Goal: Task Accomplishment & Management: Manage account settings

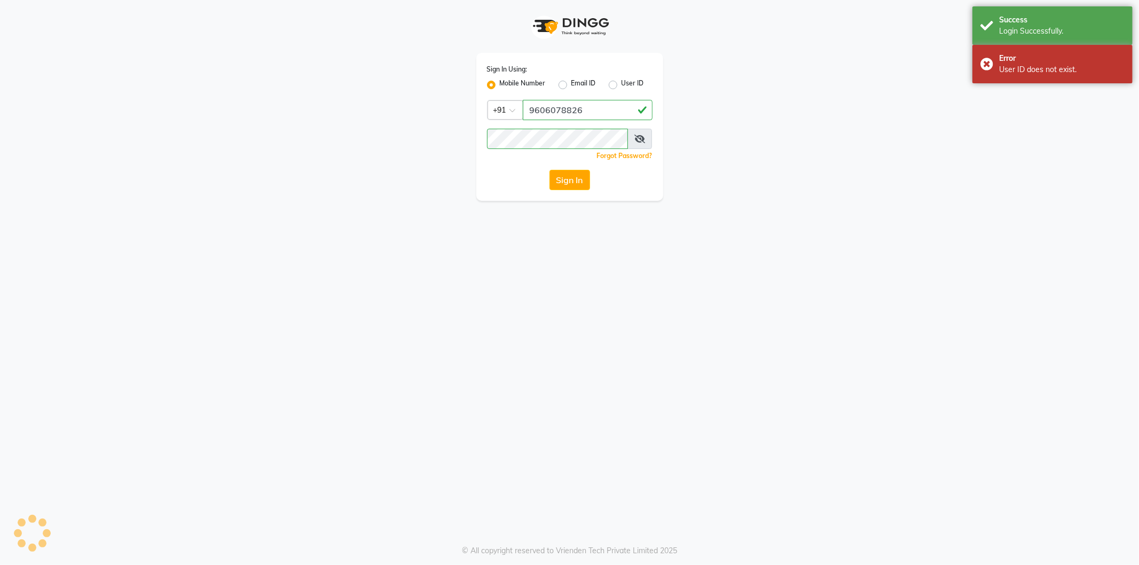
select select "106"
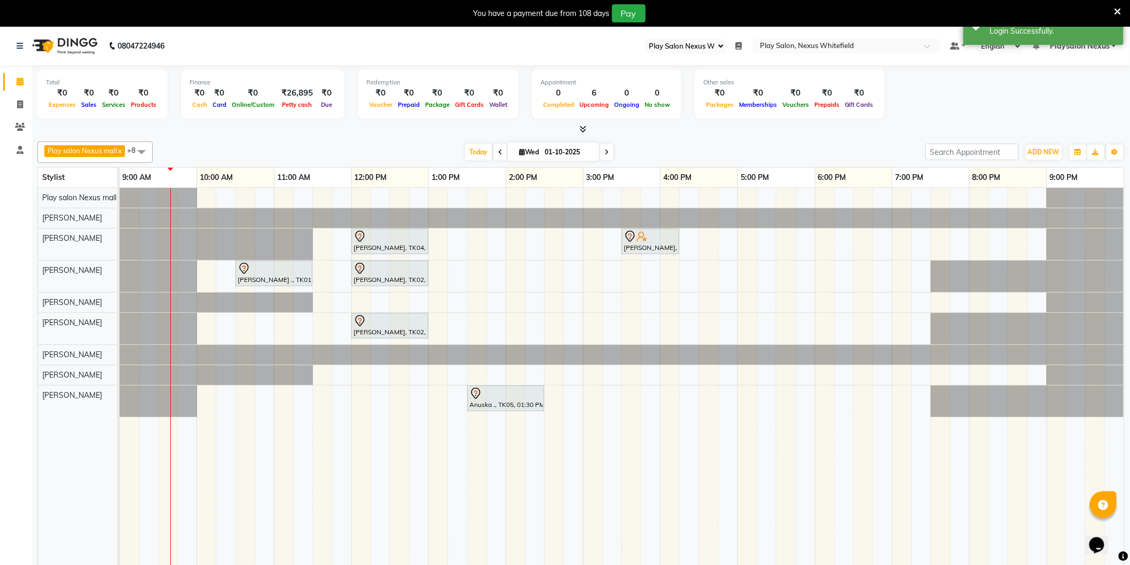
click at [743, 45] on icon at bounding box center [739, 45] width 6 height 7
click at [723, 80] on button "Open" at bounding box center [723, 83] width 28 height 17
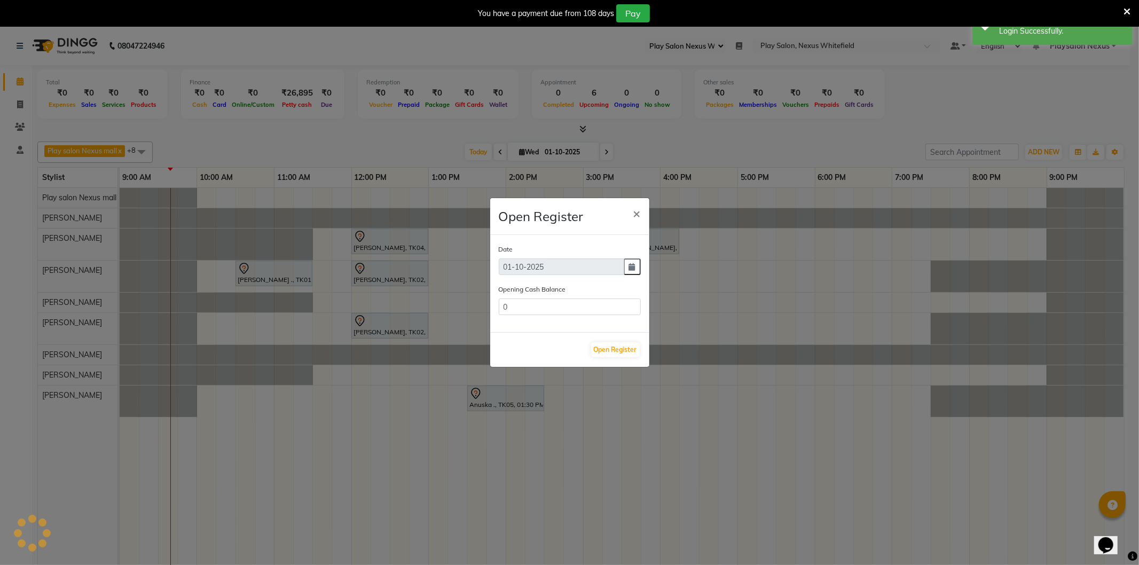
type input "33114"
click at [618, 349] on button "Open Register" at bounding box center [615, 349] width 49 height 15
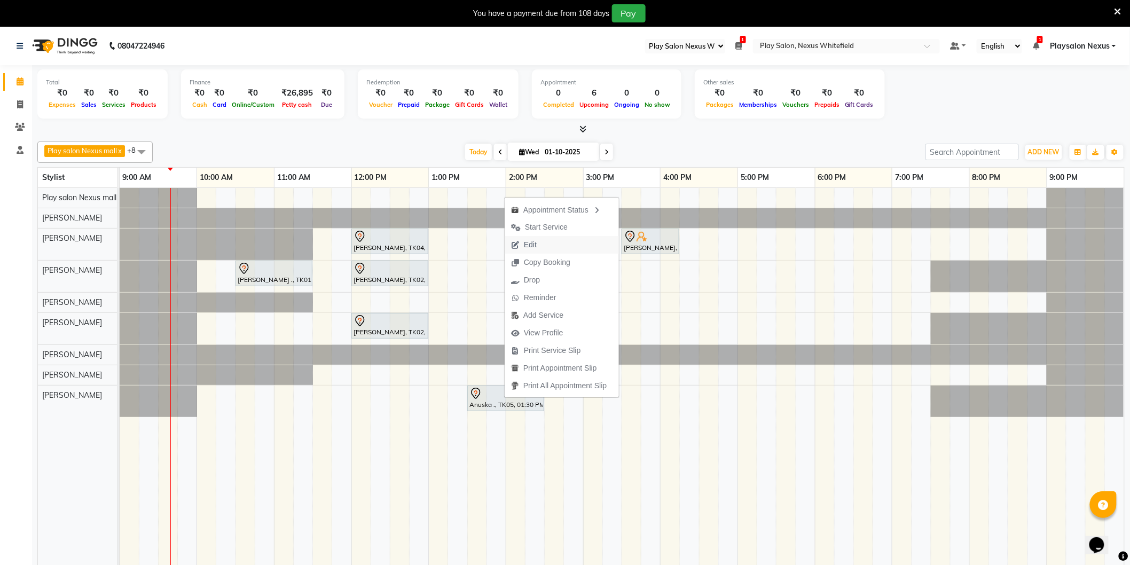
click at [545, 244] on button "Edit" at bounding box center [562, 245] width 114 height 18
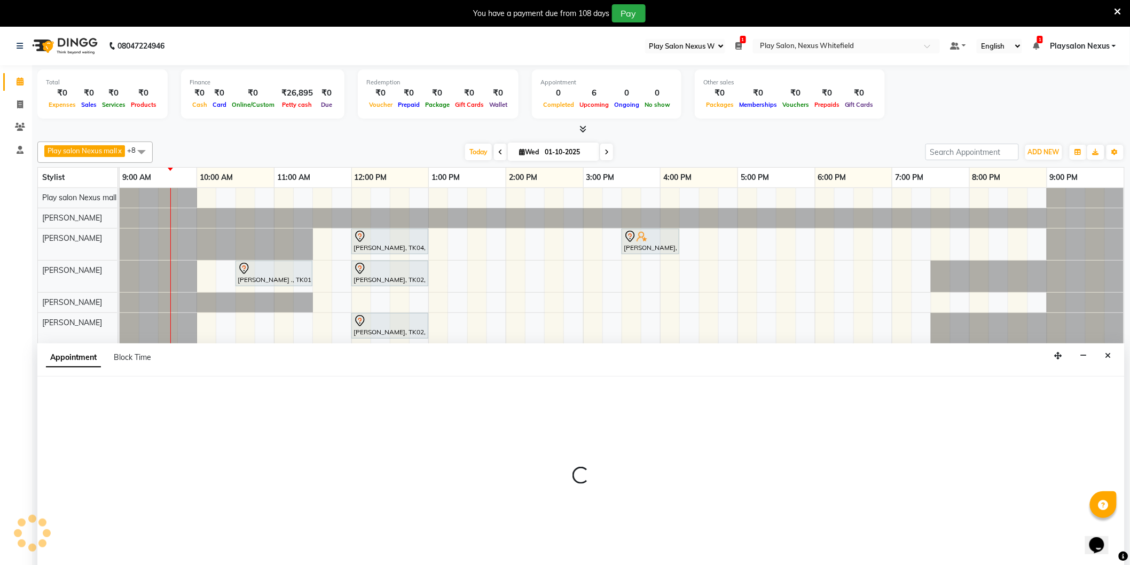
scroll to position [27, 0]
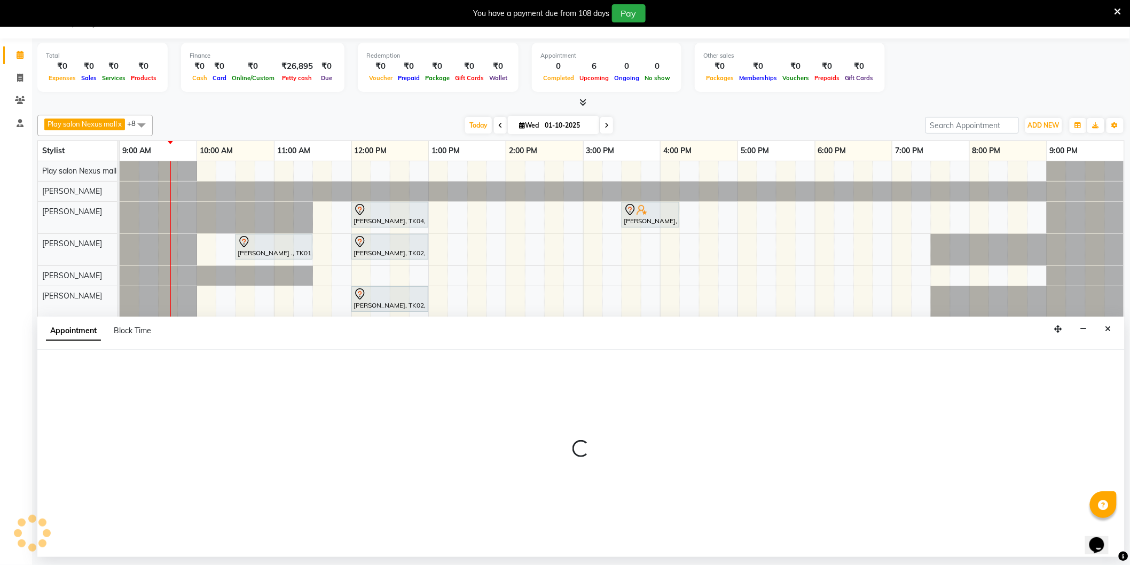
select select "tentative"
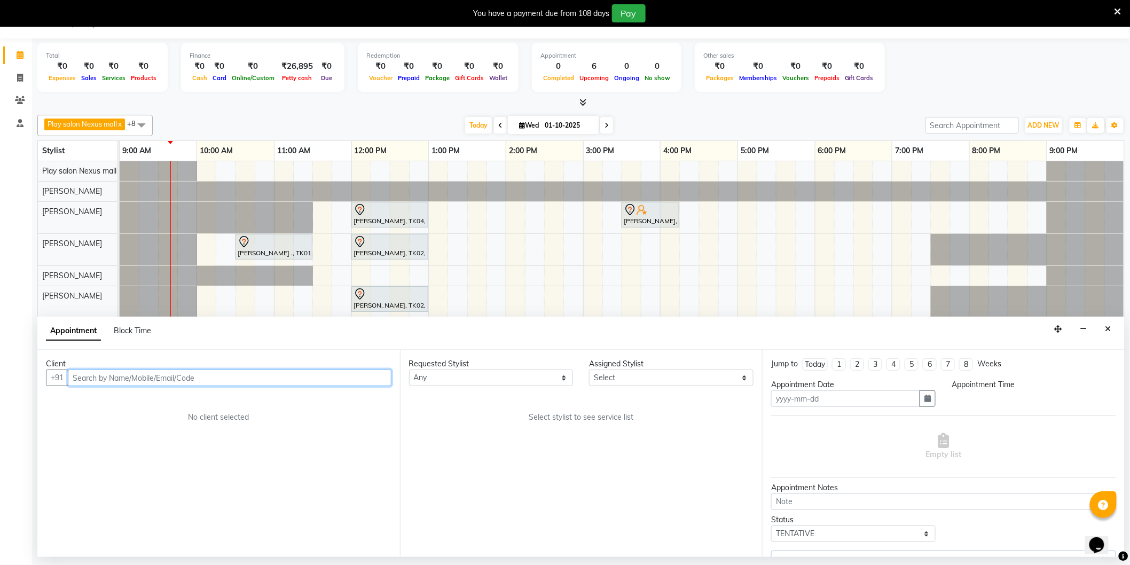
type input "01-10-2025"
select select "810"
select select "81405"
select select "4200"
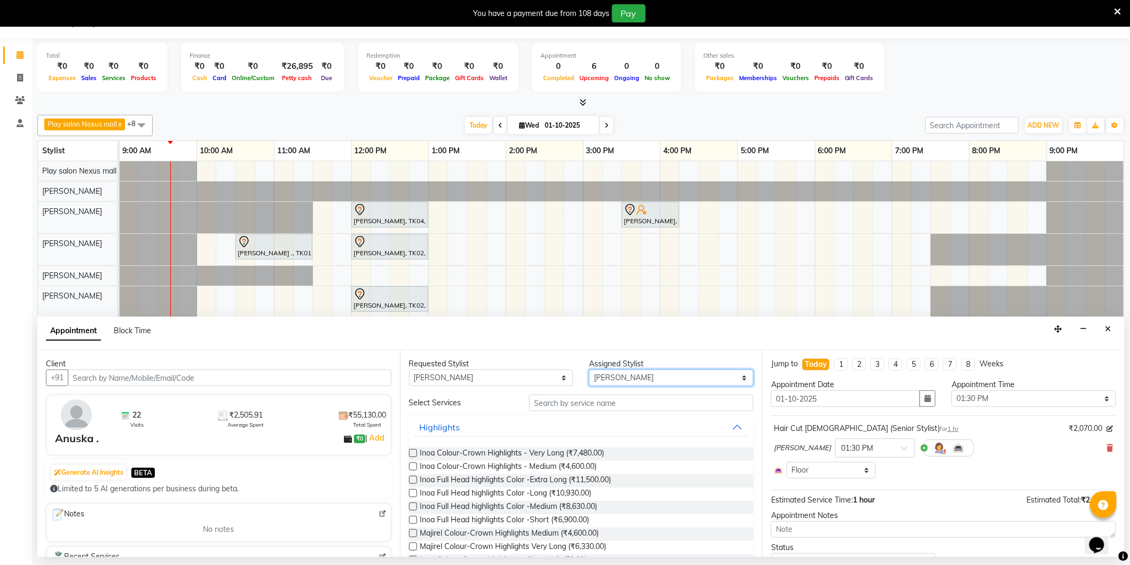
click at [615, 374] on select "Select [PERSON_NAME] Md [PERSON_NAME] [PERSON_NAME] [PERSON_NAME] [PERSON_NAME]…" at bounding box center [671, 378] width 165 height 17
select select "81391"
click at [589, 370] on select "Select [PERSON_NAME] Md [PERSON_NAME] [PERSON_NAME] [PERSON_NAME] [PERSON_NAME]…" at bounding box center [671, 378] width 165 height 17
click at [504, 374] on select "Any [PERSON_NAME] Md [PERSON_NAME] [PERSON_NAME] [PERSON_NAME] [PERSON_NAME] [P…" at bounding box center [491, 378] width 165 height 17
select select "81391"
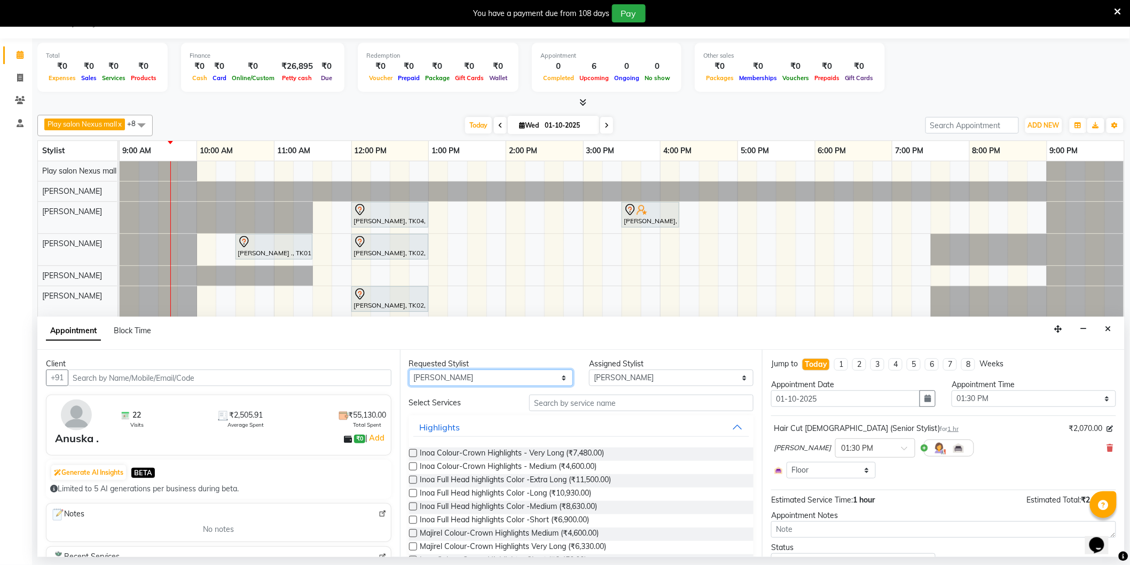
click at [409, 370] on select "Any [PERSON_NAME] Md [PERSON_NAME] [PERSON_NAME] [PERSON_NAME] [PERSON_NAME] [P…" at bounding box center [491, 378] width 165 height 17
click at [567, 401] on input "text" at bounding box center [641, 403] width 224 height 17
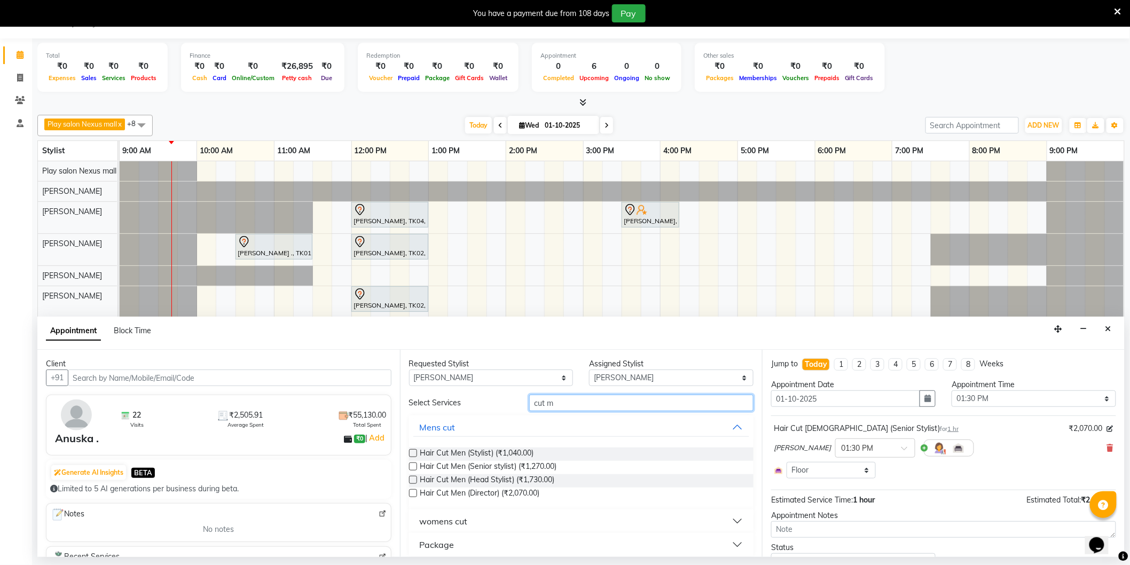
type input "cut m"
click at [414, 465] on label at bounding box center [413, 467] width 8 height 8
click at [414, 465] on input "checkbox" at bounding box center [412, 467] width 7 height 7
checkbox input "false"
click at [562, 402] on input "cut m" at bounding box center [641, 403] width 224 height 17
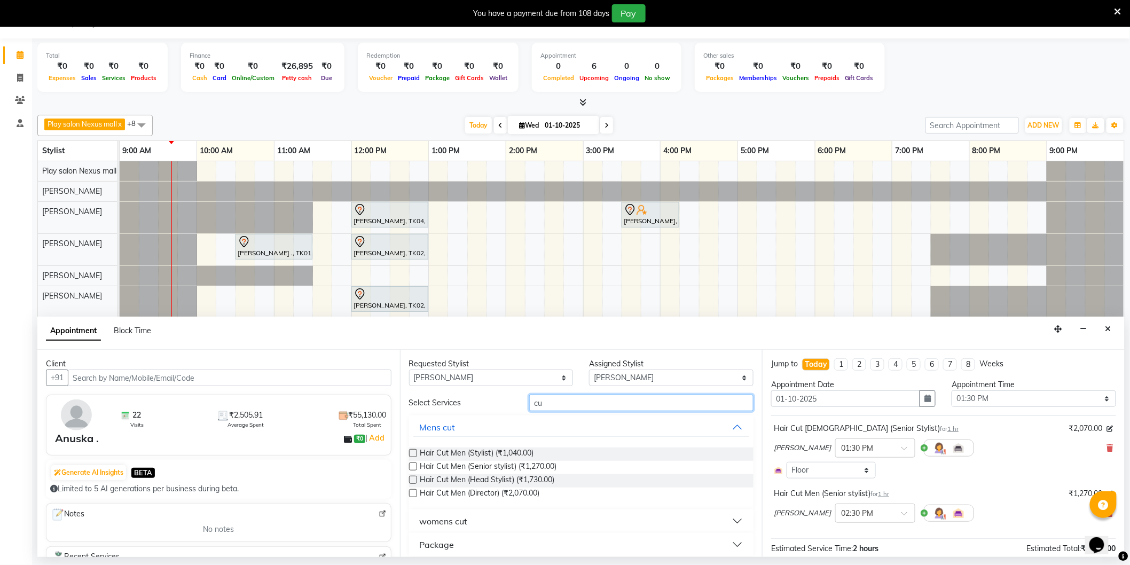
type input "c"
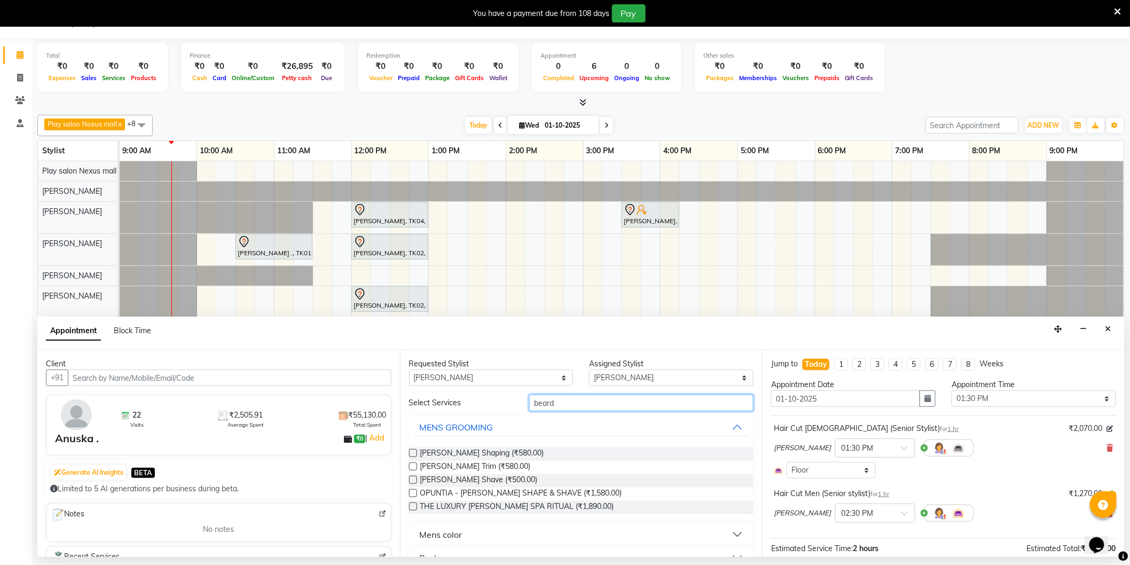
type input "beard"
click at [412, 452] on label at bounding box center [413, 453] width 8 height 8
click at [412, 452] on input "checkbox" at bounding box center [412, 454] width 7 height 7
checkbox input "false"
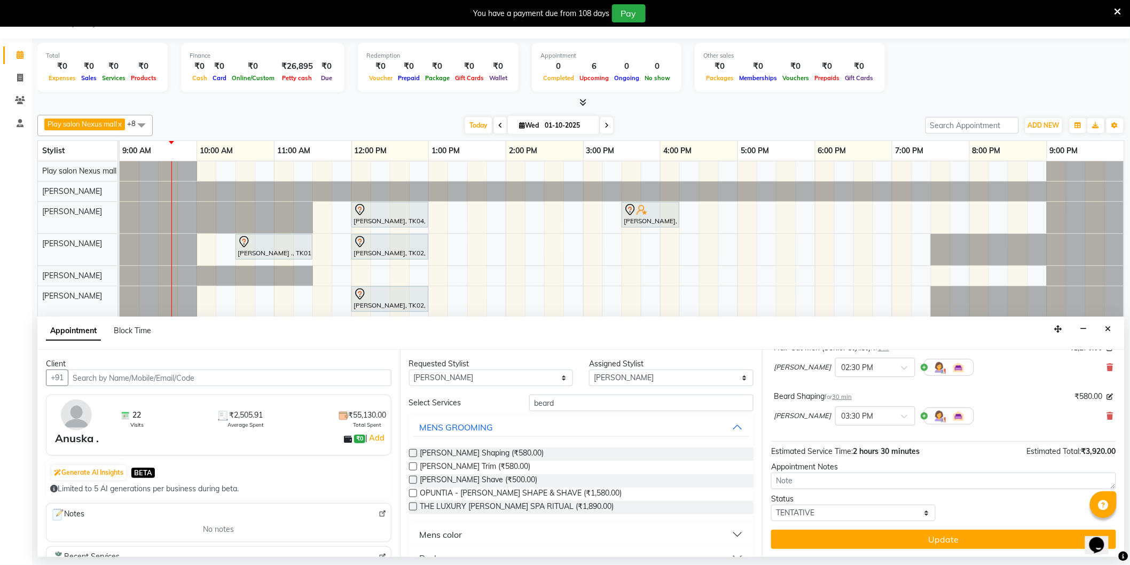
scroll to position [146, 0]
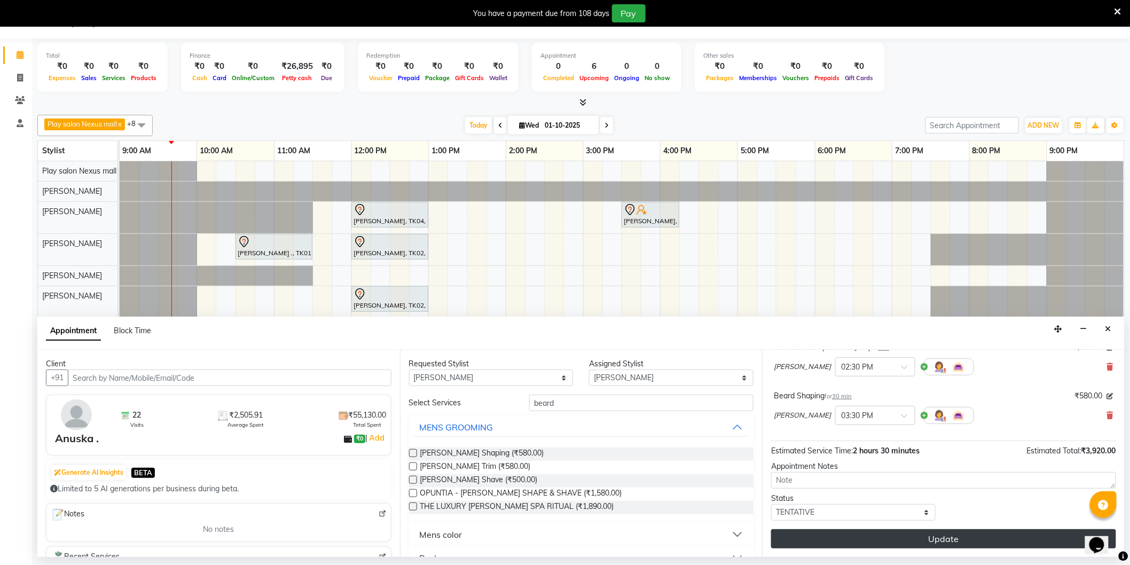
click at [925, 537] on button "Update" at bounding box center [943, 538] width 345 height 19
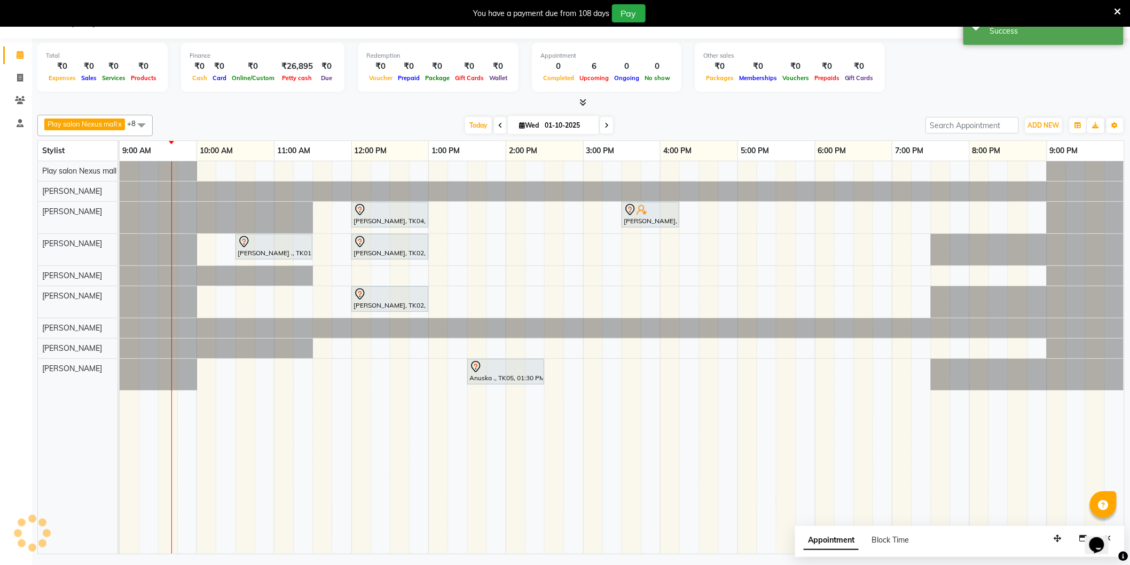
scroll to position [0, 0]
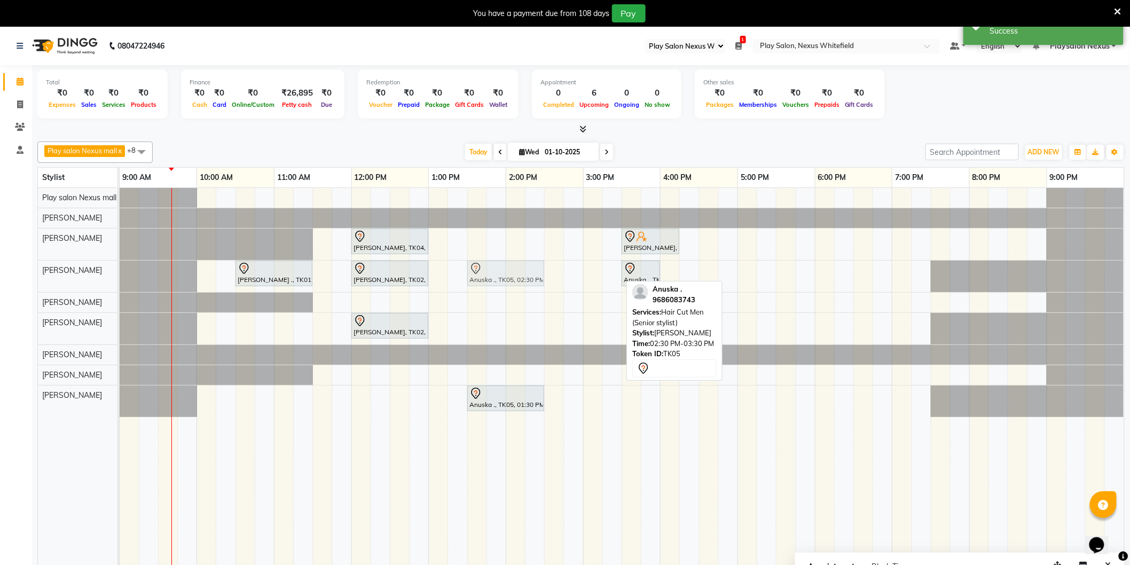
drag, startPoint x: 583, startPoint y: 272, endPoint x: 511, endPoint y: 276, distance: 72.2
click at [120, 276] on div "Richa ., TK01, 10:30 AM-11:30 AM, Hair Cut Lady (Senior Stylist) Momita Basu, T…" at bounding box center [120, 277] width 0 height 32
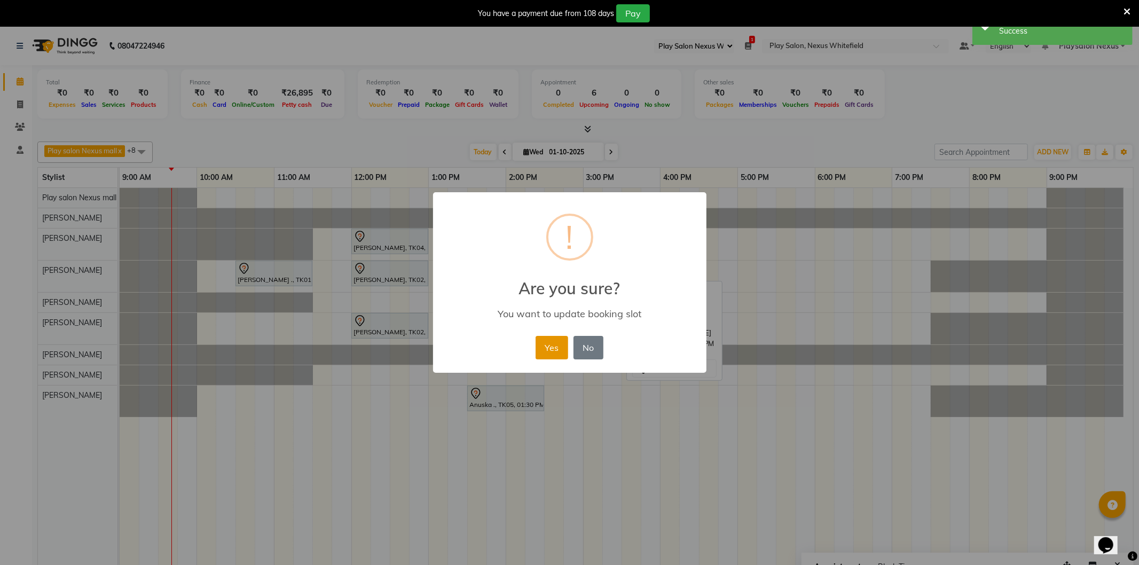
click at [553, 345] on button "Yes" at bounding box center [552, 348] width 33 height 24
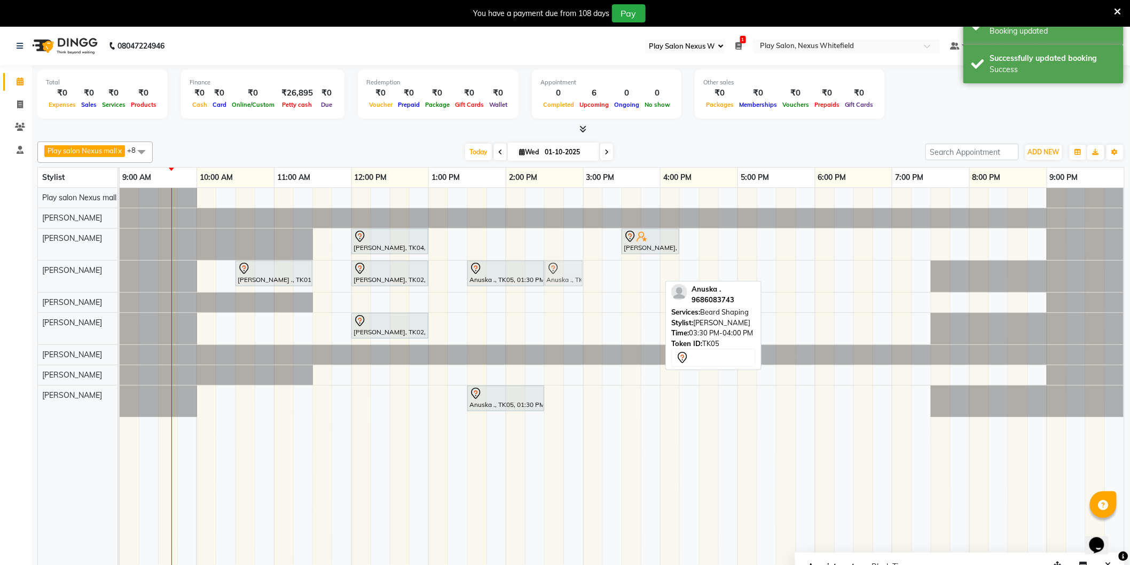
drag, startPoint x: 641, startPoint y: 270, endPoint x: 568, endPoint y: 275, distance: 73.3
click at [120, 275] on div "Richa ., TK01, 10:30 AM-11:30 AM, Hair Cut Lady (Senior Stylist) Momita Basu, T…" at bounding box center [120, 277] width 0 height 32
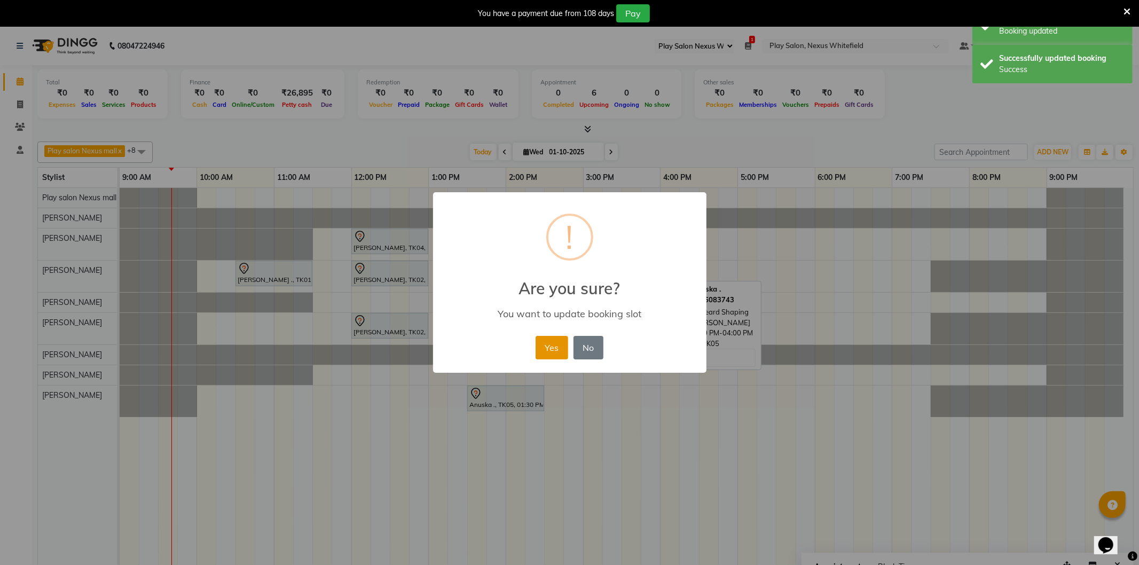
click at [553, 351] on button "Yes" at bounding box center [552, 348] width 33 height 24
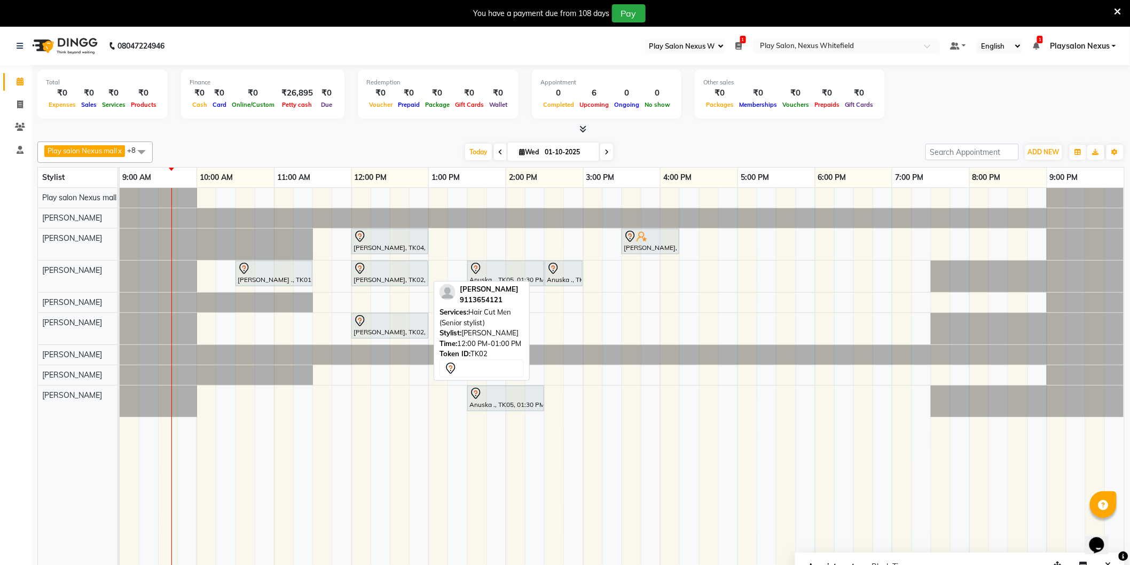
click at [371, 270] on div at bounding box center [390, 268] width 73 height 13
click at [385, 269] on div at bounding box center [390, 268] width 73 height 13
select select "7"
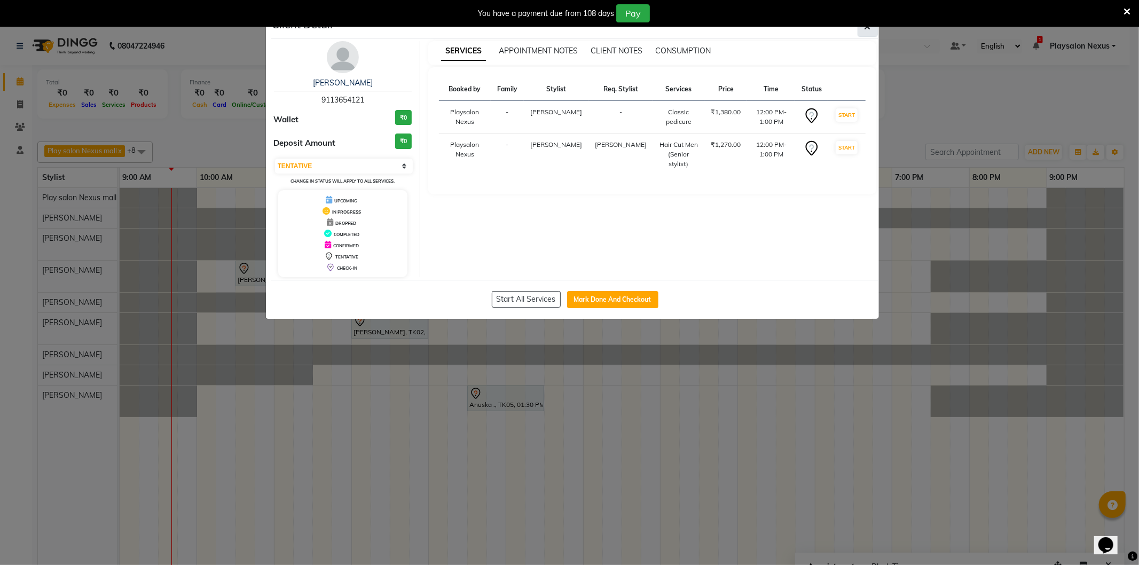
click at [872, 33] on button "button" at bounding box center [868, 27] width 20 height 20
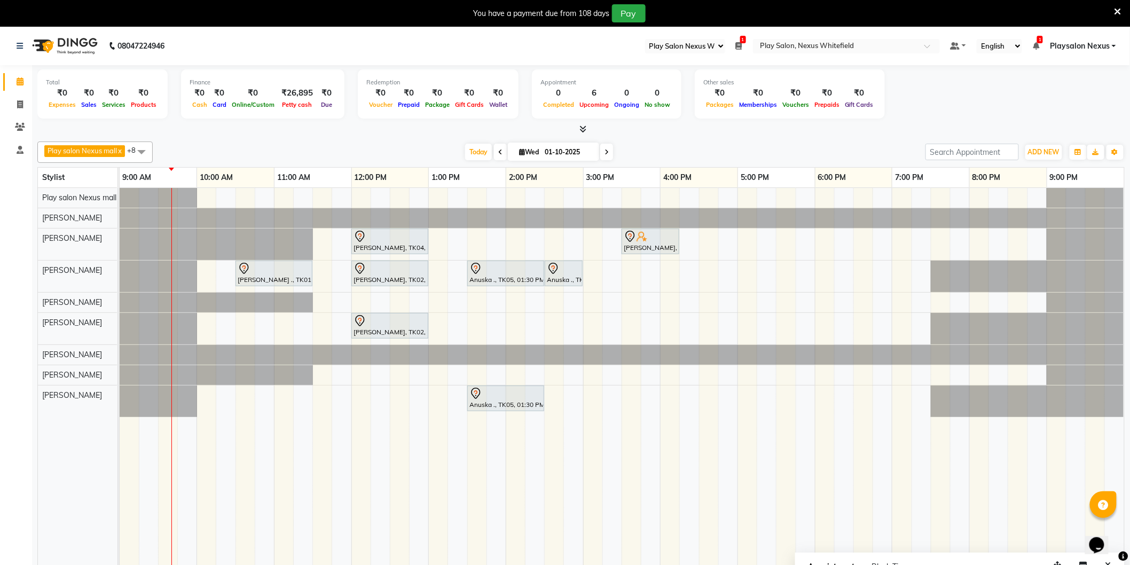
click at [606, 152] on icon at bounding box center [607, 152] width 4 height 6
type input "02-10-2025"
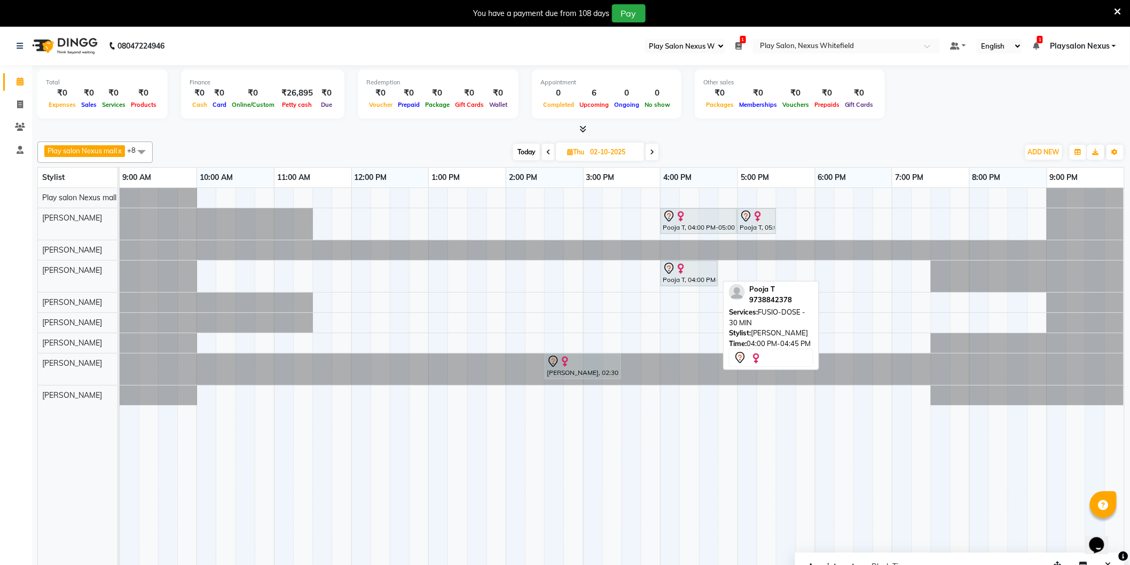
click at [700, 269] on div at bounding box center [689, 268] width 53 height 13
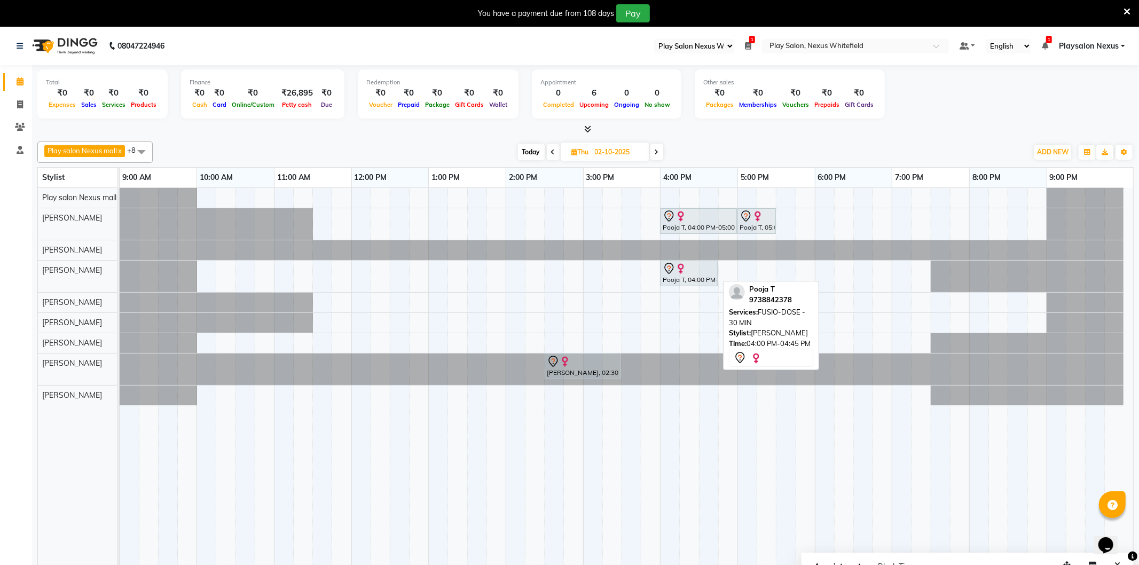
select select "7"
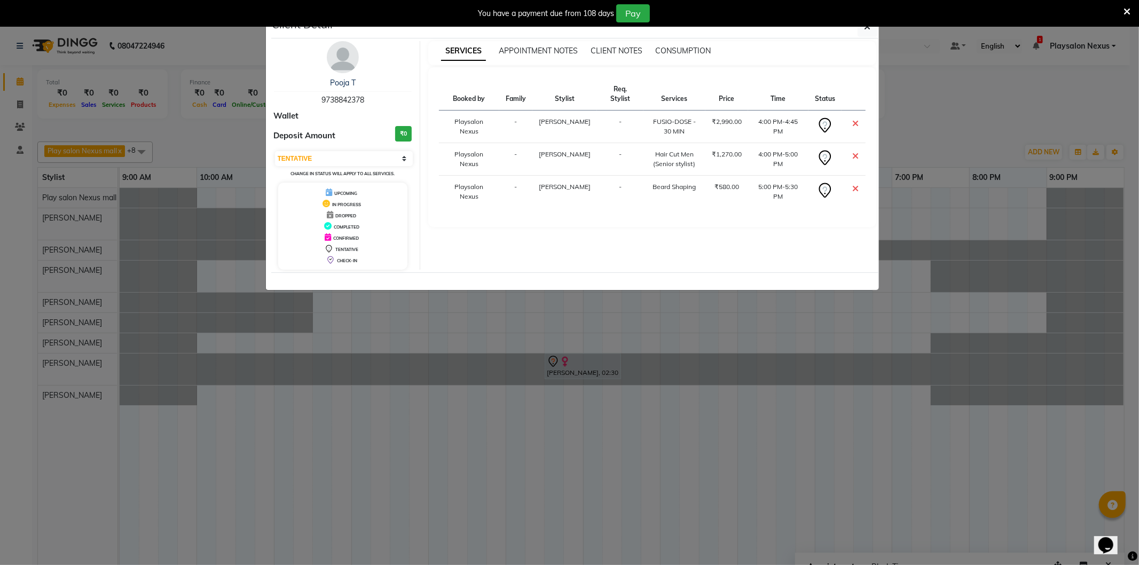
click at [347, 59] on img at bounding box center [343, 57] width 32 height 32
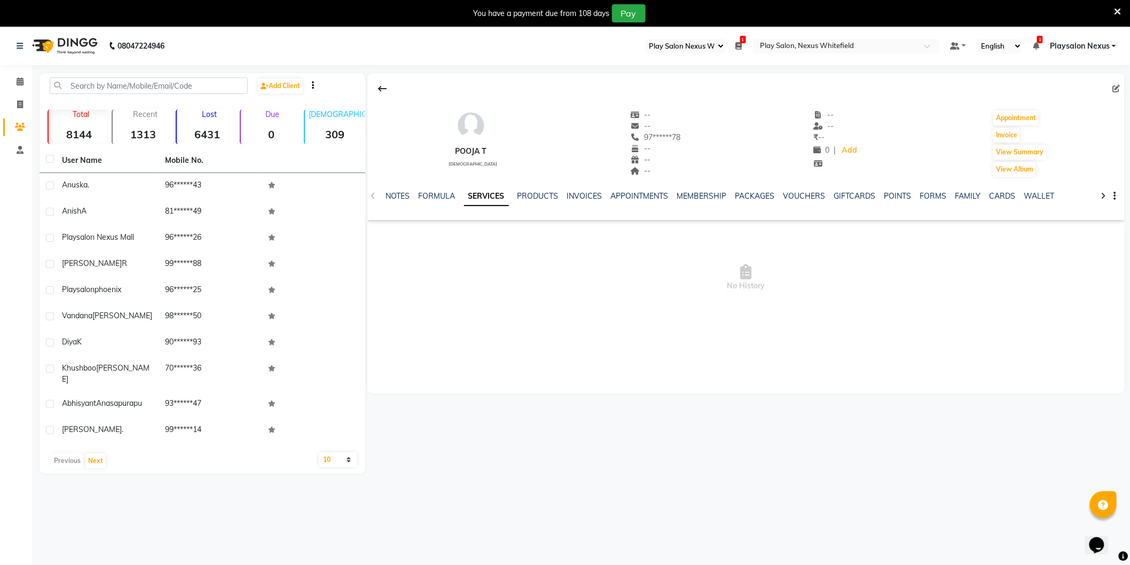
click at [492, 195] on link "SERVICES" at bounding box center [486, 196] width 45 height 19
click at [15, 82] on span at bounding box center [20, 82] width 19 height 12
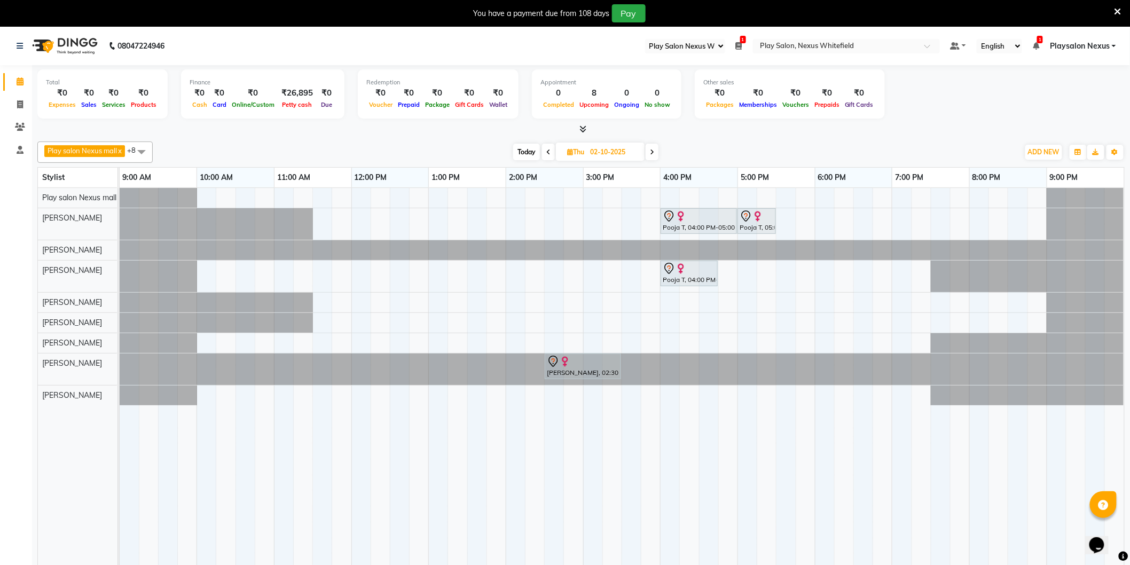
click at [526, 151] on span "Today" at bounding box center [526, 152] width 27 height 17
type input "01-10-2025"
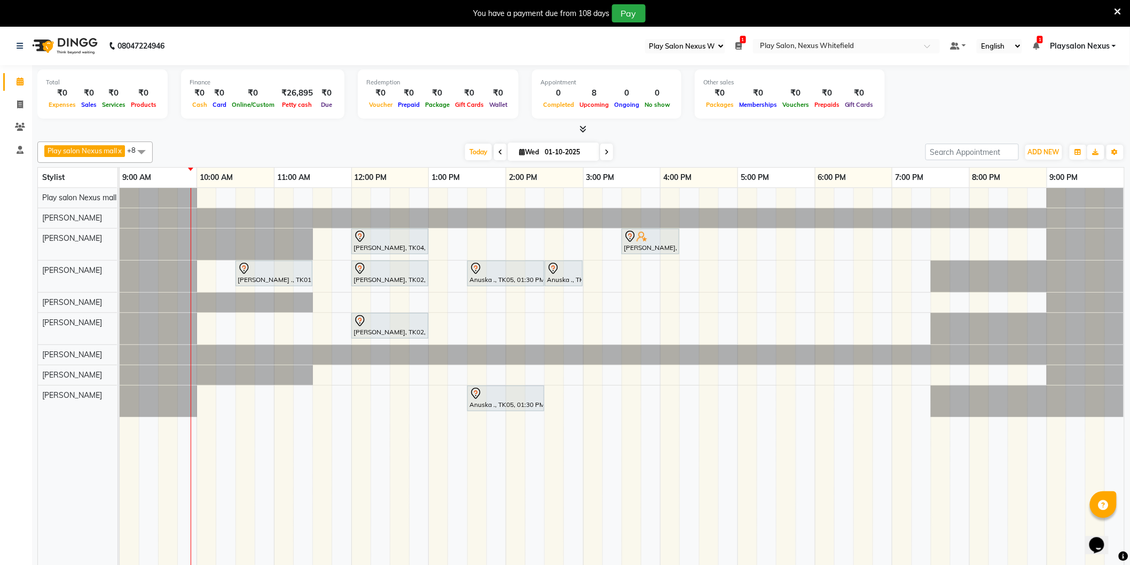
click at [143, 149] on span at bounding box center [141, 152] width 21 height 20
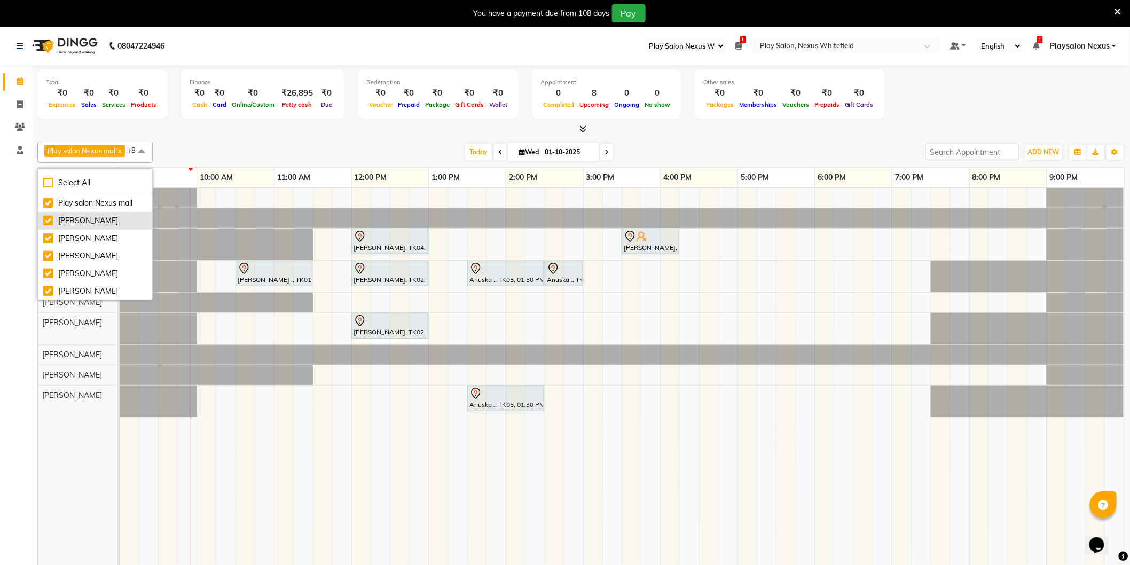
click at [78, 219] on div "[PERSON_NAME]" at bounding box center [95, 220] width 104 height 11
checkbox input "false"
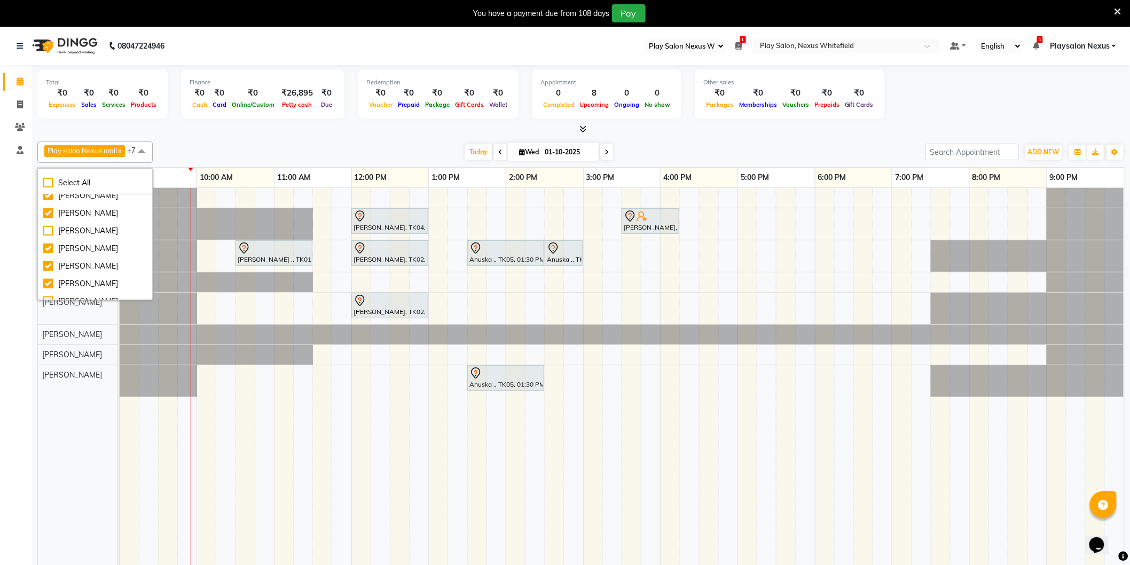
scroll to position [88, 0]
click at [98, 241] on div "Asha Thapa" at bounding box center [95, 238] width 104 height 11
checkbox input "false"
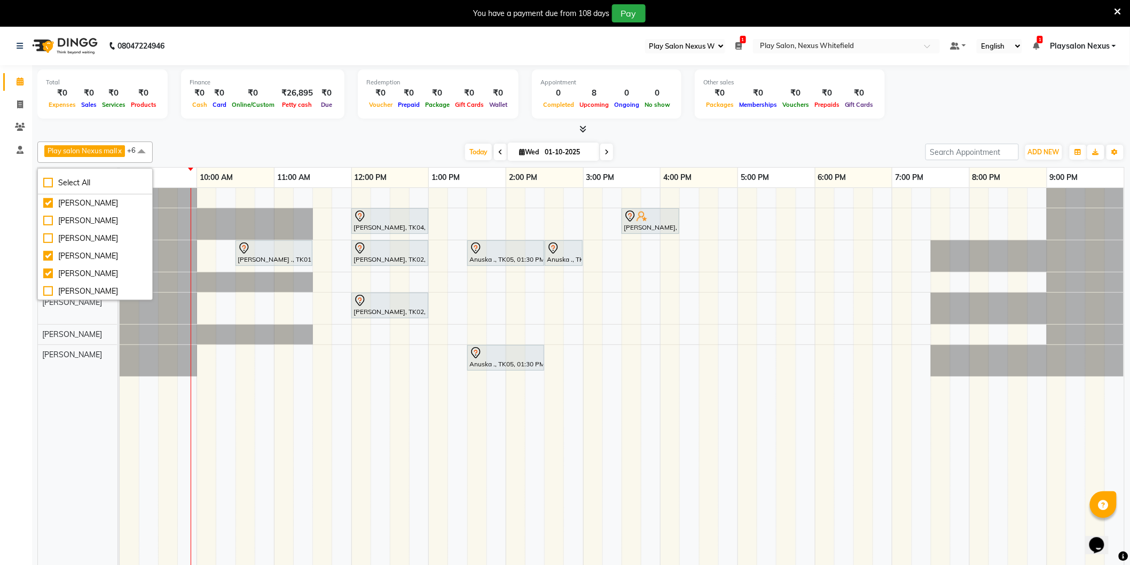
click at [186, 150] on div "Today Wed 01-10-2025" at bounding box center [539, 152] width 762 height 16
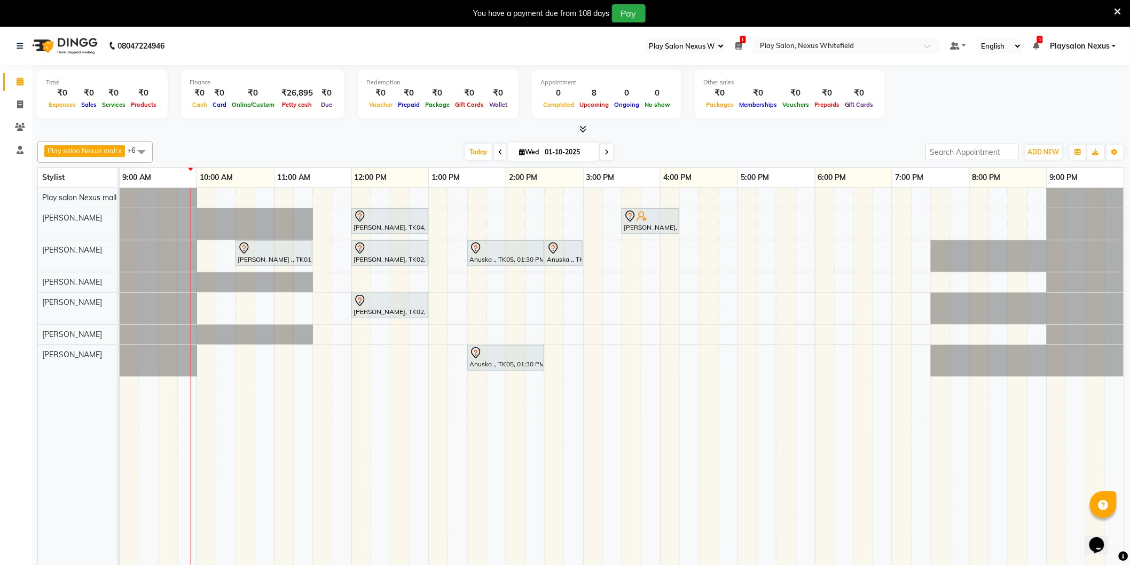
click at [498, 151] on icon at bounding box center [500, 152] width 4 height 6
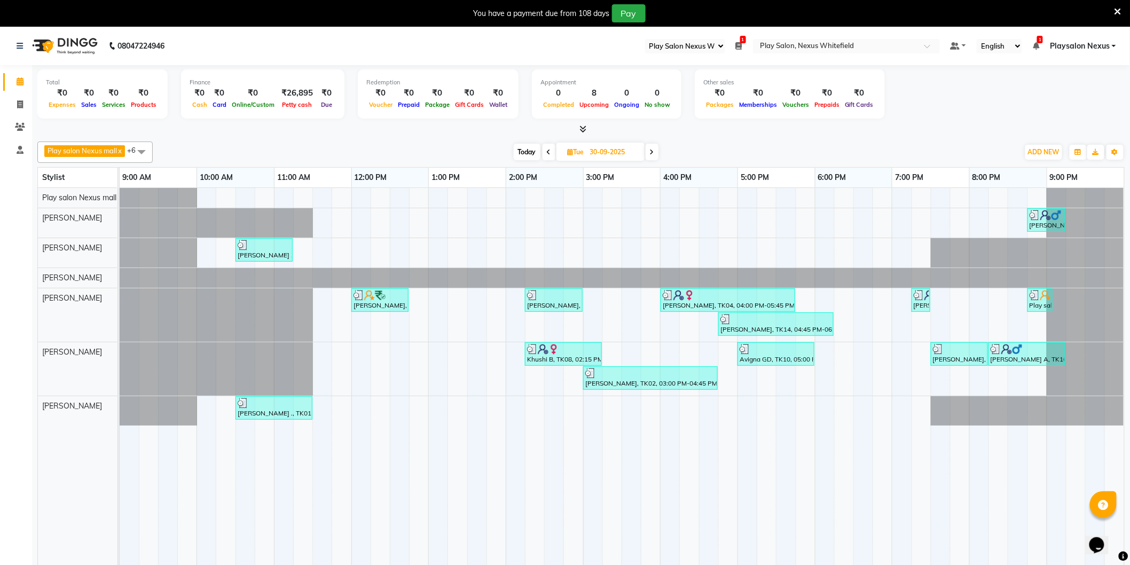
click at [653, 151] on icon at bounding box center [652, 152] width 4 height 6
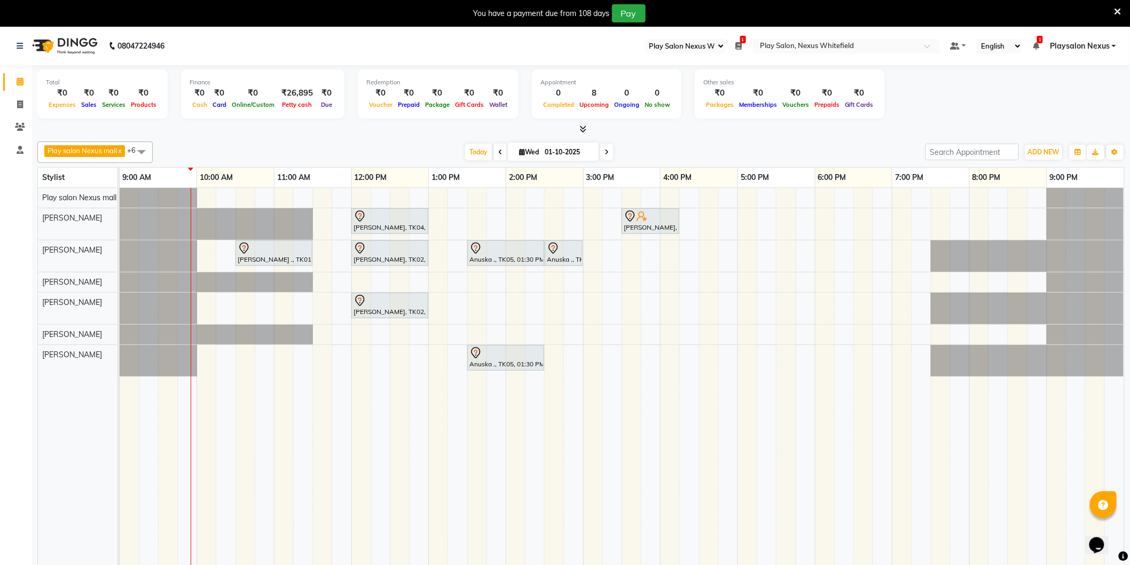
click at [606, 155] on icon at bounding box center [607, 152] width 4 height 6
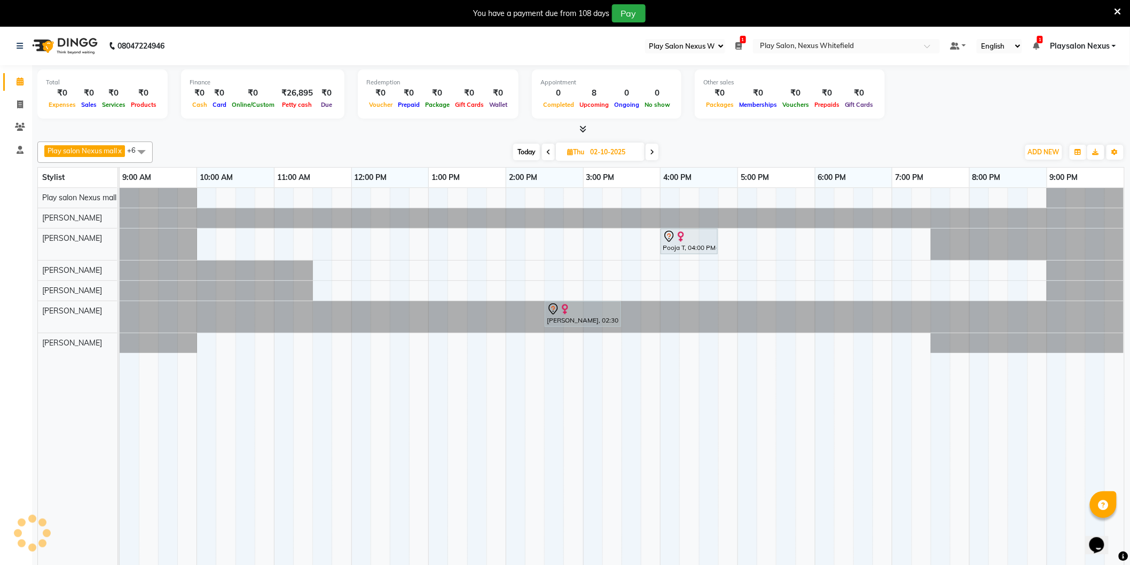
click at [652, 155] on span at bounding box center [652, 152] width 13 height 17
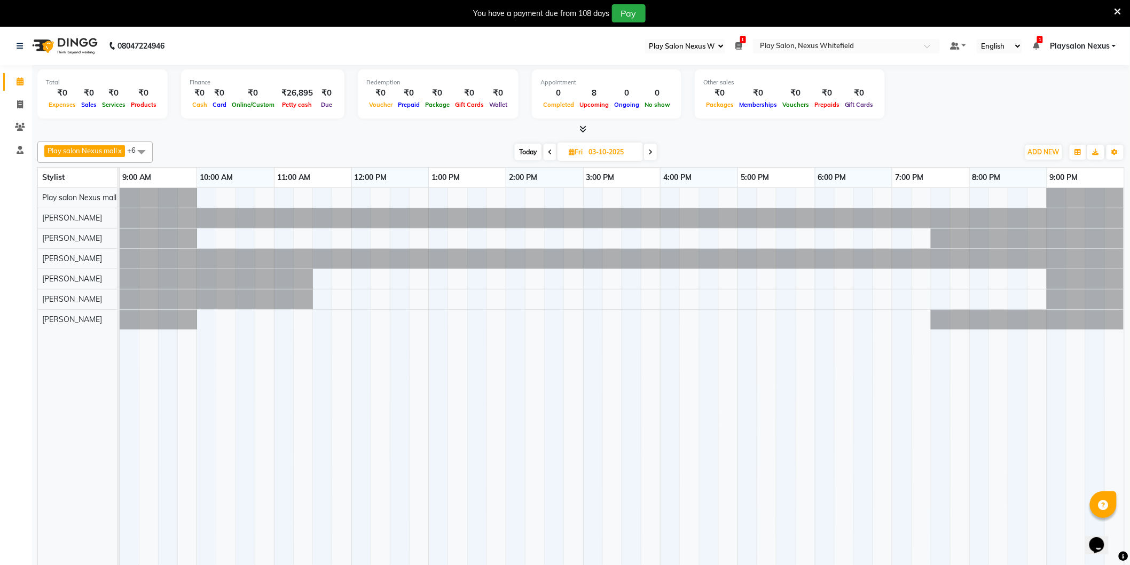
click at [652, 155] on icon at bounding box center [650, 152] width 4 height 6
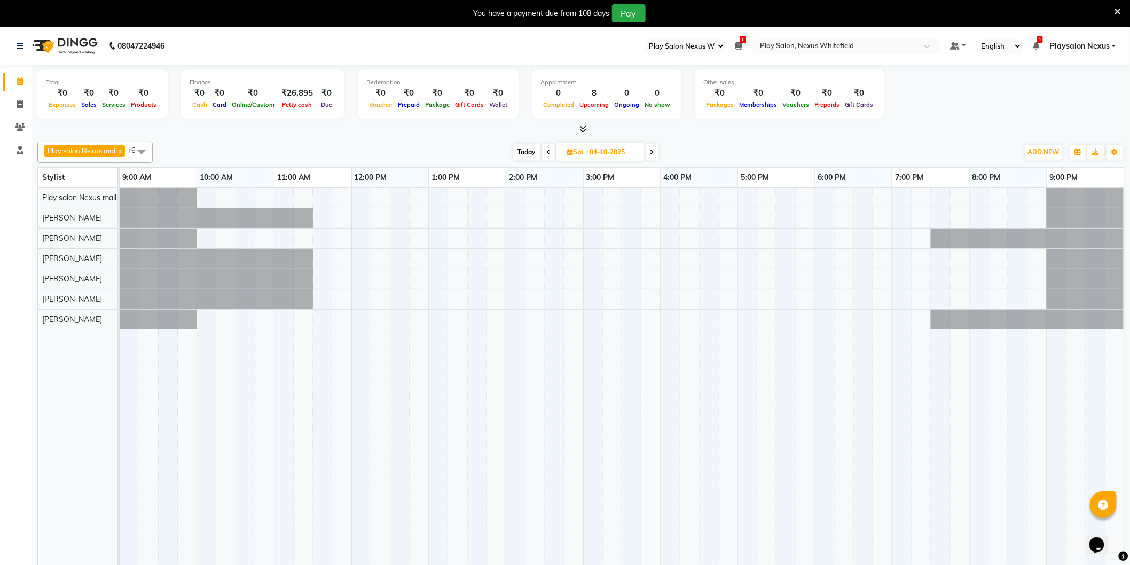
click at [652, 155] on icon at bounding box center [652, 152] width 4 height 6
click at [523, 152] on span "Today" at bounding box center [526, 152] width 27 height 17
type input "01-10-2025"
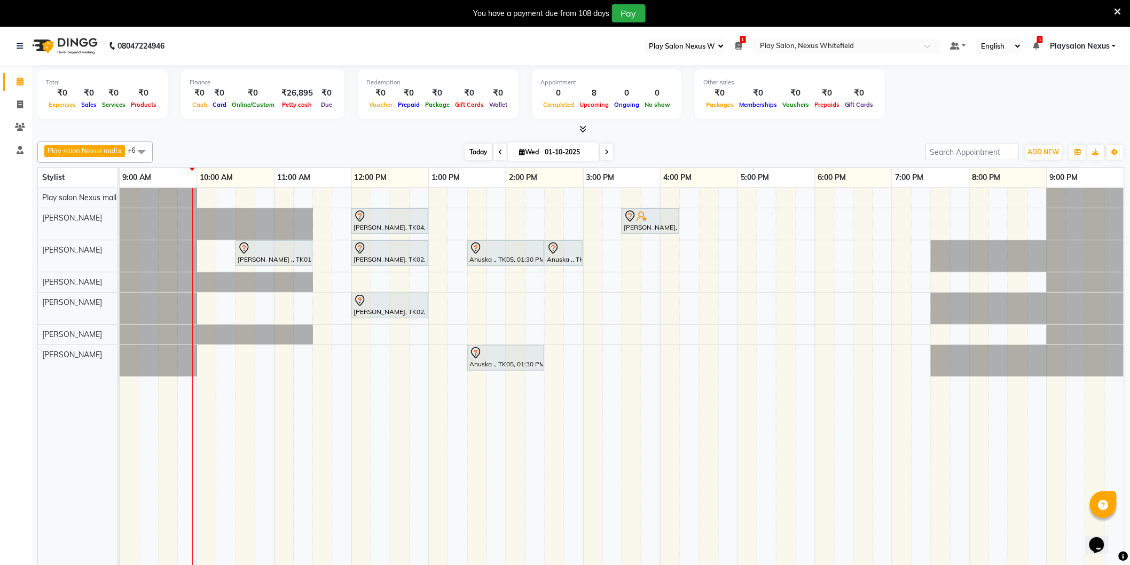
click at [476, 152] on span "Today" at bounding box center [478, 152] width 27 height 17
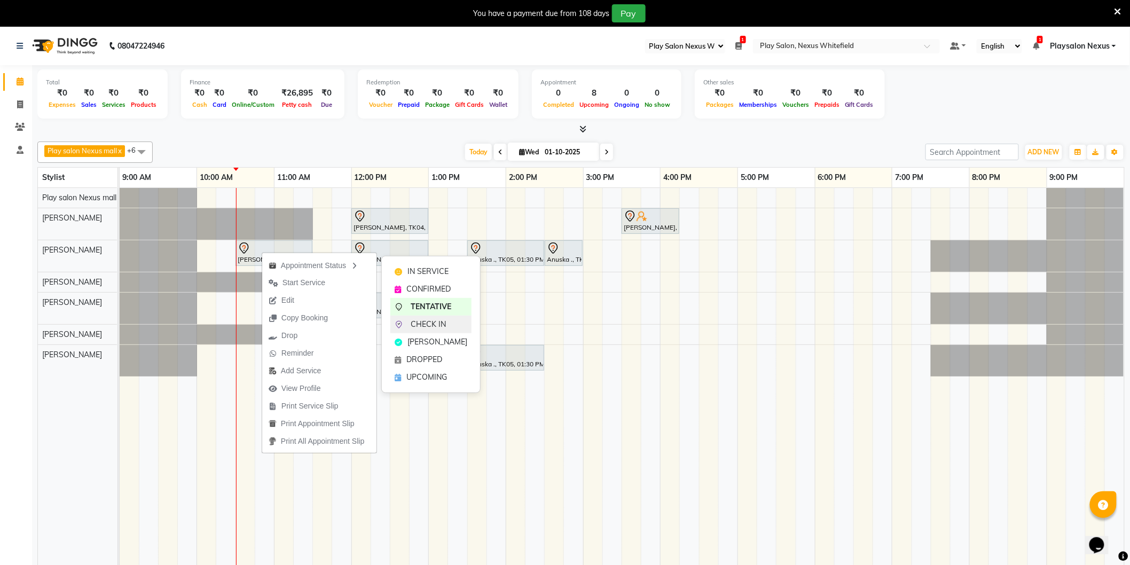
click at [442, 324] on span "CHECK IN" at bounding box center [428, 324] width 35 height 11
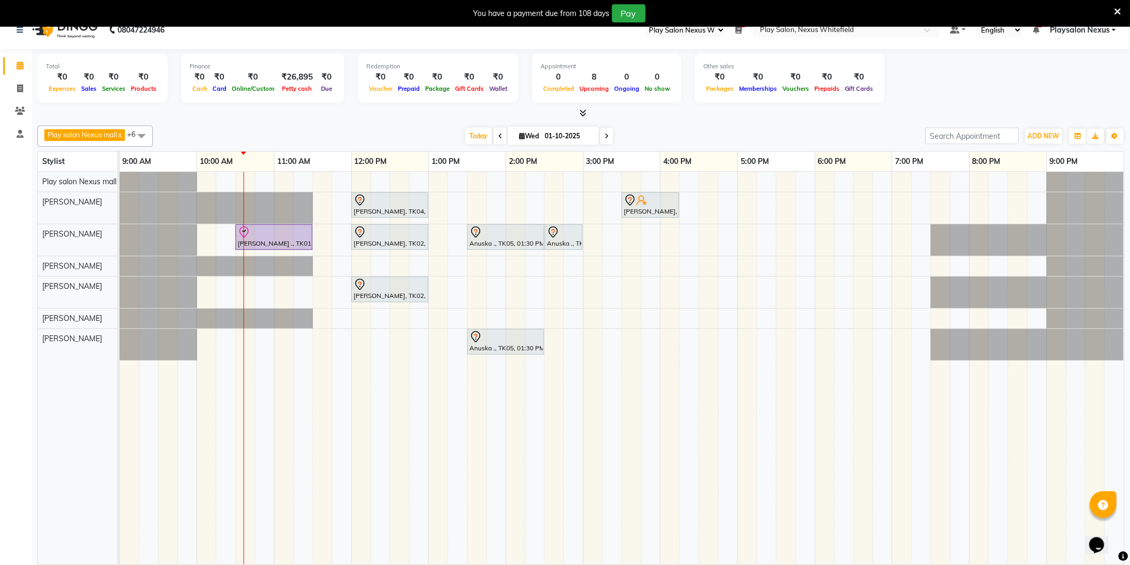
scroll to position [27, 0]
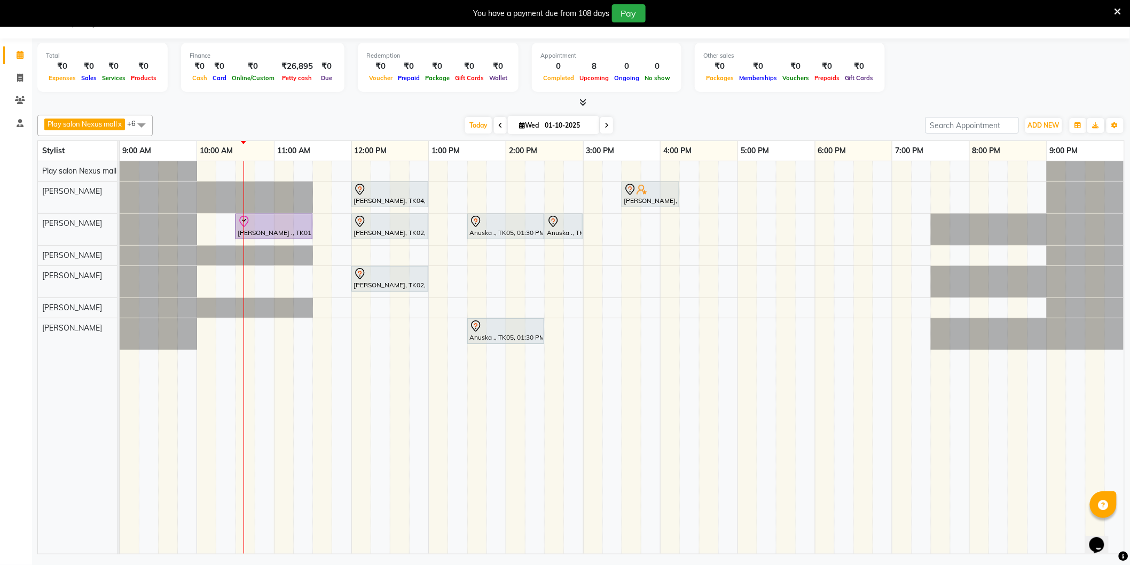
click at [145, 120] on span at bounding box center [141, 125] width 21 height 20
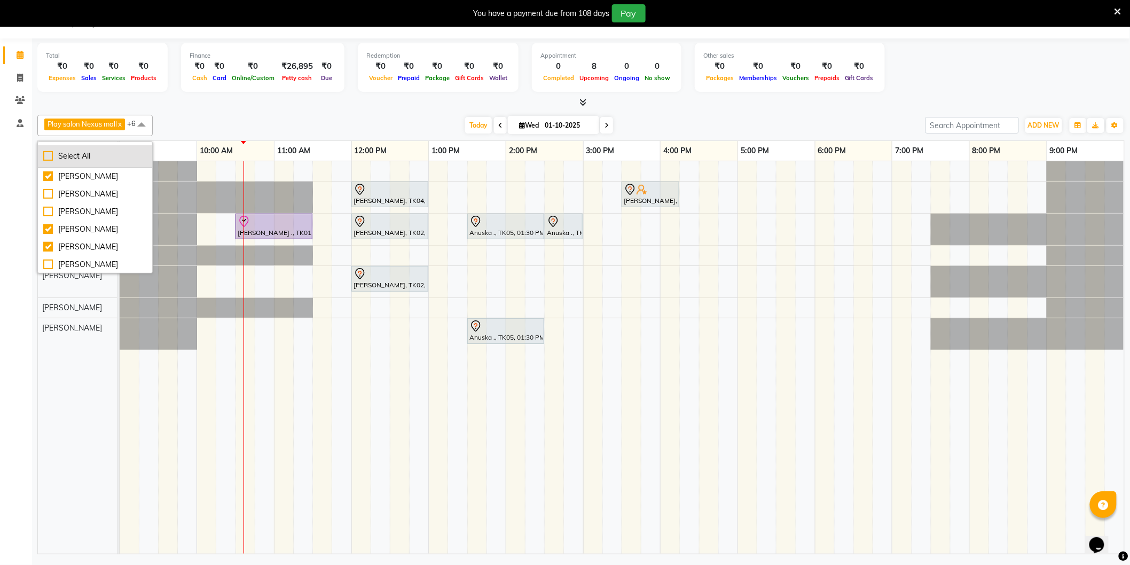
click at [52, 155] on div "Select All" at bounding box center [95, 156] width 104 height 11
checkbox input "true"
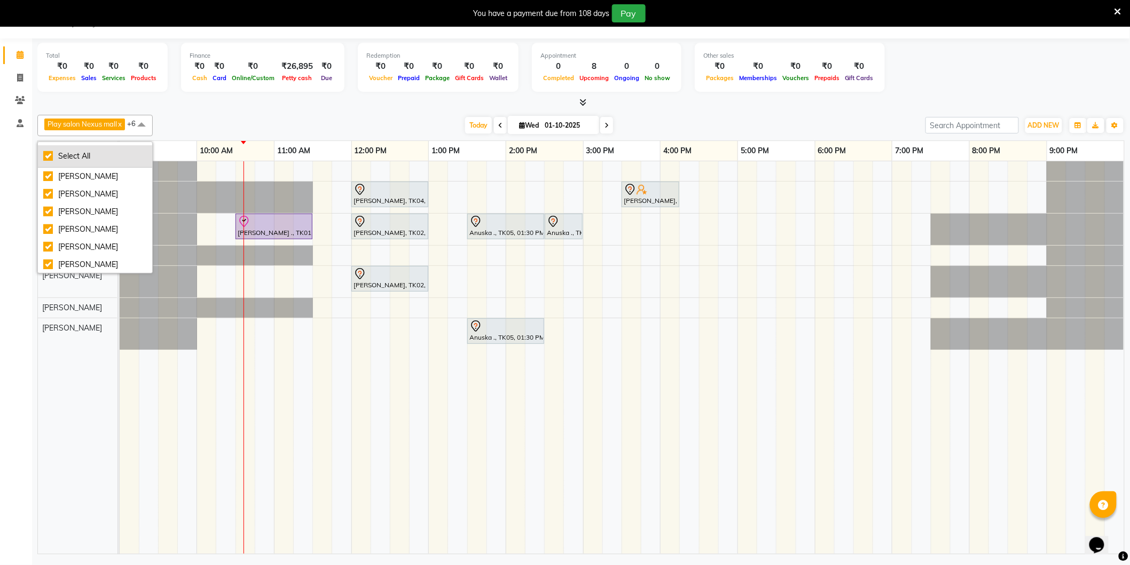
checkbox input "true"
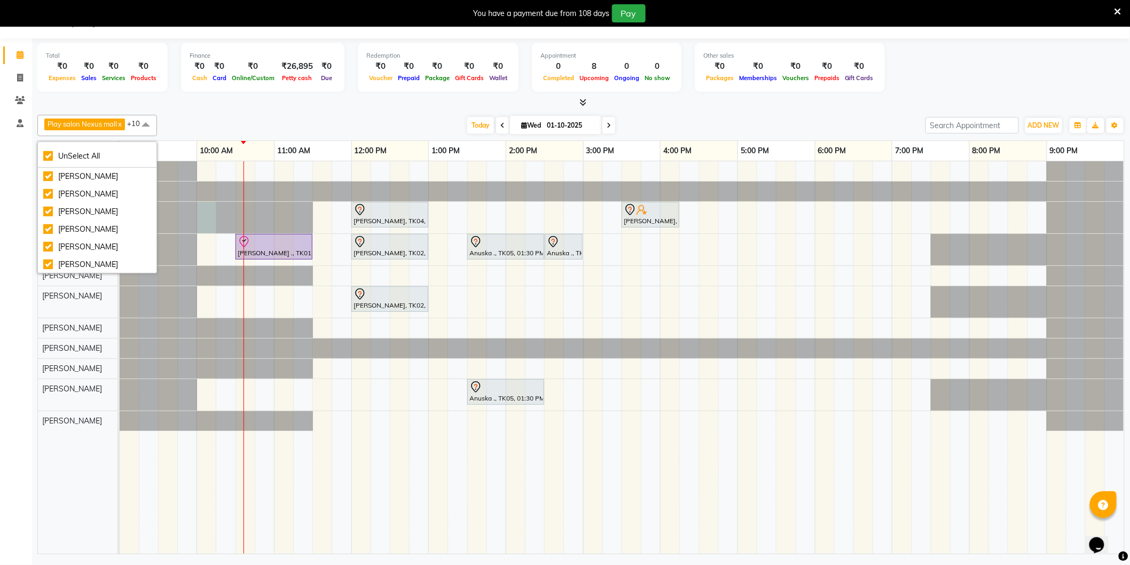
click at [120, 206] on div at bounding box center [120, 218] width 0 height 32
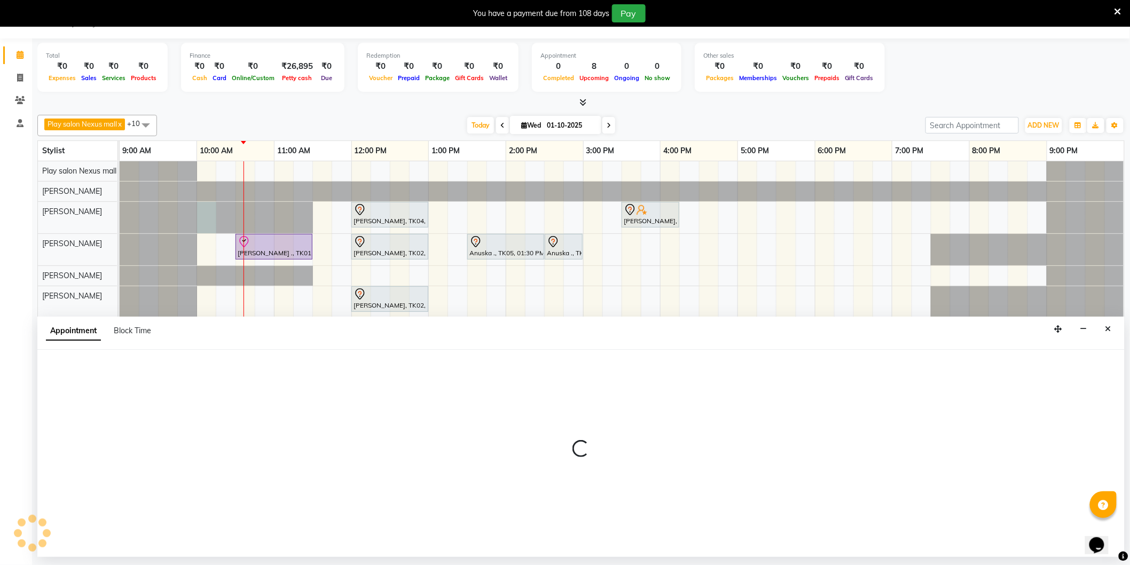
select select "81395"
select select "600"
select select "tentative"
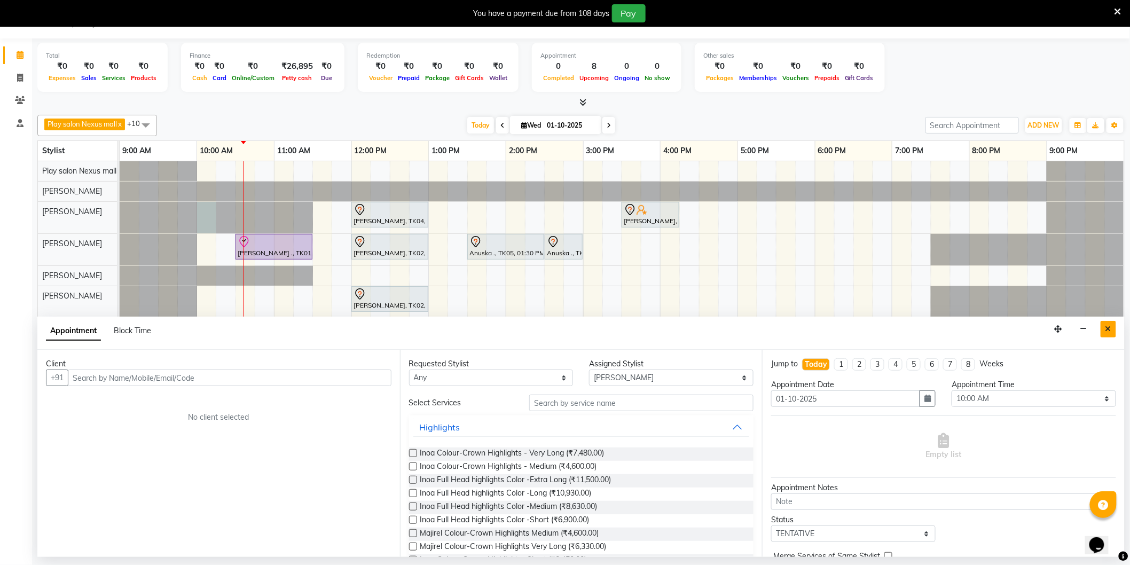
click at [1107, 326] on icon "Close" at bounding box center [1109, 328] width 6 height 7
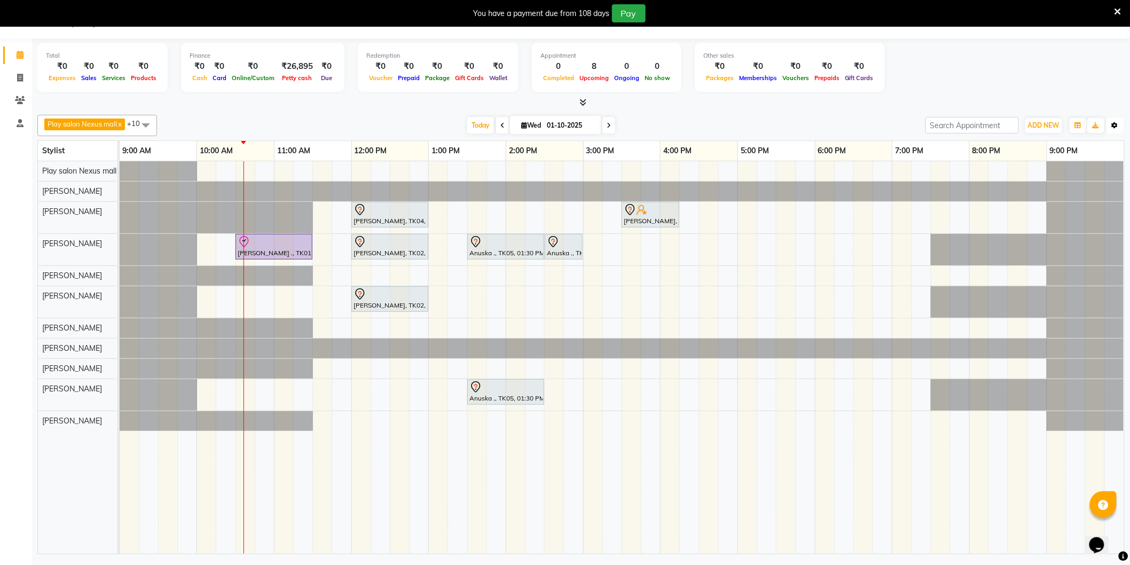
click at [1113, 123] on icon "button" at bounding box center [1115, 125] width 6 height 6
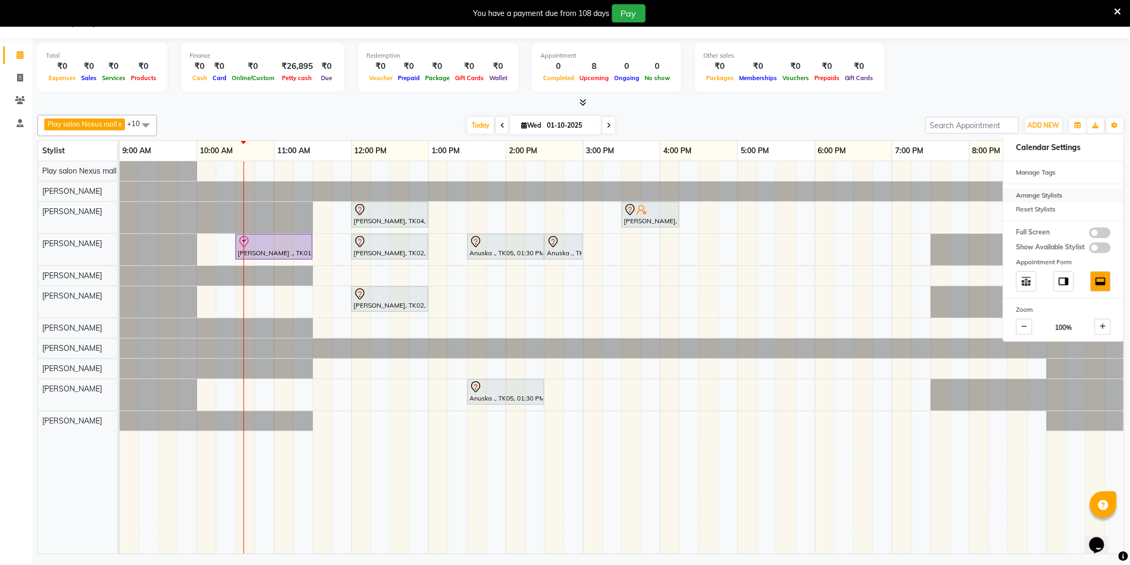
click at [1049, 196] on div "Arrange Stylists" at bounding box center [1064, 196] width 120 height 14
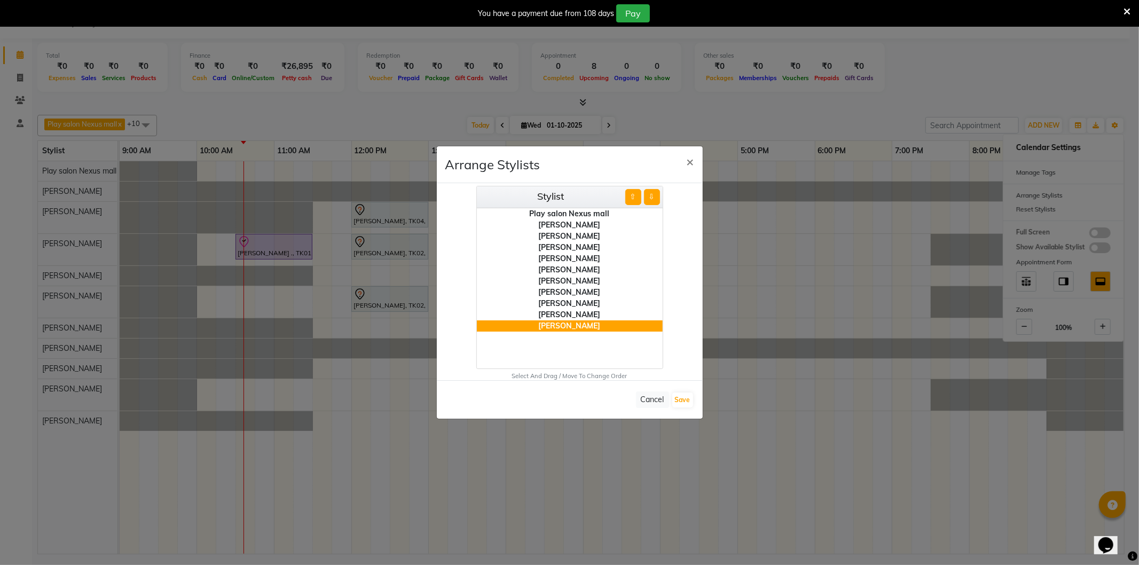
click at [560, 213] on div "Play salon Nexus mall" at bounding box center [570, 213] width 186 height 11
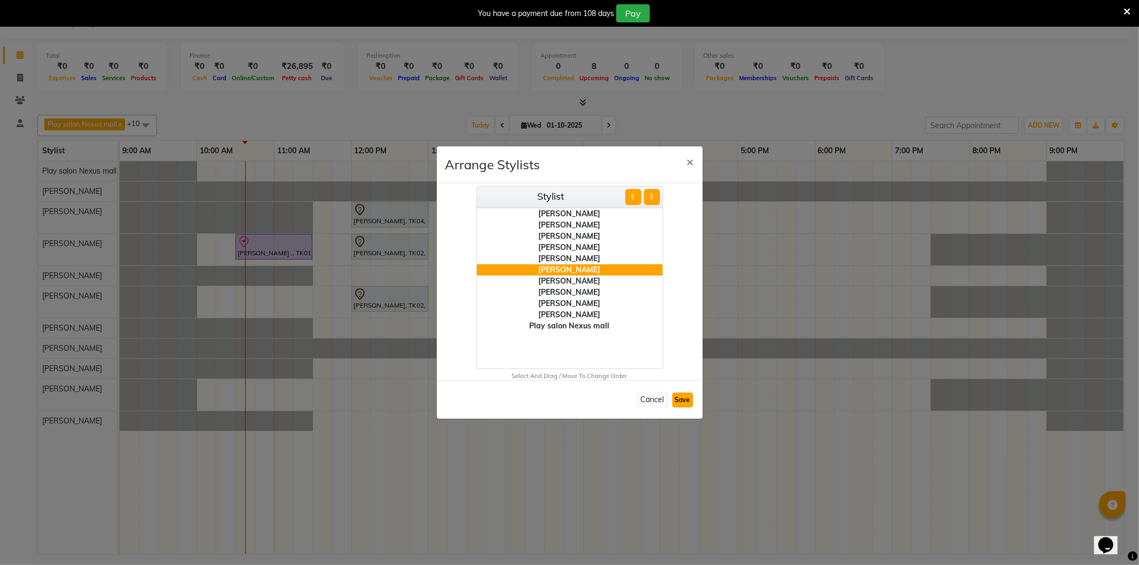
click at [685, 398] on button "Save" at bounding box center [683, 400] width 21 height 15
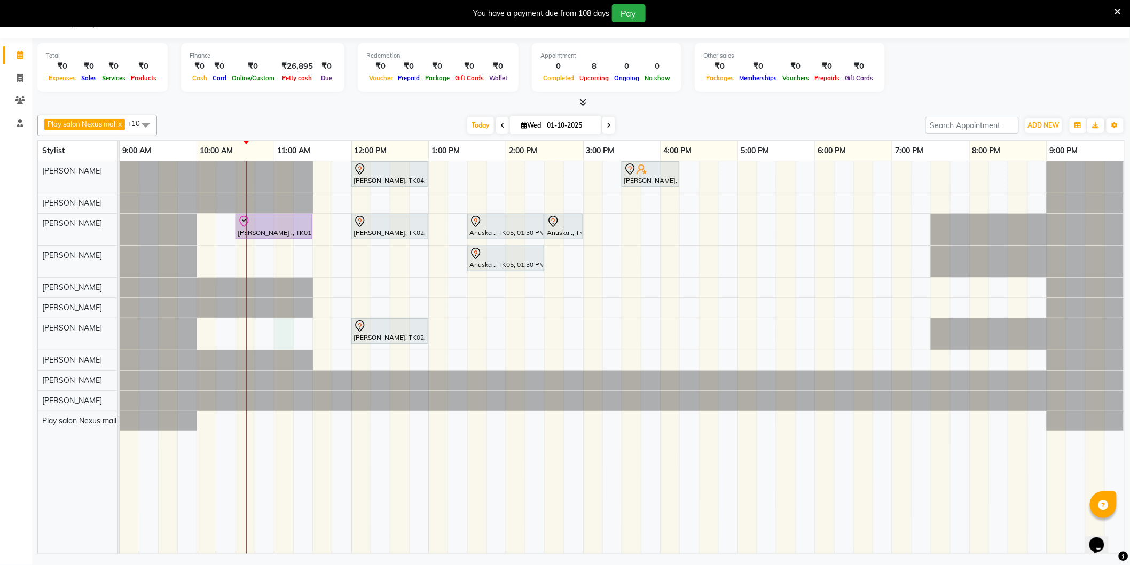
click at [278, 329] on div "Simran Kiran, TK04, 12:00 PM-01:00 PM, Hair Cut Lady (Head Stylist) Chitra Sing…" at bounding box center [622, 357] width 1005 height 393
select select "81398"
select select "tentative"
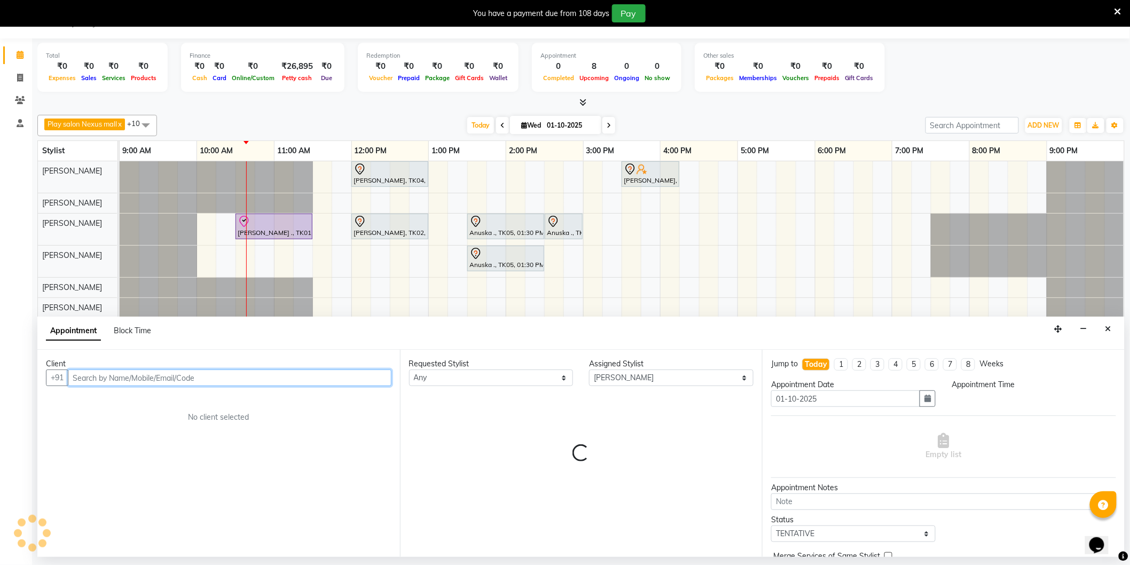
select select "660"
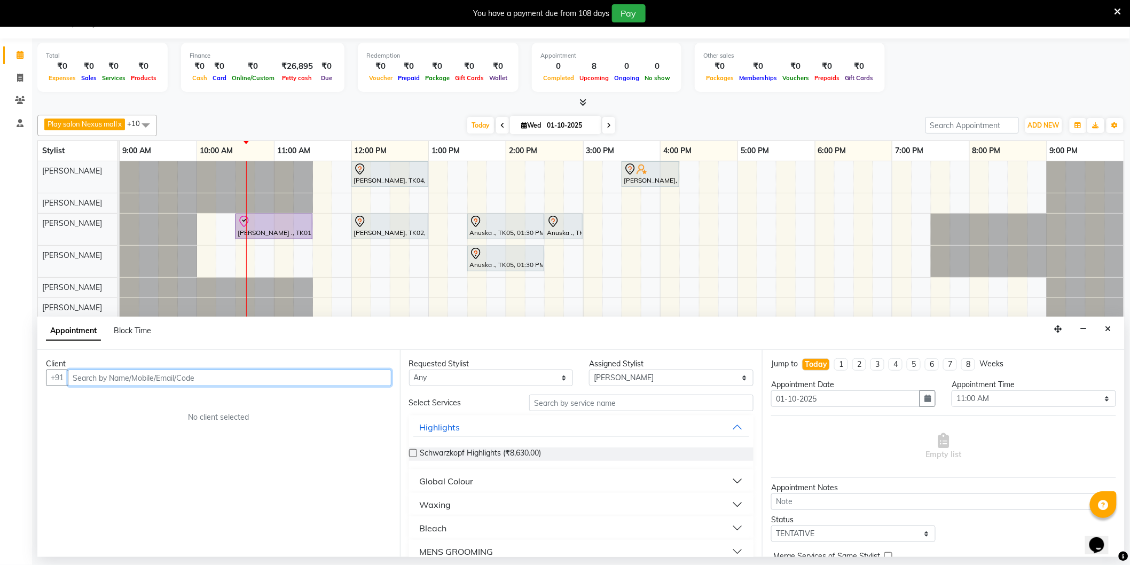
click at [100, 381] on input "text" at bounding box center [230, 378] width 324 height 17
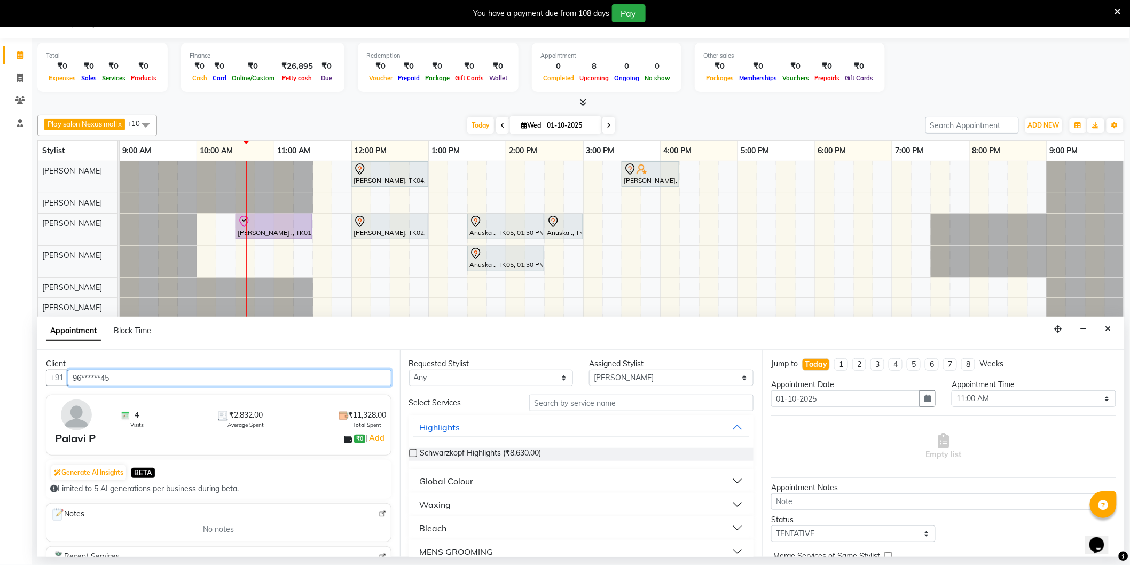
type input "96******45"
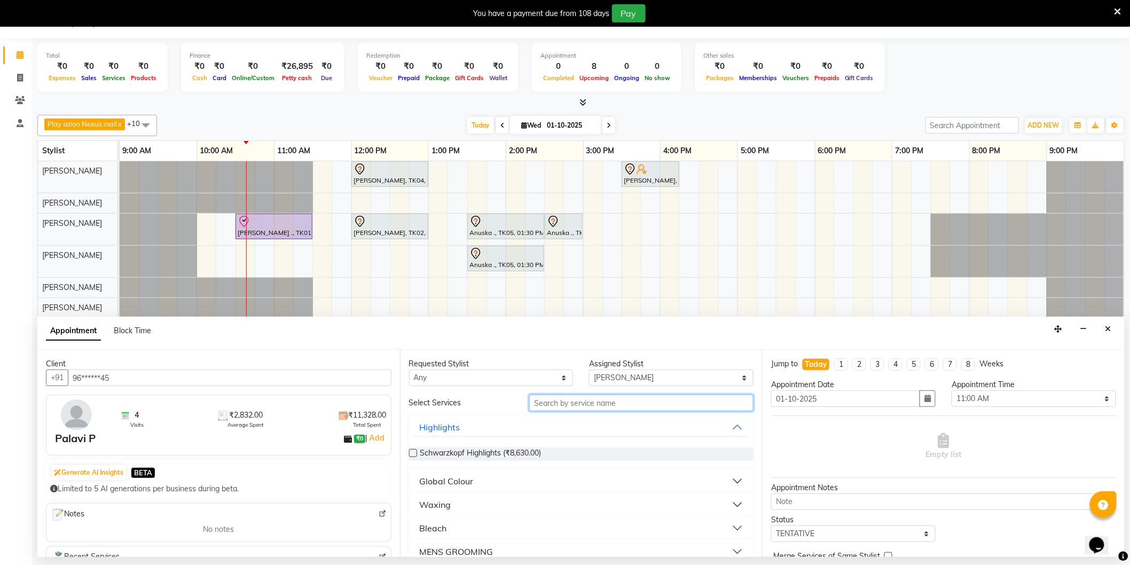
click at [572, 403] on input "text" at bounding box center [641, 403] width 224 height 17
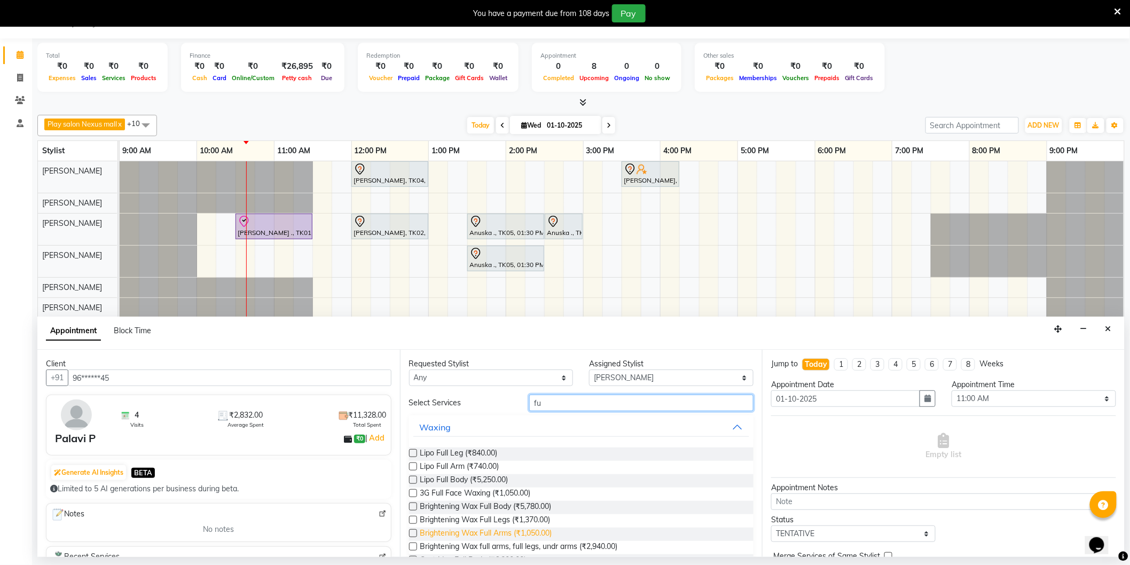
type input "fu"
click at [481, 536] on span "Brightening Wax Full Arms (₹1,050.00)" at bounding box center [486, 534] width 132 height 13
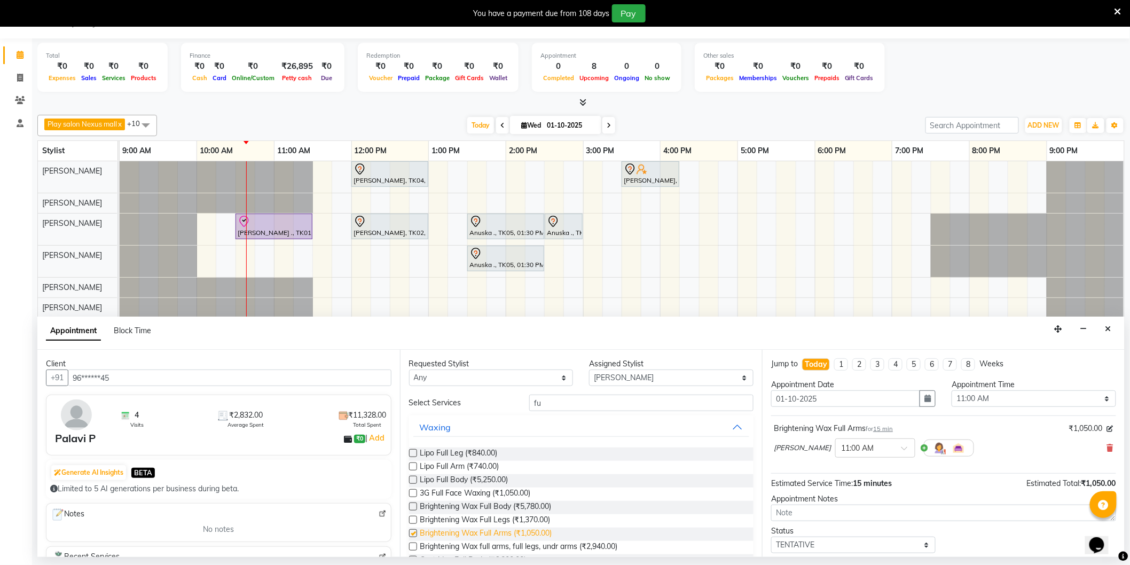
checkbox input "false"
drag, startPoint x: 554, startPoint y: 404, endPoint x: 506, endPoint y: 411, distance: 48.6
click at [506, 411] on div "Select Services fu Waxing Lipo Full Leg (₹840.00) Lipo Full Arm (₹740.00) Lipo …" at bounding box center [581, 541] width 345 height 292
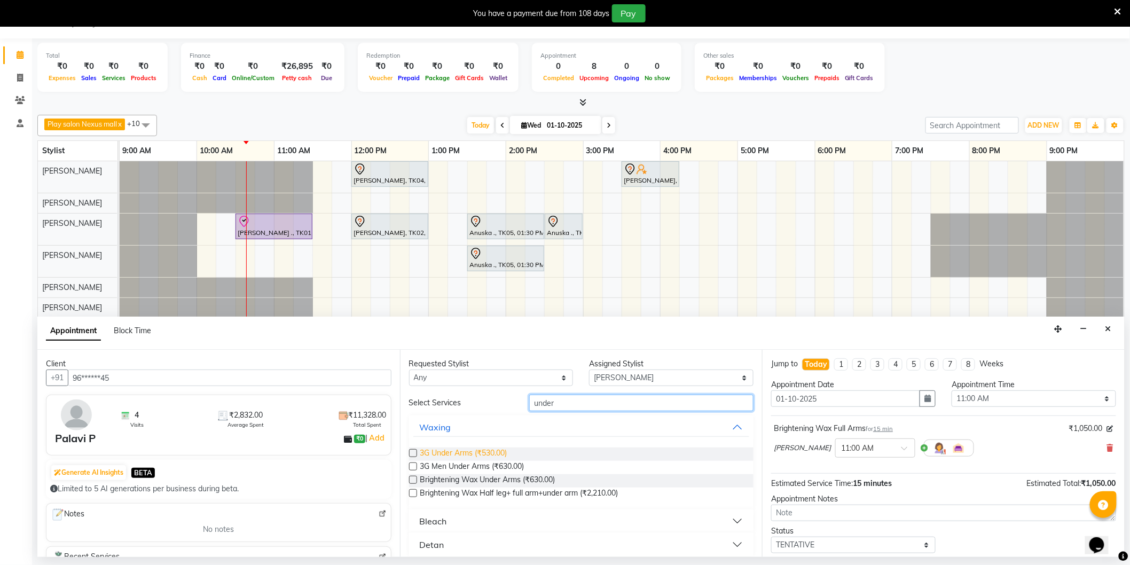
type input "under"
click at [455, 452] on span "3G Under Arms (₹530.00)" at bounding box center [463, 454] width 87 height 13
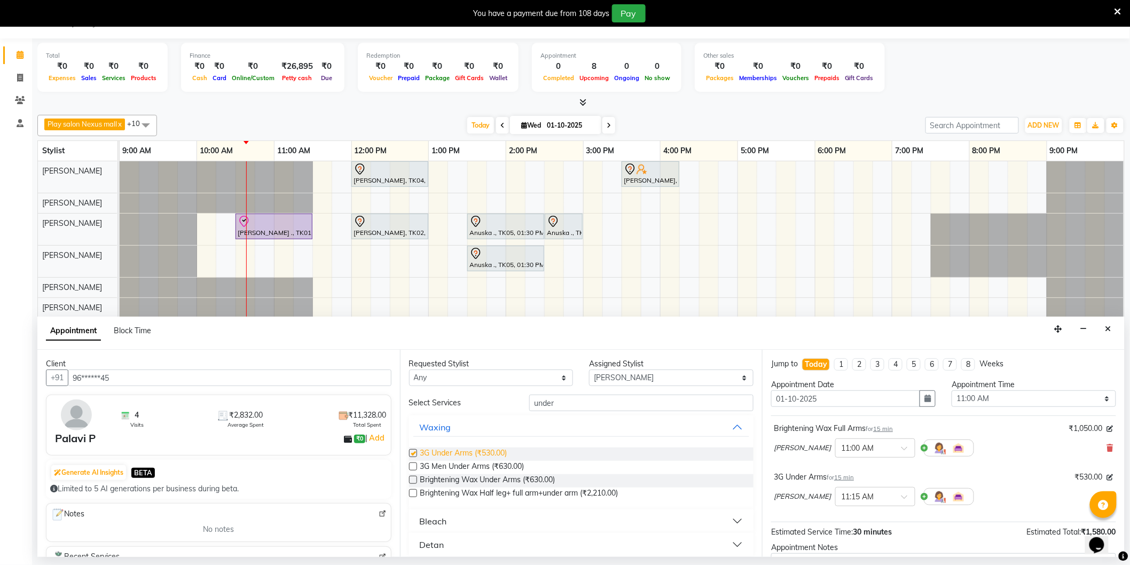
checkbox input "false"
drag, startPoint x: 563, startPoint y: 407, endPoint x: 512, endPoint y: 410, distance: 51.4
click at [517, 409] on div "Select Services under" at bounding box center [581, 403] width 361 height 17
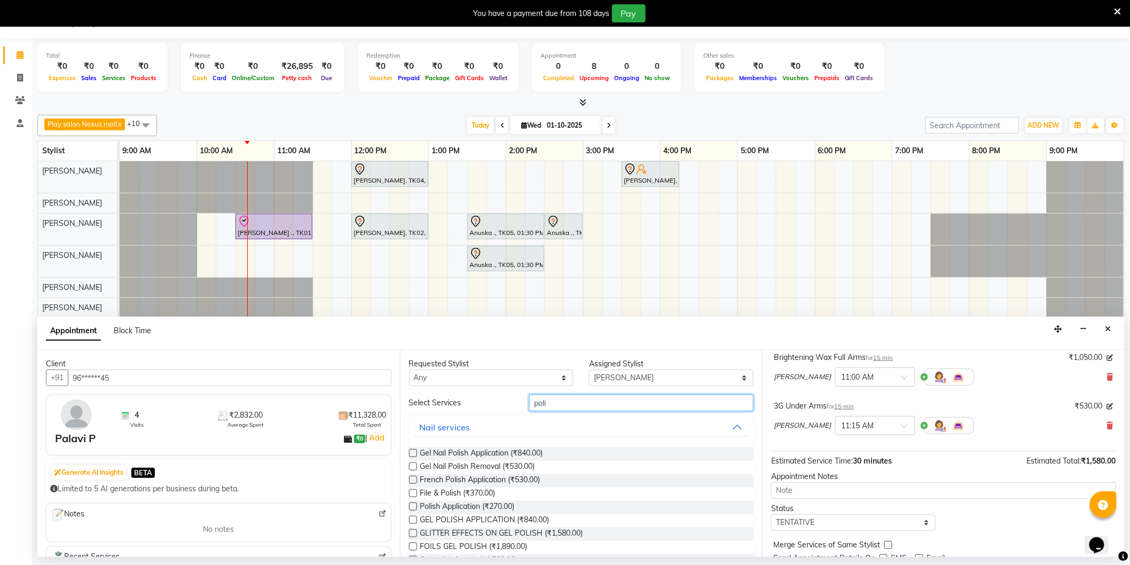
scroll to position [112, 0]
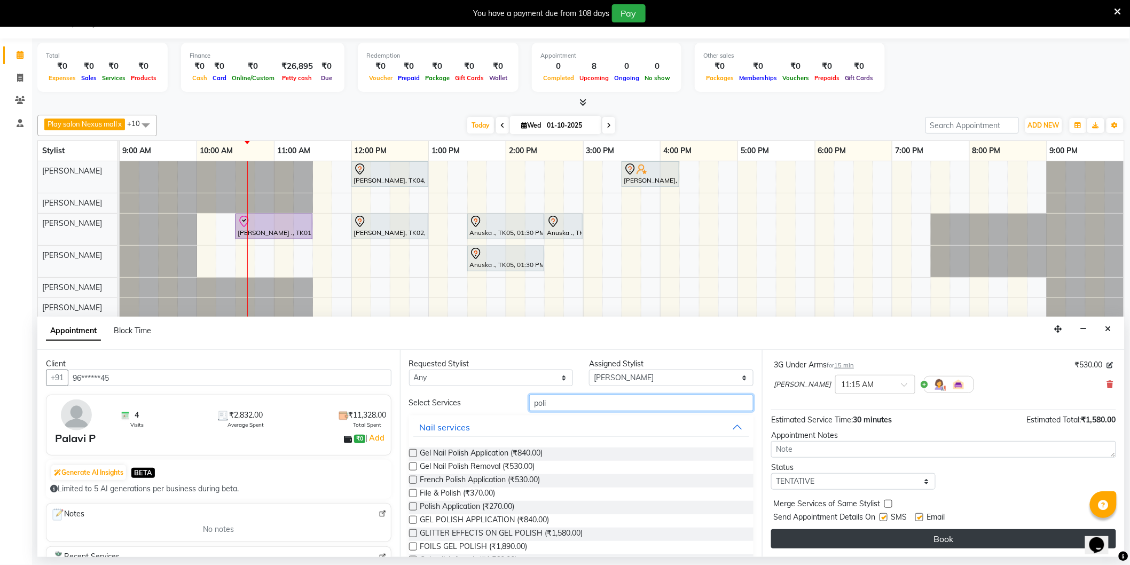
type input "poli"
click at [936, 538] on button "Book" at bounding box center [943, 538] width 345 height 19
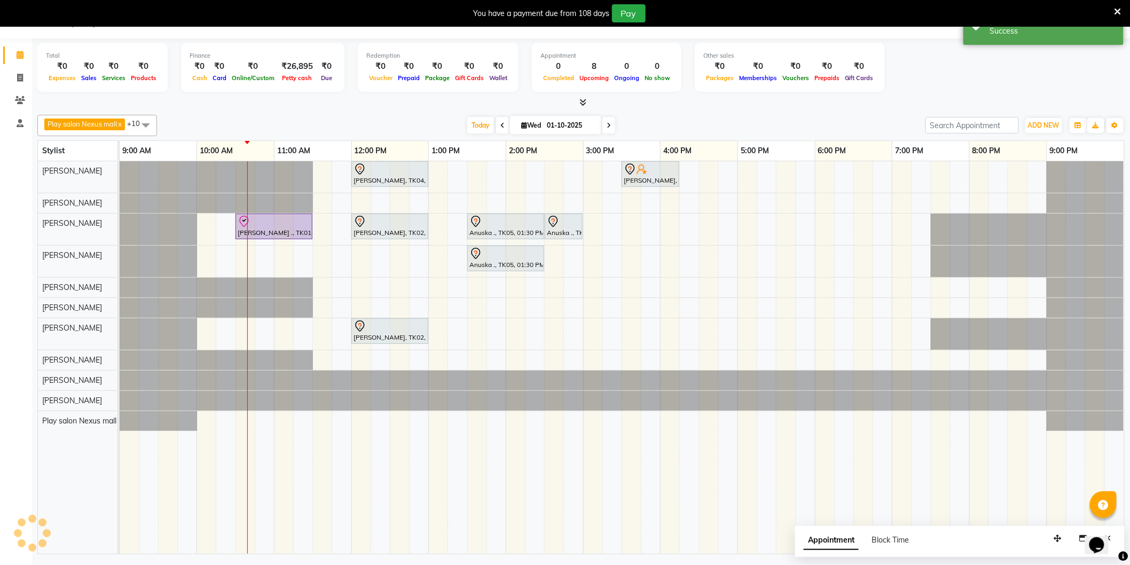
scroll to position [0, 0]
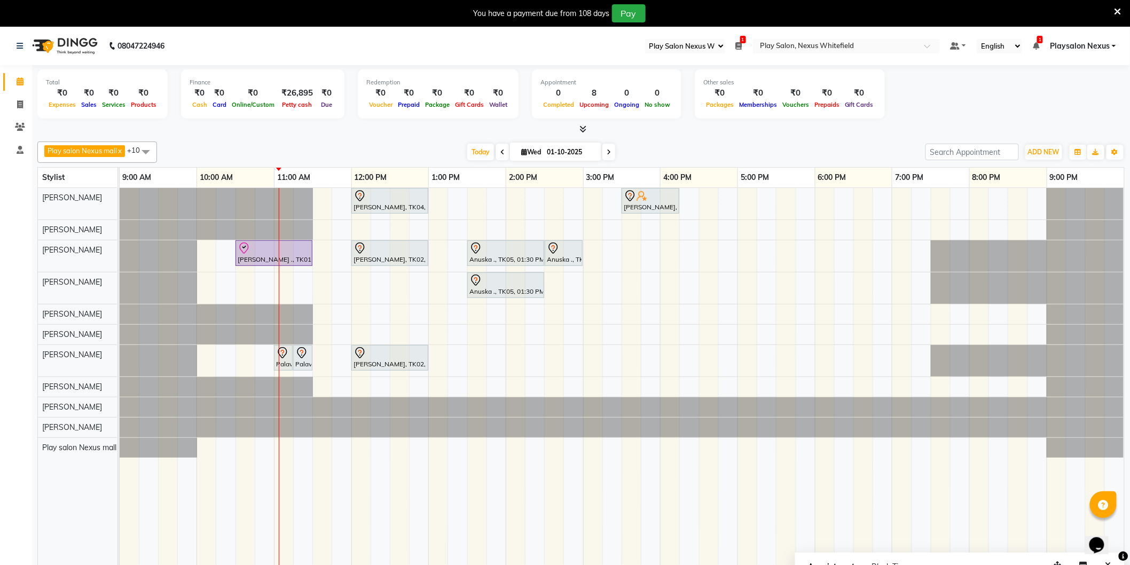
click at [472, 194] on div "Simran Kiran, TK04, 12:00 PM-01:00 PM, Hair Cut Lady (Head Stylist) Chitra Sing…" at bounding box center [622, 384] width 1005 height 393
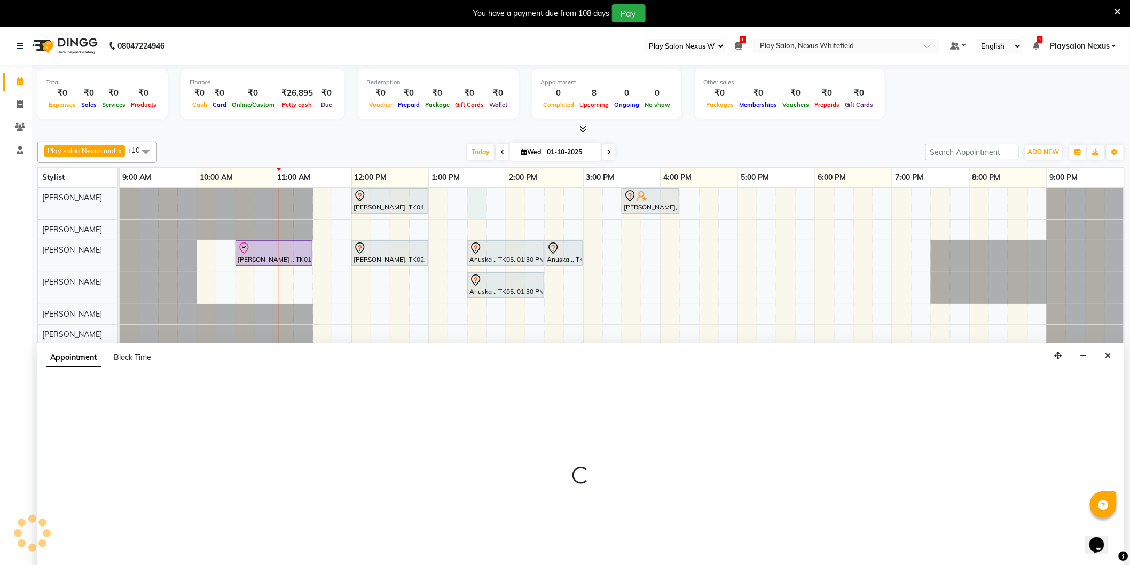
scroll to position [27, 0]
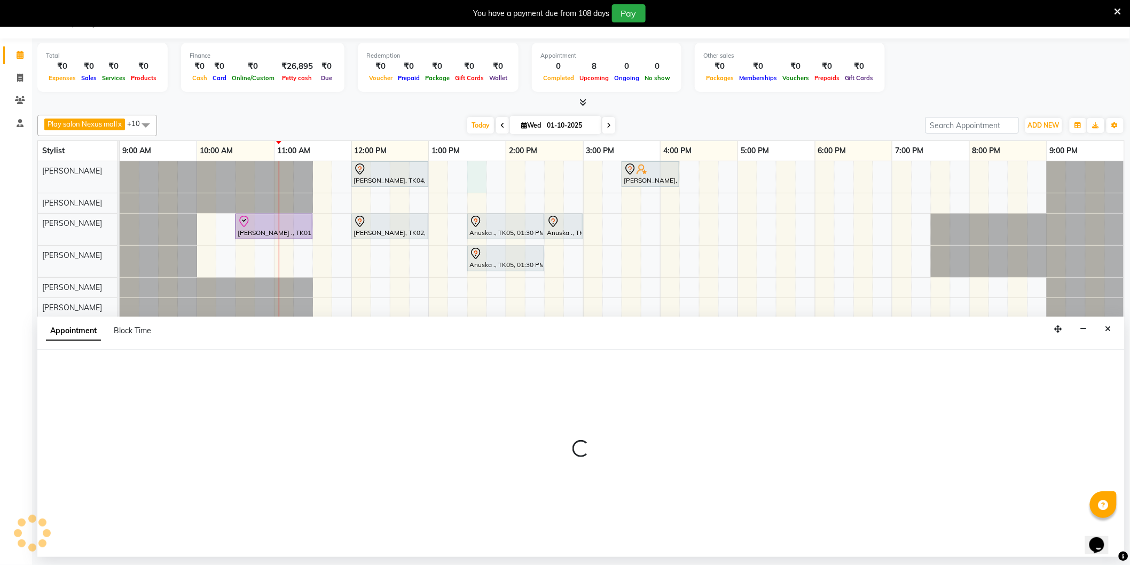
select select "81395"
select select "810"
select select "tentative"
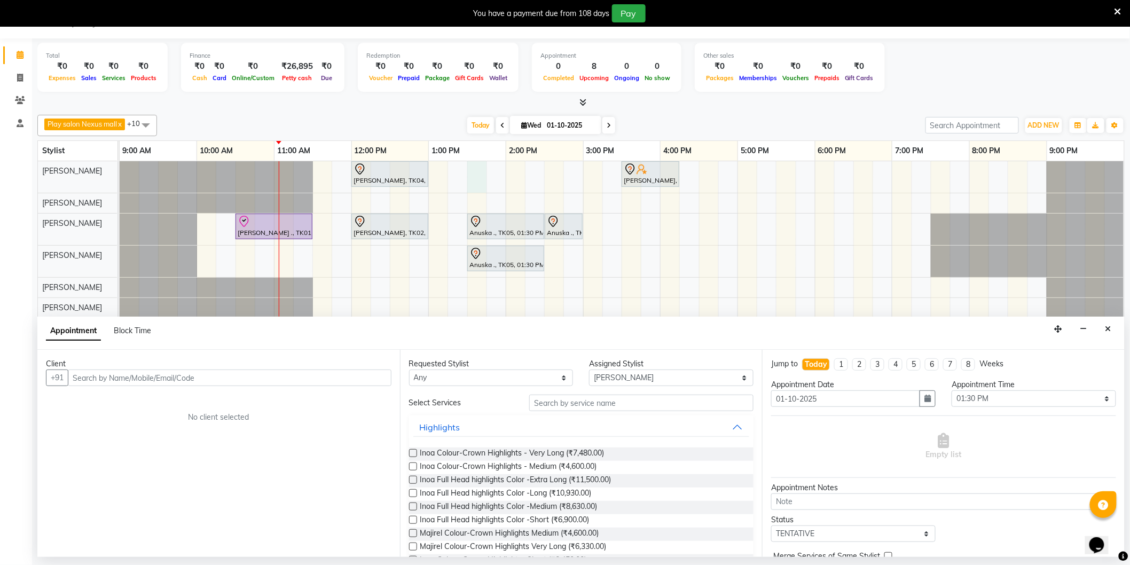
click at [83, 376] on input "text" at bounding box center [230, 378] width 324 height 17
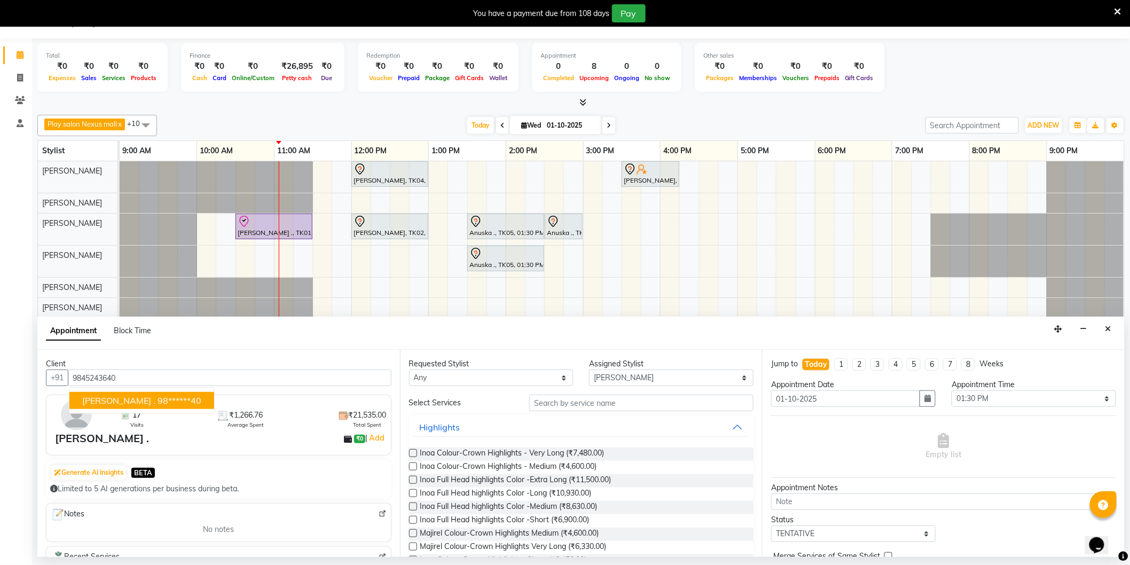
click at [158, 401] on ngb-highlight "98******40" at bounding box center [180, 400] width 44 height 11
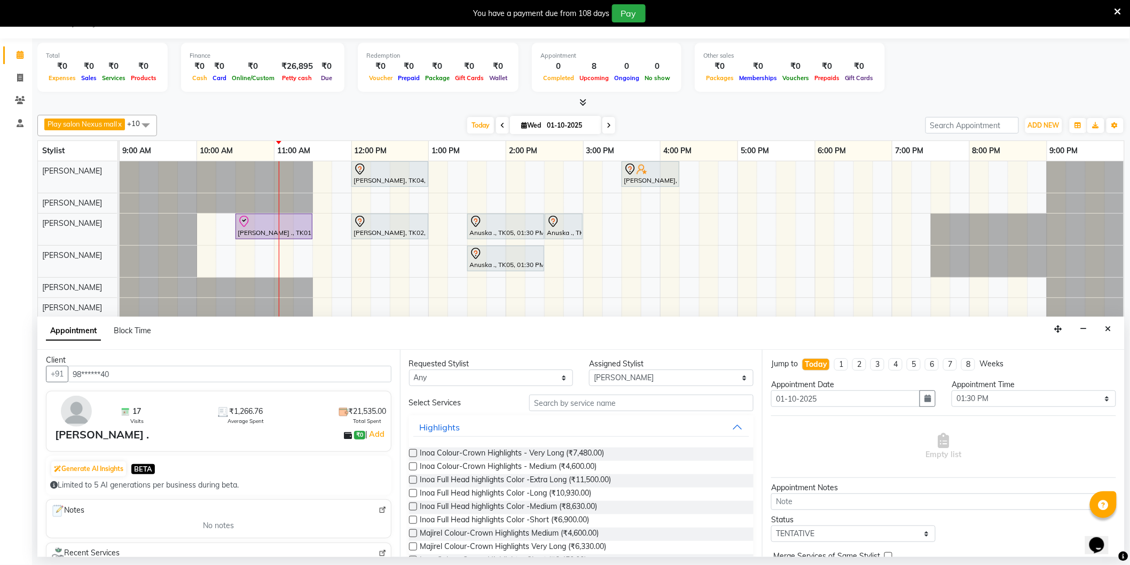
scroll to position [0, 0]
type input "98******40"
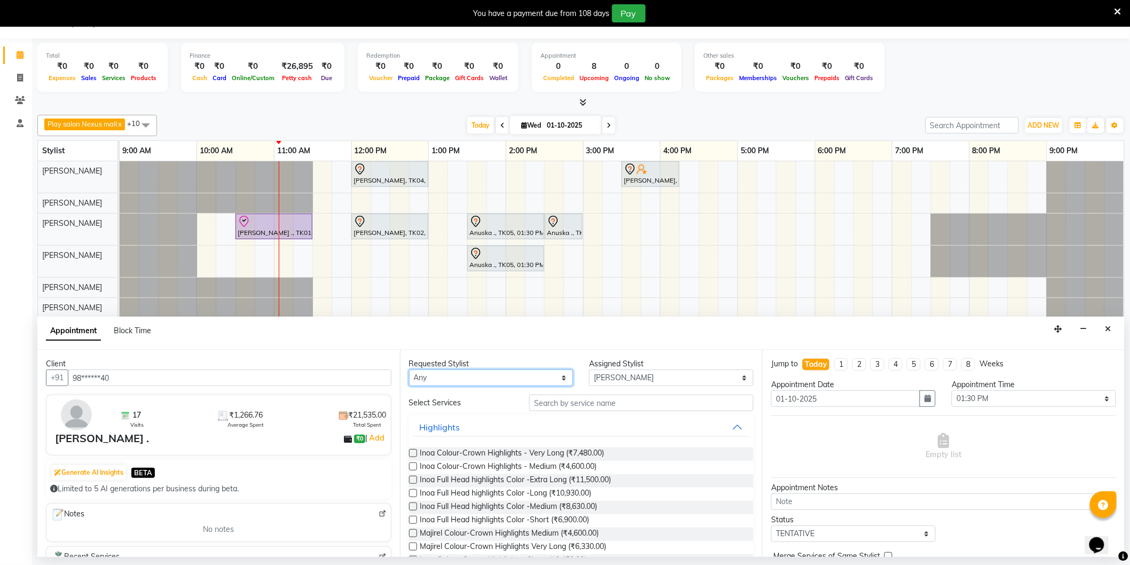
click at [517, 378] on select "Any [PERSON_NAME] Md [PERSON_NAME] [PERSON_NAME] [PERSON_NAME] [PERSON_NAME] [P…" at bounding box center [491, 378] width 165 height 17
select select "81395"
click at [409, 370] on select "Any [PERSON_NAME] Md [PERSON_NAME] [PERSON_NAME] [PERSON_NAME] [PERSON_NAME] [P…" at bounding box center [491, 378] width 165 height 17
click at [599, 404] on input "text" at bounding box center [641, 403] width 224 height 17
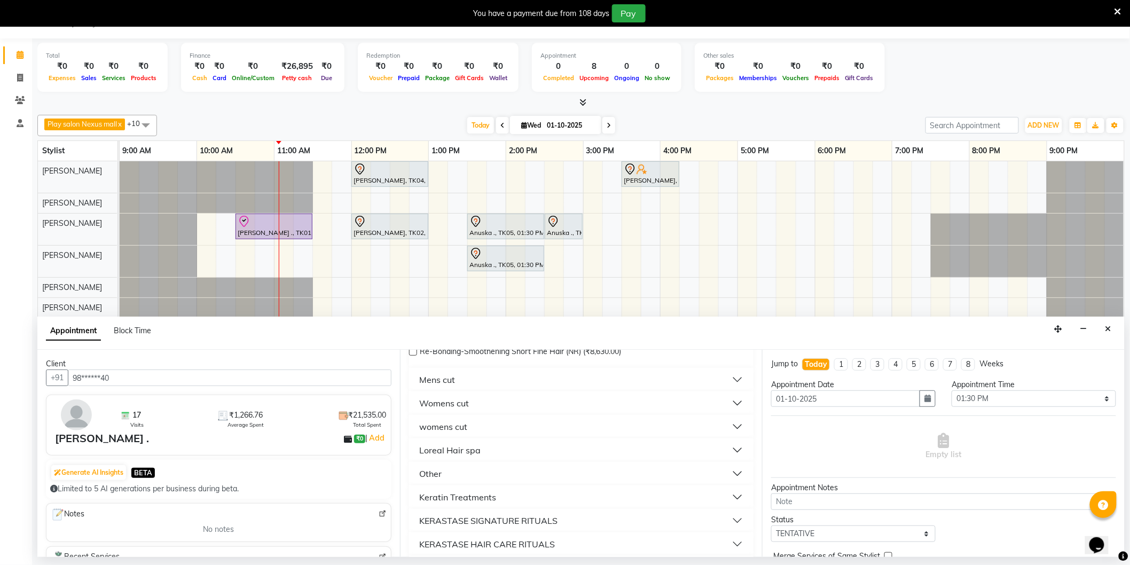
scroll to position [178, 0]
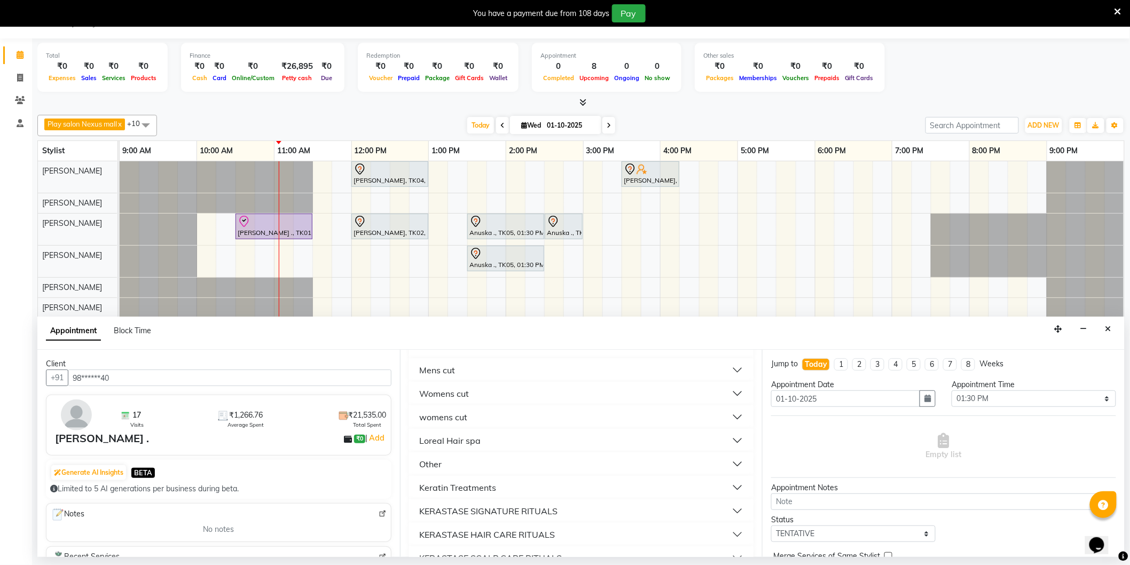
type input "hair"
click at [476, 371] on button "Mens cut" at bounding box center [581, 370] width 337 height 19
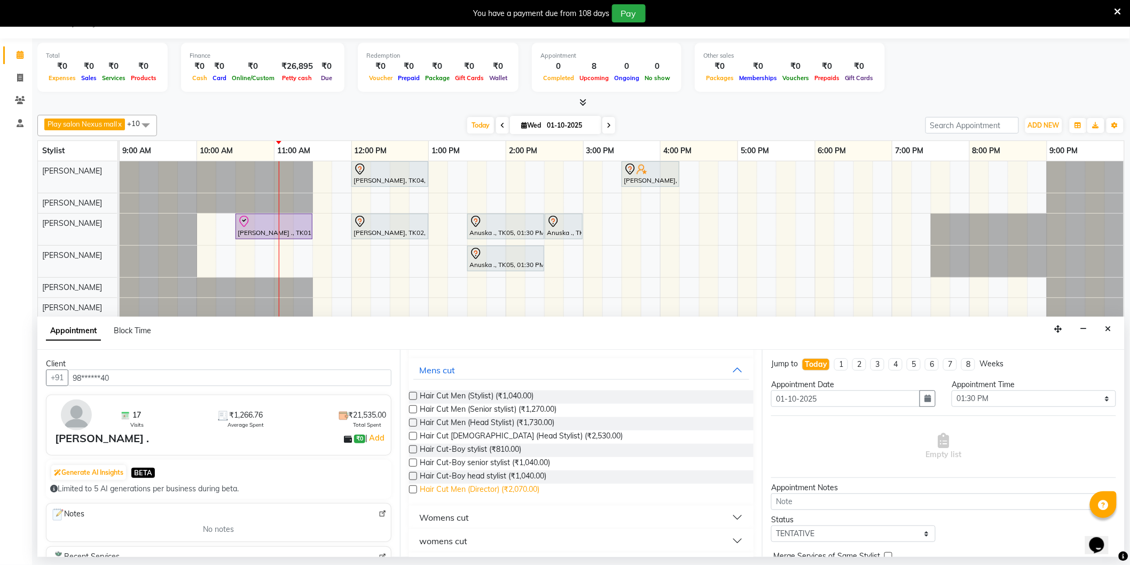
click at [457, 488] on span "Hair Cut Men (Director) (₹2,070.00)" at bounding box center [480, 490] width 120 height 13
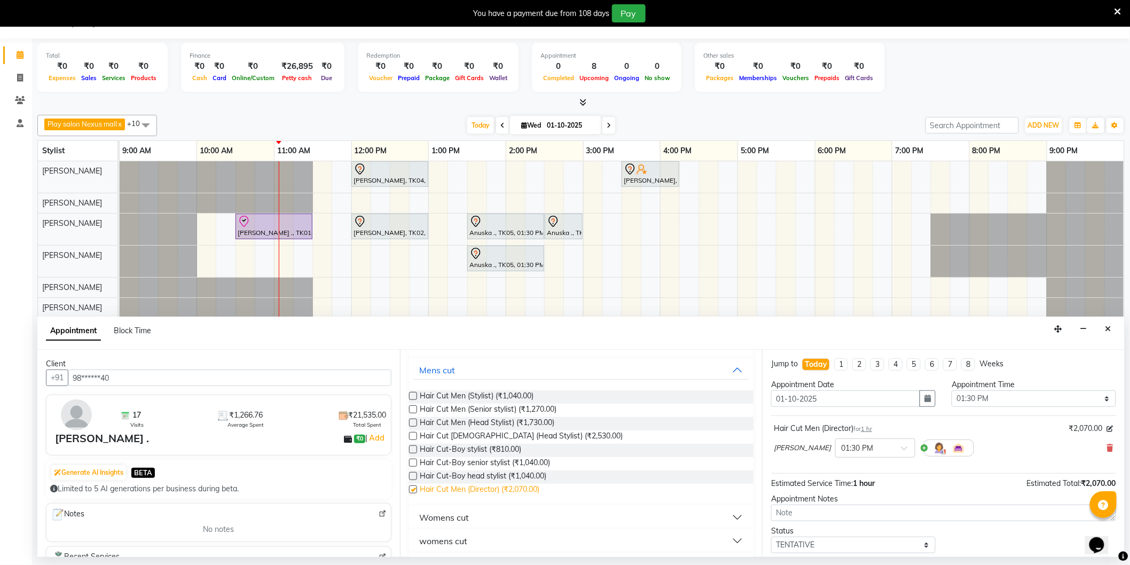
checkbox input "false"
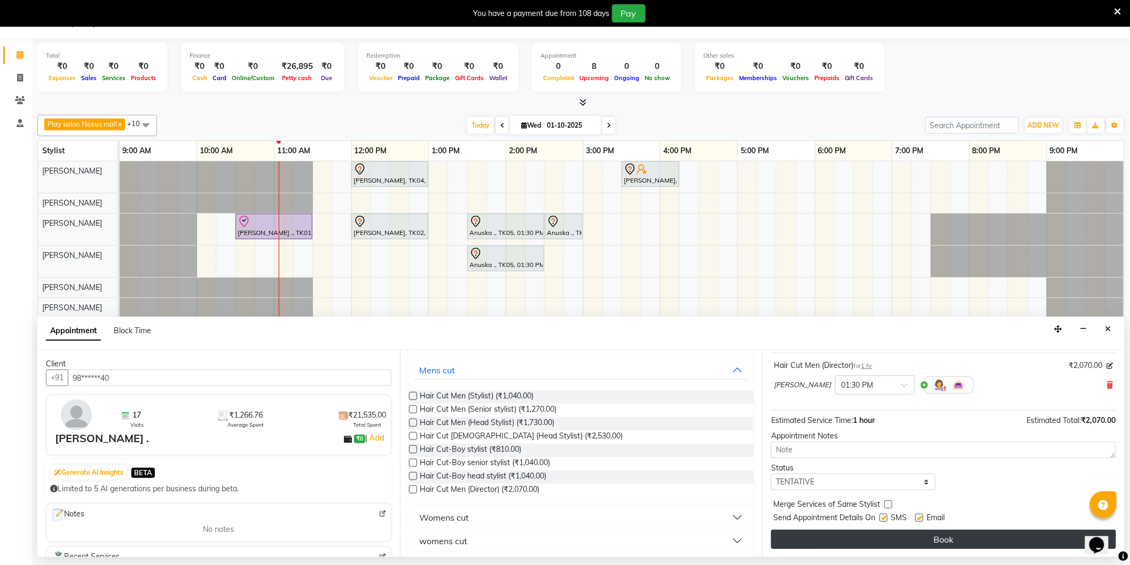
click at [930, 534] on button "Book" at bounding box center [943, 539] width 345 height 19
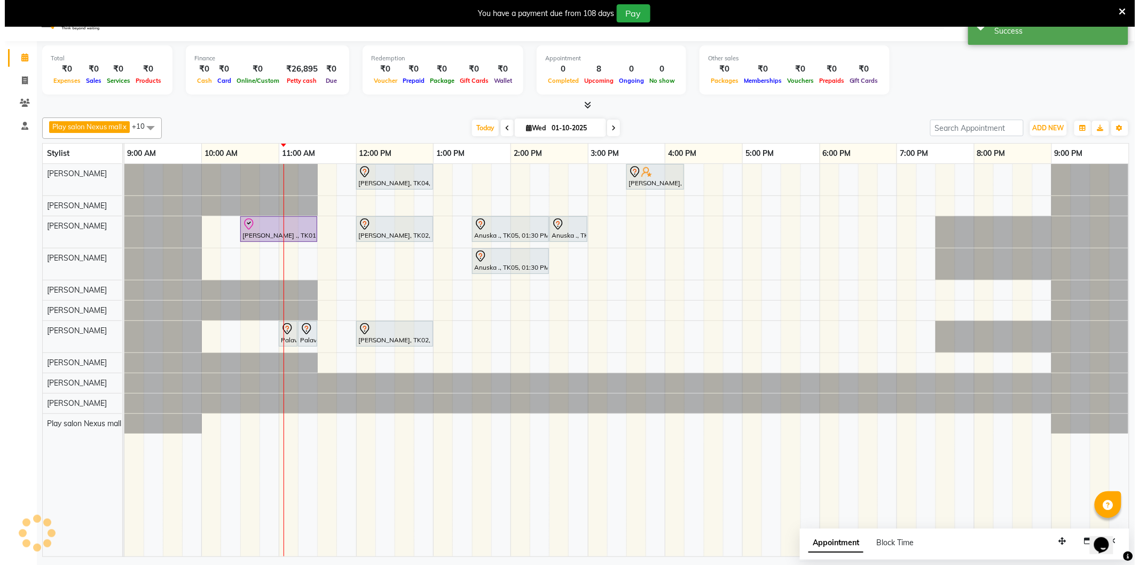
scroll to position [0, 0]
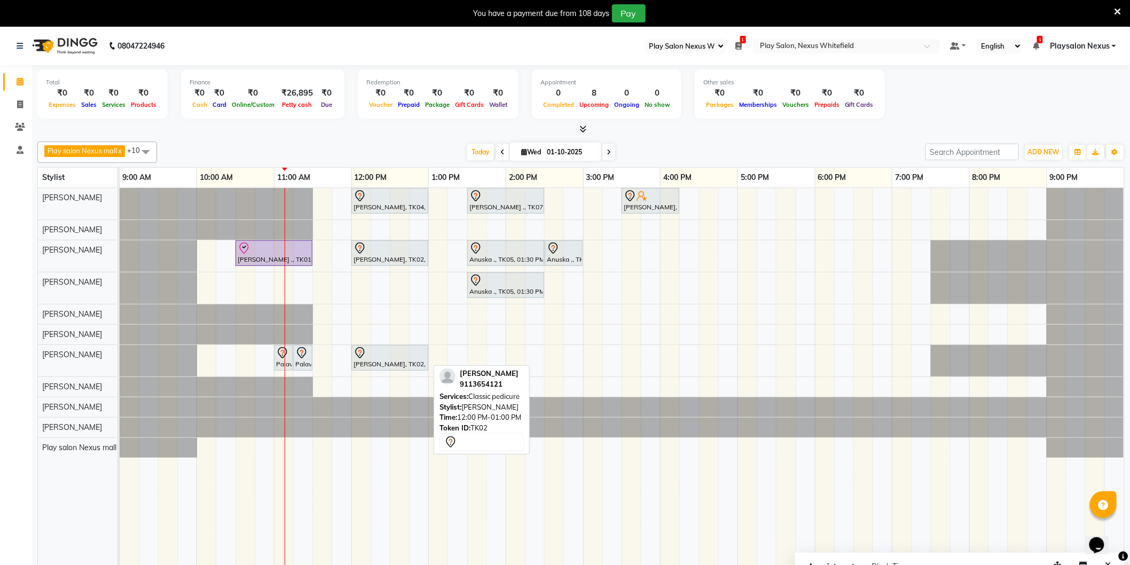
click at [386, 357] on div at bounding box center [390, 353] width 73 height 13
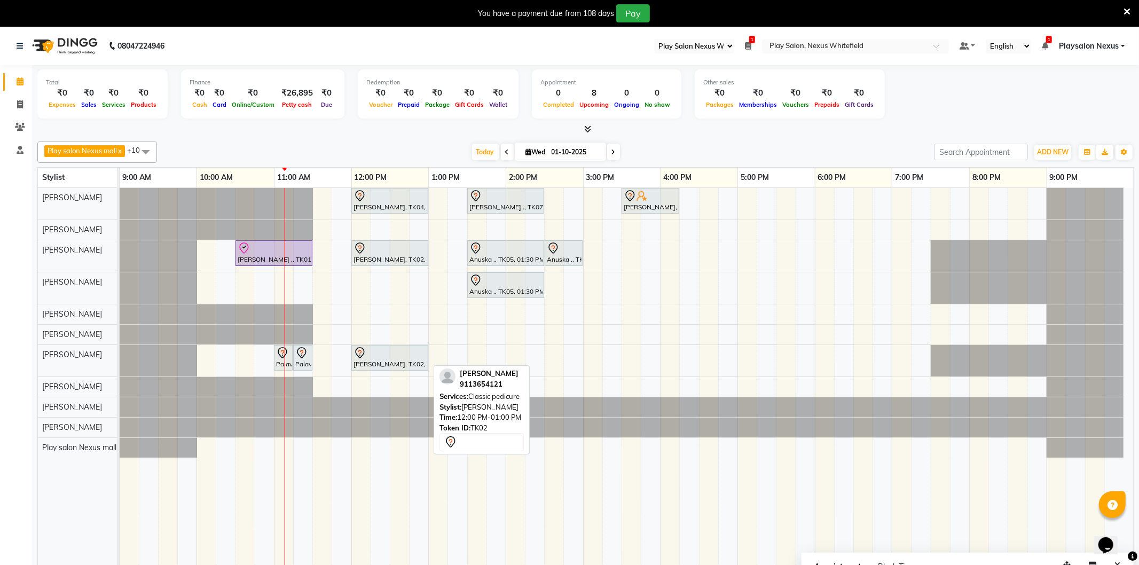
select select "7"
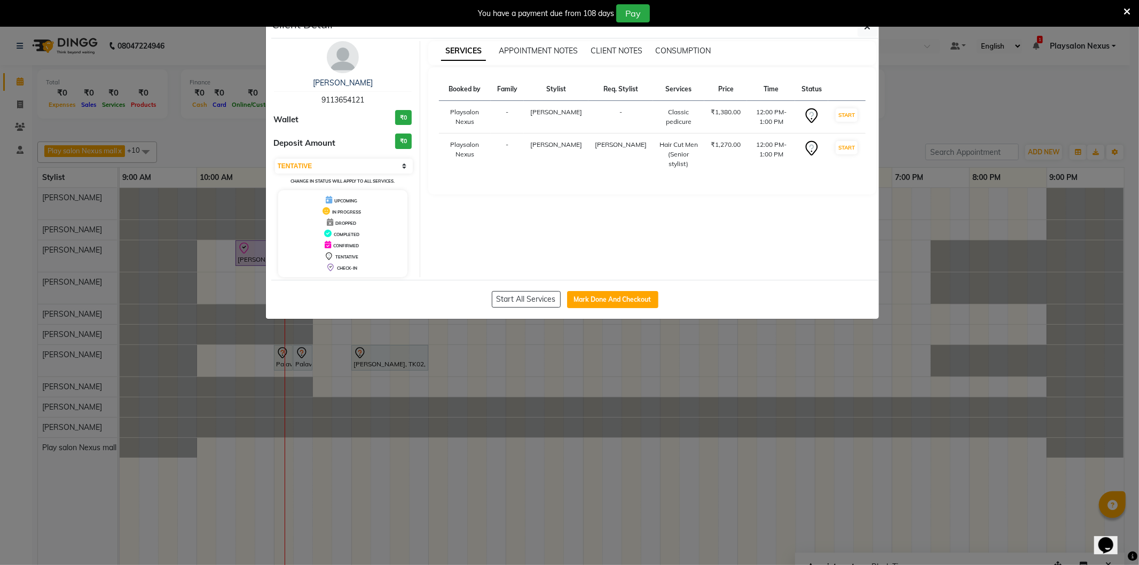
click at [1126, 8] on icon at bounding box center [1127, 12] width 7 height 10
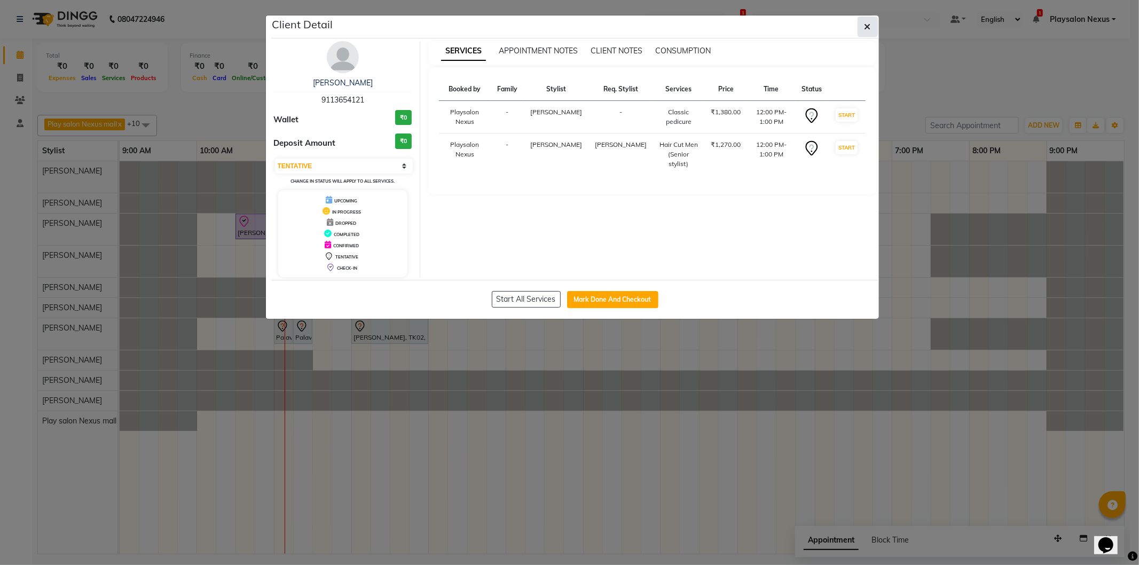
click at [862, 26] on button "button" at bounding box center [868, 27] width 20 height 20
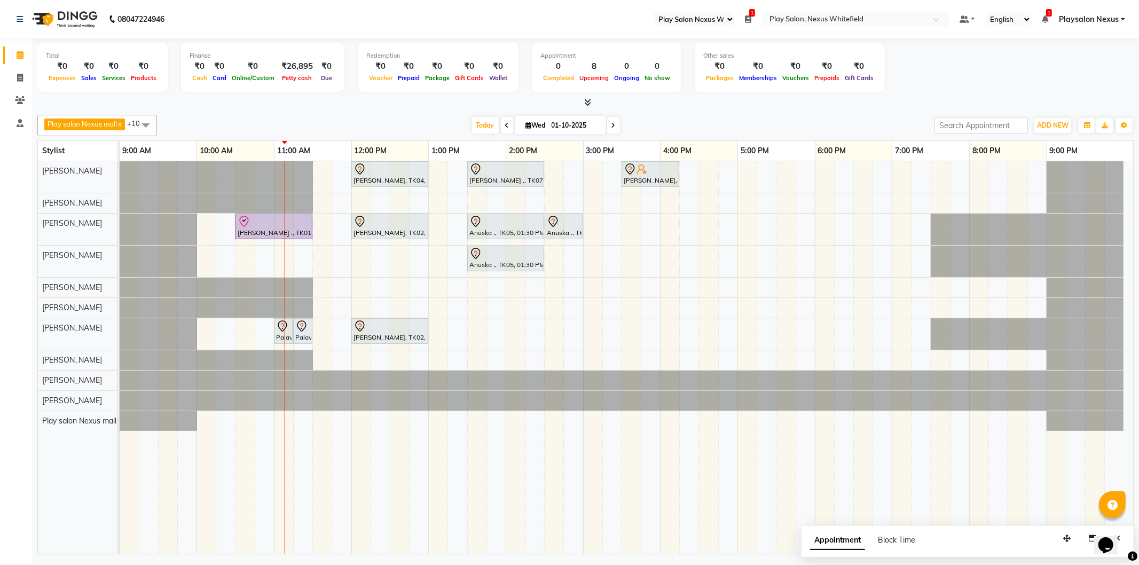
click at [754, 14] on span "1" at bounding box center [752, 12] width 6 height 7
click at [728, 52] on button "Close" at bounding box center [732, 56] width 29 height 17
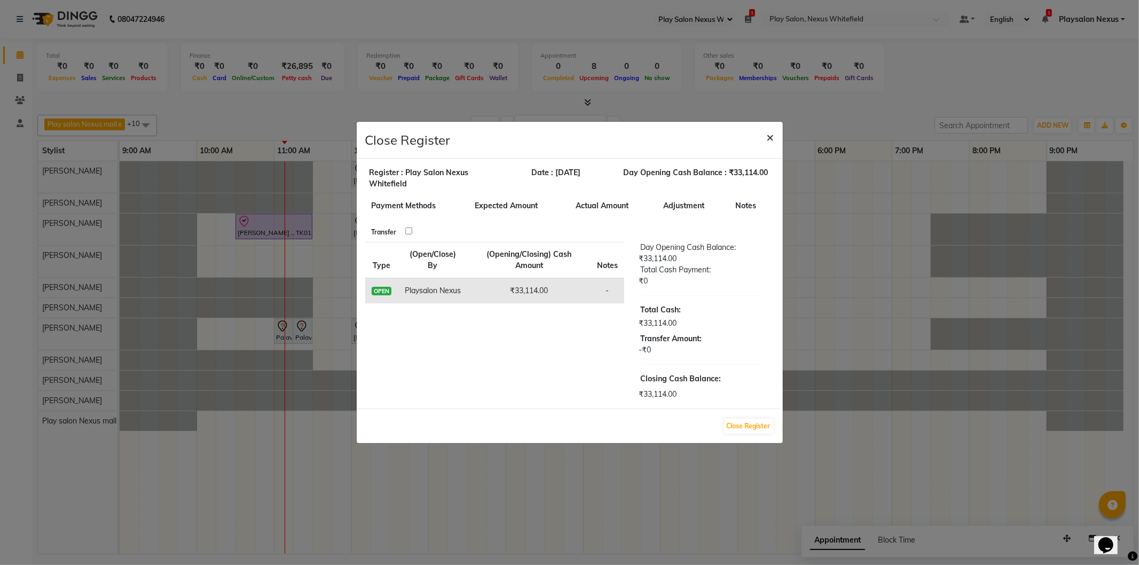
click at [772, 137] on span "×" at bounding box center [770, 137] width 7 height 16
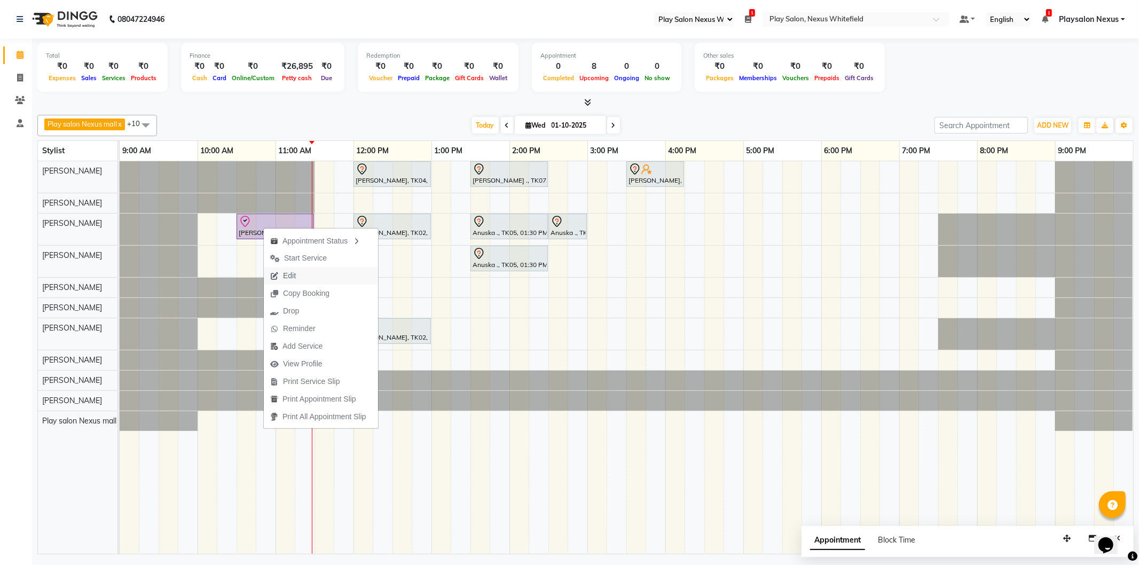
click at [302, 275] on button "Edit" at bounding box center [321, 276] width 114 height 18
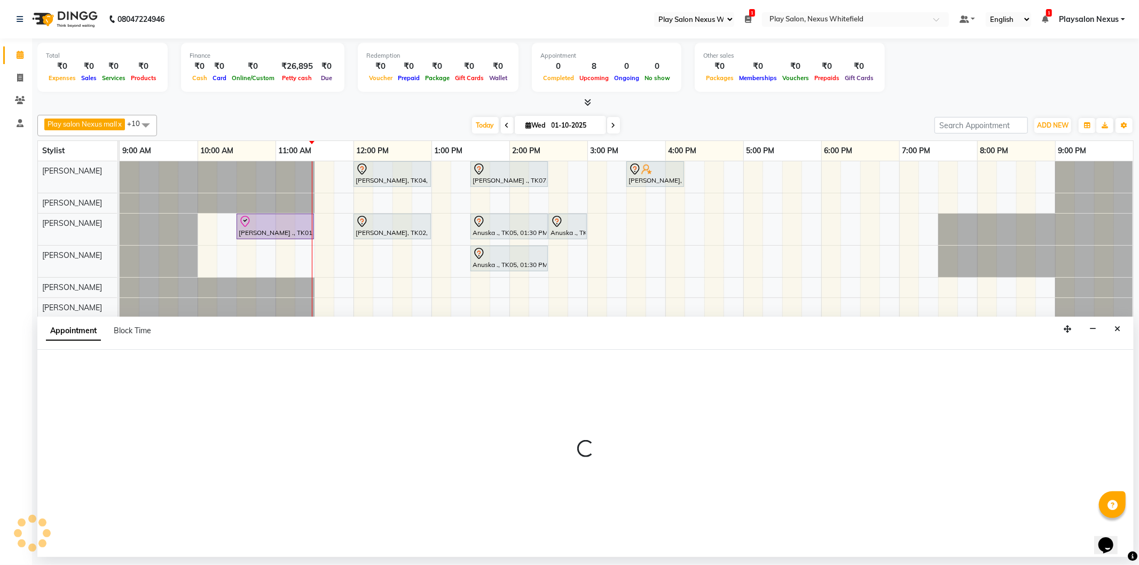
select select "check-in"
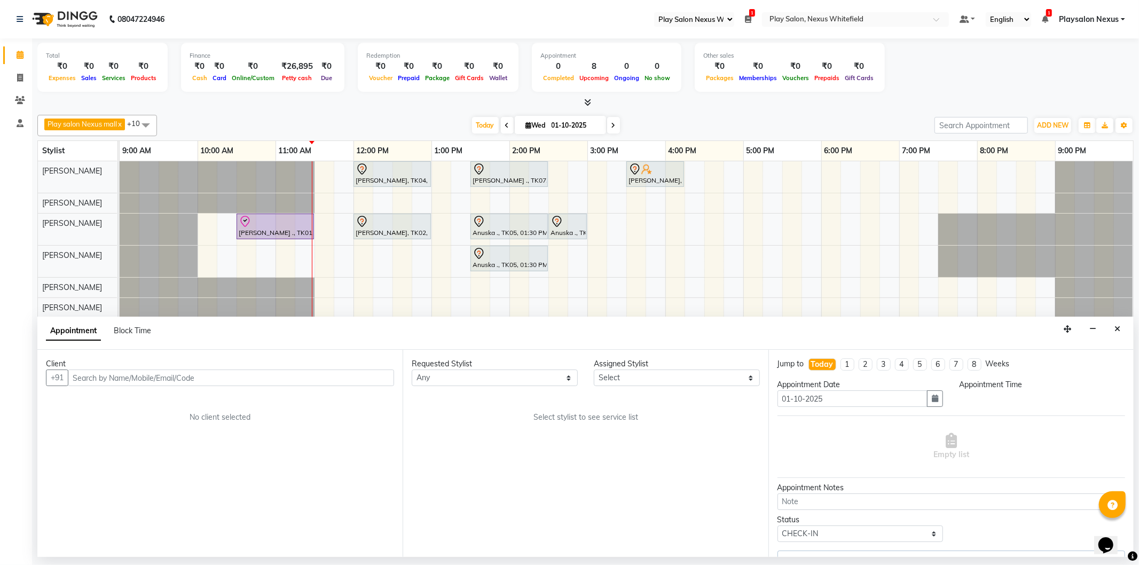
select select "81391"
select select "630"
select select "4200"
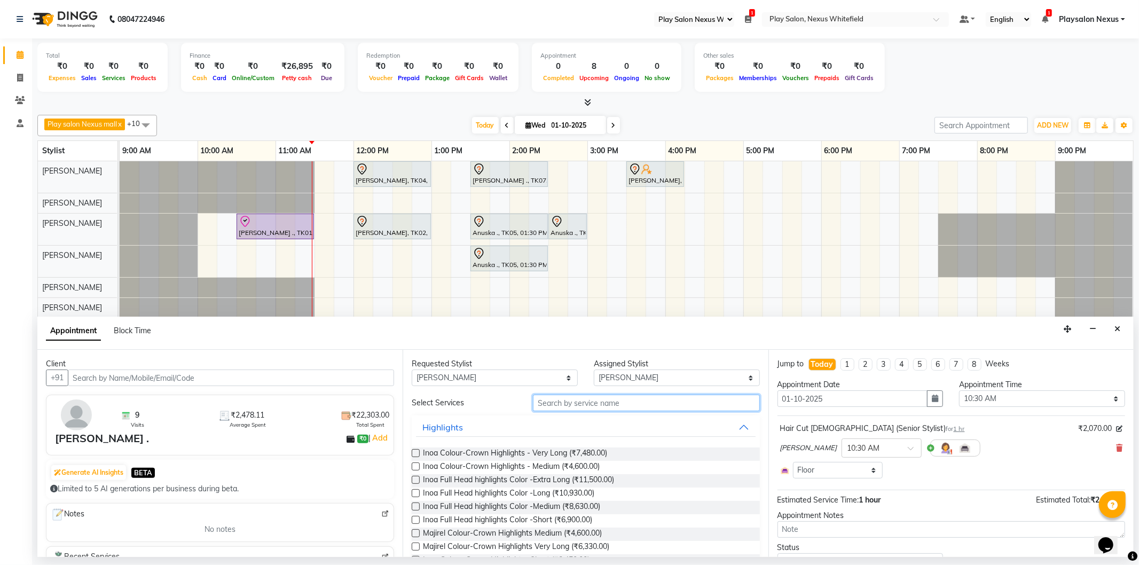
click at [559, 403] on input "text" at bounding box center [646, 403] width 226 height 17
click at [1119, 328] on icon "Close" at bounding box center [1118, 328] width 6 height 7
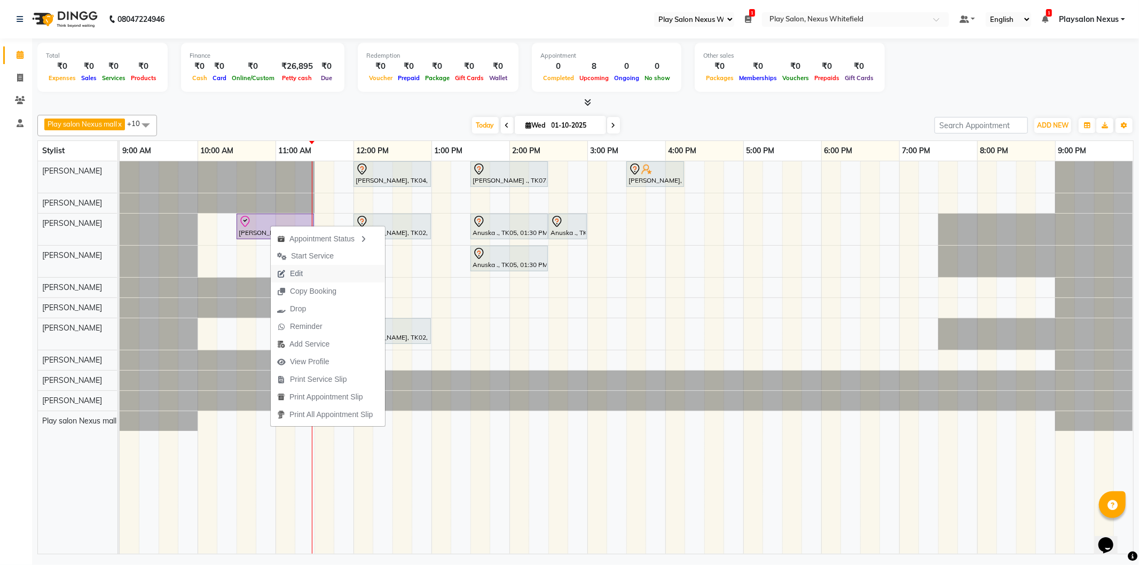
click at [305, 274] on span "Edit" at bounding box center [290, 274] width 38 height 18
select select "check-in"
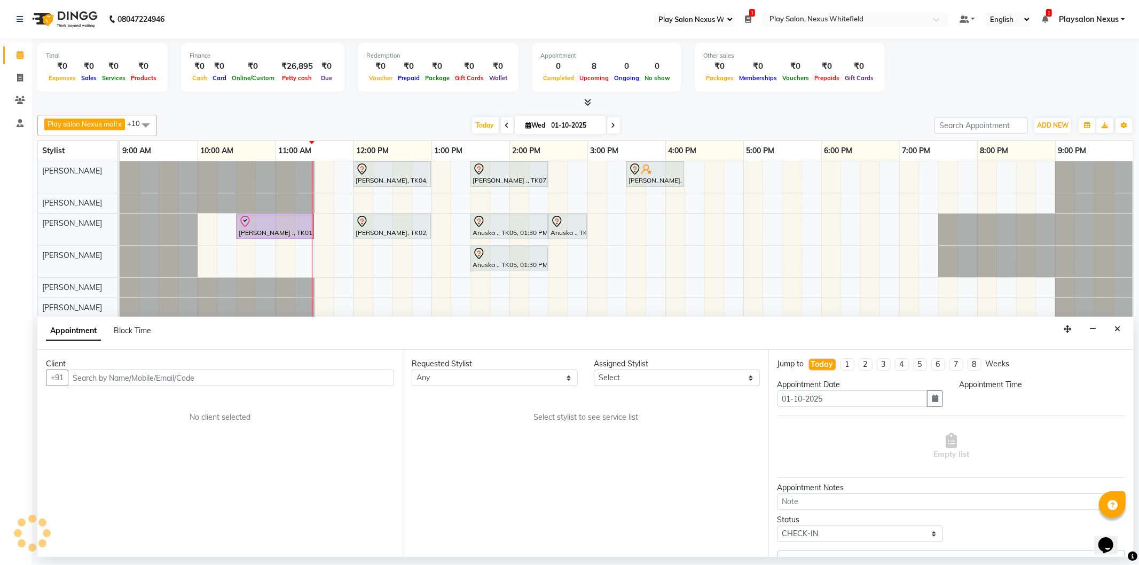
select select "630"
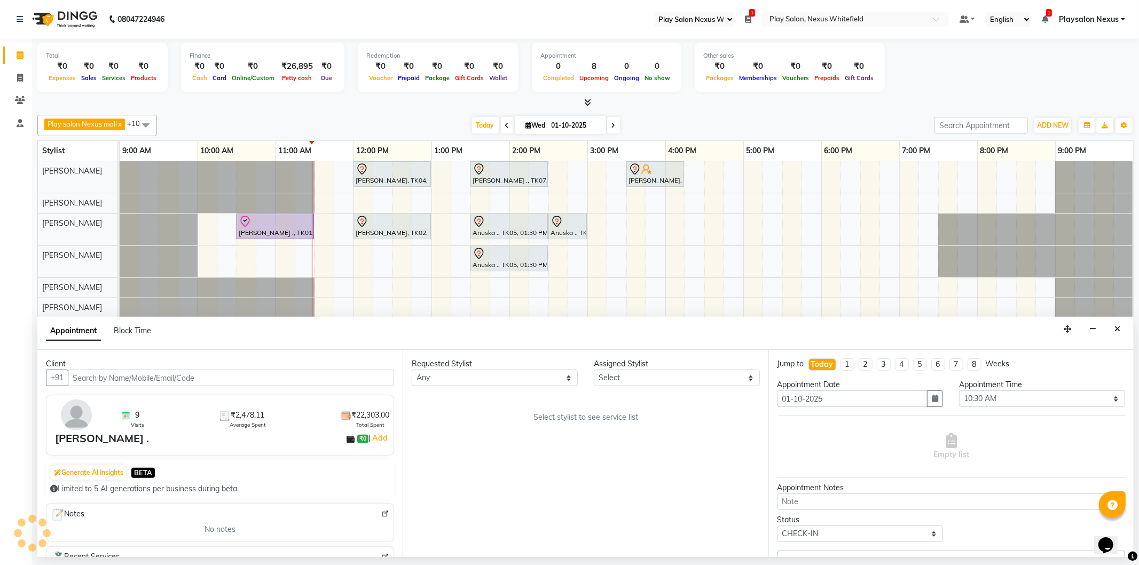
select select "81391"
select select "4200"
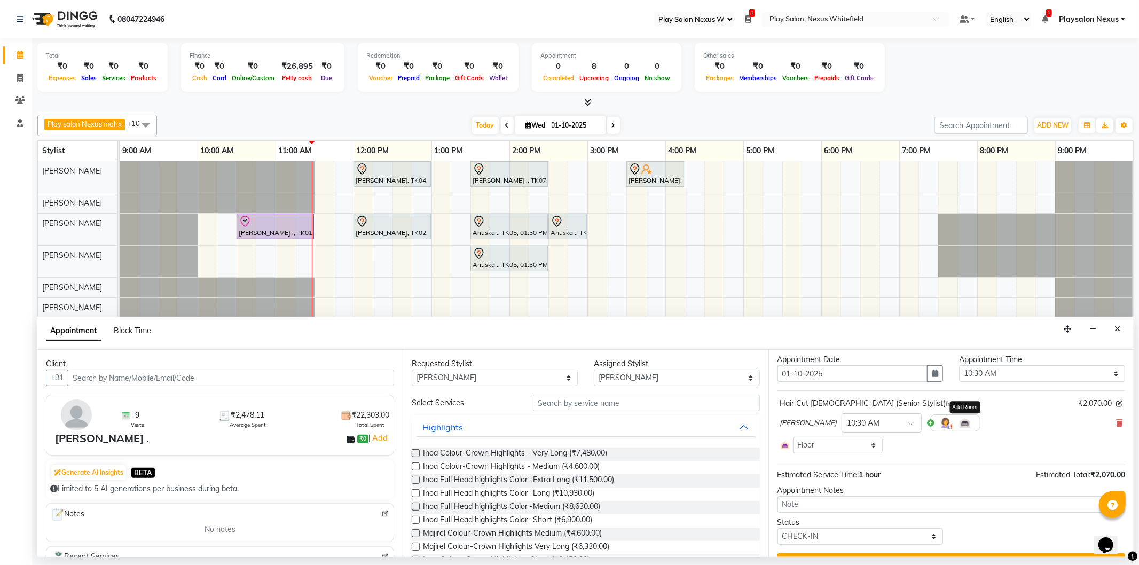
scroll to position [49, 0]
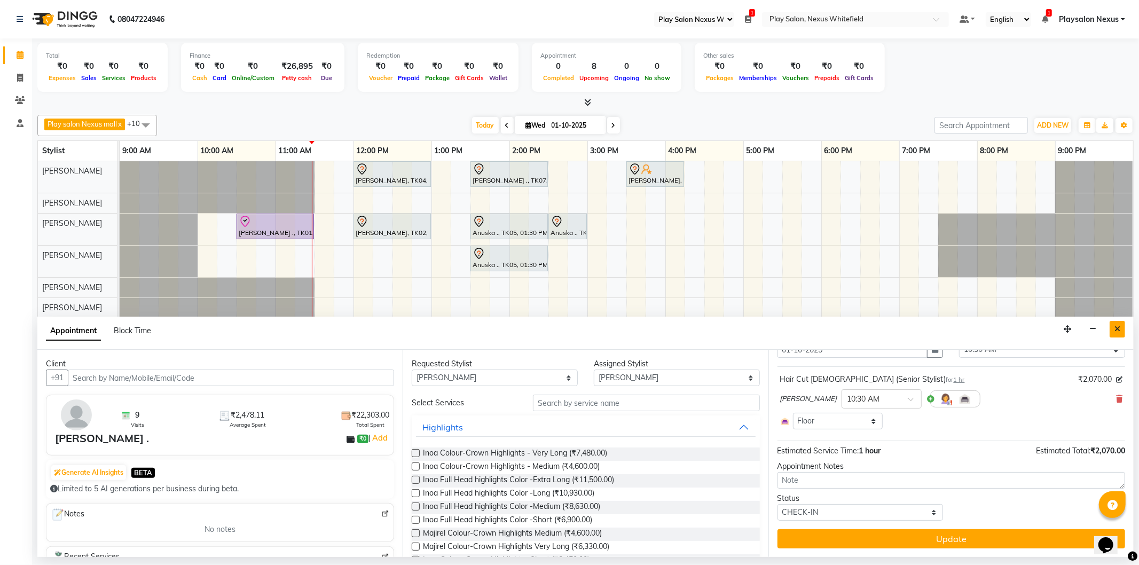
click at [1119, 326] on icon "Close" at bounding box center [1118, 328] width 6 height 7
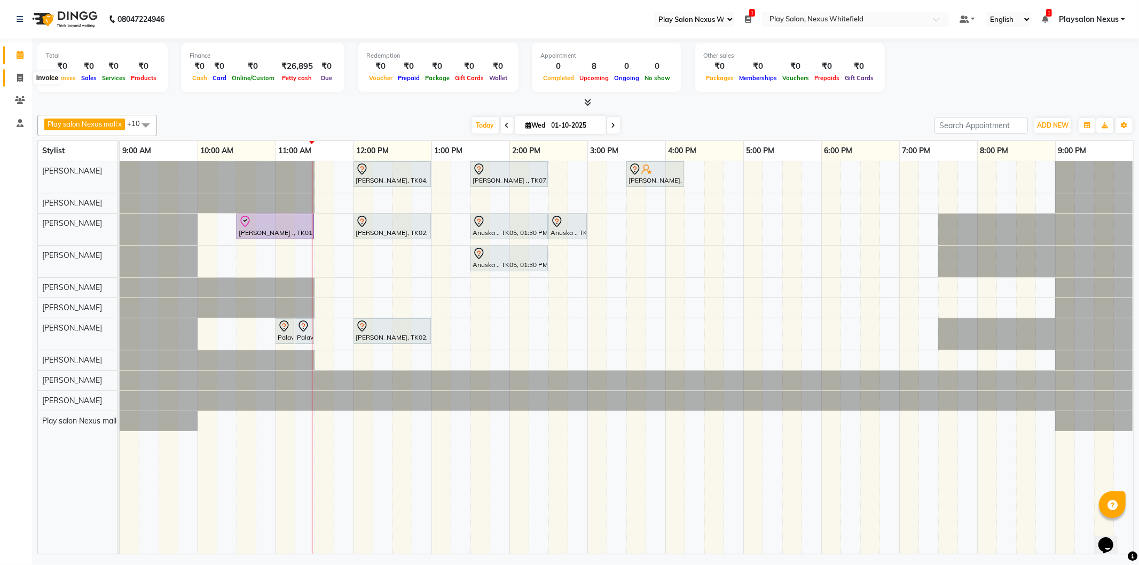
click at [15, 76] on span at bounding box center [20, 78] width 19 height 12
select select "service"
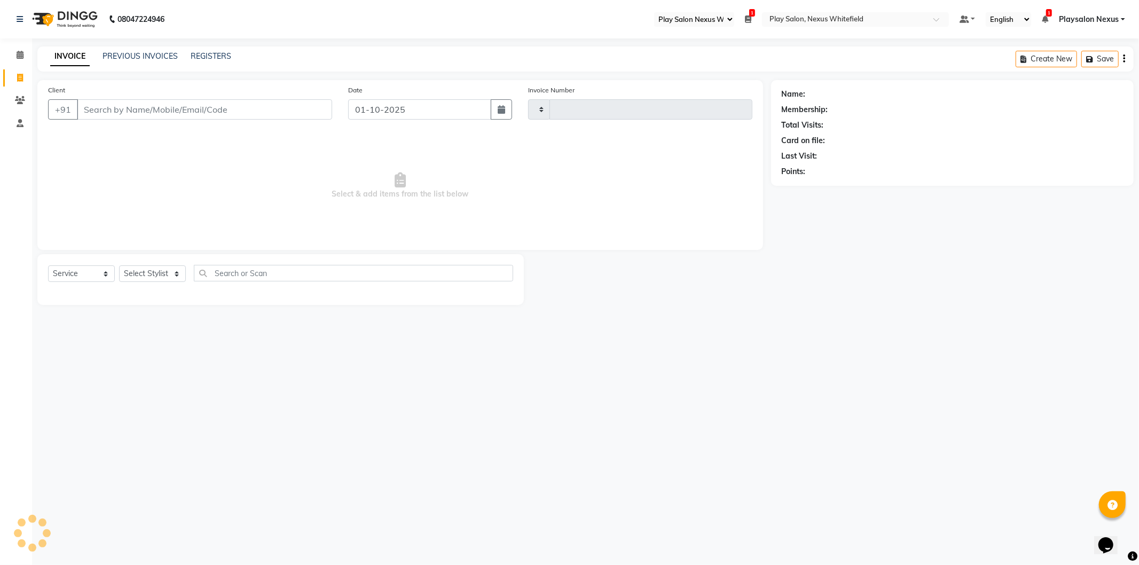
type input "3841"
select select "8356"
click at [102, 110] on input "Client" at bounding box center [204, 109] width 255 height 20
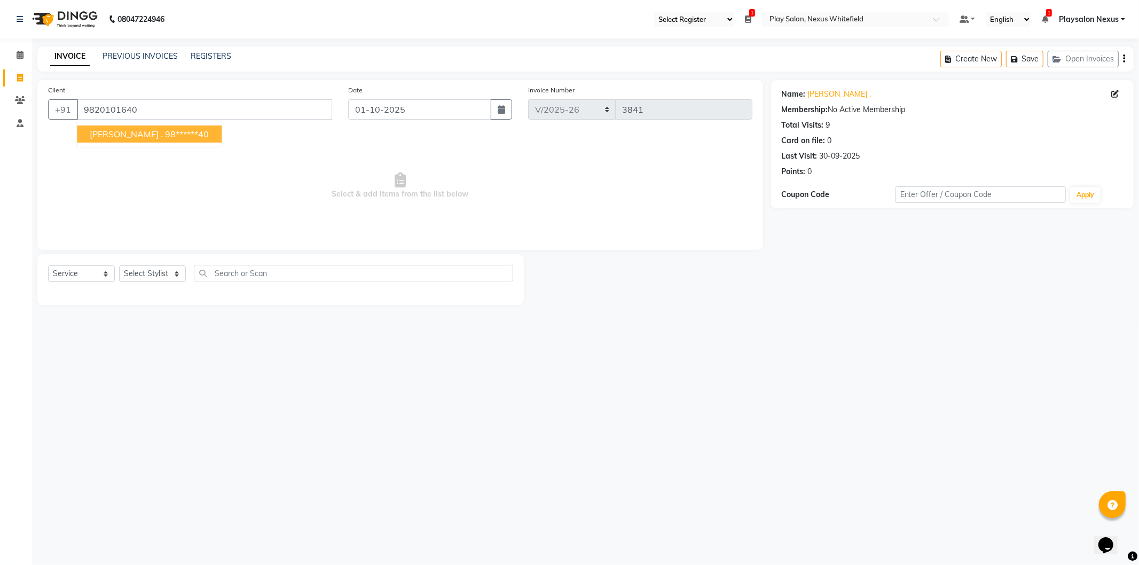
click at [165, 134] on ngb-highlight "98******40" at bounding box center [187, 134] width 44 height 11
type input "98******40"
click at [104, 275] on select "Select Service Product Membership Package Voucher Prepaid Gift Card" at bounding box center [81, 273] width 67 height 17
select select "package"
click at [48, 266] on select "Select Service Product Membership Package Voucher Prepaid Gift Card" at bounding box center [81, 273] width 67 height 17
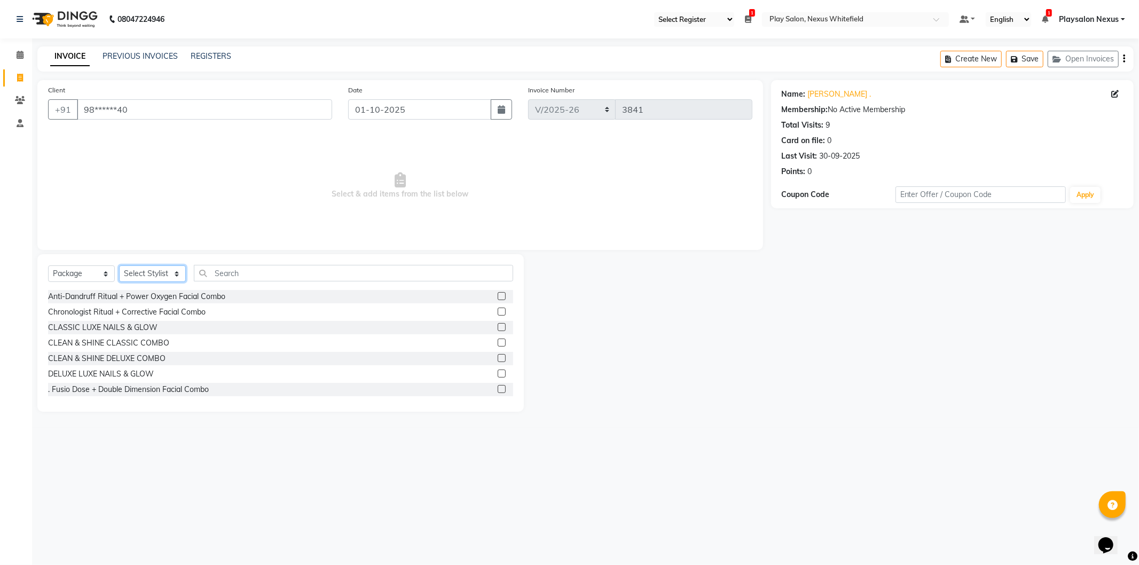
click at [177, 276] on select "Select Stylist Abdulla Md Adil Ali Ambika Rai Asha Thapa Ashim Sapkota Bhargavi…" at bounding box center [152, 273] width 67 height 17
select select "81391"
click at [119, 266] on select "Select Stylist Abdulla Md Adil Ali Ambika Rai Asha Thapa Ashim Sapkota Bhargavi…" at bounding box center [152, 273] width 67 height 17
click at [247, 279] on input "text" at bounding box center [353, 273] width 319 height 17
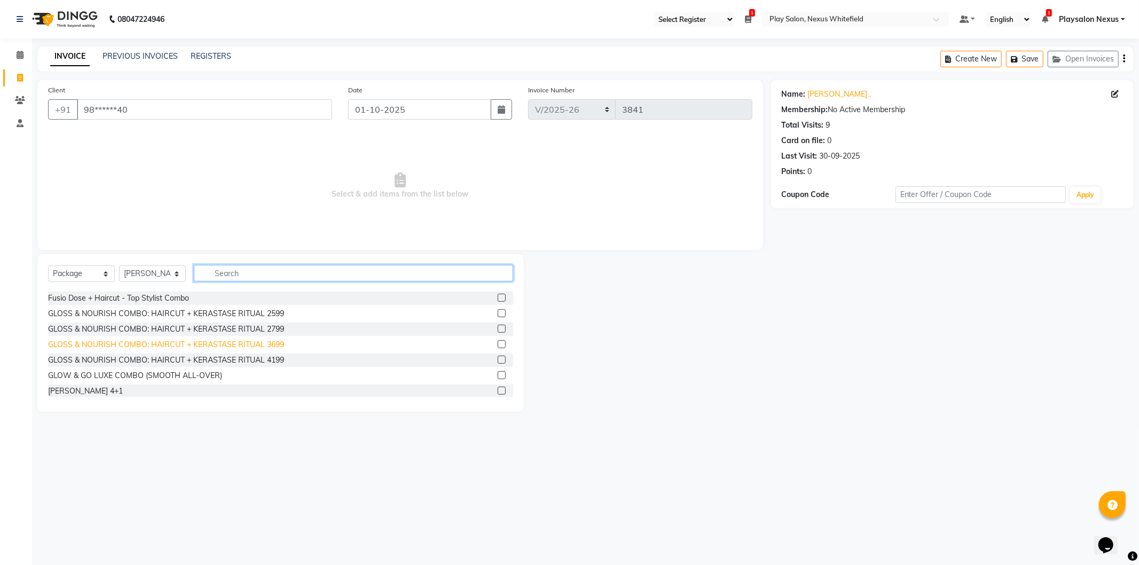
scroll to position [171, 0]
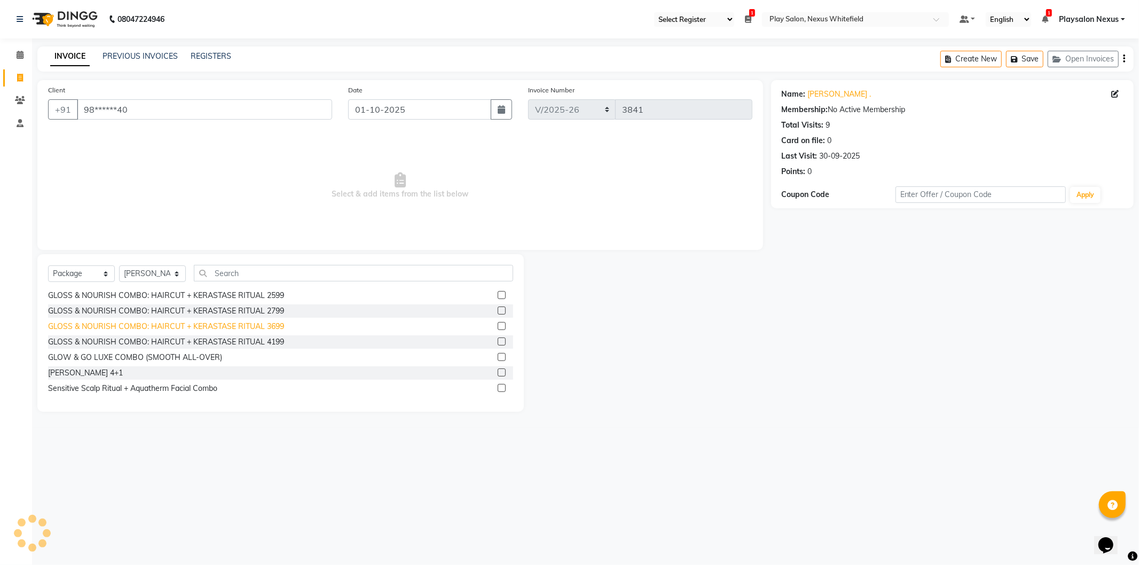
click at [256, 326] on div "GLOSS & NOURISH COMBO: HAIRCUT + KERASTASE RITUAL 3699" at bounding box center [166, 326] width 236 height 11
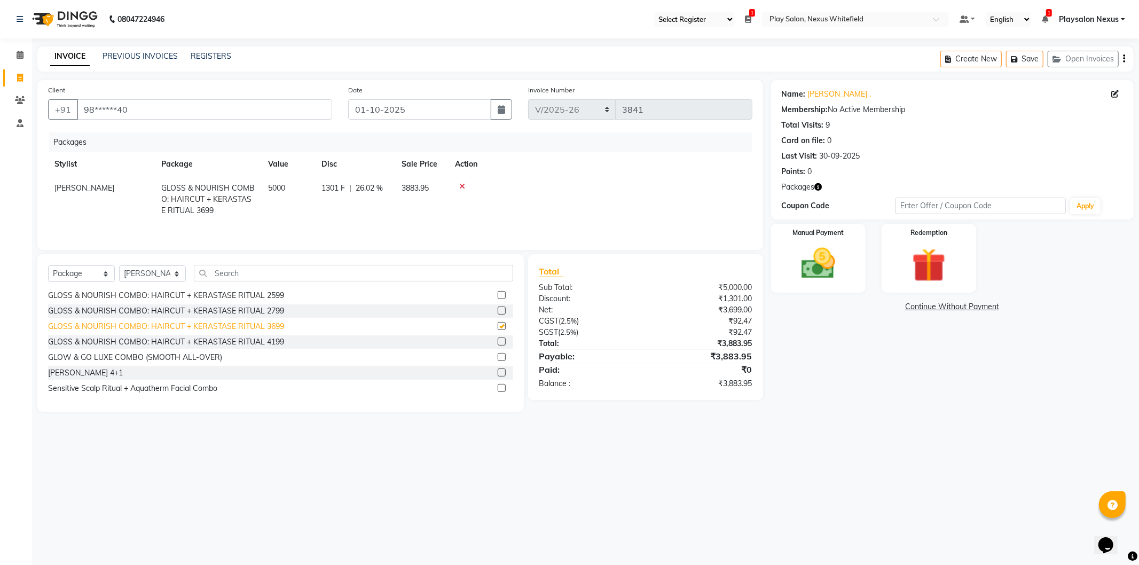
checkbox input "false"
click at [460, 187] on icon at bounding box center [462, 186] width 6 height 7
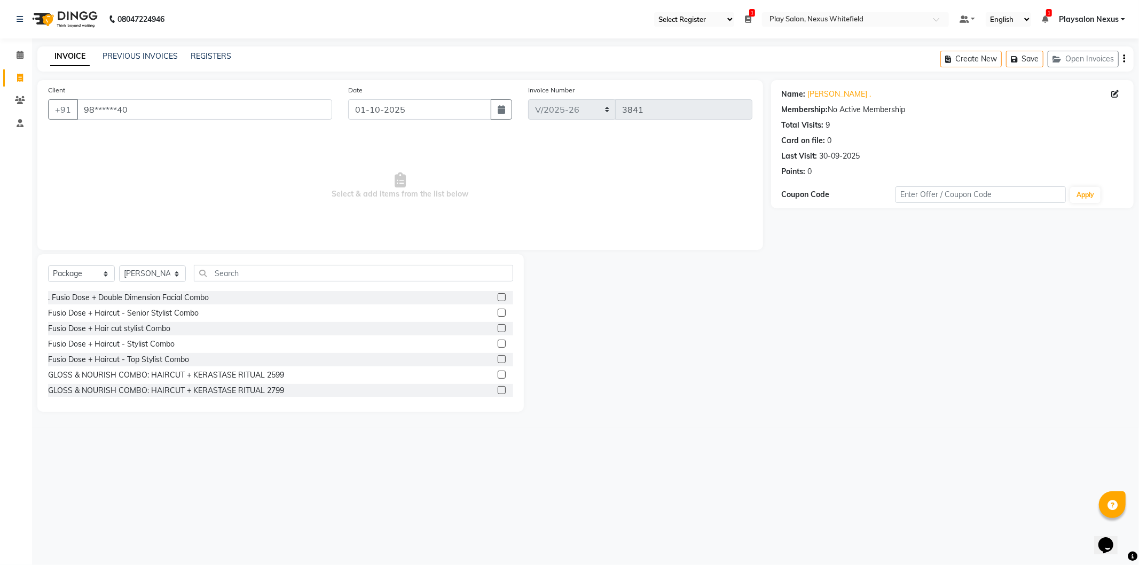
scroll to position [112, 0]
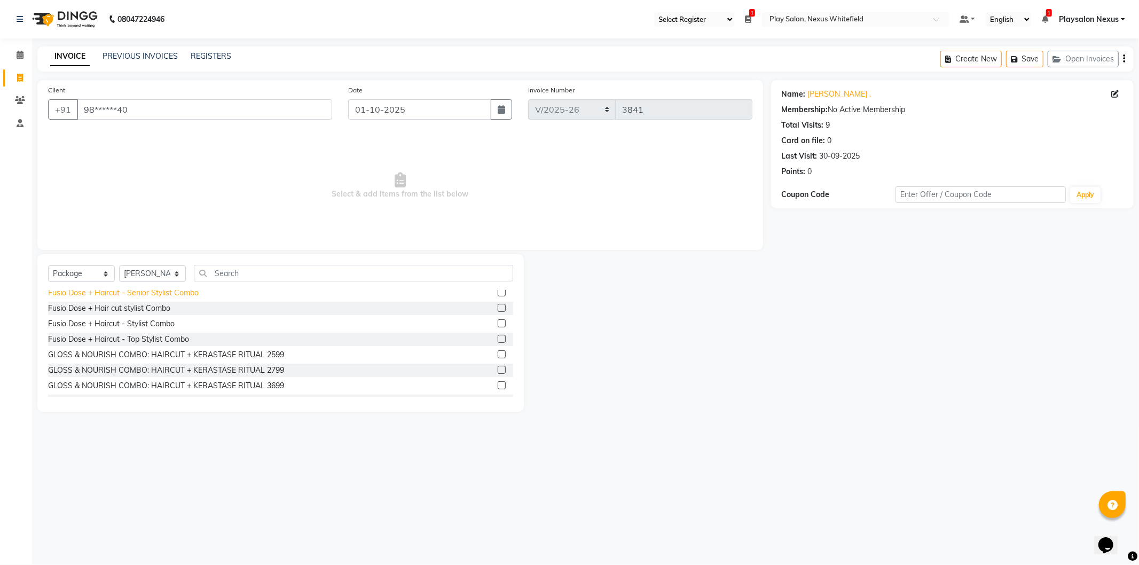
click at [166, 292] on div "Fusio Dose + Haircut - Senior Stylist Combo" at bounding box center [123, 292] width 151 height 11
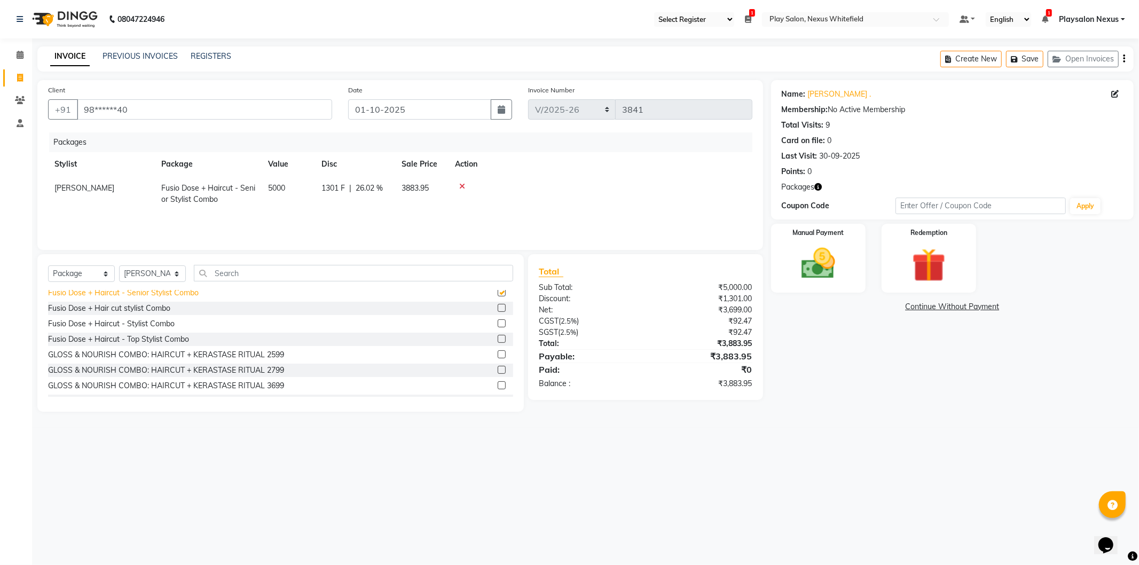
checkbox input "false"
click at [812, 268] on img at bounding box center [818, 264] width 57 height 41
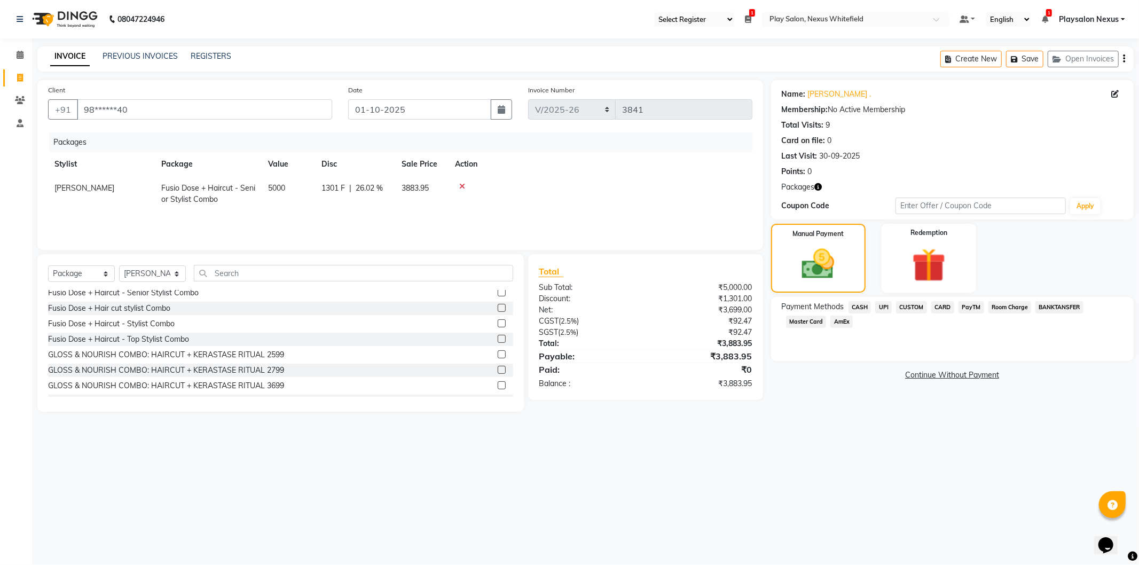
click at [942, 305] on span "CARD" at bounding box center [943, 307] width 23 height 12
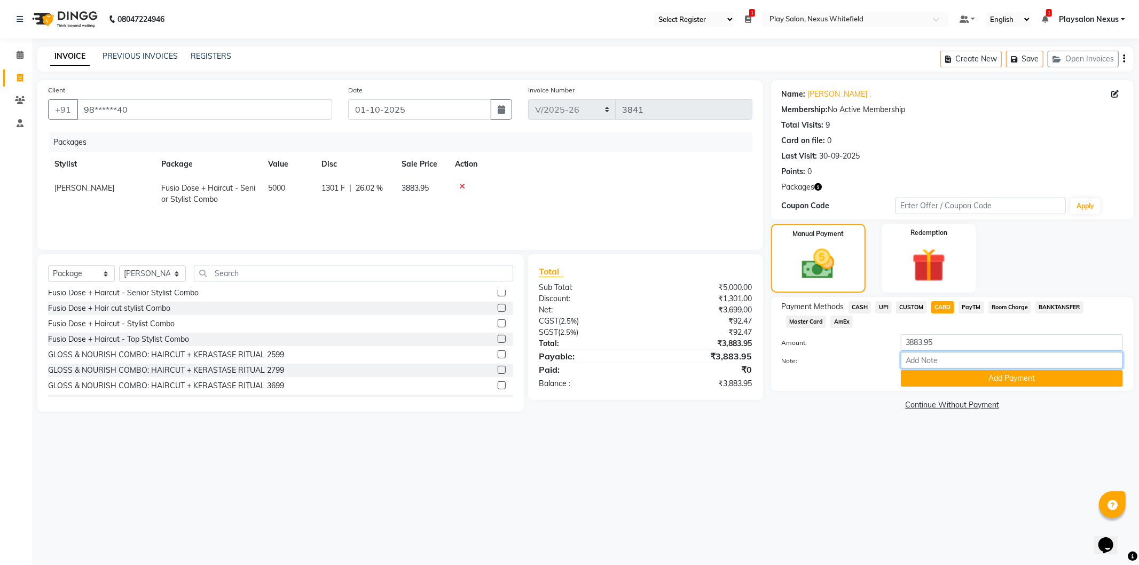
click at [921, 359] on input "Note:" at bounding box center [1012, 360] width 222 height 17
click at [920, 359] on input "Note:" at bounding box center [1012, 360] width 222 height 17
type input "visa 7385"
click at [978, 381] on button "Add Payment" at bounding box center [1012, 378] width 222 height 17
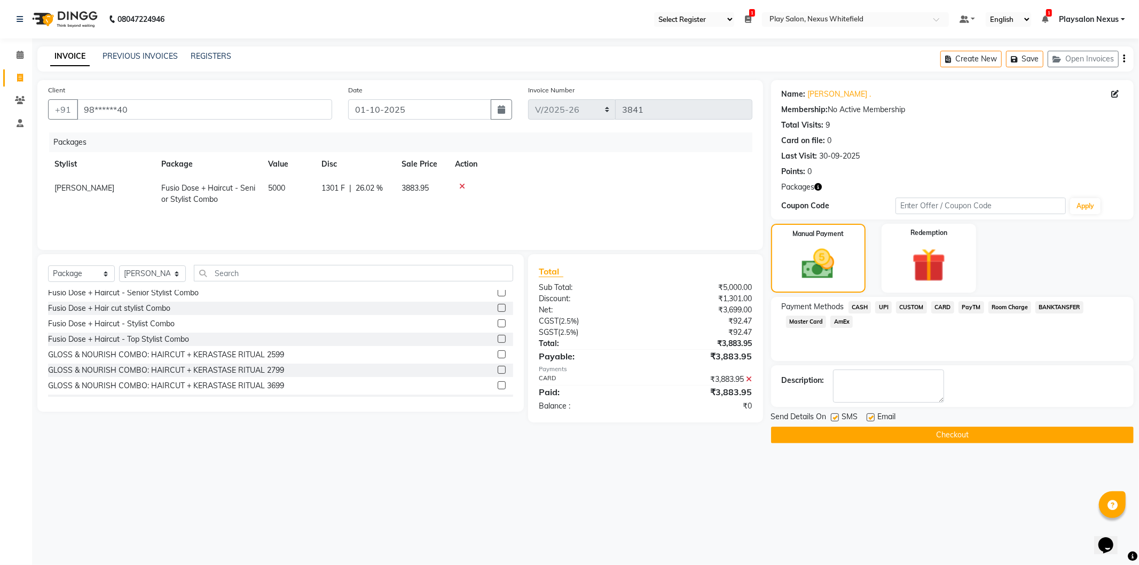
click at [947, 438] on button "Checkout" at bounding box center [952, 435] width 363 height 17
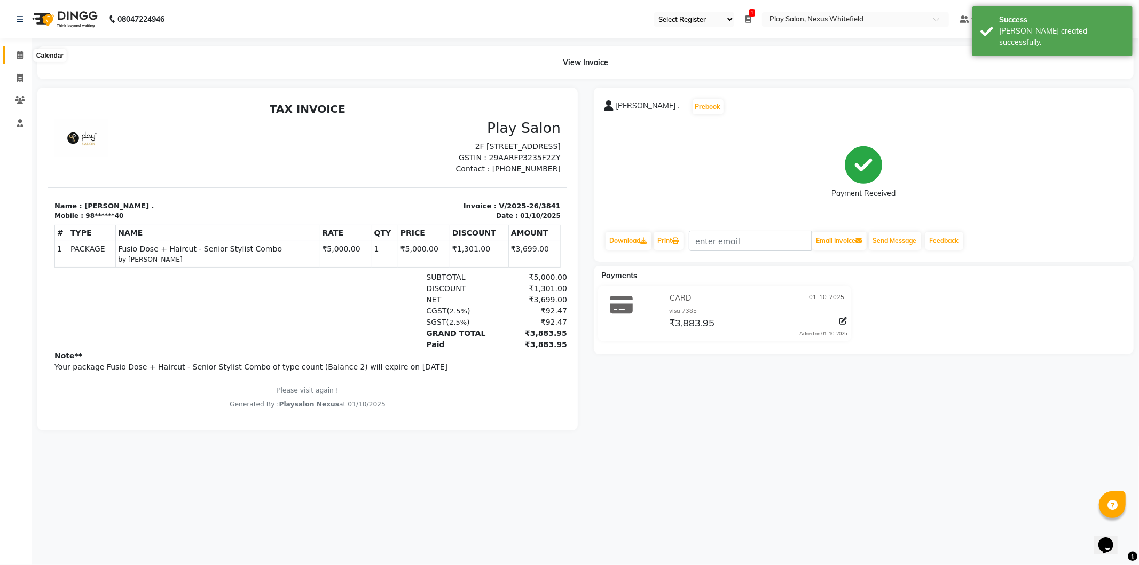
click at [24, 54] on span at bounding box center [20, 55] width 19 height 12
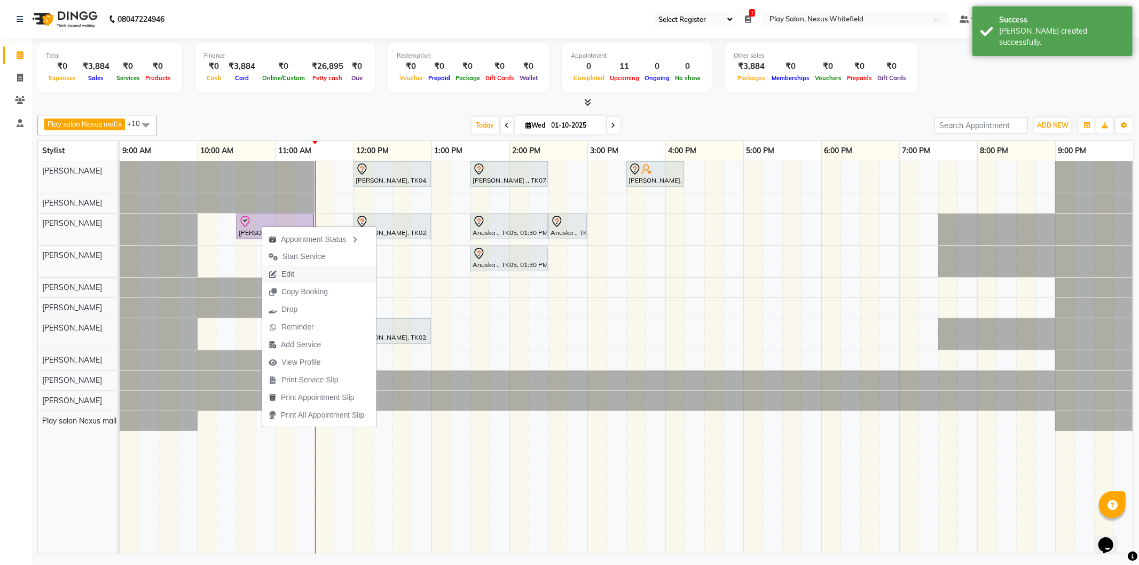
click at [285, 271] on span "Edit" at bounding box center [288, 274] width 13 height 11
select select "tentative"
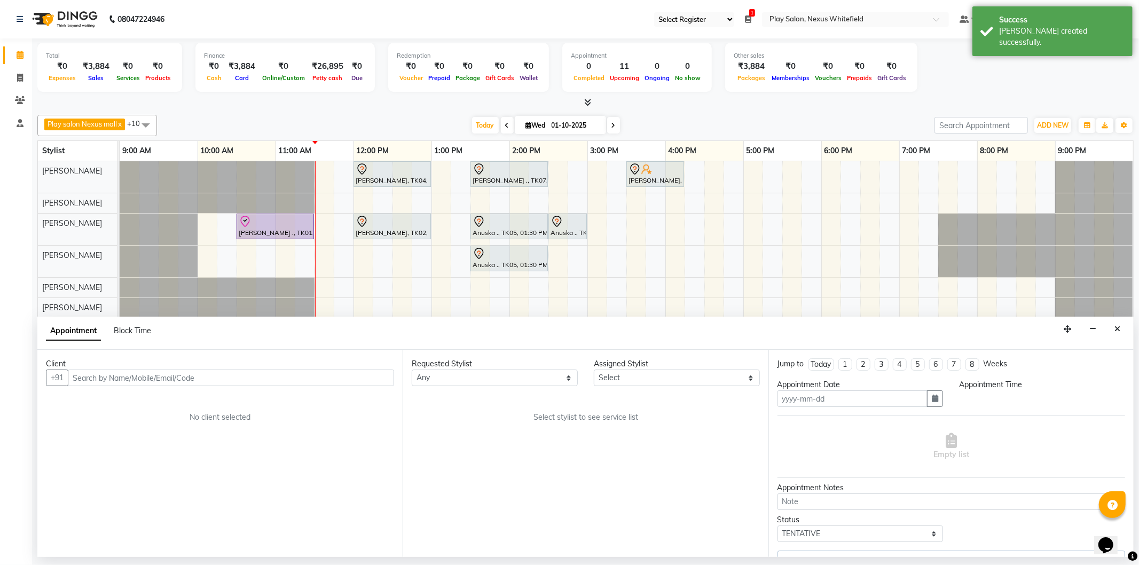
type input "01-10-2025"
select select "check-in"
select select "630"
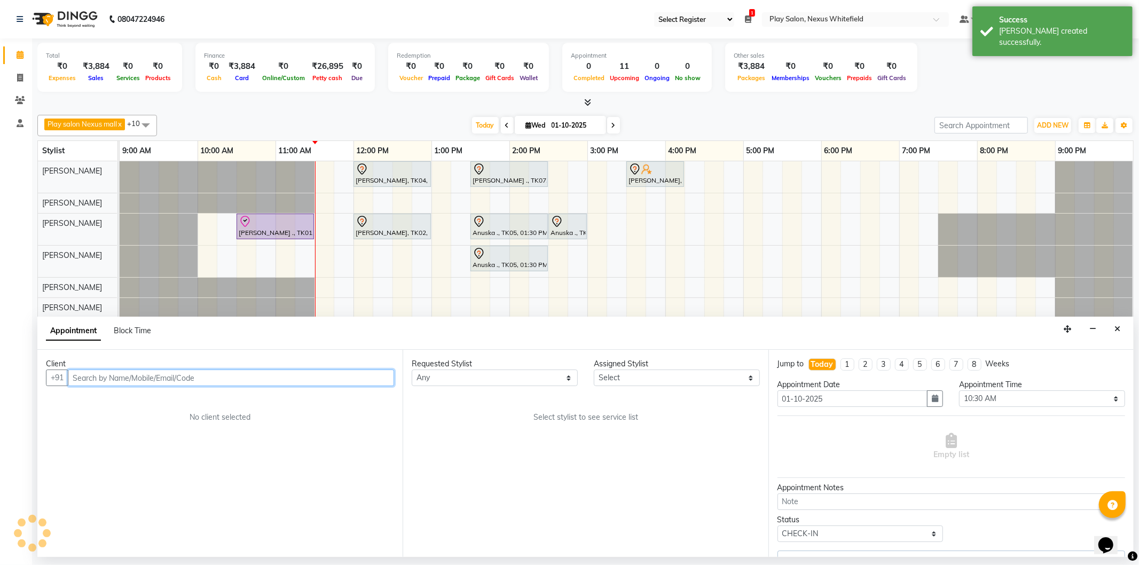
select select "81391"
select select "4200"
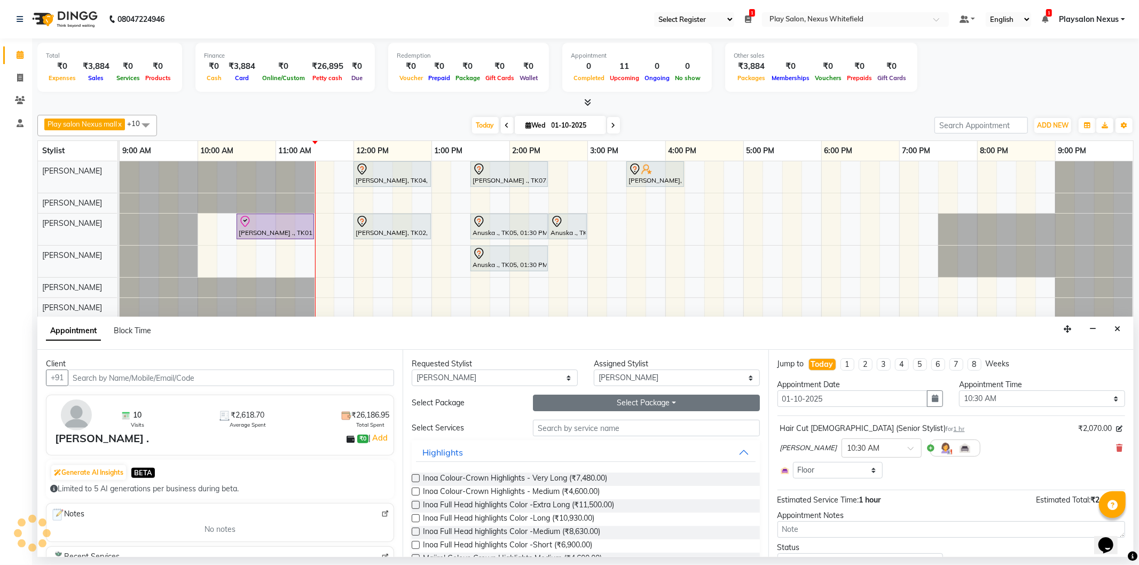
click at [648, 402] on button "Select Package Toggle Dropdown" at bounding box center [646, 403] width 226 height 17
click at [628, 425] on li "Fusio Dose + Haircut - Senior Stylist Combo" at bounding box center [628, 424] width 189 height 15
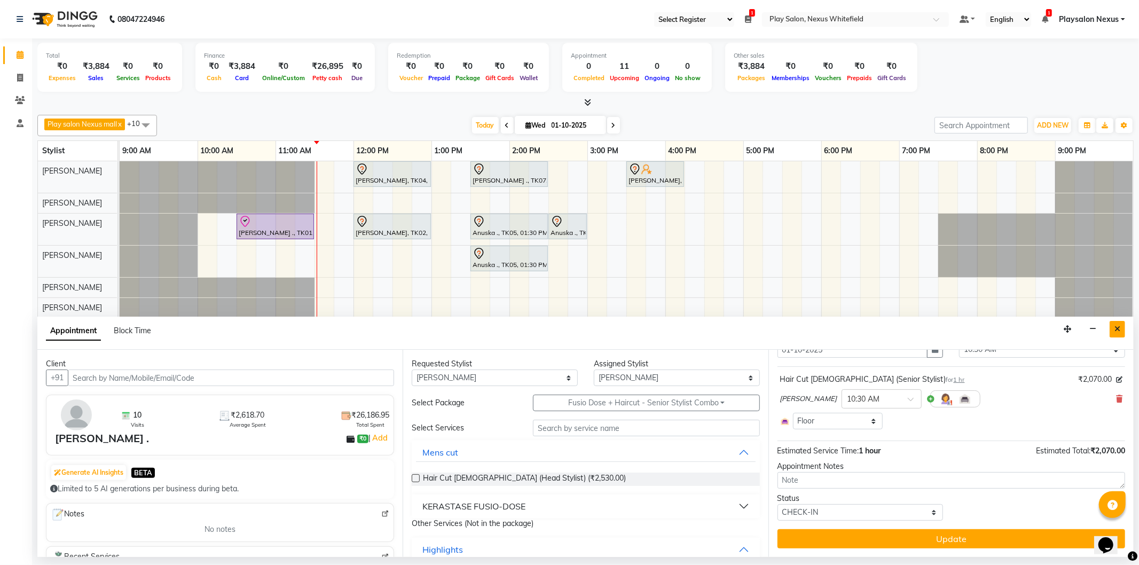
click at [1120, 326] on icon "Close" at bounding box center [1118, 328] width 6 height 7
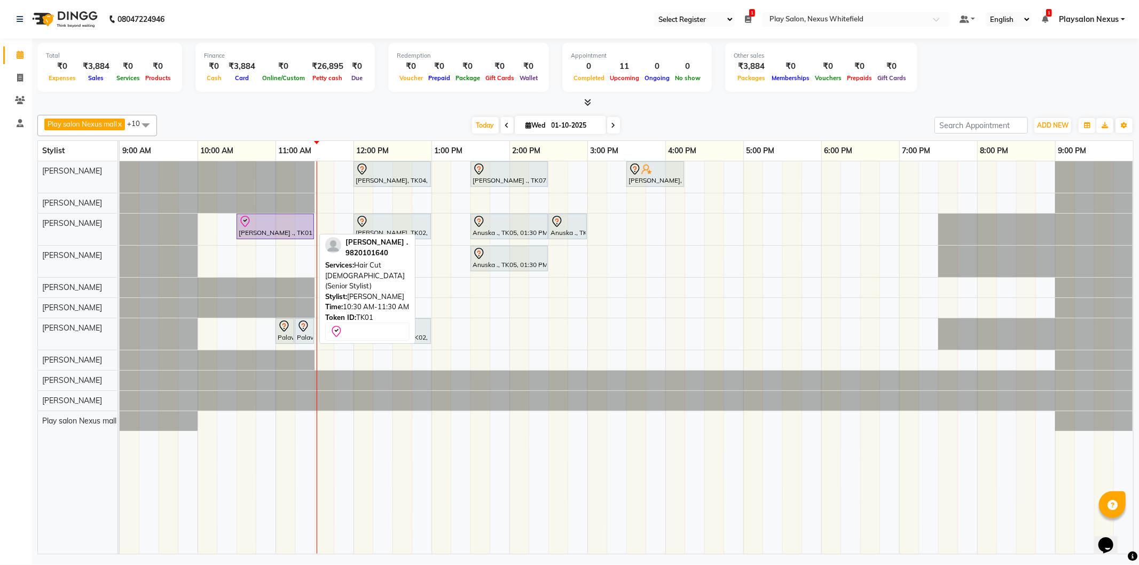
click at [275, 220] on div at bounding box center [275, 221] width 73 height 13
select select "8"
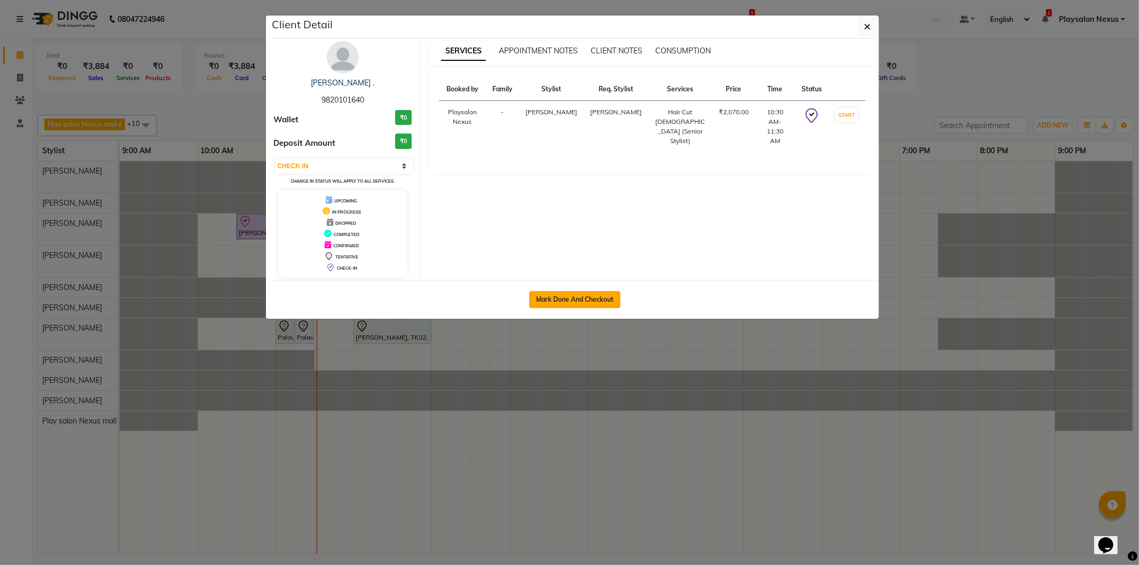
click at [560, 301] on button "Mark Done And Checkout" at bounding box center [574, 299] width 91 height 17
select select "service"
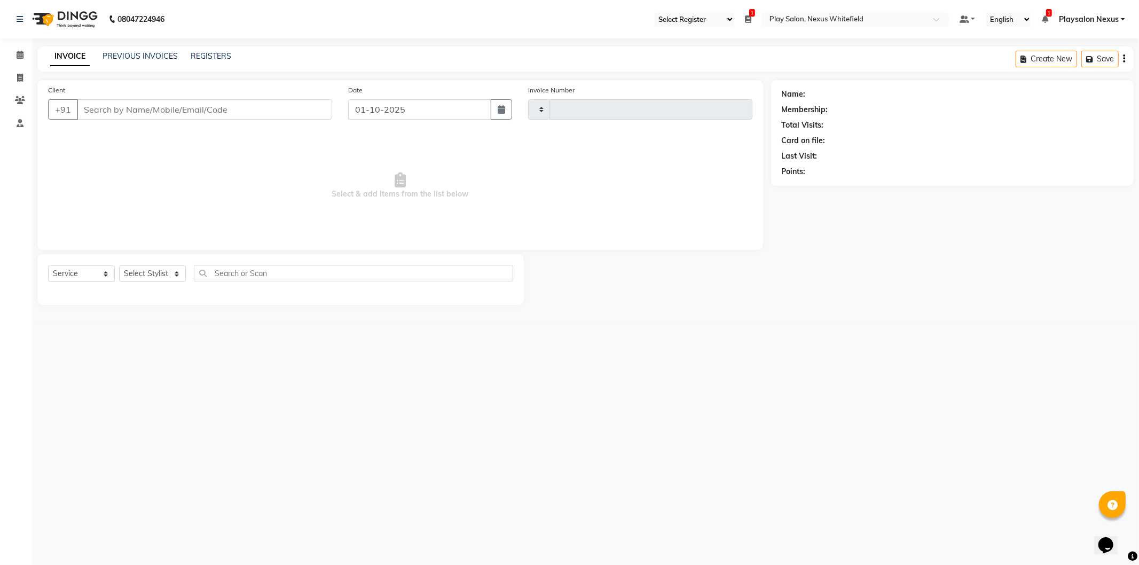
type input "3842"
select select "8356"
type input "98******40"
select select "81391"
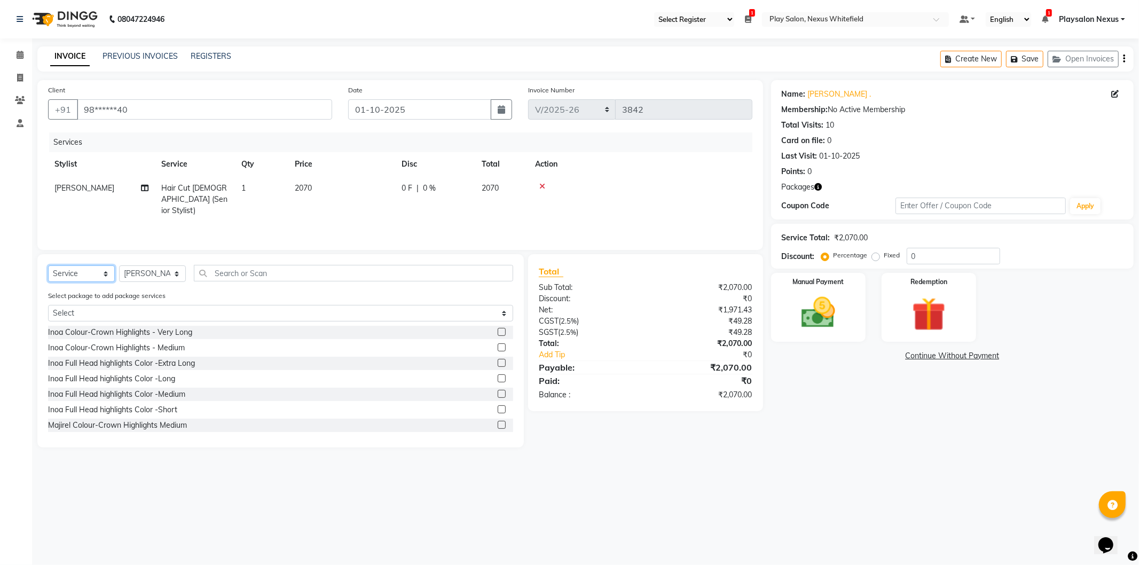
click at [101, 275] on select "Select Service Product Membership Package Voucher Prepaid Gift Card" at bounding box center [81, 273] width 67 height 17
click at [136, 306] on select "Select Fusio Dose + Haircut - Senior Stylist Combo" at bounding box center [280, 313] width 465 height 17
select select "1: Object"
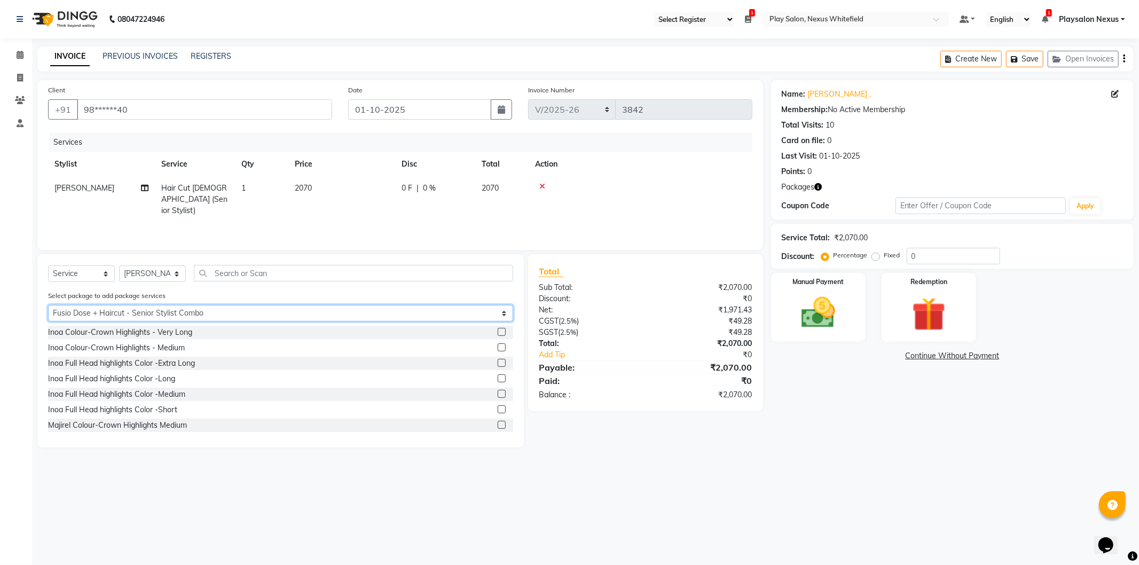
click at [48, 305] on select "Select Fusio Dose + Haircut - Senior Stylist Combo" at bounding box center [280, 313] width 465 height 17
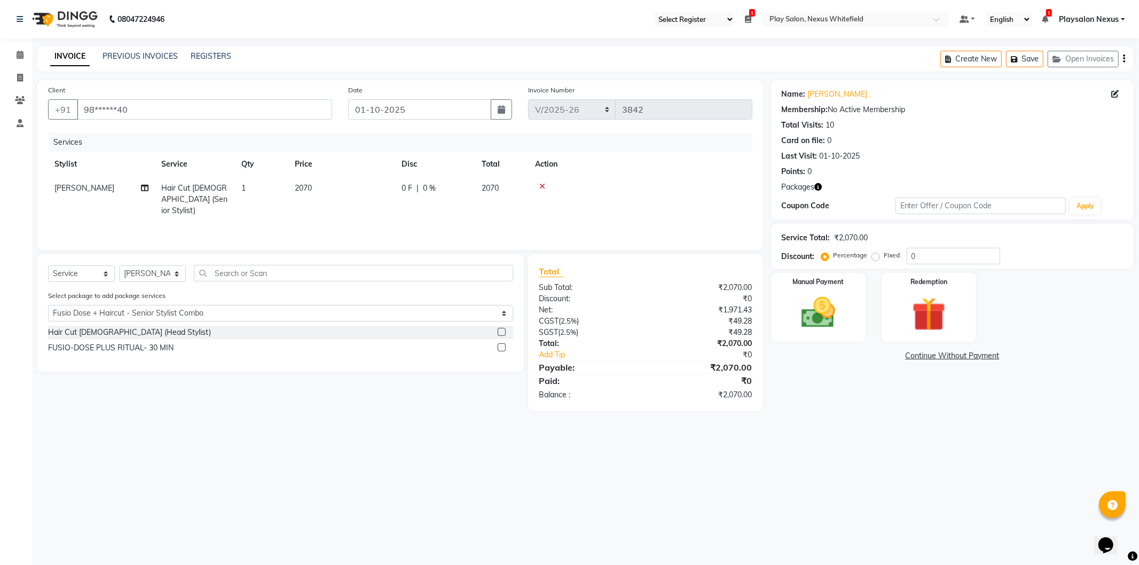
click at [498, 348] on label at bounding box center [502, 347] width 8 height 8
click at [498, 348] on input "checkbox" at bounding box center [501, 348] width 7 height 7
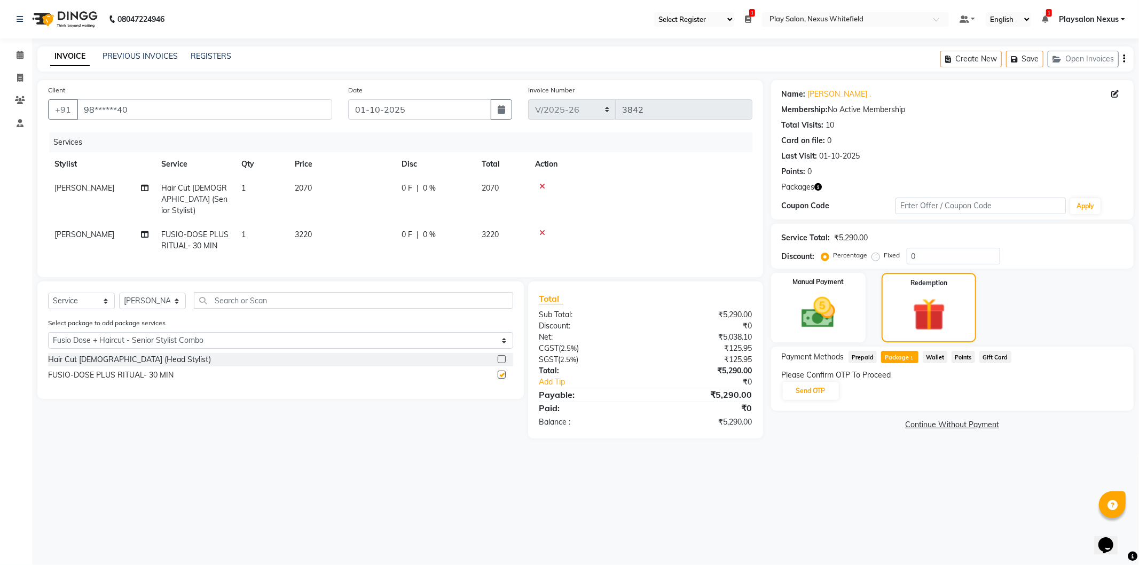
checkbox input "false"
click at [501, 357] on label at bounding box center [502, 359] width 8 height 8
click at [501, 357] on input "checkbox" at bounding box center [501, 359] width 7 height 7
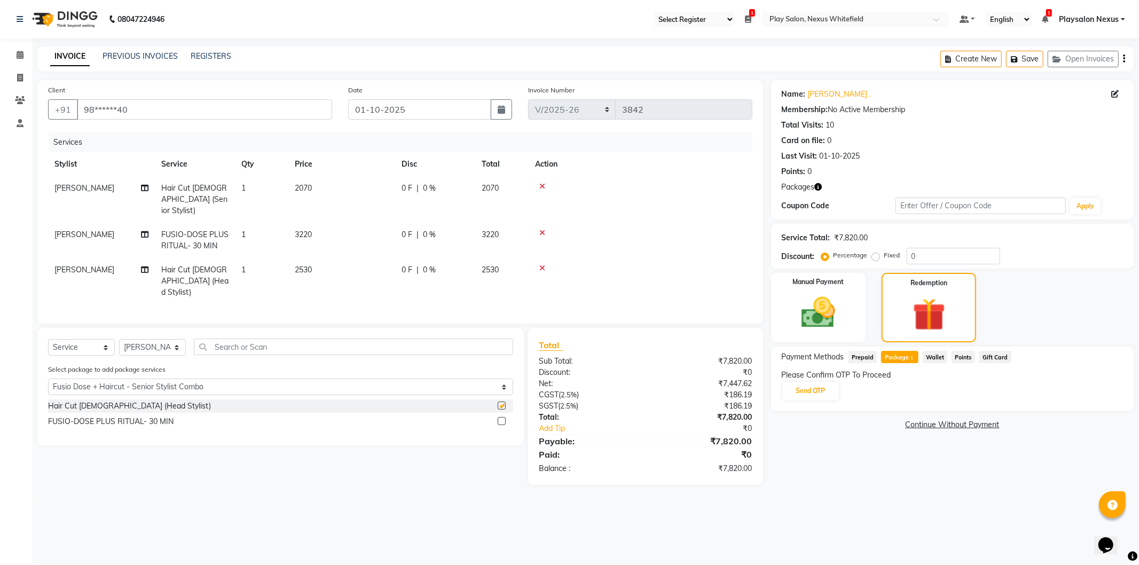
checkbox input "false"
click at [542, 184] on icon at bounding box center [543, 186] width 6 height 7
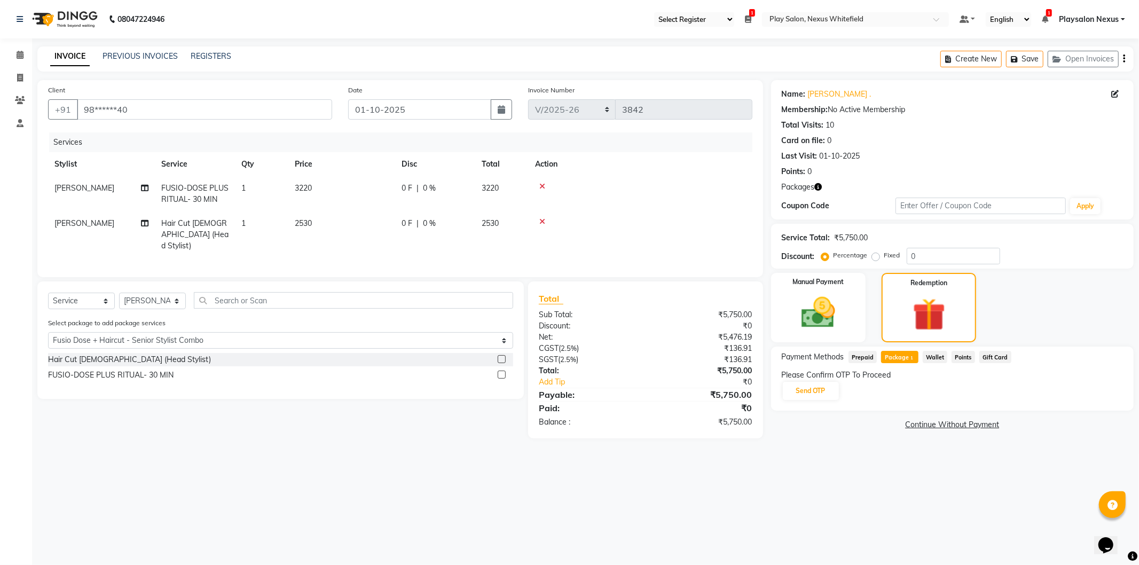
click at [896, 357] on span "Package 1" at bounding box center [899, 357] width 37 height 12
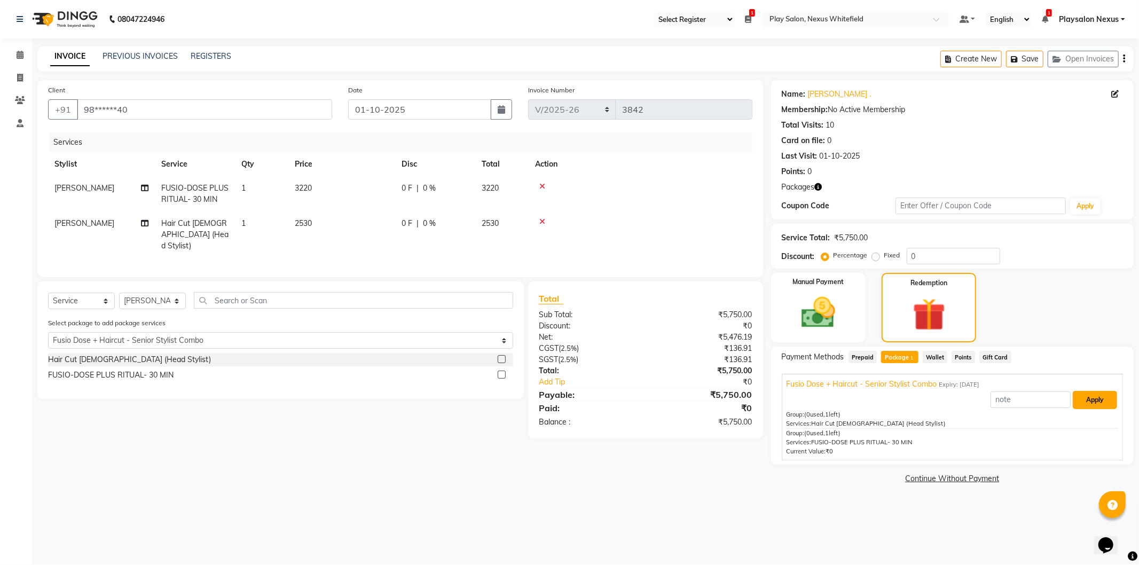
click at [1099, 401] on button "Apply" at bounding box center [1095, 400] width 44 height 18
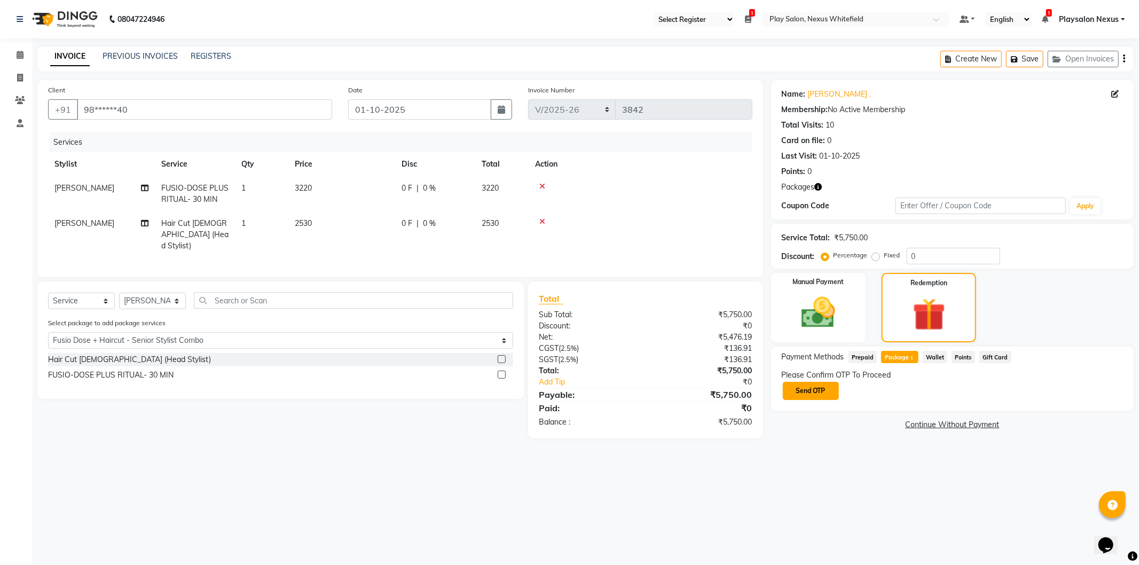
click at [814, 393] on button "Send OTP" at bounding box center [811, 391] width 56 height 18
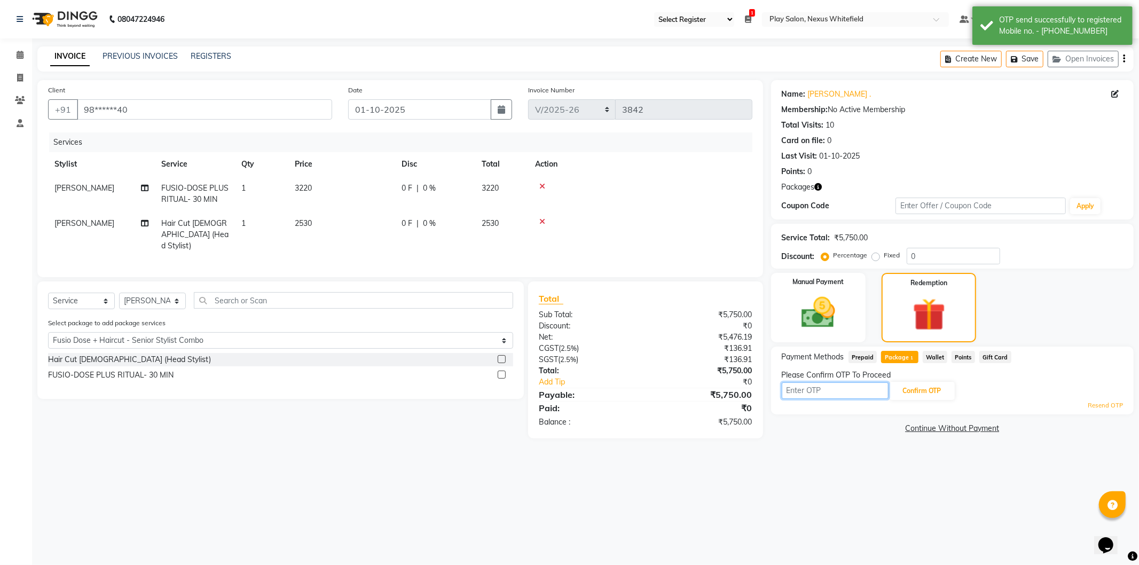
click at [820, 393] on input "text" at bounding box center [835, 390] width 107 height 17
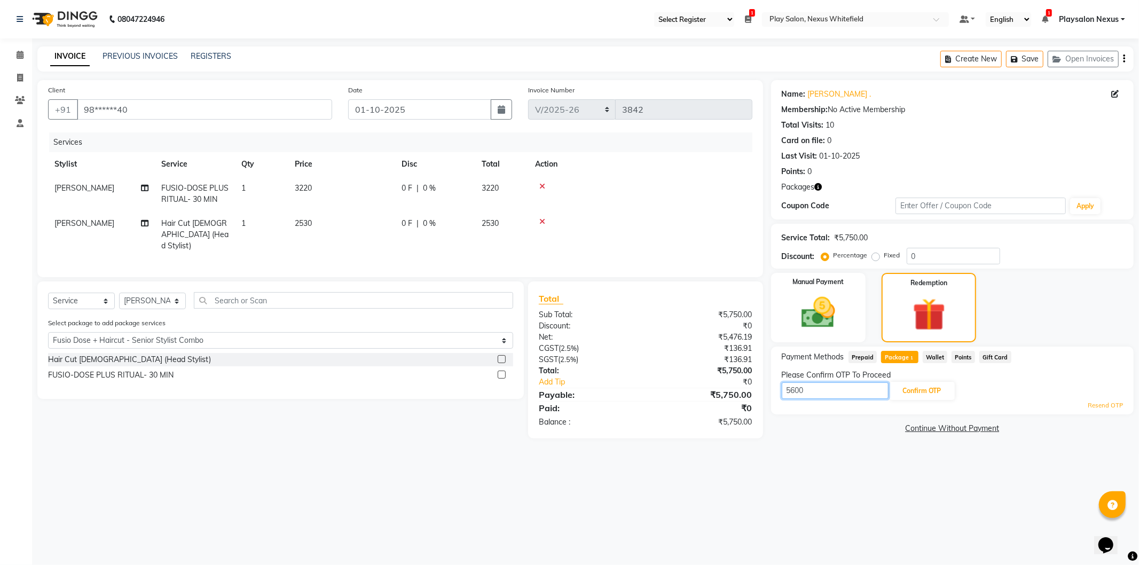
type input "5600"
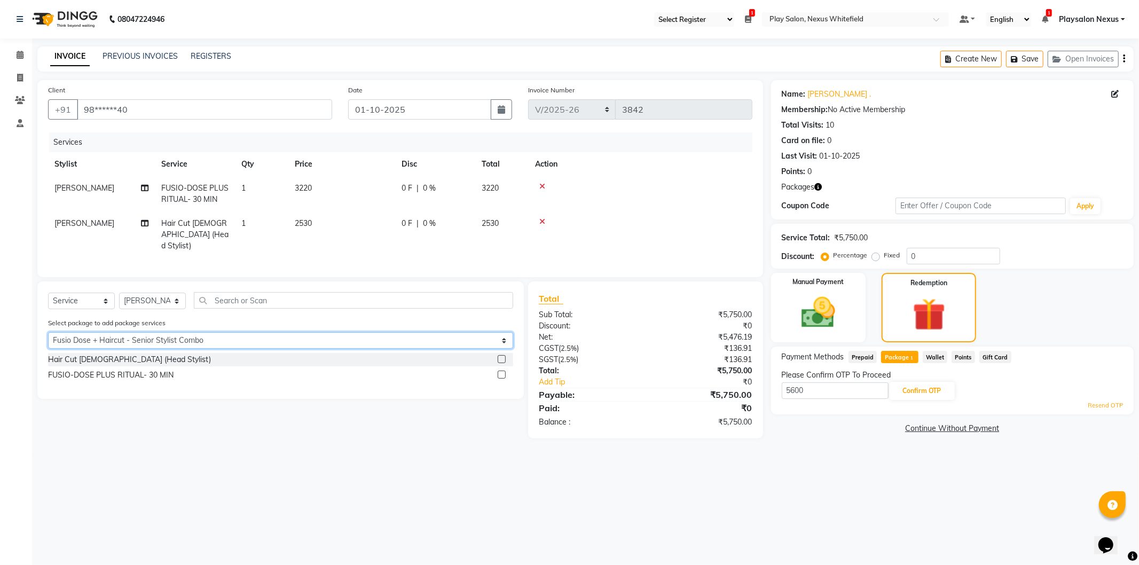
click at [273, 337] on select "Select Fusio Dose + Haircut - Senior Stylist Combo" at bounding box center [280, 340] width 465 height 17
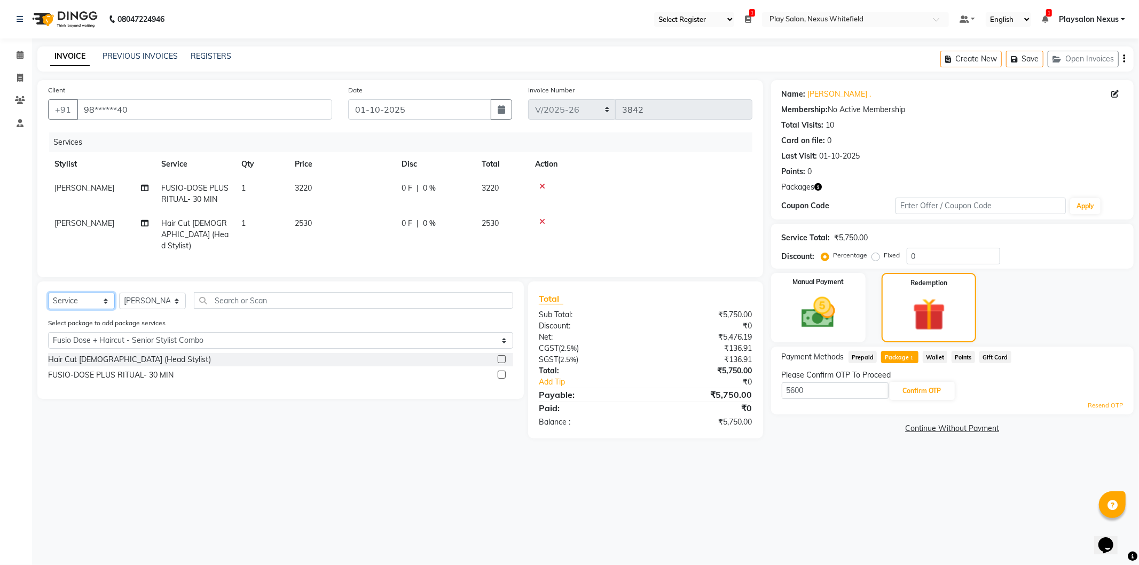
click at [104, 298] on select "Select Service Product Membership Package Voucher Prepaid Gift Card" at bounding box center [81, 301] width 67 height 17
click at [48, 293] on select "Select Service Product Membership Package Voucher Prepaid Gift Card" at bounding box center [81, 301] width 67 height 17
click at [177, 295] on select "Select Stylist Abdulla Md Adil Ali Ambika Rai Asha Thapa Ashim Sapkota Bhargavi…" at bounding box center [152, 301] width 67 height 17
drag, startPoint x: 241, startPoint y: 311, endPoint x: 239, endPoint y: 302, distance: 10.0
click at [241, 311] on div "Select Service Product Membership Package Voucher Prepaid Gift Card Select Styl…" at bounding box center [280, 304] width 465 height 25
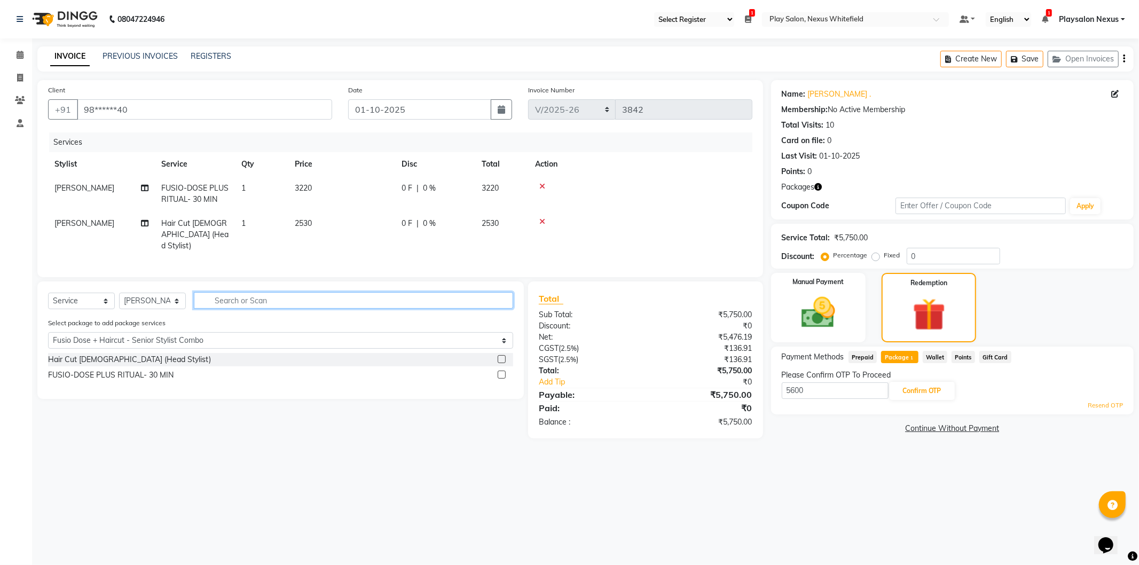
click at [237, 299] on input "text" at bounding box center [353, 300] width 319 height 17
type input "h"
select select "0: undefined"
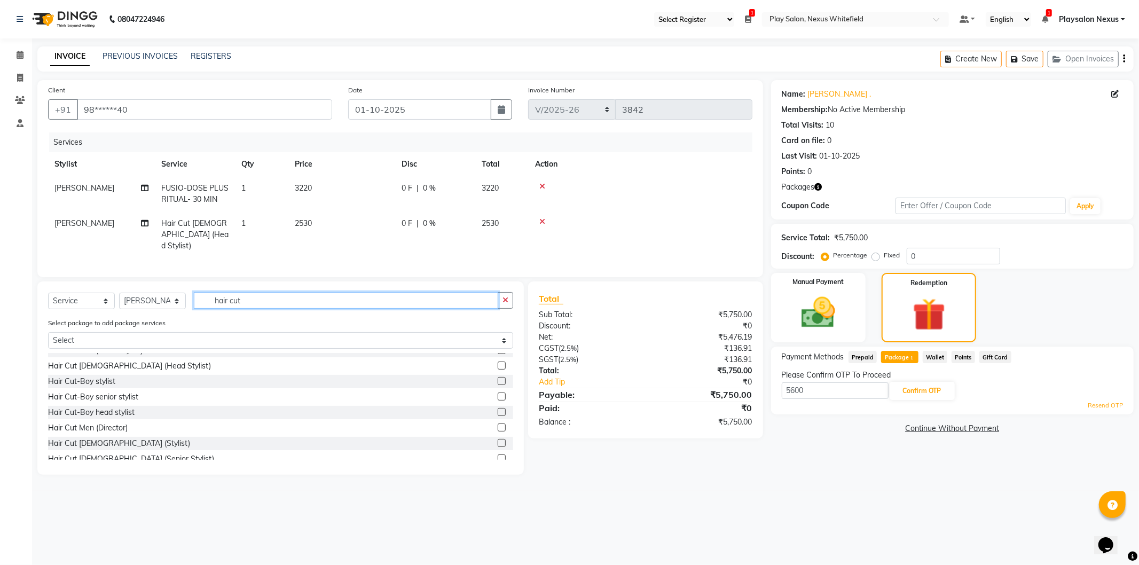
scroll to position [99, 0]
type input "hair cut"
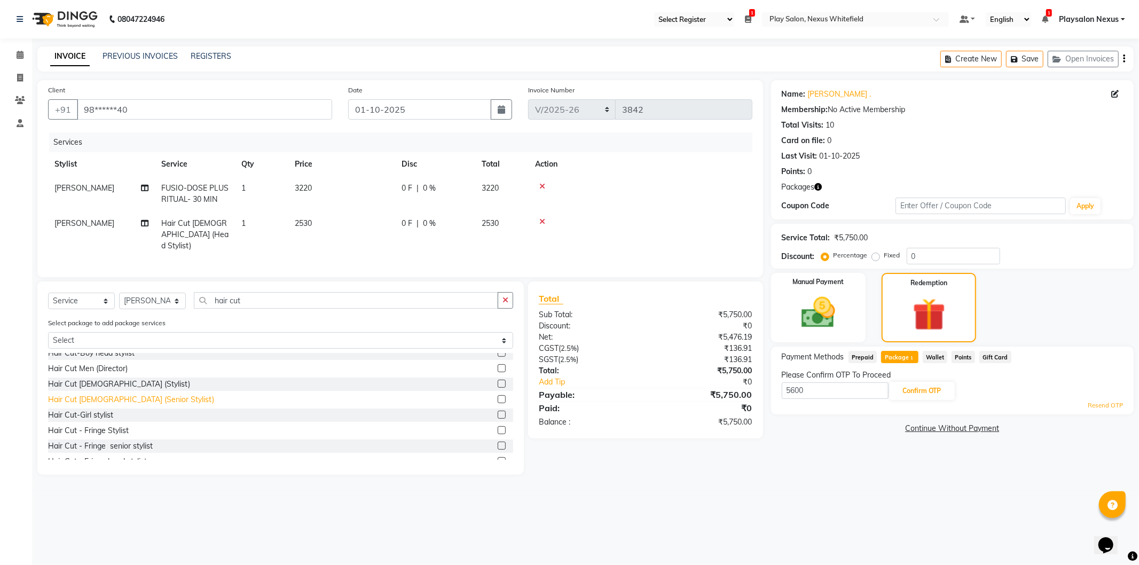
click at [114, 395] on div "Hair Cut [DEMOGRAPHIC_DATA] (Senior Stylist)" at bounding box center [131, 399] width 166 height 11
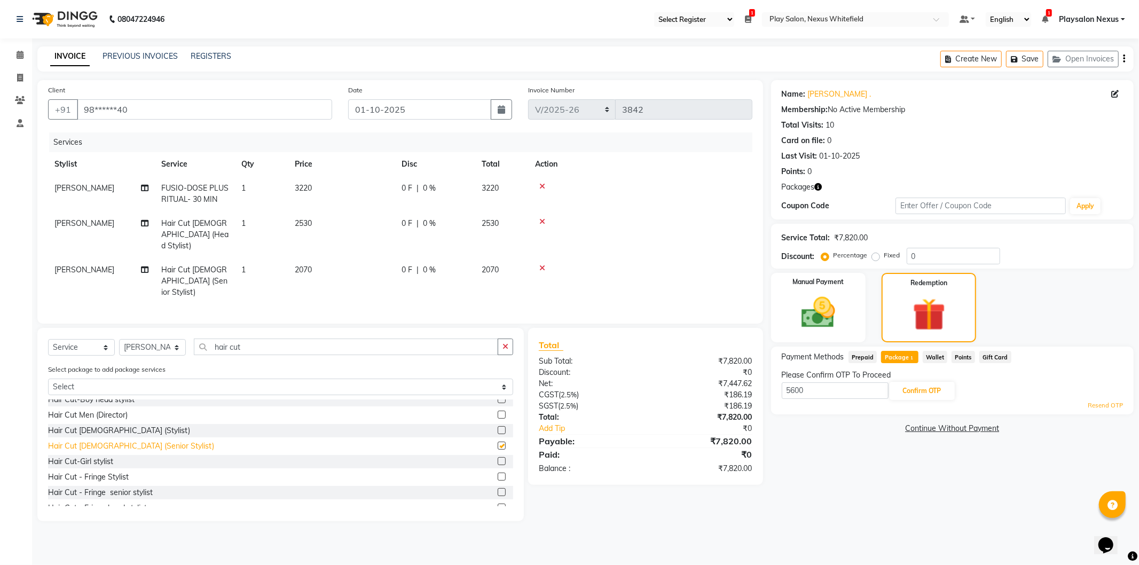
checkbox input "false"
click at [541, 221] on icon at bounding box center [543, 221] width 6 height 7
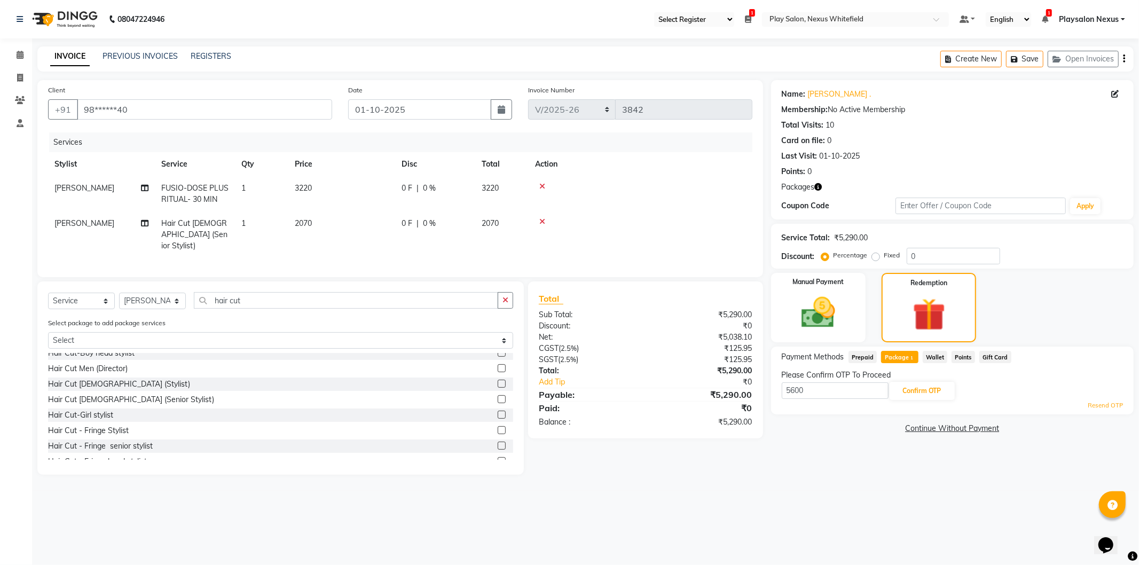
click at [543, 185] on icon at bounding box center [543, 186] width 6 height 7
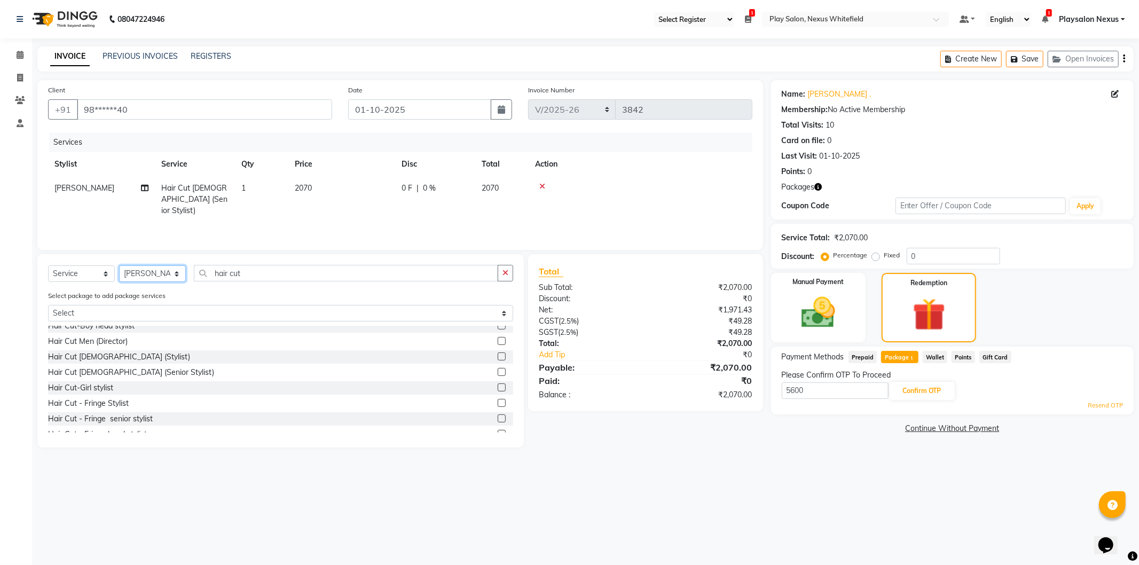
click at [175, 272] on select "Select Stylist Abdulla Md Adil Ali Ambika Rai Asha Thapa Ashim Sapkota Bhargavi…" at bounding box center [152, 273] width 67 height 17
drag, startPoint x: 239, startPoint y: 273, endPoint x: 217, endPoint y: 273, distance: 21.9
click at [217, 273] on input "hair cut" at bounding box center [346, 273] width 304 height 17
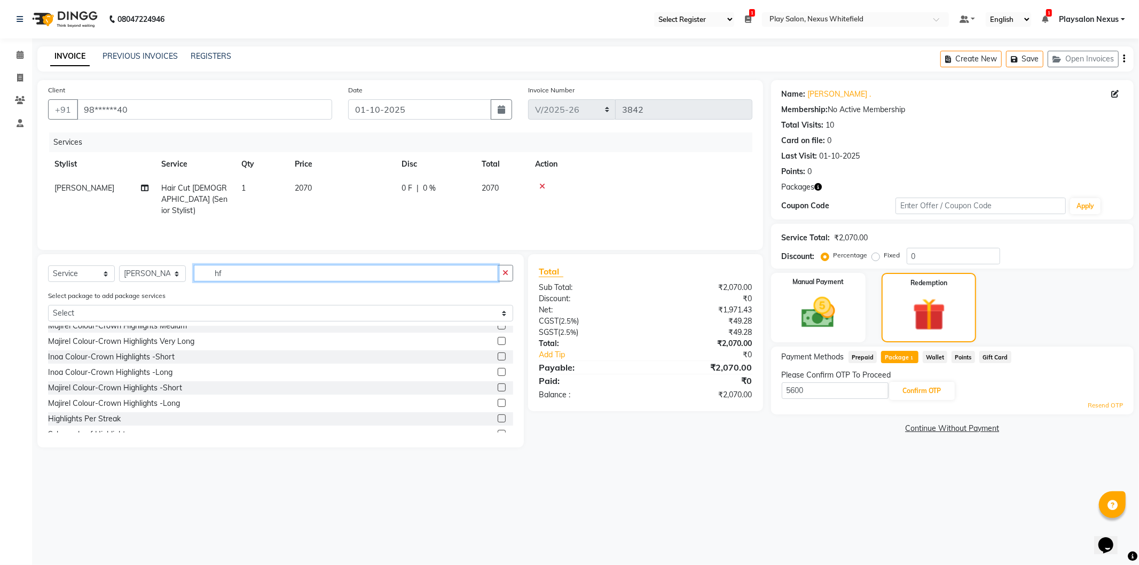
scroll to position [0, 0]
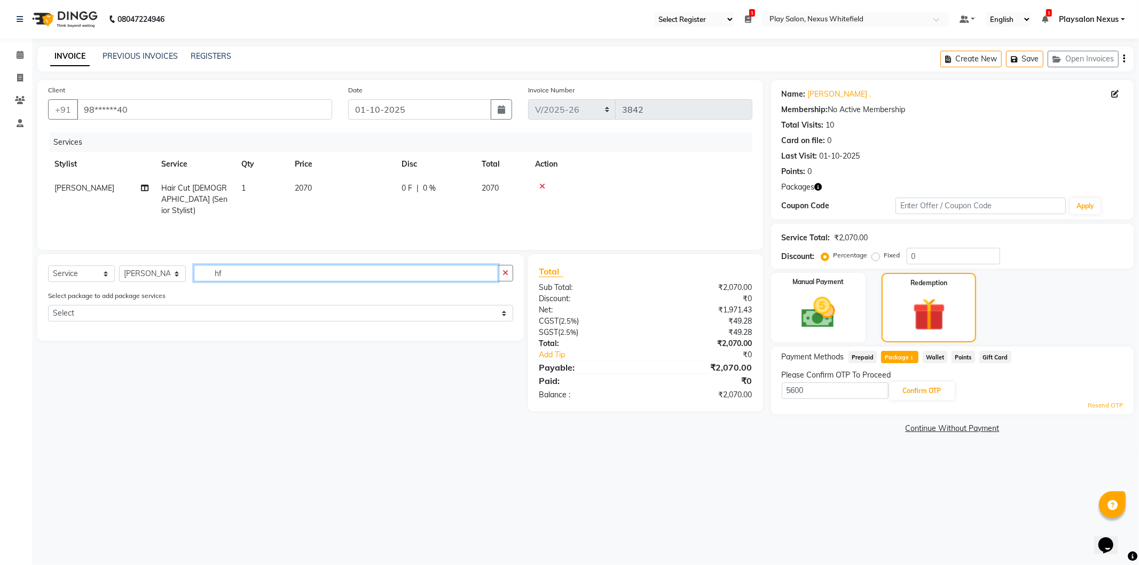
type input "h"
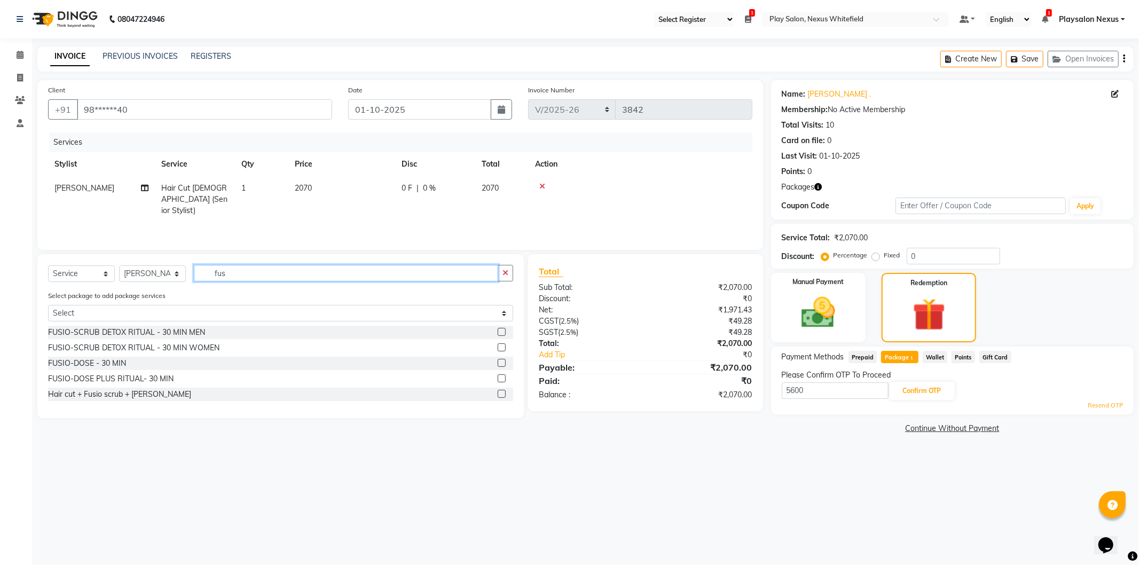
type input "fus"
click at [503, 363] on label at bounding box center [502, 363] width 8 height 8
click at [503, 363] on input "checkbox" at bounding box center [501, 363] width 7 height 7
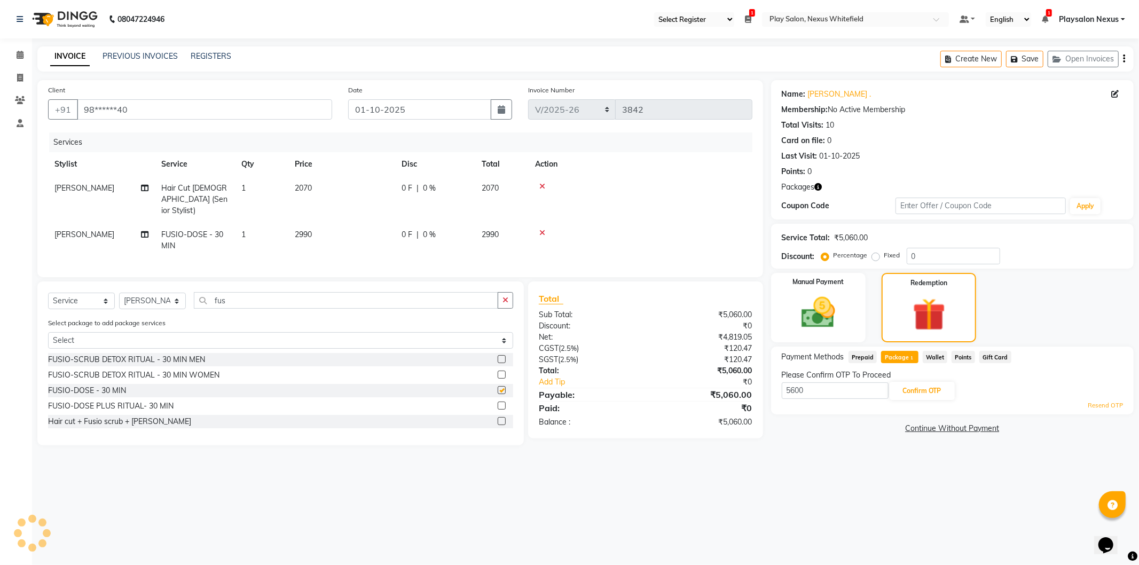
checkbox input "false"
click at [900, 360] on span "Package 1" at bounding box center [899, 357] width 37 height 12
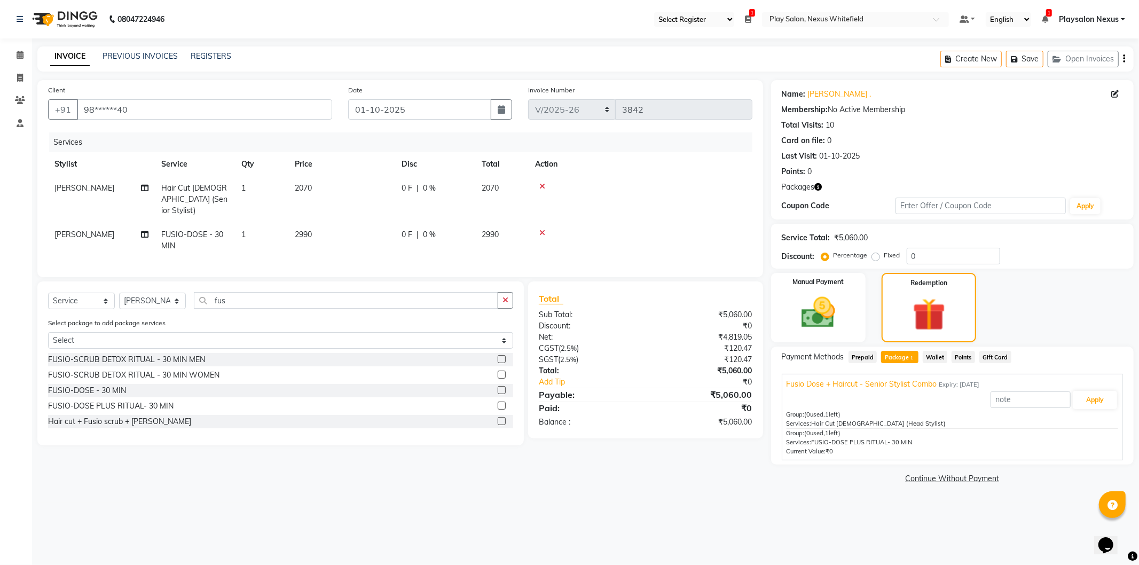
click at [541, 185] on icon at bounding box center [543, 186] width 6 height 7
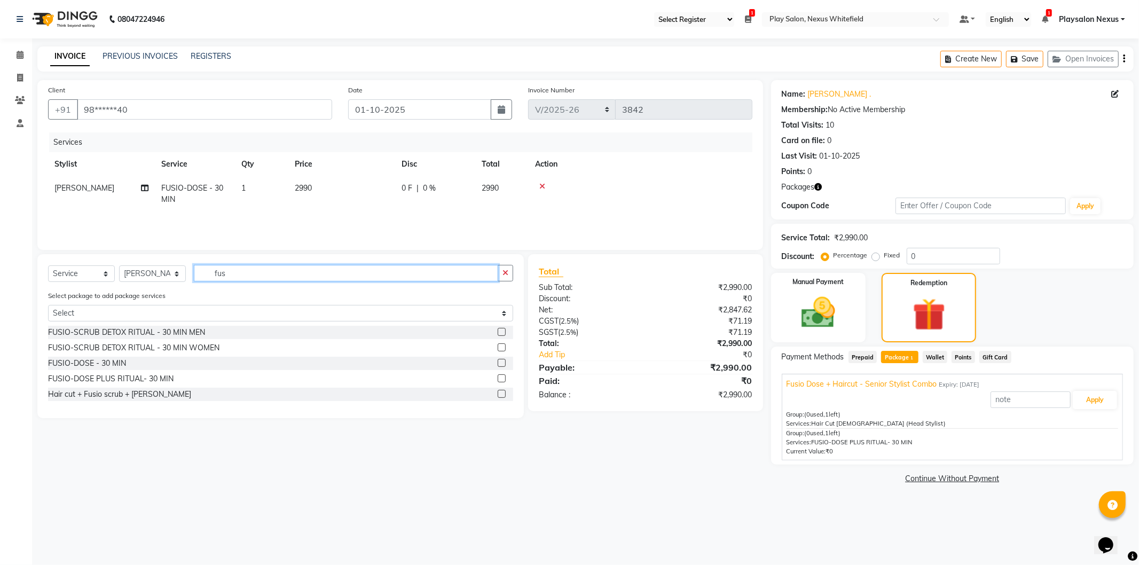
drag, startPoint x: 229, startPoint y: 273, endPoint x: 191, endPoint y: 274, distance: 37.9
click at [191, 274] on div "Select Service Product Membership Package Voucher Prepaid Gift Card Select Styl…" at bounding box center [280, 277] width 465 height 25
type input "h"
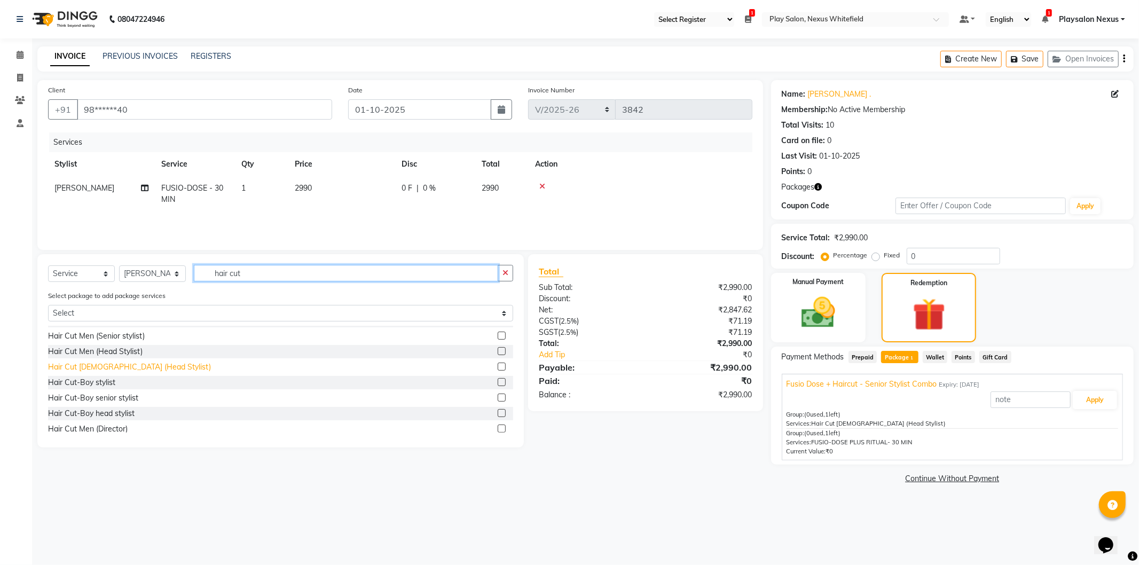
type input "hair cut"
click at [124, 366] on div "Hair Cut [DEMOGRAPHIC_DATA] (Head Stylist)" at bounding box center [129, 367] width 163 height 11
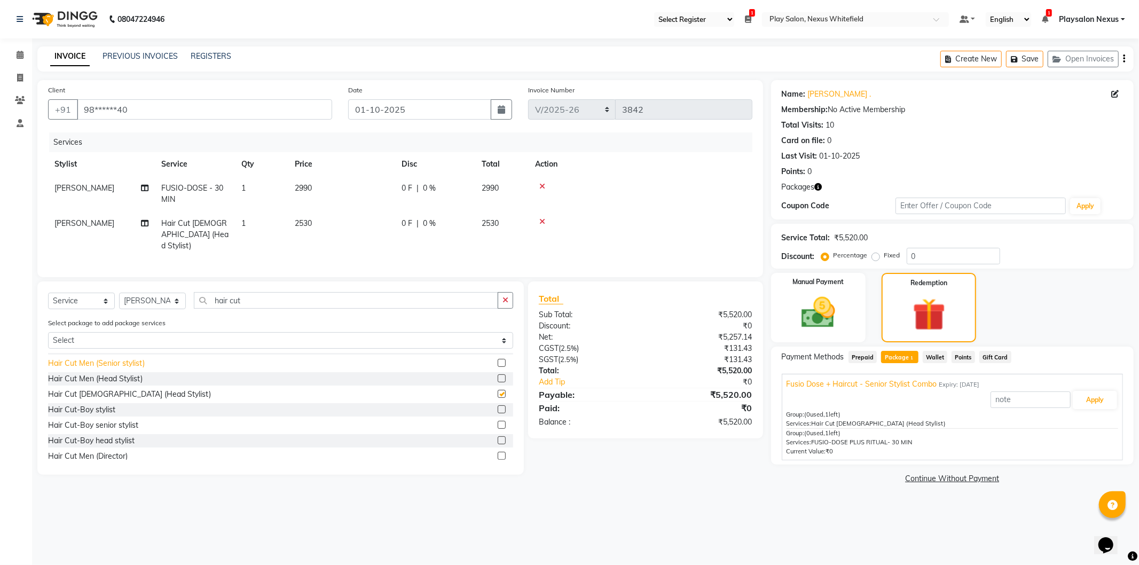
checkbox input "false"
click at [541, 184] on icon at bounding box center [543, 186] width 6 height 7
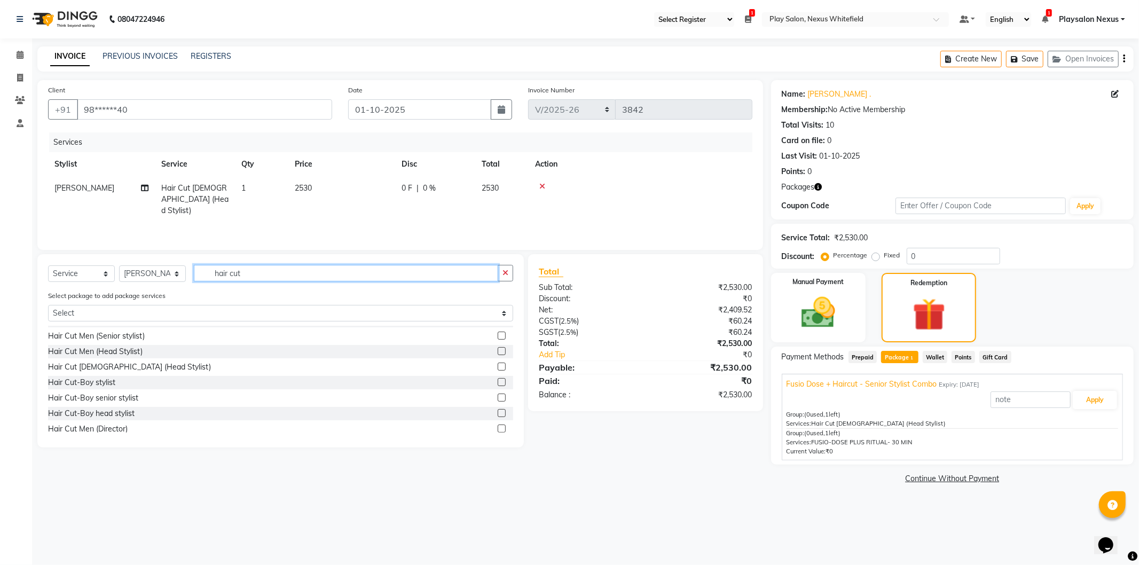
drag, startPoint x: 246, startPoint y: 273, endPoint x: 216, endPoint y: 269, distance: 30.2
click at [217, 269] on input "hair cut" at bounding box center [346, 273] width 304 height 17
type input "h"
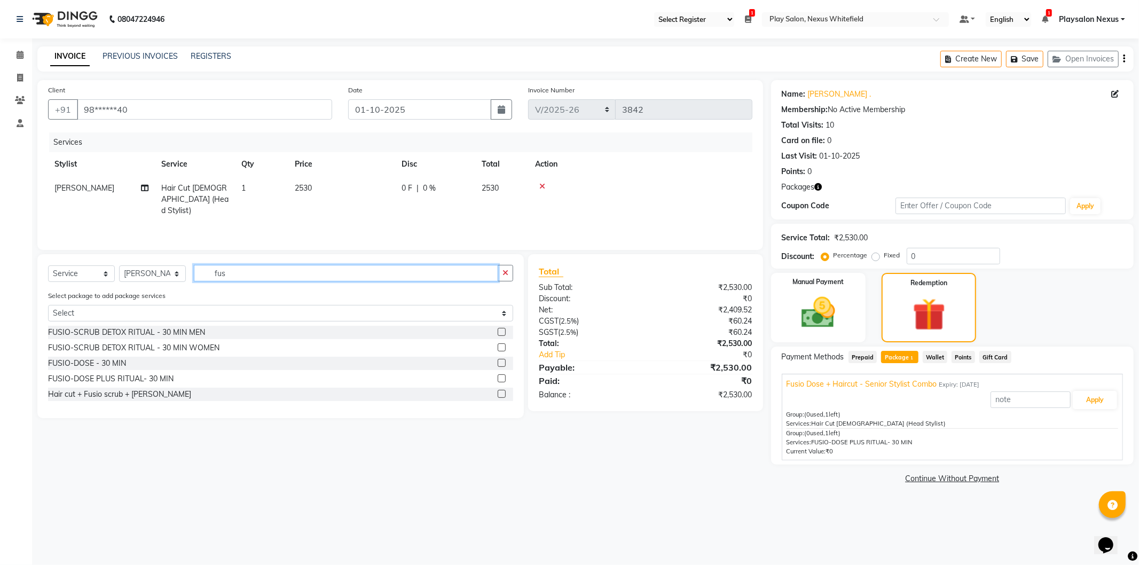
scroll to position [0, 0]
type input "fus"
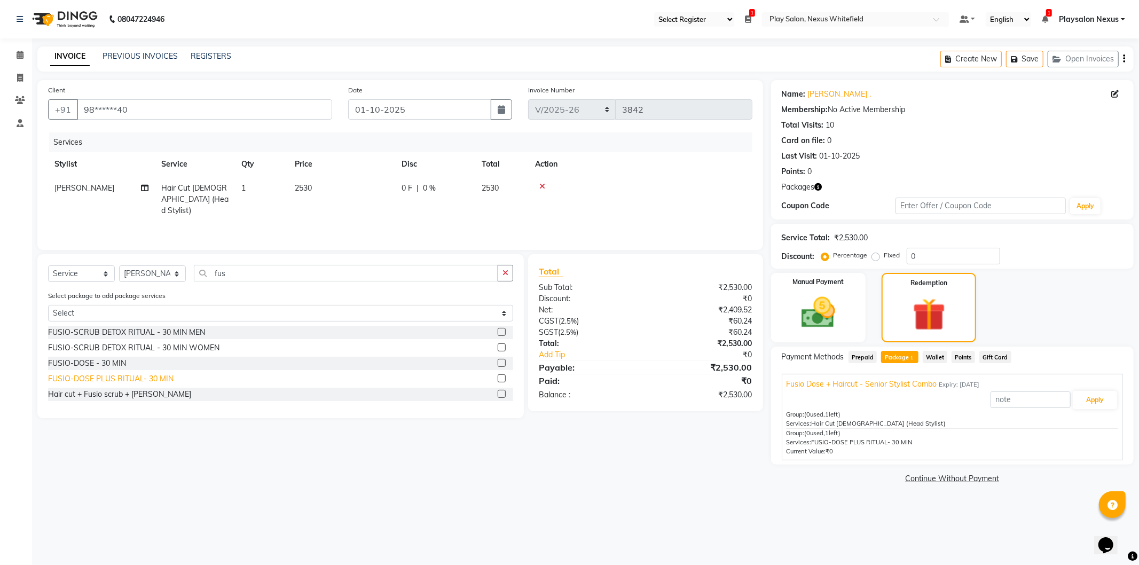
click at [155, 381] on div "FUSIO-DOSE PLUS RITUAL- 30 MIN" at bounding box center [111, 378] width 126 height 11
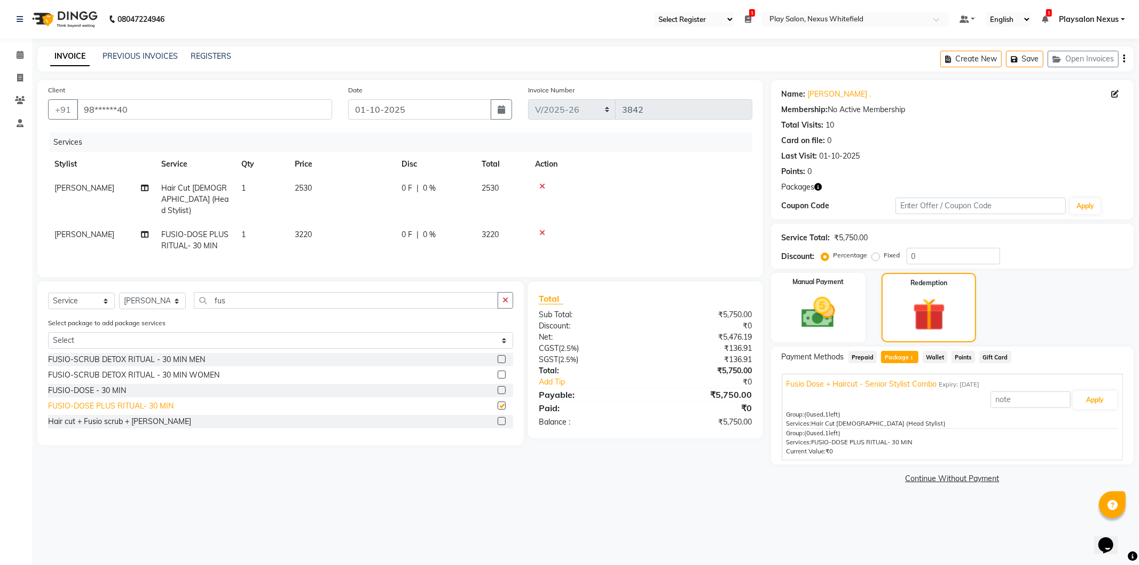
checkbox input "false"
click at [1018, 398] on input "text" at bounding box center [1031, 400] width 80 height 17
click at [1017, 402] on input "text" at bounding box center [1031, 400] width 80 height 17
click at [1088, 398] on button "Apply" at bounding box center [1095, 400] width 44 height 18
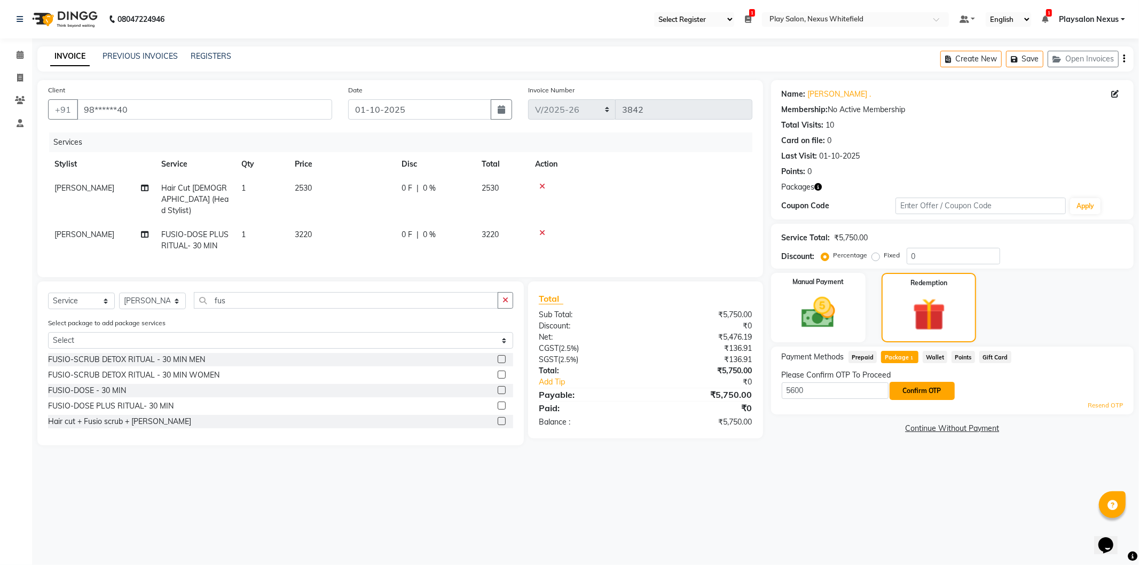
click at [926, 392] on button "Confirm OTP" at bounding box center [922, 391] width 65 height 18
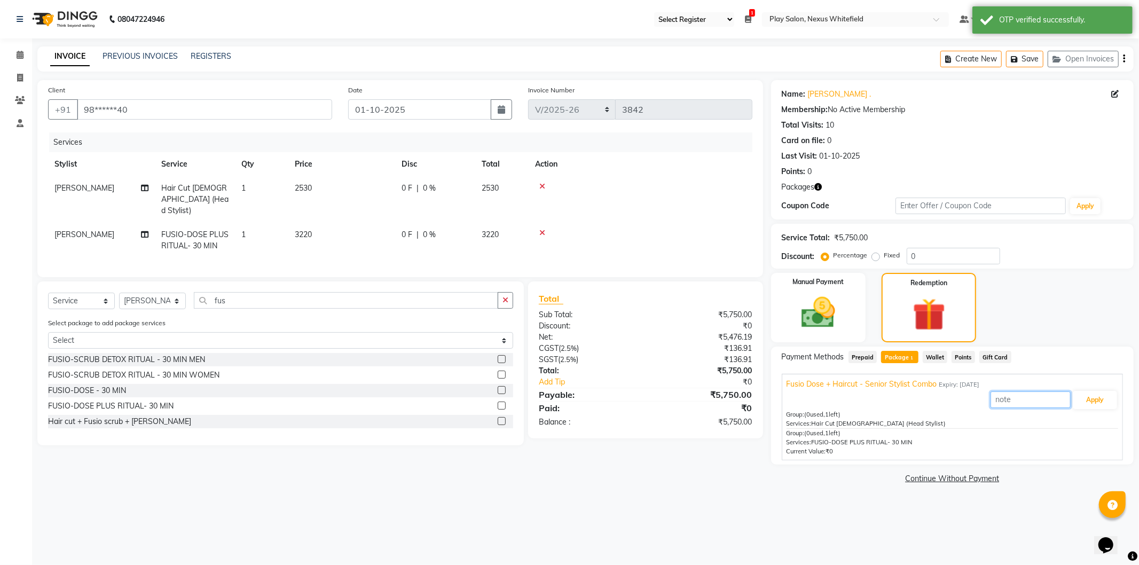
click at [1001, 401] on input "text" at bounding box center [1031, 400] width 80 height 17
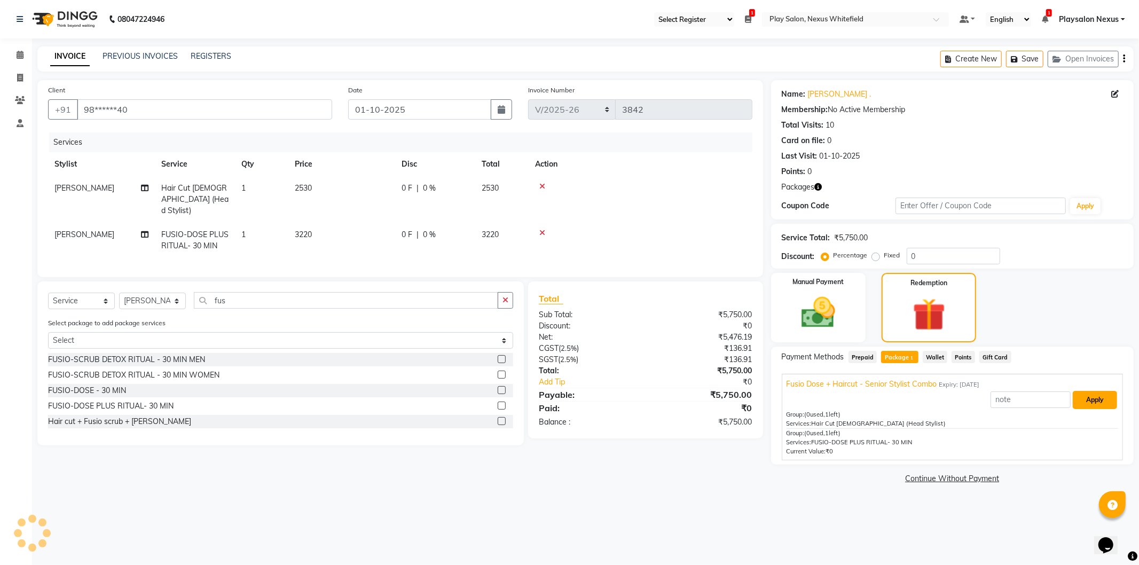
click at [1091, 400] on button "Apply" at bounding box center [1095, 400] width 44 height 18
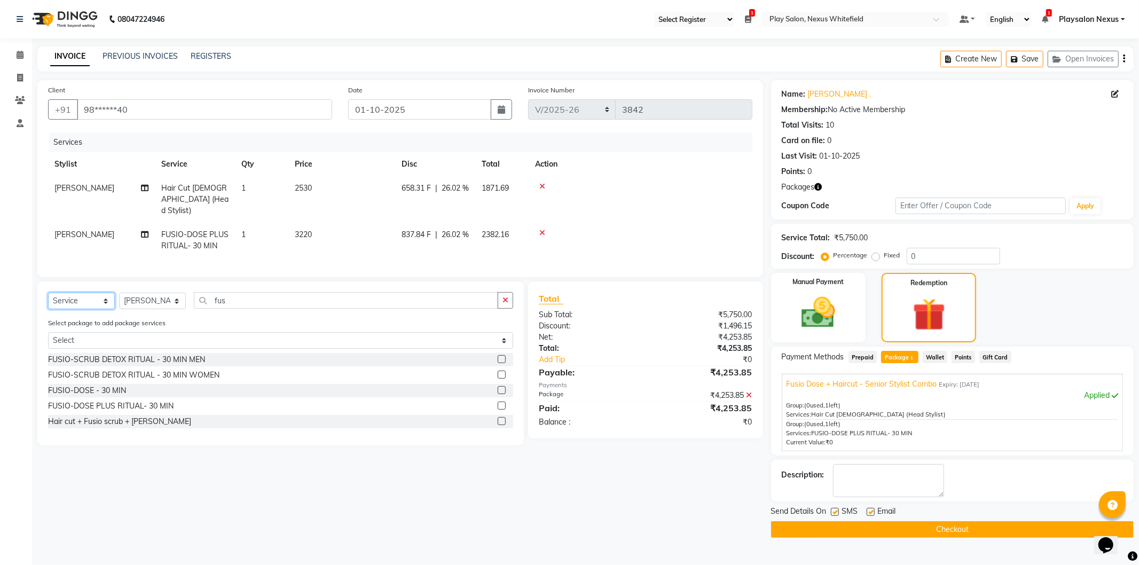
click at [108, 296] on select "Select Service Product Membership Package Voucher Prepaid Gift Card" at bounding box center [81, 301] width 67 height 17
click at [48, 293] on select "Select Service Product Membership Package Voucher Prepaid Gift Card" at bounding box center [81, 301] width 67 height 17
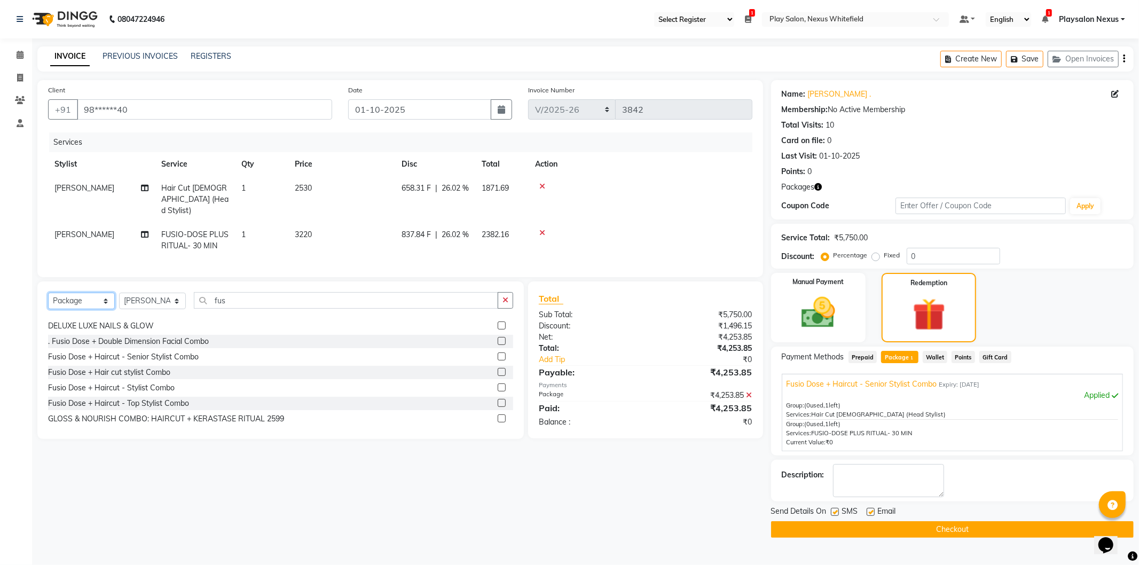
scroll to position [84, 0]
click at [542, 184] on icon at bounding box center [543, 186] width 6 height 7
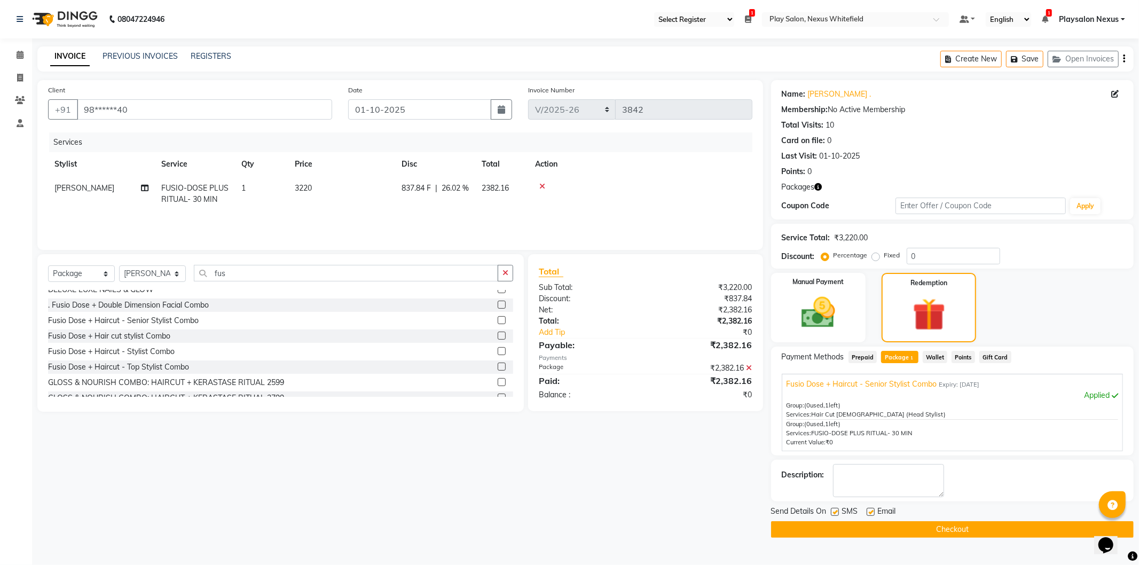
click at [542, 185] on icon at bounding box center [543, 186] width 6 height 7
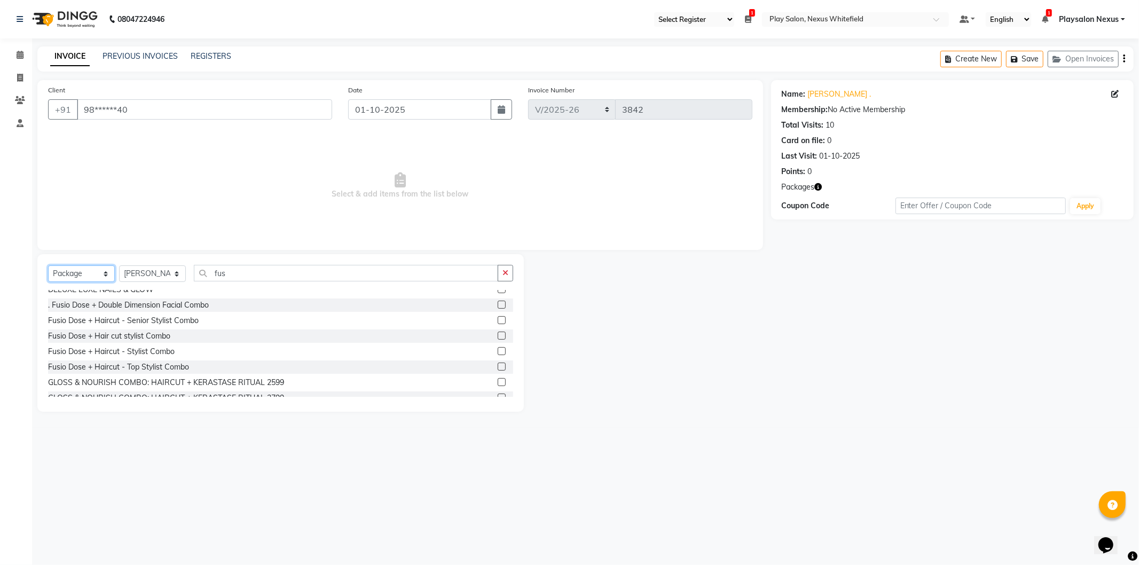
click at [103, 273] on select "Select Service Product Membership Package Voucher Prepaid Gift Card" at bounding box center [81, 273] width 67 height 17
select select "service"
click at [48, 266] on select "Select Service Product Membership Package Voucher Prepaid Gift Card" at bounding box center [81, 273] width 67 height 17
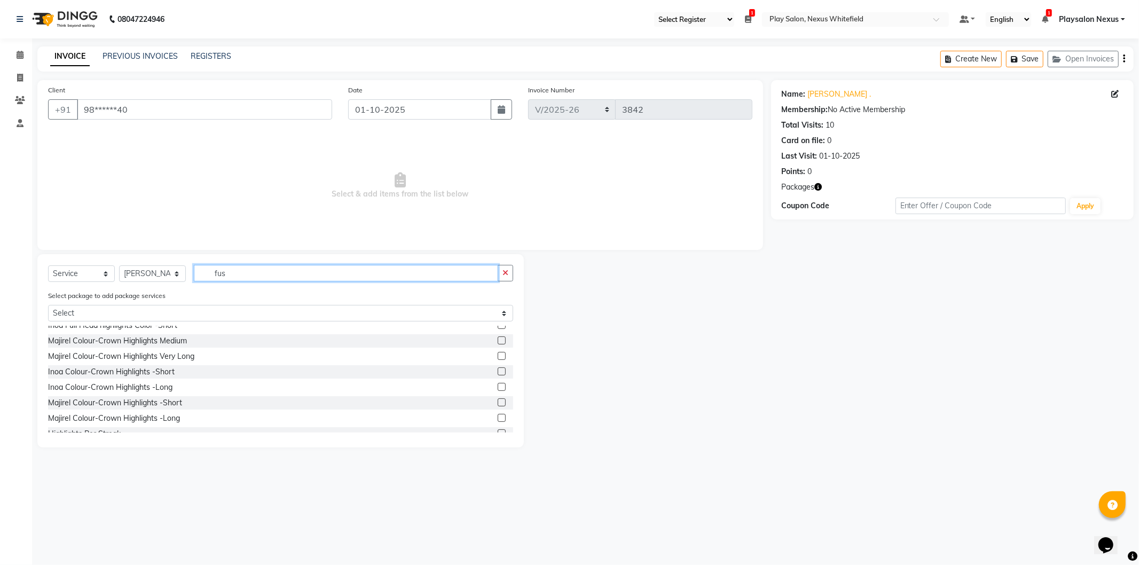
drag, startPoint x: 232, startPoint y: 274, endPoint x: 214, endPoint y: 274, distance: 18.7
click at [214, 274] on input "fus" at bounding box center [346, 273] width 304 height 17
type input "hair"
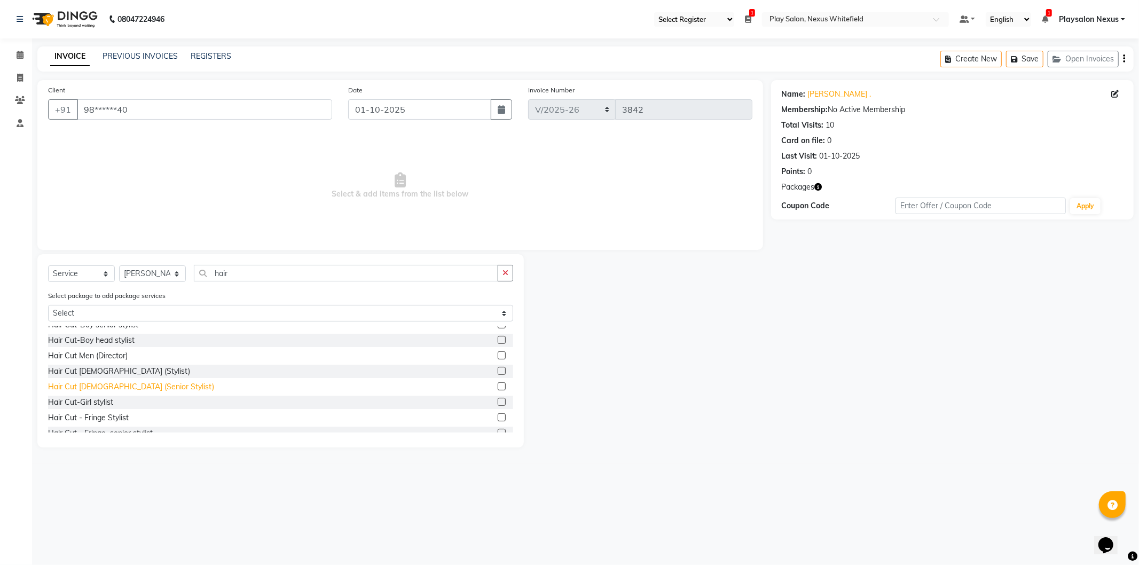
click at [119, 388] on div "Hair Cut Lady (Senior Stylist)" at bounding box center [131, 386] width 166 height 11
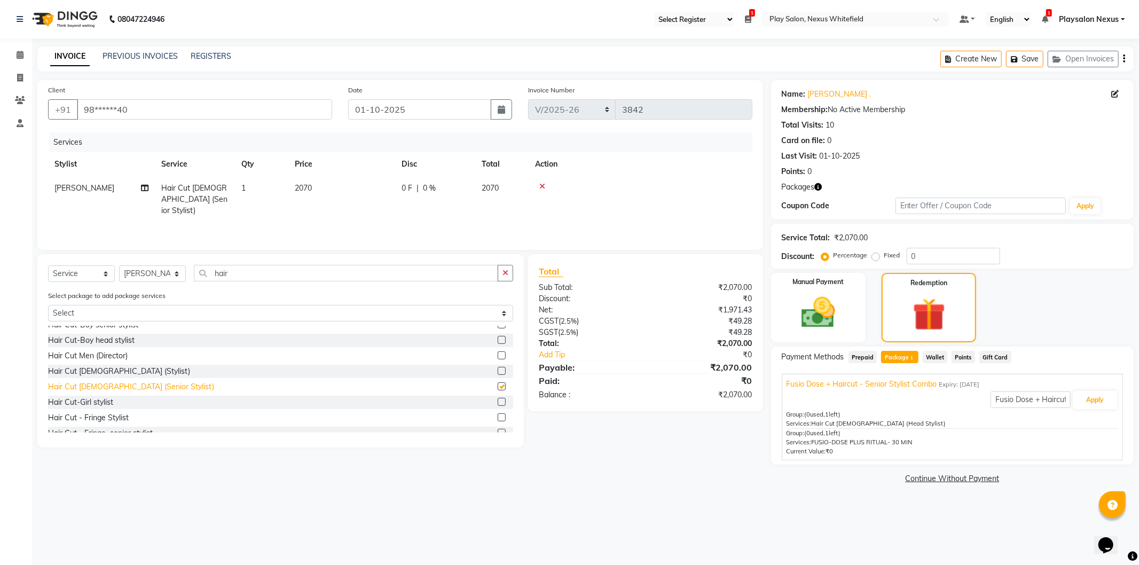
checkbox input "false"
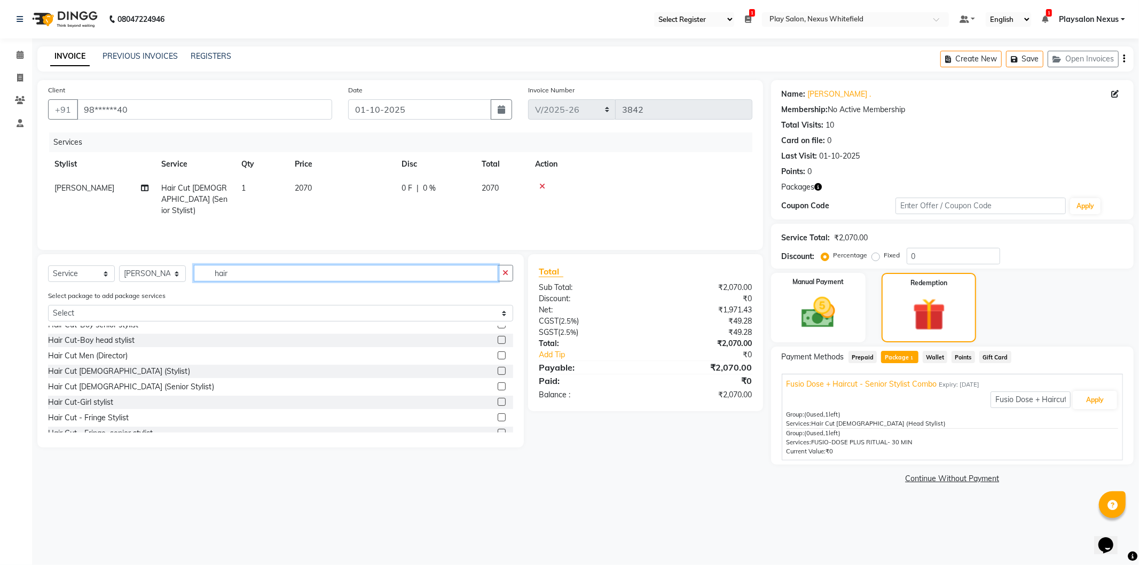
drag, startPoint x: 226, startPoint y: 275, endPoint x: 214, endPoint y: 271, distance: 12.8
click at [214, 271] on input "hair" at bounding box center [346, 273] width 304 height 17
type input "r"
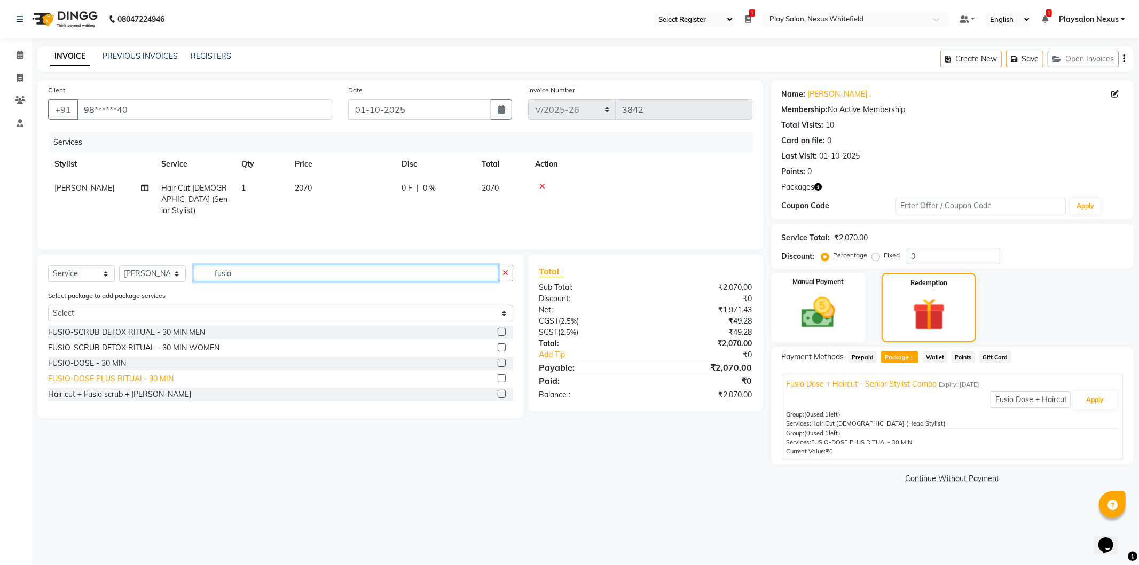
type input "fusio"
click at [159, 378] on div "FUSIO-DOSE PLUS RITUAL- 30 MIN" at bounding box center [111, 378] width 126 height 11
checkbox input "false"
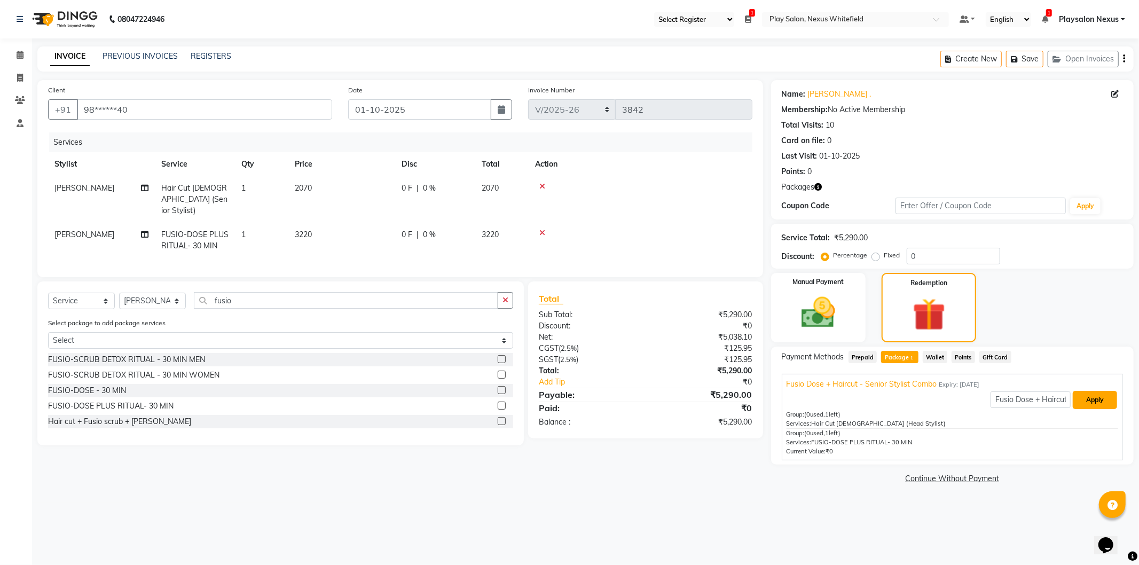
click at [1091, 399] on button "Apply" at bounding box center [1095, 400] width 44 height 18
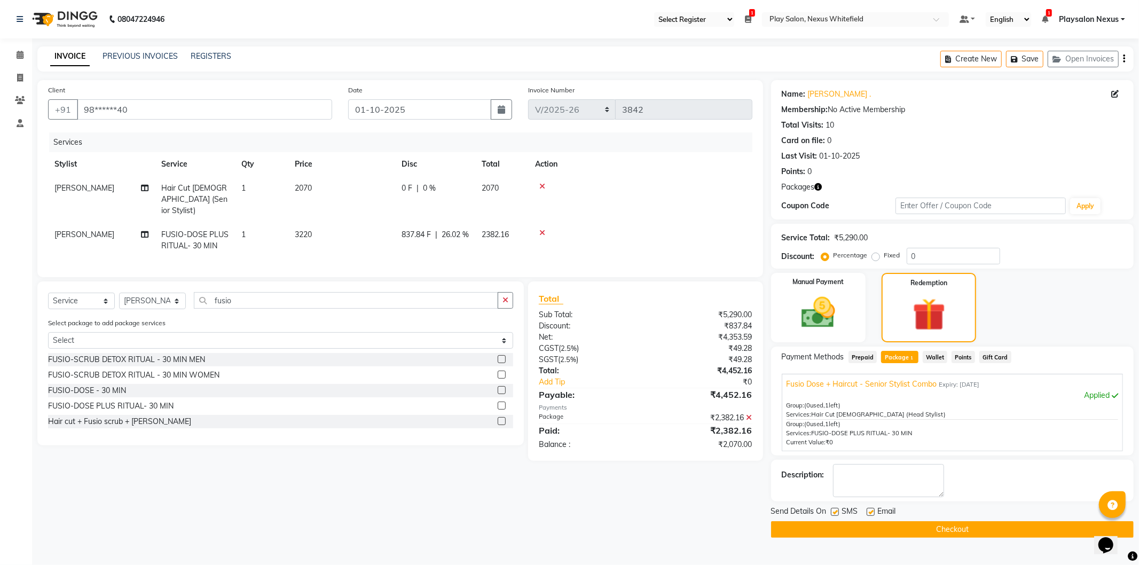
click at [750, 415] on icon at bounding box center [750, 417] width 6 height 7
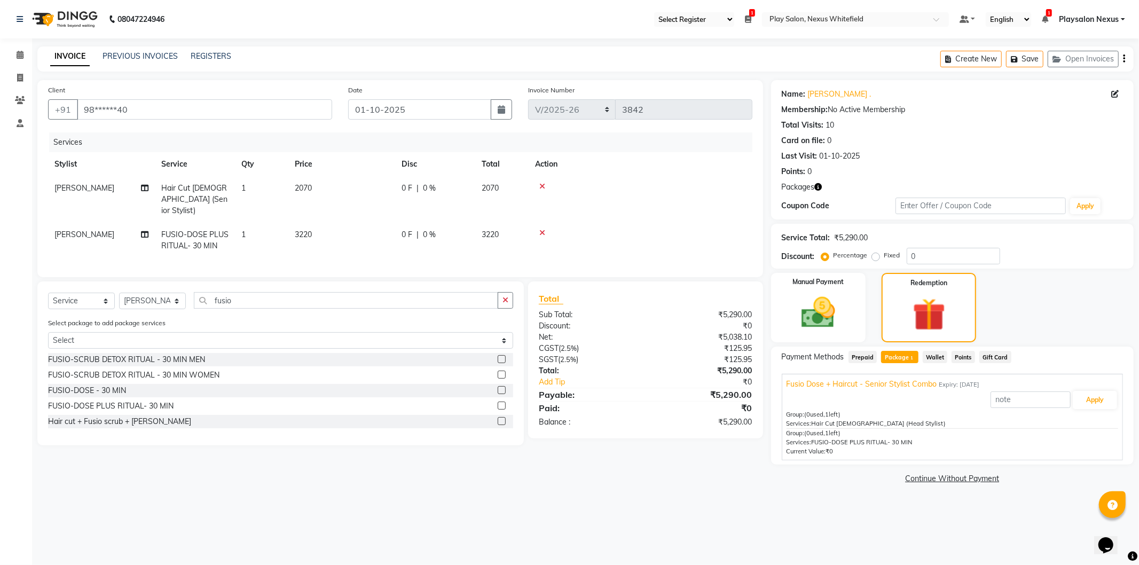
click at [863, 359] on span "Prepaid" at bounding box center [863, 357] width 29 height 12
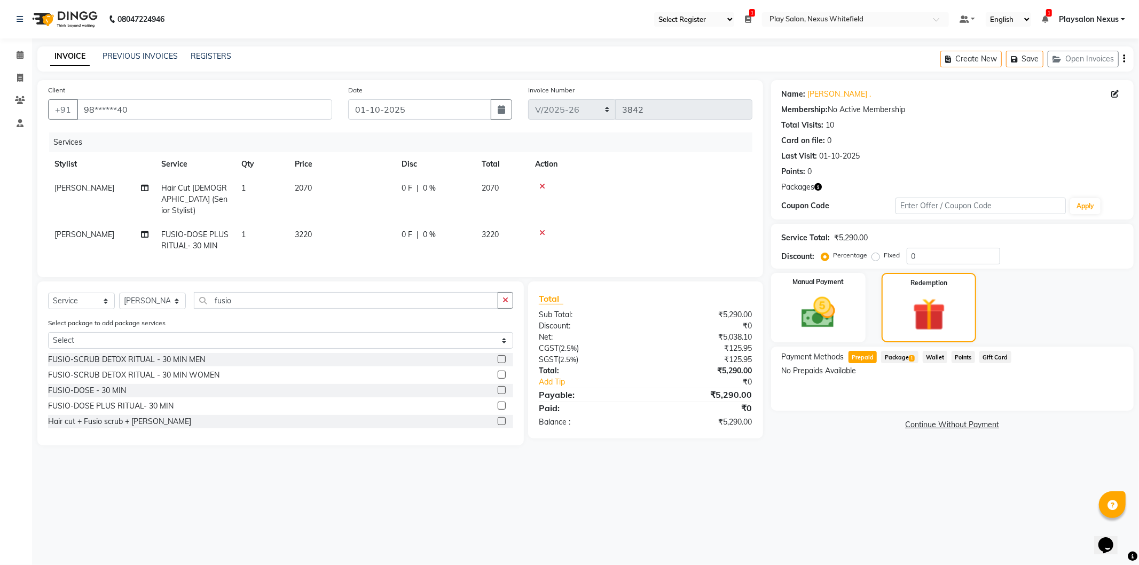
click at [899, 355] on span "Package 1" at bounding box center [899, 357] width 37 height 12
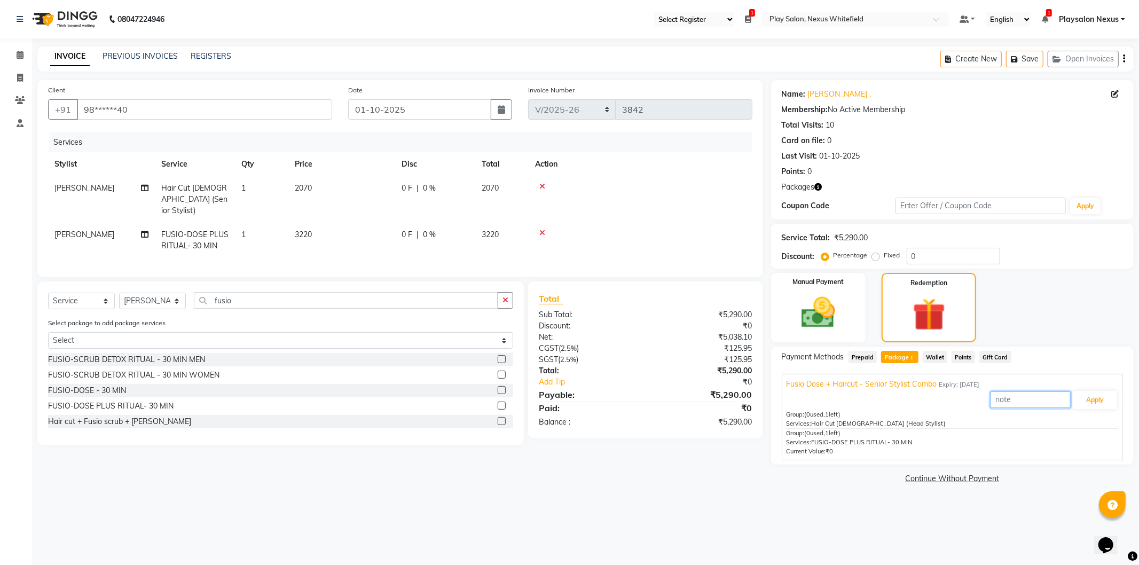
click at [1046, 401] on input "text" at bounding box center [1031, 400] width 80 height 17
click at [1094, 398] on button "Apply" at bounding box center [1095, 400] width 44 height 18
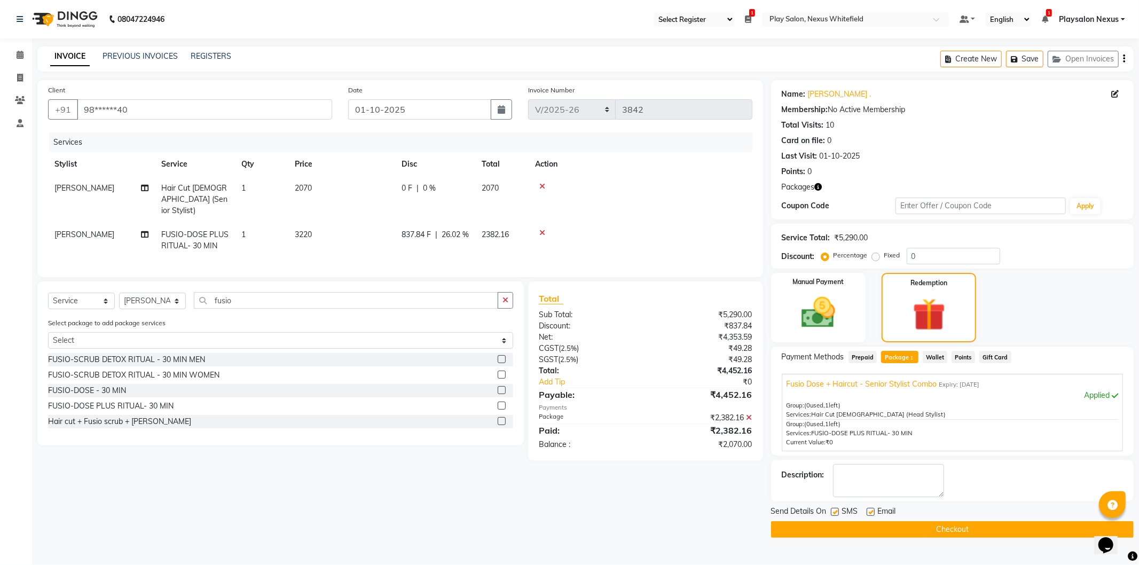
click at [749, 414] on icon at bounding box center [750, 417] width 6 height 7
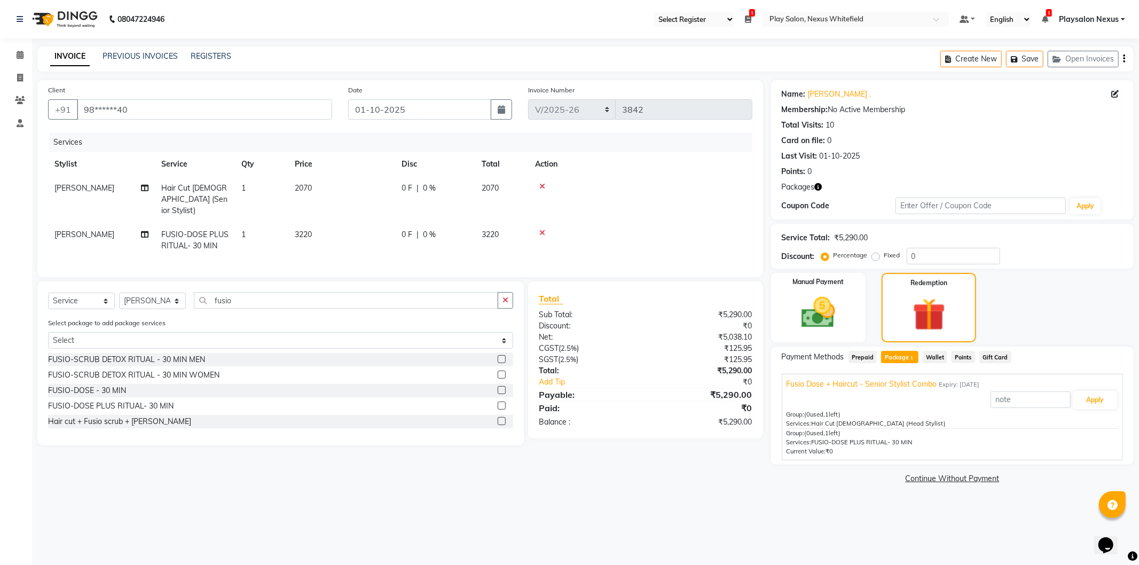
click at [505, 386] on label at bounding box center [502, 390] width 8 height 8
click at [505, 387] on input "checkbox" at bounding box center [501, 390] width 7 height 7
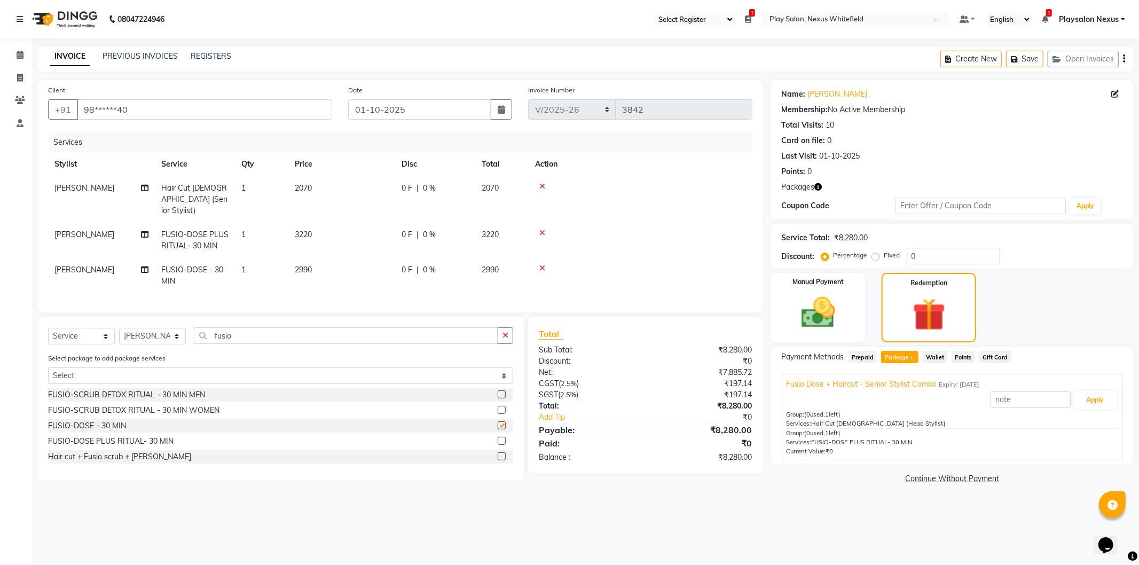
checkbox input "false"
click at [541, 264] on icon at bounding box center [543, 267] width 6 height 7
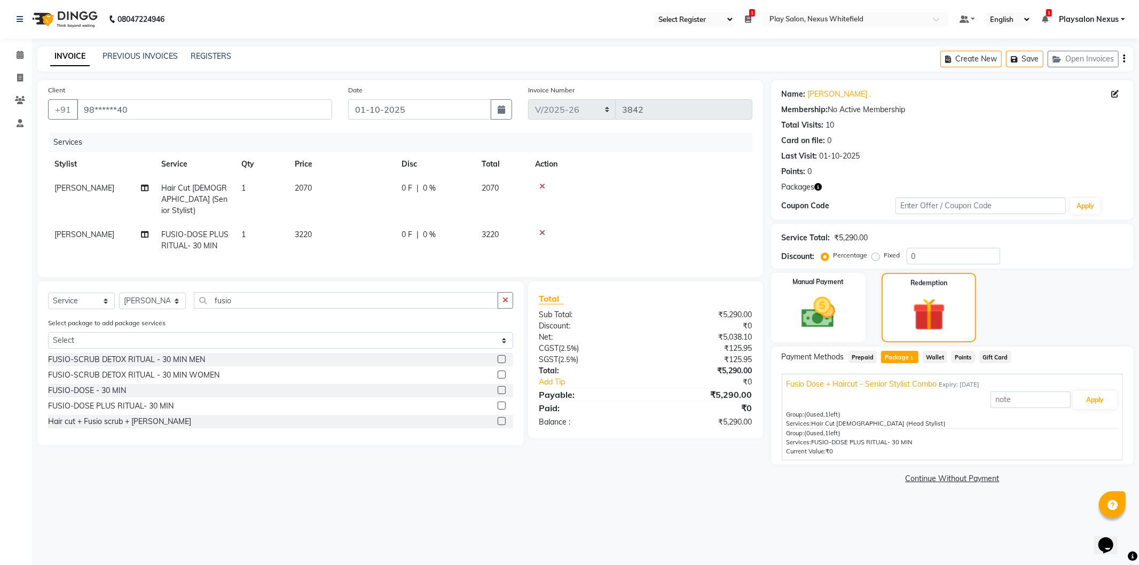
click at [186, 230] on span "FUSIO-DOSE PLUS RITUAL- 30 MIN" at bounding box center [194, 240] width 67 height 21
select select "81391"
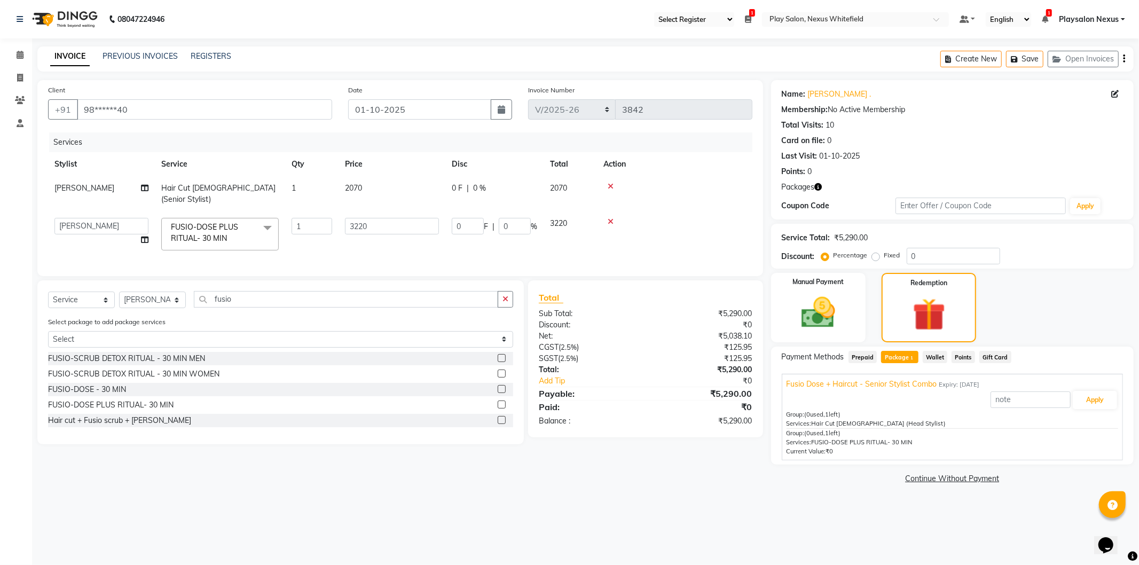
click at [270, 218] on span at bounding box center [267, 228] width 21 height 20
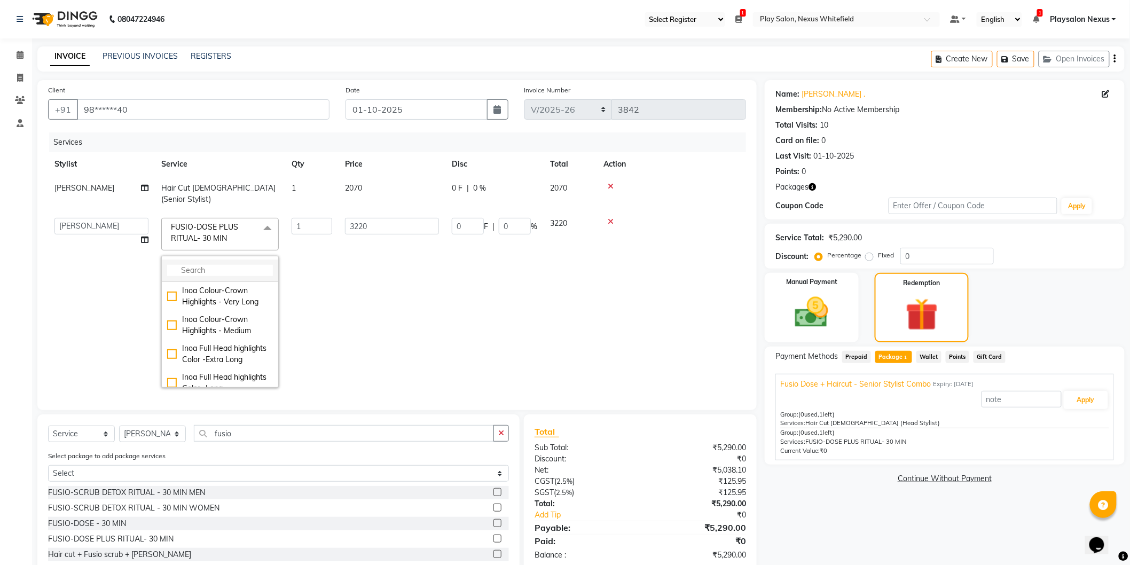
click at [218, 265] on input "multiselect-search" at bounding box center [220, 270] width 106 height 11
type input "fusi"
click at [619, 298] on td at bounding box center [671, 303] width 149 height 183
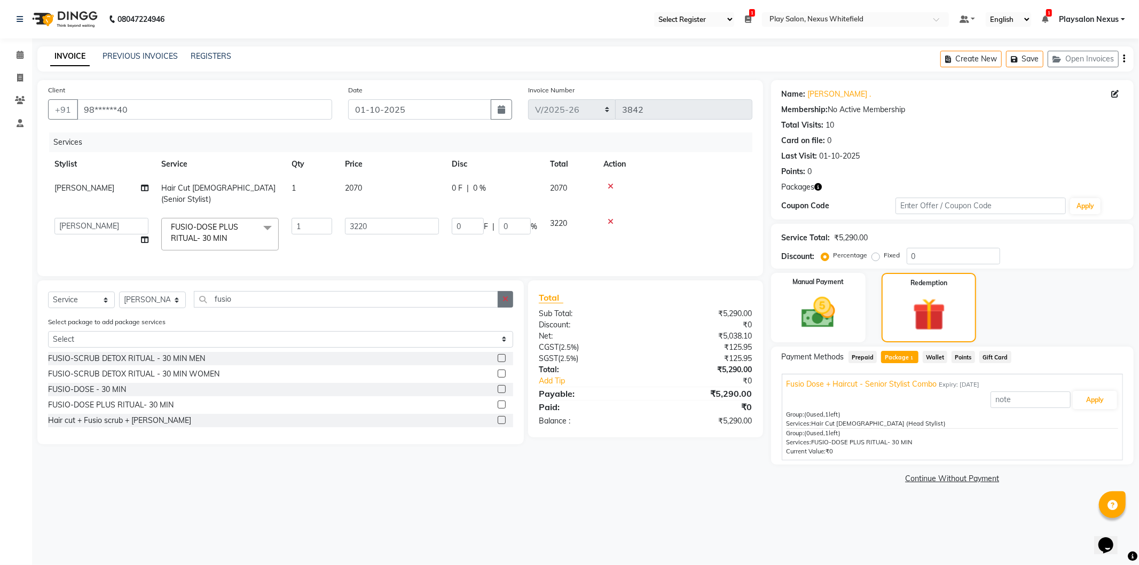
click at [505, 298] on icon "button" at bounding box center [506, 298] width 6 height 7
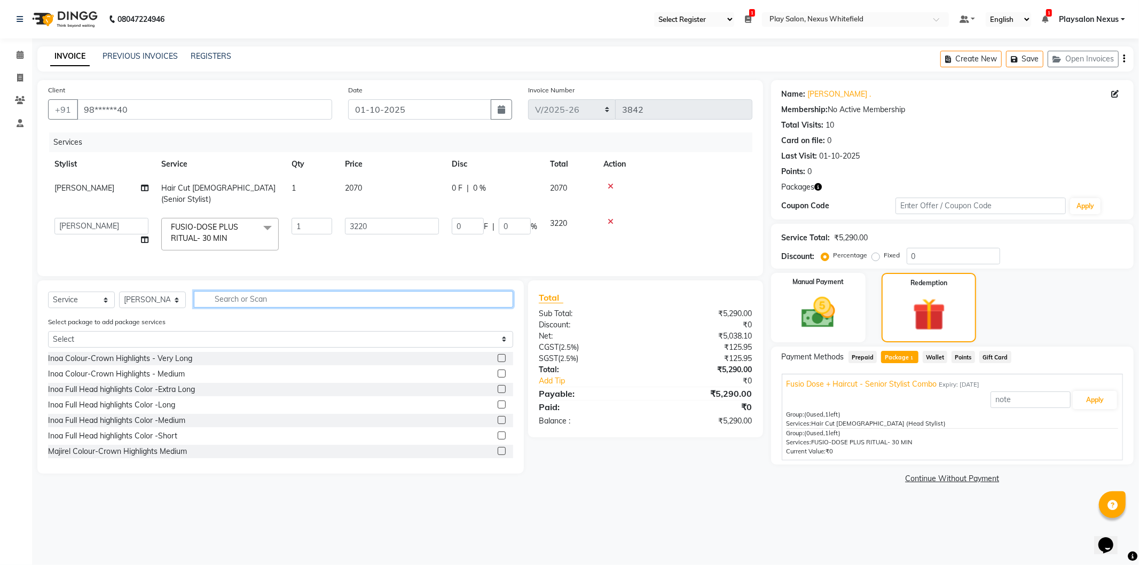
click at [238, 298] on input "text" at bounding box center [353, 299] width 319 height 17
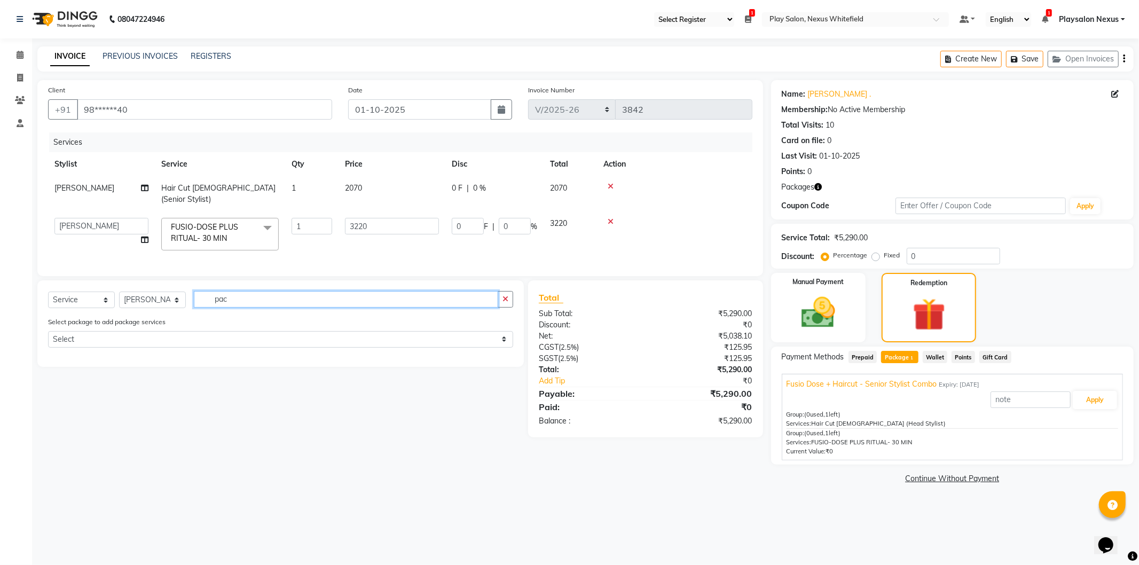
type input "pa"
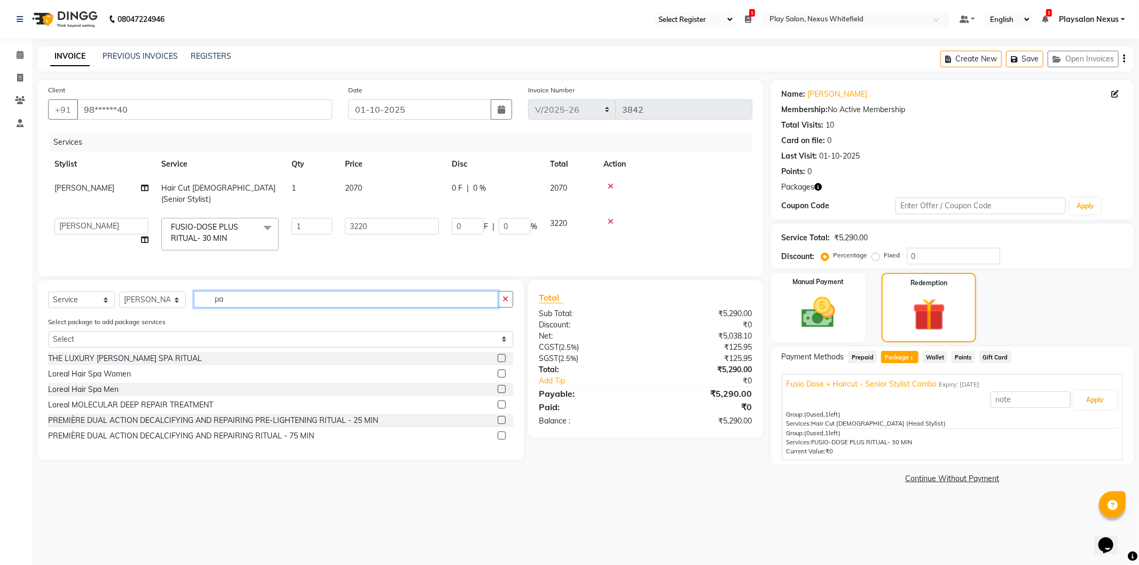
drag, startPoint x: 257, startPoint y: 292, endPoint x: 198, endPoint y: 298, distance: 59.5
click at [199, 298] on input "pa" at bounding box center [346, 299] width 304 height 17
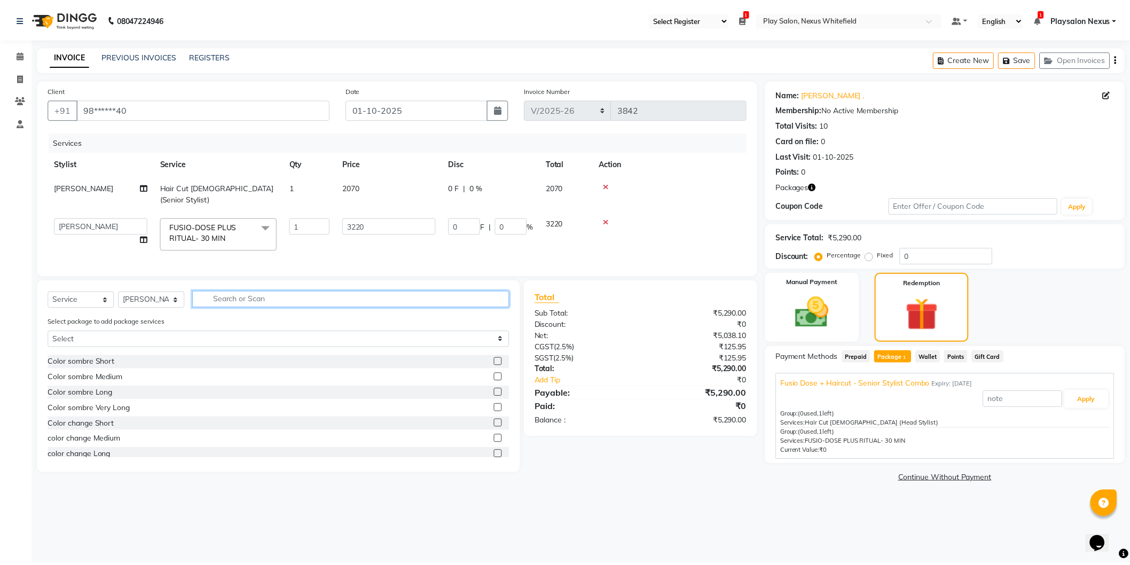
scroll to position [429, 0]
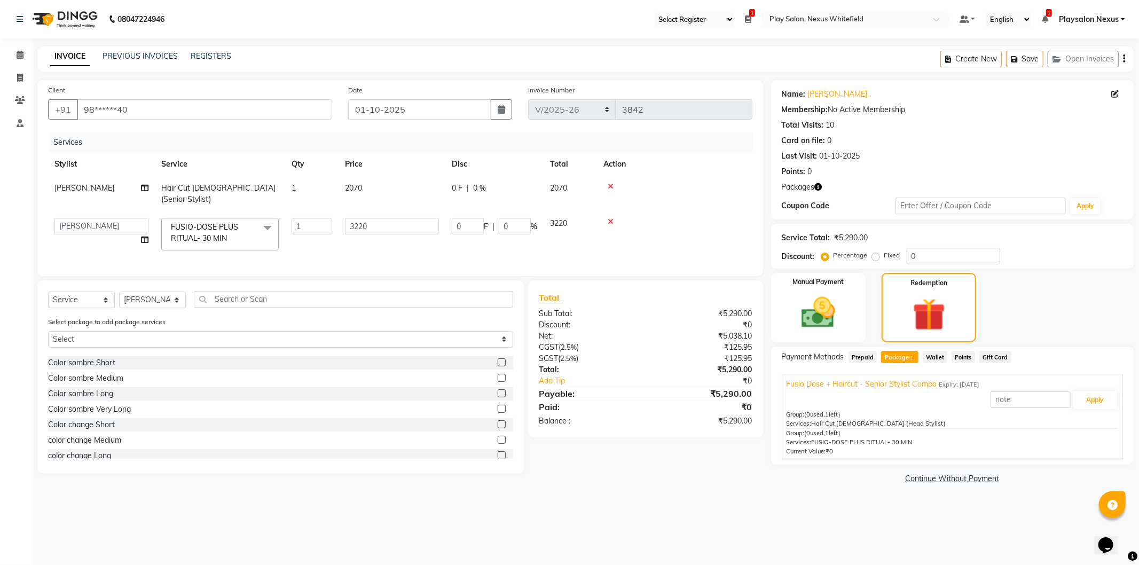
click at [268, 218] on span at bounding box center [267, 228] width 21 height 20
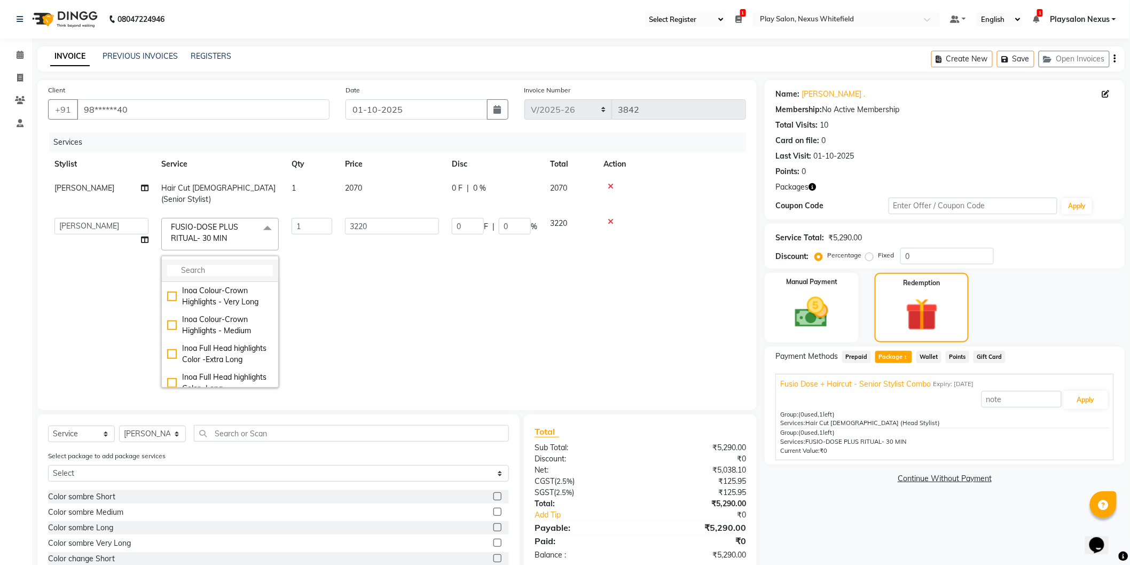
click at [226, 265] on input "multiselect-search" at bounding box center [220, 270] width 106 height 11
type input "fus"
click at [173, 316] on div "FUSIO-DOSE - 30 MIN" at bounding box center [220, 321] width 106 height 11
checkbox input "true"
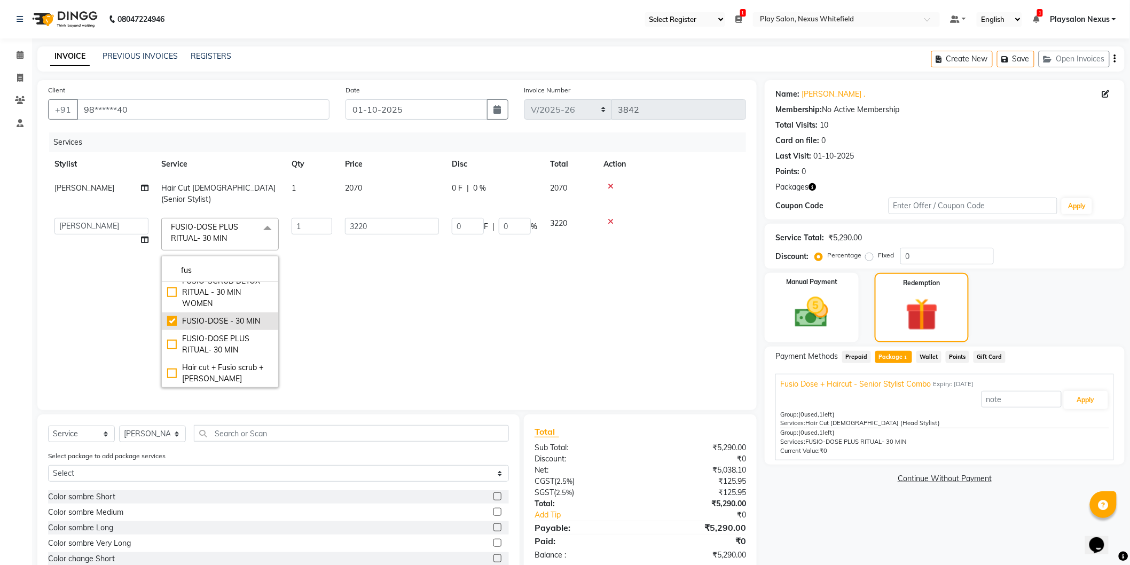
checkbox input "false"
type input "2990"
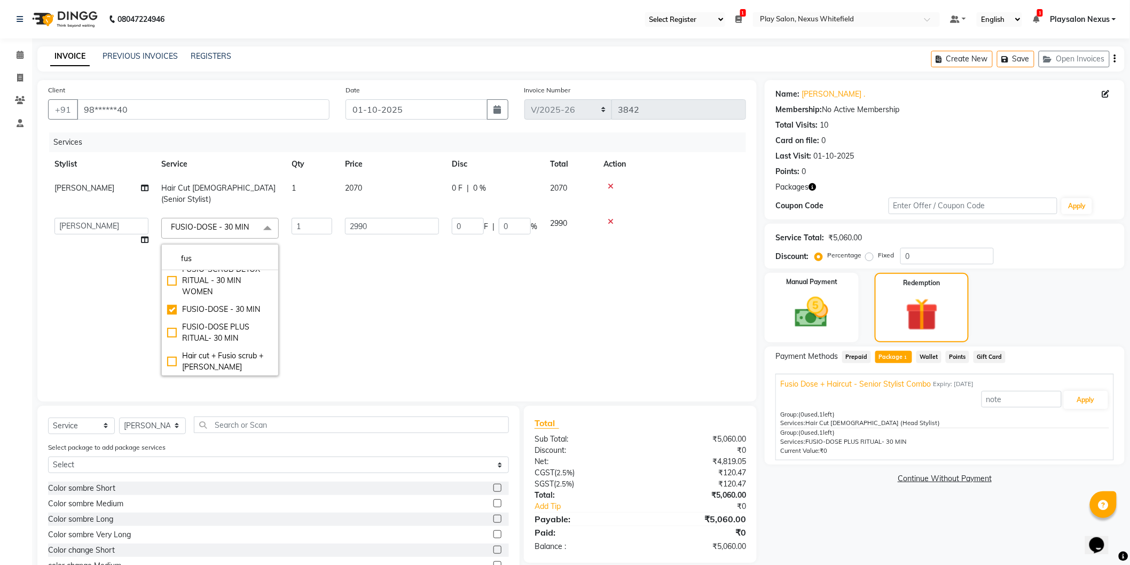
click at [351, 185] on span "2070" at bounding box center [353, 188] width 17 height 10
select select "81391"
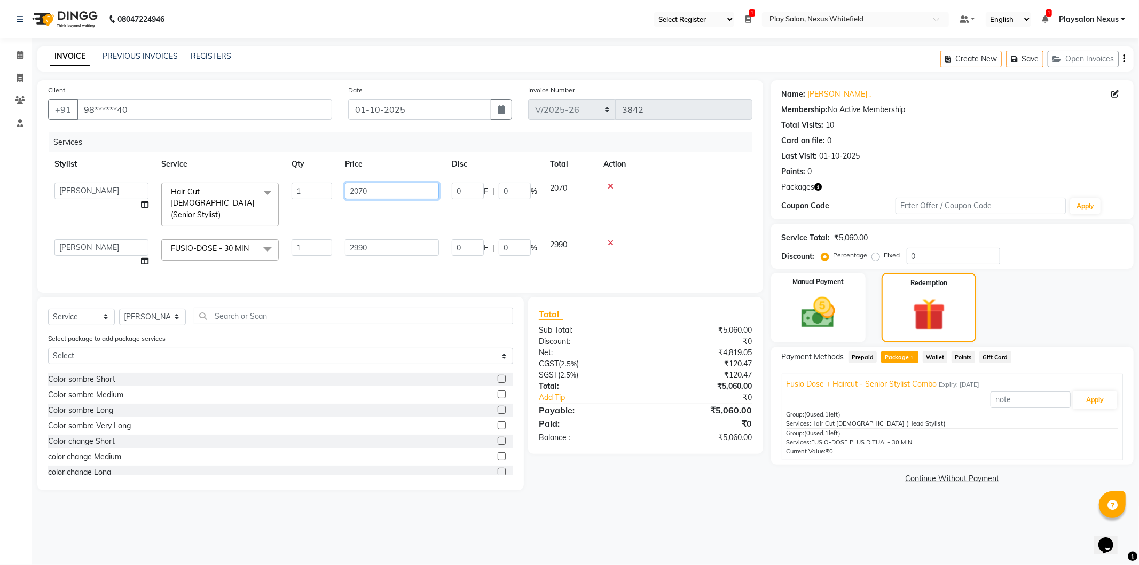
click at [407, 193] on input "2070" at bounding box center [392, 191] width 94 height 17
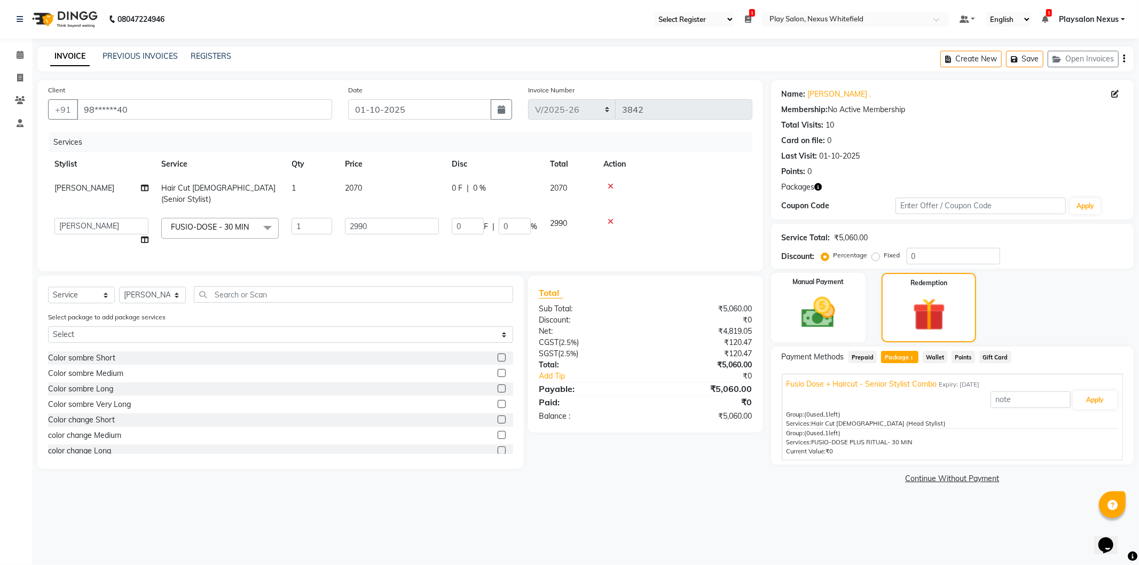
click at [347, 188] on span "2070" at bounding box center [353, 188] width 17 height 10
select select "81391"
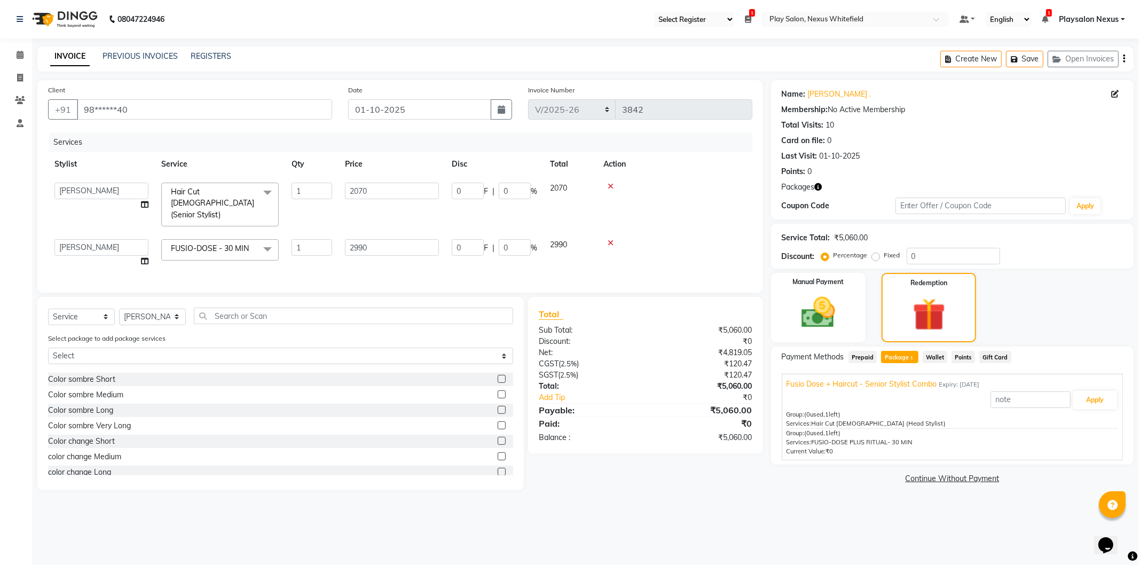
click at [608, 185] on icon at bounding box center [611, 186] width 6 height 7
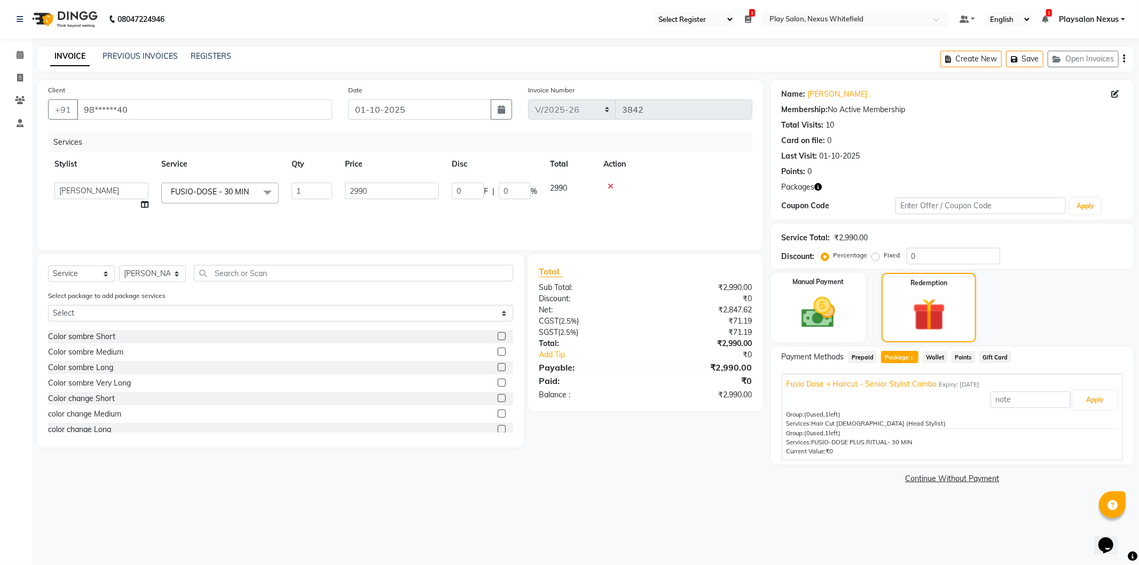
click at [241, 189] on span "FUSIO-DOSE - 30 MIN" at bounding box center [210, 192] width 78 height 10
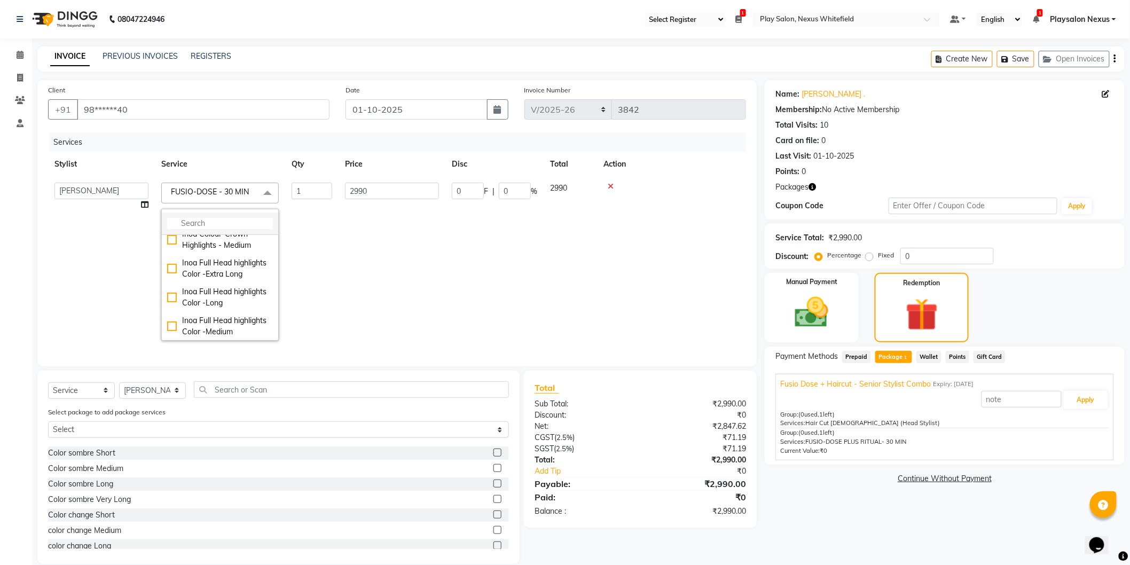
click at [198, 222] on input "multiselect-search" at bounding box center [220, 223] width 106 height 11
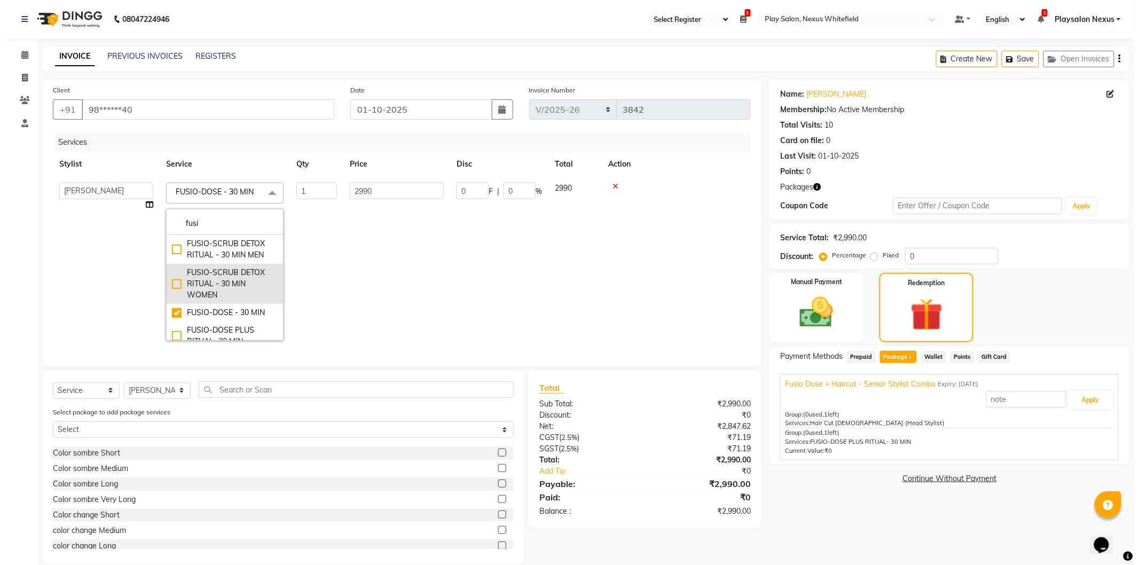
scroll to position [39, 0]
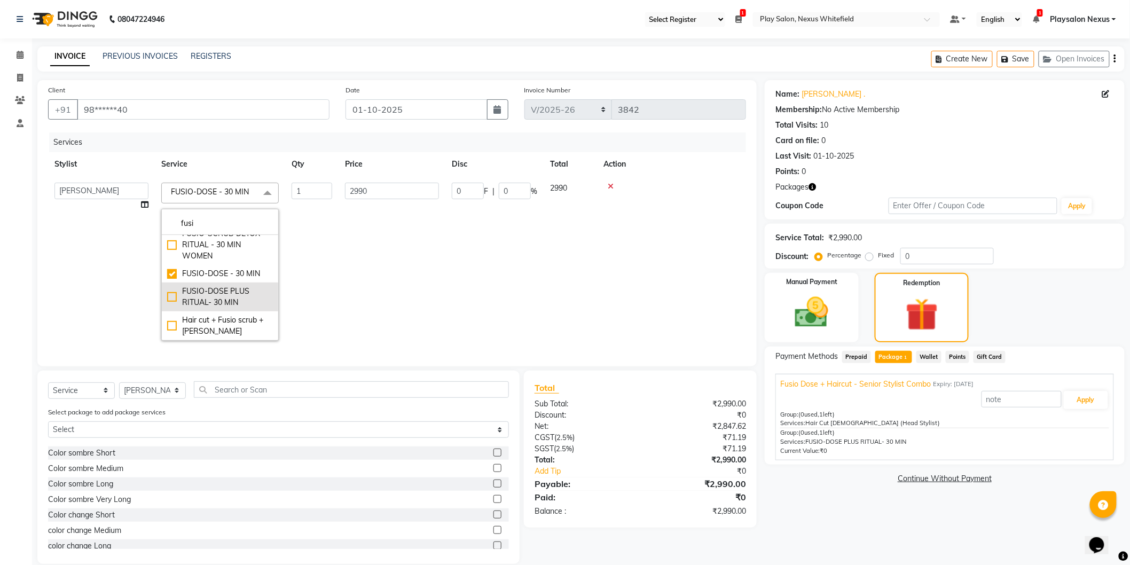
type input "fusi"
click at [170, 298] on div "FUSIO-DOSE PLUS RITUAL- 30 MIN" at bounding box center [220, 297] width 106 height 22
checkbox input "false"
checkbox input "true"
type input "3220"
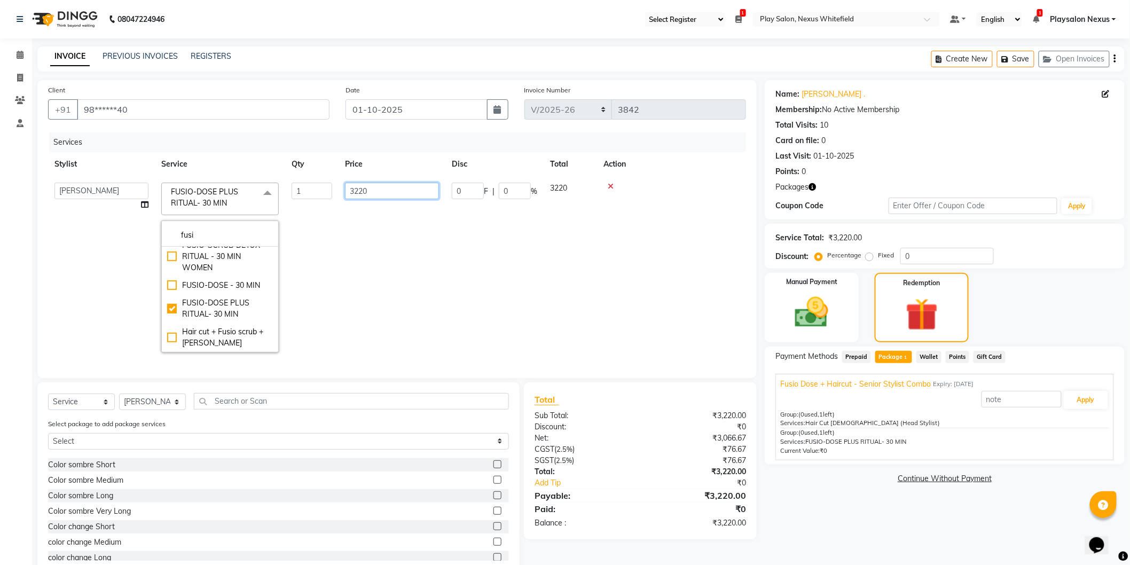
click at [390, 194] on input "3220" at bounding box center [392, 191] width 94 height 17
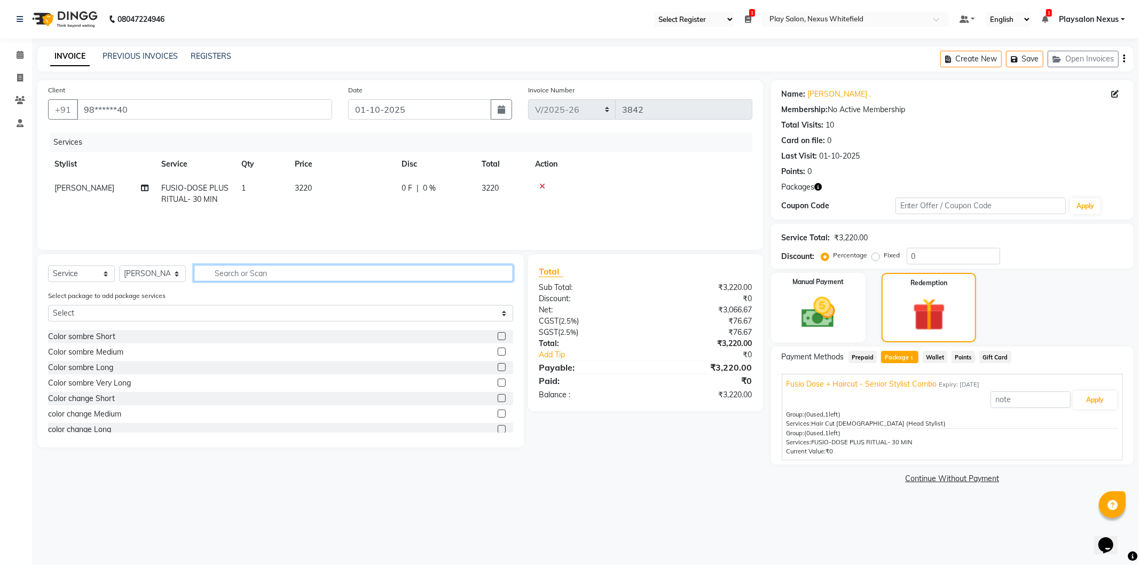
click at [223, 270] on input "text" at bounding box center [353, 273] width 319 height 17
type input "cut"
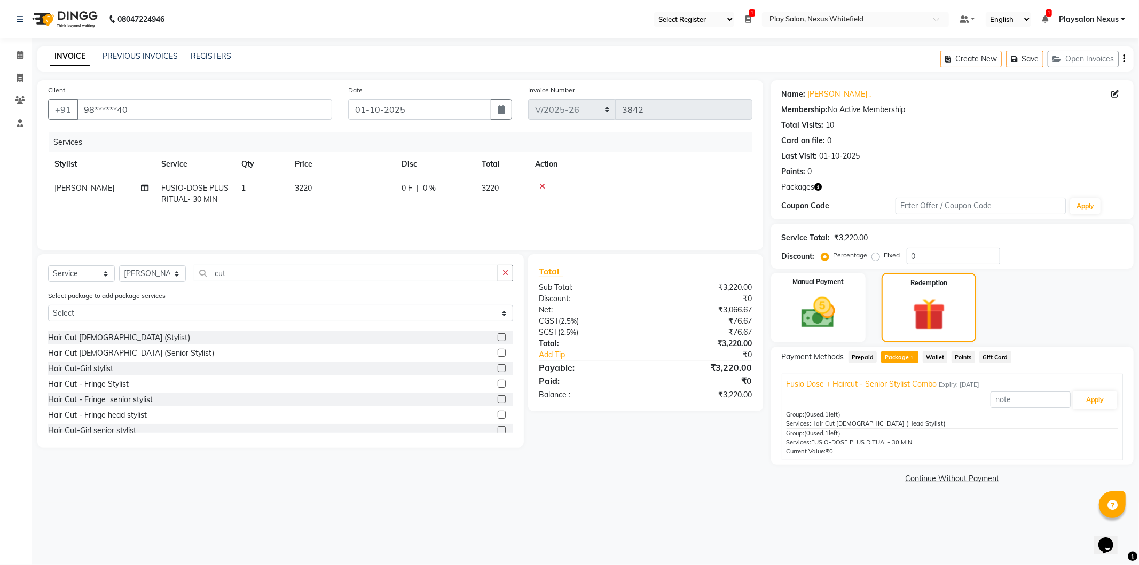
click at [498, 351] on label at bounding box center [502, 353] width 8 height 8
click at [498, 351] on input "checkbox" at bounding box center [501, 353] width 7 height 7
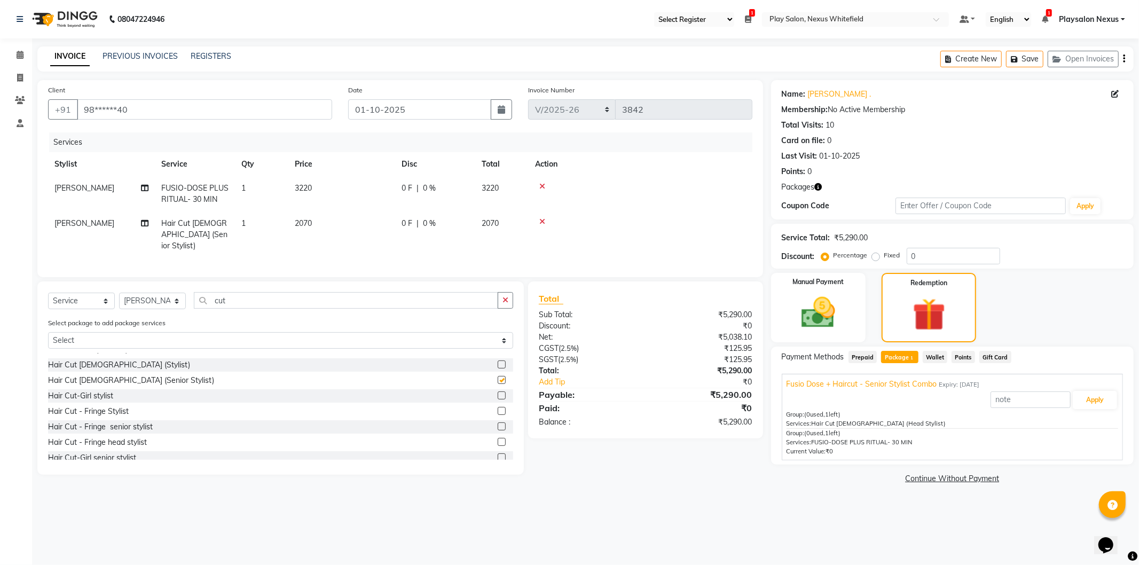
checkbox input "false"
click at [303, 221] on span "2070" at bounding box center [303, 223] width 17 height 10
select select "81391"
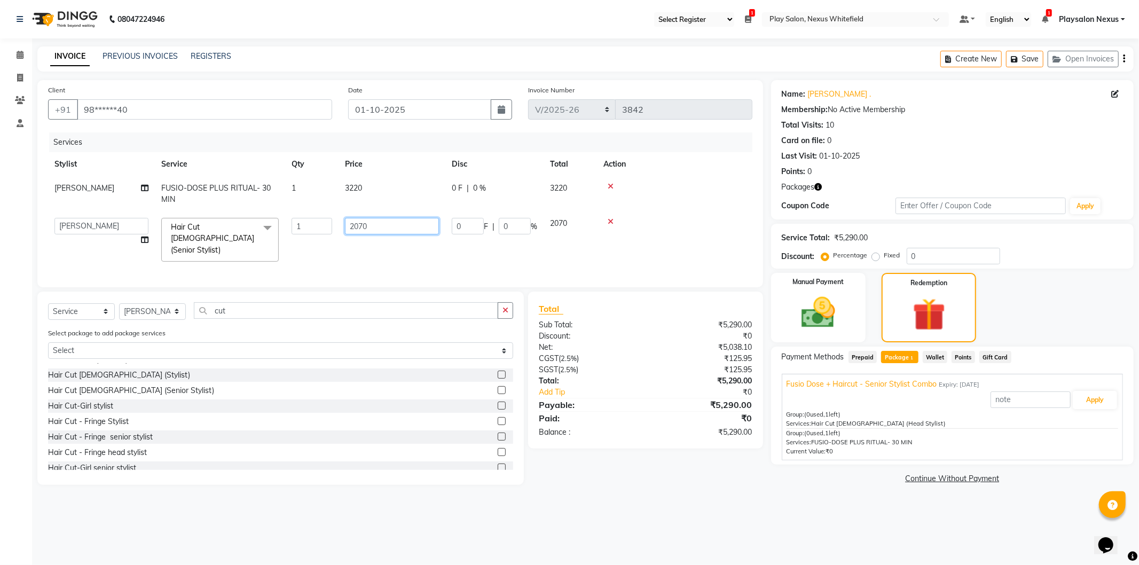
click at [350, 228] on input "2070" at bounding box center [392, 226] width 94 height 17
type input "1800"
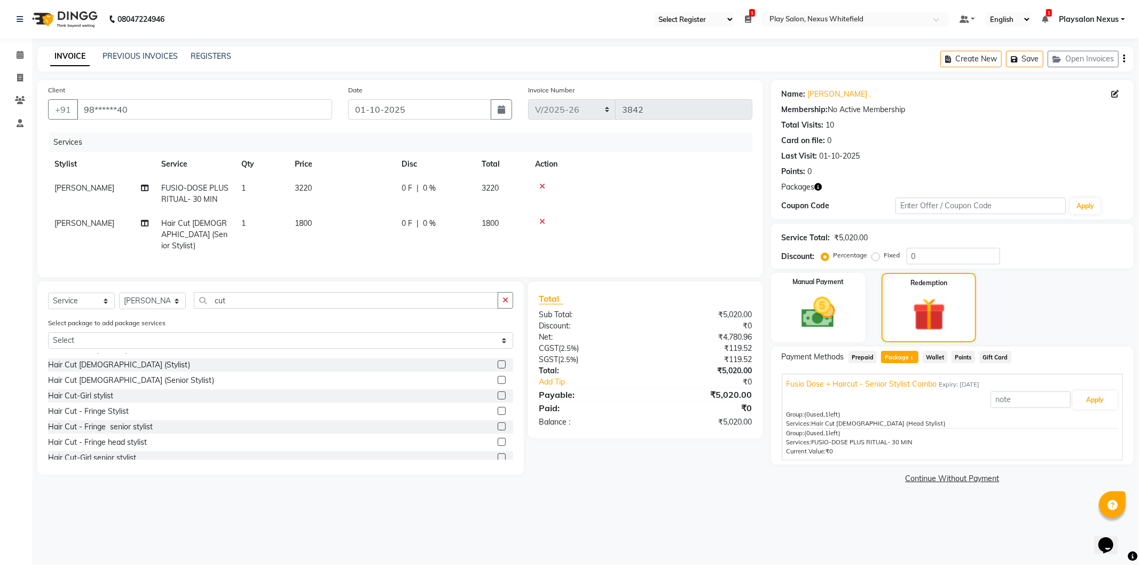
click at [301, 185] on span "3220" at bounding box center [303, 188] width 17 height 10
select select "81391"
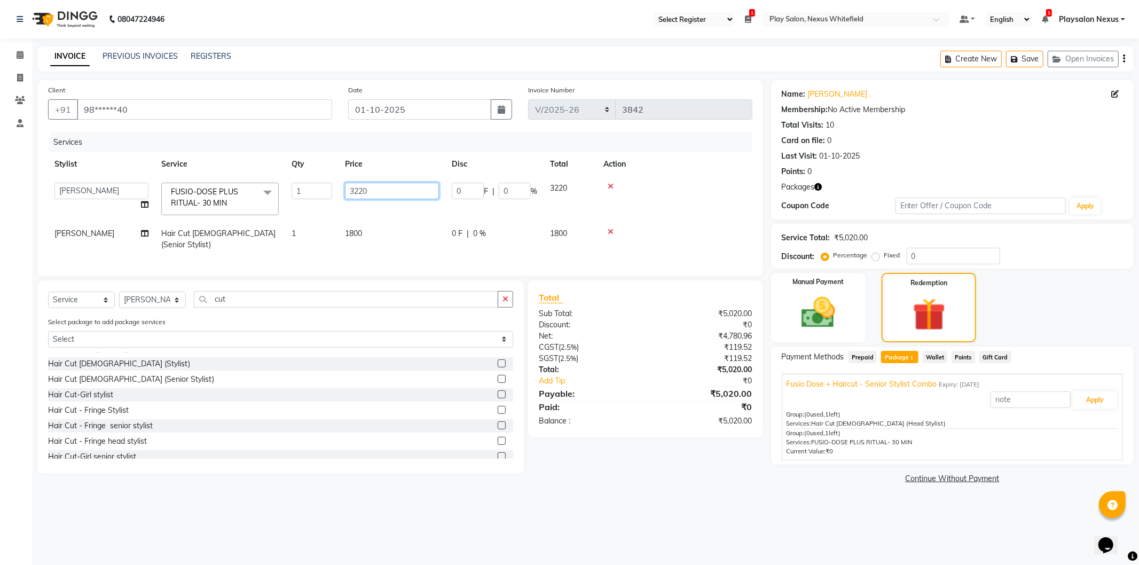
click at [400, 196] on input "3220" at bounding box center [392, 191] width 94 height 17
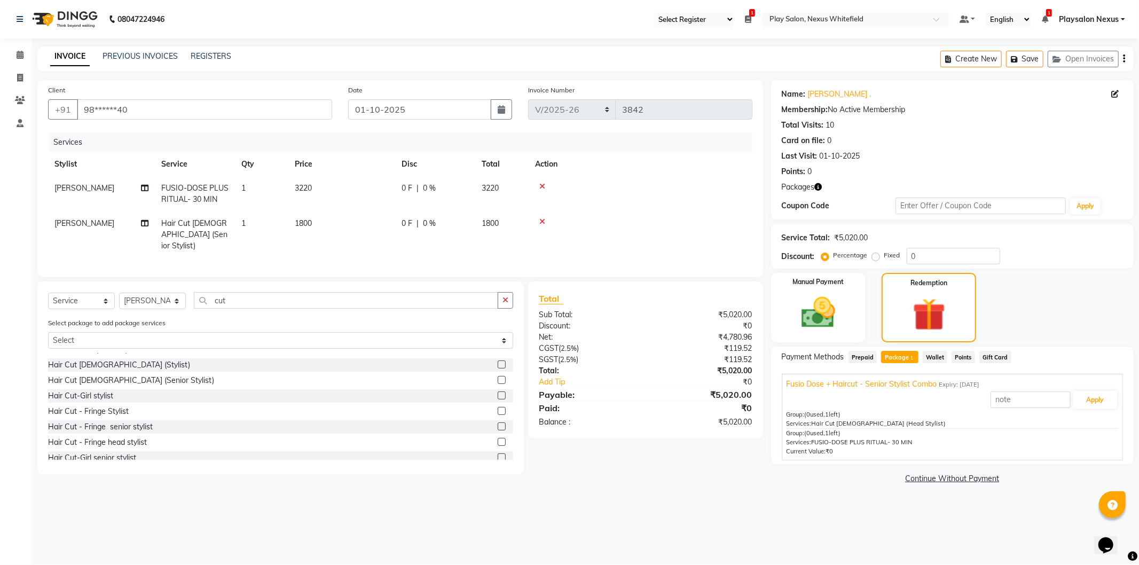
click at [199, 193] on td "FUSIO-DOSE PLUS RITUAL- 30 MIN" at bounding box center [195, 193] width 80 height 35
select select "81391"
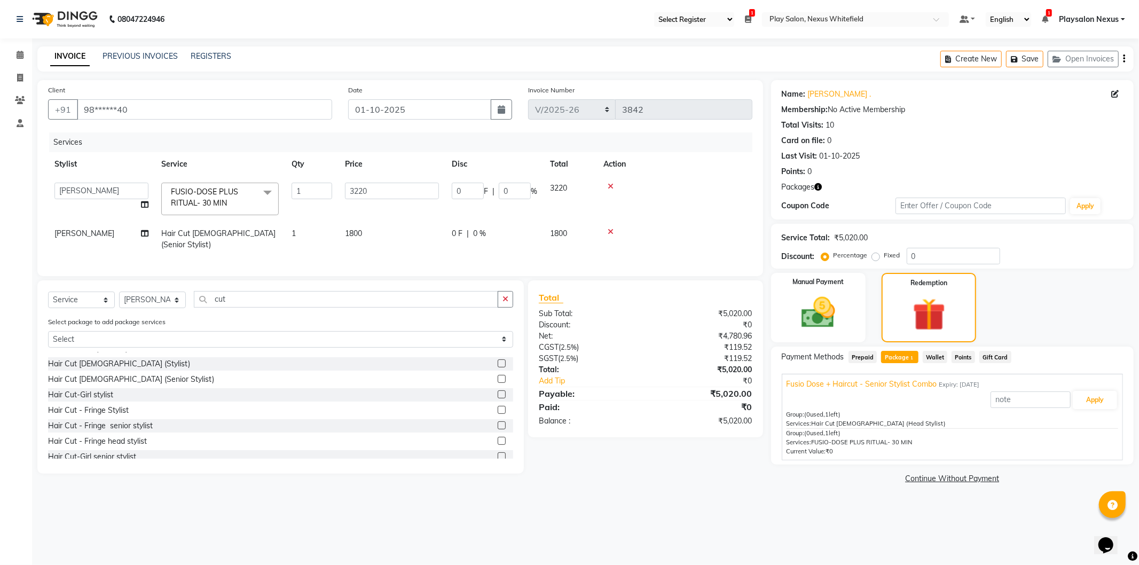
click at [265, 193] on span at bounding box center [267, 193] width 21 height 20
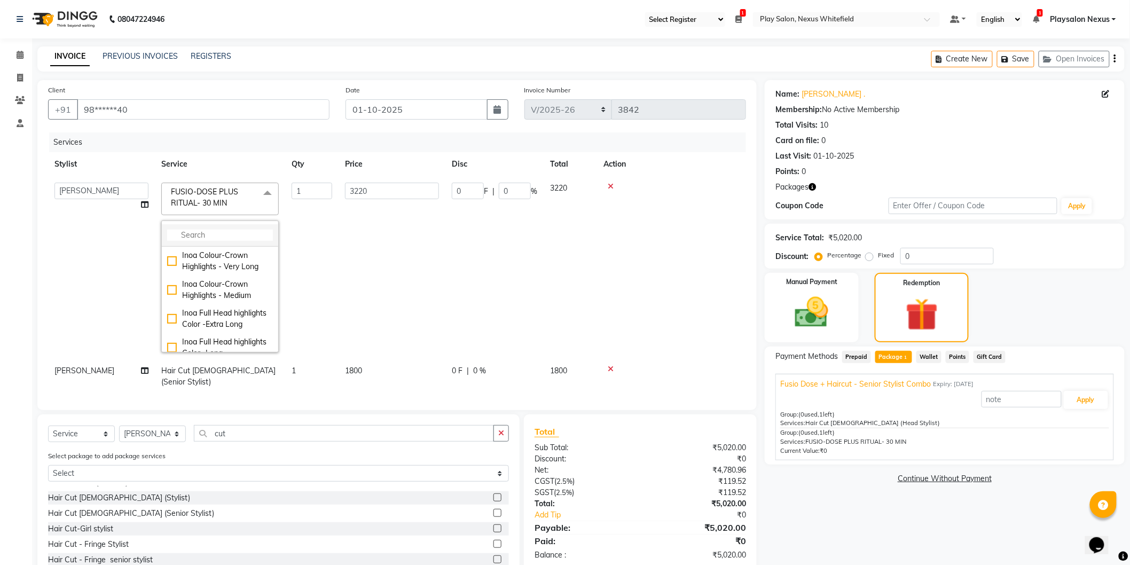
click at [253, 238] on input "multiselect-search" at bounding box center [220, 235] width 106 height 11
type input "fusi"
click at [172, 323] on div "FUSIO-DOSE - 30 MIN" at bounding box center [220, 324] width 106 height 11
checkbox input "true"
checkbox input "false"
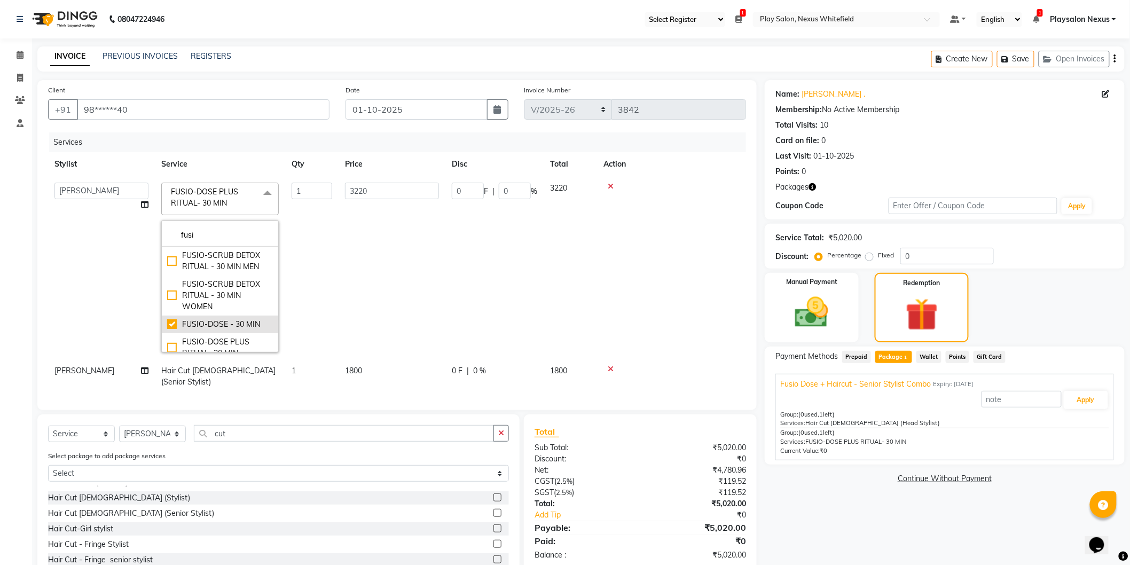
type input "2990"
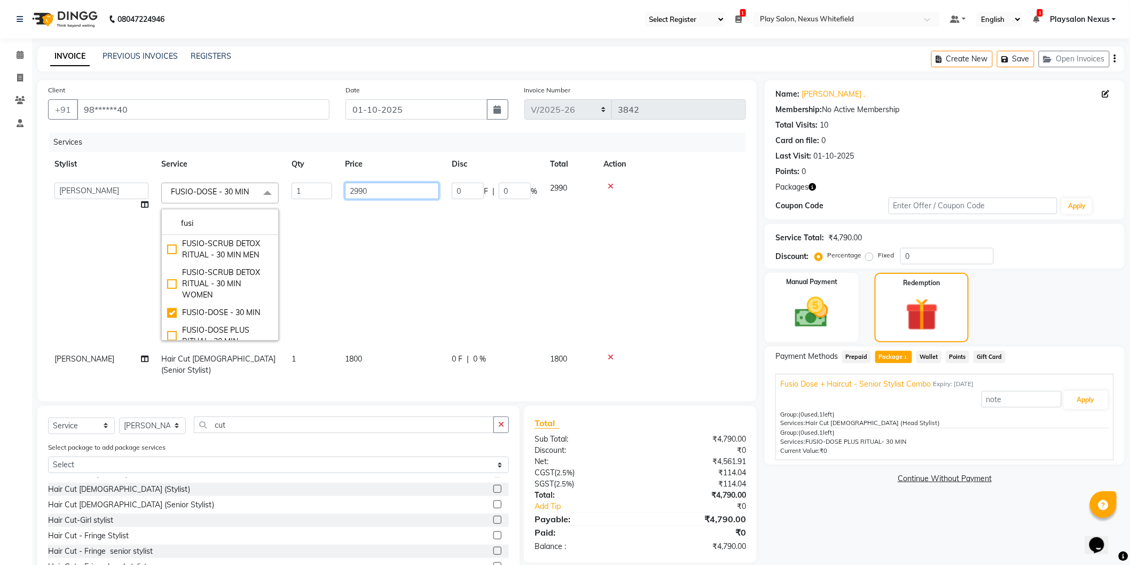
click at [404, 191] on input "2990" at bounding box center [392, 191] width 94 height 17
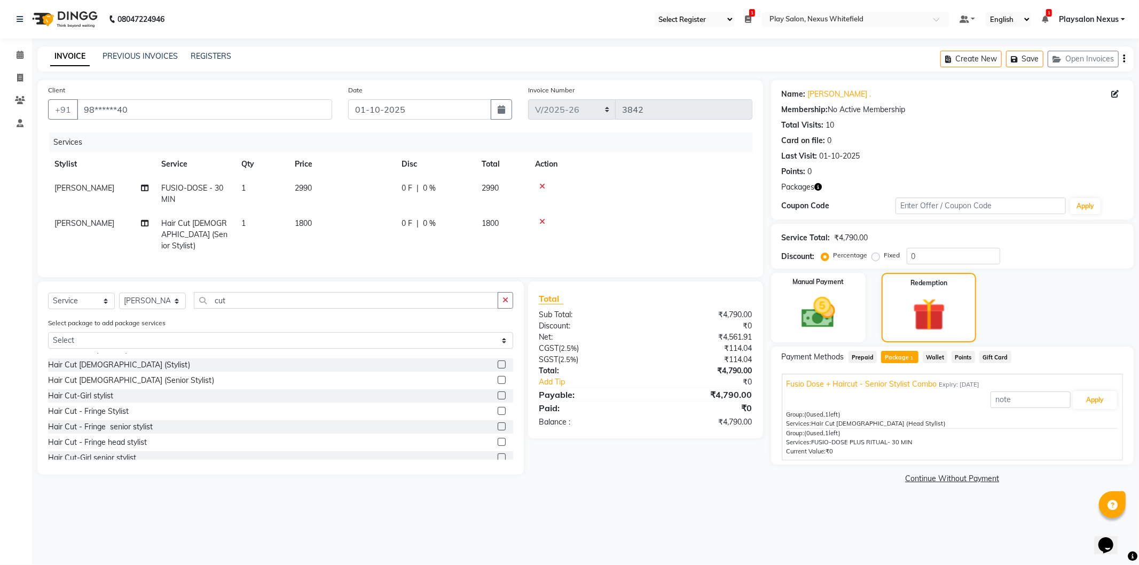
click at [351, 228] on td "1800" at bounding box center [341, 235] width 107 height 46
select select "81391"
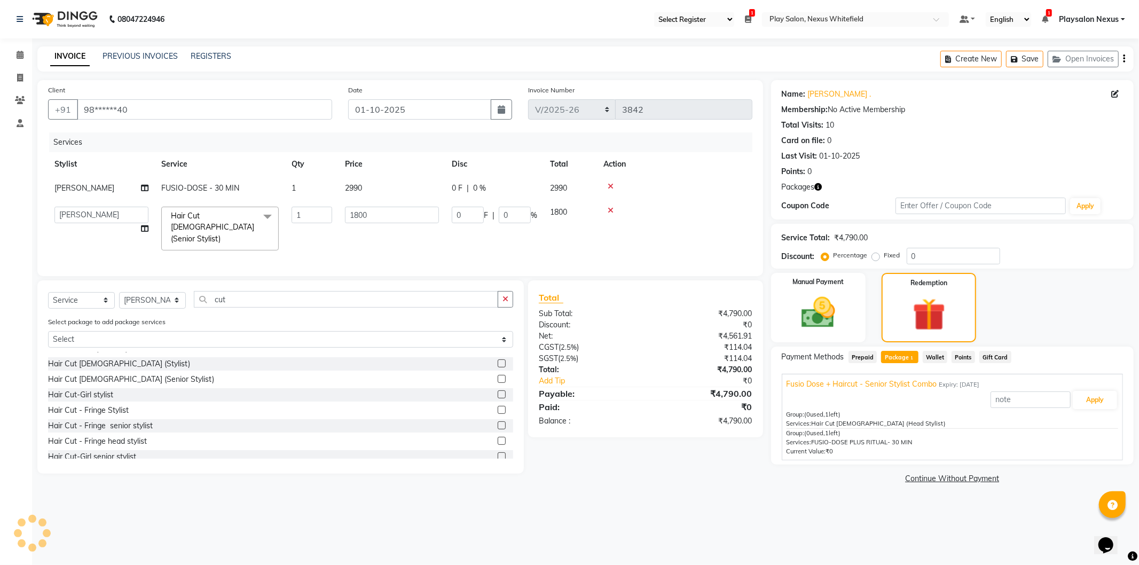
click at [933, 353] on span "Wallet" at bounding box center [935, 357] width 25 height 12
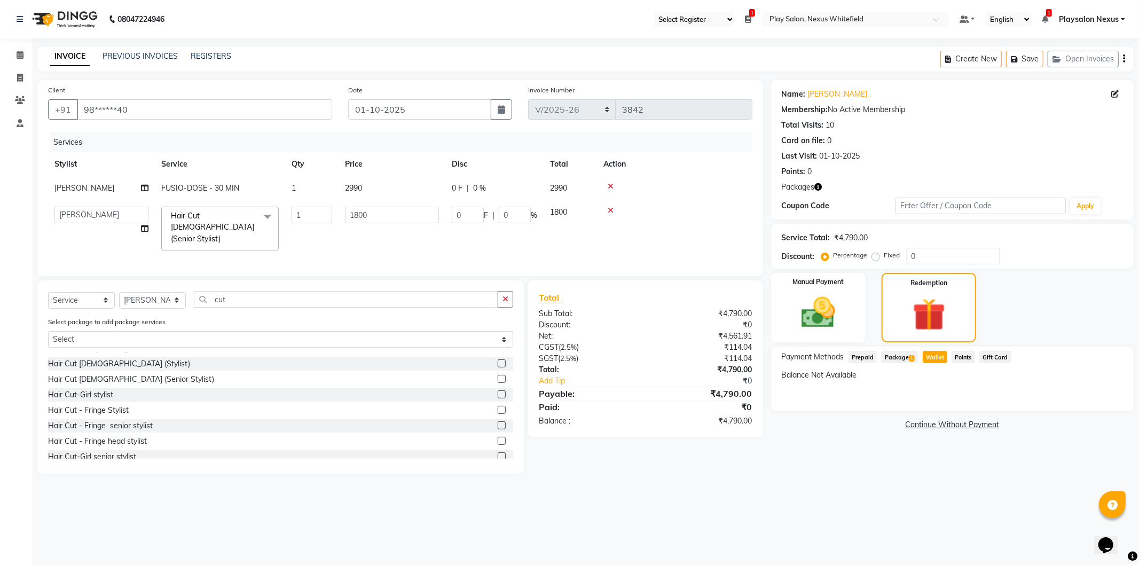
click at [861, 355] on span "Prepaid" at bounding box center [863, 357] width 29 height 12
click at [891, 358] on span "Package 1" at bounding box center [899, 357] width 37 height 12
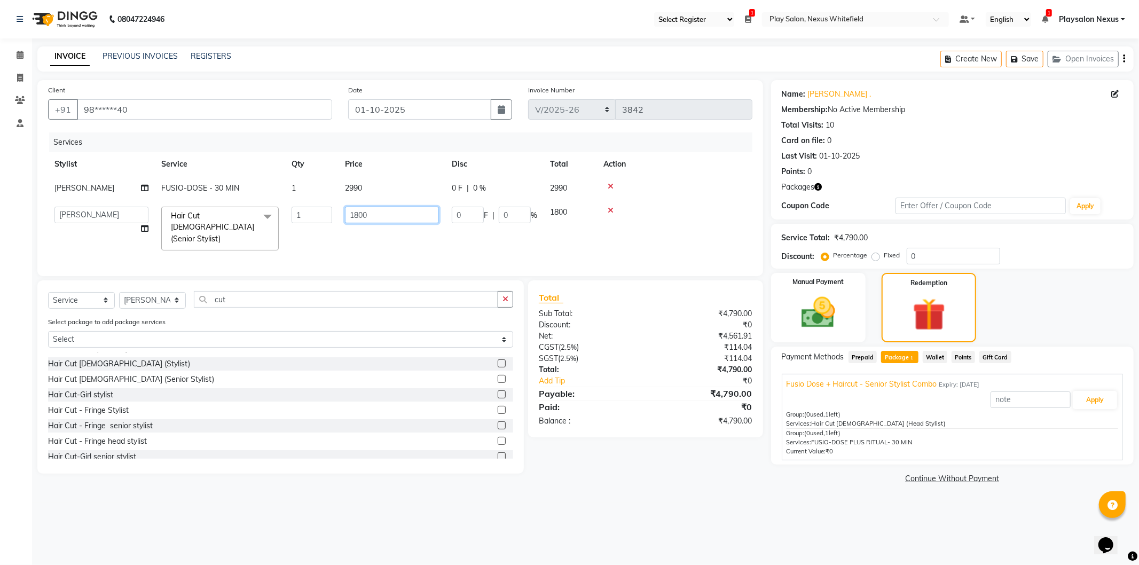
drag, startPoint x: 361, startPoint y: 214, endPoint x: 368, endPoint y: 214, distance: 7.0
click at [361, 214] on input "1800" at bounding box center [392, 215] width 94 height 17
drag, startPoint x: 390, startPoint y: 218, endPoint x: 330, endPoint y: 219, distance: 60.4
click at [330, 219] on tr "Abdulla Md Adil Ali Ambika Rai Asha Thapa Ashim Sapkota Bhargavi H Dawa Tamang …" at bounding box center [400, 228] width 705 height 57
type input "1600"
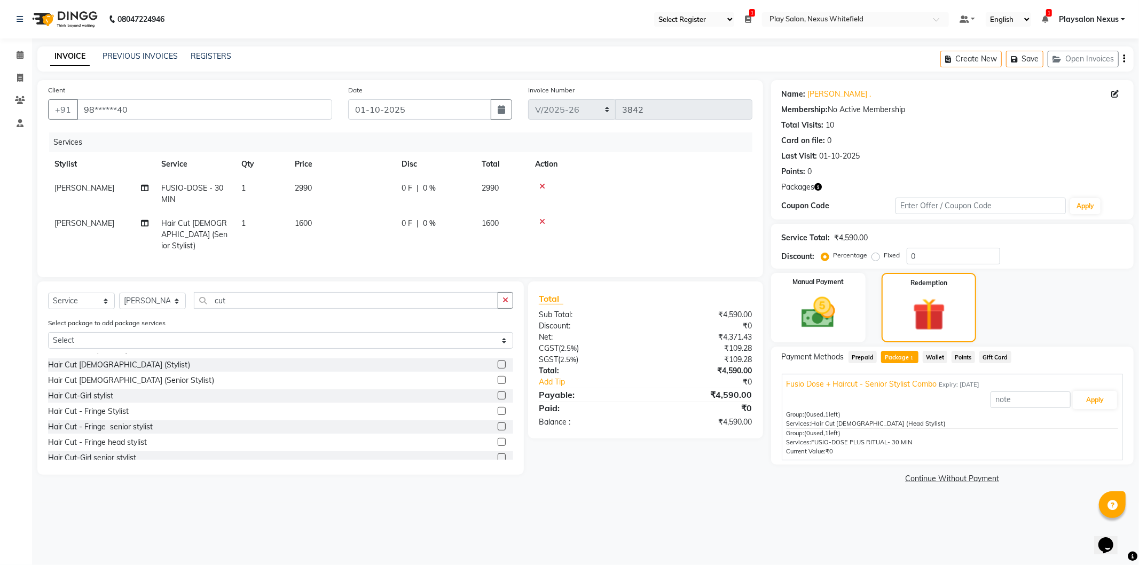
click at [302, 189] on span "2990" at bounding box center [303, 188] width 17 height 10
select select "81391"
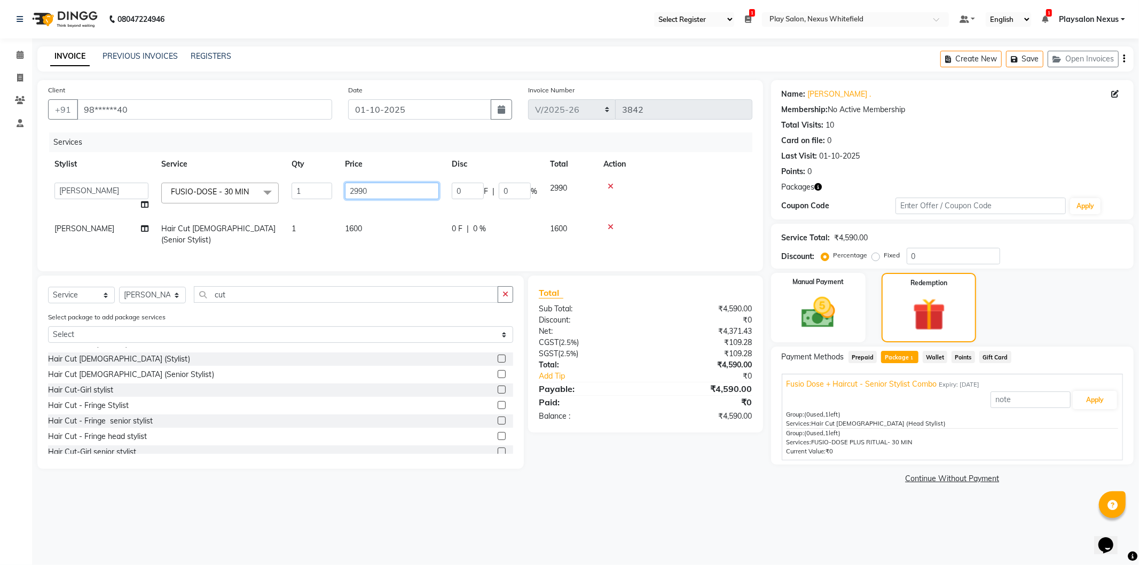
drag, startPoint x: 380, startPoint y: 192, endPoint x: 334, endPoint y: 193, distance: 46.0
click at [335, 193] on tr "Abdulla Md Adil Ali Ambika Rai Asha Thapa Ashim Sapkota Bhargavi H Dawa Tamang …" at bounding box center [400, 196] width 705 height 41
type input "2200"
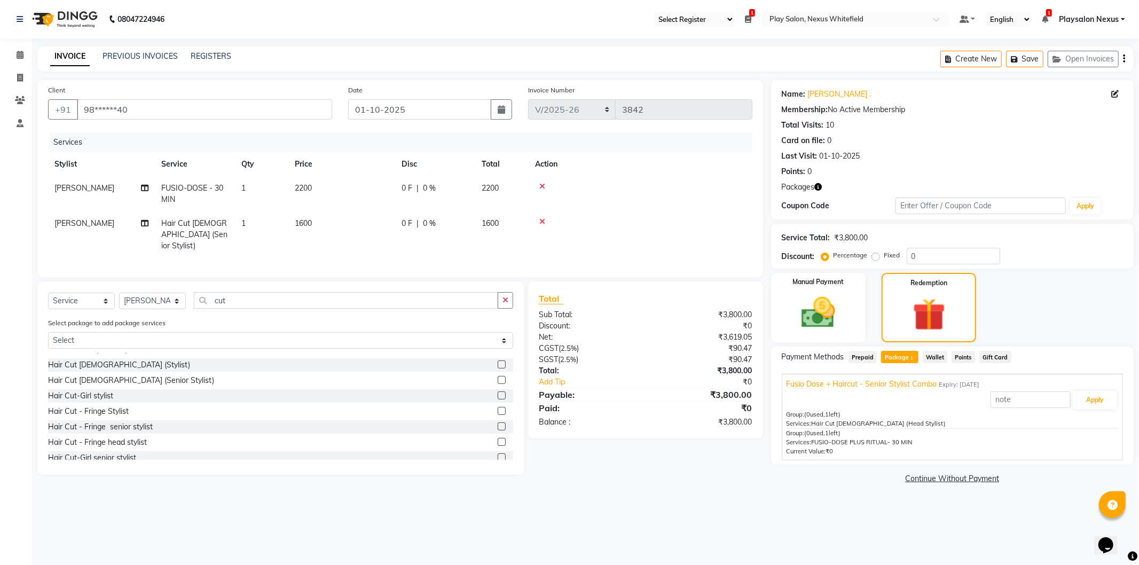
click at [349, 230] on td "1600" at bounding box center [341, 235] width 107 height 46
select select "81391"
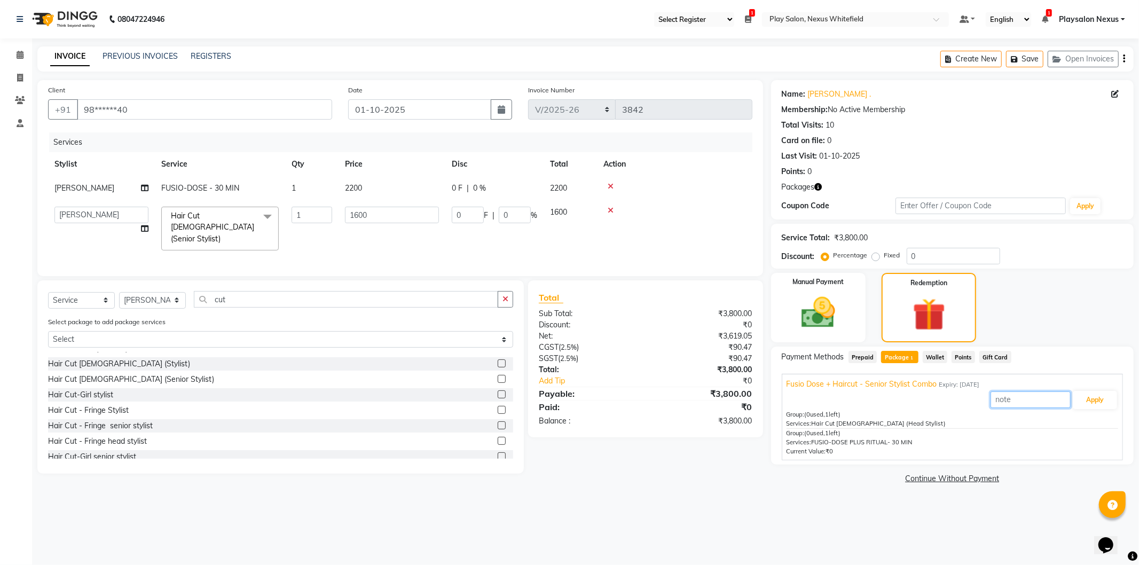
click at [1031, 401] on input "text" at bounding box center [1031, 400] width 80 height 17
click at [1039, 401] on input "text" at bounding box center [1031, 400] width 80 height 17
type input "5600"
click at [1095, 403] on button "Apply" at bounding box center [1095, 400] width 44 height 18
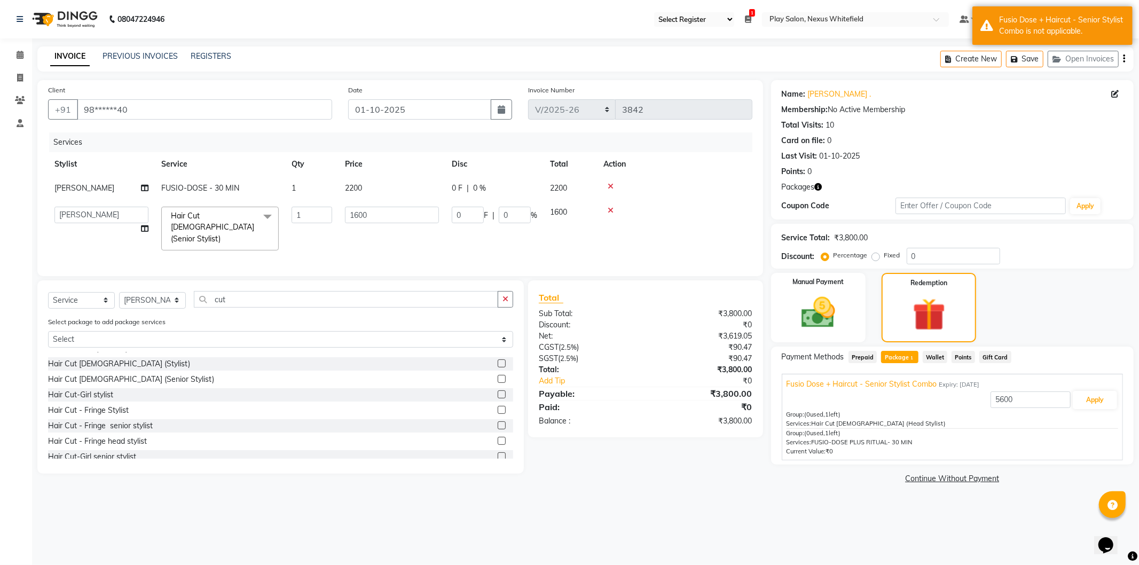
click at [205, 184] on span "FUSIO-DOSE - 30 MIN" at bounding box center [200, 188] width 78 height 10
select select "81391"
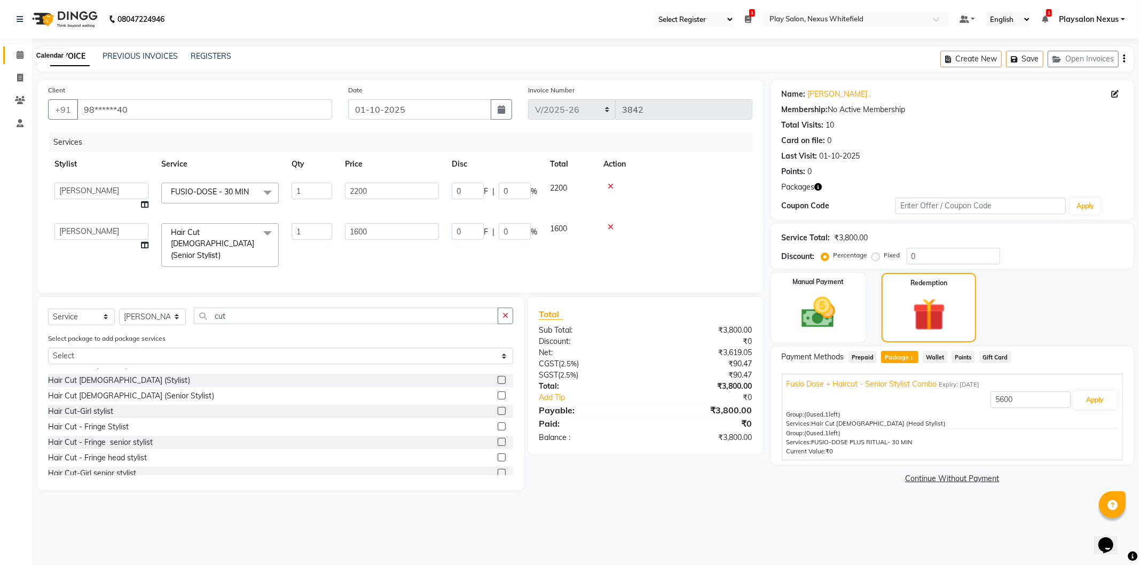
click at [19, 56] on icon at bounding box center [20, 55] width 7 height 8
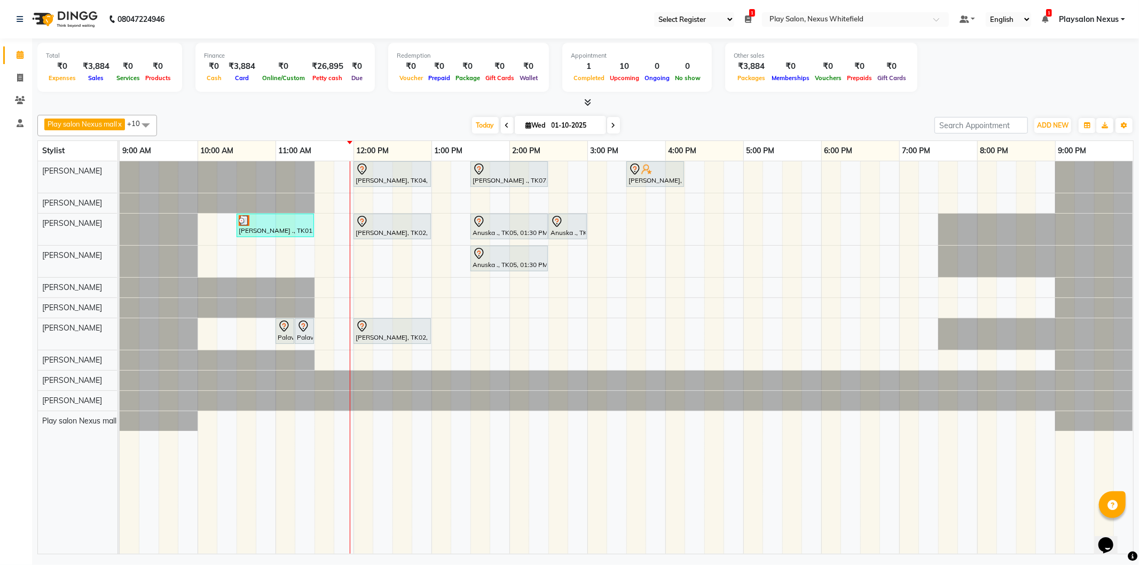
click at [1061, 16] on span "Playsalon Nexus" at bounding box center [1089, 19] width 60 height 11
click at [1065, 71] on link "Sign out" at bounding box center [1071, 73] width 98 height 17
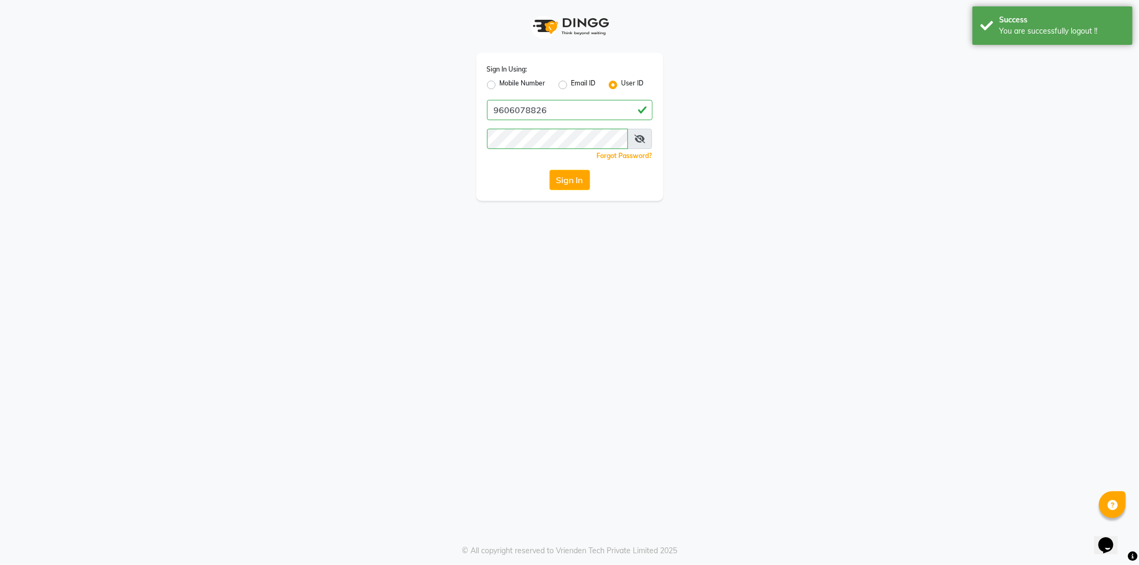
click at [500, 82] on label "Mobile Number" at bounding box center [523, 85] width 46 height 13
click at [500, 82] on input "Mobile Number" at bounding box center [503, 82] width 7 height 7
radio input "true"
radio input "false"
click at [590, 112] on input "Username" at bounding box center [588, 110] width 130 height 20
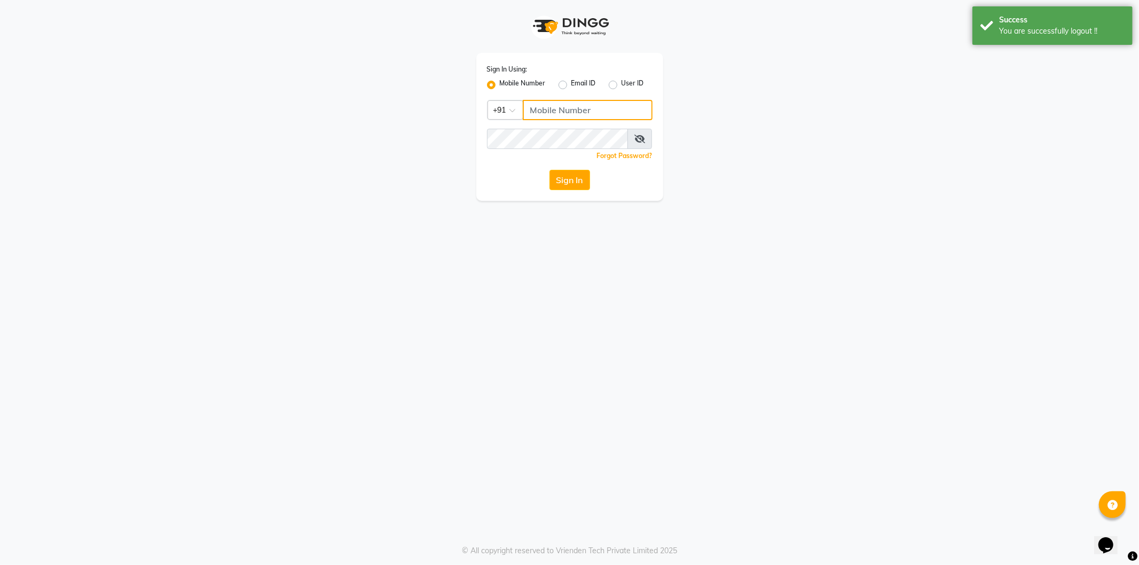
type input "9606078826"
click at [573, 177] on button "Sign In" at bounding box center [570, 180] width 41 height 20
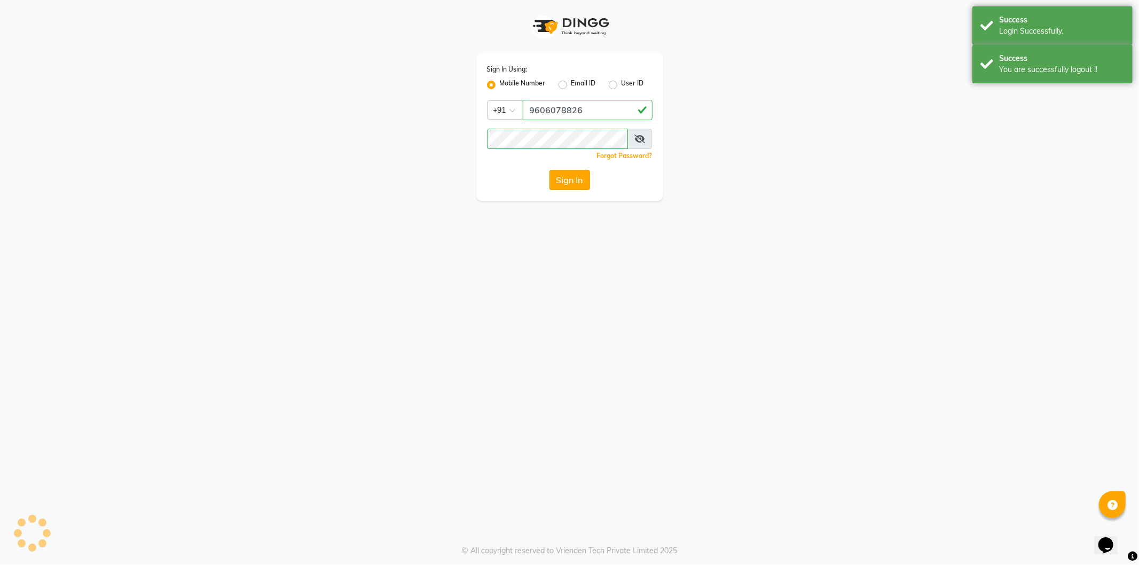
select select "106"
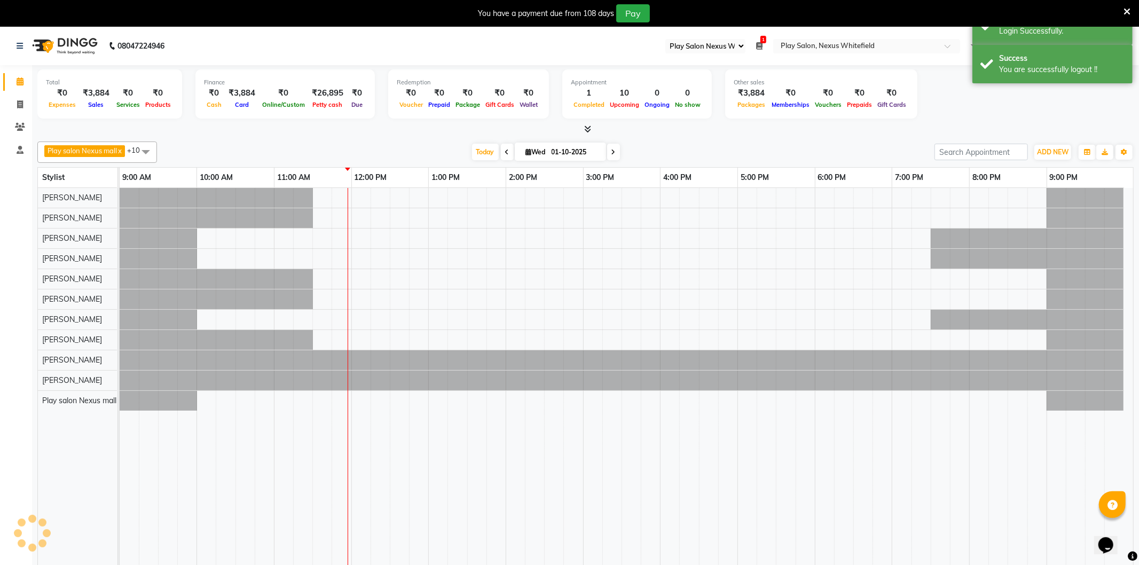
select select "en"
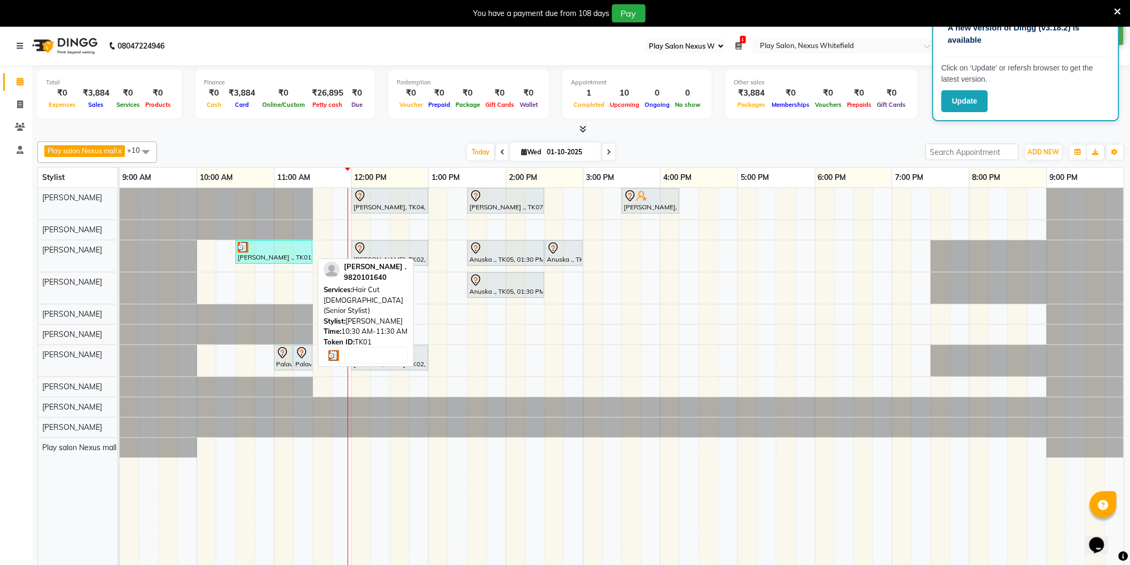
click at [264, 252] on div at bounding box center [274, 247] width 73 height 11
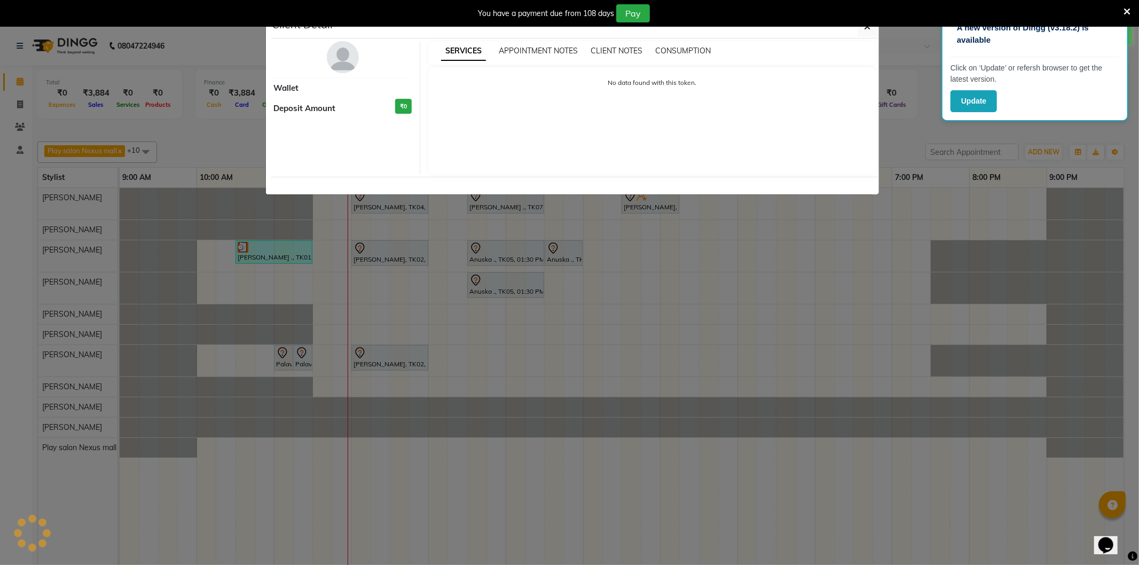
select select "3"
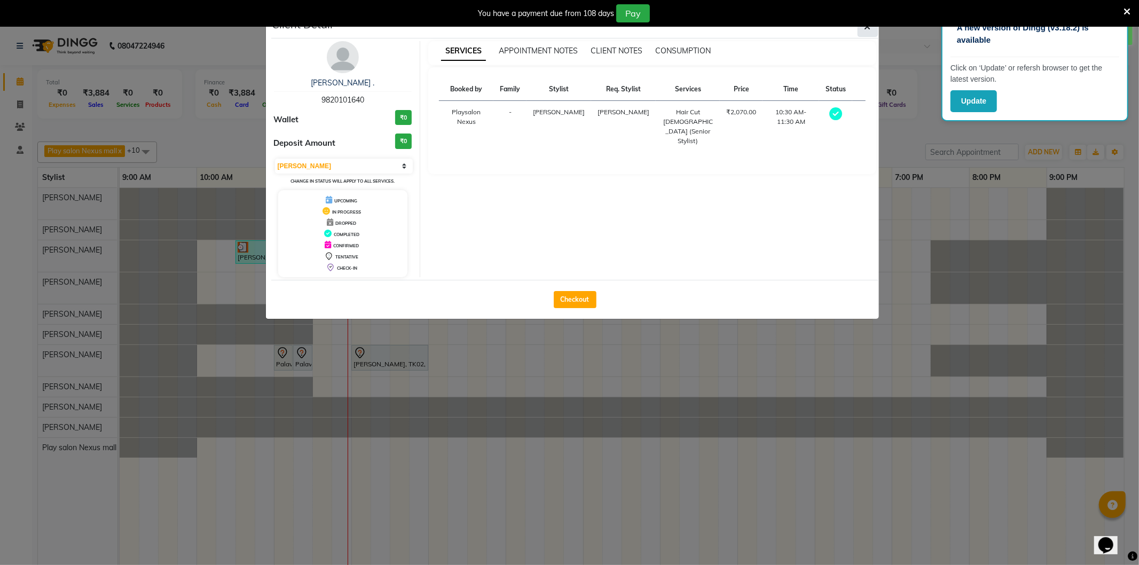
click at [867, 29] on icon "button" at bounding box center [868, 26] width 6 height 9
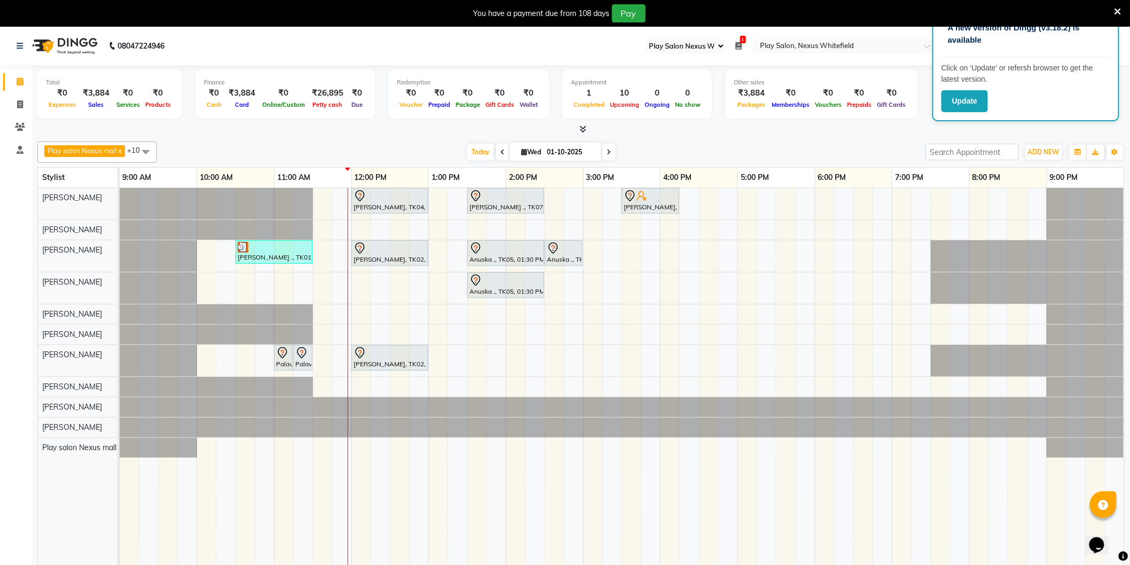
scroll to position [27, 0]
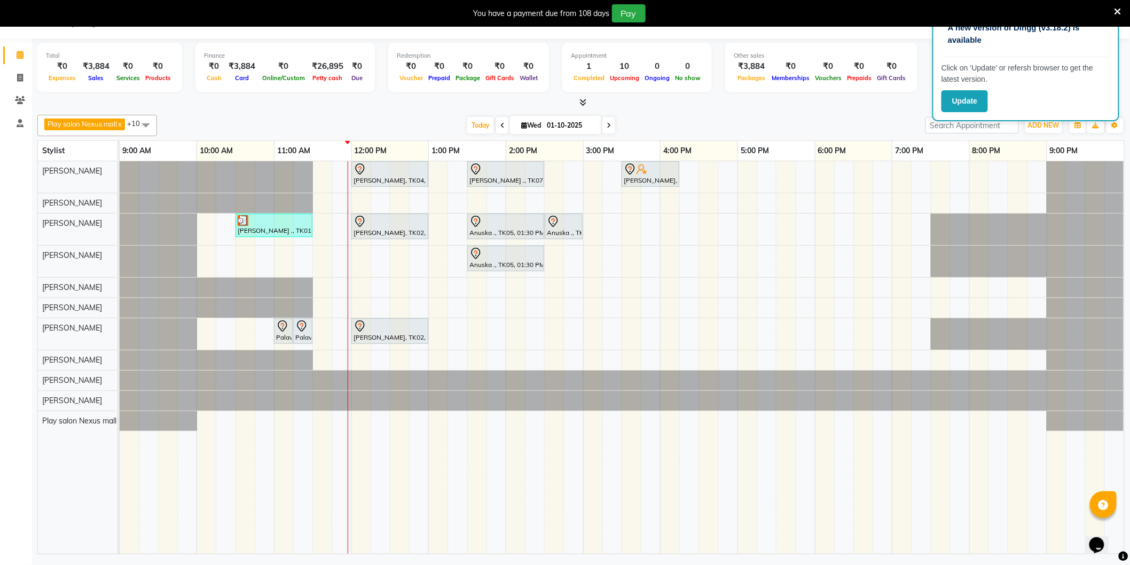
click at [1120, 10] on icon at bounding box center [1118, 12] width 7 height 10
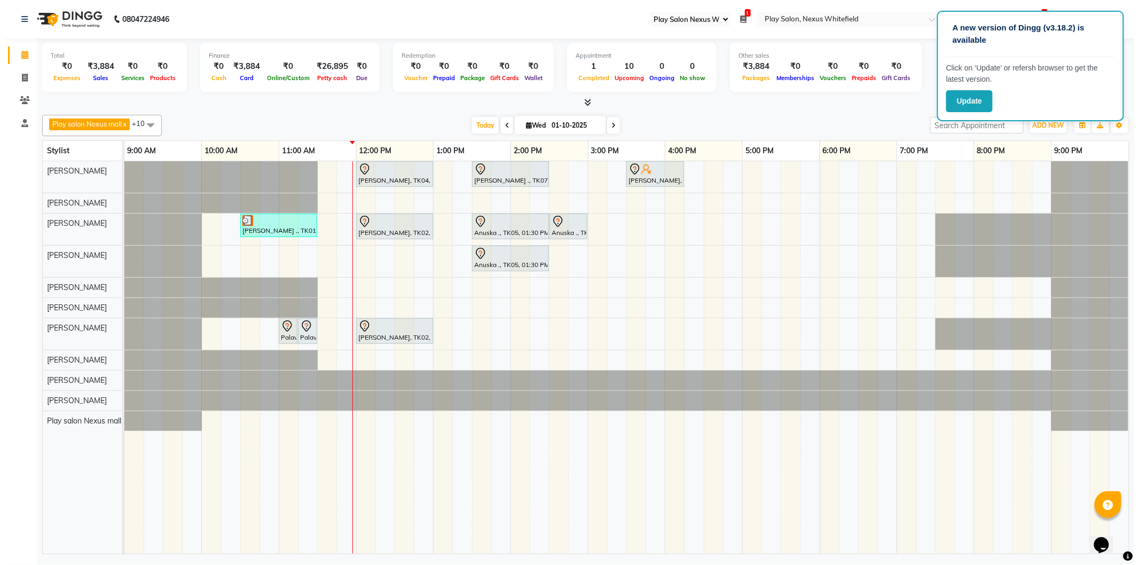
scroll to position [0, 0]
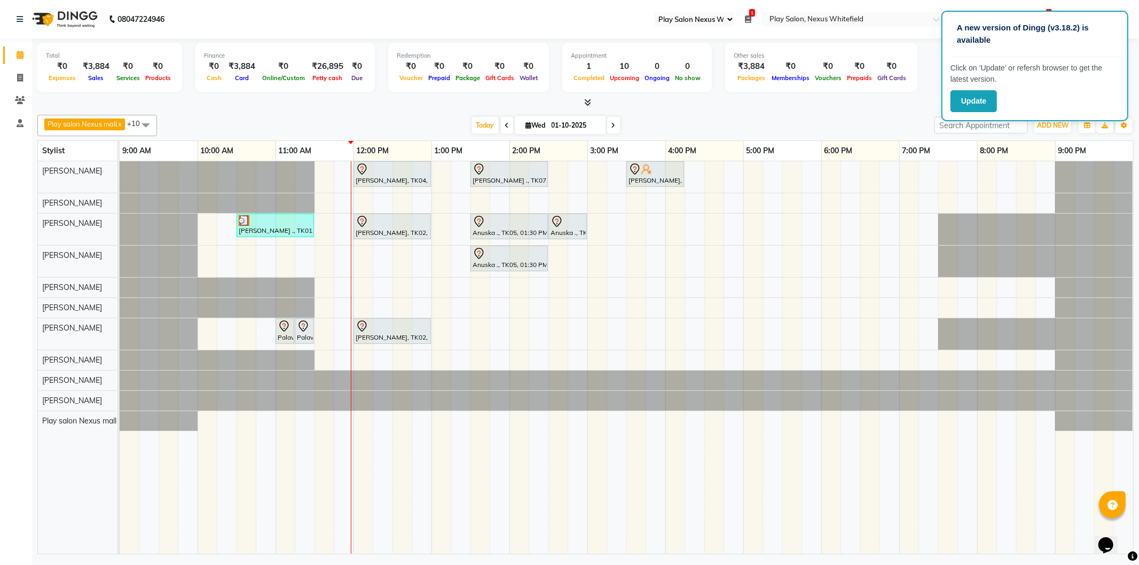
click at [925, 84] on div "Total ₹0 Expenses ₹3,884 Sales ₹0 Services ₹0 Products Finance ₹0 Cash ₹3,884 C…" at bounding box center [585, 69] width 1097 height 52
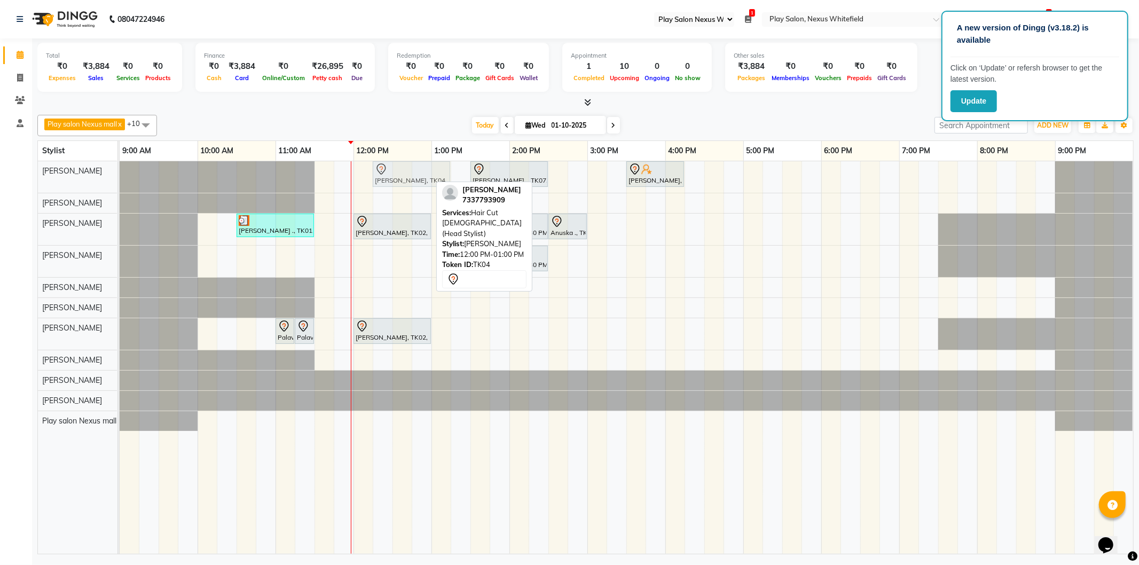
drag, startPoint x: 372, startPoint y: 171, endPoint x: 384, endPoint y: 171, distance: 11.8
click at [120, 171] on div "Simran Kiran, TK04, 12:00 PM-01:00 PM, Hair Cut Lady (Head Stylist) Vivian ., T…" at bounding box center [120, 177] width 0 height 32
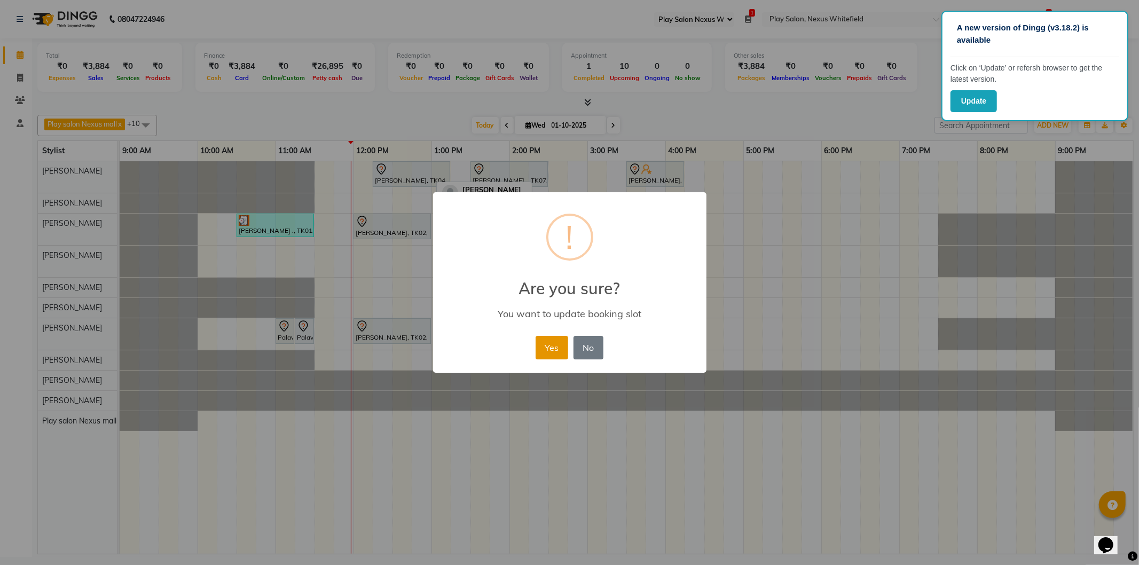
click at [545, 345] on button "Yes" at bounding box center [552, 348] width 33 height 24
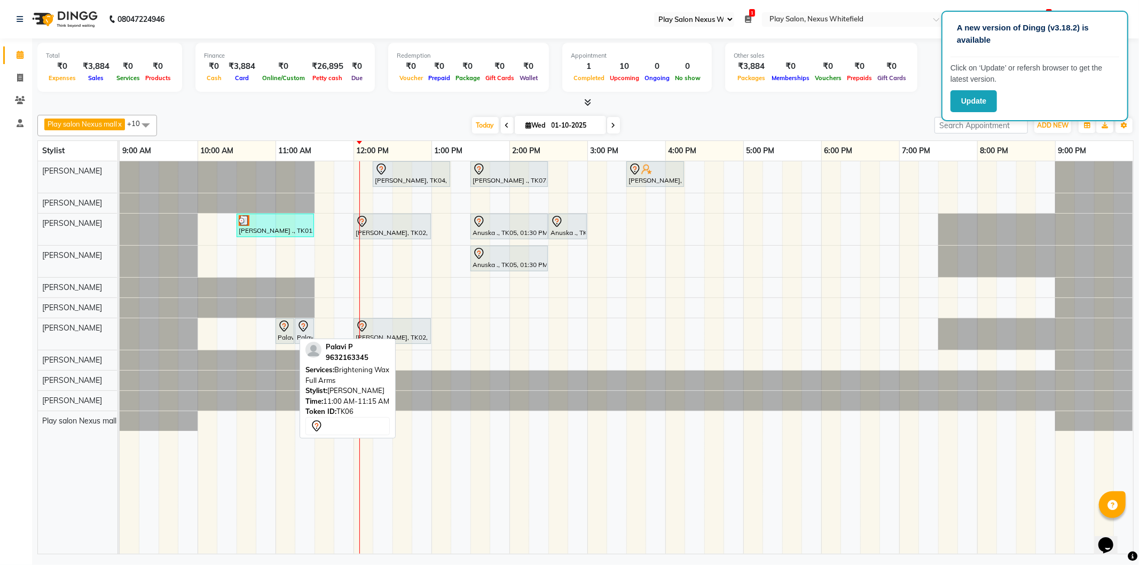
click at [286, 335] on div "Palavi P, TK06, 11:00 AM-11:15 AM, Brightening Wax Full Arms" at bounding box center [285, 331] width 17 height 22
select select "7"
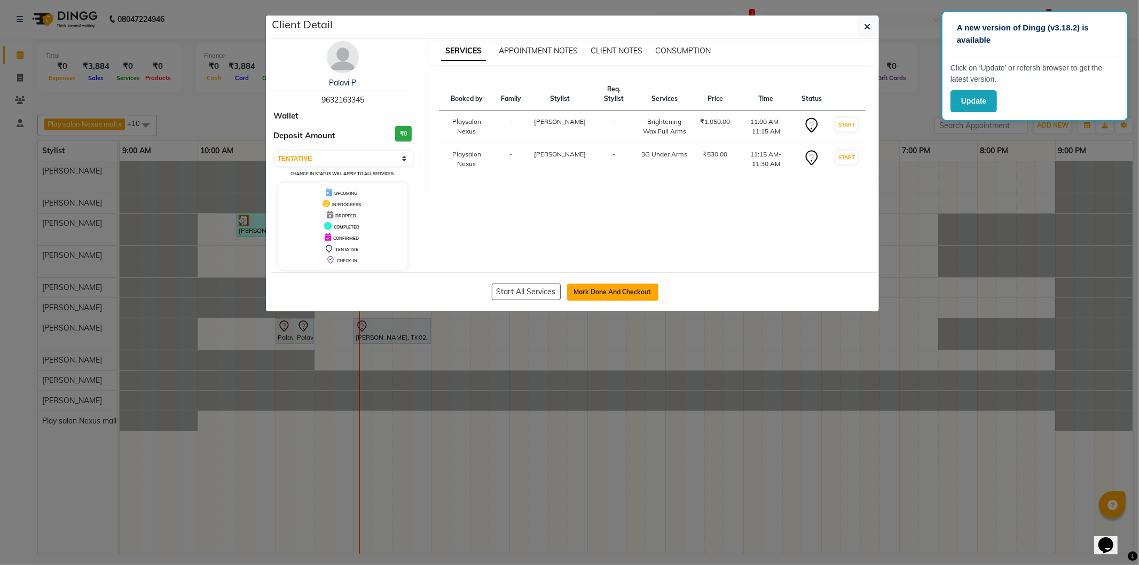
click at [632, 294] on button "Mark Done And Checkout" at bounding box center [612, 292] width 91 height 17
select select "8356"
select select "service"
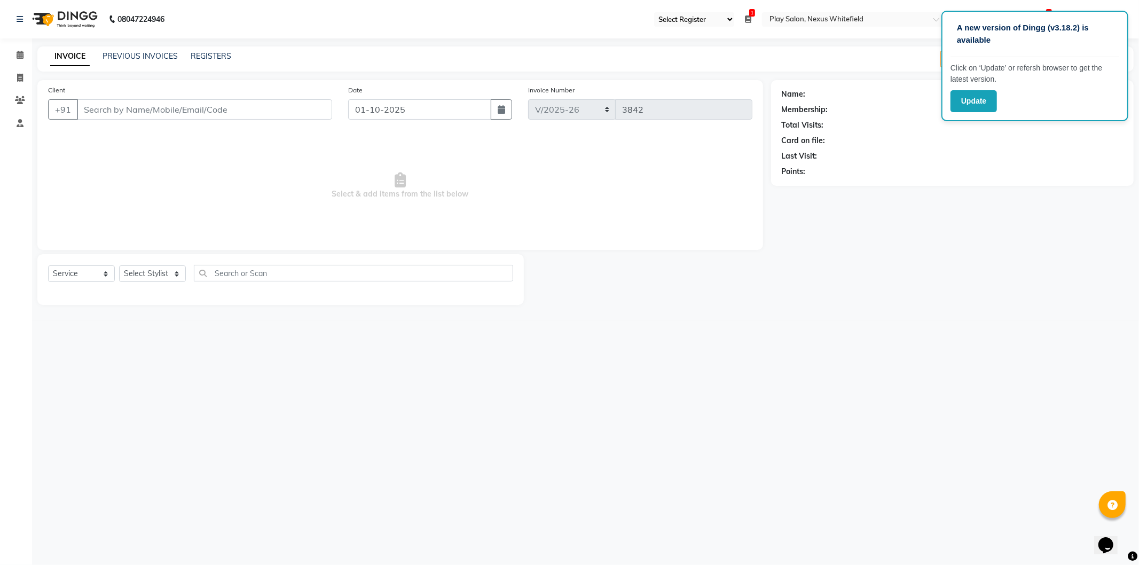
type input "96******45"
select select "81398"
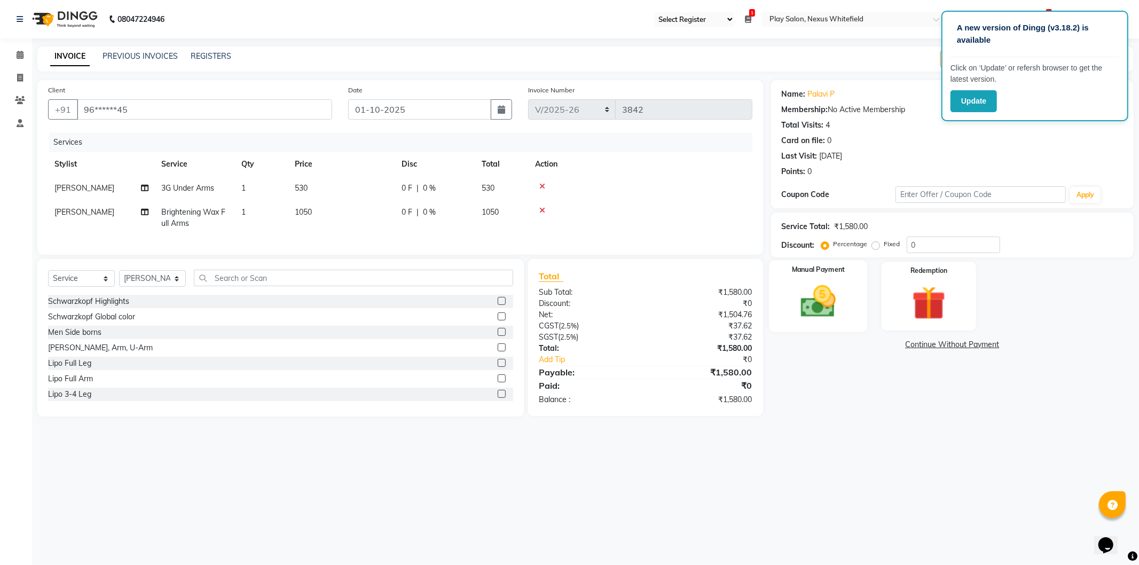
click at [818, 317] on img at bounding box center [818, 302] width 57 height 41
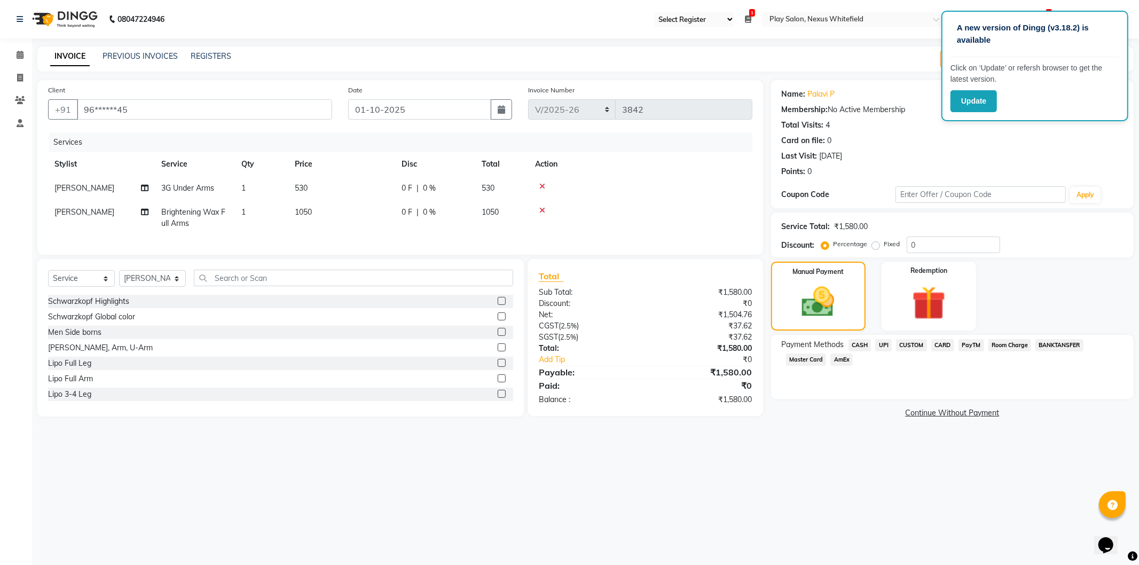
click at [916, 344] on span "CUSTOM" at bounding box center [911, 345] width 31 height 12
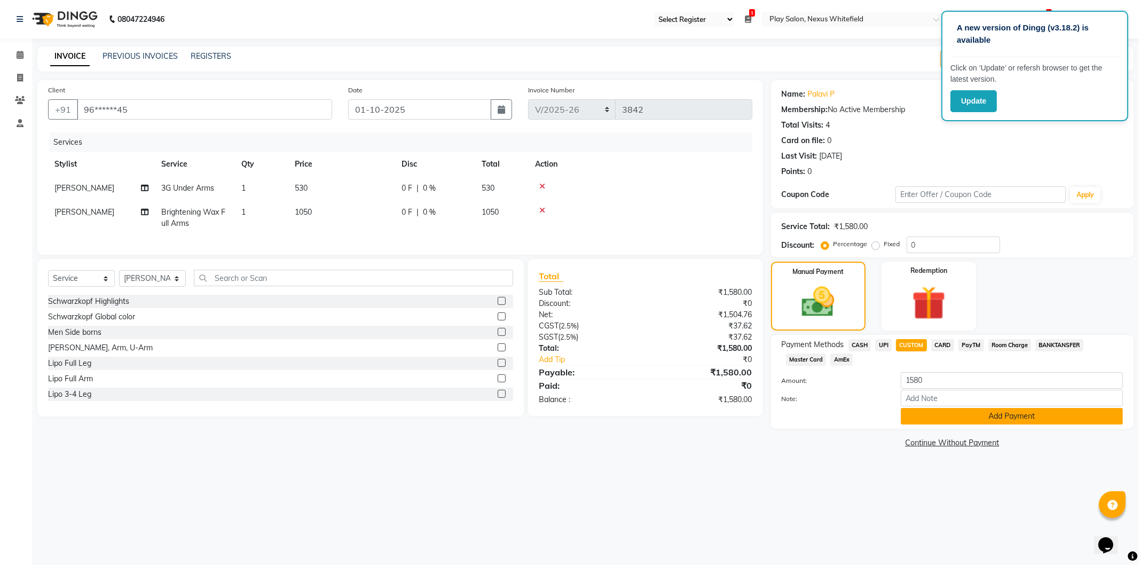
click at [946, 415] on button "Add Payment" at bounding box center [1012, 416] width 222 height 17
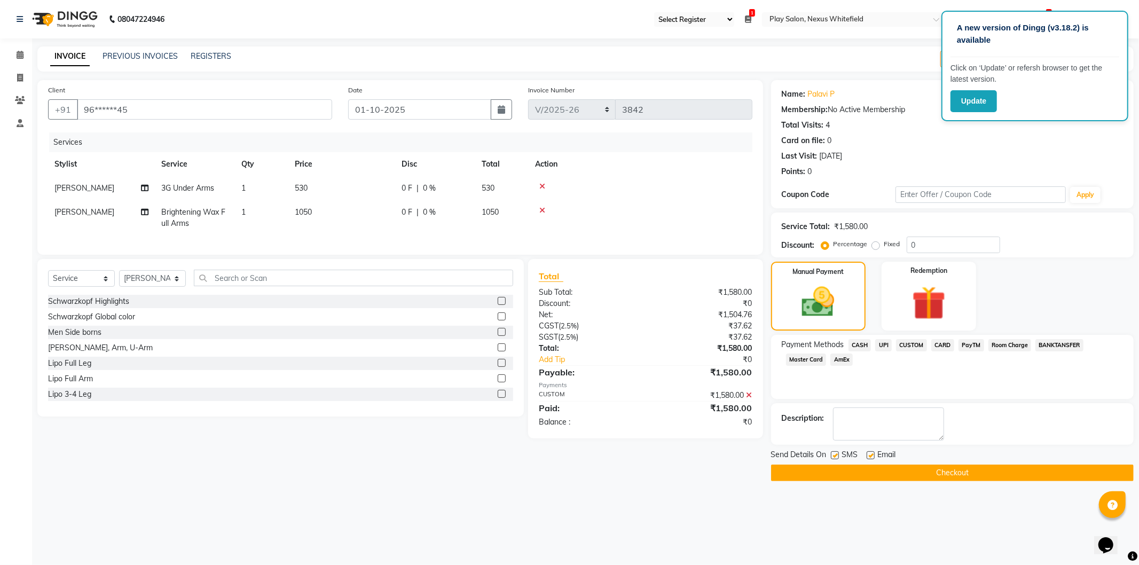
click at [948, 477] on button "Checkout" at bounding box center [952, 473] width 363 height 17
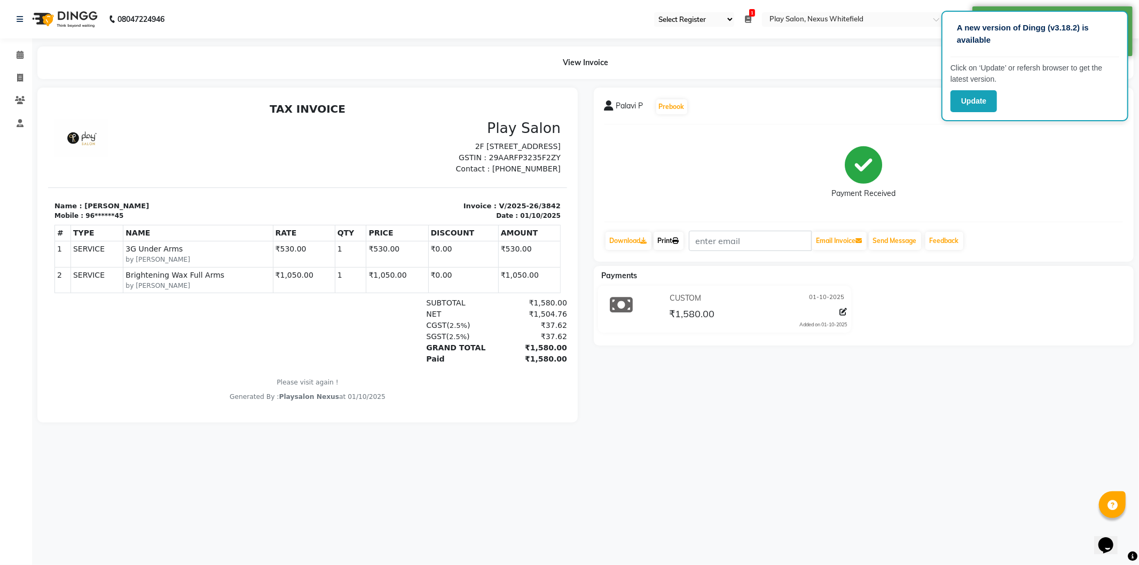
click at [681, 235] on link "Print" at bounding box center [669, 241] width 30 height 18
click at [22, 56] on icon at bounding box center [20, 55] width 7 height 8
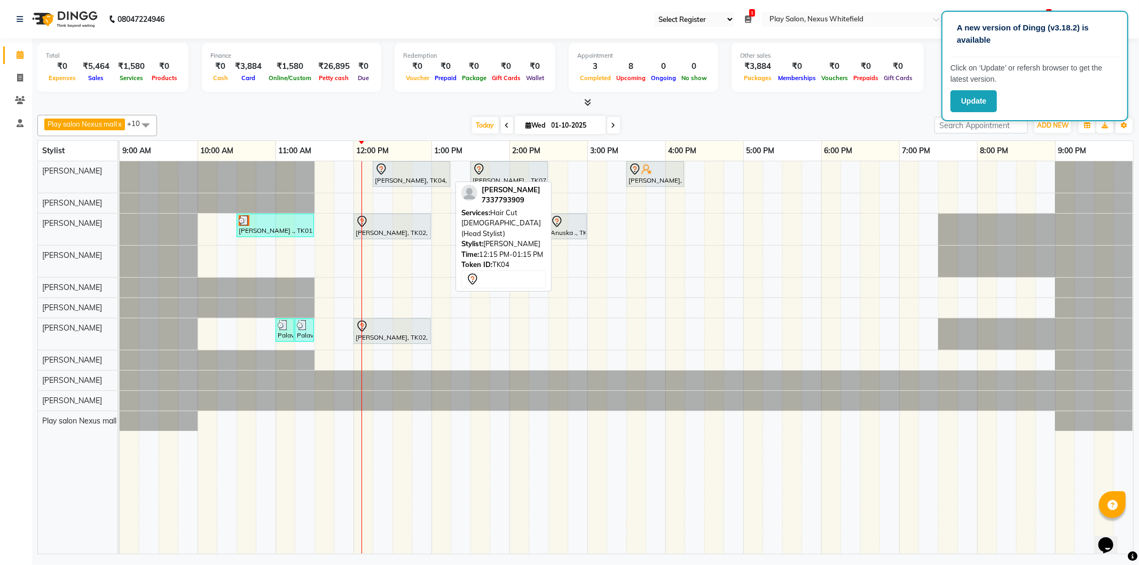
click at [423, 180] on div "[PERSON_NAME], TK04, 12:15 PM-01:15 PM, Hair Cut [DEMOGRAPHIC_DATA] (Head Styli…" at bounding box center [411, 174] width 75 height 22
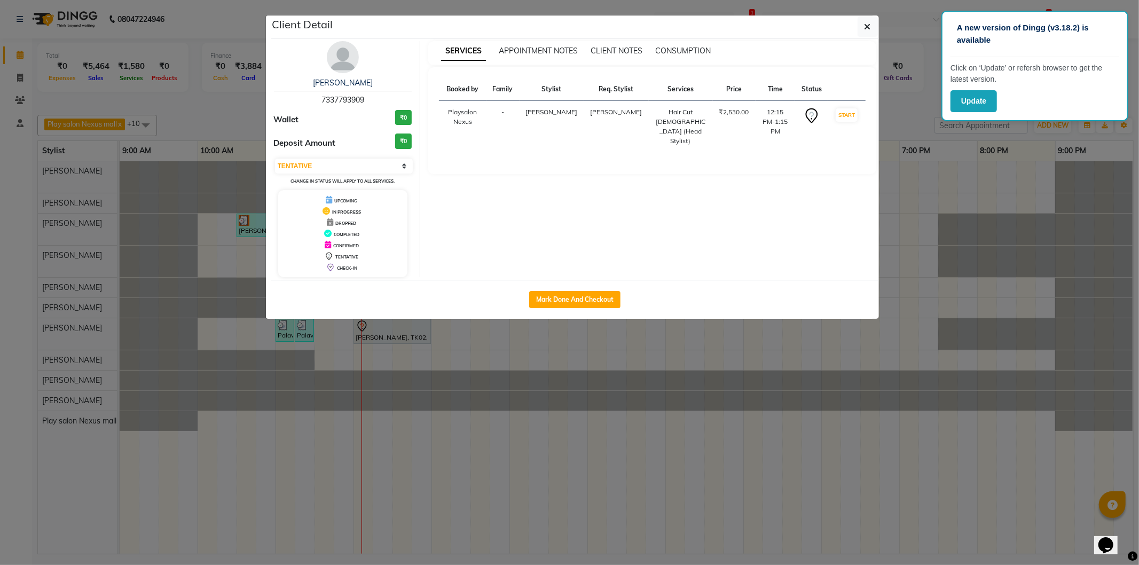
click at [349, 158] on div "Select IN SERVICE CONFIRMED TENTATIVE CHECK IN MARK DONE DROPPED UPCOMING Chang…" at bounding box center [343, 172] width 138 height 28
click at [330, 172] on select "Select IN SERVICE CONFIRMED TENTATIVE CHECK IN MARK DONE DROPPED UPCOMING" at bounding box center [344, 166] width 138 height 15
select select "8"
click at [275, 159] on select "Select IN SERVICE CONFIRMED TENTATIVE CHECK IN MARK DONE DROPPED UPCOMING" at bounding box center [344, 166] width 138 height 15
click at [866, 25] on icon "button" at bounding box center [868, 26] width 6 height 9
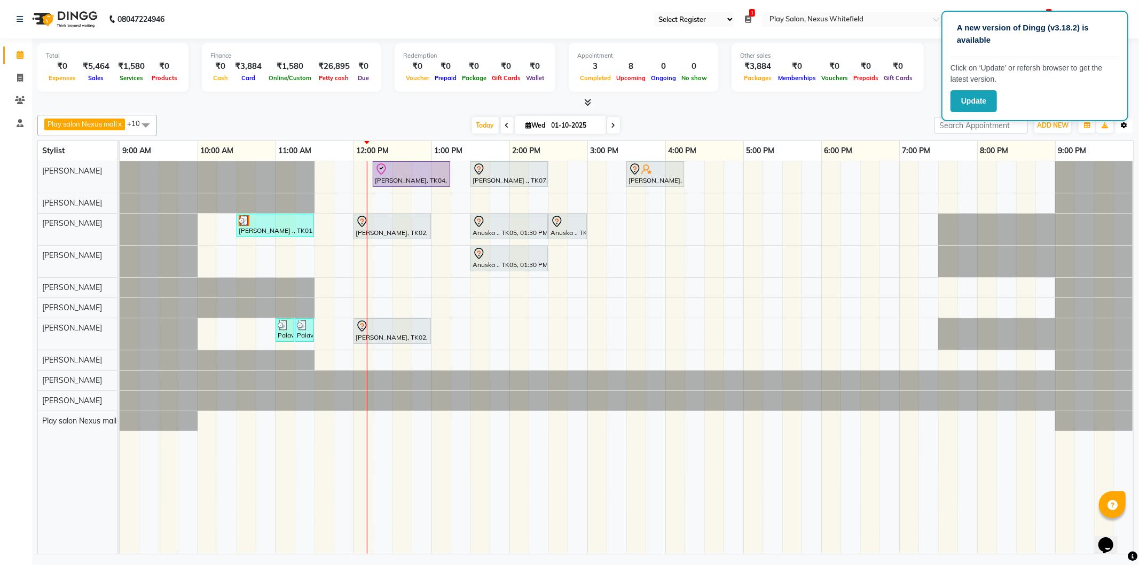
click at [1125, 132] on button "Toggle Dropdown" at bounding box center [1124, 125] width 17 height 15
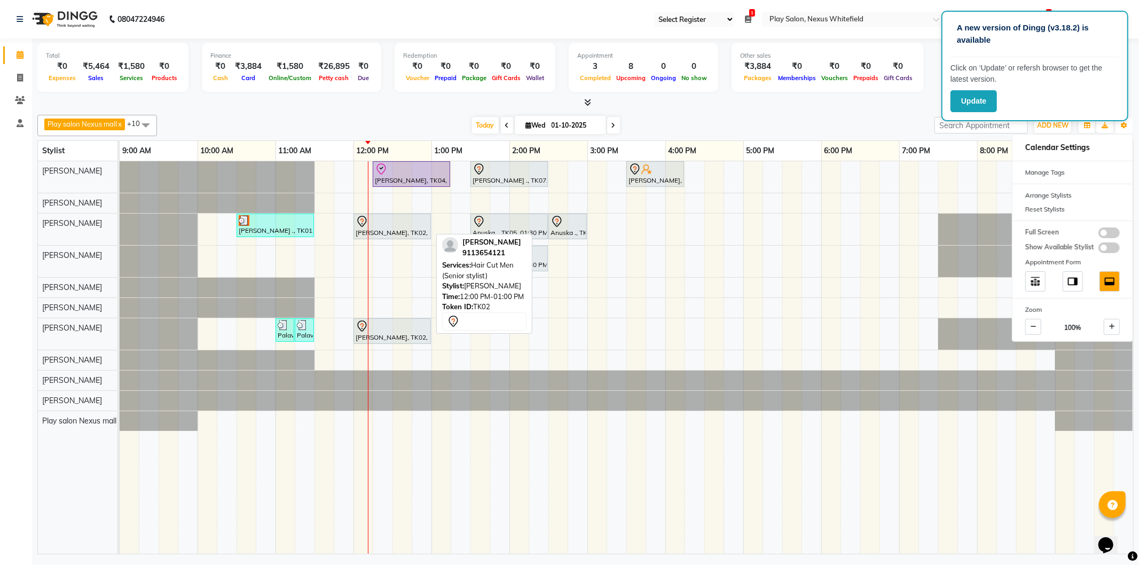
click at [416, 228] on div "Momita Basu, TK02, 12:00 PM-01:00 PM, Hair Cut Men (Senior stylist)" at bounding box center [392, 226] width 75 height 22
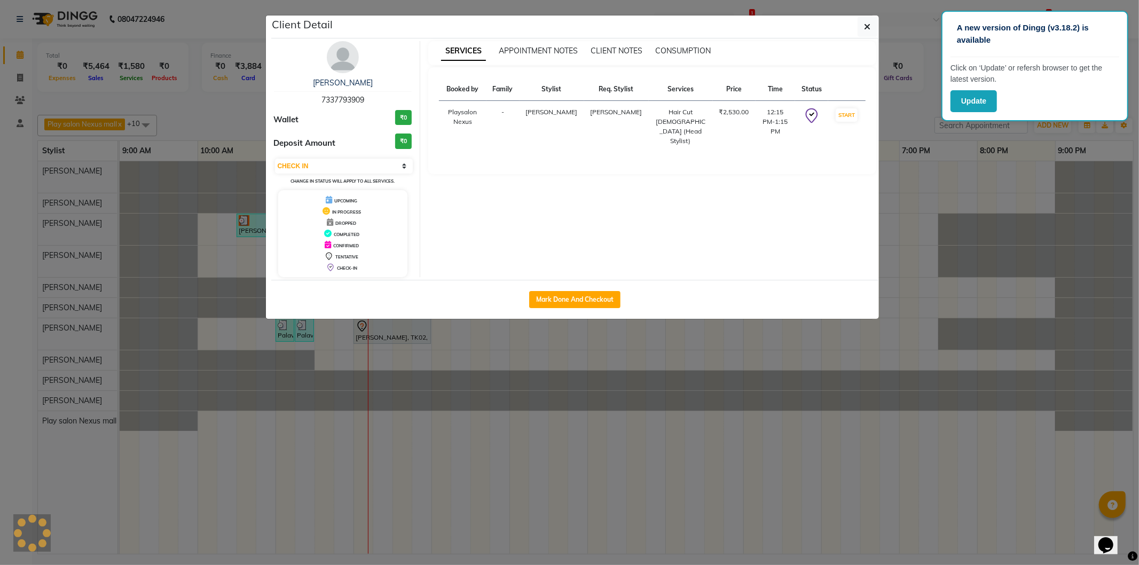
select select "7"
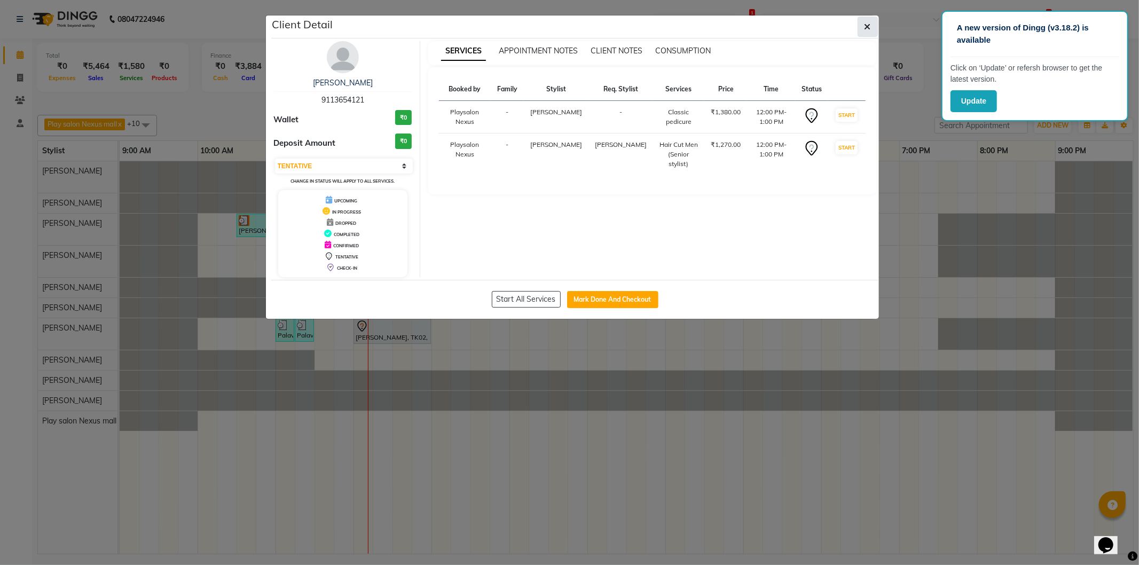
click at [871, 29] on icon "button" at bounding box center [868, 26] width 6 height 9
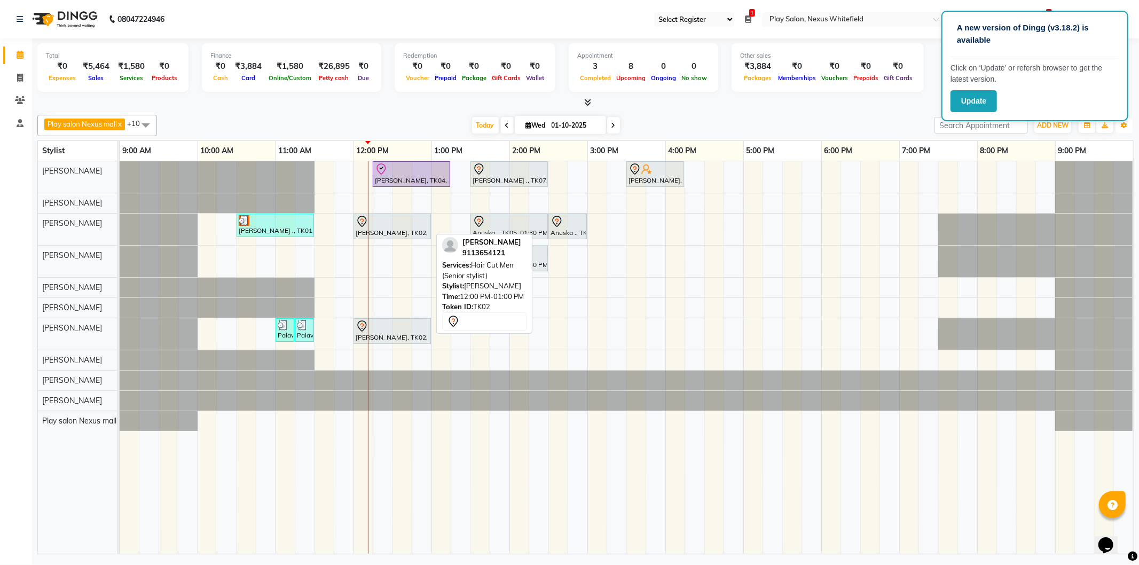
click at [401, 224] on div at bounding box center [392, 221] width 73 height 13
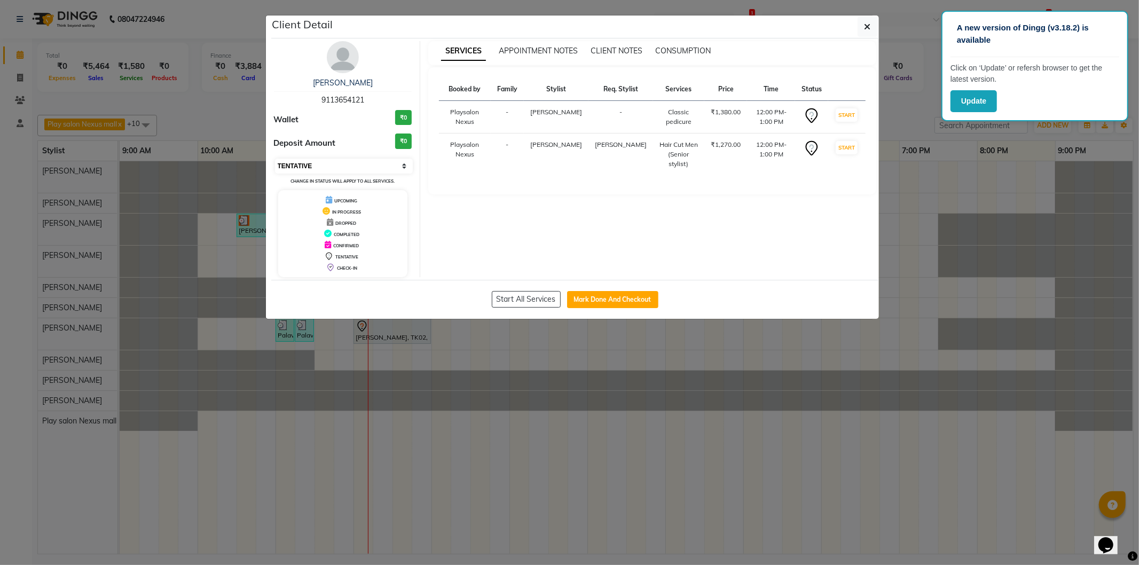
click at [404, 169] on select "Select IN SERVICE CONFIRMED TENTATIVE CHECK IN MARK DONE DROPPED UPCOMING" at bounding box center [344, 166] width 138 height 15
select select "8"
click at [275, 159] on select "Select IN SERVICE CONFIRMED TENTATIVE CHECK IN MARK DONE DROPPED UPCOMING" at bounding box center [344, 166] width 138 height 15
click at [872, 31] on button "button" at bounding box center [868, 27] width 20 height 20
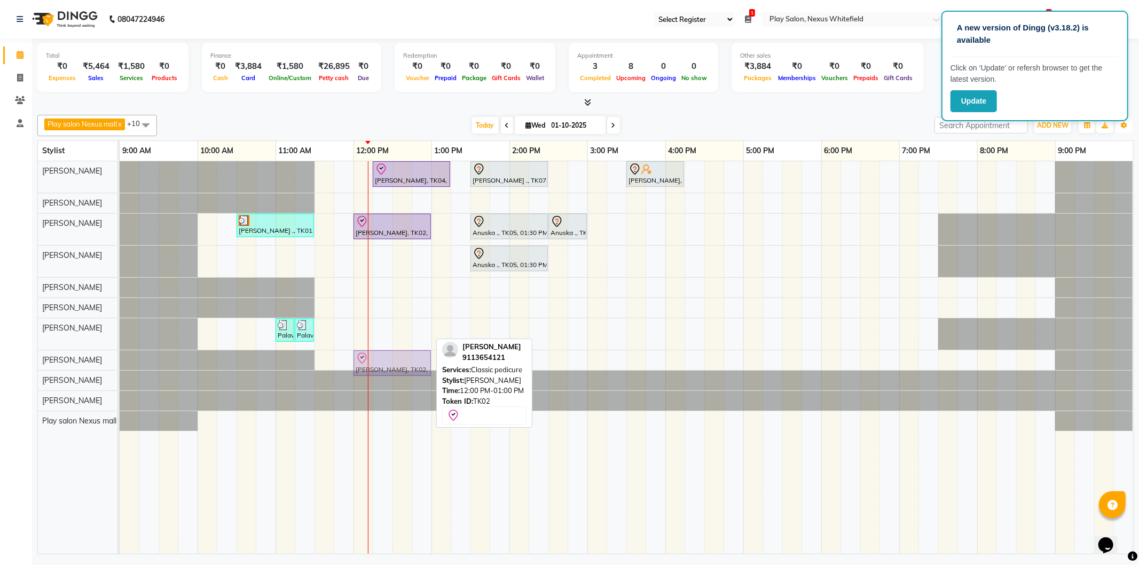
drag, startPoint x: 380, startPoint y: 334, endPoint x: 380, endPoint y: 351, distance: 17.1
click at [379, 354] on tbody "Simran Kiran, TK04, 12:15 PM-01:15 PM, Hair Cut Lady (Head Stylist) Vivian ., T…" at bounding box center [627, 296] width 1014 height 270
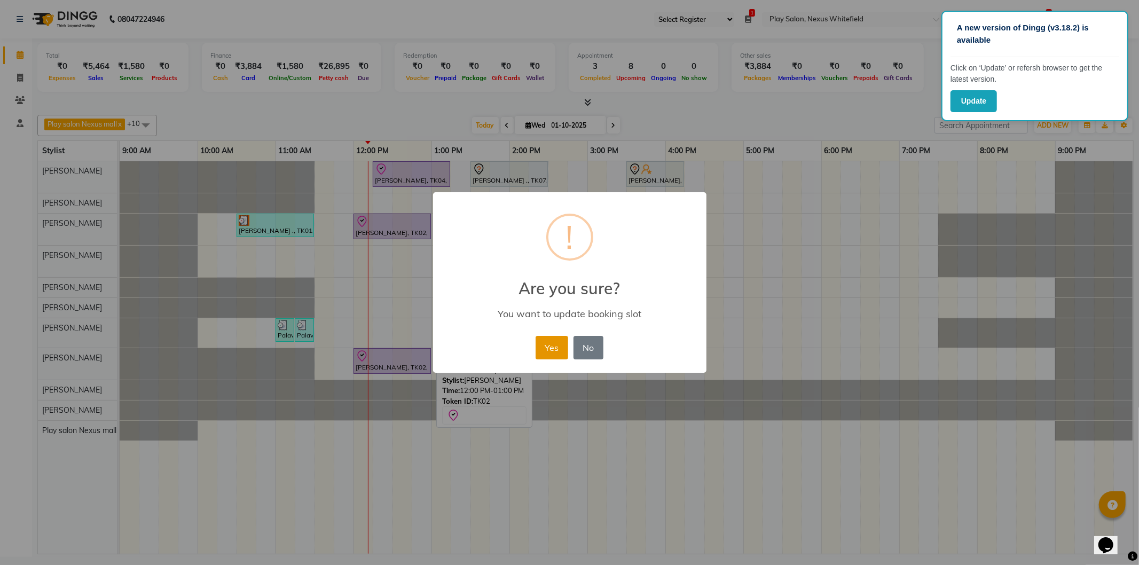
click at [552, 342] on button "Yes" at bounding box center [552, 348] width 33 height 24
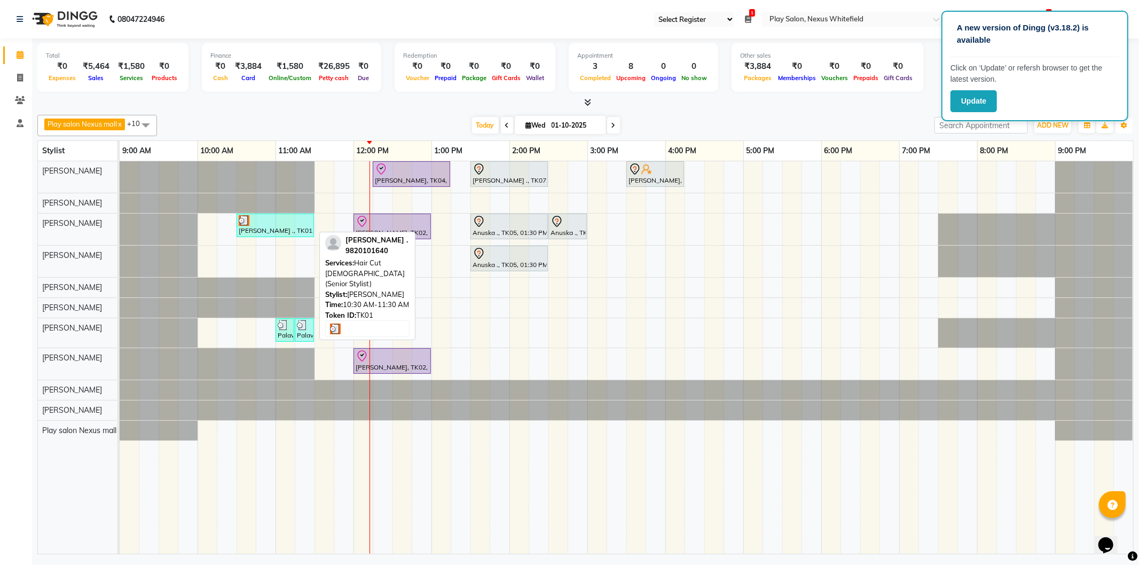
click at [289, 226] on div "Richa ., TK01, 10:30 AM-11:30 AM, Hair Cut Lady (Senior Stylist)" at bounding box center [275, 225] width 75 height 20
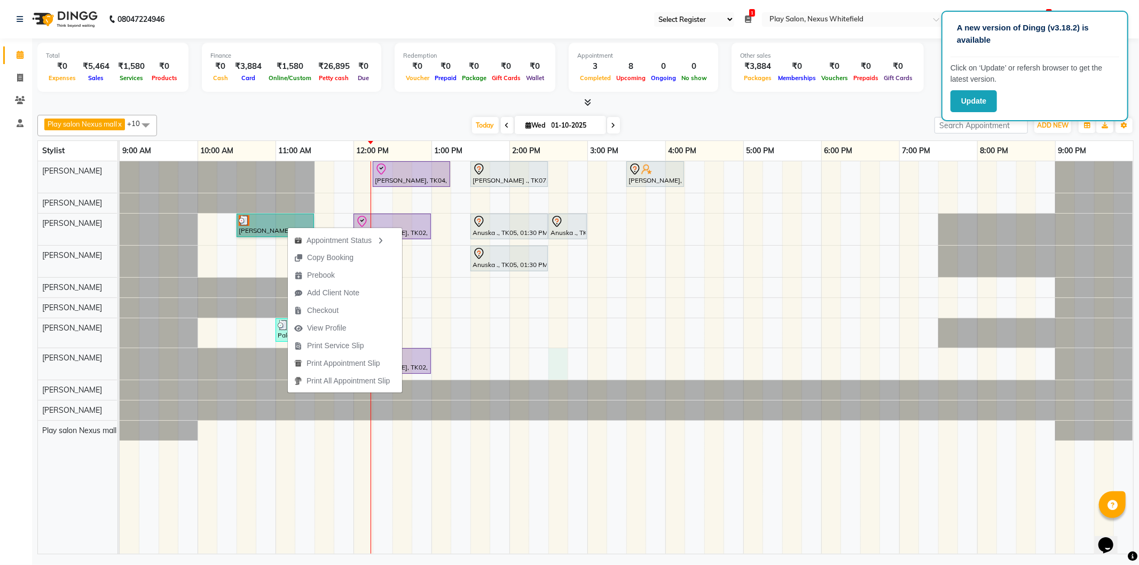
click at [550, 350] on div "Simran Kiran, TK04, 12:15 PM-01:15 PM, Hair Cut Lady (Head Stylist) Vivian ., T…" at bounding box center [627, 357] width 1014 height 393
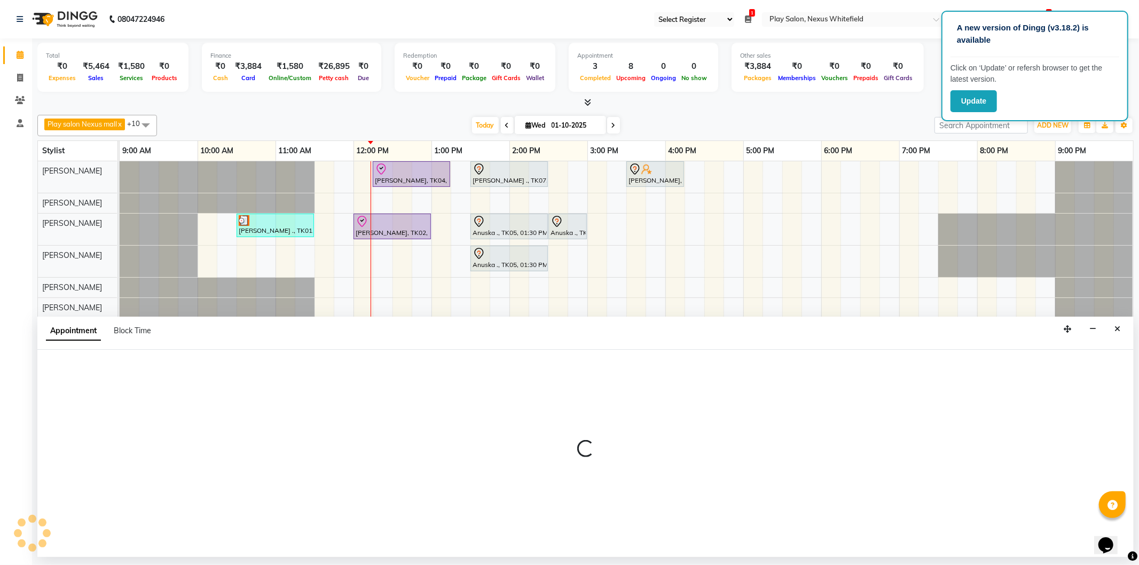
select select "81393"
select select "870"
select select "tentative"
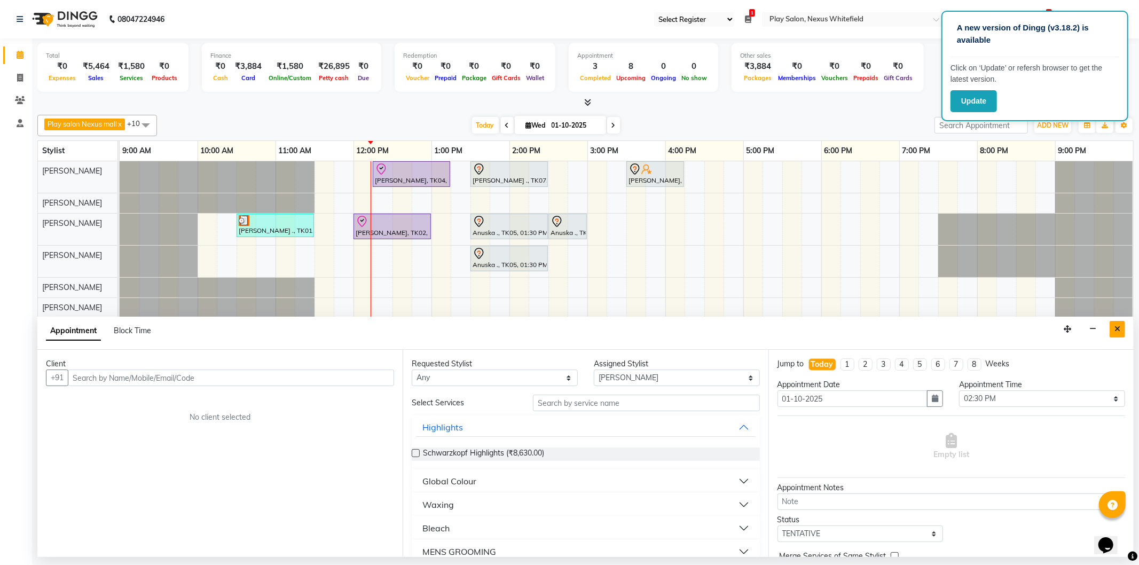
click at [1118, 327] on icon "Close" at bounding box center [1118, 328] width 6 height 7
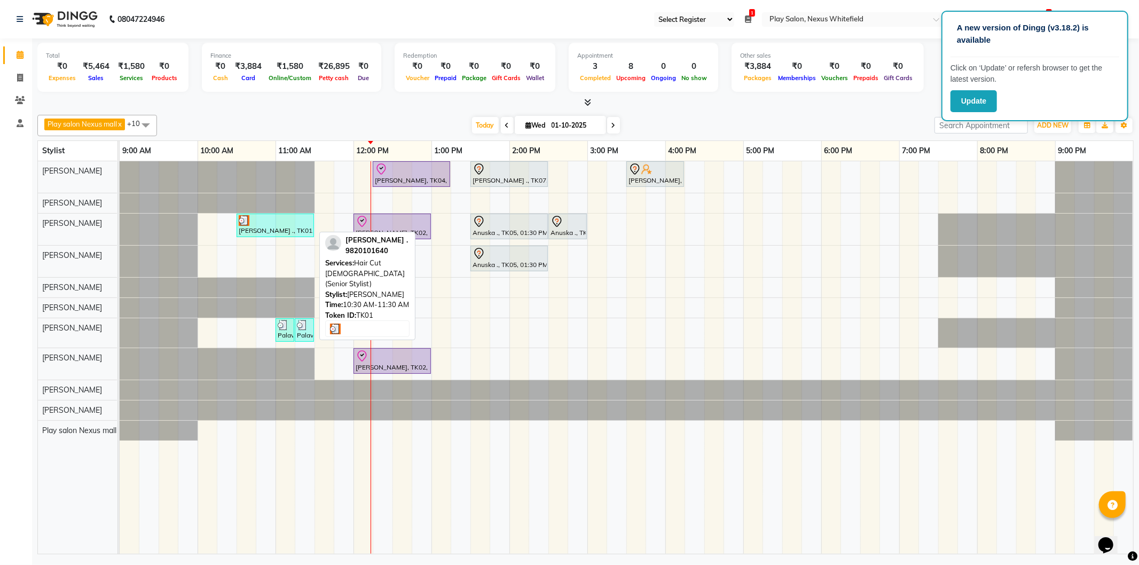
click at [279, 220] on div at bounding box center [275, 220] width 73 height 11
select select "3"
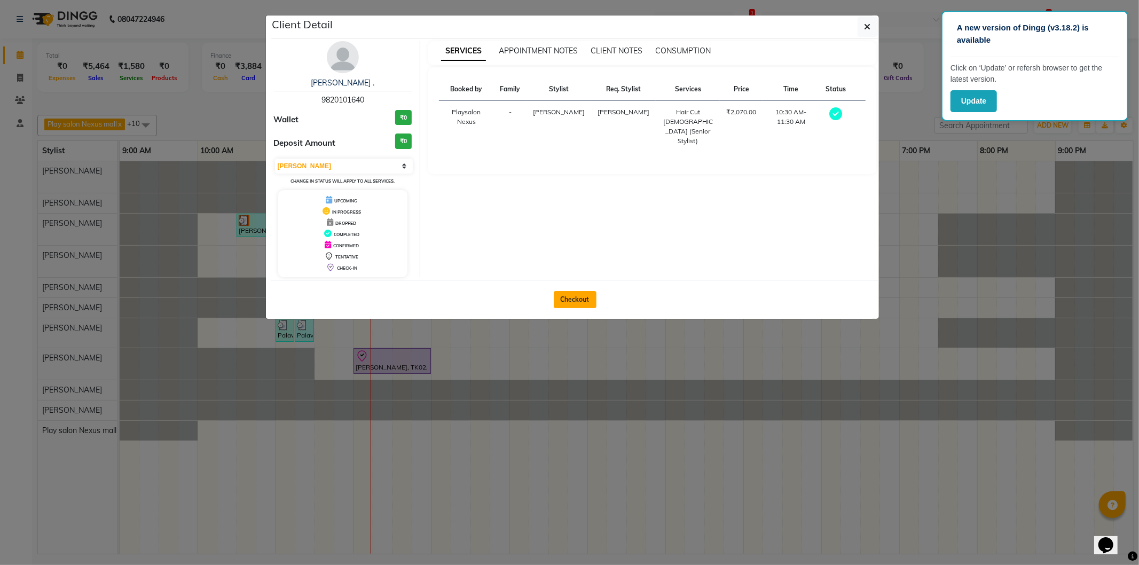
click at [570, 298] on button "Checkout" at bounding box center [575, 299] width 43 height 17
select select "service"
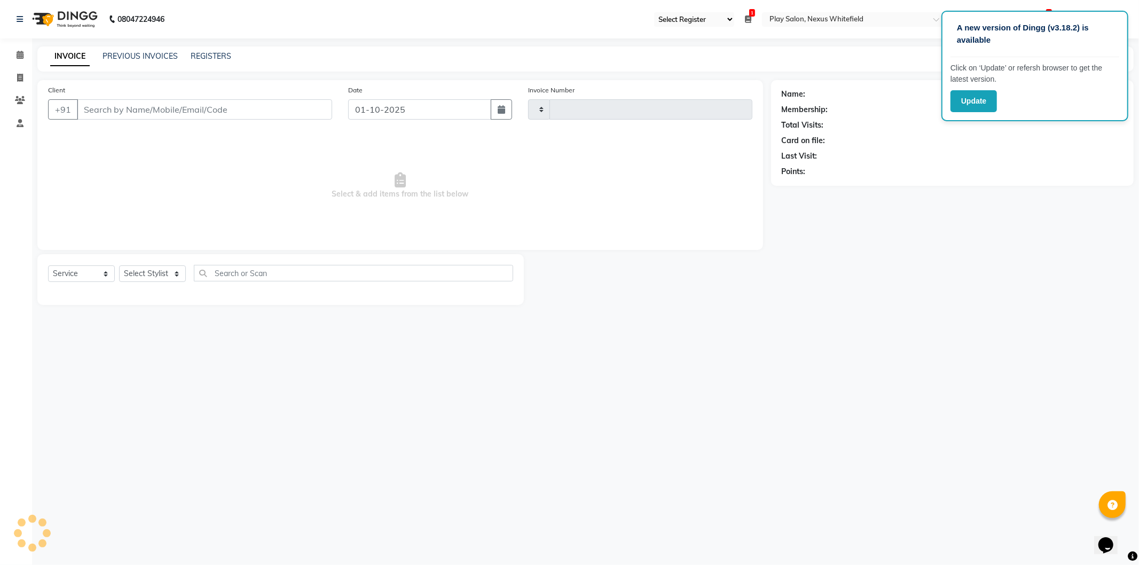
type input "3843"
select select "8356"
type input "98******40"
select select "81391"
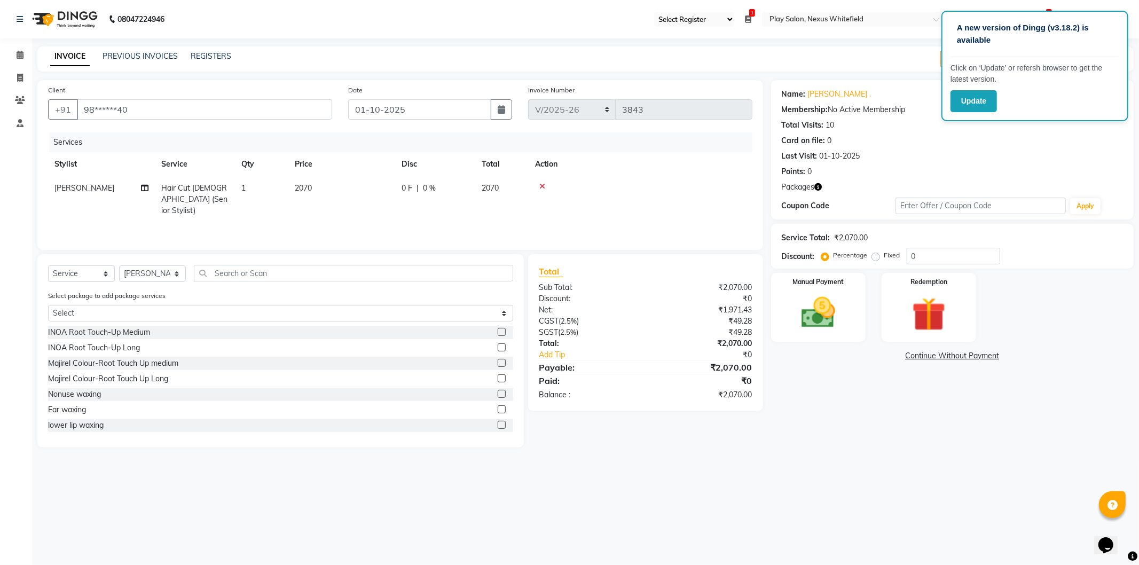
scroll to position [653, 0]
click at [1123, 4] on nav "08047224946 Select Register Play Salon Nexus Whitefield 1 Daily Open Registers …" at bounding box center [569, 19] width 1139 height 38
click at [1099, 3] on nav "08047224946 Select Register Play Salon Nexus Whitefield 1 Daily Open Registers …" at bounding box center [569, 19] width 1139 height 38
click at [227, 276] on input "text" at bounding box center [353, 273] width 319 height 17
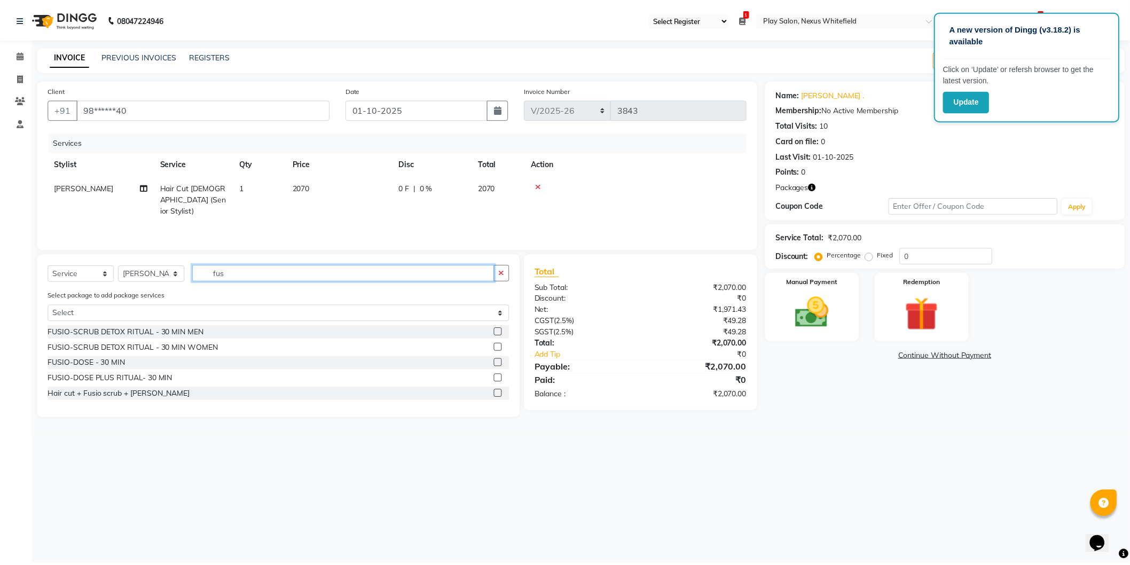
scroll to position [0, 0]
type input "fus"
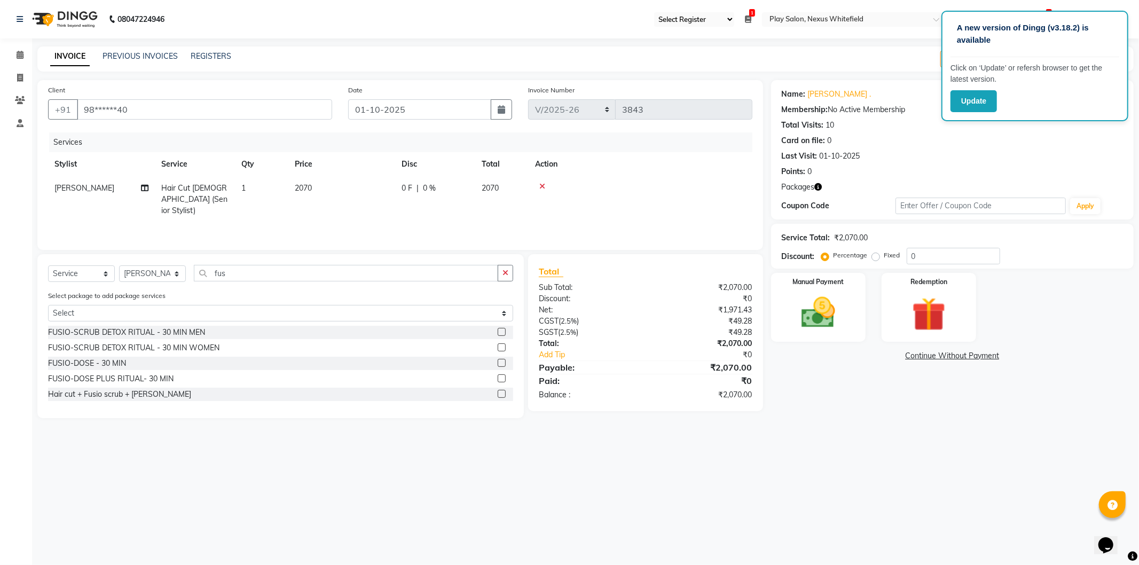
click at [502, 365] on label at bounding box center [502, 363] width 8 height 8
click at [502, 365] on input "checkbox" at bounding box center [501, 363] width 7 height 7
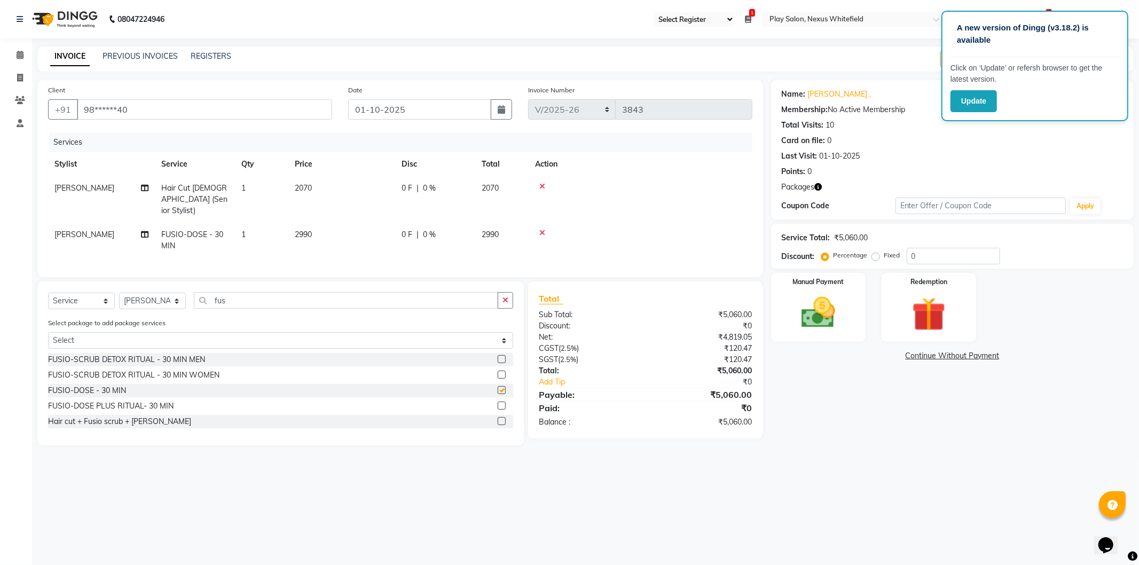
checkbox input "false"
click at [939, 316] on img at bounding box center [929, 315] width 57 height 44
click at [904, 354] on span "Package 1" at bounding box center [899, 357] width 37 height 12
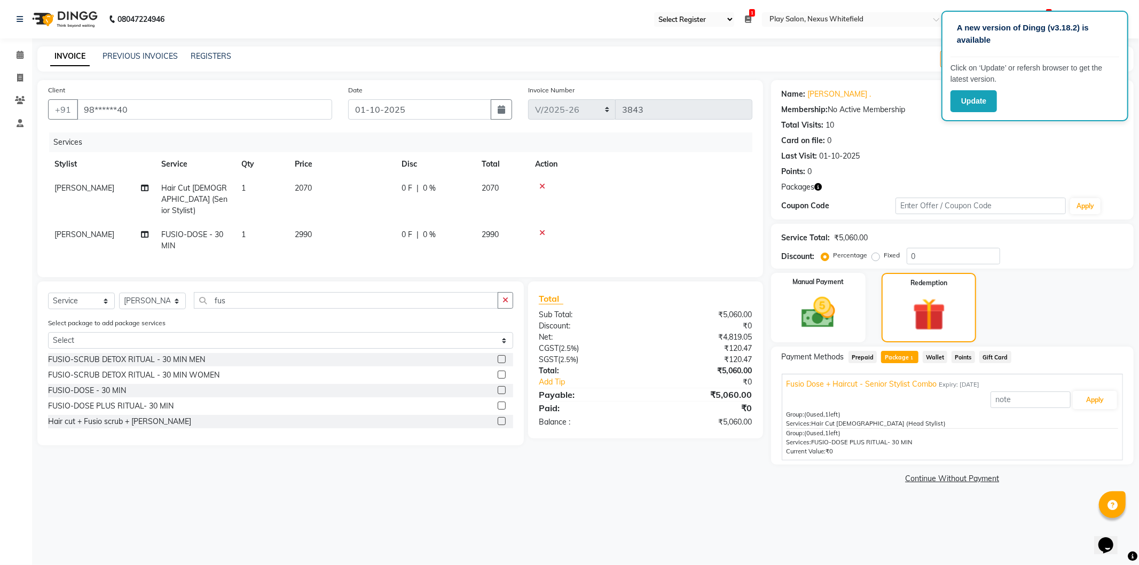
click at [190, 230] on span "FUSIO-DOSE - 30 MIN" at bounding box center [192, 240] width 62 height 21
select select "81391"
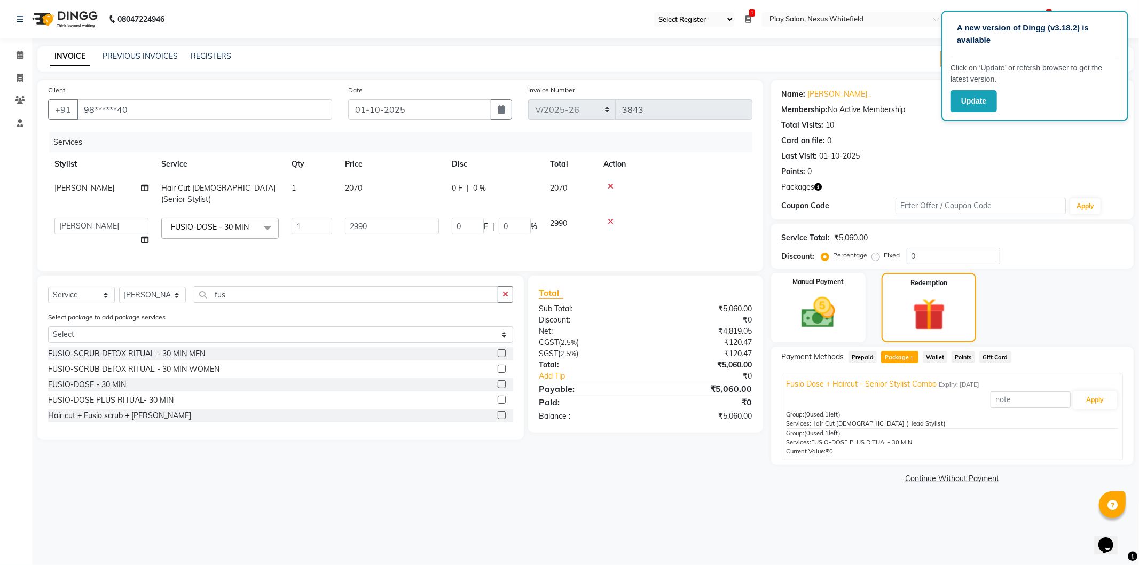
click at [263, 221] on span at bounding box center [267, 228] width 21 height 20
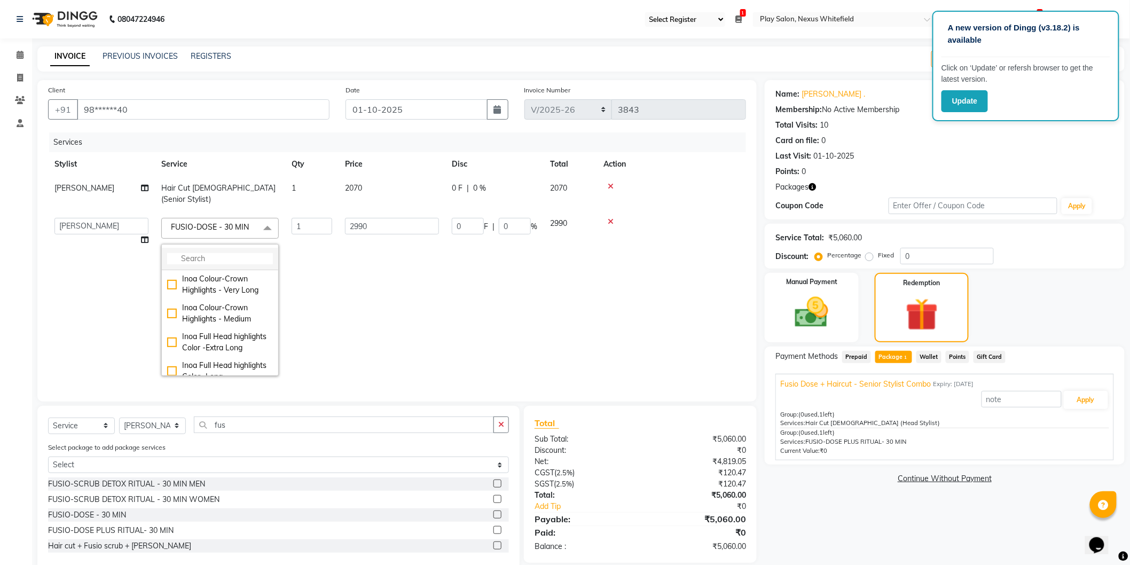
click at [221, 253] on input "multiselect-search" at bounding box center [220, 258] width 106 height 11
type input "fus"
click at [172, 322] on div "FUSIO-DOSE PLUS RITUAL- 30 MIN" at bounding box center [220, 333] width 106 height 22
checkbox input "false"
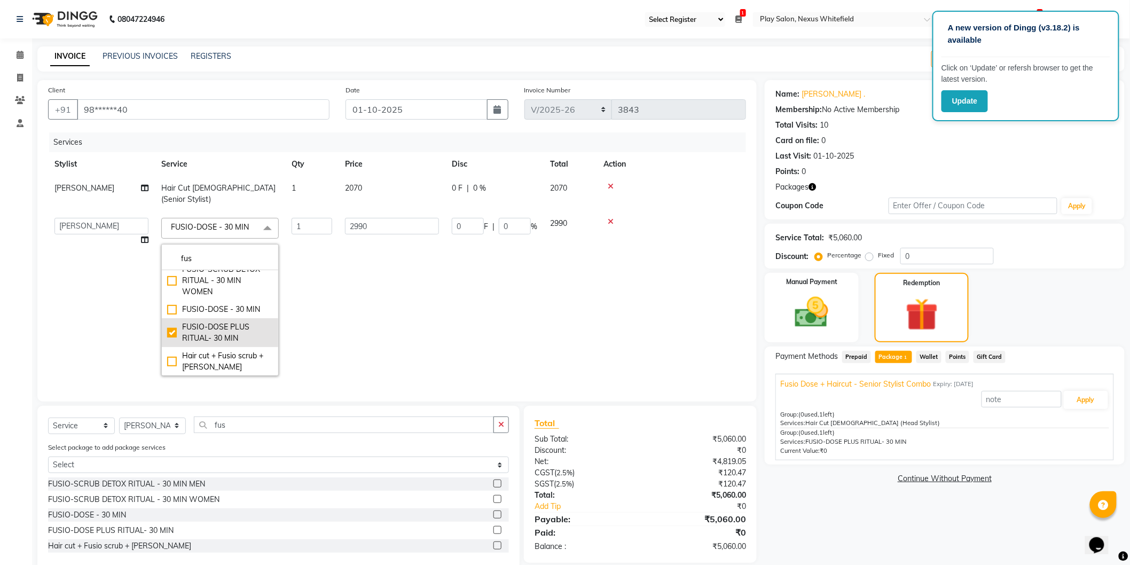
checkbox input "true"
type input "3220"
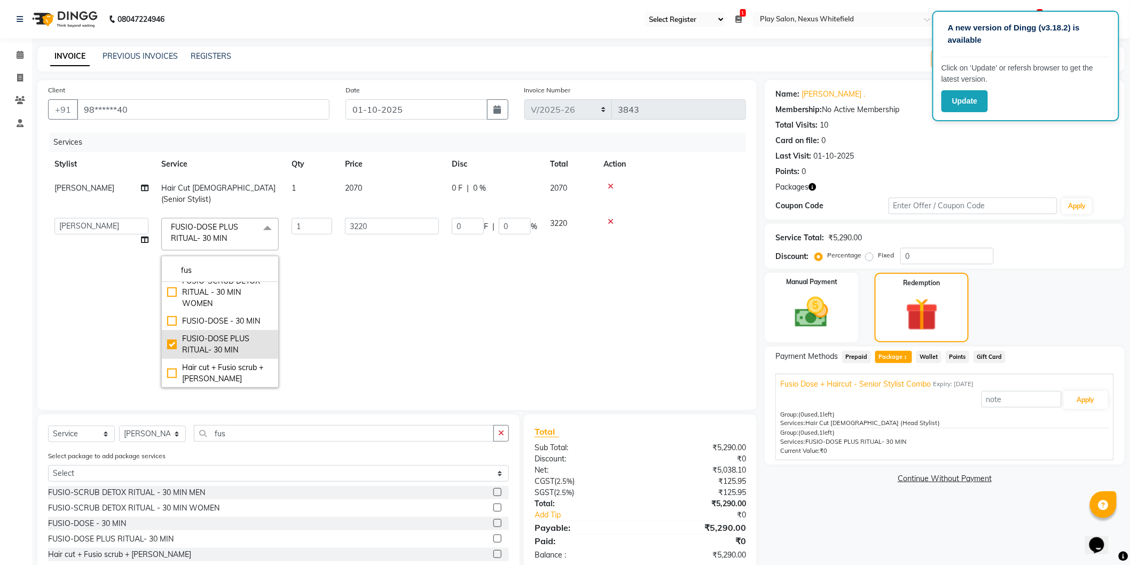
scroll to position [0, 0]
click at [170, 322] on div "FUSIO-SCRUB DETOX RITUAL - 30 MIN WOMEN" at bounding box center [220, 331] width 106 height 34
checkbox input "true"
checkbox input "false"
type input "2760"
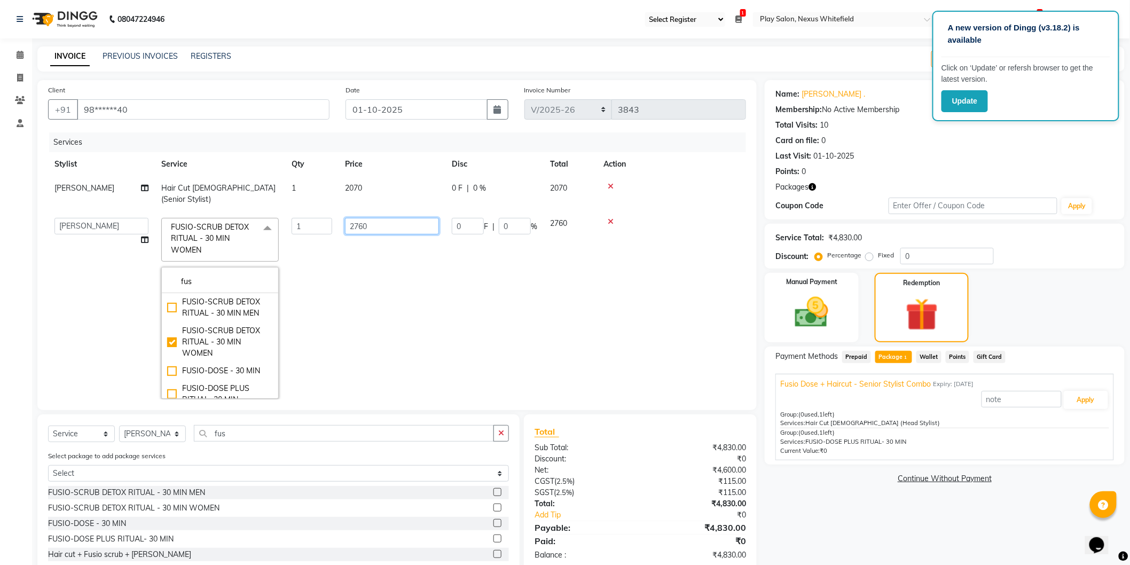
click at [387, 218] on input "2760" at bounding box center [392, 226] width 94 height 17
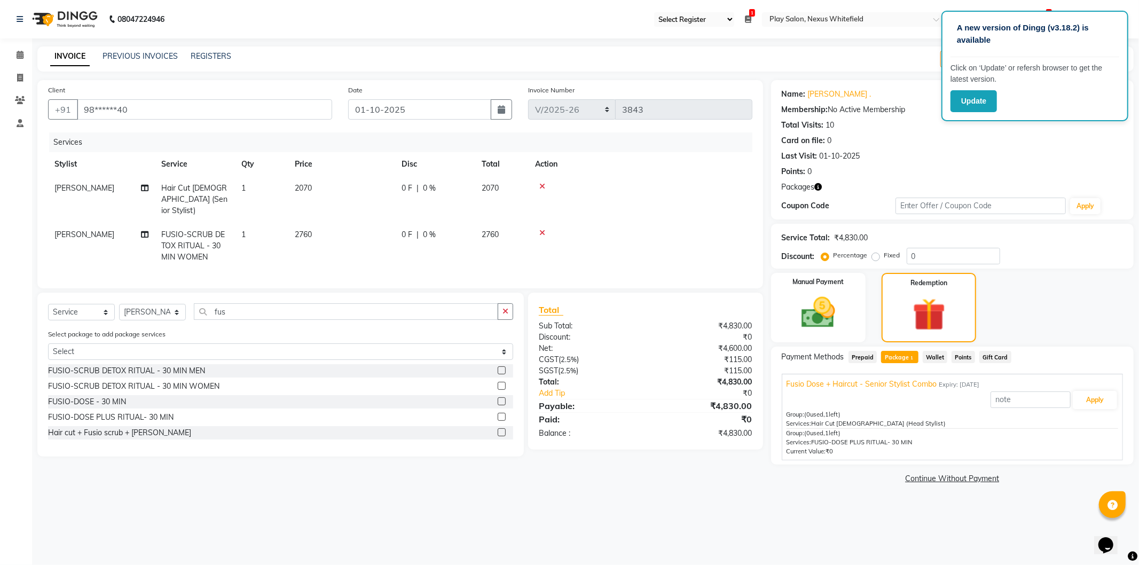
click at [351, 188] on td "2070" at bounding box center [341, 199] width 107 height 46
select select "81391"
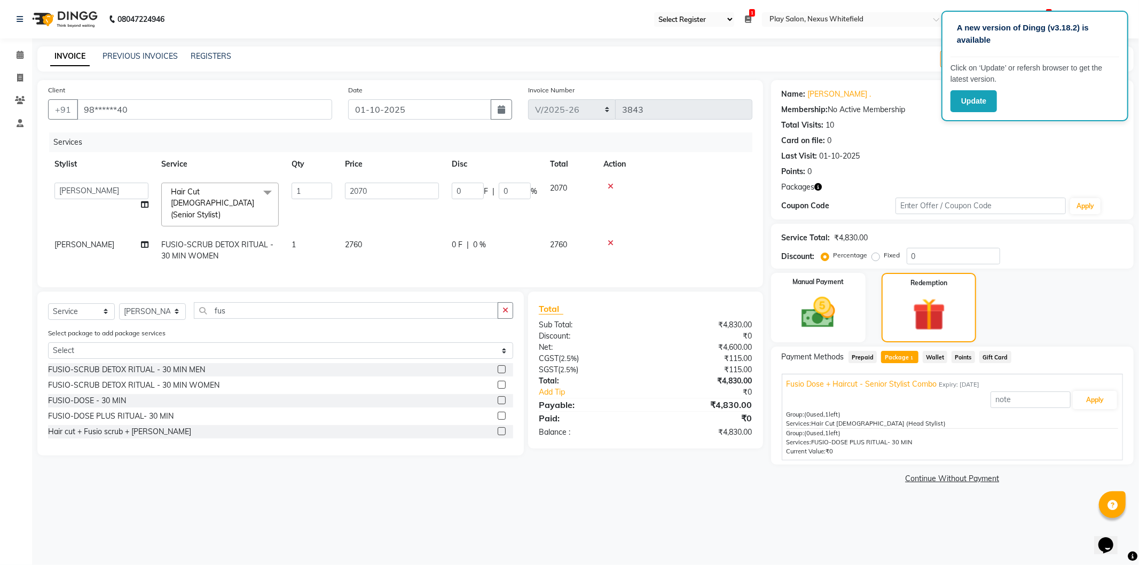
click at [227, 240] on span "FUSIO-SCRUB DETOX RITUAL - 30 MIN WOMEN" at bounding box center [217, 250] width 112 height 21
select select "81391"
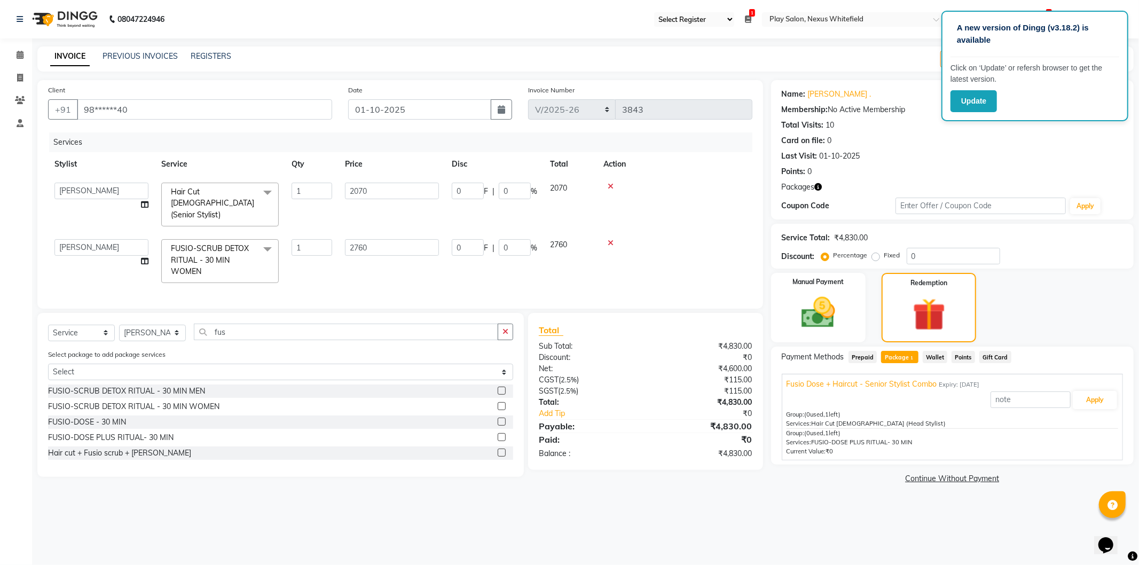
click at [269, 239] on span at bounding box center [267, 249] width 21 height 20
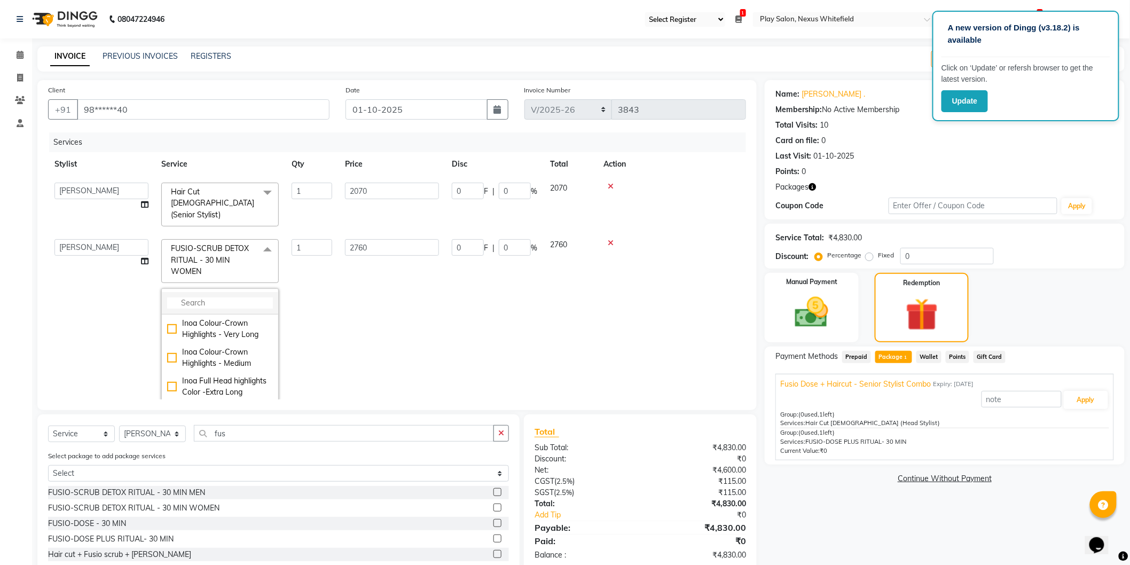
click at [218, 298] on input "multiselect-search" at bounding box center [220, 303] width 106 height 11
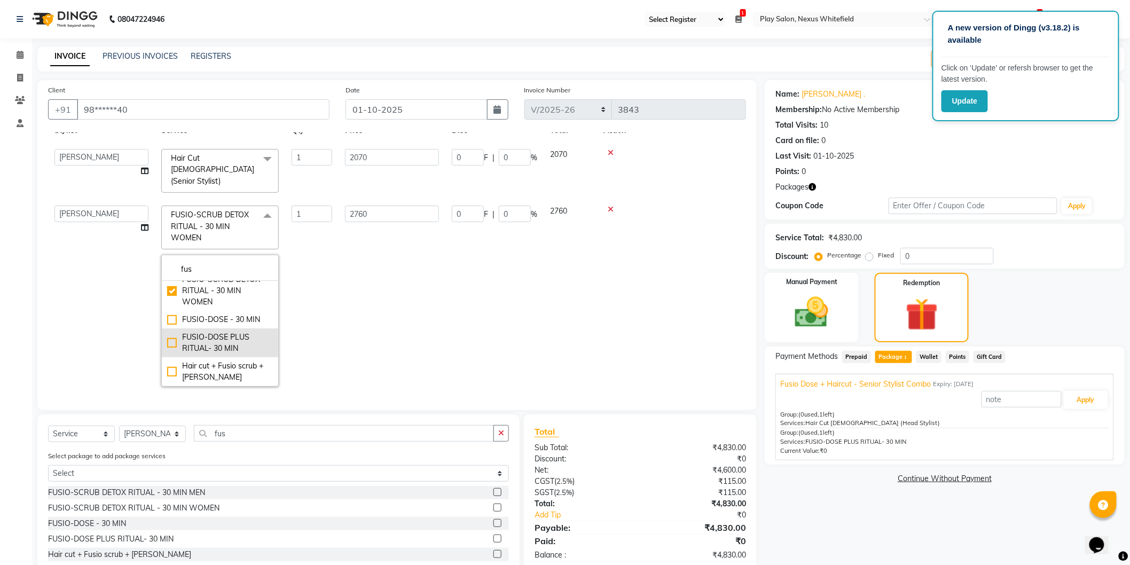
type input "fus"
click at [173, 332] on div "FUSIO-DOSE PLUS RITUAL- 30 MIN" at bounding box center [220, 343] width 106 height 22
checkbox input "false"
checkbox input "true"
type input "3220"
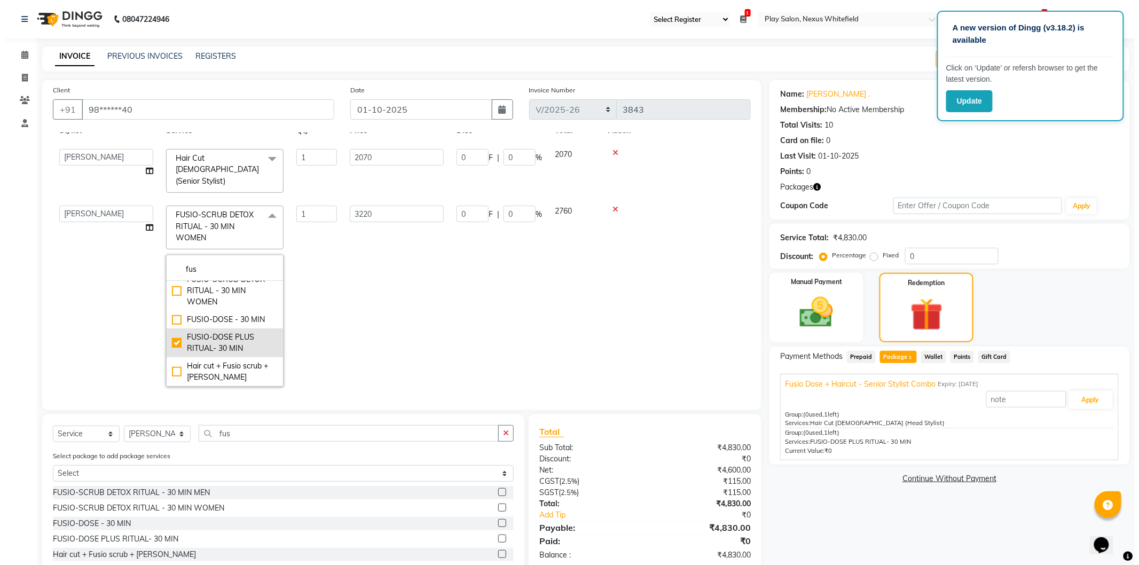
scroll to position [22, 0]
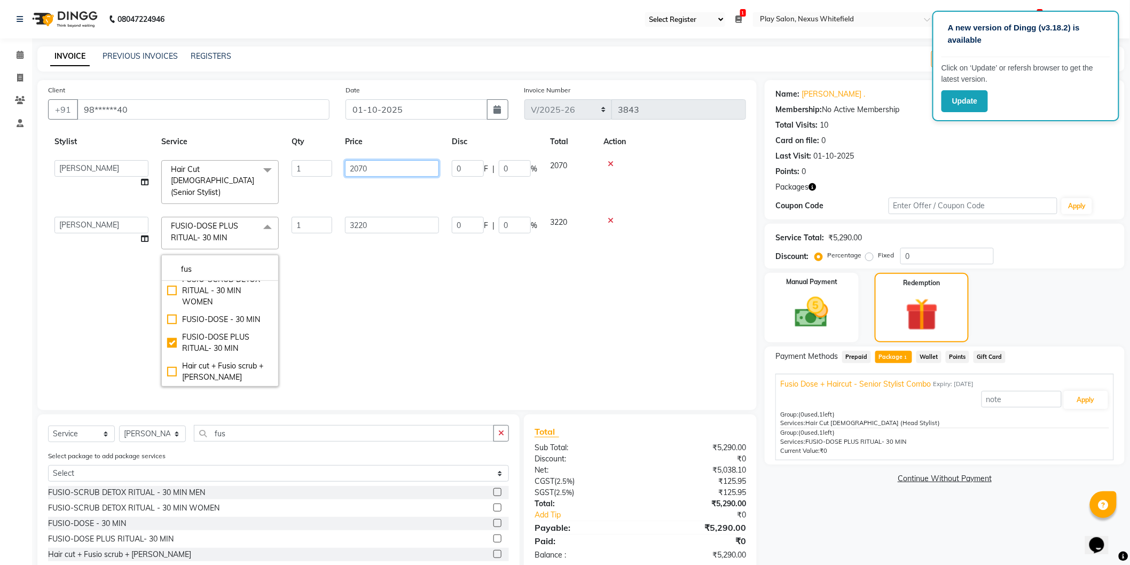
click at [388, 167] on input "2070" at bounding box center [392, 168] width 94 height 17
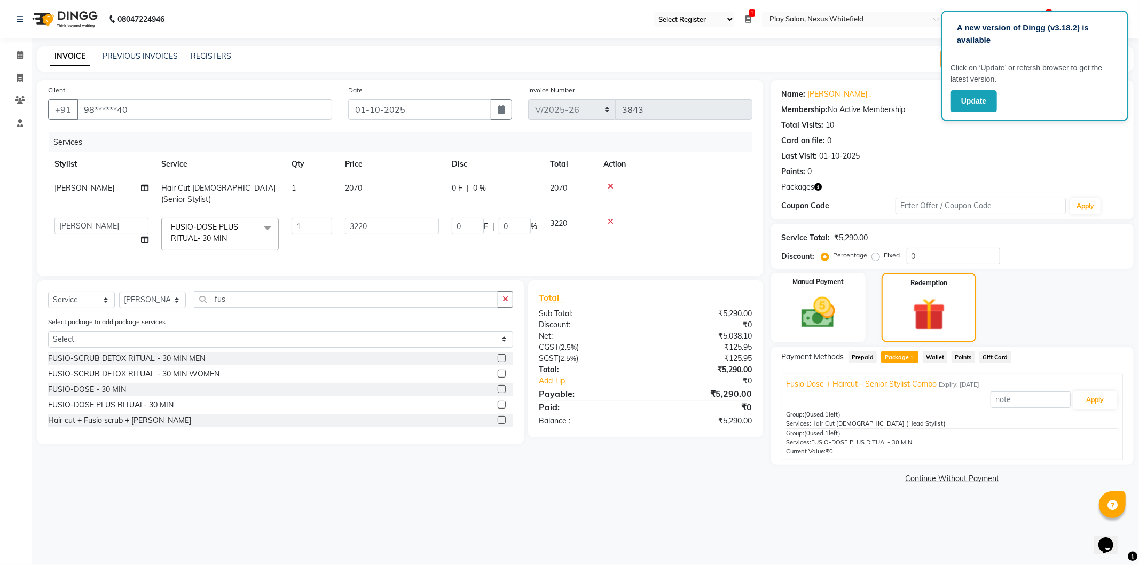
click at [269, 234] on span "FUSIO-DOSE PLUS RITUAL- 30 MIN x" at bounding box center [220, 234] width 118 height 33
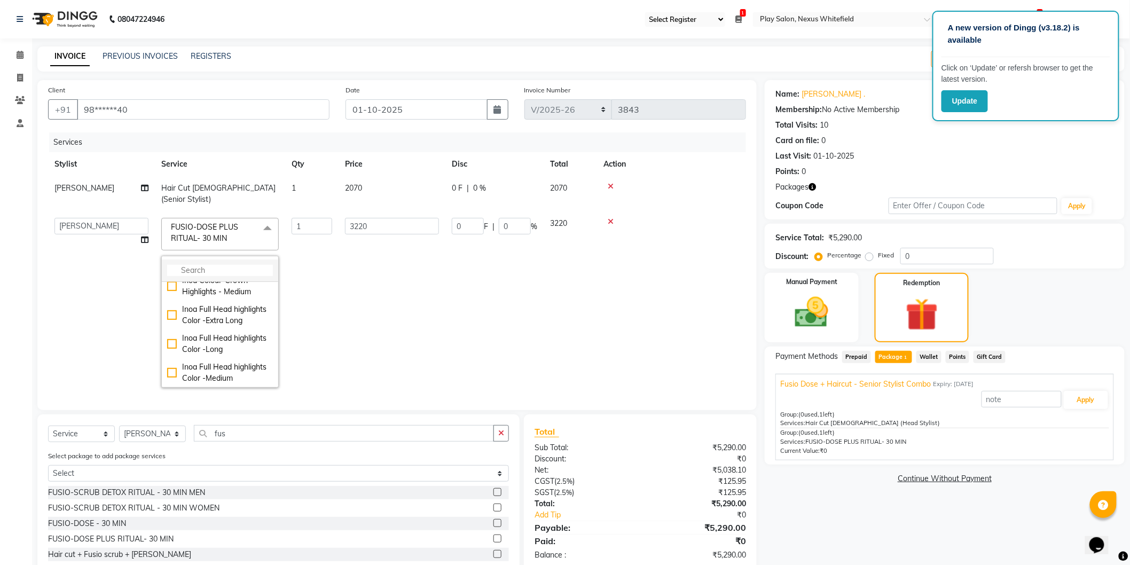
click at [190, 265] on input "multiselect-search" at bounding box center [220, 270] width 106 height 11
type input "fus"
click at [172, 354] on div "FUSIO-DOSE - 30 MIN" at bounding box center [220, 359] width 106 height 11
checkbox input "true"
checkbox input "false"
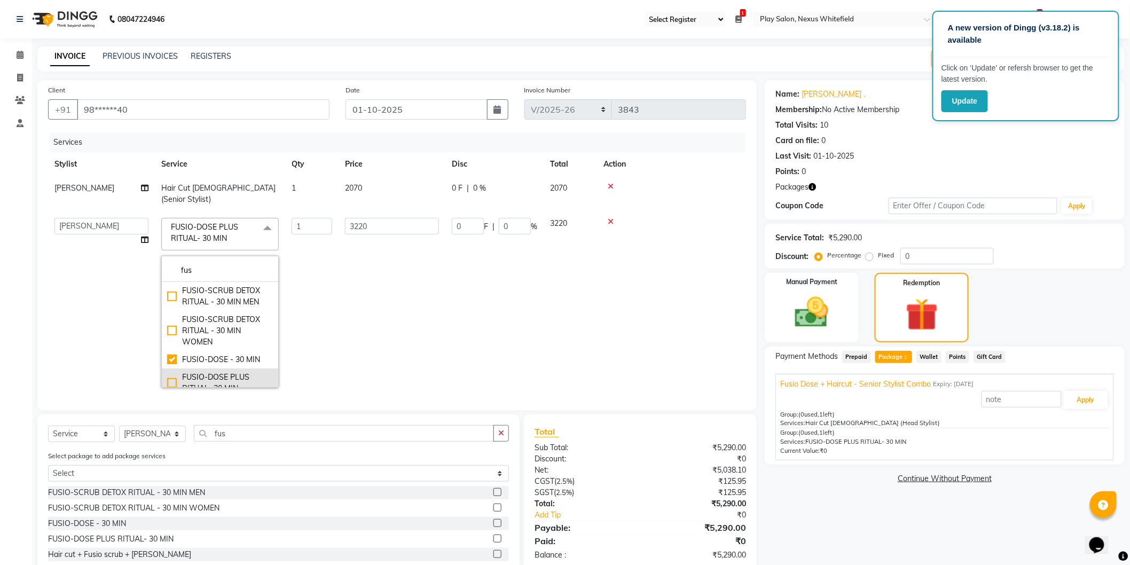
type input "2990"
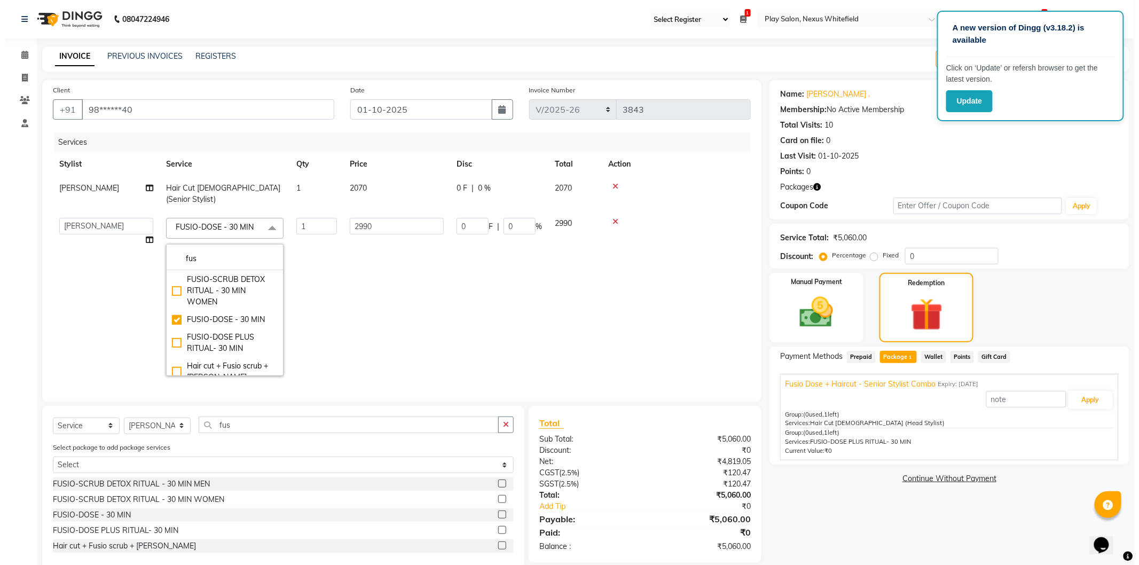
scroll to position [34, 0]
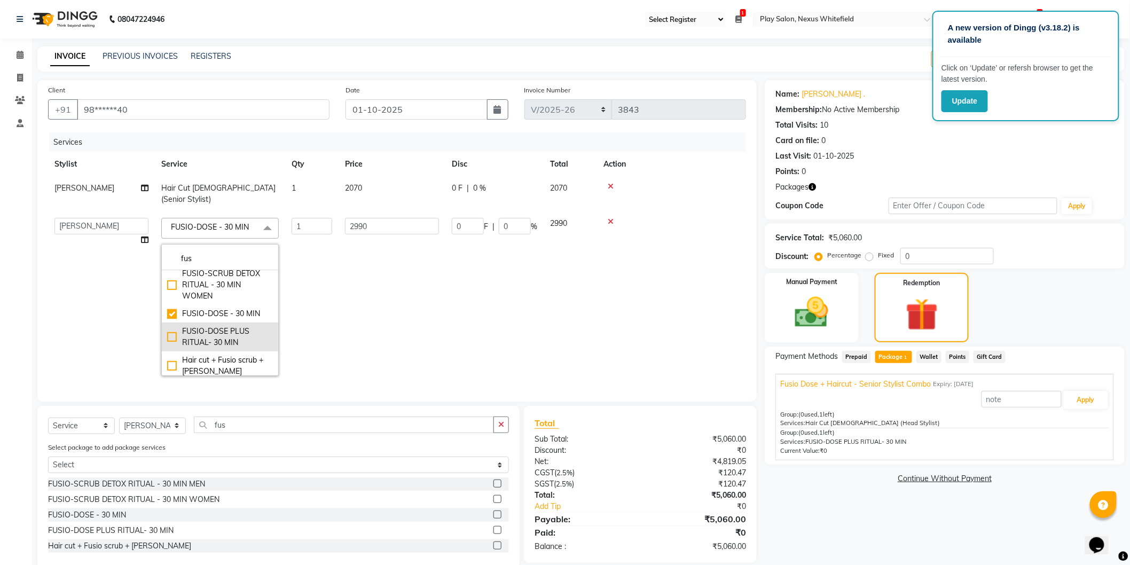
click at [173, 326] on div "FUSIO-DOSE PLUS RITUAL- 30 MIN" at bounding box center [220, 337] width 106 height 22
checkbox input "false"
checkbox input "true"
type input "3220"
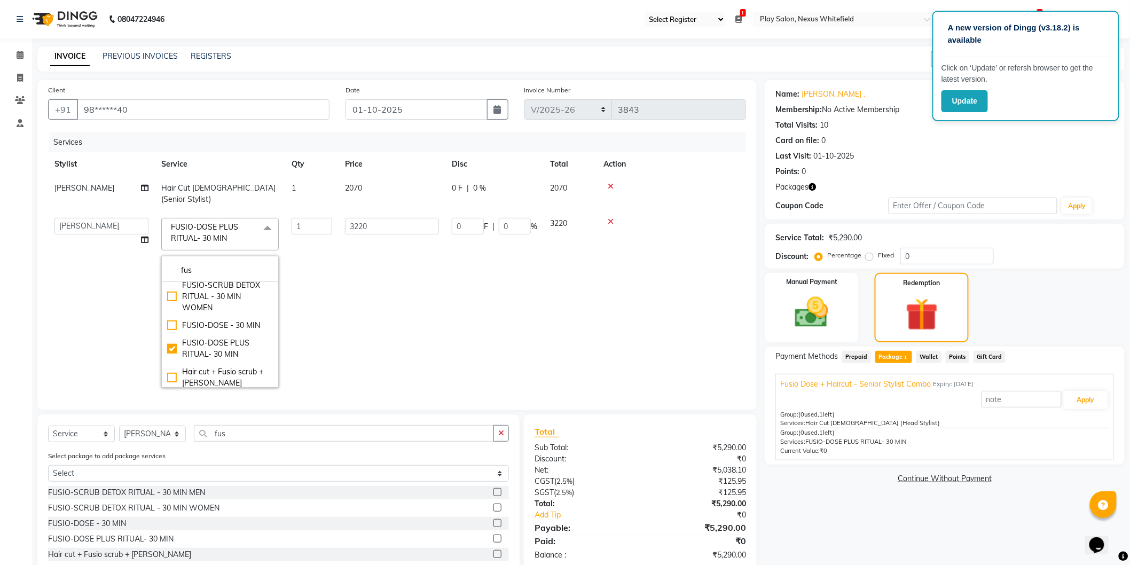
click at [354, 189] on span "2070" at bounding box center [353, 188] width 17 height 10
select select "81391"
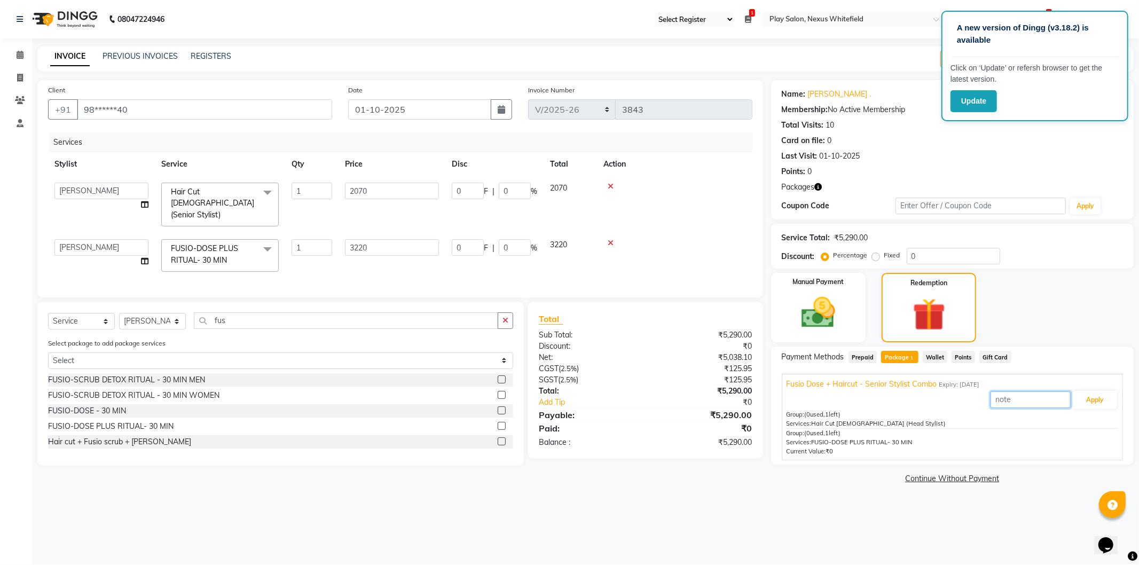
click at [1023, 397] on input "text" at bounding box center [1031, 400] width 80 height 17
click at [1094, 400] on button "Apply" at bounding box center [1095, 400] width 44 height 18
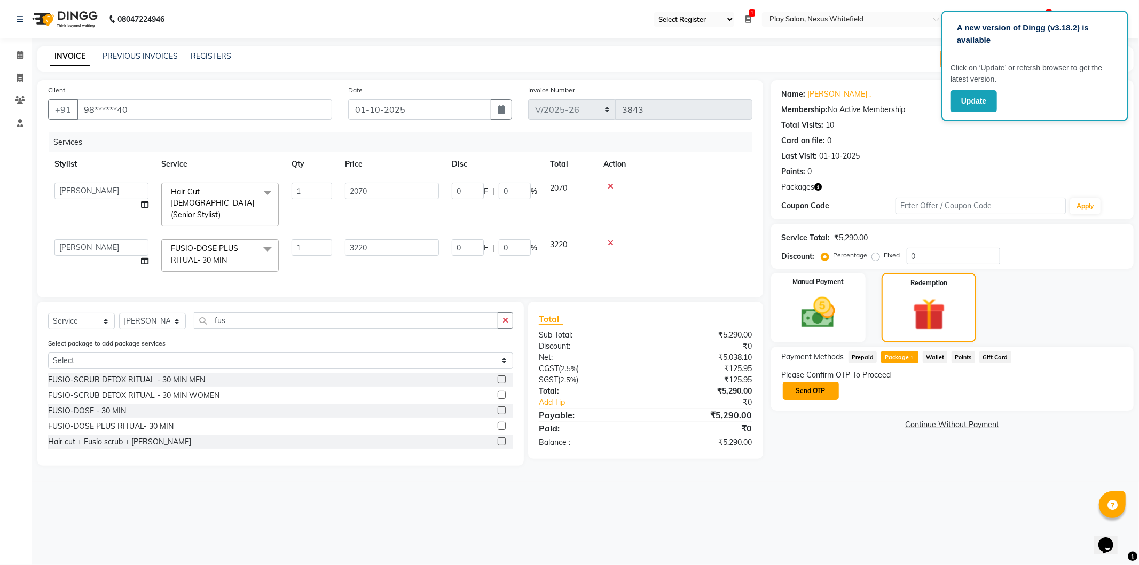
click at [814, 389] on button "Send OTP" at bounding box center [811, 391] width 56 height 18
click at [834, 393] on input "text" at bounding box center [835, 390] width 107 height 17
type input "3442"
click at [912, 388] on button "Confirm OTP" at bounding box center [922, 391] width 65 height 18
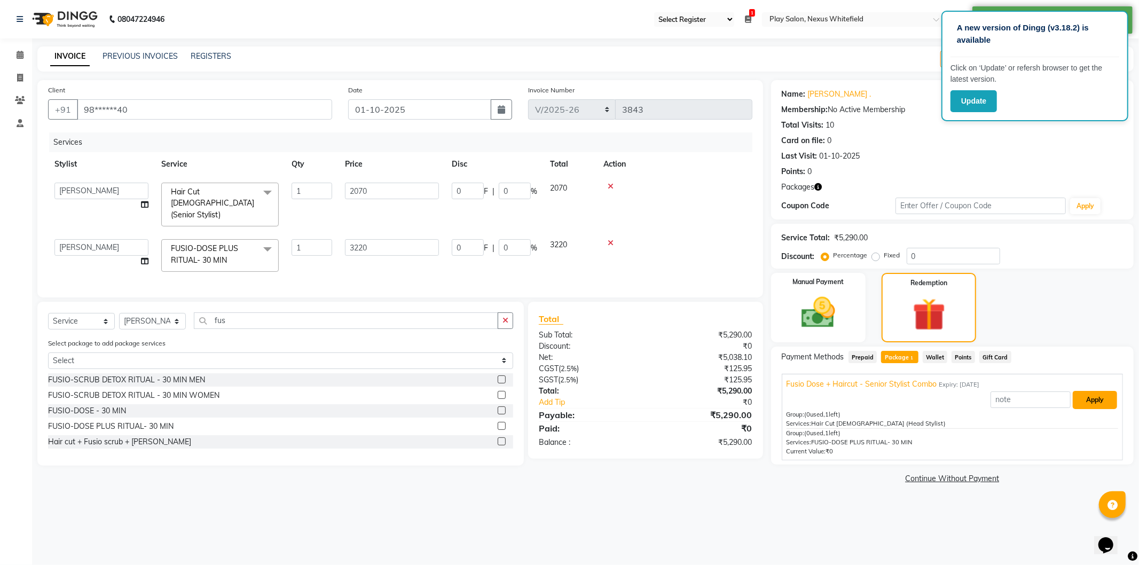
click at [1098, 402] on button "Apply" at bounding box center [1095, 400] width 44 height 18
type input "837.84"
type input "26.02"
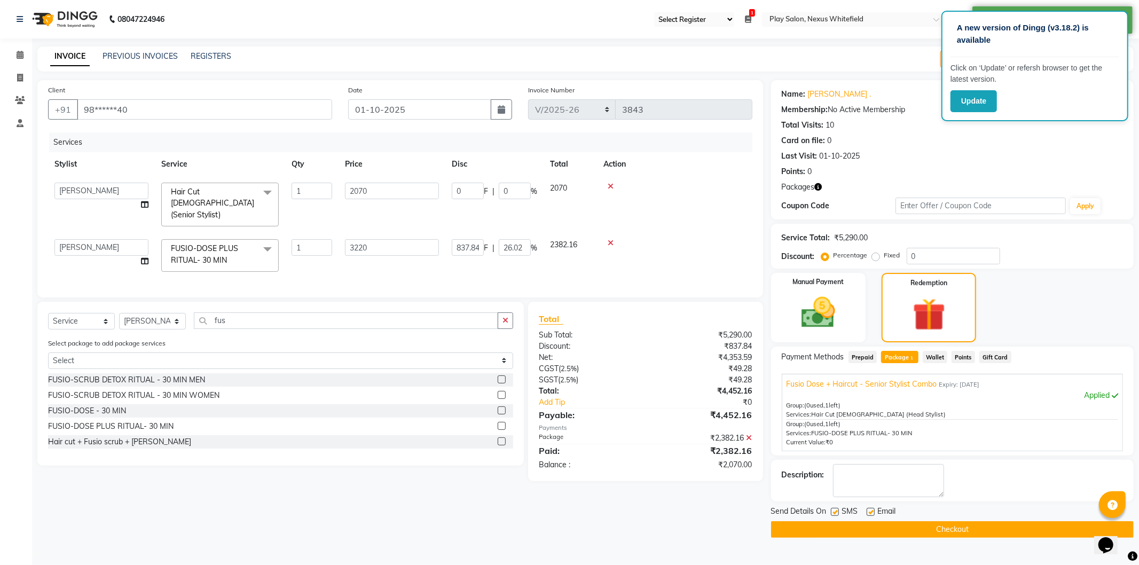
click at [957, 525] on button "Checkout" at bounding box center [952, 529] width 363 height 17
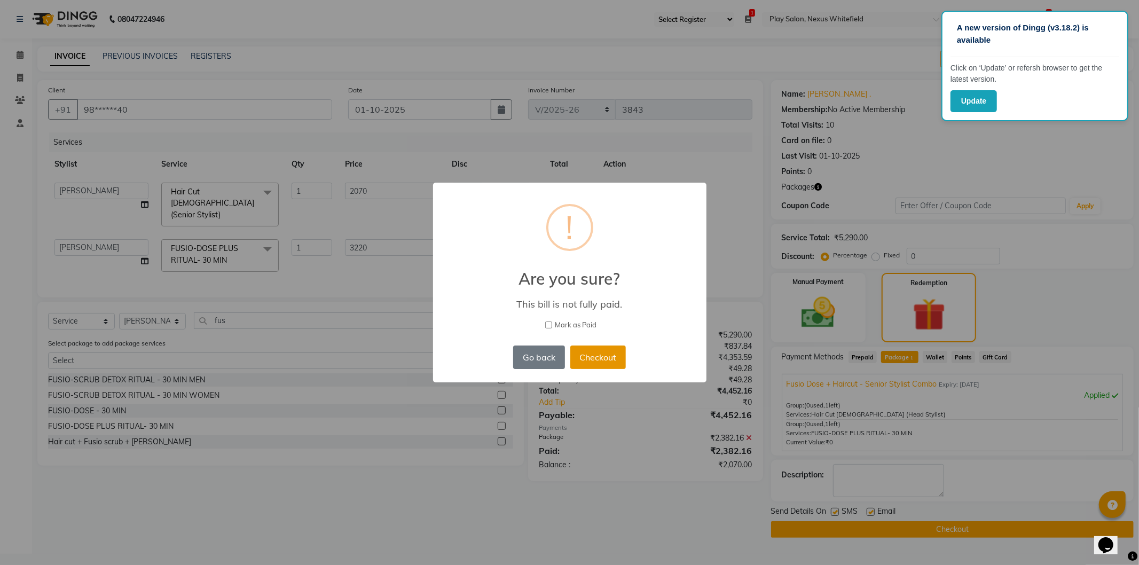
click at [605, 351] on button "Checkout" at bounding box center [598, 358] width 56 height 24
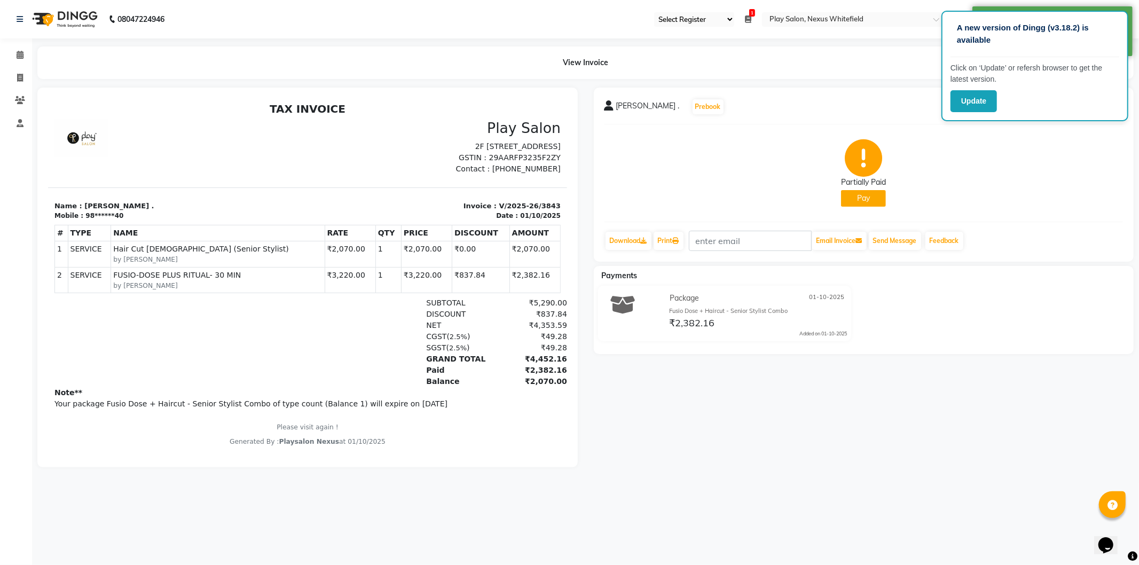
scroll to position [8, 0]
click at [1106, 1] on nav "08047224946 Select Register Play Salon Nexus Whitefield 1 Daily Open Registers …" at bounding box center [569, 19] width 1139 height 38
click at [936, 5] on nav "08047224946 Select Register Play Salon Nexus Whitefield 1 Daily Open Registers …" at bounding box center [569, 19] width 1139 height 38
click at [839, 91] on div "Richa . Prebook Partially Paid Pay Download Print Email Invoice Send Message Fe…" at bounding box center [864, 175] width 541 height 174
click at [839, 338] on div "Package 01-10-2025 Fusio Dose + Haircut - Senior Stylist Combo ₹2,382.16 Added …" at bounding box center [725, 314] width 270 height 56
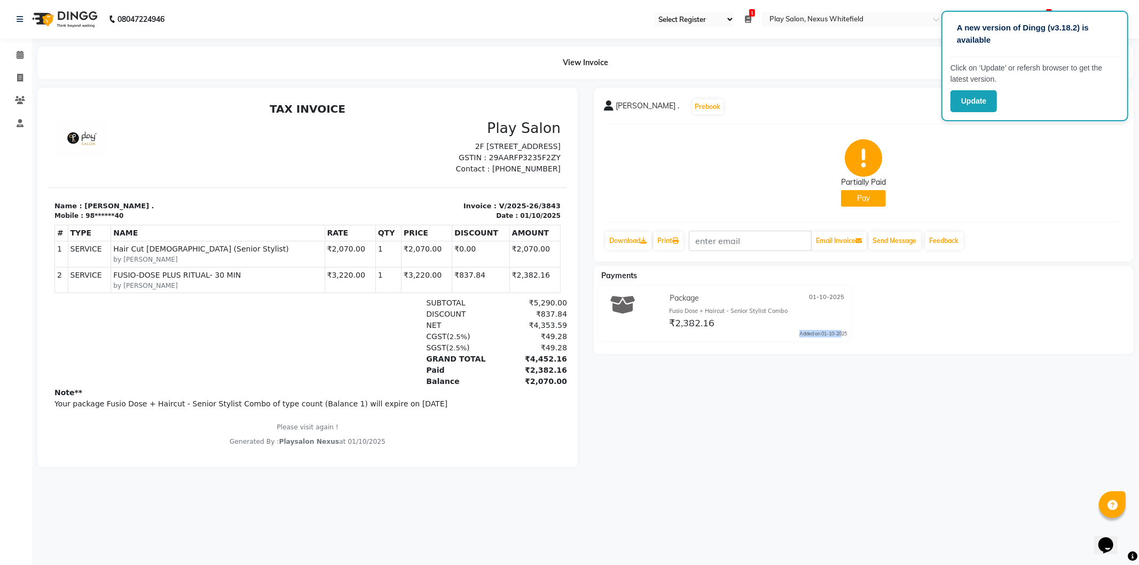
click at [829, 319] on div "₹2,382.16" at bounding box center [758, 323] width 180 height 14
click at [1019, 167] on div "Partially Paid Pay" at bounding box center [864, 173] width 519 height 80
click at [1065, 29] on p "A new version of Dingg (v3.18.2) is available" at bounding box center [1035, 34] width 156 height 24
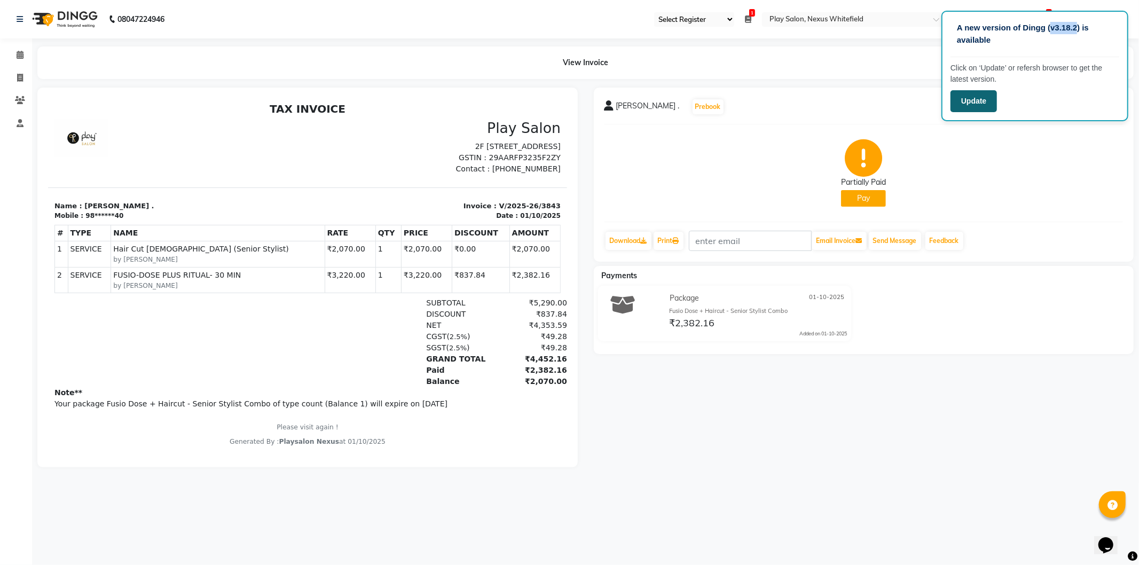
click at [967, 105] on button "Update" at bounding box center [974, 101] width 46 height 22
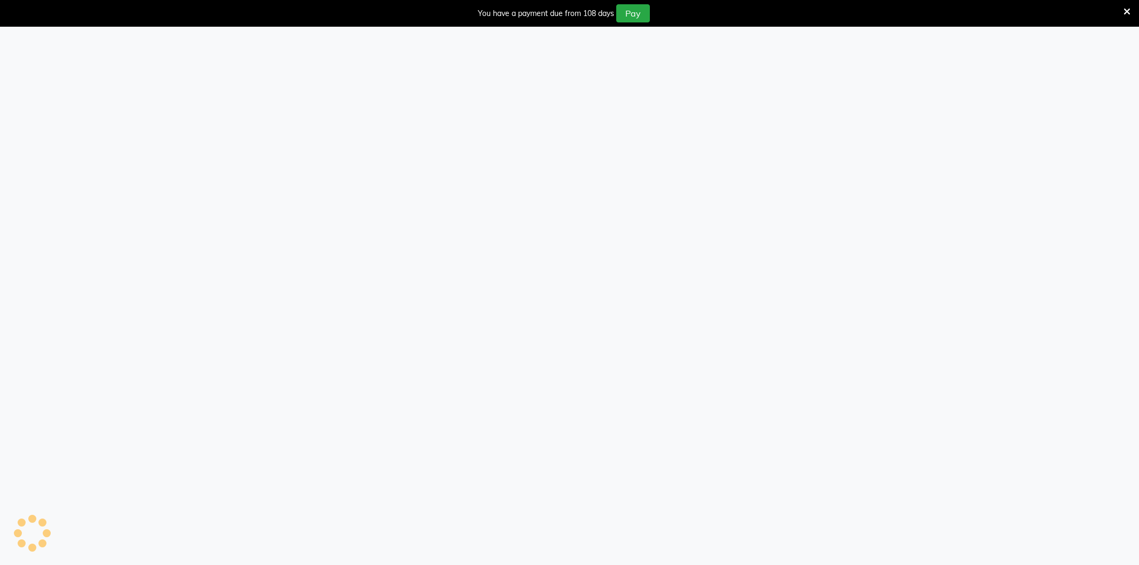
select select "106"
select select "8356"
select select "service"
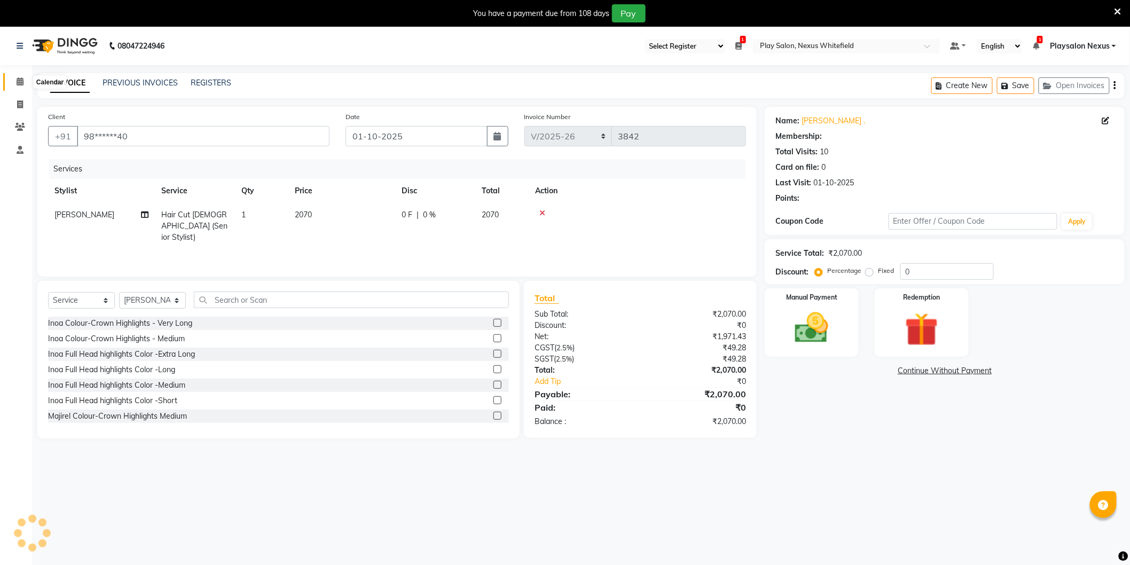
click at [20, 81] on icon at bounding box center [20, 81] width 7 height 8
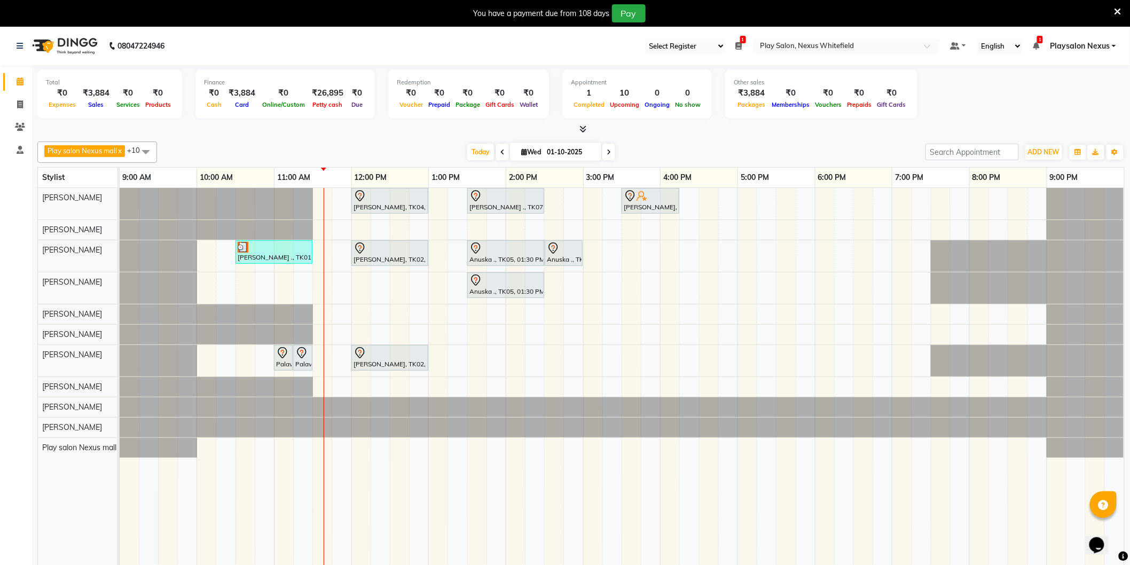
click at [357, 312] on div "Simran Kiran, TK04, 12:00 PM-01:00 PM, Hair Cut Lady (Head Stylist) Vivian ., T…" at bounding box center [622, 384] width 1005 height 393
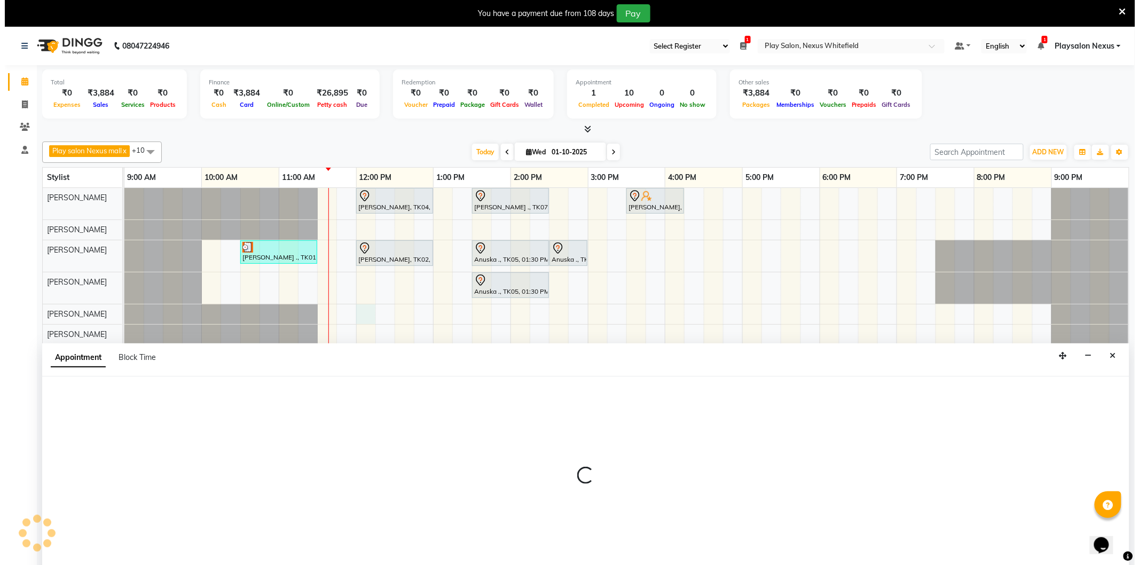
scroll to position [27, 0]
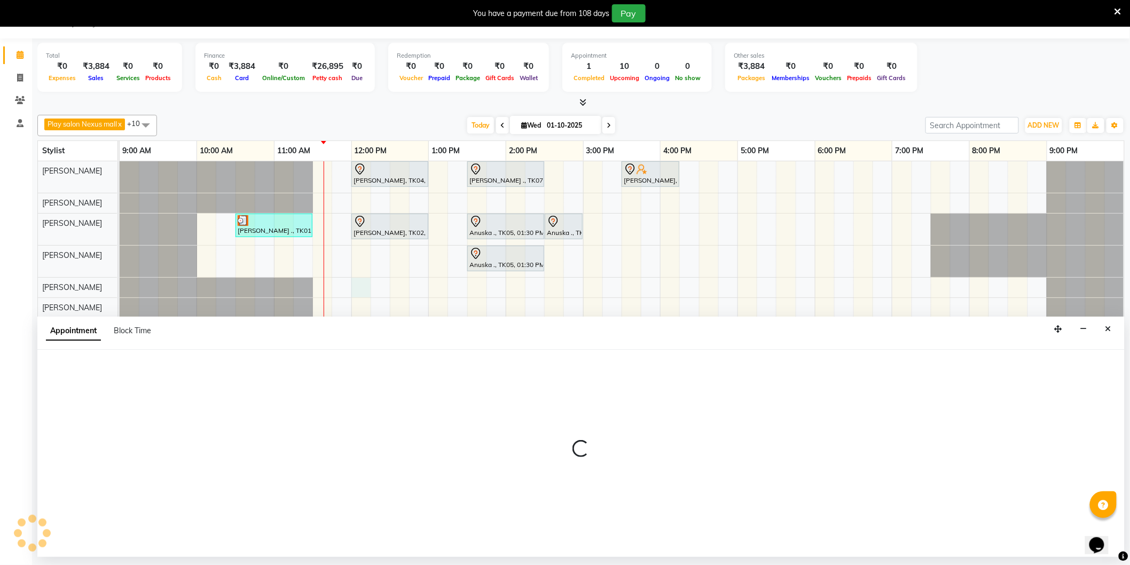
select select "81403"
select select "720"
select select "tentative"
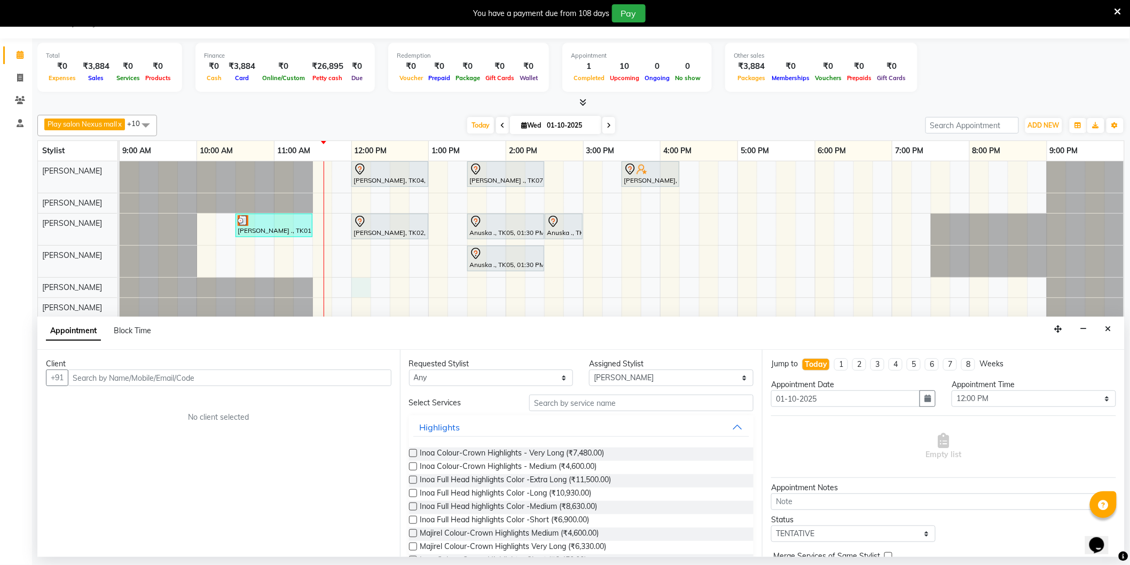
click at [108, 380] on input "text" at bounding box center [230, 378] width 324 height 17
click at [1106, 327] on icon "Close" at bounding box center [1109, 328] width 6 height 7
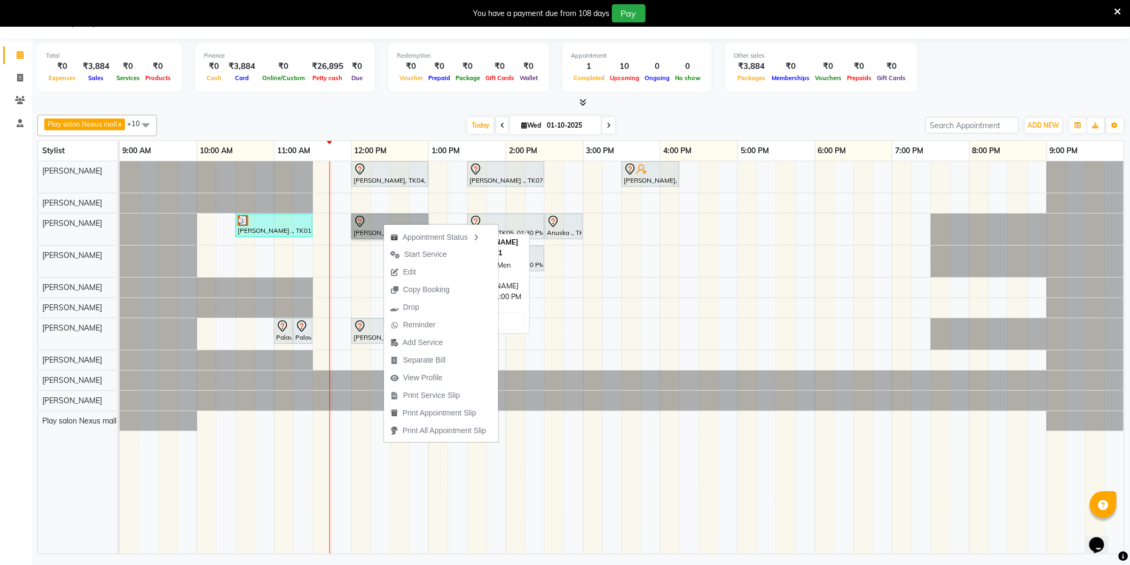
click at [376, 223] on link "Momita Basu, TK02, 12:00 PM-01:00 PM, Hair Cut Men (Senior stylist)" at bounding box center [389, 227] width 77 height 26
select select "7"
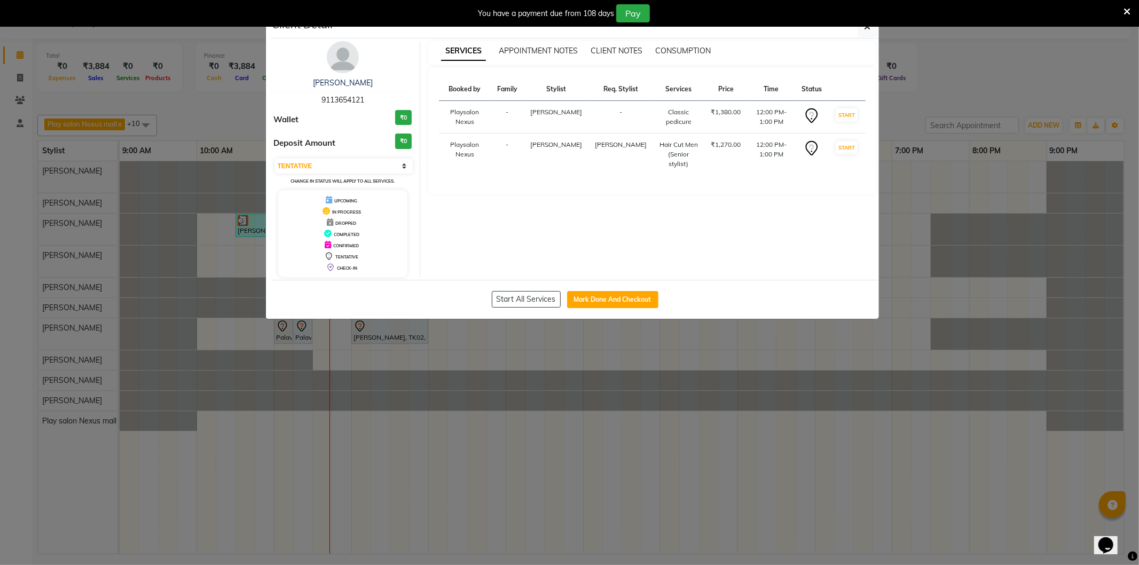
click at [1128, 7] on icon at bounding box center [1127, 12] width 7 height 10
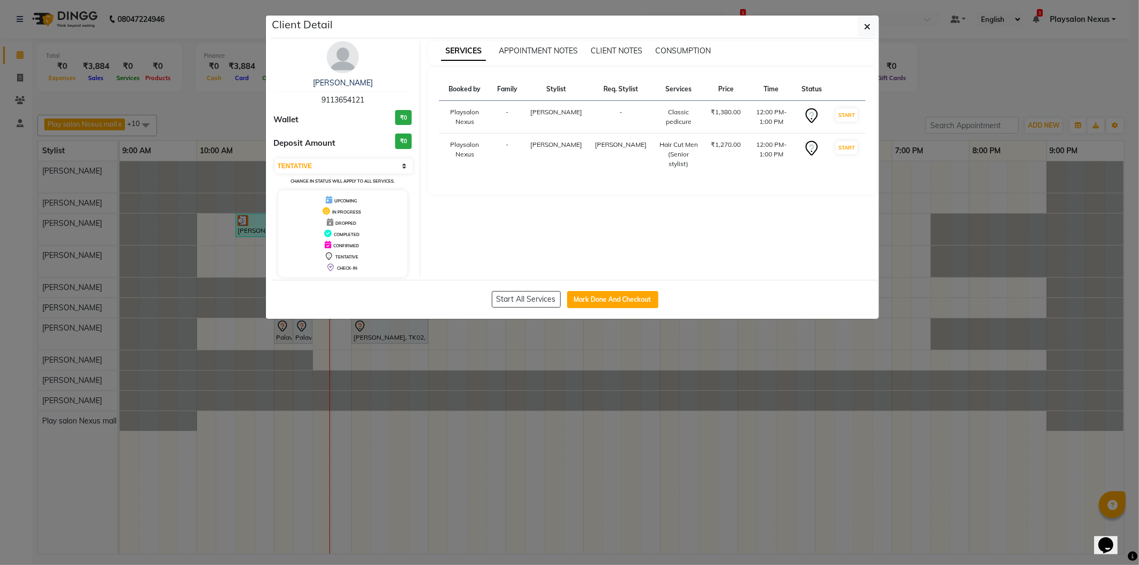
scroll to position [0, 0]
click at [870, 26] on icon "button" at bounding box center [868, 26] width 6 height 9
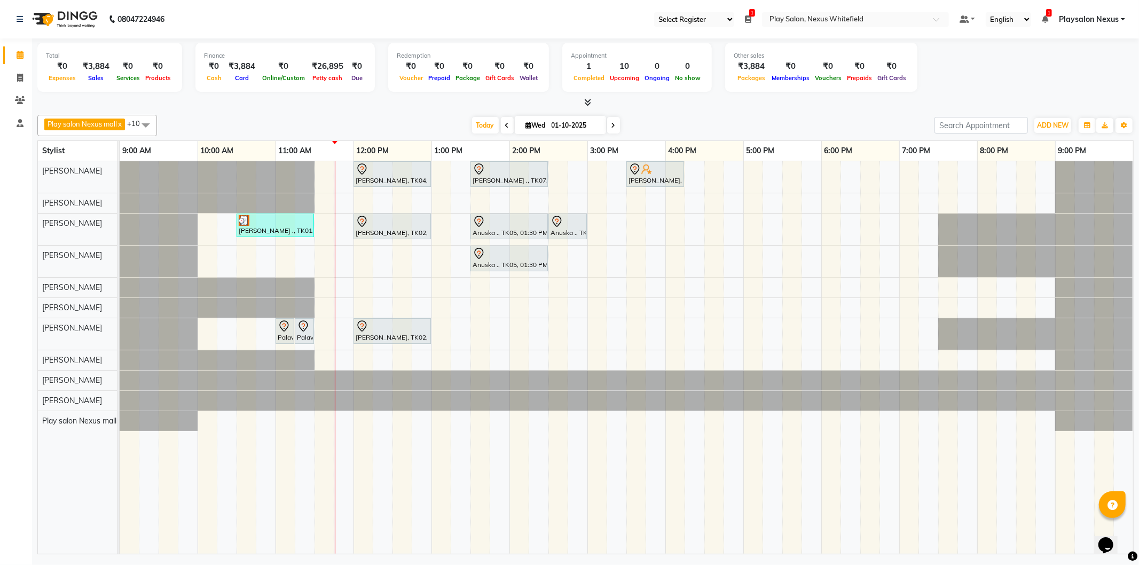
click at [609, 123] on span at bounding box center [613, 125] width 13 height 17
type input "02-10-2025"
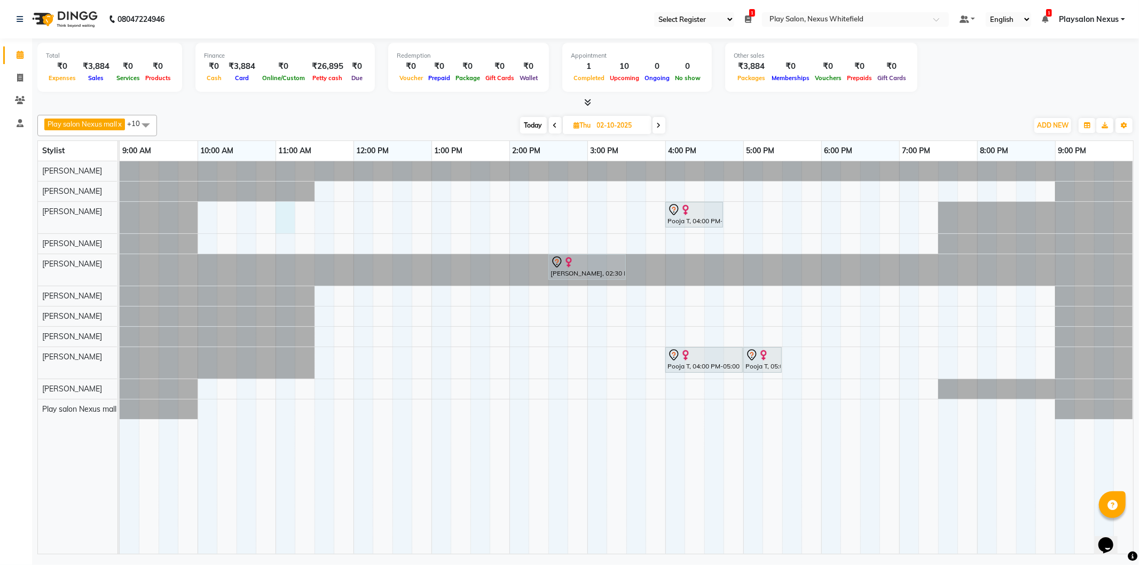
click at [282, 214] on div "Pooja T, 04:00 PM-04:45 PM, FUSIO-DOSE - 30 MIN Stuti Raj, 02:30 PM-03:30 PM, H…" at bounding box center [627, 357] width 1014 height 393
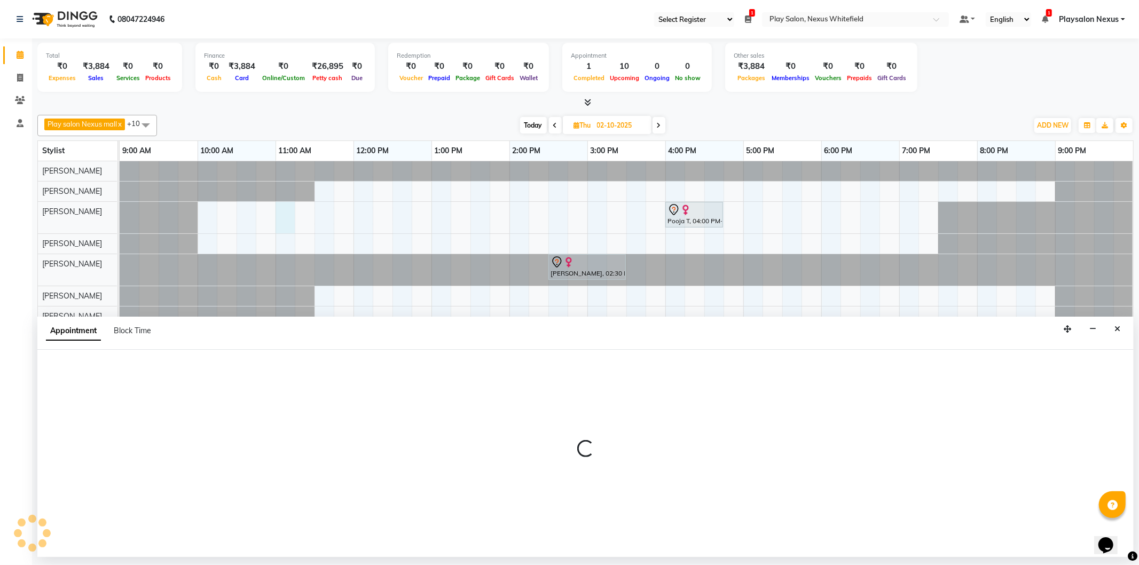
select select "81391"
select select "tentative"
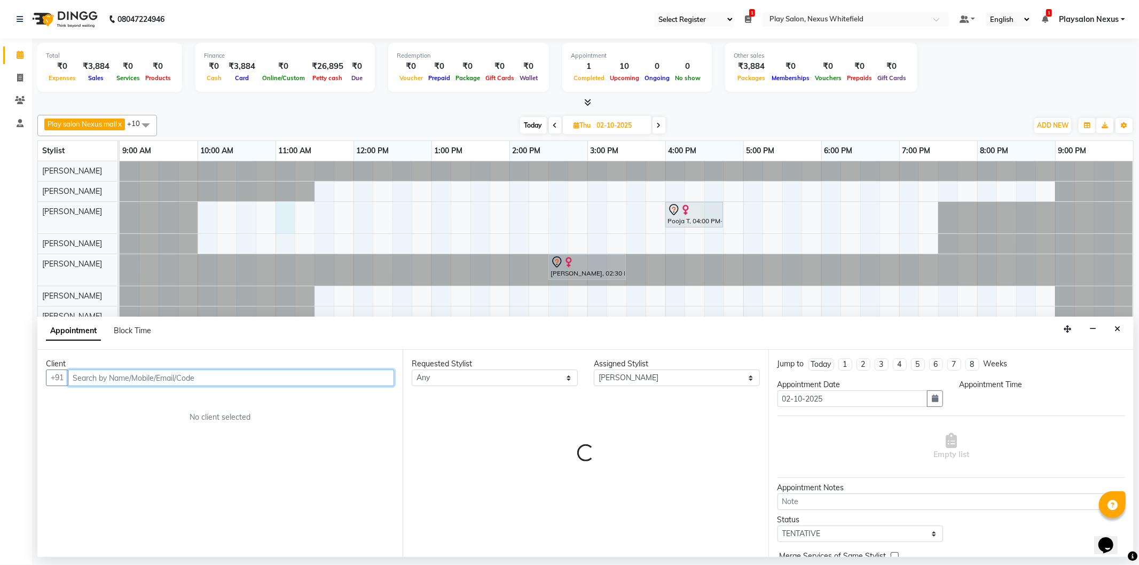
select select "660"
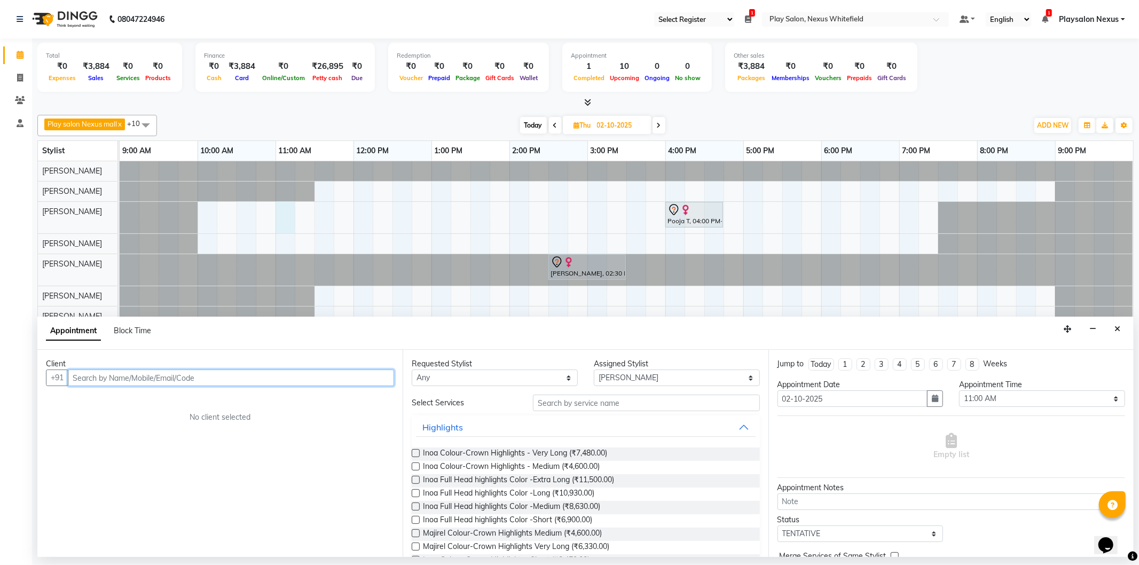
click at [108, 378] on input "text" at bounding box center [231, 378] width 326 height 17
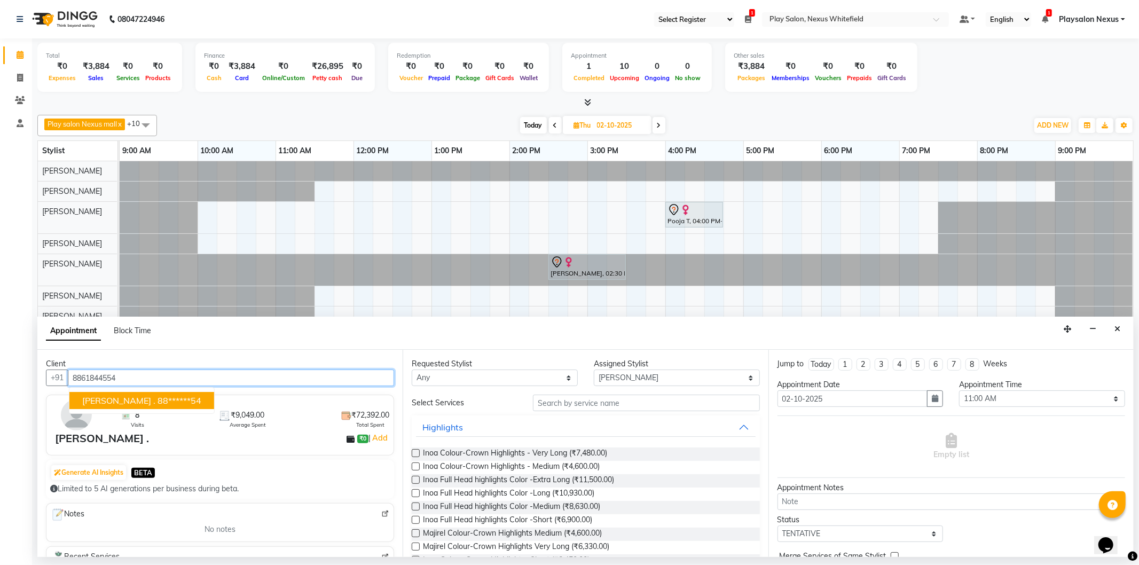
click at [120, 393] on button "Suparna . 88******54" at bounding box center [141, 400] width 145 height 17
type input "88******54"
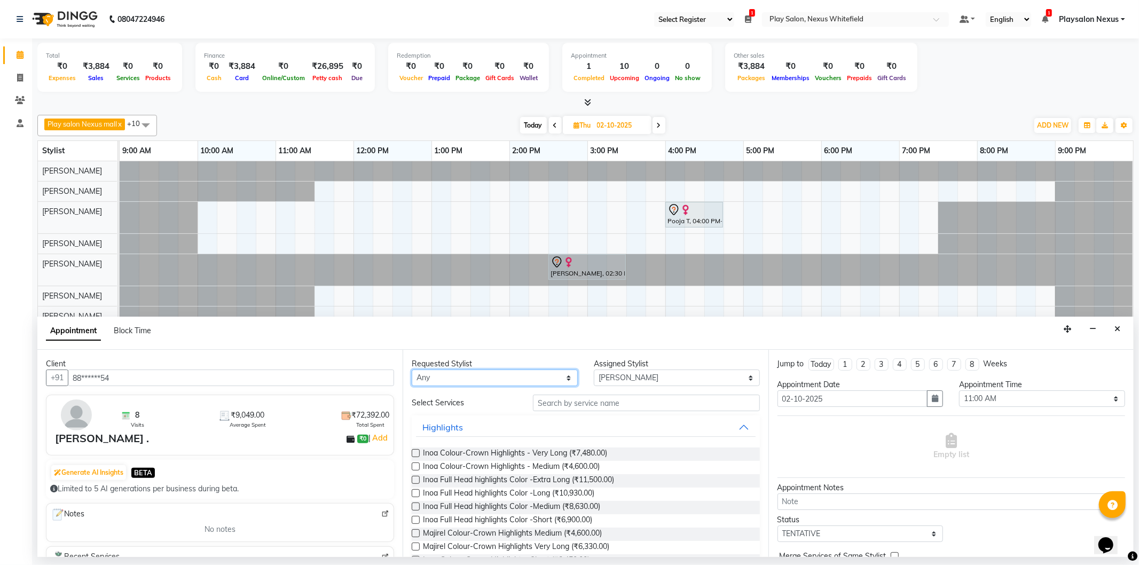
click at [543, 382] on select "Any [PERSON_NAME] Md [PERSON_NAME] [PERSON_NAME] [PERSON_NAME] [PERSON_NAME] [P…" at bounding box center [495, 378] width 166 height 17
select select "81391"
click at [412, 370] on select "Any [PERSON_NAME] Md [PERSON_NAME] [PERSON_NAME] [PERSON_NAME] [PERSON_NAME] [P…" at bounding box center [495, 378] width 166 height 17
click at [579, 407] on input "text" at bounding box center [646, 403] width 226 height 17
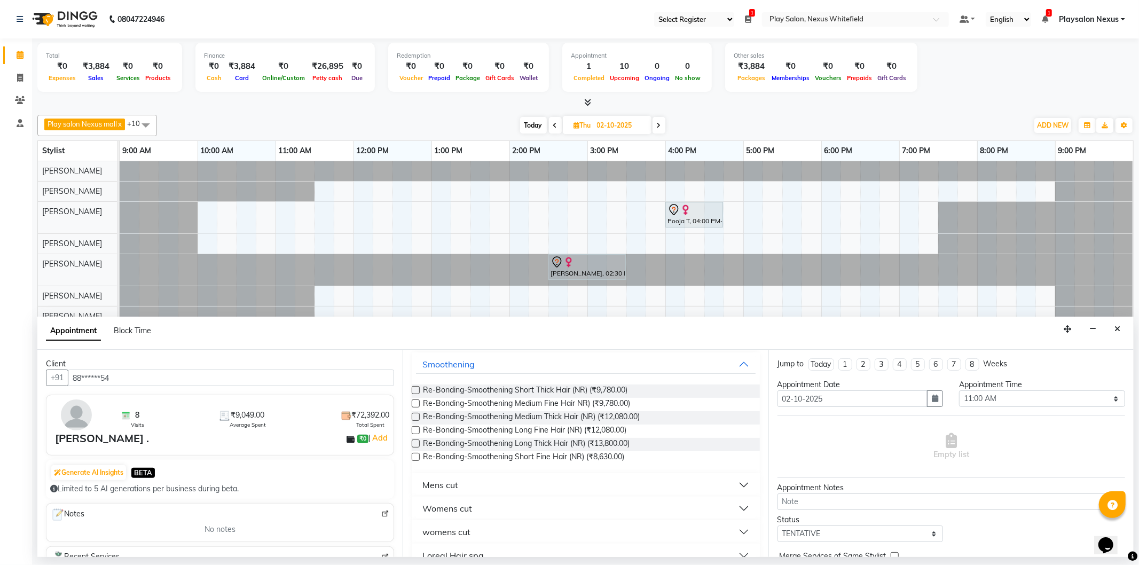
scroll to position [119, 0]
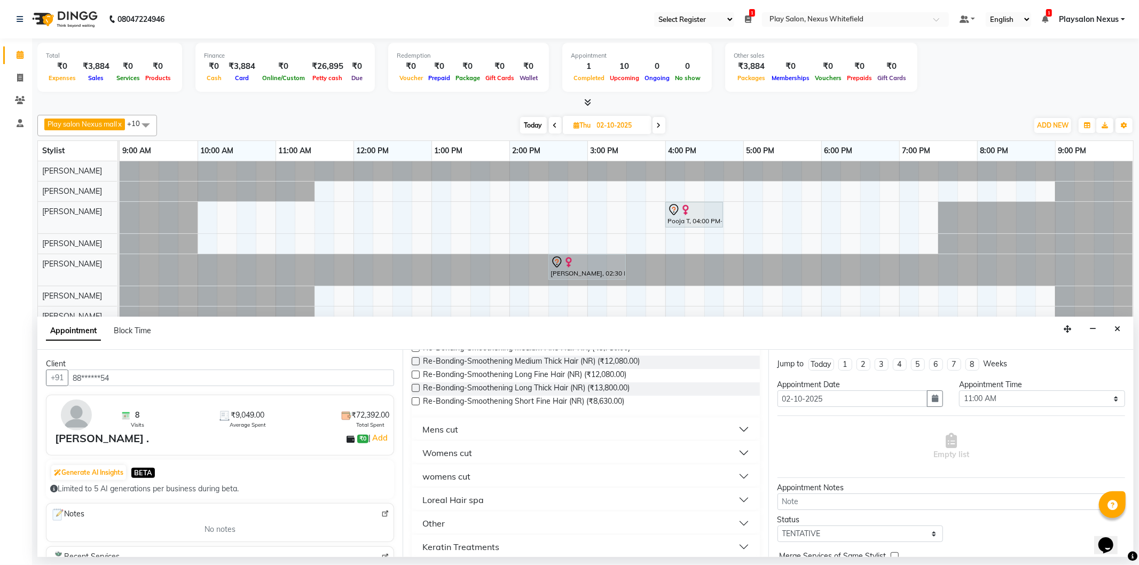
type input "hair"
click at [471, 433] on button "Mens cut" at bounding box center [585, 429] width 339 height 19
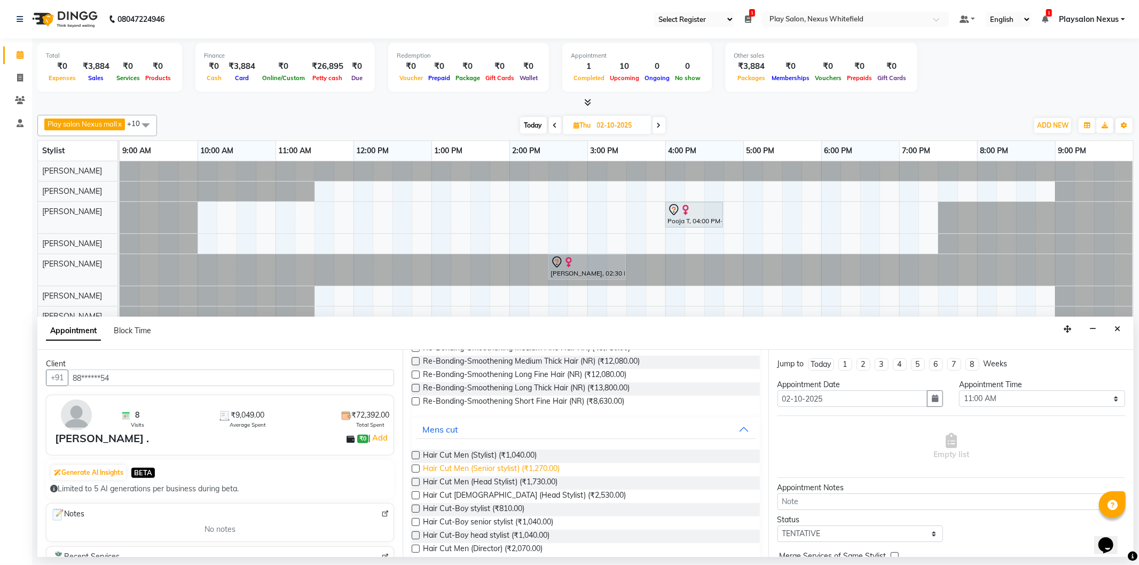
click at [501, 467] on span "Hair Cut Men (Senior stylist) (₹1,270.00)" at bounding box center [491, 469] width 137 height 13
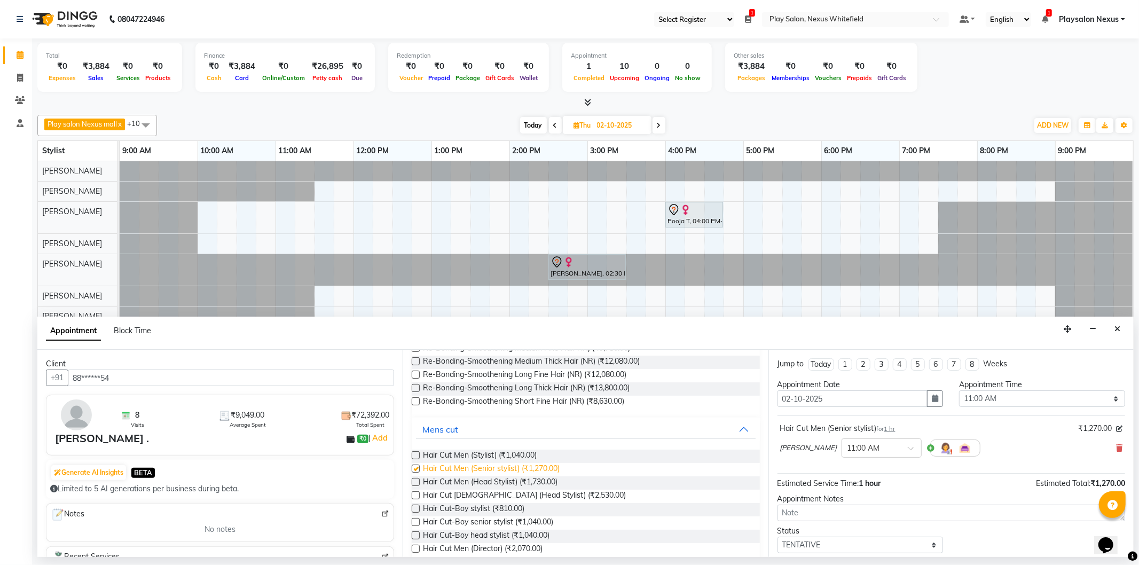
checkbox input "false"
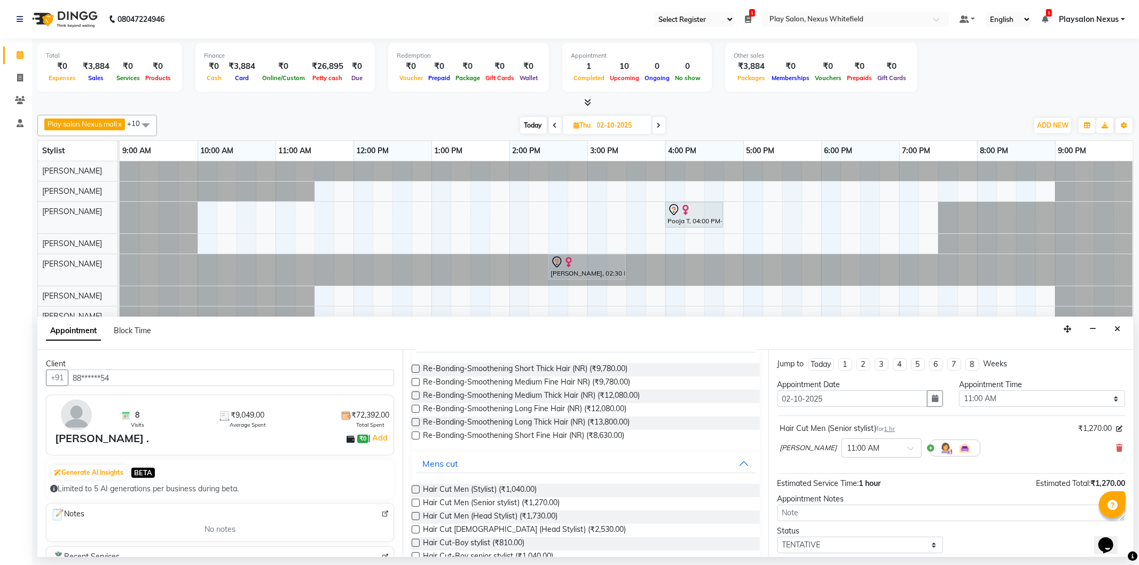
scroll to position [0, 0]
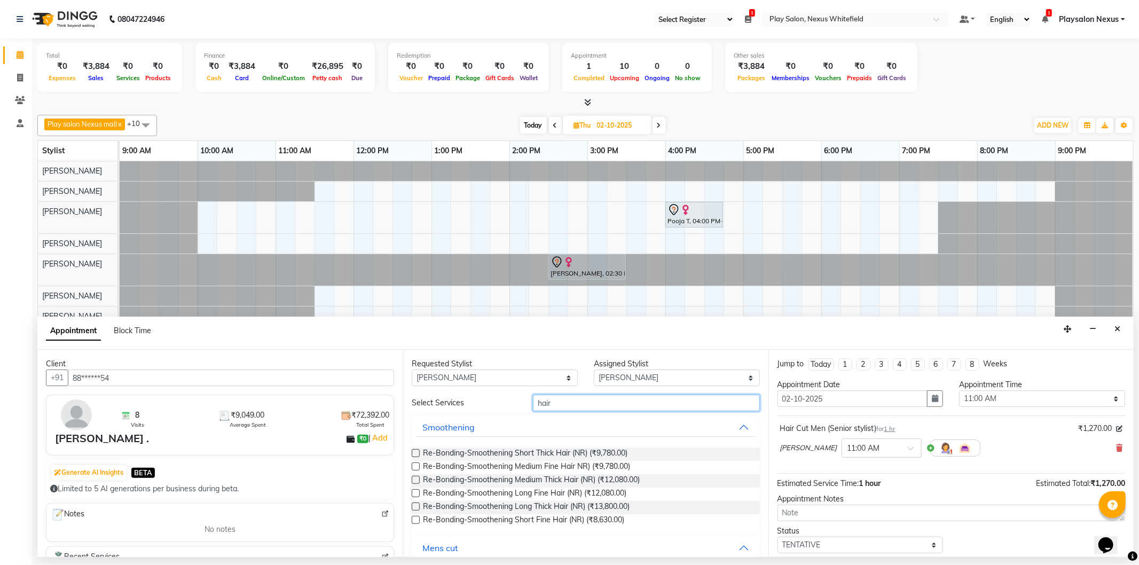
drag, startPoint x: 572, startPoint y: 404, endPoint x: 517, endPoint y: 396, distance: 55.2
click at [517, 397] on div "Select Services hair" at bounding box center [586, 403] width 364 height 17
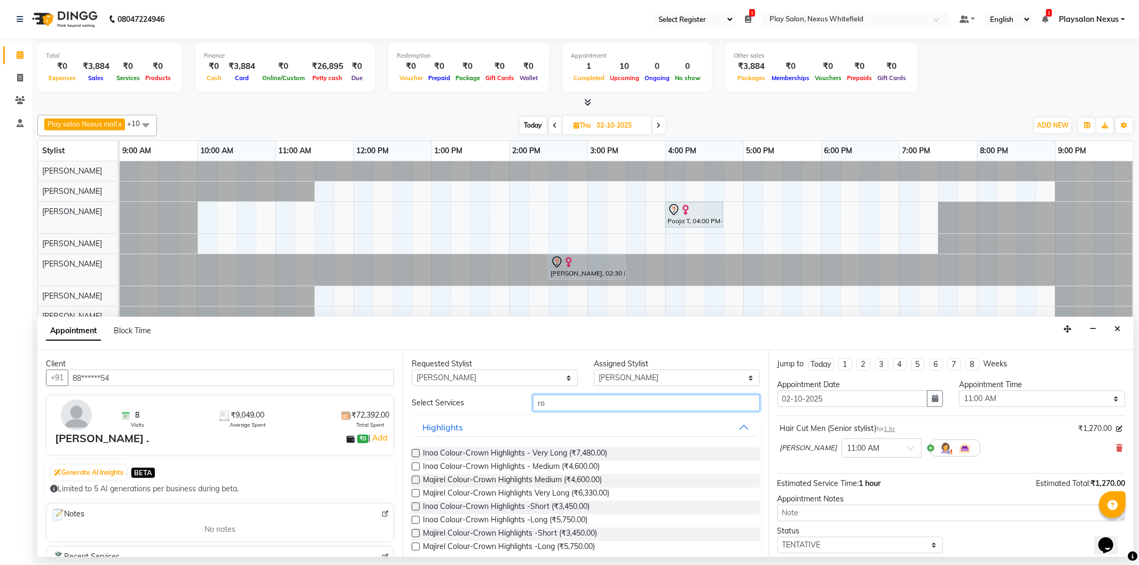
type input "roo"
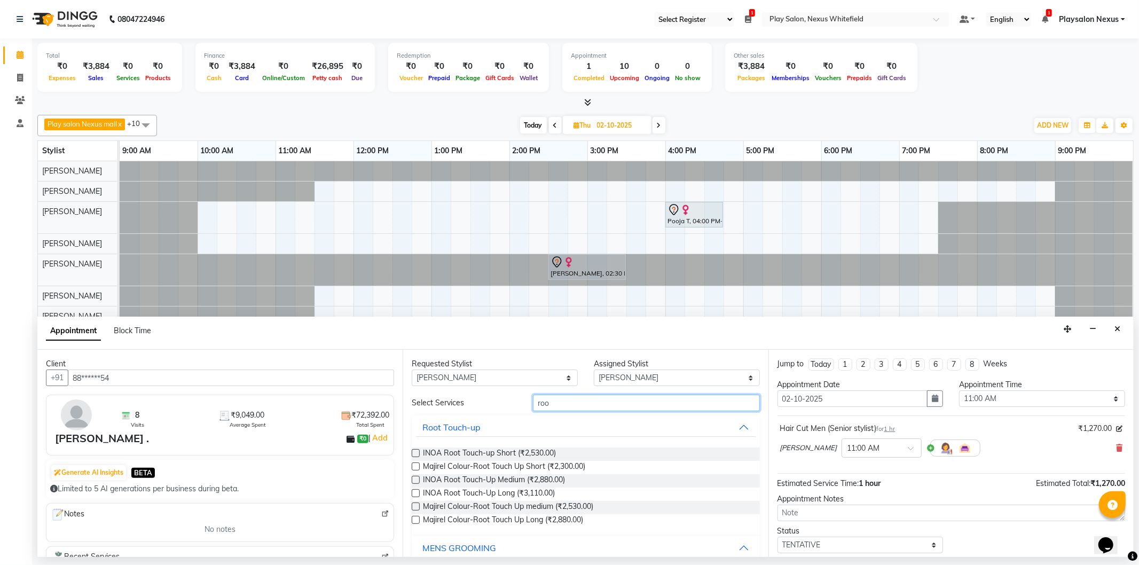
drag, startPoint x: 554, startPoint y: 404, endPoint x: 523, endPoint y: 404, distance: 30.4
click at [525, 404] on div "roo" at bounding box center [646, 403] width 243 height 17
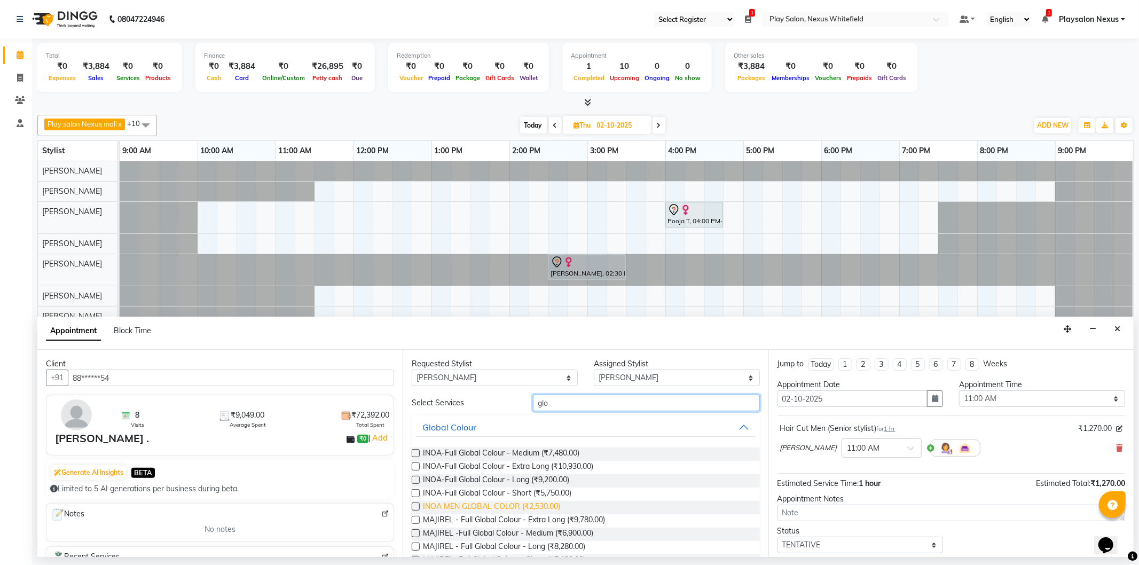
type input "glo"
click at [496, 505] on span "INOA MEN GLOBAL COLOR (₹2,530.00)" at bounding box center [491, 507] width 137 height 13
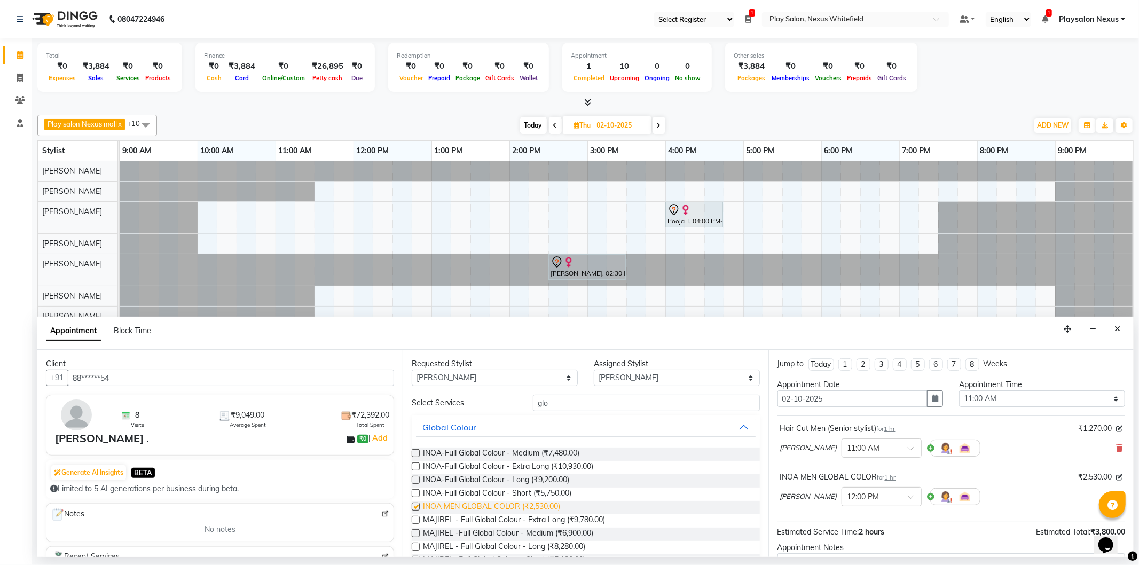
checkbox input "false"
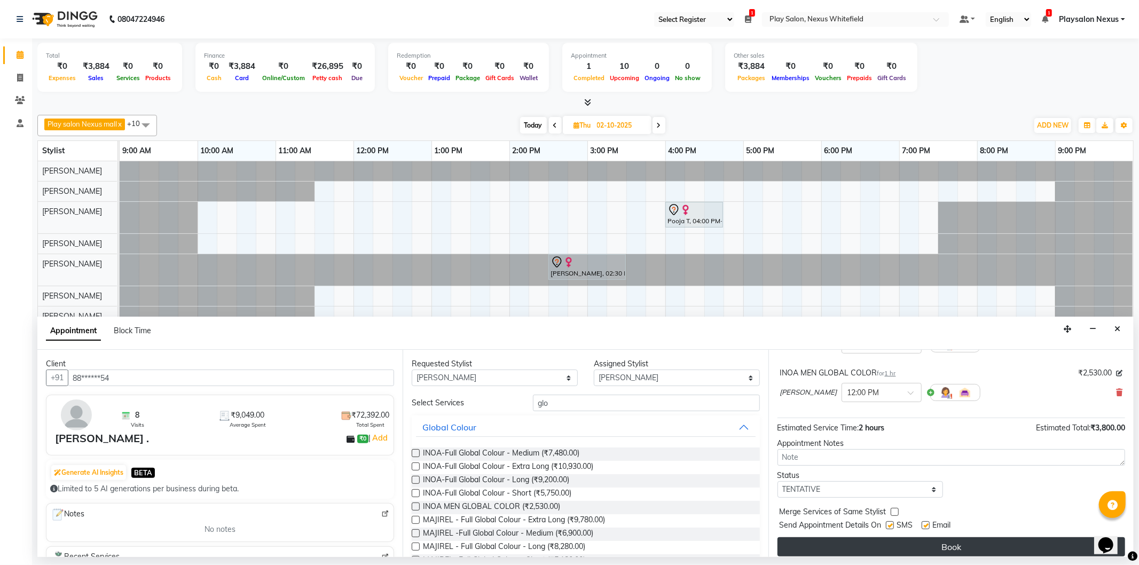
scroll to position [112, 0]
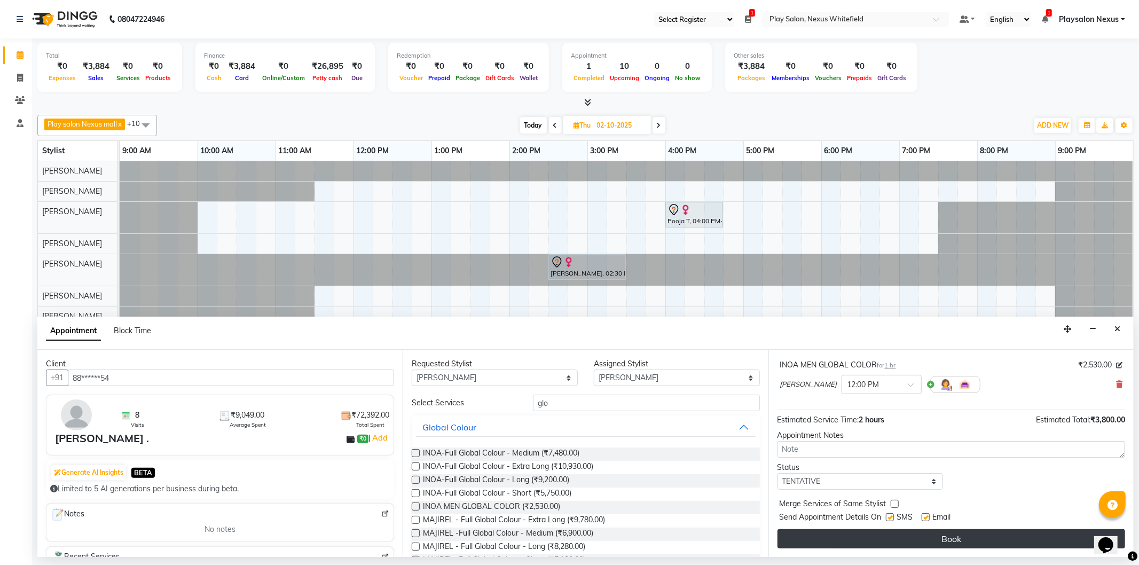
click at [924, 537] on button "Book" at bounding box center [952, 538] width 348 height 19
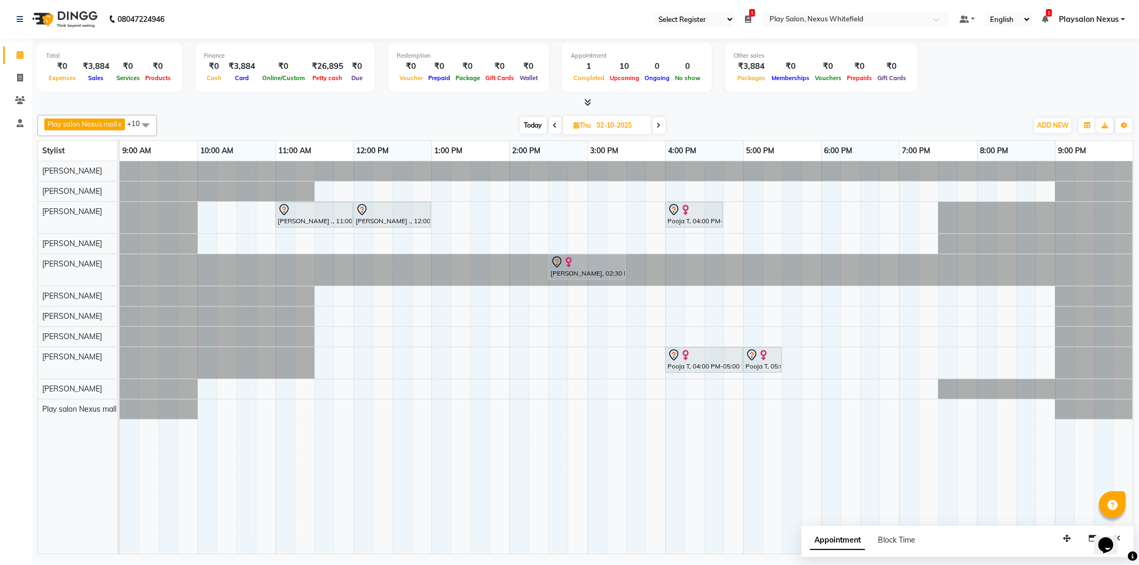
click at [538, 122] on span "Today" at bounding box center [533, 125] width 27 height 17
type input "01-10-2025"
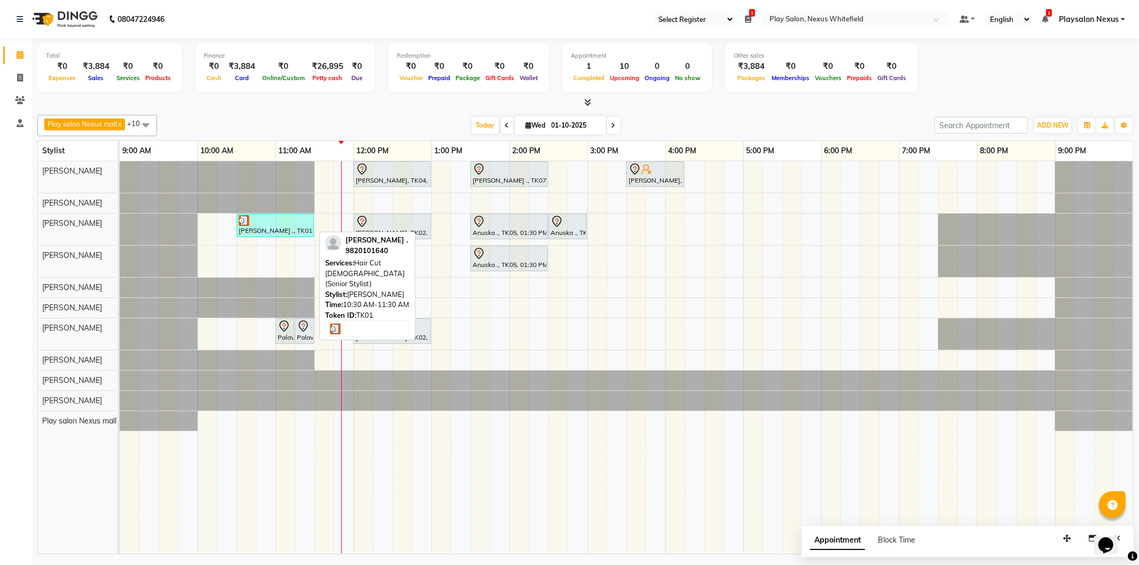
click at [280, 219] on div at bounding box center [275, 220] width 73 height 11
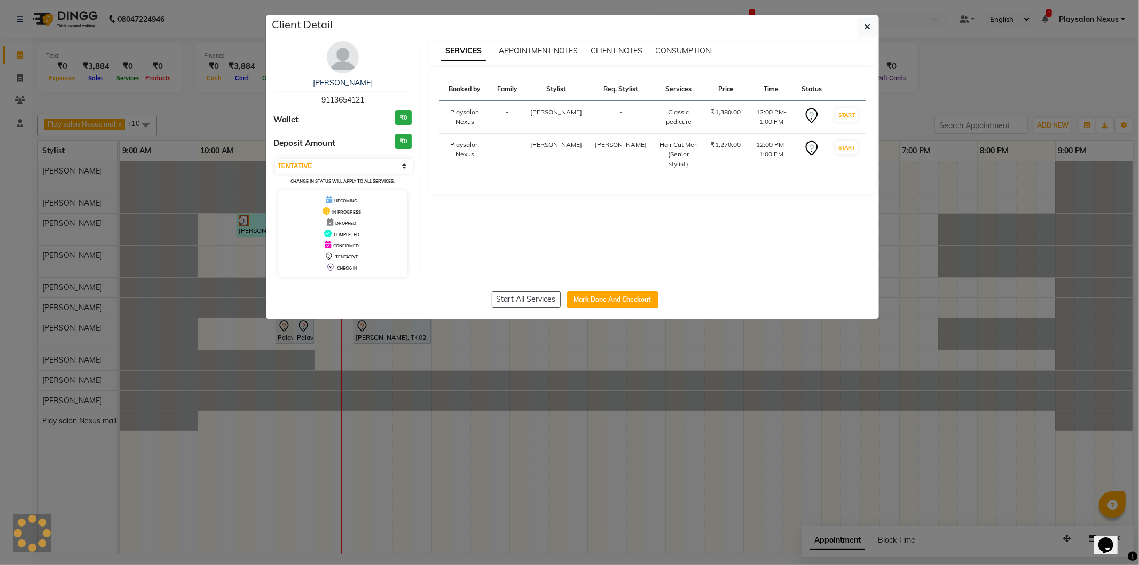
select select "3"
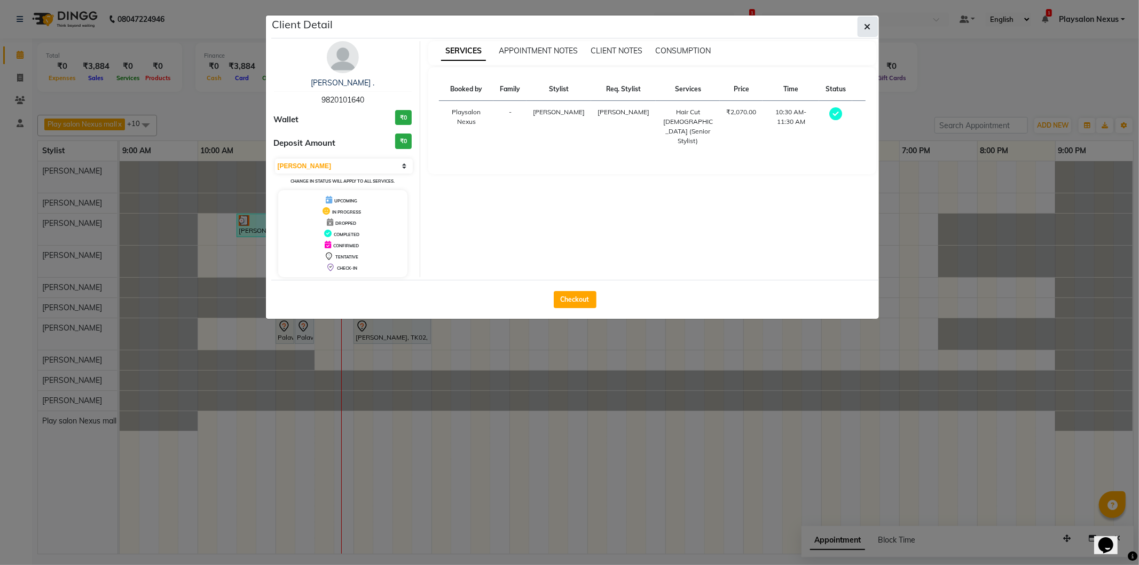
click at [872, 27] on button "button" at bounding box center [868, 27] width 20 height 20
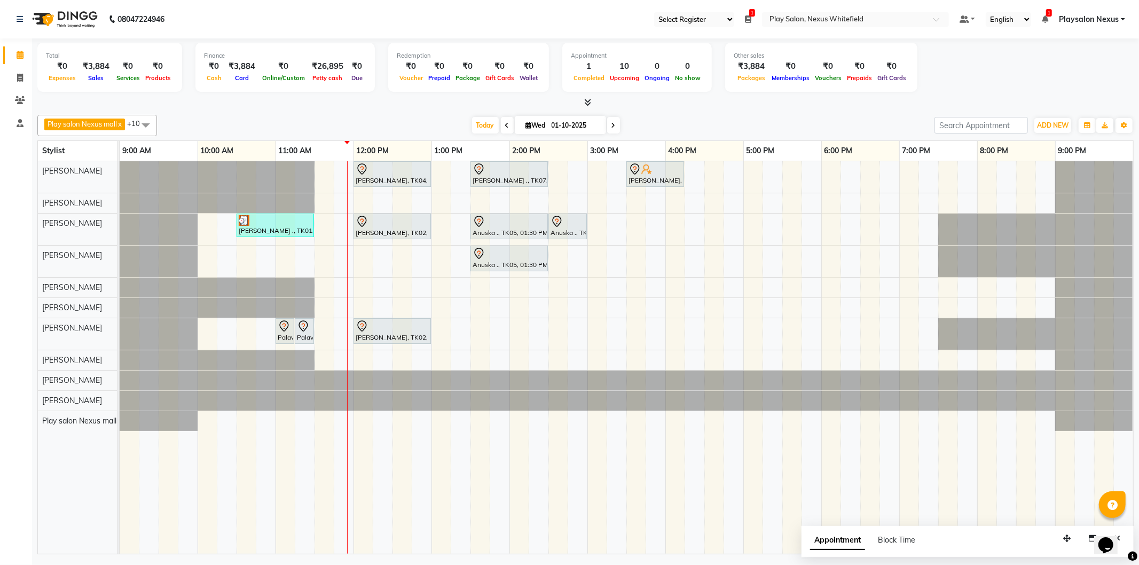
select select "106"
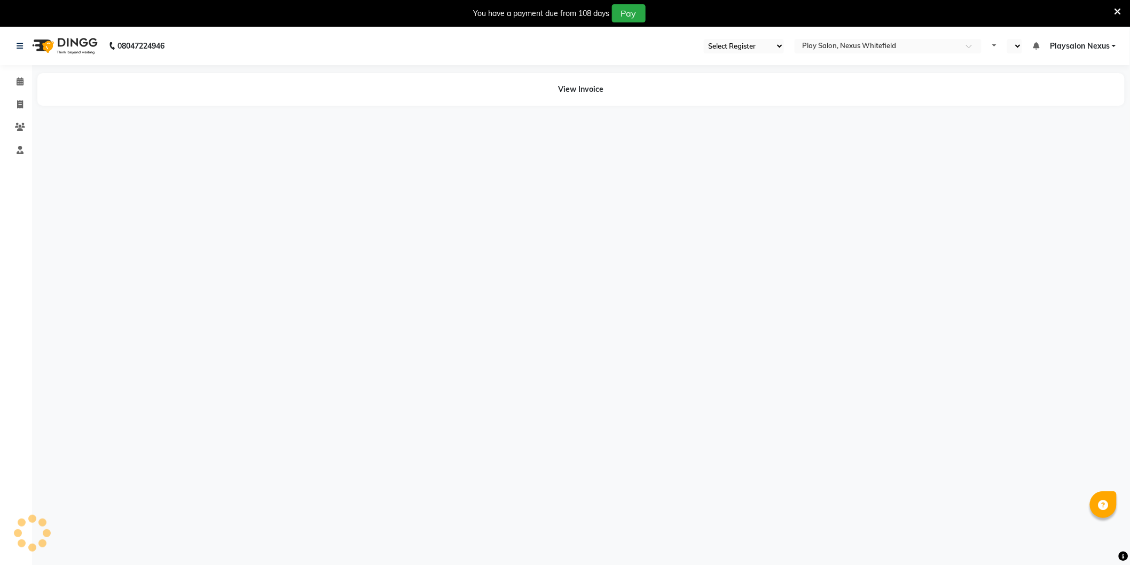
select select "106"
select select "en"
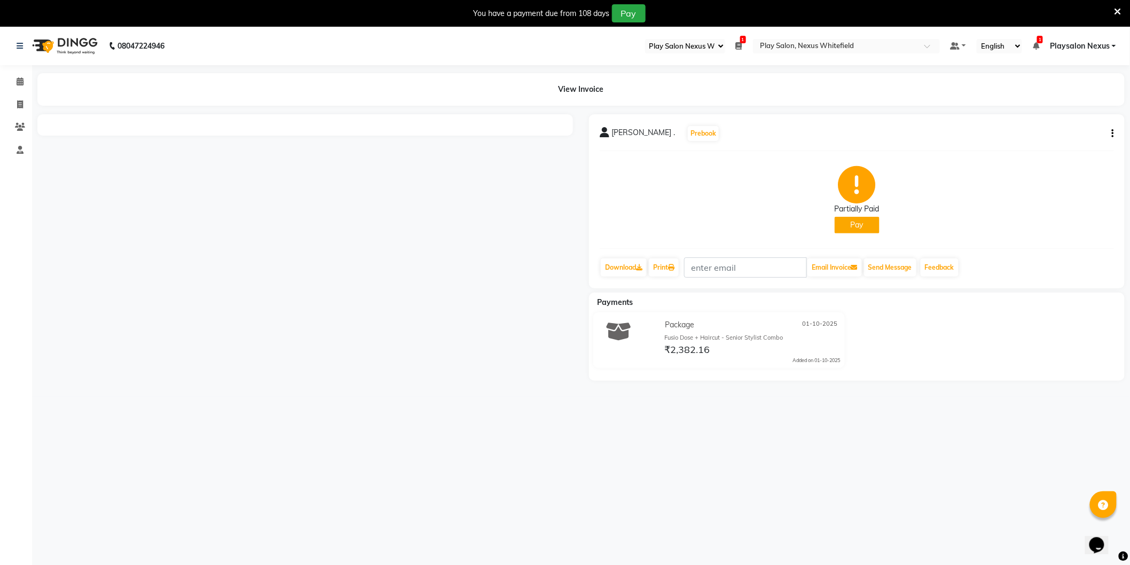
click at [1113, 134] on icon "button" at bounding box center [1113, 134] width 2 height 1
click at [1036, 214] on div "Partially Paid Pay" at bounding box center [857, 200] width 514 height 80
click at [18, 106] on icon at bounding box center [20, 104] width 6 height 8
select select "8356"
select select "service"
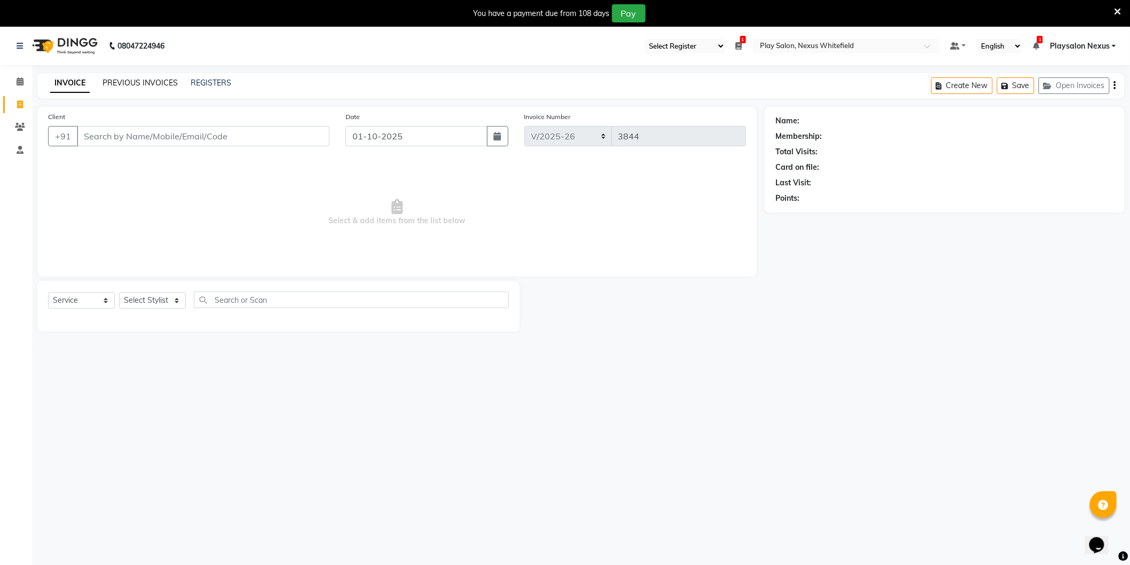
click at [134, 79] on link "PREVIOUS INVOICES" at bounding box center [140, 83] width 75 height 10
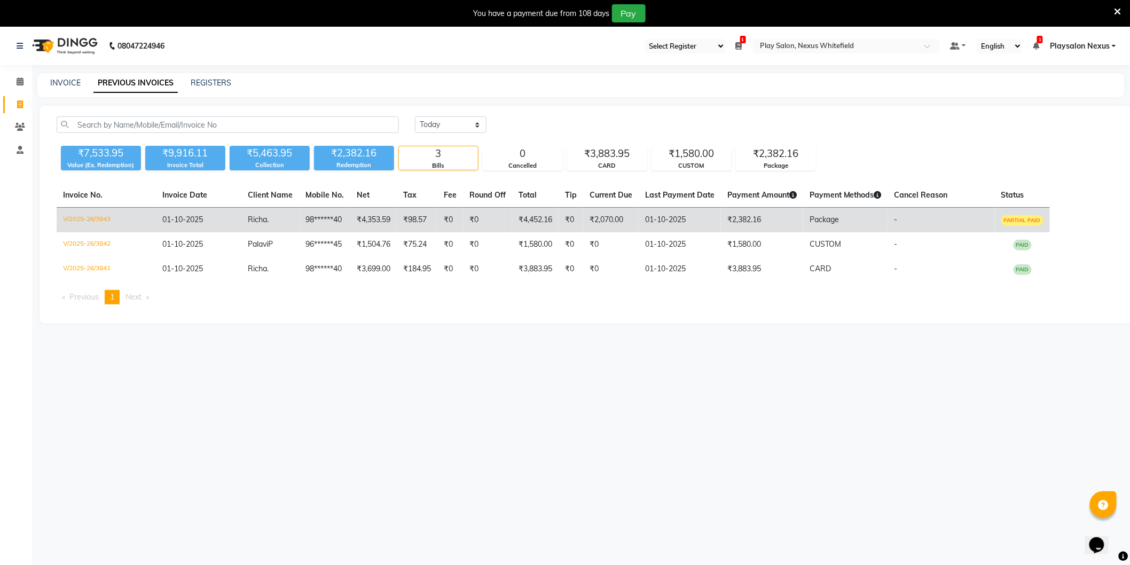
click at [194, 220] on span "01-10-2025" at bounding box center [182, 220] width 41 height 10
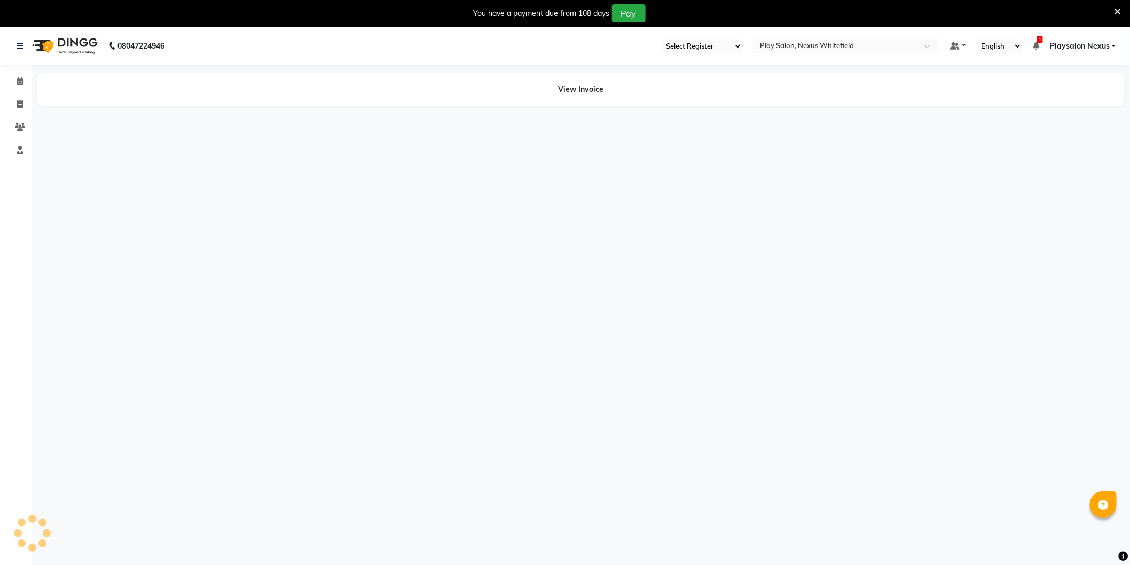
select select "106"
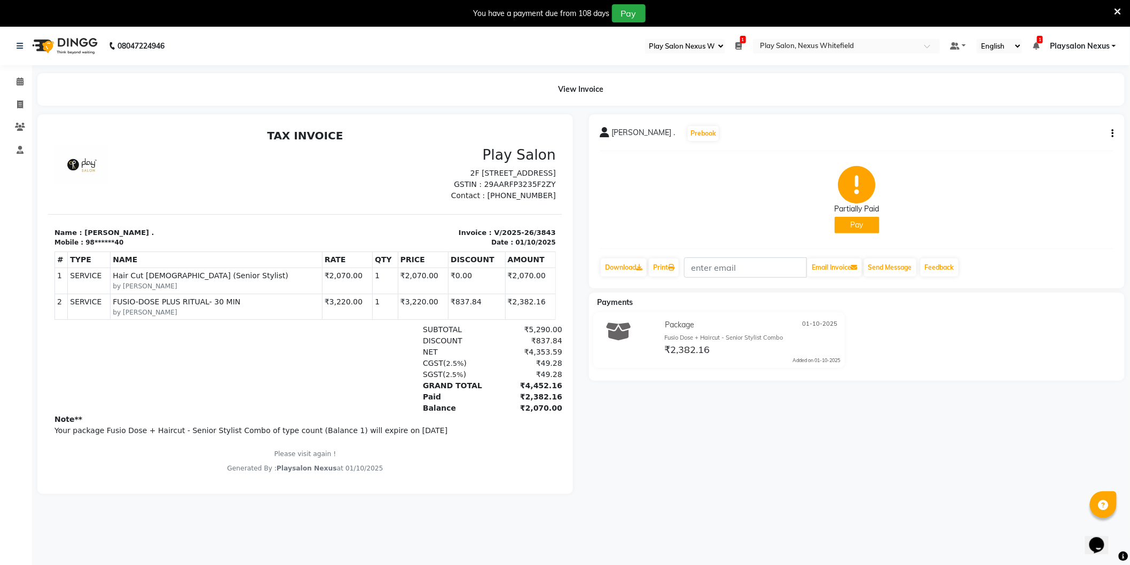
click at [1112, 134] on button "button" at bounding box center [1111, 133] width 6 height 11
click at [1114, 11] on div "You have a payment due from 108 days Pay" at bounding box center [559, 13] width 1111 height 18
click at [1118, 7] on icon at bounding box center [1118, 12] width 7 height 10
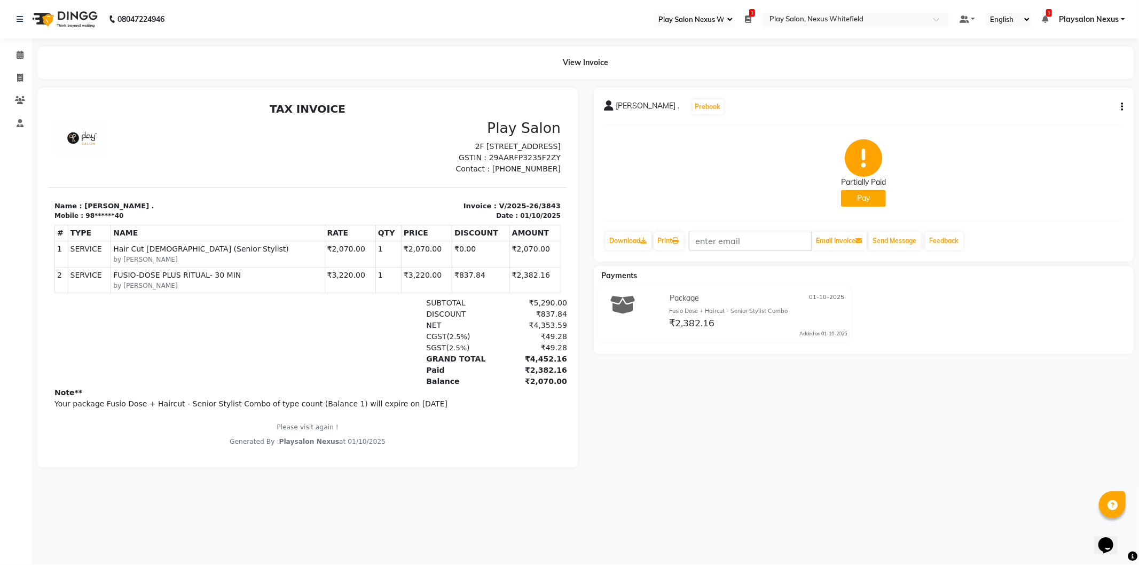
click at [751, 19] on icon at bounding box center [748, 18] width 6 height 7
click at [752, 19] on icon at bounding box center [748, 18] width 6 height 7
click at [747, 21] on icon at bounding box center [748, 18] width 6 height 7
click at [751, 17] on icon at bounding box center [748, 18] width 6 height 7
click at [755, 20] on ul "Select Register Play Salon Nexus Whitefield 1 Daily Open Registers 01-10-2025 C…" at bounding box center [802, 19] width 306 height 14
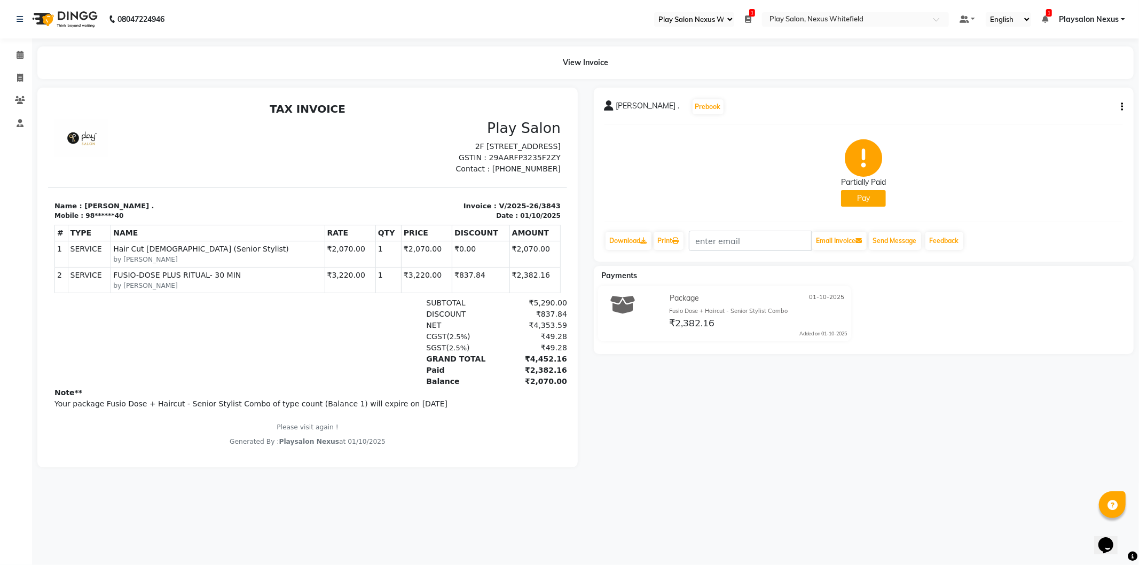
click at [755, 20] on ul "Select Register Play Salon Nexus Whitefield 1 Daily Open Registers 01-10-2025 C…" at bounding box center [802, 19] width 306 height 14
click at [748, 20] on icon at bounding box center [748, 18] width 6 height 7
click at [736, 57] on button "Close" at bounding box center [732, 56] width 29 height 17
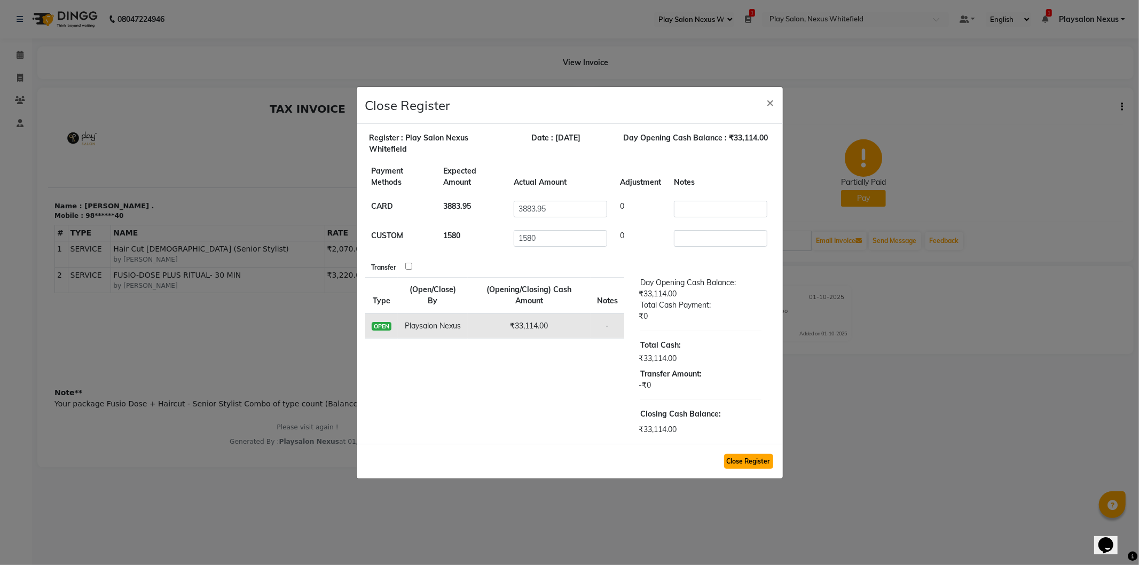
click at [745, 460] on button "Close Register" at bounding box center [748, 461] width 49 height 15
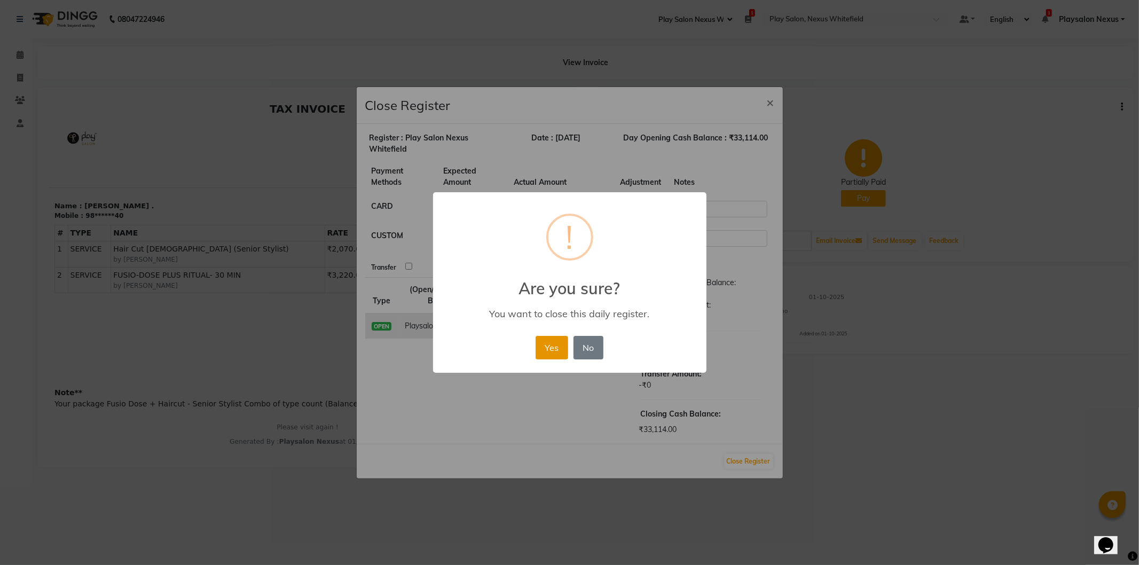
click at [561, 353] on button "Yes" at bounding box center [552, 348] width 33 height 24
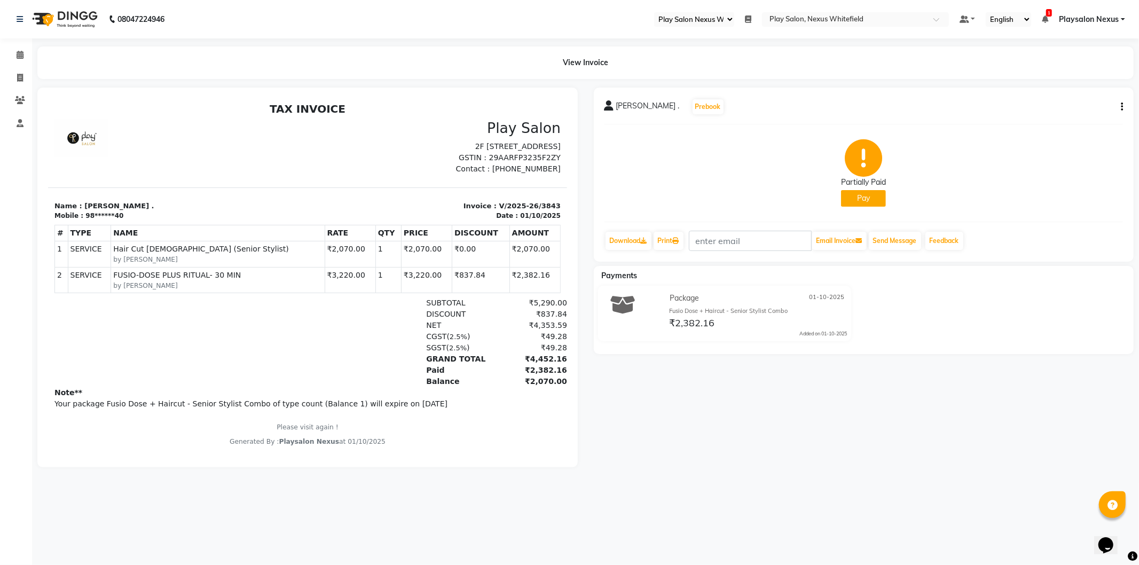
scroll to position [8, 0]
click at [20, 54] on icon at bounding box center [20, 55] width 7 height 8
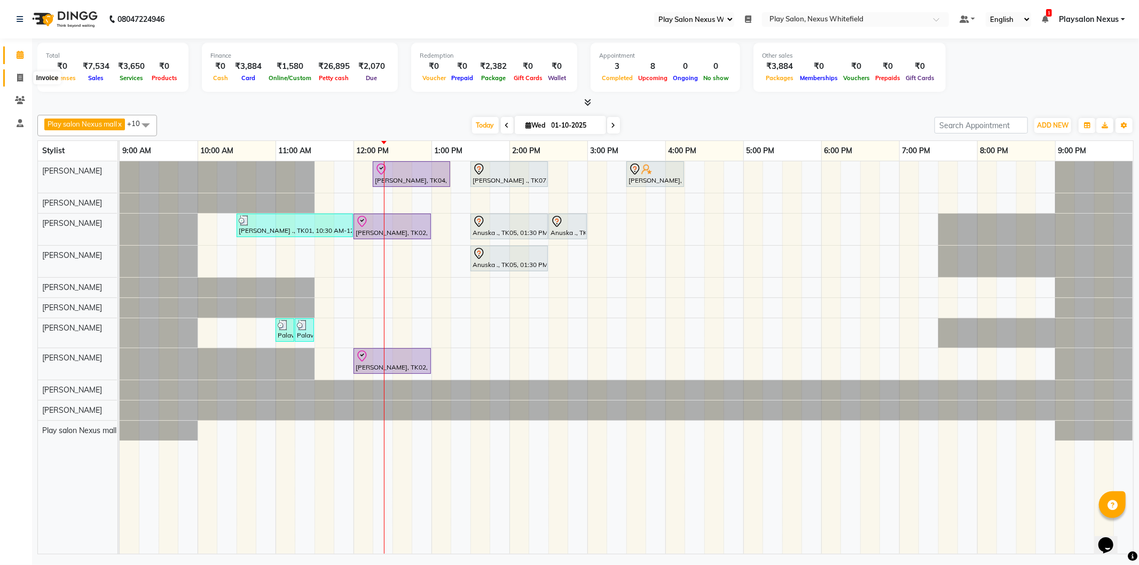
click at [20, 77] on icon at bounding box center [20, 78] width 6 height 8
select select "8356"
select select "service"
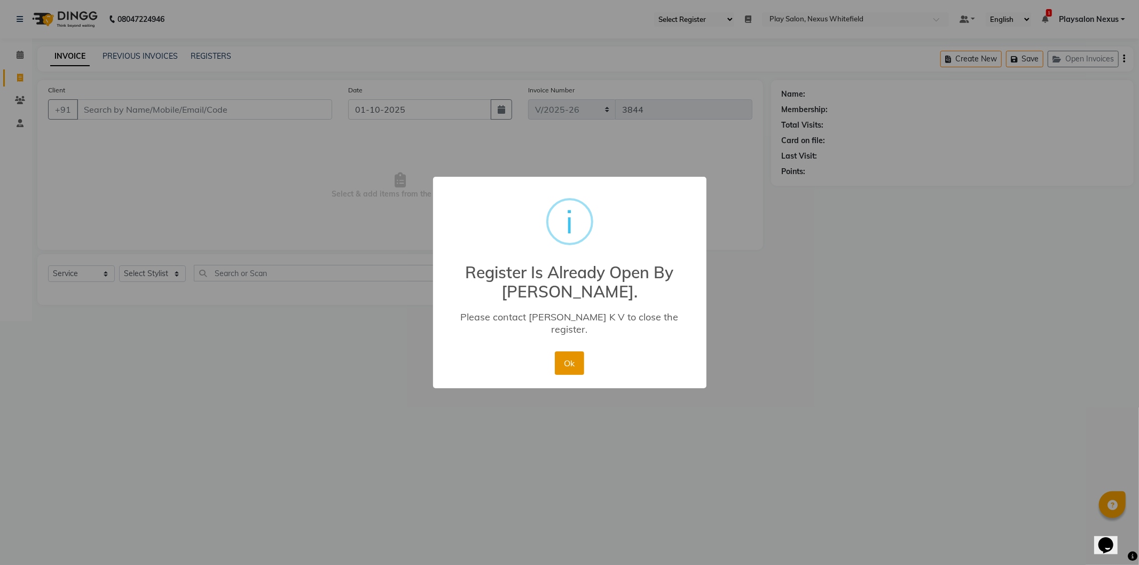
click at [570, 361] on button "Ok" at bounding box center [569, 363] width 29 height 24
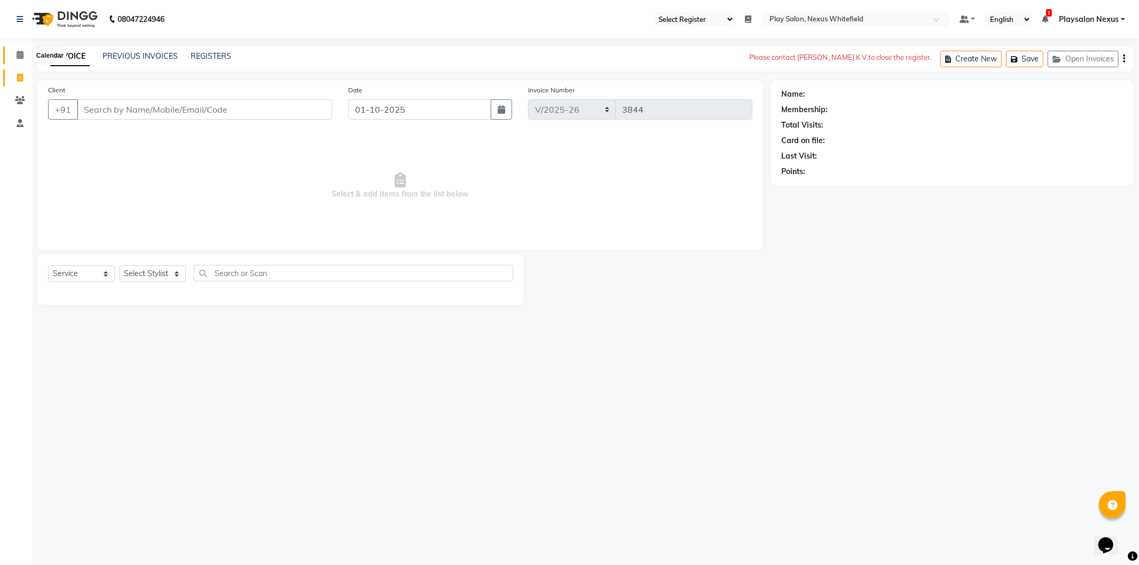
click at [20, 56] on icon at bounding box center [20, 55] width 7 height 8
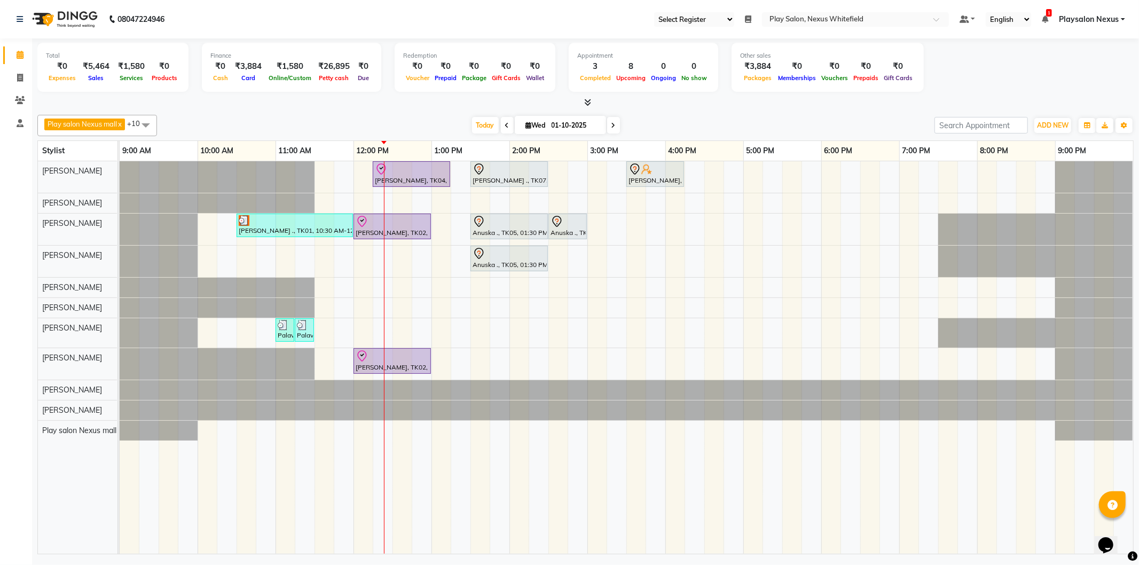
click at [596, 306] on div "Simran Kiran, TK04, 12:15 PM-01:15 PM, Hair Cut Lady (Head Stylist) Vivian ., T…" at bounding box center [627, 357] width 1014 height 393
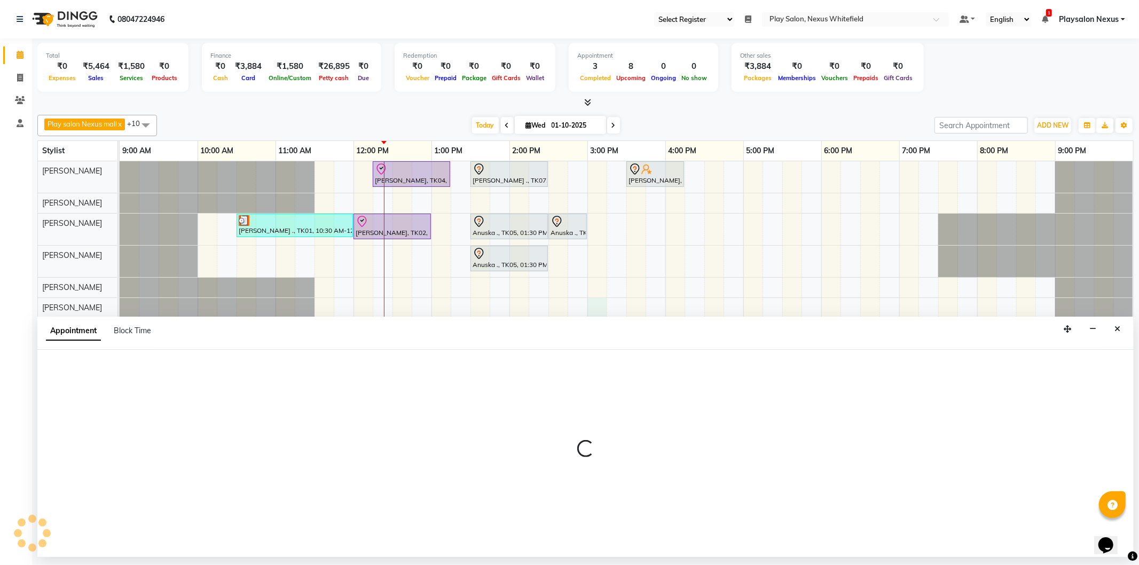
select select "81397"
select select "900"
select select "tentative"
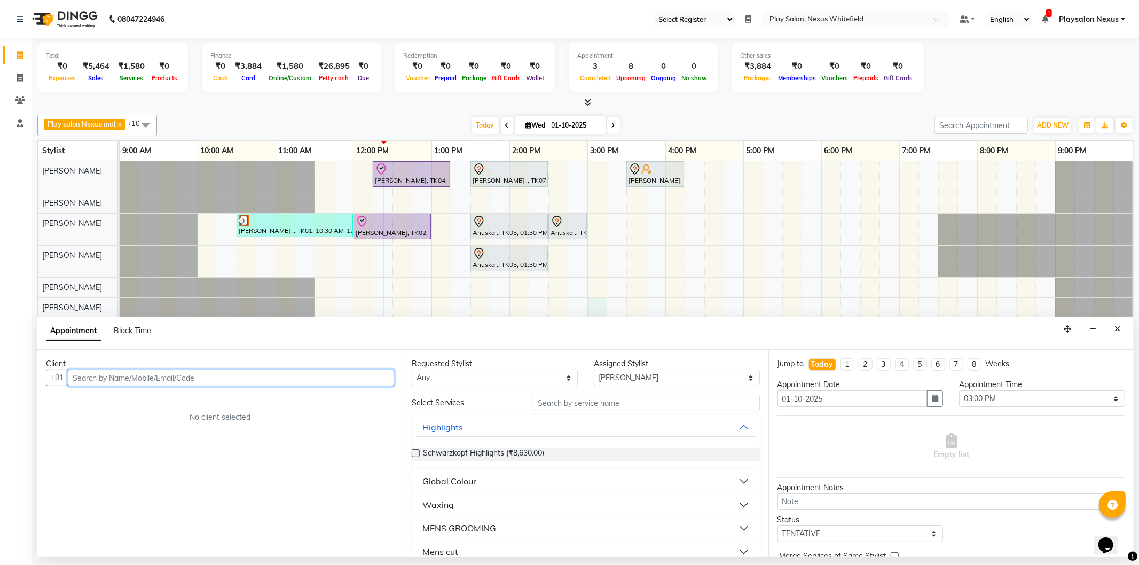
click at [232, 378] on input "text" at bounding box center [231, 378] width 326 height 17
click at [150, 400] on ngb-highlight "96******66" at bounding box center [134, 400] width 44 height 11
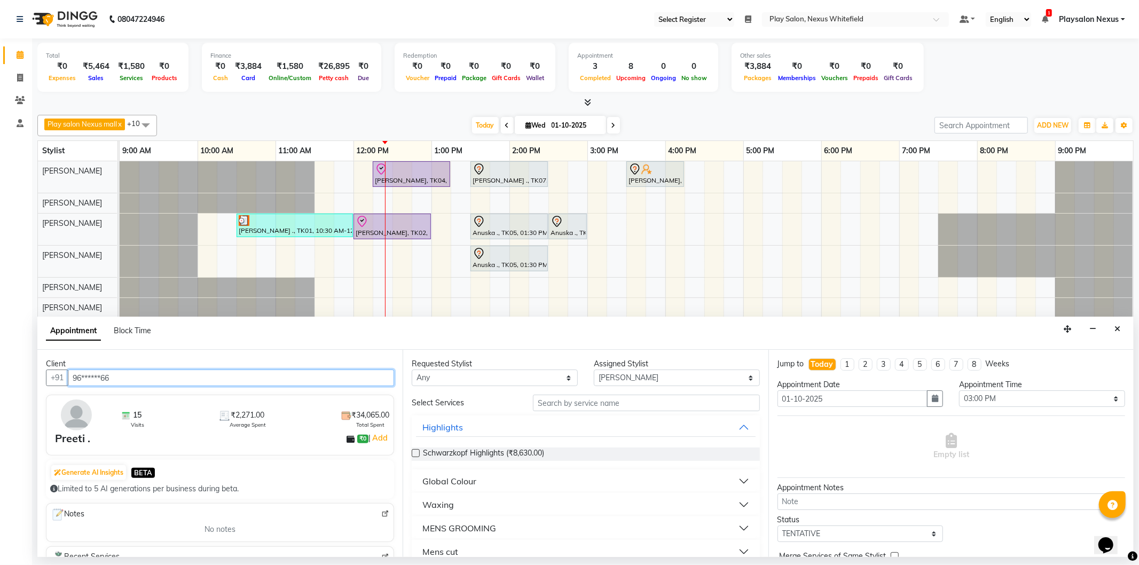
type input "96******66"
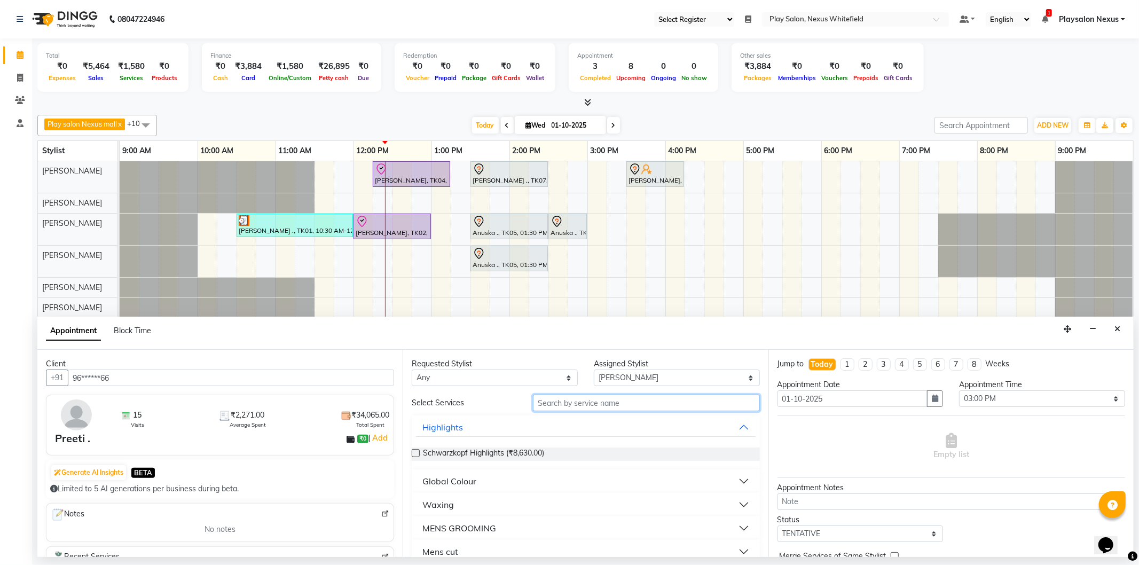
click at [598, 405] on input "text" at bounding box center [646, 403] width 226 height 17
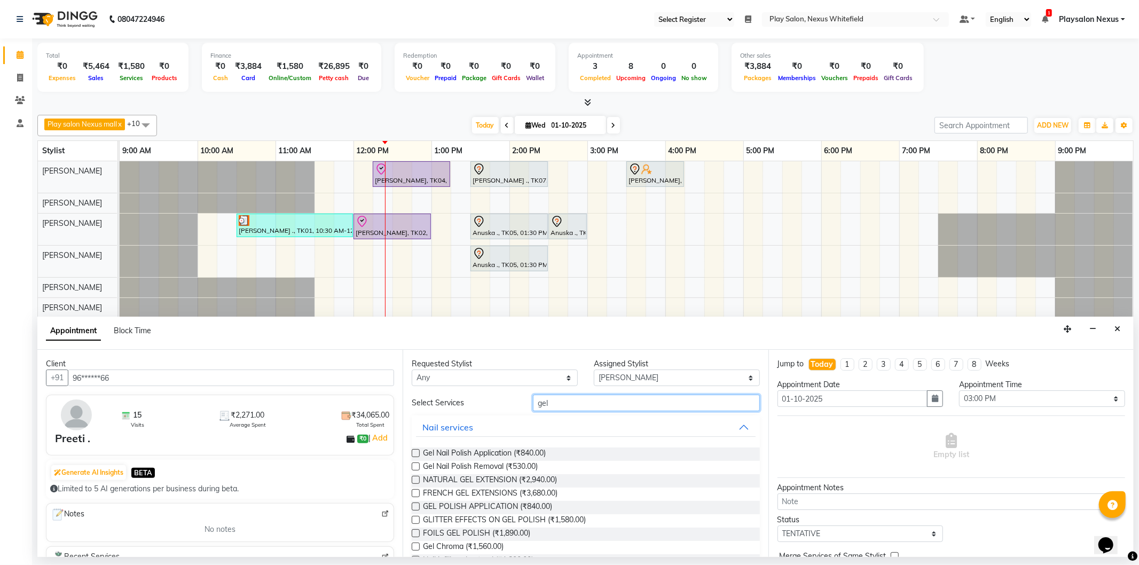
type input "gel"
click at [416, 451] on label at bounding box center [416, 453] width 8 height 8
click at [416, 451] on input "checkbox" at bounding box center [415, 454] width 7 height 7
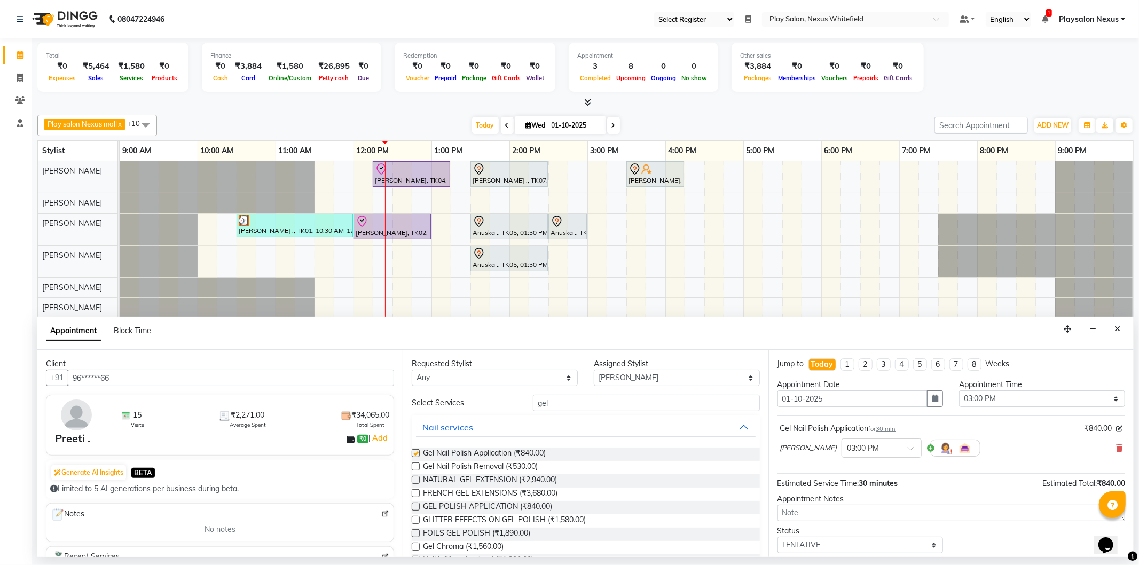
checkbox input "false"
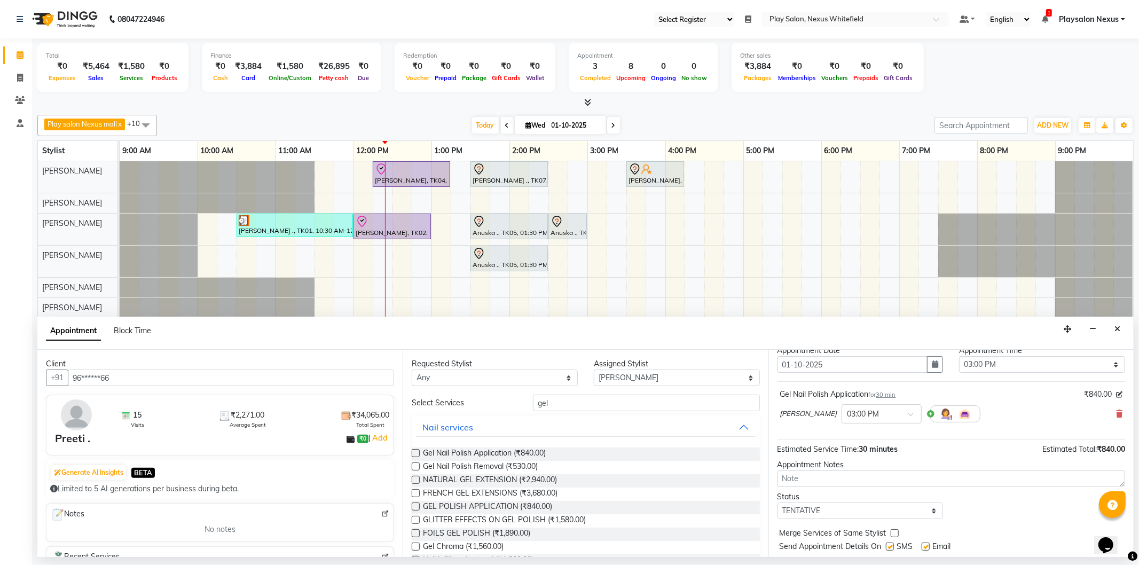
scroll to position [63, 0]
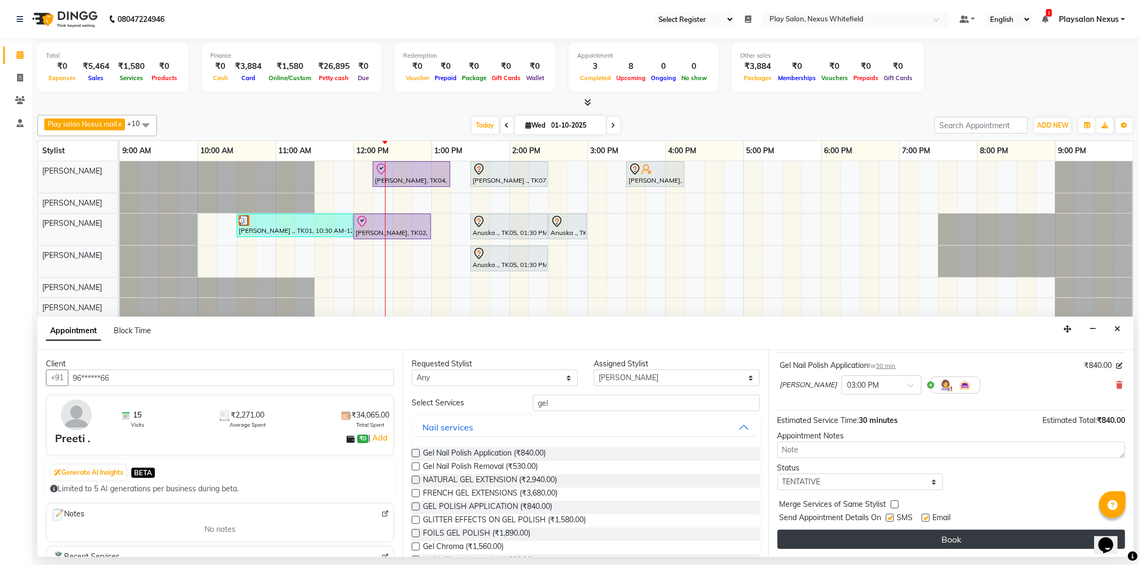
click at [991, 537] on button "Book" at bounding box center [952, 539] width 348 height 19
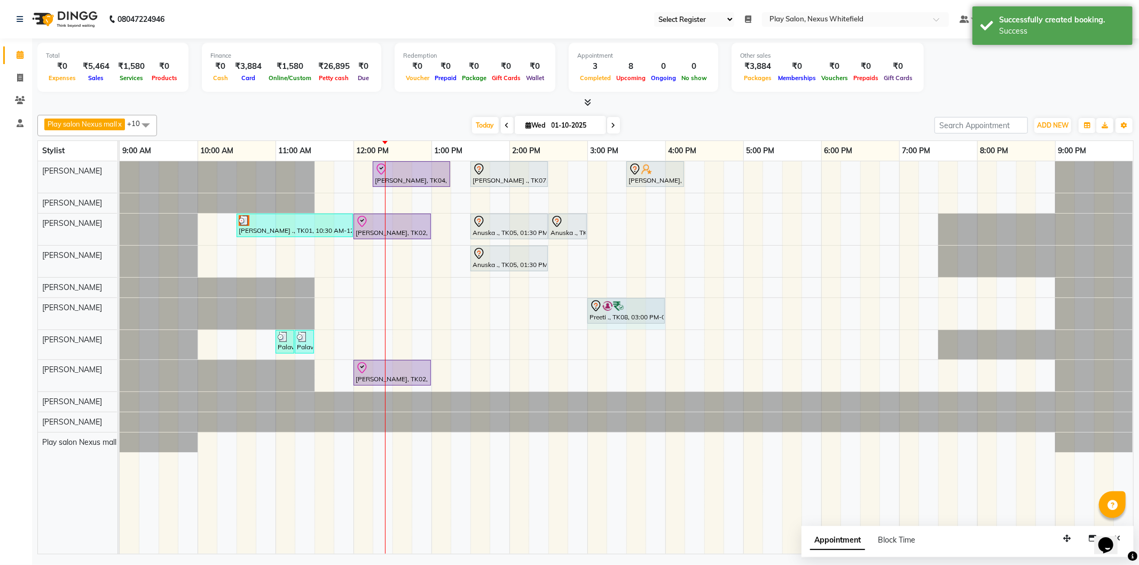
drag, startPoint x: 623, startPoint y: 310, endPoint x: 634, endPoint y: 310, distance: 10.7
click at [120, 310] on div "Preeti ., TK08, 03:00 PM-03:30 PM, Gel Nail Polish Application Preeti ., TK08, …" at bounding box center [120, 314] width 0 height 32
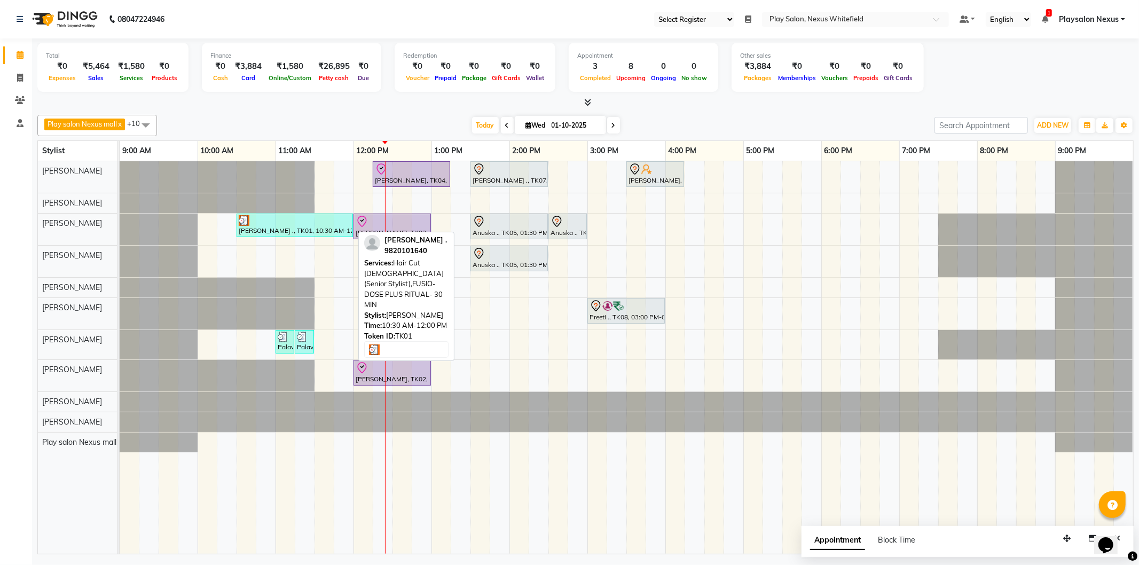
click at [298, 230] on div "Richa ., TK01, 10:30 AM-12:00 PM, Hair Cut Lady (Senior Stylist),FUSIO-DOSE PLU…" at bounding box center [295, 225] width 114 height 20
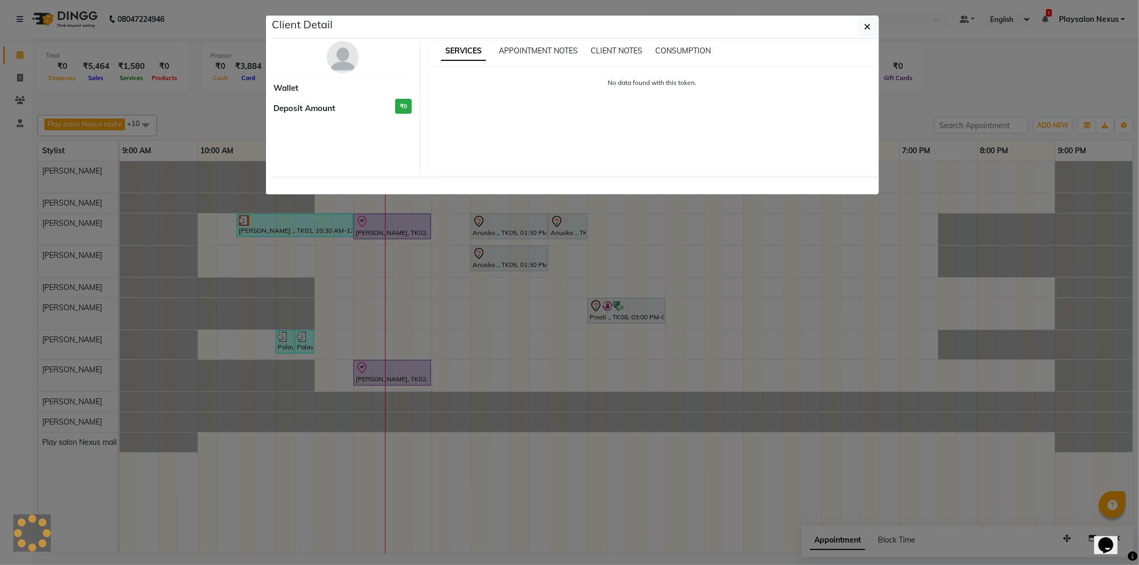
select select "3"
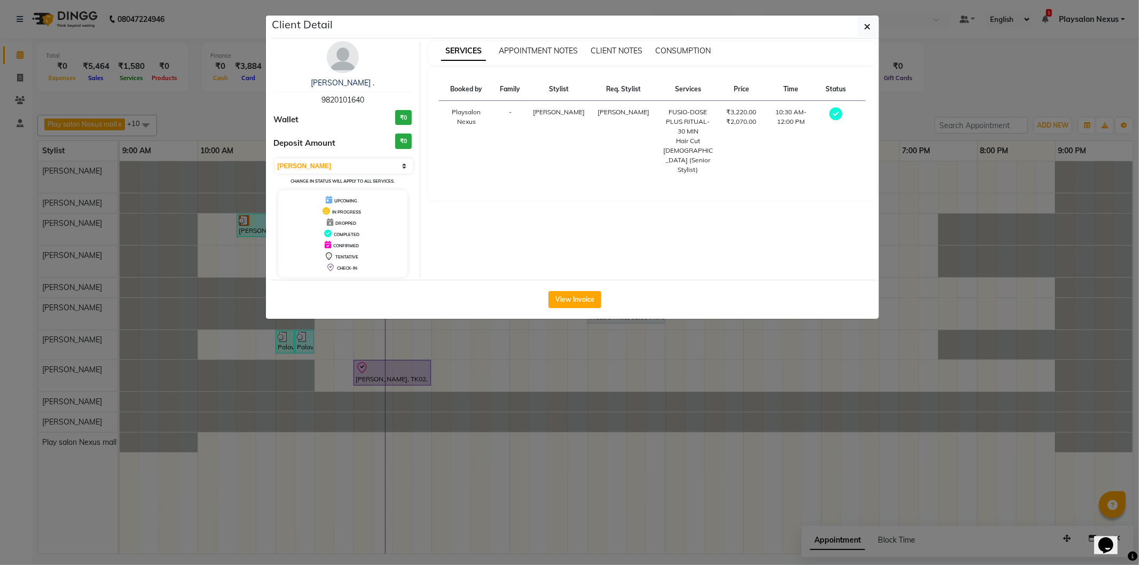
drag, startPoint x: 319, startPoint y: 99, endPoint x: 371, endPoint y: 99, distance: 51.8
click at [371, 99] on div "Richa . 9820101640" at bounding box center [343, 91] width 138 height 28
copy span "9820101640"
click at [522, 349] on ngb-modal-window "Client Detail Richa . 9820101640 Wallet ₹0 Deposit Amount ₹0 Select MARK DONE U…" at bounding box center [569, 282] width 1139 height 565
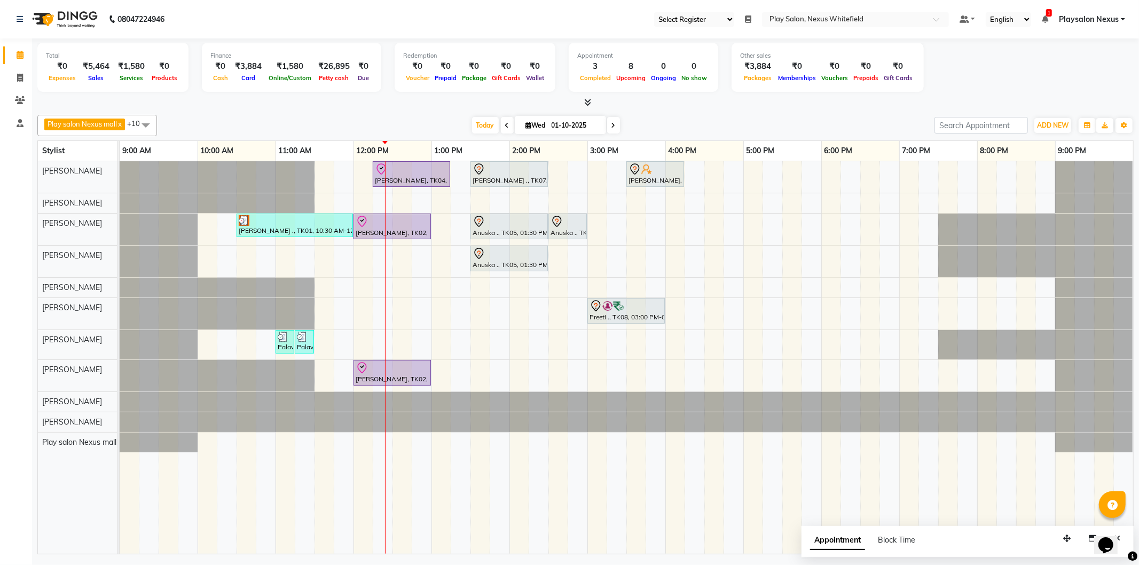
click at [223, 230] on div "Simran Kiran, TK04, 12:15 PM-01:15 PM, Hair Cut Lady (Head Stylist) Vivian ., T…" at bounding box center [627, 357] width 1014 height 393
select select "81391"
select select "tentative"
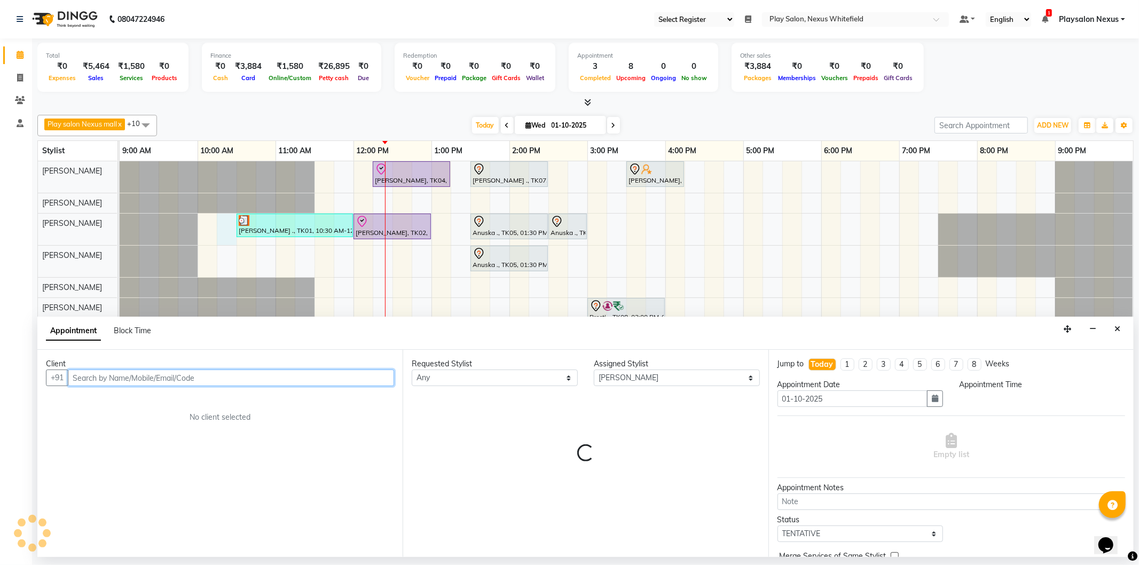
select select "615"
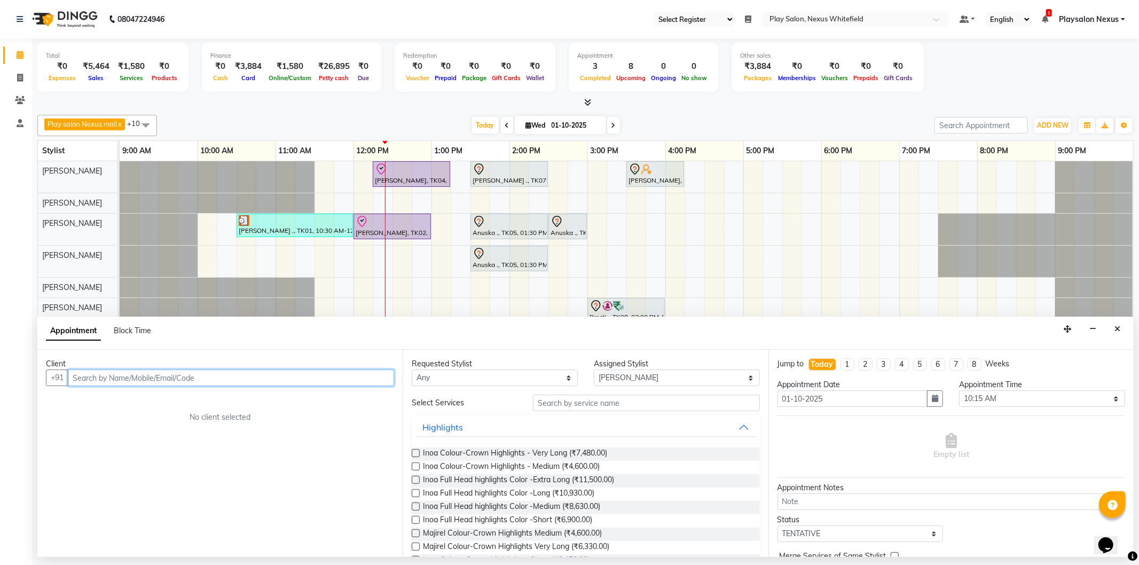
click at [206, 378] on input "text" at bounding box center [231, 378] width 326 height 17
drag, startPoint x: 206, startPoint y: 378, endPoint x: 151, endPoint y: 371, distance: 56.1
click at [151, 371] on input "text" at bounding box center [231, 378] width 326 height 17
paste input "9820101640"
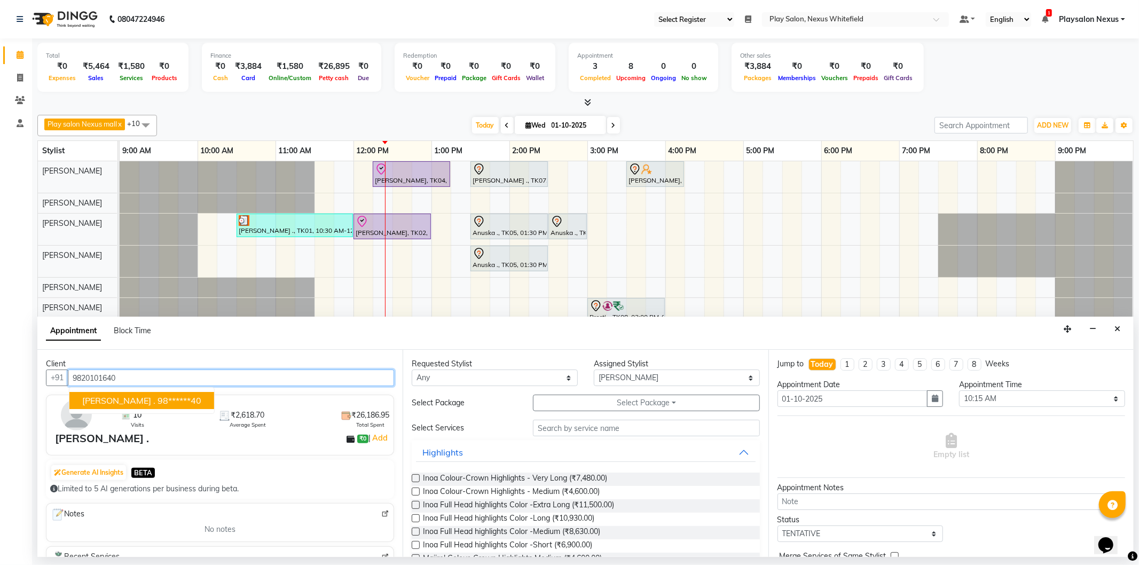
click at [158, 398] on ngb-highlight "98******40" at bounding box center [180, 400] width 44 height 11
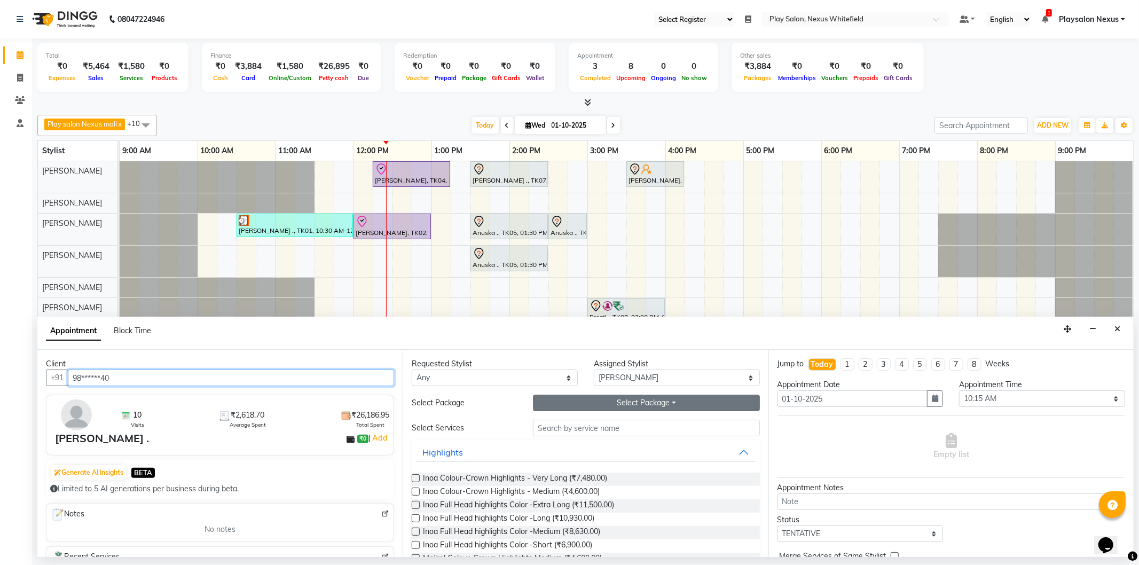
type input "98******40"
click at [668, 401] on button "Select Package Toggle Dropdown" at bounding box center [646, 403] width 226 height 17
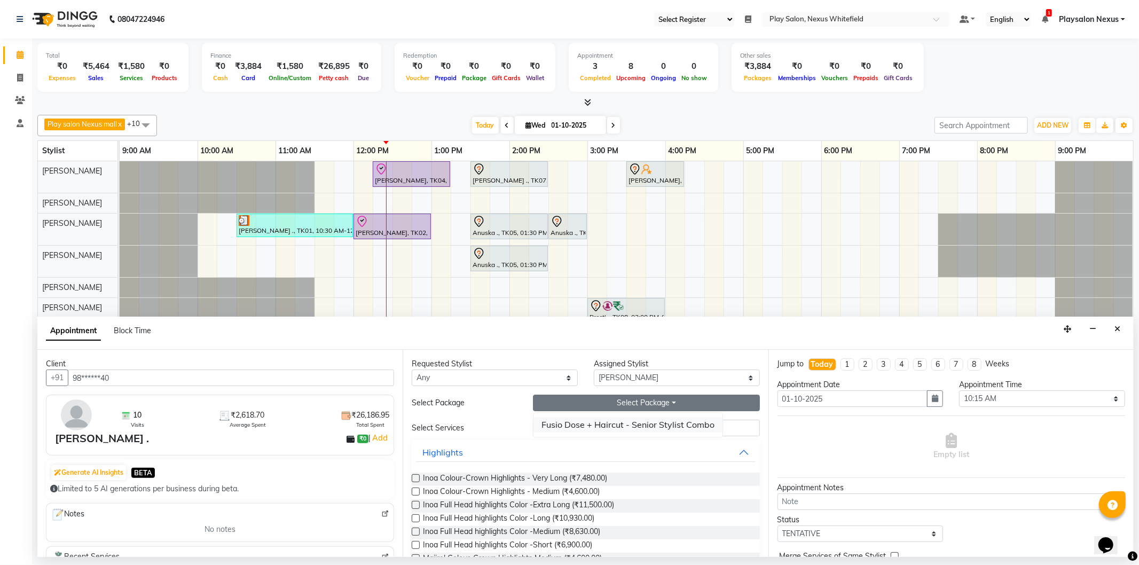
click at [673, 426] on li "Fusio Dose + Haircut - Senior Stylist Combo" at bounding box center [628, 424] width 189 height 15
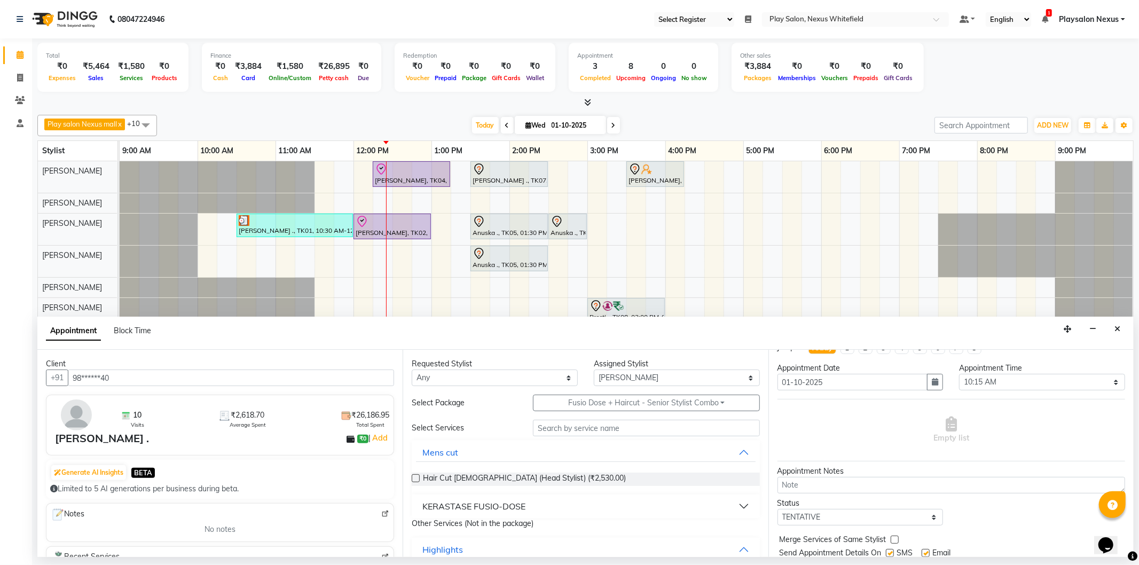
scroll to position [0, 0]
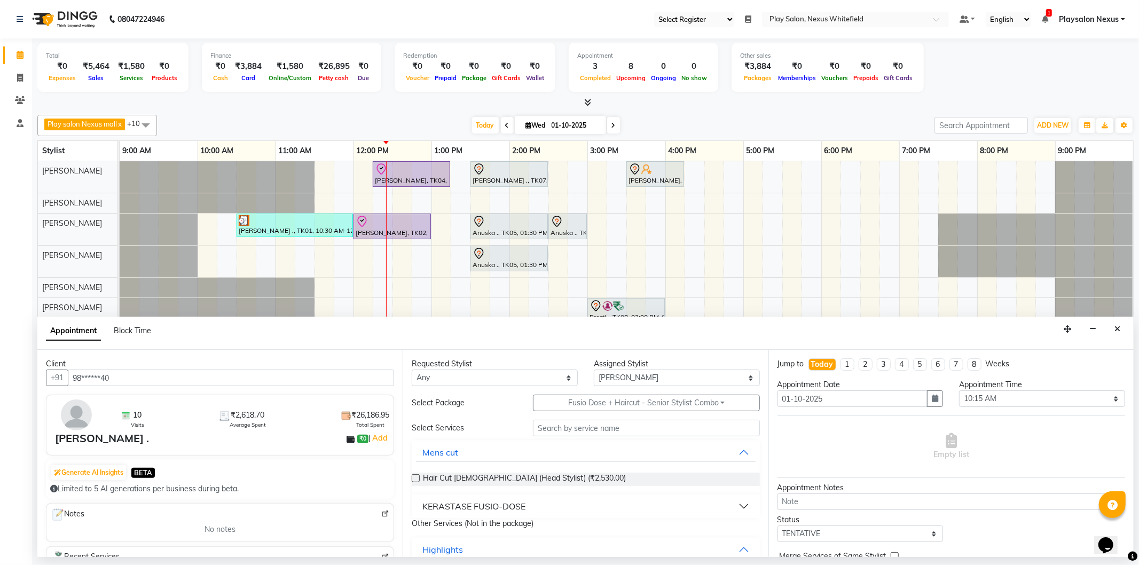
click at [416, 479] on label at bounding box center [416, 478] width 8 height 8
click at [416, 479] on input "checkbox" at bounding box center [415, 479] width 7 height 7
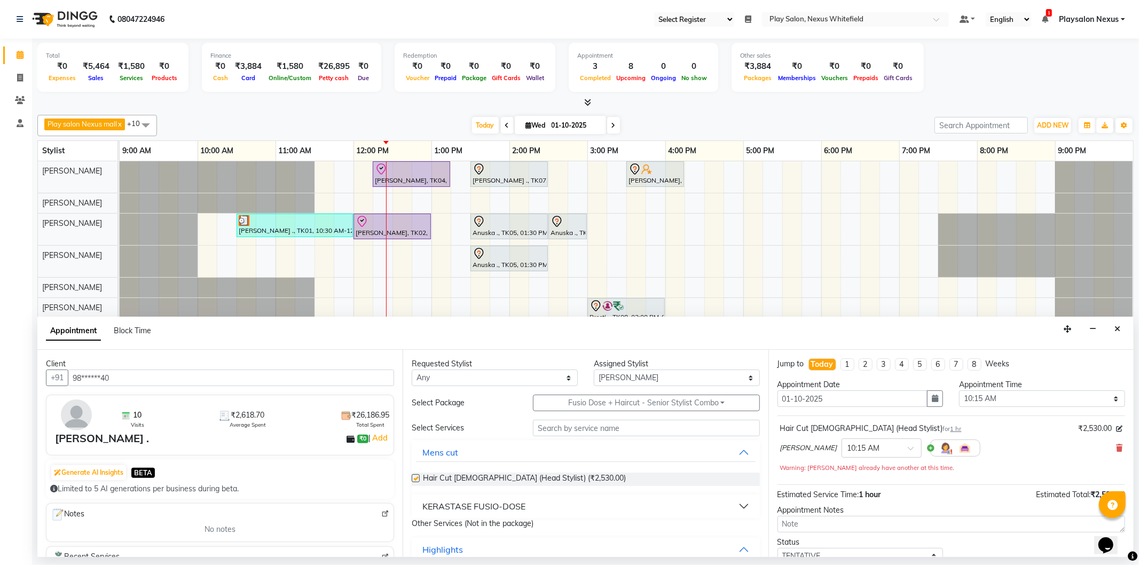
checkbox input "false"
click at [559, 526] on p "Other Services (Not in the package)" at bounding box center [586, 523] width 348 height 11
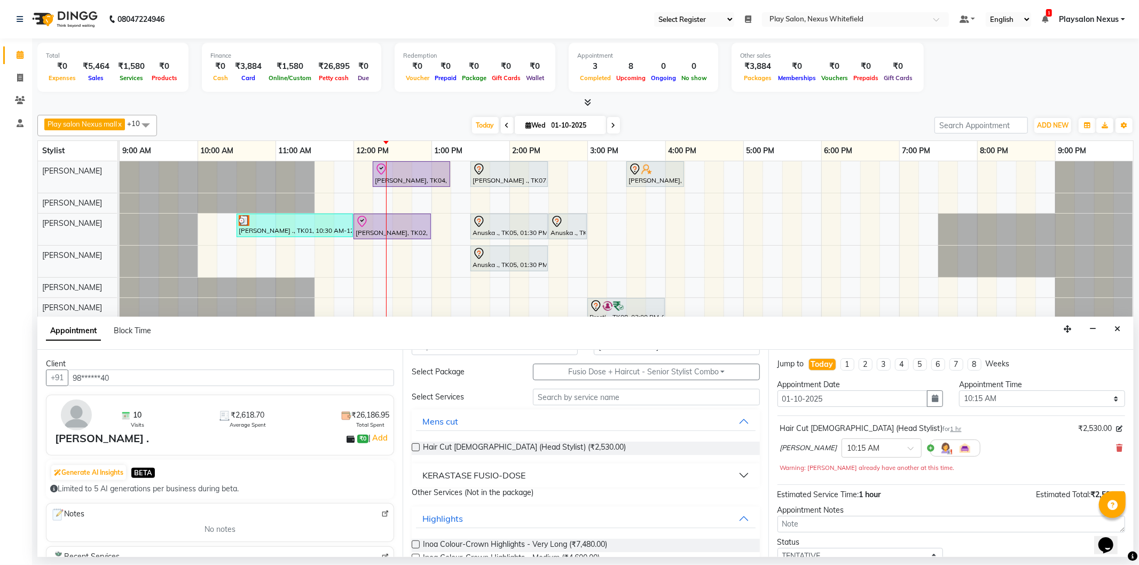
scroll to position [59, 0]
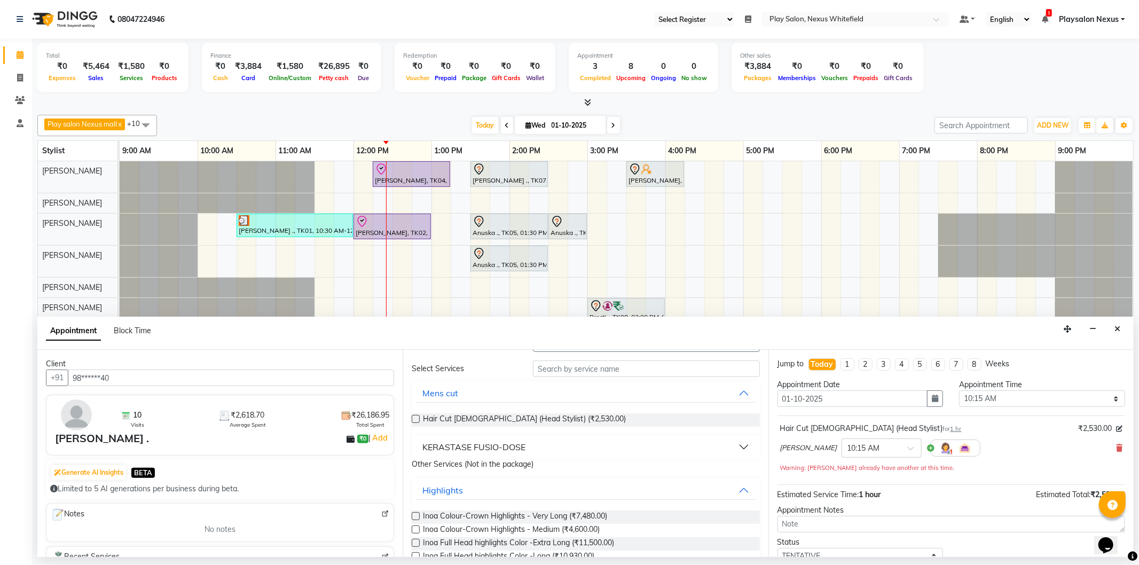
click at [433, 442] on div "KERASTASE FUSIO-DOSE" at bounding box center [474, 447] width 103 height 13
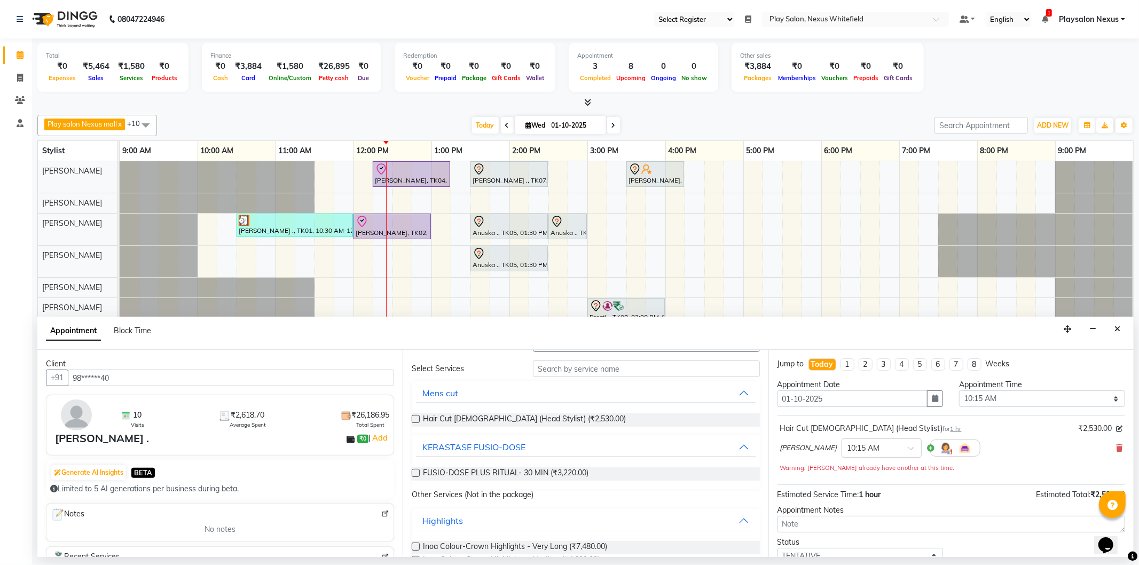
click at [415, 473] on label at bounding box center [416, 473] width 8 height 8
click at [415, 473] on input "checkbox" at bounding box center [415, 474] width 7 height 7
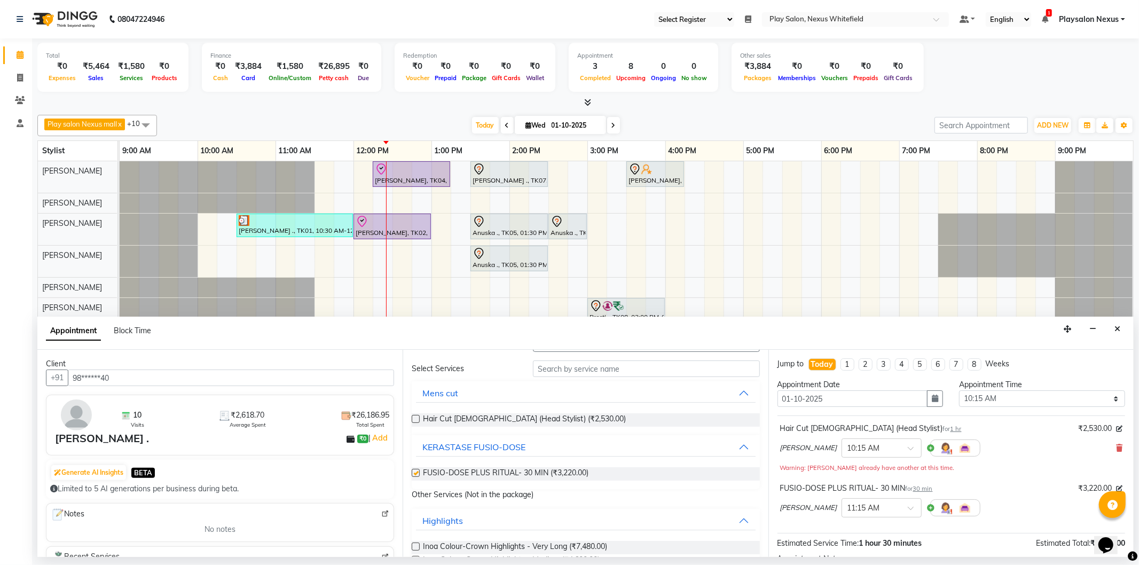
checkbox input "false"
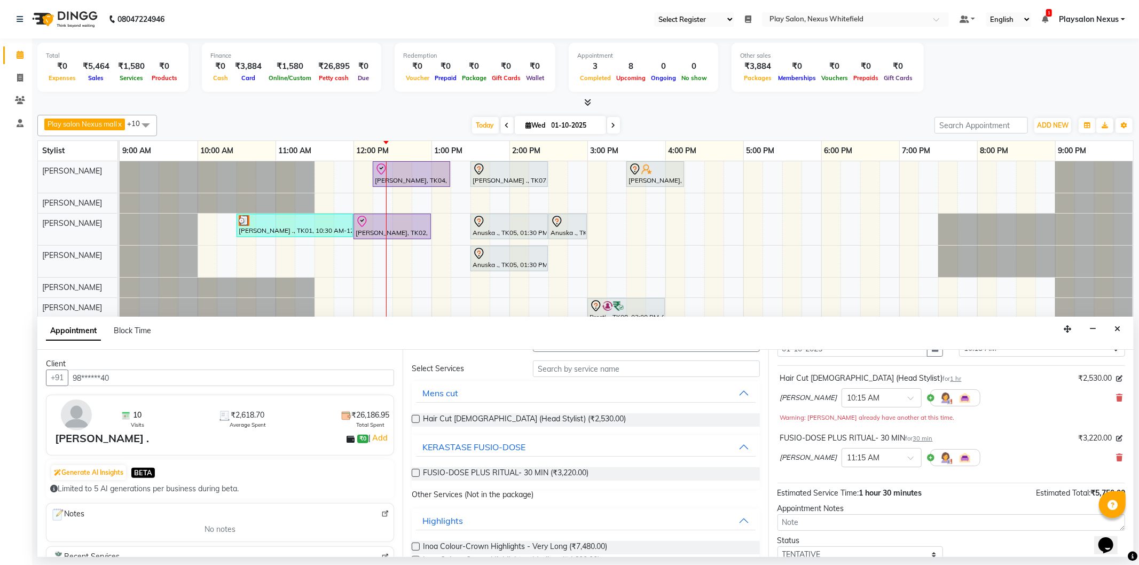
scroll to position [123, 0]
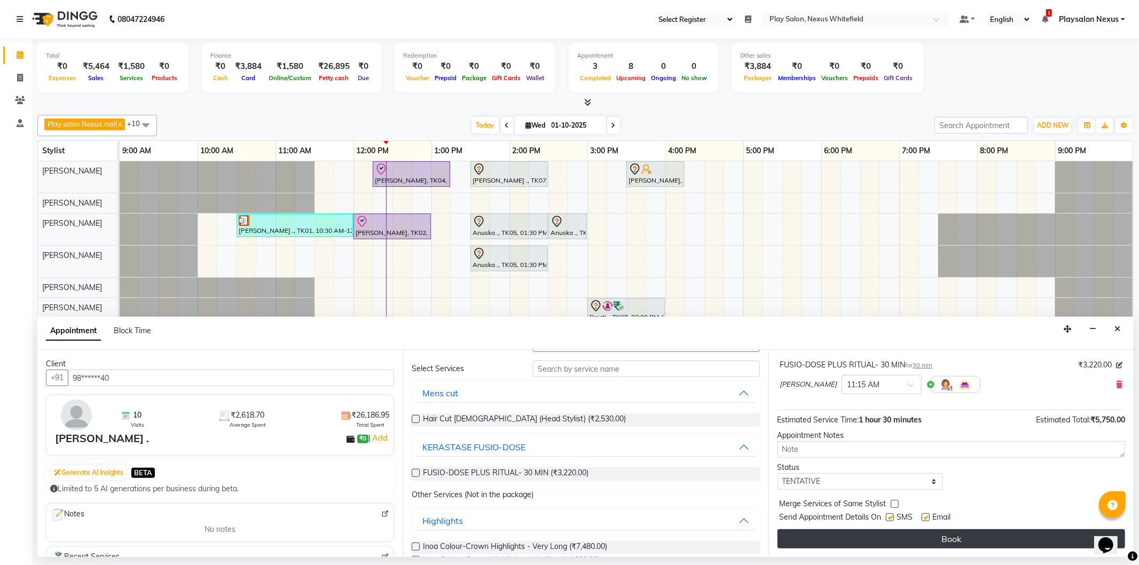
click at [984, 537] on button "Book" at bounding box center [952, 538] width 348 height 19
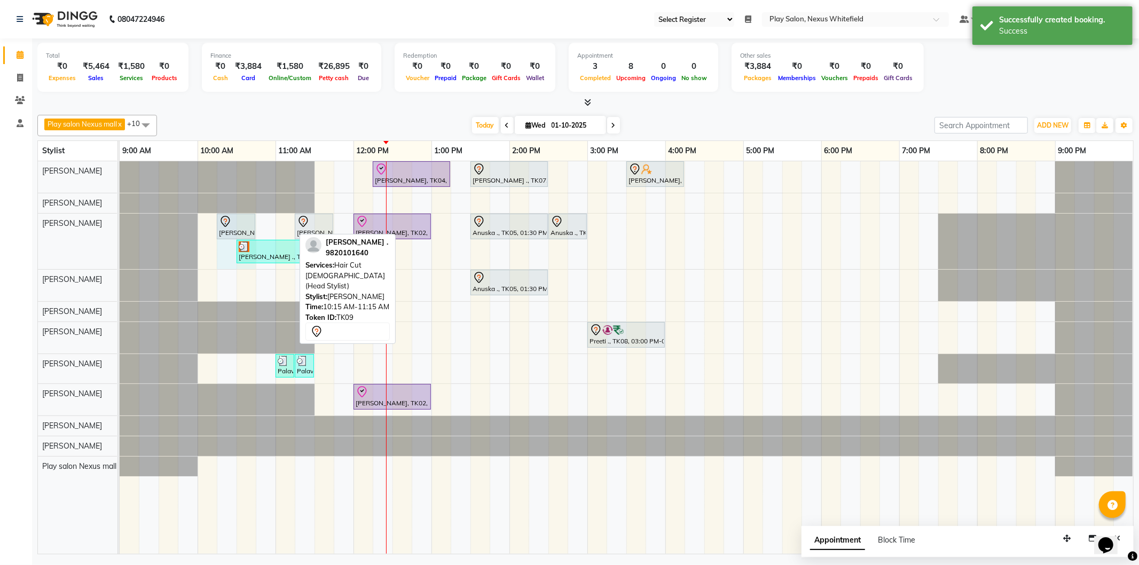
drag, startPoint x: 292, startPoint y: 222, endPoint x: 244, endPoint y: 223, distance: 48.6
click at [120, 223] on div "Richa ., TK09, 10:15 AM-11:15 AM, Hair Cut Lady (Head Stylist) Richa ., TK09, 1…" at bounding box center [120, 242] width 0 height 56
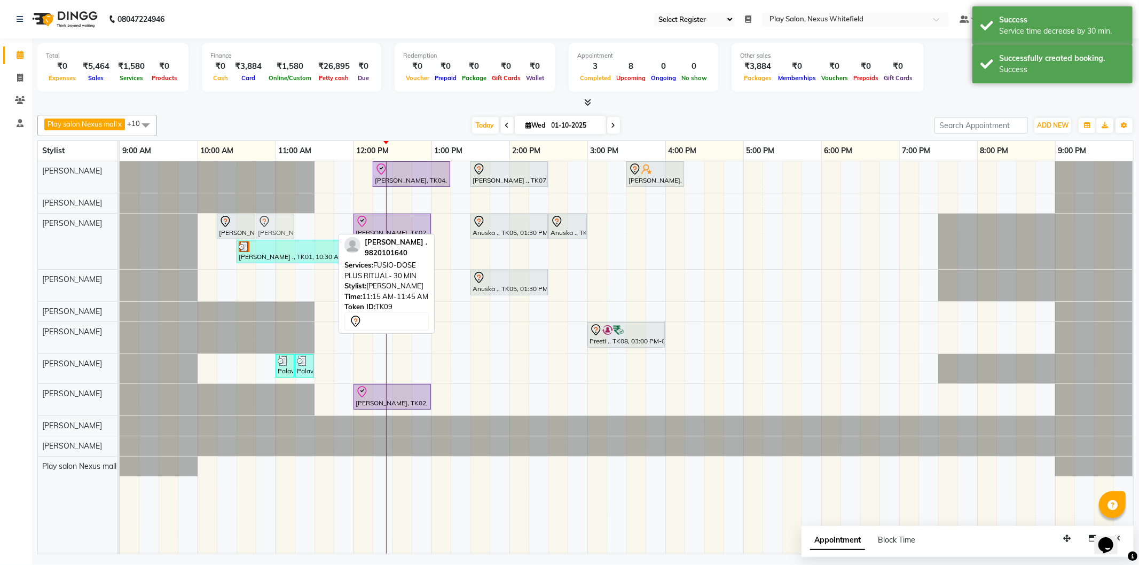
drag, startPoint x: 321, startPoint y: 222, endPoint x: 278, endPoint y: 225, distance: 42.3
click at [120, 225] on div "Richa ., TK09, 10:15 AM-10:45 AM, Hair Cut Lady (Head Stylist) Richa ., TK09, 1…" at bounding box center [120, 242] width 0 height 56
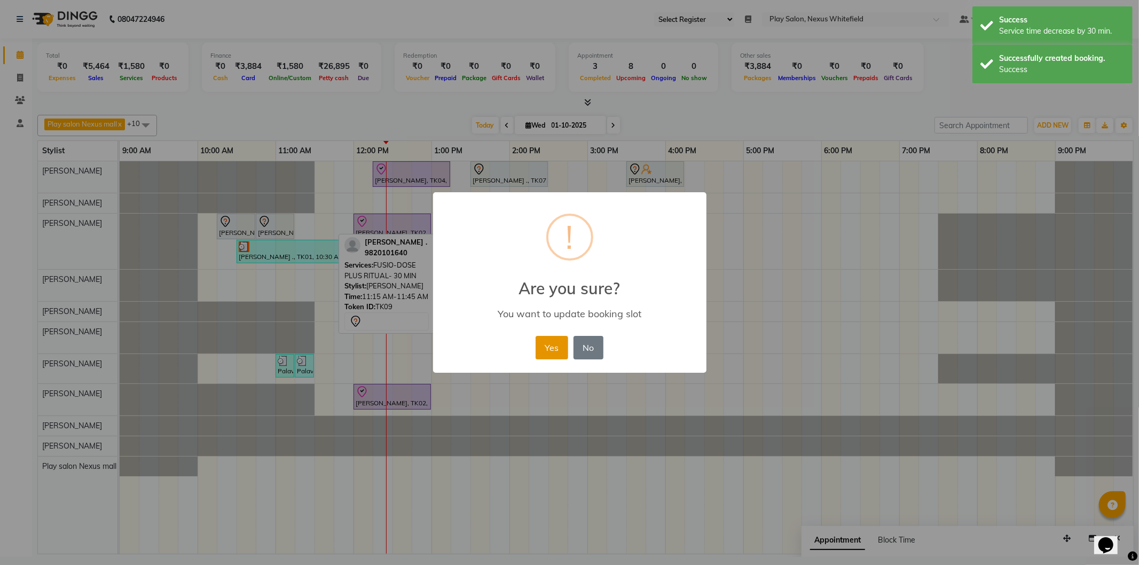
click at [559, 345] on button "Yes" at bounding box center [552, 348] width 33 height 24
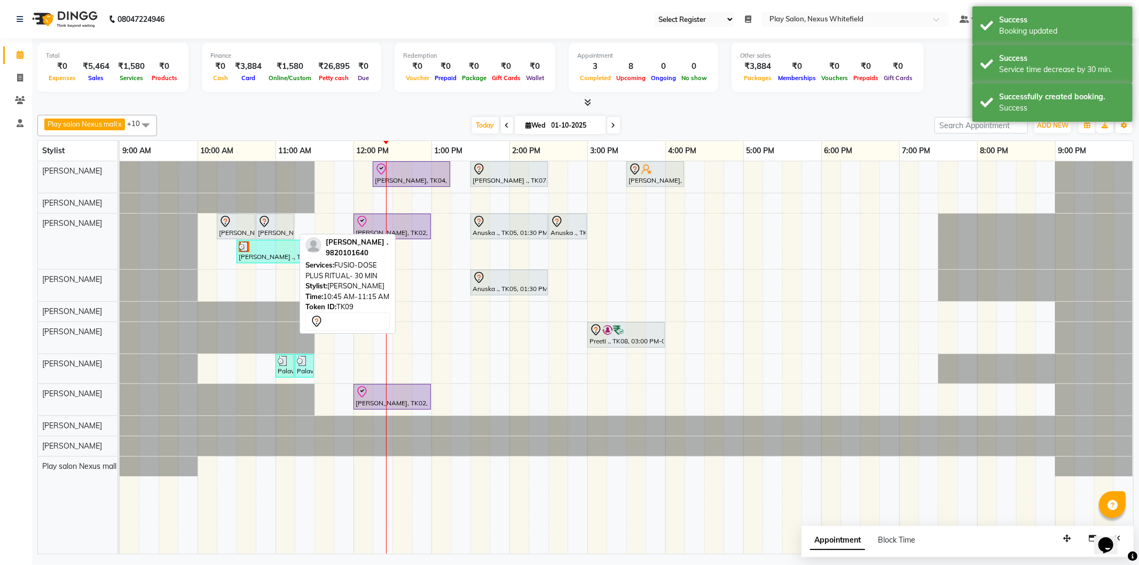
click at [277, 222] on div at bounding box center [275, 221] width 34 height 13
select select "7"
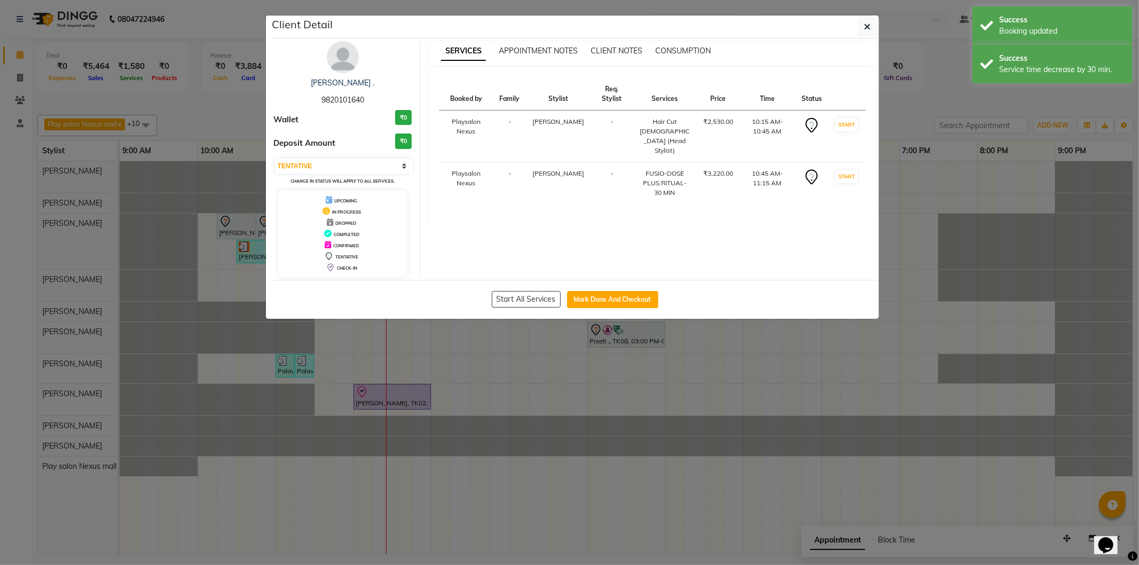
drag, startPoint x: 610, startPoint y: 298, endPoint x: 522, endPoint y: 526, distance: 244.3
click at [522, 526] on ngb-modal-window "Client Detail Richa . 9820101640 Wallet ₹0 Deposit Amount ₹0 Select IN SERVICE …" at bounding box center [569, 282] width 1139 height 565
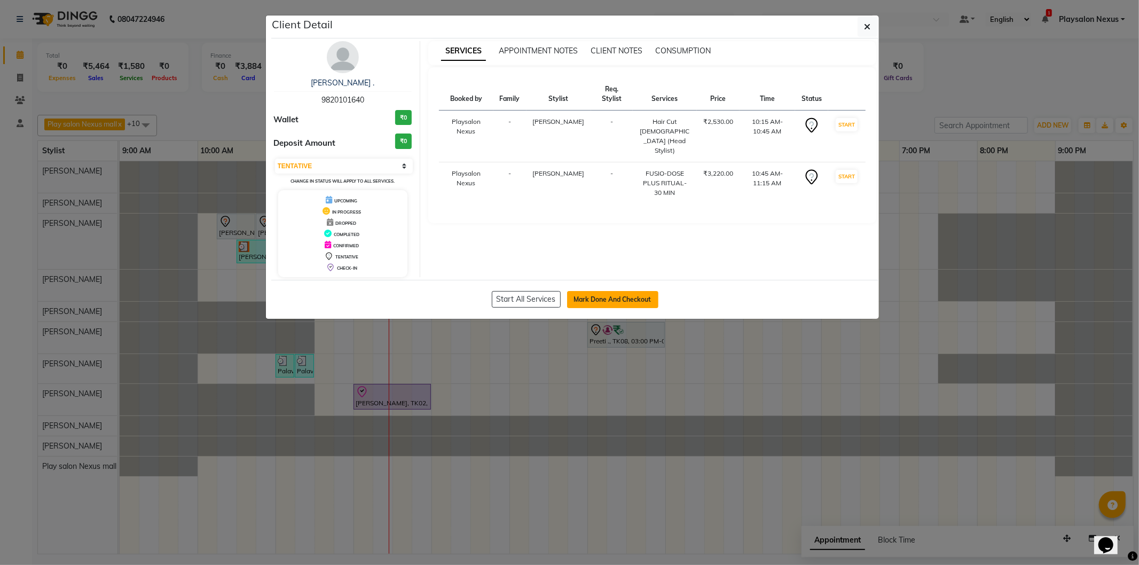
click at [610, 304] on button "Mark Done And Checkout" at bounding box center [612, 299] width 91 height 17
select select "service"
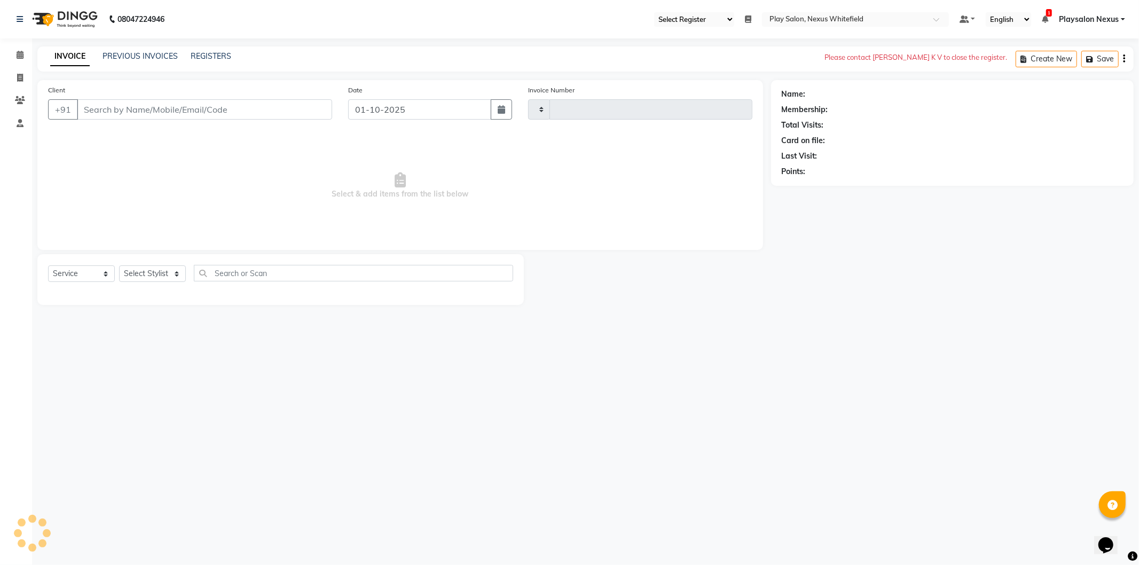
type input "3844"
select select "8356"
type input "98******40"
select select "81391"
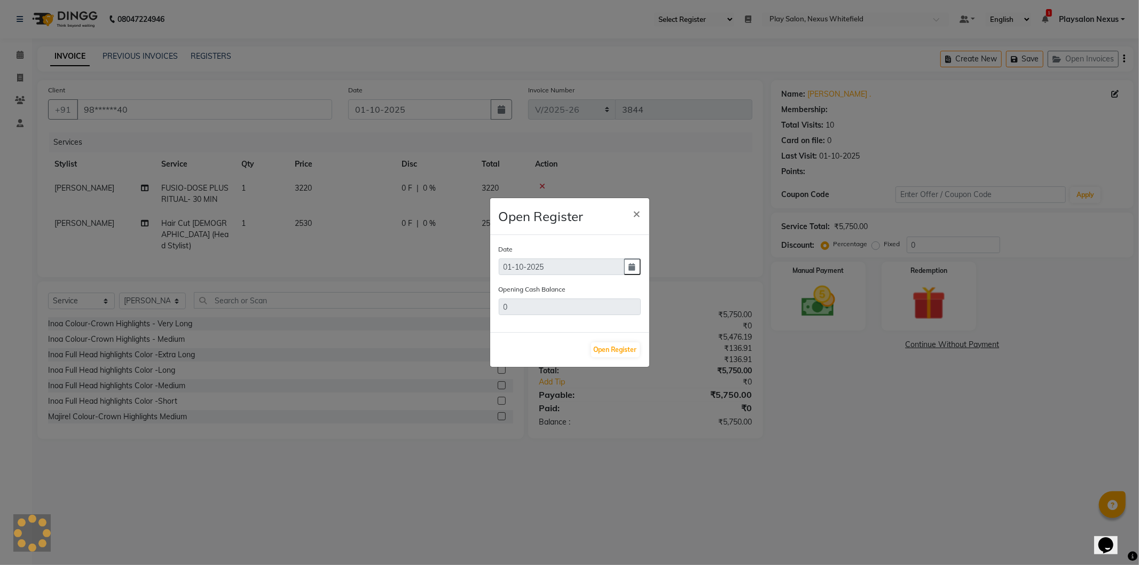
type input "33114"
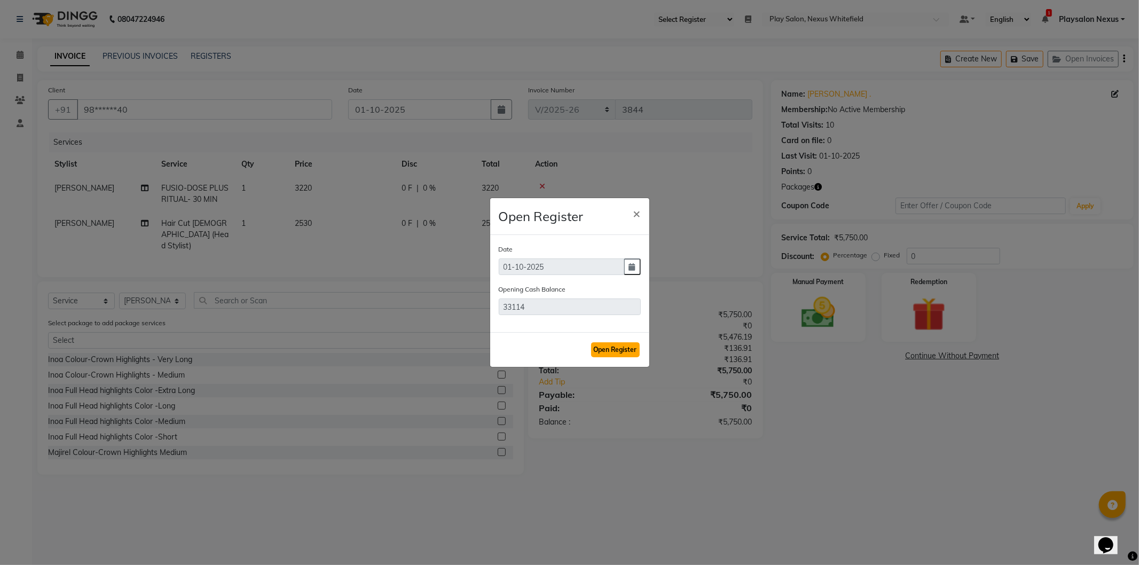
click at [618, 354] on button "Open Register" at bounding box center [615, 349] width 49 height 15
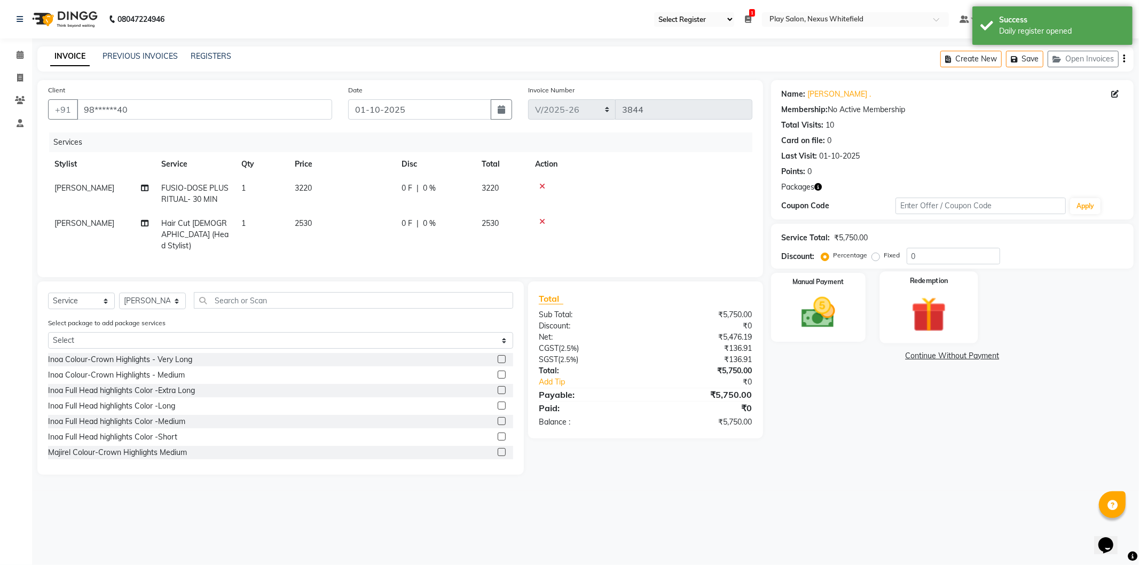
click at [920, 302] on img at bounding box center [929, 315] width 57 height 44
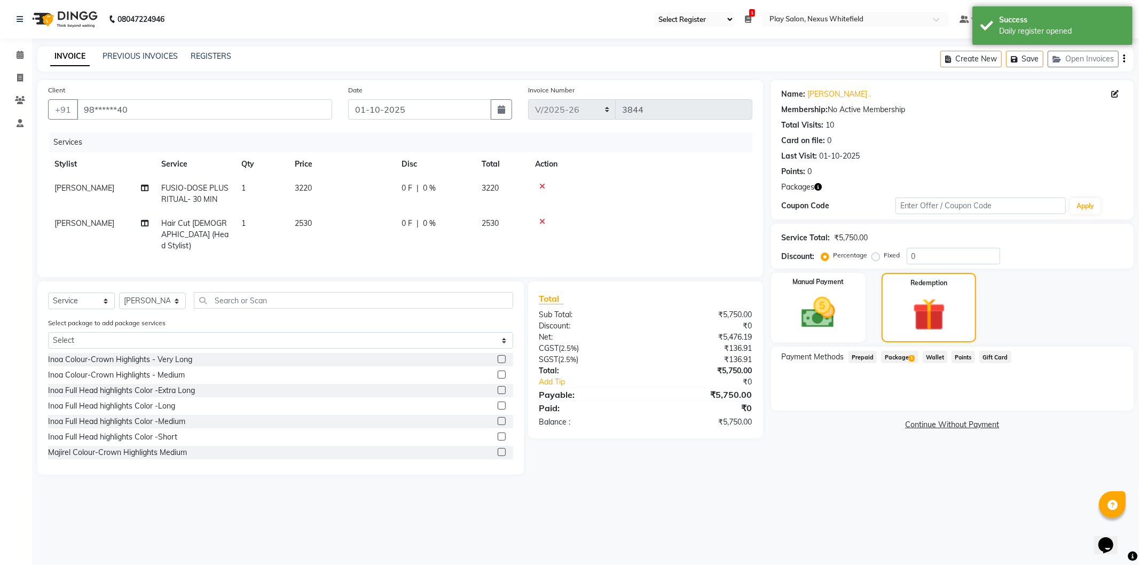
click at [900, 360] on span "Package 1" at bounding box center [899, 357] width 37 height 12
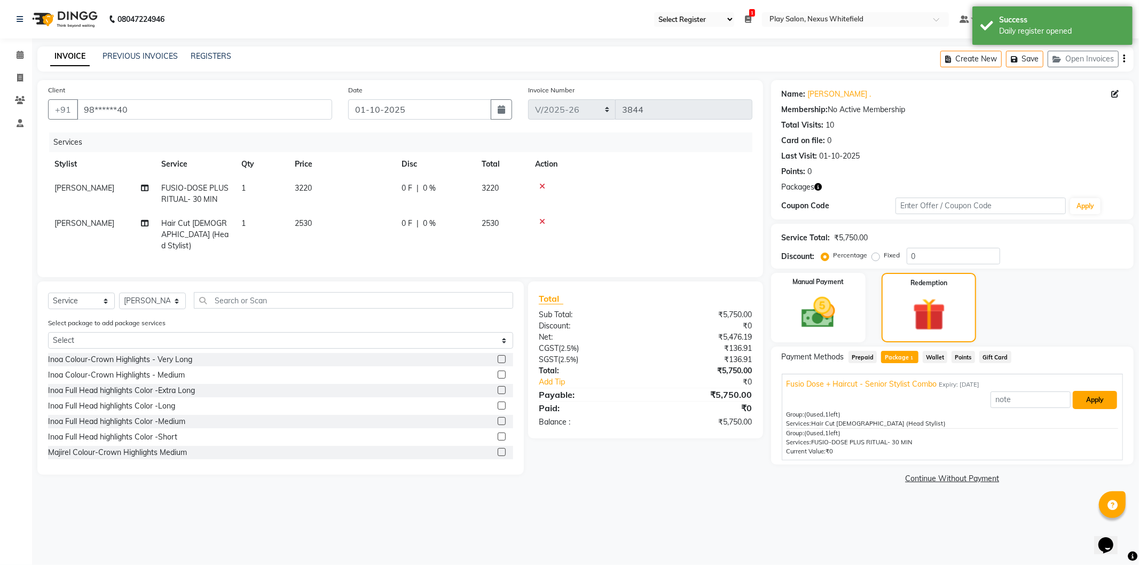
click at [1097, 401] on button "Apply" at bounding box center [1095, 400] width 44 height 18
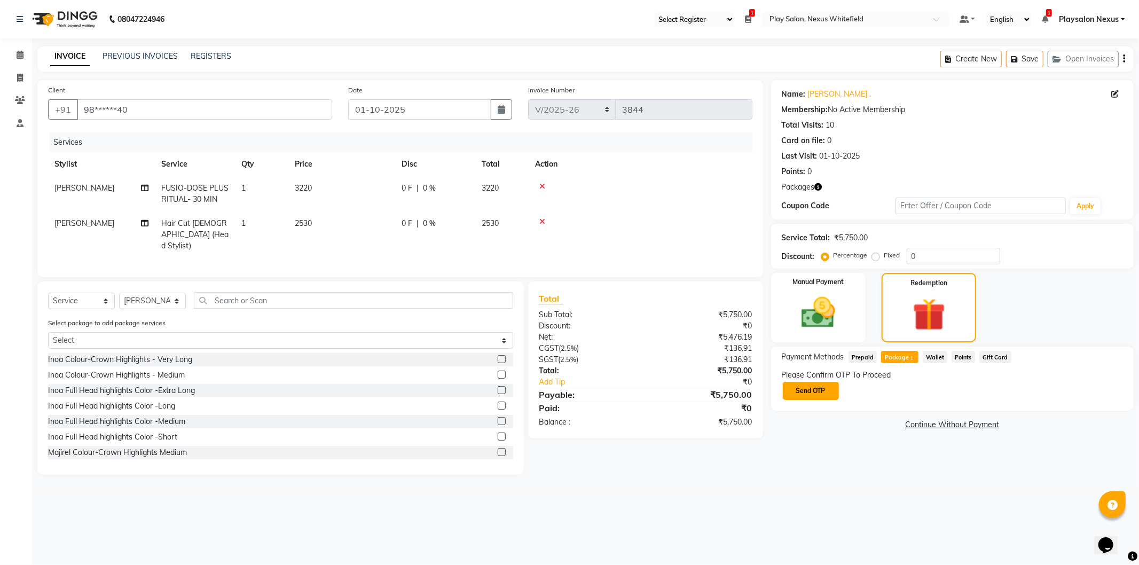
click at [807, 393] on button "Send OTP" at bounding box center [811, 391] width 56 height 18
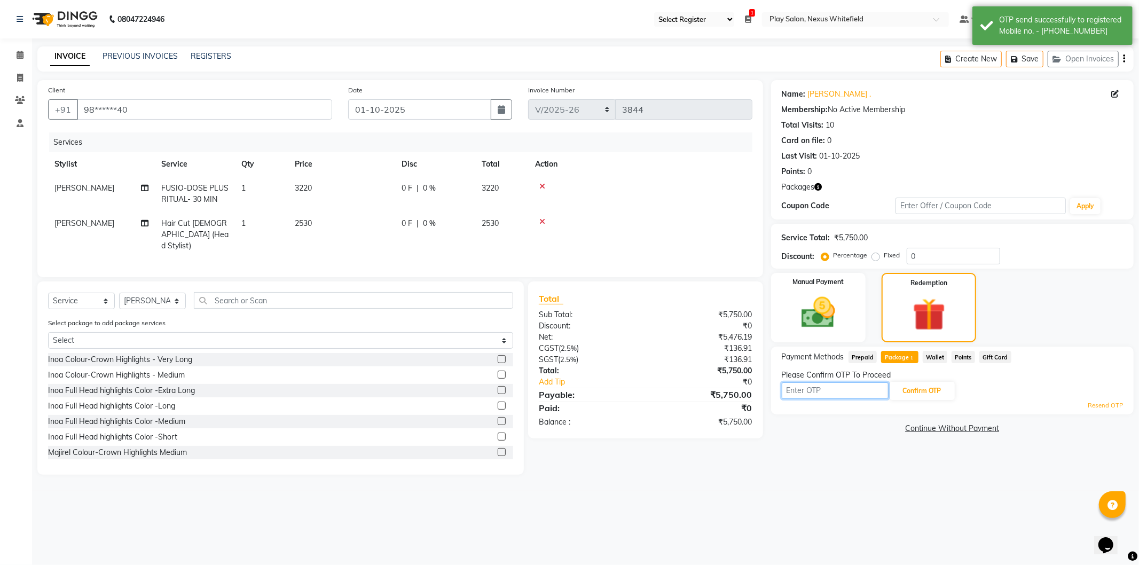
click at [836, 393] on input "text" at bounding box center [835, 390] width 107 height 17
type input "2326"
click at [915, 392] on button "Confirm OTP" at bounding box center [922, 391] width 65 height 18
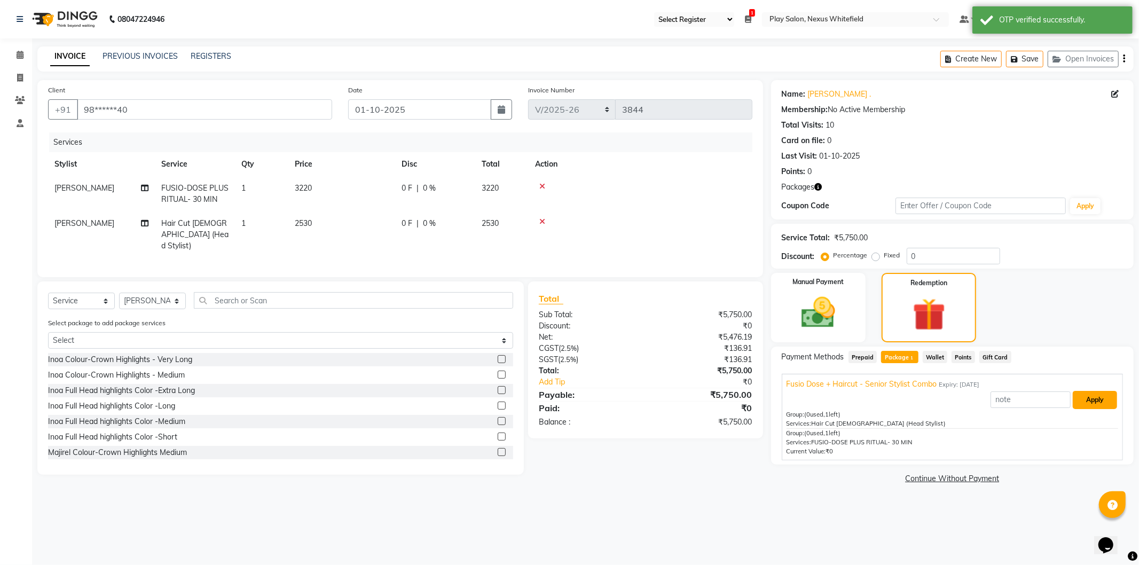
click at [1094, 401] on button "Apply" at bounding box center [1095, 400] width 44 height 18
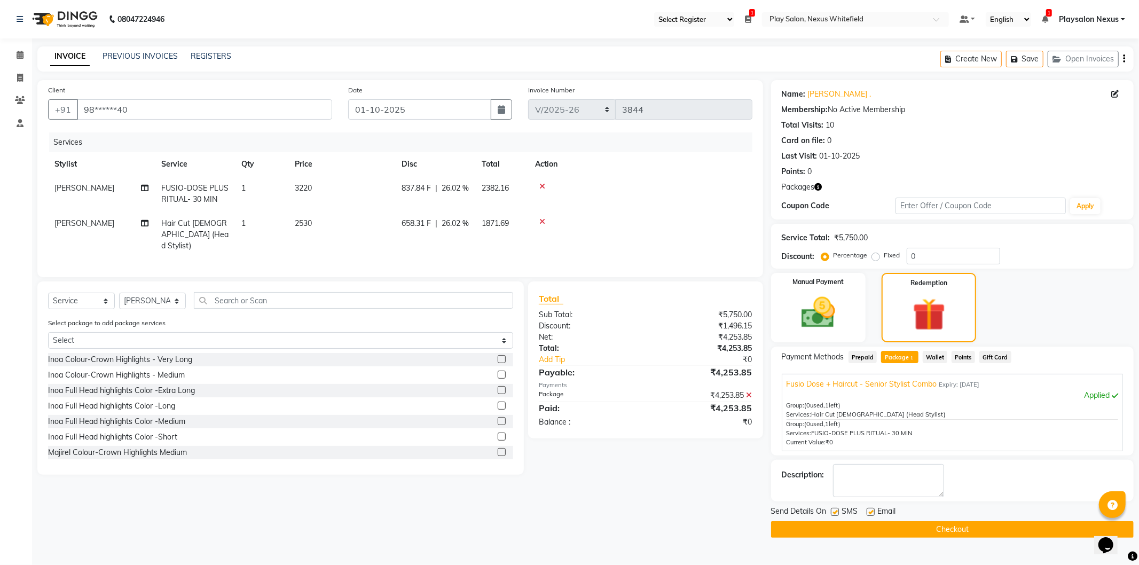
click at [944, 523] on button "Checkout" at bounding box center [952, 529] width 363 height 17
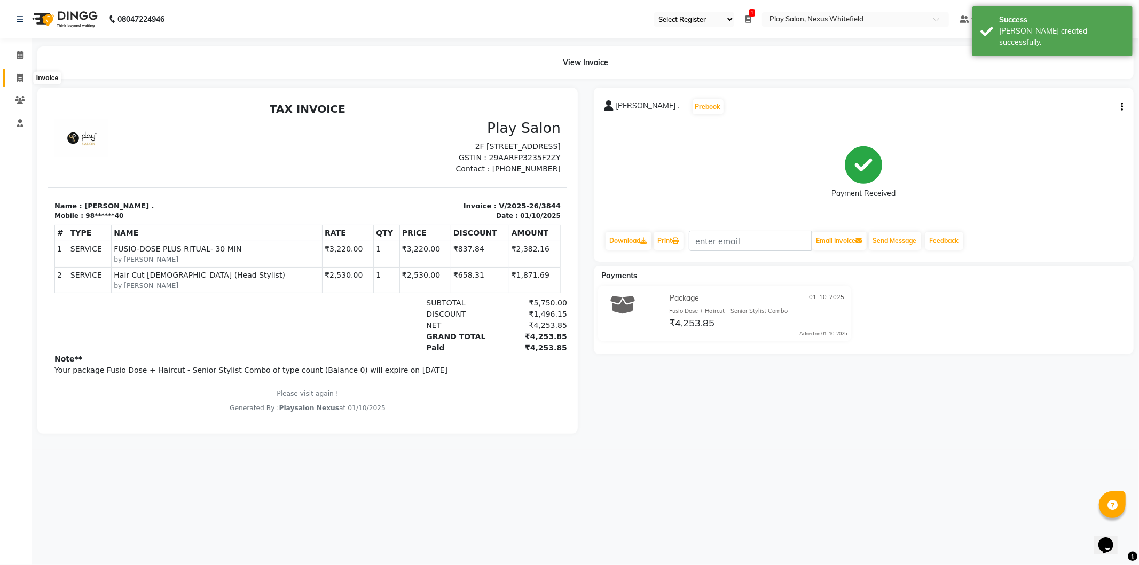
click at [18, 76] on icon at bounding box center [20, 78] width 6 height 8
select select "8356"
select select "service"
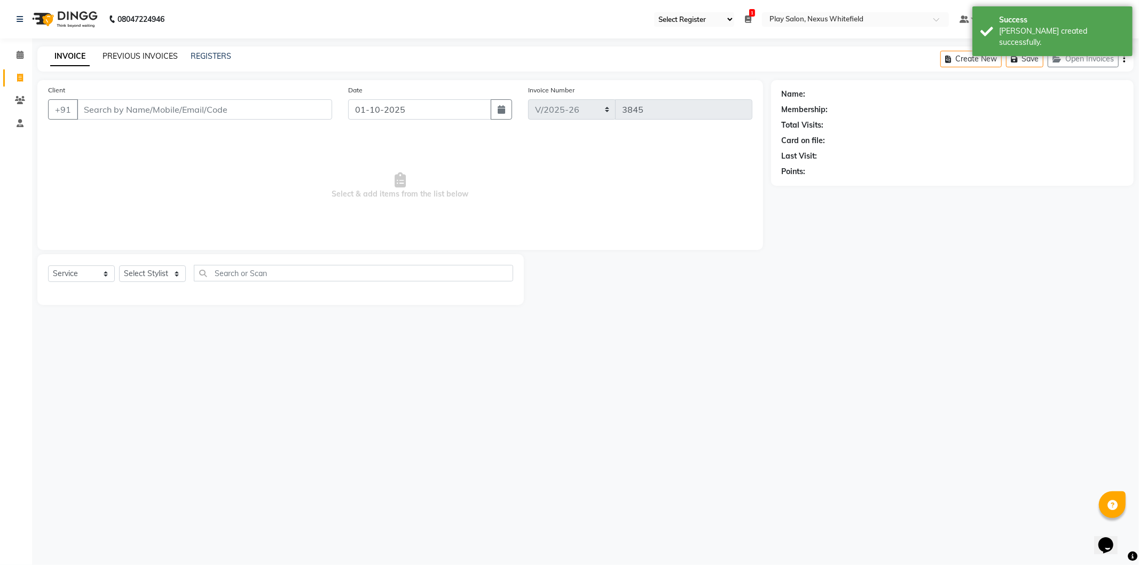
click at [146, 53] on link "PREVIOUS INVOICES" at bounding box center [140, 56] width 75 height 10
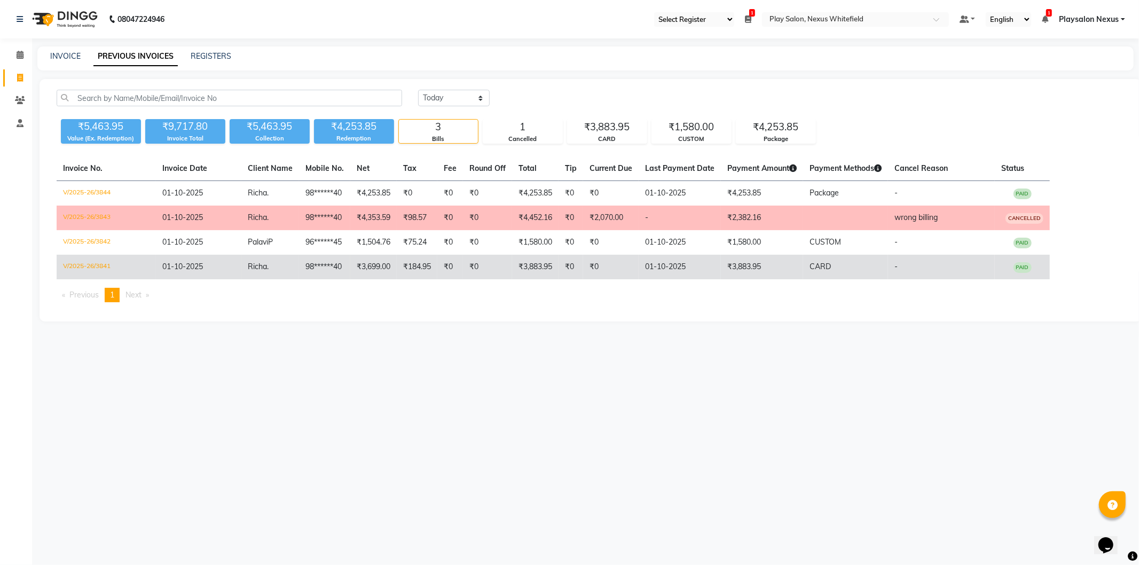
click at [403, 268] on td "₹184.95" at bounding box center [417, 267] width 41 height 25
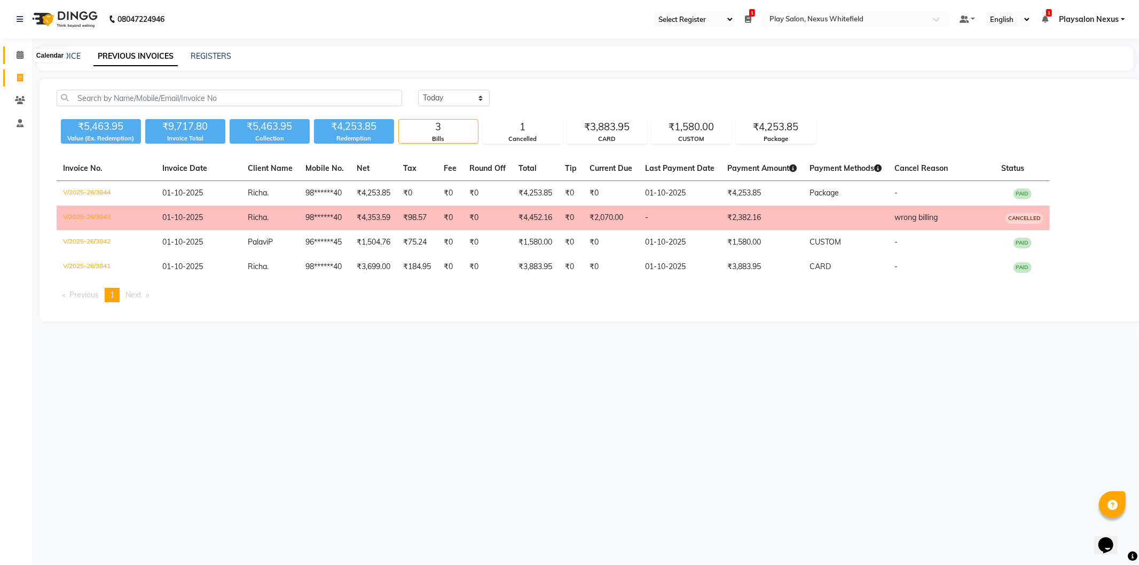
click at [17, 57] on icon at bounding box center [20, 55] width 7 height 8
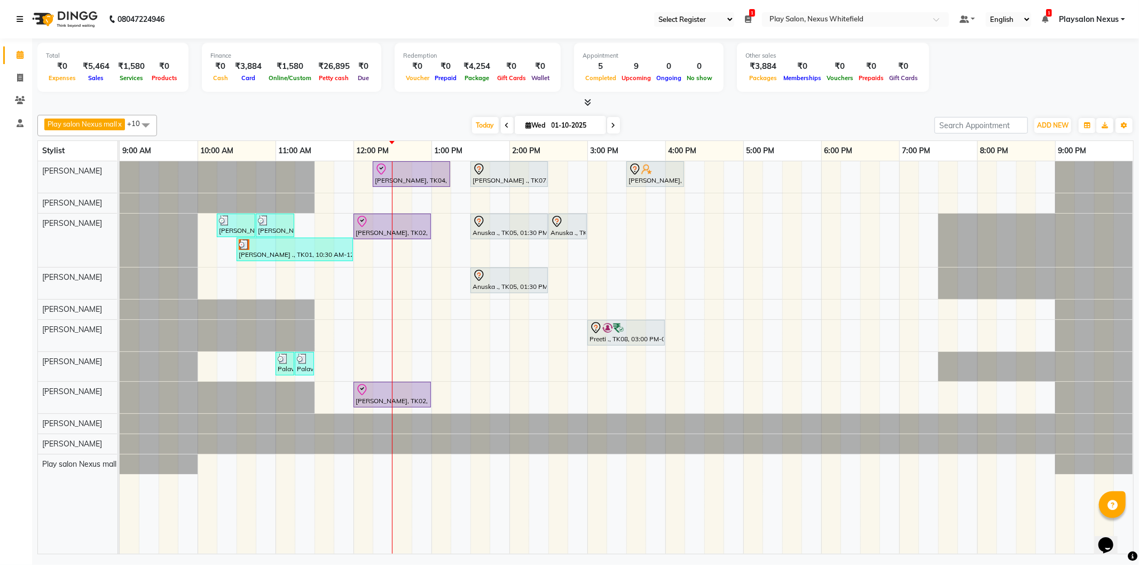
click at [22, 25] on link at bounding box center [22, 19] width 11 height 30
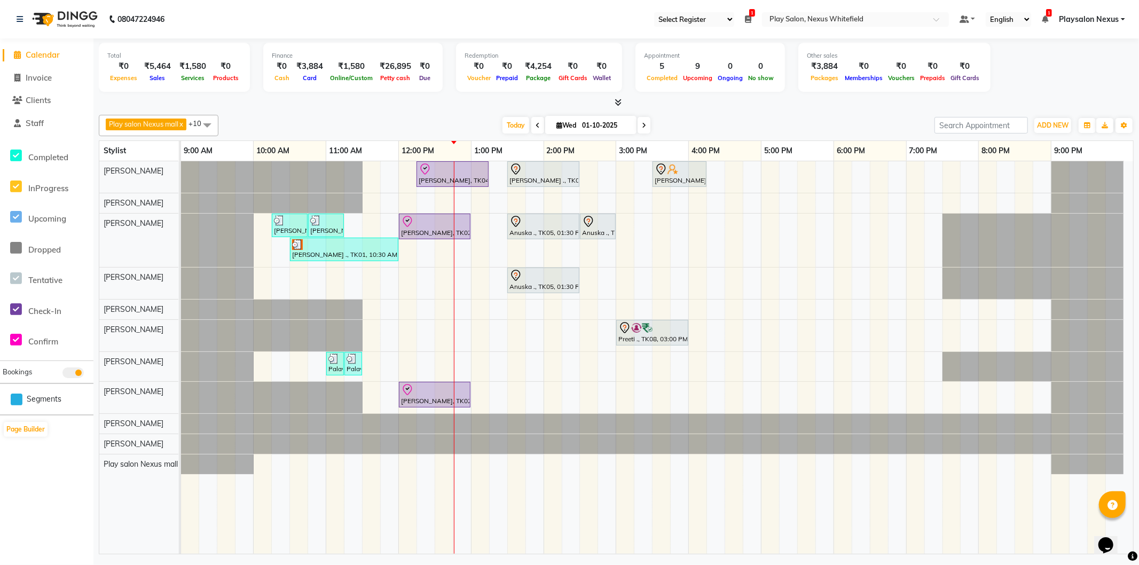
click at [12, 54] on span at bounding box center [18, 55] width 16 height 12
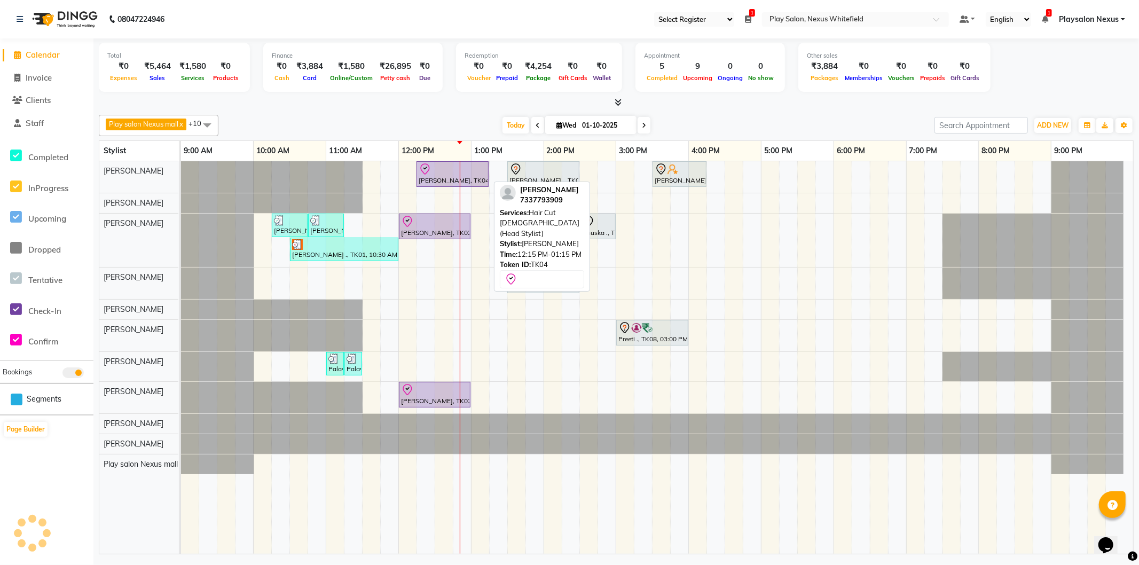
click at [436, 173] on div at bounding box center [453, 169] width 68 height 13
select select "8"
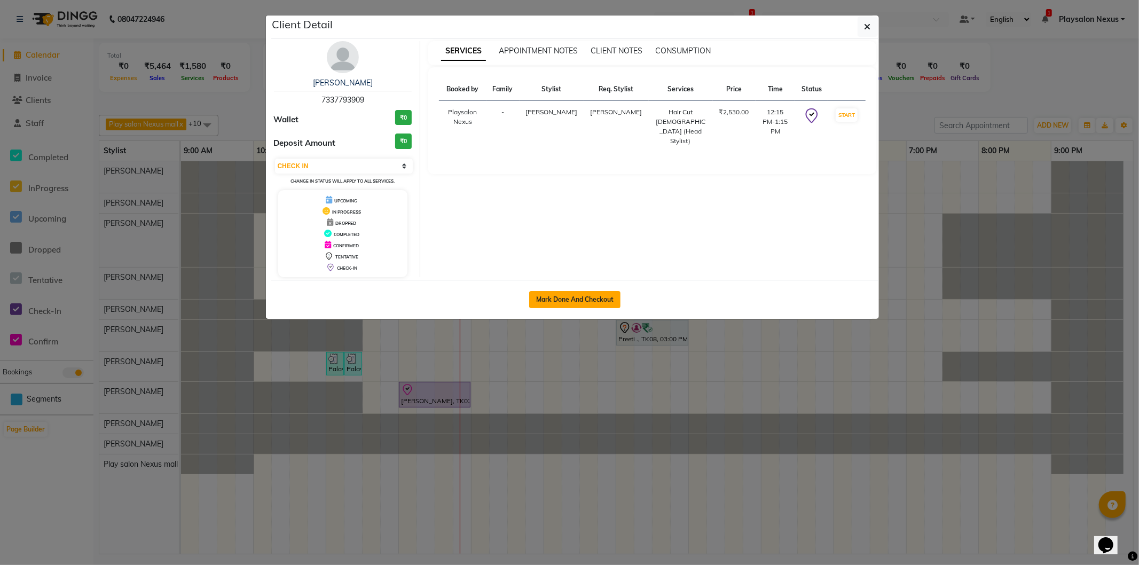
click at [606, 296] on button "Mark Done And Checkout" at bounding box center [574, 299] width 91 height 17
select select "service"
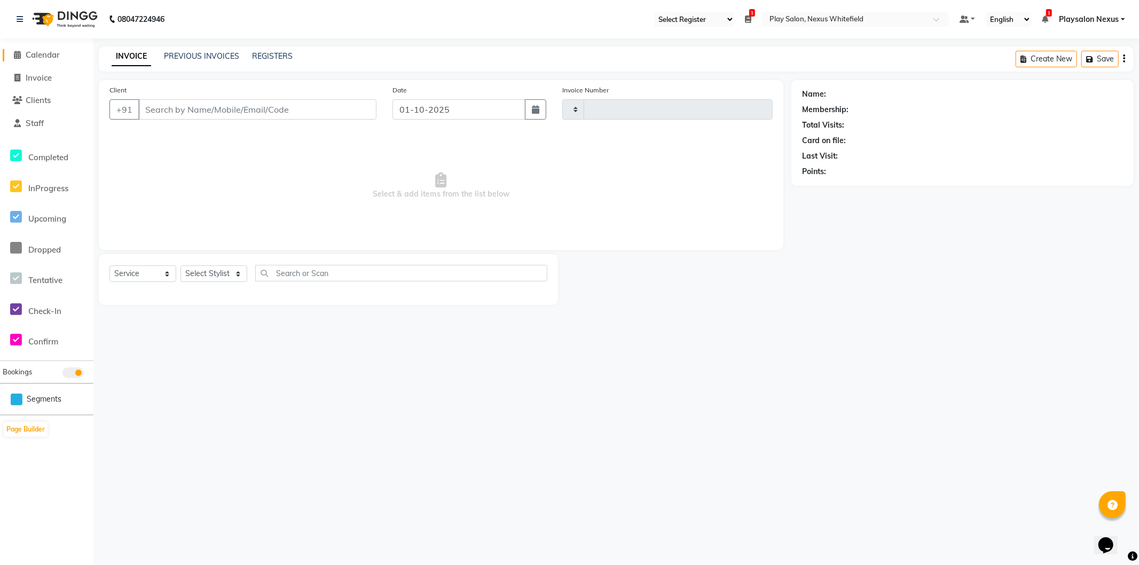
type input "3845"
select select "8356"
type input "73******09"
select select "81395"
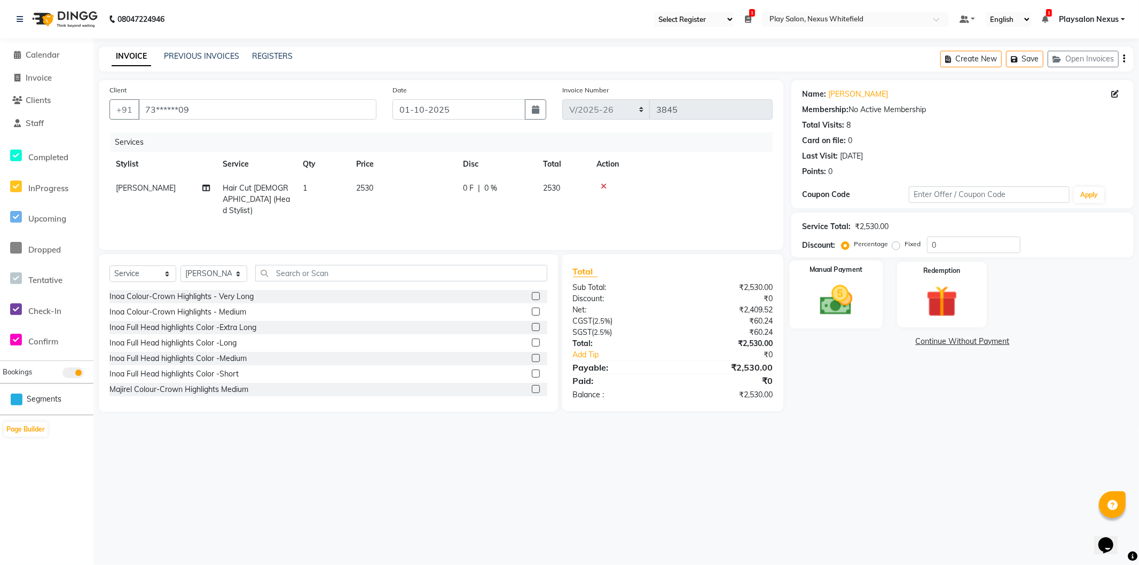
click at [829, 311] on img at bounding box center [836, 301] width 53 height 38
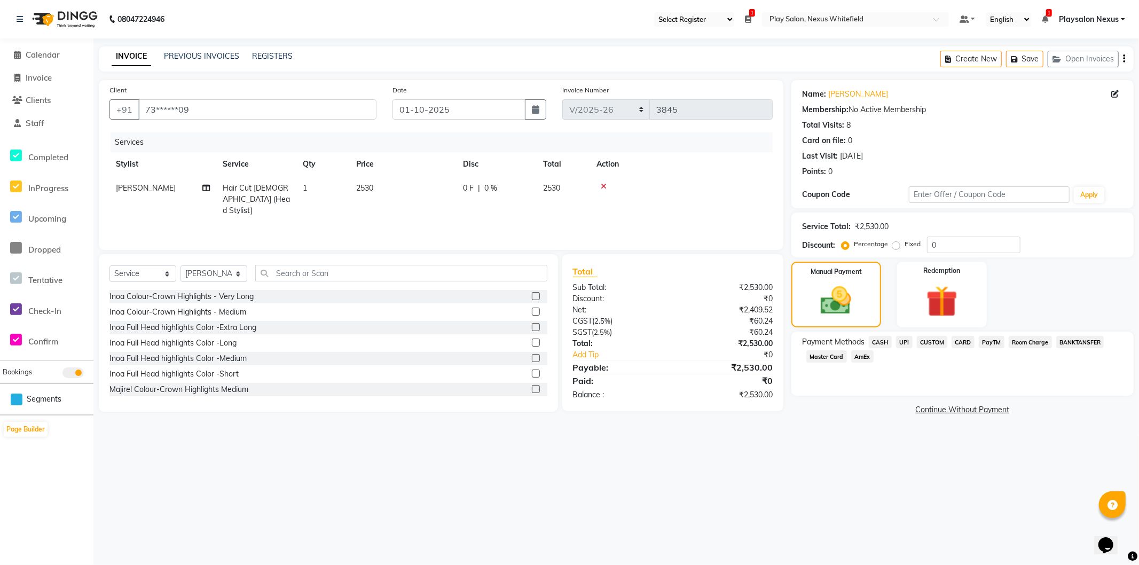
click at [929, 339] on span "CUSTOM" at bounding box center [932, 342] width 31 height 12
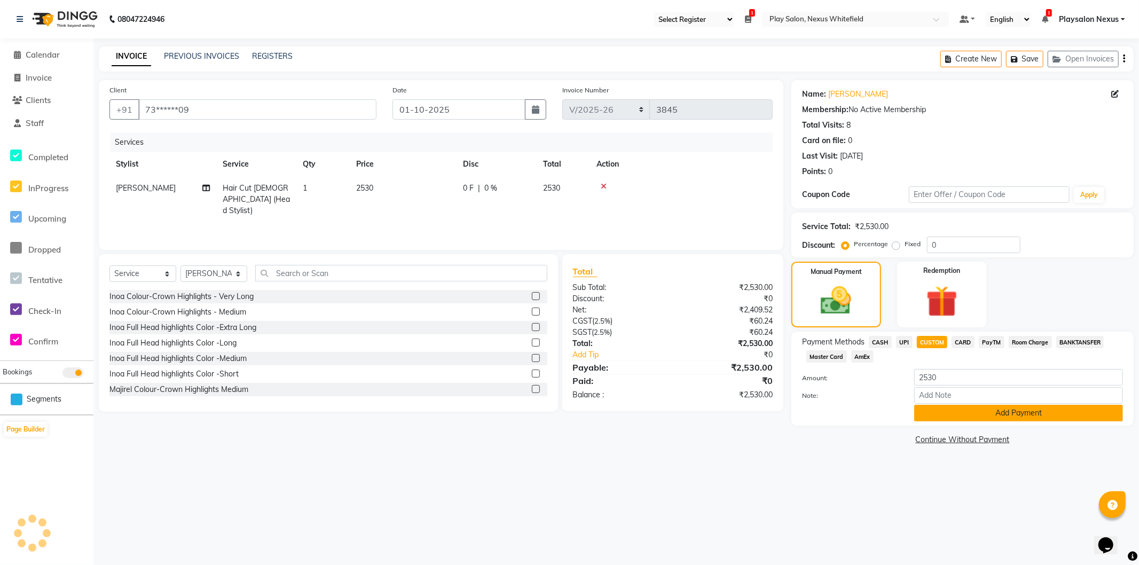
click at [980, 409] on button "Add Payment" at bounding box center [1019, 413] width 209 height 17
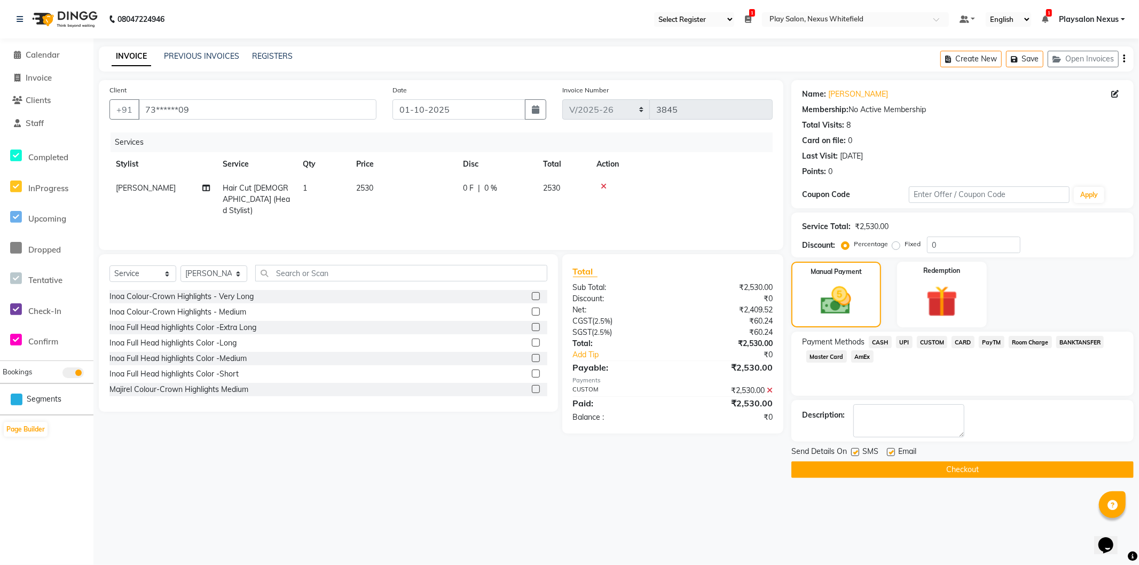
click at [935, 474] on button "Checkout" at bounding box center [963, 470] width 342 height 17
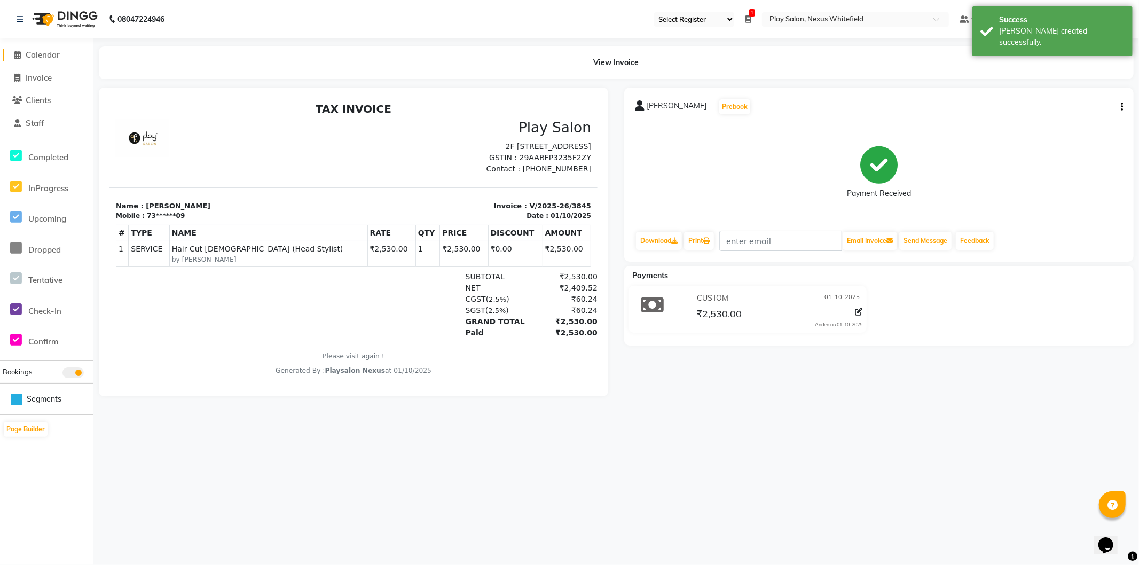
click at [23, 54] on span at bounding box center [18, 55] width 16 height 12
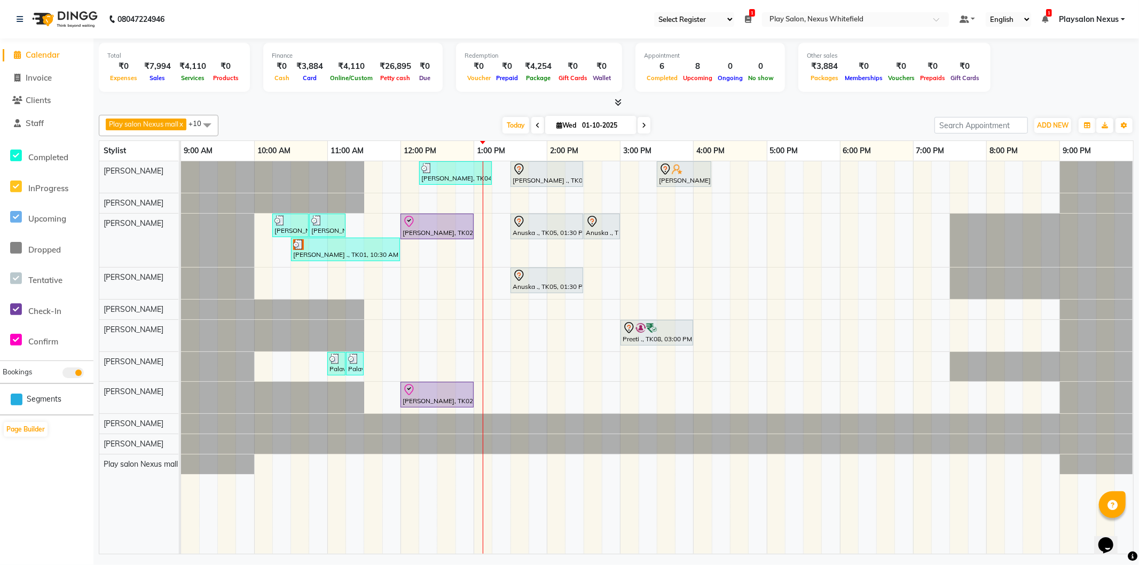
click at [704, 226] on div "Simran Kiran, TK04, 12:15 PM-01:15 PM, Hair Cut Lady (Head Stylist) Vivian ., T…" at bounding box center [657, 357] width 952 height 393
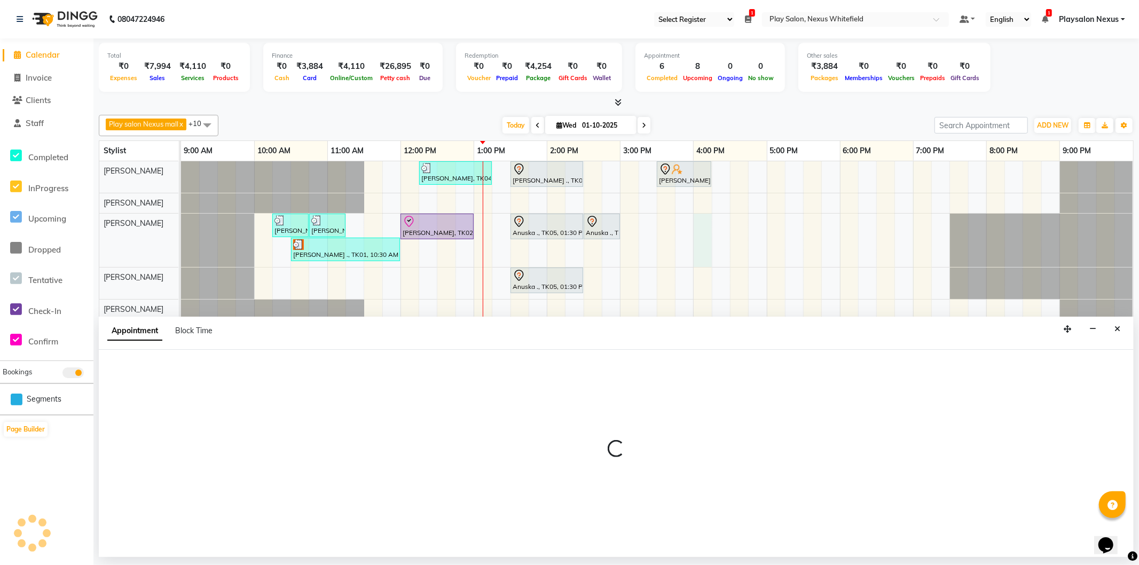
select select "81391"
select select "960"
select select "tentative"
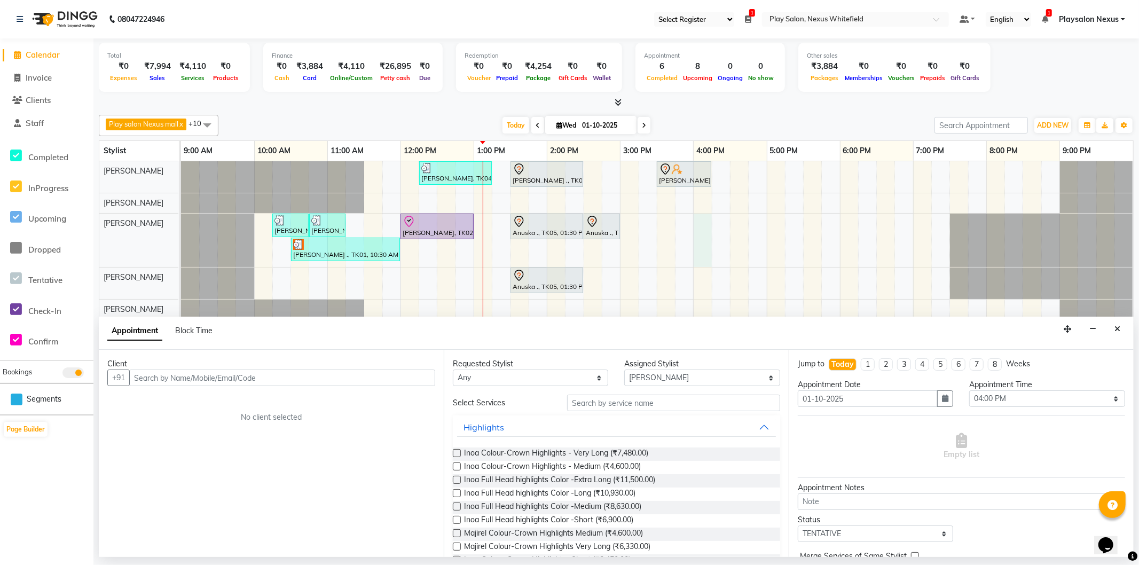
click at [314, 372] on input "text" at bounding box center [282, 378] width 306 height 17
click at [1115, 329] on icon "Close" at bounding box center [1118, 328] width 6 height 7
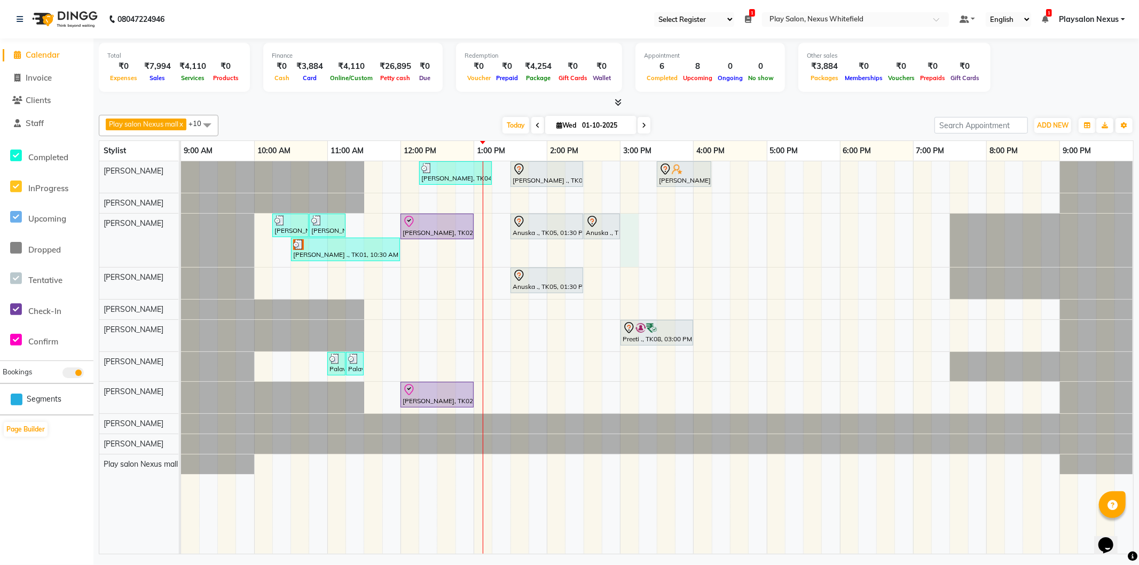
click at [626, 226] on div "Simran Kiran, TK04, 12:15 PM-01:15 PM, Hair Cut Lady (Head Stylist) Vivian ., T…" at bounding box center [657, 357] width 952 height 393
select select "81391"
select select "900"
select select "tentative"
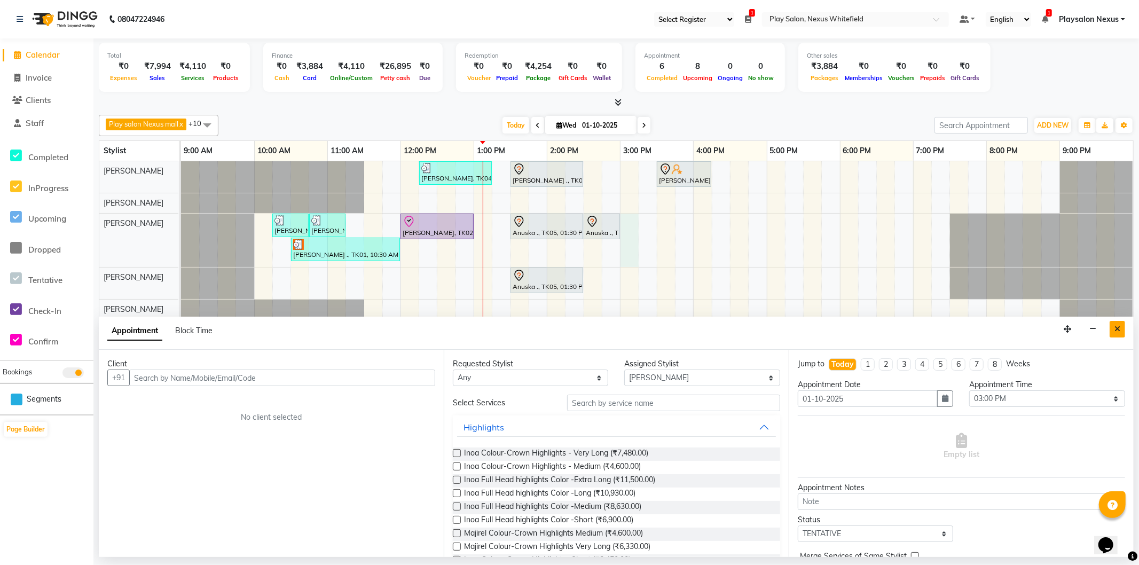
drag, startPoint x: 1115, startPoint y: 328, endPoint x: 676, endPoint y: 233, distance: 449.8
click at [1115, 328] on icon "Close" at bounding box center [1118, 328] width 6 height 7
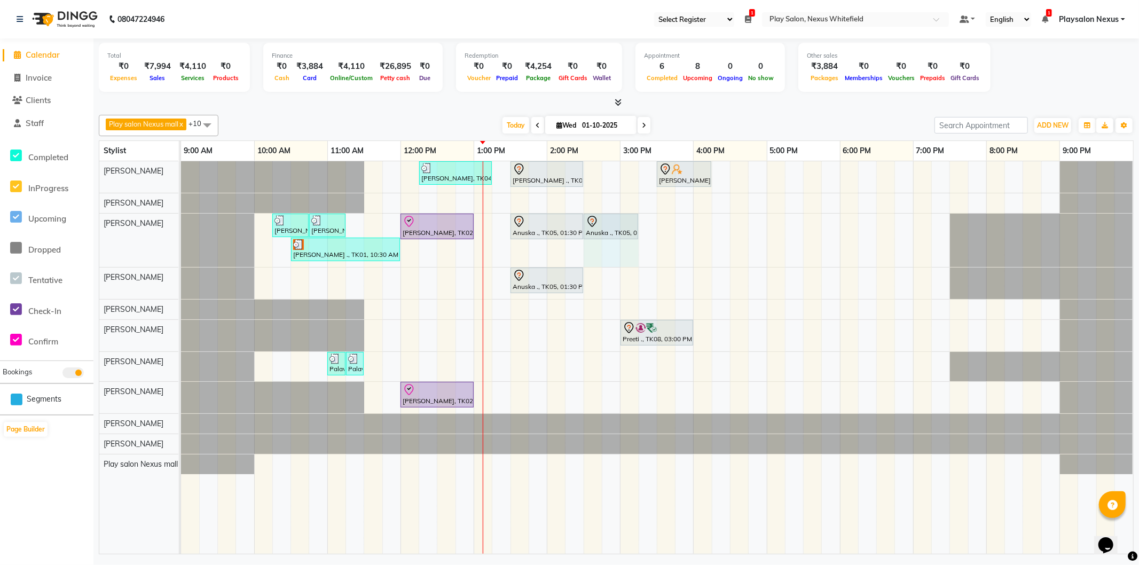
drag, startPoint x: 620, startPoint y: 223, endPoint x: 631, endPoint y: 223, distance: 11.2
click at [181, 223] on div "Richa ., TK09, 10:15 AM-10:45 AM, Hair Cut Lady (Head Stylist) Richa ., TK09, 1…" at bounding box center [181, 240] width 0 height 53
click at [20, 19] on icon at bounding box center [20, 18] width 6 height 7
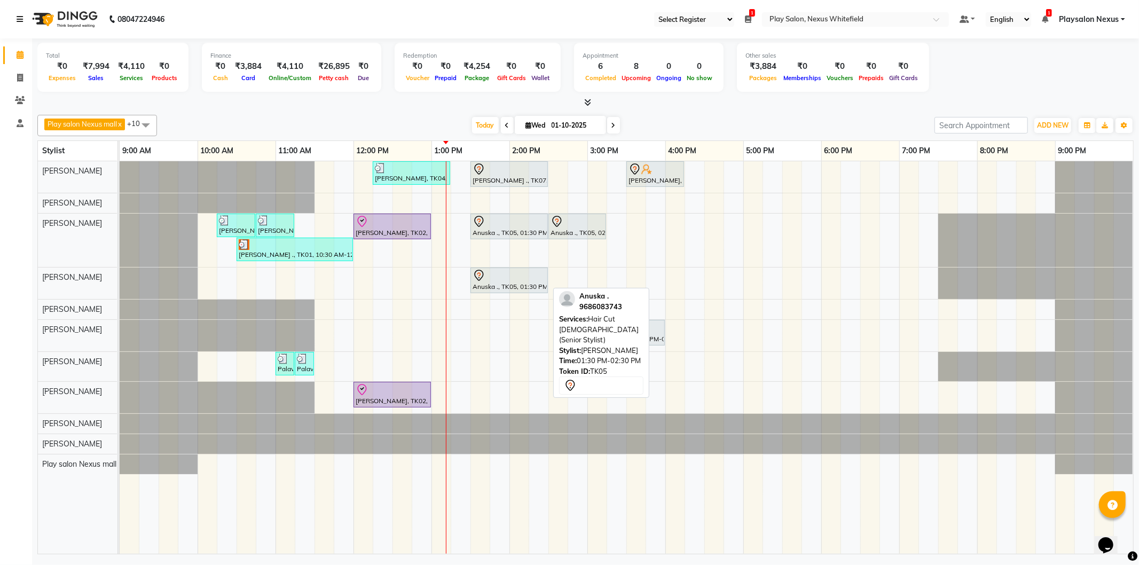
click at [493, 283] on div "Anuska ., TK05, 01:30 PM-02:30 PM, Hair Cut Lady (Senior Stylist)" at bounding box center [509, 280] width 75 height 22
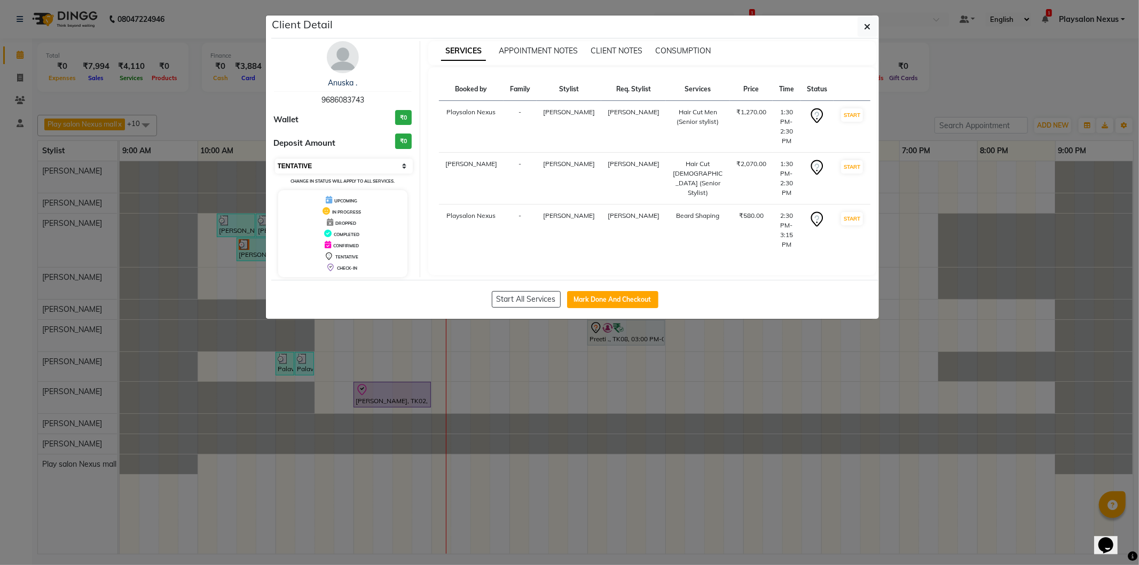
click at [398, 166] on select "Select IN SERVICE CONFIRMED TENTATIVE CHECK IN MARK DONE DROPPED UPCOMING" at bounding box center [344, 166] width 138 height 15
click at [275, 159] on select "Select IN SERVICE CONFIRMED TENTATIVE CHECK IN MARK DONE DROPPED UPCOMING" at bounding box center [344, 166] width 138 height 15
click at [407, 169] on select "Select IN SERVICE CONFIRMED TENTATIVE CHECK IN MARK DONE DROPPED UPCOMING" at bounding box center [344, 166] width 138 height 15
select select "8"
click at [275, 159] on select "Select IN SERVICE CONFIRMED TENTATIVE CHECK IN MARK DONE DROPPED UPCOMING" at bounding box center [344, 166] width 138 height 15
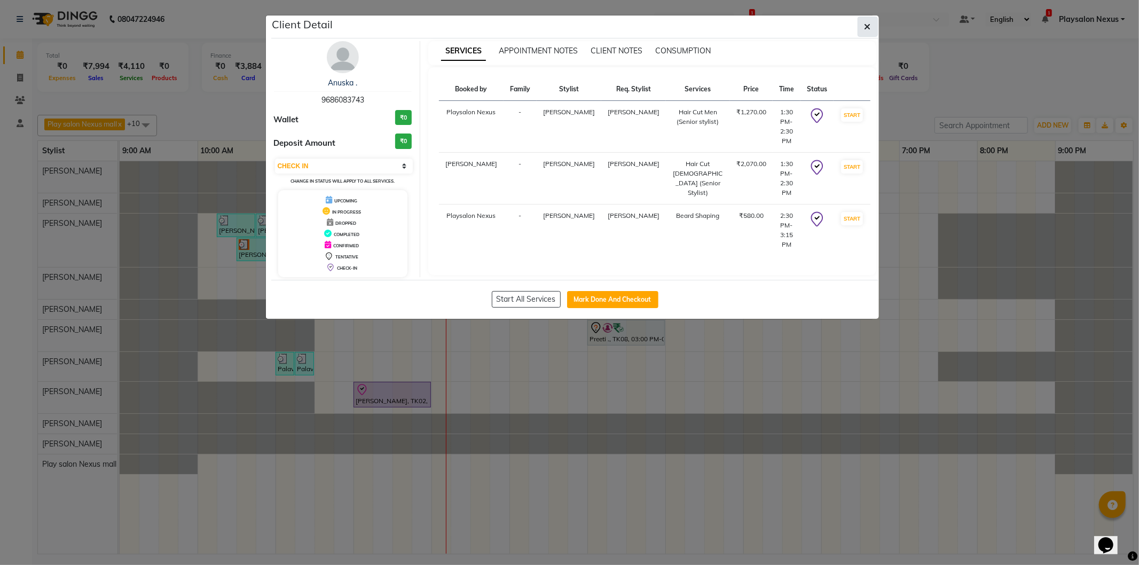
drag, startPoint x: 863, startPoint y: 27, endPoint x: 858, endPoint y: 34, distance: 8.2
click at [861, 32] on button "button" at bounding box center [868, 27] width 20 height 20
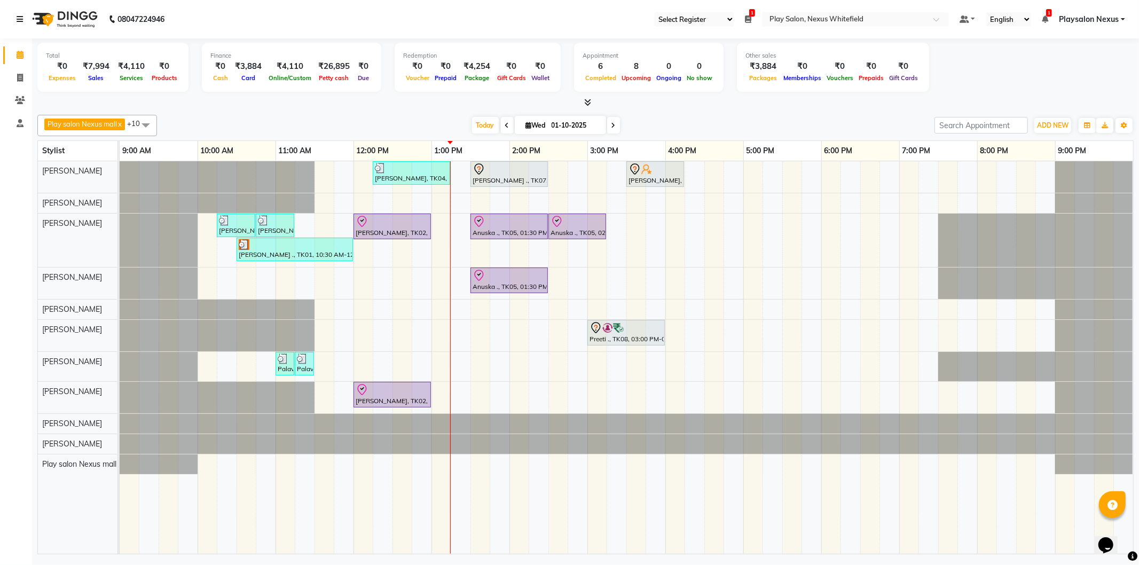
click at [17, 17] on icon at bounding box center [20, 18] width 6 height 7
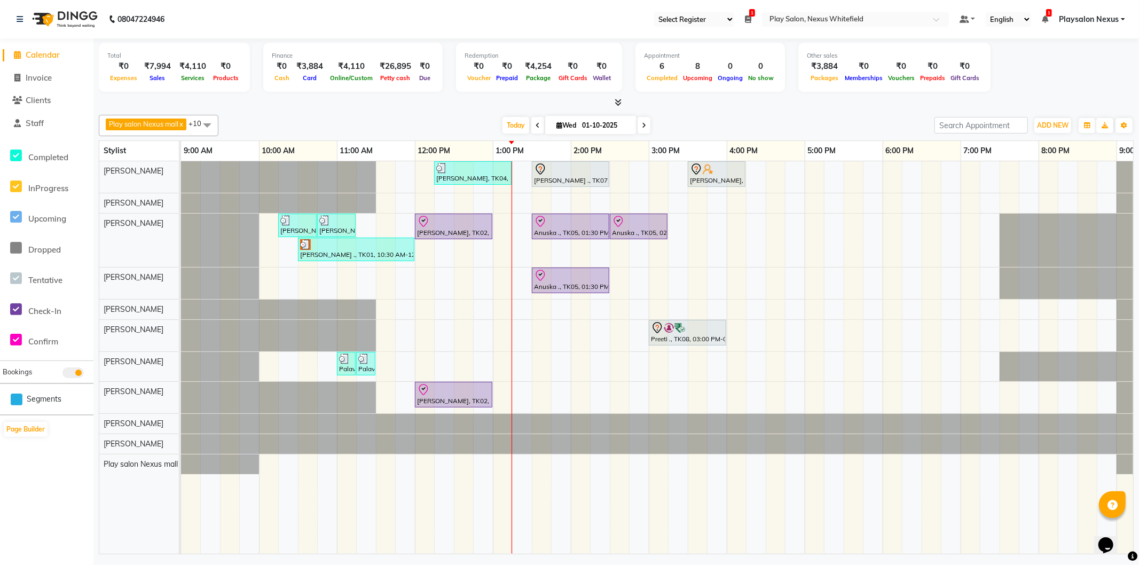
click at [19, 53] on icon at bounding box center [17, 55] width 7 height 8
click at [19, 15] on icon at bounding box center [20, 18] width 6 height 7
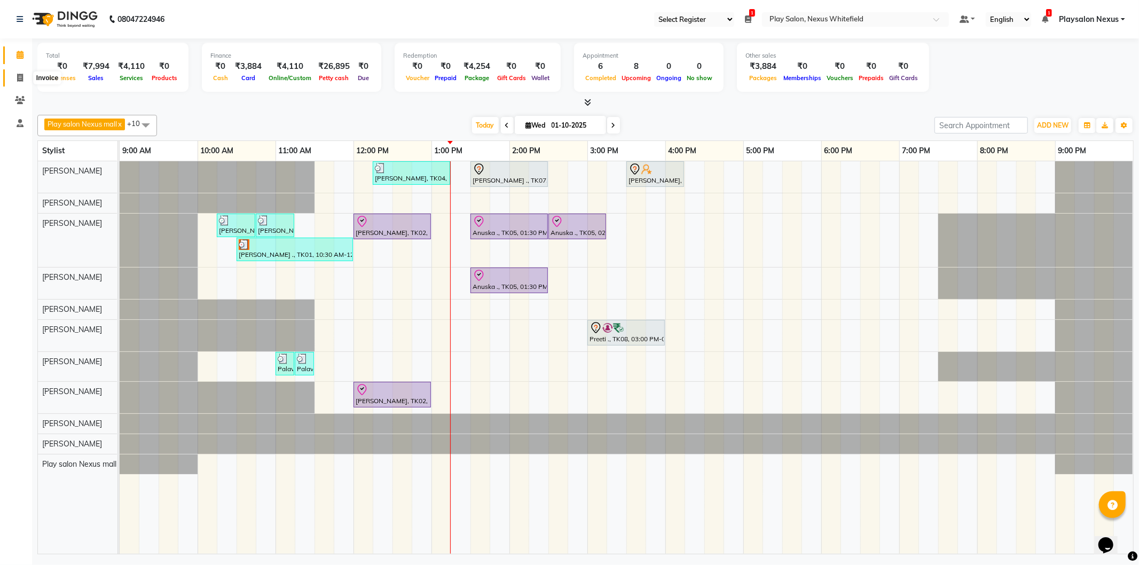
click at [23, 79] on span at bounding box center [20, 78] width 19 height 12
select select "service"
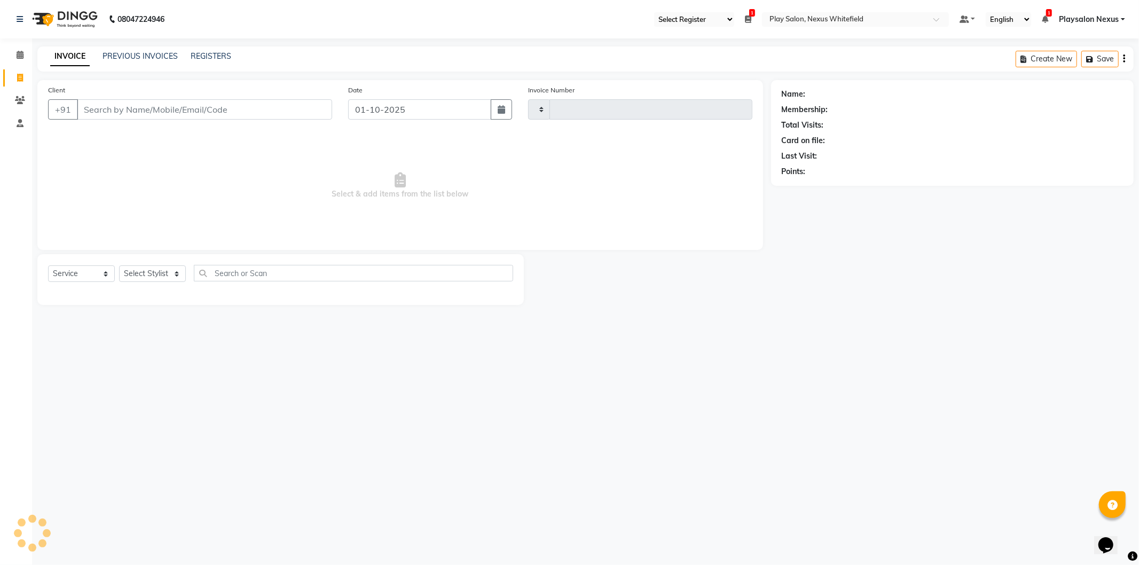
type input "3846"
select select "8356"
click at [22, 99] on icon at bounding box center [20, 100] width 10 height 8
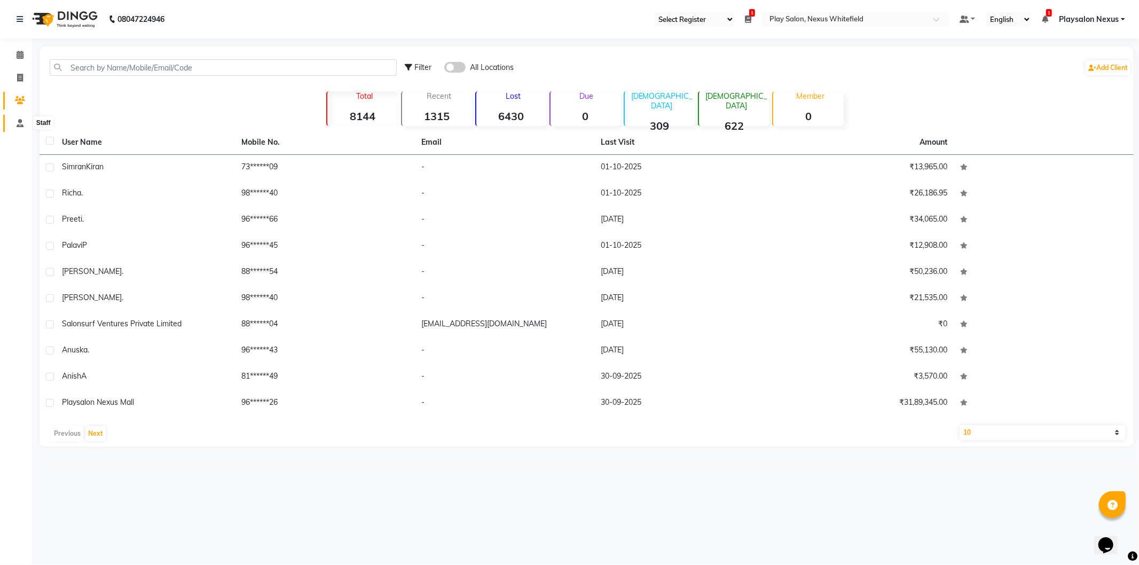
click at [18, 121] on icon at bounding box center [20, 123] width 7 height 8
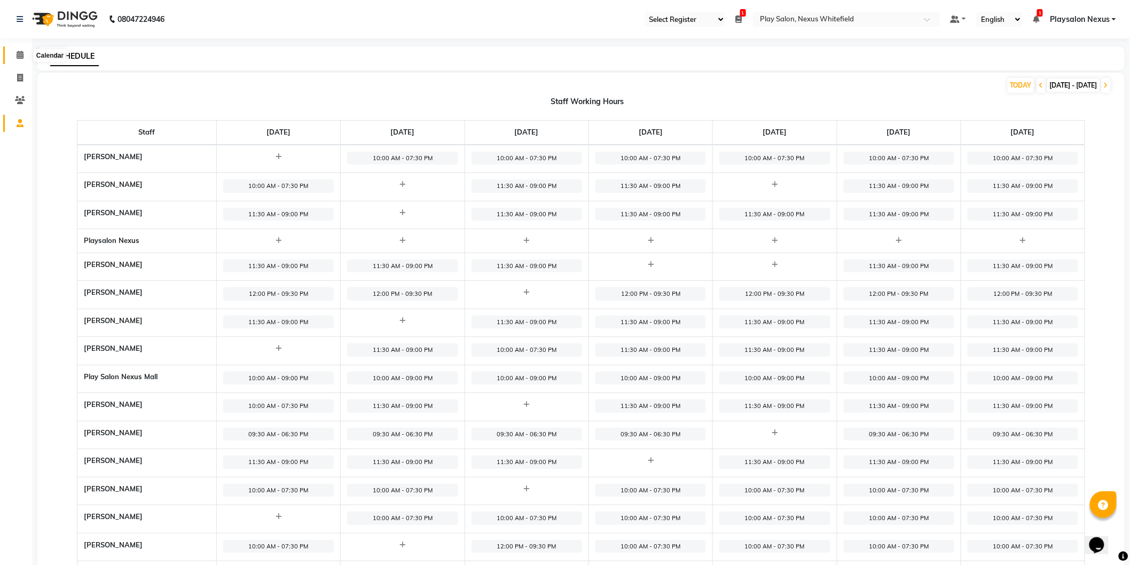
click at [19, 52] on icon at bounding box center [20, 55] width 7 height 8
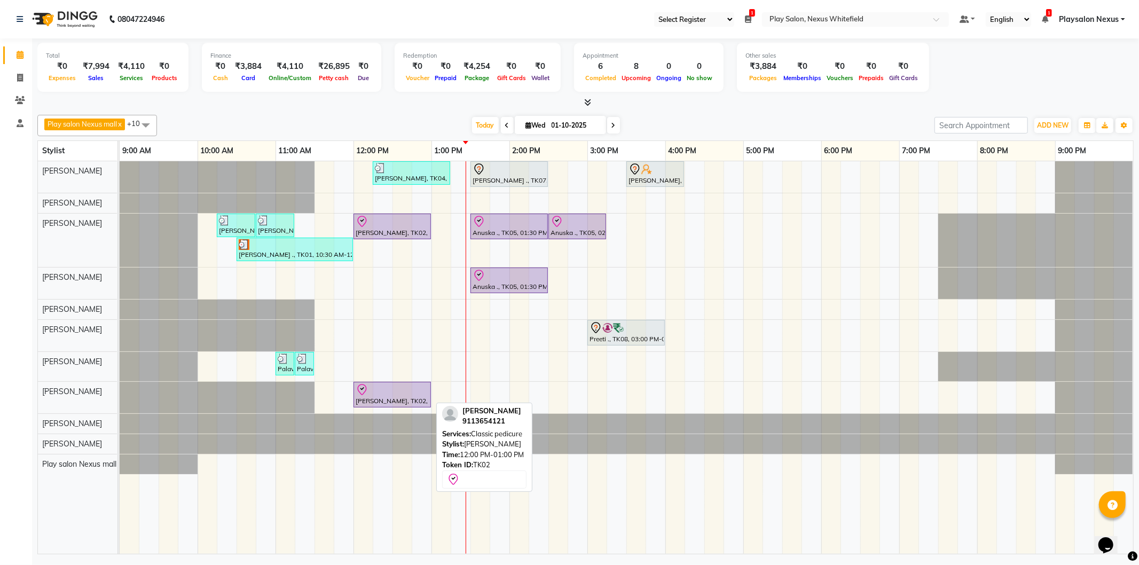
click at [377, 393] on div at bounding box center [392, 390] width 73 height 13
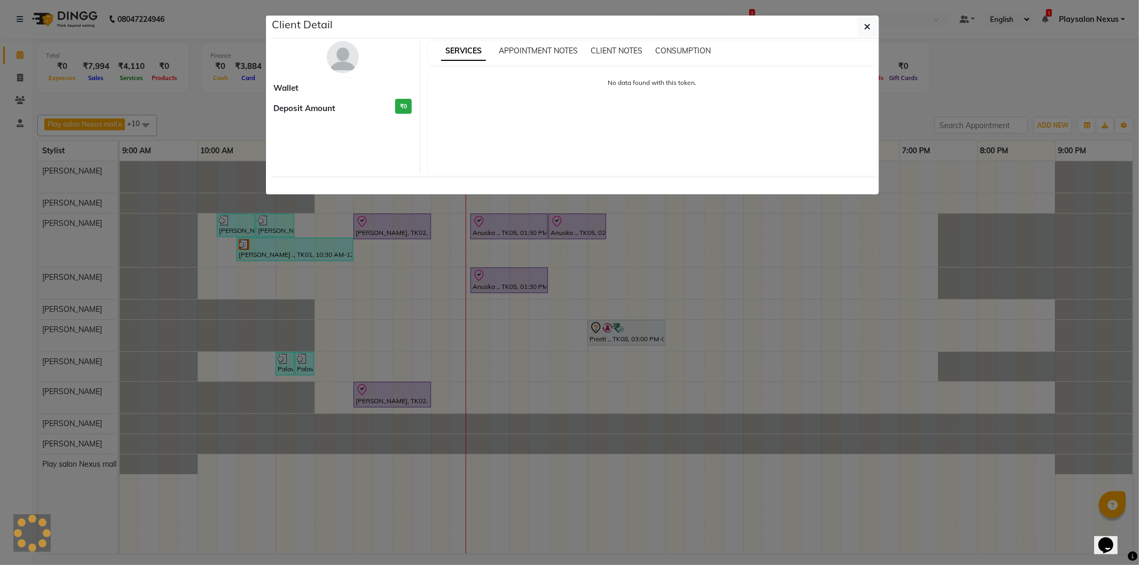
select select "8"
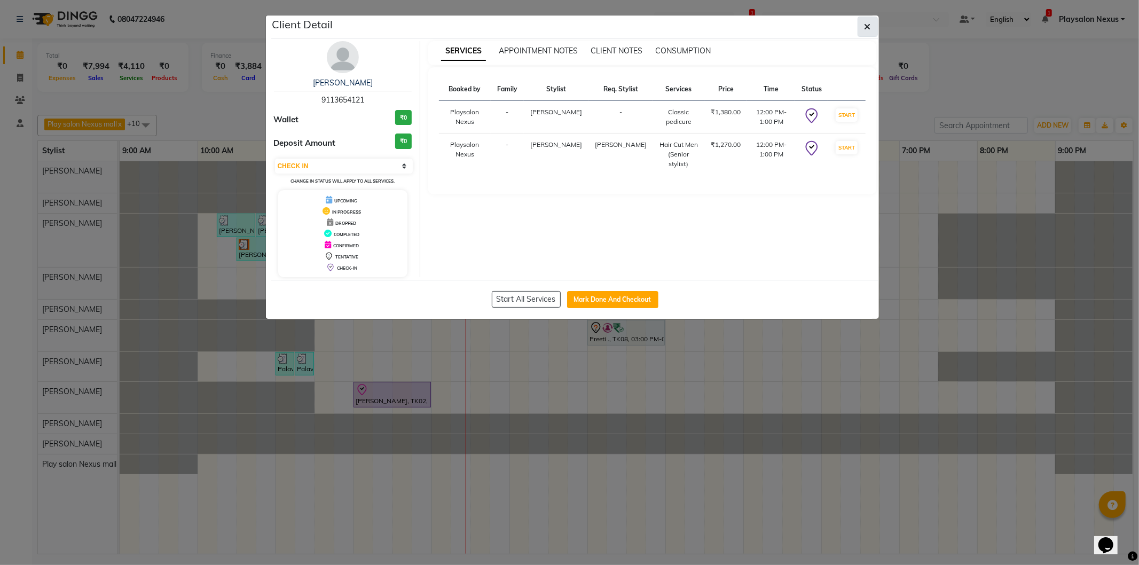
drag, startPoint x: 859, startPoint y: 31, endPoint x: 870, endPoint y: 27, distance: 11.5
click at [868, 27] on button "button" at bounding box center [868, 27] width 20 height 20
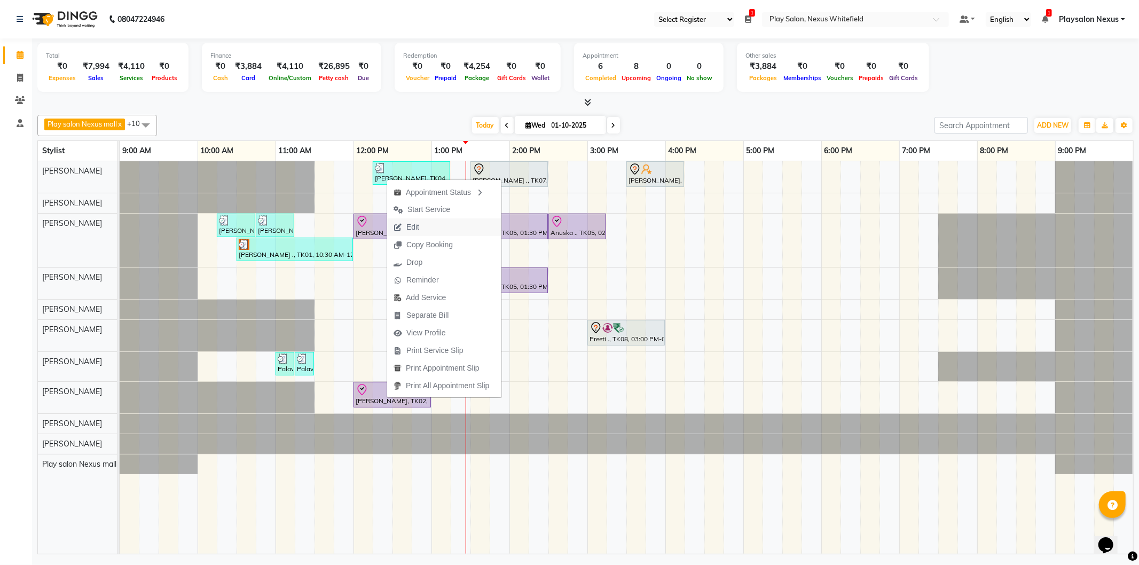
click at [420, 224] on span "Edit" at bounding box center [406, 227] width 38 height 18
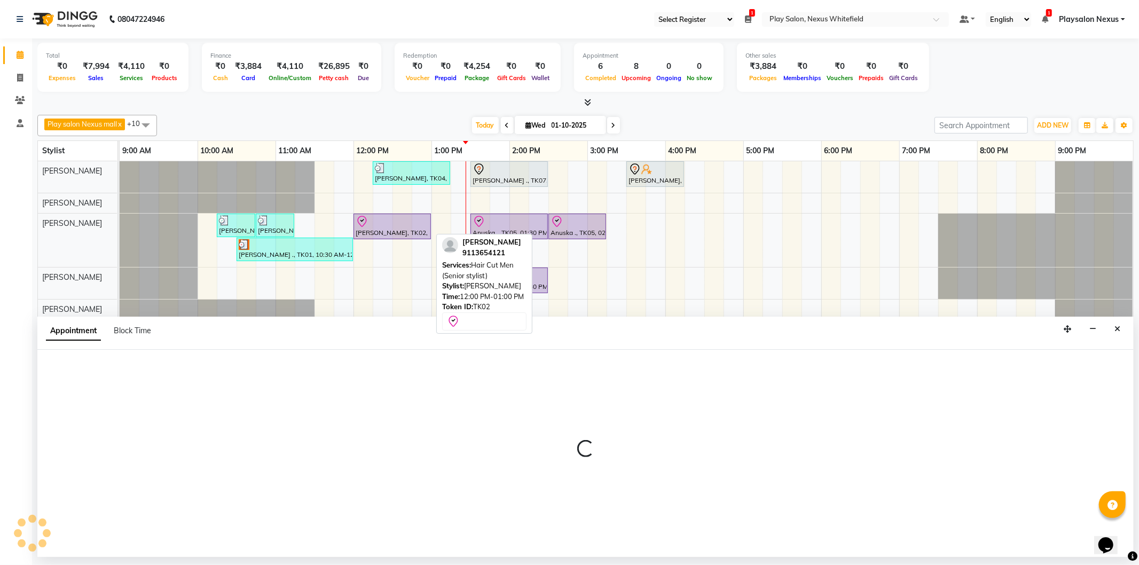
select select "check-in"
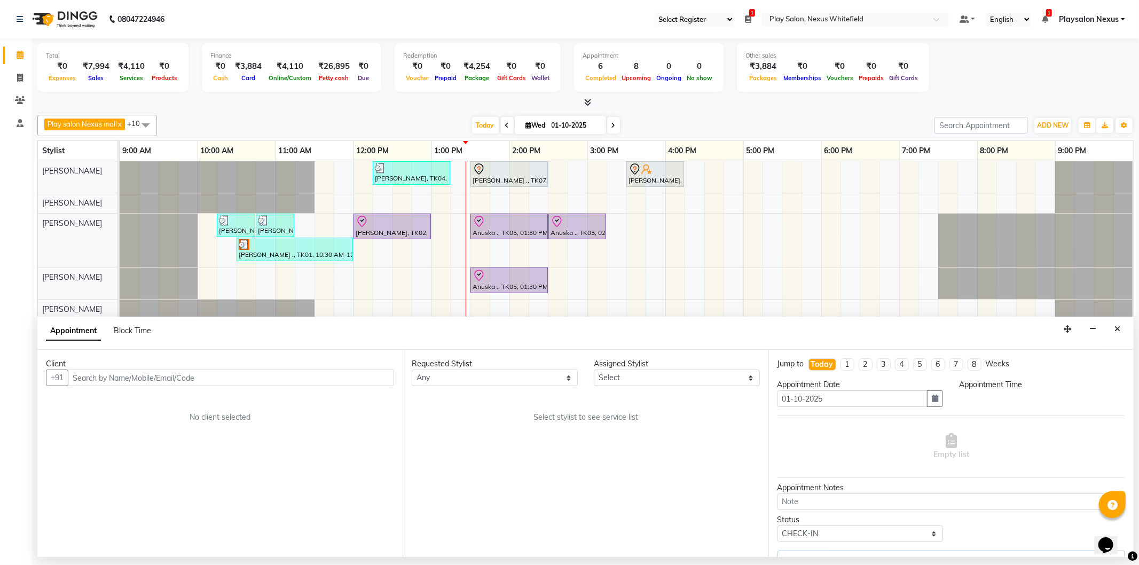
select select "720"
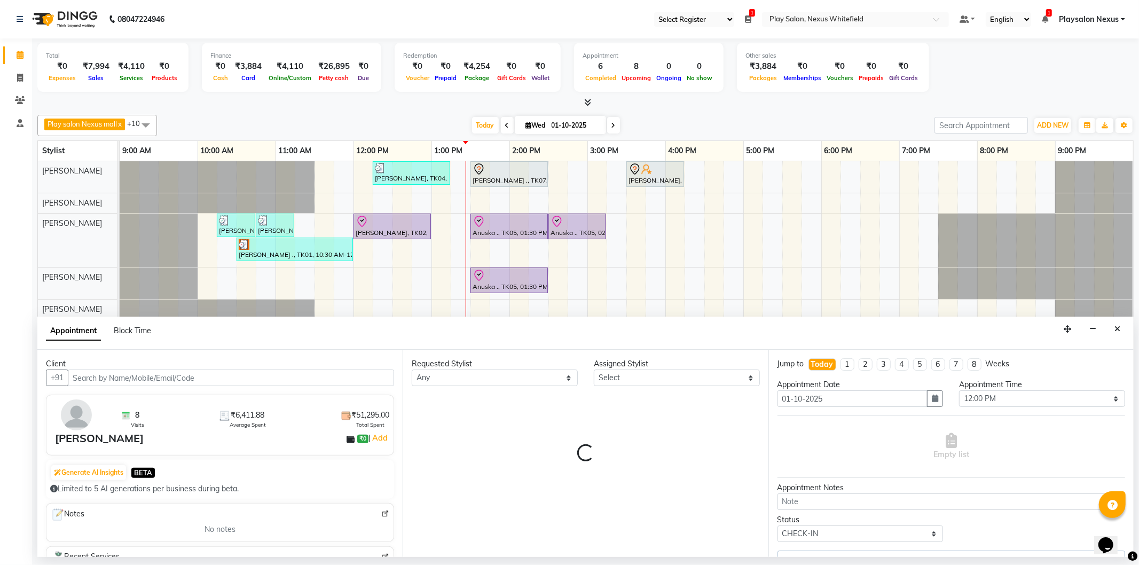
select select "81393"
select select "4200"
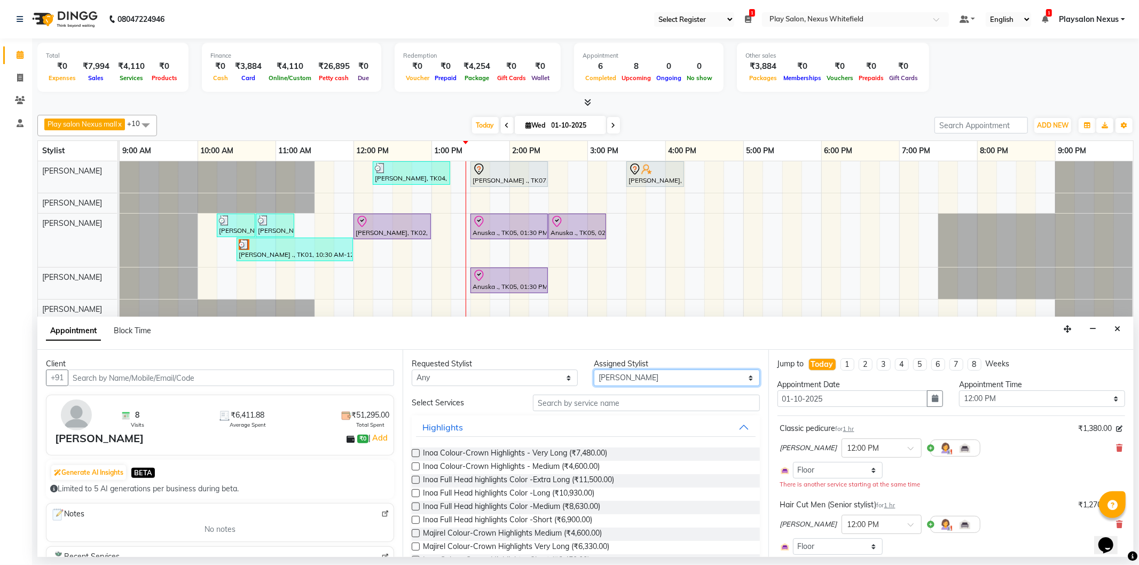
click at [623, 371] on select "Select Abdulla Md Adil Ali Ambika Rai Asha Thapa Ashim Sapkota Dawa Tamang Mohd…" at bounding box center [677, 378] width 166 height 17
select select "81403"
click at [594, 370] on select "Select Abdulla Md Adil Ali Ambika Rai Asha Thapa Ashim Sapkota Dawa Tamang Mohd…" at bounding box center [677, 378] width 166 height 17
click at [599, 403] on input "text" at bounding box center [646, 403] width 226 height 17
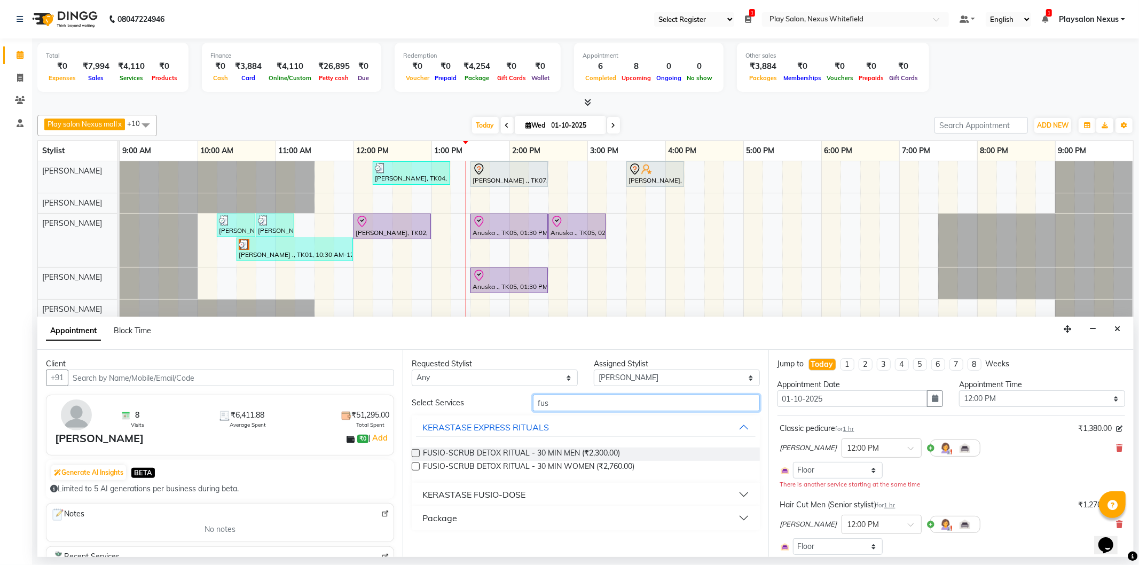
type input "fus"
click at [502, 497] on div "KERASTASE FUSIO-DOSE" at bounding box center [474, 494] width 103 height 13
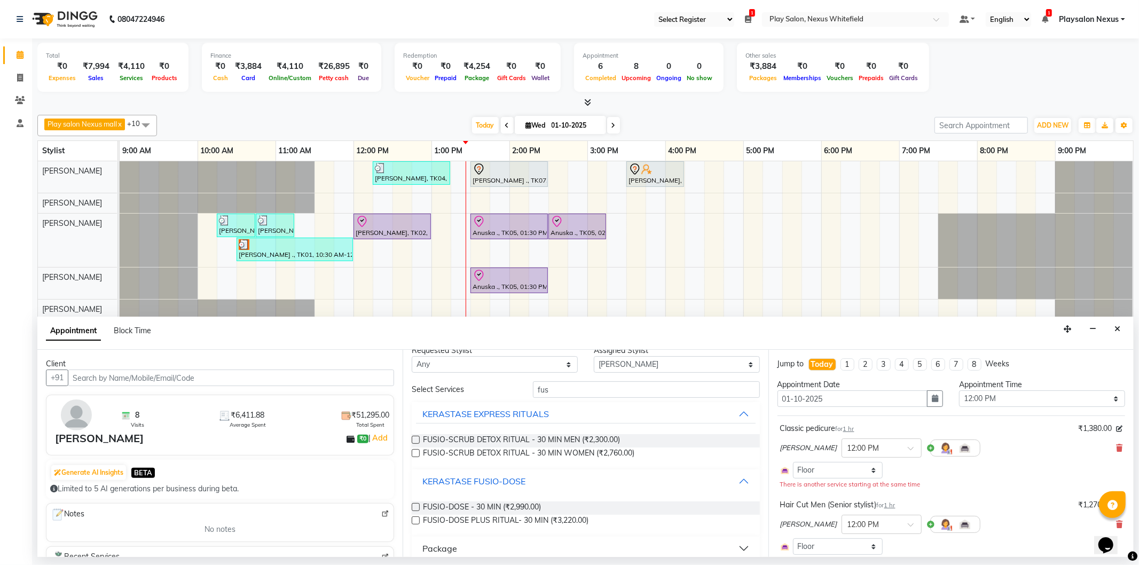
scroll to position [25, 0]
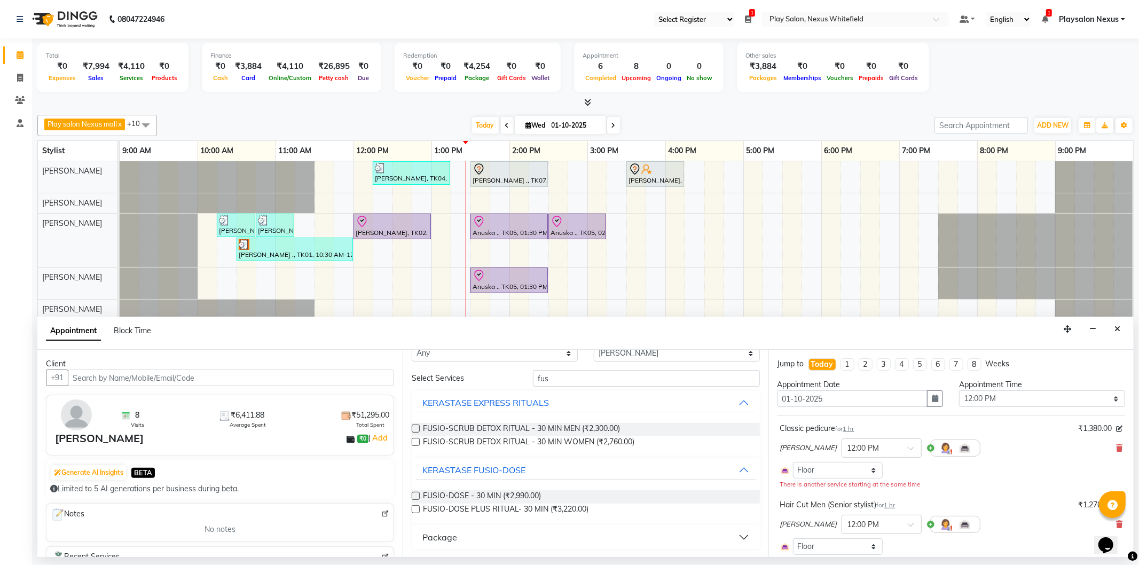
click at [413, 508] on label at bounding box center [416, 509] width 8 height 8
click at [413, 508] on input "checkbox" at bounding box center [415, 510] width 7 height 7
checkbox input "false"
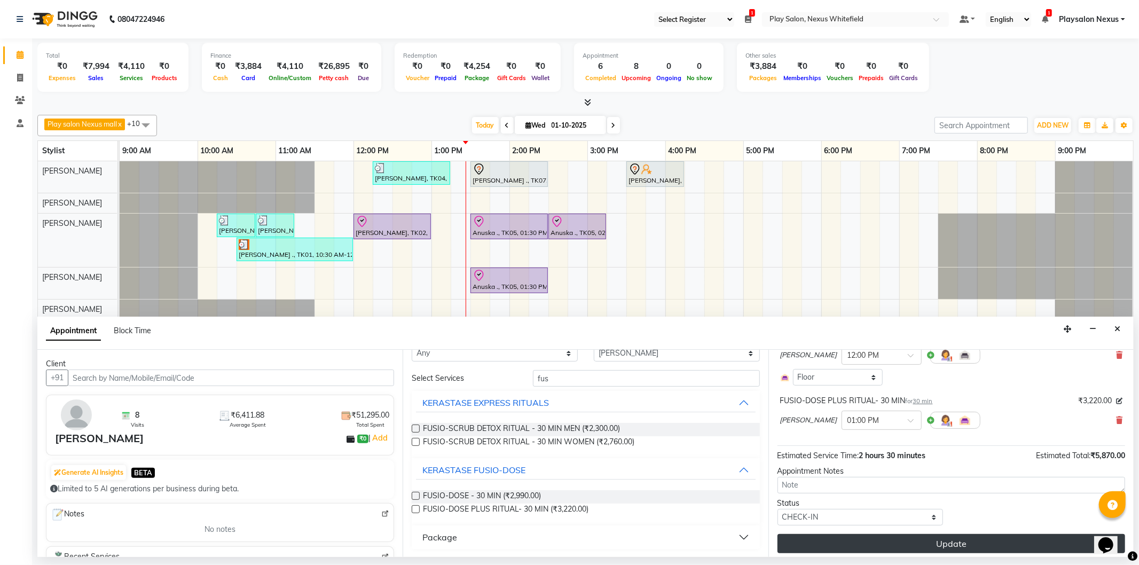
scroll to position [163, 0]
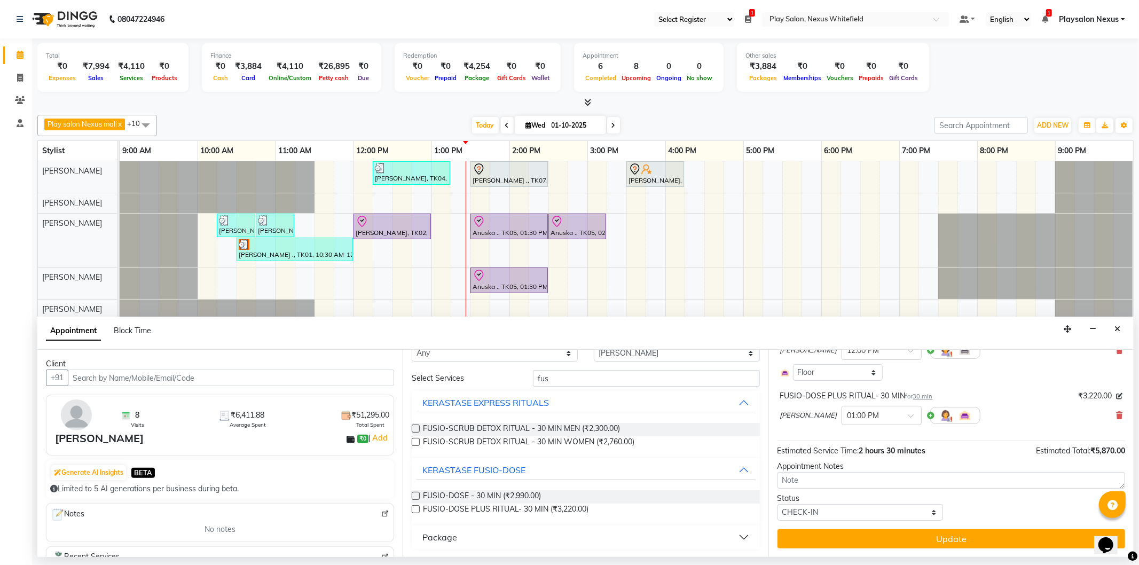
click at [965, 537] on button "Update" at bounding box center [952, 538] width 348 height 19
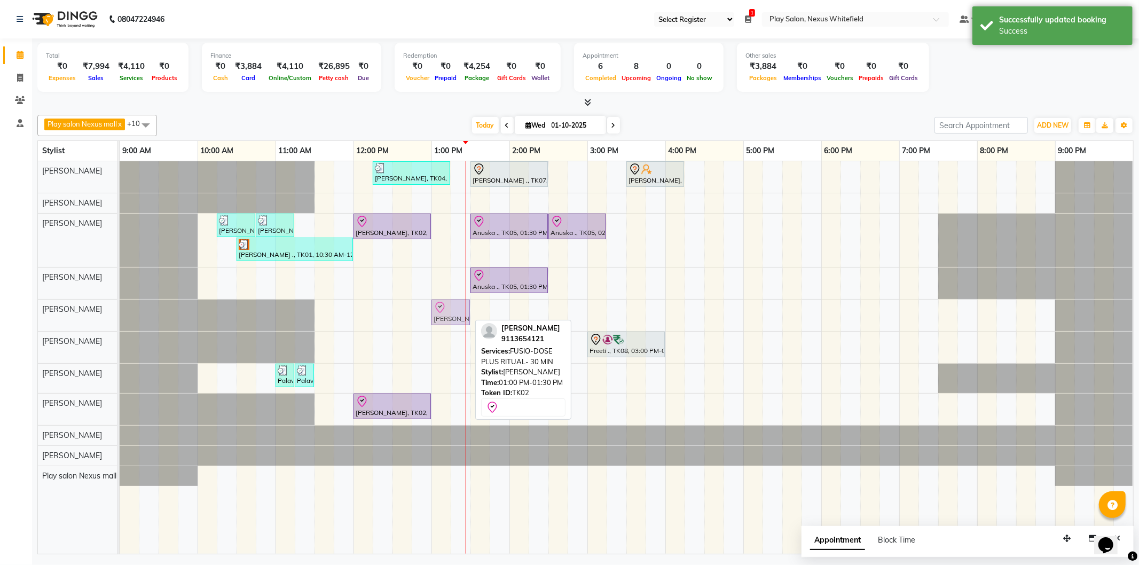
drag, startPoint x: 446, startPoint y: 312, endPoint x: 439, endPoint y: 319, distance: 9.8
click at [120, 319] on div "Momita Basu, TK02, 01:00 PM-01:30 PM, FUSIO-DOSE PLUS RITUAL- 30 MIN Momita Bas…" at bounding box center [120, 316] width 0 height 32
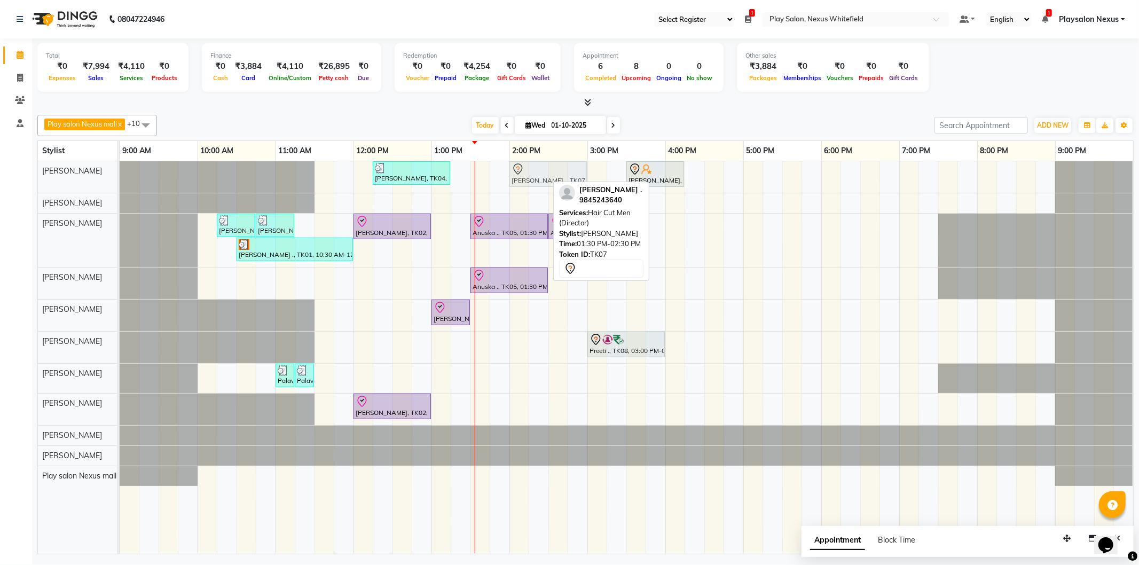
drag, startPoint x: 522, startPoint y: 171, endPoint x: 553, endPoint y: 171, distance: 31.5
click at [120, 171] on div "Simran Kiran, TK04, 12:15 PM-01:15 PM, Hair Cut Lady (Head Stylist) Vivian ., T…" at bounding box center [120, 177] width 0 height 32
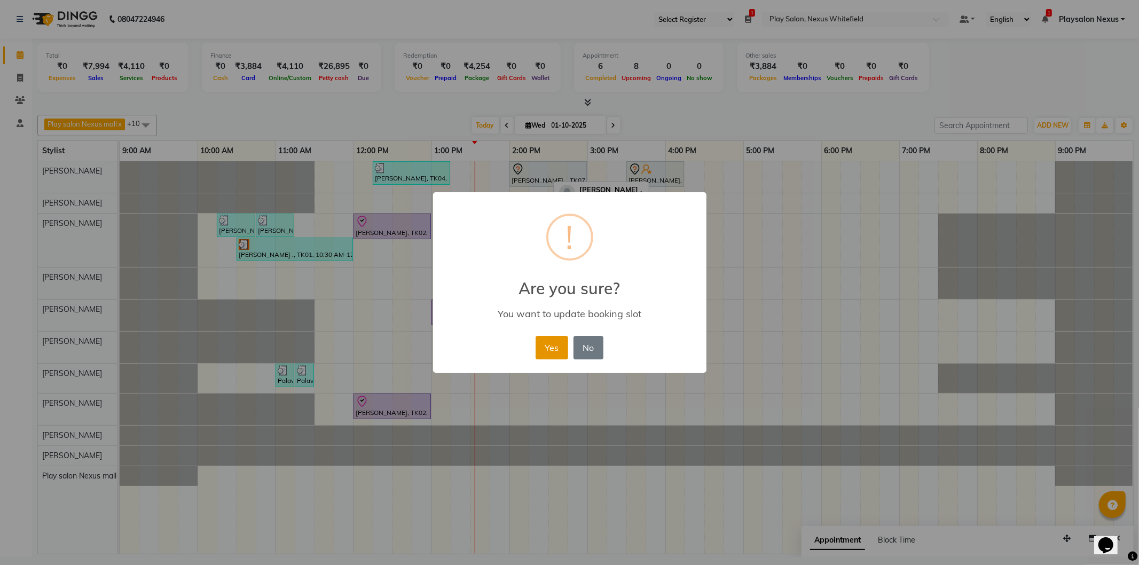
click at [559, 342] on button "Yes" at bounding box center [552, 348] width 33 height 24
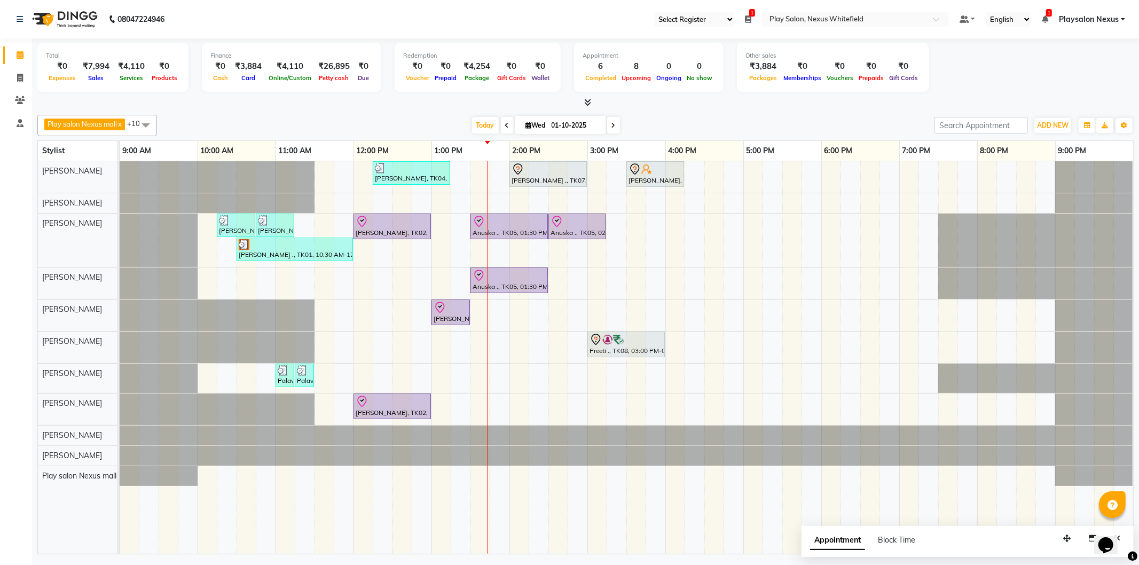
click at [613, 123] on icon at bounding box center [614, 125] width 4 height 6
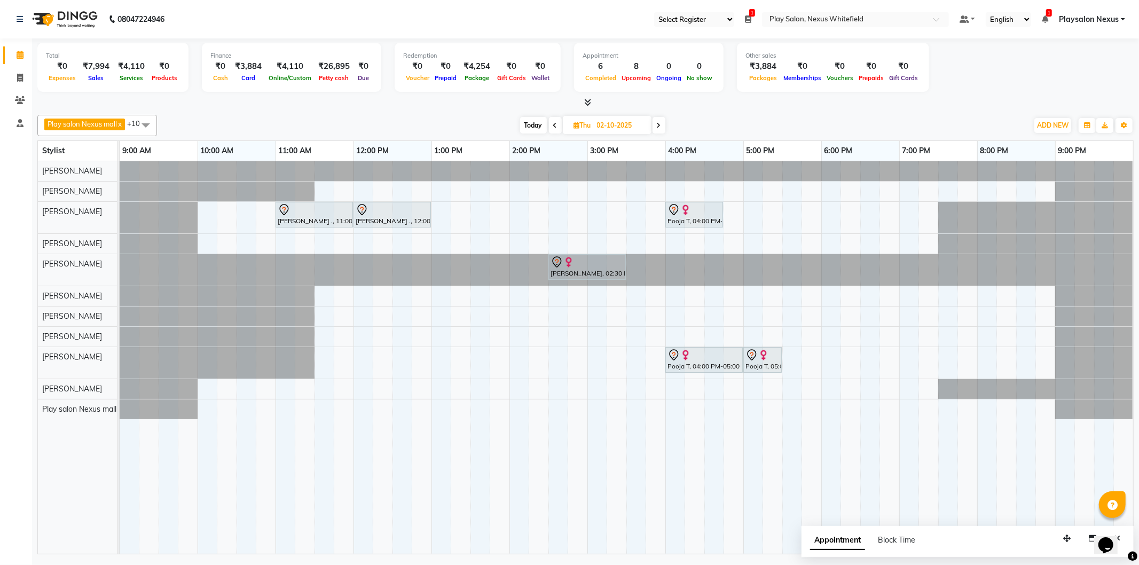
click at [661, 127] on icon at bounding box center [659, 125] width 4 height 6
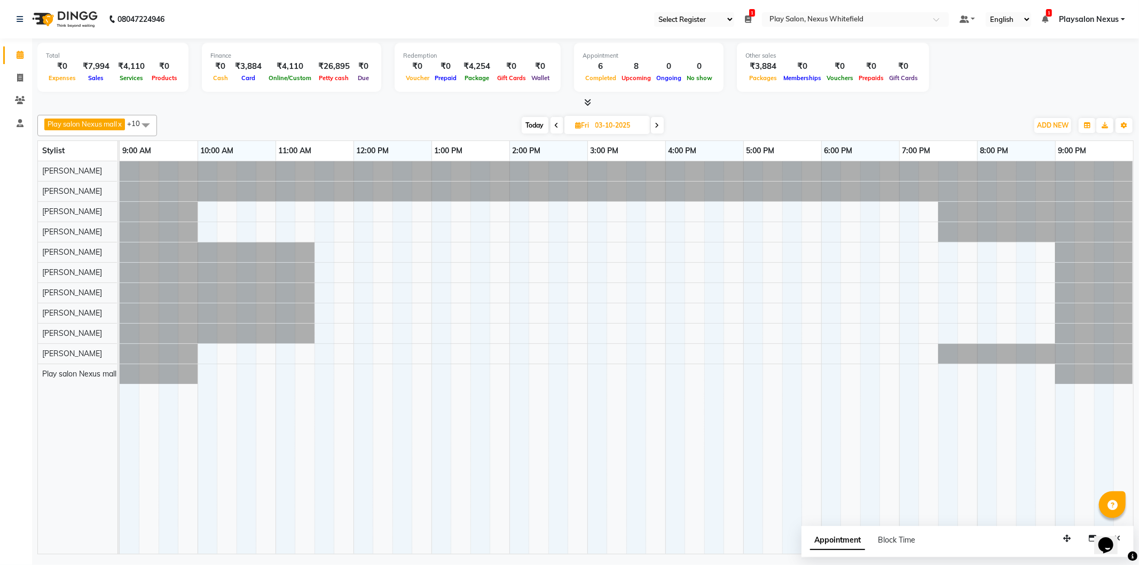
click at [661, 127] on span at bounding box center [657, 125] width 13 height 17
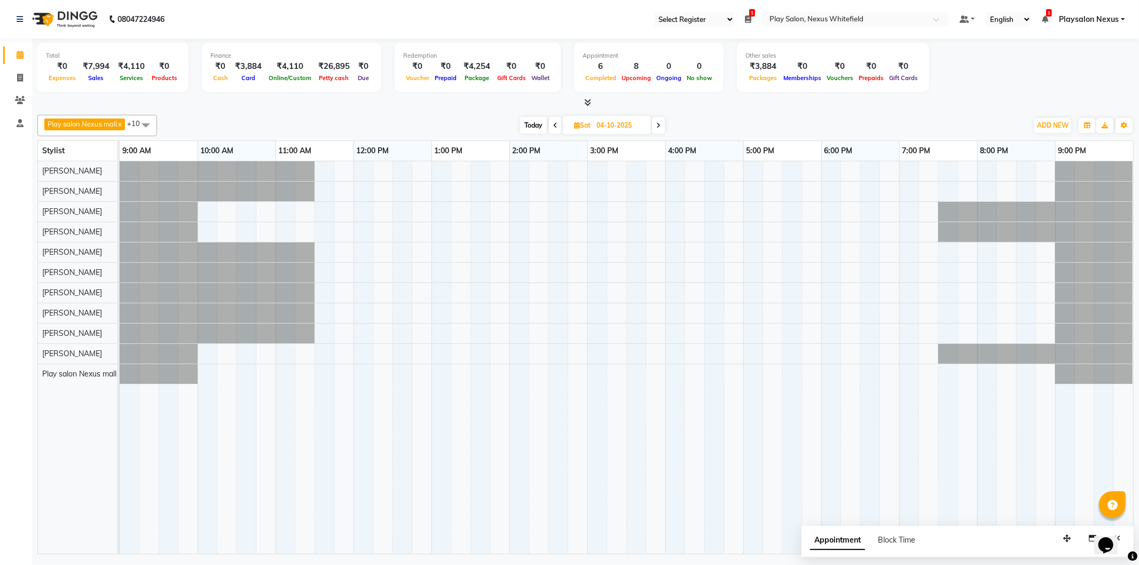
click at [661, 127] on icon at bounding box center [658, 125] width 4 height 6
click at [661, 127] on icon at bounding box center [659, 125] width 4 height 6
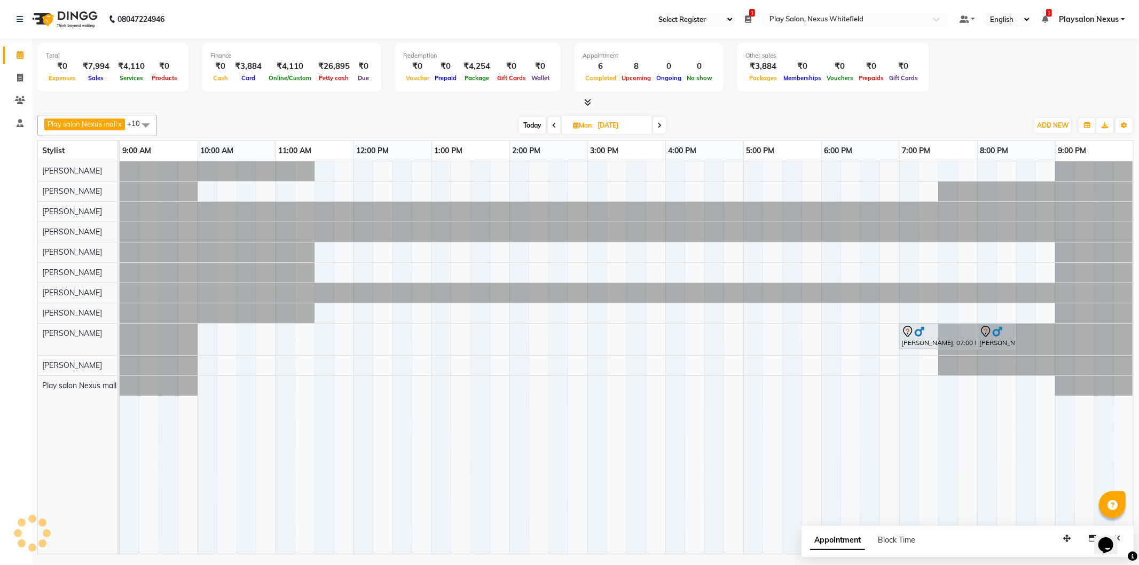
click at [661, 127] on icon at bounding box center [660, 125] width 4 height 6
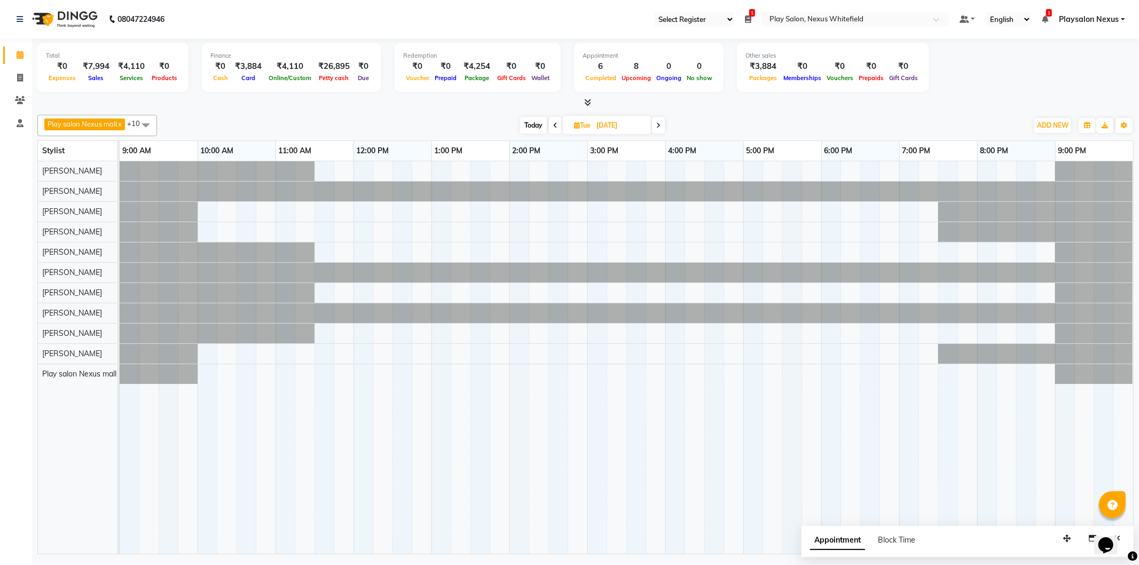
click at [558, 126] on span at bounding box center [555, 125] width 13 height 17
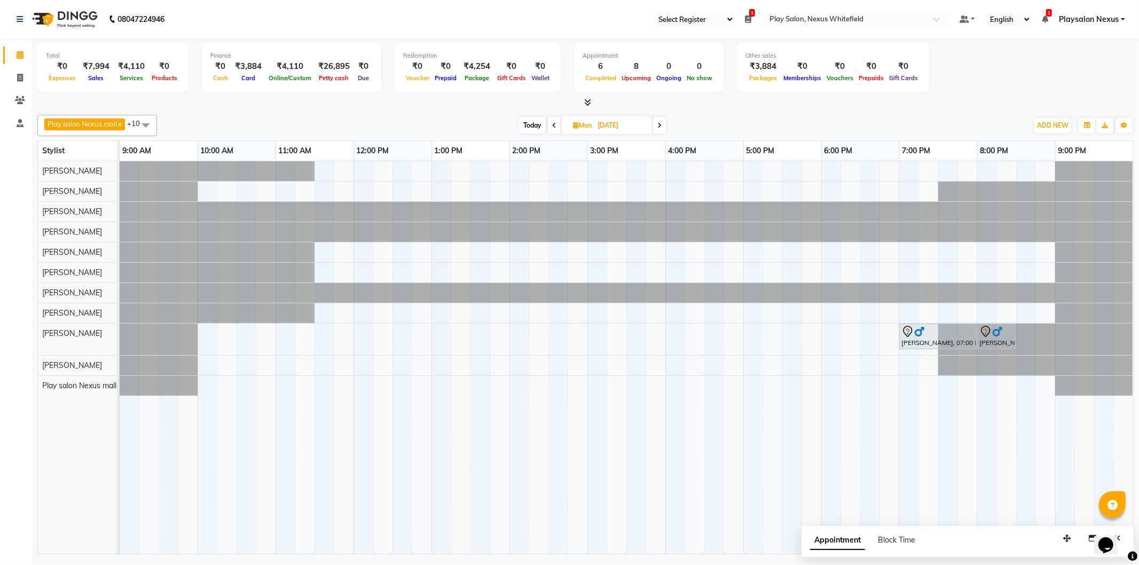
click at [661, 124] on icon at bounding box center [660, 125] width 4 height 6
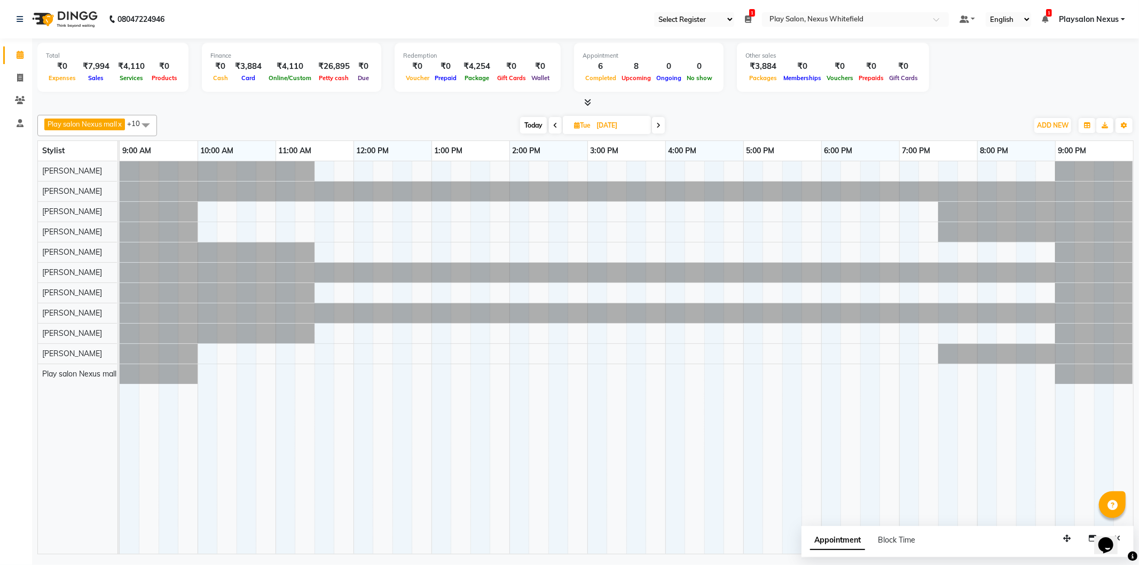
click at [661, 124] on icon at bounding box center [658, 125] width 4 height 6
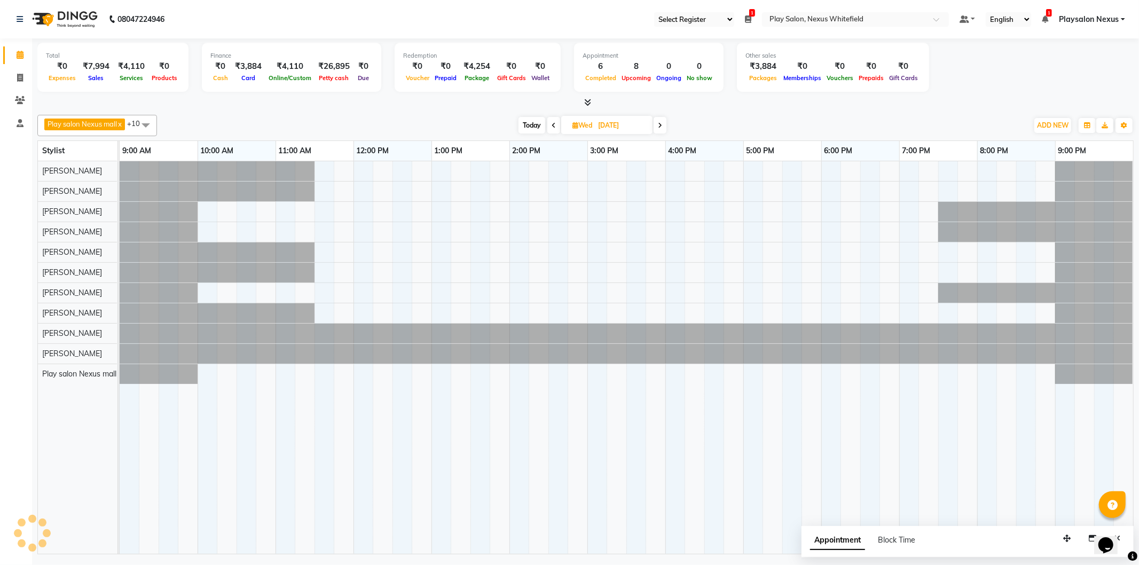
click at [661, 124] on icon at bounding box center [660, 125] width 4 height 6
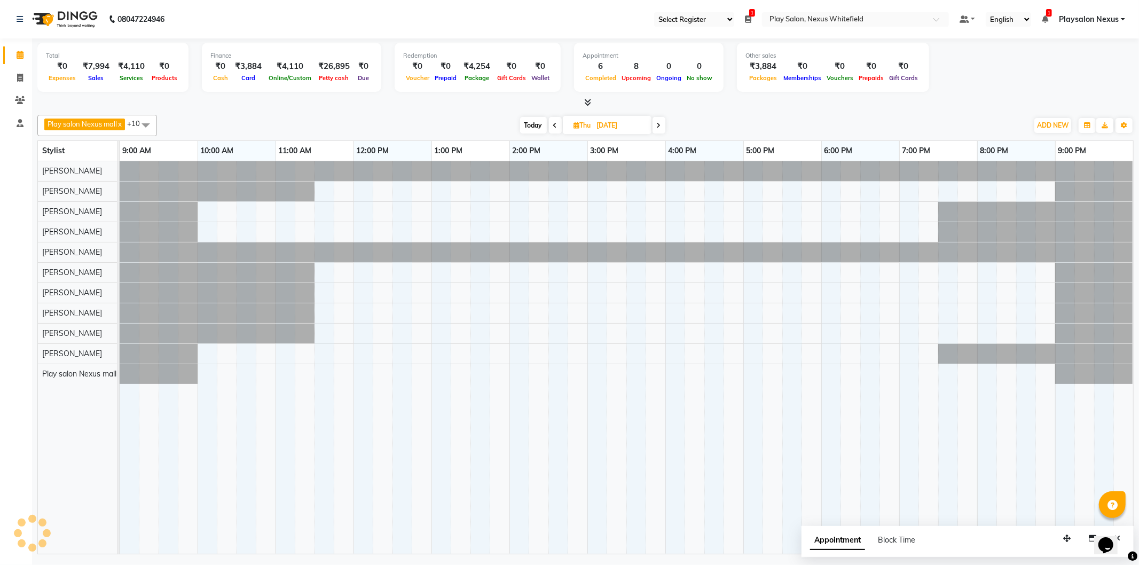
click at [661, 124] on icon at bounding box center [659, 125] width 4 height 6
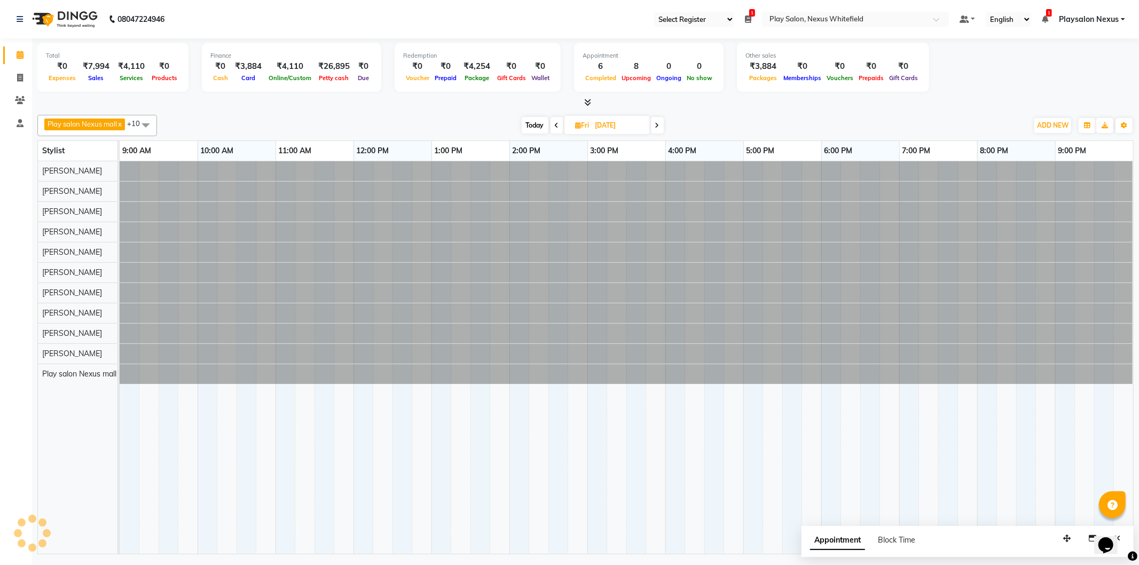
click at [661, 124] on span at bounding box center [657, 125] width 13 height 17
click at [661, 124] on icon at bounding box center [658, 125] width 4 height 6
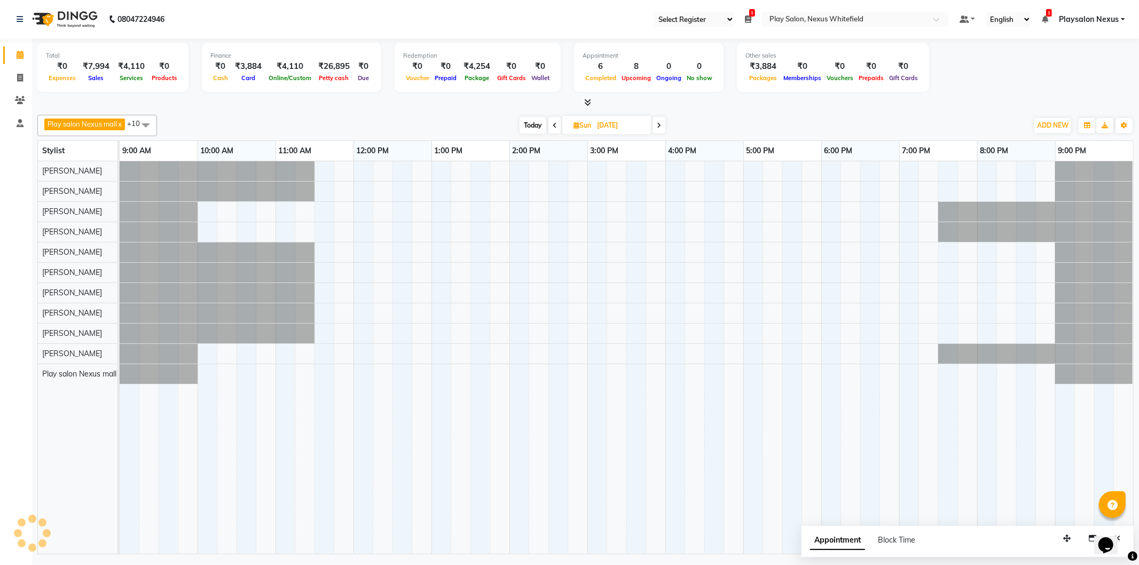
click at [661, 124] on icon at bounding box center [659, 125] width 4 height 6
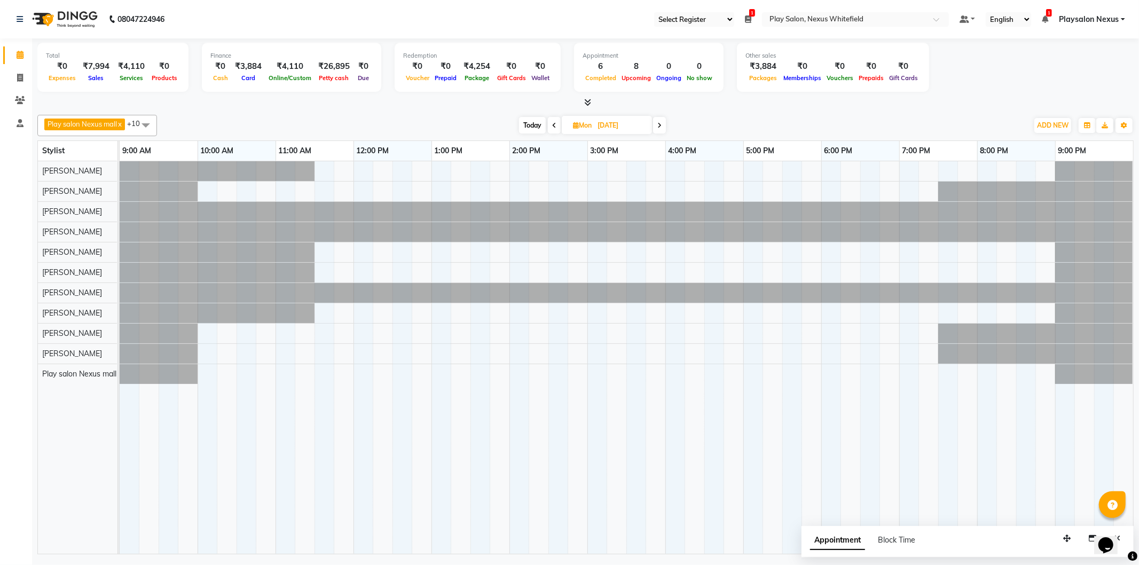
click at [660, 124] on icon at bounding box center [660, 125] width 4 height 6
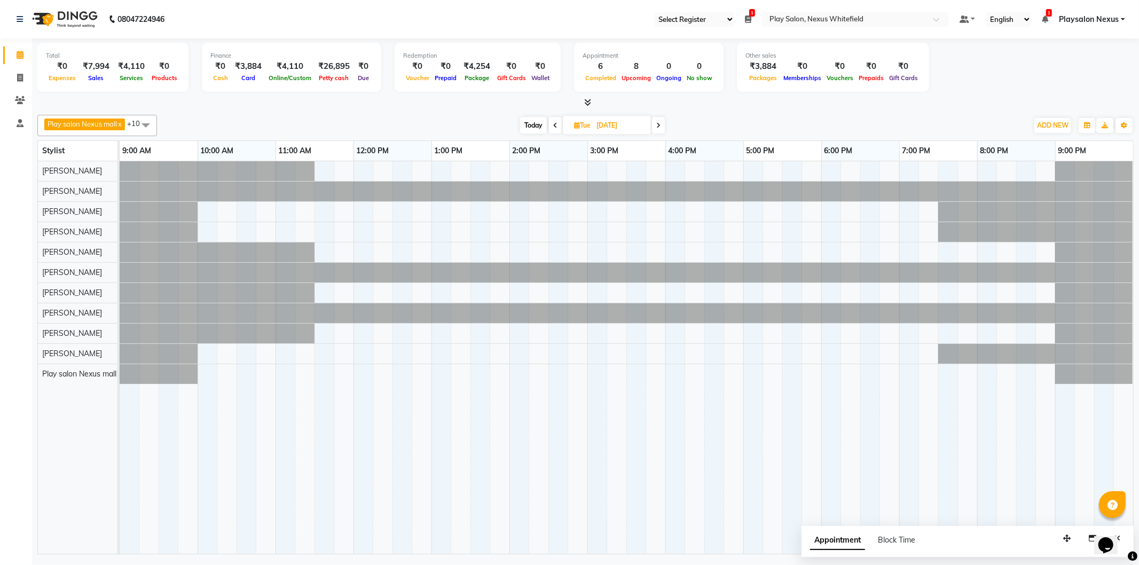
click at [533, 121] on span "Today" at bounding box center [533, 125] width 27 height 17
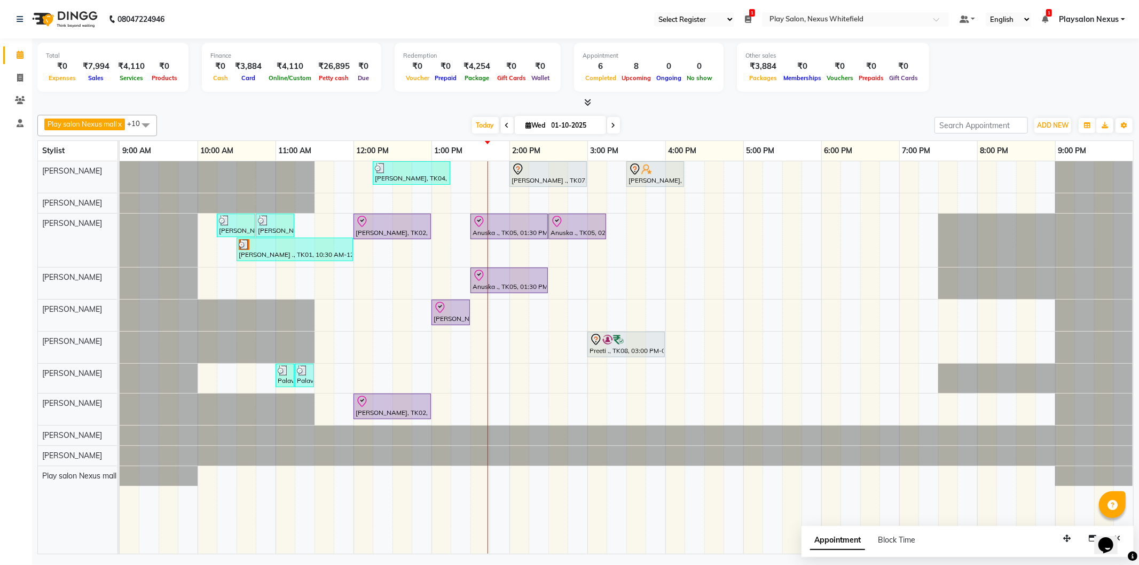
click at [502, 120] on span at bounding box center [507, 125] width 13 height 17
type input "30-09-2025"
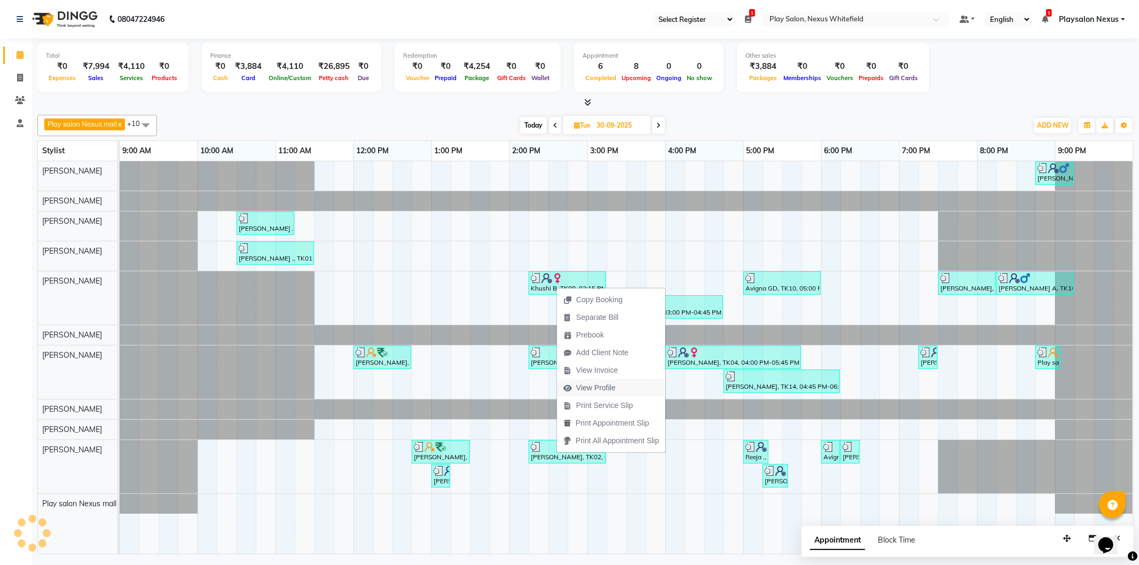
click at [606, 390] on span "View Profile" at bounding box center [596, 387] width 40 height 11
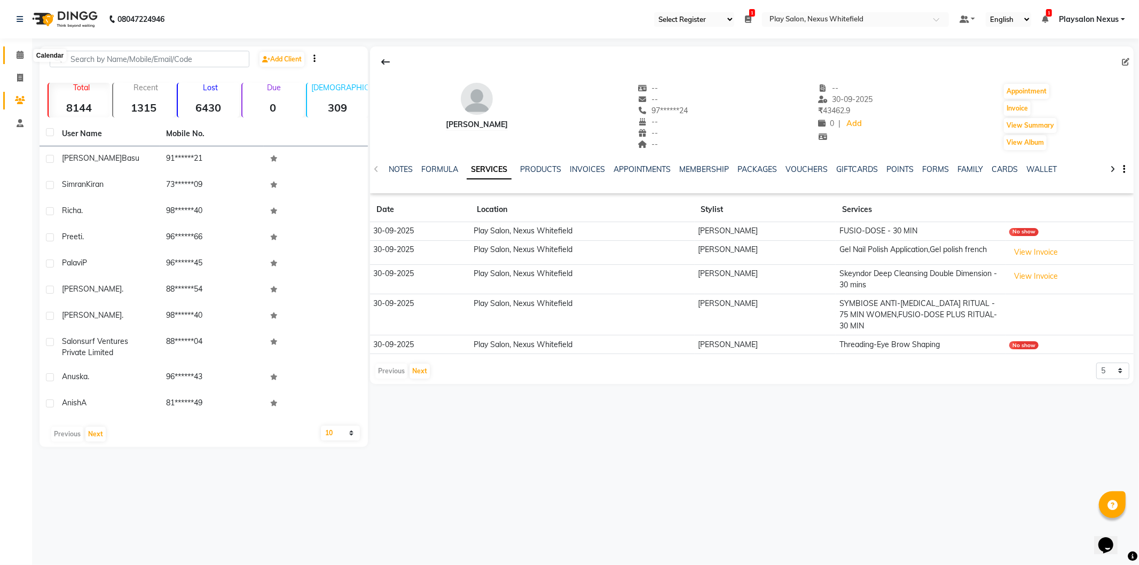
click at [21, 51] on icon at bounding box center [20, 55] width 7 height 8
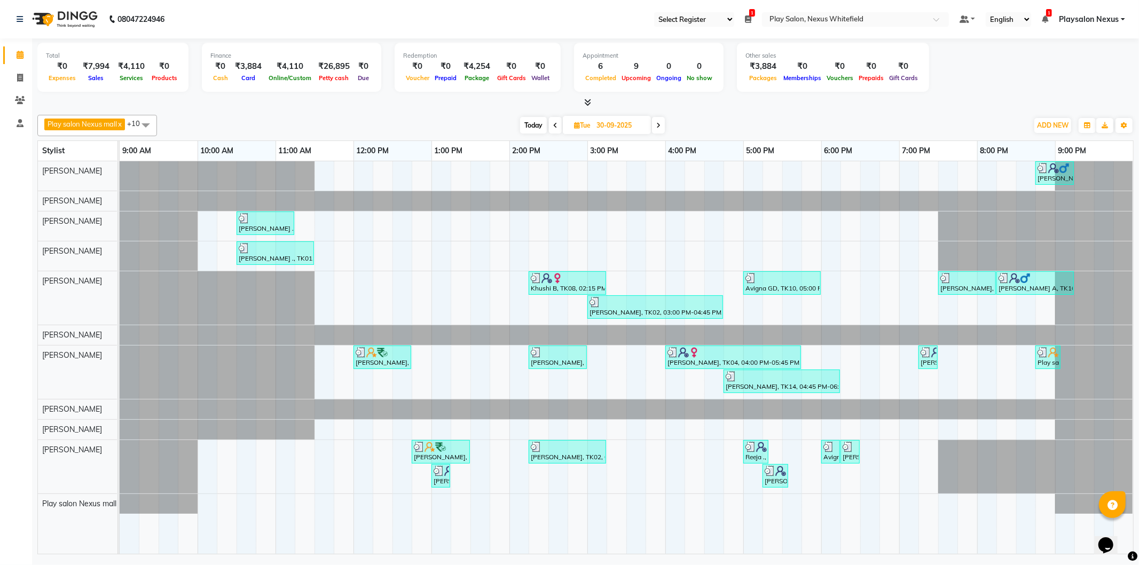
click at [529, 126] on span "Today" at bounding box center [533, 125] width 27 height 17
type input "01-10-2025"
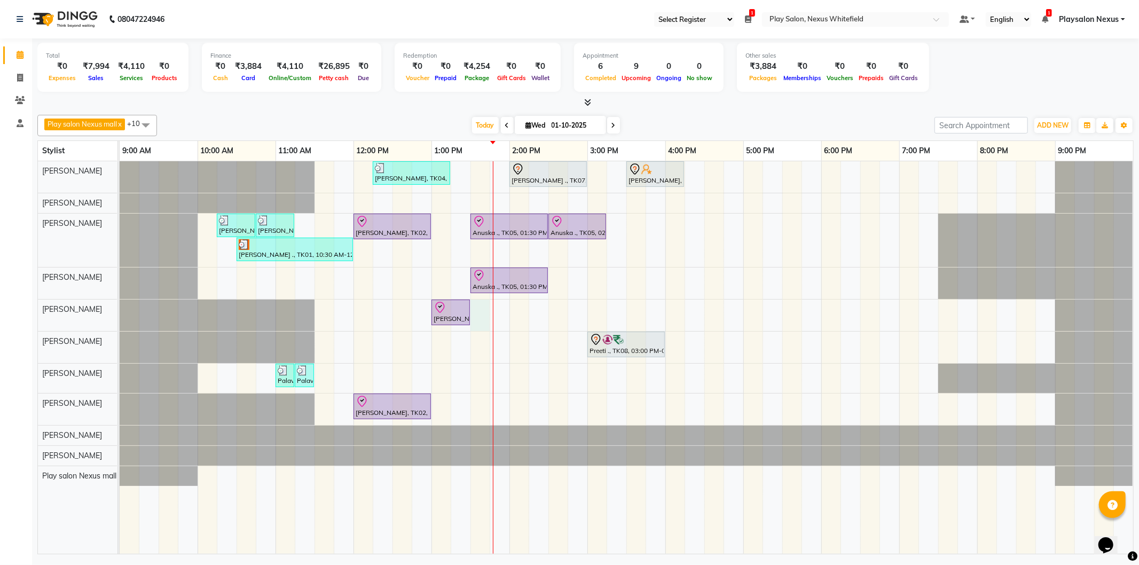
click at [482, 312] on div "Simran Kiran, TK04, 12:15 PM-01:15 PM, Hair Cut Lady (Head Stylist) Vivian ., T…" at bounding box center [627, 357] width 1014 height 393
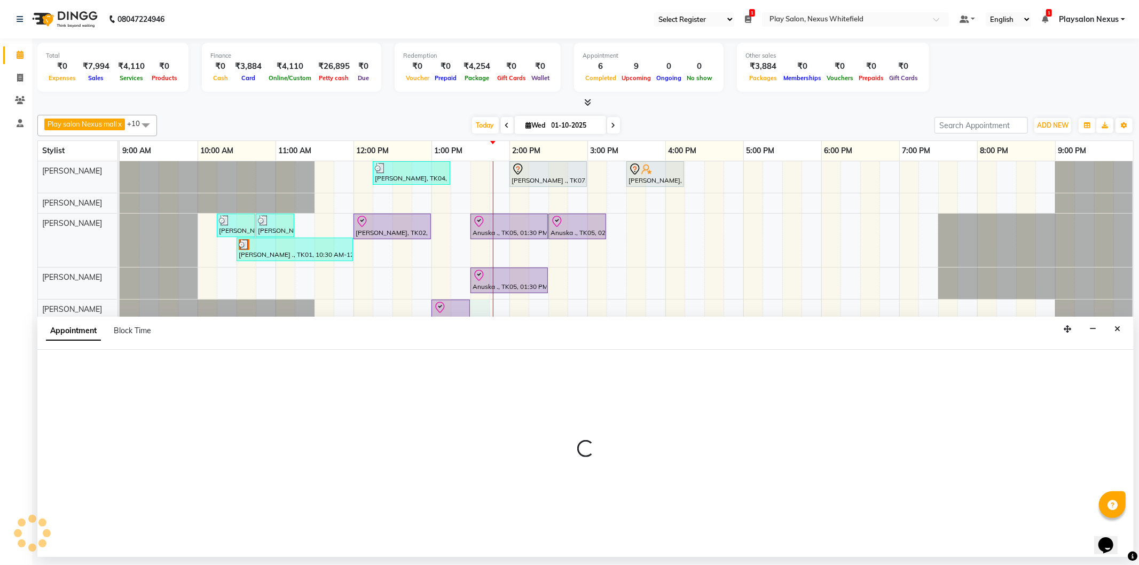
select select "81403"
select select "810"
select select "tentative"
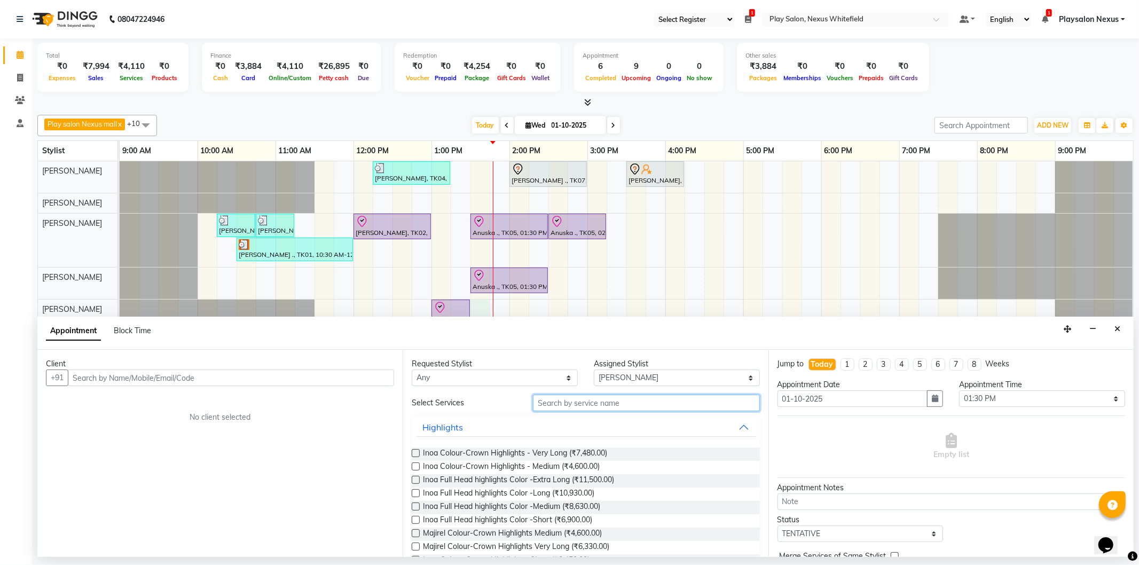
click at [565, 405] on input "text" at bounding box center [646, 403] width 226 height 17
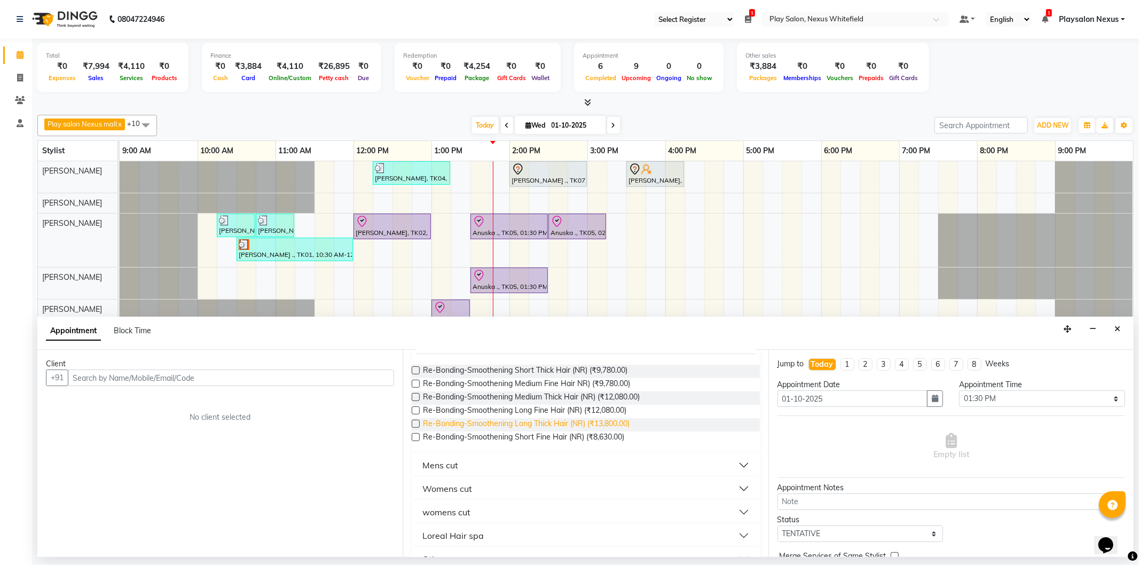
scroll to position [178, 0]
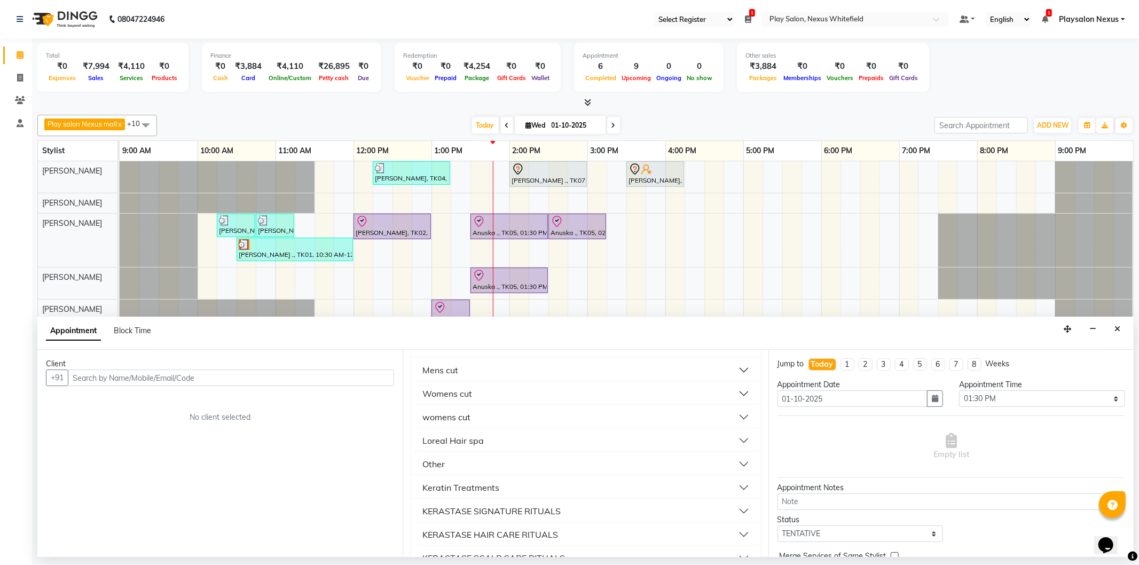
type input "hair"
click at [499, 369] on button "Mens cut" at bounding box center [585, 370] width 339 height 19
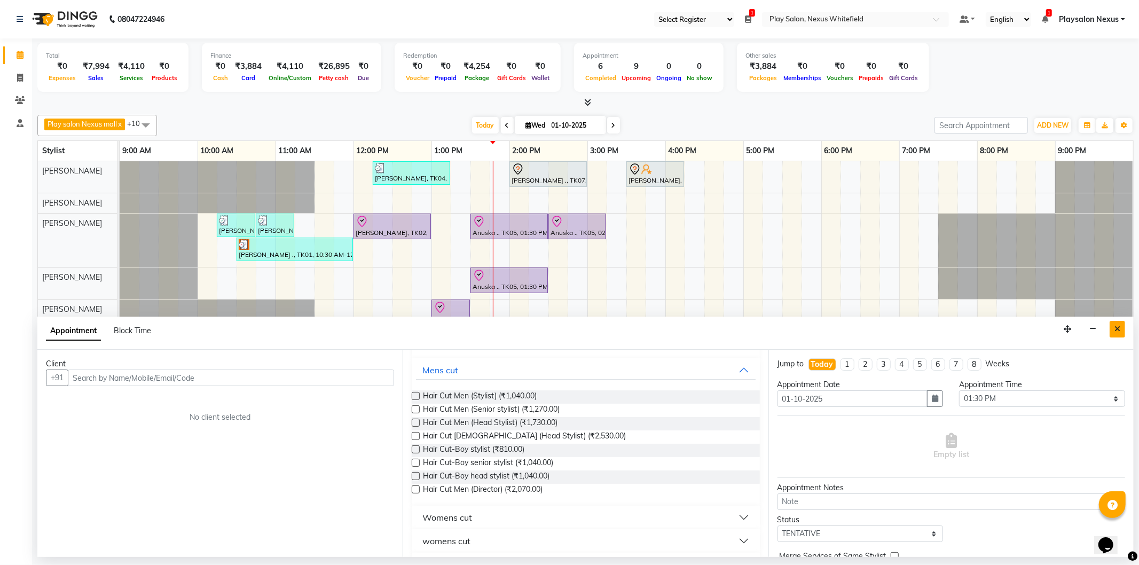
click at [1116, 329] on icon "Close" at bounding box center [1118, 328] width 6 height 7
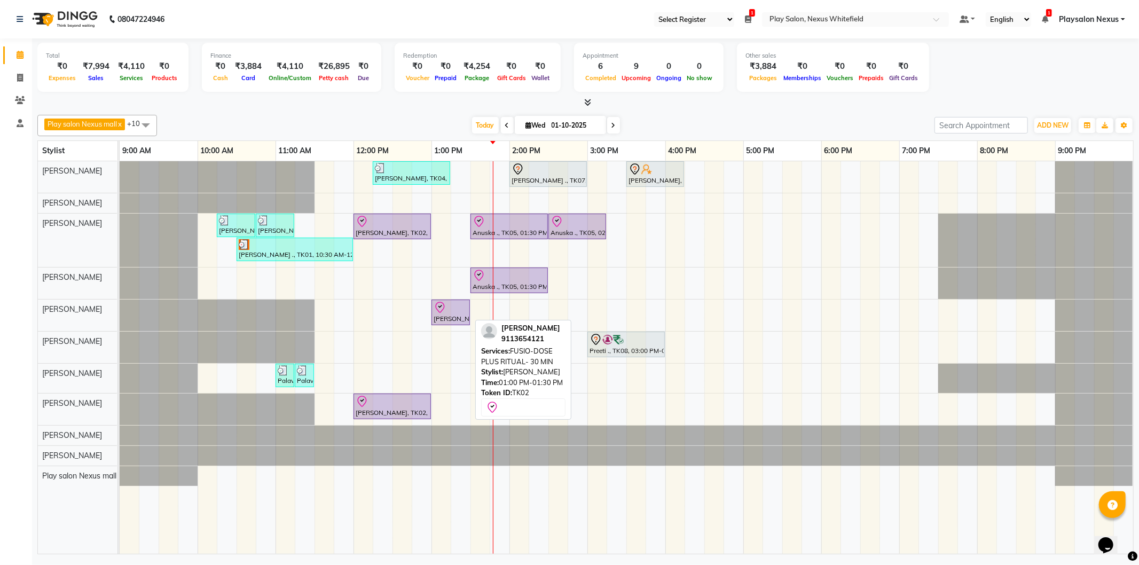
click at [457, 315] on div "[PERSON_NAME], TK02, 01:00 PM-01:30 PM, FUSIO-DOSE PLUS RITUAL- 30 MIN" at bounding box center [451, 312] width 36 height 22
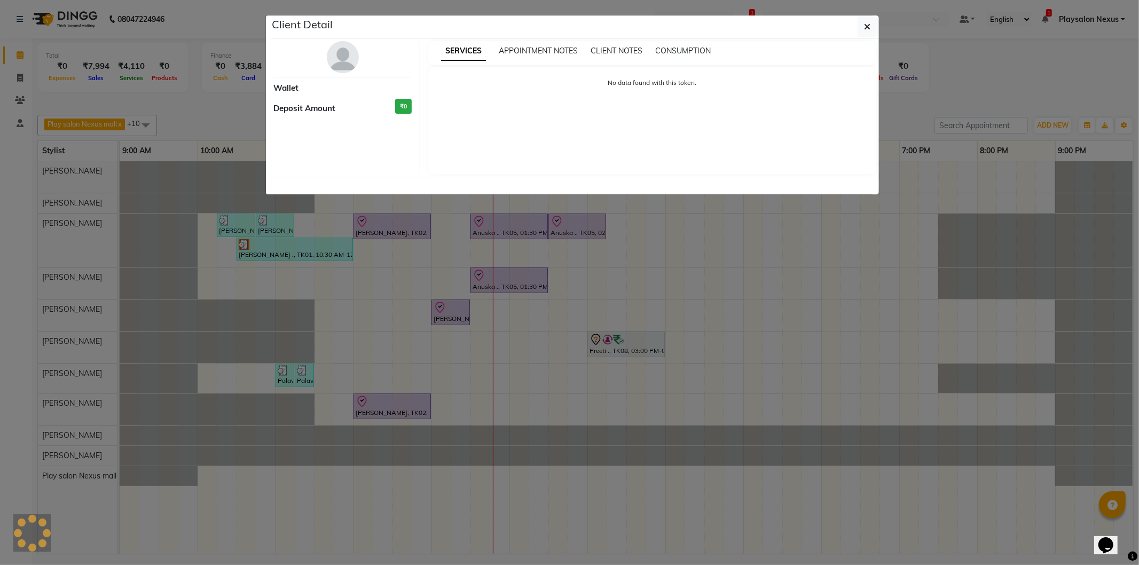
select select "8"
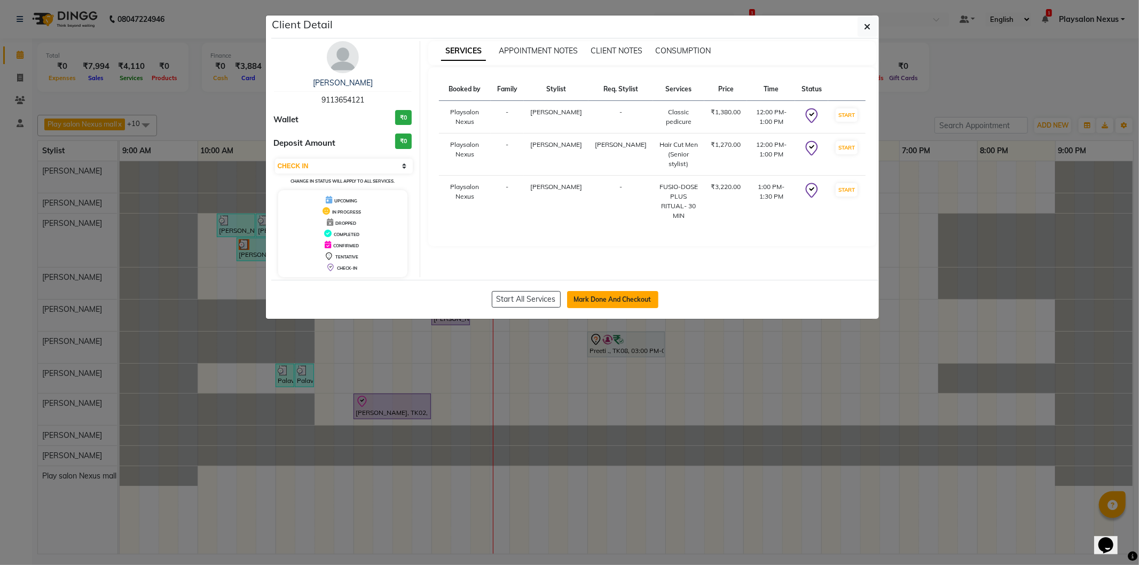
click at [606, 297] on button "Mark Done And Checkout" at bounding box center [612, 299] width 91 height 17
select select "service"
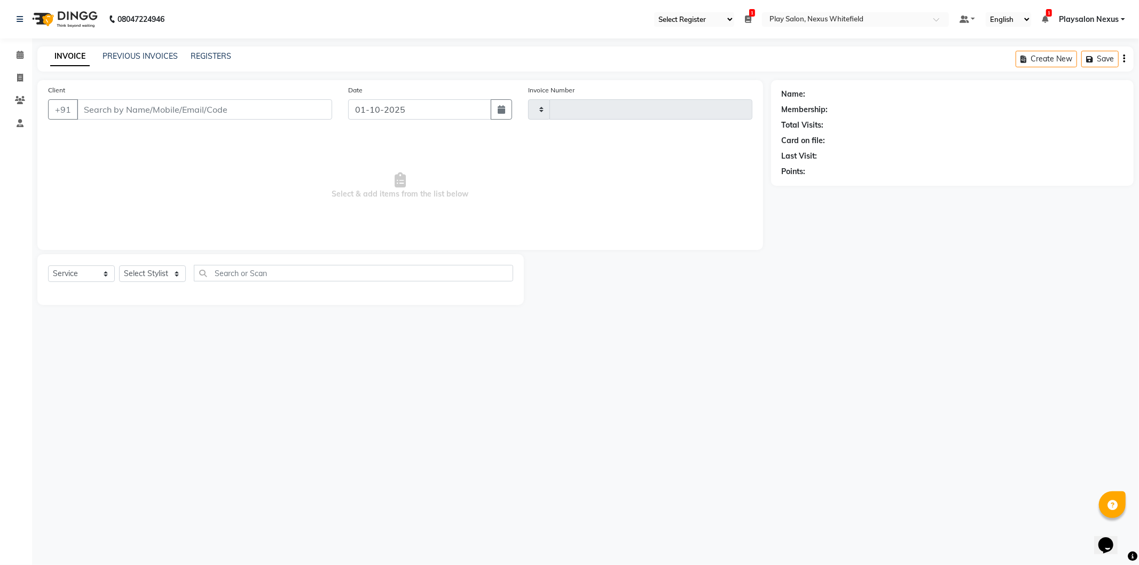
type input "3846"
select select "8356"
type input "91******21"
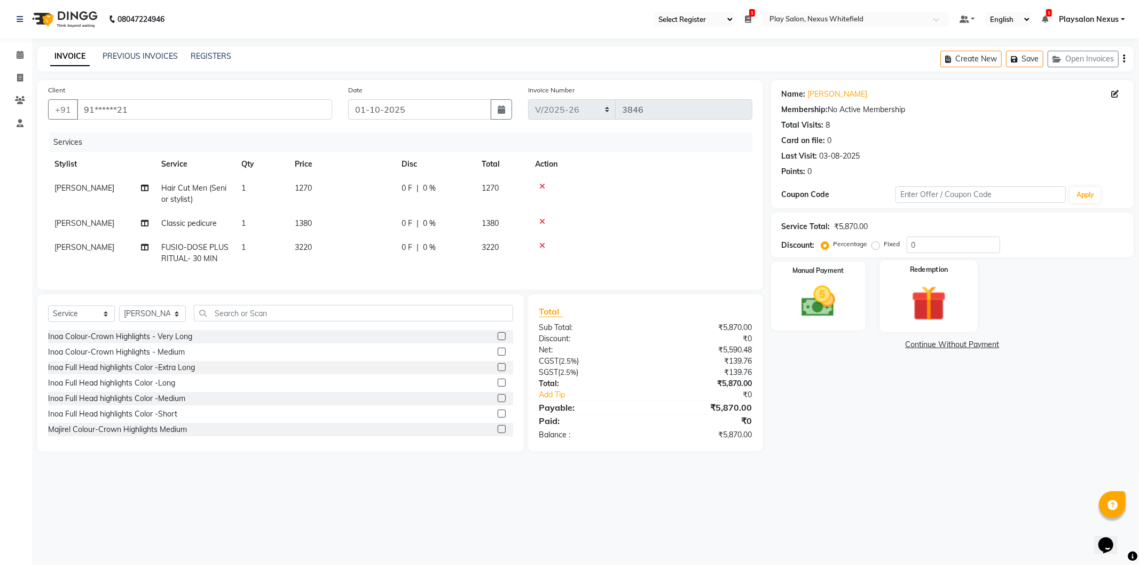
click at [923, 308] on img at bounding box center [929, 304] width 57 height 44
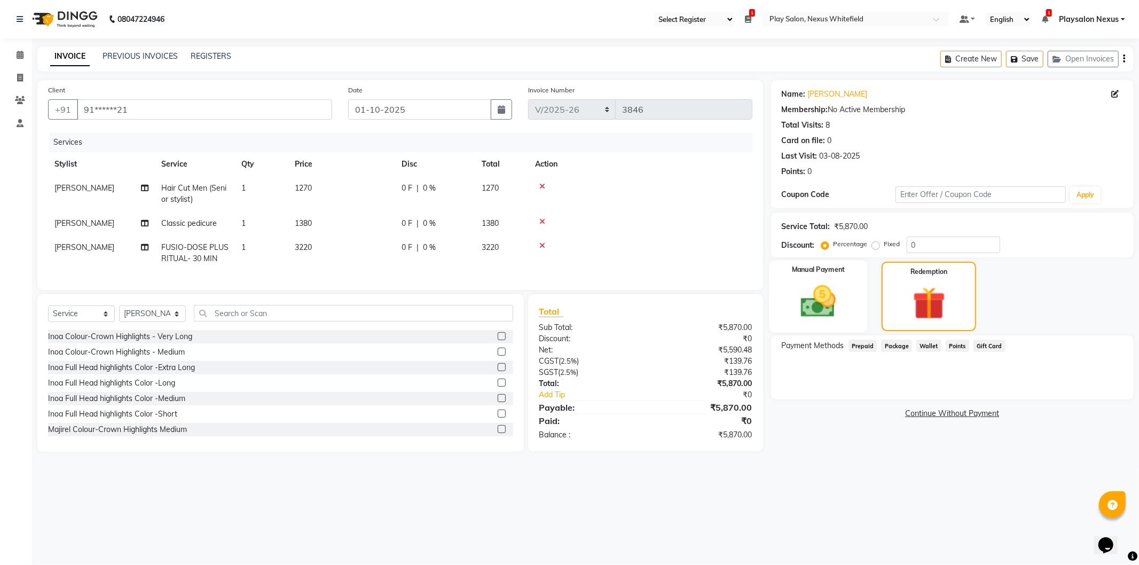
click at [838, 293] on img at bounding box center [818, 302] width 57 height 41
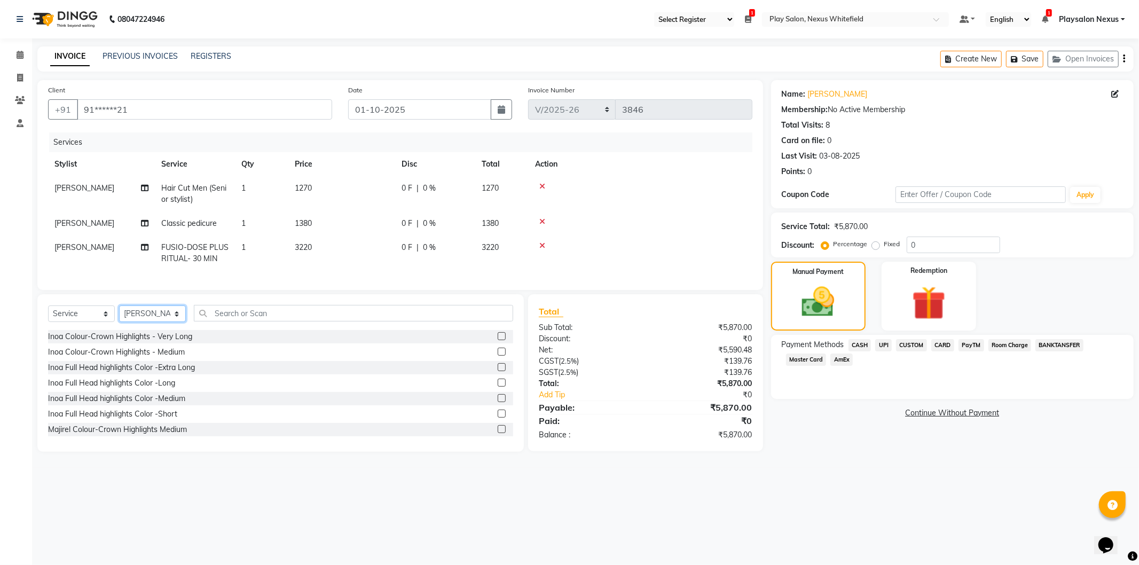
click at [166, 322] on select "Select Stylist Abdulla Md Adil Ali Ambika Rai Asha Thapa Ashim Sapkota Bhargavi…" at bounding box center [152, 314] width 67 height 17
select select "81391"
click at [119, 315] on select "Select Stylist Abdulla Md Adil Ali Ambika Rai Asha Thapa Ashim Sapkota Bhargavi…" at bounding box center [152, 314] width 67 height 17
click at [254, 319] on input "text" at bounding box center [353, 313] width 319 height 17
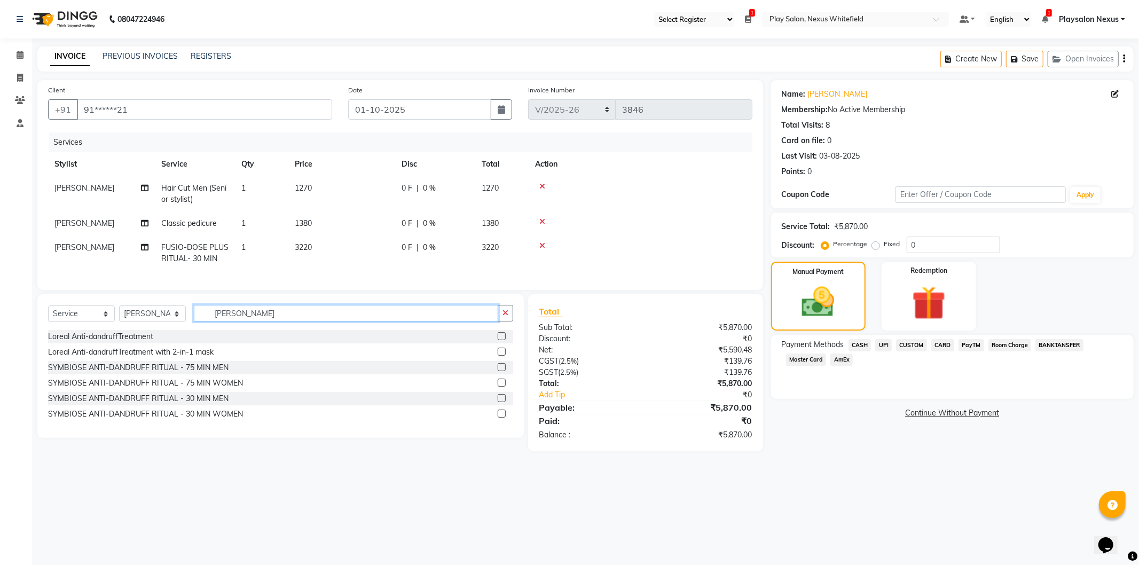
type input "dan"
click at [502, 402] on label at bounding box center [502, 398] width 8 height 8
click at [502, 402] on input "checkbox" at bounding box center [501, 398] width 7 height 7
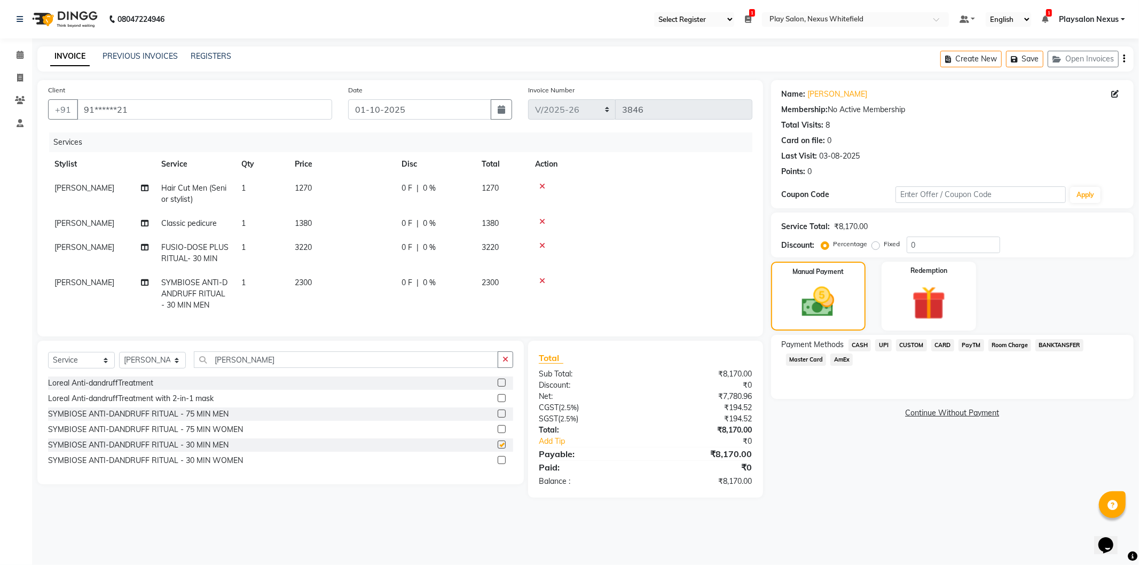
checkbox input "false"
click at [502, 418] on label at bounding box center [502, 414] width 8 height 8
click at [502, 418] on input "checkbox" at bounding box center [501, 414] width 7 height 7
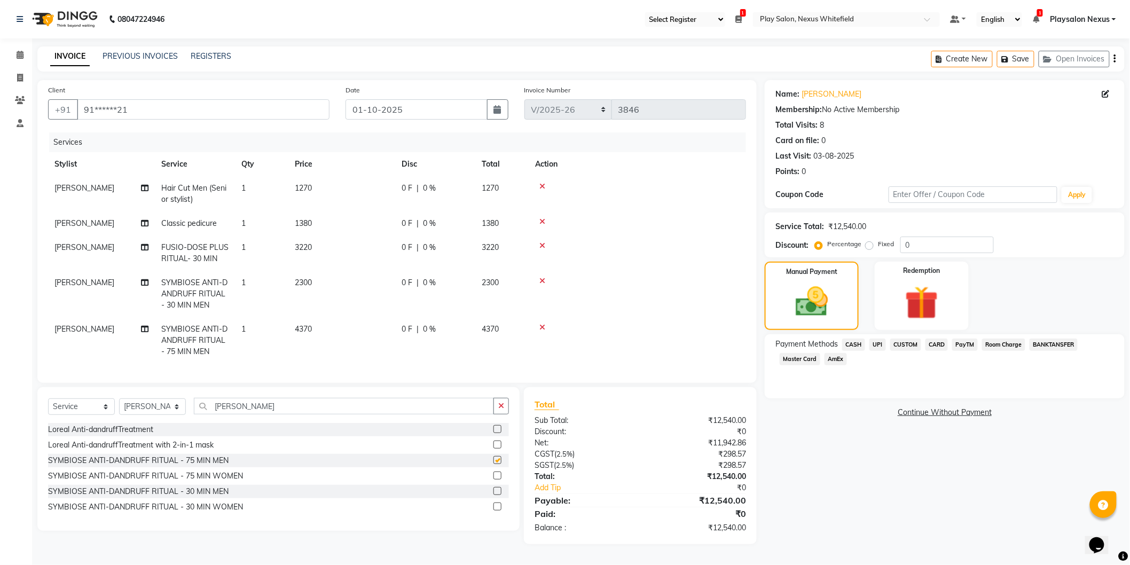
checkbox input "false"
click at [542, 282] on icon at bounding box center [543, 280] width 6 height 7
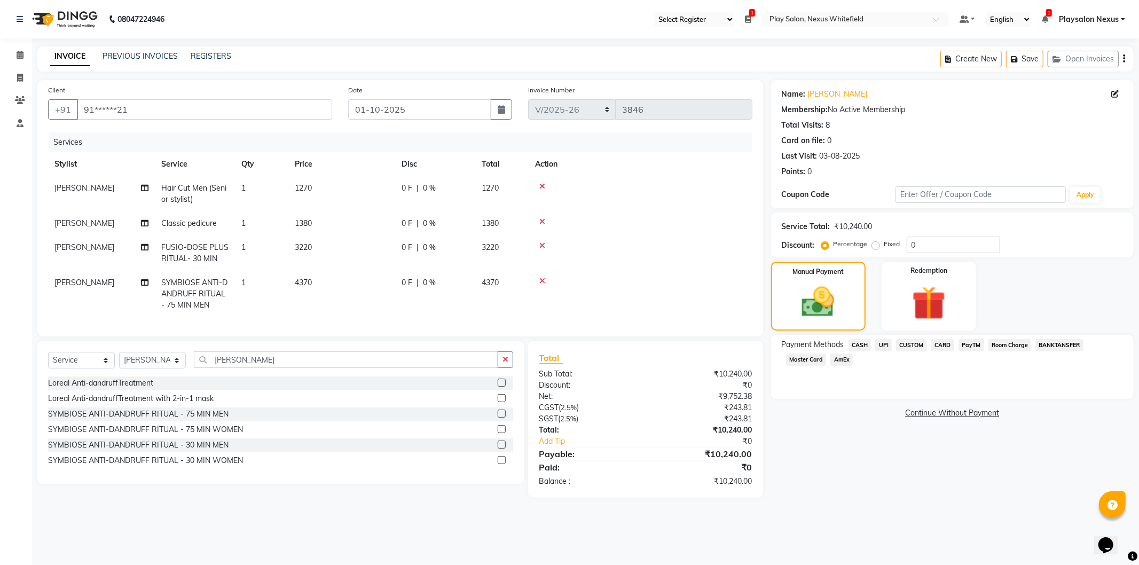
click at [941, 343] on span "CARD" at bounding box center [943, 345] width 23 height 12
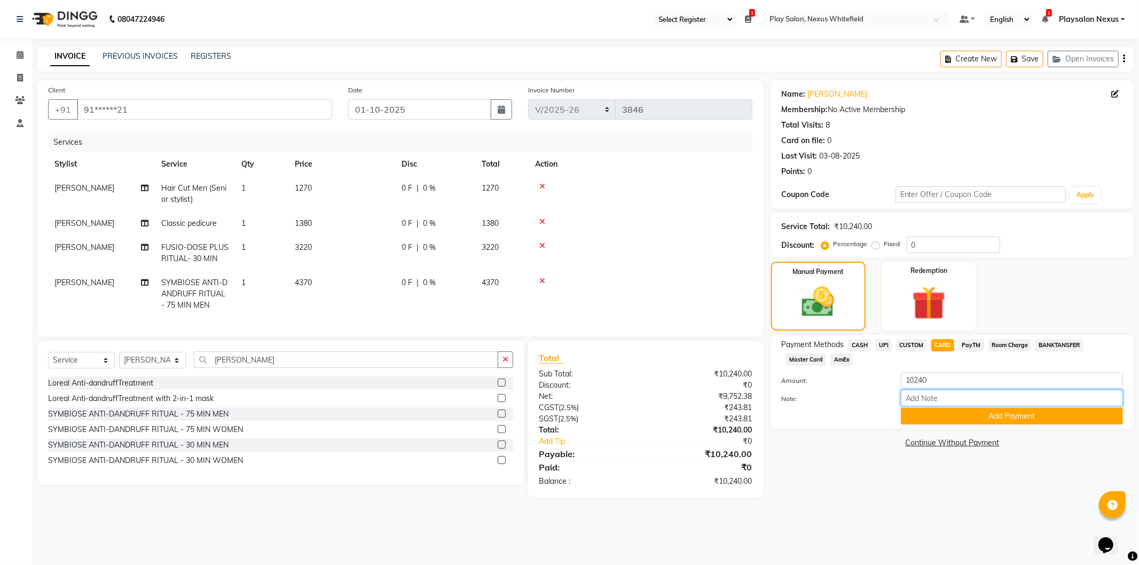
click at [910, 399] on input "Note:" at bounding box center [1012, 398] width 222 height 17
click at [20, 54] on icon at bounding box center [20, 55] width 7 height 8
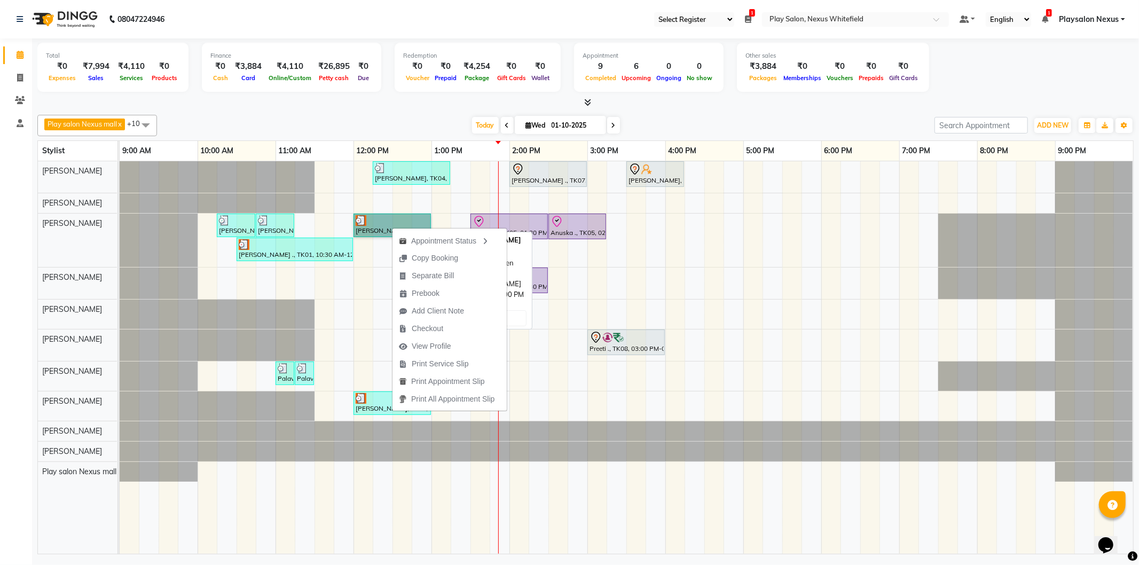
click at [382, 226] on link "Momita Basu, TK02, 12:00 PM-01:00 PM, Hair Cut Men (Senior stylist)" at bounding box center [392, 226] width 77 height 24
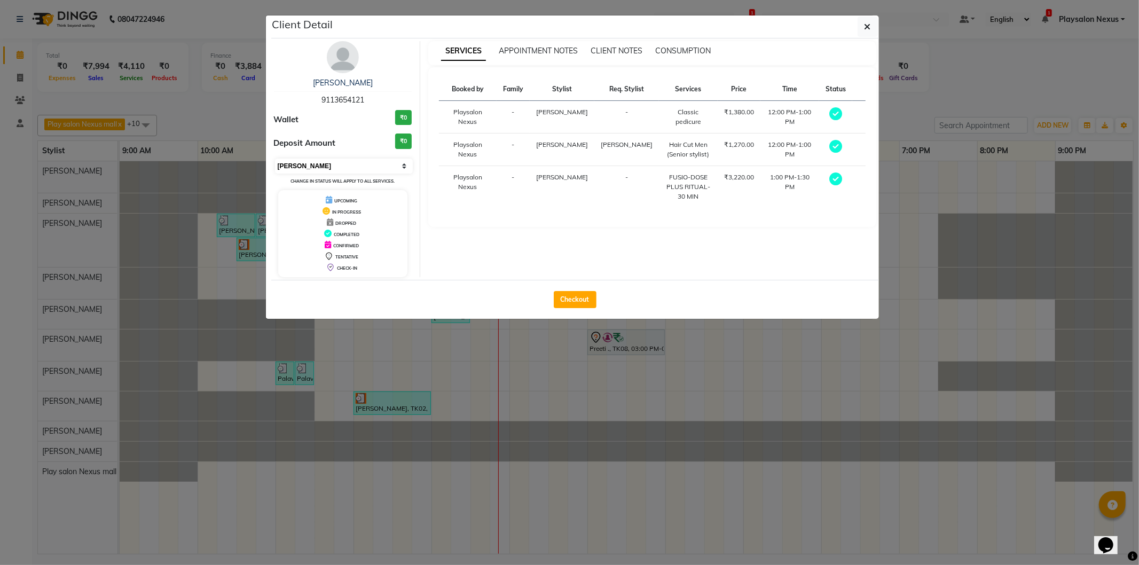
click at [404, 167] on select "Select MARK DONE UPCOMING" at bounding box center [344, 166] width 138 height 15
select select "5"
click at [275, 159] on select "Select MARK DONE UPCOMING" at bounding box center [344, 166] width 138 height 15
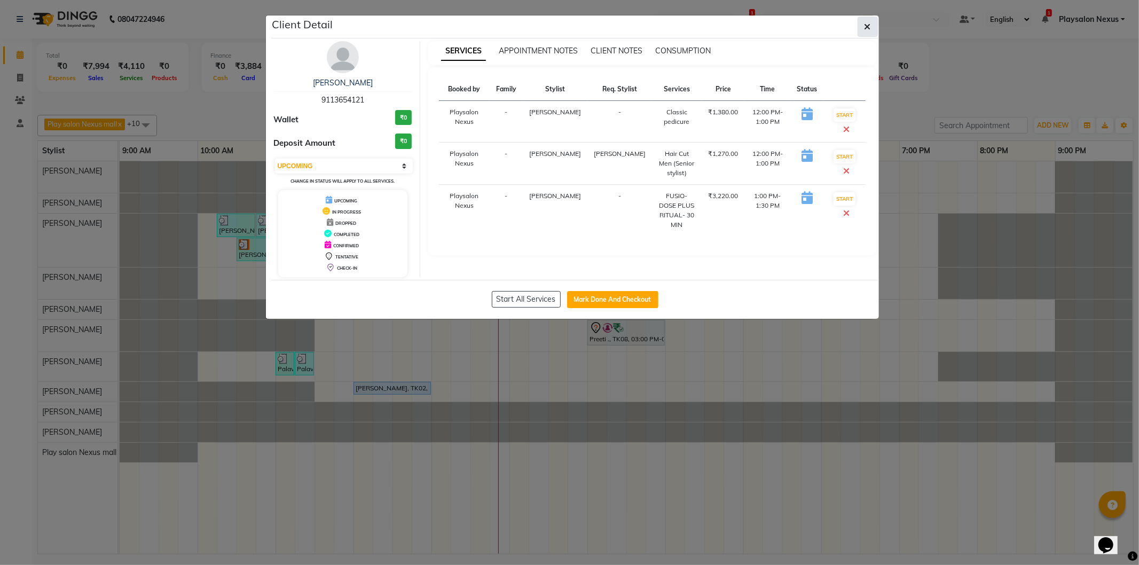
click at [861, 27] on button "button" at bounding box center [868, 27] width 20 height 20
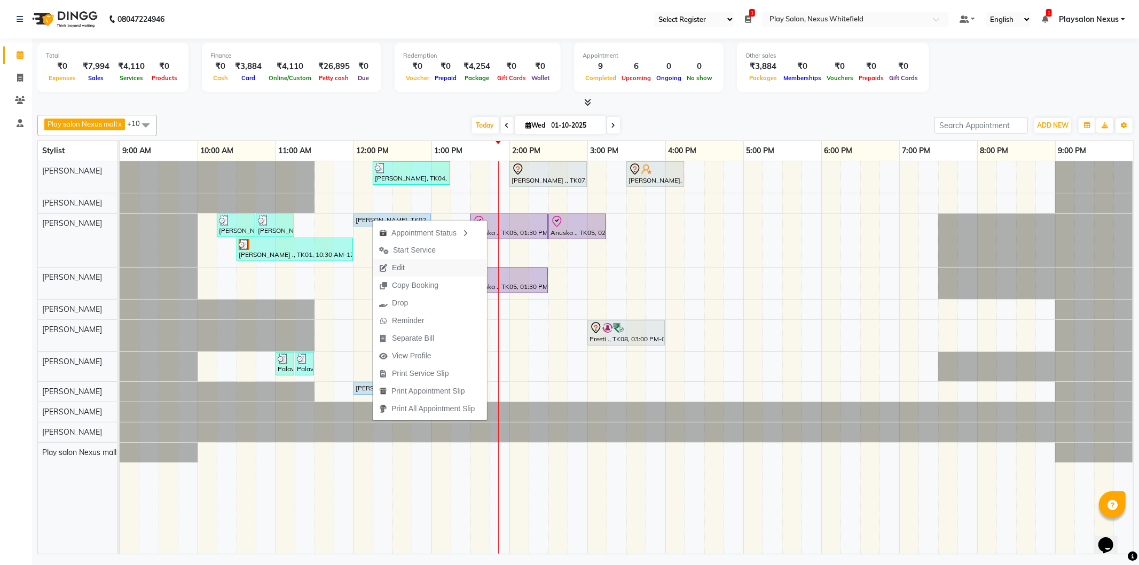
click at [404, 265] on span "Edit" at bounding box center [398, 267] width 13 height 11
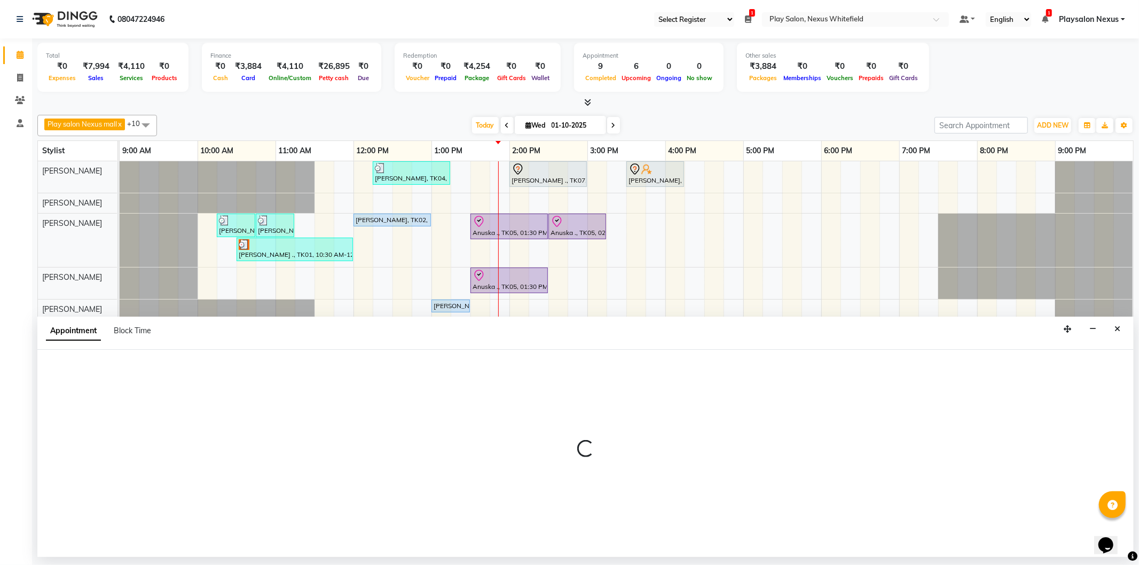
select select "upcoming"
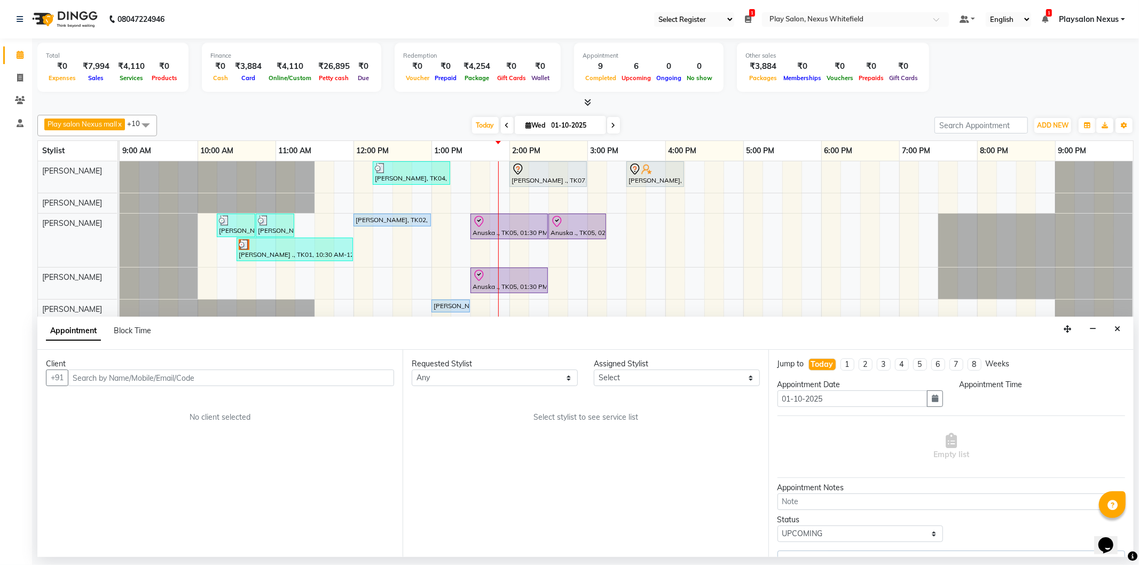
select select "81403"
select select "720"
select select "4200"
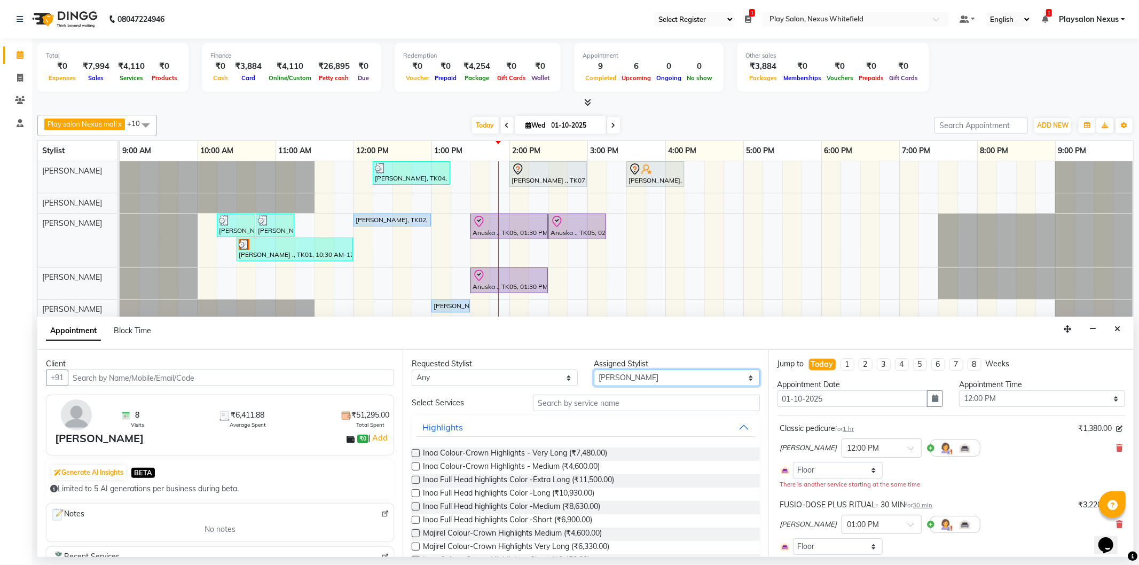
click at [623, 376] on select "Select Abdulla Md Adil Ali Ambika Rai Asha Thapa Ashim Sapkota Dawa Tamang Mohd…" at bounding box center [677, 378] width 166 height 17
select select "81391"
click at [594, 370] on select "Select Abdulla Md Adil Ali Ambika Rai Asha Thapa Ashim Sapkota Dawa Tamang Mohd…" at bounding box center [677, 378] width 166 height 17
click at [584, 403] on input "text" at bounding box center [646, 403] width 226 height 17
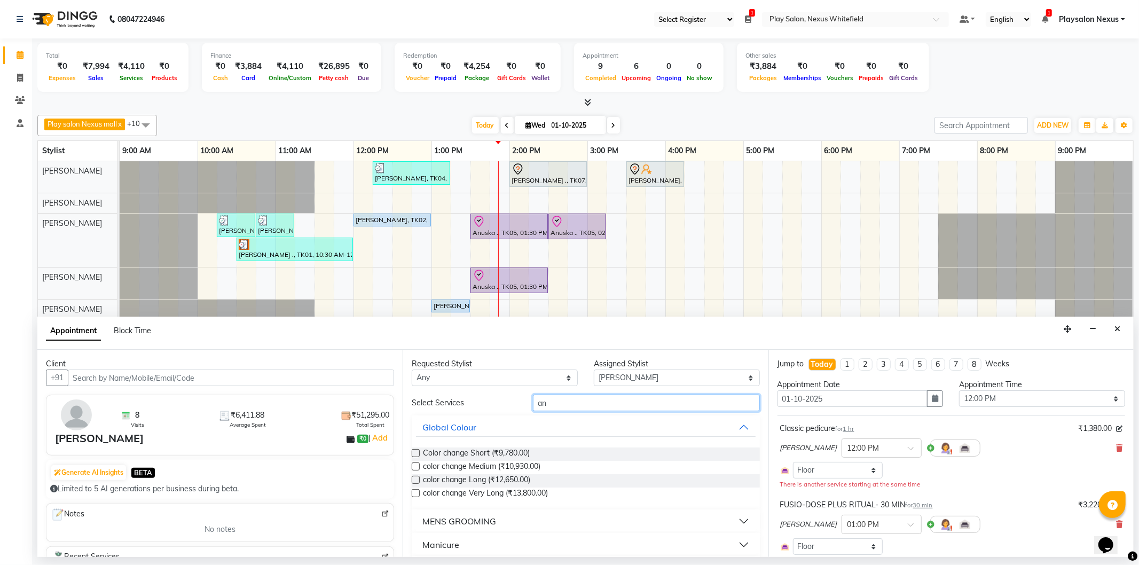
drag, startPoint x: 554, startPoint y: 398, endPoint x: 490, endPoint y: 410, distance: 64.5
drag, startPoint x: 559, startPoint y: 404, endPoint x: 470, endPoint y: 399, distance: 88.8
click at [473, 403] on div "Select Services dan" at bounding box center [586, 403] width 364 height 17
type input "sy"
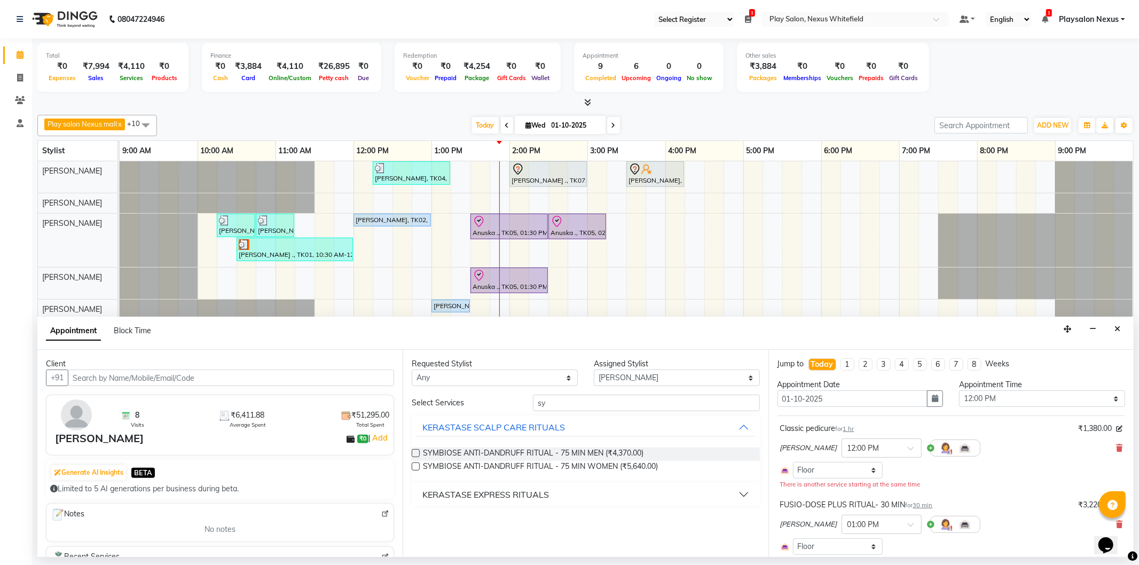
click at [413, 455] on label at bounding box center [416, 453] width 8 height 8
click at [413, 455] on input "checkbox" at bounding box center [415, 454] width 7 height 7
checkbox input "false"
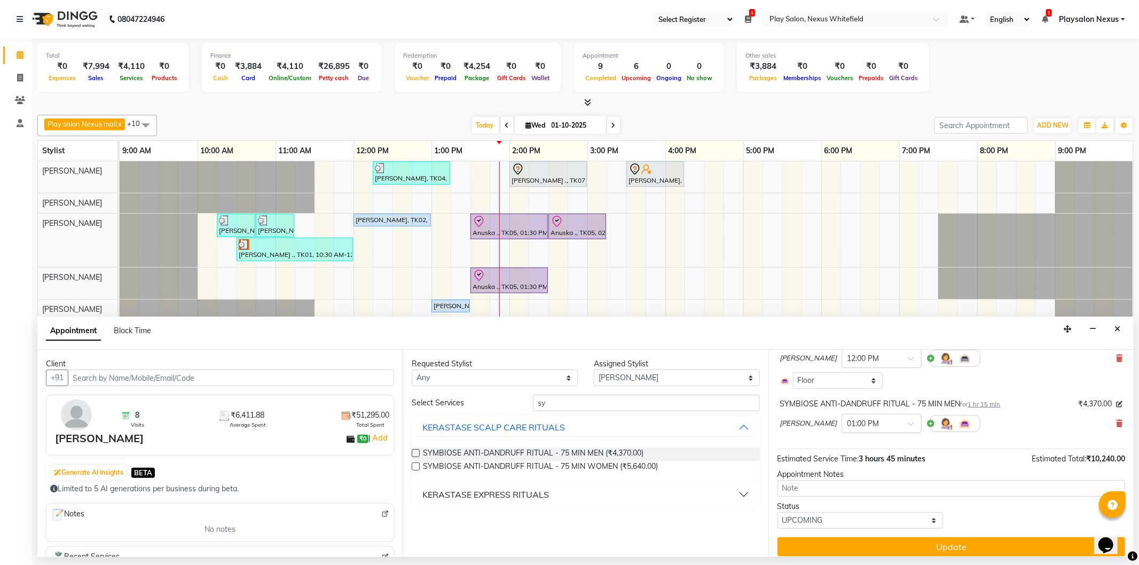
scroll to position [239, 0]
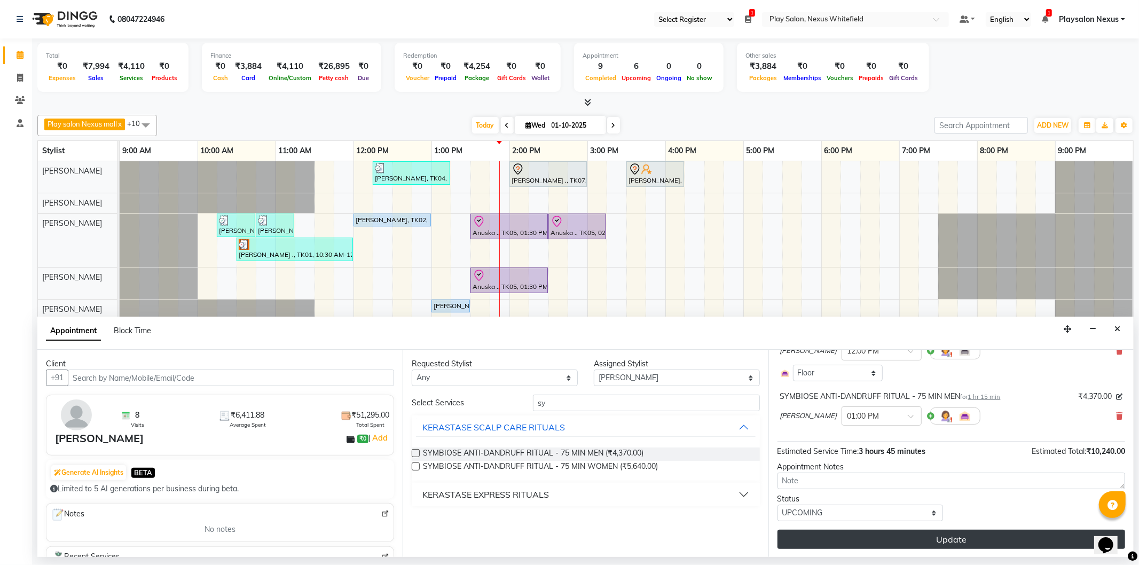
click at [940, 537] on button "Update" at bounding box center [952, 539] width 348 height 19
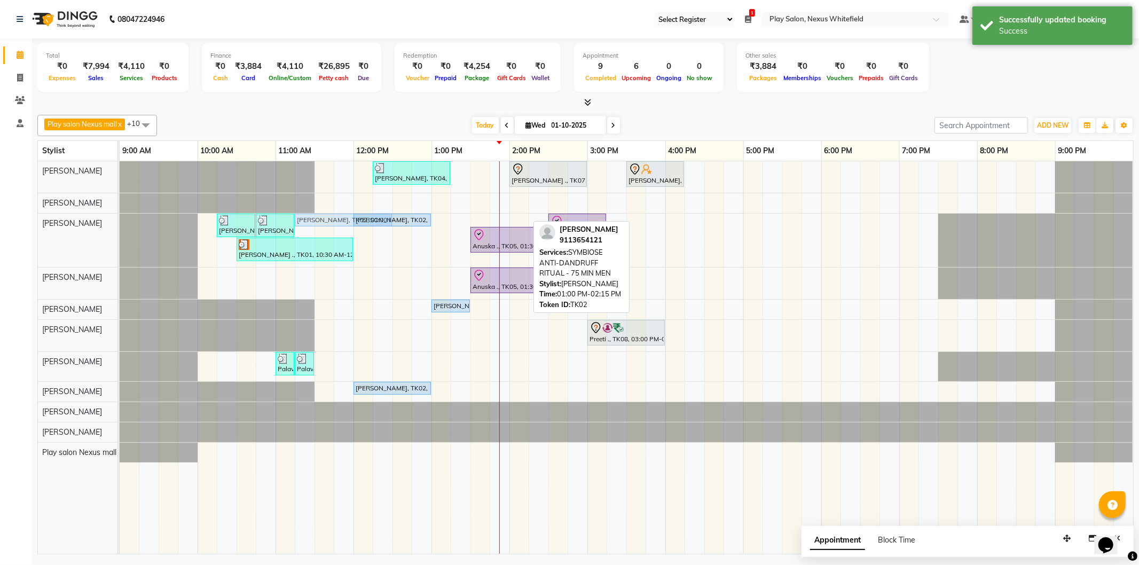
drag, startPoint x: 513, startPoint y: 217, endPoint x: 372, endPoint y: 221, distance: 141.1
click at [120, 221] on div "Richa ., TK09, 10:15 AM-10:45 AM, Hair Cut Lady (Head Stylist) Richa ., TK09, 1…" at bounding box center [120, 240] width 0 height 53
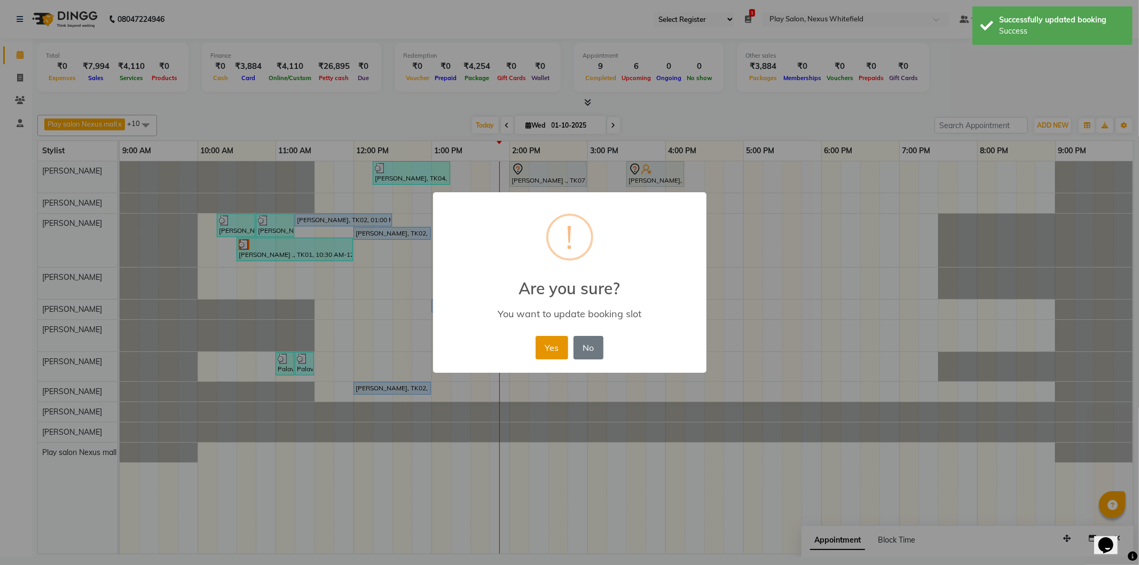
click at [561, 351] on button "Yes" at bounding box center [552, 348] width 33 height 24
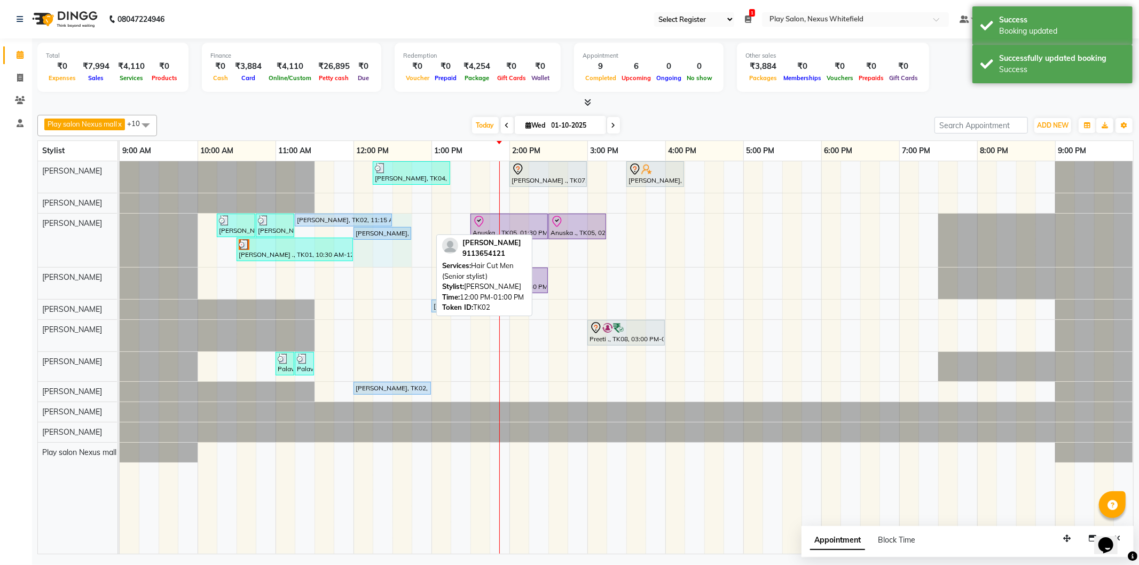
drag, startPoint x: 429, startPoint y: 231, endPoint x: 407, endPoint y: 231, distance: 22.4
click at [120, 231] on div "Richa ., TK09, 10:15 AM-10:45 AM, Hair Cut Lady (Head Stylist) Richa ., TK09, 1…" at bounding box center [120, 240] width 0 height 53
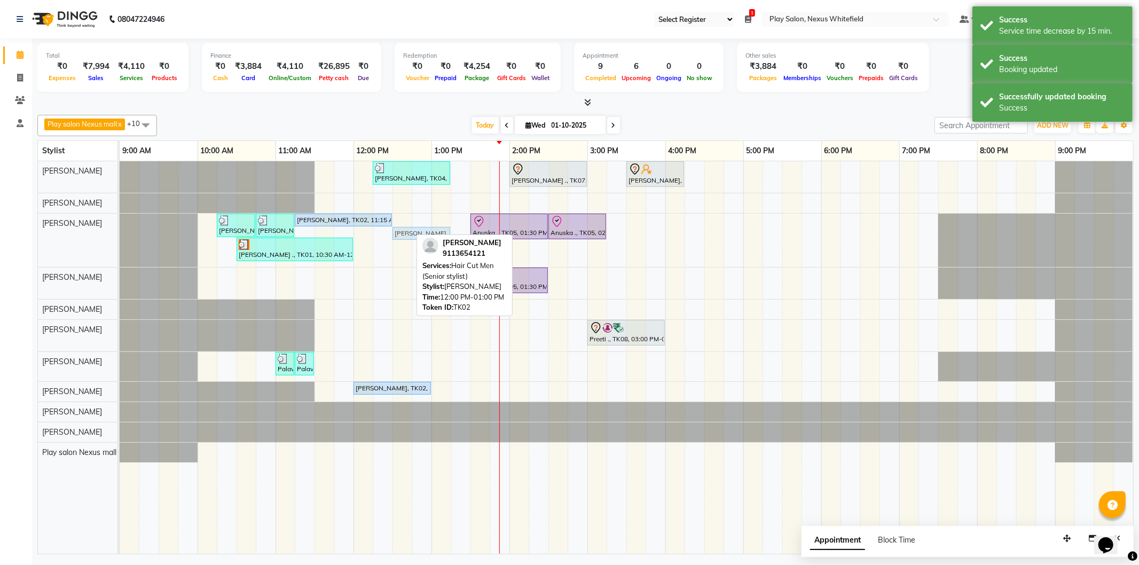
drag, startPoint x: 392, startPoint y: 231, endPoint x: 438, endPoint y: 231, distance: 46.5
click at [120, 231] on div "Richa ., TK09, 10:15 AM-10:45 AM, Hair Cut Lady (Head Stylist) Richa ., TK09, 1…" at bounding box center [120, 240] width 0 height 53
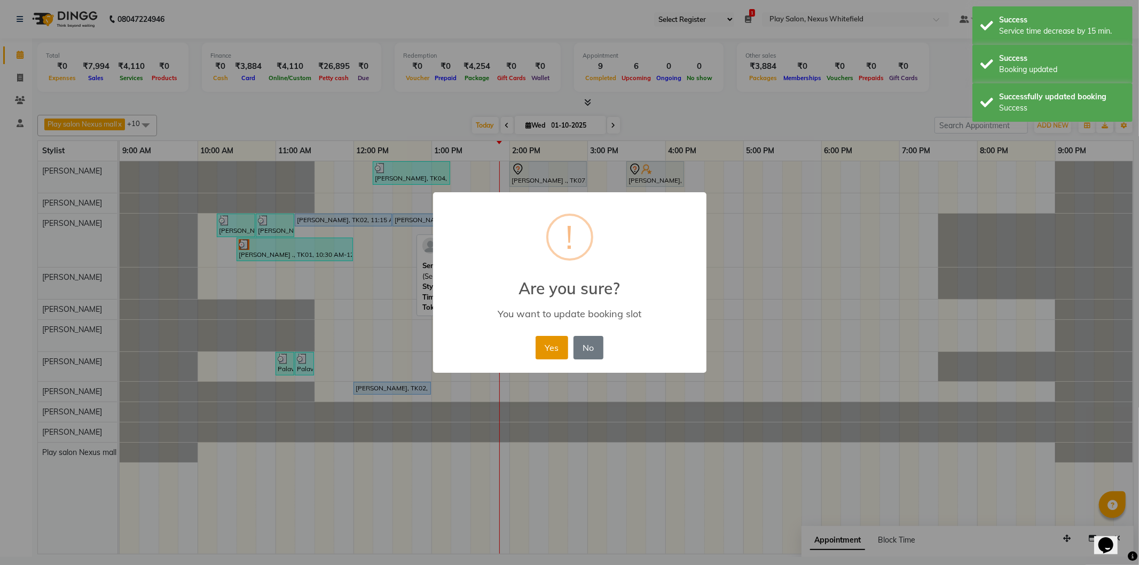
click at [556, 345] on button "Yes" at bounding box center [552, 348] width 33 height 24
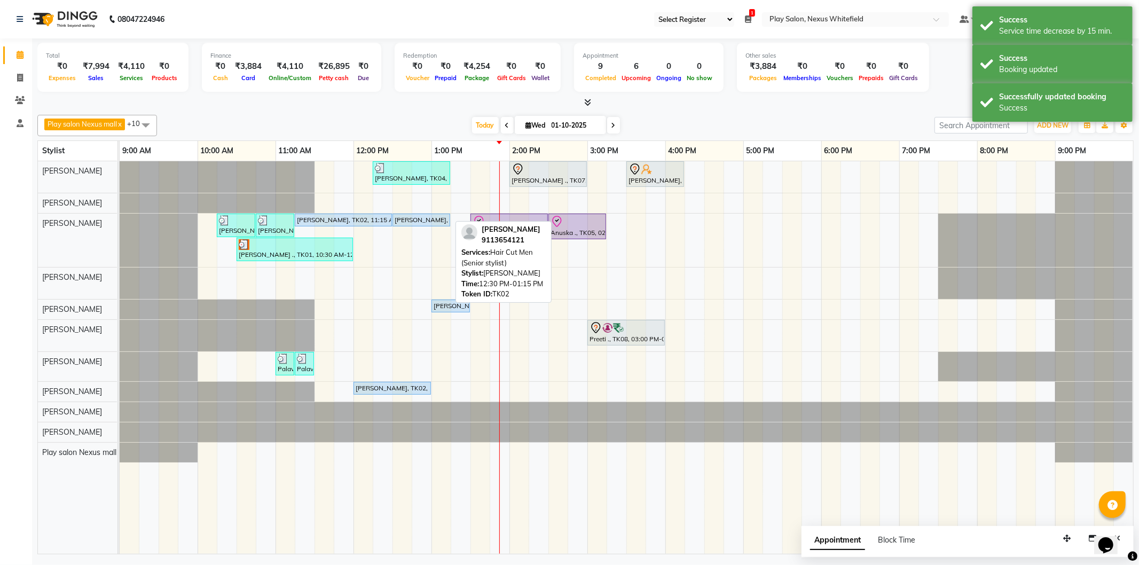
click at [420, 218] on div "[PERSON_NAME], TK02, 12:30 PM-01:15 PM, Hair Cut Men (Senior stylist)" at bounding box center [422, 220] width 56 height 10
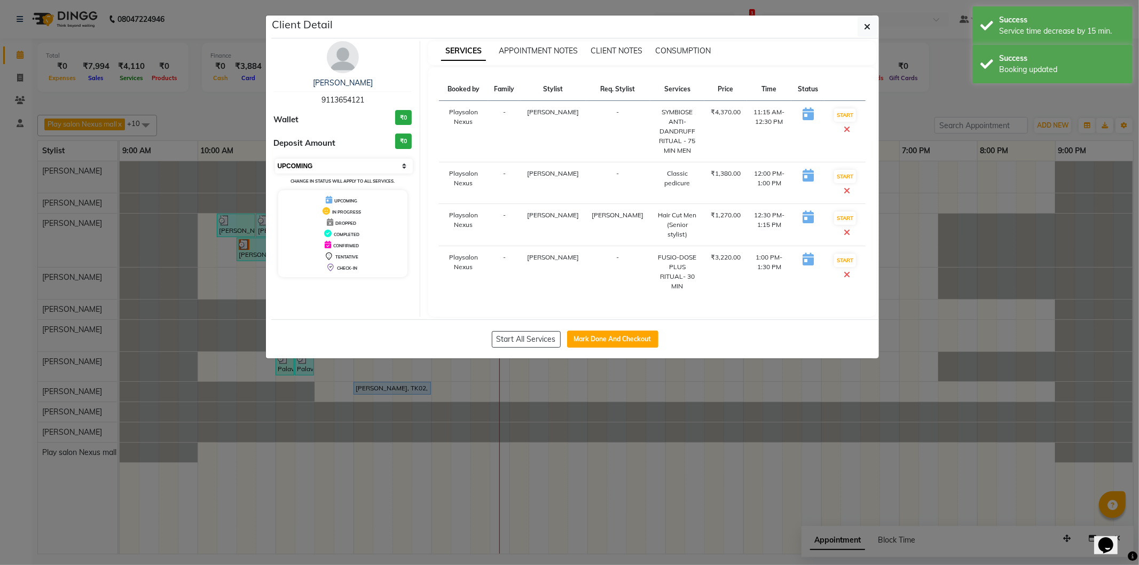
drag, startPoint x: 402, startPoint y: 167, endPoint x: 398, endPoint y: 171, distance: 5.7
click at [402, 168] on select "Select IN SERVICE CONFIRMED TENTATIVE CHECK IN MARK DONE DROPPED UPCOMING" at bounding box center [344, 166] width 138 height 15
select select "8"
click at [275, 159] on select "Select IN SERVICE CONFIRMED TENTATIVE CHECK IN MARK DONE DROPPED UPCOMING" at bounding box center [344, 166] width 138 height 15
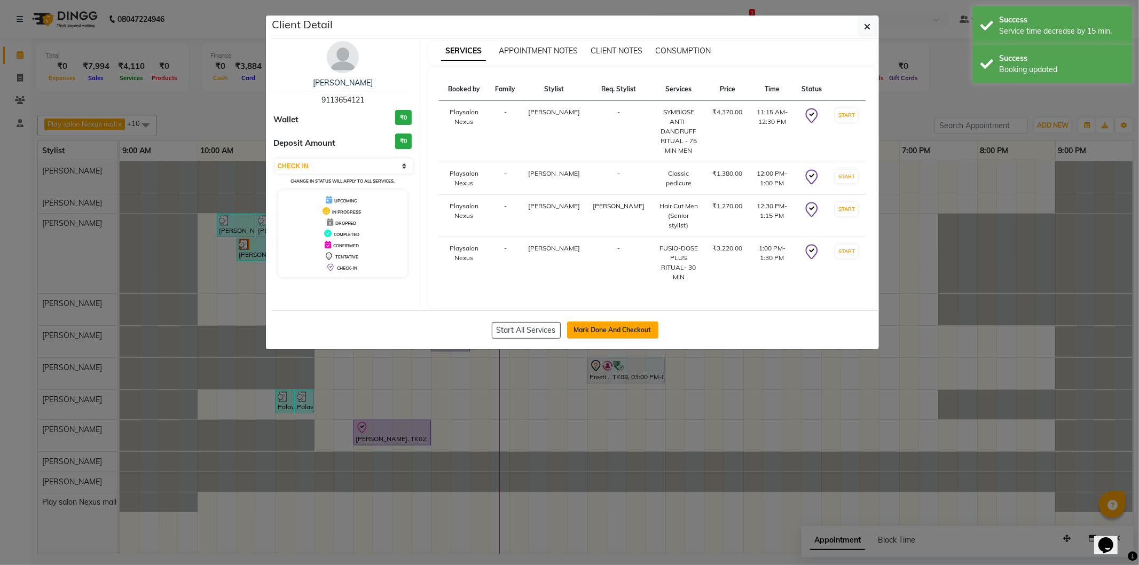
click at [600, 322] on button "Mark Done And Checkout" at bounding box center [612, 330] width 91 height 17
select select "8356"
select select "service"
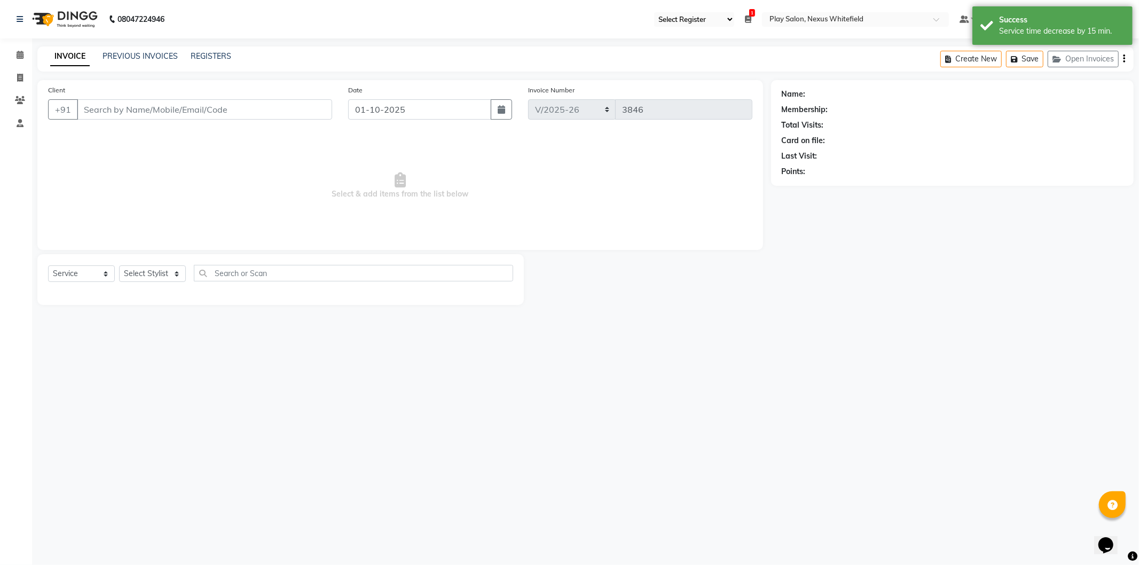
type input "91******21"
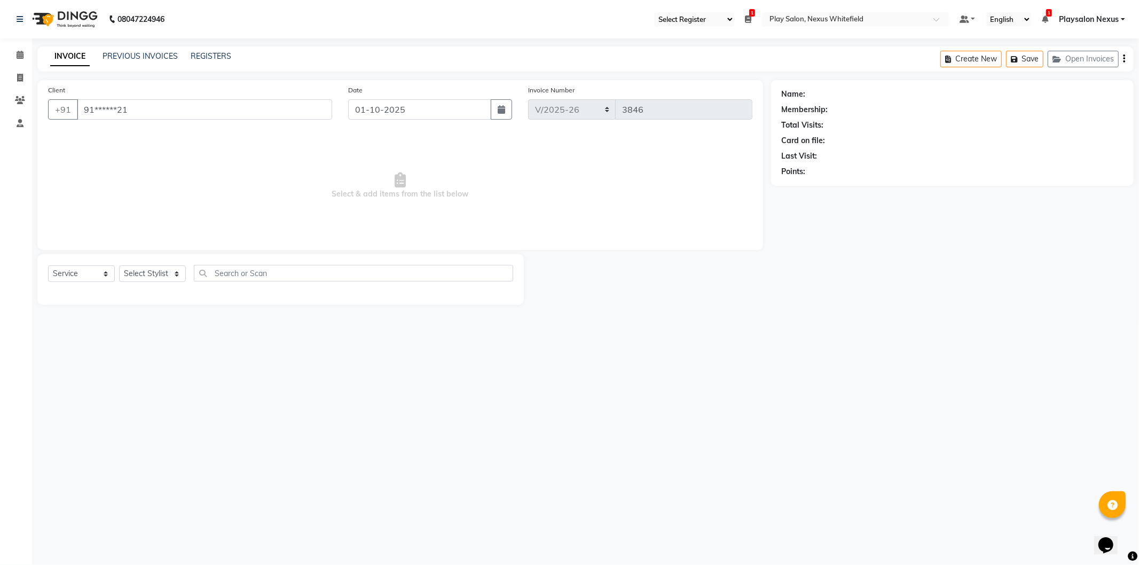
select select "81391"
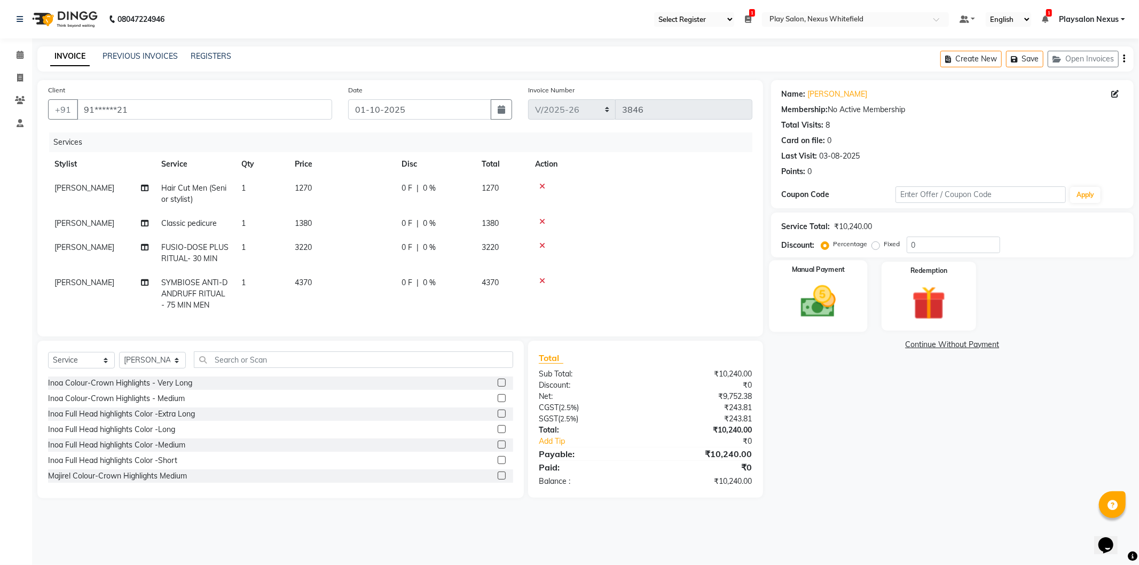
click at [831, 307] on img at bounding box center [818, 302] width 57 height 41
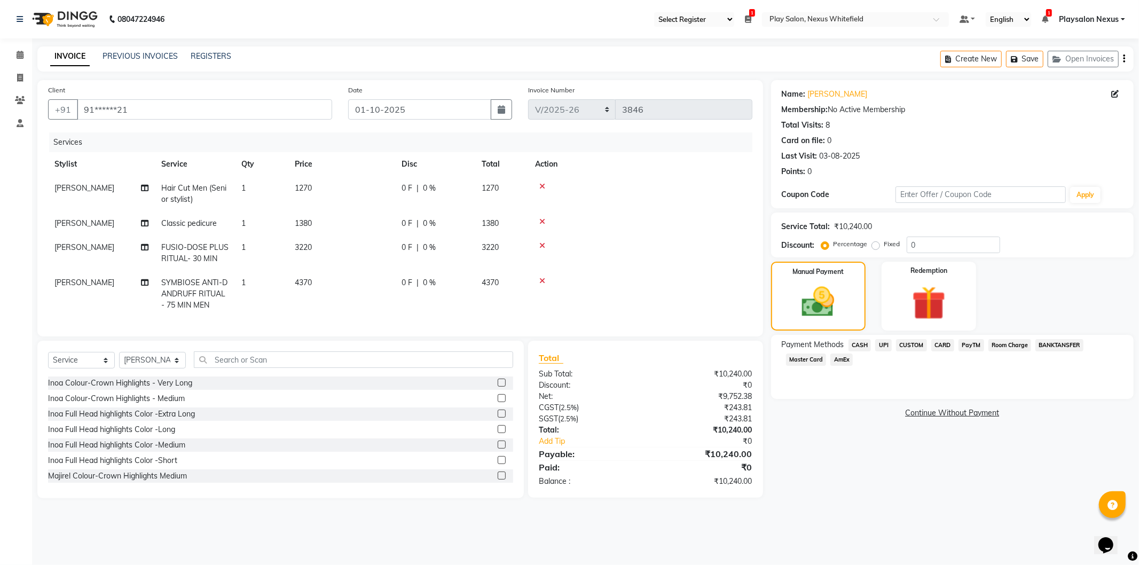
click at [951, 344] on span "CARD" at bounding box center [943, 345] width 23 height 12
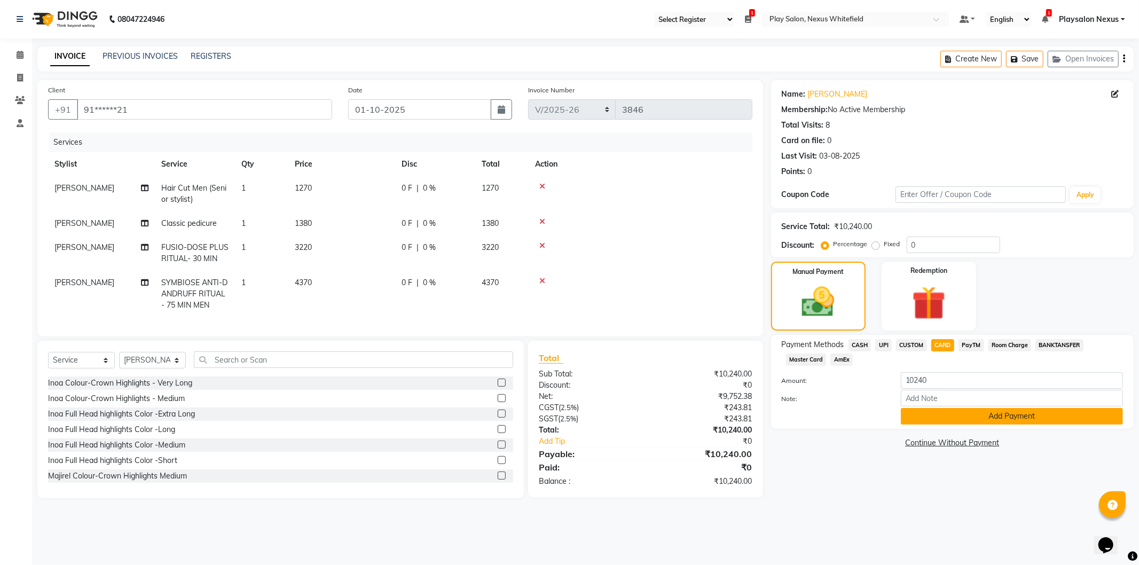
click at [978, 412] on button "Add Payment" at bounding box center [1012, 416] width 222 height 17
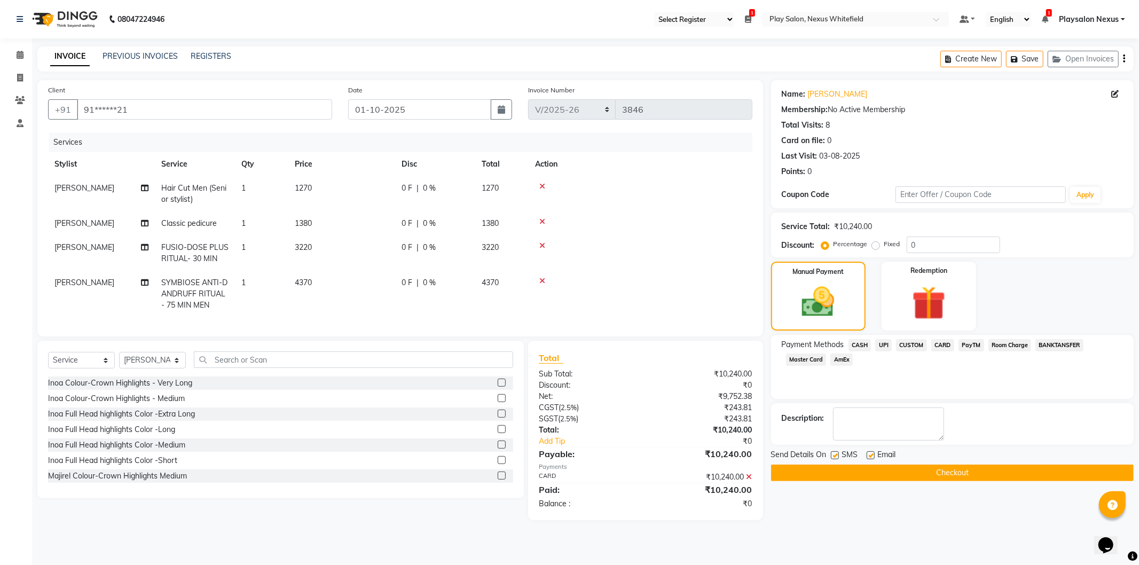
click at [916, 471] on button "Checkout" at bounding box center [952, 473] width 363 height 17
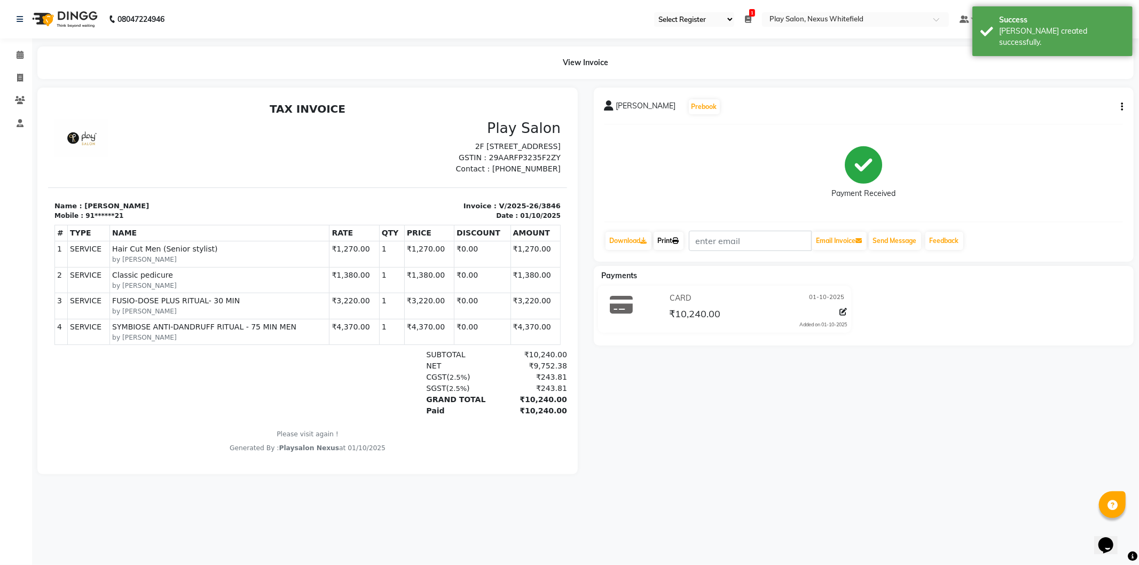
click at [672, 240] on link "Print" at bounding box center [669, 241] width 30 height 18
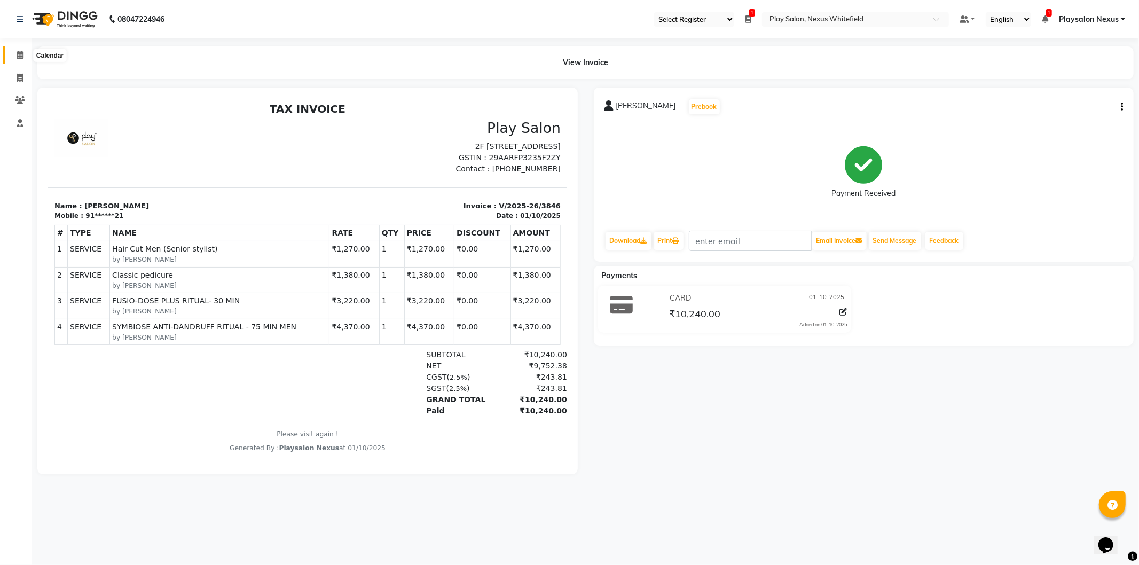
click at [18, 58] on icon at bounding box center [20, 55] width 7 height 8
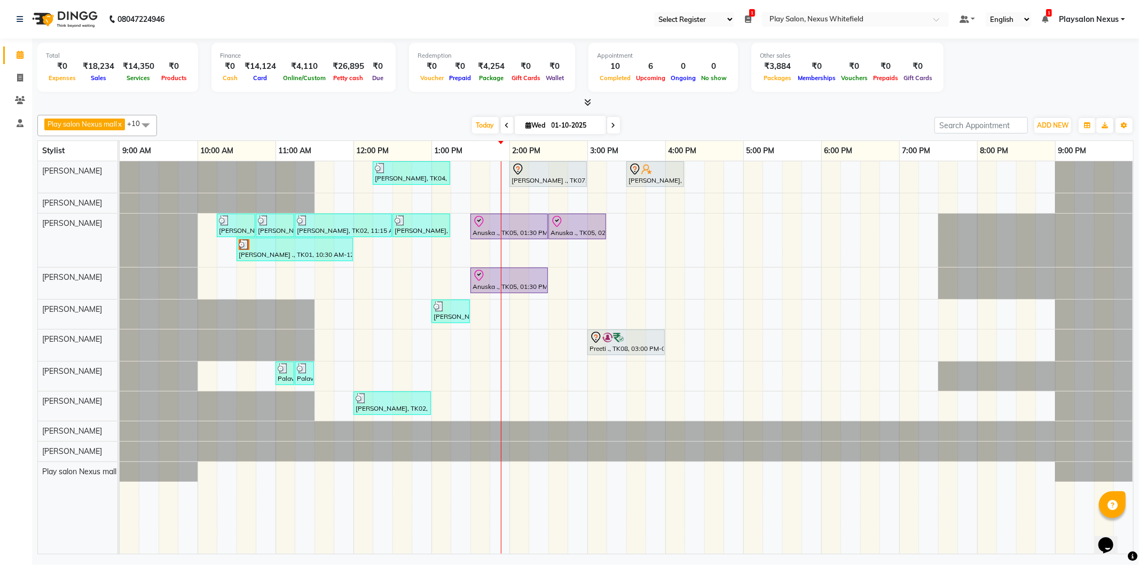
click at [599, 202] on div "Simran Kiran, TK04, 12:15 PM-01:15 PM, Hair Cut Lady (Head Stylist) Vivian ., T…" at bounding box center [627, 357] width 1014 height 393
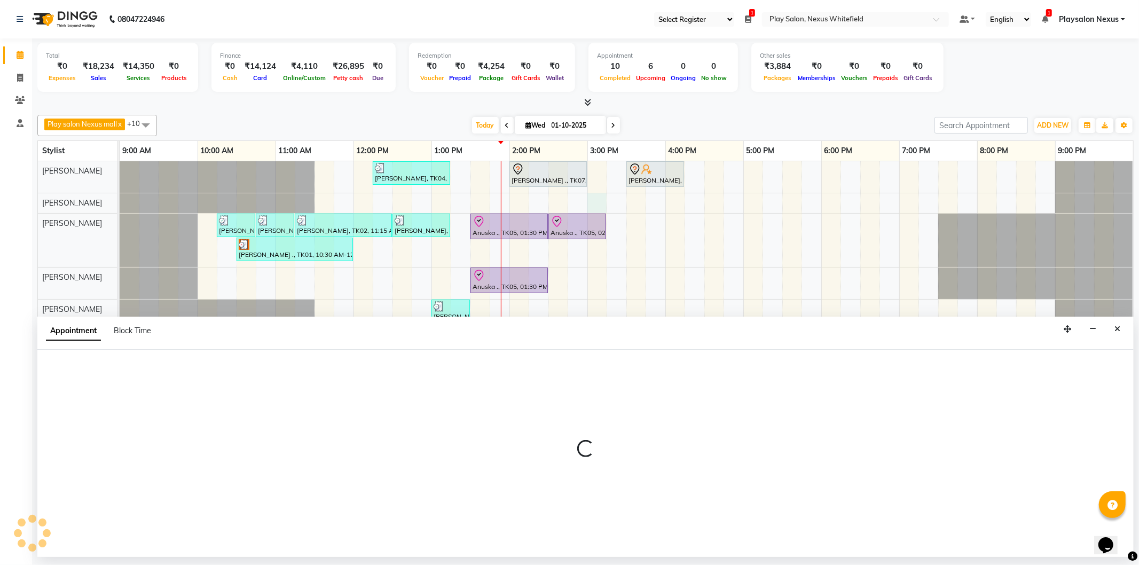
select select "81392"
select select "tentative"
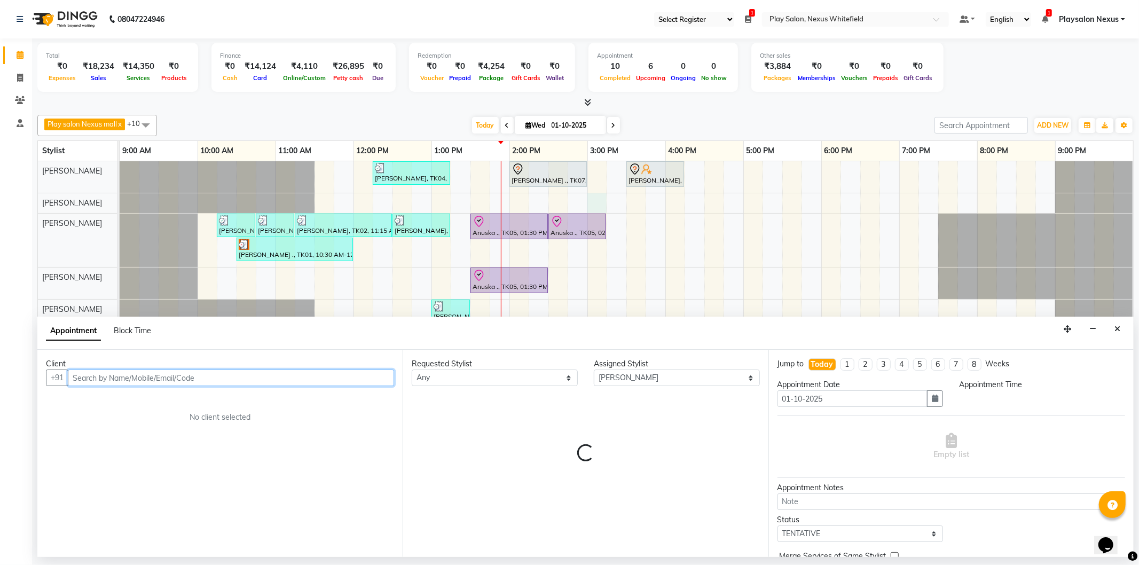
select select "900"
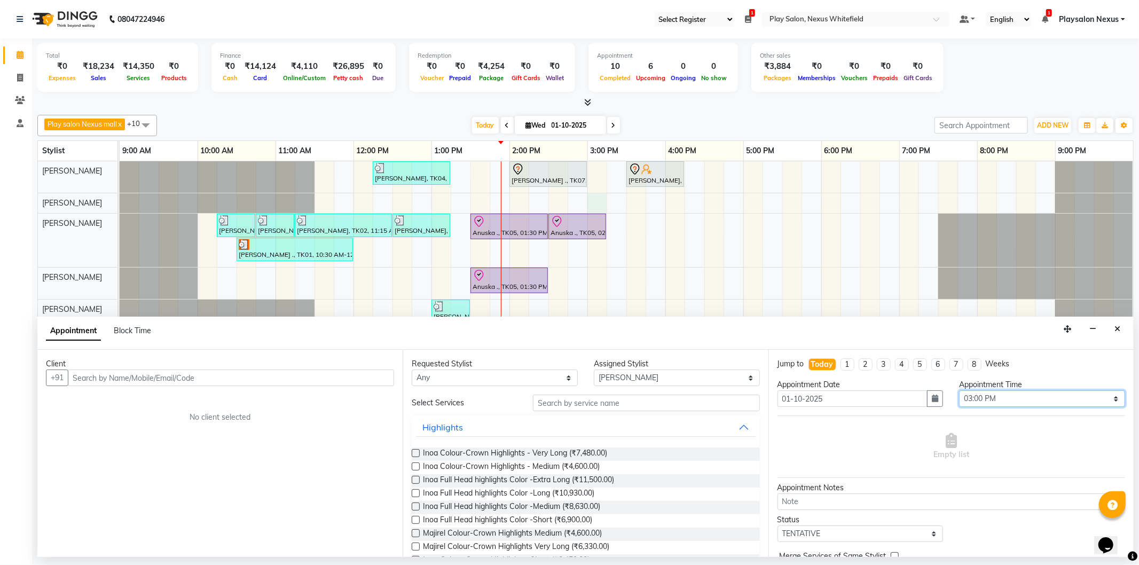
click at [979, 398] on select "Select 10:00 AM 10:15 AM 10:30 AM 10:45 AM 11:00 AM 11:15 AM 11:30 AM 11:45 AM …" at bounding box center [1042, 398] width 166 height 17
click at [959, 390] on select "Select 10:00 AM 10:15 AM 10:30 AM 10:45 AM 11:00 AM 11:15 AM 11:30 AM 11:45 AM …" at bounding box center [1042, 398] width 166 height 17
click at [1105, 381] on div "Appointment Time" at bounding box center [1042, 384] width 166 height 11
click at [1098, 397] on select "Select 10:00 AM 10:15 AM 10:30 AM 10:45 AM 11:00 AM 11:15 AM 11:30 AM 11:45 AM …" at bounding box center [1042, 398] width 166 height 17
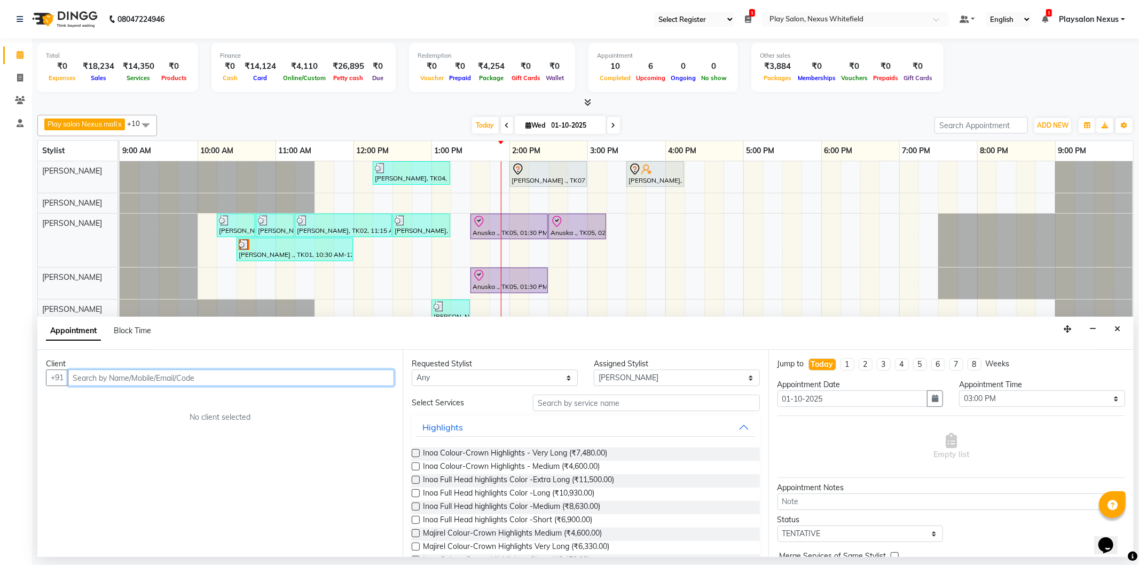
click at [164, 381] on input "text" at bounding box center [231, 378] width 326 height 17
click at [131, 380] on input "636665" at bounding box center [209, 378] width 282 height 17
type input "63666565771"
click at [374, 373] on span "Add Client" at bounding box center [372, 378] width 36 height 10
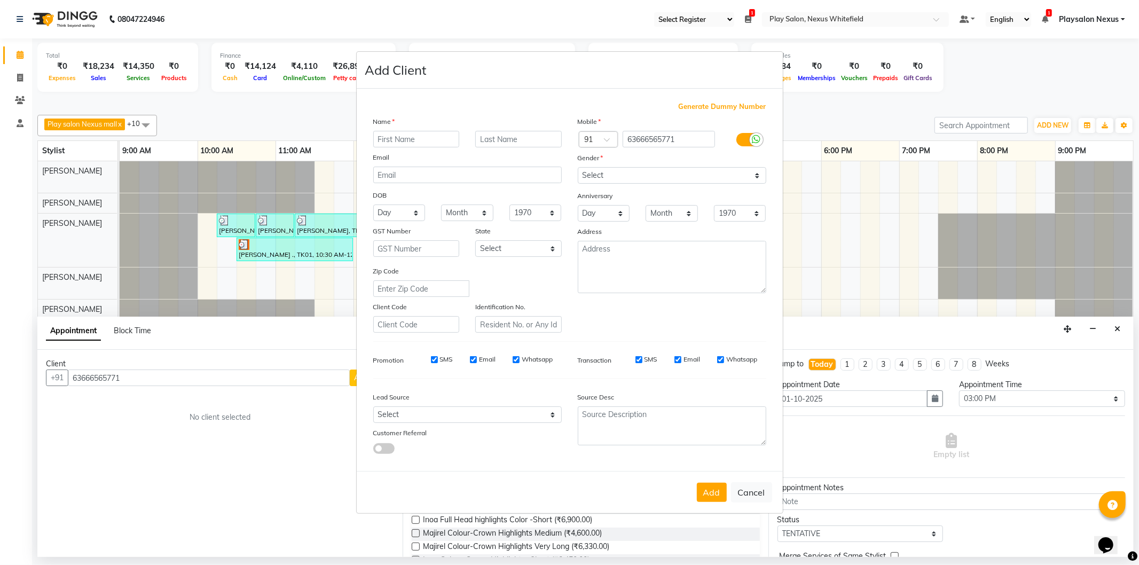
click at [407, 134] on input "text" at bounding box center [416, 139] width 87 height 17
type input "Divya"
drag, startPoint x: 593, startPoint y: 176, endPoint x: 599, endPoint y: 173, distance: 7.4
click at [593, 176] on select "Select Male Female Other Prefer Not To Say" at bounding box center [672, 175] width 189 height 17
select select "female"
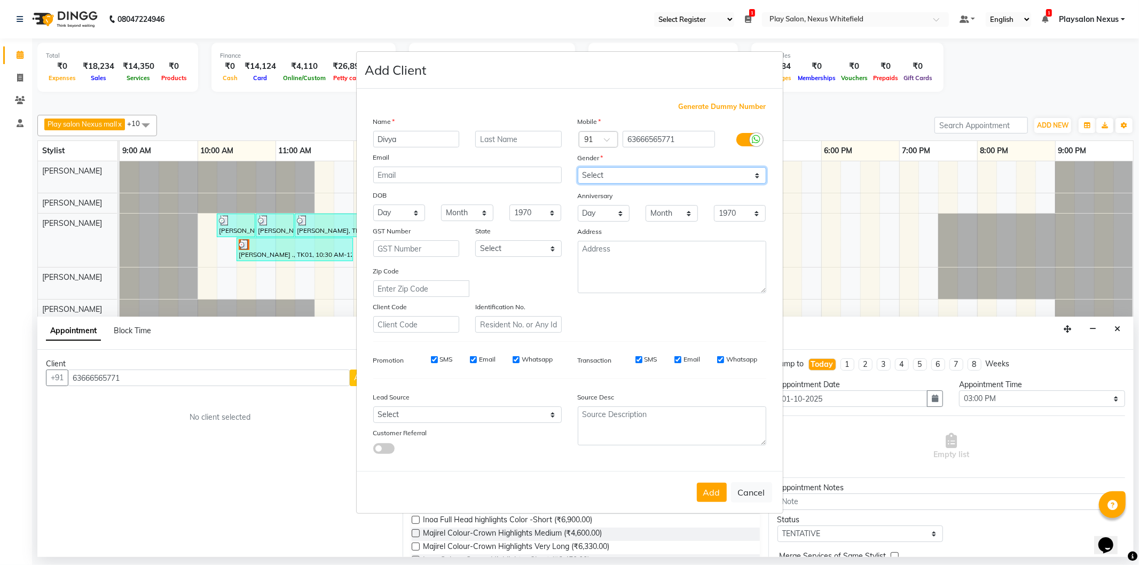
click at [578, 167] on select "Select Male Female Other Prefer Not To Say" at bounding box center [672, 175] width 189 height 17
click at [423, 411] on select "Select Walk-in Internet Friend Word of Mouth Advertisement Facebook JustDial Go…" at bounding box center [467, 415] width 189 height 17
select select "54912"
click at [373, 407] on select "Select Walk-in Internet Friend Word of Mouth Advertisement Facebook JustDial Go…" at bounding box center [467, 415] width 189 height 17
click at [693, 488] on div "Add Cancel" at bounding box center [570, 492] width 426 height 42
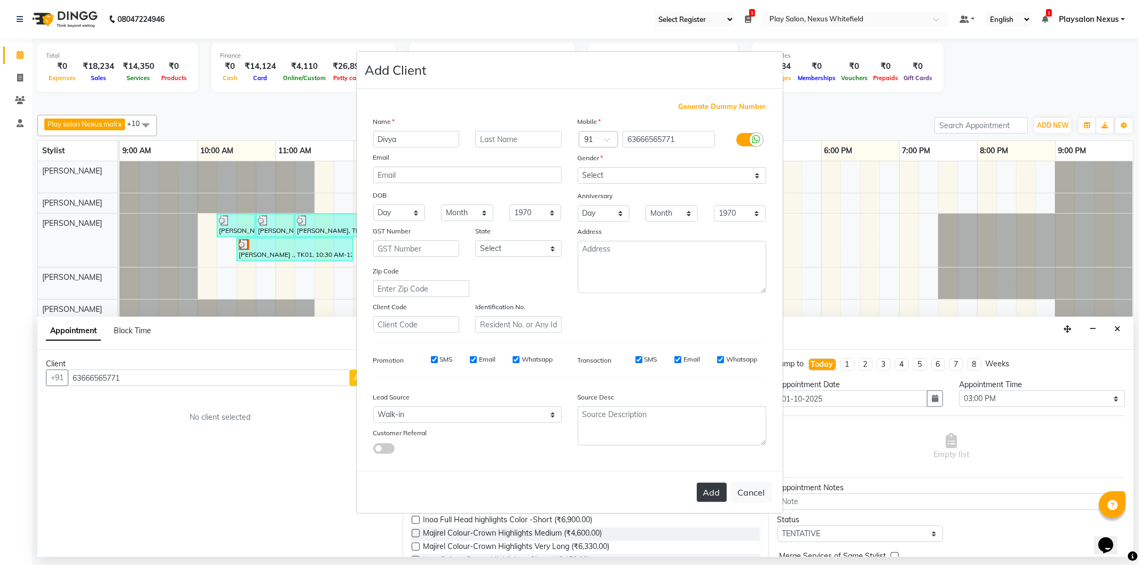
click at [702, 493] on button "Add" at bounding box center [712, 492] width 30 height 19
type input "63*******71"
select select
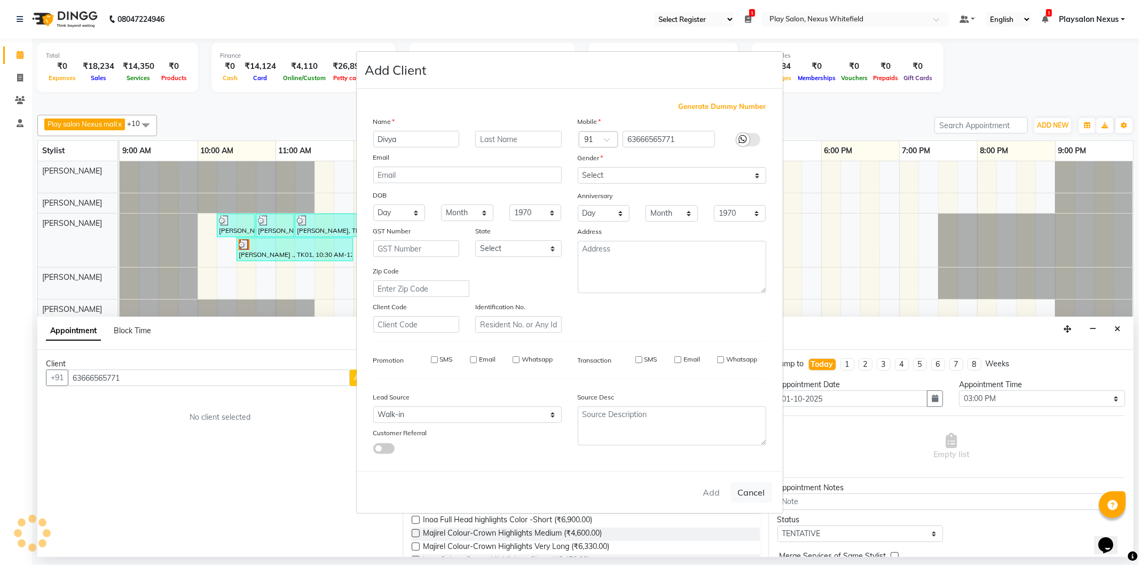
select select
checkbox input "false"
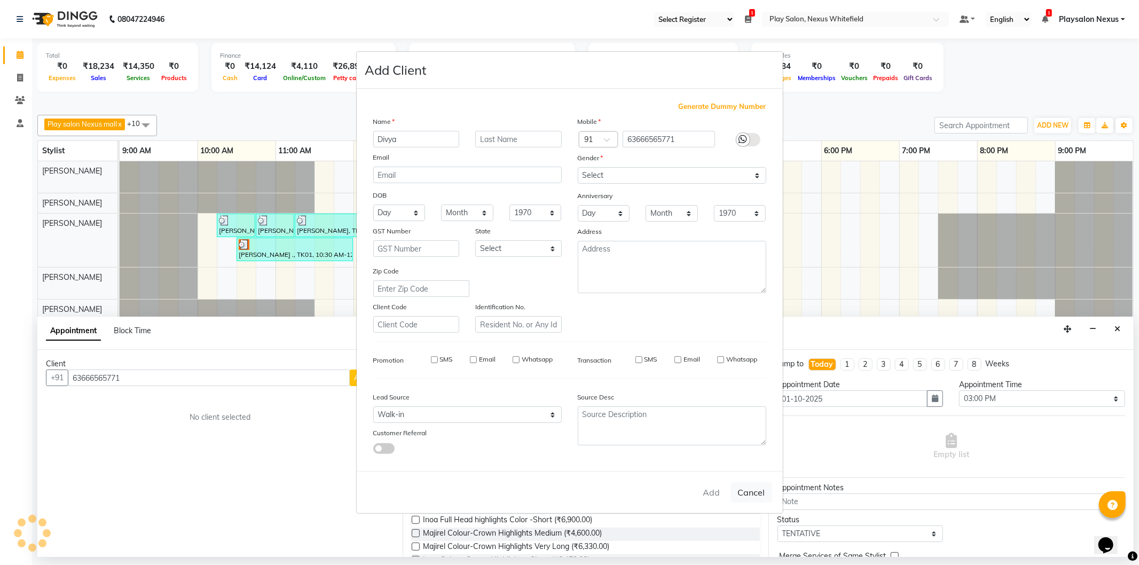
checkbox input "false"
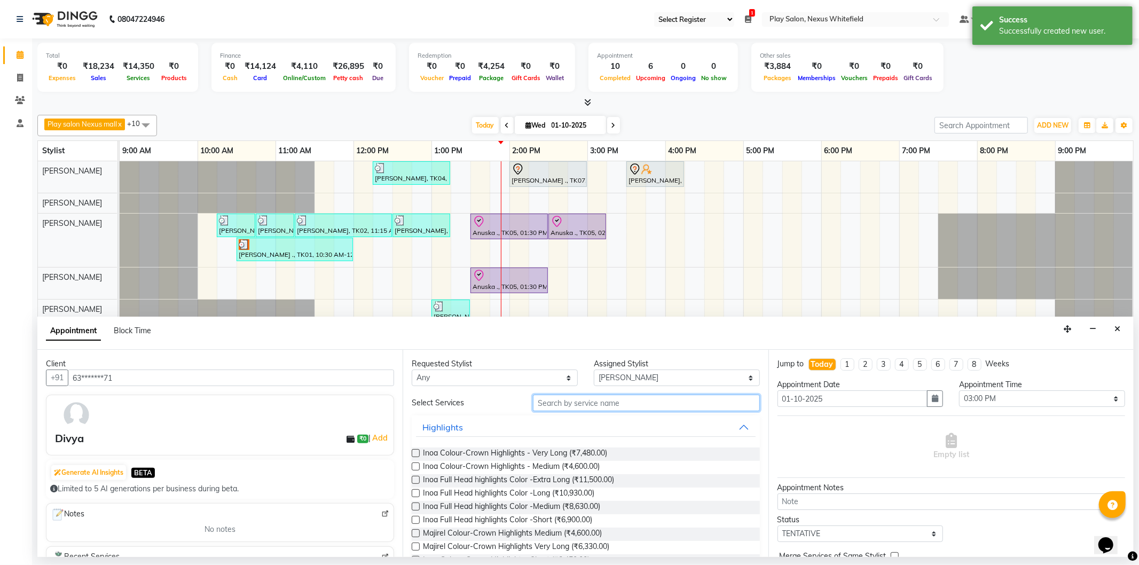
click at [632, 403] on input "text" at bounding box center [646, 403] width 226 height 17
type input "blo"
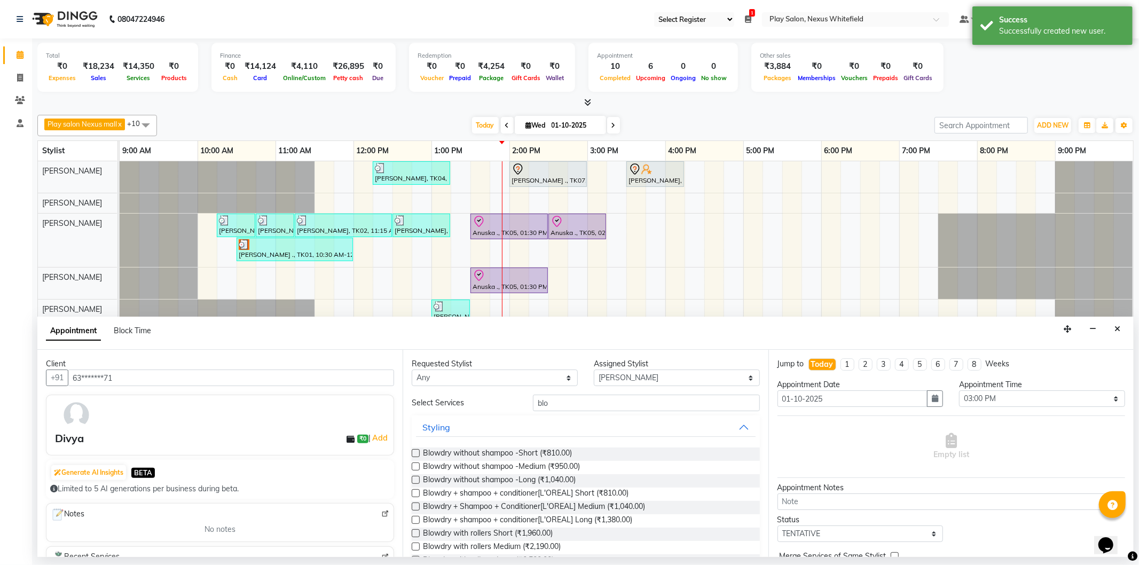
click at [414, 494] on label at bounding box center [416, 493] width 8 height 8
click at [414, 494] on input "checkbox" at bounding box center [415, 494] width 7 height 7
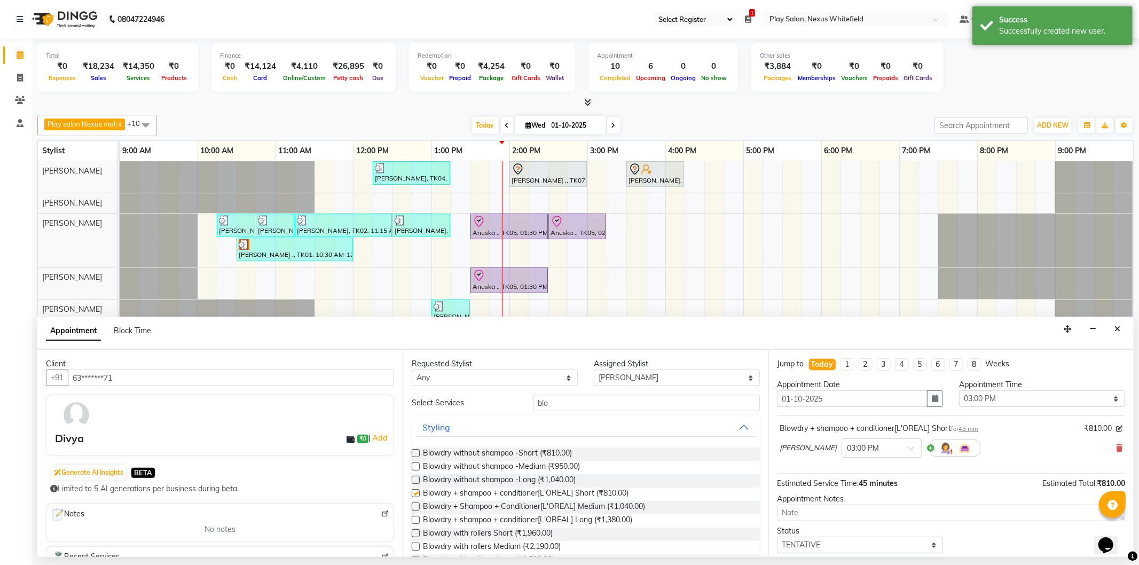
checkbox input "false"
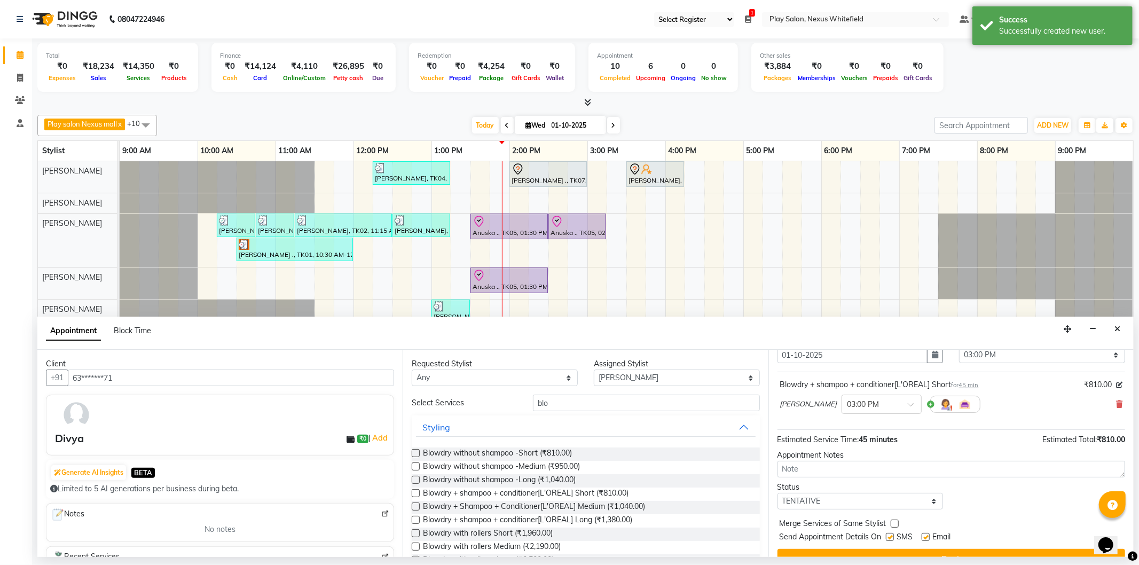
scroll to position [63, 0]
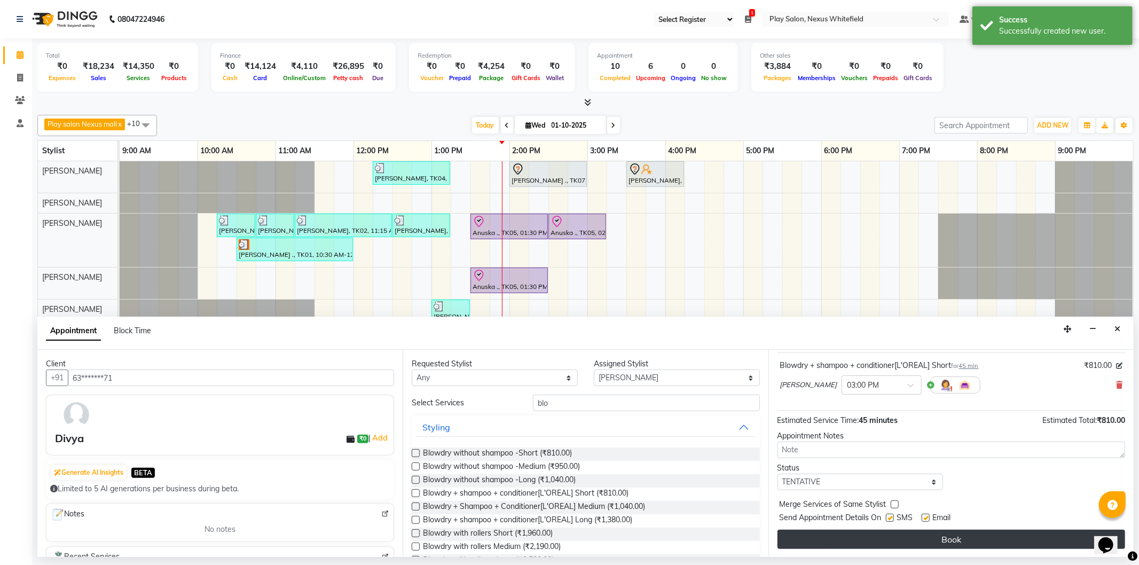
click at [968, 538] on button "Book" at bounding box center [952, 539] width 348 height 19
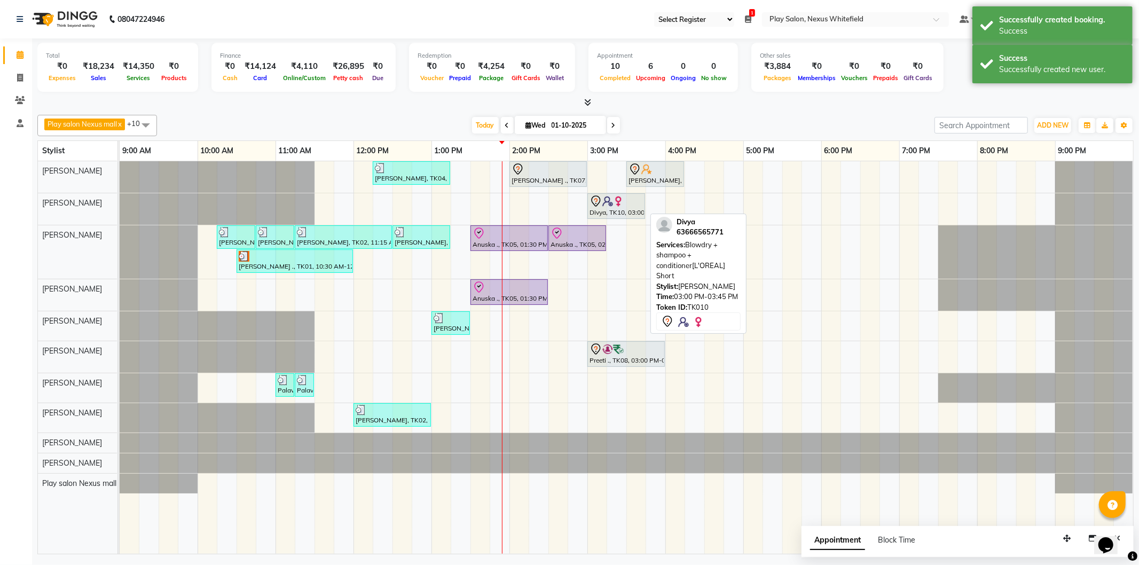
click at [620, 208] on div "Divya, TK10, 03:00 PM-03:45 PM, Blowdry + shampoo + conditioner[L'OREAL] Short" at bounding box center [617, 206] width 56 height 22
select select "7"
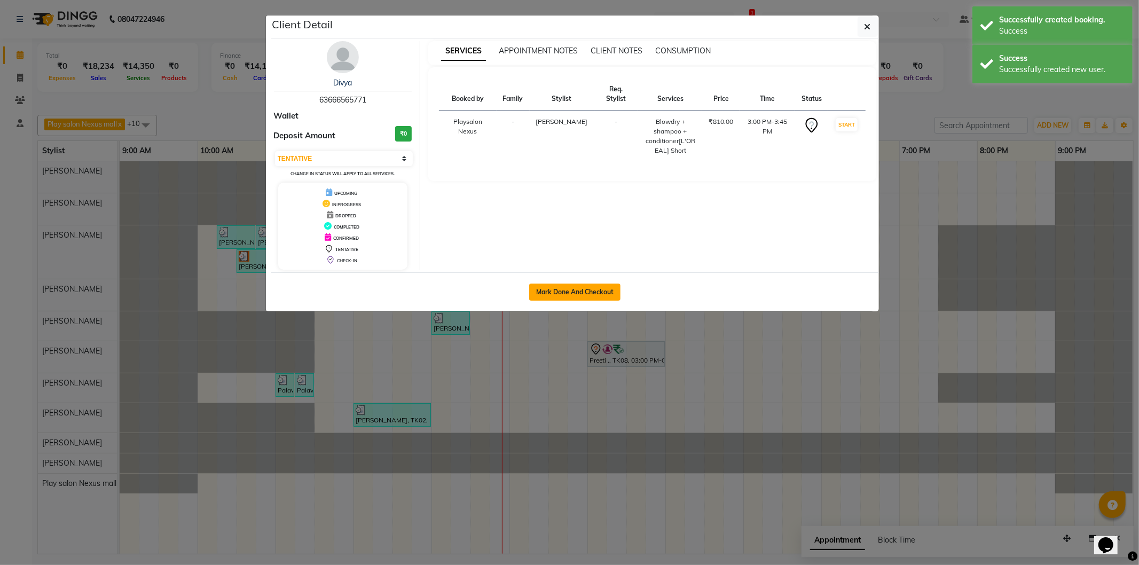
click at [582, 289] on button "Mark Done And Checkout" at bounding box center [574, 292] width 91 height 17
select select "8356"
select select "service"
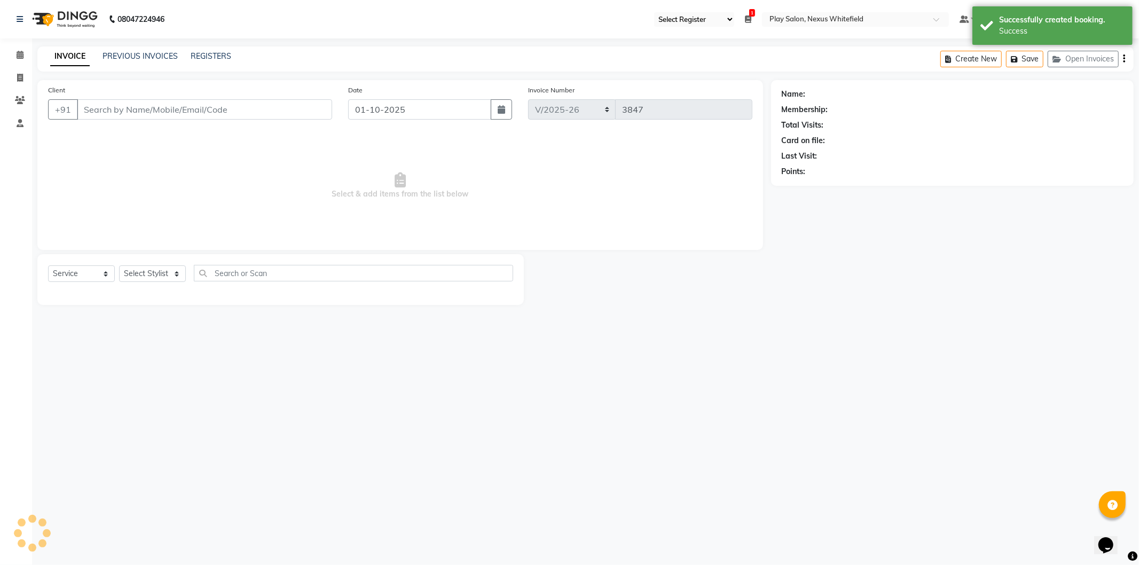
type input "63*******71"
select select "81392"
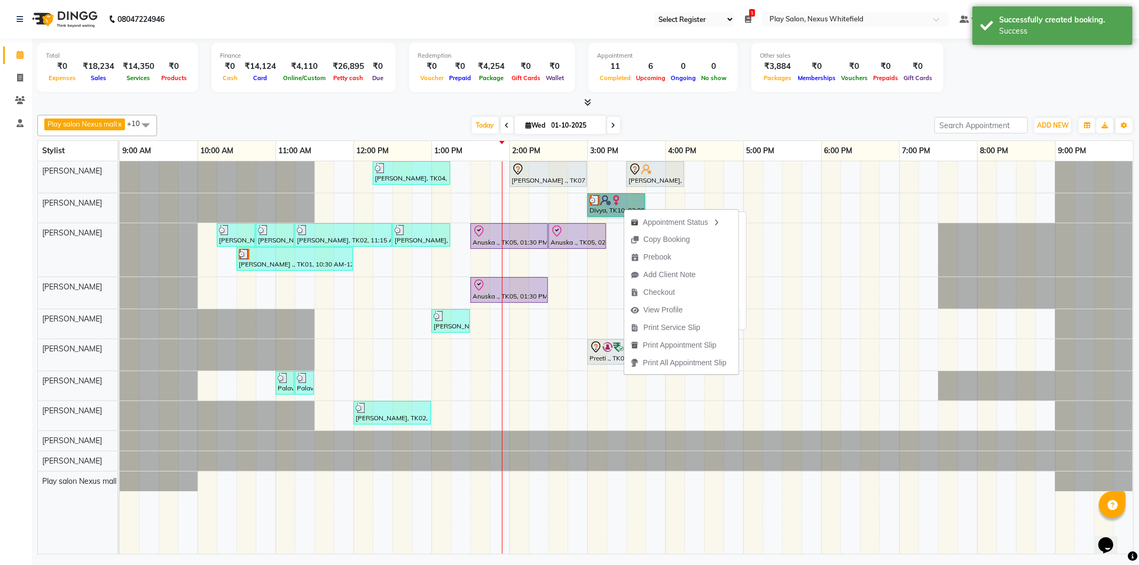
click at [609, 209] on link "Divya, TK10, 03:00 PM-03:45 PM, Blowdry + shampoo + conditioner[L'OREAL] Short" at bounding box center [617, 205] width 58 height 24
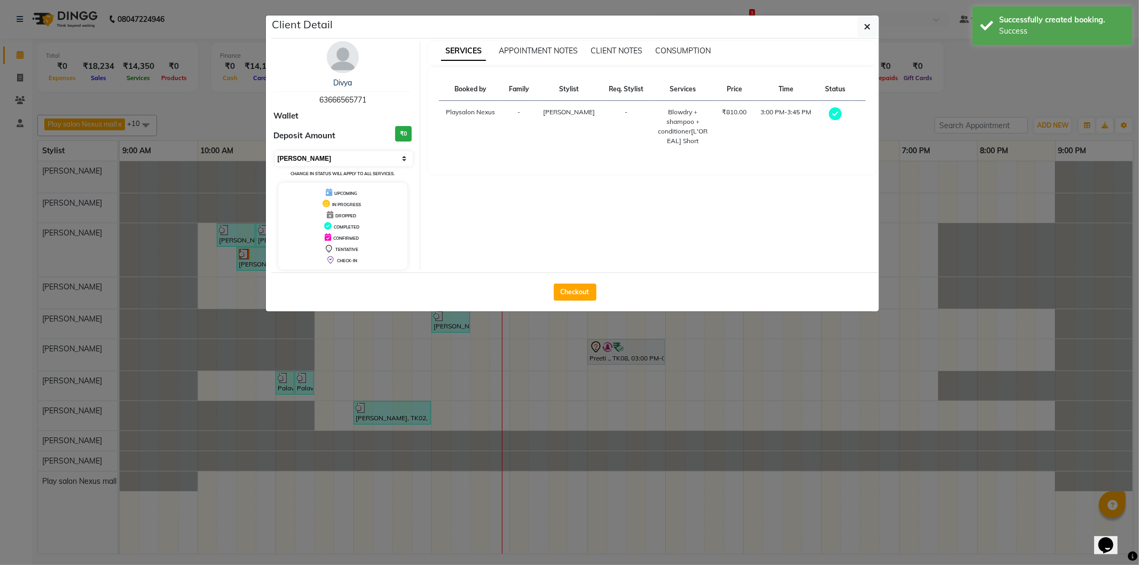
click at [386, 155] on select "Select MARK DONE UPCOMING" at bounding box center [344, 158] width 138 height 15
select select "5"
click at [275, 151] on select "Select MARK DONE UPCOMING" at bounding box center [344, 158] width 138 height 15
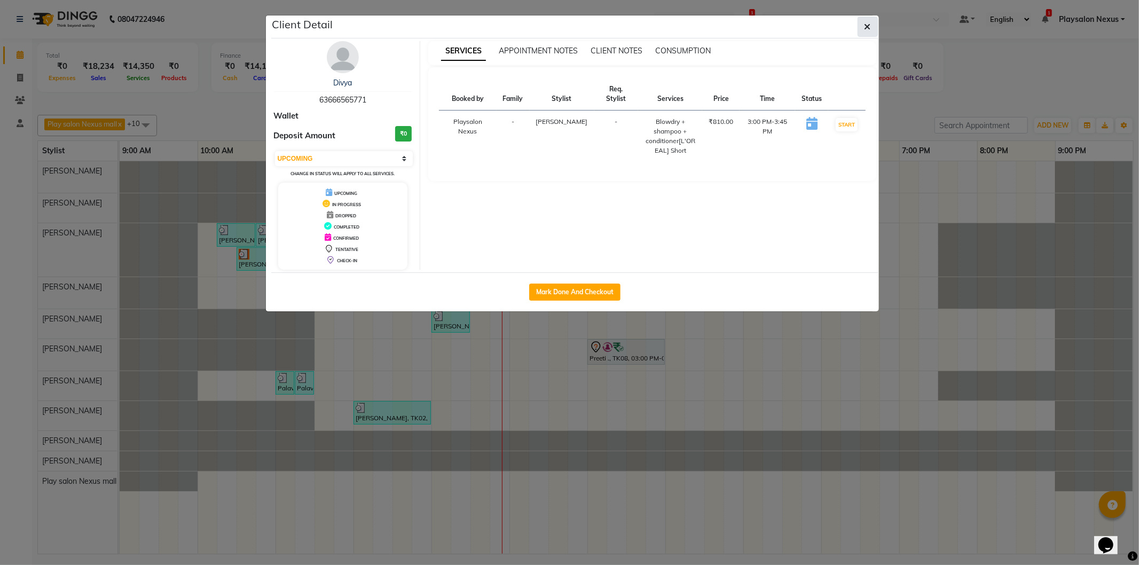
click at [871, 28] on icon "button" at bounding box center [868, 26] width 6 height 9
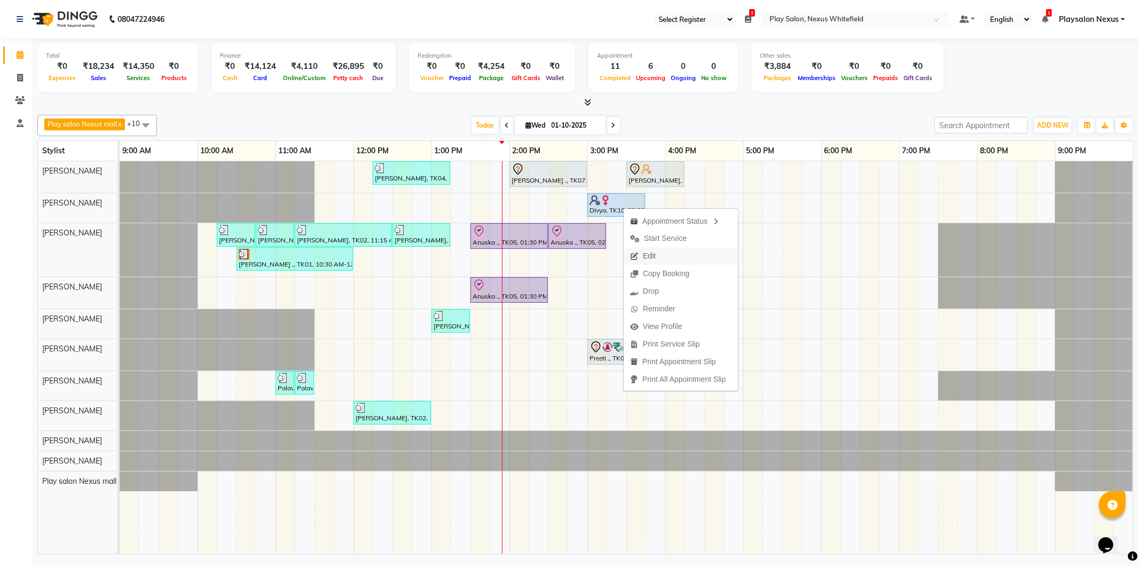
click at [648, 254] on span "Edit" at bounding box center [649, 256] width 13 height 11
select select "upcoming"
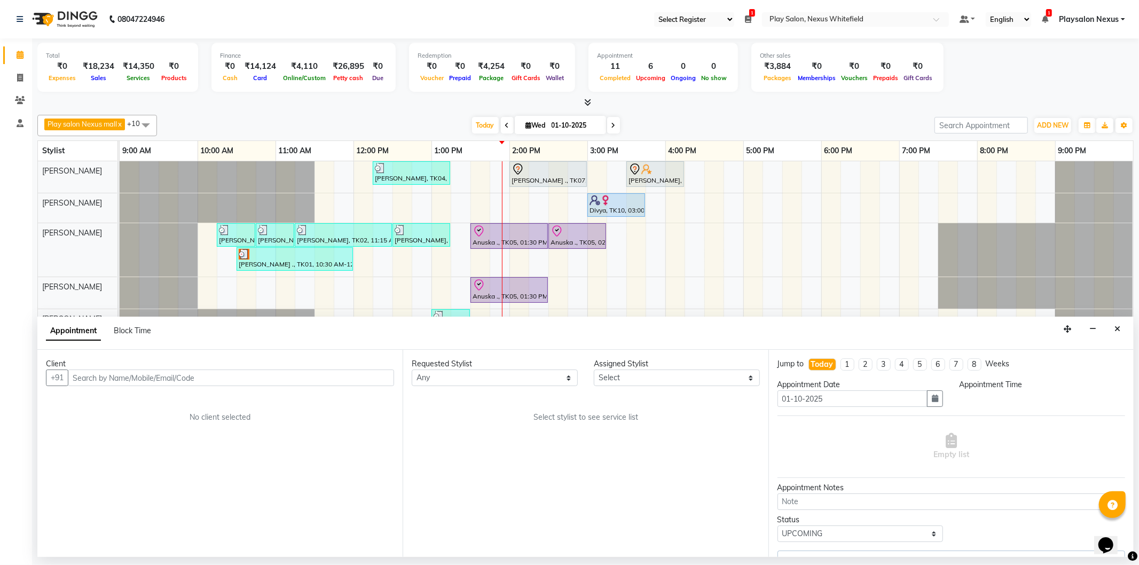
select select "81392"
select select "900"
select select "4200"
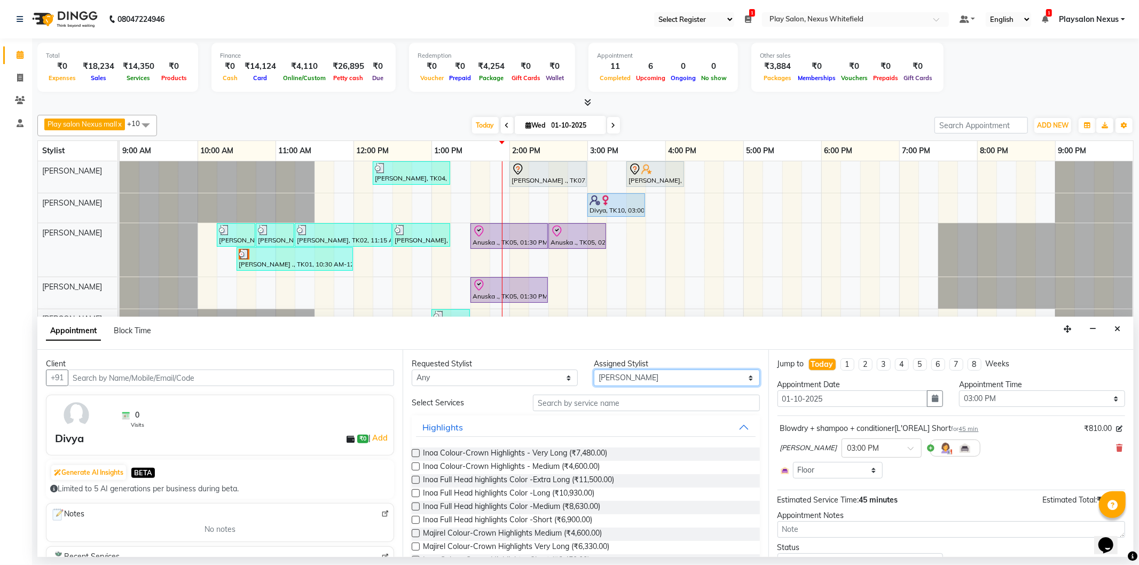
click at [615, 374] on select "Select Abdulla Md Adil Ali Ambika Rai Asha Thapa Ashim Sapkota Dawa Tamang Mohd…" at bounding box center [677, 378] width 166 height 17
select select "81397"
click at [594, 370] on select "Select Abdulla Md Adil Ali Ambika Rai Asha Thapa Ashim Sapkota Dawa Tamang Mohd…" at bounding box center [677, 378] width 166 height 17
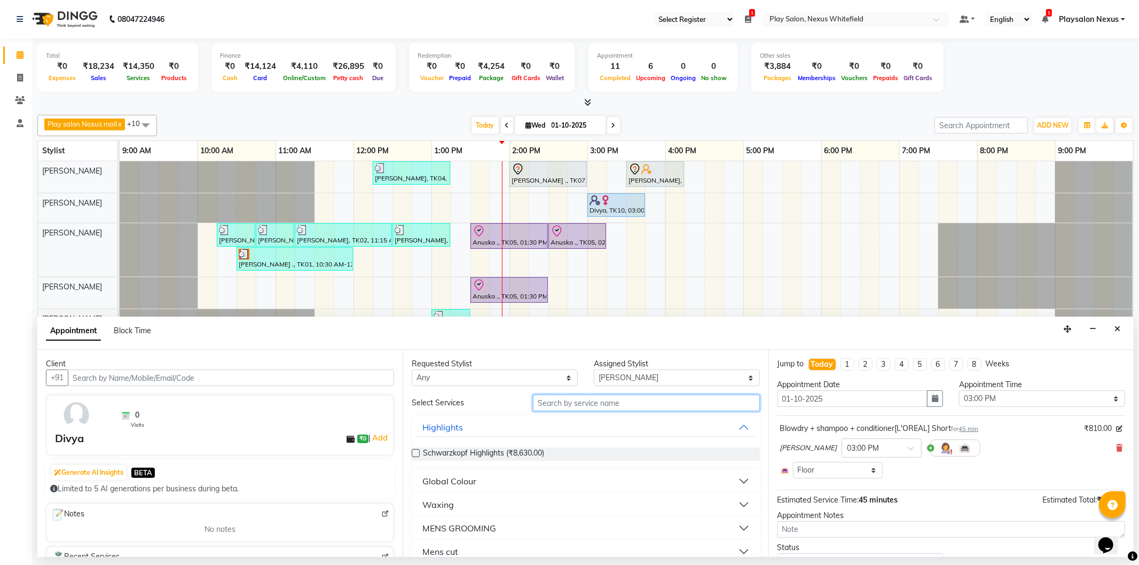
click at [607, 404] on input "text" at bounding box center [646, 403] width 226 height 17
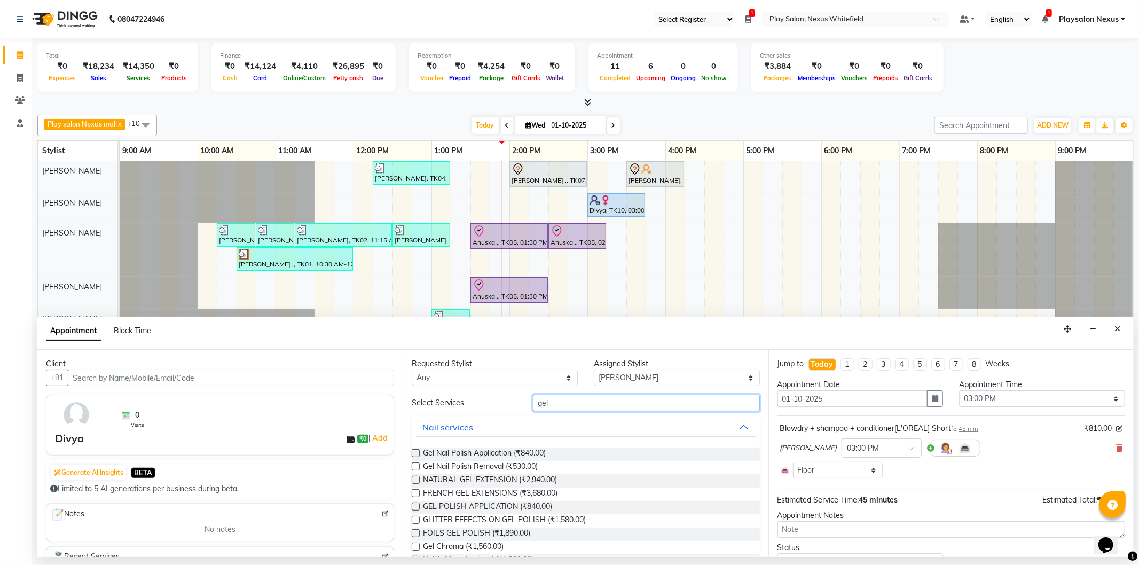
type input "gel"
click at [415, 452] on label at bounding box center [416, 453] width 8 height 8
click at [415, 452] on input "checkbox" at bounding box center [415, 454] width 7 height 7
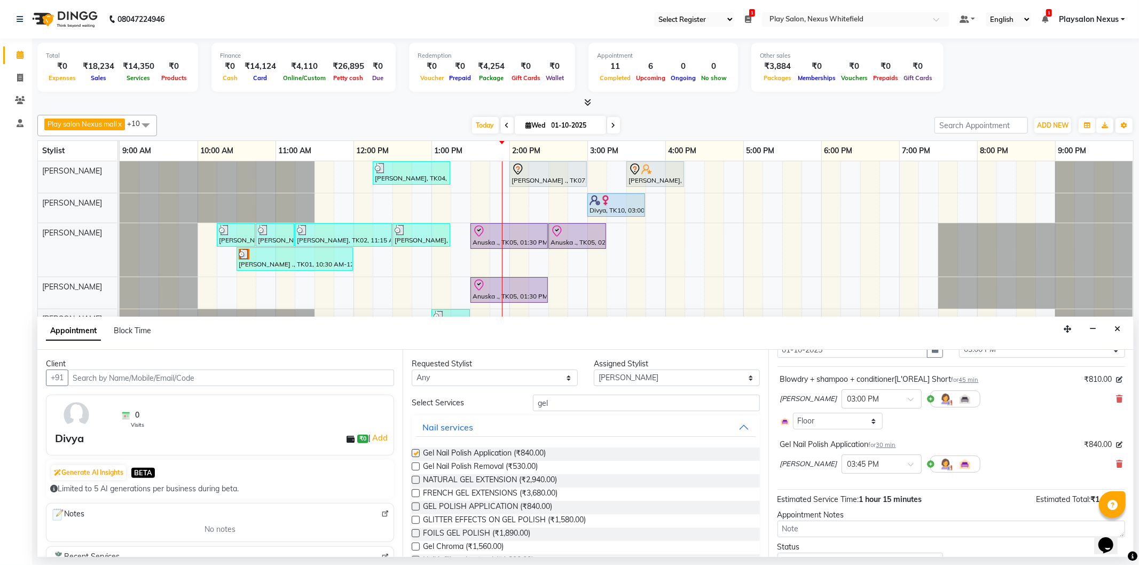
checkbox input "false"
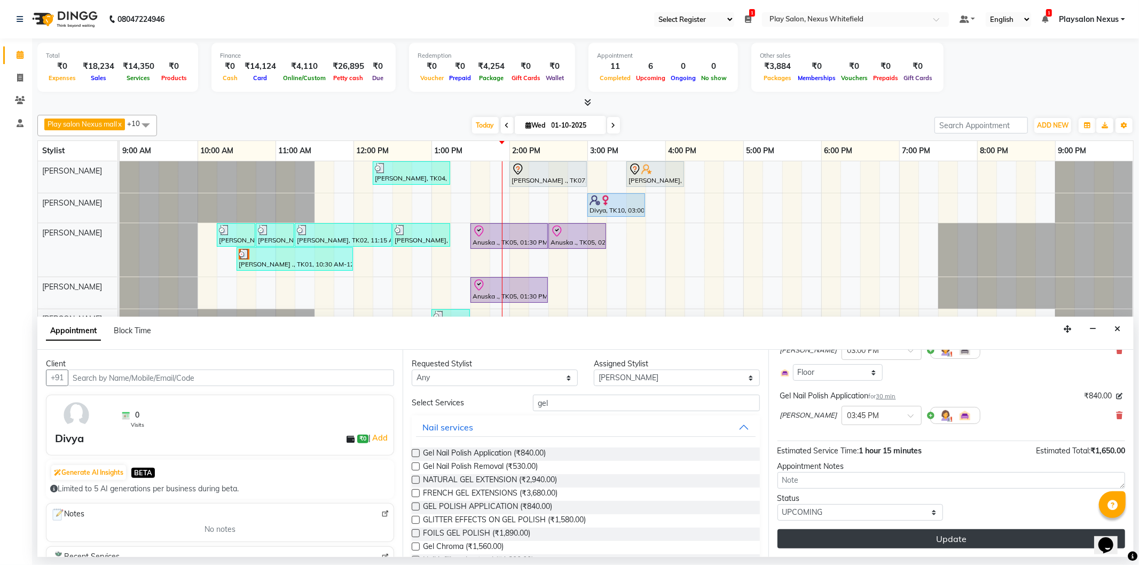
click at [983, 541] on button "Update" at bounding box center [952, 538] width 348 height 19
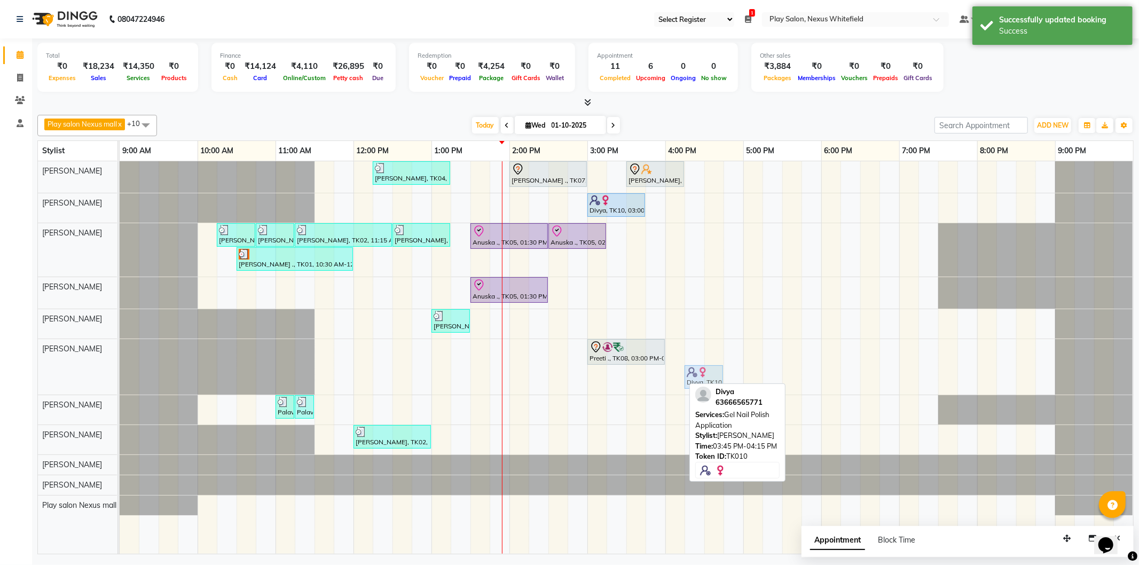
drag, startPoint x: 658, startPoint y: 379, endPoint x: 691, endPoint y: 377, distance: 33.2
click at [120, 377] on div "Preeti ., TK08, 03:00 PM-04:00 PM, Gel Nail Polish Application Divya, TK10, 03:…" at bounding box center [120, 367] width 0 height 56
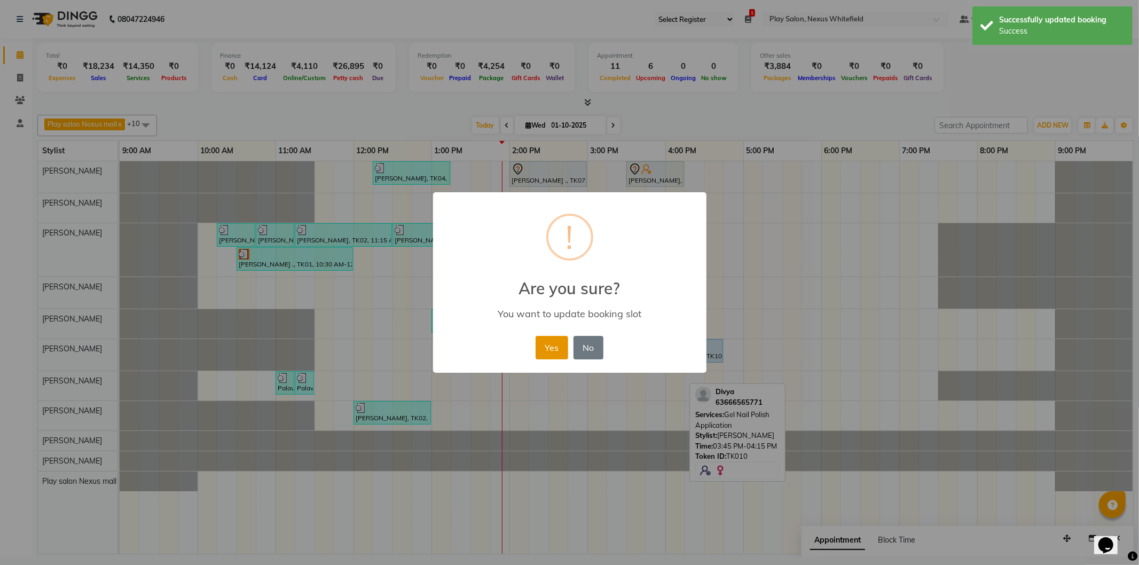
click at [553, 345] on button "Yes" at bounding box center [552, 348] width 33 height 24
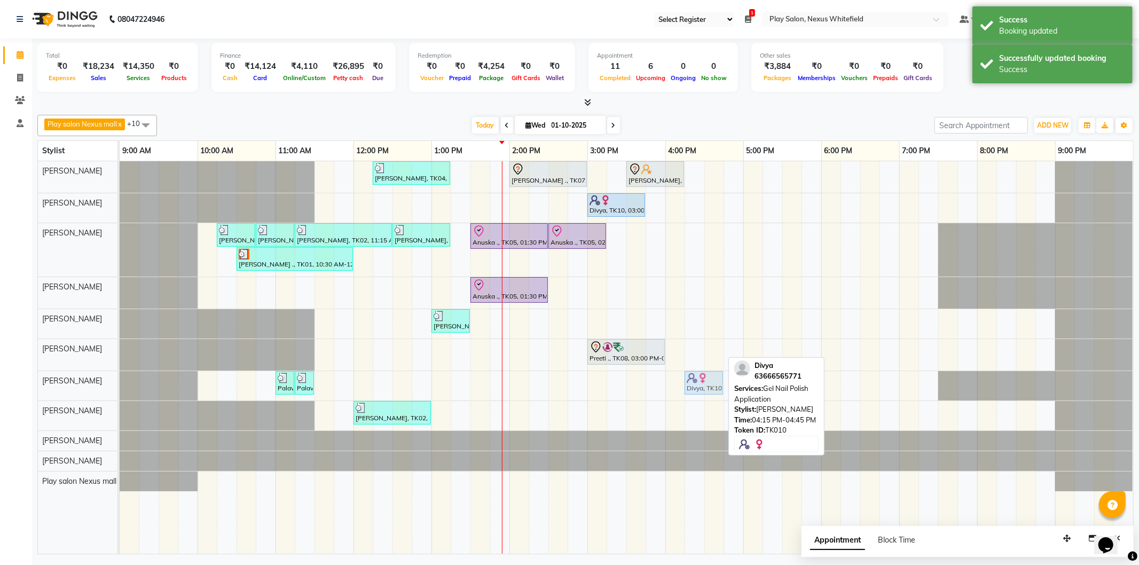
drag, startPoint x: 707, startPoint y: 348, endPoint x: 708, endPoint y: 377, distance: 29.4
click at [708, 377] on tbody "Simran Kiran, TK04, 12:15 PM-01:15 PM, Hair Cut Lady (Head Stylist) Vivian ., T…" at bounding box center [627, 326] width 1014 height 330
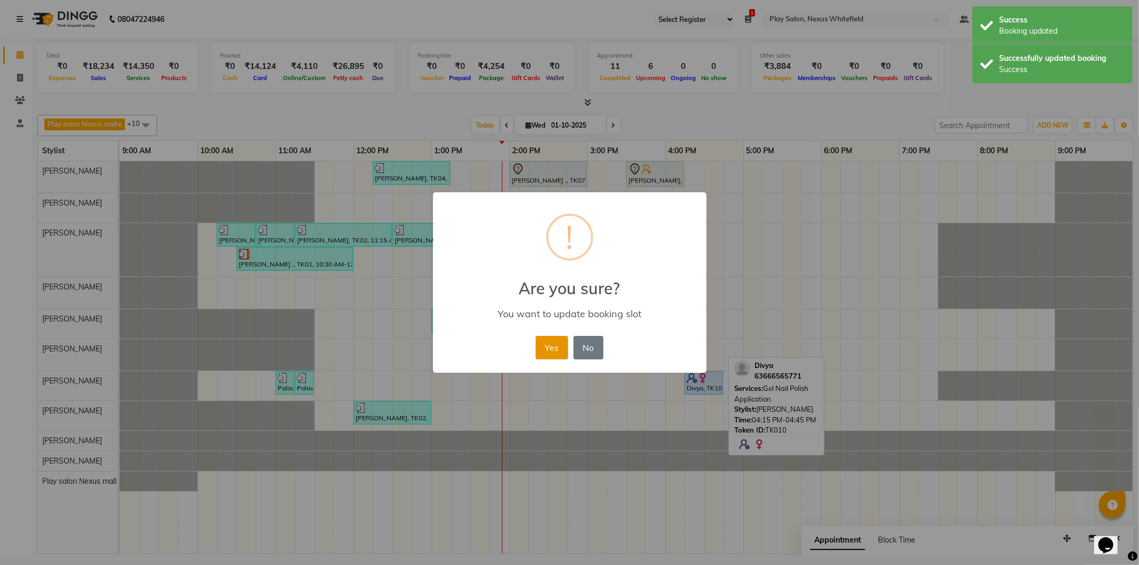
click at [558, 343] on button "Yes" at bounding box center [552, 348] width 33 height 24
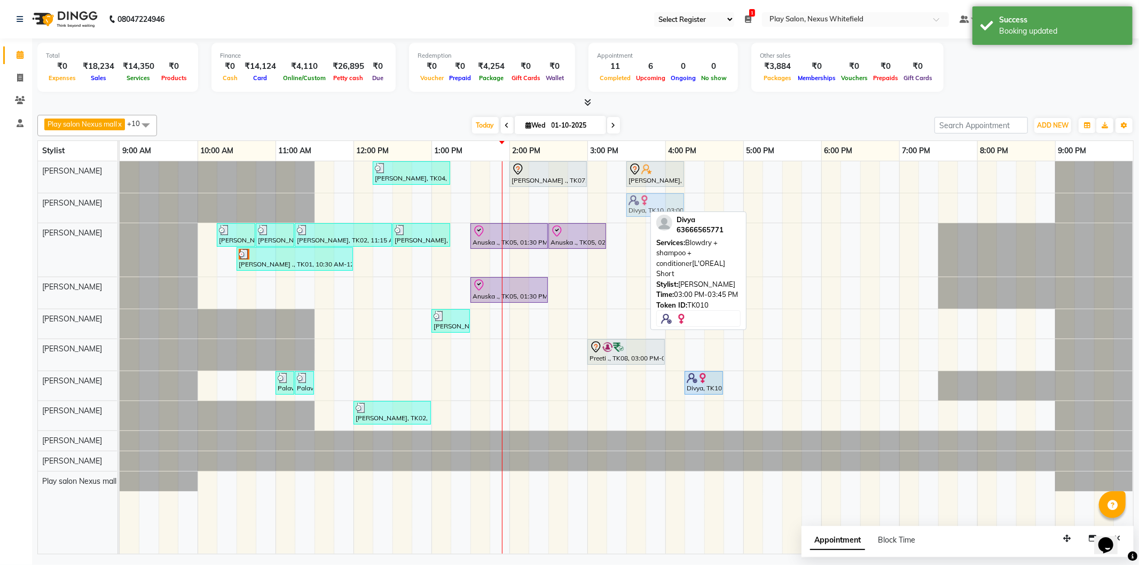
drag, startPoint x: 615, startPoint y: 204, endPoint x: 654, endPoint y: 209, distance: 38.8
click at [120, 209] on div "Divya, TK10, 03:00 PM-03:45 PM, Blowdry + shampoo + conditioner[L'OREAL] Short …" at bounding box center [120, 207] width 0 height 29
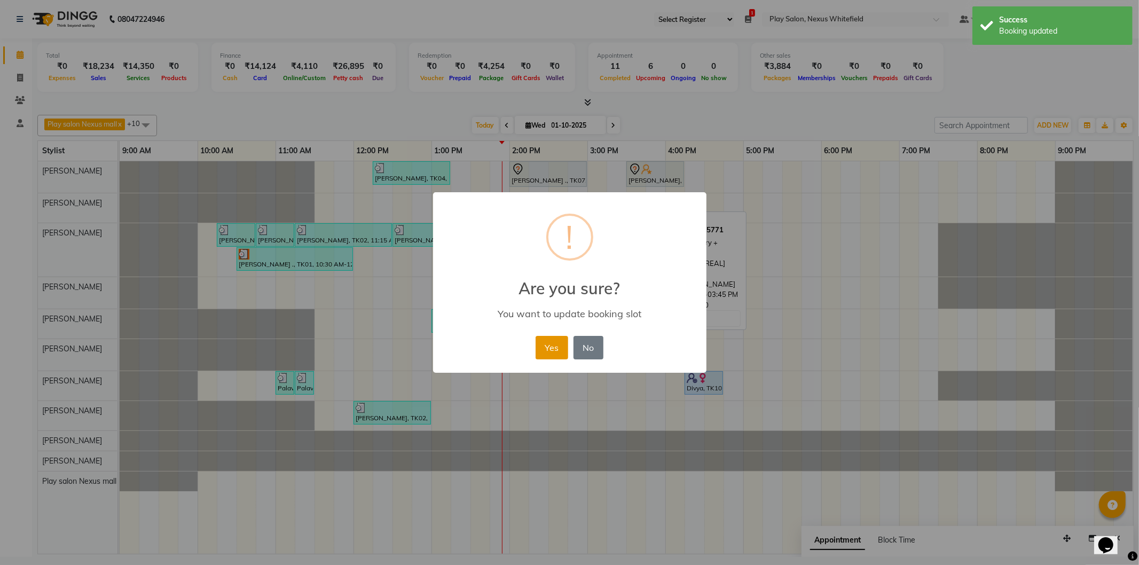
click at [552, 343] on button "Yes" at bounding box center [552, 348] width 33 height 24
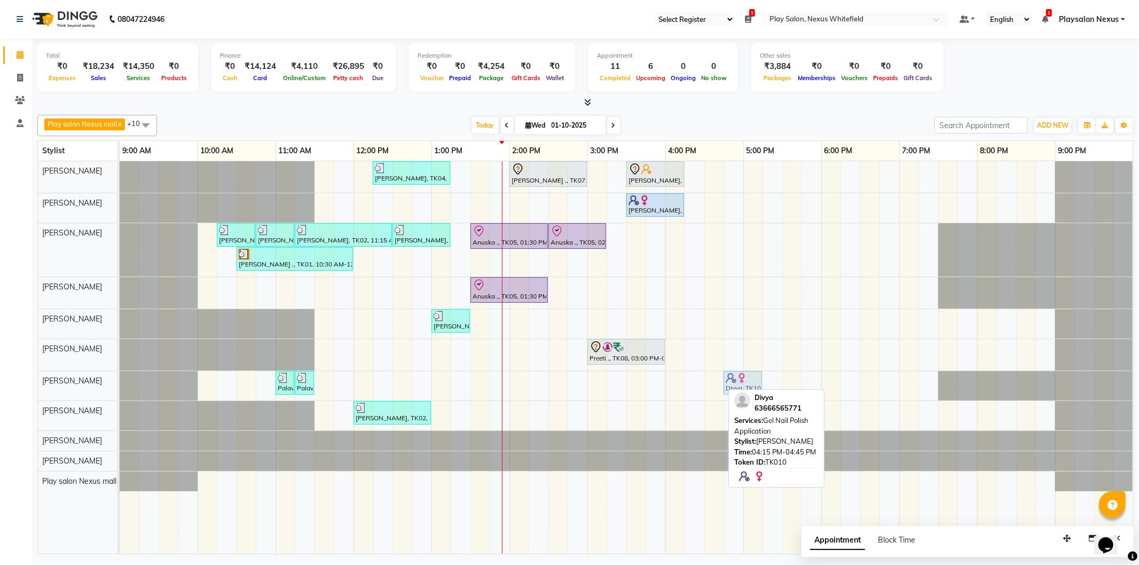
drag, startPoint x: 700, startPoint y: 381, endPoint x: 734, endPoint y: 381, distance: 34.2
click at [120, 381] on div "Palavi P, TK06, 11:00 AM-11:15 AM, Brightening Wax Full Arms Palavi P, TK06, 11…" at bounding box center [120, 385] width 0 height 29
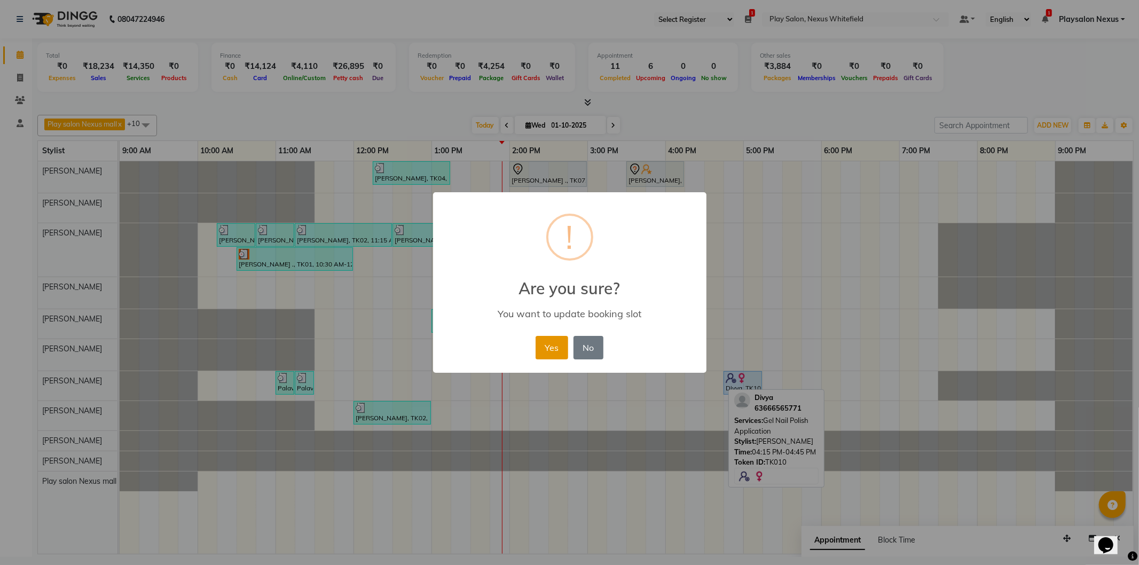
click at [549, 345] on button "Yes" at bounding box center [552, 348] width 33 height 24
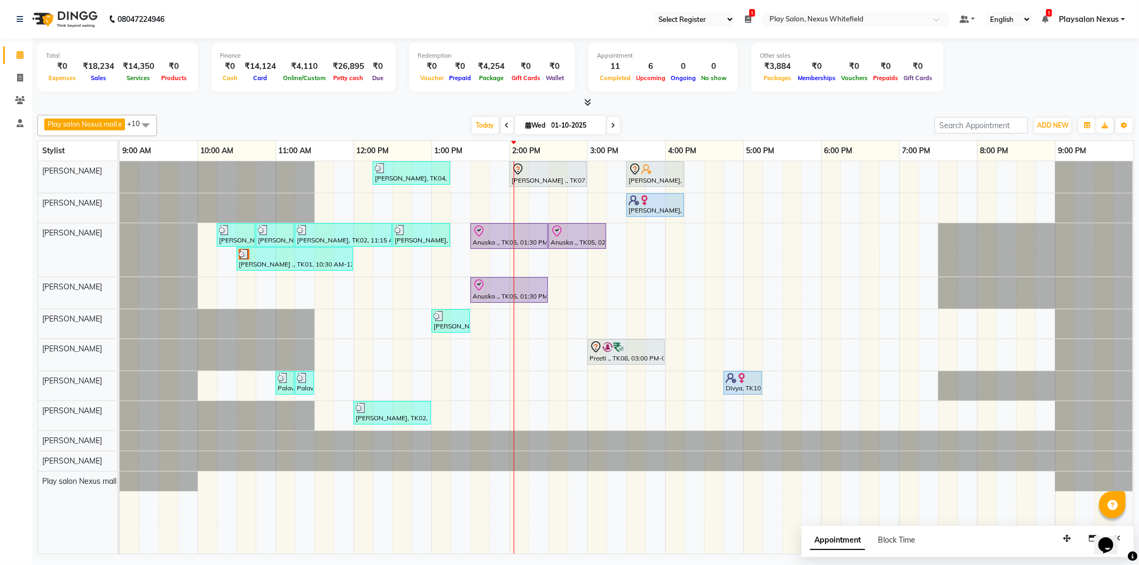
click at [519, 378] on div "Simran Kiran, TK04, 12:15 PM-01:15 PM, Hair Cut Lady (Head Stylist) Vivian ., T…" at bounding box center [627, 357] width 1014 height 393
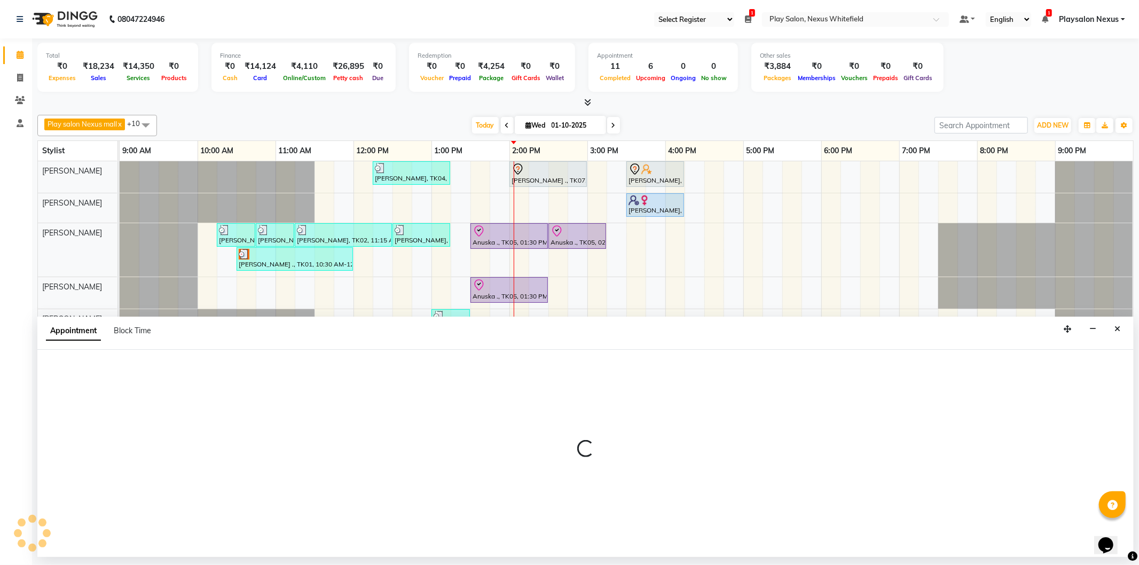
select select "81398"
select select "tentative"
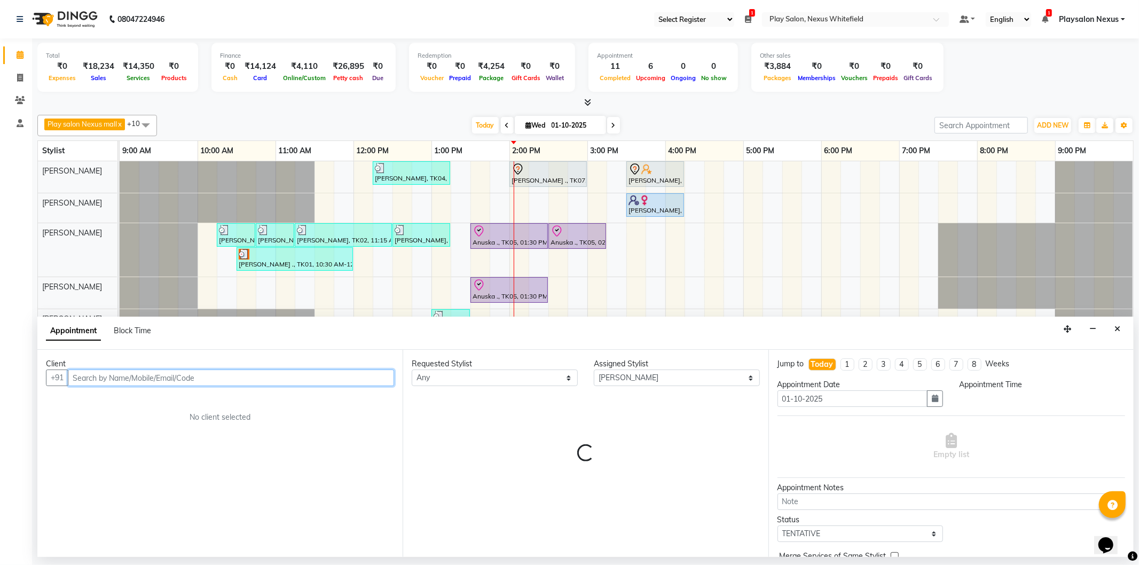
select select "840"
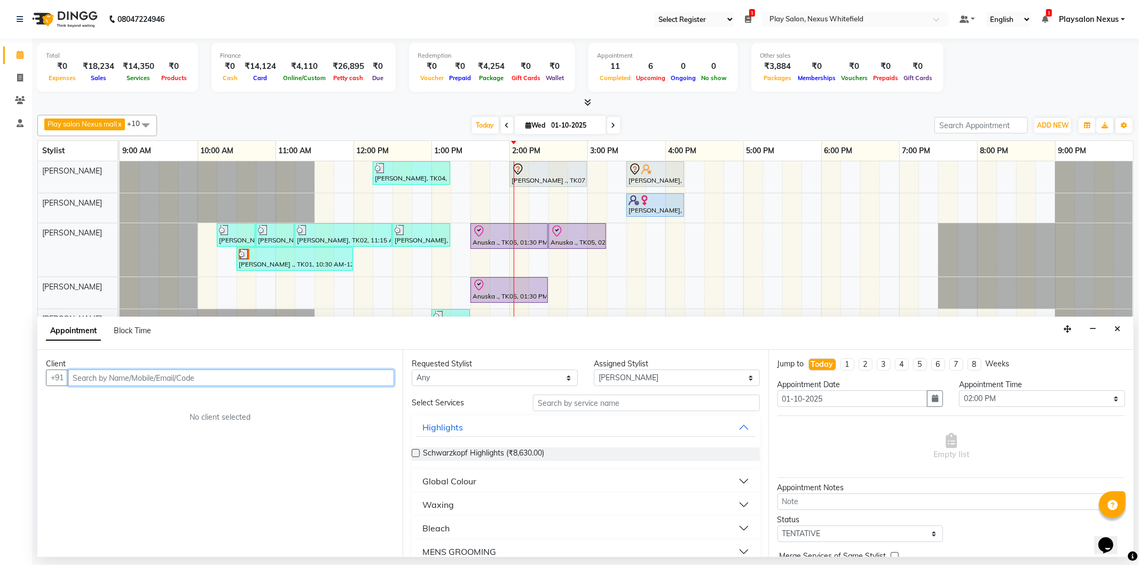
click at [92, 378] on input "text" at bounding box center [231, 378] width 326 height 17
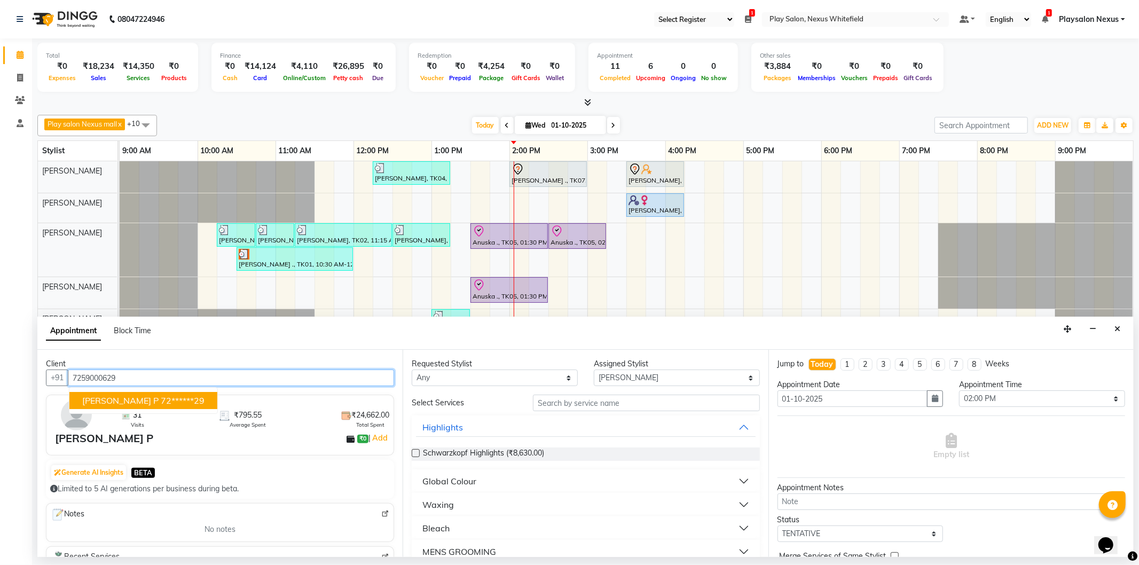
click at [114, 398] on span "Vinoth P" at bounding box center [120, 400] width 76 height 11
type input "72******29"
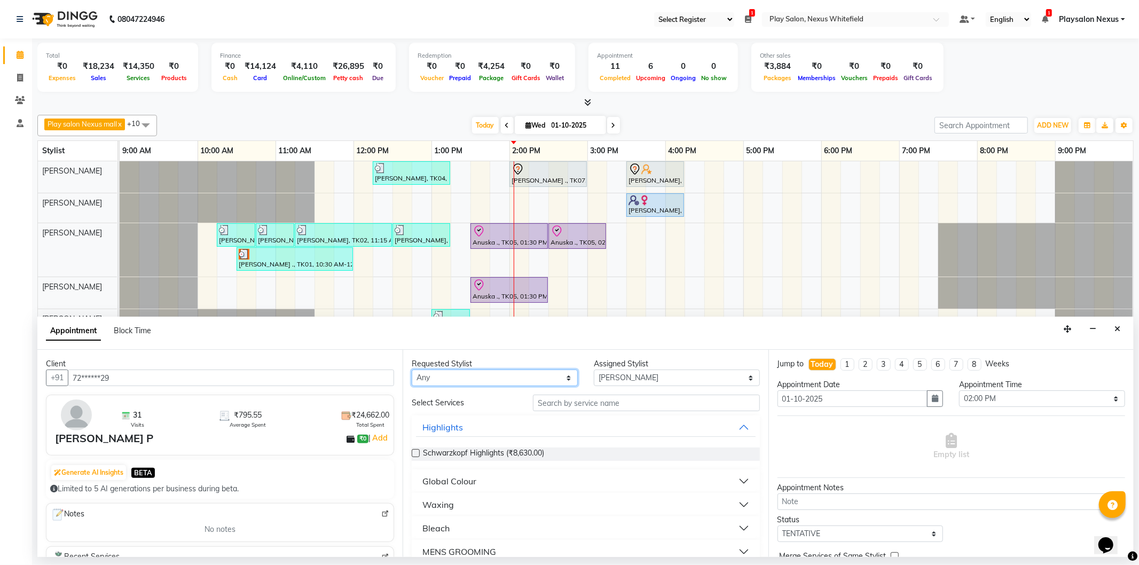
click at [481, 380] on select "Any Abdulla Md Adil Ali Ambika Rai Asha Thapa Ashim Sapkota Dawa Tamang Mohd Aa…" at bounding box center [495, 378] width 166 height 17
click at [412, 370] on select "Any Abdulla Md Adil Ali Ambika Rai Asha Thapa Ashim Sapkota Dawa Tamang Mohd Aa…" at bounding box center [495, 378] width 166 height 17
click at [648, 374] on select "Select Abdulla Md Adil Ali Ambika Rai Asha Thapa Ashim Sapkota Dawa Tamang Mohd…" at bounding box center [677, 378] width 166 height 17
click at [574, 408] on input "text" at bounding box center [646, 403] width 226 height 17
click at [570, 407] on input "text" at bounding box center [646, 403] width 226 height 17
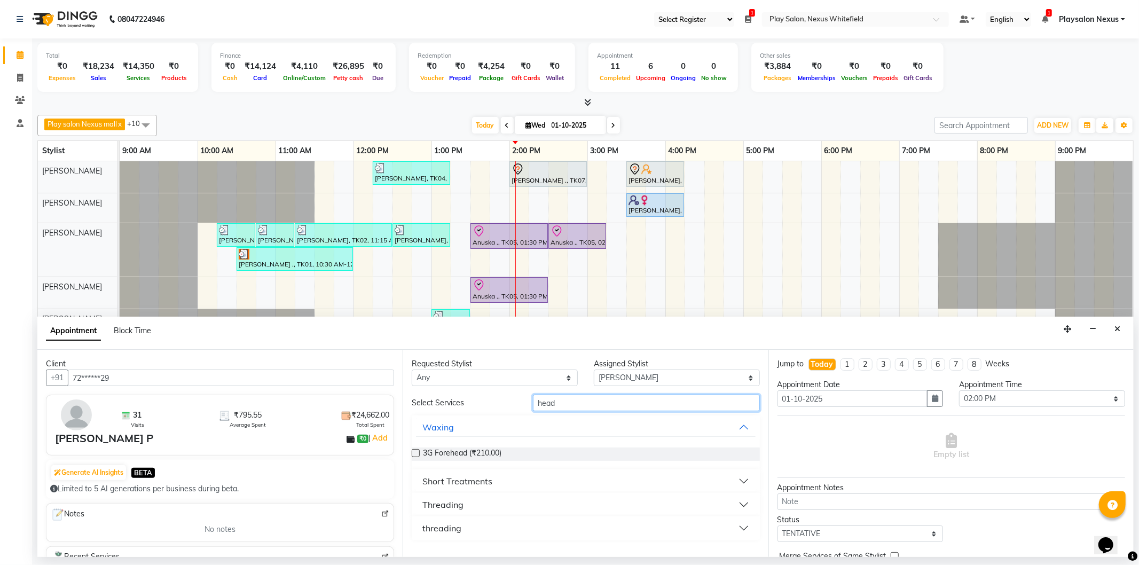
type input "head"
click at [488, 478] on div "Short Treatments" at bounding box center [458, 481] width 70 height 13
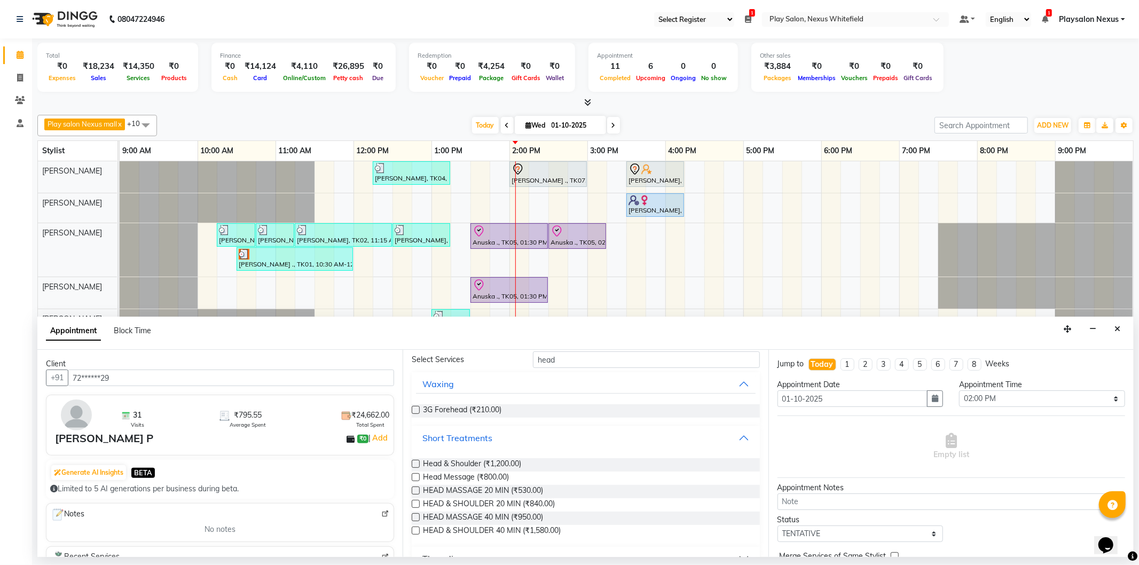
scroll to position [88, 0]
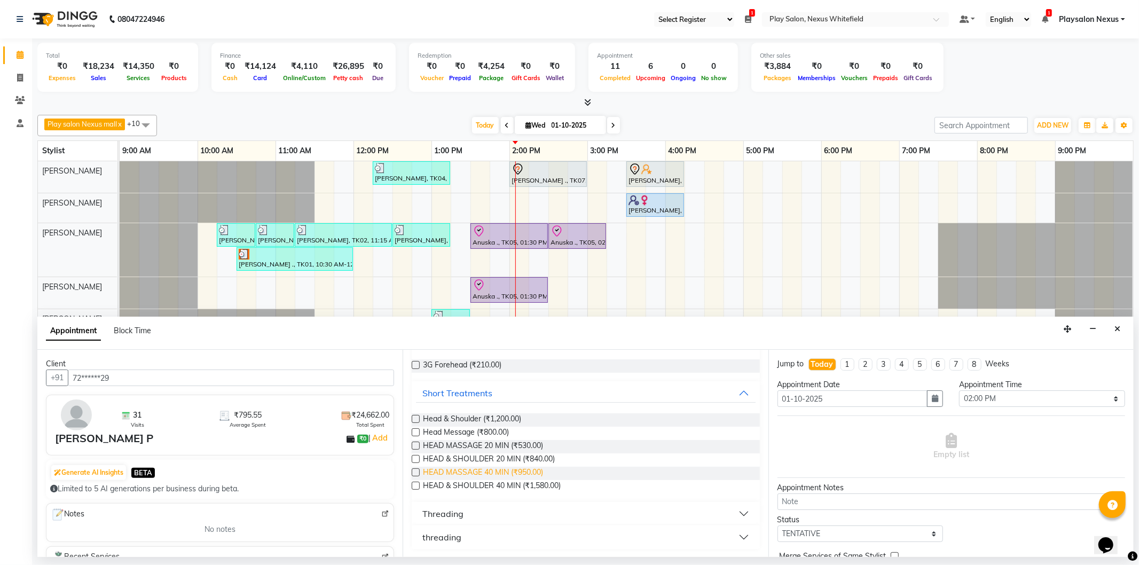
click at [479, 472] on span "HEAD MASSAGE 40 MIN (₹950.00)" at bounding box center [483, 473] width 120 height 13
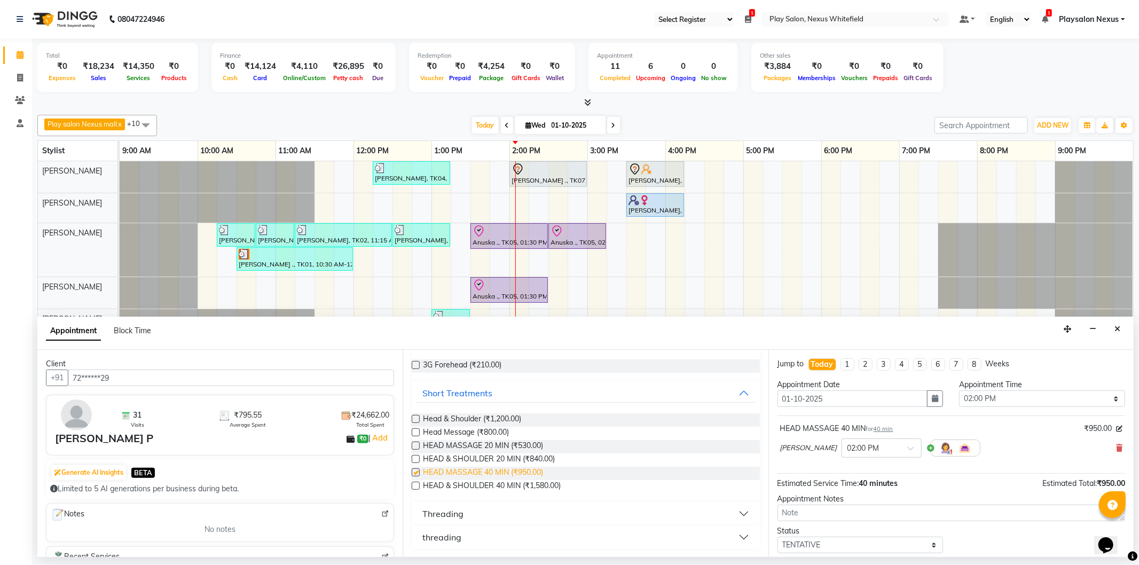
checkbox input "false"
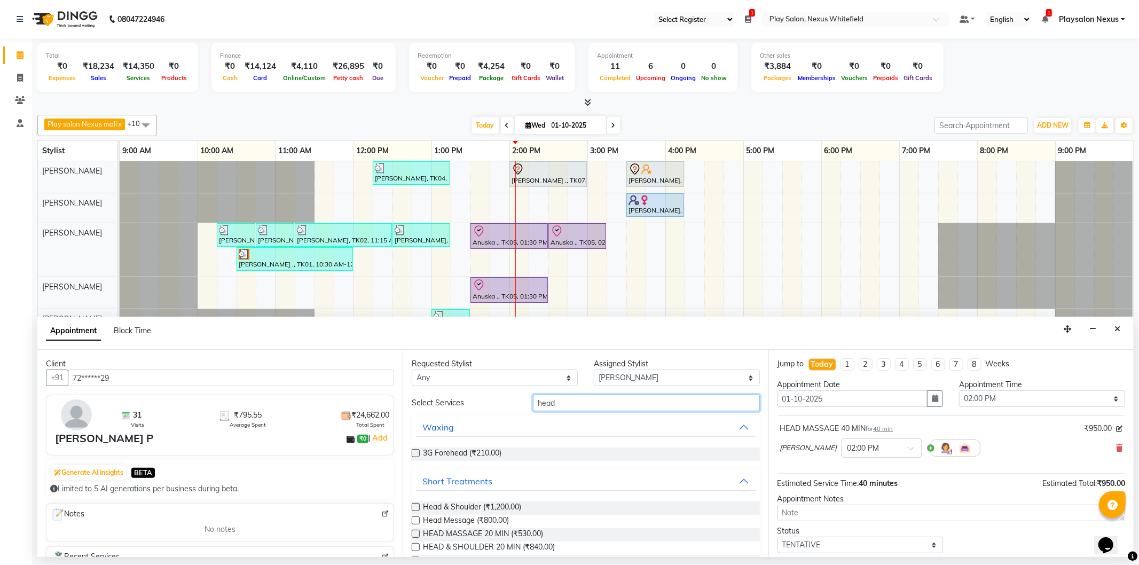
drag, startPoint x: 569, startPoint y: 403, endPoint x: 540, endPoint y: 405, distance: 29.5
click at [540, 405] on input "head" at bounding box center [646, 403] width 226 height 17
type input "h"
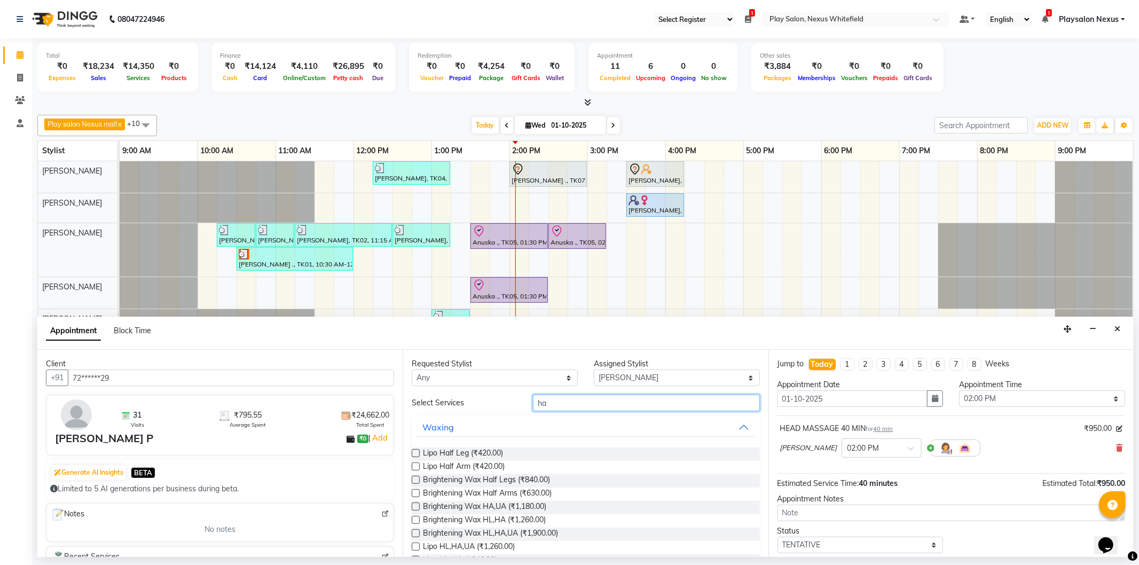
type input "h"
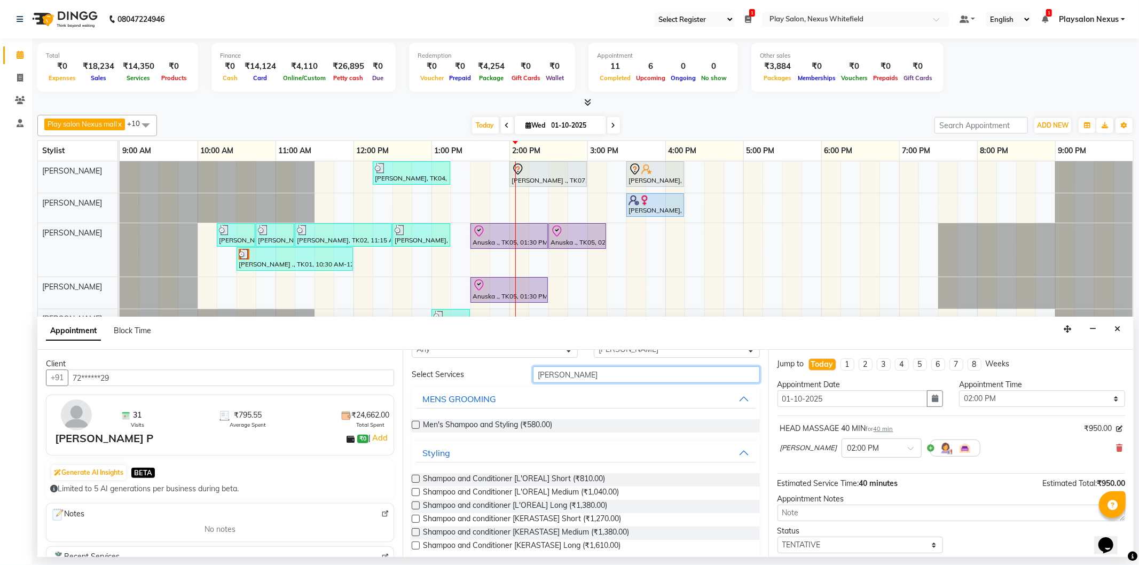
scroll to position [41, 0]
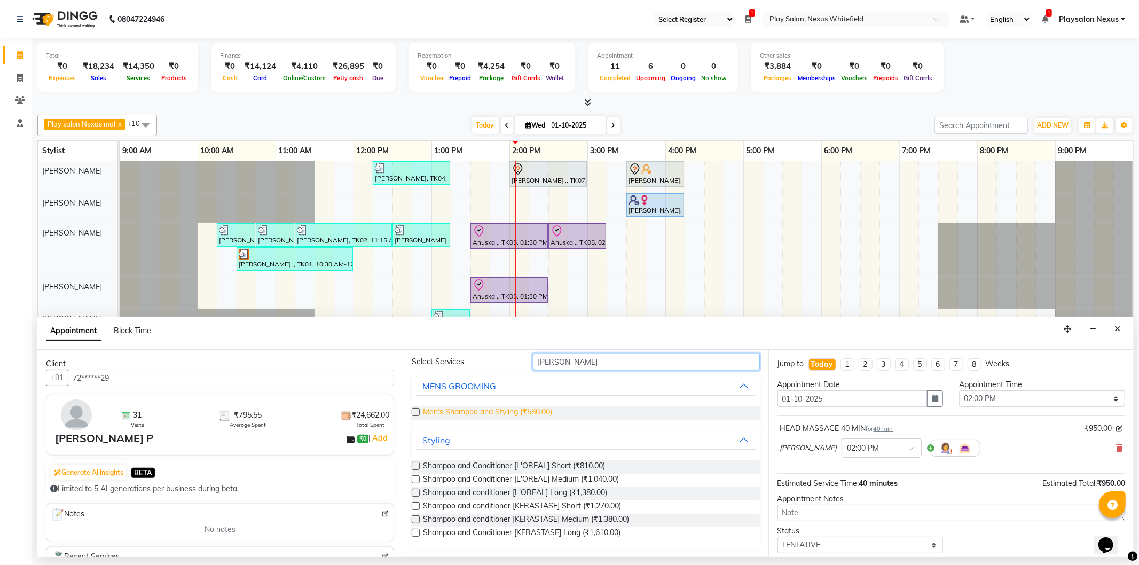
type input "shamp"
click at [463, 412] on span "Men's Shampoo and Styling (₹580.00)" at bounding box center [487, 413] width 129 height 13
checkbox input "false"
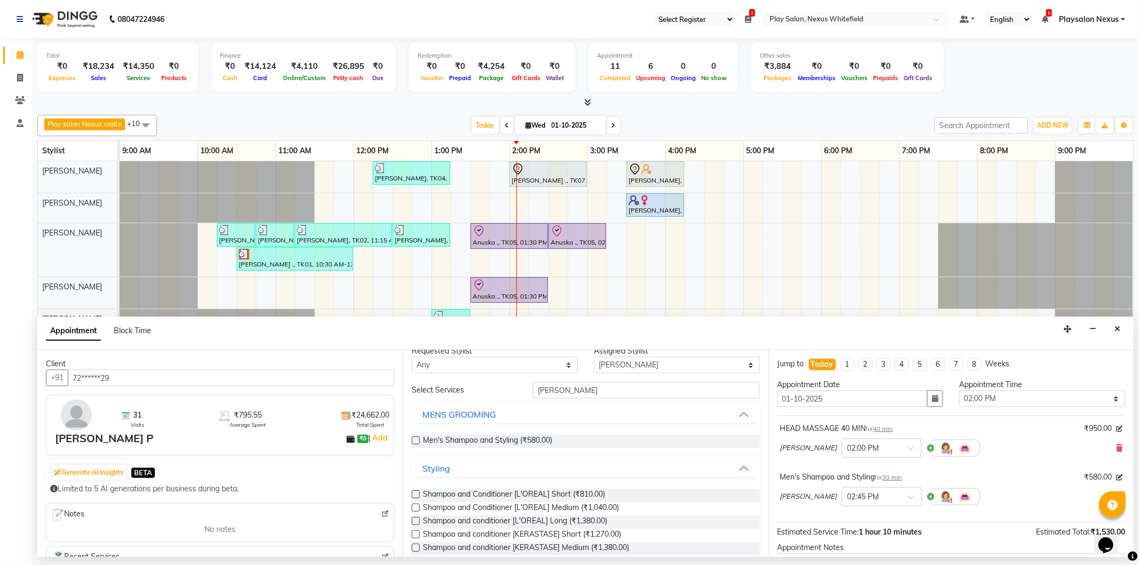
scroll to position [0, 0]
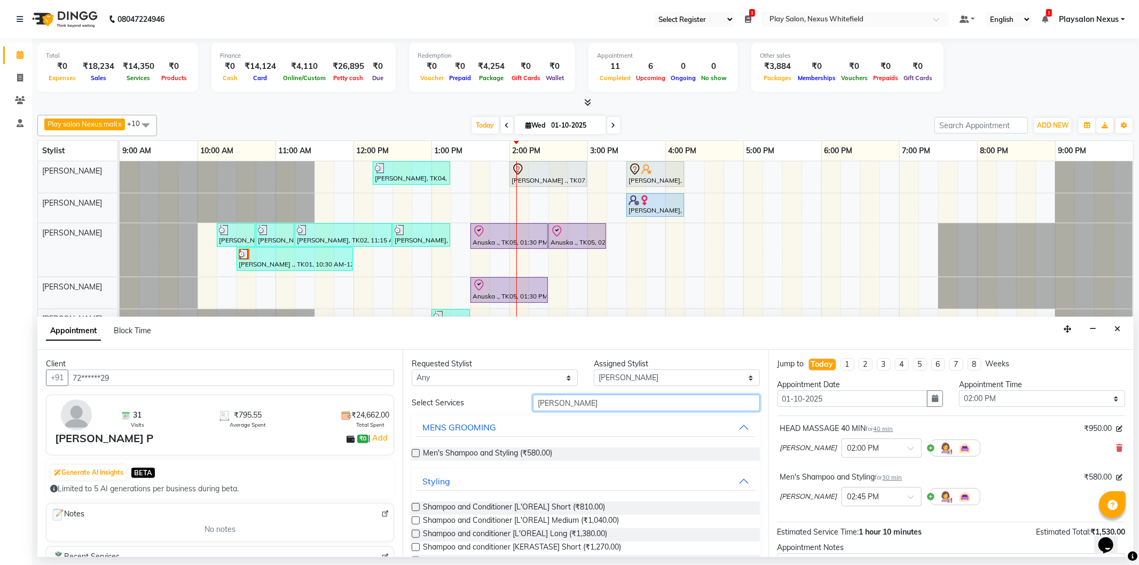
drag, startPoint x: 567, startPoint y: 404, endPoint x: 521, endPoint y: 403, distance: 45.4
click at [525, 403] on div "shamp" at bounding box center [646, 403] width 243 height 17
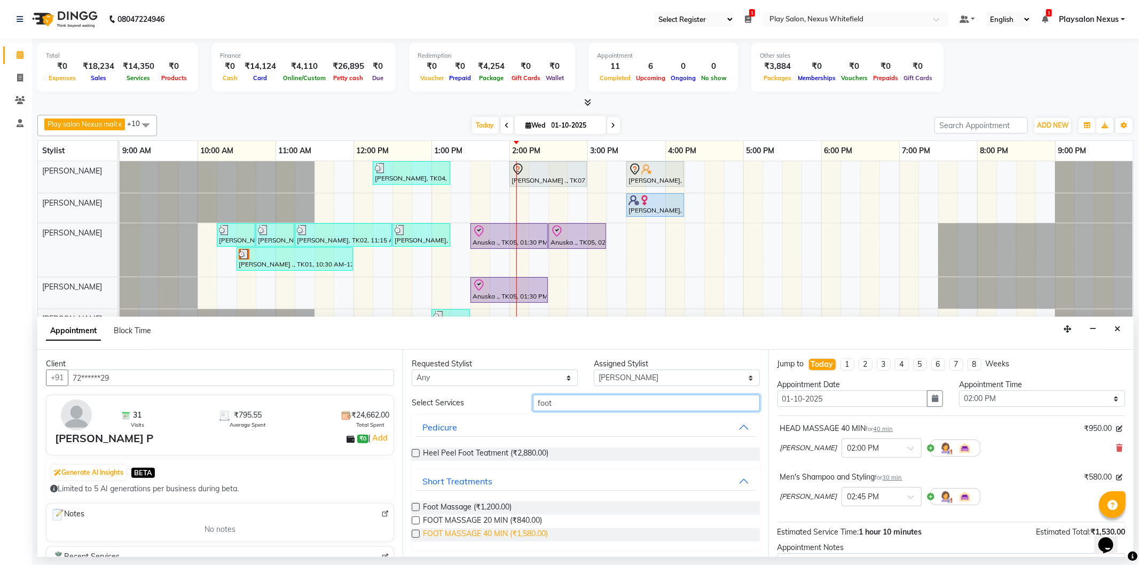
scroll to position [1, 0]
type input "foot"
click at [490, 519] on span "FOOT MASSAGE 20 MIN (₹840.00)" at bounding box center [482, 520] width 119 height 13
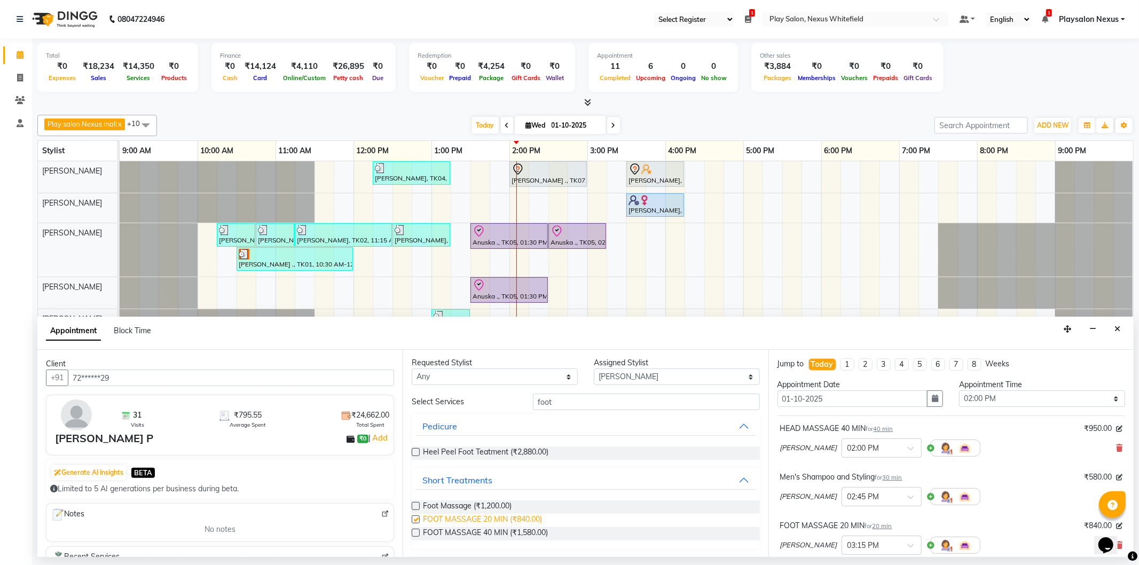
checkbox input "false"
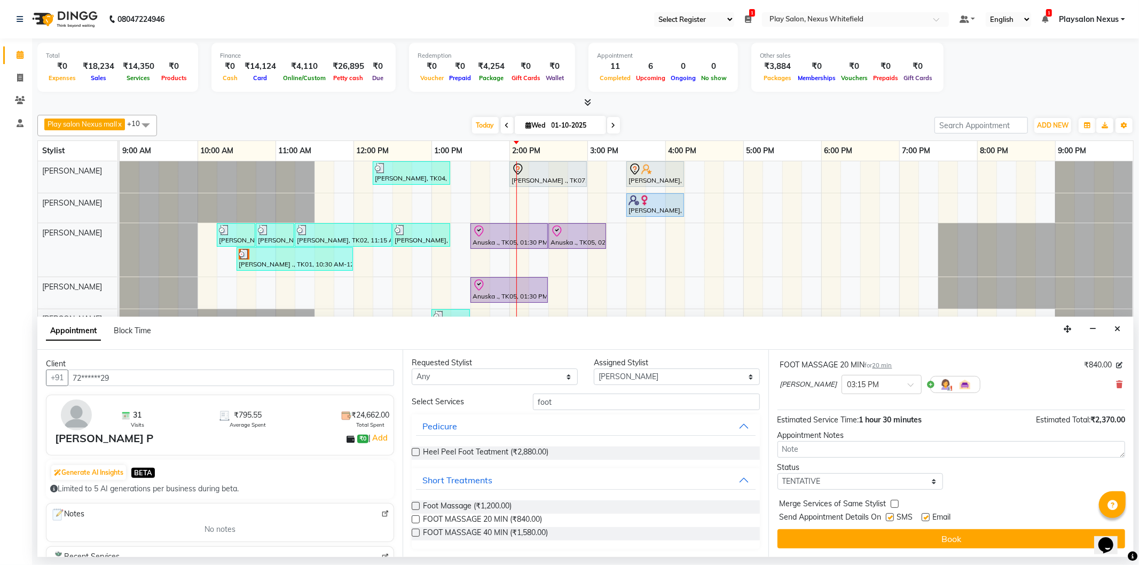
scroll to position [0, 0]
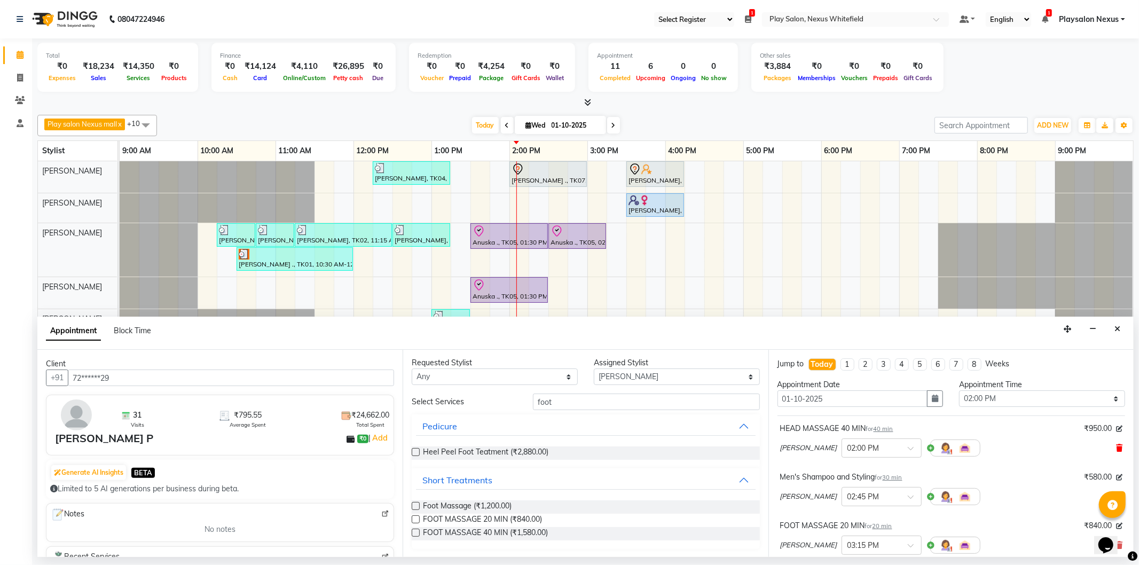
click at [1116, 446] on icon at bounding box center [1119, 447] width 6 height 7
click at [1116, 450] on icon at bounding box center [1119, 447] width 6 height 7
click at [908, 450] on span at bounding box center [914, 451] width 13 height 11
click at [856, 489] on div "02:00 PM" at bounding box center [881, 488] width 79 height 20
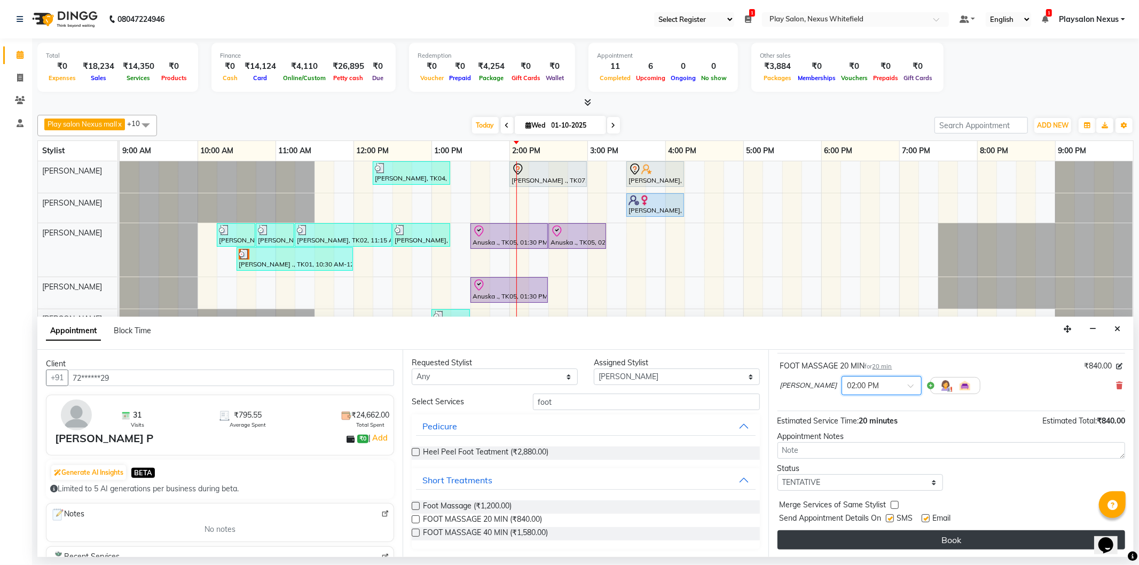
scroll to position [63, 0]
click at [933, 532] on button "Book" at bounding box center [952, 539] width 348 height 19
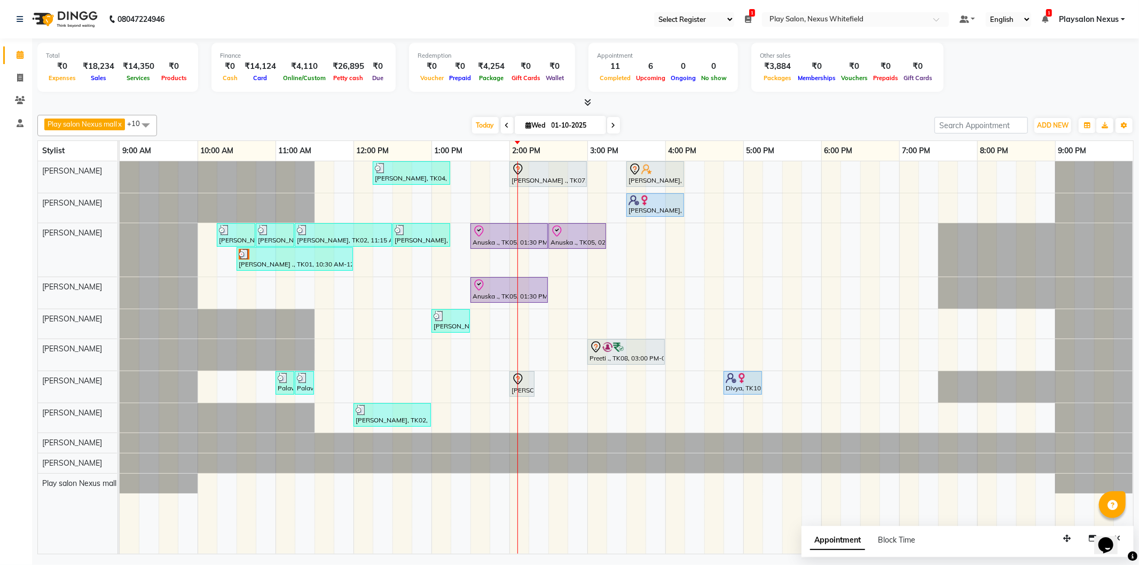
click at [456, 170] on div "Simran Kiran, TK04, 12:15 PM-01:15 PM, Hair Cut Lady (Head Stylist) Vivian ., T…" at bounding box center [627, 357] width 1014 height 393
select select "81395"
select select "tentative"
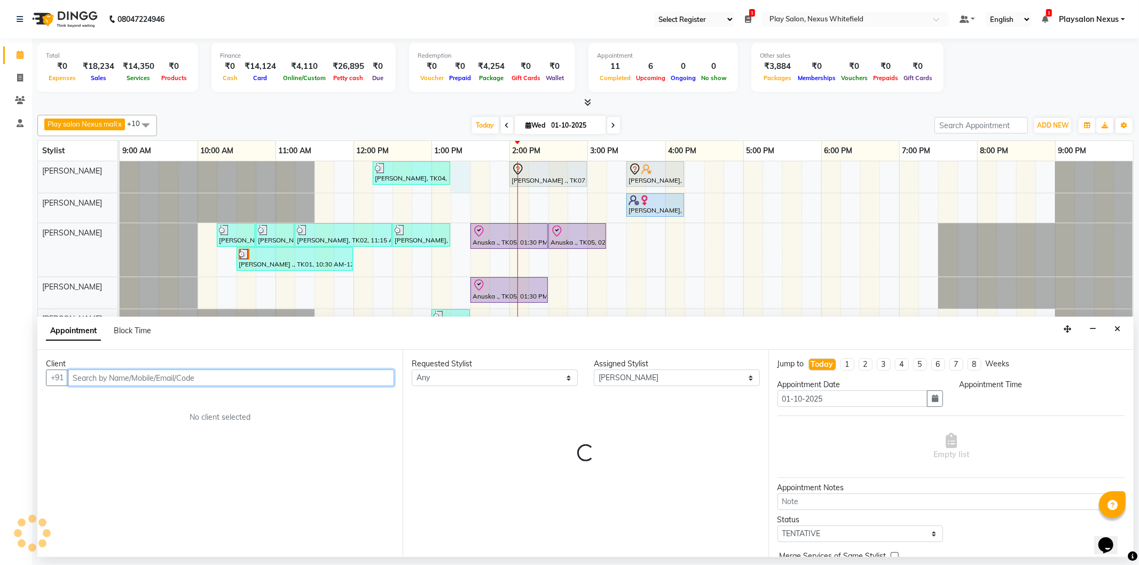
select select "795"
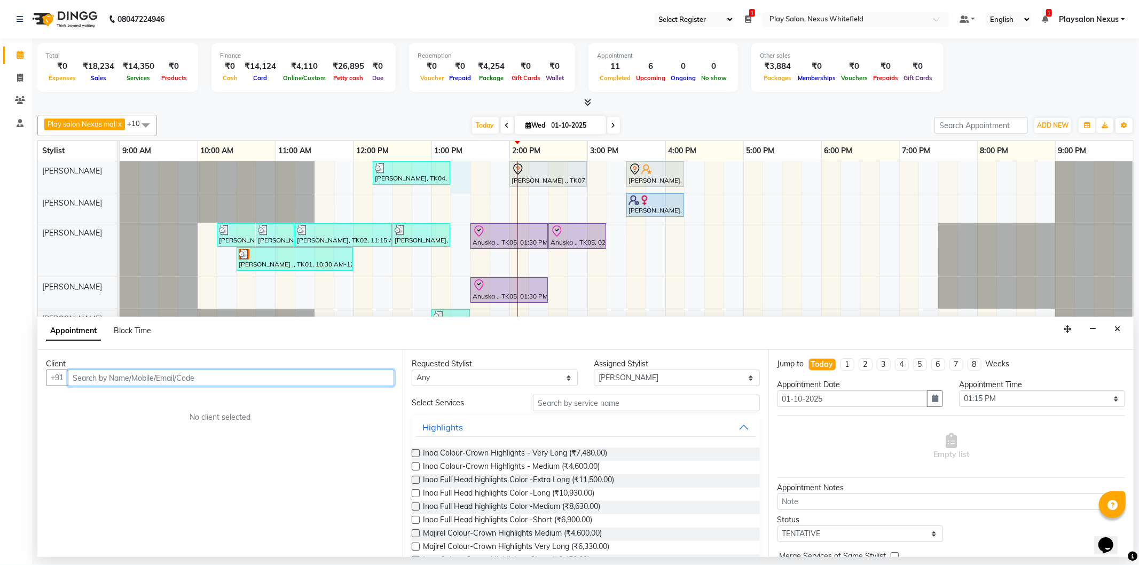
click at [92, 380] on input "text" at bounding box center [231, 378] width 326 height 17
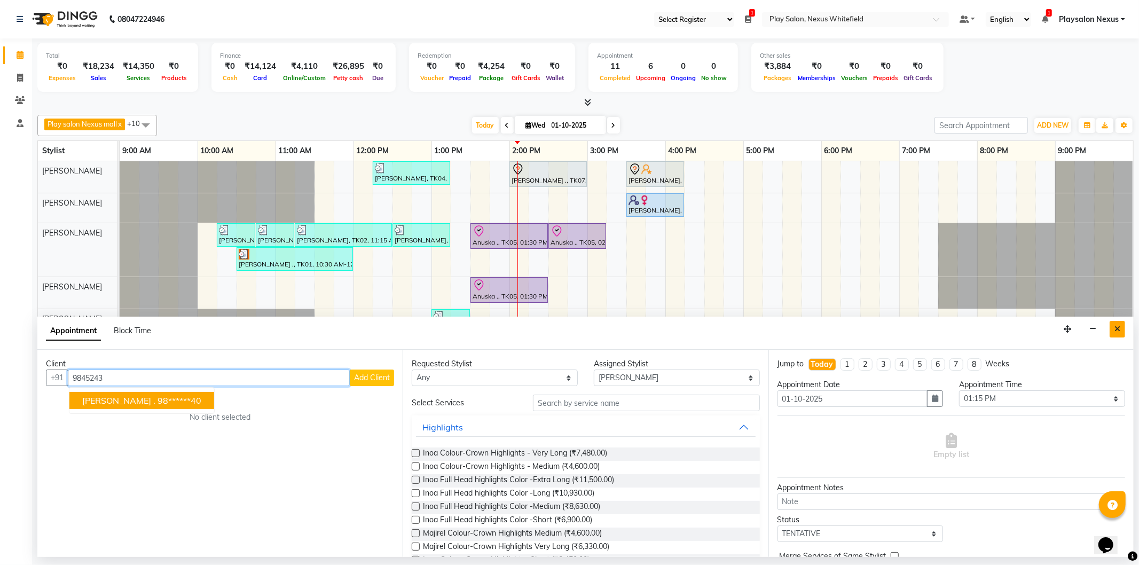
type input "9845243"
click at [1115, 327] on icon "Close" at bounding box center [1118, 328] width 6 height 7
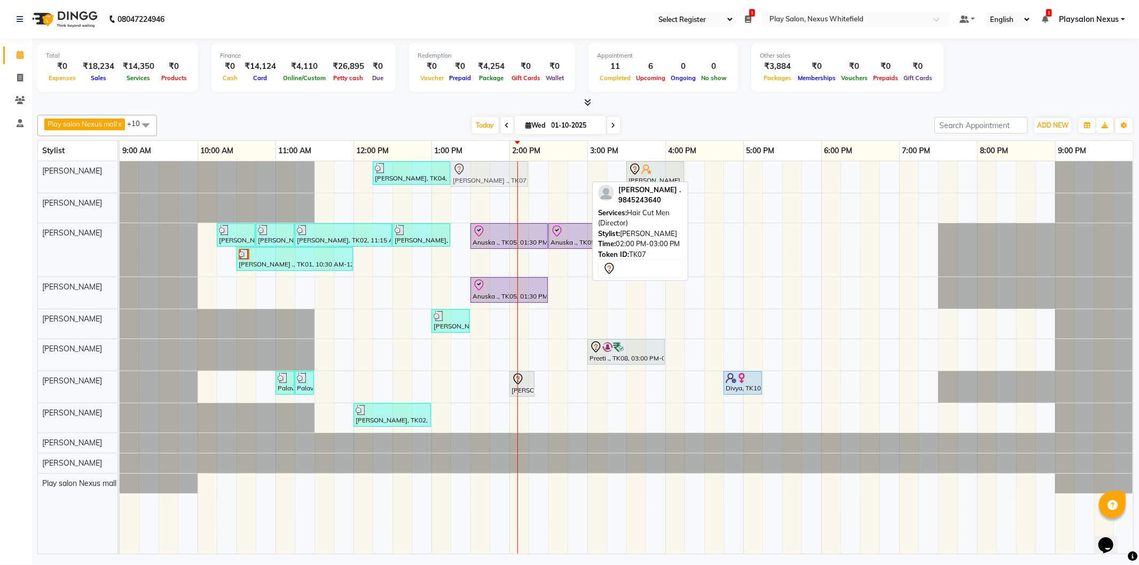
drag, startPoint x: 544, startPoint y: 177, endPoint x: 495, endPoint y: 179, distance: 49.2
click at [120, 179] on div "Simran Kiran, TK04, 12:15 PM-01:15 PM, Hair Cut Lady (Head Stylist) Vivian ., T…" at bounding box center [120, 177] width 0 height 32
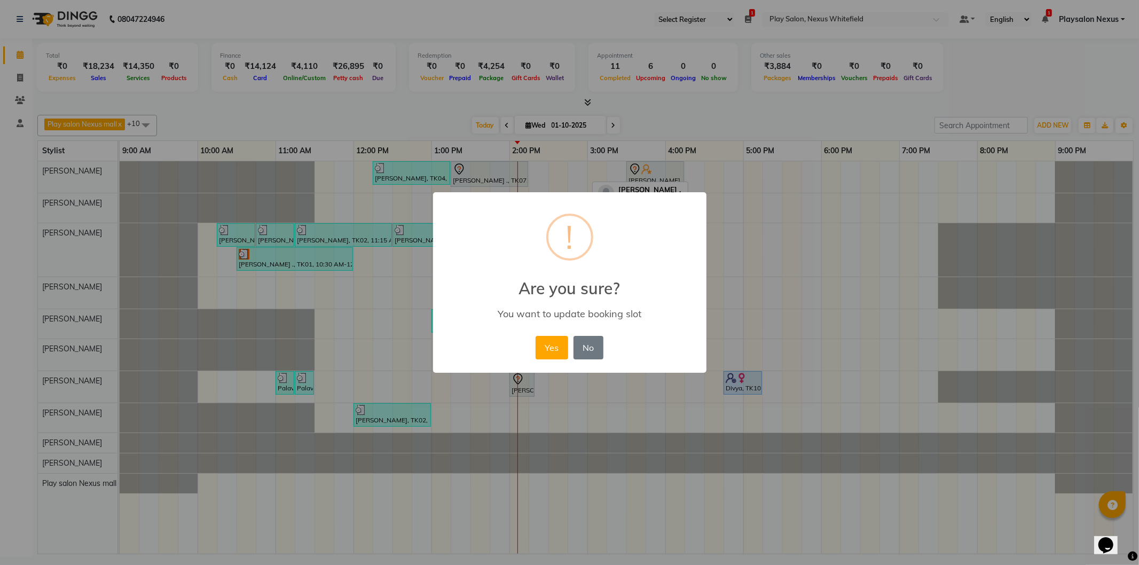
click at [541, 350] on button "Yes" at bounding box center [552, 348] width 33 height 24
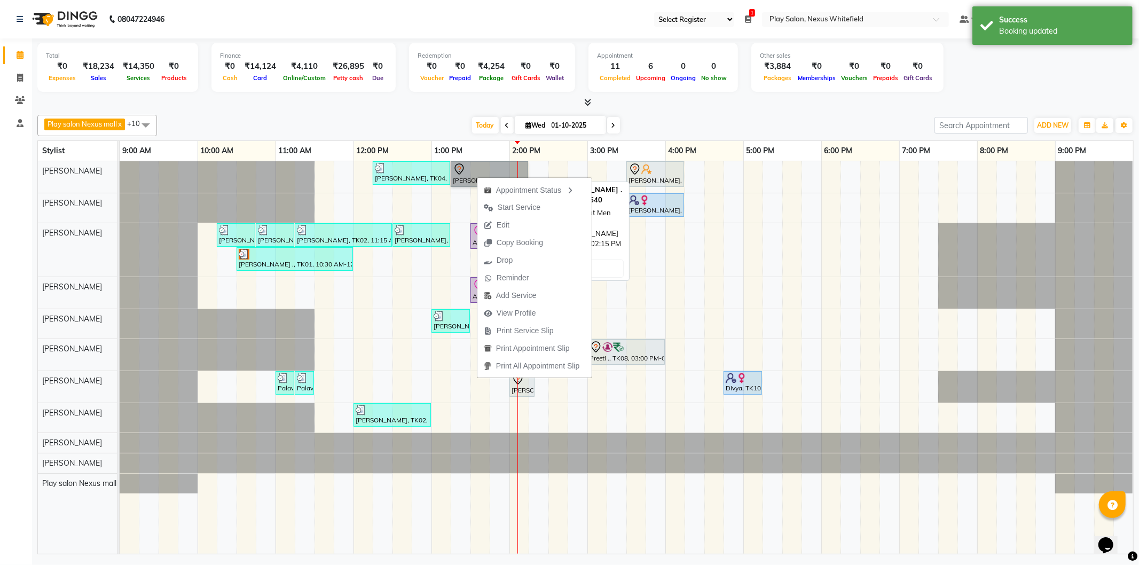
click at [471, 168] on link "Vivian ., TK07, 01:15 PM-02:15 PM, Hair Cut Men (Director)" at bounding box center [489, 174] width 77 height 26
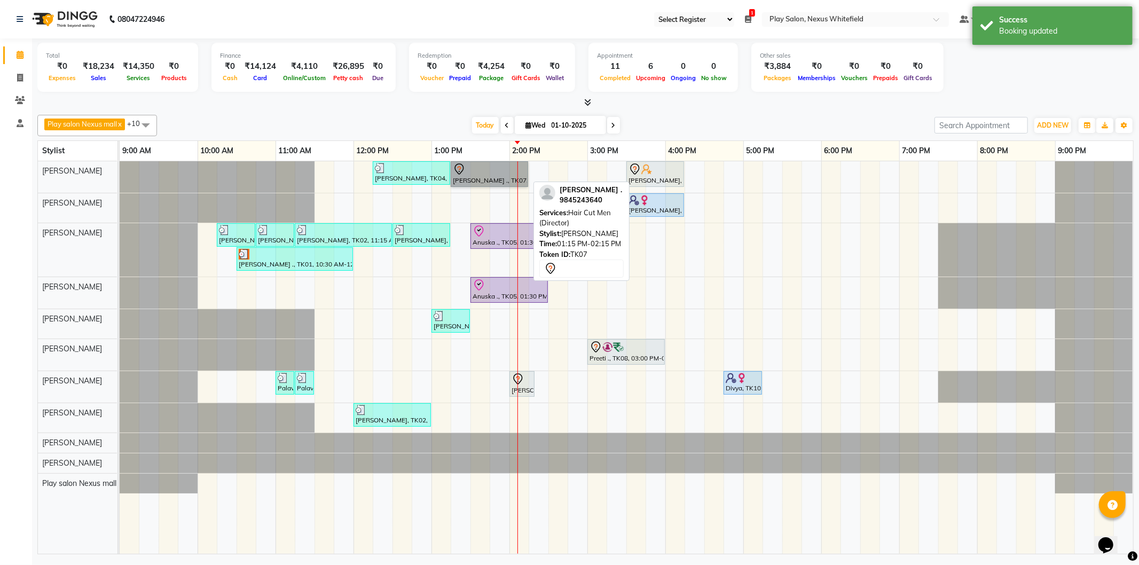
click at [484, 166] on link "Vivian ., TK07, 01:15 PM-02:15 PM, Hair Cut Men (Director)" at bounding box center [489, 174] width 77 height 26
select select "7"
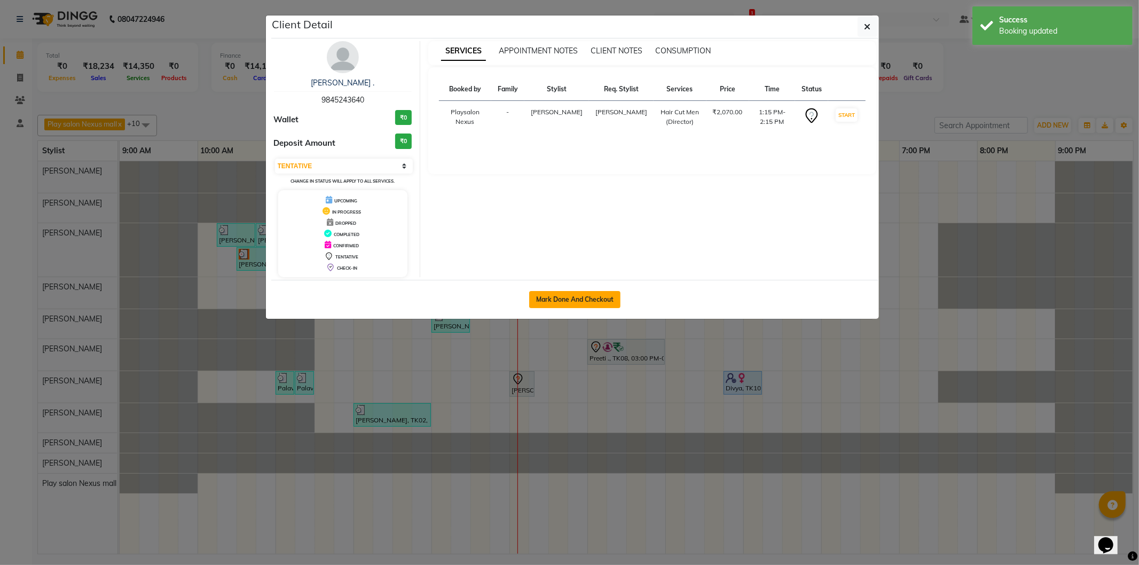
click at [568, 307] on button "Mark Done And Checkout" at bounding box center [574, 299] width 91 height 17
select select "8356"
select select "service"
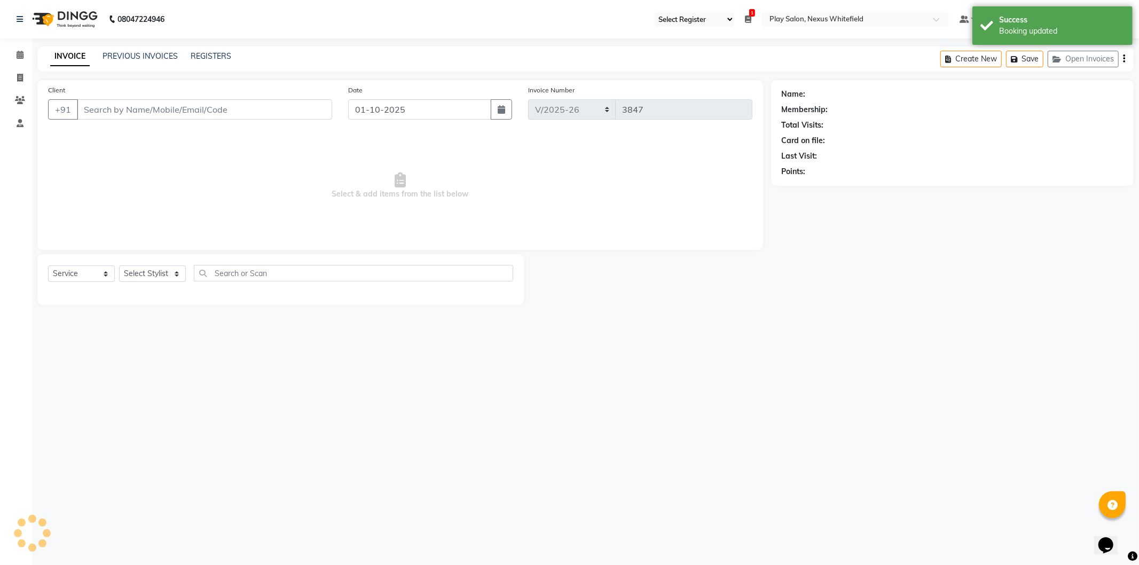
type input "98******40"
select select "81395"
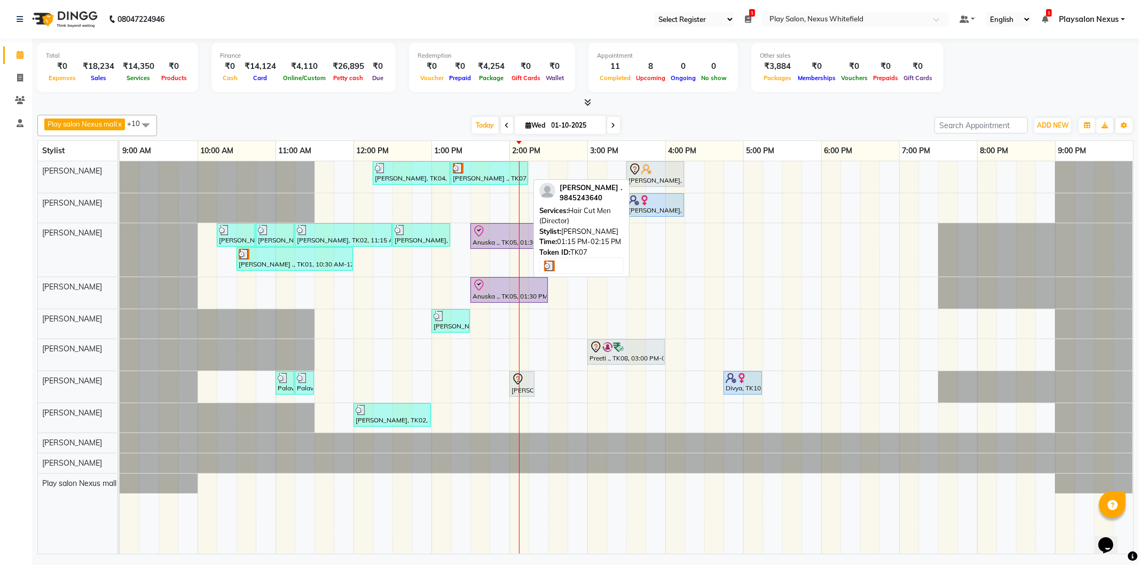
click at [468, 169] on div at bounding box center [489, 168] width 73 height 11
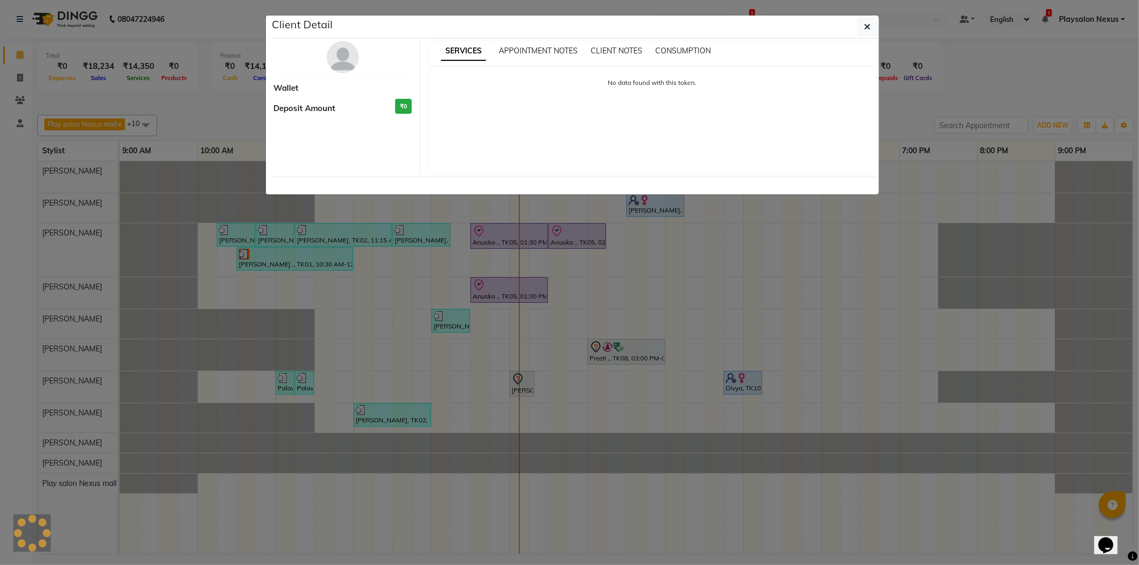
select select "3"
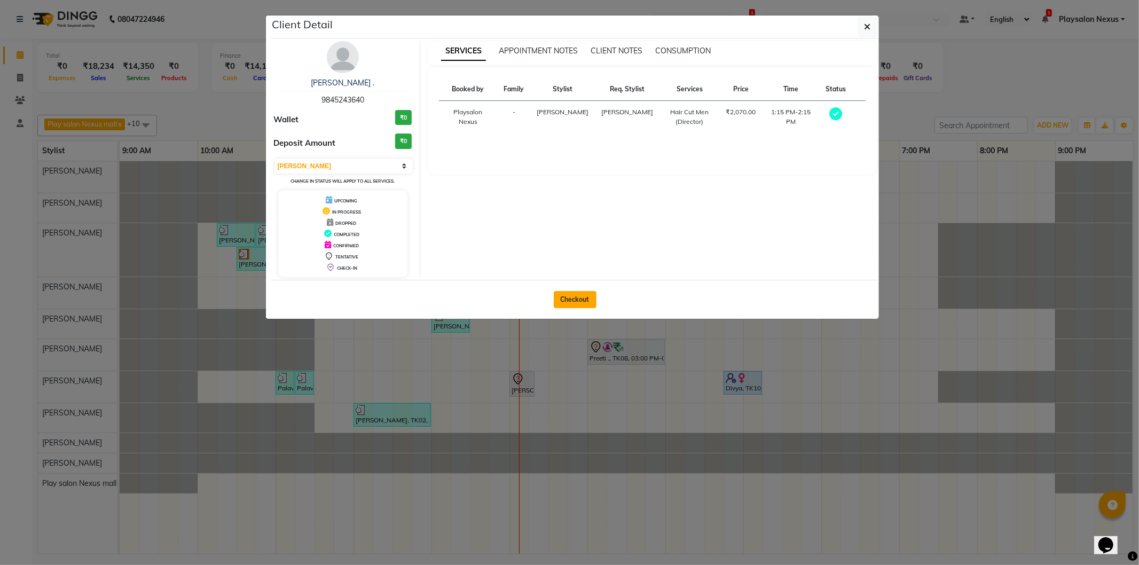
click at [581, 302] on button "Checkout" at bounding box center [575, 299] width 43 height 17
select select "service"
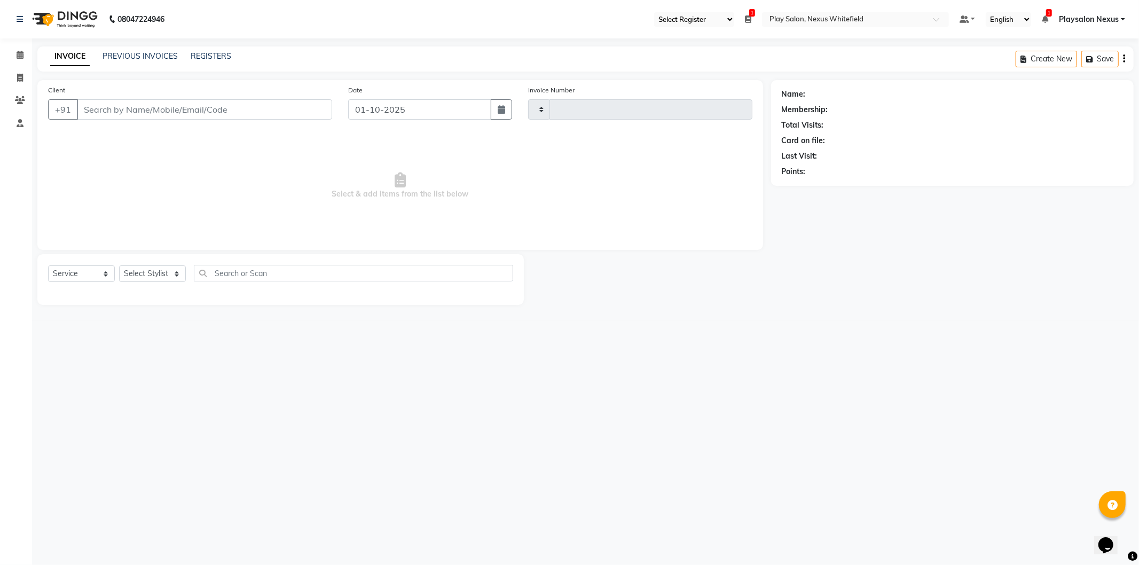
type input "3847"
select select "8356"
type input "98******40"
select select "81395"
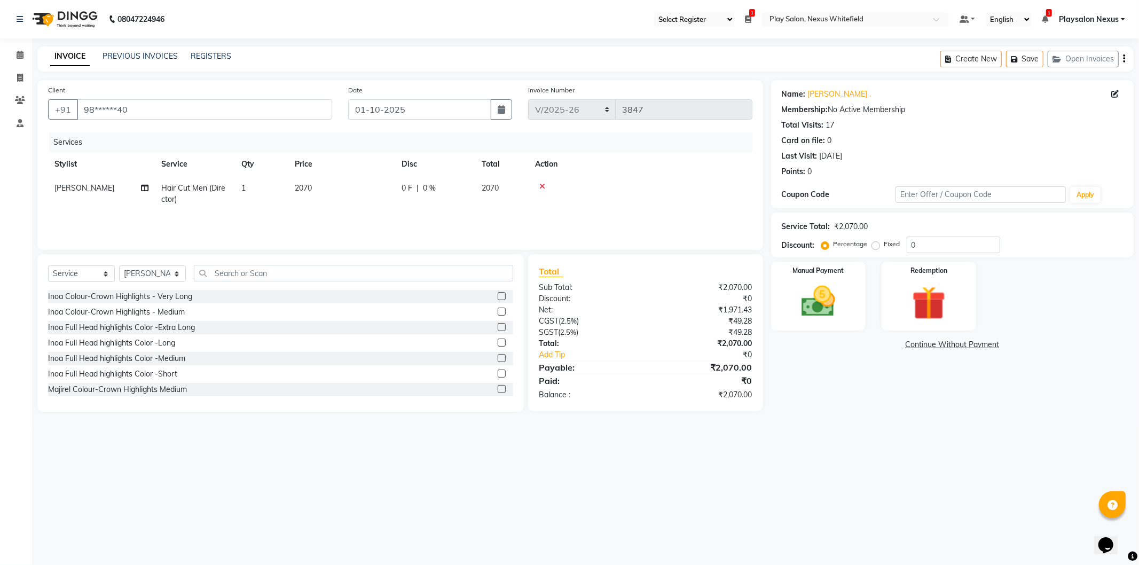
click at [211, 189] on span "Hair Cut Men (Director)" at bounding box center [193, 193] width 64 height 21
select select "81395"
click at [264, 190] on span at bounding box center [267, 193] width 21 height 20
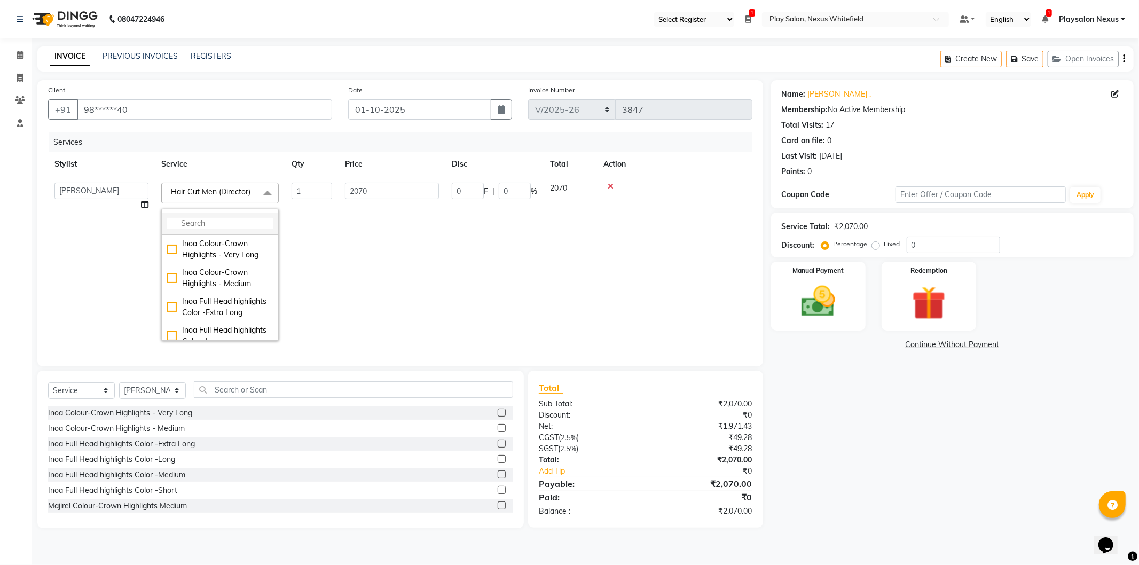
click at [186, 221] on input "multiselect-search" at bounding box center [220, 223] width 106 height 11
type input "hair c"
click at [215, 298] on div "Hair Cut Men (Head Stylist)" at bounding box center [220, 296] width 106 height 22
type input "1730"
checkbox input "true"
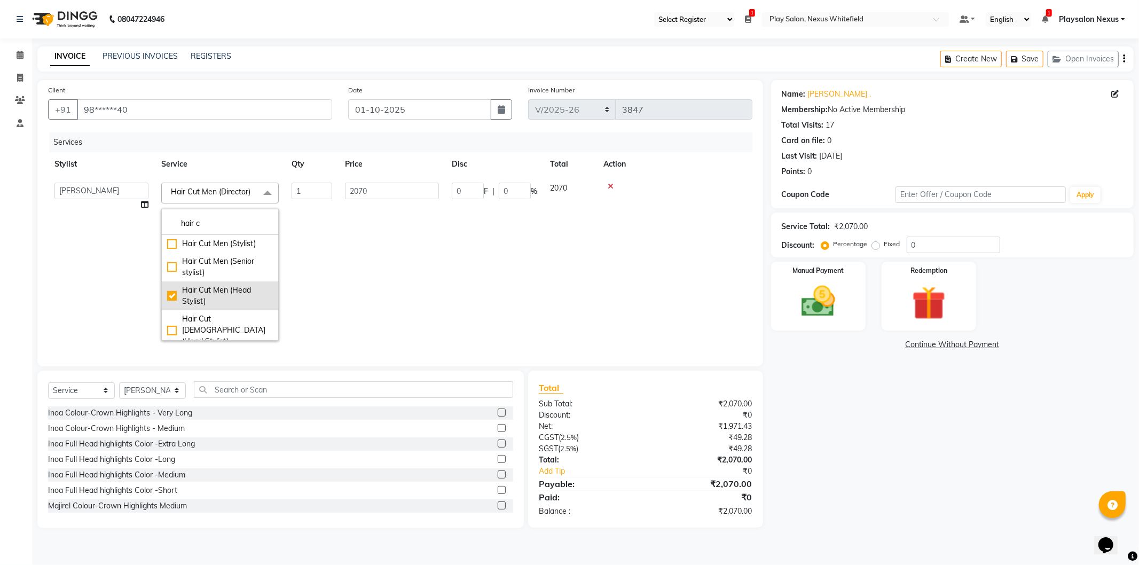
checkbox input "false"
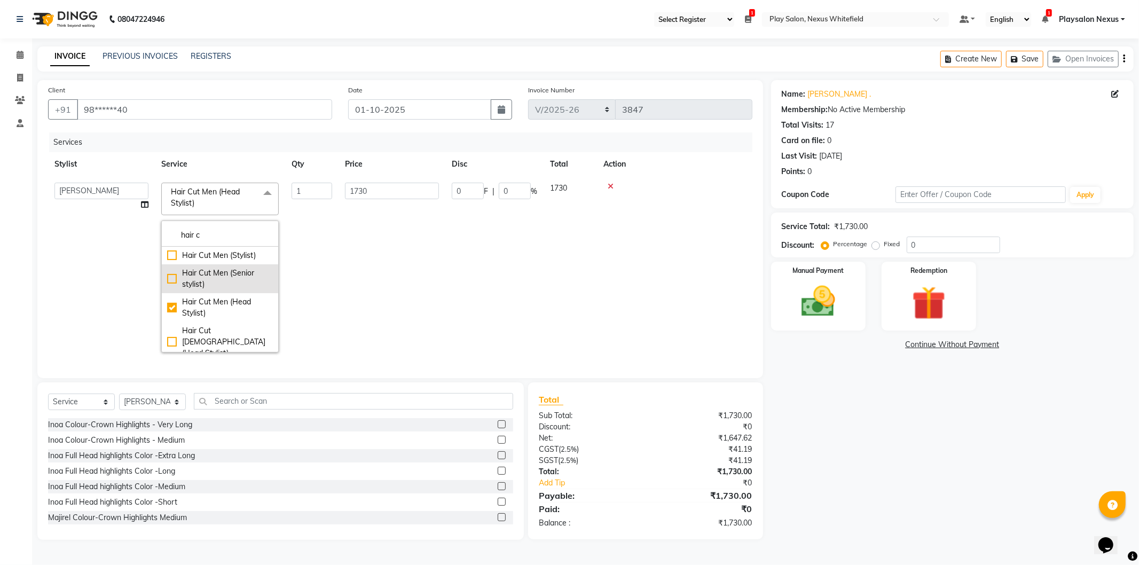
click at [226, 278] on div "Hair Cut Men (Senior stylist)" at bounding box center [220, 279] width 106 height 22
type input "1270"
checkbox input "true"
checkbox input "false"
click at [304, 263] on td "1" at bounding box center [311, 267] width 53 height 183
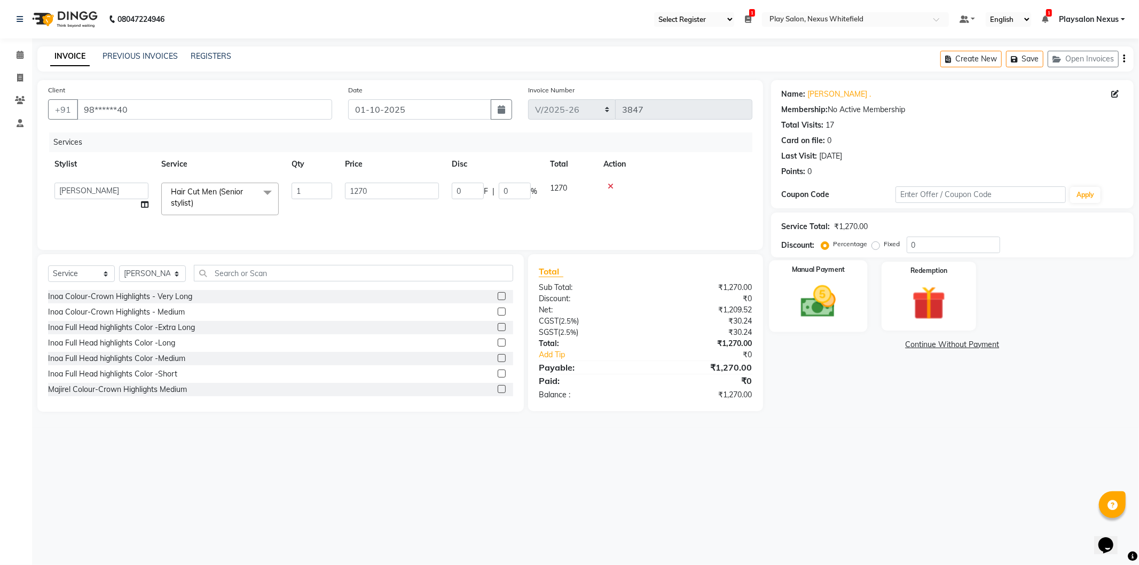
click at [835, 290] on img at bounding box center [818, 302] width 57 height 41
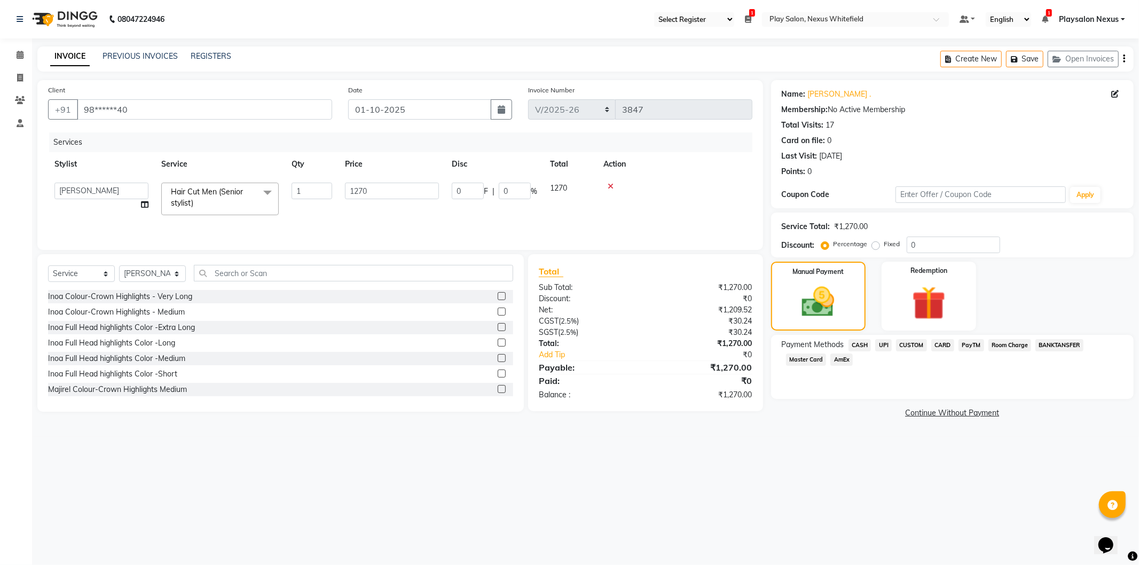
click at [863, 344] on span "CASH" at bounding box center [860, 345] width 23 height 12
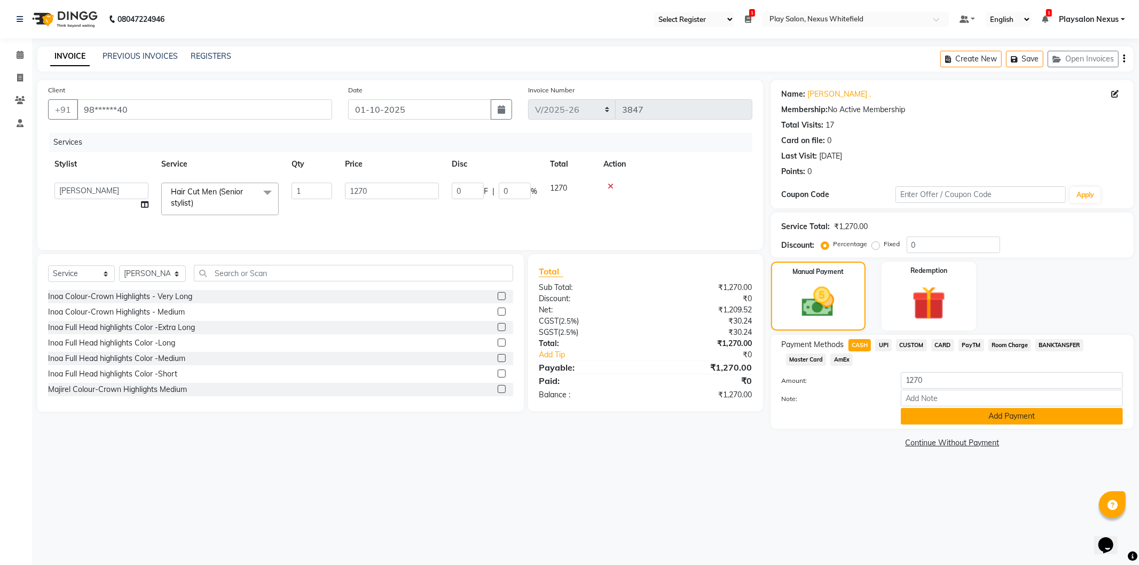
click at [962, 415] on button "Add Payment" at bounding box center [1012, 416] width 222 height 17
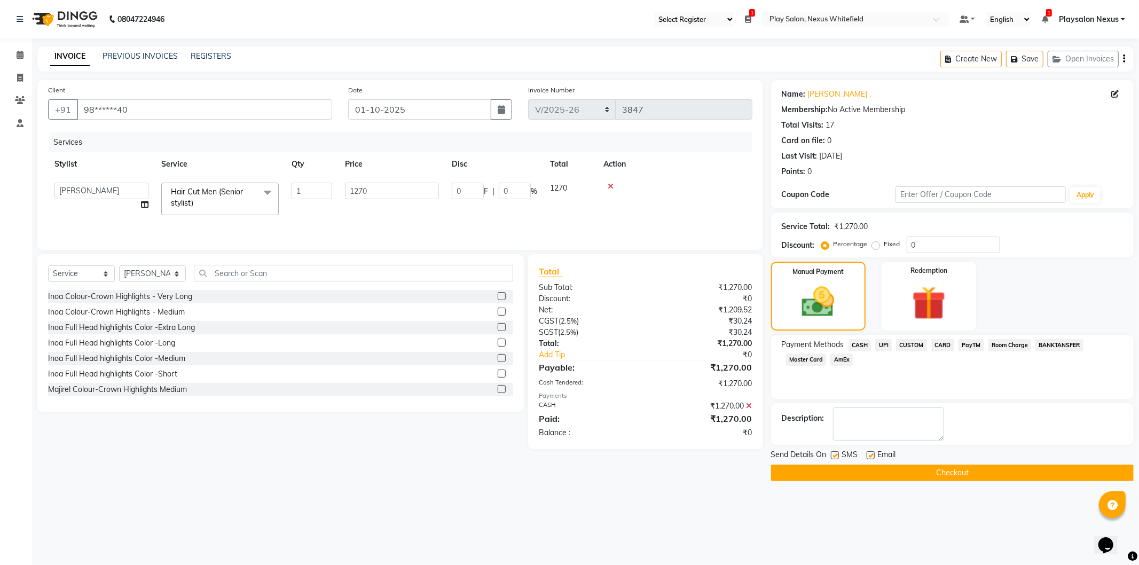
click at [939, 471] on button "Checkout" at bounding box center [952, 473] width 363 height 17
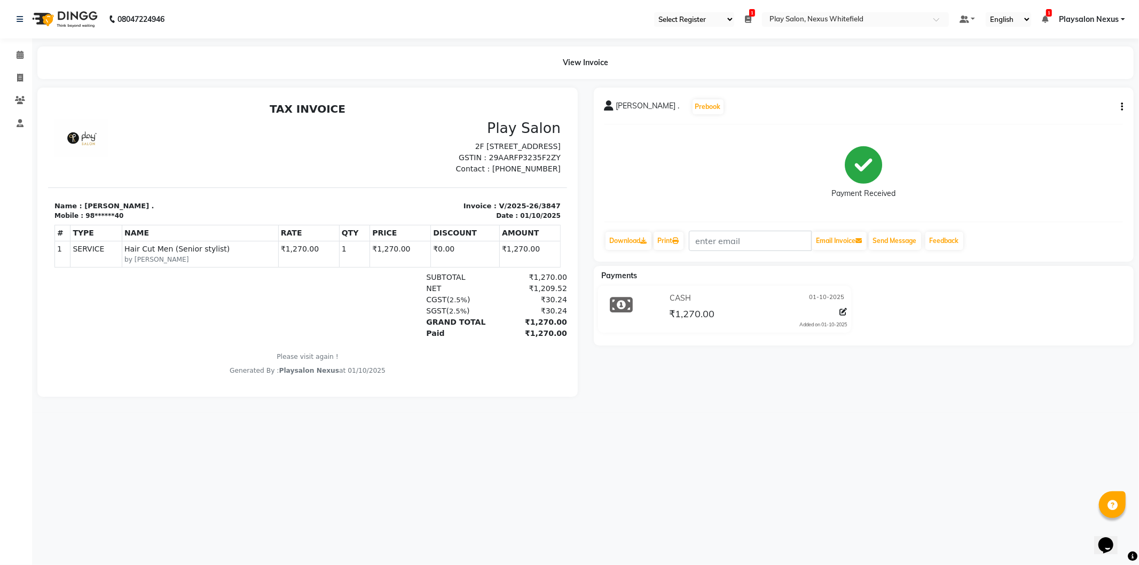
select select "8356"
select select "service"
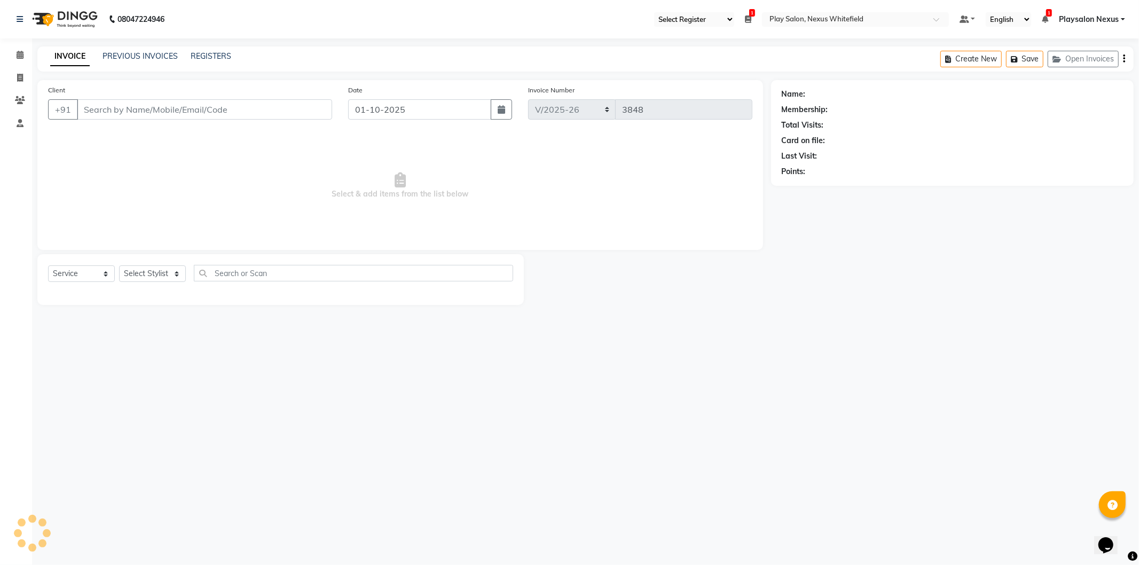
type input "98******40"
select select "81395"
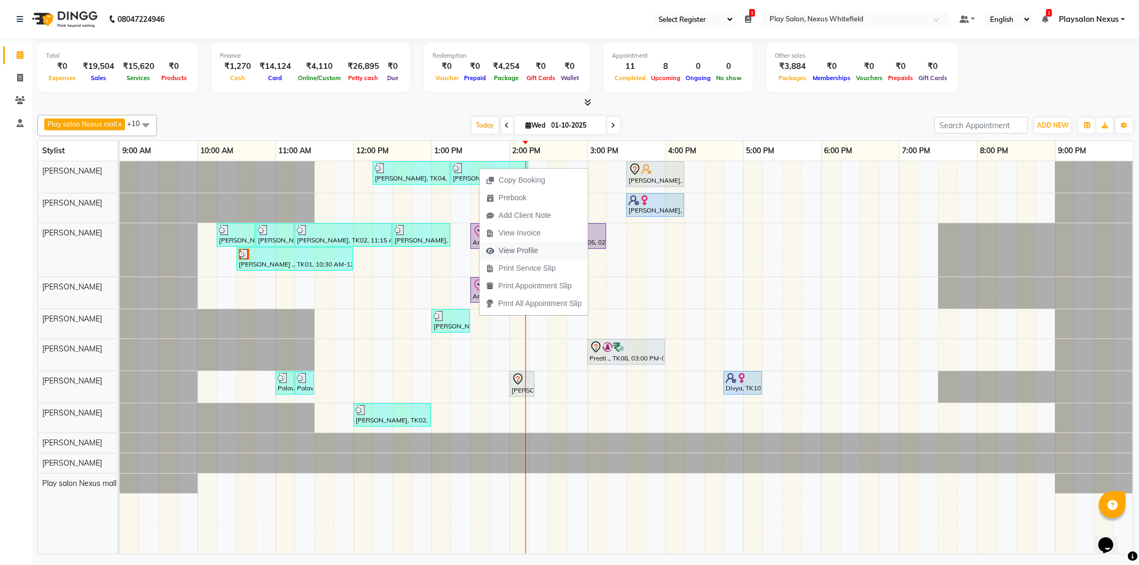
click at [521, 253] on span "View Profile" at bounding box center [519, 250] width 40 height 11
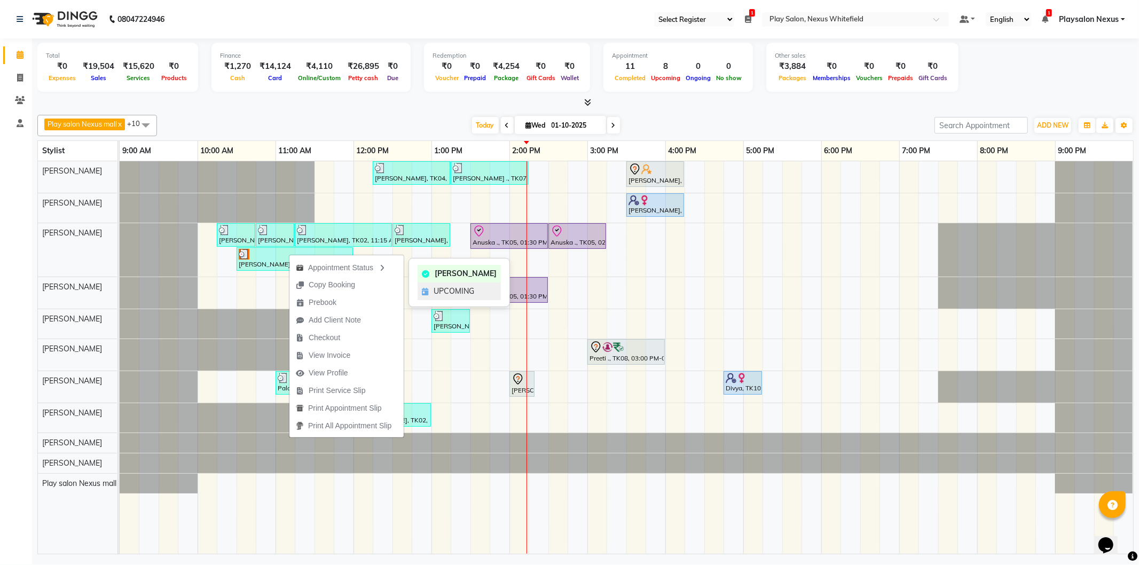
click at [454, 290] on span "UPCOMING" at bounding box center [454, 291] width 41 height 11
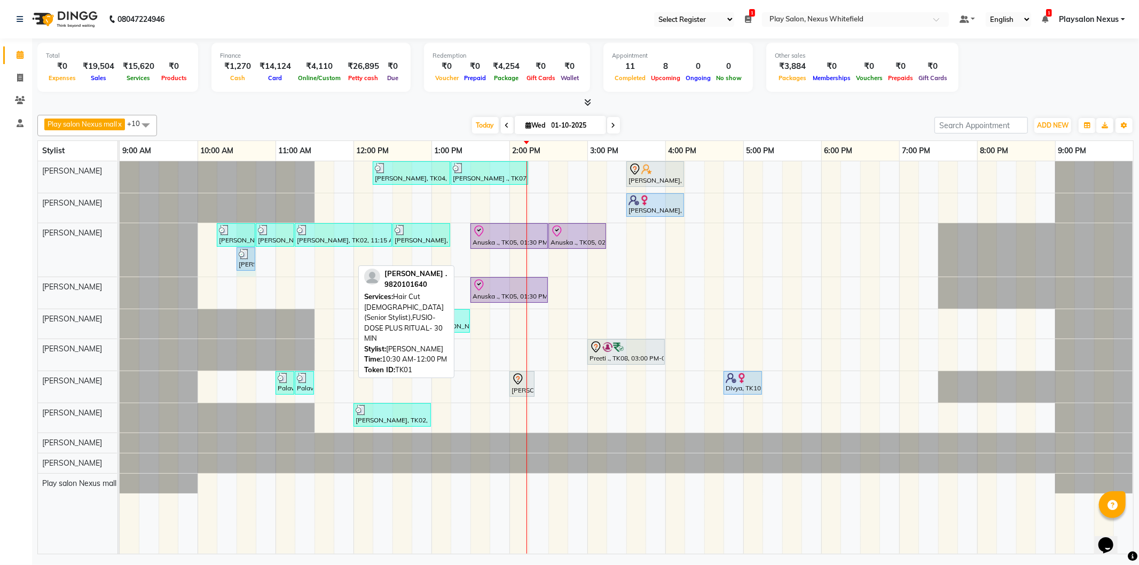
drag, startPoint x: 351, startPoint y: 256, endPoint x: 253, endPoint y: 262, distance: 97.9
click at [120, 262] on div "Richa ., TK09, 10:15 AM-10:45 AM, Hair Cut Lady (Head Stylist) Richa ., TK09, 1…" at bounding box center [120, 249] width 0 height 53
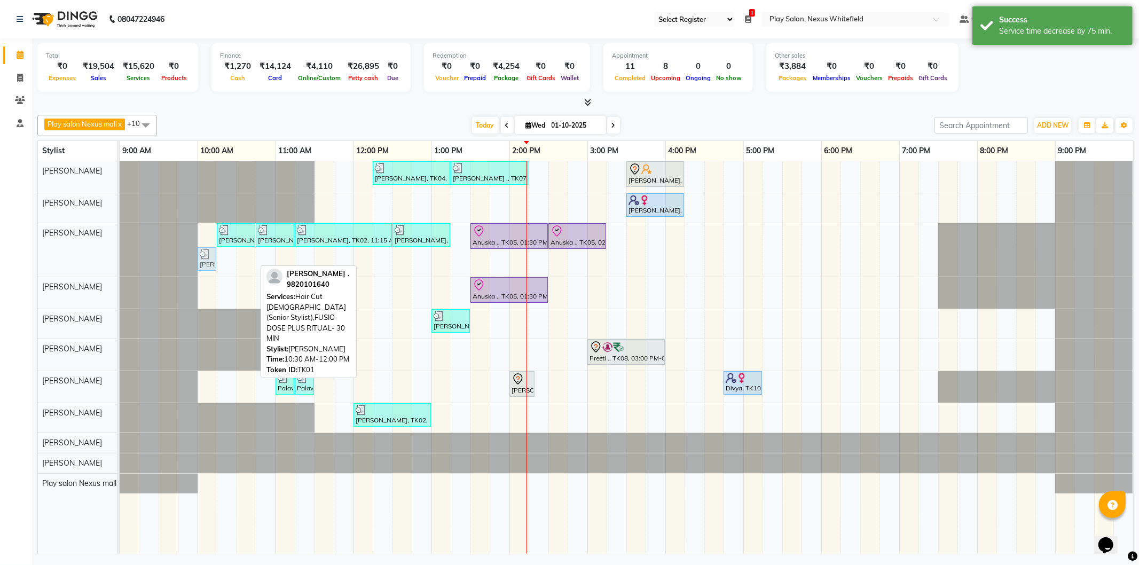
drag, startPoint x: 246, startPoint y: 262, endPoint x: 210, endPoint y: 258, distance: 36.0
click at [120, 258] on div "Richa ., TK09, 10:15 AM-10:45 AM, Hair Cut Lady (Head Stylist) Richa ., TK09, 1…" at bounding box center [120, 249] width 0 height 53
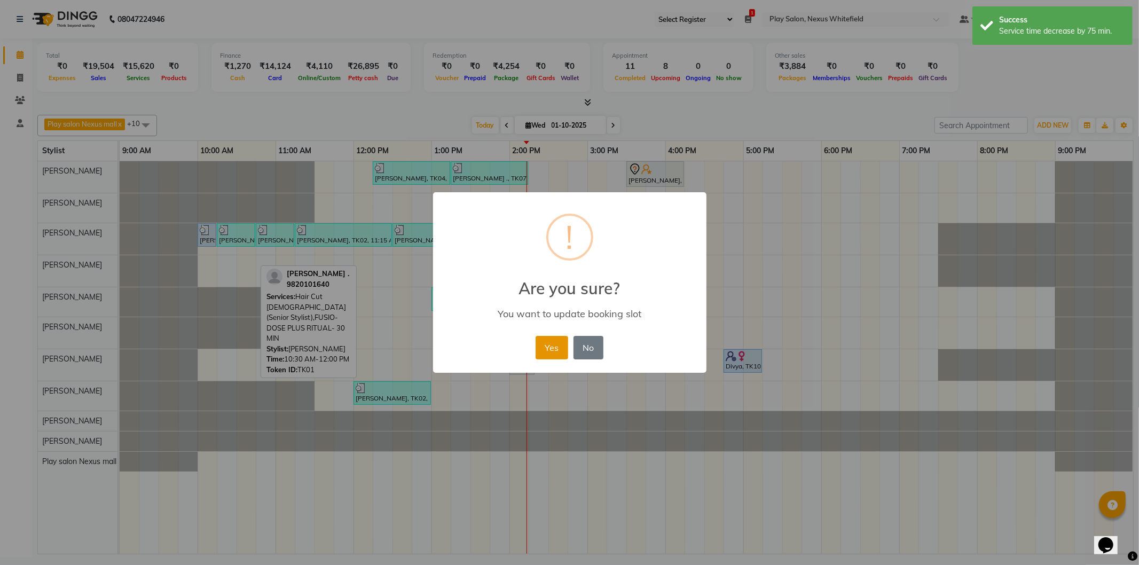
click at [542, 346] on button "Yes" at bounding box center [552, 348] width 33 height 24
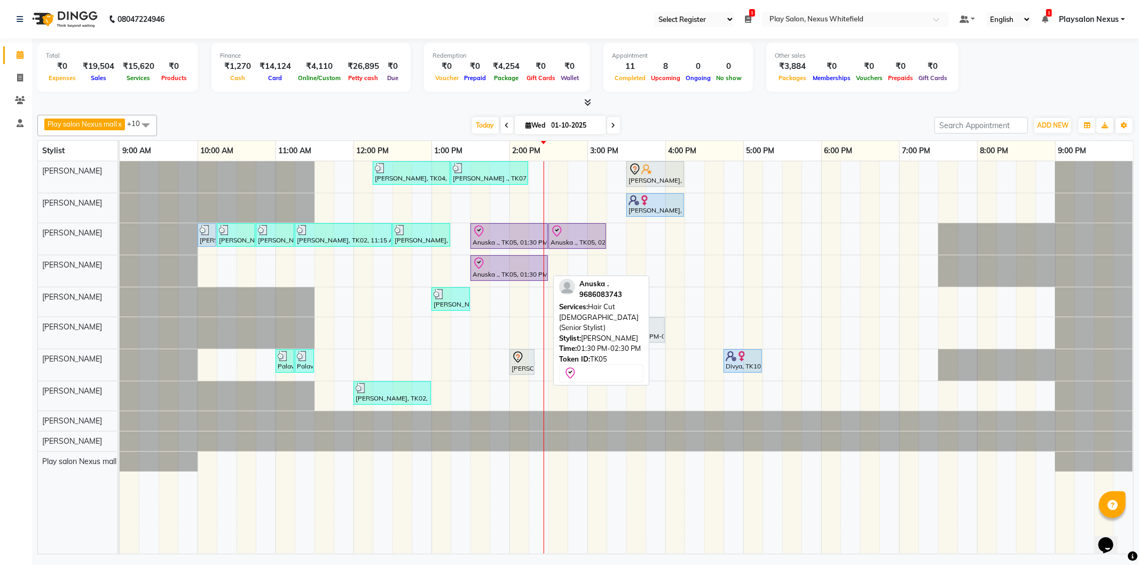
click at [532, 268] on div at bounding box center [509, 263] width 73 height 13
click at [532, 266] on div at bounding box center [509, 263] width 73 height 13
select select "8"
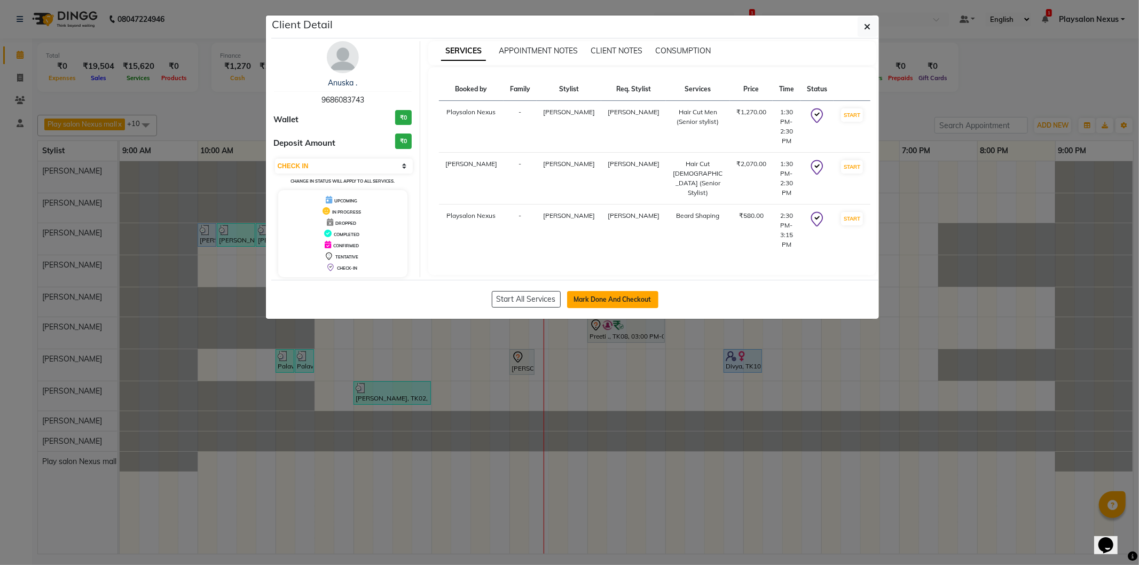
click at [608, 298] on button "Mark Done And Checkout" at bounding box center [612, 299] width 91 height 17
select select "service"
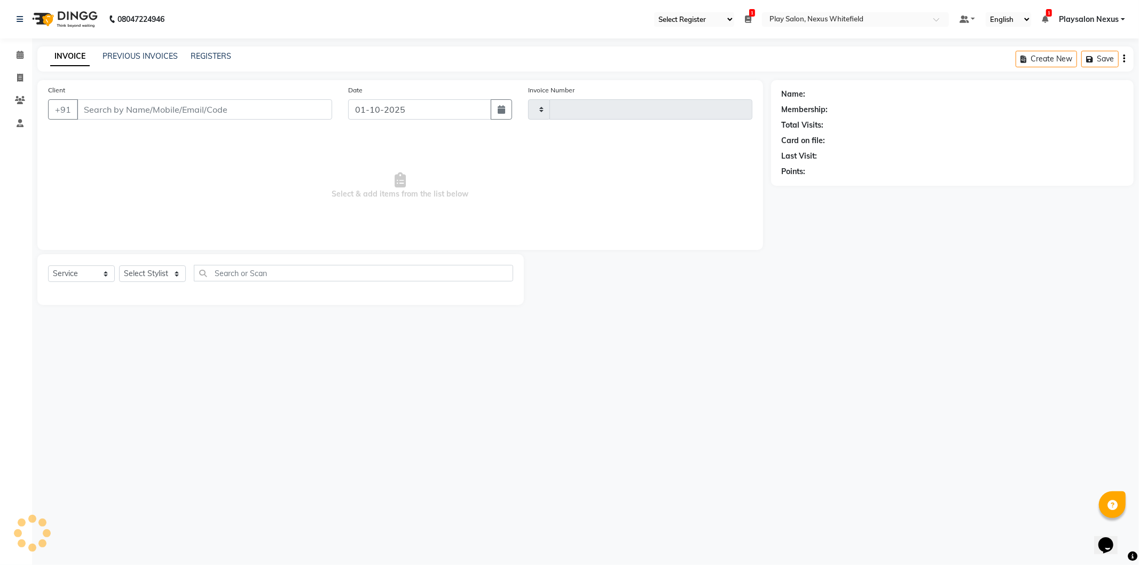
type input "3848"
select select "8356"
type input "96******43"
select select "81391"
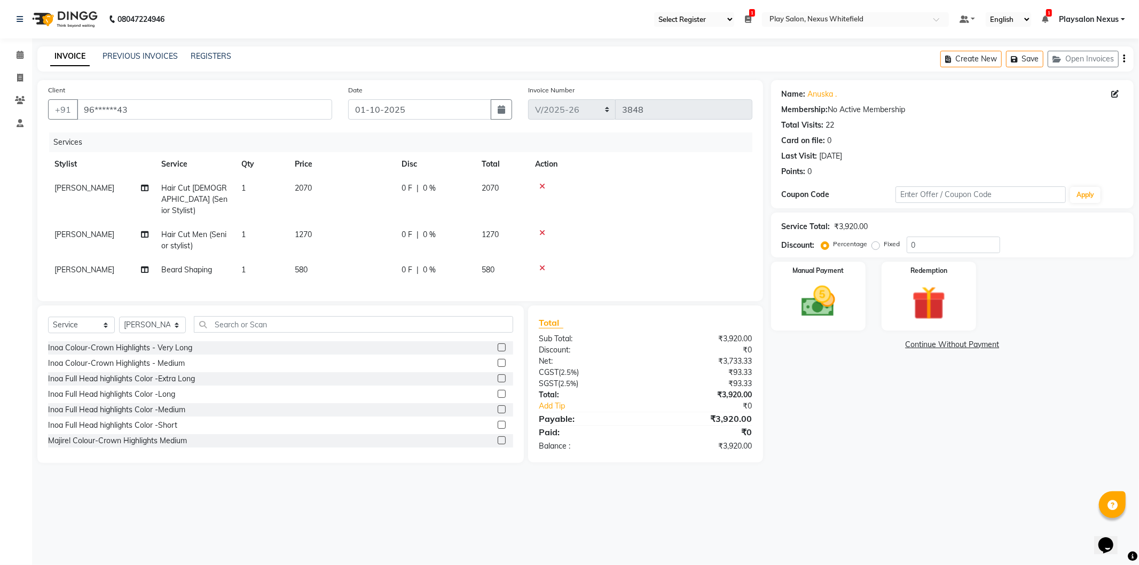
click at [188, 198] on span "Hair Cut Lady (Senior Stylist)" at bounding box center [194, 199] width 66 height 32
select select "81405"
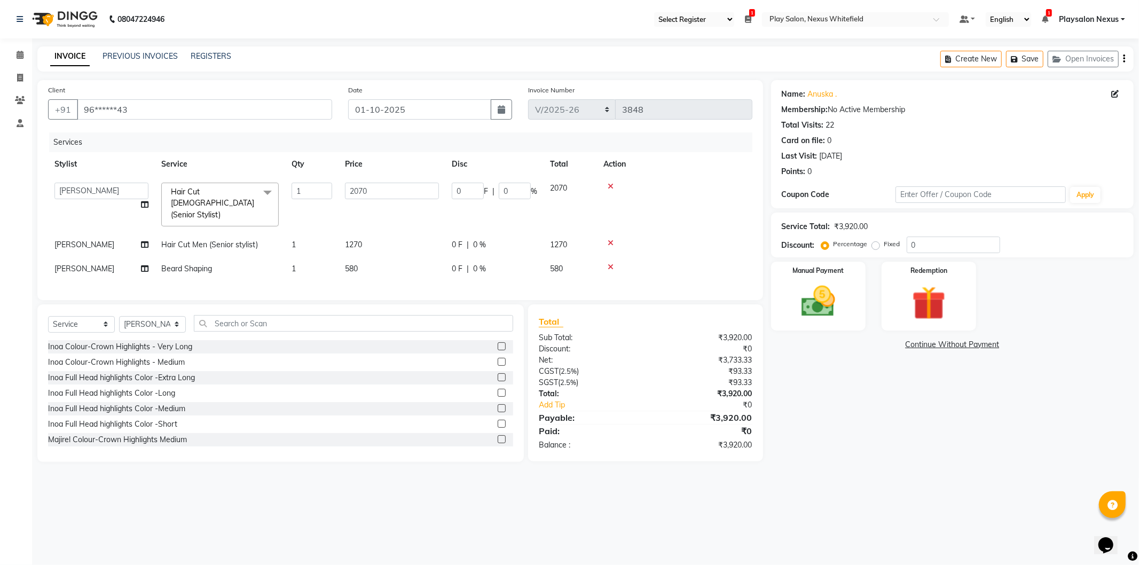
click at [265, 193] on span at bounding box center [267, 193] width 21 height 20
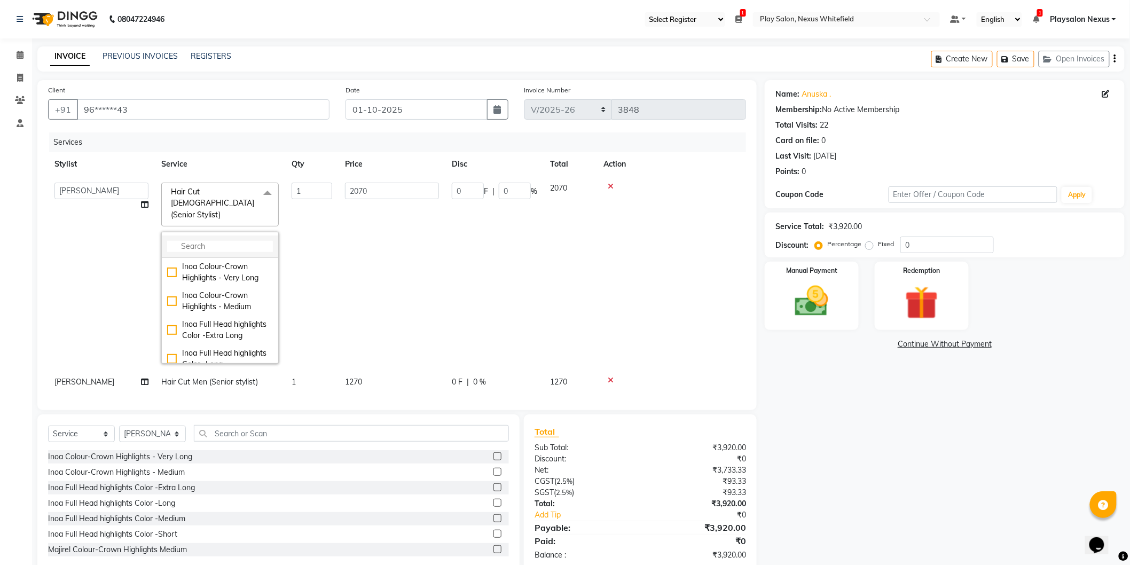
click at [225, 241] on input "multiselect-search" at bounding box center [220, 246] width 106 height 11
type input "cut"
click at [172, 337] on div "Hair Cut [DEMOGRAPHIC_DATA] (Head Stylist)" at bounding box center [220, 354] width 106 height 34
checkbox input "true"
checkbox input "false"
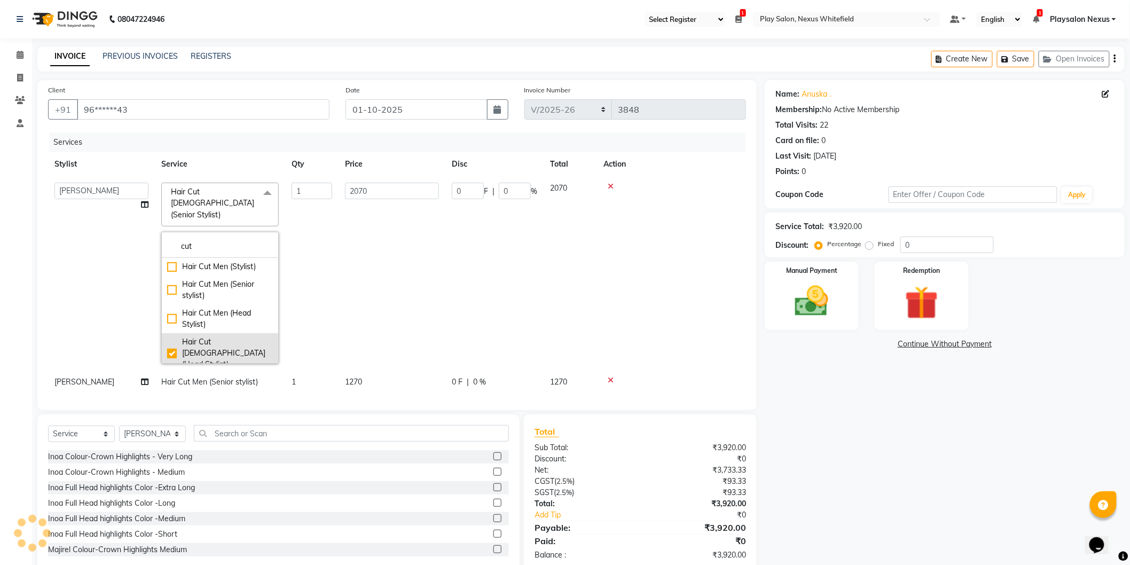
type input "2530"
click at [389, 189] on input "2530" at bounding box center [392, 191] width 94 height 17
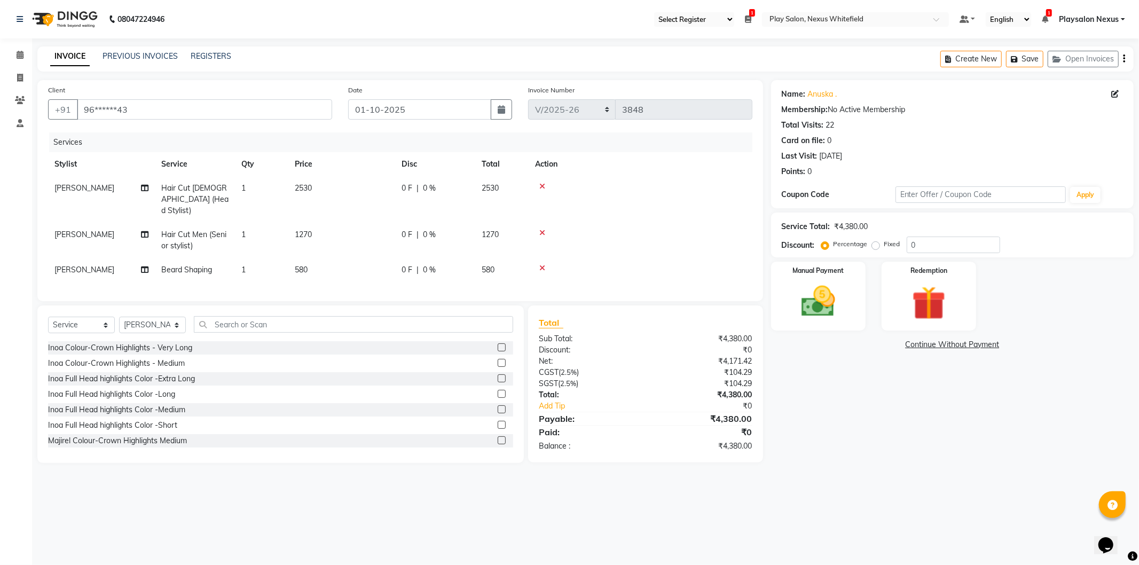
click at [350, 231] on td "1270" at bounding box center [341, 240] width 107 height 35
select select "81391"
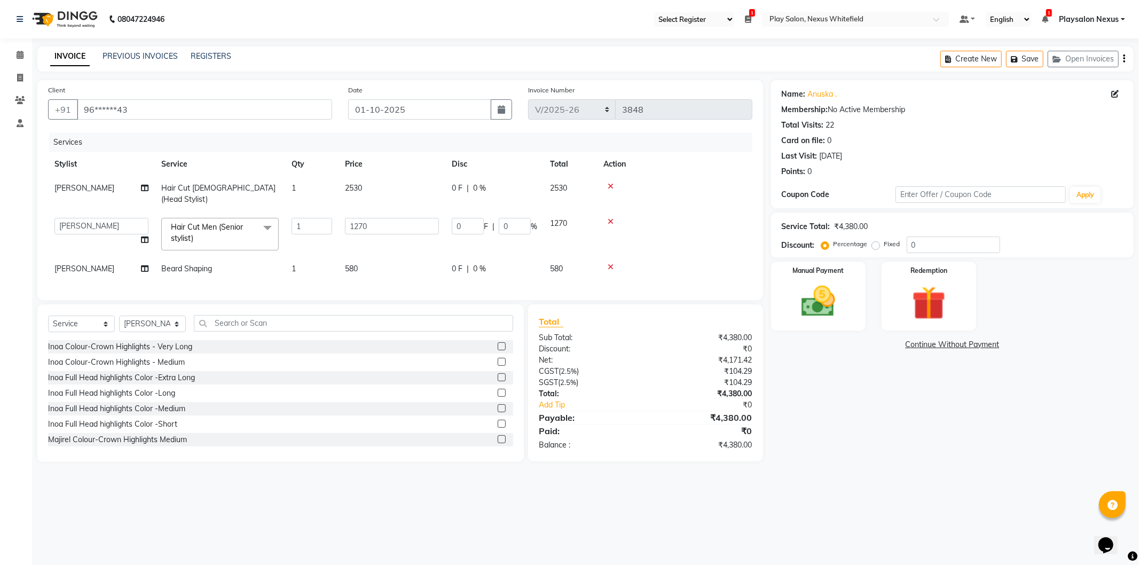
click at [268, 218] on span at bounding box center [267, 228] width 21 height 20
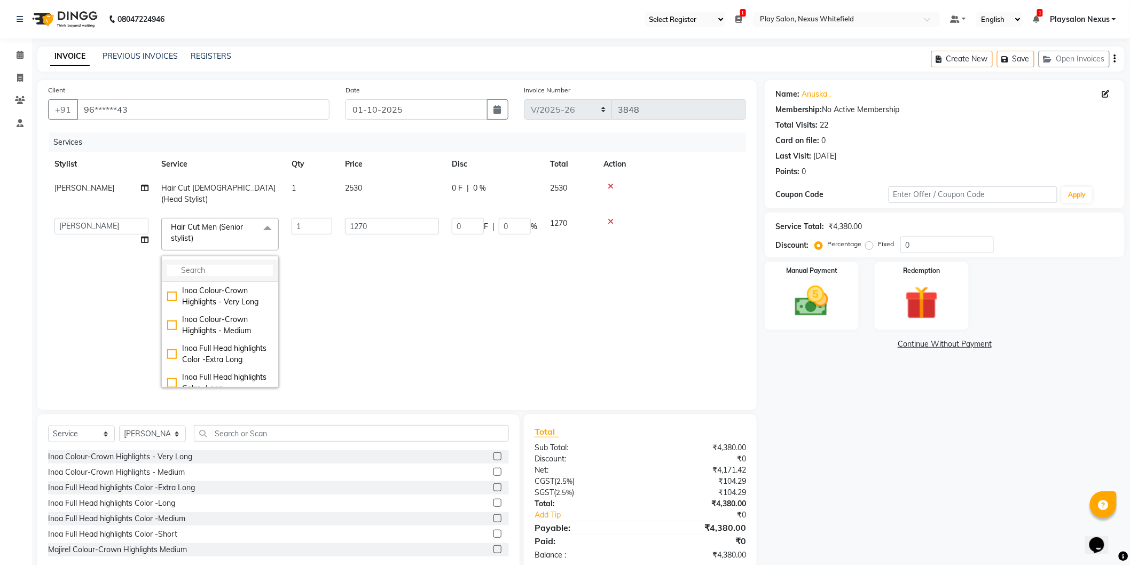
click at [237, 265] on input "multiselect-search" at bounding box center [220, 270] width 106 height 11
type input "h"
type input "Shave"
click at [167, 285] on div "Head Shave" at bounding box center [220, 290] width 106 height 11
type input "1150"
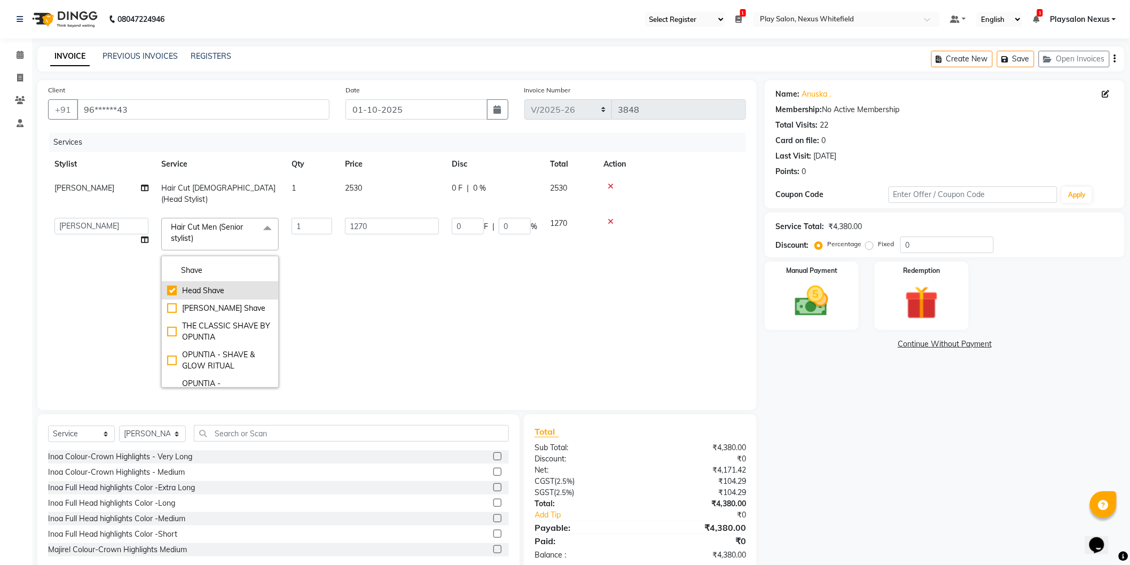
checkbox input "true"
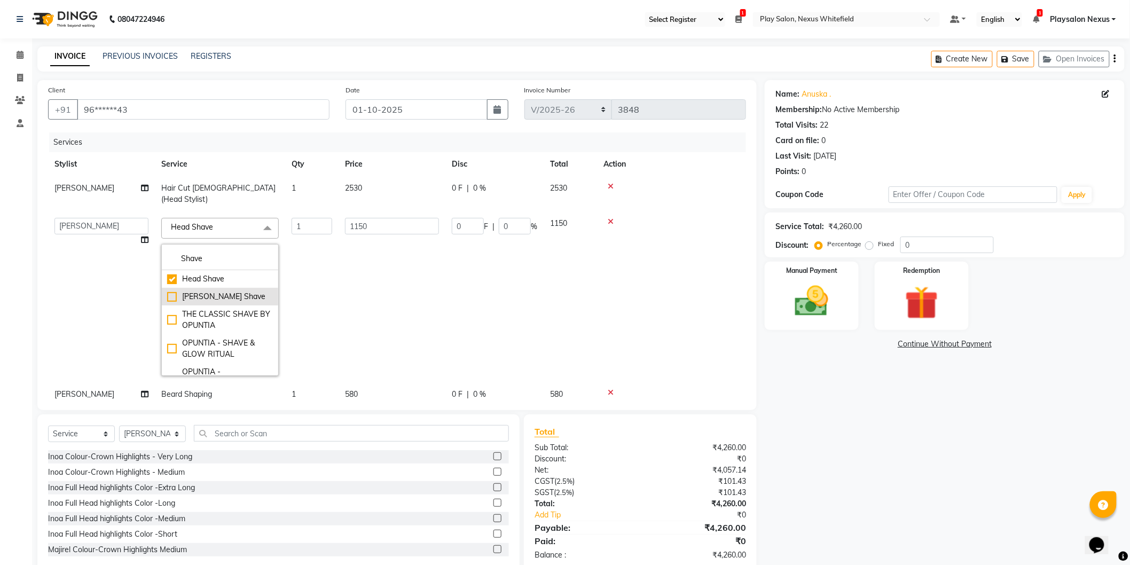
click at [171, 291] on div "[PERSON_NAME] Shave" at bounding box center [220, 296] width 106 height 11
type input "500"
checkbox input "false"
checkbox input "true"
drag, startPoint x: 171, startPoint y: 267, endPoint x: 287, endPoint y: 243, distance: 118.5
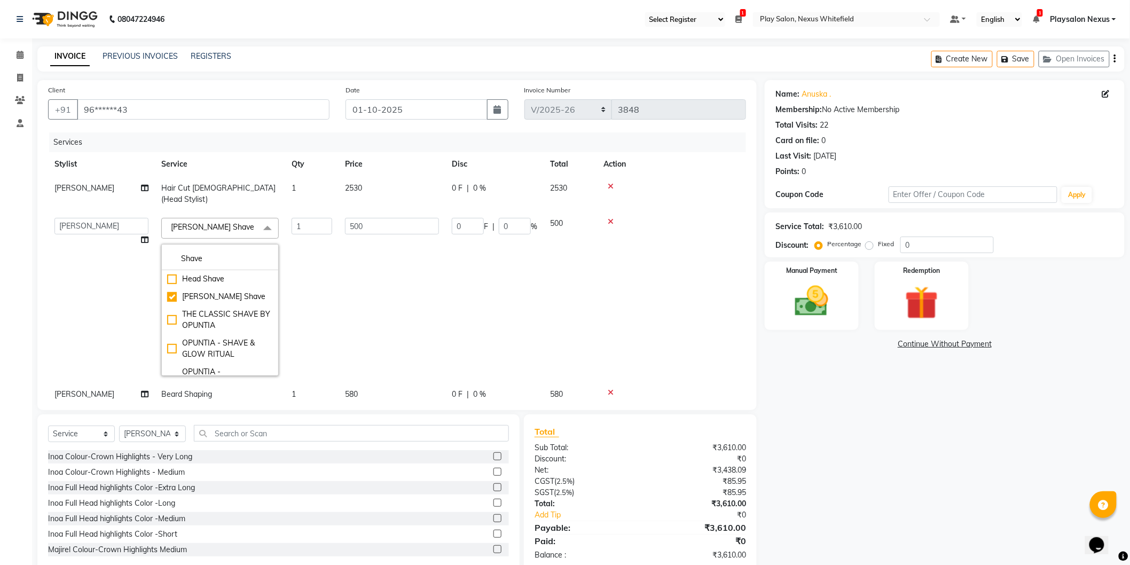
click at [171, 273] on div "Head Shave" at bounding box center [220, 278] width 106 height 11
type input "1150"
checkbox input "true"
checkbox input "false"
click at [390, 220] on input "1150" at bounding box center [392, 226] width 94 height 17
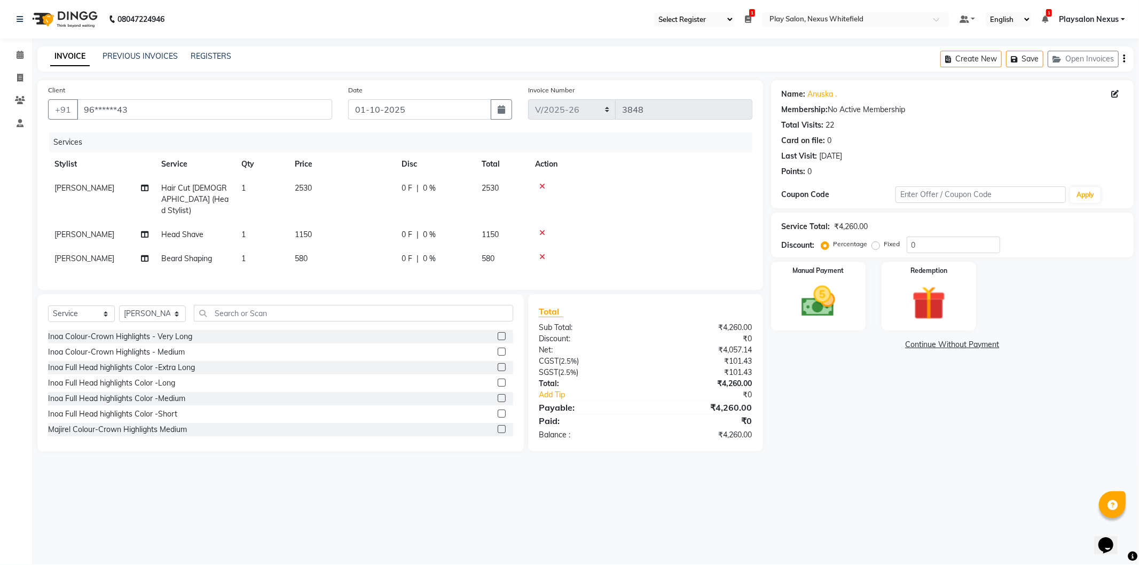
click at [348, 252] on td "580" at bounding box center [341, 259] width 107 height 24
select select "81391"
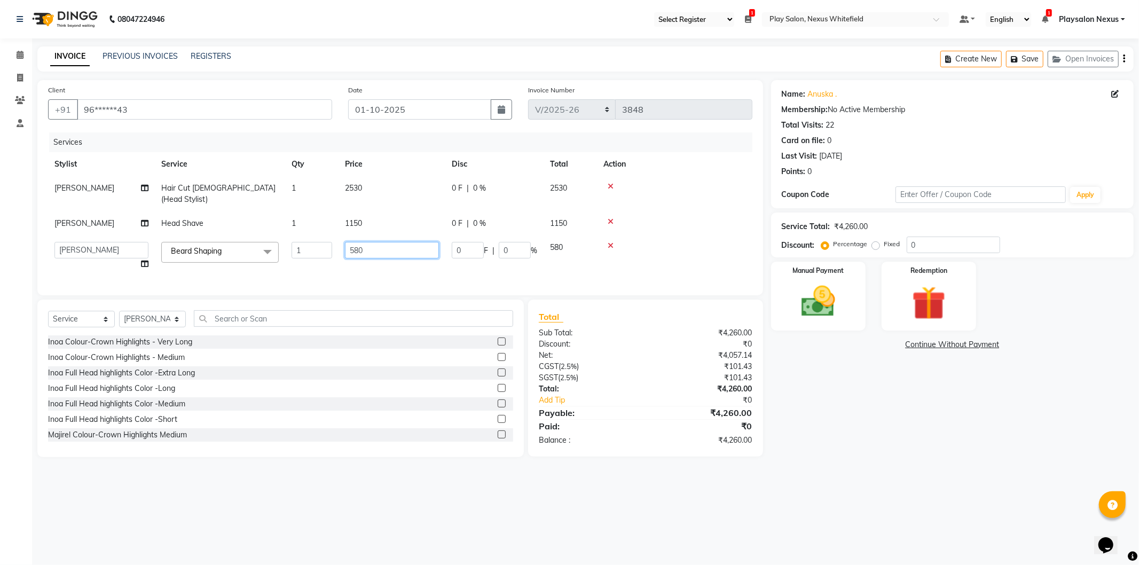
click at [376, 242] on input "580" at bounding box center [392, 250] width 94 height 17
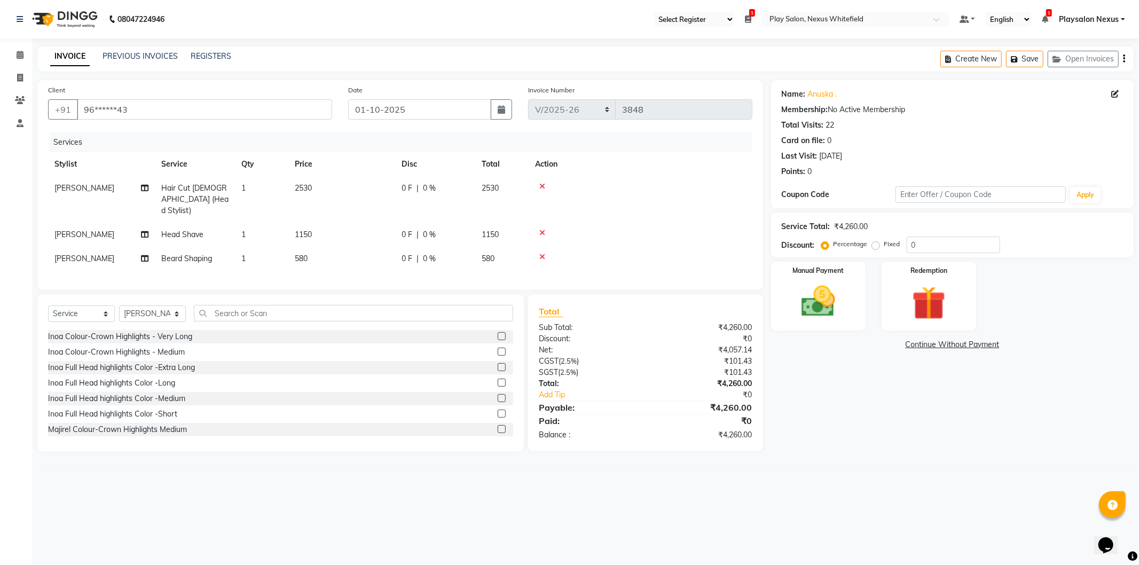
click at [197, 254] on span "Beard Shaping" at bounding box center [186, 259] width 51 height 10
select select "81391"
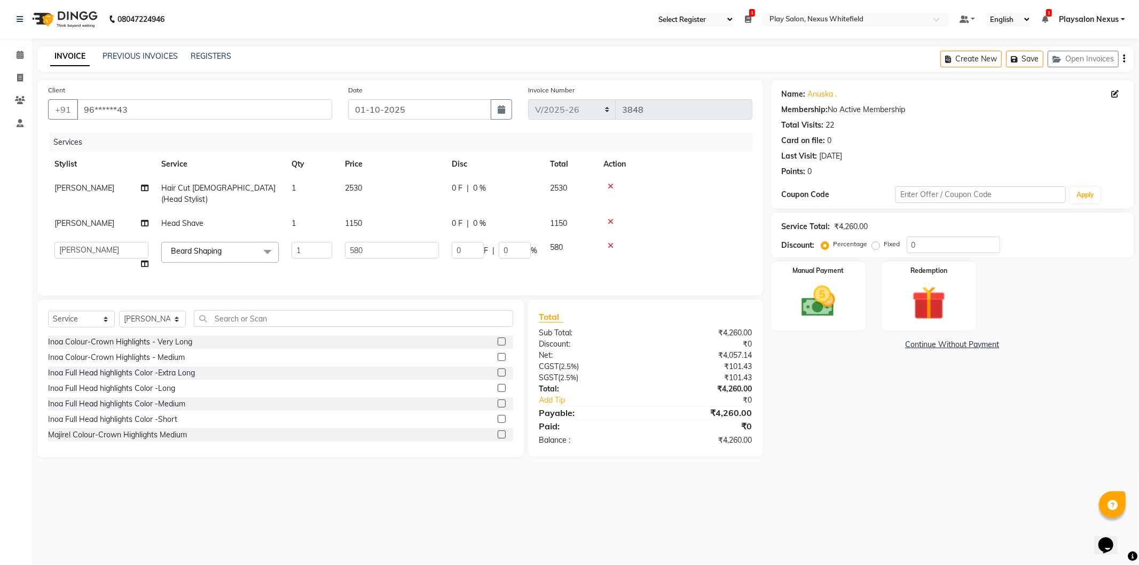
click at [268, 242] on span at bounding box center [267, 252] width 21 height 20
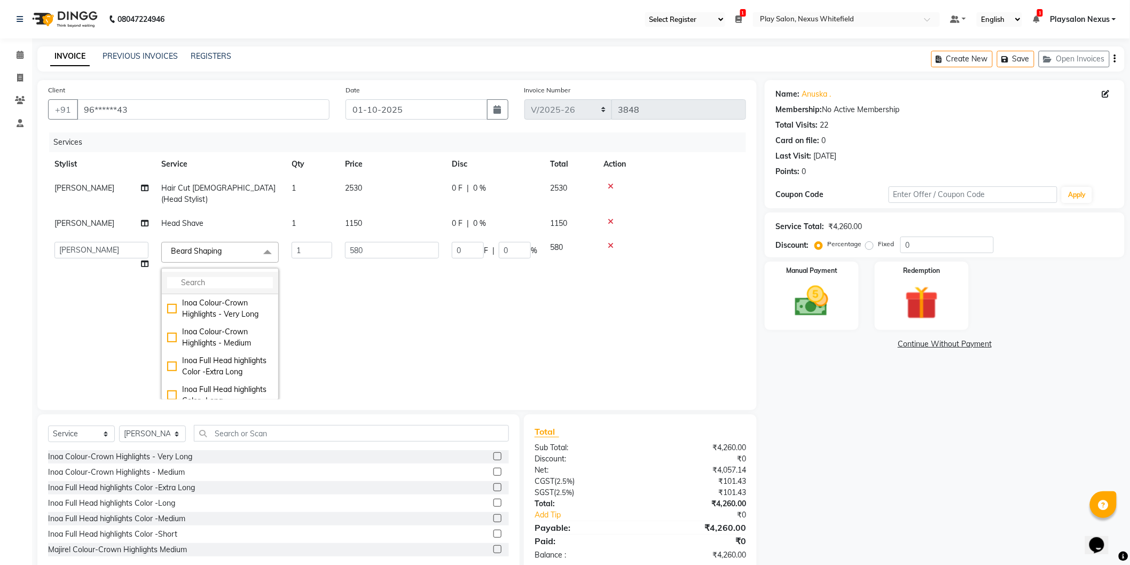
click at [213, 277] on input "multiselect-search" at bounding box center [220, 282] width 106 height 11
type input "shave"
click at [169, 315] on div "[PERSON_NAME] Shave" at bounding box center [220, 320] width 106 height 11
checkbox input "true"
type input "500"
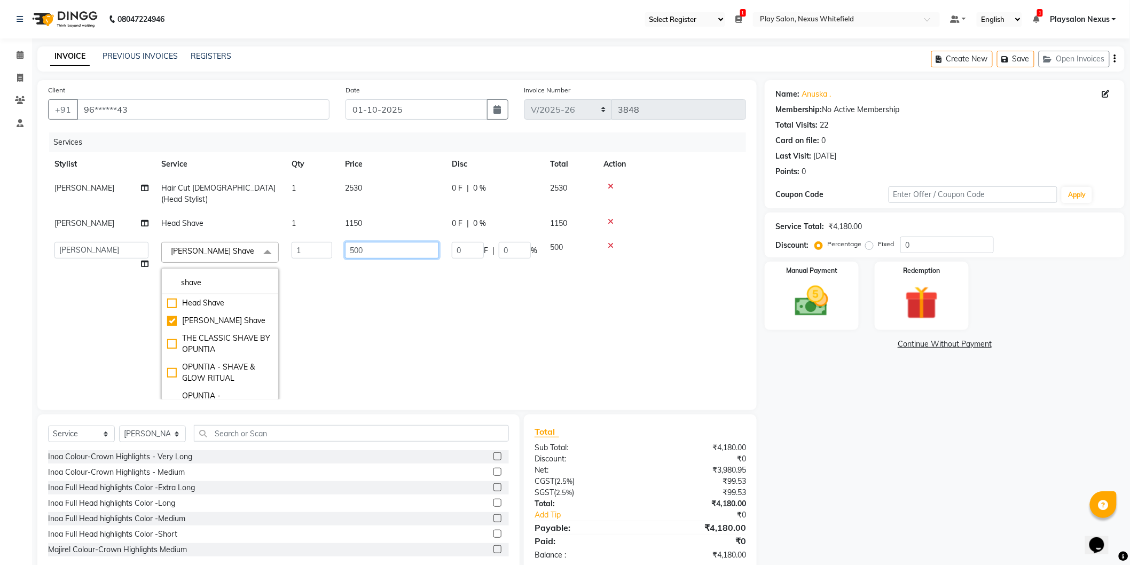
click at [372, 242] on input "500" at bounding box center [392, 250] width 94 height 17
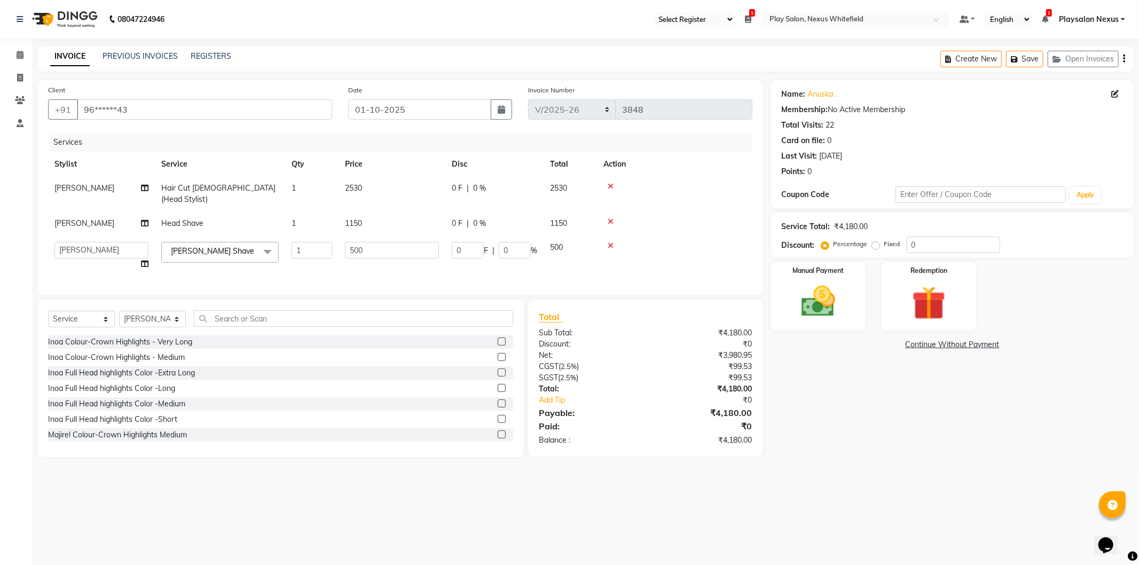
click at [354, 212] on td "1150" at bounding box center [392, 224] width 107 height 24
select select "81391"
click at [928, 318] on img at bounding box center [929, 304] width 57 height 44
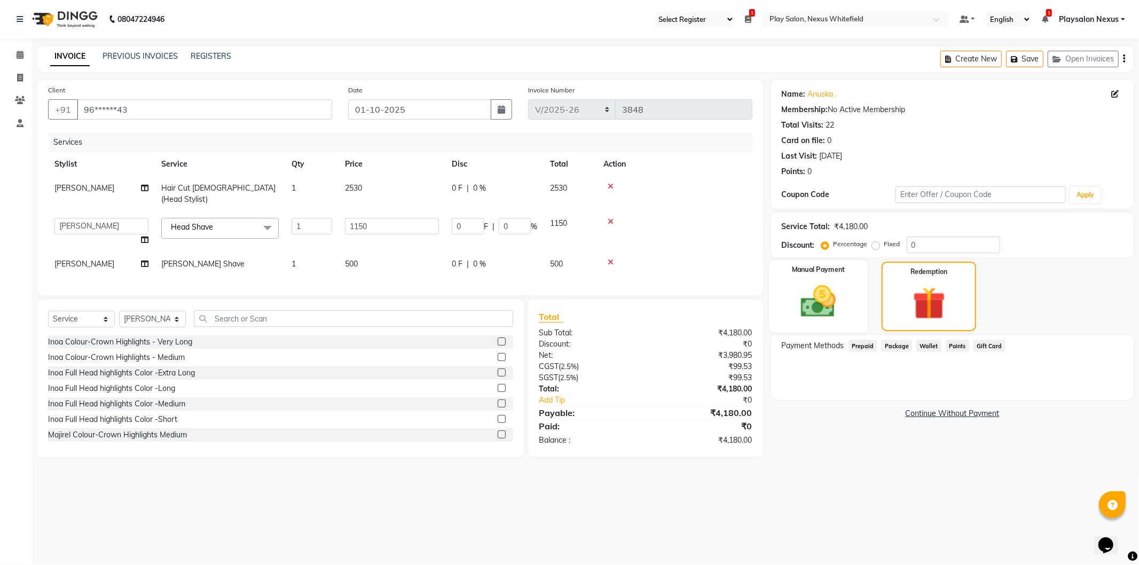
click at [832, 318] on img at bounding box center [818, 302] width 57 height 41
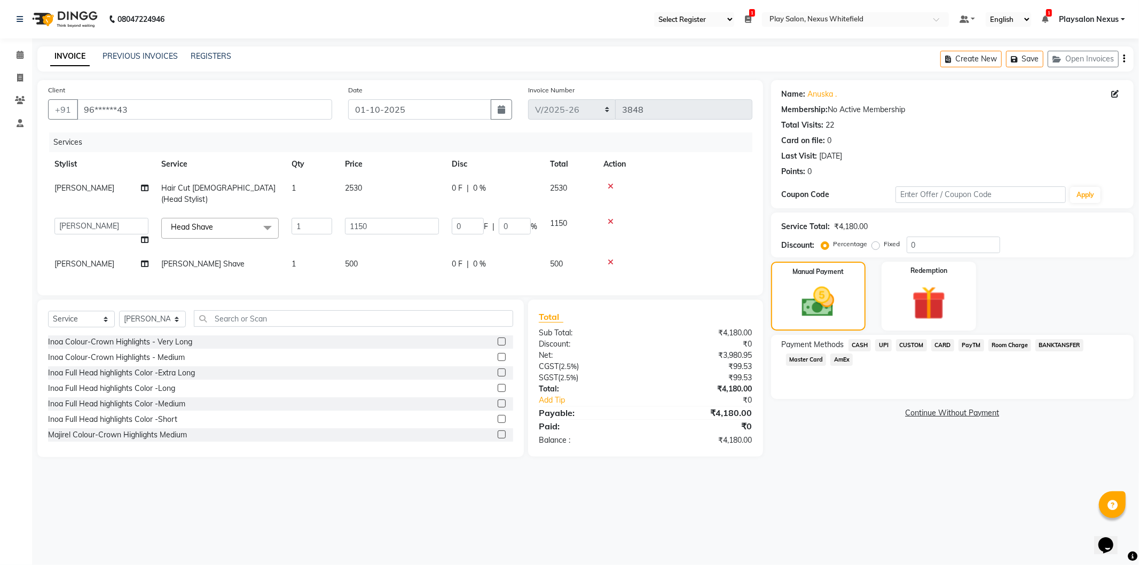
click at [944, 348] on span "CARD" at bounding box center [943, 345] width 23 height 12
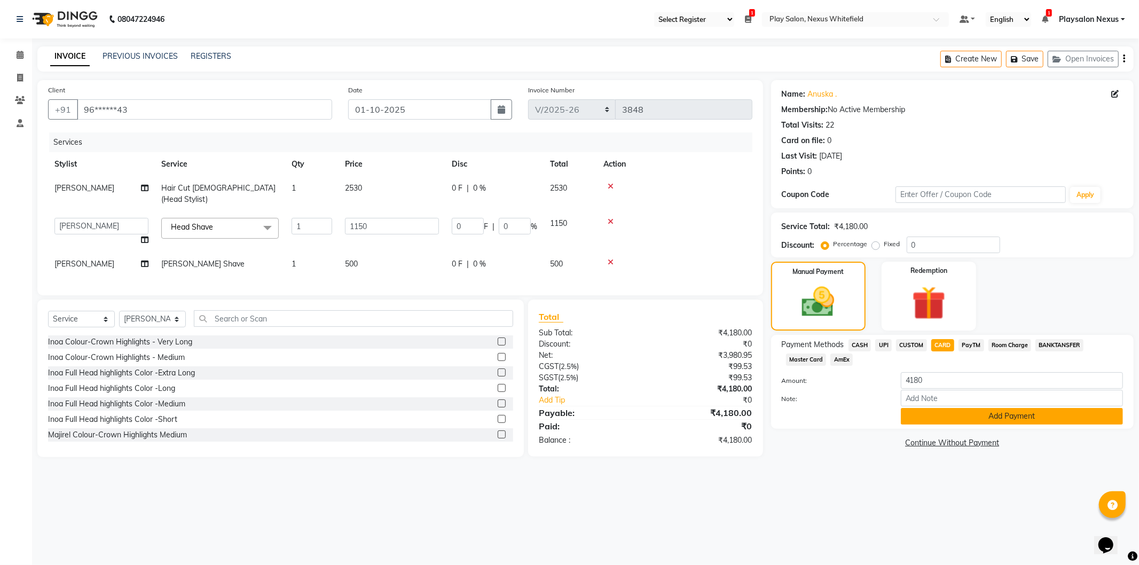
click at [967, 419] on button "Add Payment" at bounding box center [1012, 416] width 222 height 17
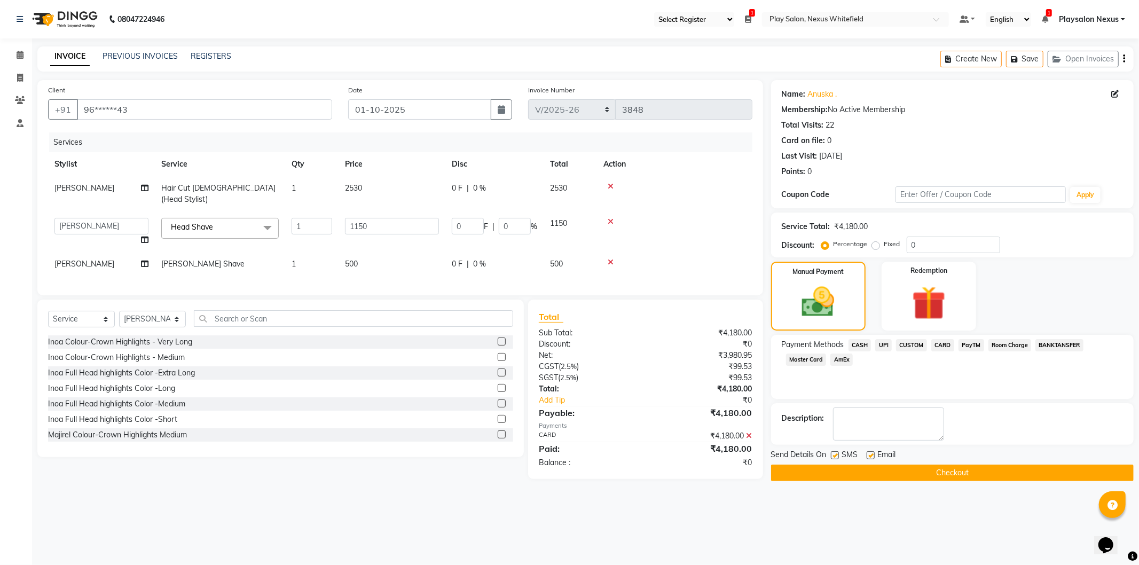
click at [922, 467] on button "Checkout" at bounding box center [952, 473] width 363 height 17
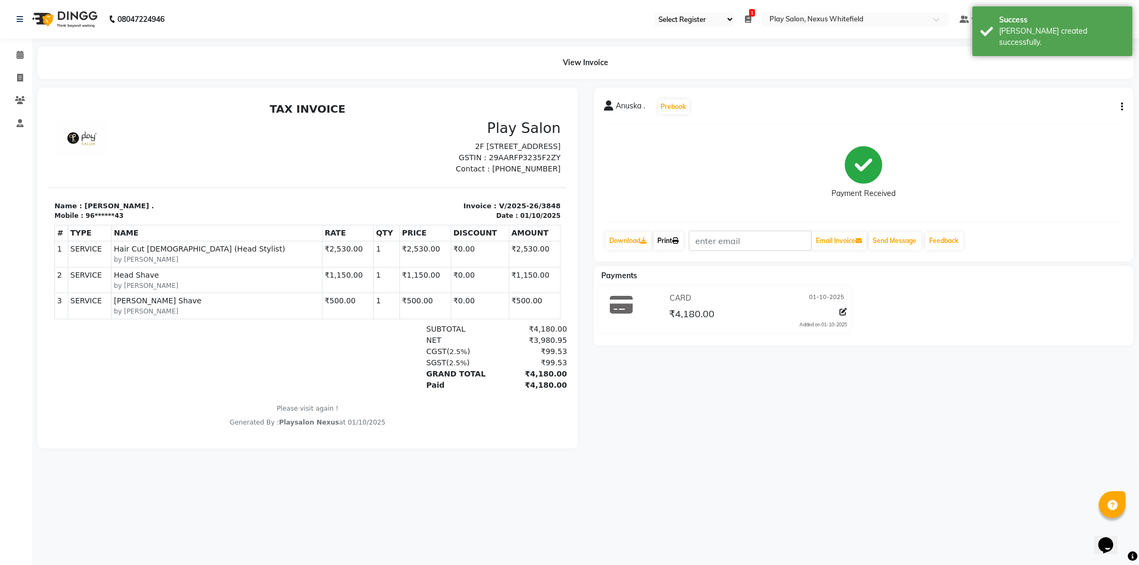
click at [665, 242] on link "Print" at bounding box center [669, 241] width 30 height 18
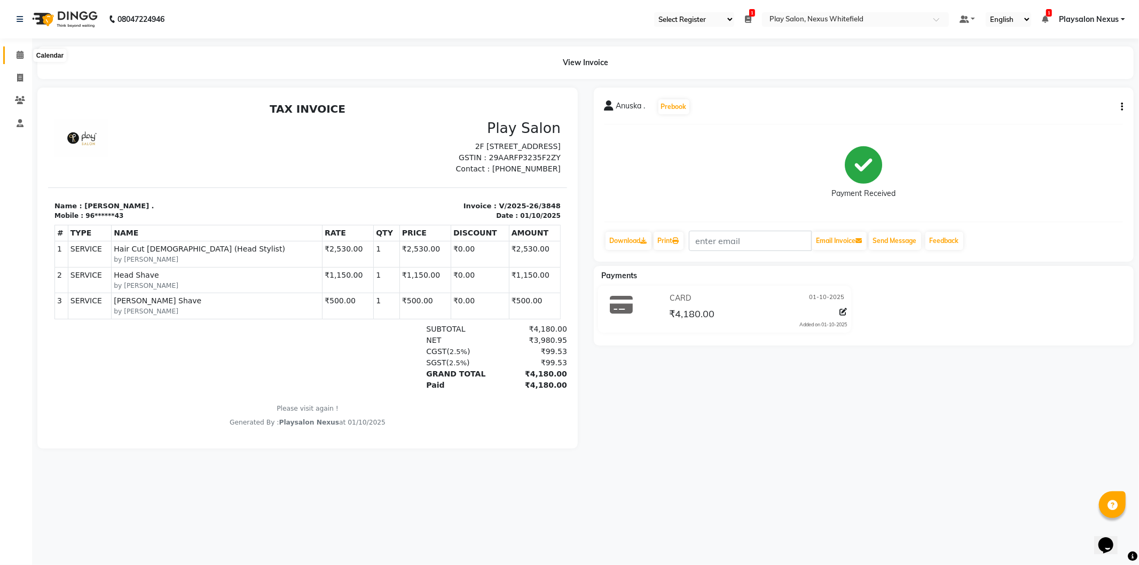
click at [14, 52] on span at bounding box center [20, 55] width 19 height 12
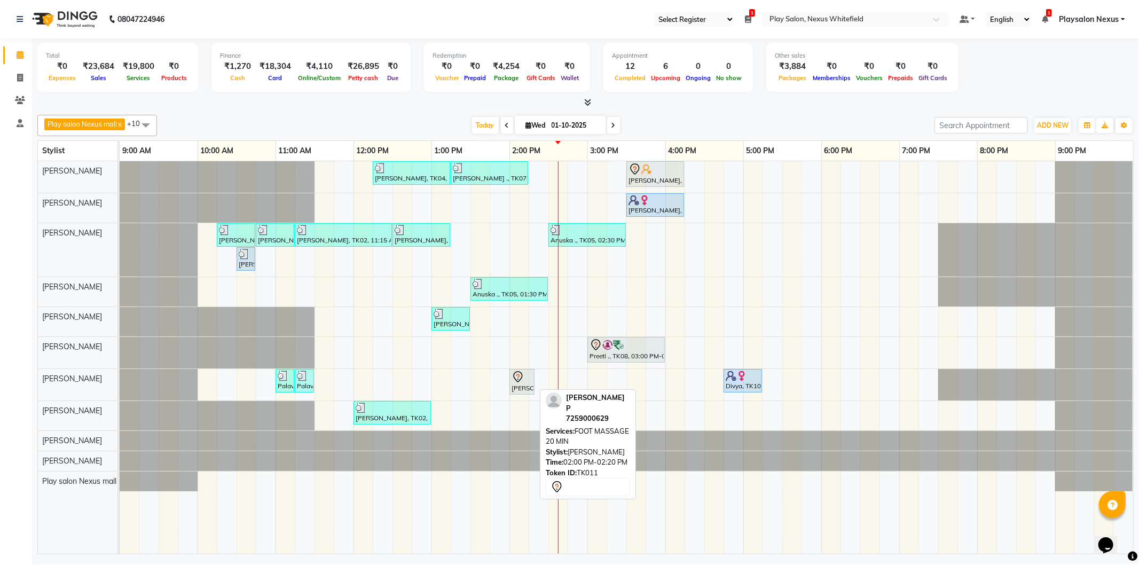
click at [515, 384] on div "Vinoth P, TK11, 02:00 PM-02:20 PM, FOOT MASSAGE 20 MIN" at bounding box center [522, 382] width 23 height 22
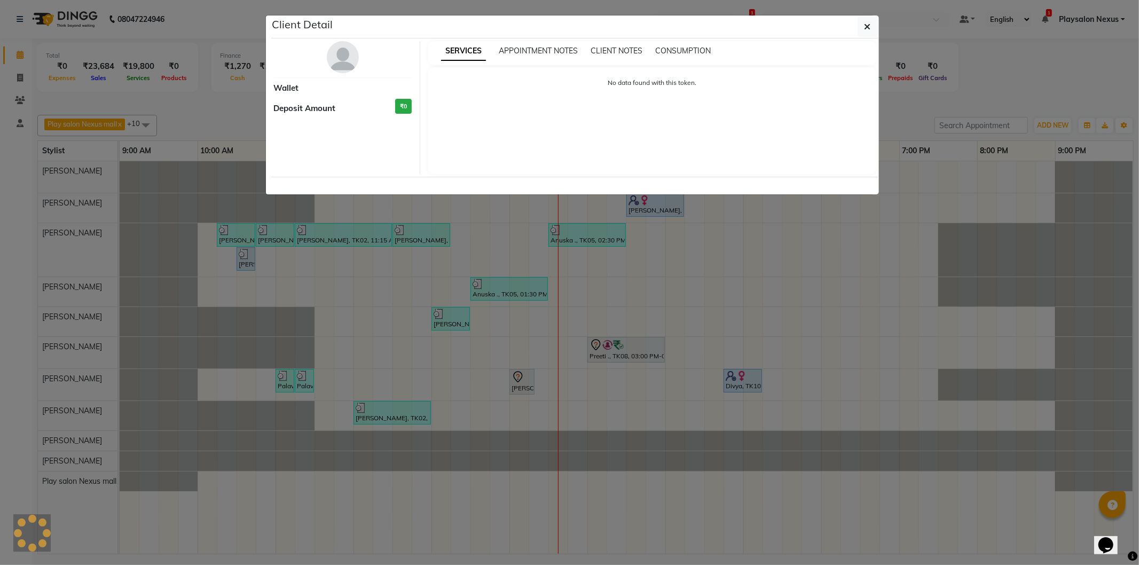
select select "7"
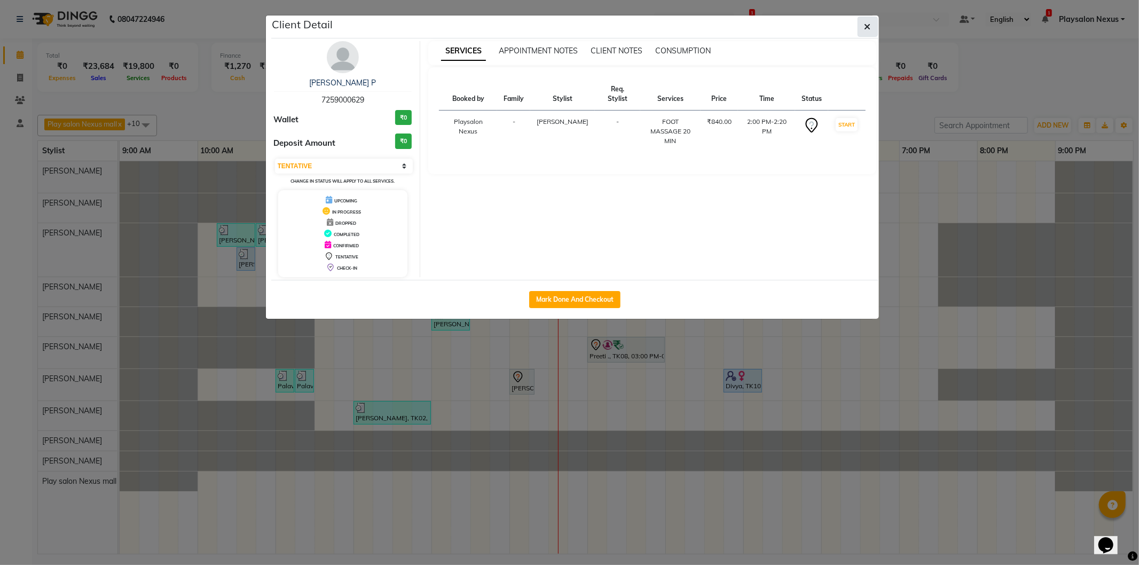
click at [871, 20] on button "button" at bounding box center [868, 27] width 20 height 20
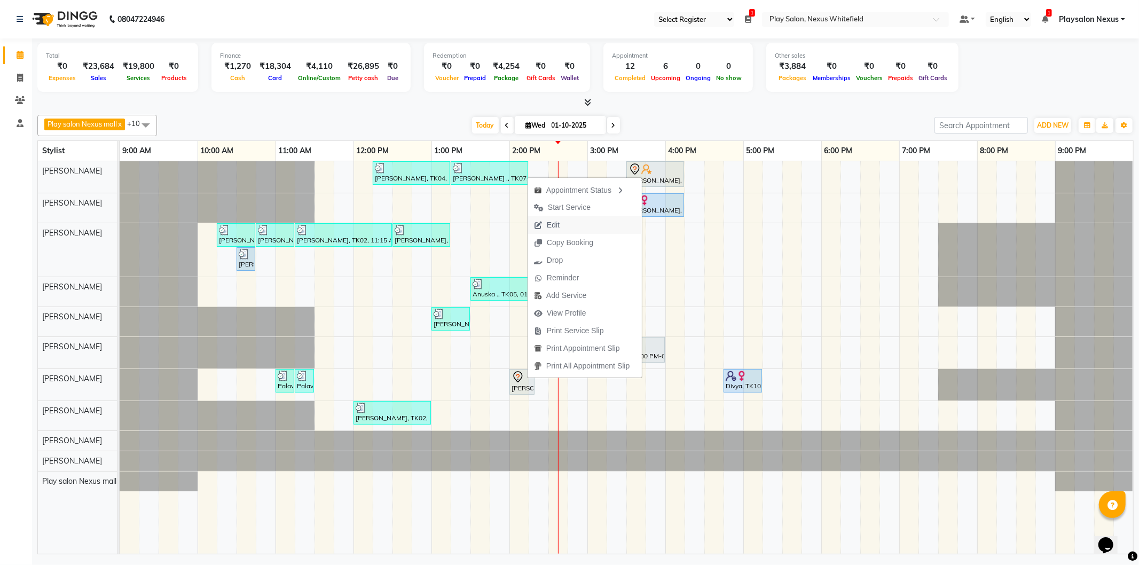
click at [567, 225] on button "Edit" at bounding box center [585, 225] width 114 height 18
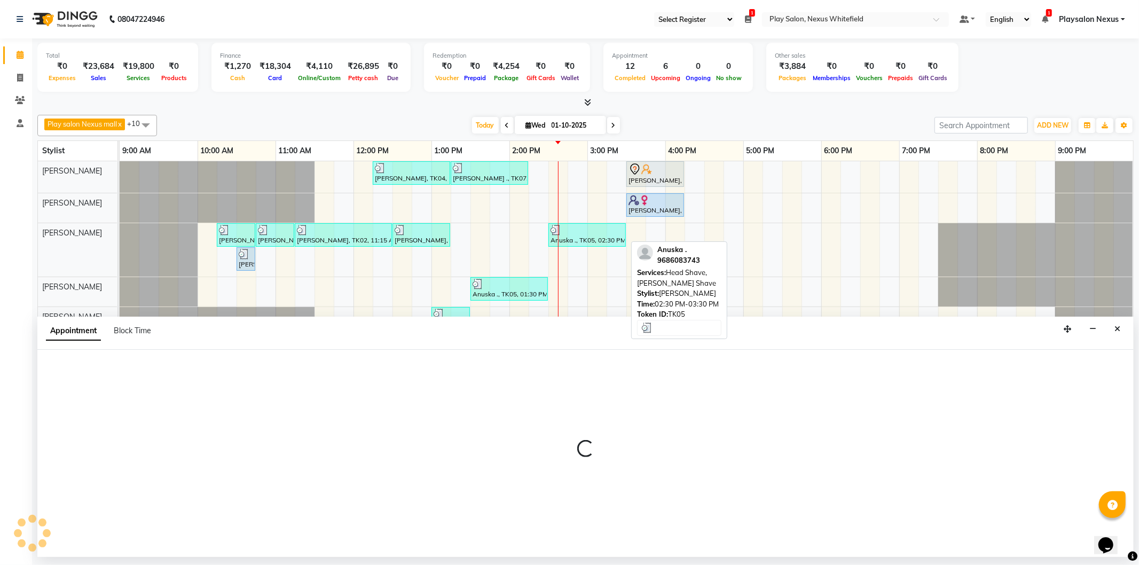
select select "tentative"
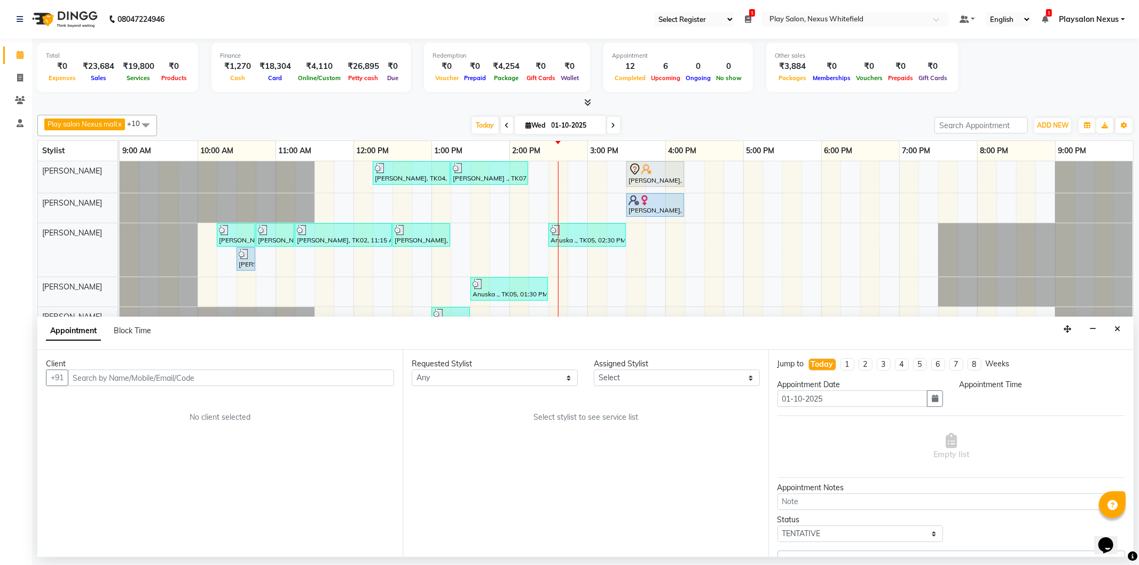
select select "840"
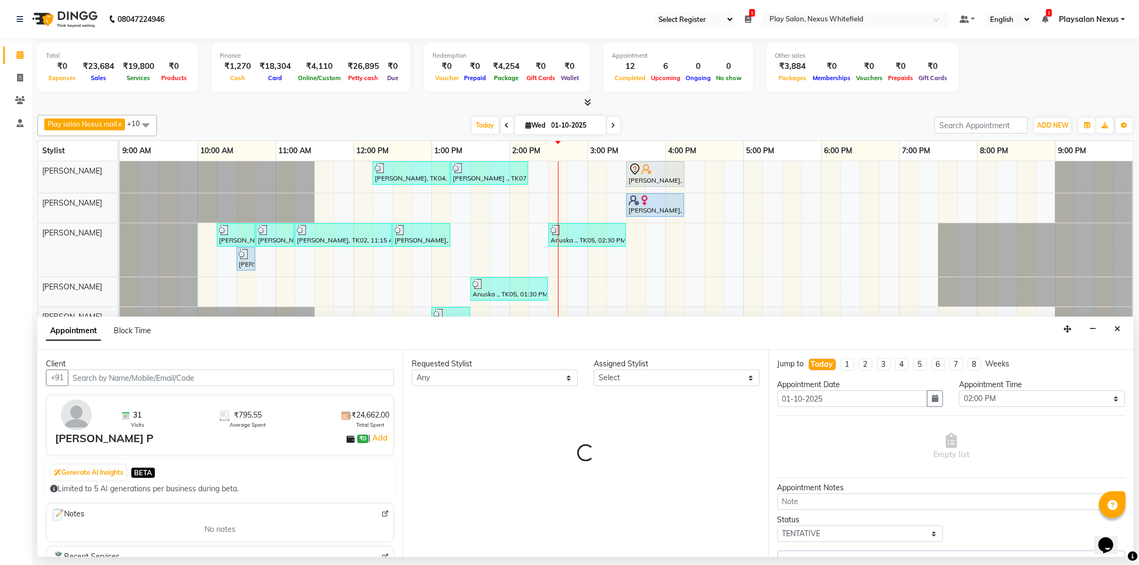
select select "81398"
select select "4200"
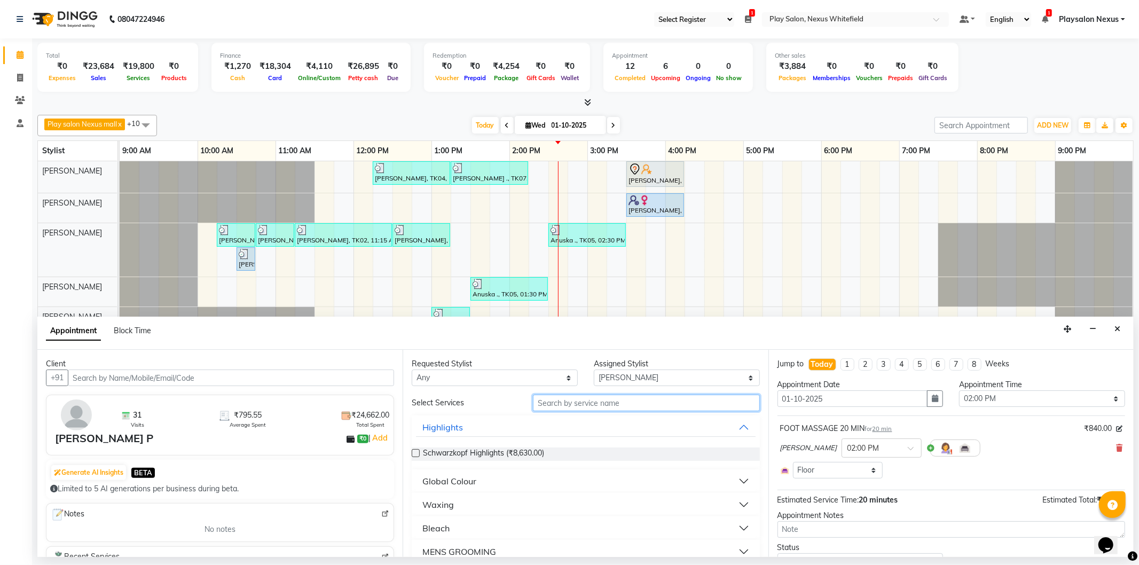
click at [579, 404] on input "text" at bounding box center [646, 403] width 226 height 17
type input "cut"
click at [446, 482] on div "Nail services" at bounding box center [448, 481] width 51 height 13
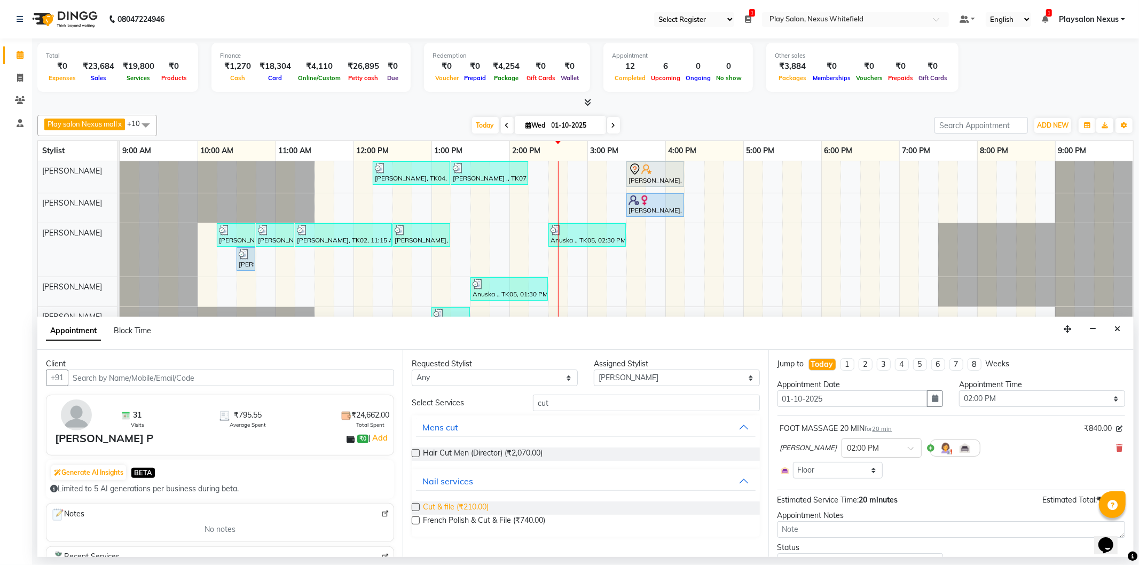
click at [446, 508] on span "Cut & file (₹210.00)" at bounding box center [456, 508] width 66 height 13
checkbox input "false"
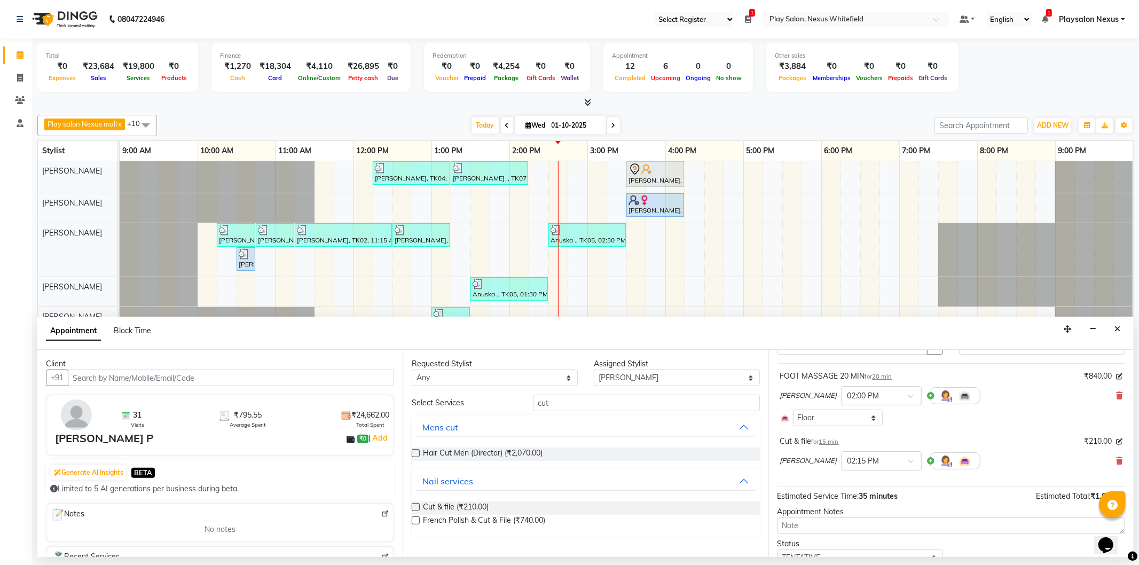
scroll to position [98, 0]
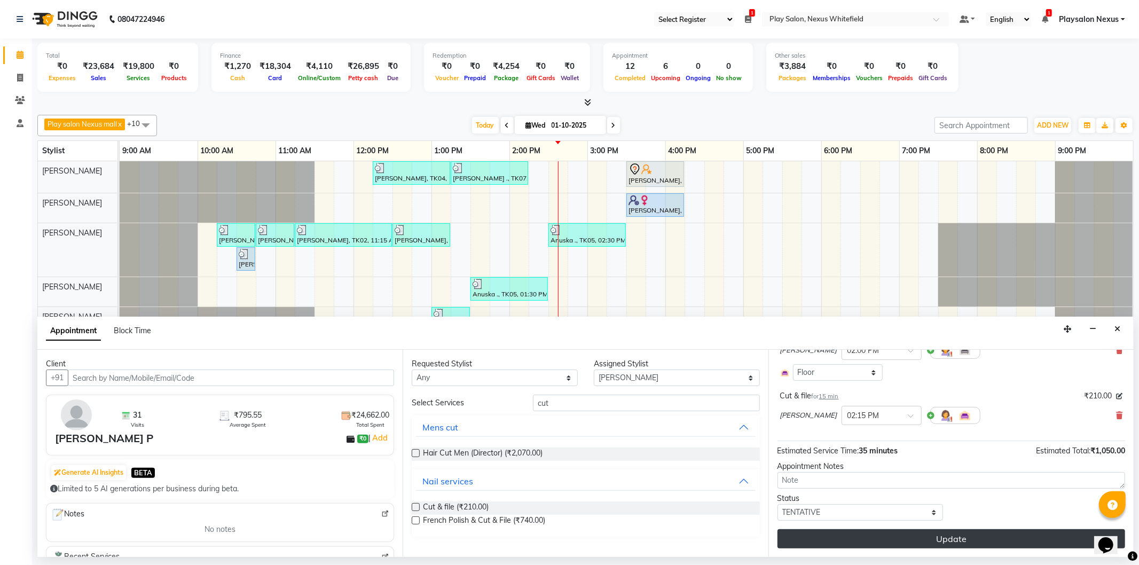
click at [920, 536] on button "Update" at bounding box center [952, 538] width 348 height 19
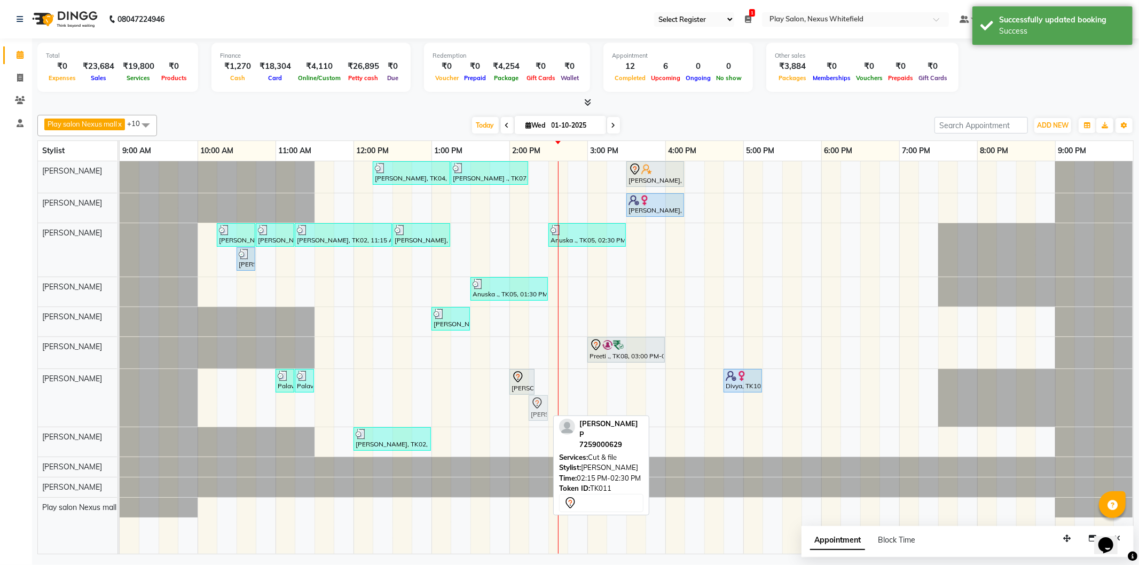
drag, startPoint x: 529, startPoint y: 408, endPoint x: 525, endPoint y: 381, distance: 27.0
click at [120, 381] on div "Palavi P, TK06, 11:00 AM-11:15 AM, Brightening Wax Full Arms Palavi P, TK06, 11…" at bounding box center [120, 398] width 0 height 58
drag, startPoint x: 542, startPoint y: 407, endPoint x: 530, endPoint y: 407, distance: 11.8
click at [530, 407] on div "Simran Kiran, TK04, 12:15 PM-01:15 PM, Hair Cut Lady (Head Stylist) Vivian ., T…" at bounding box center [627, 357] width 1014 height 393
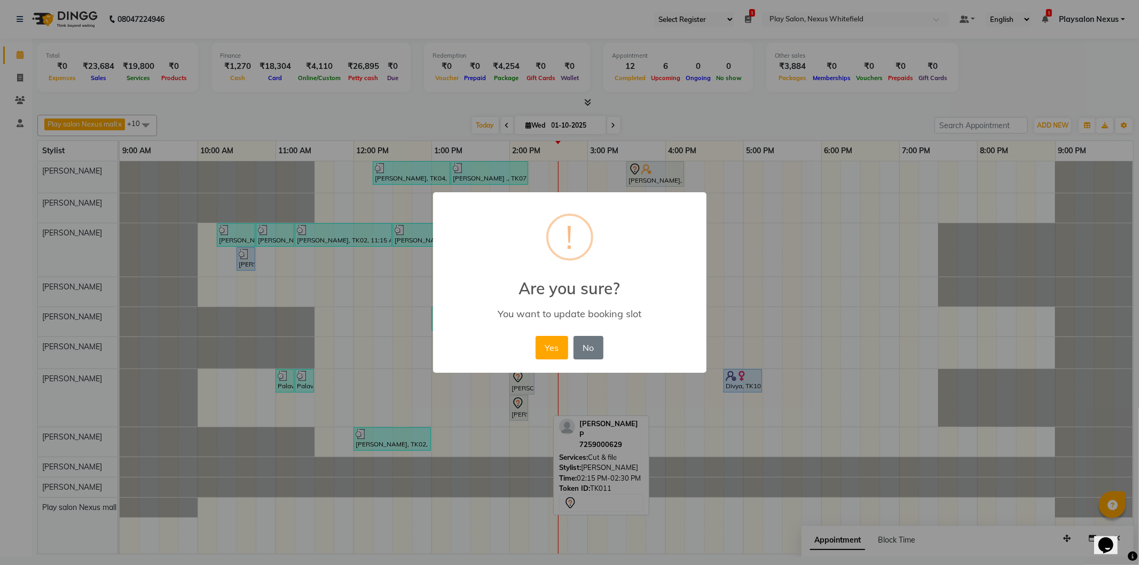
click at [556, 341] on button "Yes" at bounding box center [552, 348] width 33 height 24
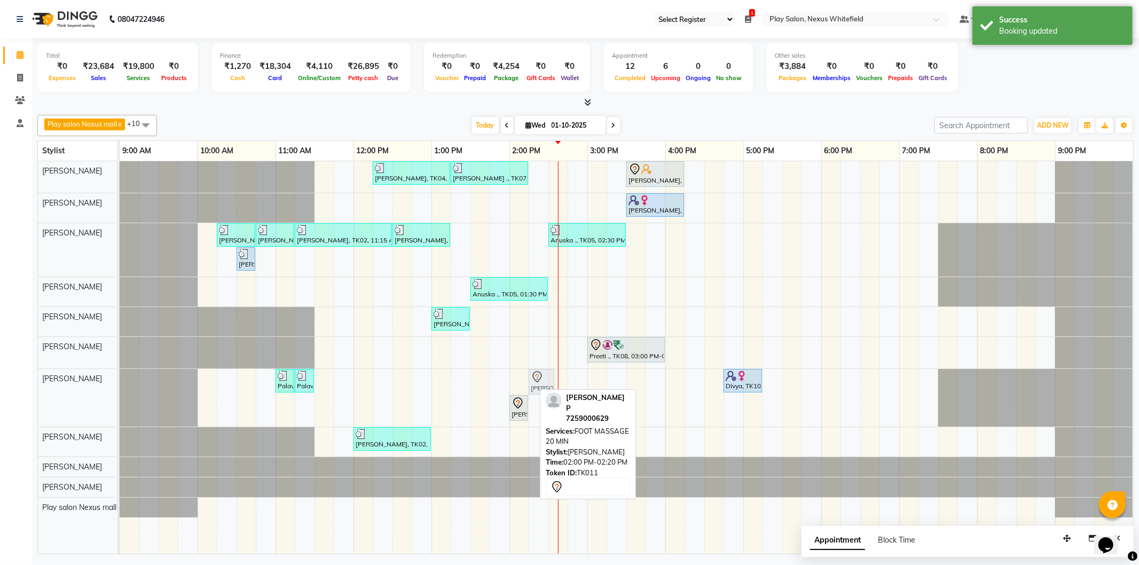
drag, startPoint x: 520, startPoint y: 377, endPoint x: 537, endPoint y: 380, distance: 16.9
click at [120, 380] on div "Palavi P, TK06, 11:00 AM-11:15 AM, Brightening Wax Full Arms Palavi P, TK06, 11…" at bounding box center [120, 398] width 0 height 58
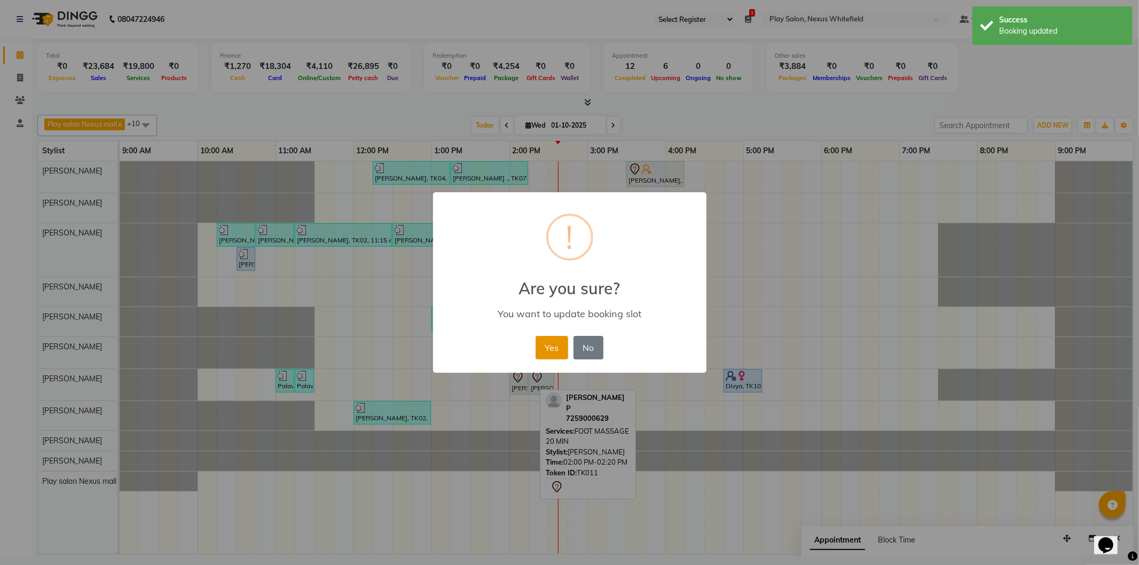
click at [561, 345] on button "Yes" at bounding box center [552, 348] width 33 height 24
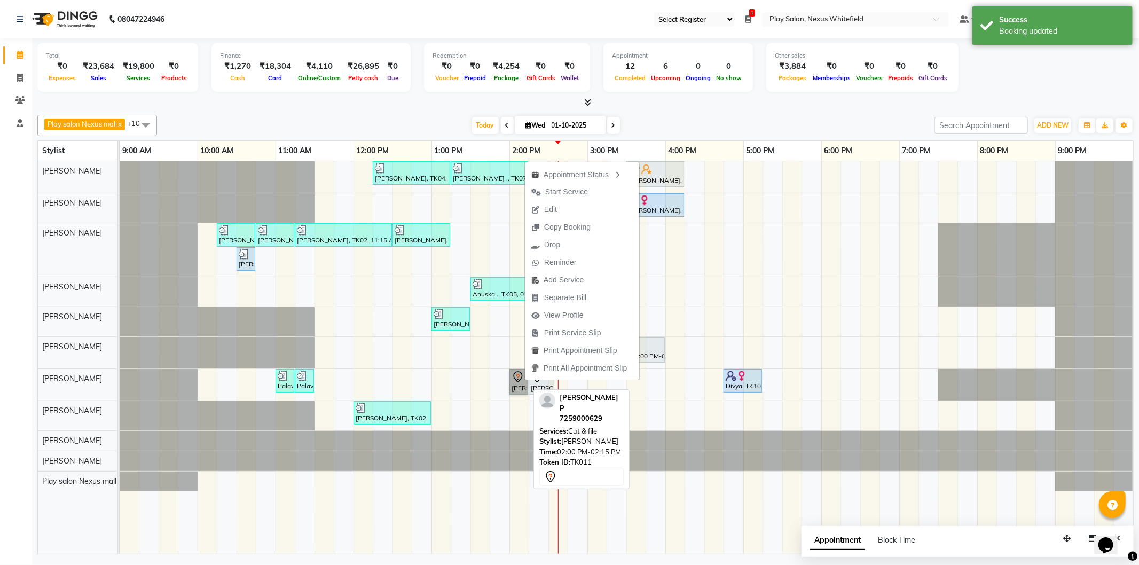
click at [524, 388] on link "[PERSON_NAME] P, TK11, 02:00 PM-02:15 PM, Cut & file" at bounding box center [519, 382] width 19 height 26
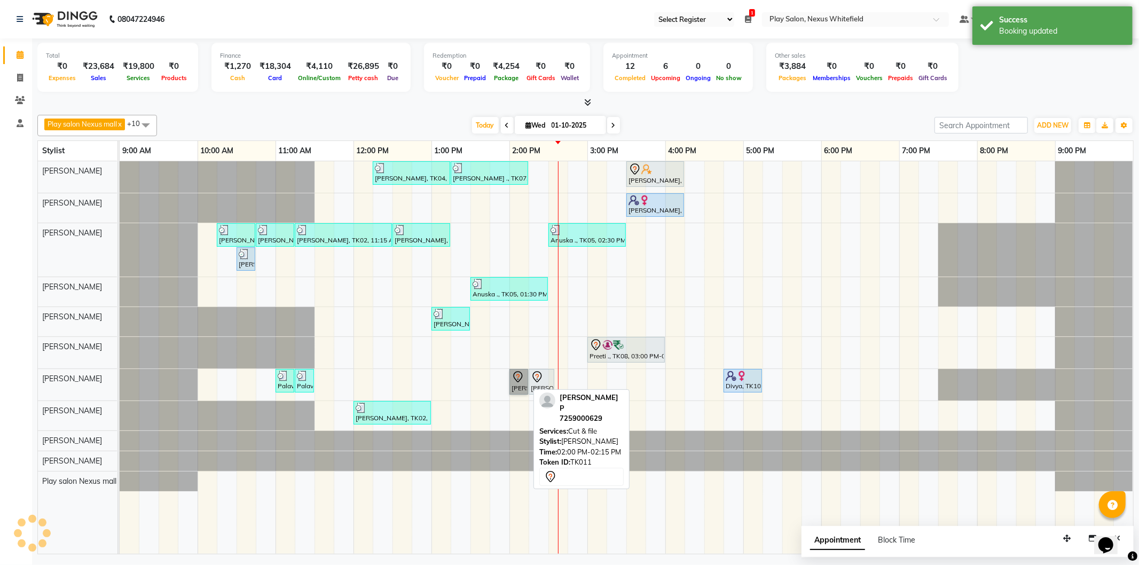
click at [120, 386] on div "Palavi P, TK06, 11:00 AM-11:15 AM, Brightening Wax Full Arms Palavi P, TK06, 11…" at bounding box center [120, 385] width 0 height 32
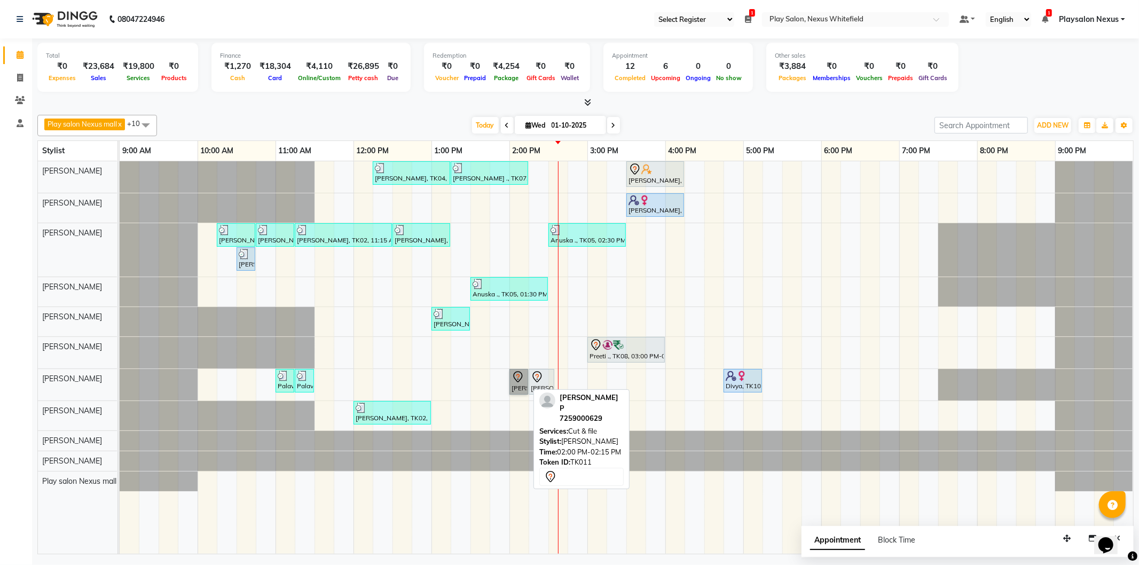
click at [519, 386] on link "[PERSON_NAME] P, TK11, 02:00 PM-02:15 PM, Cut & file" at bounding box center [519, 382] width 19 height 26
select select "7"
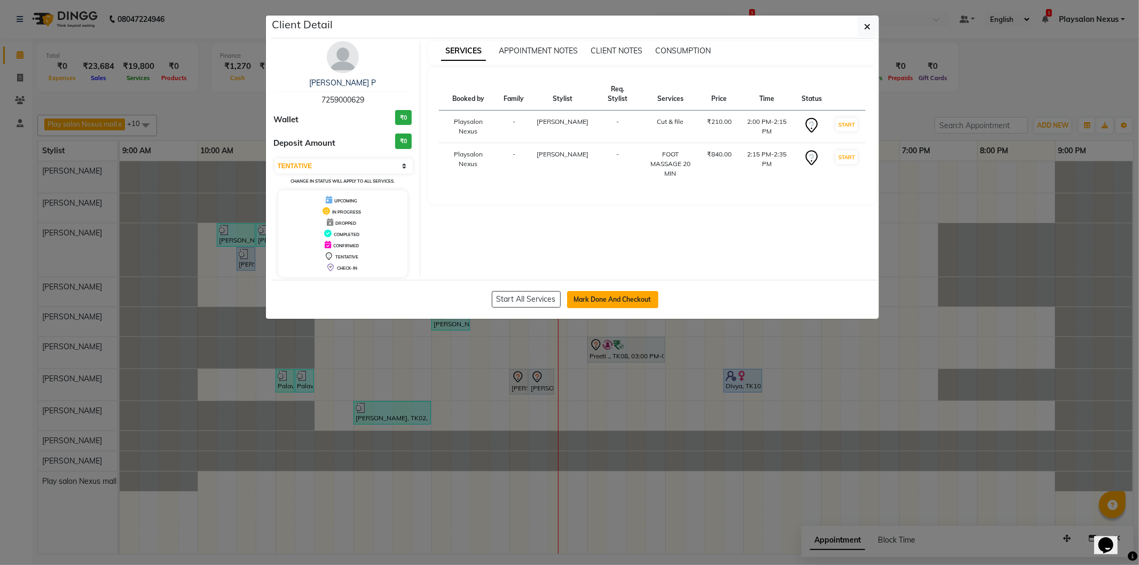
click at [609, 296] on button "Mark Done And Checkout" at bounding box center [612, 299] width 91 height 17
select select "service"
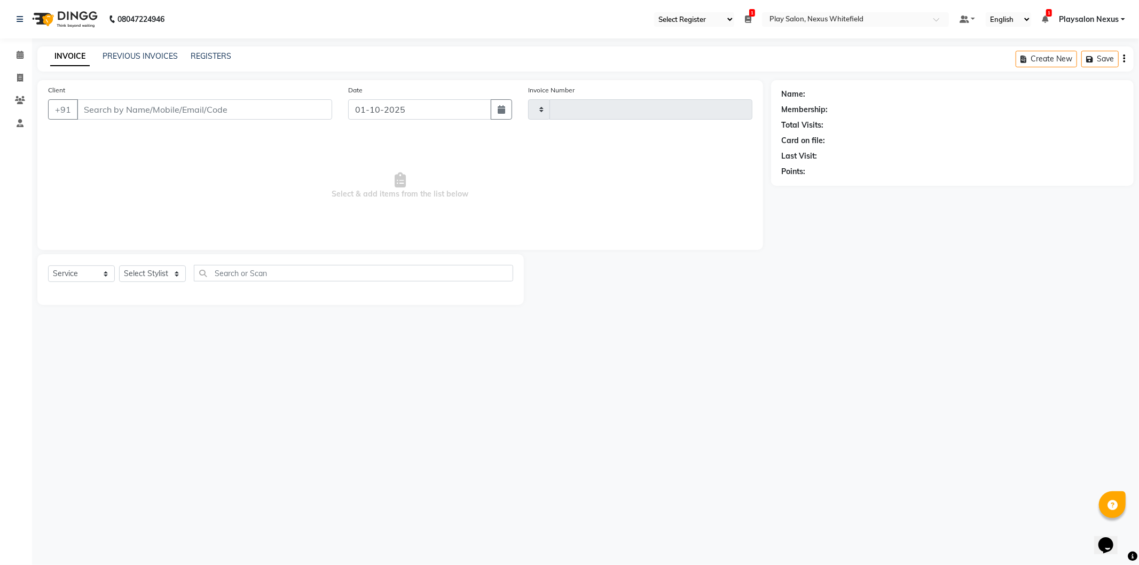
type input "3849"
select select "8356"
type input "72******29"
select select "81398"
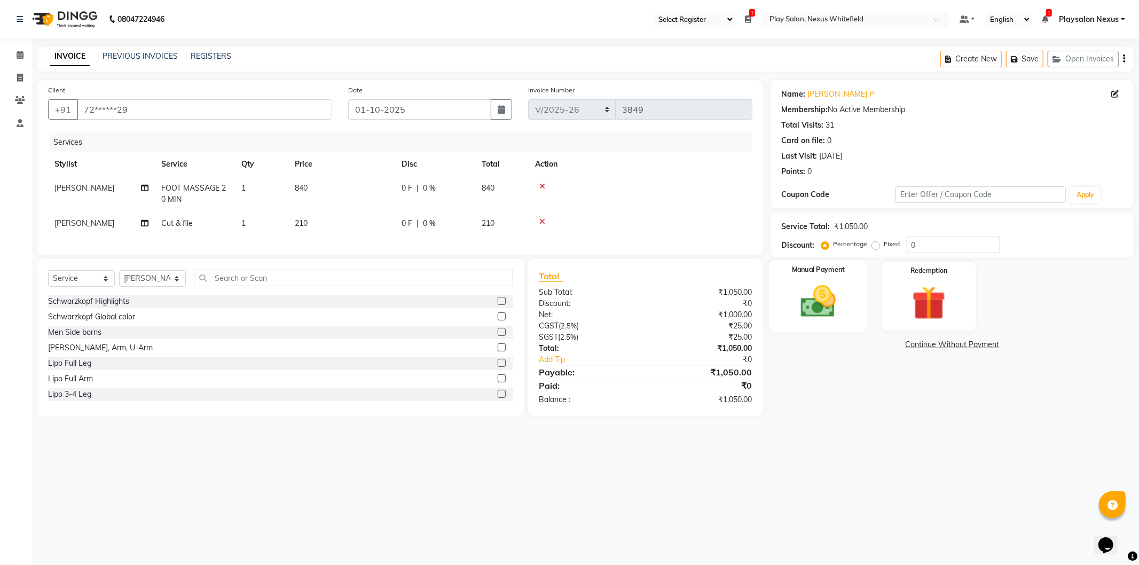
click at [809, 309] on img at bounding box center [818, 302] width 57 height 41
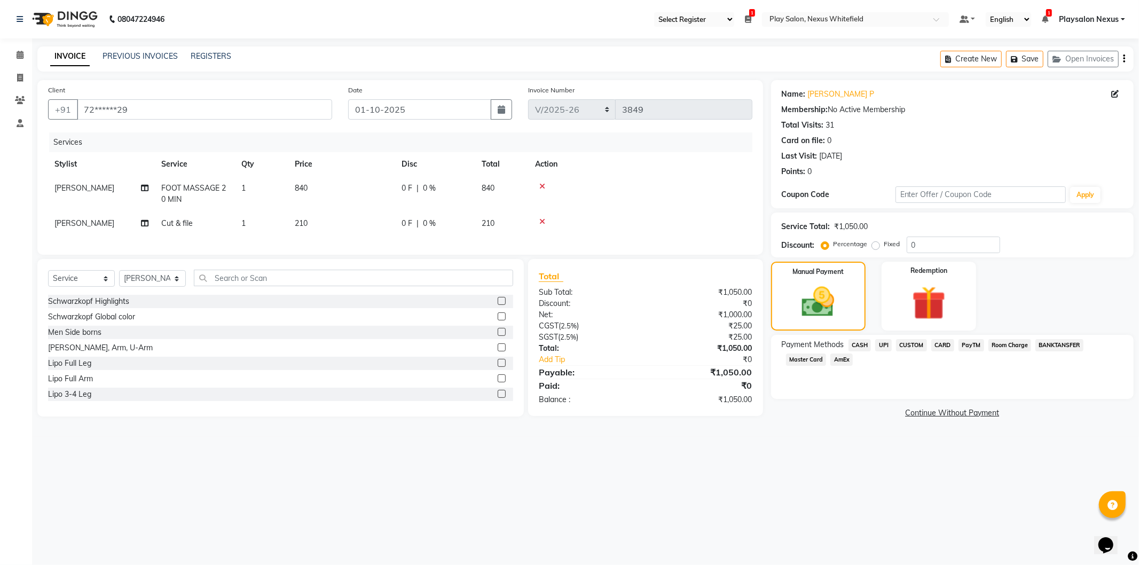
click at [921, 346] on span "CUSTOM" at bounding box center [911, 345] width 31 height 12
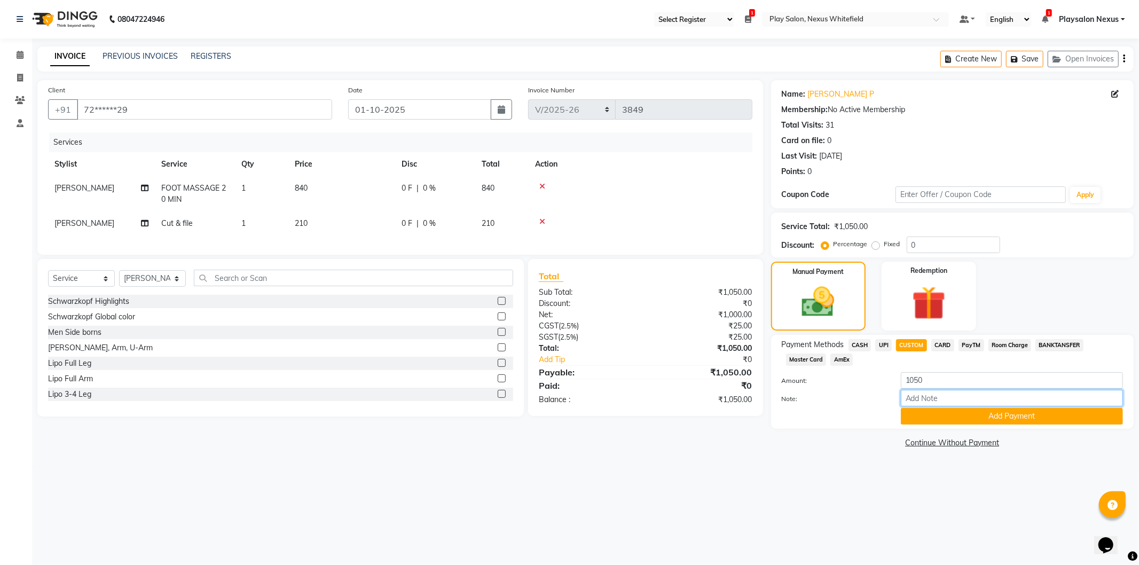
click at [918, 399] on input "Note:" at bounding box center [1012, 398] width 222 height 17
type input "UPI PAYMENT"
click at [975, 422] on button "Add Payment" at bounding box center [1012, 416] width 222 height 17
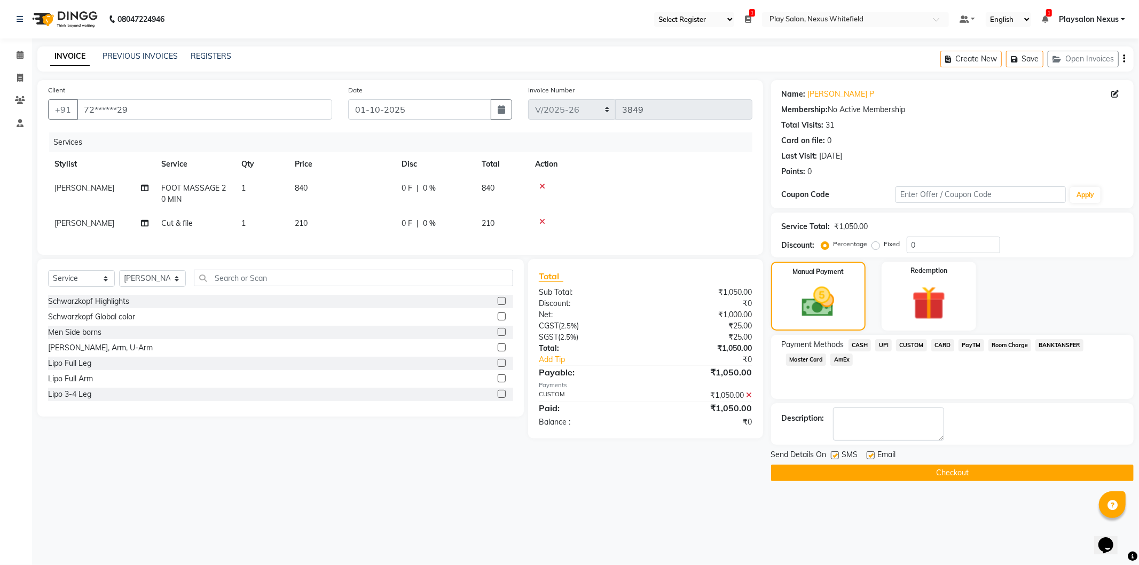
click at [928, 471] on button "Checkout" at bounding box center [952, 473] width 363 height 17
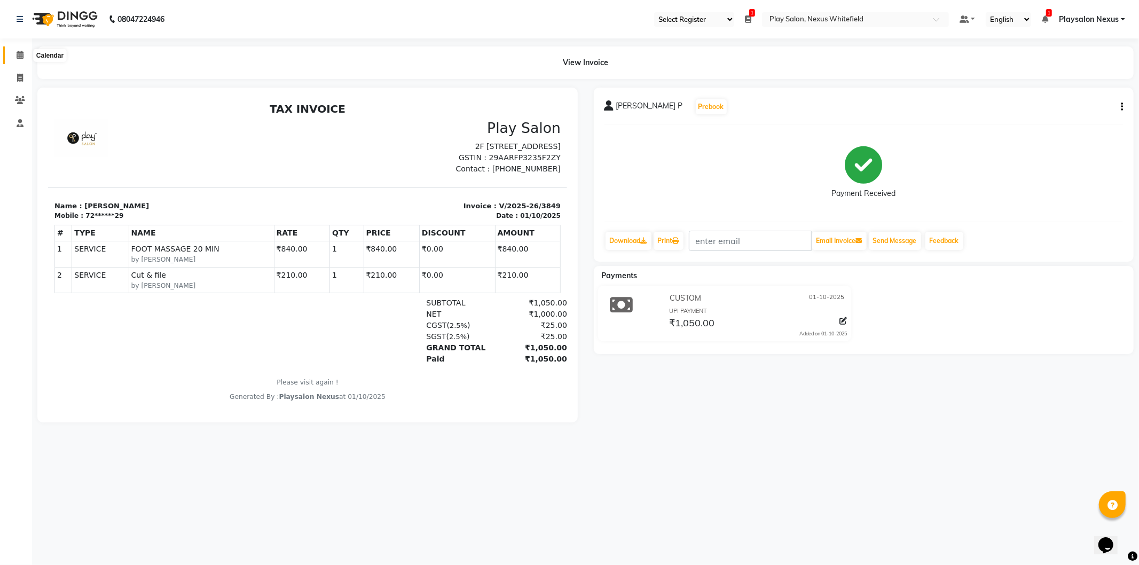
click at [22, 54] on icon at bounding box center [20, 55] width 7 height 8
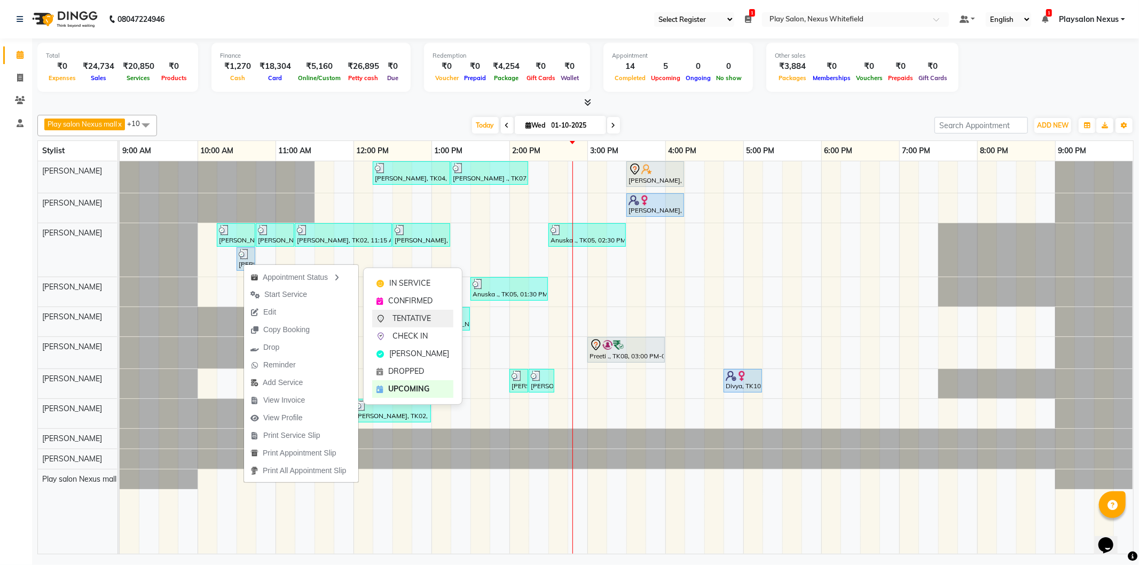
click at [418, 317] on span "TENTATIVE" at bounding box center [412, 318] width 38 height 11
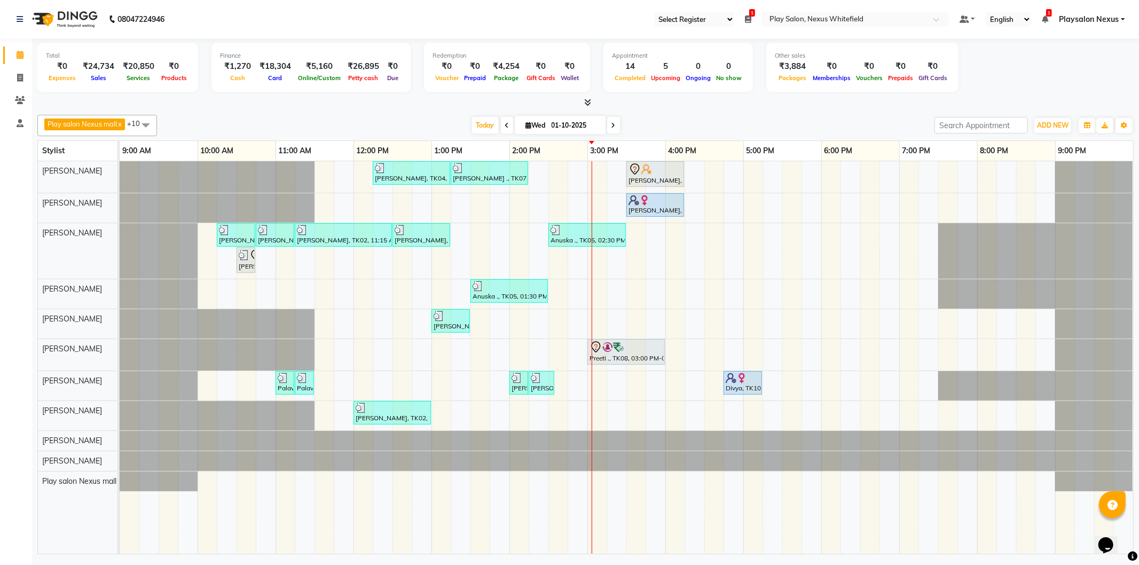
click at [345, 212] on div "Simran Kiran, TK04, 12:15 PM-01:15 PM, Hair Cut Lady (Head Stylist) Vivian ., T…" at bounding box center [627, 357] width 1014 height 393
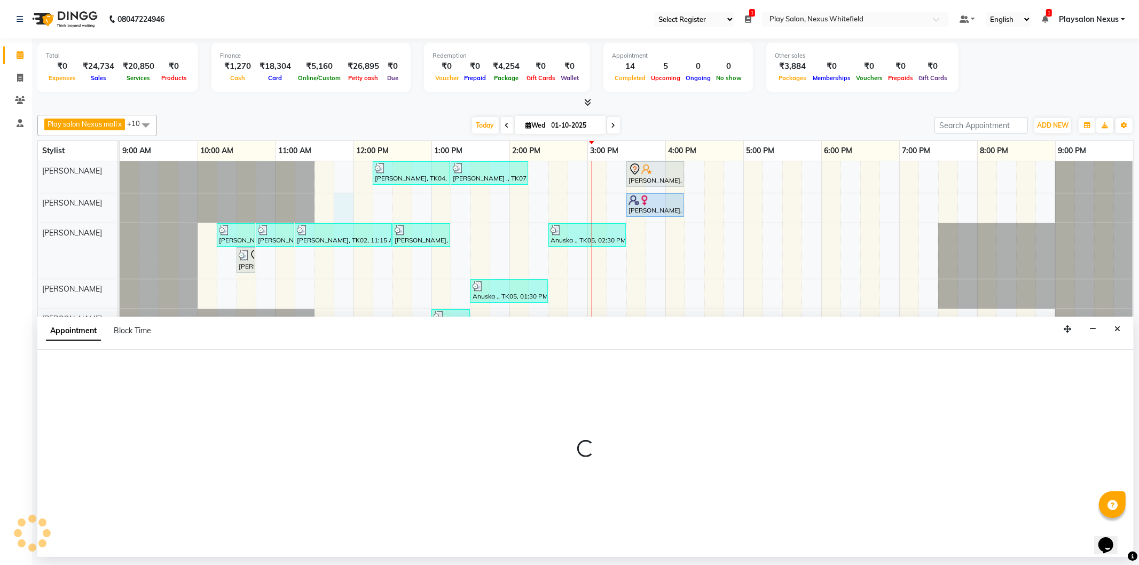
select select "81392"
select select "705"
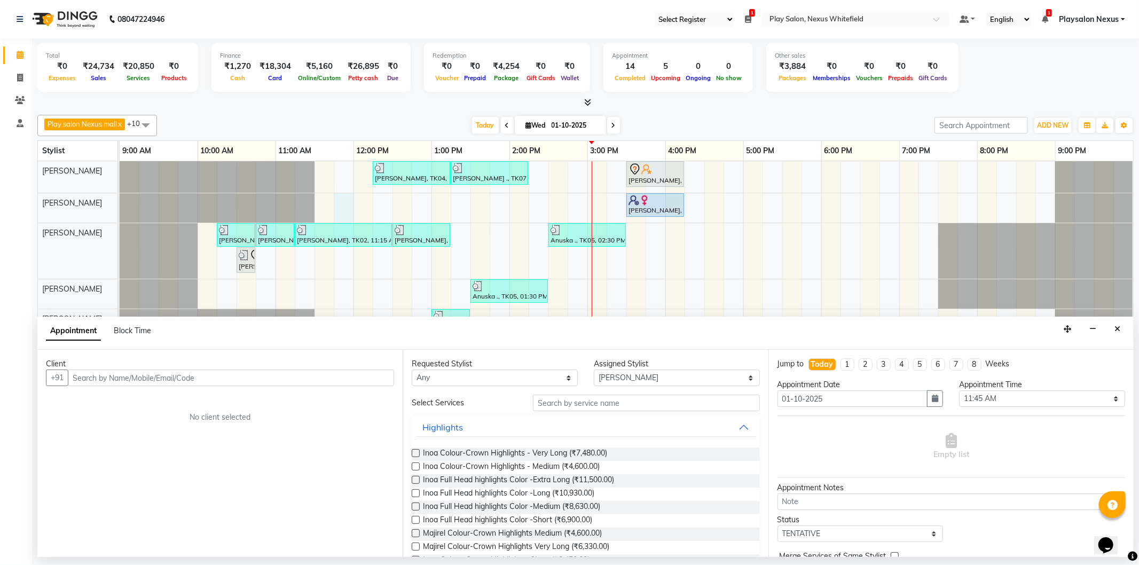
click at [141, 380] on input "text" at bounding box center [231, 378] width 326 height 17
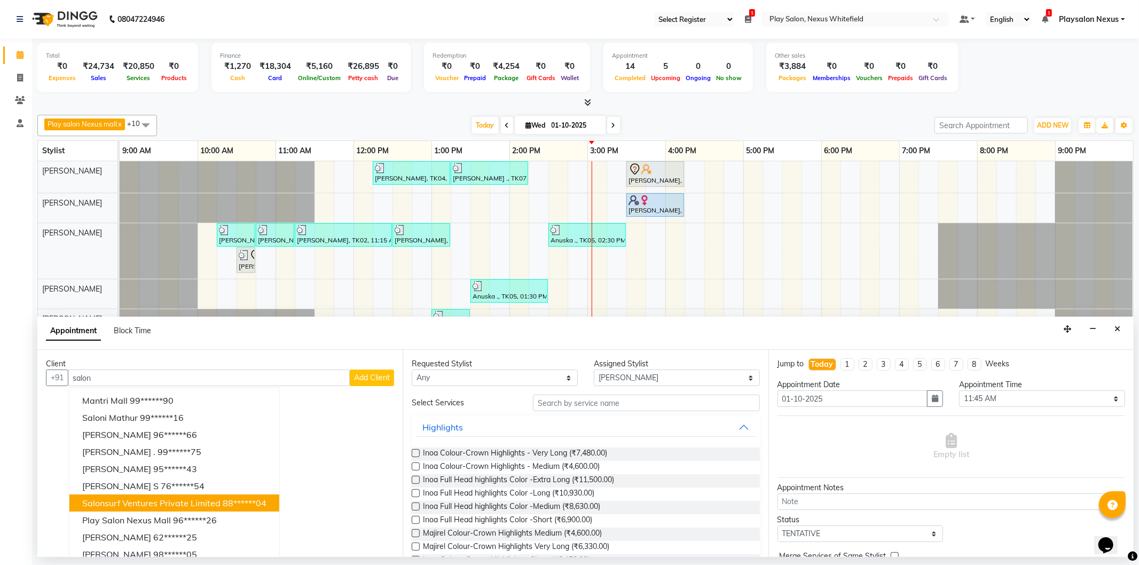
click at [170, 504] on span "Salonsurf Ventures Private Limited" at bounding box center [151, 503] width 138 height 11
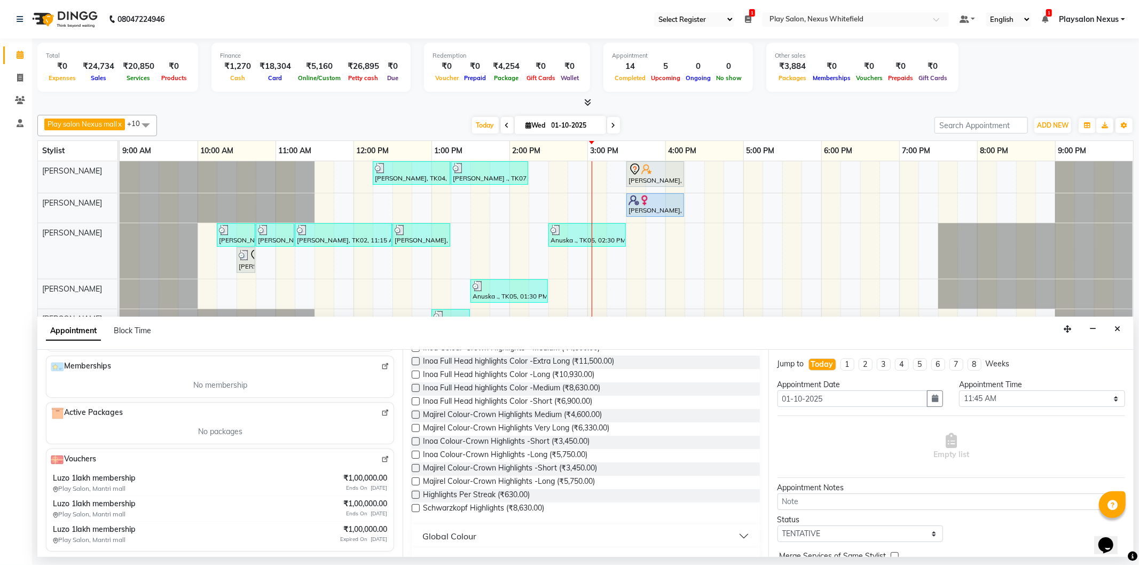
scroll to position [372, 0]
click at [381, 456] on img at bounding box center [385, 456] width 8 height 8
click at [1120, 328] on icon "Close" at bounding box center [1118, 328] width 6 height 7
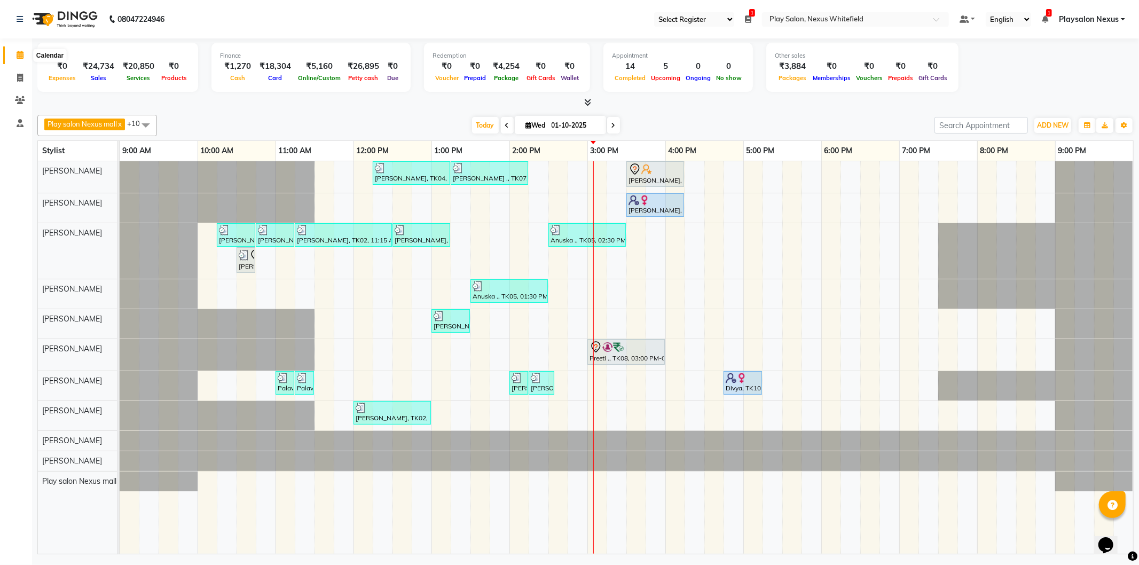
click at [13, 54] on span at bounding box center [20, 55] width 19 height 12
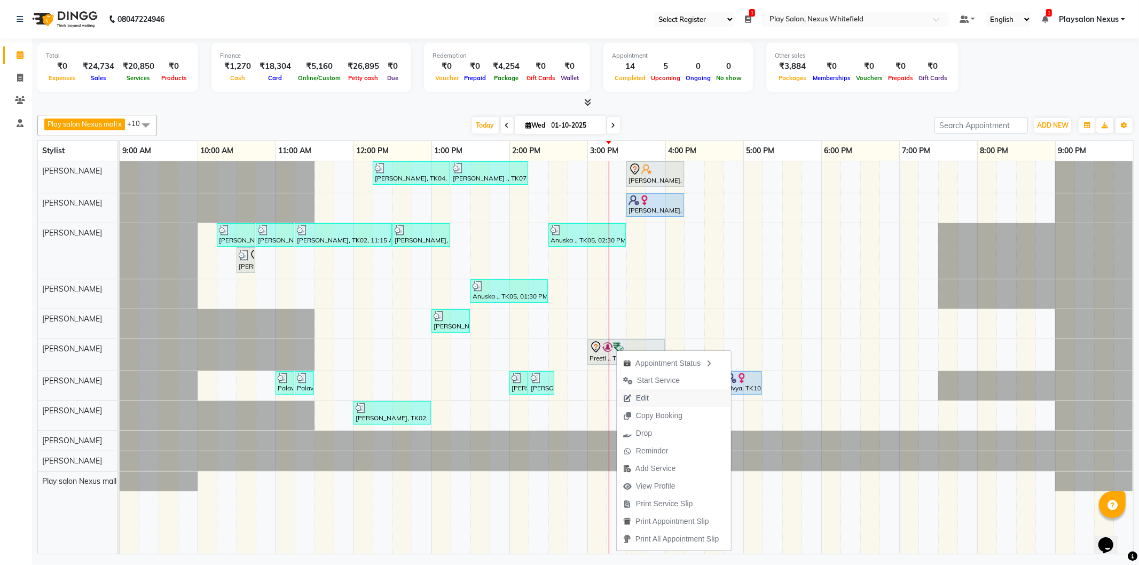
click at [660, 395] on button "Edit" at bounding box center [674, 398] width 114 height 18
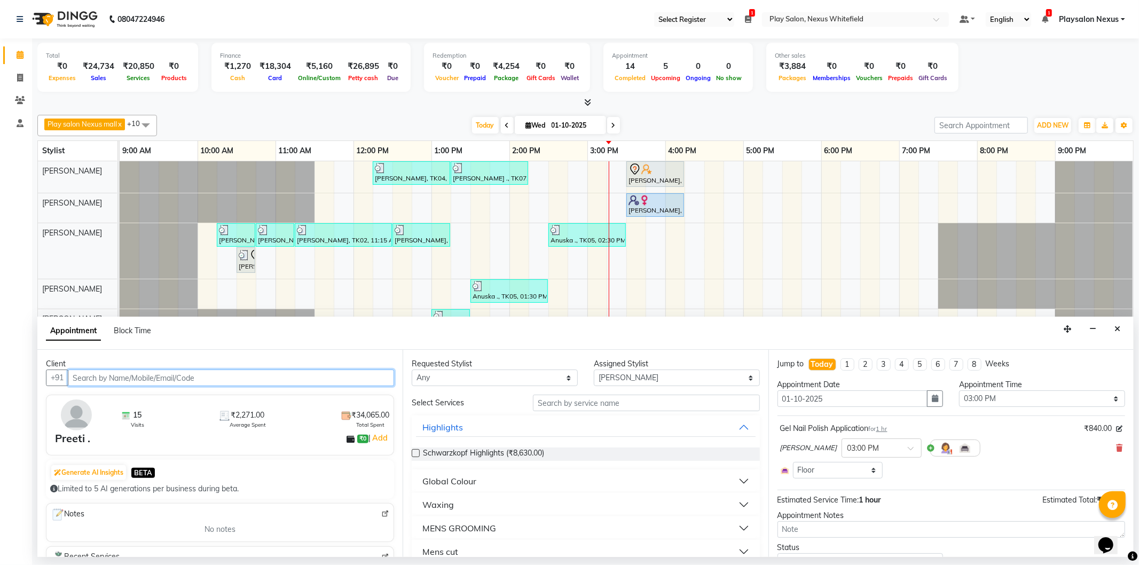
click at [107, 378] on input "text" at bounding box center [231, 378] width 326 height 17
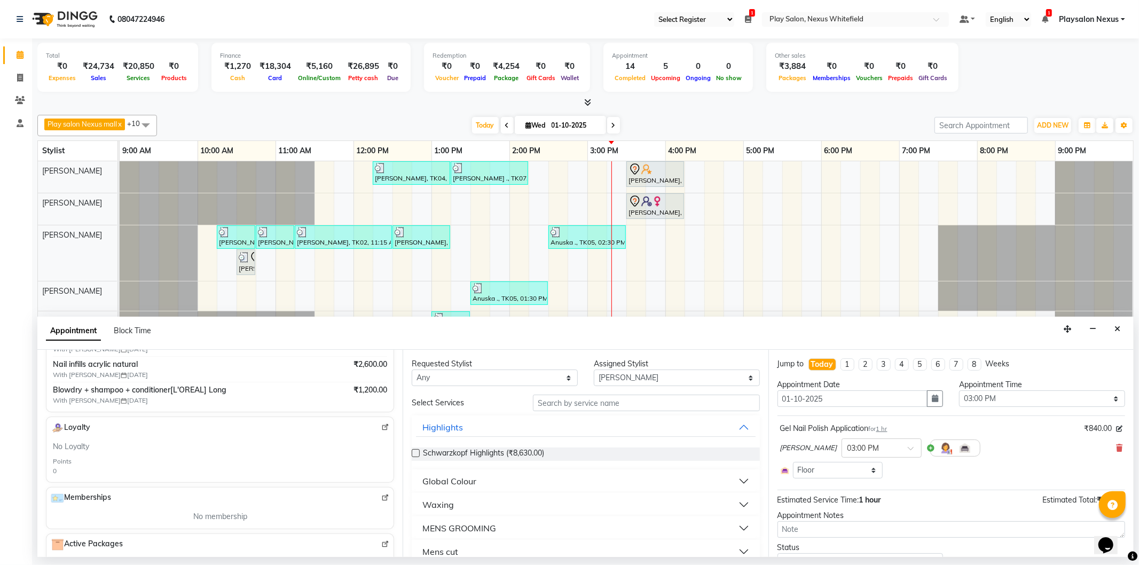
scroll to position [119, 0]
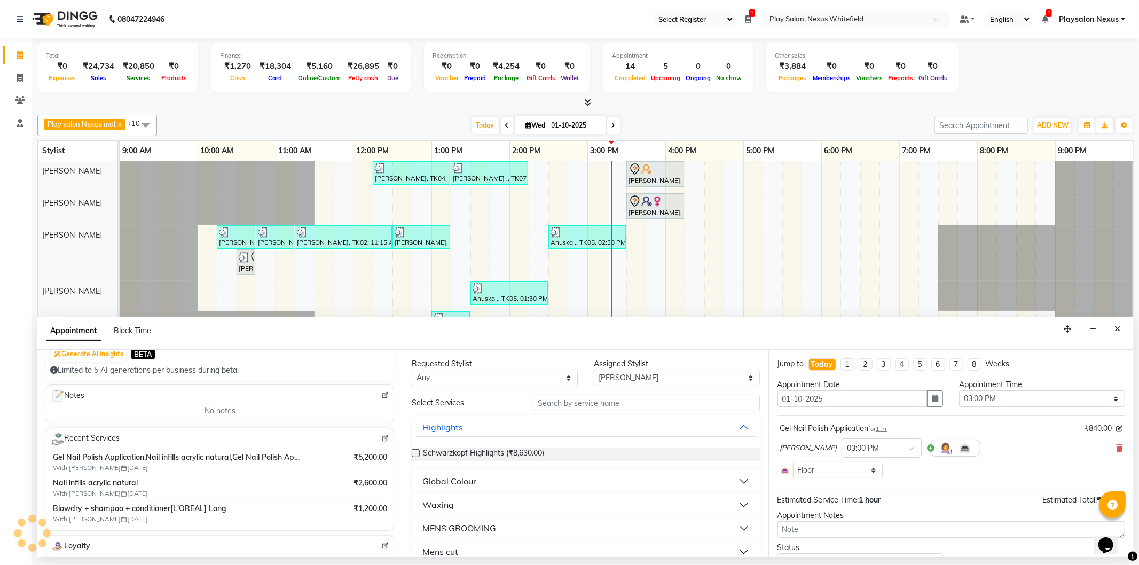
click at [381, 439] on img at bounding box center [385, 439] width 8 height 8
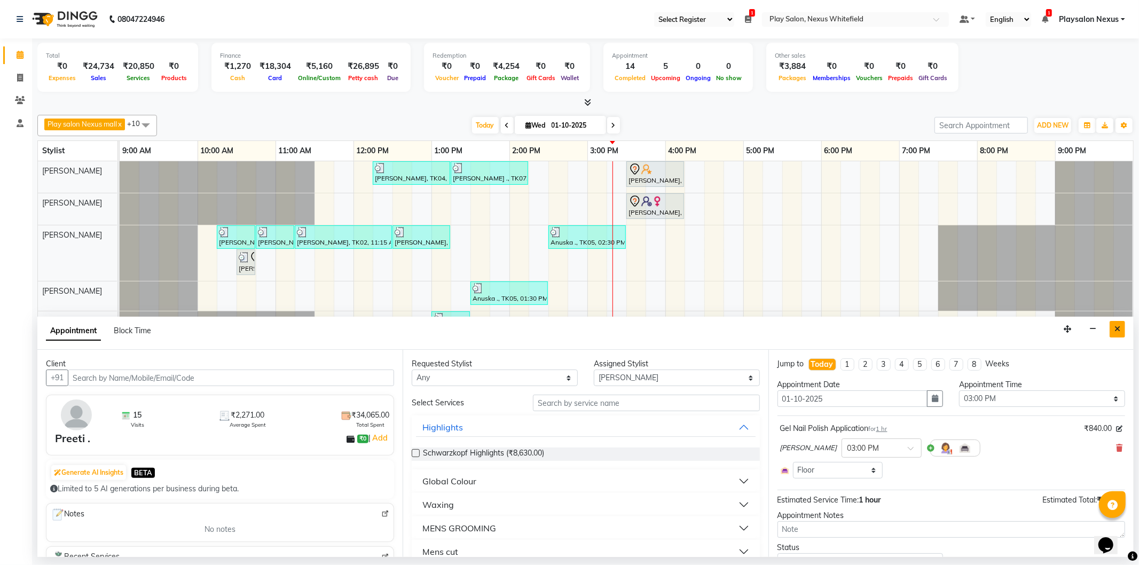
drag, startPoint x: 1119, startPoint y: 332, endPoint x: 867, endPoint y: 262, distance: 261.0
click at [1118, 332] on icon "Close" at bounding box center [1118, 328] width 6 height 7
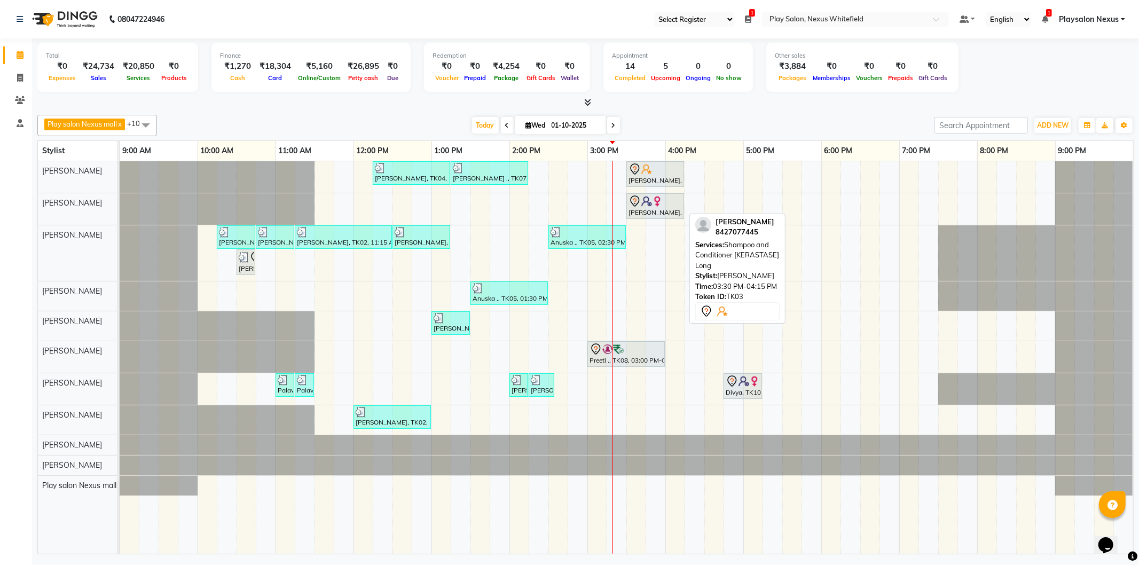
click at [658, 176] on div "[PERSON_NAME], TK03, 03:30 PM-04:15 PM, Shampoo and Conditioner [KERASTASE] Long" at bounding box center [656, 174] width 56 height 22
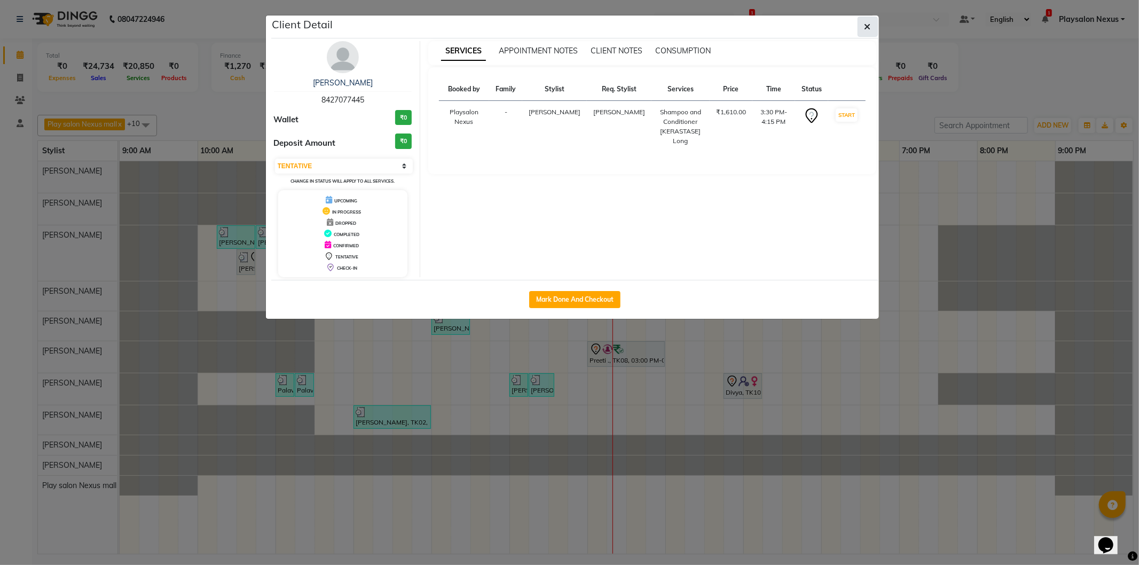
click at [870, 24] on icon "button" at bounding box center [868, 26] width 6 height 9
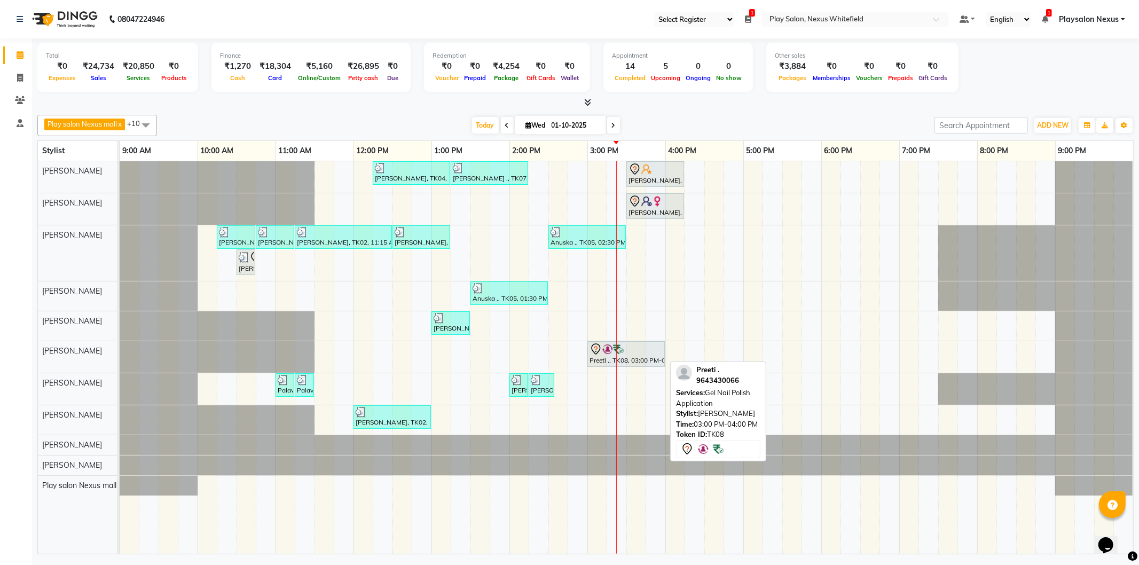
click at [604, 358] on div "Preeti ., TK08, 03:00 PM-04:00 PM, Gel Nail Polish Application" at bounding box center [626, 354] width 75 height 22
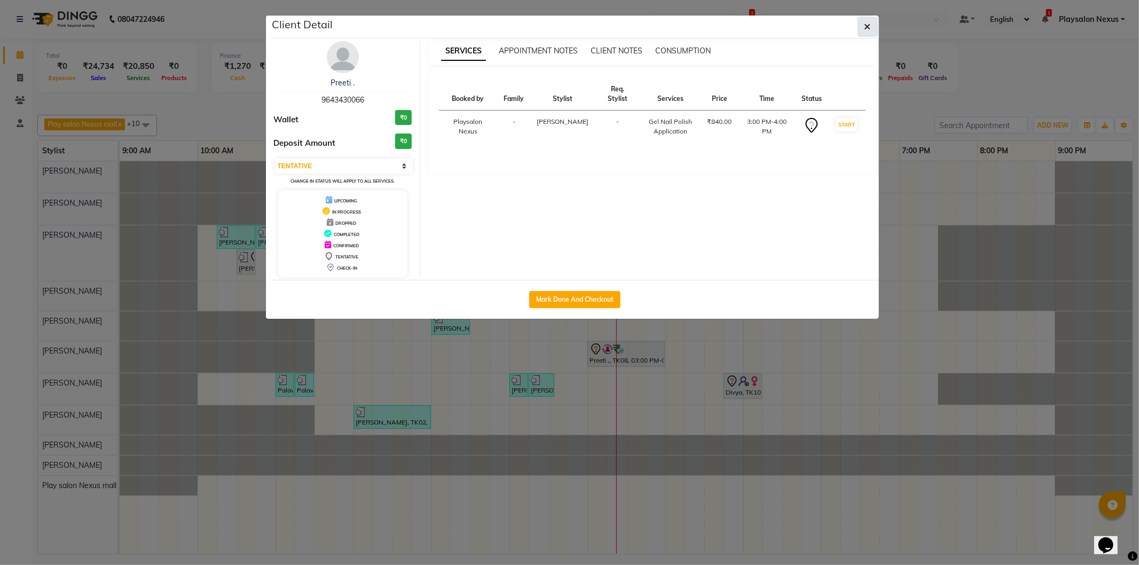
click at [863, 20] on button "button" at bounding box center [868, 27] width 20 height 20
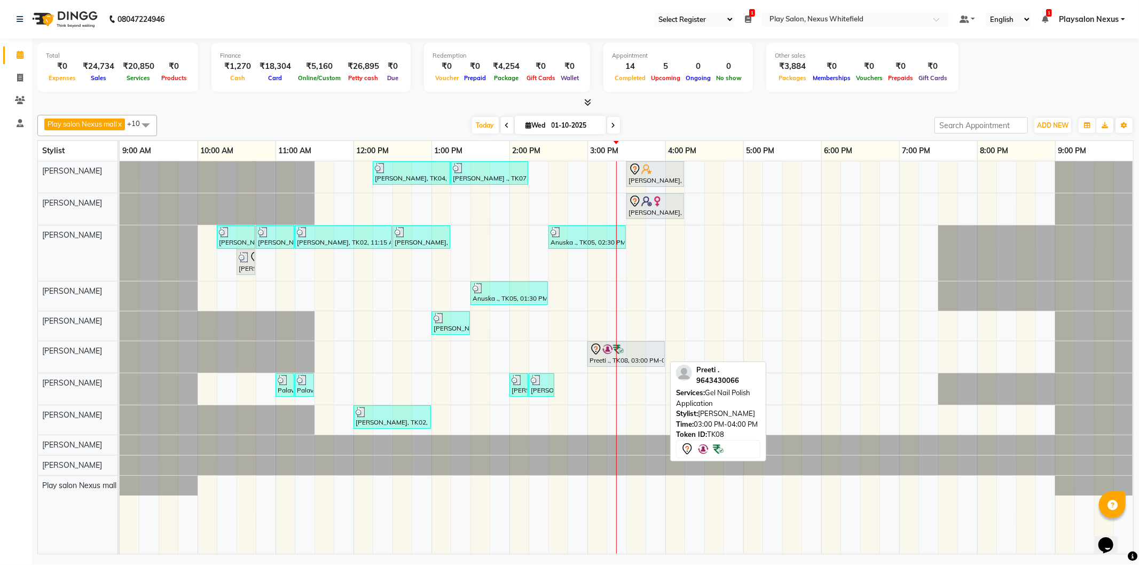
click at [630, 349] on div at bounding box center [626, 349] width 73 height 13
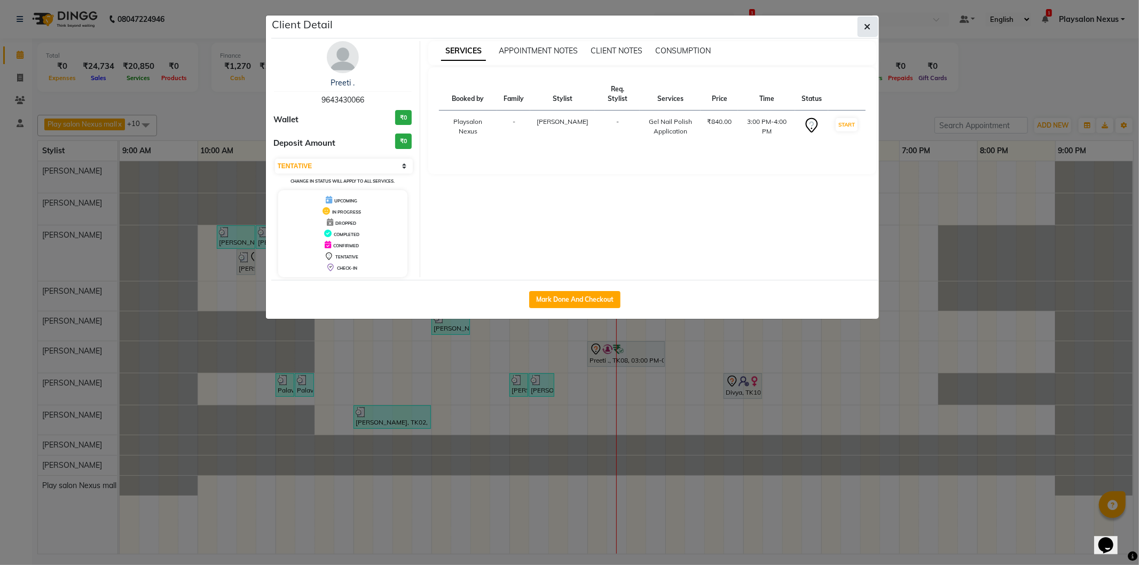
click at [865, 24] on icon "button" at bounding box center [868, 26] width 6 height 9
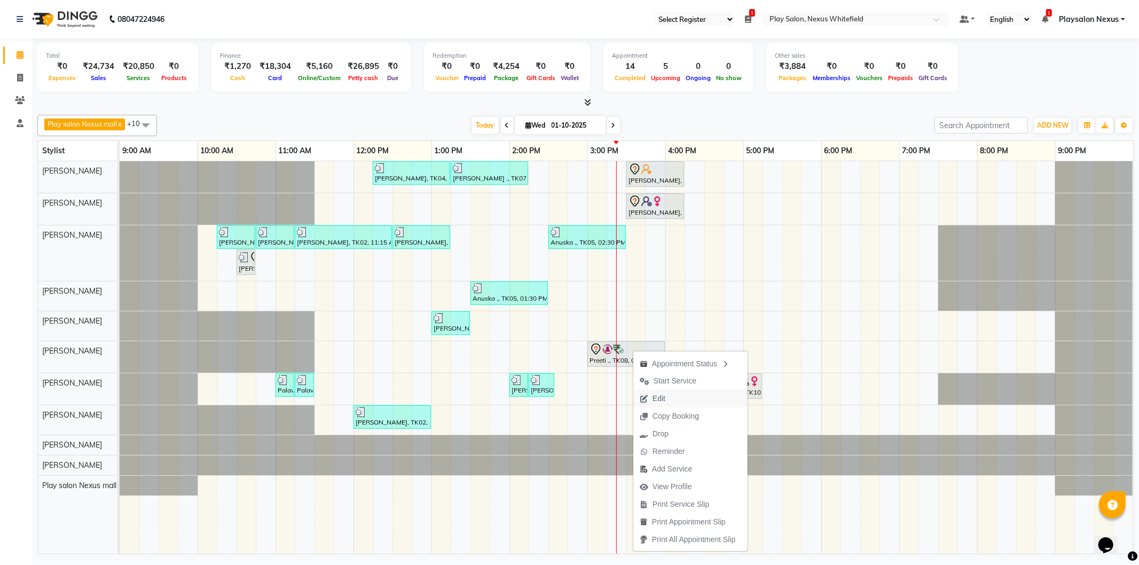
click at [679, 397] on button "Edit" at bounding box center [691, 399] width 114 height 18
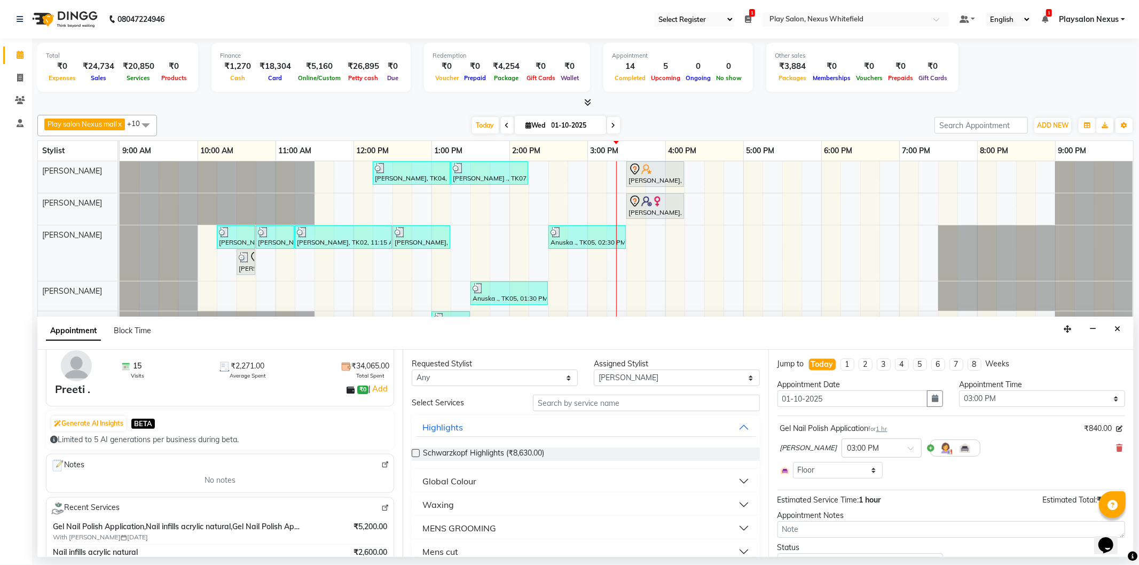
scroll to position [119, 0]
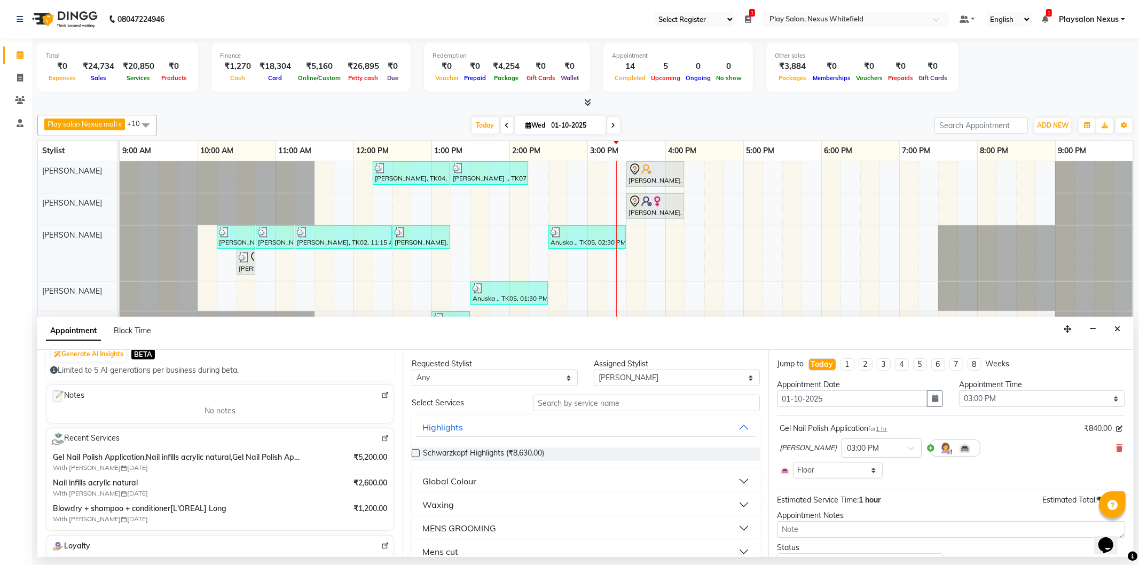
click at [381, 442] on img at bounding box center [385, 439] width 8 height 8
click at [1121, 329] on button "Close" at bounding box center [1117, 329] width 15 height 17
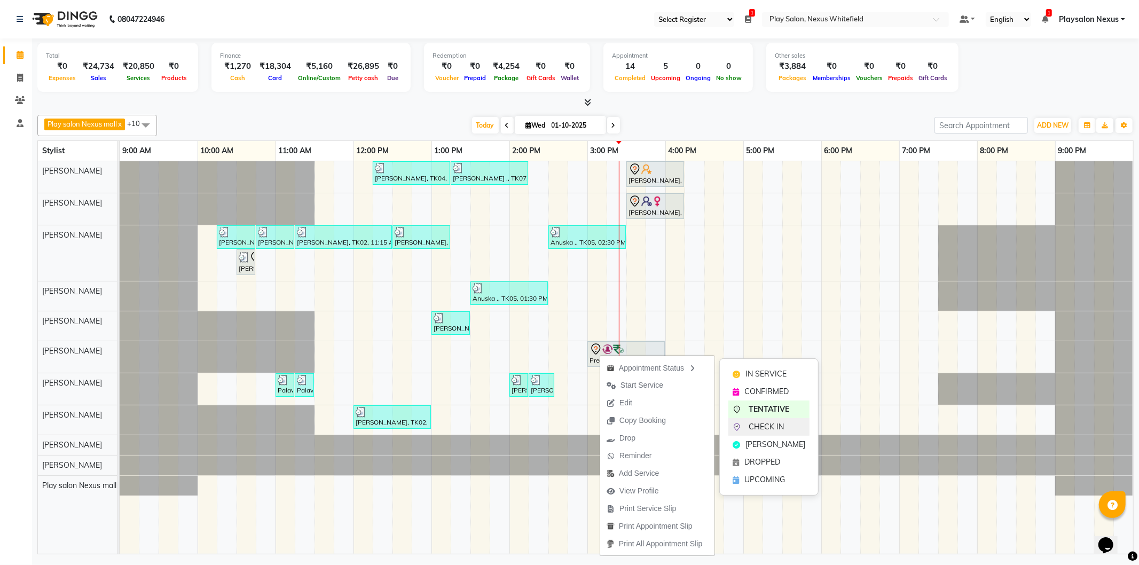
click at [789, 428] on div "CHECK IN" at bounding box center [769, 427] width 81 height 18
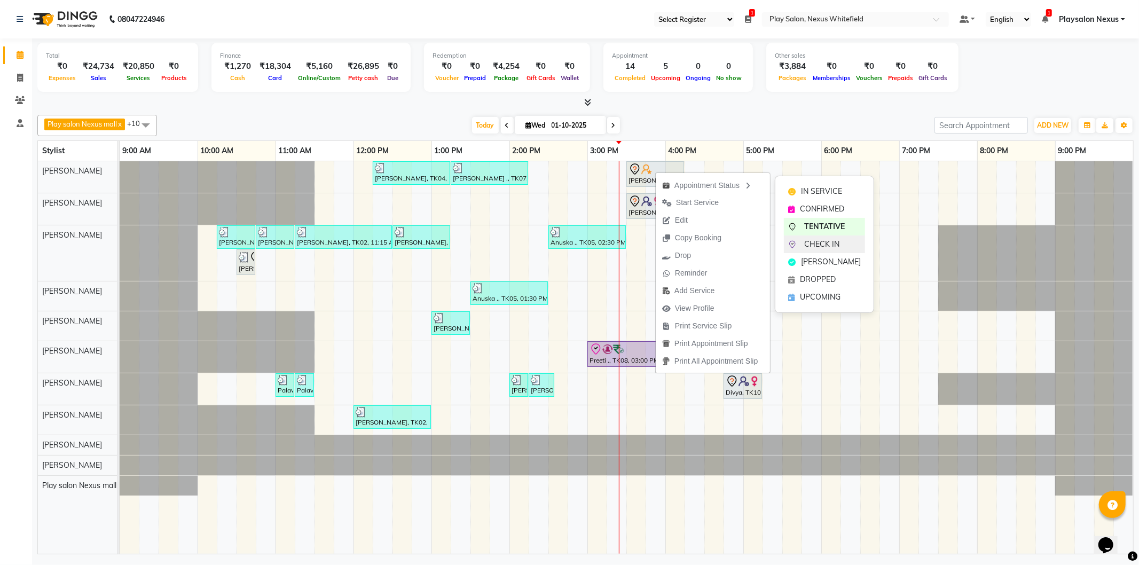
click at [829, 243] on span "CHECK IN" at bounding box center [821, 244] width 35 height 11
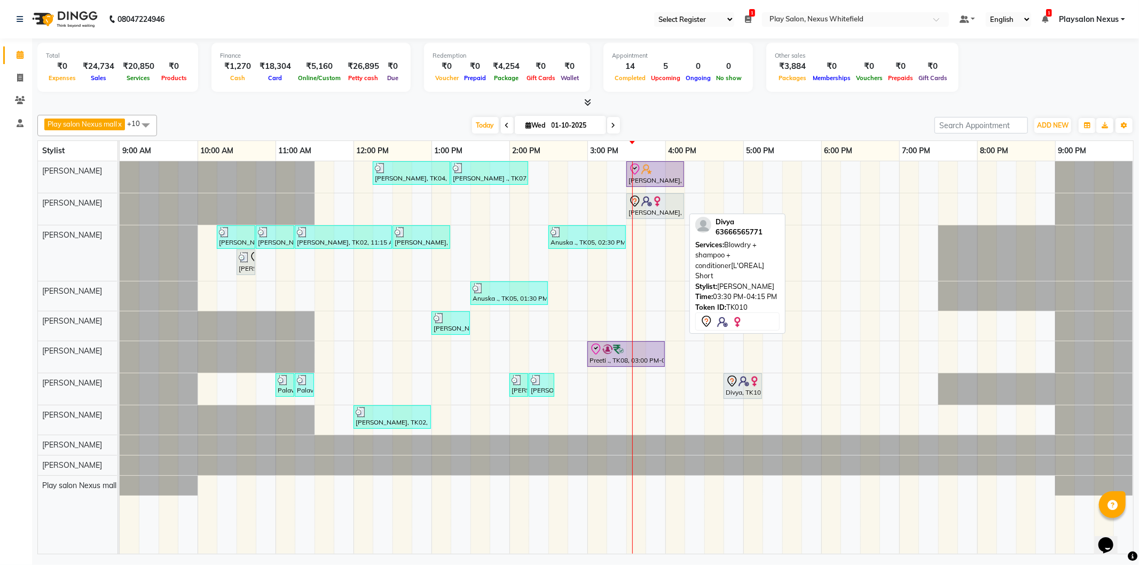
click at [642, 209] on div "Divya, TK10, 03:30 PM-04:15 PM, Blowdry + shampoo + conditioner[L'OREAL] Short" at bounding box center [656, 206] width 56 height 22
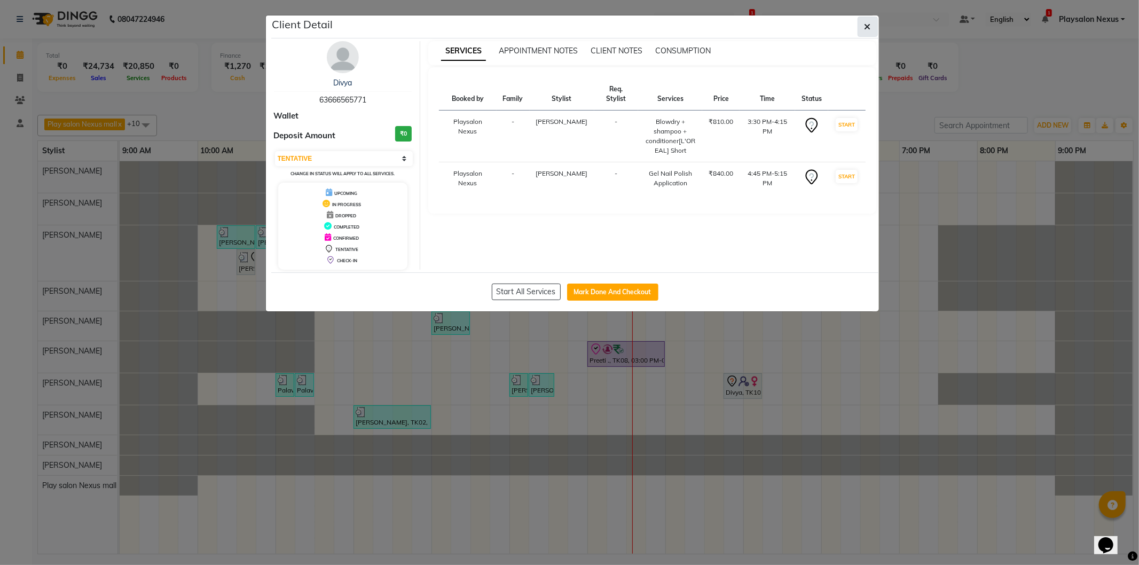
click at [862, 21] on button "button" at bounding box center [868, 27] width 20 height 20
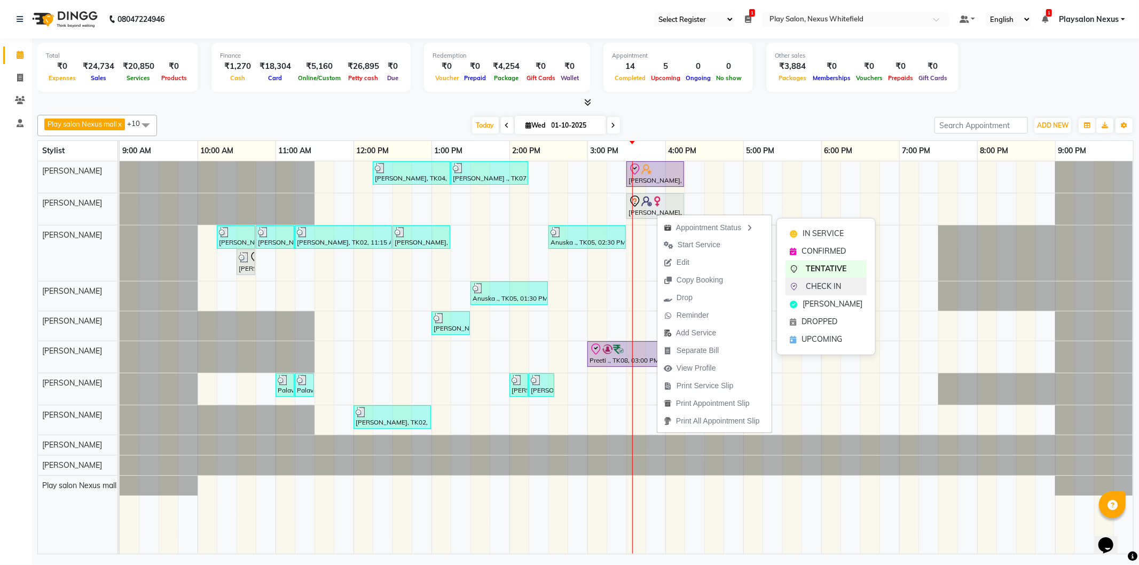
click at [815, 286] on span "CHECK IN" at bounding box center [823, 286] width 35 height 11
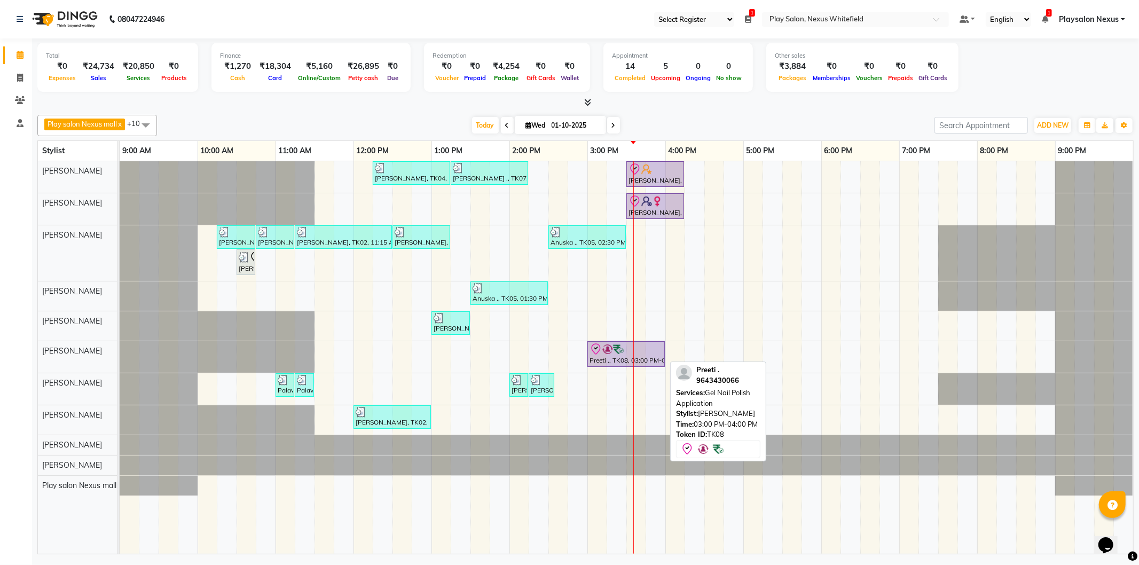
click at [612, 358] on div "Preeti ., TK08, 03:00 PM-04:00 PM, Gel Nail Polish Application" at bounding box center [626, 354] width 75 height 22
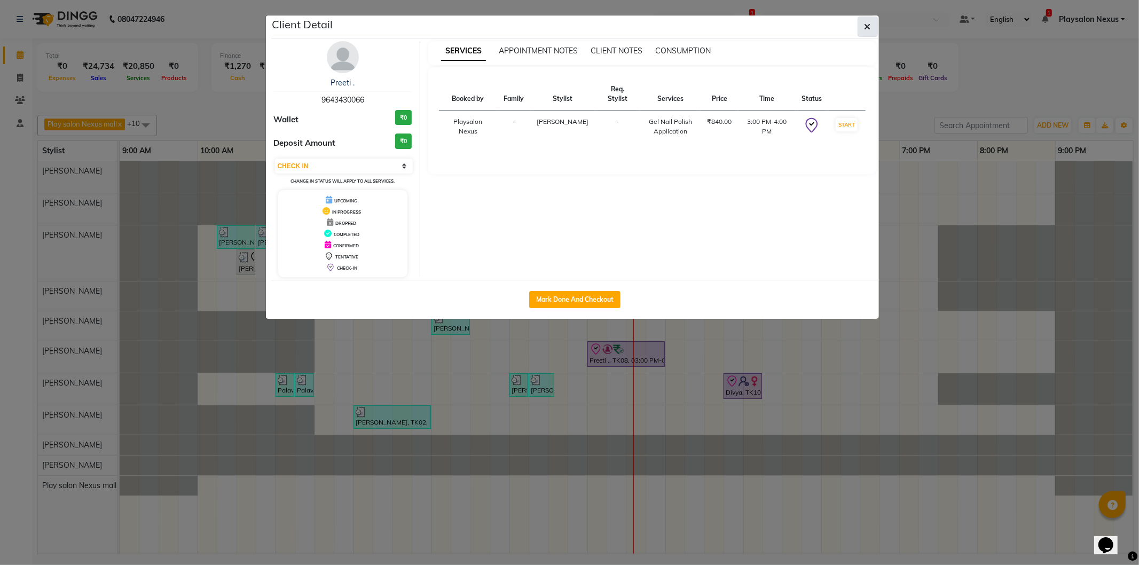
click at [862, 29] on button "button" at bounding box center [868, 27] width 20 height 20
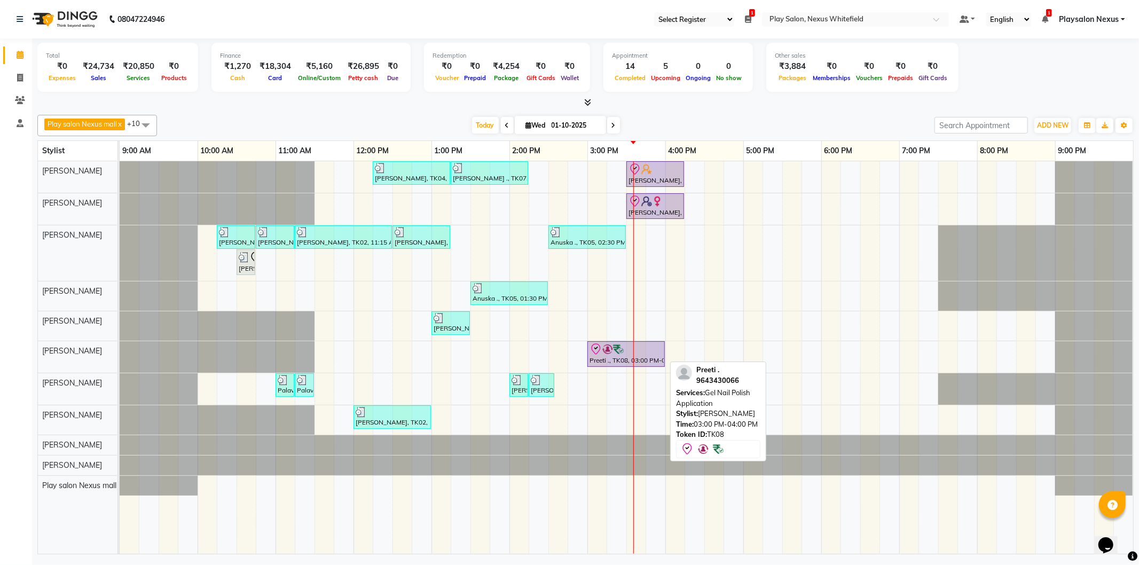
click at [607, 354] on img at bounding box center [608, 349] width 11 height 11
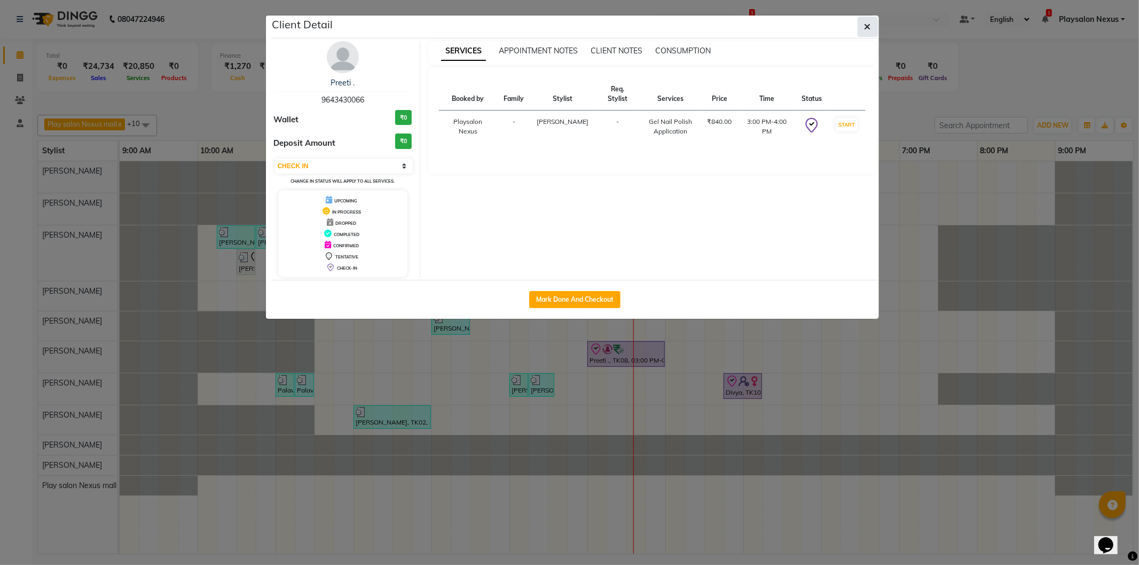
click at [867, 24] on icon "button" at bounding box center [868, 26] width 6 height 9
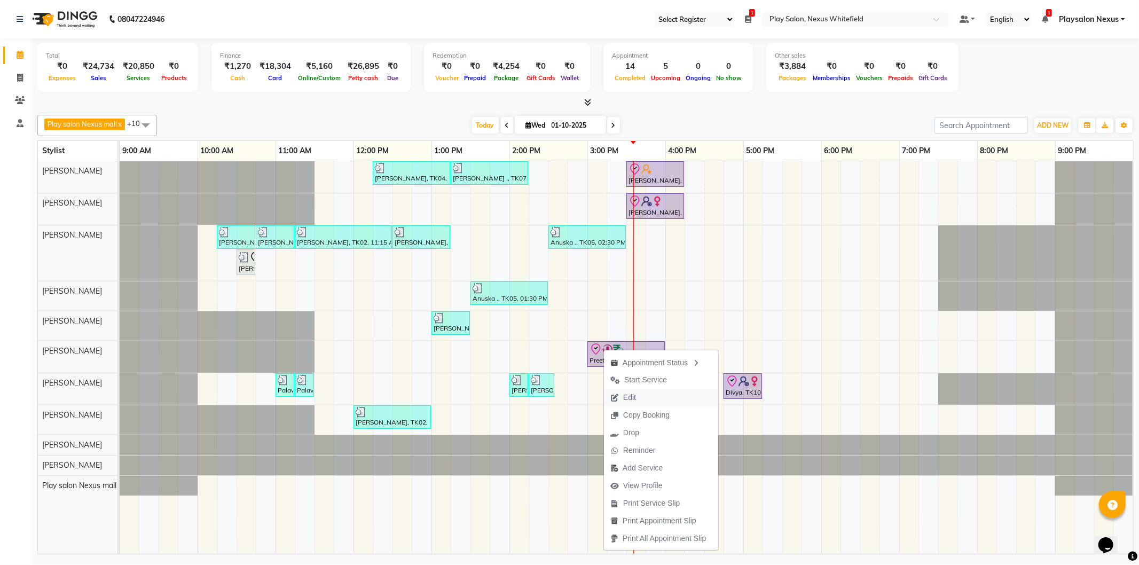
click at [634, 401] on span "Edit" at bounding box center [629, 397] width 13 height 11
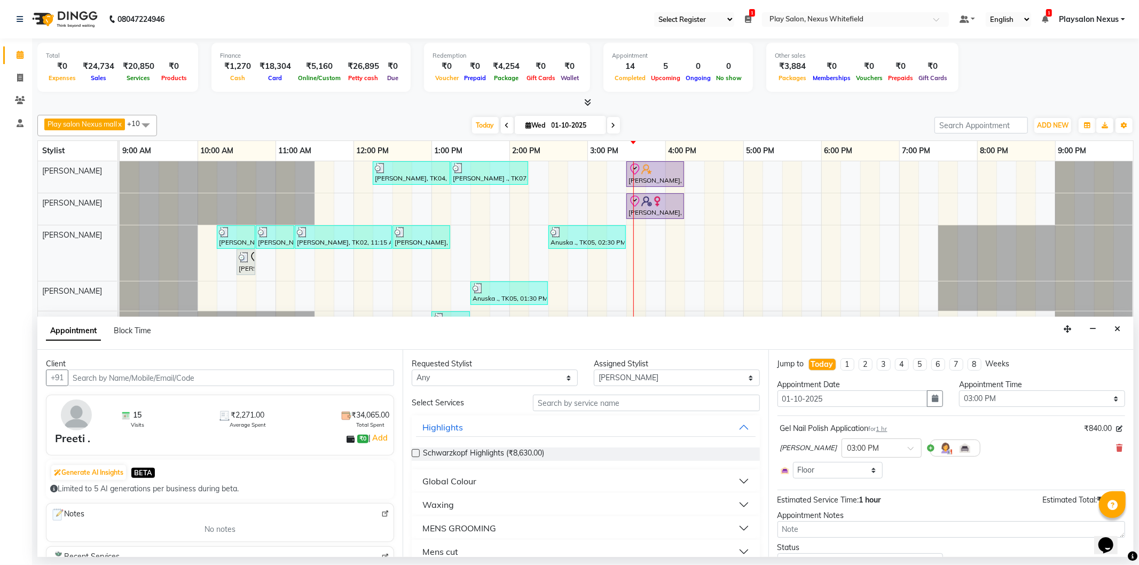
click at [1106, 448] on div "Abdulla Md × 03:00 PM" at bounding box center [951, 448] width 342 height 28
click at [1116, 446] on icon at bounding box center [1119, 447] width 6 height 7
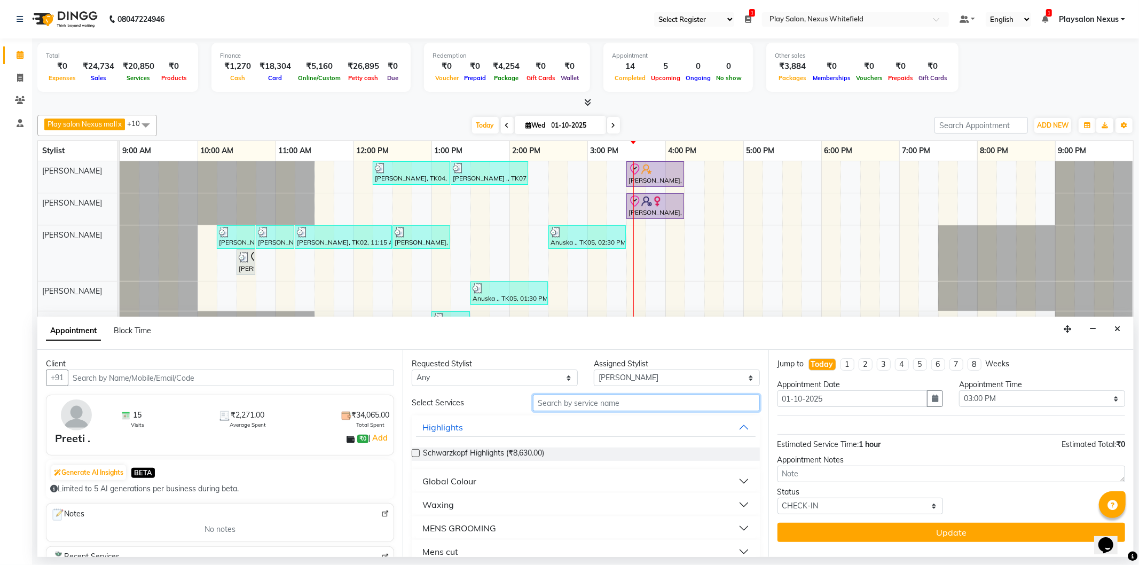
click at [564, 406] on input "text" at bounding box center [646, 403] width 226 height 17
click at [1123, 330] on button "Close" at bounding box center [1117, 329] width 15 height 17
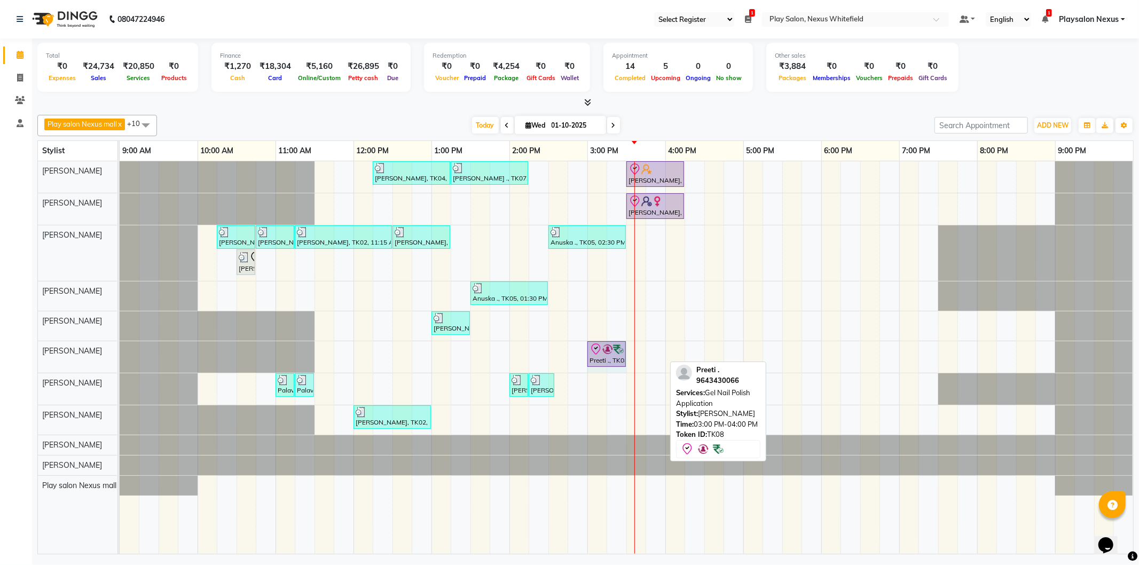
drag, startPoint x: 665, startPoint y: 351, endPoint x: 611, endPoint y: 354, distance: 54.6
click at [120, 354] on div "Preeti ., TK08, 03:00 PM-04:00 PM, Gel Nail Polish Application Preeti ., TK08, …" at bounding box center [120, 357] width 0 height 32
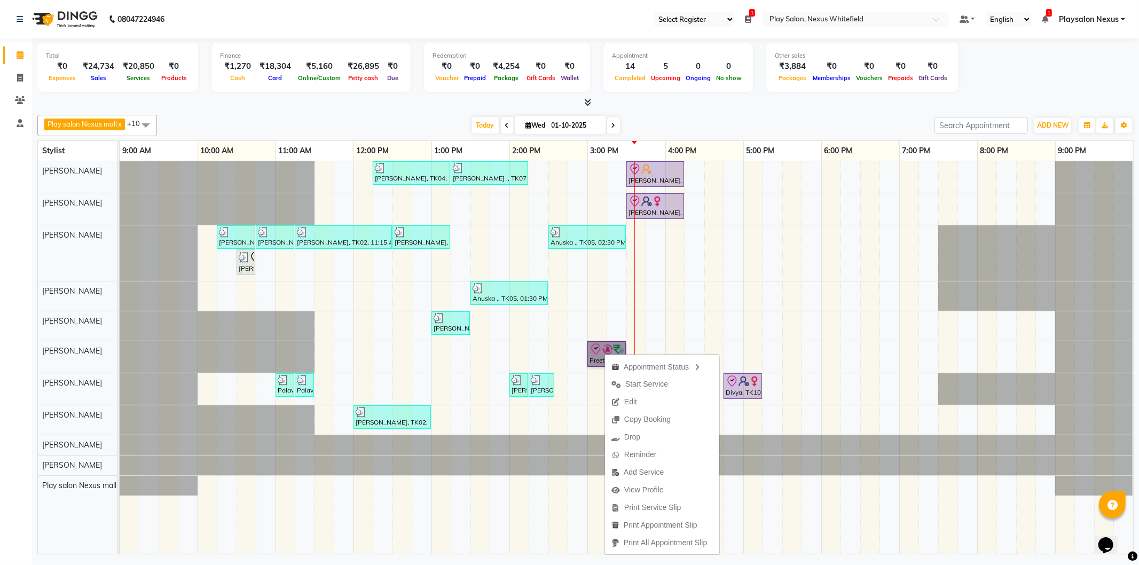
click at [728, 282] on div "Simran Kiran, TK04, 12:15 PM-01:15 PM, Hair Cut Lady (Head Stylist) Vivian ., T…" at bounding box center [627, 357] width 1014 height 393
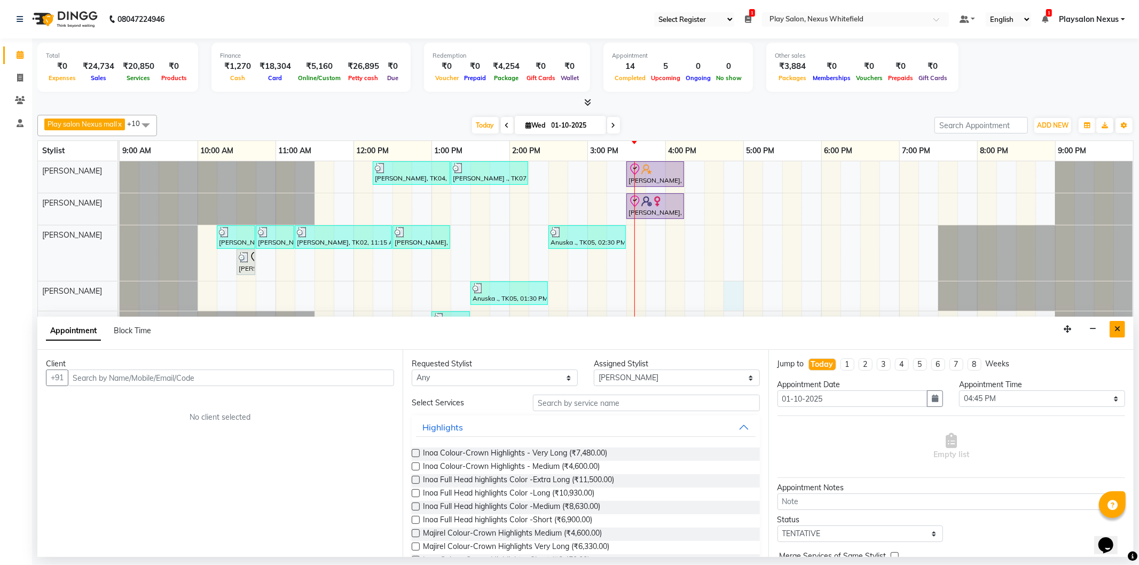
click at [1115, 326] on icon "Close" at bounding box center [1118, 328] width 6 height 7
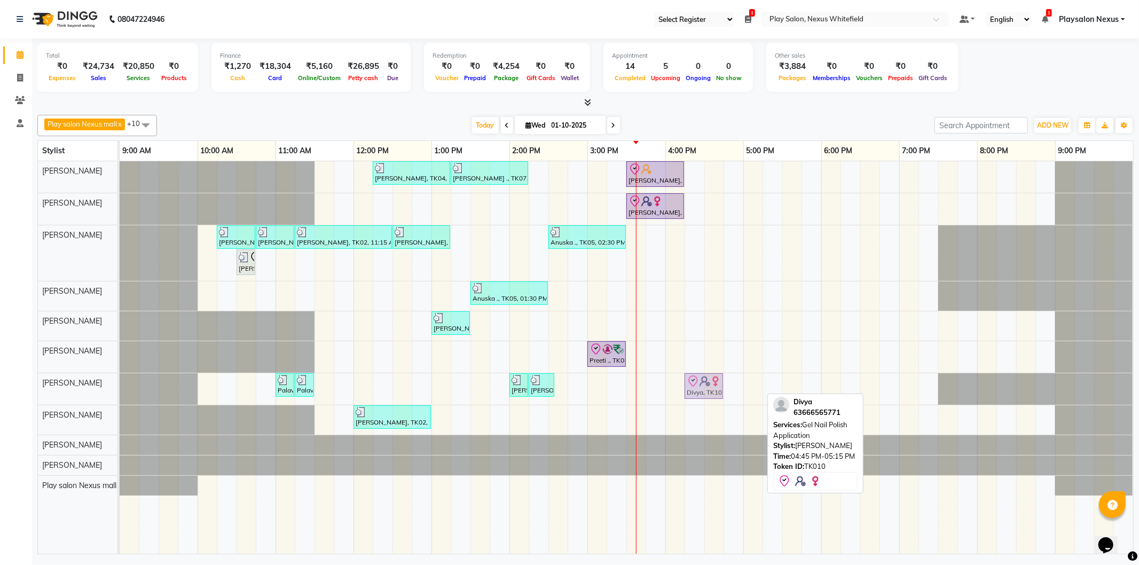
drag, startPoint x: 738, startPoint y: 388, endPoint x: 699, endPoint y: 393, distance: 39.8
click at [120, 393] on div "Palavi P, TK06, 11:00 AM-11:15 AM, Brightening Wax Full Arms Palavi P, TK06, 11…" at bounding box center [120, 389] width 0 height 32
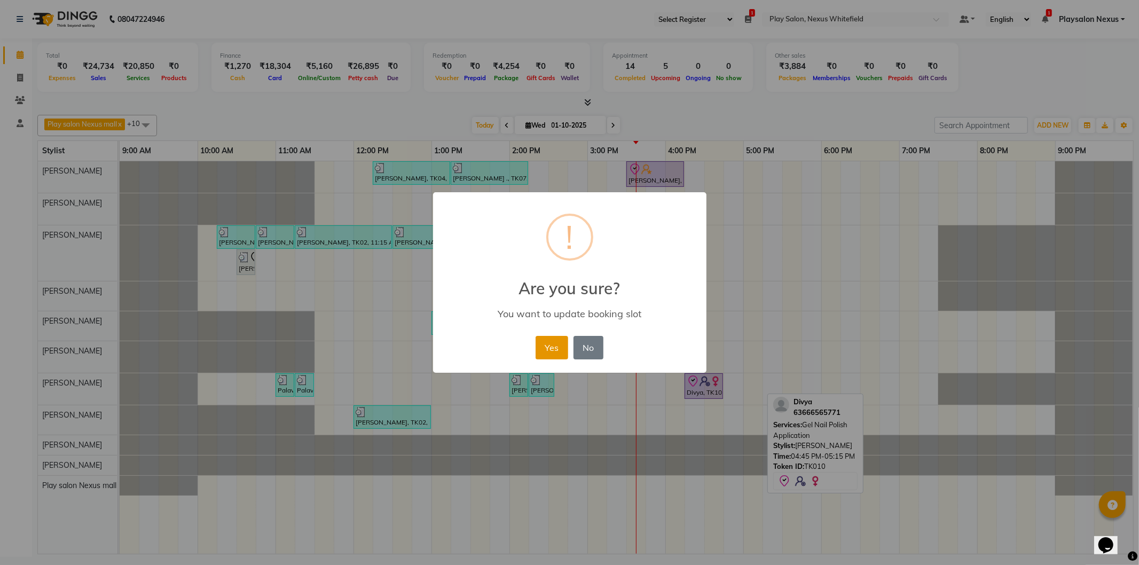
click at [558, 347] on button "Yes" at bounding box center [552, 348] width 33 height 24
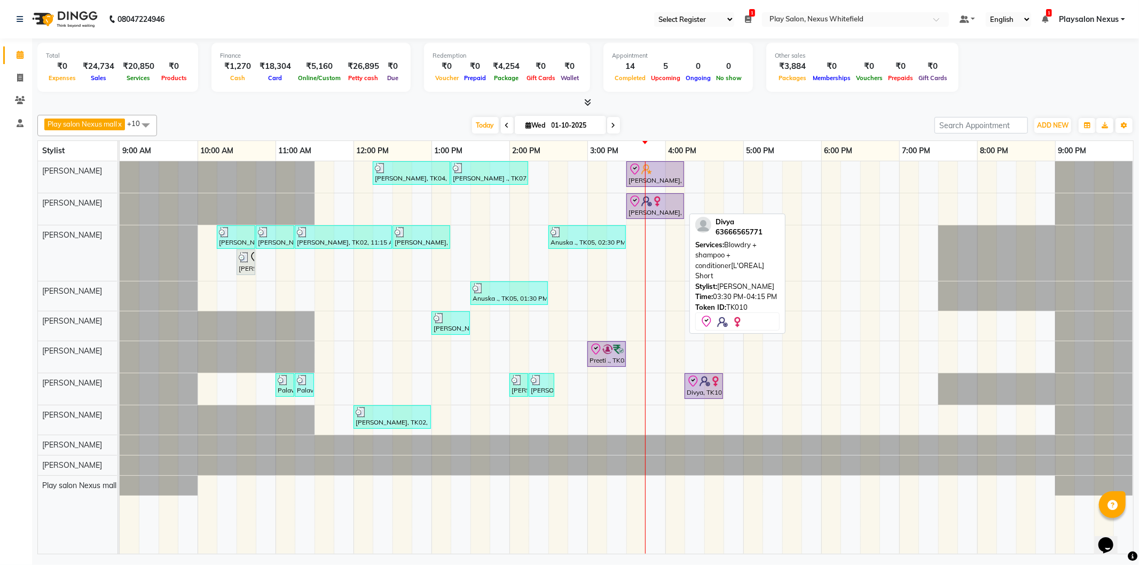
click at [663, 210] on div "Divya, TK10, 03:30 PM-04:15 PM, Blowdry + shampoo + conditioner[L'OREAL] Short" at bounding box center [656, 206] width 56 height 22
click at [661, 209] on div "Divya, TK10, 03:30 PM-04:15 PM, Blowdry + shampoo + conditioner[L'OREAL] Short" at bounding box center [656, 206] width 56 height 22
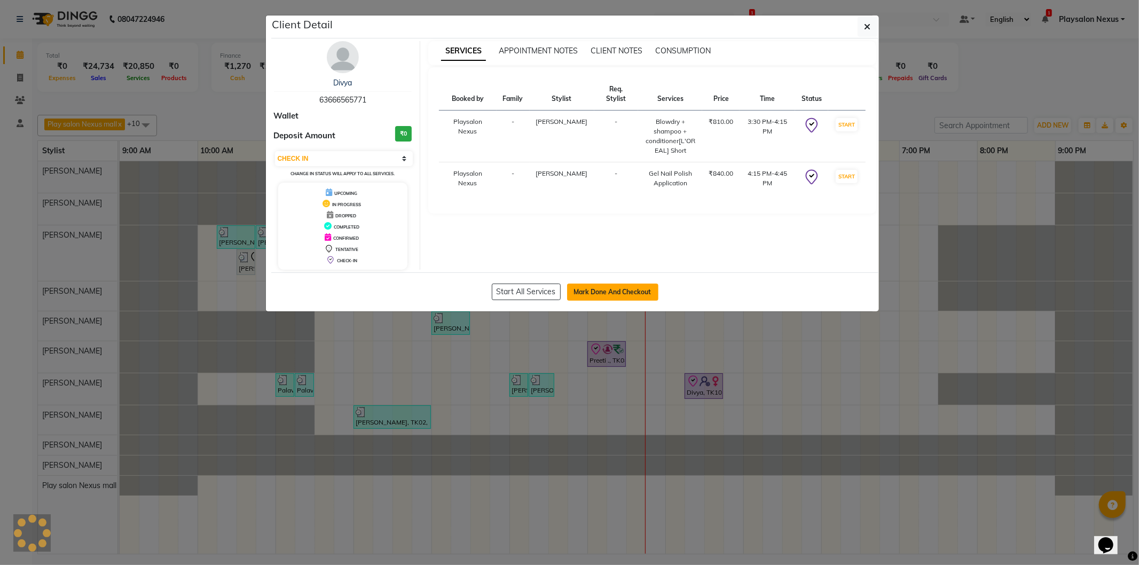
click at [615, 285] on button "Mark Done And Checkout" at bounding box center [612, 292] width 91 height 17
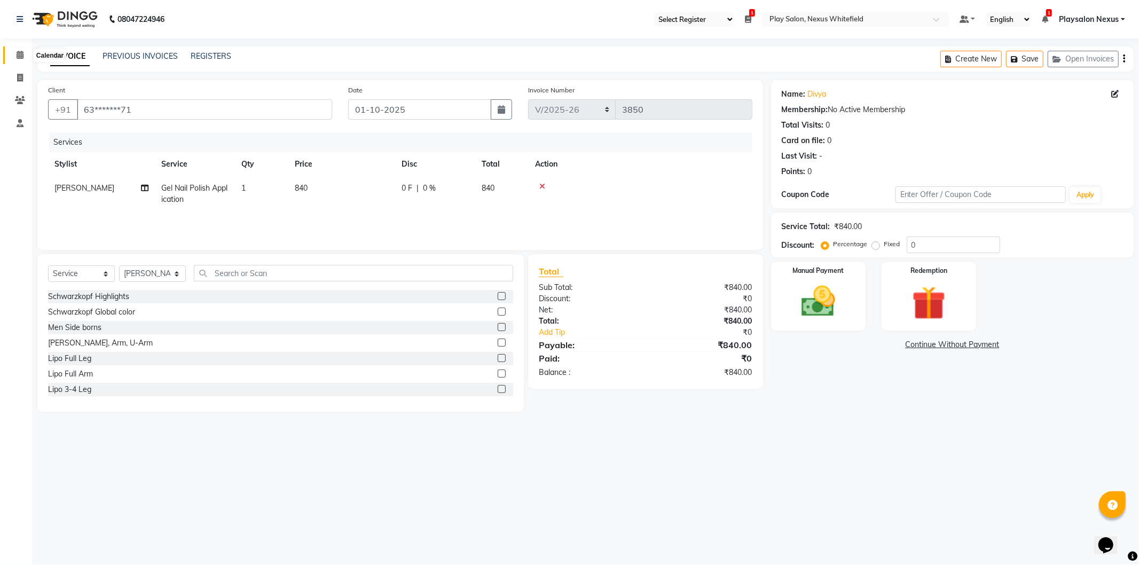
click at [20, 56] on icon at bounding box center [20, 55] width 7 height 8
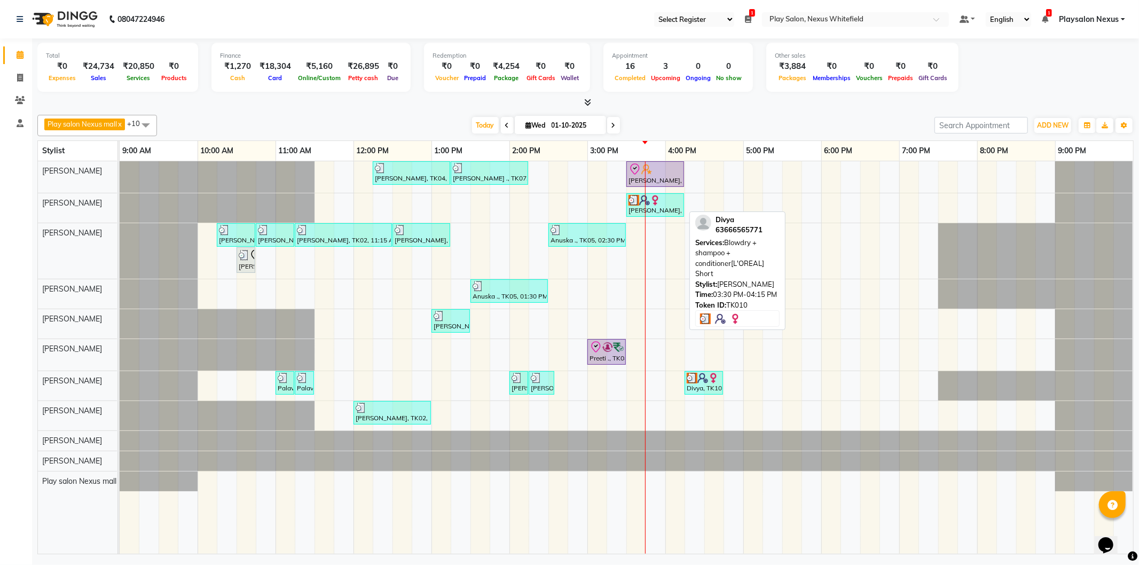
click at [656, 208] on div "Divya, TK10, 03:30 PM-04:15 PM, Blowdry + shampoo + conditioner[L'OREAL] Short" at bounding box center [656, 205] width 56 height 20
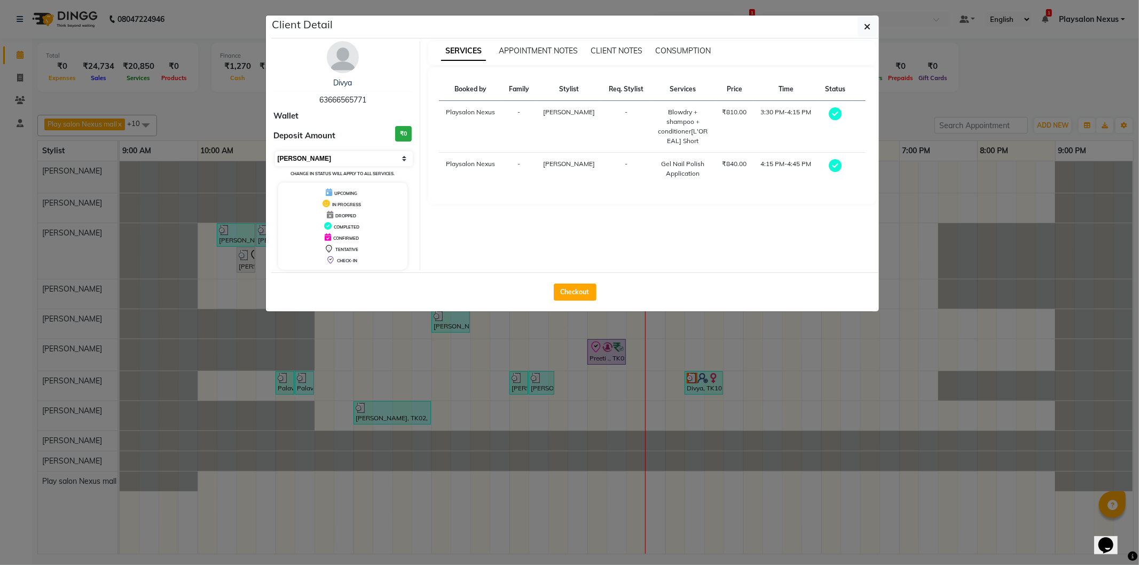
click at [410, 159] on select "Select MARK DONE UPCOMING" at bounding box center [344, 158] width 138 height 15
click at [275, 151] on select "Select MARK DONE UPCOMING" at bounding box center [344, 158] width 138 height 15
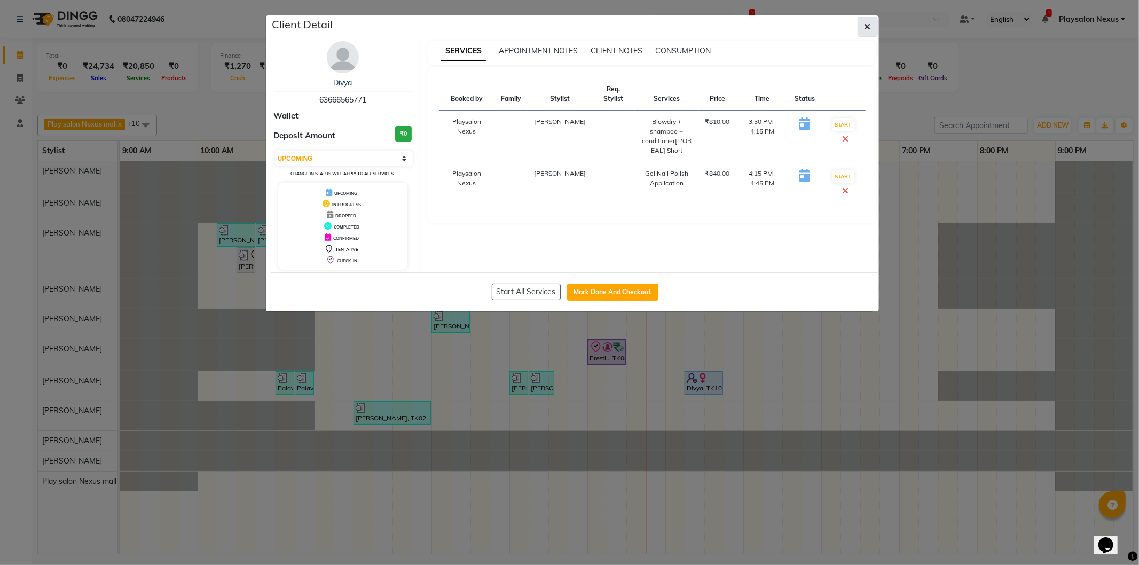
click at [866, 27] on icon "button" at bounding box center [868, 26] width 6 height 9
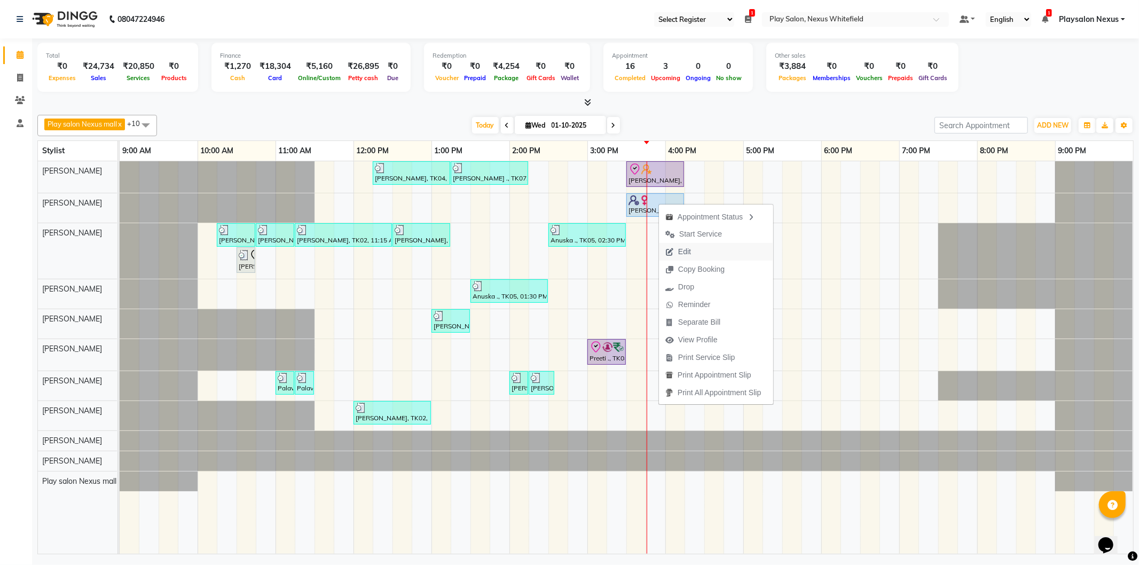
click at [684, 247] on span "Edit" at bounding box center [684, 251] width 13 height 11
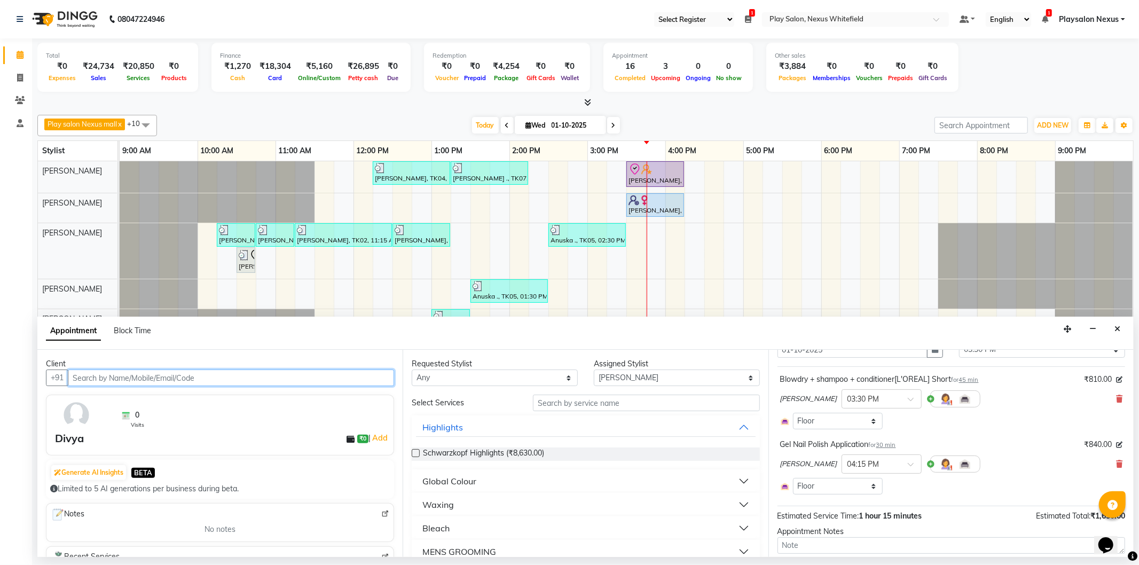
scroll to position [114, 0]
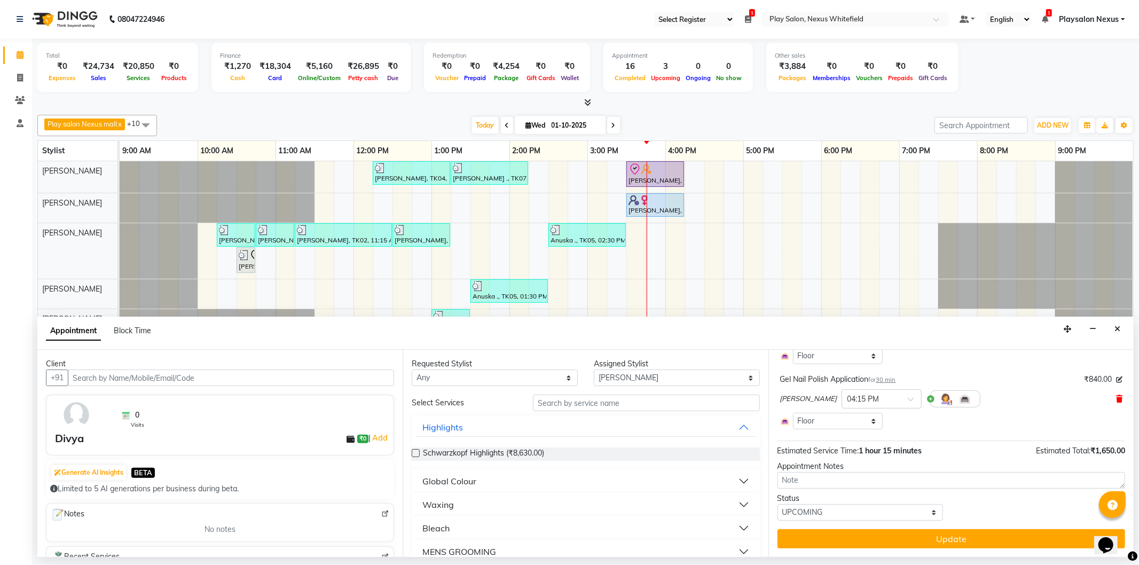
click at [1116, 398] on icon at bounding box center [1119, 398] width 6 height 7
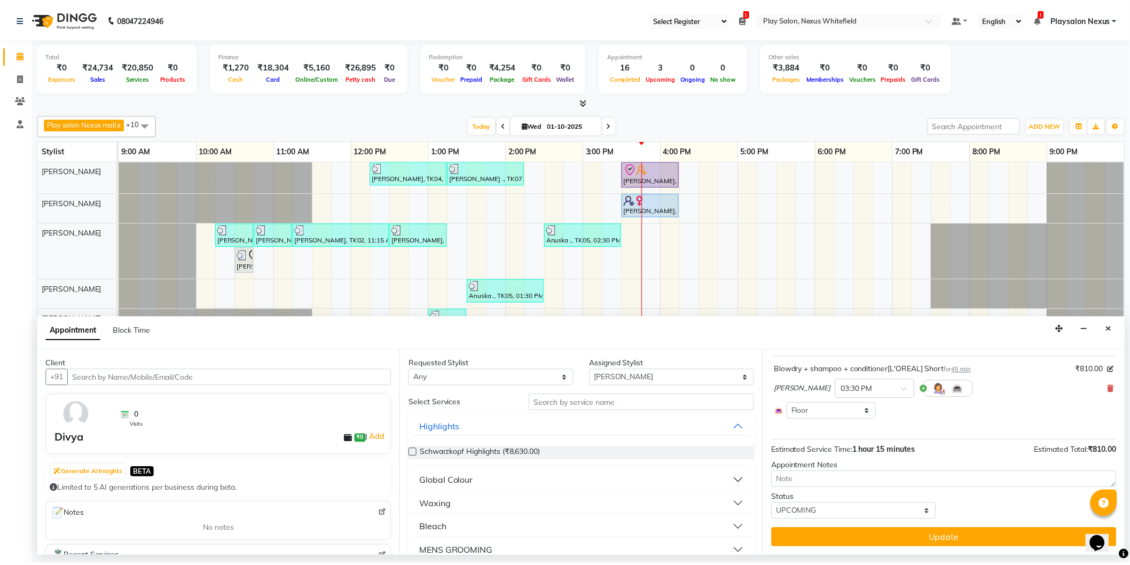
scroll to position [59, 0]
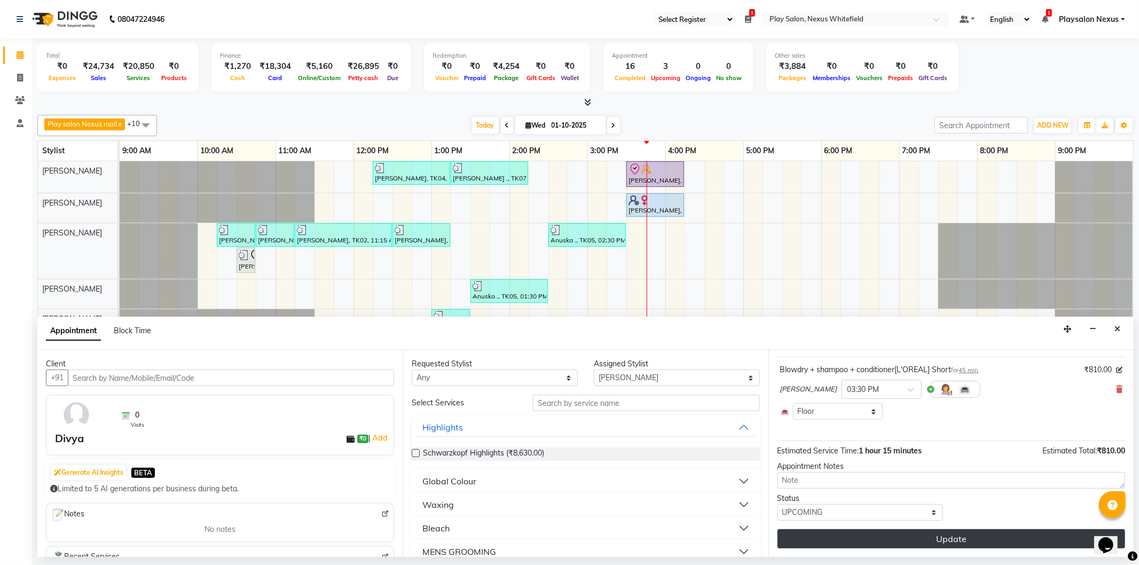
click at [969, 533] on button "Update" at bounding box center [952, 538] width 348 height 19
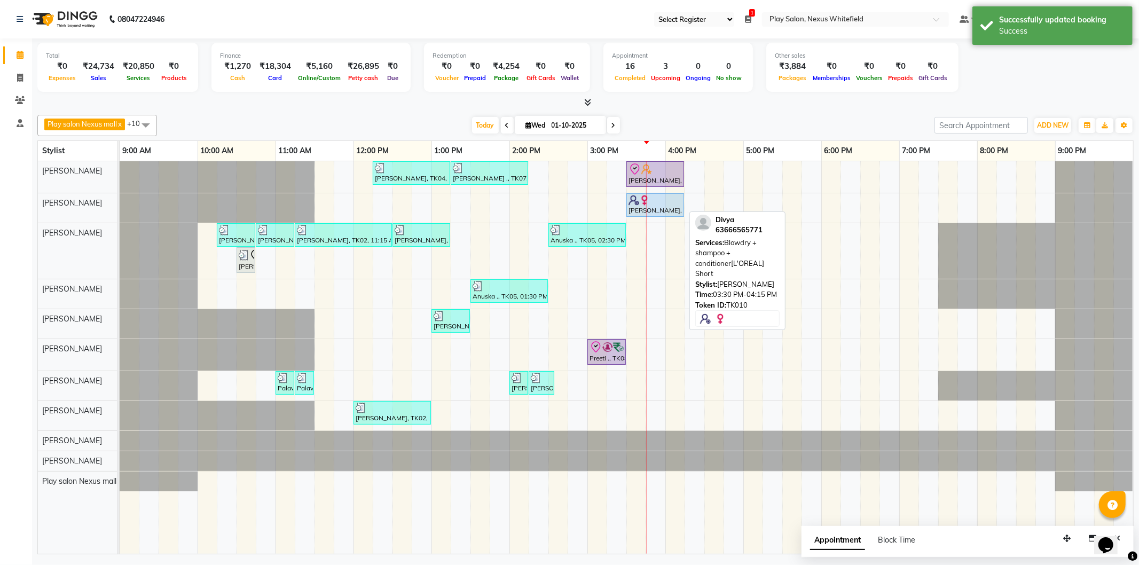
click at [663, 207] on div "Divya, TK10, 03:30 PM-04:15 PM, Blowdry + shampoo + conditioner[L'OREAL] Short" at bounding box center [656, 205] width 56 height 20
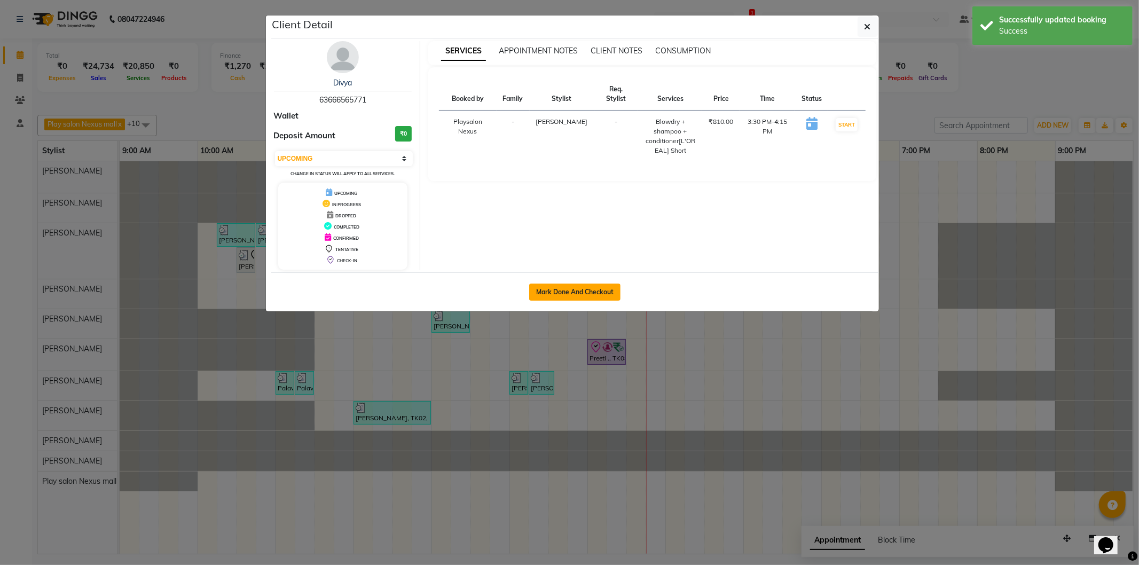
click at [577, 291] on button "Mark Done And Checkout" at bounding box center [574, 292] width 91 height 17
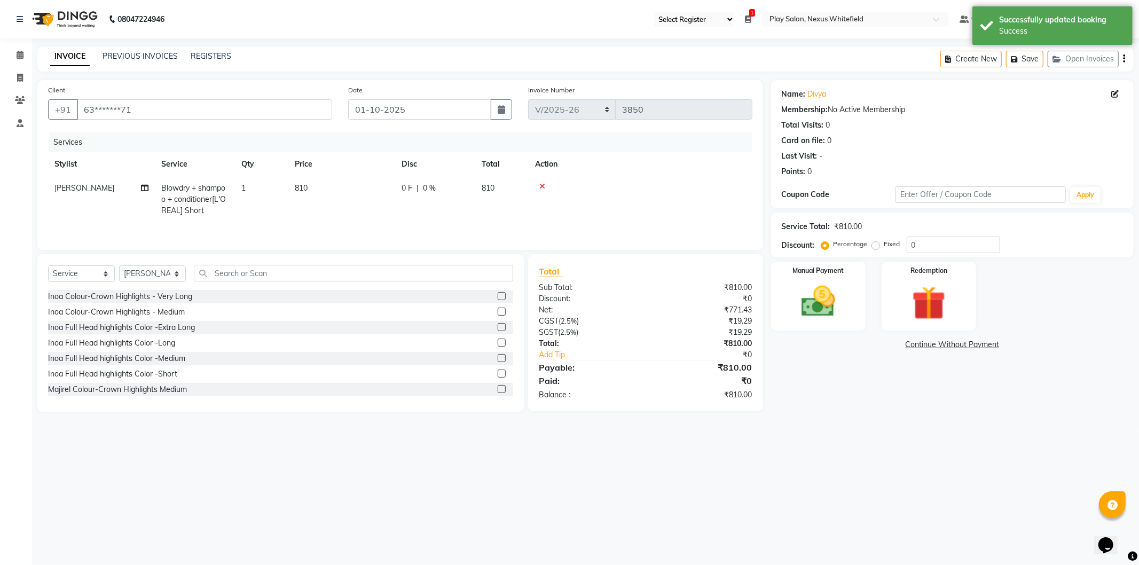
click at [187, 197] on span "Blowdry + shampoo + conditioner[L'OREAL] Short" at bounding box center [193, 199] width 65 height 32
click at [271, 191] on span at bounding box center [267, 193] width 21 height 20
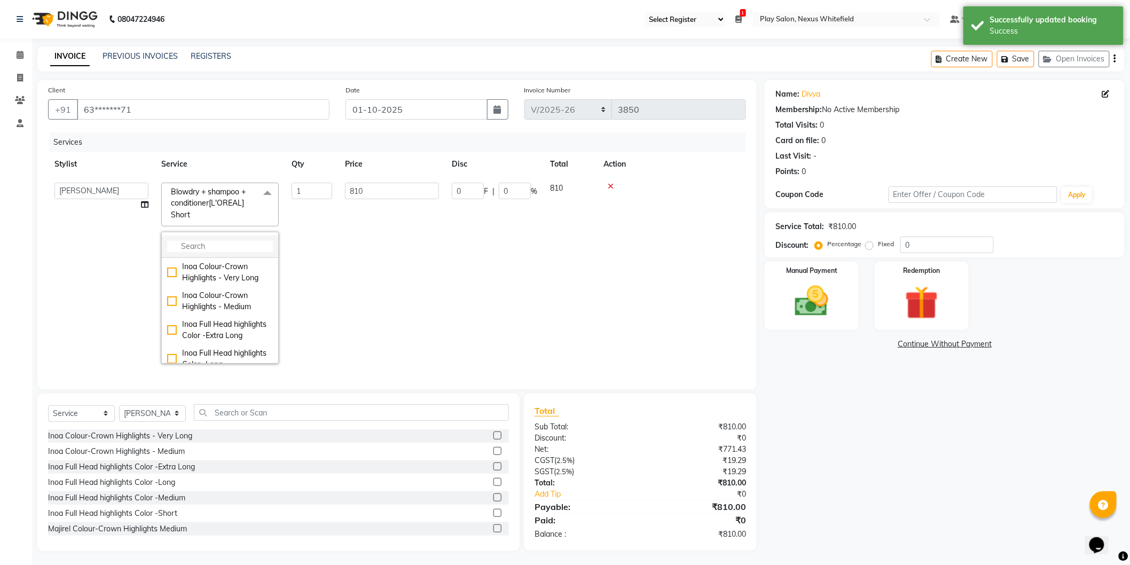
click at [222, 247] on input "multiselect-search" at bounding box center [220, 246] width 106 height 11
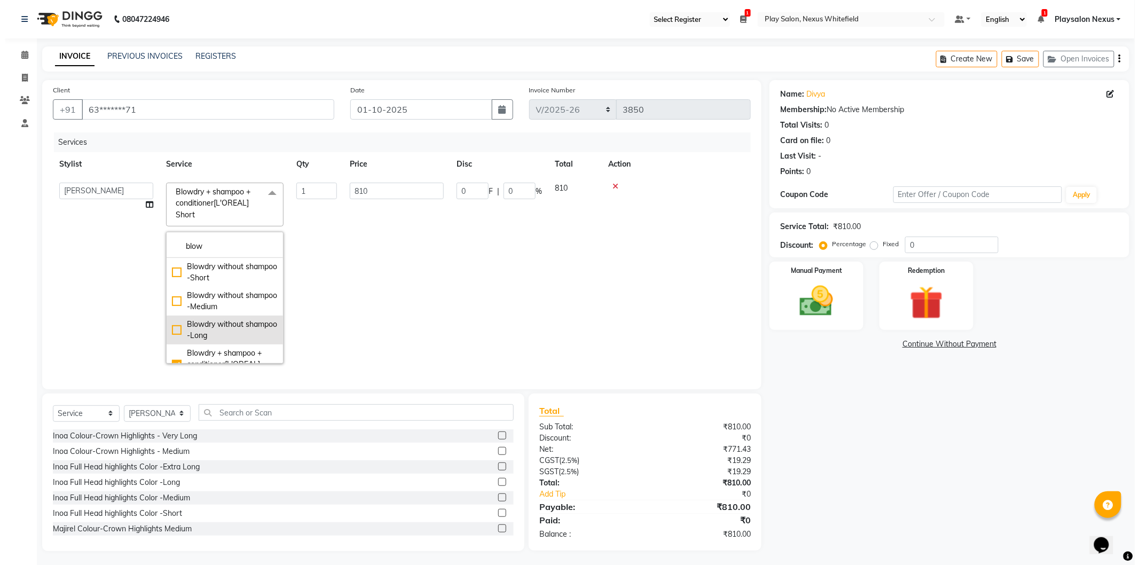
scroll to position [59, 0]
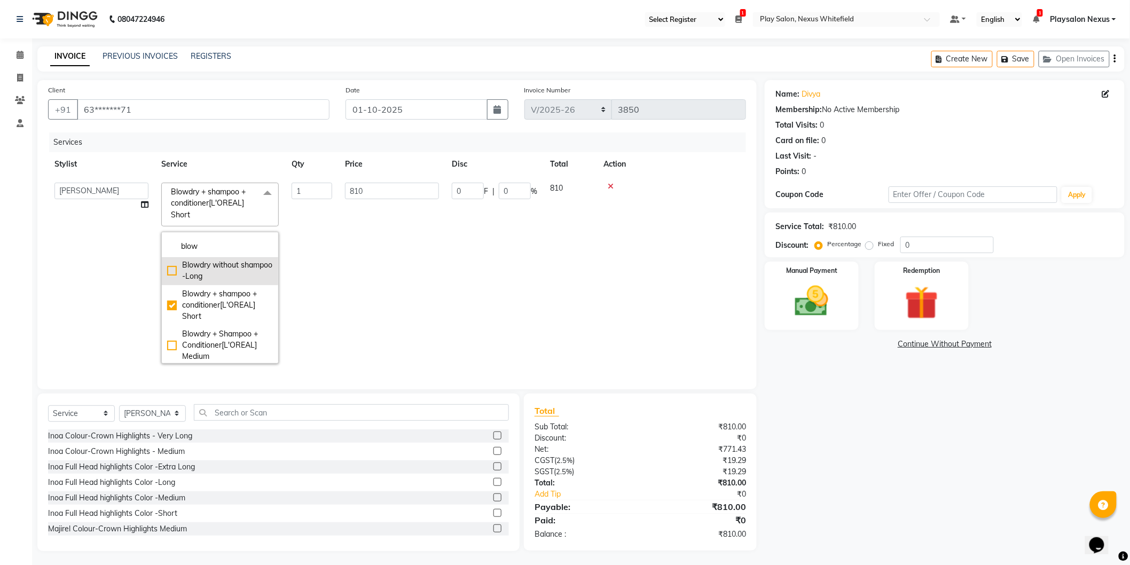
click at [172, 272] on div "Blowdry without shampoo -Long" at bounding box center [220, 271] width 106 height 22
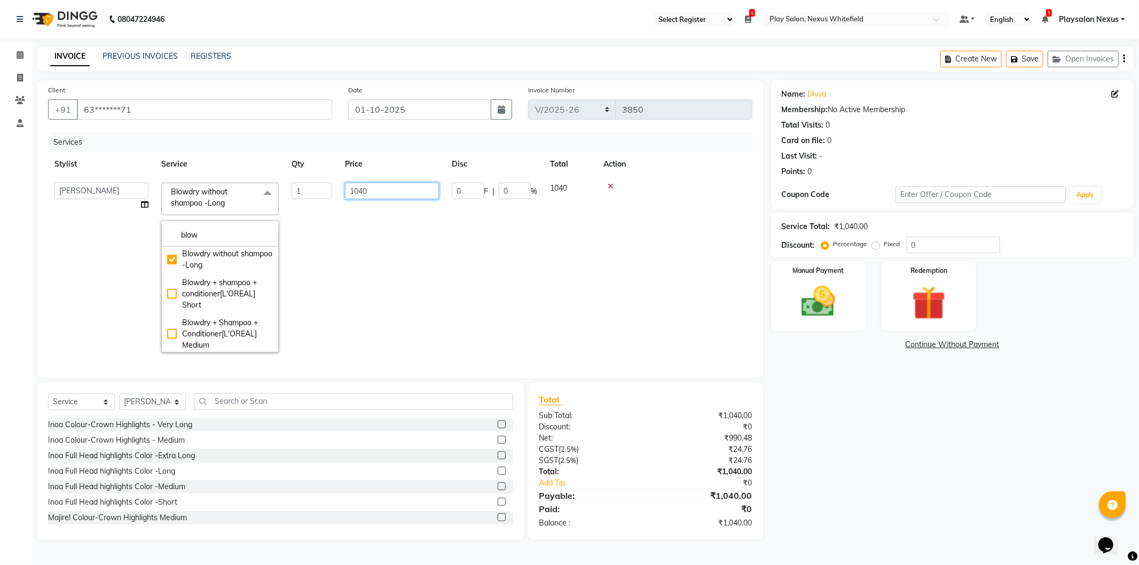
click at [393, 190] on input "1040" at bounding box center [392, 191] width 94 height 17
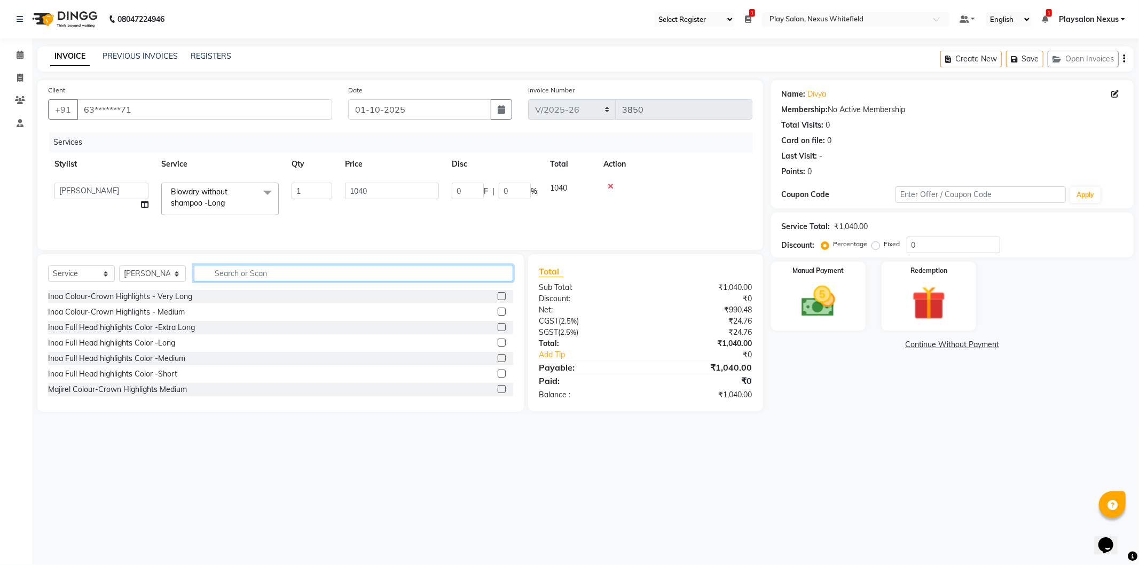
click at [280, 268] on input "text" at bounding box center [353, 273] width 319 height 17
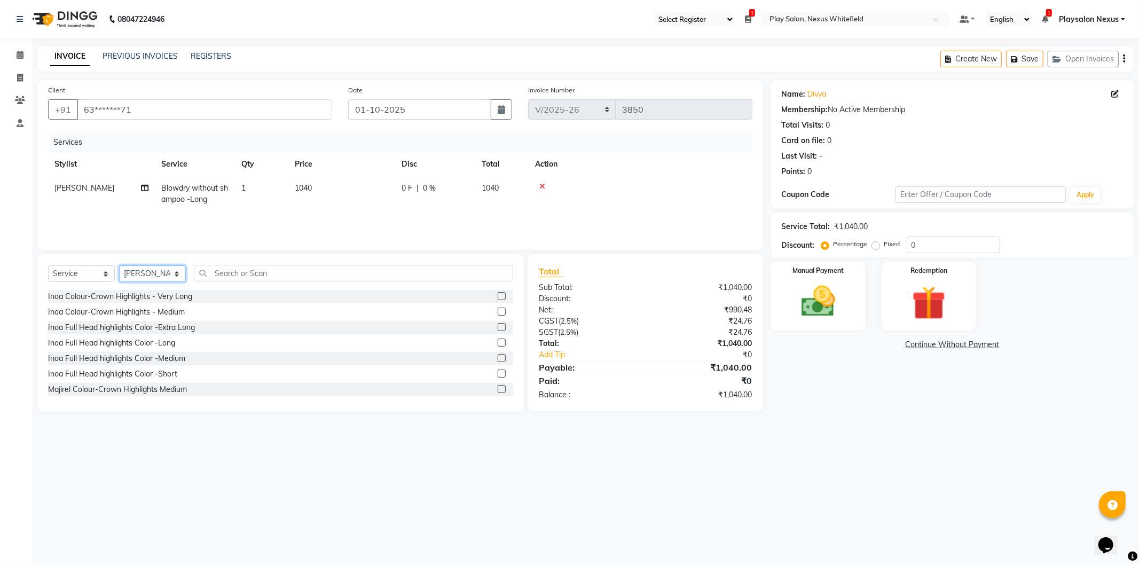
click at [161, 272] on select "Select Stylist Abdulla Md Adil Ali Ambika Rai Asha Thapa Ashim Sapkota Bhargavi…" at bounding box center [152, 273] width 67 height 17
click at [588, 504] on div "08047224946 Select Register Play Salon Nexus Whitefield 1 Daily Open Registers …" at bounding box center [569, 282] width 1139 height 565
click at [20, 54] on icon at bounding box center [20, 55] width 7 height 8
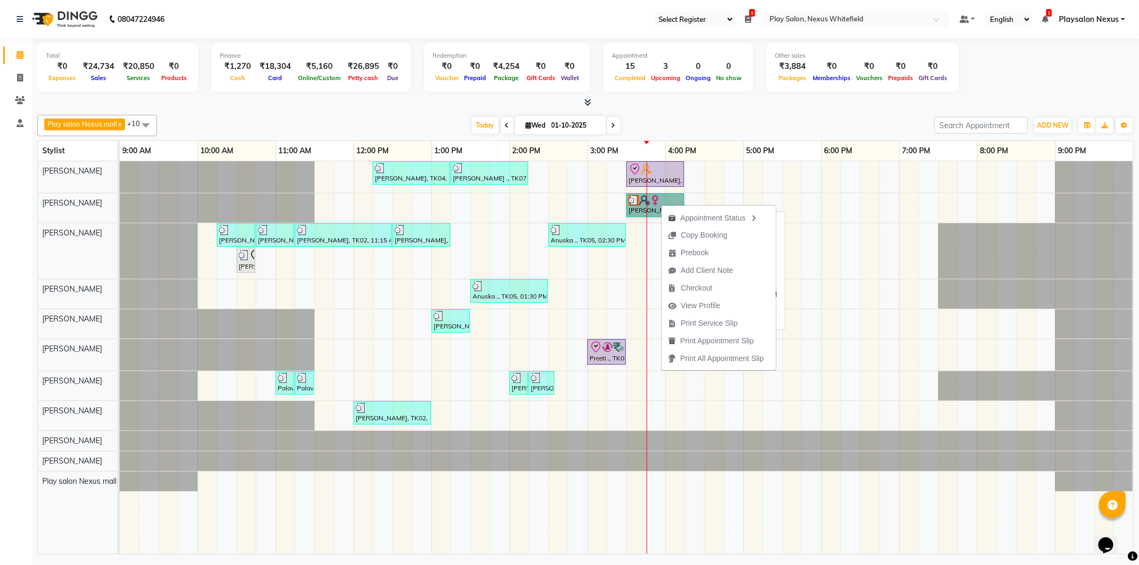
click at [643, 207] on link "Divya, TK10, 03:30 PM-04:15 PM, Blowdry + shampoo + conditioner[L'OREAL] Short" at bounding box center [656, 205] width 58 height 24
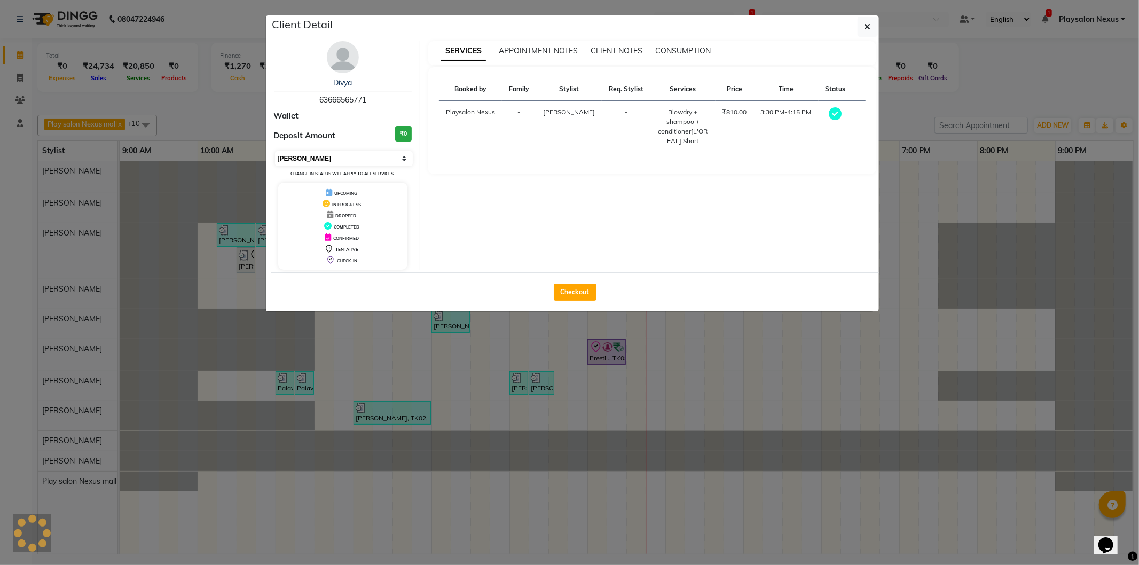
click at [307, 156] on select "Select MARK DONE UPCOMING" at bounding box center [344, 158] width 138 height 15
click at [275, 151] on select "Select MARK DONE UPCOMING" at bounding box center [344, 158] width 138 height 15
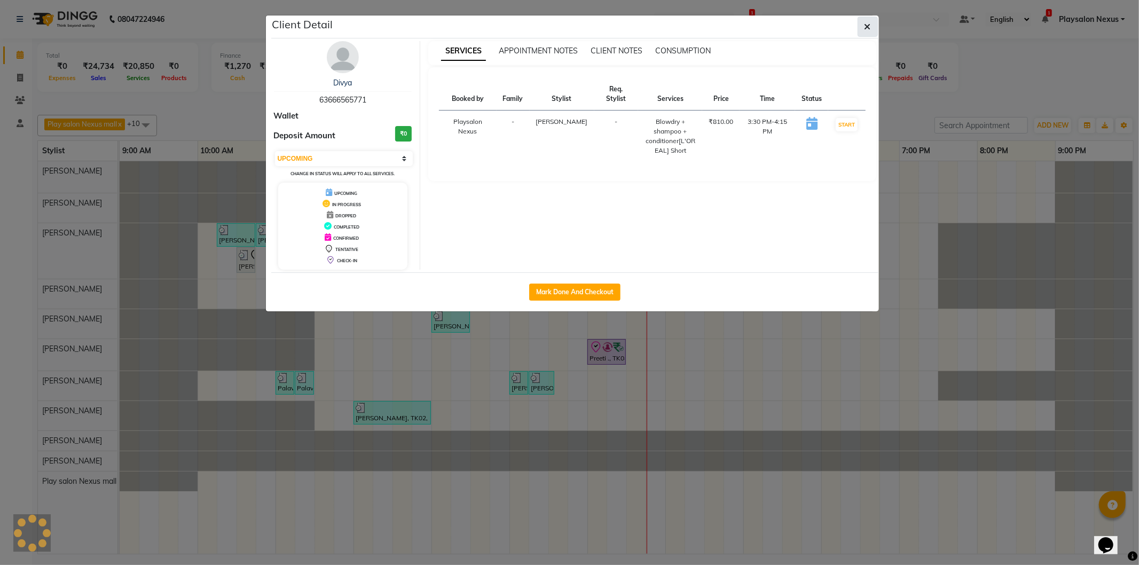
click at [868, 29] on icon "button" at bounding box center [868, 26] width 6 height 9
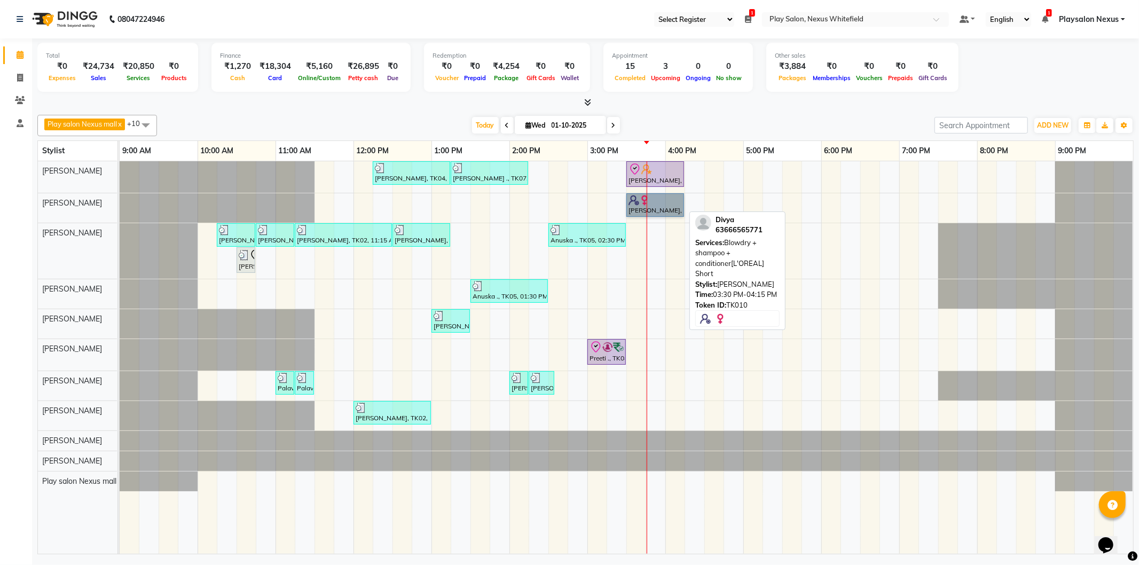
click at [656, 201] on link "Divya, TK10, 03:30 PM-04:15 PM, Blowdry + shampoo + conditioner[L'OREAL] Short" at bounding box center [656, 205] width 58 height 24
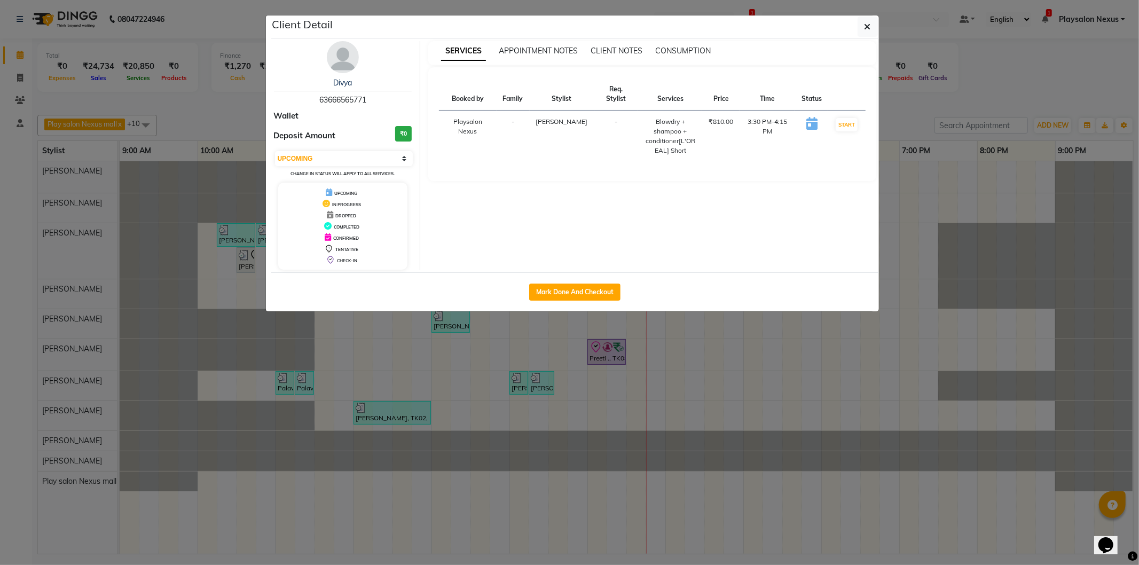
click at [385, 166] on div "Select IN SERVICE CONFIRMED TENTATIVE CHECK IN MARK DONE DROPPED UPCOMING Chang…" at bounding box center [343, 164] width 138 height 28
click at [402, 160] on select "Select IN SERVICE CONFIRMED TENTATIVE CHECK IN MARK DONE DROPPED UPCOMING" at bounding box center [344, 158] width 138 height 15
click at [868, 22] on icon "button" at bounding box center [868, 26] width 6 height 9
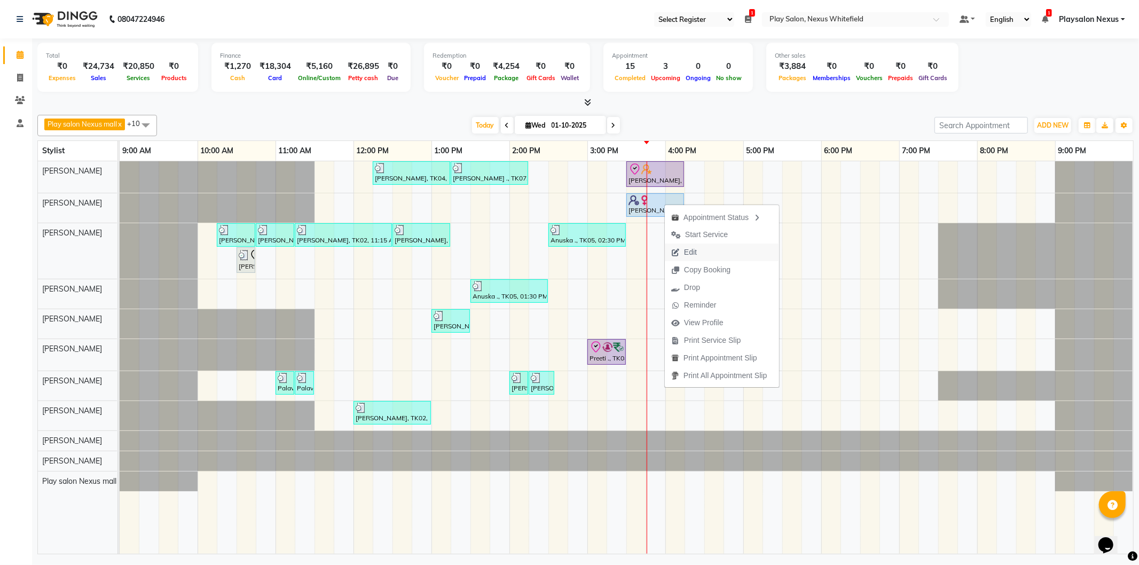
click at [701, 252] on span "Edit" at bounding box center [684, 253] width 38 height 18
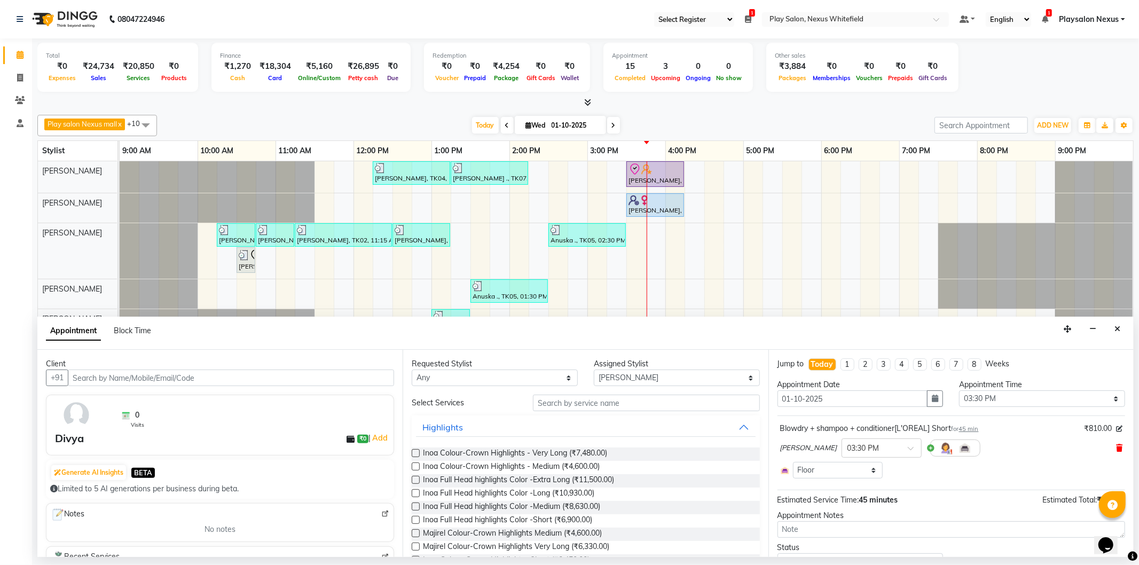
click at [1116, 451] on icon at bounding box center [1119, 447] width 6 height 7
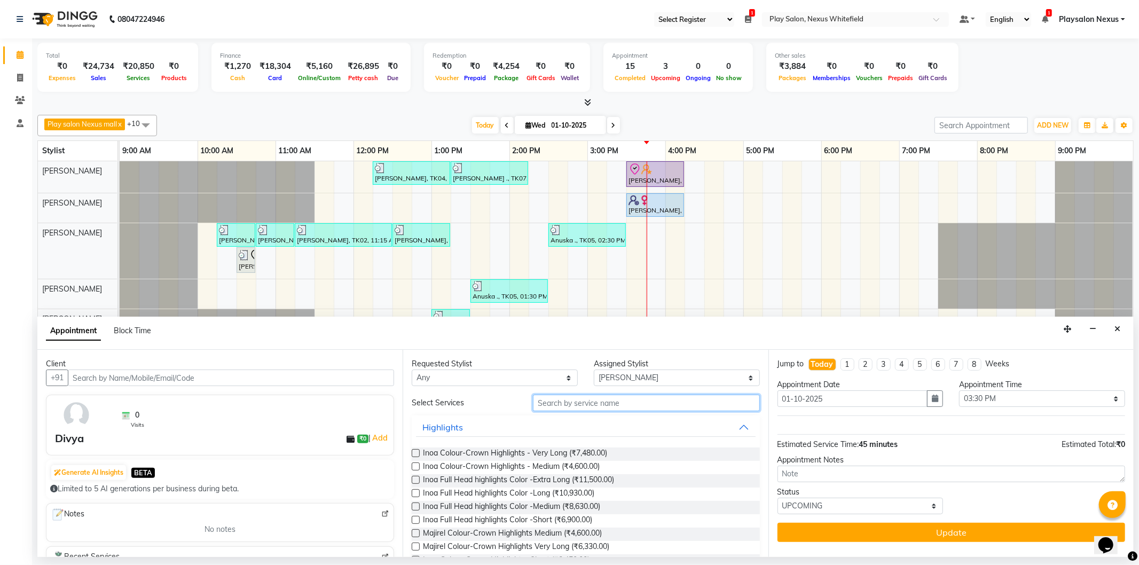
click at [629, 396] on input "text" at bounding box center [646, 403] width 226 height 17
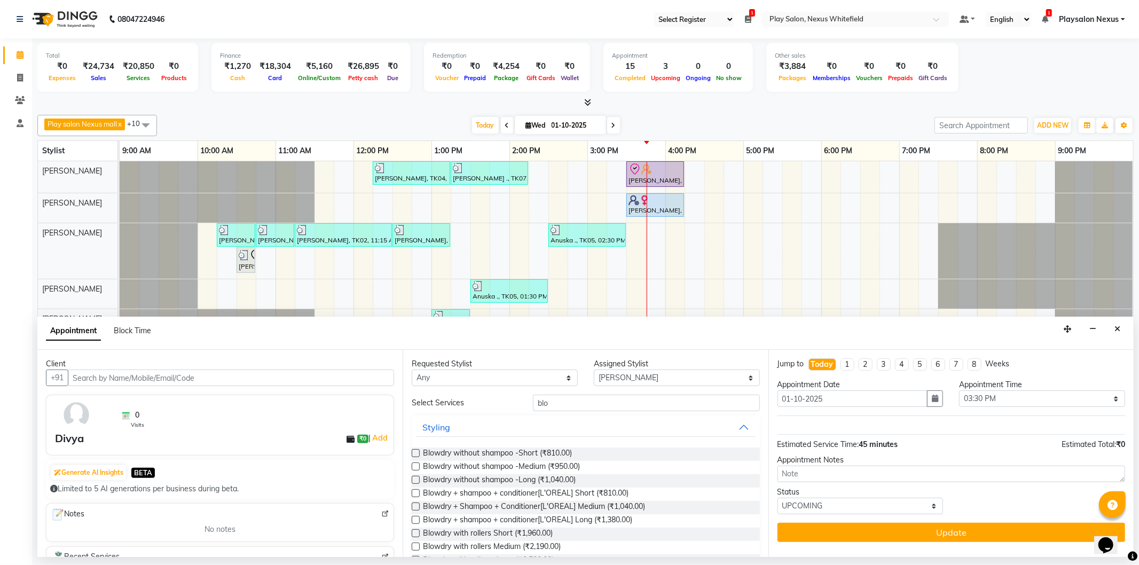
click at [417, 480] on label at bounding box center [416, 480] width 8 height 8
click at [417, 480] on input "checkbox" at bounding box center [415, 481] width 7 height 7
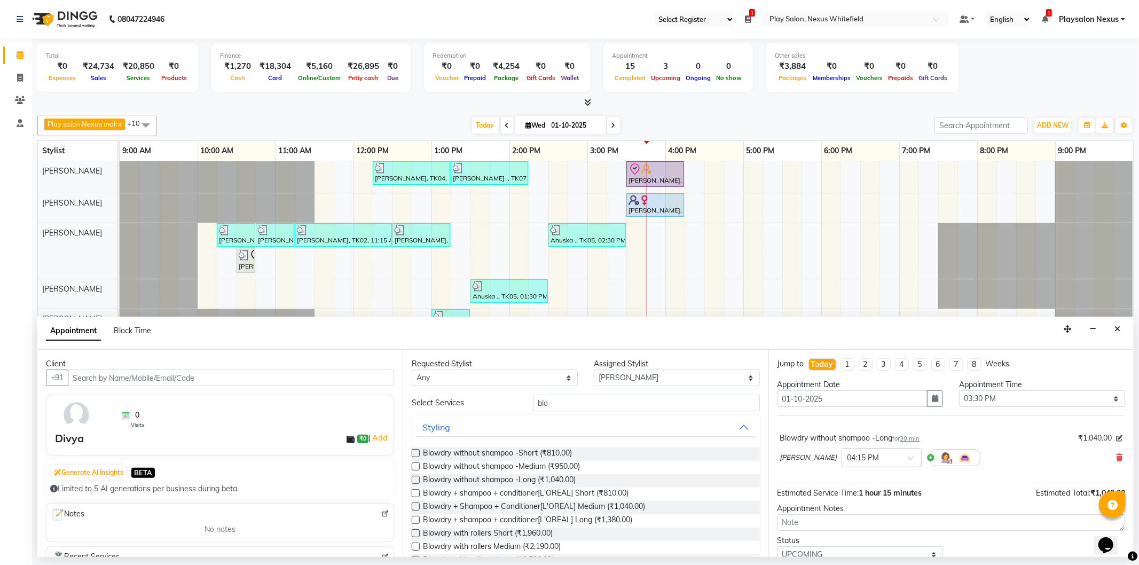
scroll to position [42, 0]
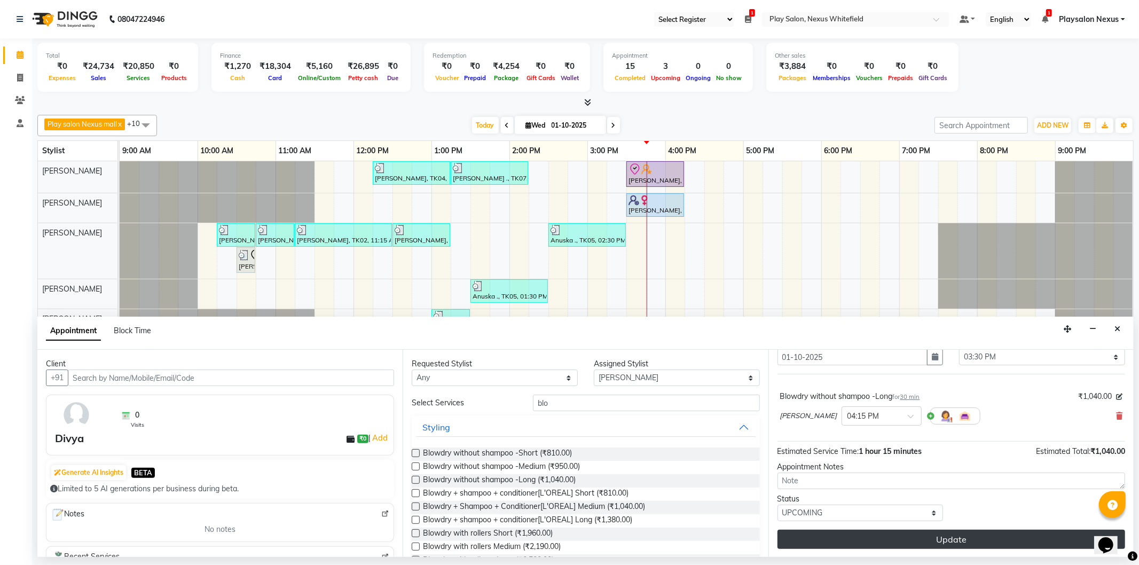
click at [1015, 542] on button "Update" at bounding box center [952, 539] width 348 height 19
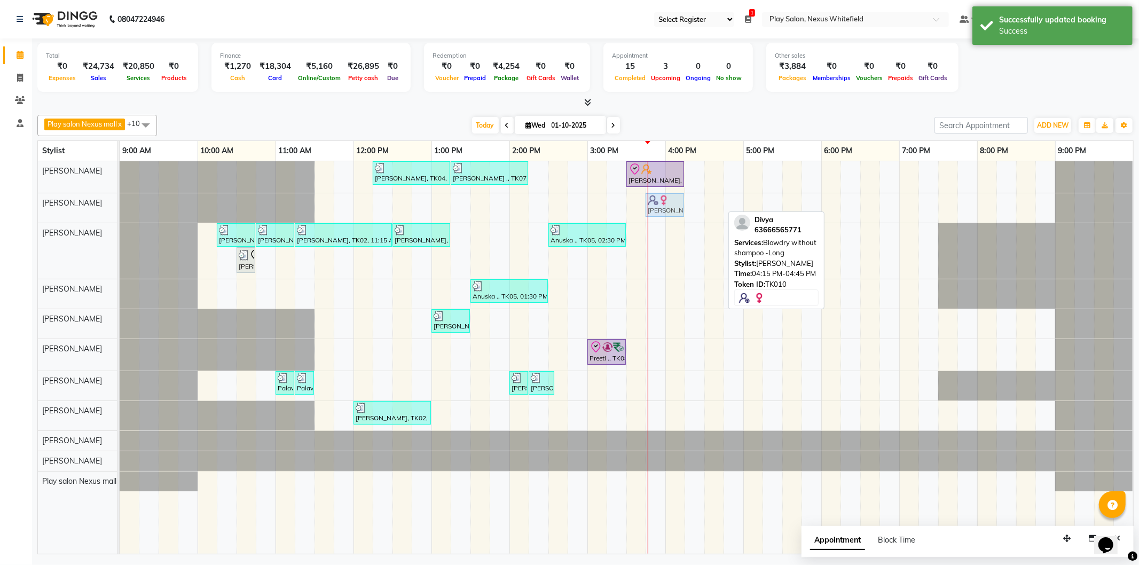
drag, startPoint x: 708, startPoint y: 208, endPoint x: 674, endPoint y: 213, distance: 33.9
click at [120, 213] on div "Divya, TK10, 04:15 PM-04:45 PM, Blowdry without shampoo -Long Divya, TK10, 04:1…" at bounding box center [120, 207] width 0 height 29
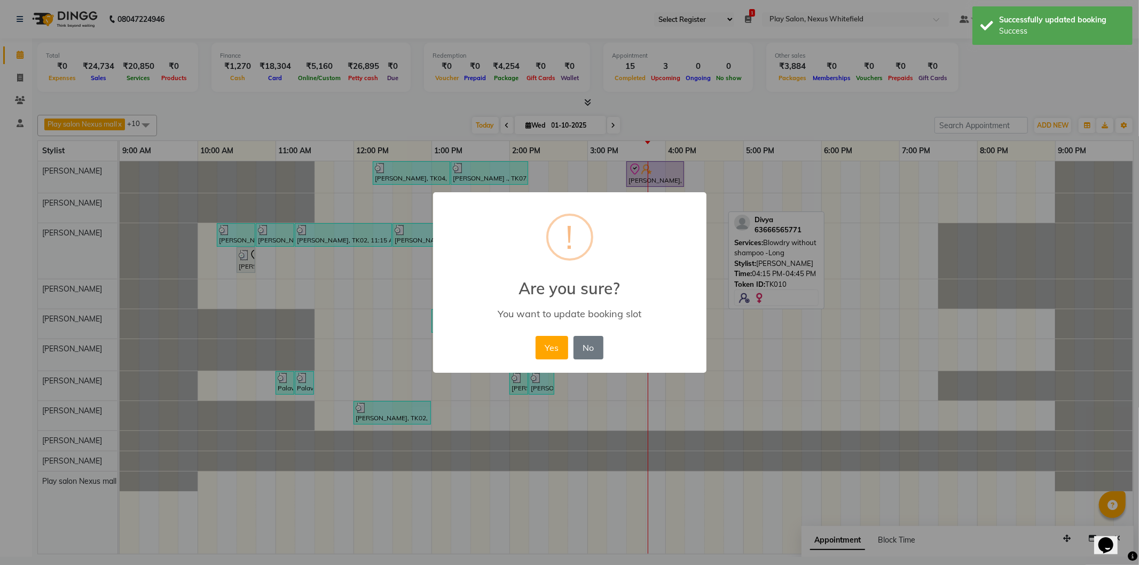
click at [546, 348] on button "Yes" at bounding box center [552, 348] width 33 height 24
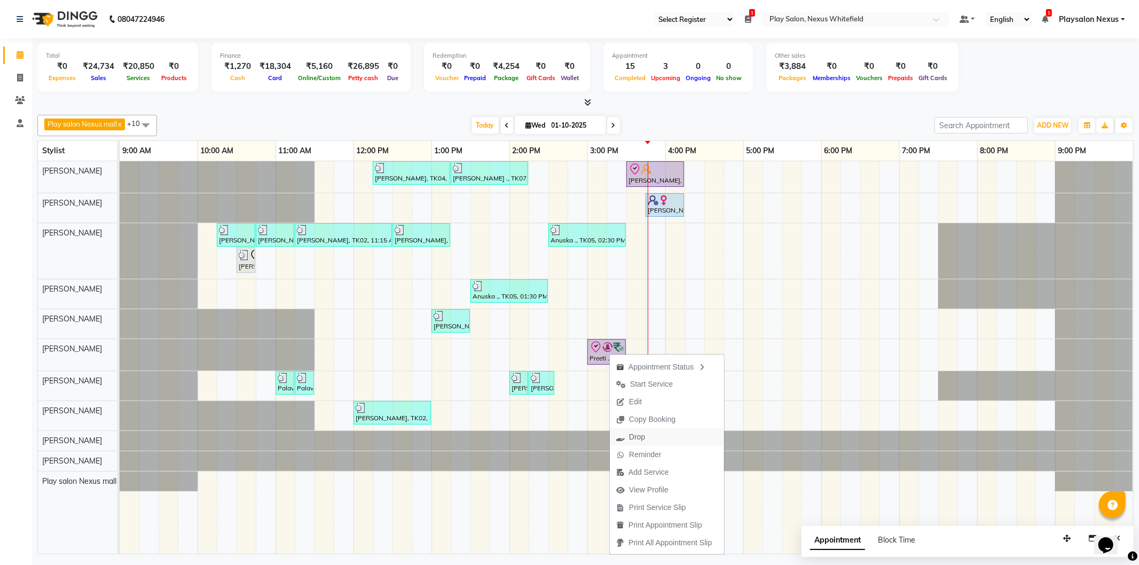
click at [637, 435] on span "Drop" at bounding box center [637, 437] width 16 height 11
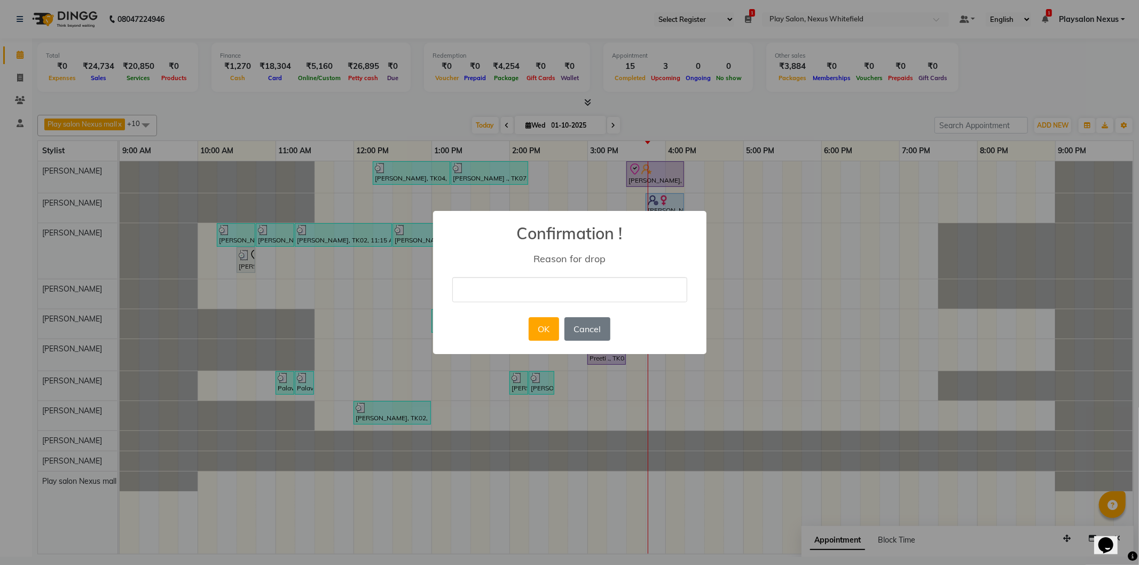
click at [536, 286] on input "text" at bounding box center [569, 289] width 235 height 25
click at [545, 327] on button "OK" at bounding box center [544, 329] width 30 height 24
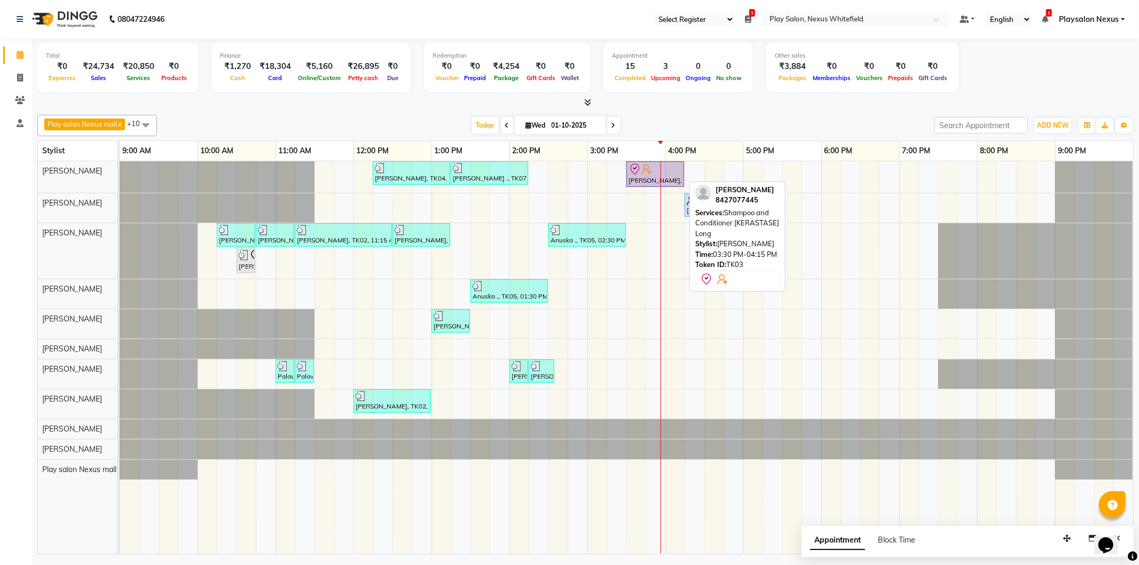
click at [637, 172] on icon at bounding box center [634, 168] width 9 height 11
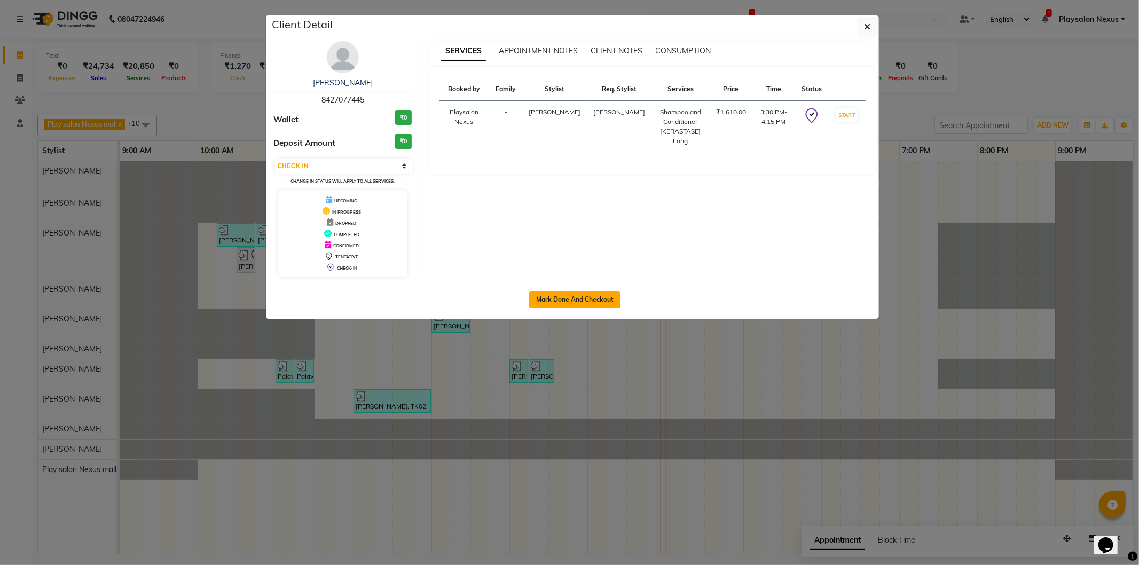
click at [562, 292] on button "Mark Done And Checkout" at bounding box center [574, 299] width 91 height 17
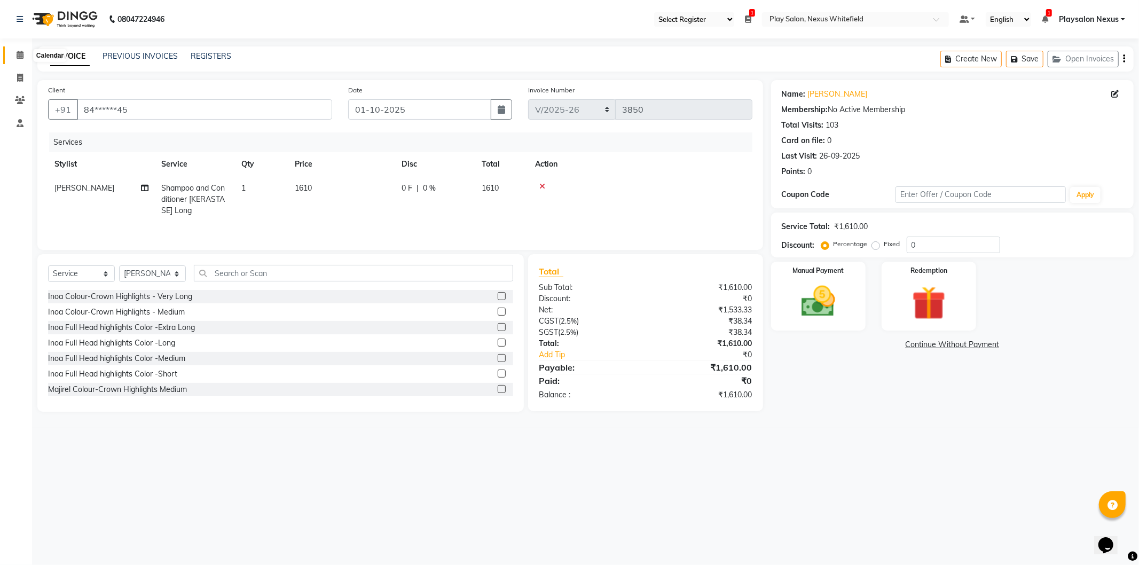
click at [22, 56] on icon at bounding box center [20, 55] width 7 height 8
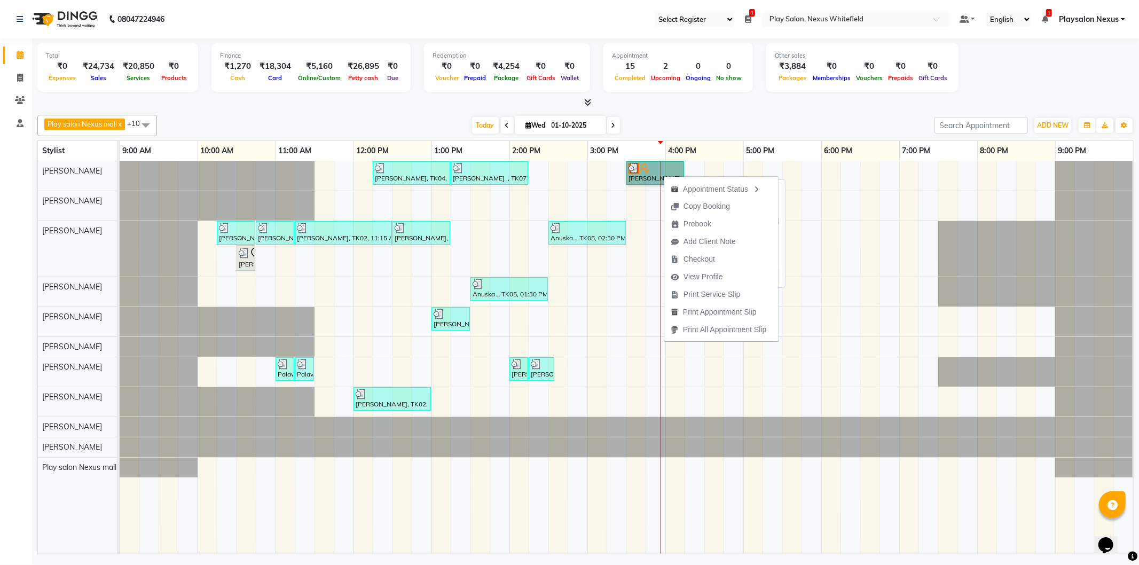
click at [629, 172] on link "[PERSON_NAME], TK03, 03:30 PM-04:15 PM, Shampoo and Conditioner [KERASTASE] Long" at bounding box center [656, 173] width 58 height 24
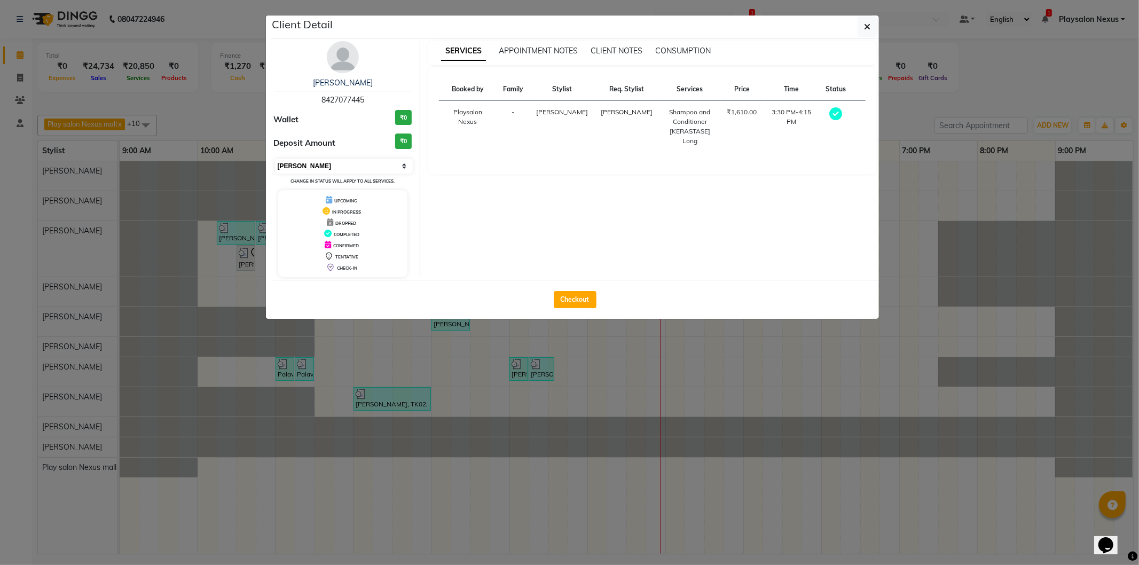
click at [400, 162] on select "Select MARK DONE UPCOMING" at bounding box center [344, 166] width 138 height 15
click at [275, 159] on select "Select MARK DONE UPCOMING" at bounding box center [344, 166] width 138 height 15
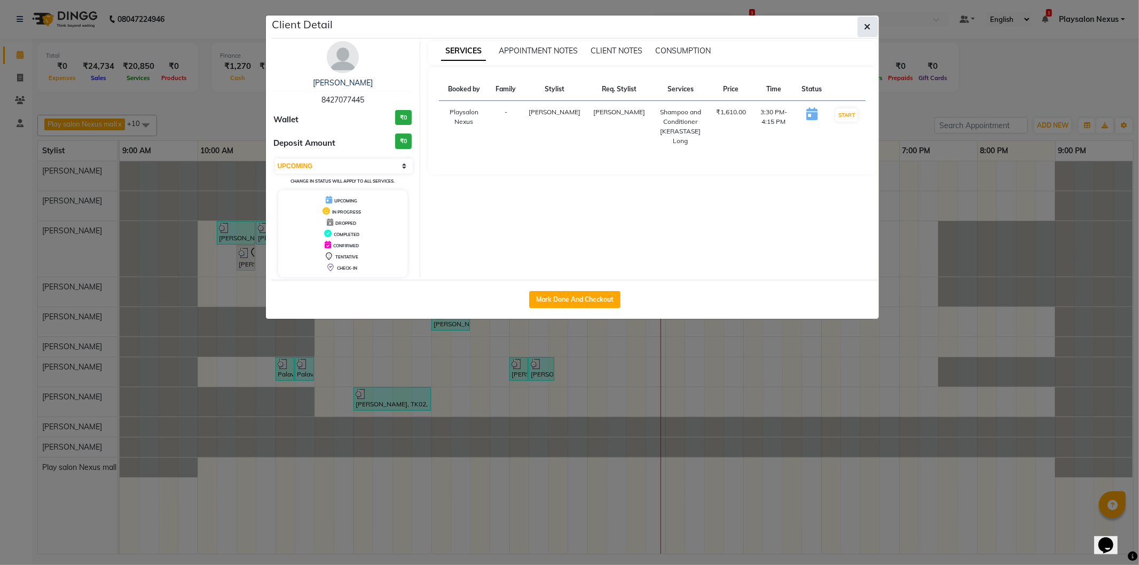
click at [866, 23] on icon "button" at bounding box center [868, 26] width 6 height 9
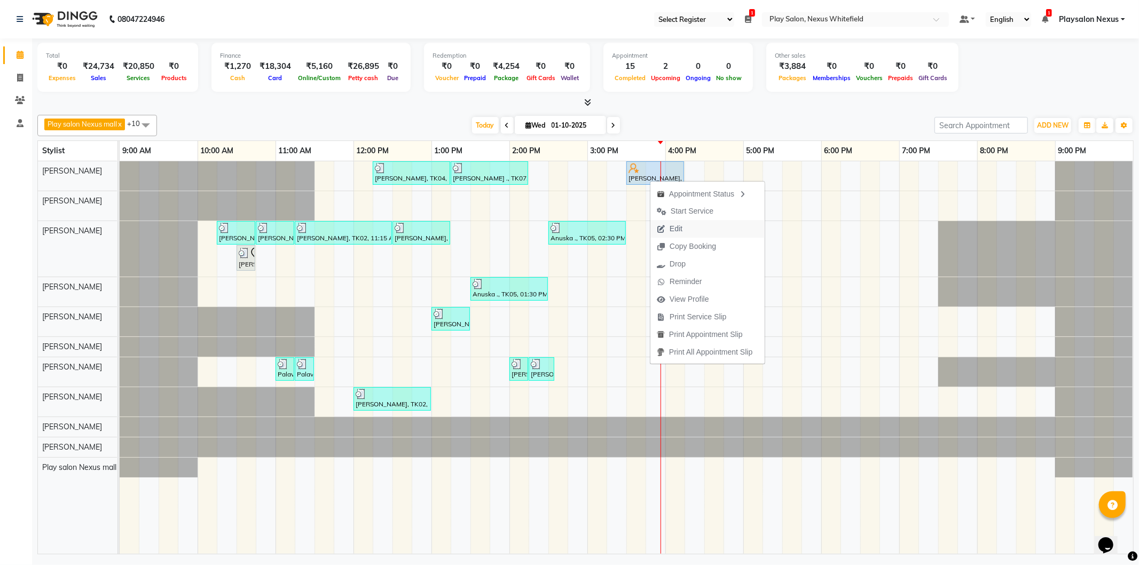
click at [682, 232] on span "Edit" at bounding box center [676, 228] width 13 height 11
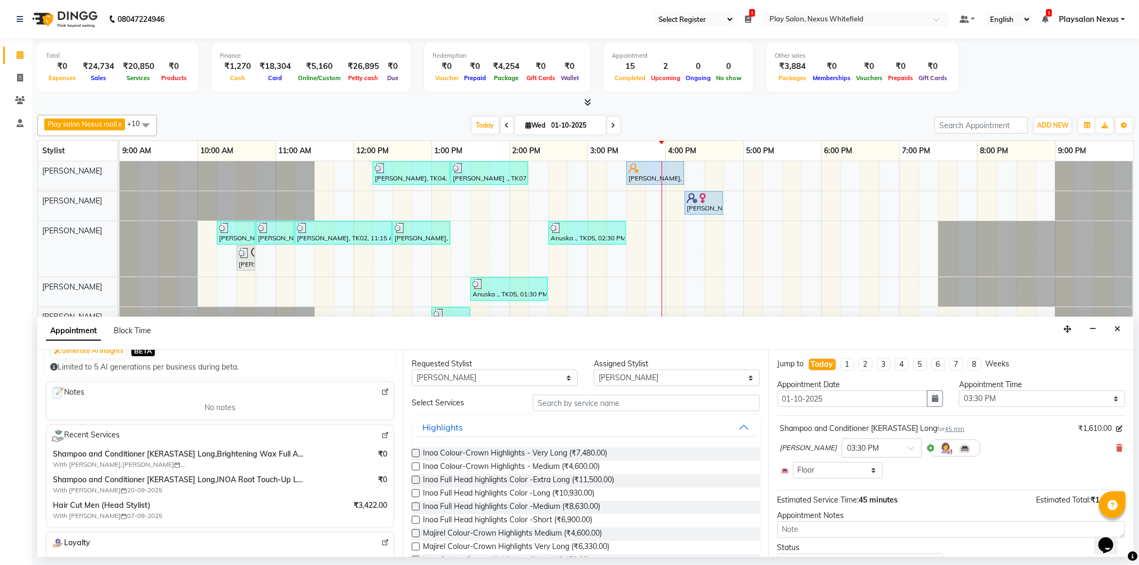
scroll to position [178, 0]
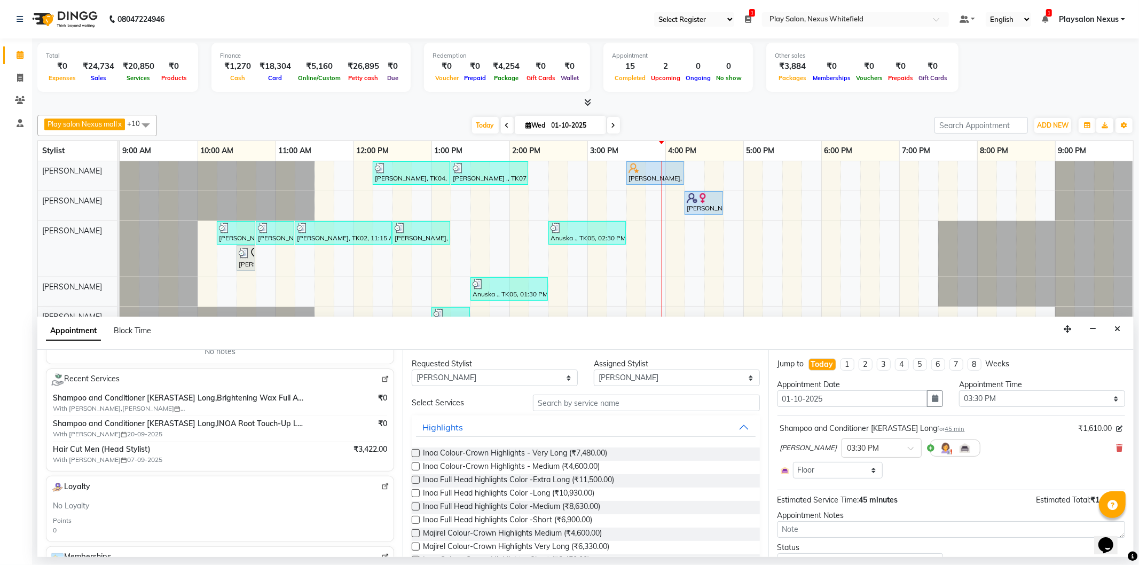
click at [381, 378] on img at bounding box center [385, 380] width 8 height 8
click at [1122, 333] on button "Close" at bounding box center [1117, 329] width 15 height 17
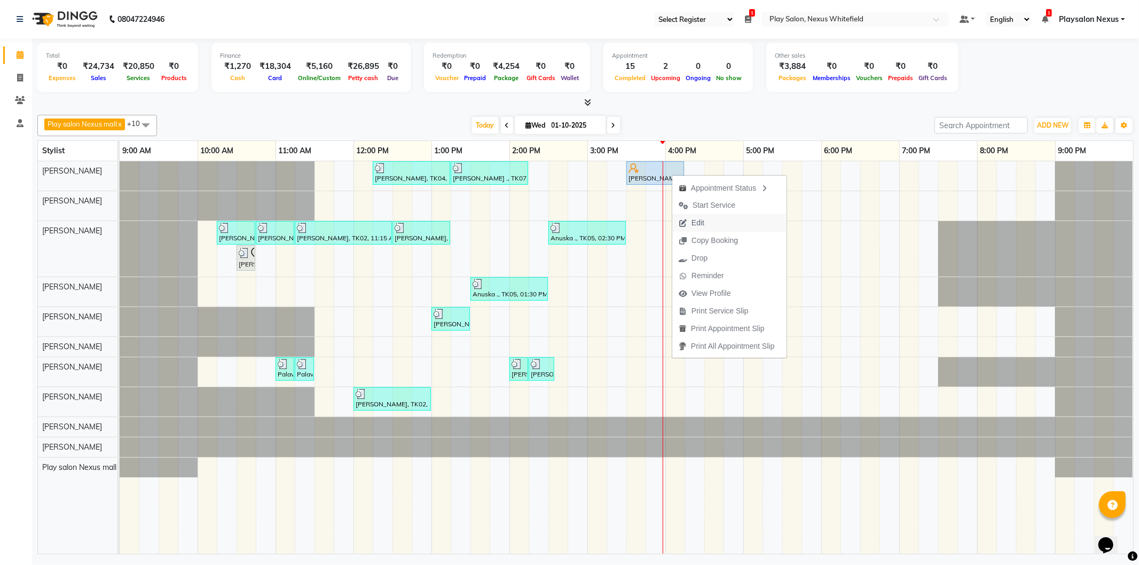
click at [706, 215] on span "Edit" at bounding box center [692, 223] width 38 height 18
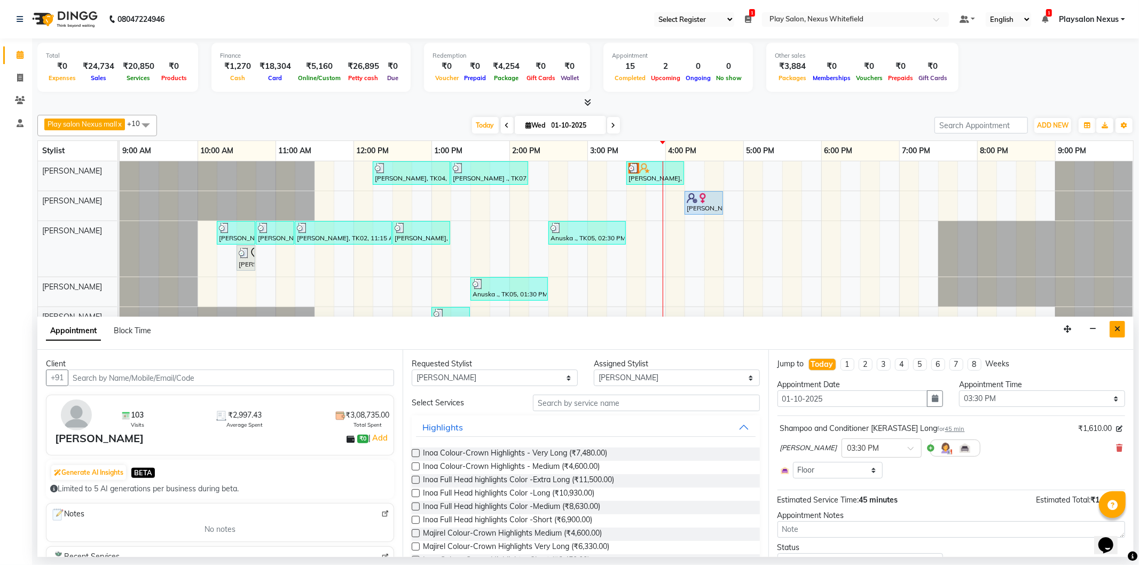
click at [1117, 327] on icon "Close" at bounding box center [1118, 328] width 6 height 7
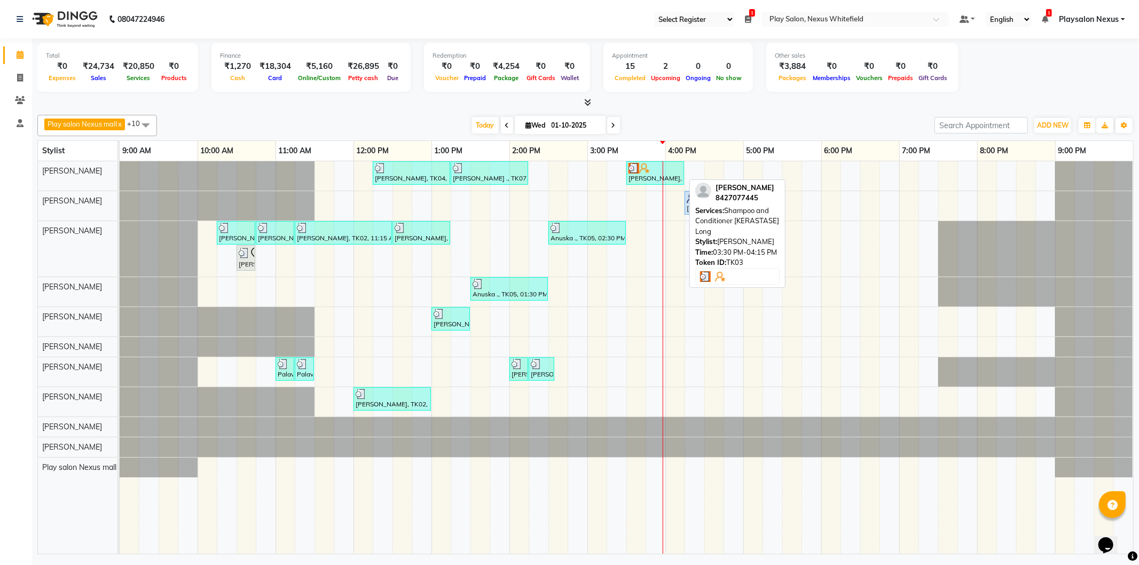
click at [646, 169] on img at bounding box center [644, 168] width 11 height 11
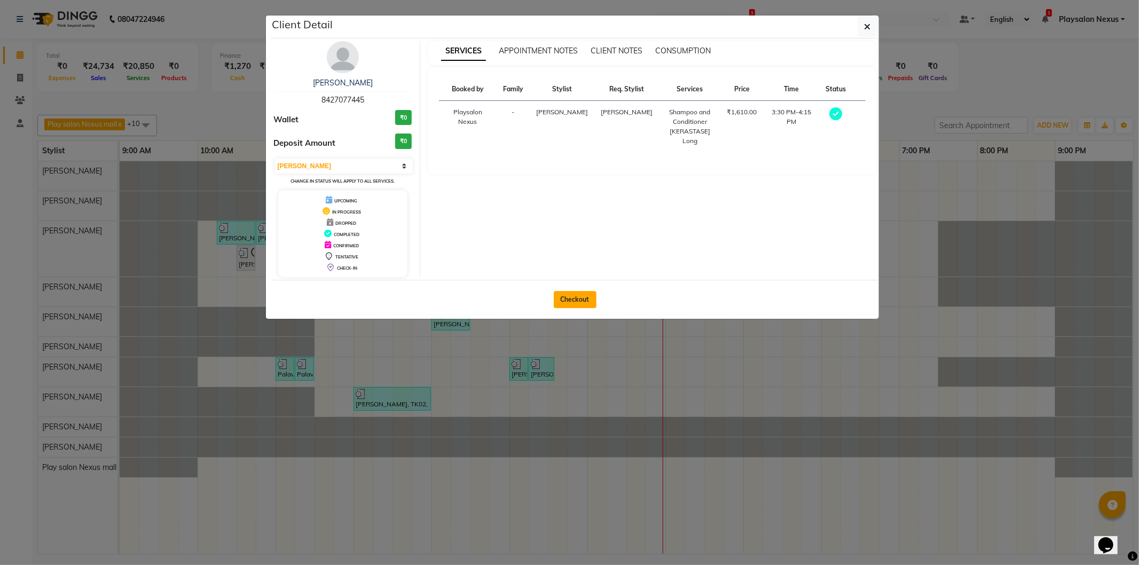
click at [579, 291] on button "Checkout" at bounding box center [575, 299] width 43 height 17
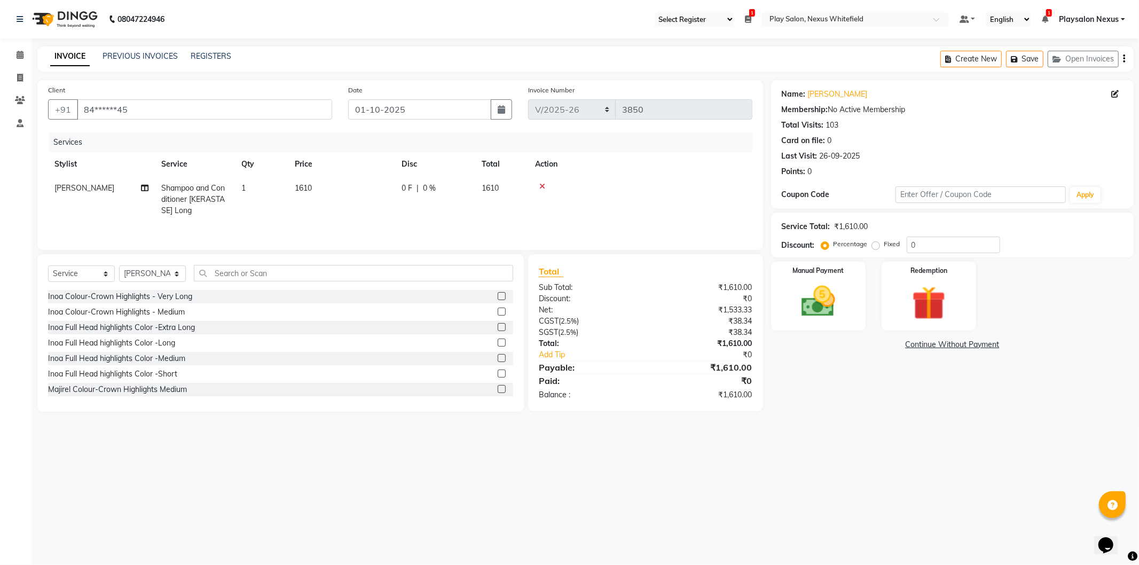
click at [491, 189] on span "1610" at bounding box center [490, 188] width 17 height 10
click at [558, 189] on span "1610" at bounding box center [558, 188] width 17 height 10
click at [561, 187] on span "1610" at bounding box center [558, 188] width 17 height 10
drag, startPoint x: 406, startPoint y: 190, endPoint x: 288, endPoint y: 203, distance: 118.2
click at [288, 203] on tr "Abdulla Md Adil Ali Ambika Rai Asha Thapa Ashim Sapkota Bhargavi H Dawa Tamang …" at bounding box center [400, 204] width 705 height 57
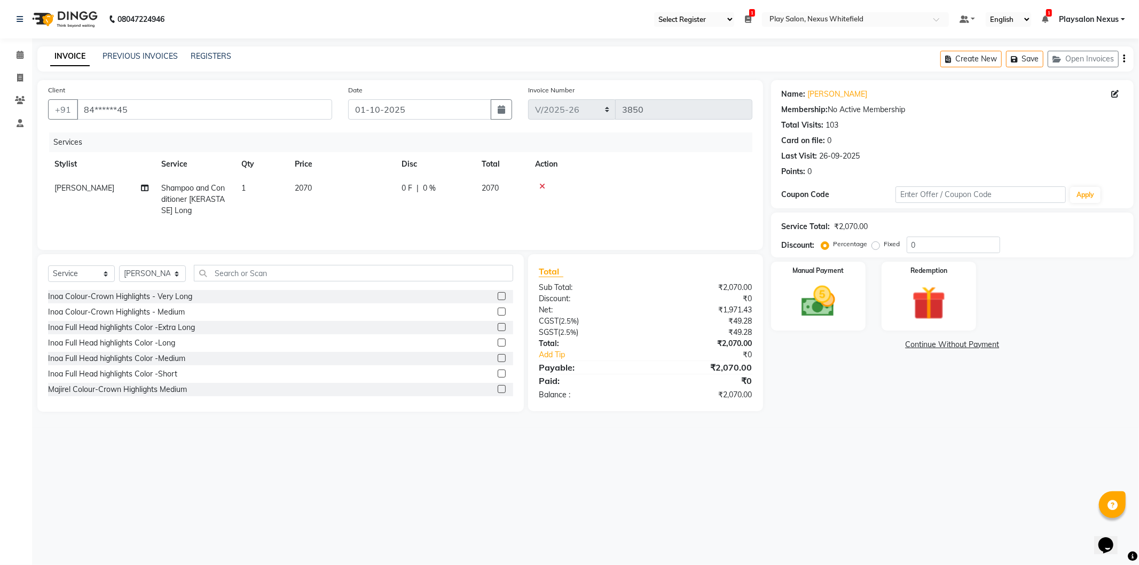
click at [558, 189] on tr "Ashim Sapkota Shampoo and Conditioner [KERASTASE] Long 1 2070 0 F | 0 % 2070" at bounding box center [400, 199] width 705 height 46
click at [199, 194] on span "Shampoo and Conditioner [KERASTASE] Long" at bounding box center [193, 199] width 64 height 32
click at [416, 189] on input "2070" at bounding box center [392, 191] width 94 height 17
click at [19, 54] on icon at bounding box center [20, 55] width 7 height 8
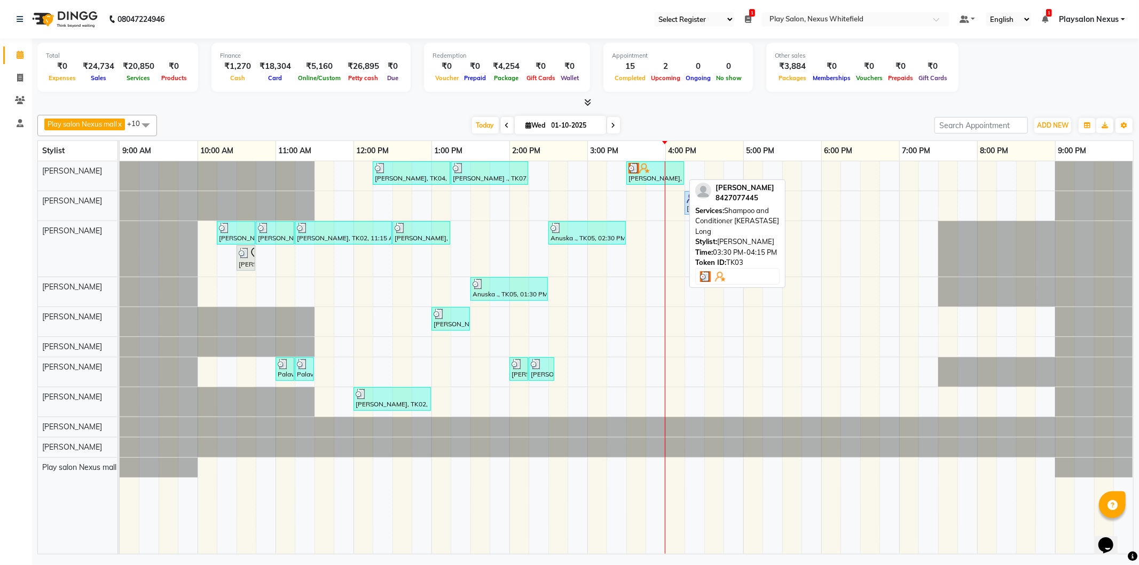
click at [654, 173] on div "[PERSON_NAME], TK03, 03:30 PM-04:15 PM, Shampoo and Conditioner [KERASTASE] Long" at bounding box center [656, 173] width 56 height 20
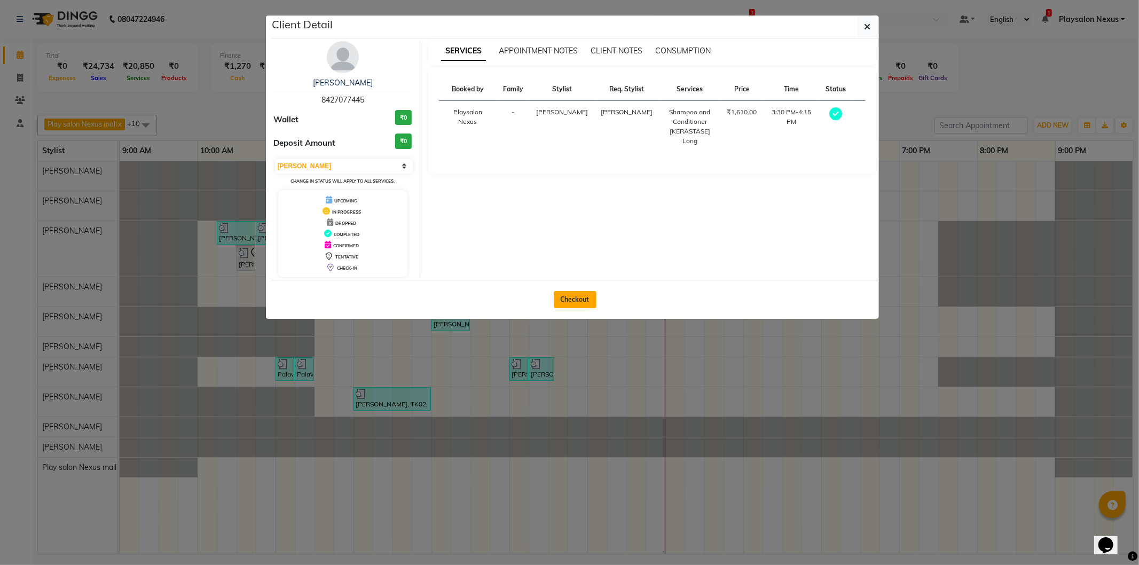
click at [565, 296] on button "Checkout" at bounding box center [575, 299] width 43 height 17
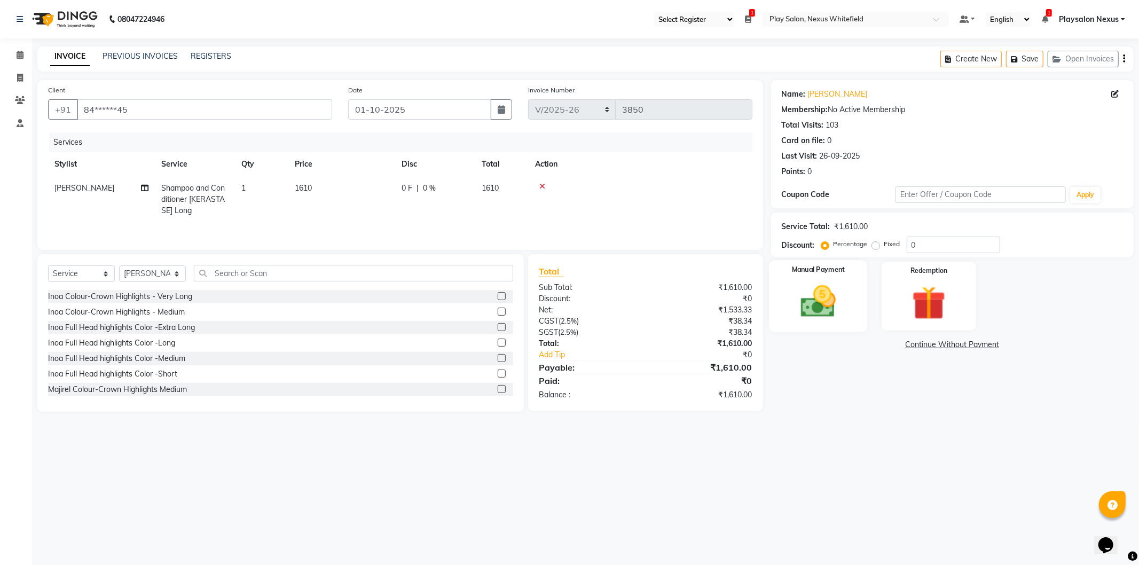
click at [825, 284] on img at bounding box center [818, 302] width 57 height 41
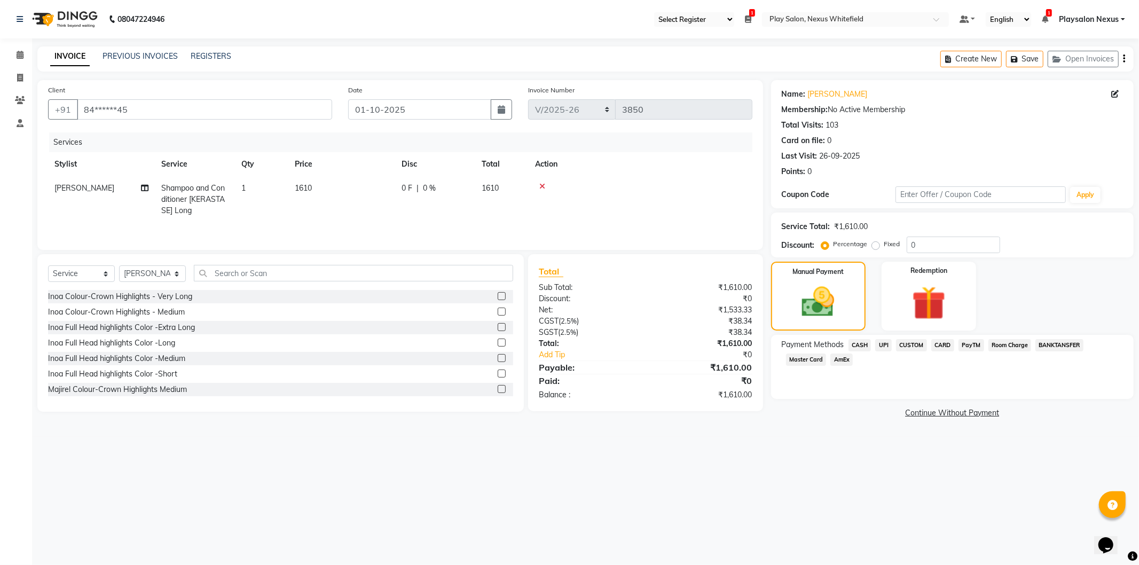
click at [942, 342] on span "CARD" at bounding box center [943, 345] width 23 height 12
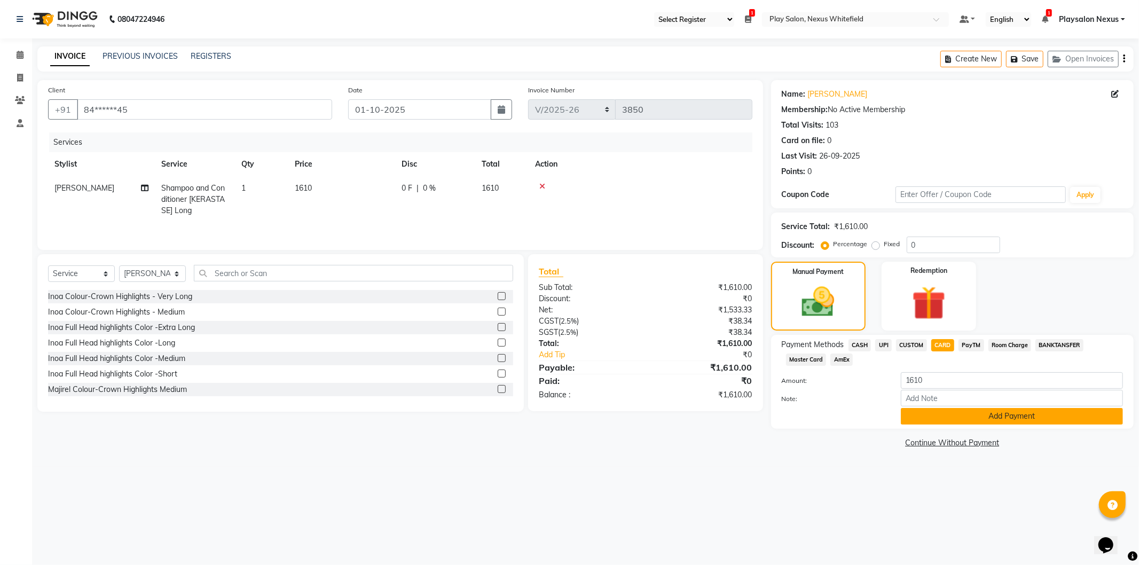
click at [983, 420] on button "Add Payment" at bounding box center [1012, 416] width 222 height 17
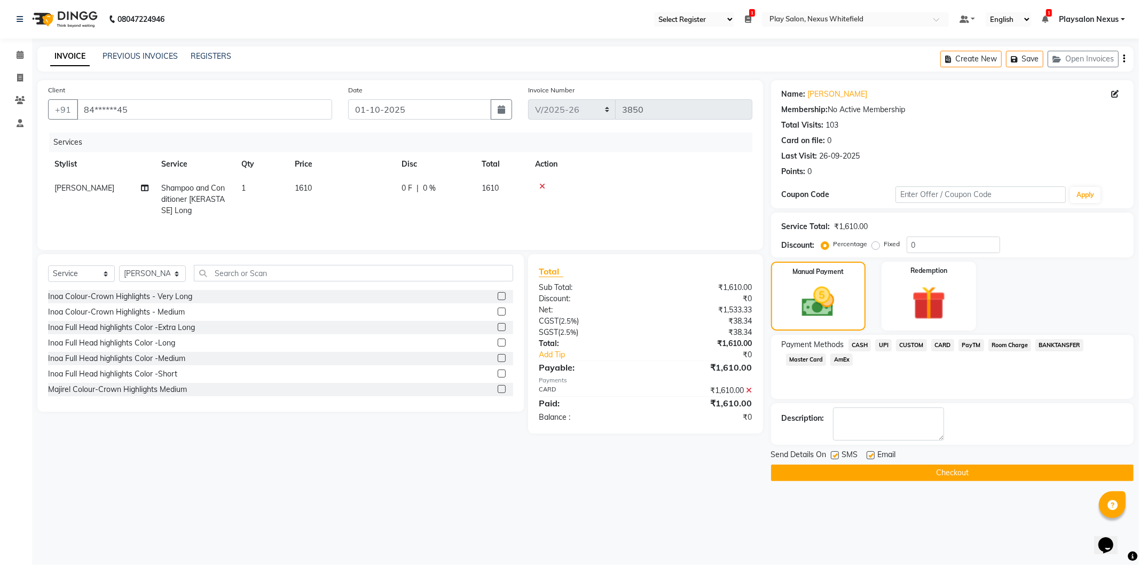
click at [952, 468] on button "Checkout" at bounding box center [952, 473] width 363 height 17
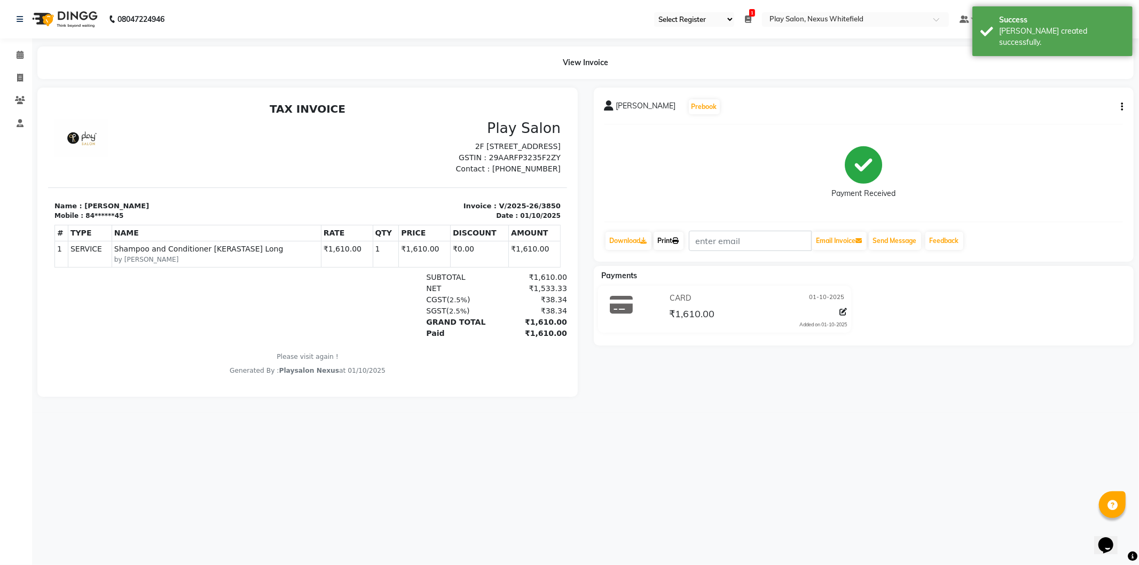
click at [671, 238] on link "Print" at bounding box center [669, 241] width 30 height 18
click at [24, 52] on span at bounding box center [20, 55] width 19 height 12
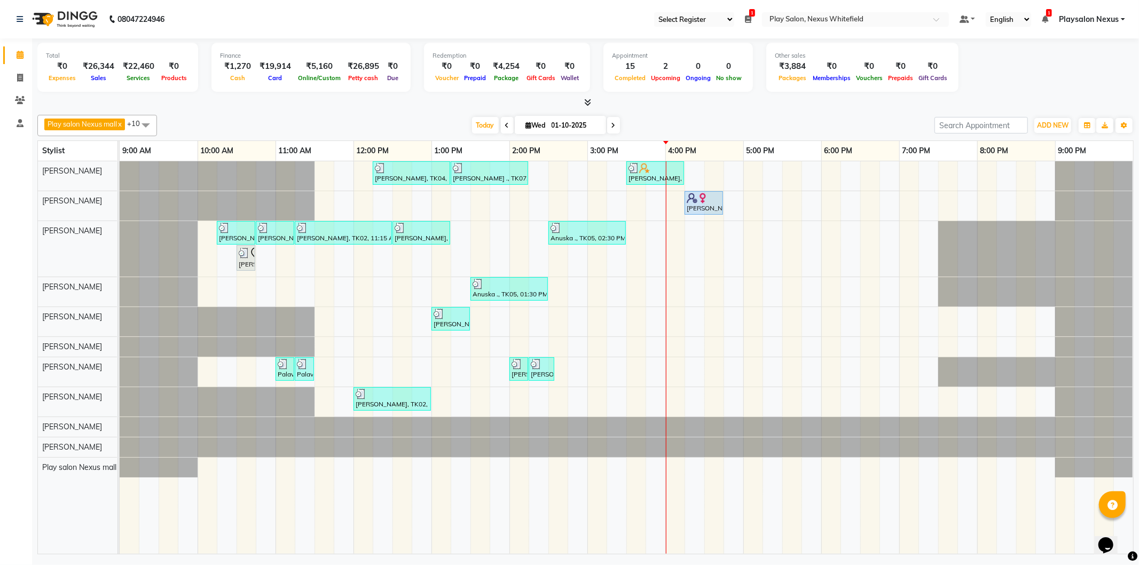
drag, startPoint x: 748, startPoint y: 340, endPoint x: 1101, endPoint y: 254, distance: 362.9
click at [1101, 254] on div at bounding box center [1036, 249] width 194 height 56
click at [18, 78] on icon at bounding box center [20, 78] width 6 height 8
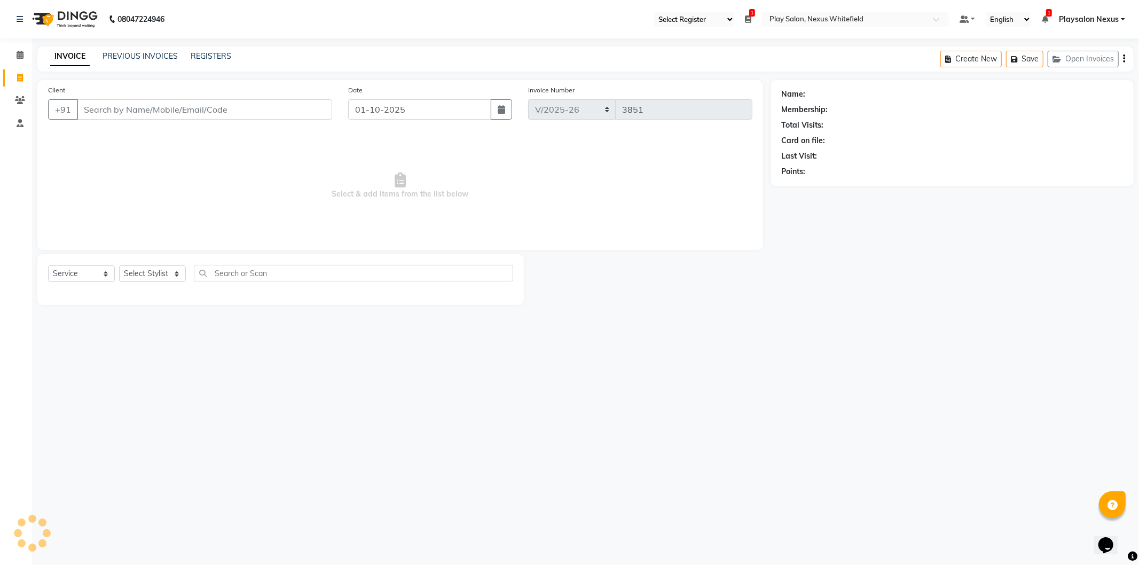
click at [164, 104] on input "Client" at bounding box center [204, 109] width 255 height 20
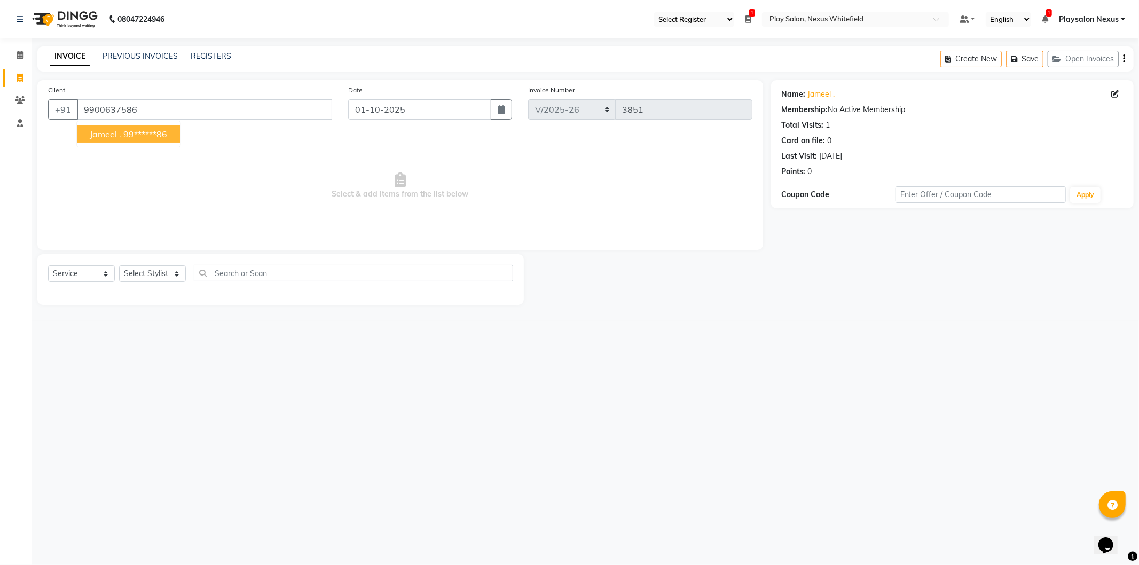
click at [119, 134] on span "Jameel ." at bounding box center [106, 134] width 32 height 11
click at [59, 278] on select "Select Service Product Membership Package Voucher Prepaid Gift Card" at bounding box center [81, 273] width 67 height 17
click at [48, 266] on select "Select Service Product Membership Package Voucher Prepaid Gift Card" at bounding box center [81, 273] width 67 height 17
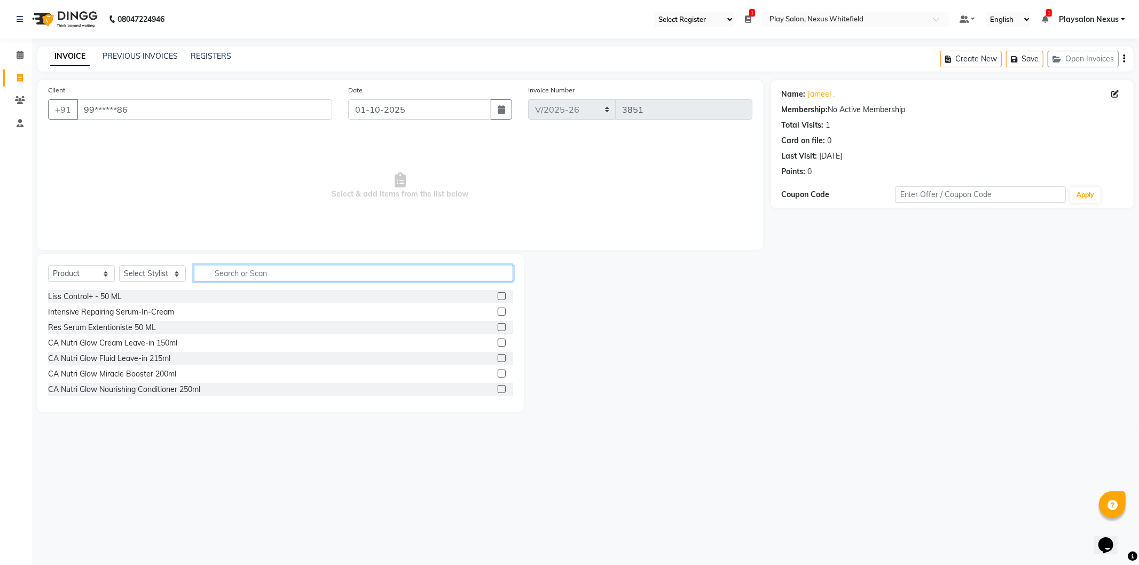
click at [216, 275] on input "text" at bounding box center [353, 273] width 319 height 17
click at [498, 298] on label at bounding box center [502, 296] width 8 height 8
click at [498, 298] on input "checkbox" at bounding box center [501, 296] width 7 height 7
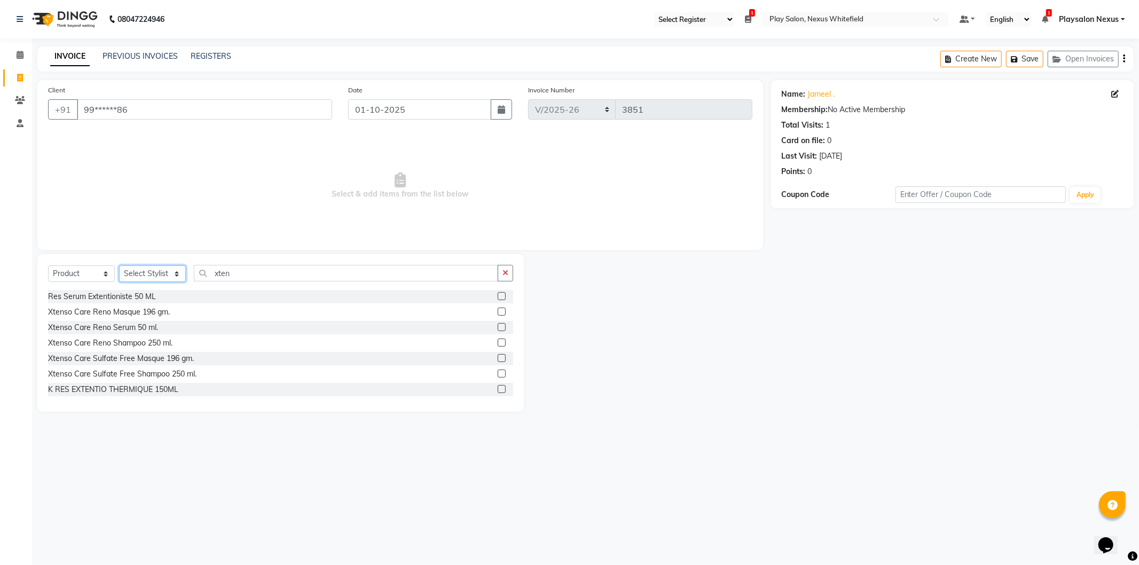
click at [150, 272] on select "Select Stylist Abdulla Md Adil Ali Ambika Rai Asha Thapa Ashim Sapkota Bhargavi…" at bounding box center [152, 273] width 67 height 17
click at [119, 266] on select "Select Stylist Abdulla Md Adil Ali Ambika Rai Asha Thapa Ashim Sapkota Bhargavi…" at bounding box center [152, 273] width 67 height 17
click at [498, 313] on label at bounding box center [502, 312] width 8 height 8
click at [498, 313] on input "checkbox" at bounding box center [501, 312] width 7 height 7
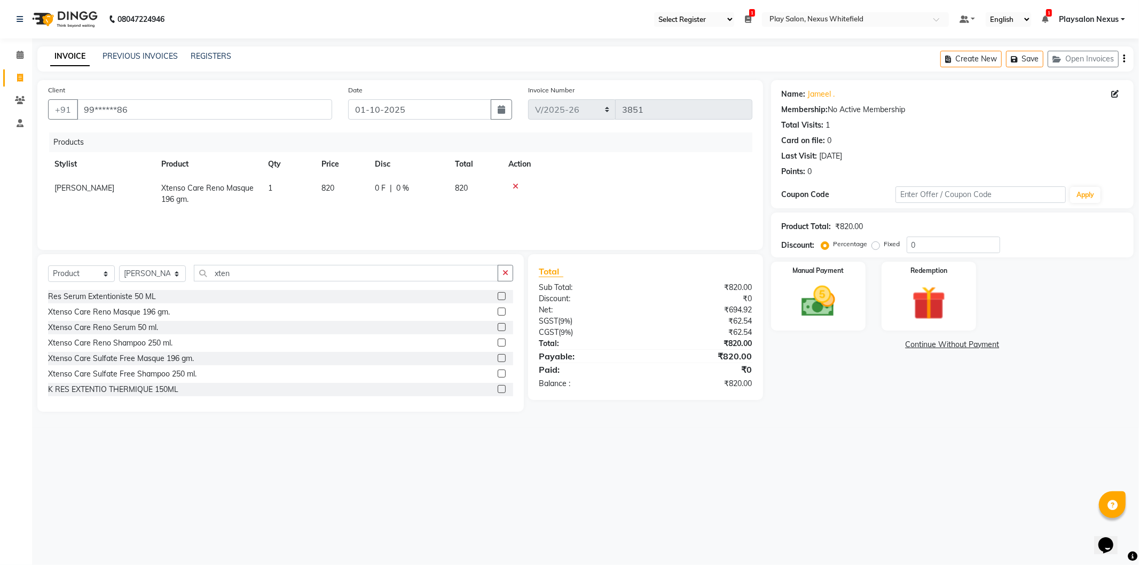
click at [326, 189] on span "820" at bounding box center [328, 188] width 13 height 10
drag, startPoint x: 330, startPoint y: 194, endPoint x: 301, endPoint y: 194, distance: 28.8
click at [301, 194] on tr "Abdulla Md Adil Ali Ambika Rai Asha Thapa Ashim Sapkota Bhargavi H Dawa Tamang …" at bounding box center [400, 191] width 705 height 30
click at [804, 313] on img at bounding box center [818, 302] width 57 height 41
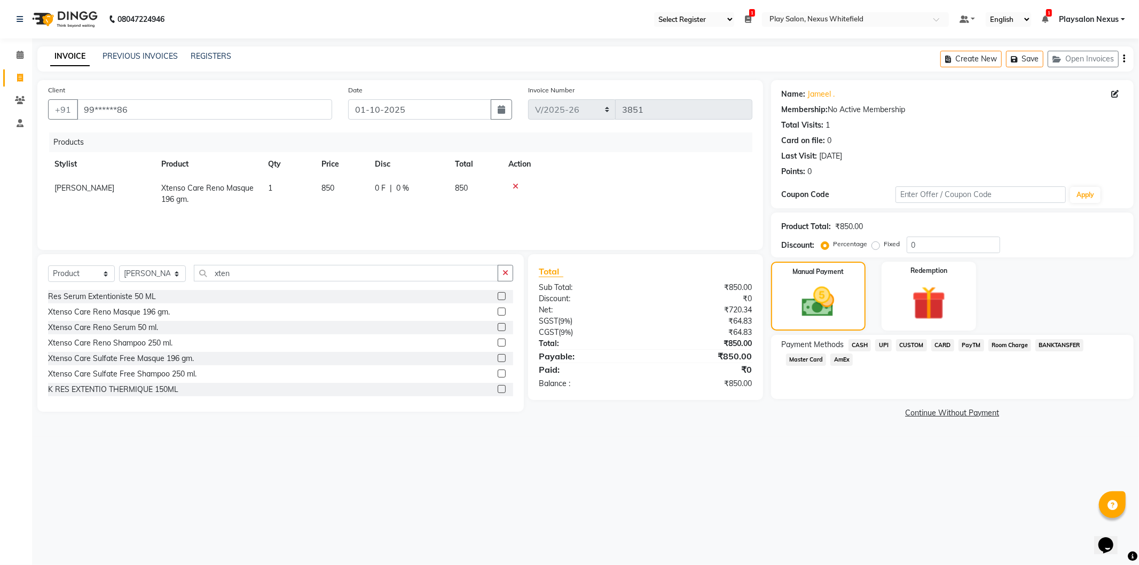
click at [903, 345] on span "CUSTOM" at bounding box center [911, 345] width 31 height 12
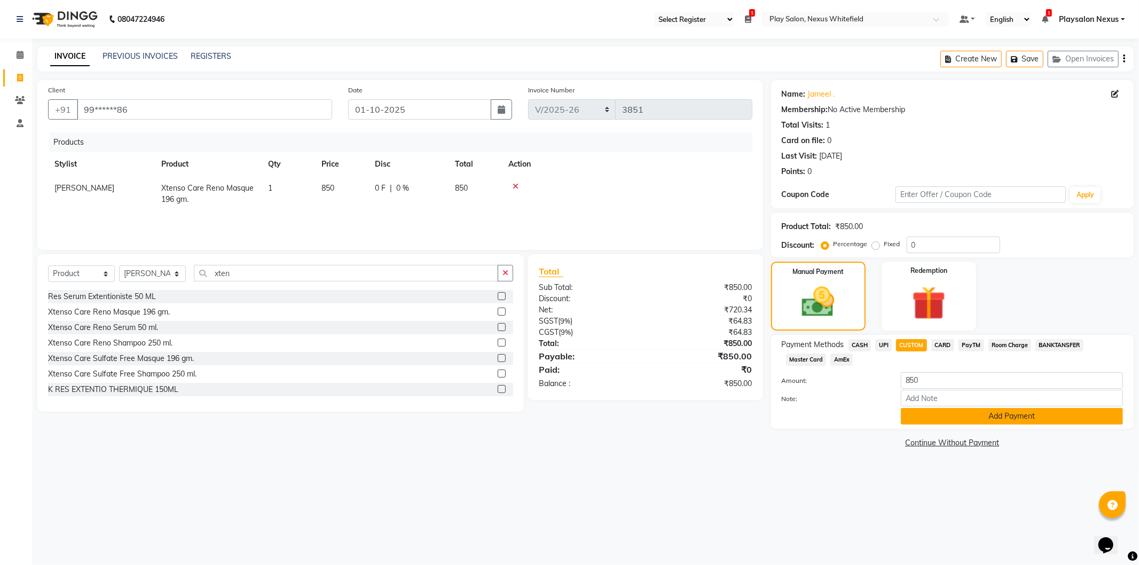
click at [1002, 418] on button "Add Payment" at bounding box center [1012, 416] width 222 height 17
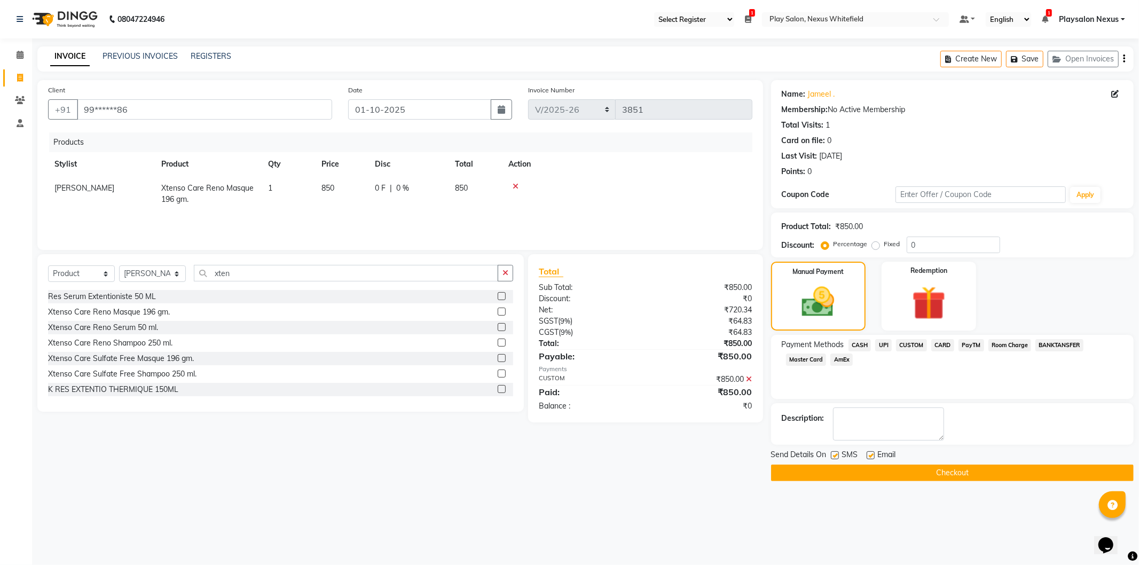
click at [927, 467] on button "Checkout" at bounding box center [952, 473] width 363 height 17
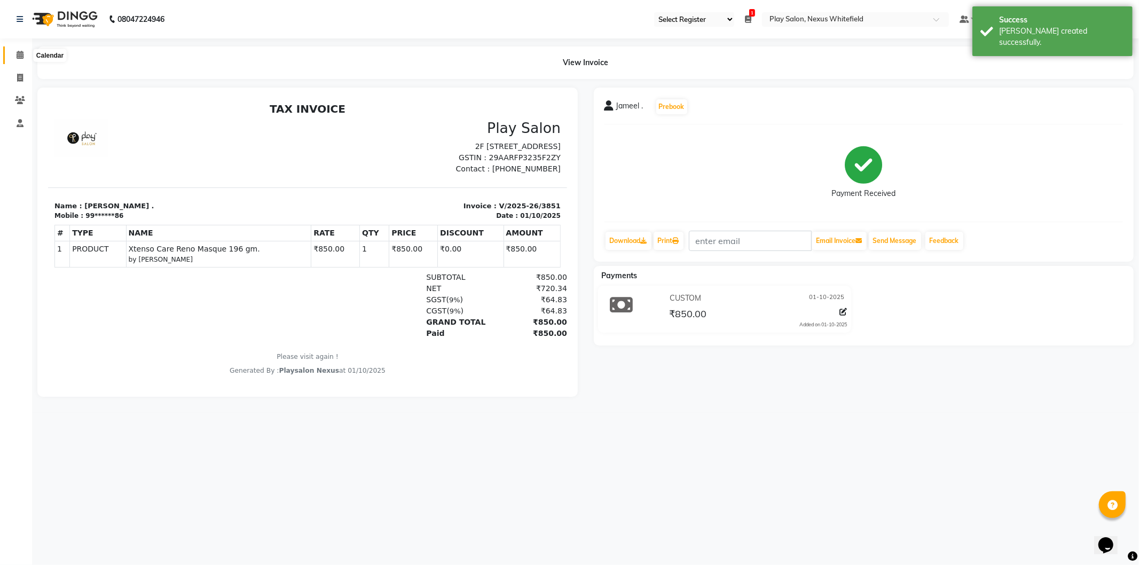
click at [20, 54] on icon at bounding box center [20, 55] width 7 height 8
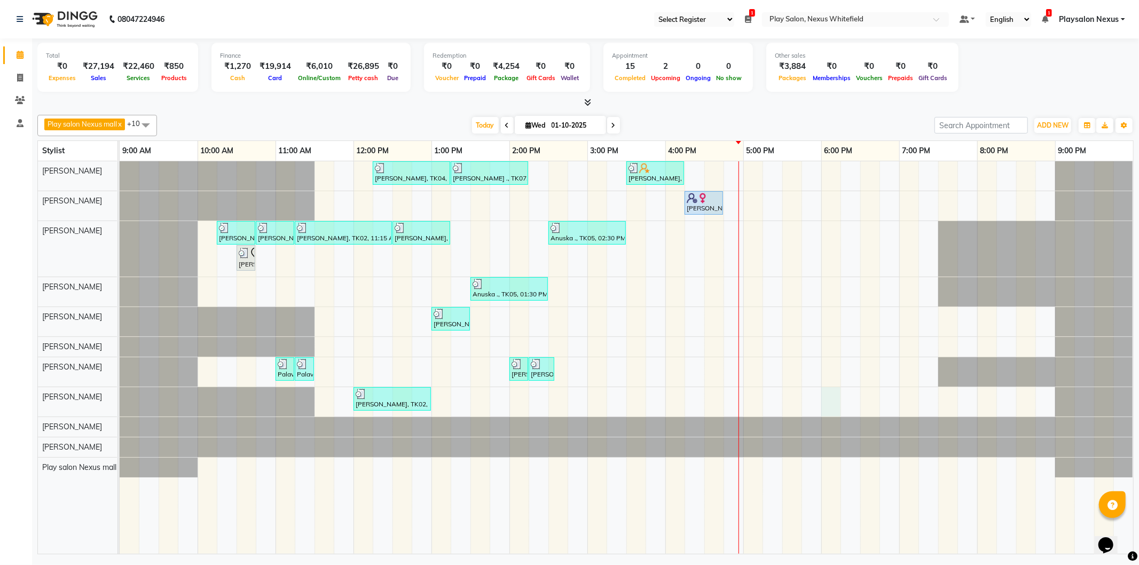
click at [825, 403] on div "Simran Kiran, TK04, 12:15 PM-01:15 PM, Hair Cut Lady (Head Stylist) Vivian ., T…" at bounding box center [627, 357] width 1014 height 393
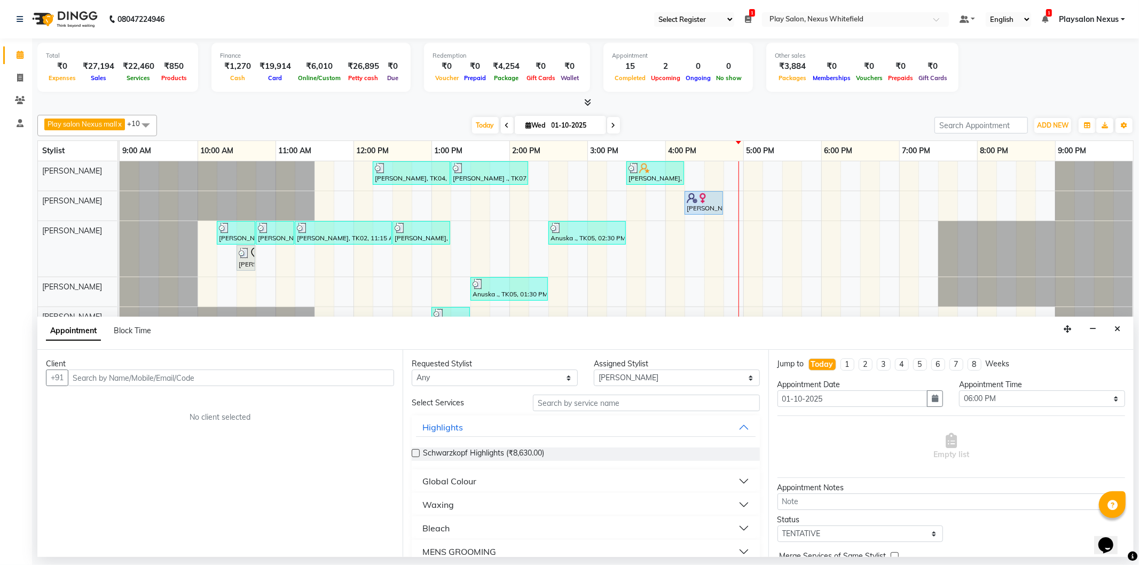
click at [292, 375] on input "text" at bounding box center [231, 378] width 326 height 17
click at [1118, 330] on icon "Close" at bounding box center [1118, 328] width 6 height 7
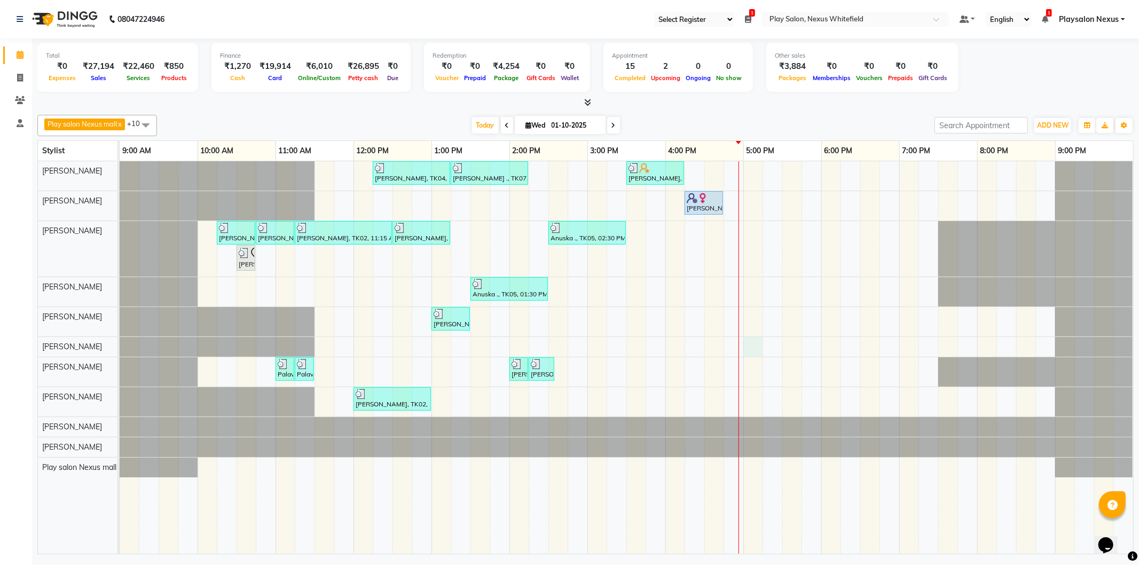
click at [751, 346] on div "Simran Kiran, TK04, 12:15 PM-01:15 PM, Hair Cut Lady (Head Stylist) Vivian ., T…" at bounding box center [627, 357] width 1014 height 393
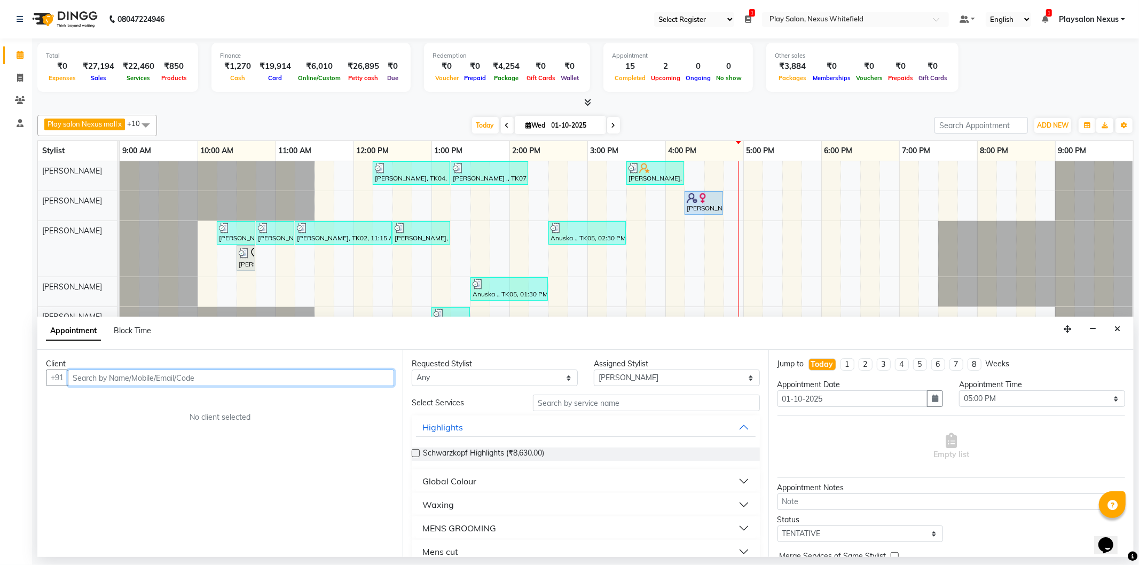
click at [334, 379] on input "text" at bounding box center [231, 378] width 326 height 17
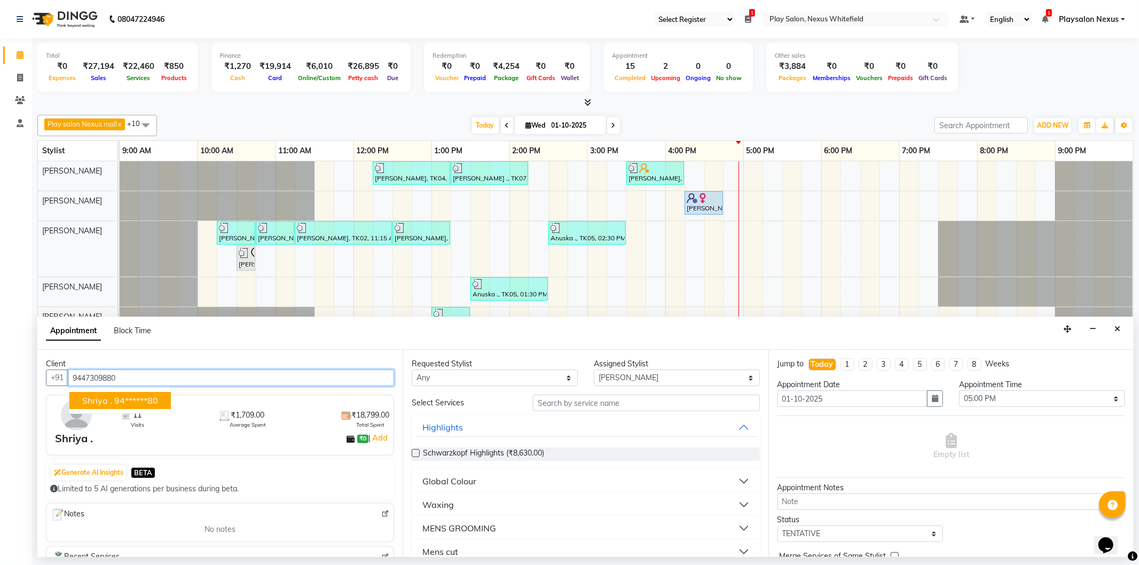
click at [134, 396] on ngb-highlight "94******80" at bounding box center [136, 400] width 44 height 11
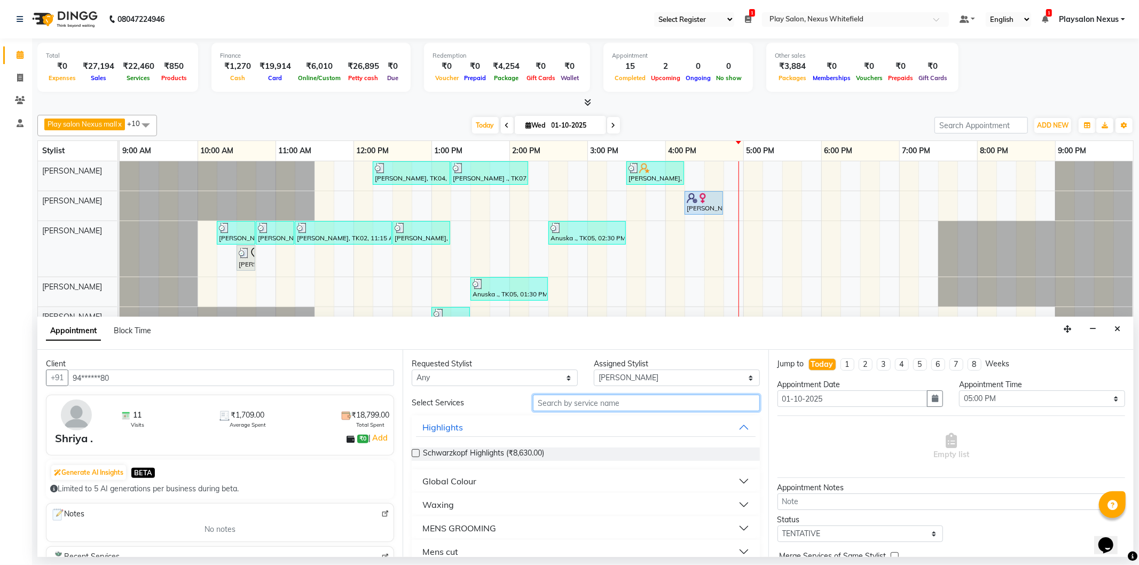
click at [589, 406] on input "text" at bounding box center [646, 403] width 226 height 17
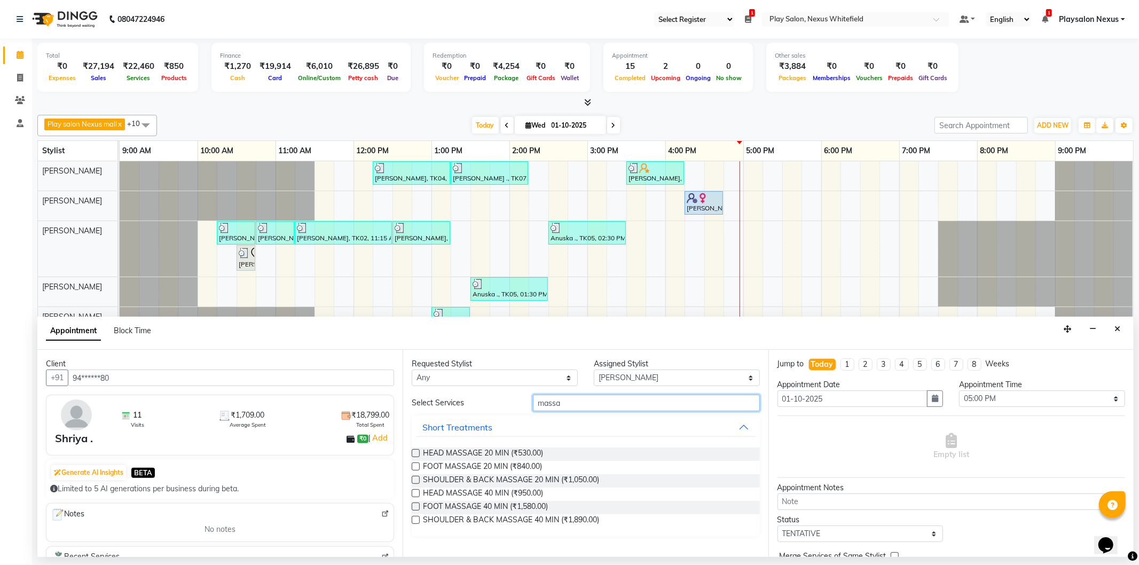
drag, startPoint x: 582, startPoint y: 401, endPoint x: 515, endPoint y: 402, distance: 67.3
click at [515, 402] on div "Select Services massa" at bounding box center [586, 403] width 364 height 17
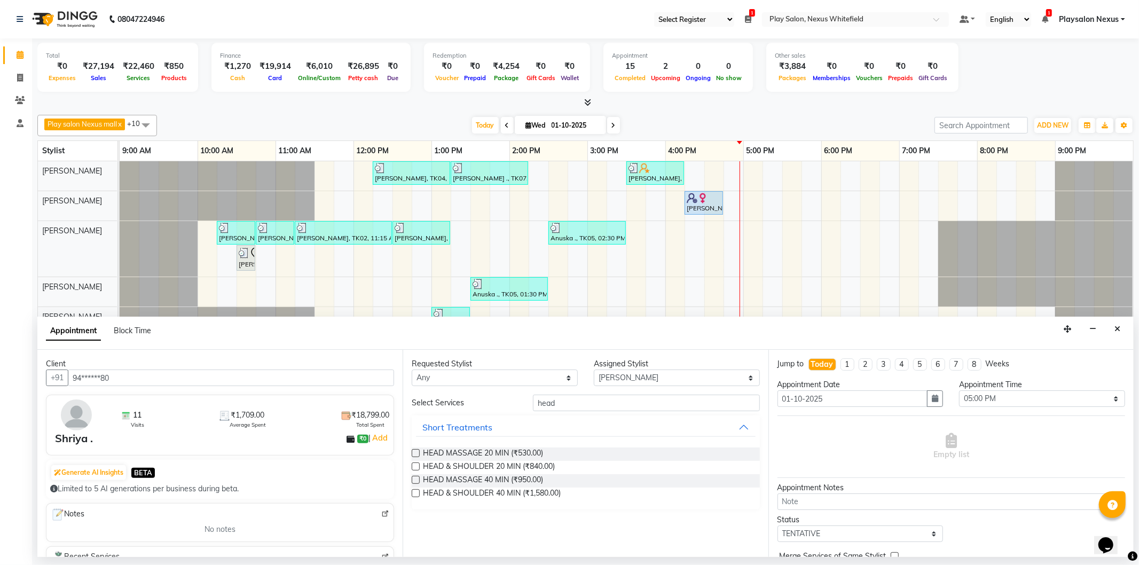
click at [416, 451] on label at bounding box center [416, 453] width 8 height 8
click at [416, 451] on input "checkbox" at bounding box center [415, 454] width 7 height 7
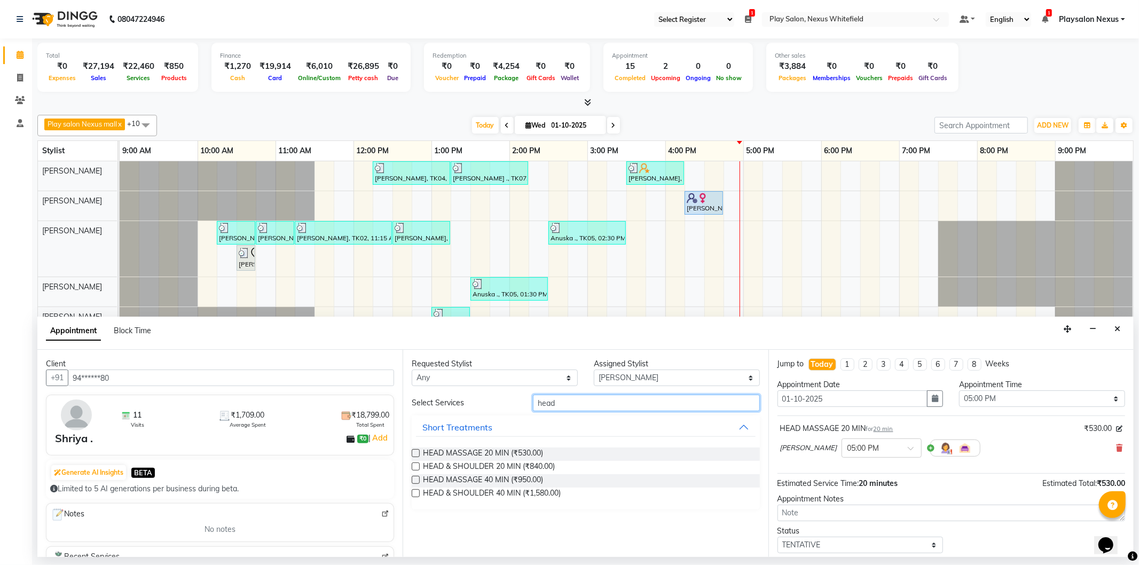
drag, startPoint x: 569, startPoint y: 404, endPoint x: 504, endPoint y: 407, distance: 65.8
click at [504, 407] on div "Select Services head" at bounding box center [586, 403] width 364 height 17
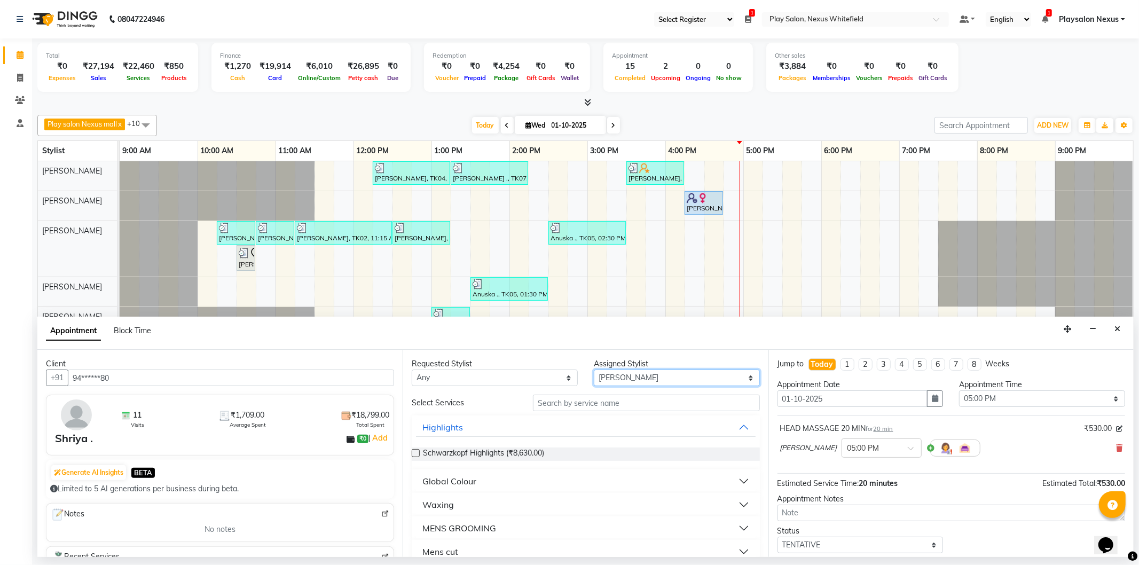
click at [658, 372] on select "Select Abdulla Md Adil Ali Ambika Rai Asha Thapa Ashim Sapkota Dawa Tamang Mohd…" at bounding box center [677, 378] width 166 height 17
click at [1116, 444] on icon at bounding box center [1119, 447] width 6 height 7
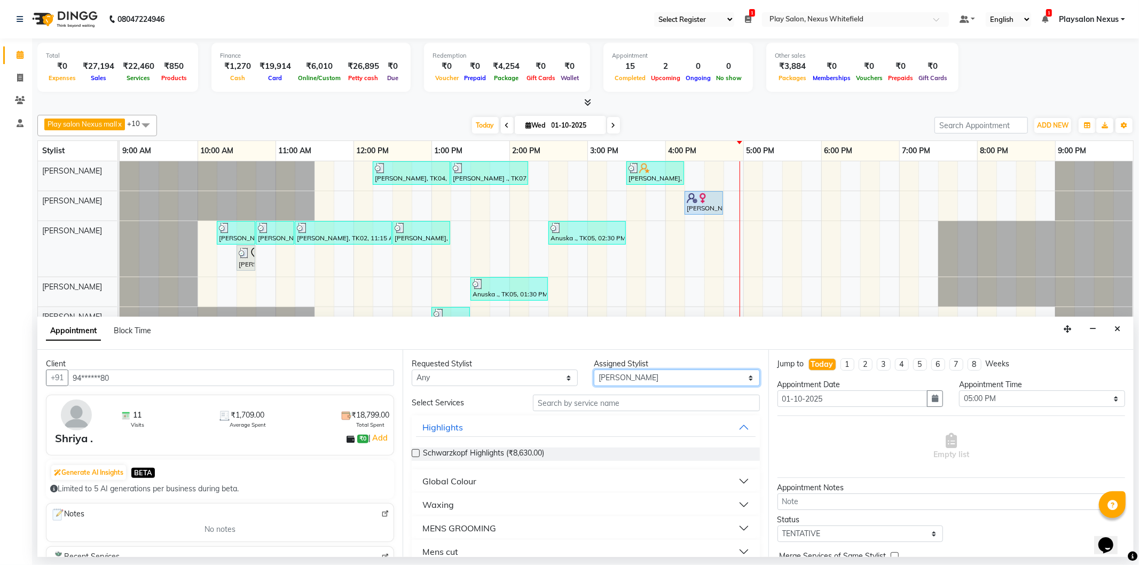
click at [650, 381] on select "Select Abdulla Md Adil Ali Ambika Rai Asha Thapa Ashim Sapkota Dawa Tamang Mohd…" at bounding box center [677, 378] width 166 height 17
click at [594, 370] on select "Select Abdulla Md Adil Ali Ambika Rai Asha Thapa Ashim Sapkota Dawa Tamang Mohd…" at bounding box center [677, 378] width 166 height 17
click at [609, 401] on input "text" at bounding box center [646, 403] width 226 height 17
click at [463, 478] on div "Short Treatments" at bounding box center [458, 481] width 70 height 13
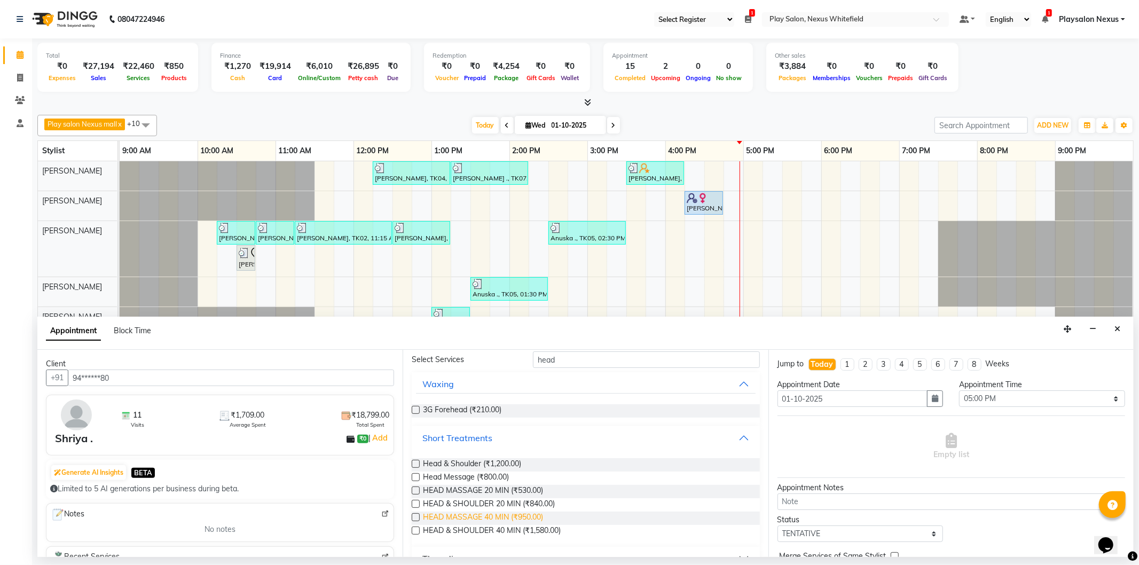
scroll to position [59, 0]
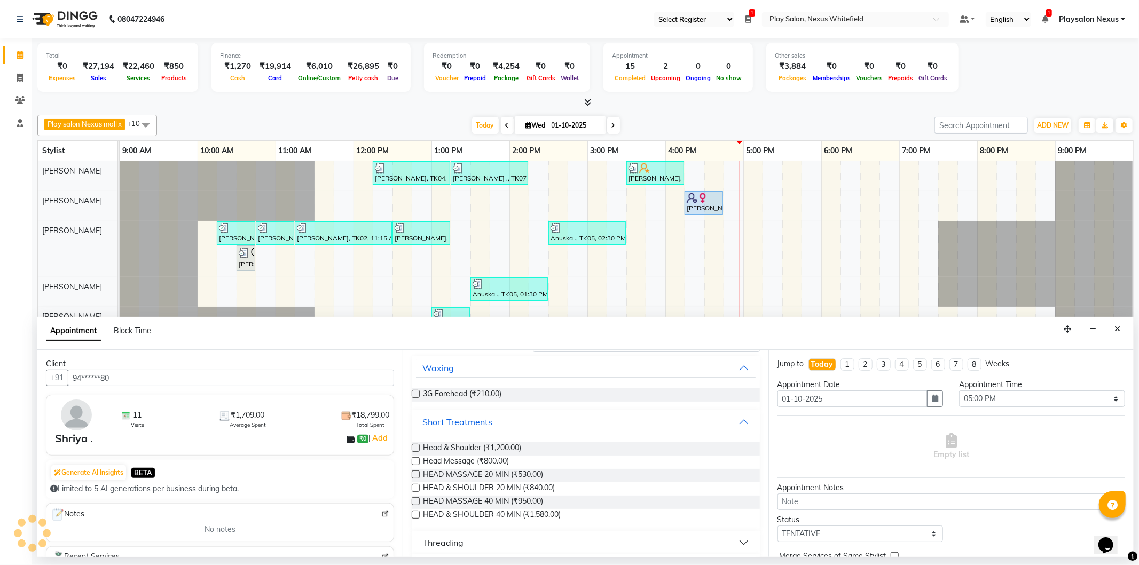
click at [417, 463] on label at bounding box center [416, 461] width 8 height 8
click at [417, 463] on input "checkbox" at bounding box center [415, 462] width 7 height 7
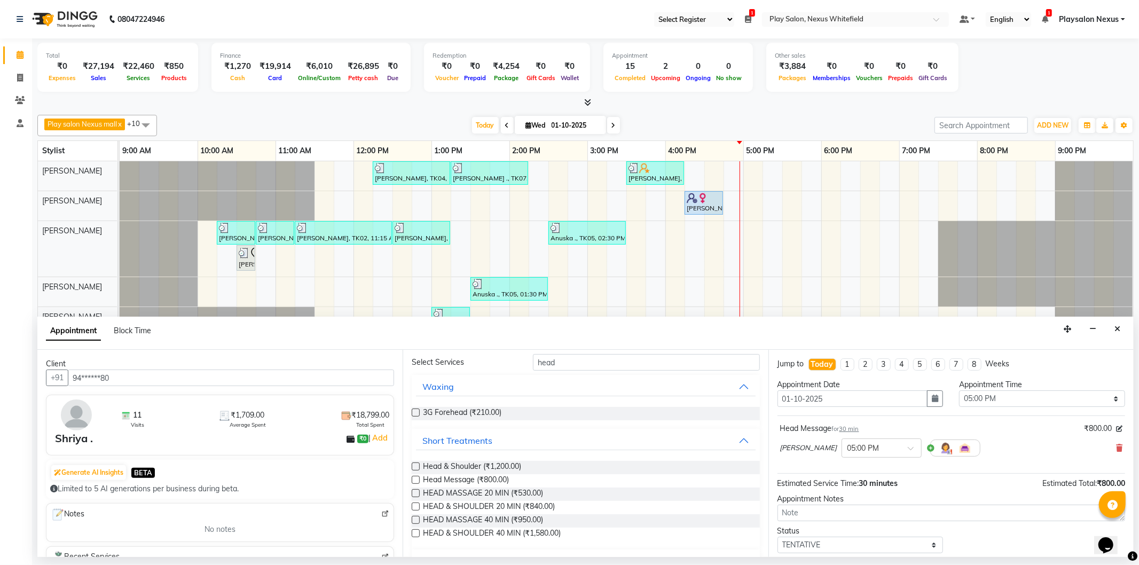
scroll to position [0, 0]
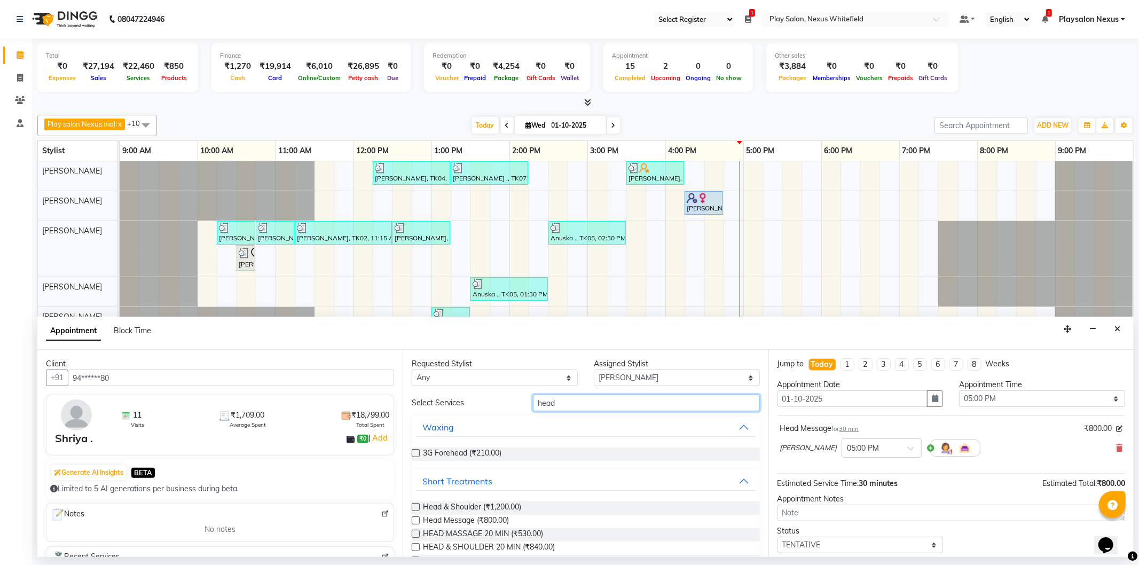
drag, startPoint x: 572, startPoint y: 409, endPoint x: 526, endPoint y: 409, distance: 45.4
click at [526, 409] on div "head" at bounding box center [646, 403] width 243 height 17
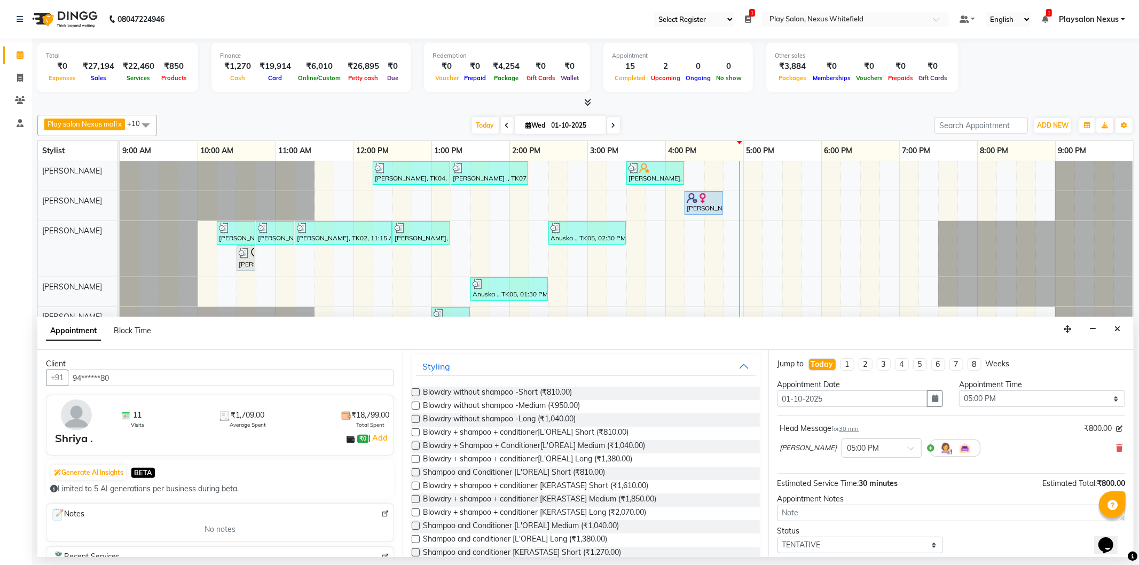
scroll to position [119, 0]
click at [415, 439] on label at bounding box center [416, 442] width 8 height 8
click at [415, 440] on input "checkbox" at bounding box center [415, 443] width 7 height 7
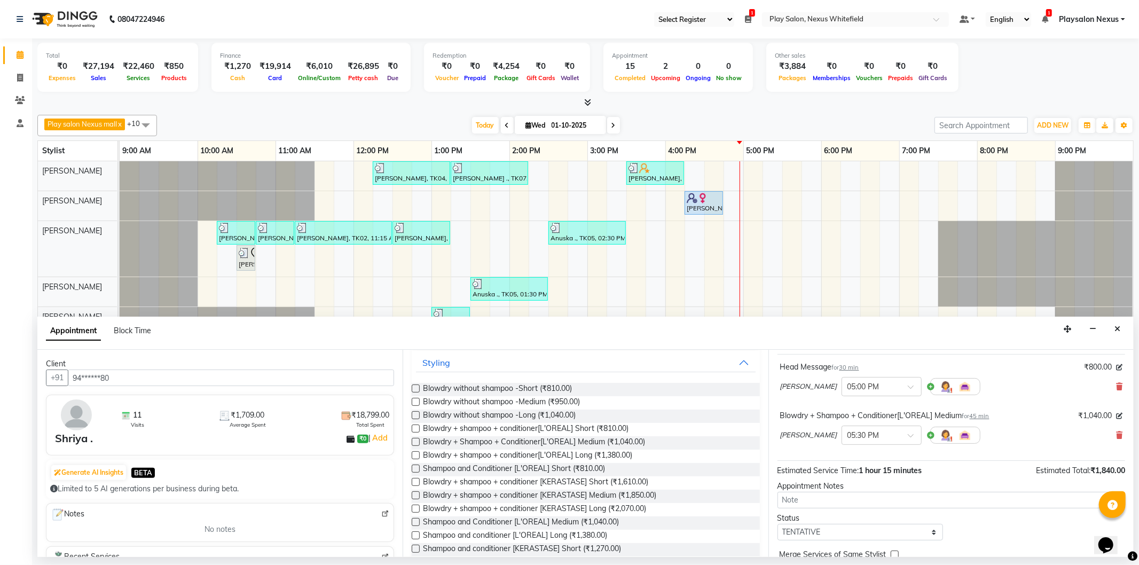
scroll to position [112, 0]
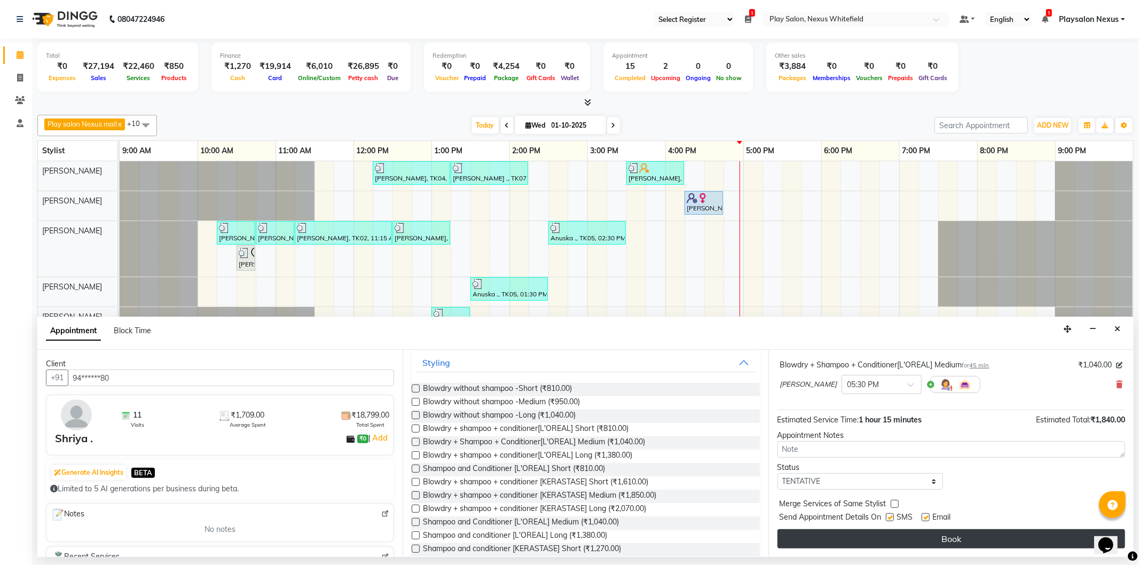
click at [970, 534] on button "Book" at bounding box center [952, 538] width 348 height 19
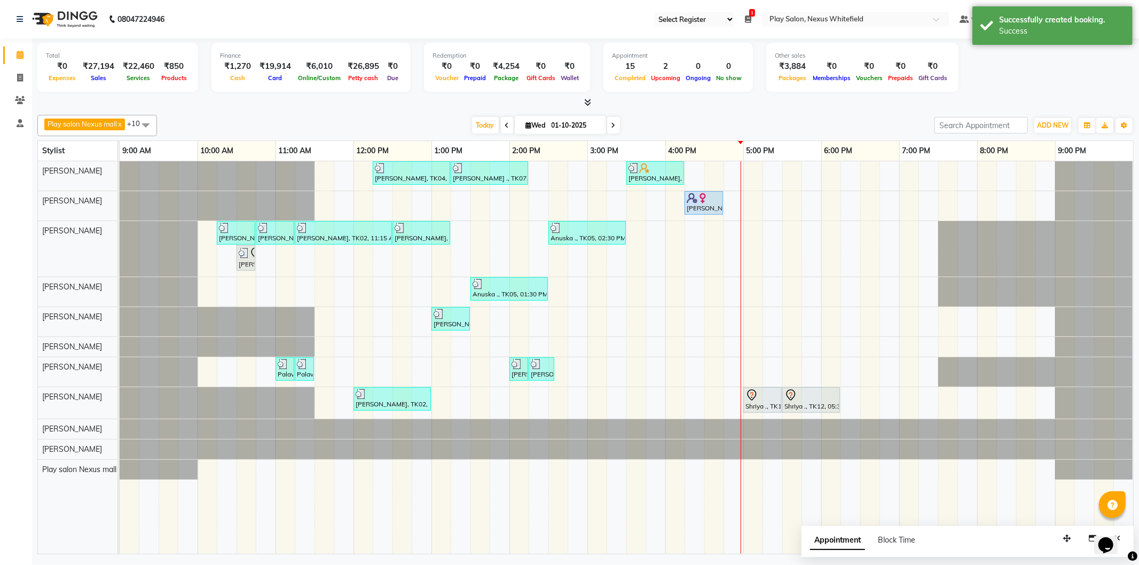
click at [837, 364] on div "Simran Kiran, TK04, 12:15 PM-01:15 PM, Hair Cut Lady (Head Stylist) Vivian ., T…" at bounding box center [627, 357] width 1014 height 393
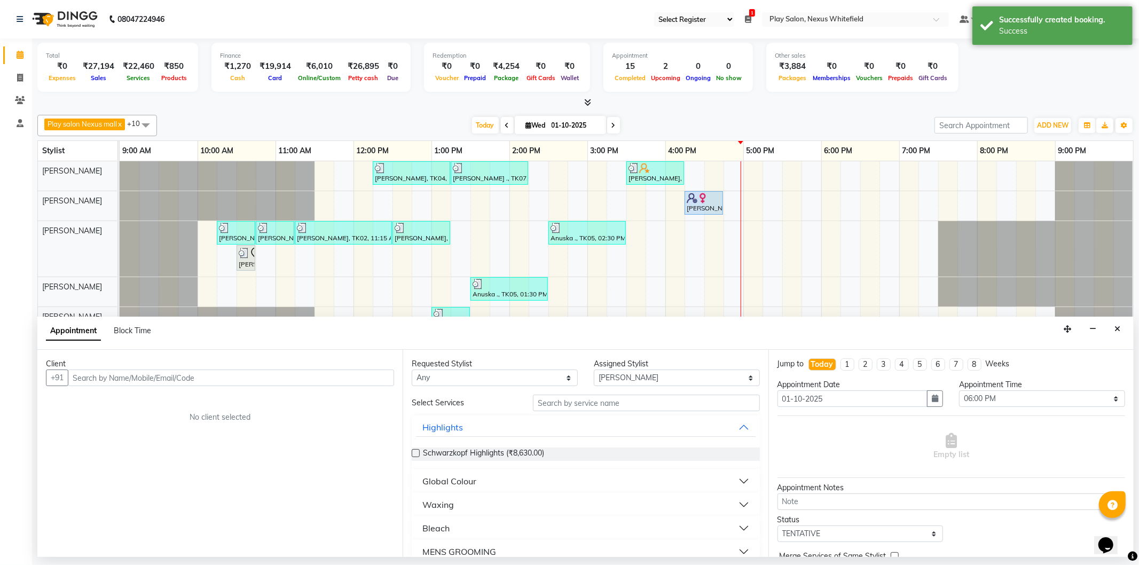
click at [294, 369] on div "Client" at bounding box center [220, 363] width 348 height 11
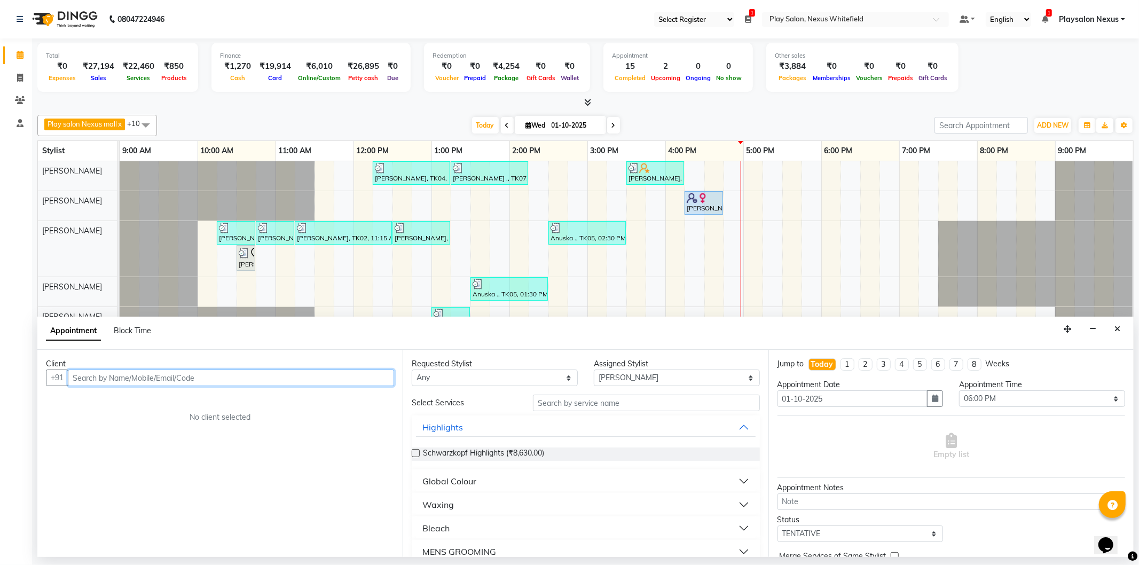
click at [279, 377] on input "text" at bounding box center [231, 378] width 326 height 17
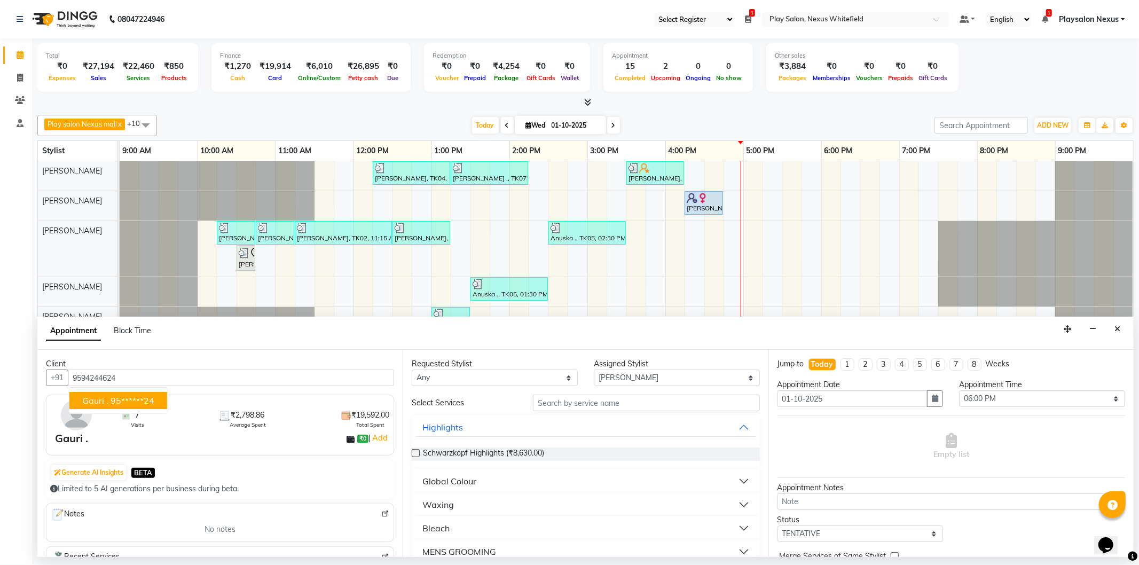
drag, startPoint x: 167, startPoint y: 401, endPoint x: 158, endPoint y: 397, distance: 9.8
click at [157, 398] on div "Client +91 9594244624 Gauri . 95******24 7 Visits ₹2,798.86 Average Spent ₹19,5…" at bounding box center [219, 453] width 365 height 207
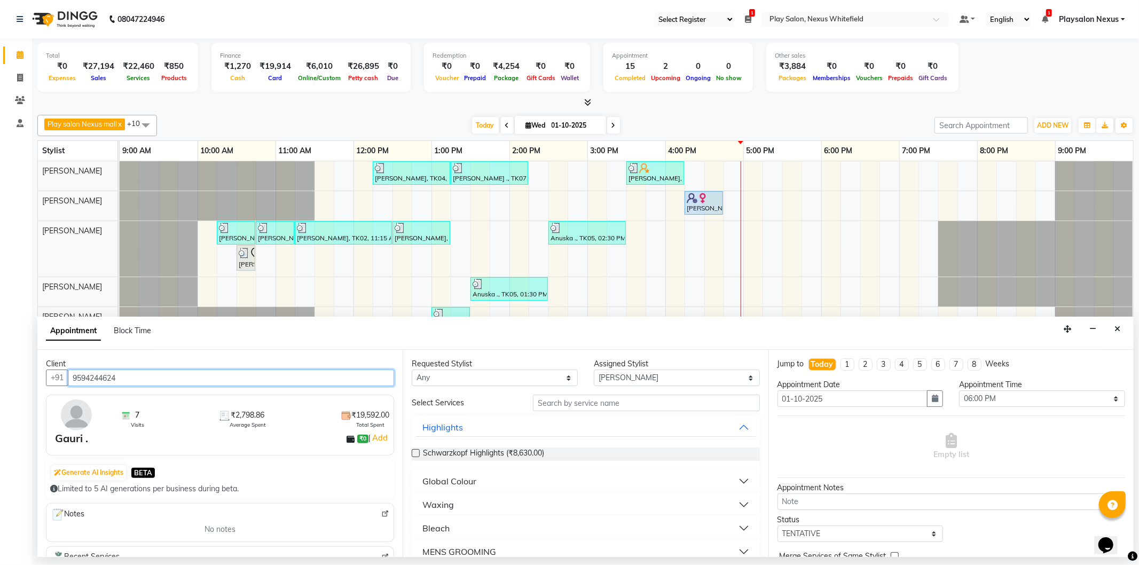
click at [178, 381] on input "9594244624" at bounding box center [231, 378] width 326 height 17
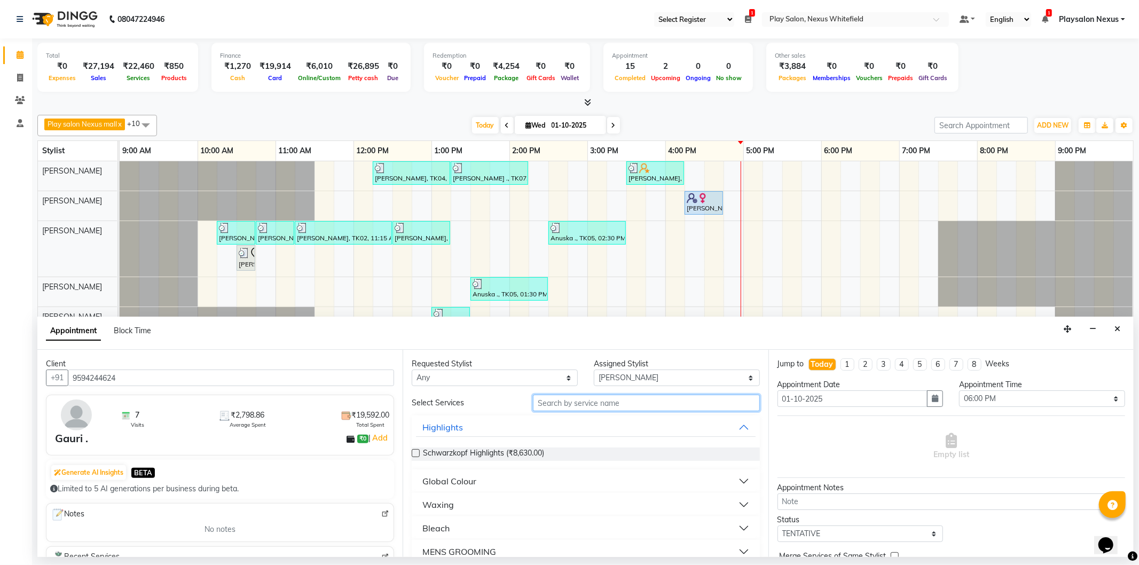
click at [590, 403] on input "text" at bounding box center [646, 403] width 226 height 17
click at [584, 401] on input "text" at bounding box center [646, 403] width 226 height 17
click at [432, 480] on div "Styling" at bounding box center [437, 481] width 28 height 13
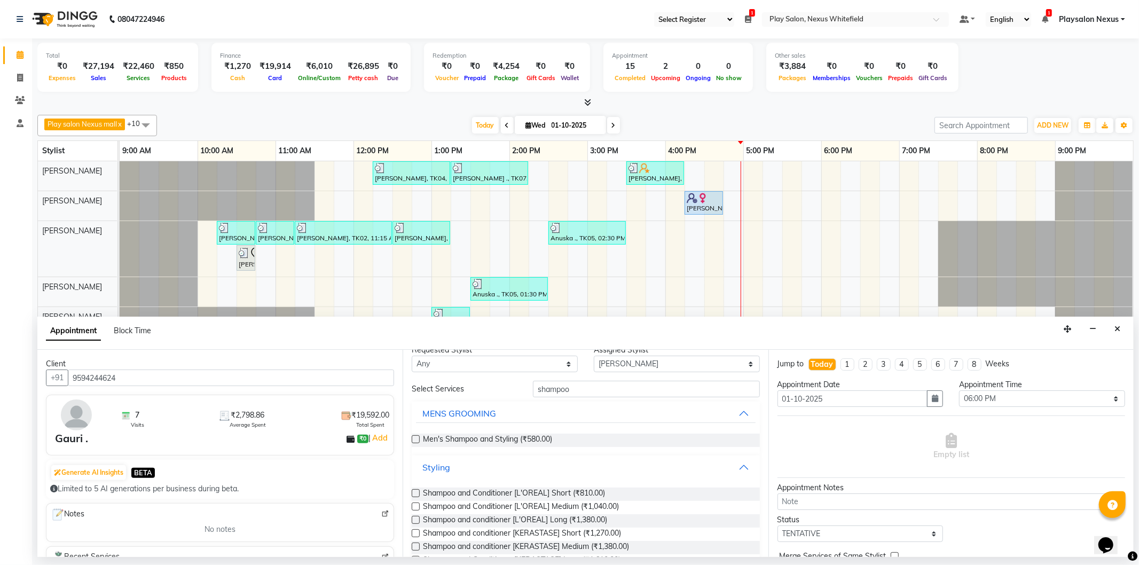
scroll to position [0, 0]
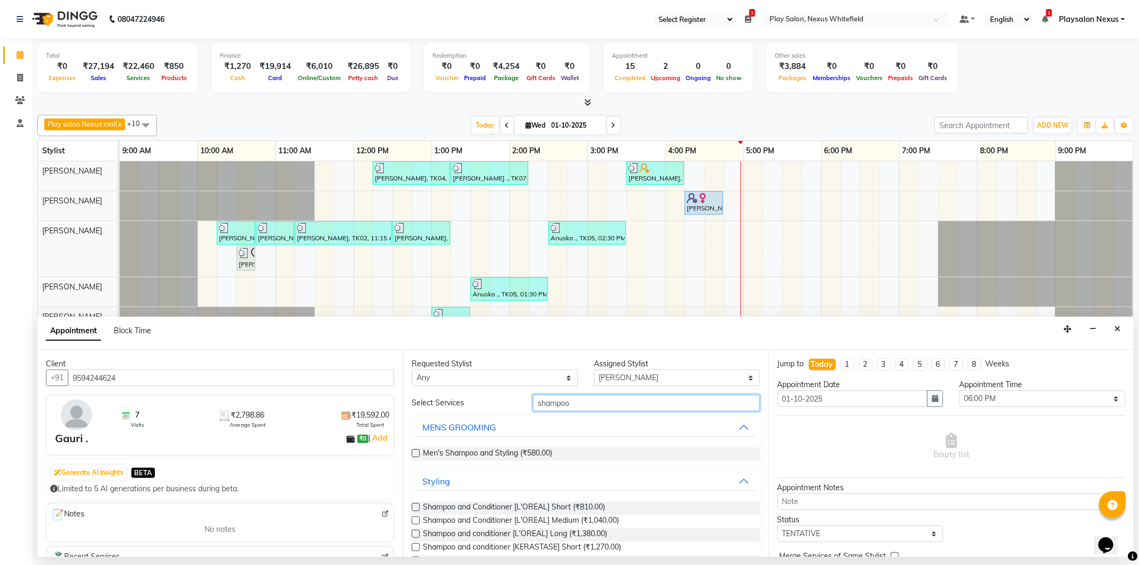
drag, startPoint x: 574, startPoint y: 404, endPoint x: 478, endPoint y: 410, distance: 96.4
click at [478, 410] on div "Select Services shampoo" at bounding box center [586, 403] width 364 height 17
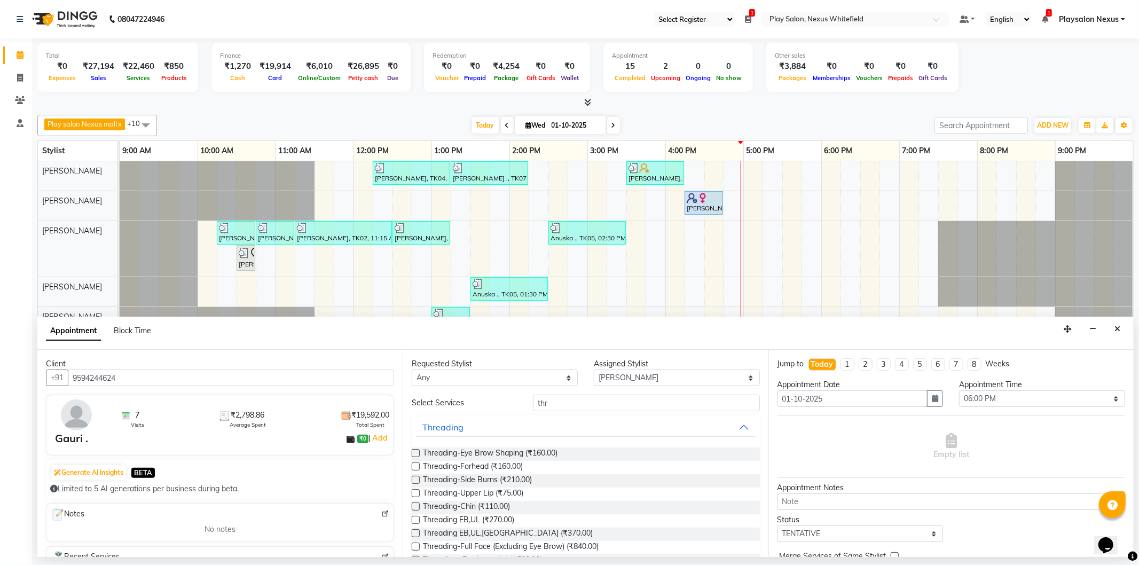
click at [414, 451] on label at bounding box center [416, 453] width 8 height 8
click at [414, 451] on input "checkbox" at bounding box center [415, 454] width 7 height 7
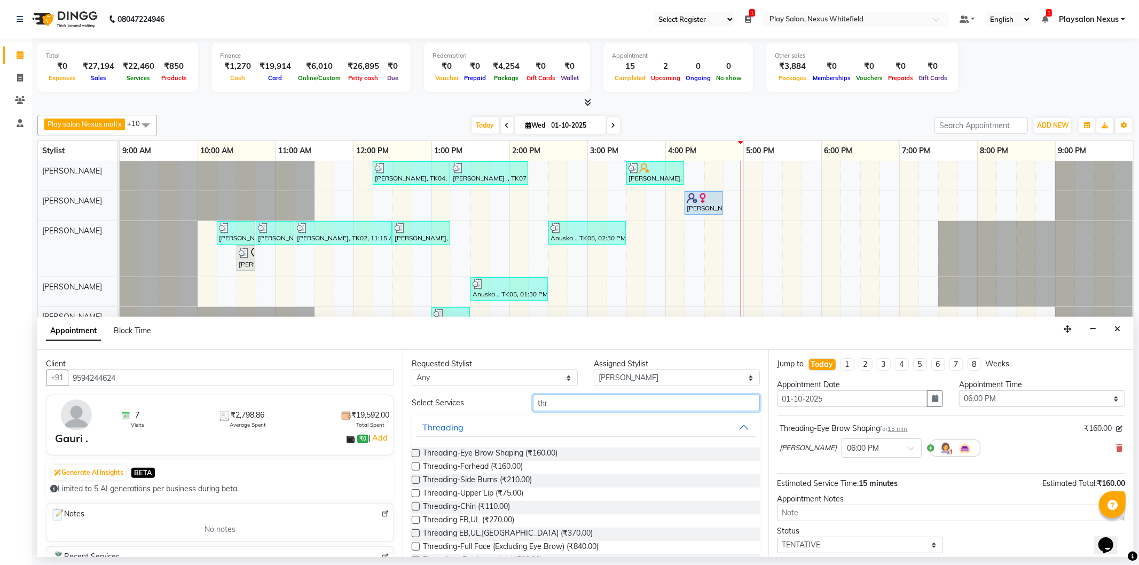
drag, startPoint x: 579, startPoint y: 405, endPoint x: 530, endPoint y: 407, distance: 48.1
click at [533, 407] on input "thr" at bounding box center [646, 403] width 226 height 17
click at [413, 480] on label at bounding box center [416, 480] width 8 height 8
click at [413, 480] on input "checkbox" at bounding box center [415, 481] width 7 height 7
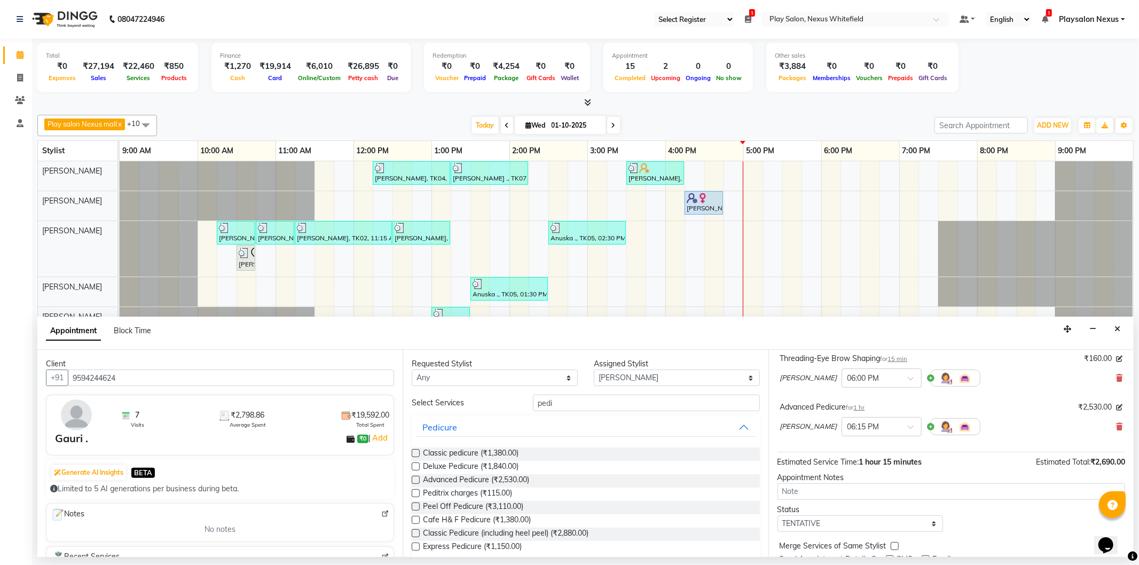
scroll to position [112, 0]
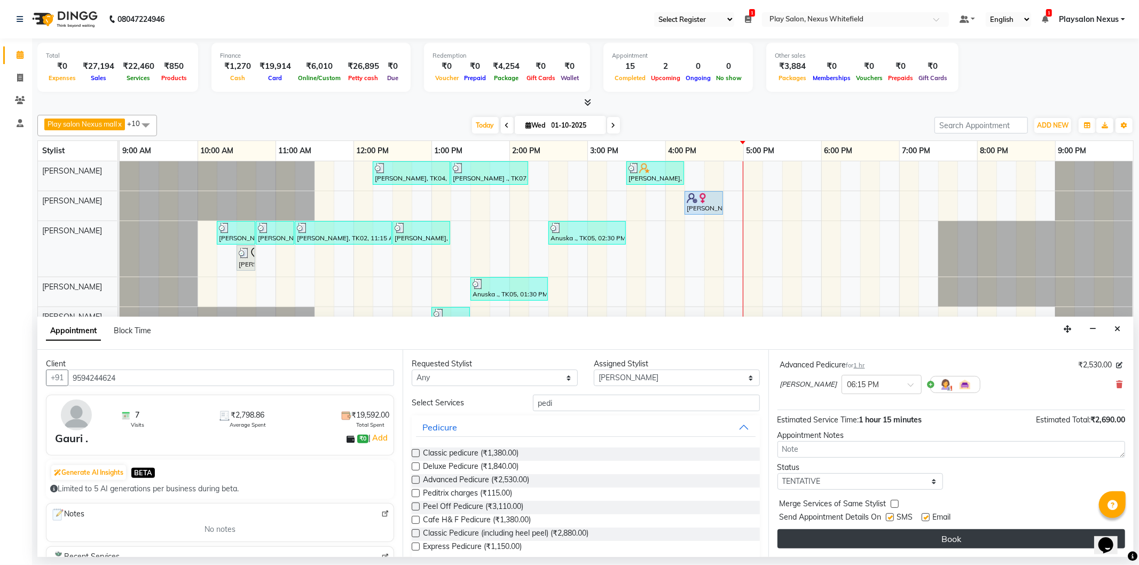
click at [951, 537] on button "Book" at bounding box center [952, 538] width 348 height 19
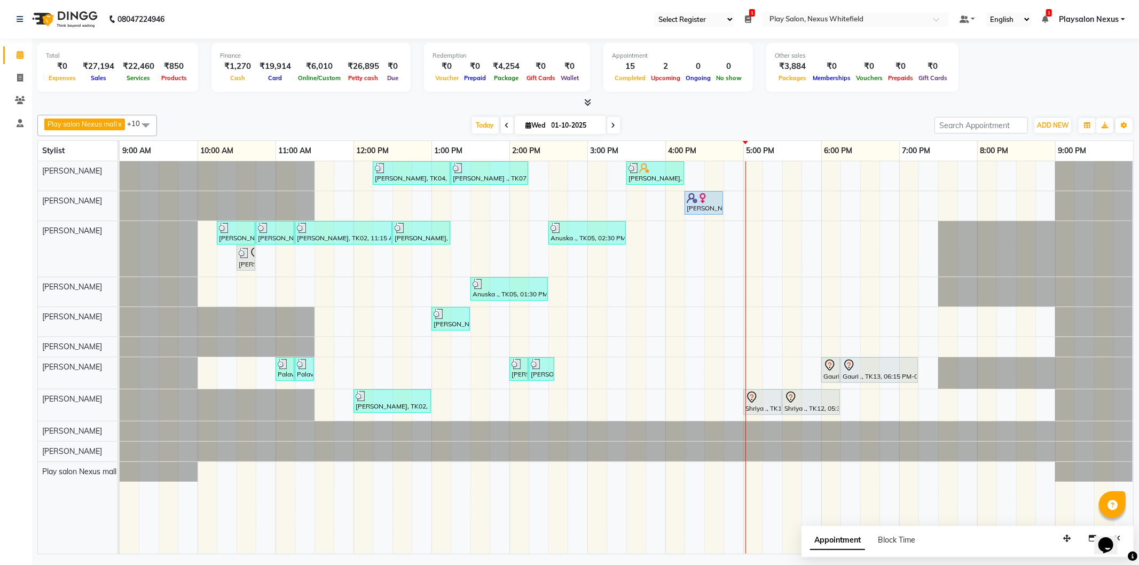
click at [612, 123] on icon at bounding box center [614, 125] width 4 height 6
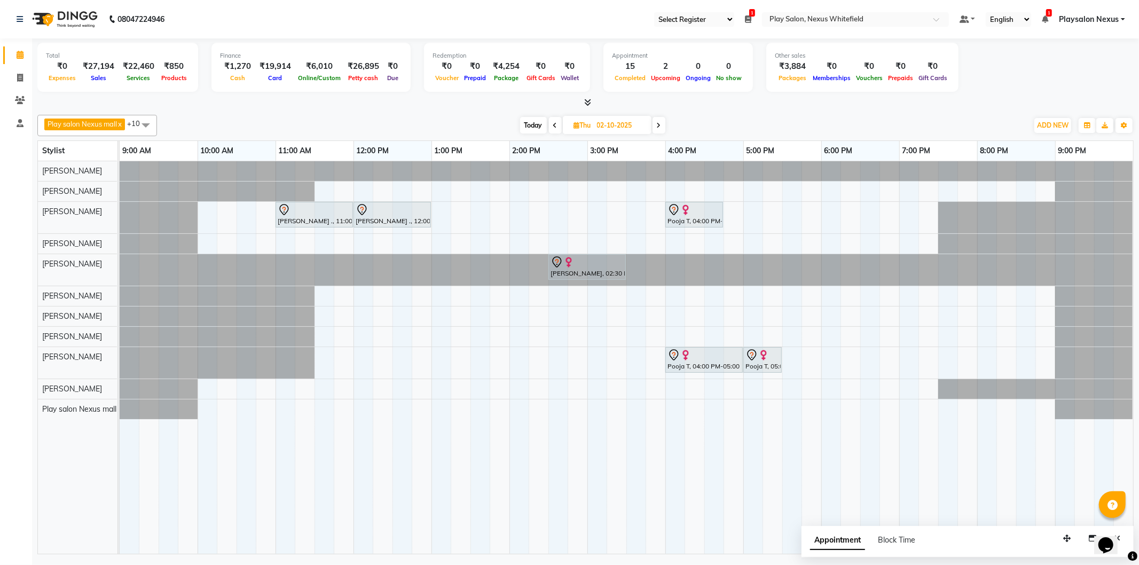
click at [661, 123] on icon at bounding box center [659, 125] width 4 height 6
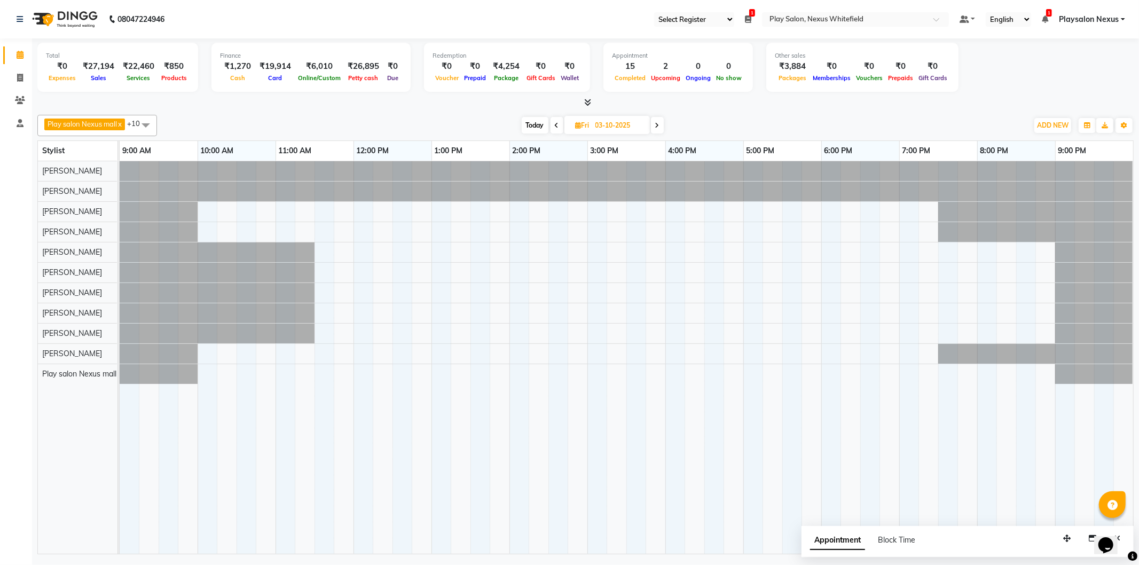
click at [662, 122] on span at bounding box center [657, 125] width 13 height 17
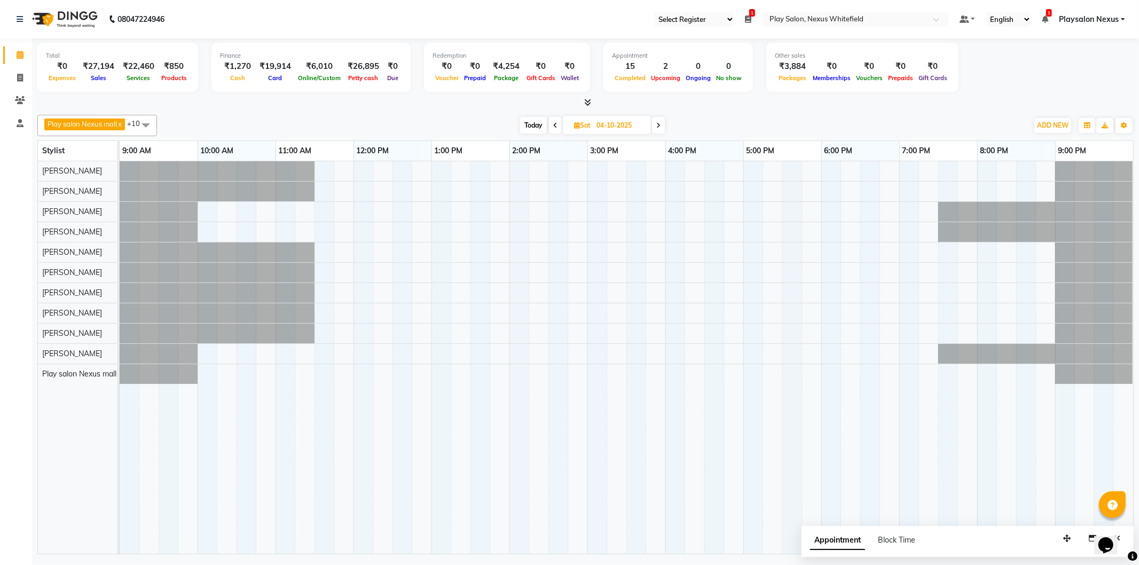
click at [661, 122] on icon at bounding box center [658, 125] width 4 height 6
click at [661, 122] on icon at bounding box center [659, 125] width 4 height 6
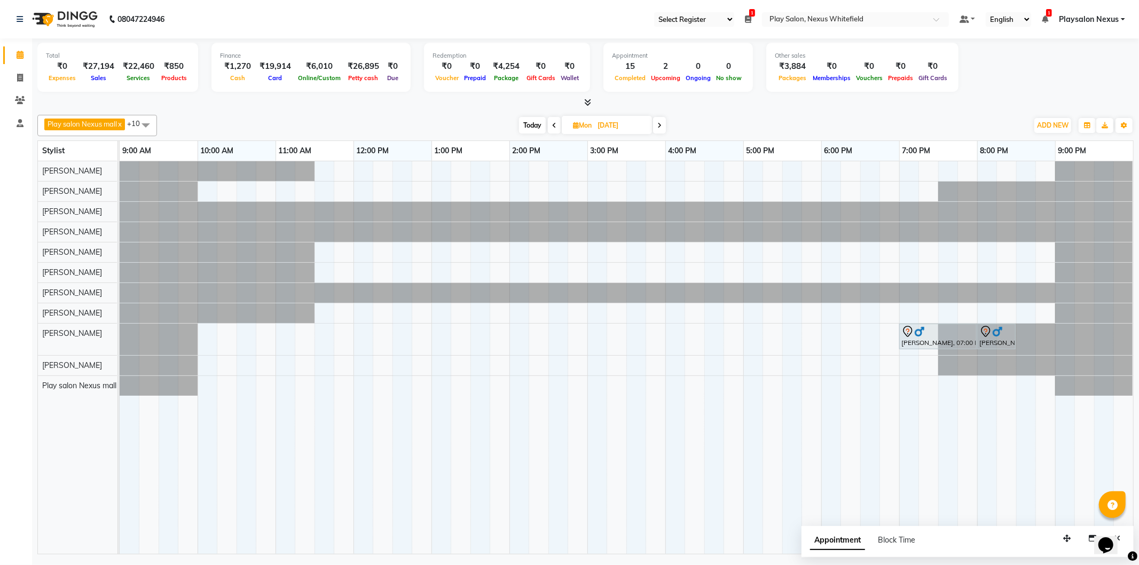
click at [538, 123] on span "Today" at bounding box center [532, 125] width 27 height 17
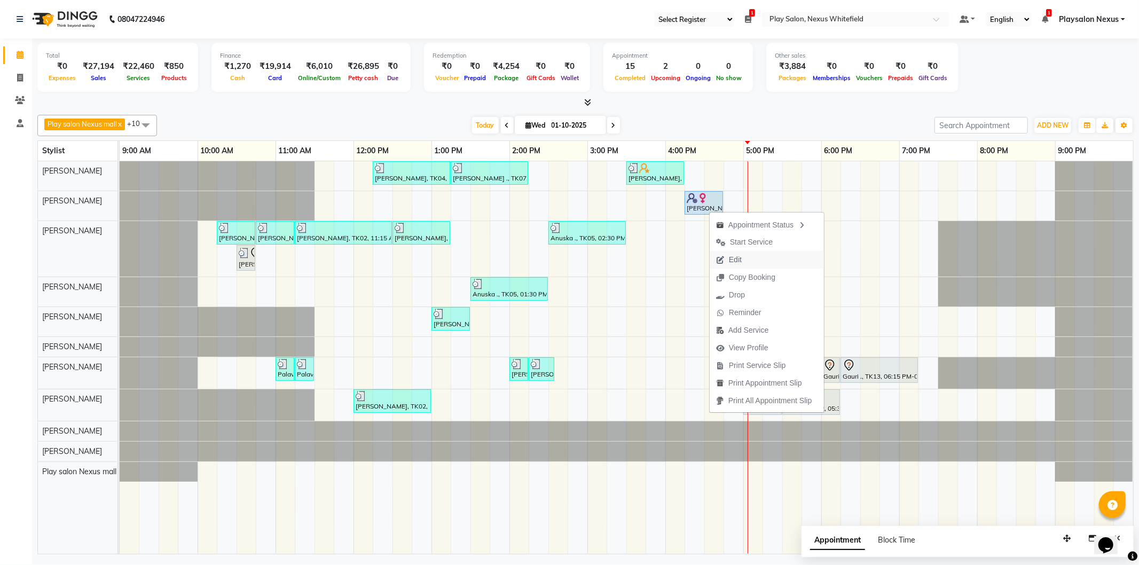
click at [735, 256] on span "Edit" at bounding box center [735, 259] width 13 height 11
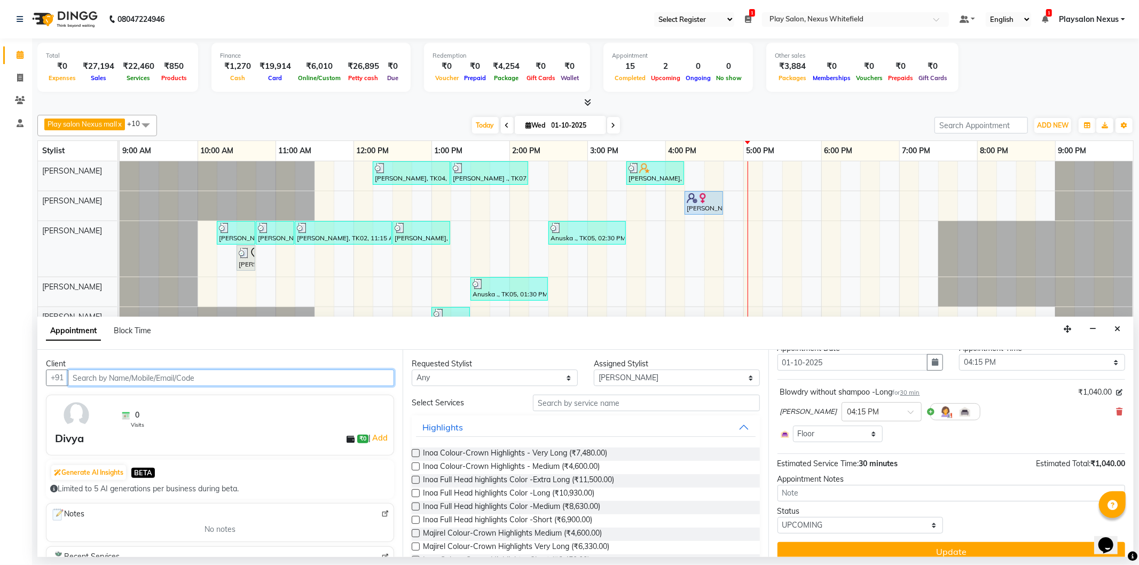
scroll to position [49, 0]
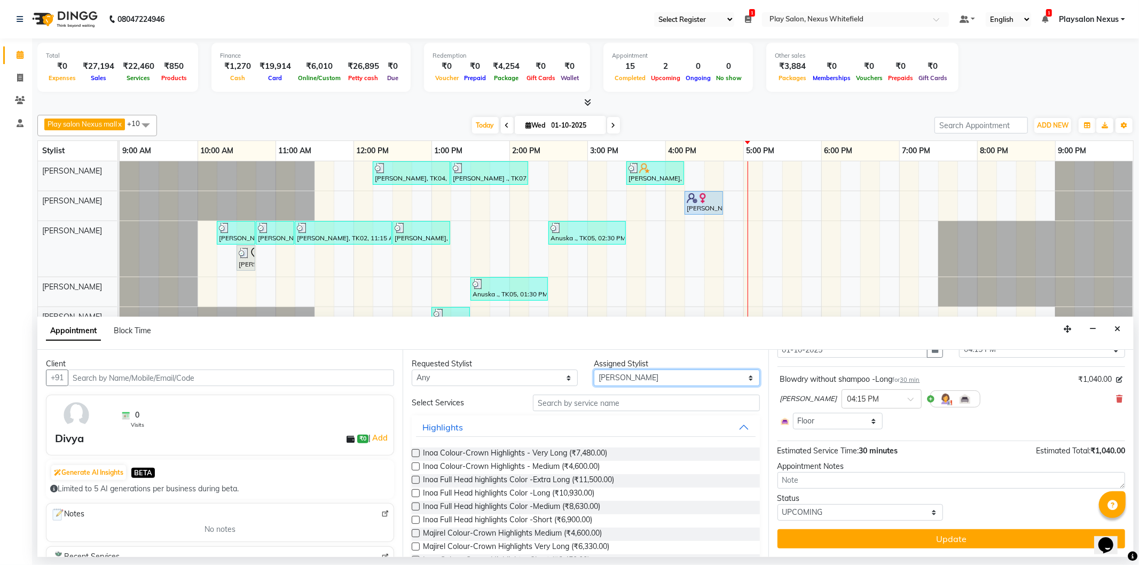
click at [621, 380] on select "Select Abdulla Md Adil Ali Ambika Rai Asha Thapa Ashim Sapkota Dawa Tamang Mohd…" at bounding box center [677, 378] width 166 height 17
click at [594, 370] on select "Select Abdulla Md Adil Ali Ambika Rai Asha Thapa Ashim Sapkota Dawa Tamang Mohd…" at bounding box center [677, 378] width 166 height 17
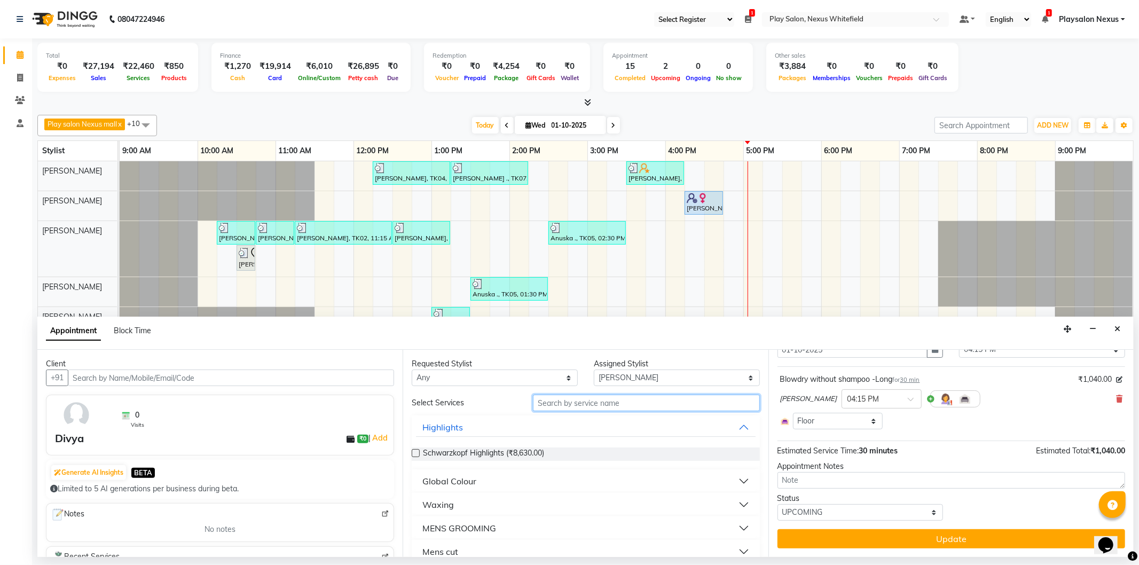
click at [612, 397] on input "text" at bounding box center [646, 403] width 226 height 17
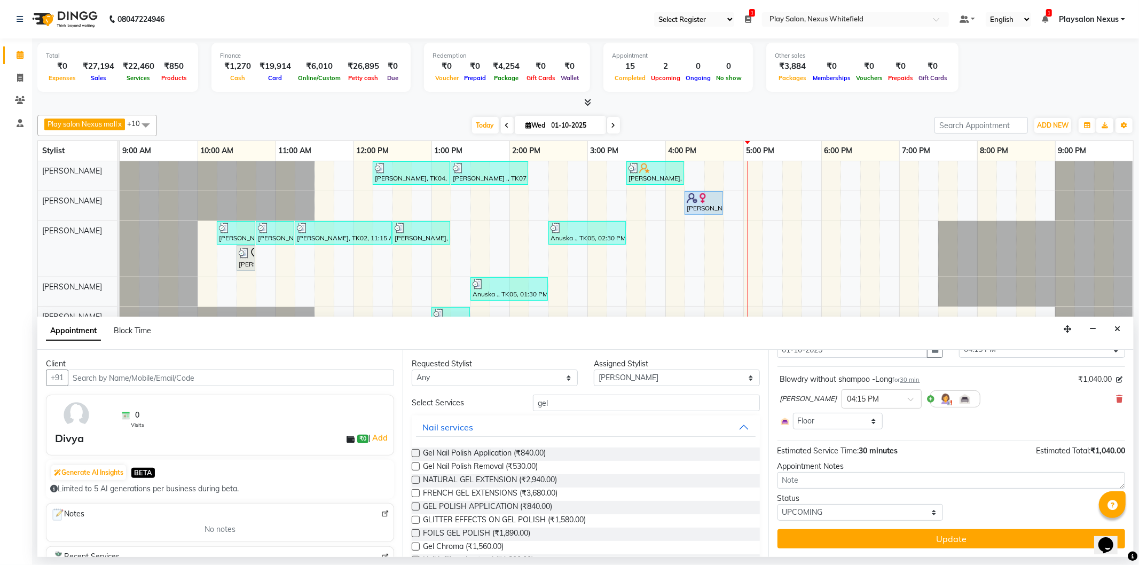
click at [415, 452] on label at bounding box center [416, 453] width 8 height 8
click at [415, 452] on input "checkbox" at bounding box center [415, 454] width 7 height 7
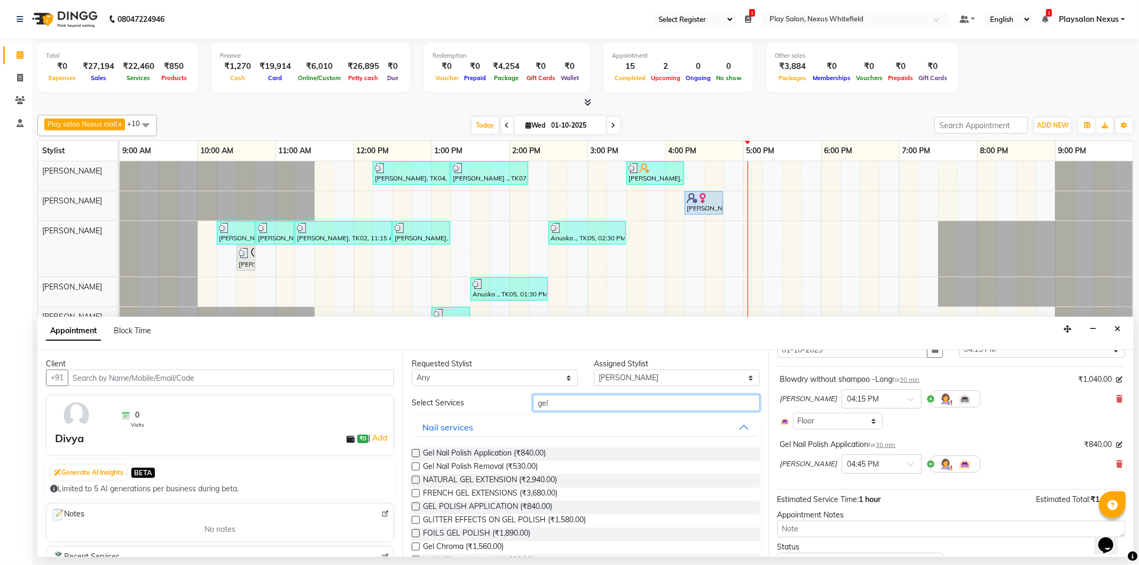
drag, startPoint x: 552, startPoint y: 407, endPoint x: 506, endPoint y: 409, distance: 45.4
click at [506, 409] on div "Select Services gel" at bounding box center [586, 403] width 364 height 17
click at [414, 452] on label at bounding box center [416, 453] width 8 height 8
click at [414, 452] on input "checkbox" at bounding box center [415, 454] width 7 height 7
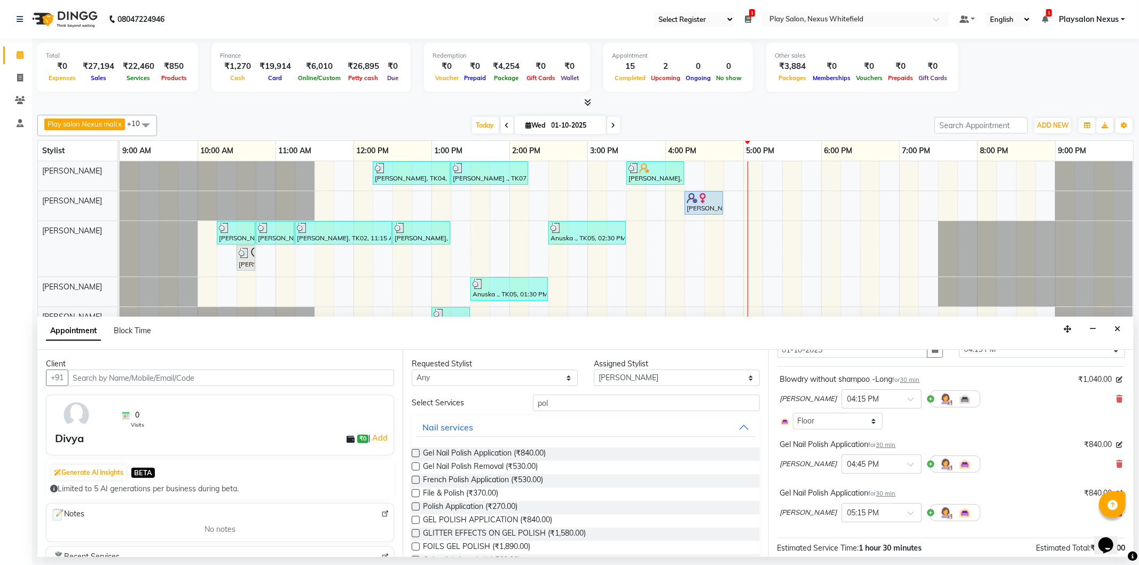
scroll to position [146, 0]
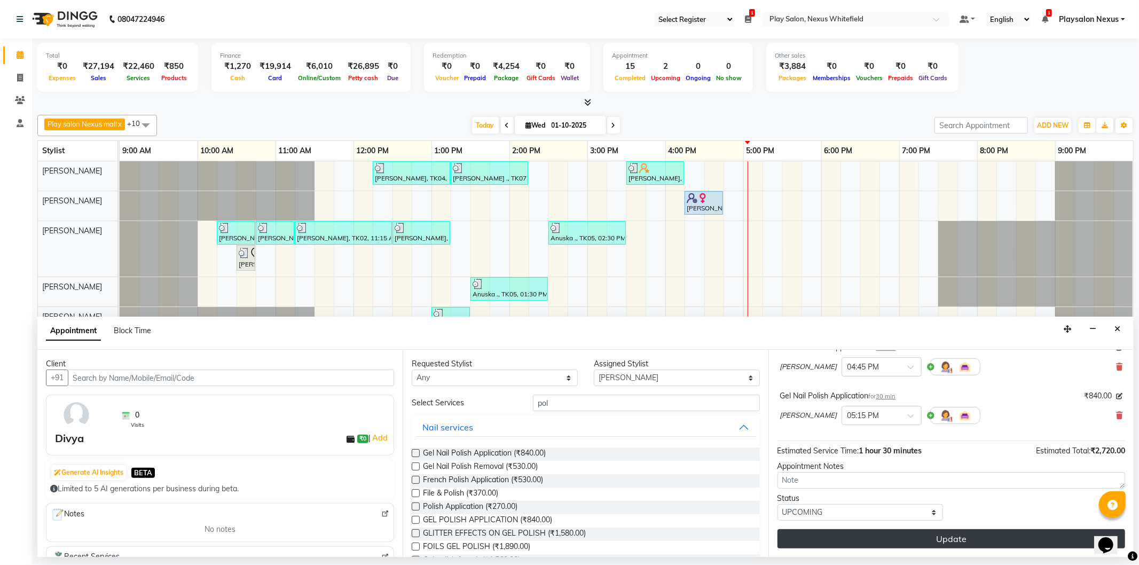
click at [965, 536] on button "Update" at bounding box center [952, 538] width 348 height 19
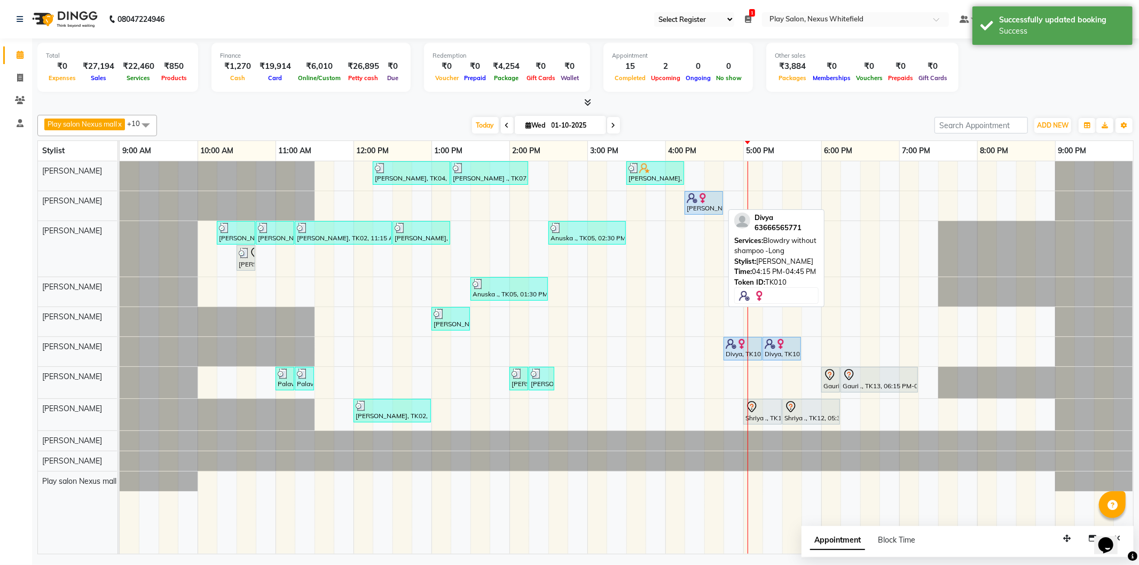
click at [701, 201] on img at bounding box center [703, 198] width 11 height 11
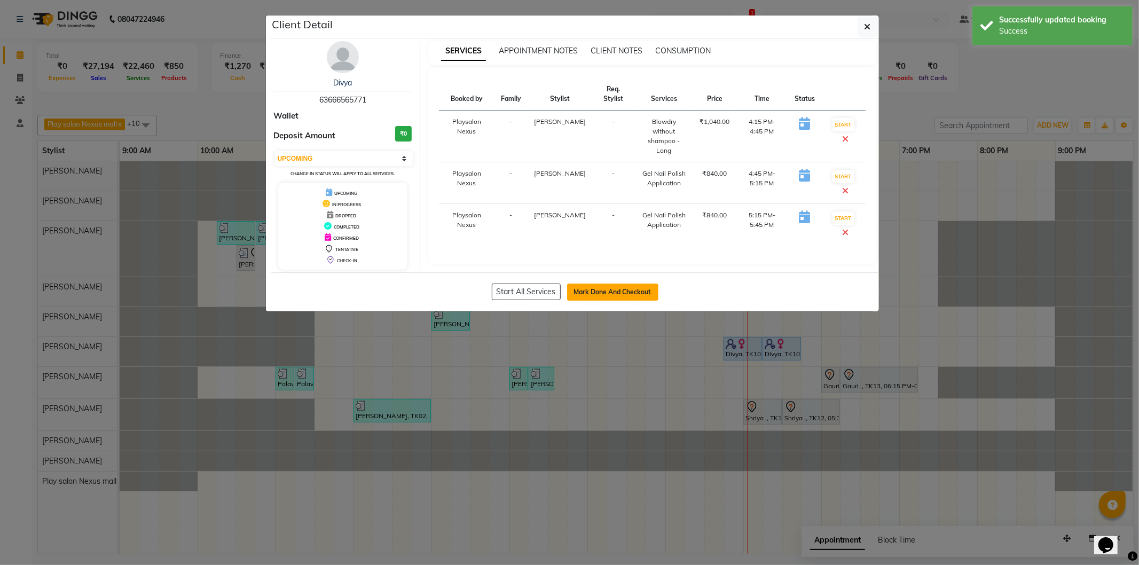
click at [607, 284] on button "Mark Done And Checkout" at bounding box center [612, 292] width 91 height 17
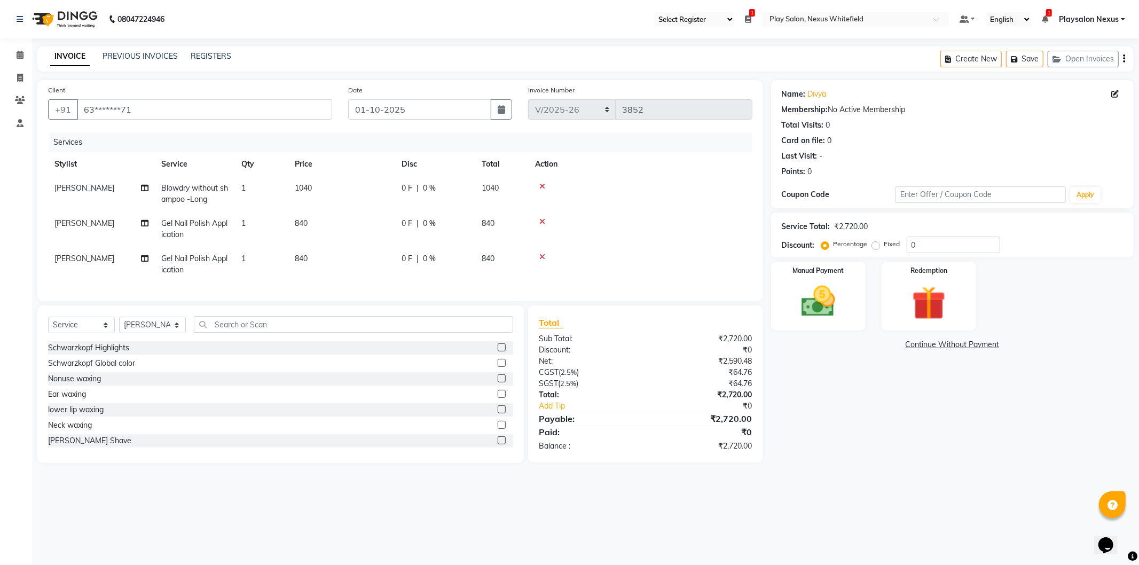
click at [541, 257] on icon at bounding box center [543, 256] width 6 height 7
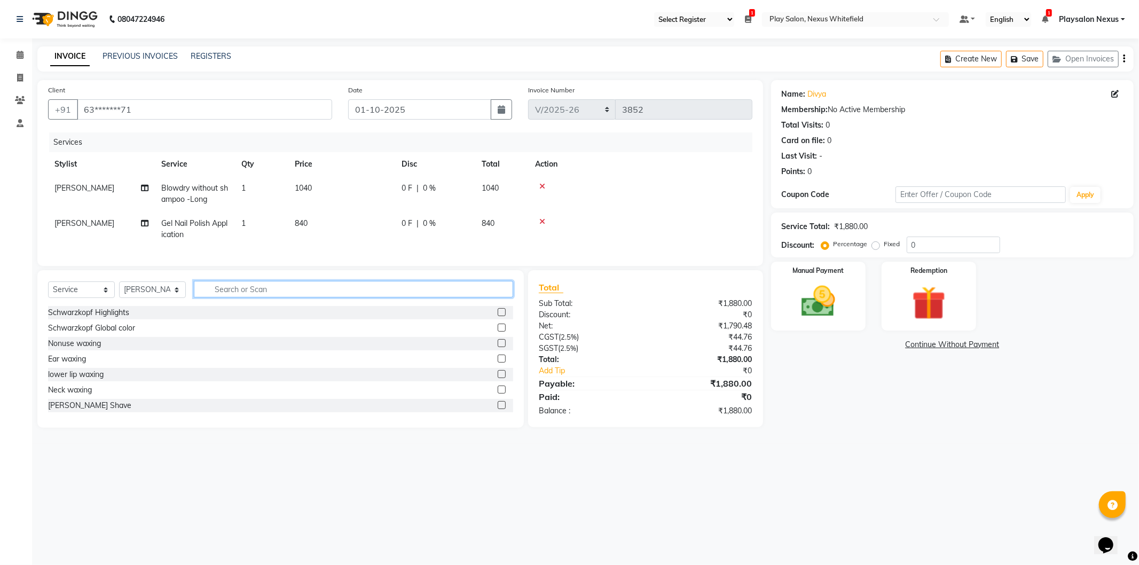
click at [227, 298] on input "text" at bounding box center [353, 289] width 319 height 17
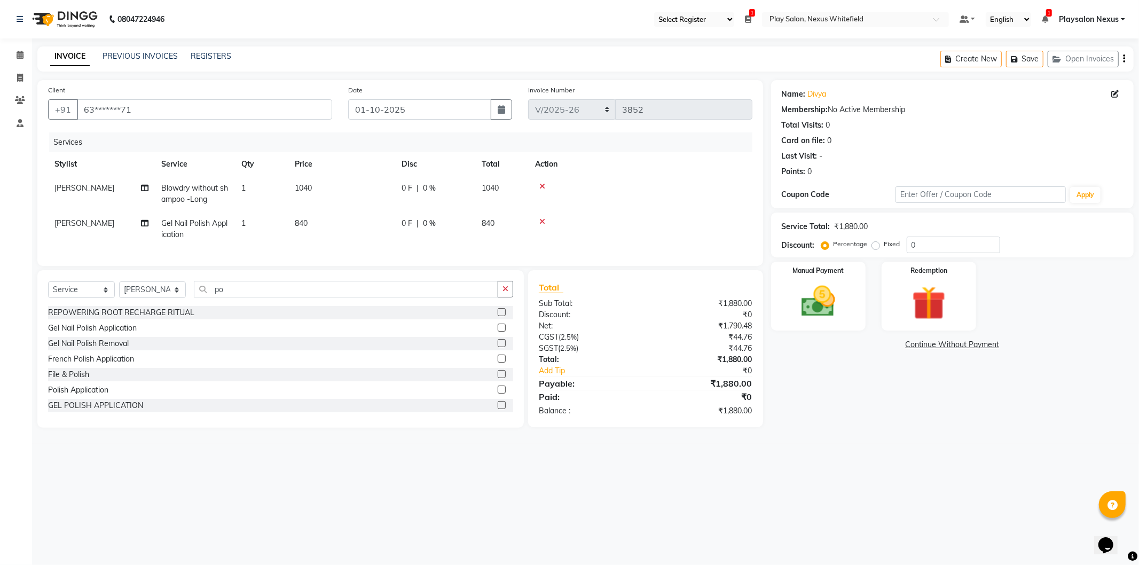
click at [498, 394] on label at bounding box center [502, 390] width 8 height 8
click at [498, 394] on input "checkbox" at bounding box center [501, 390] width 7 height 7
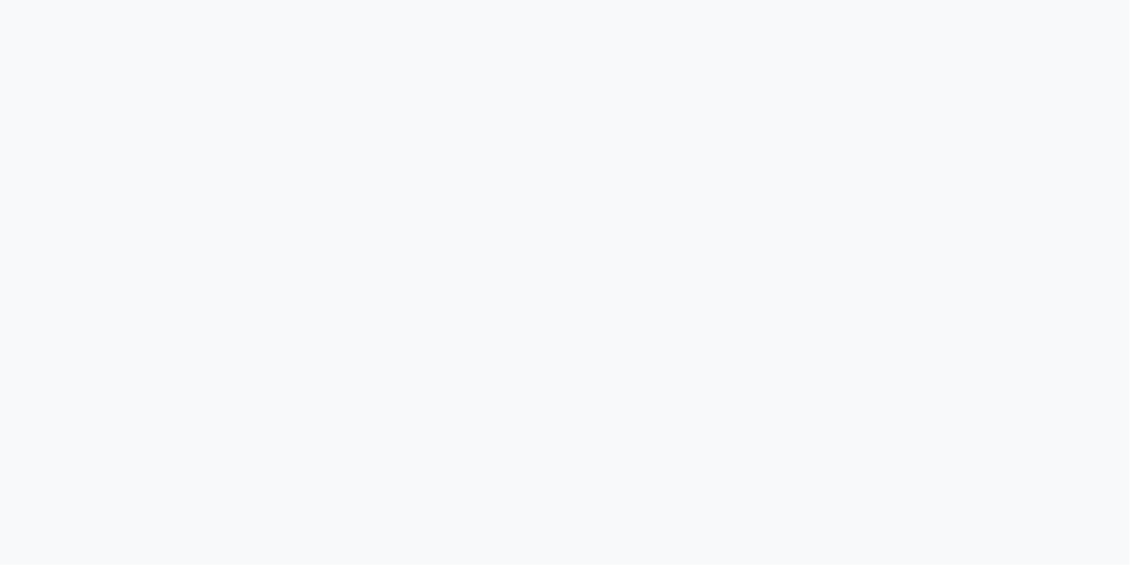
select select "106"
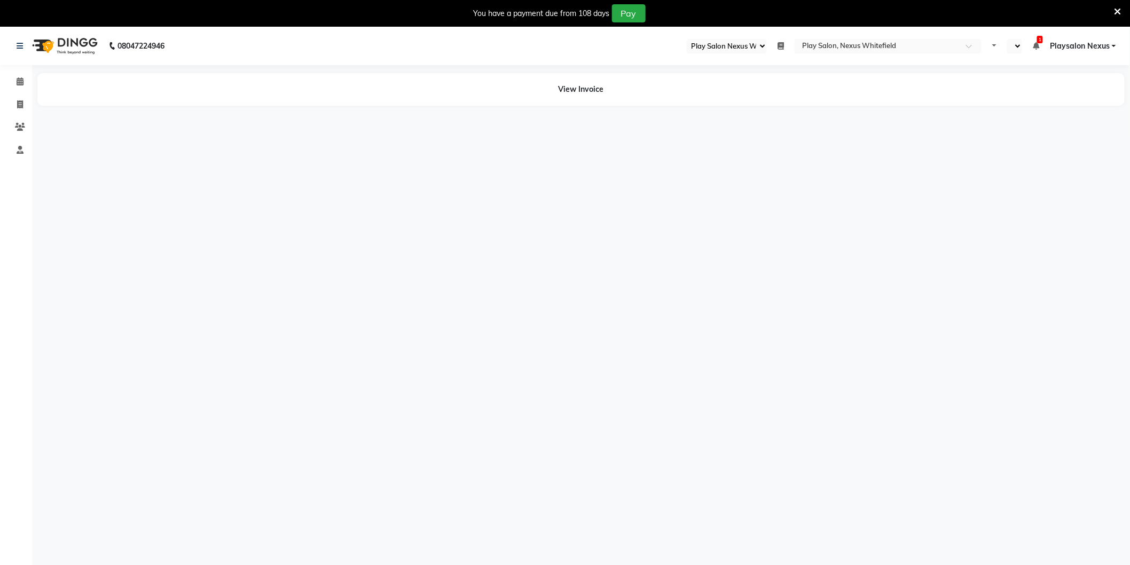
select select "en"
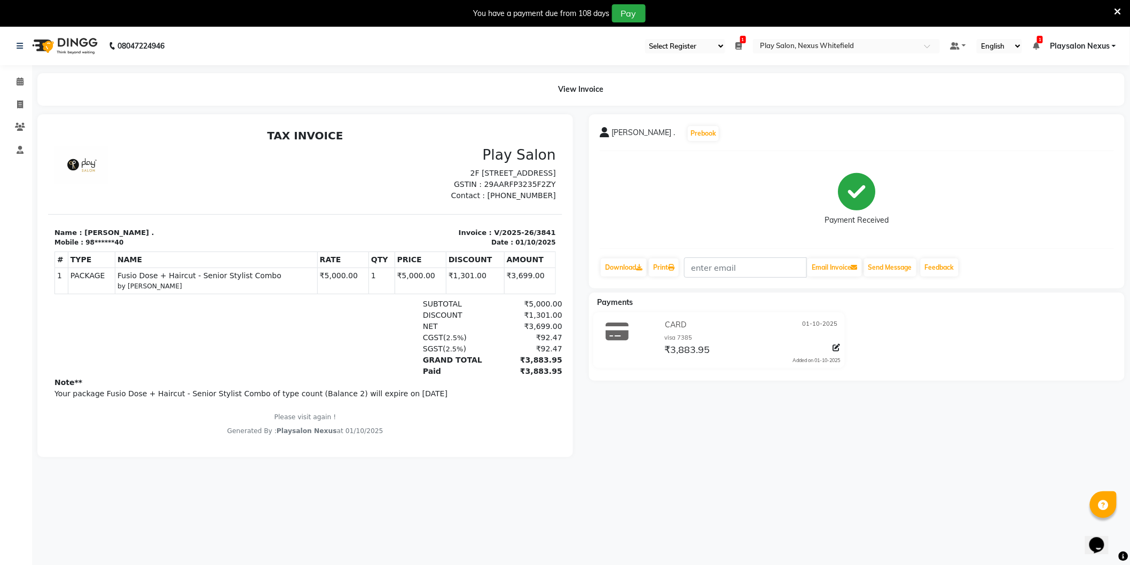
click at [1119, 12] on icon at bounding box center [1118, 12] width 7 height 10
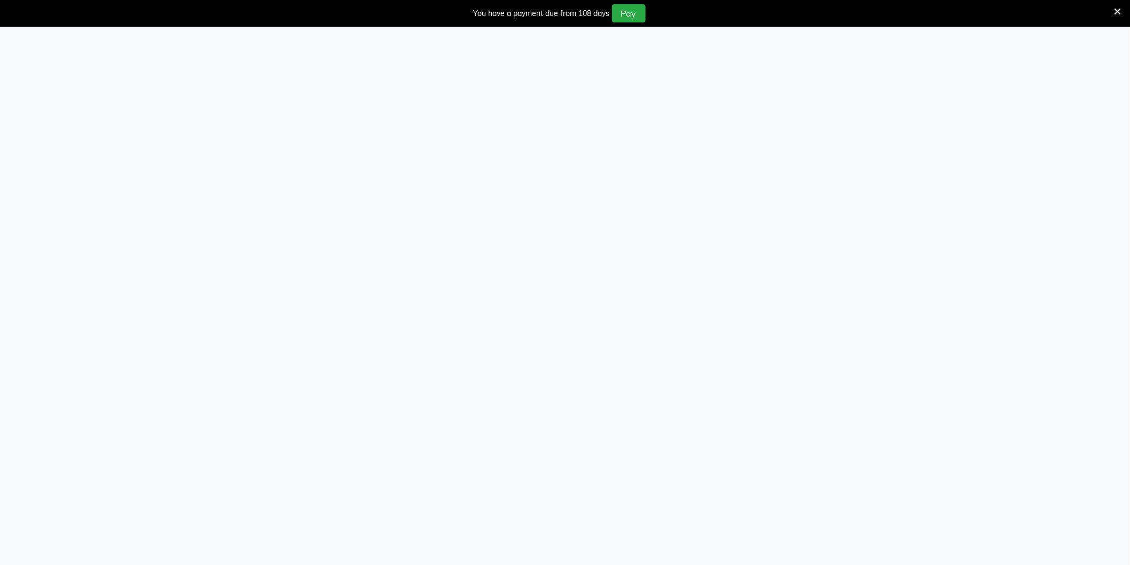
select select "106"
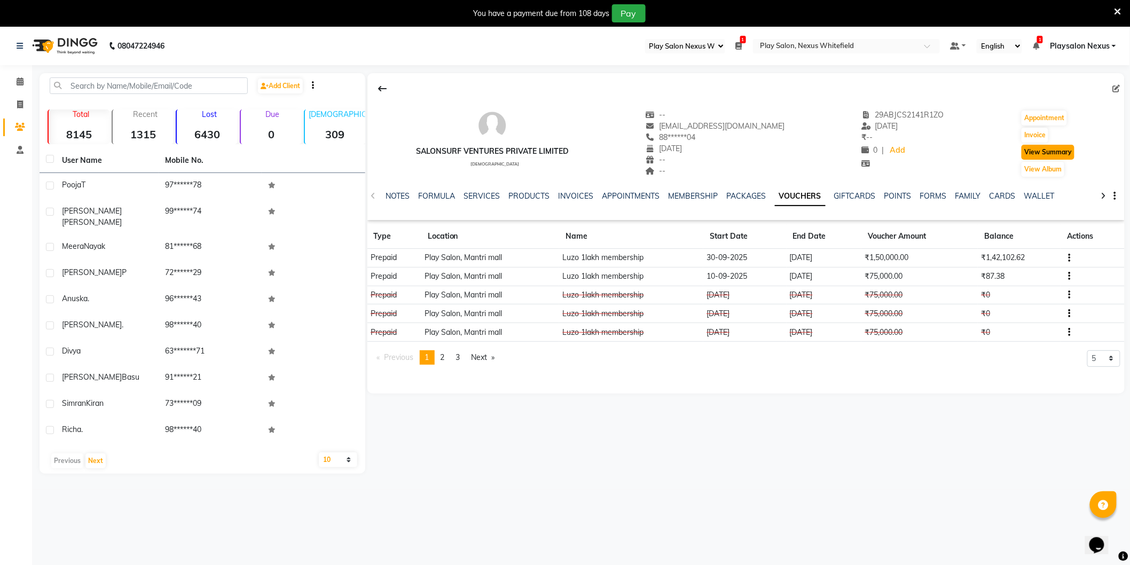
click at [1040, 152] on button "View Summary" at bounding box center [1048, 152] width 53 height 15
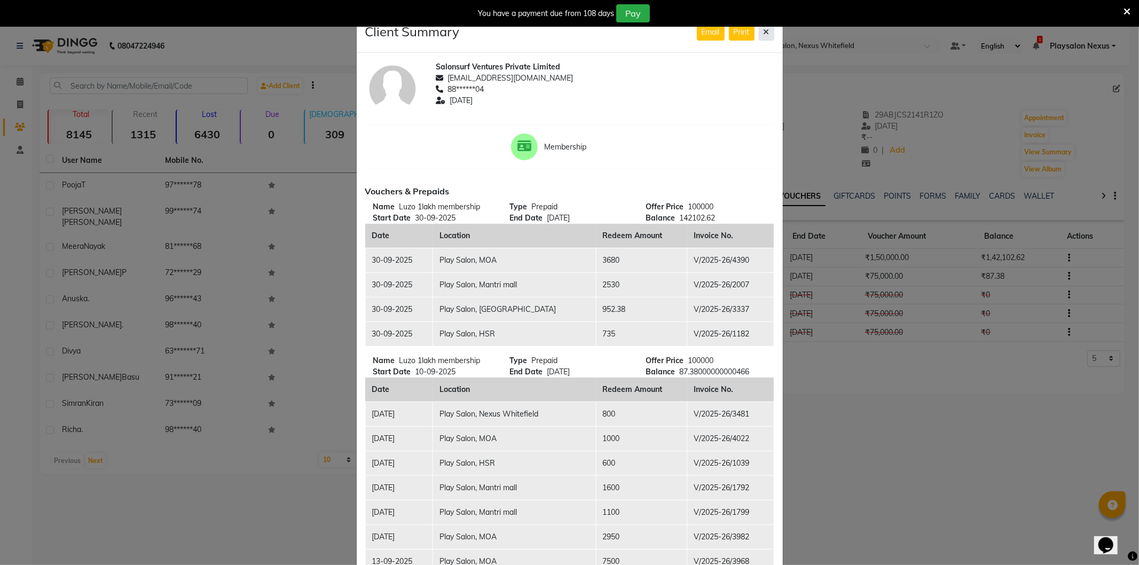
click at [764, 28] on icon at bounding box center [767, 31] width 6 height 7
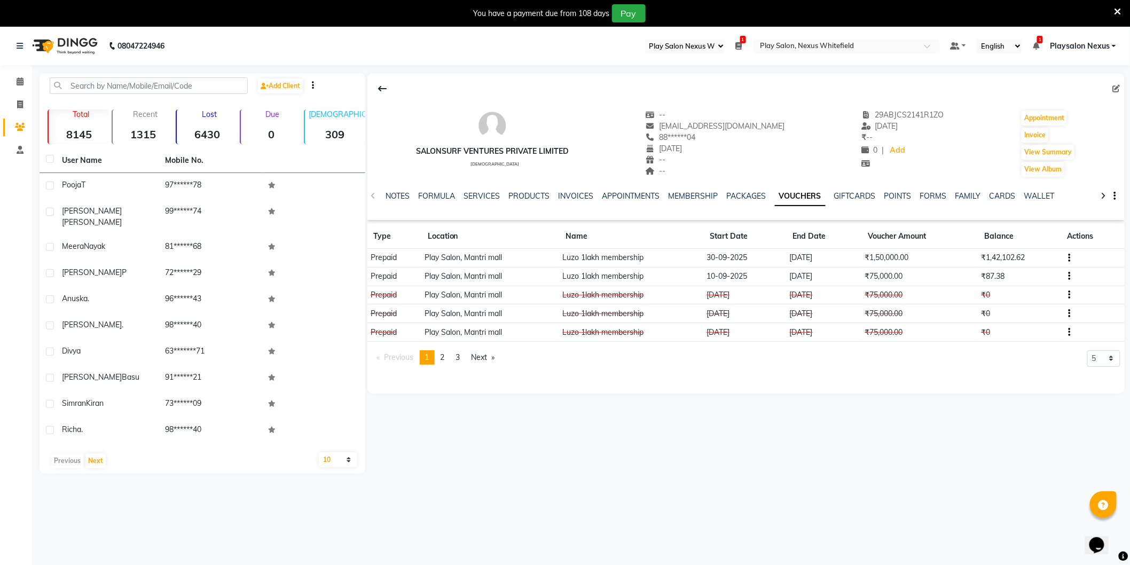
click at [1120, 7] on icon at bounding box center [1118, 12] width 7 height 10
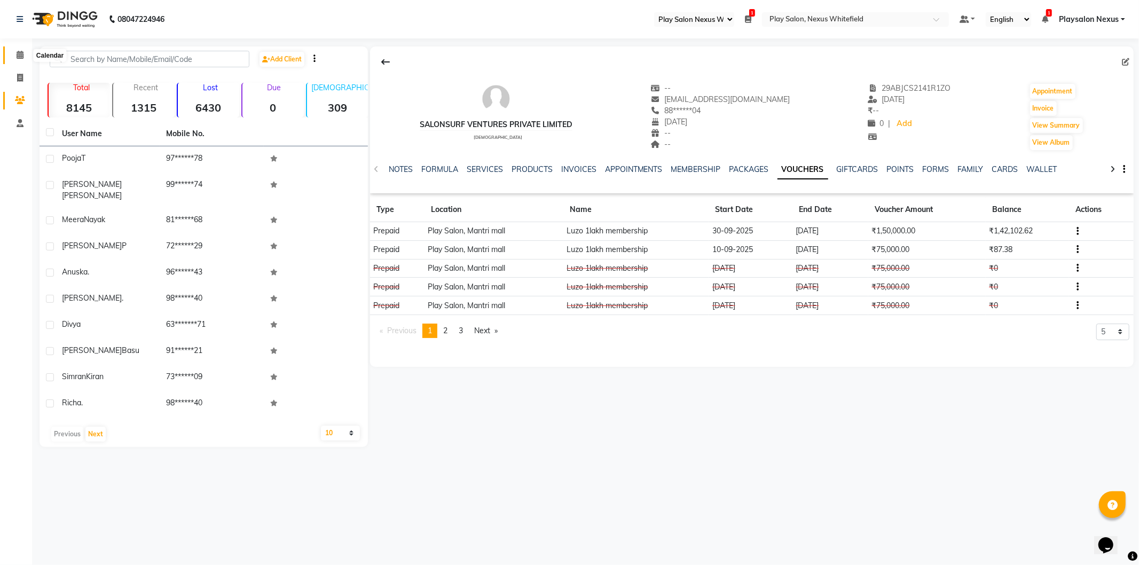
click at [14, 55] on span at bounding box center [20, 55] width 19 height 12
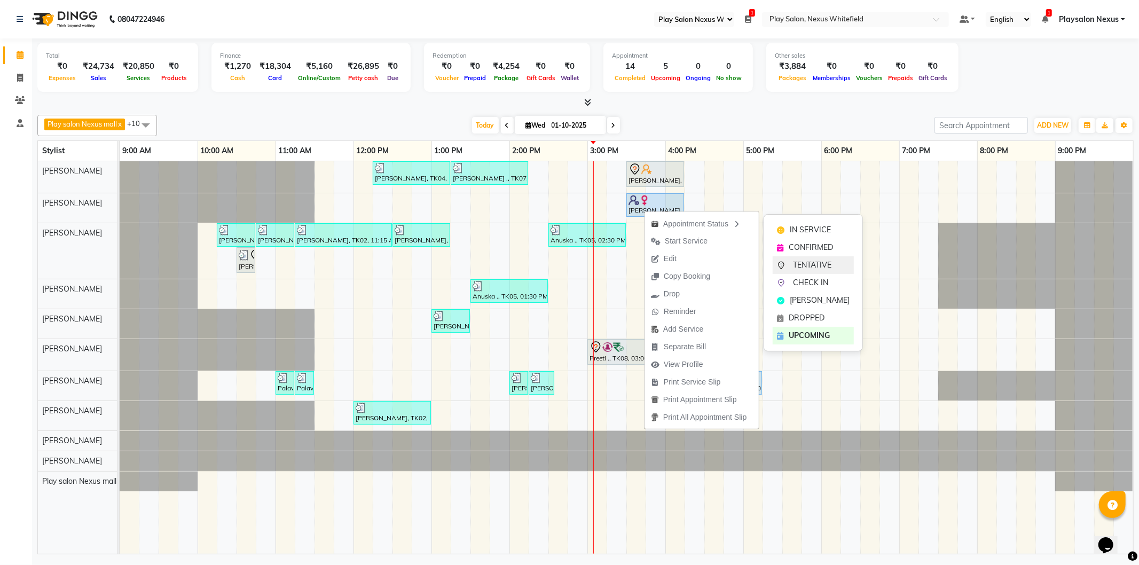
click at [818, 267] on span "TENTATIVE" at bounding box center [812, 265] width 38 height 11
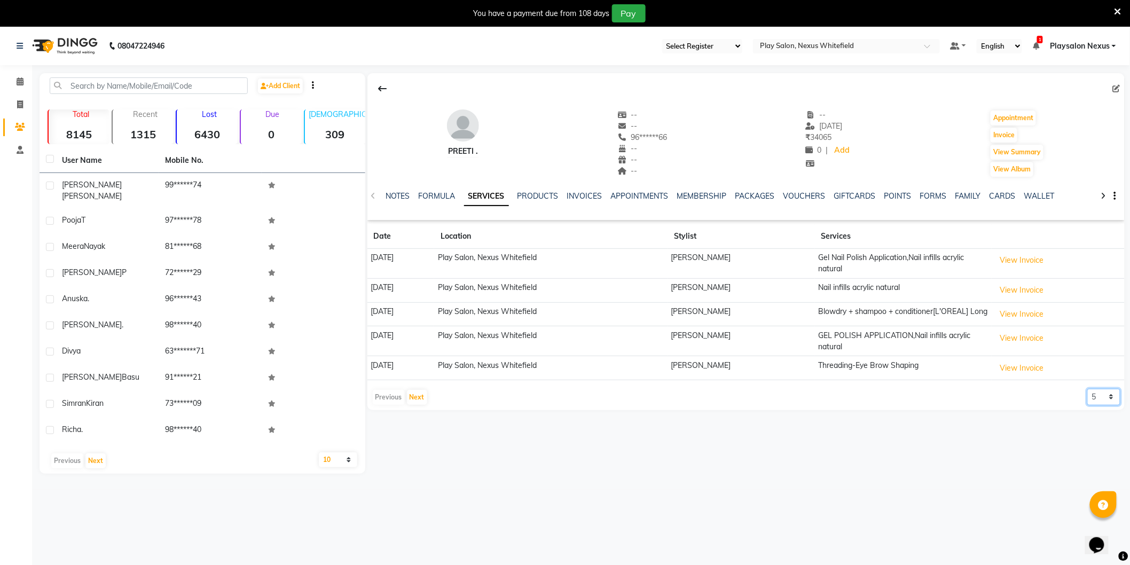
click at [1103, 403] on select "5 10 50 100 500" at bounding box center [1104, 397] width 33 height 17
select select "50"
click at [1088, 395] on select "5 10 50 100 500" at bounding box center [1104, 397] width 33 height 17
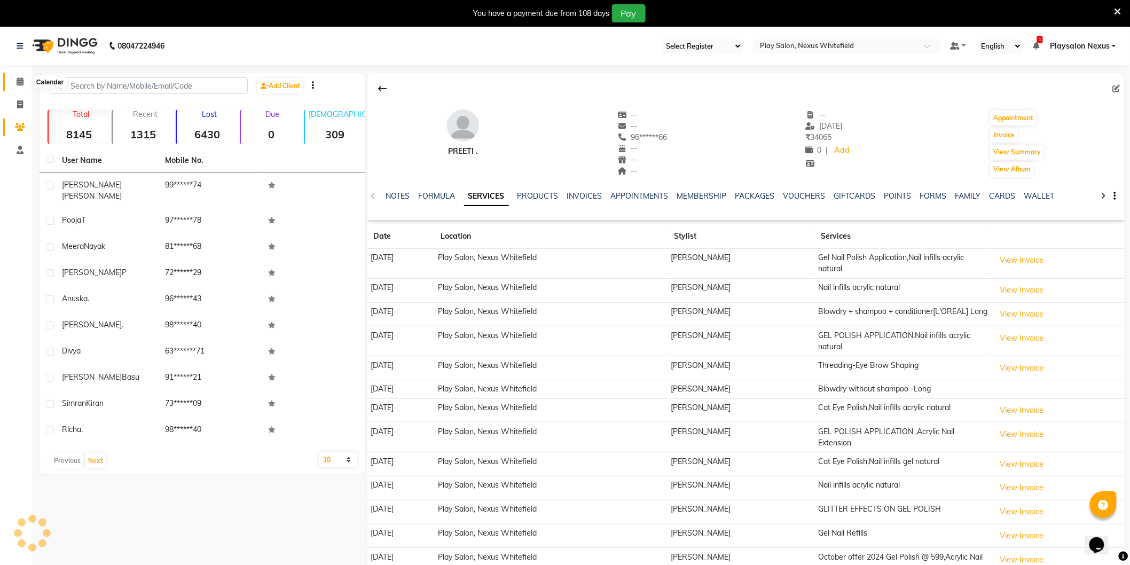
click at [17, 79] on icon at bounding box center [20, 81] width 7 height 8
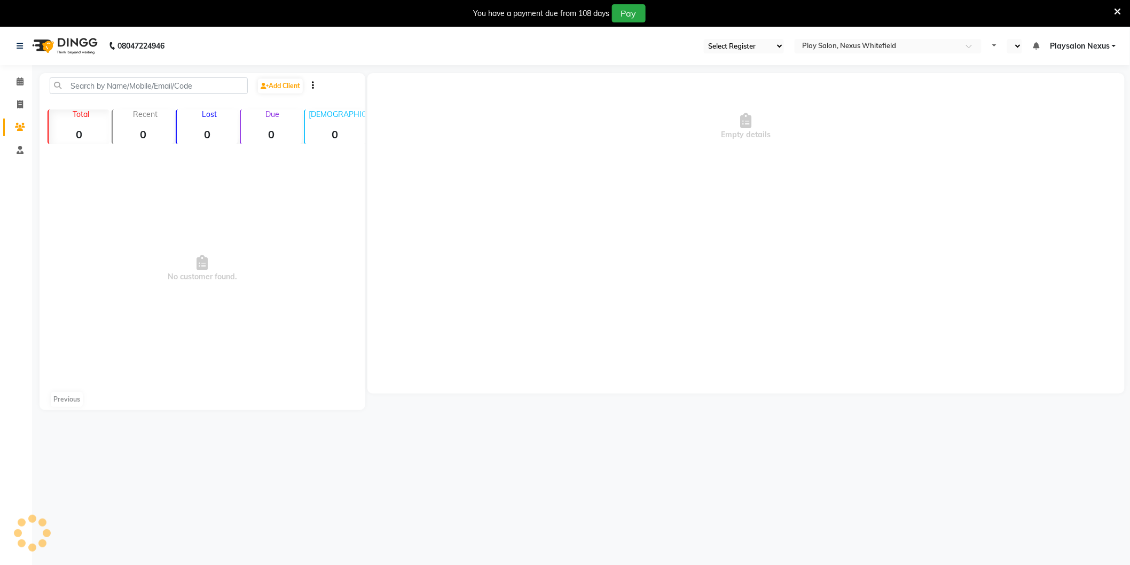
select select "106"
select select "en"
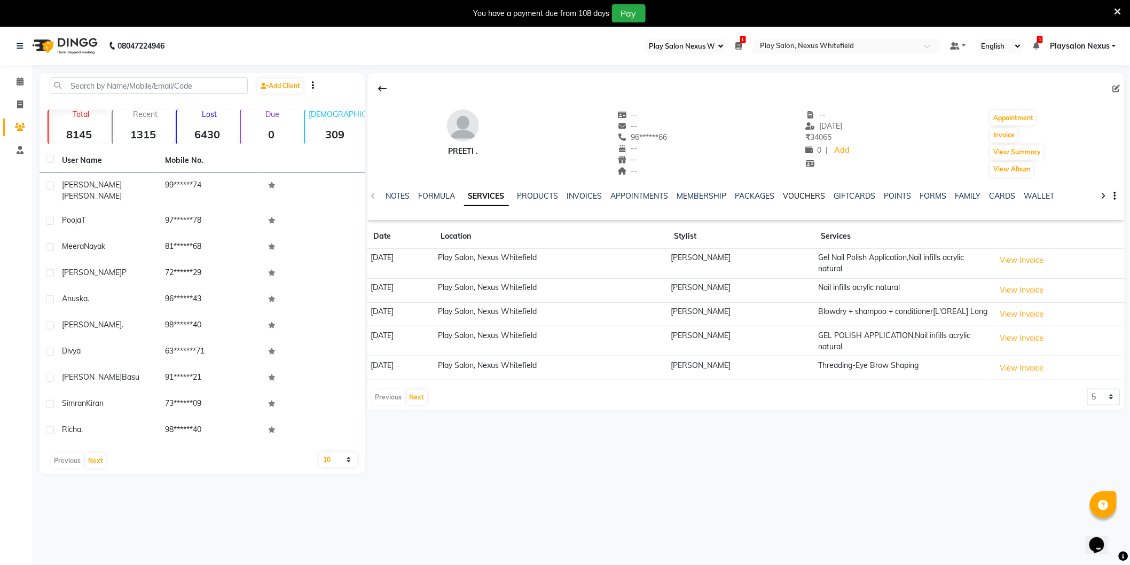
click at [804, 194] on link "VOUCHERS" at bounding box center [805, 196] width 42 height 10
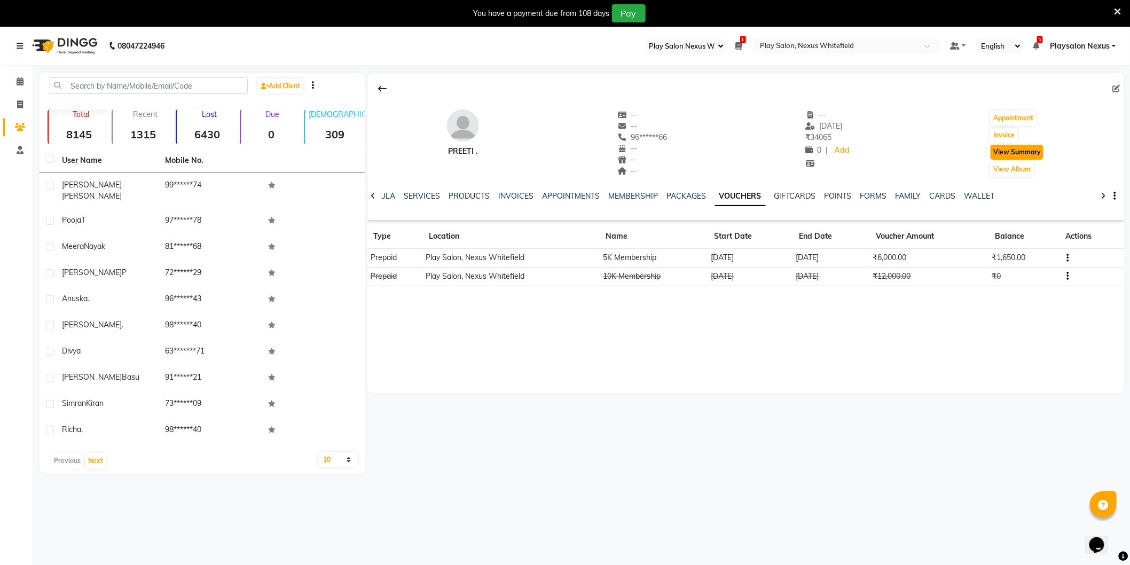
click at [1006, 152] on button "View Summary" at bounding box center [1017, 152] width 53 height 15
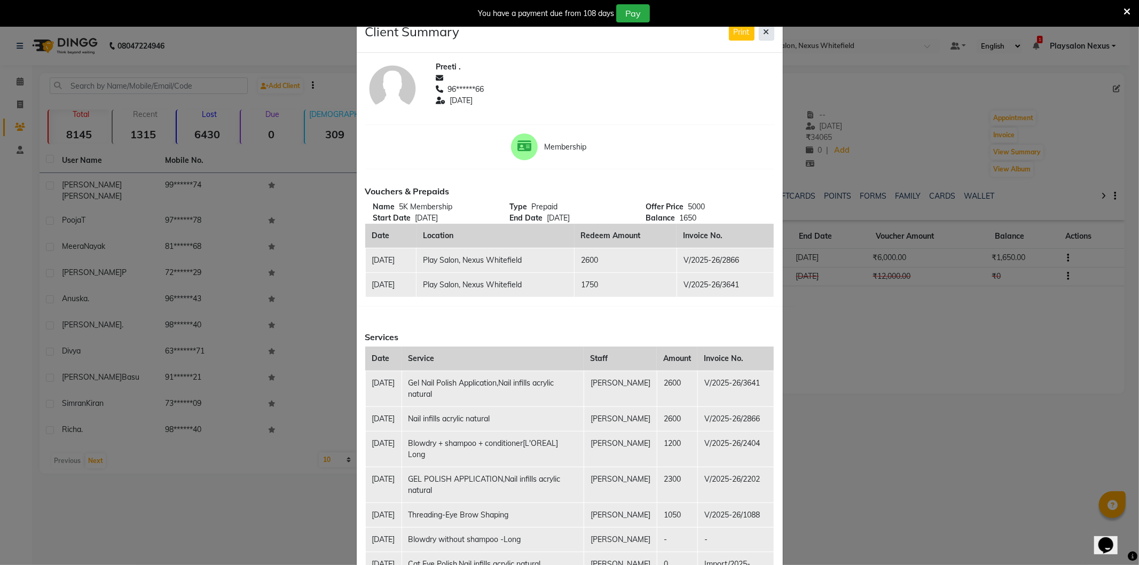
click at [764, 29] on icon at bounding box center [767, 31] width 6 height 7
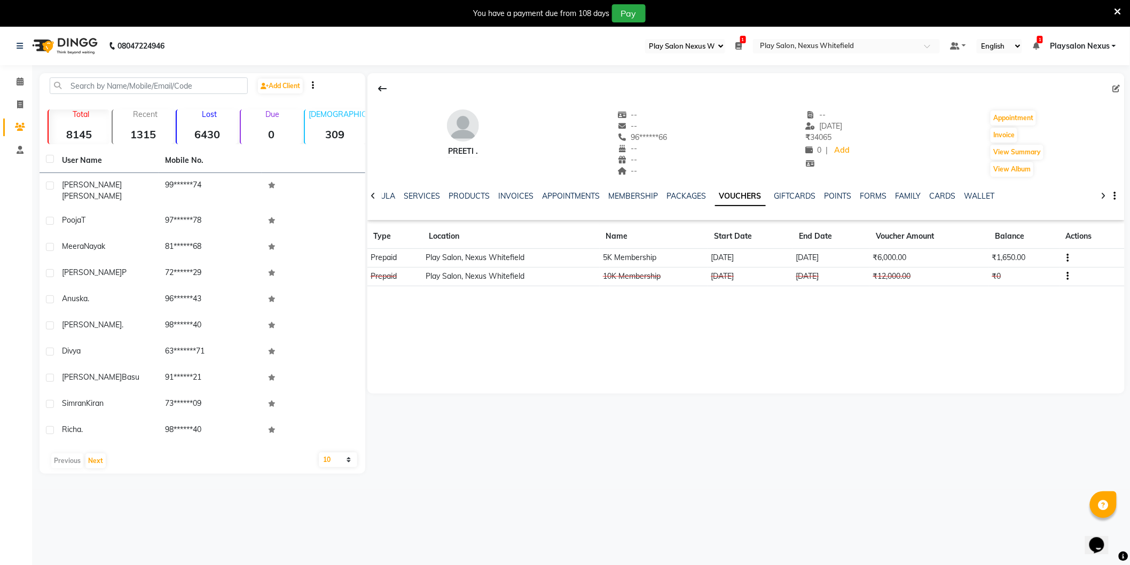
click at [1115, 9] on icon at bounding box center [1118, 12] width 7 height 10
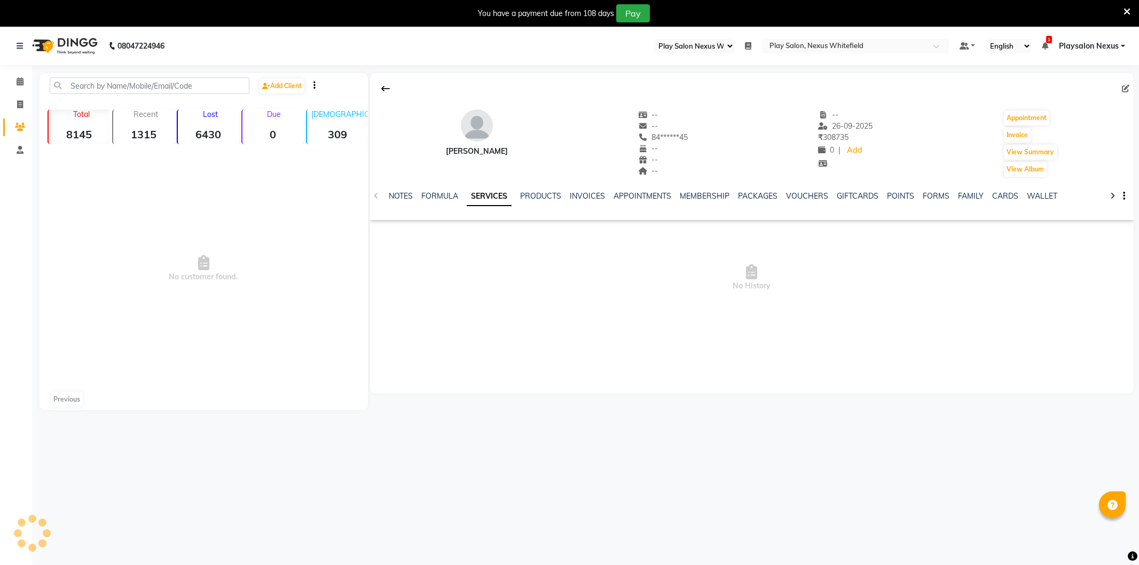
select select "106"
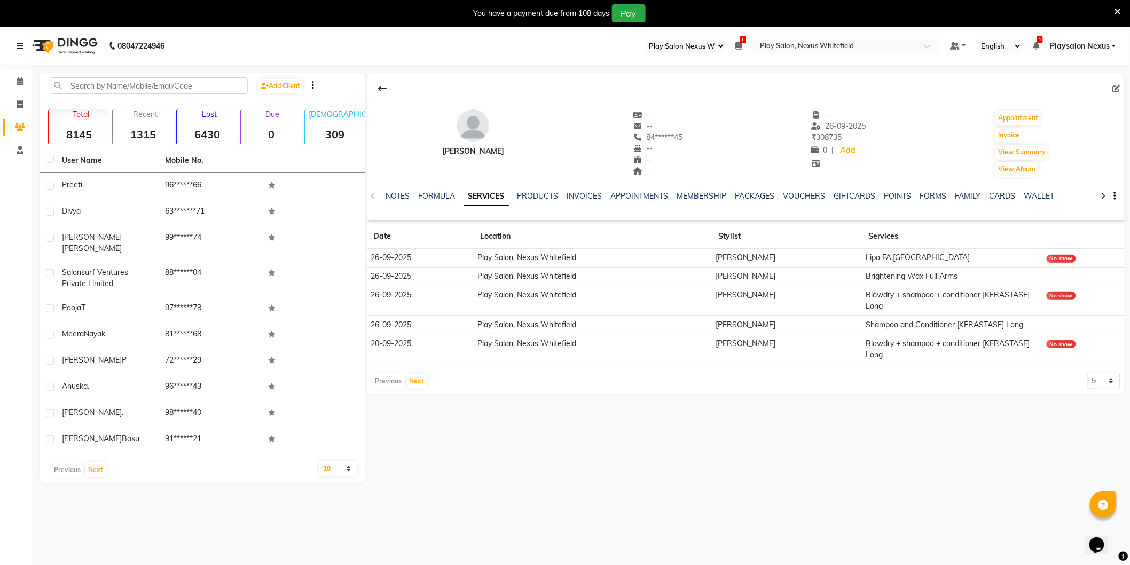
click at [901, 298] on td "Blowdry + shampoo + conditioner [KERASTASE] Long" at bounding box center [953, 301] width 181 height 30
click at [1065, 295] on div "No show" at bounding box center [1061, 296] width 29 height 8
click at [1065, 294] on div "No show" at bounding box center [1061, 296] width 29 height 8
click at [1064, 294] on div "No show" at bounding box center [1061, 296] width 29 height 8
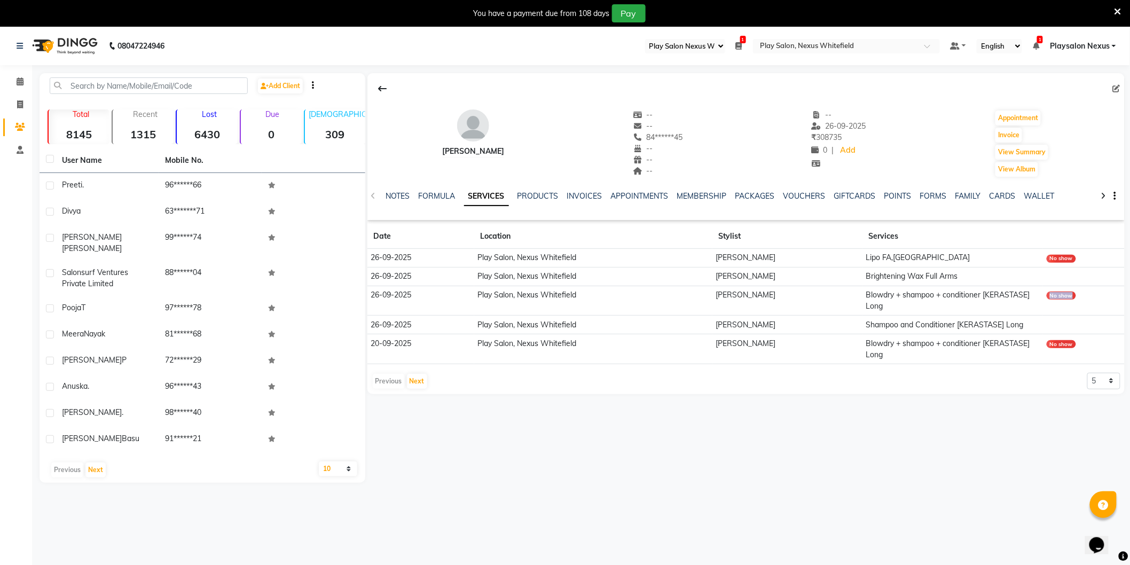
click at [1064, 293] on div "No show" at bounding box center [1061, 296] width 29 height 8
click at [946, 254] on td "Lipo FA,[GEOGRAPHIC_DATA]" at bounding box center [953, 258] width 181 height 19
click at [629, 188] on div "NOTES FORMULA SERVICES PRODUCTS INVOICES APPOINTMENTS MEMBERSHIP PACKAGES VOUCH…" at bounding box center [746, 196] width 757 height 37
click at [811, 192] on link "VOUCHERS" at bounding box center [805, 196] width 42 height 10
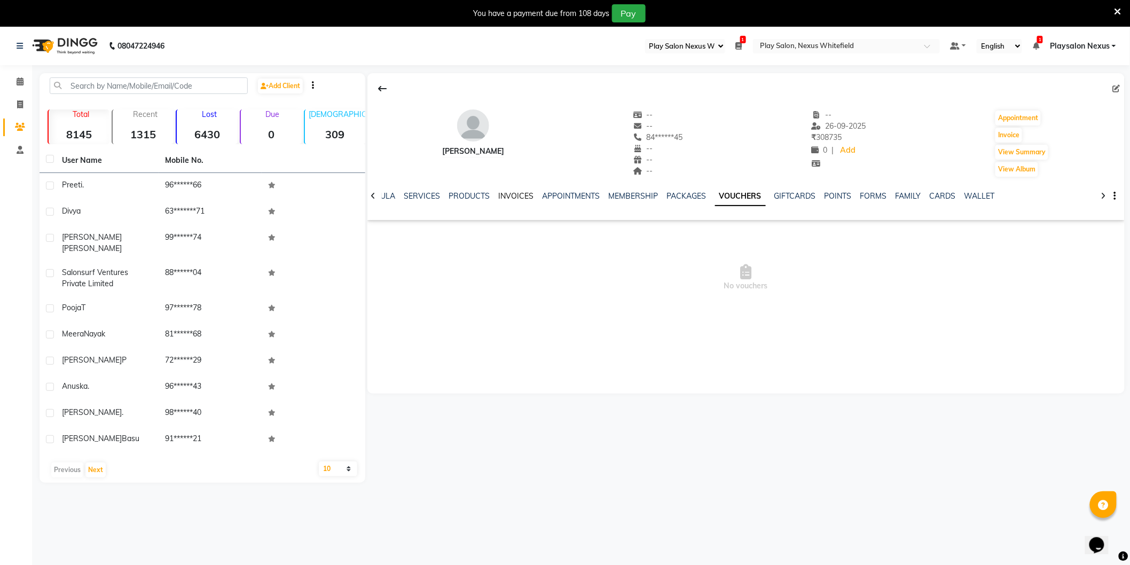
click at [513, 199] on link "INVOICES" at bounding box center [516, 196] width 35 height 10
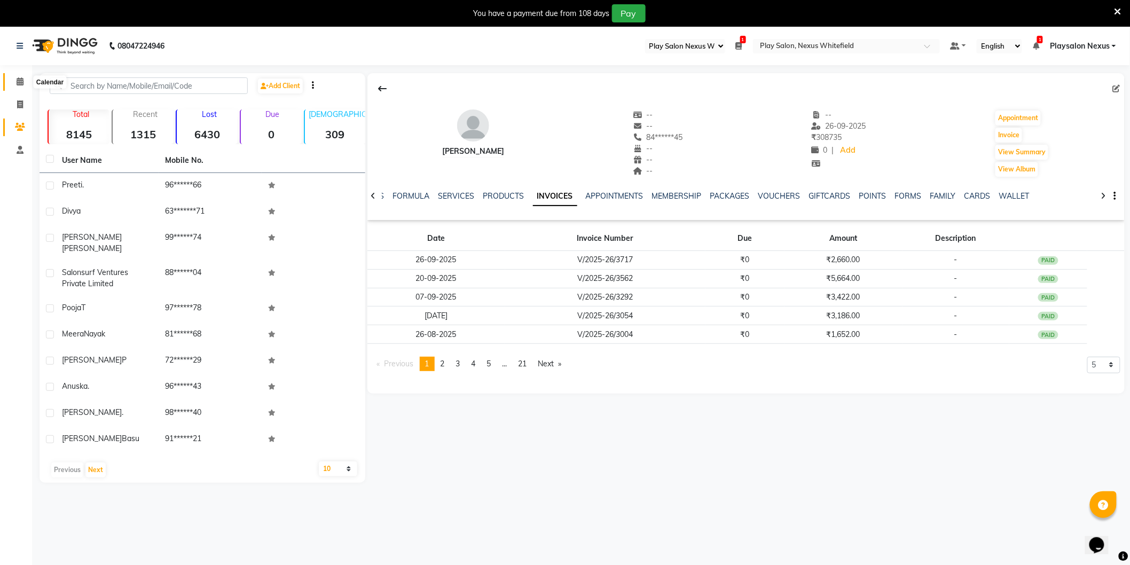
click at [14, 79] on span at bounding box center [20, 82] width 19 height 12
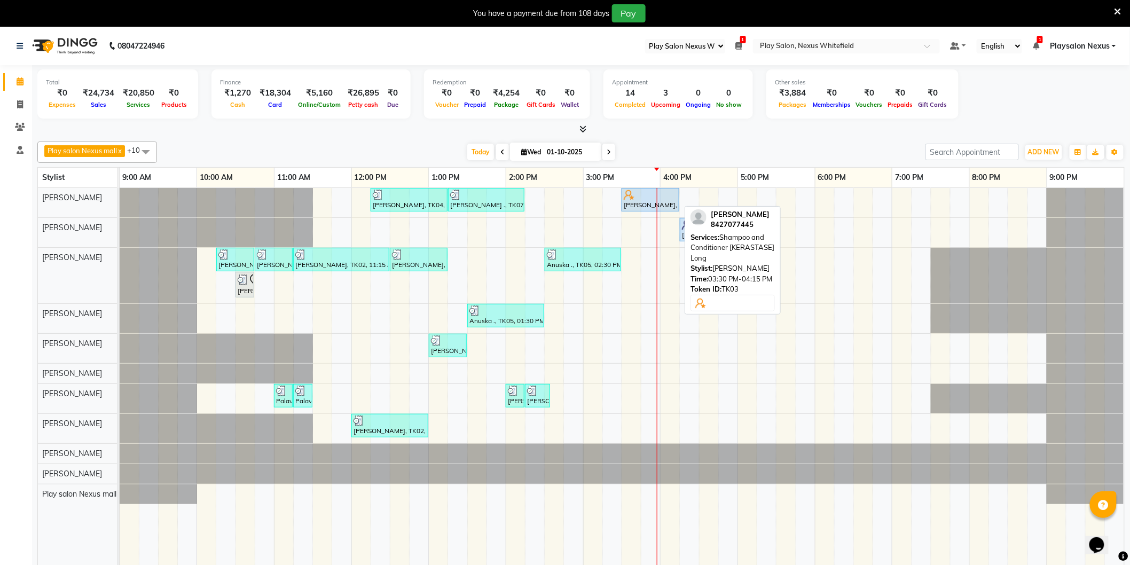
click at [642, 200] on div "[PERSON_NAME], TK03, 03:30 PM-04:15 PM, Shampoo and Conditioner [KERASTASE] Long" at bounding box center [651, 200] width 56 height 20
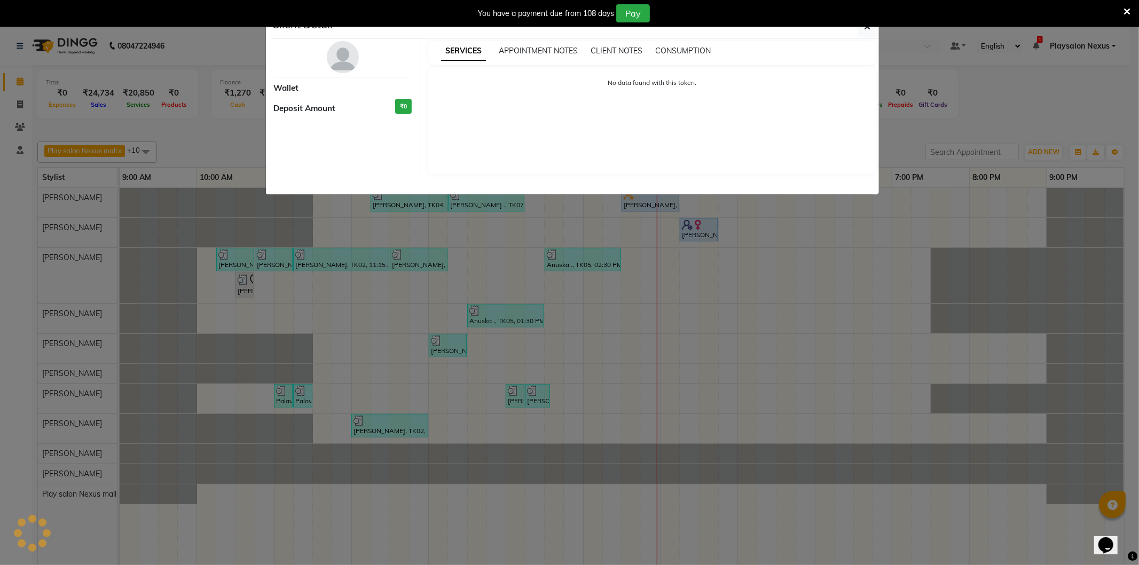
select select "5"
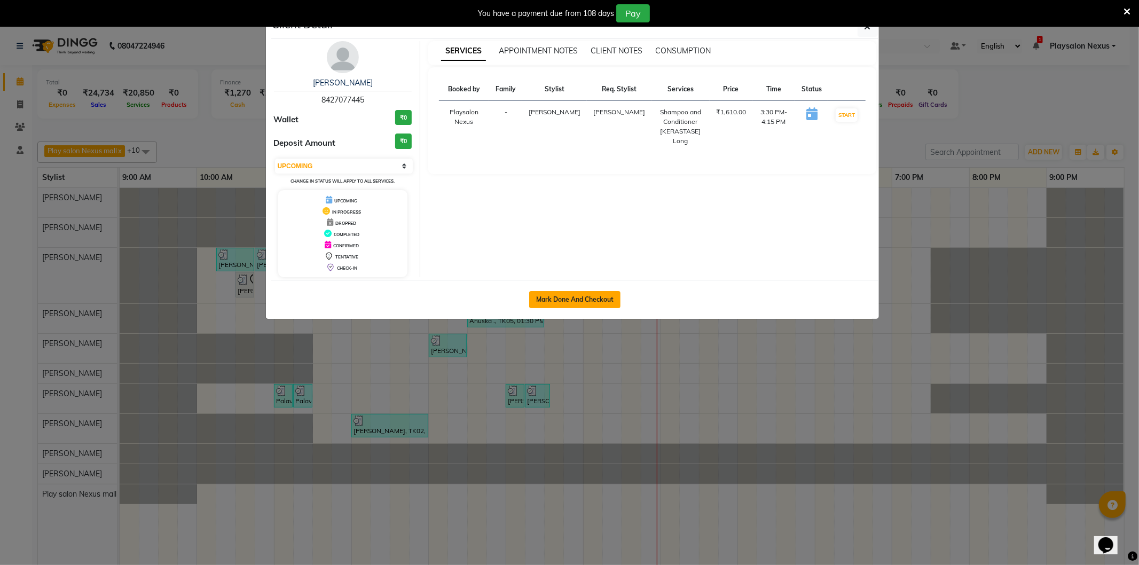
click at [588, 301] on button "Mark Done And Checkout" at bounding box center [574, 299] width 91 height 17
select select "8356"
select select "service"
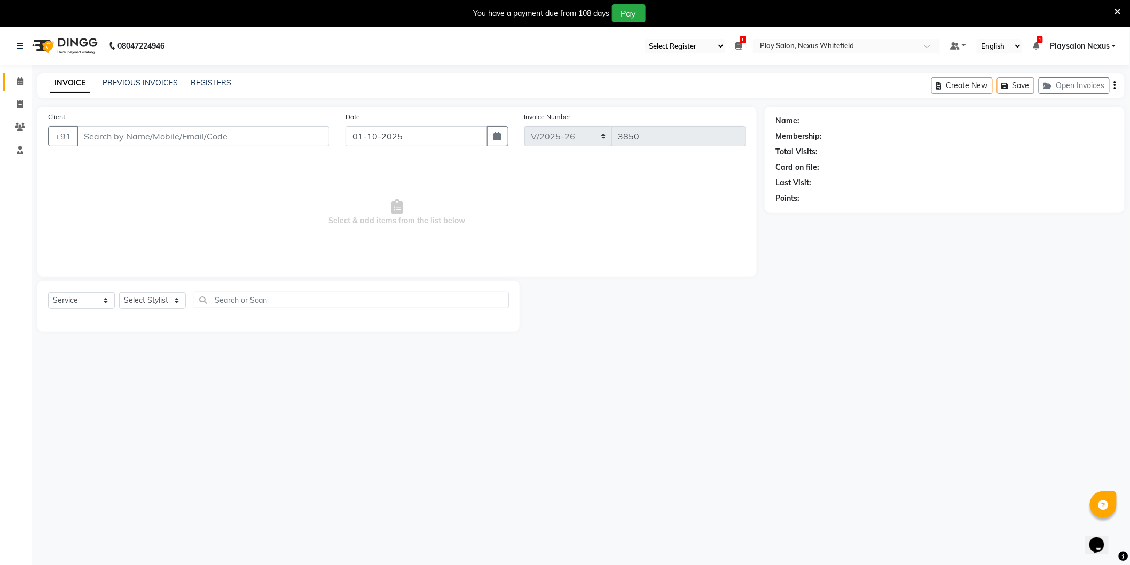
type input "84******45"
select select "81395"
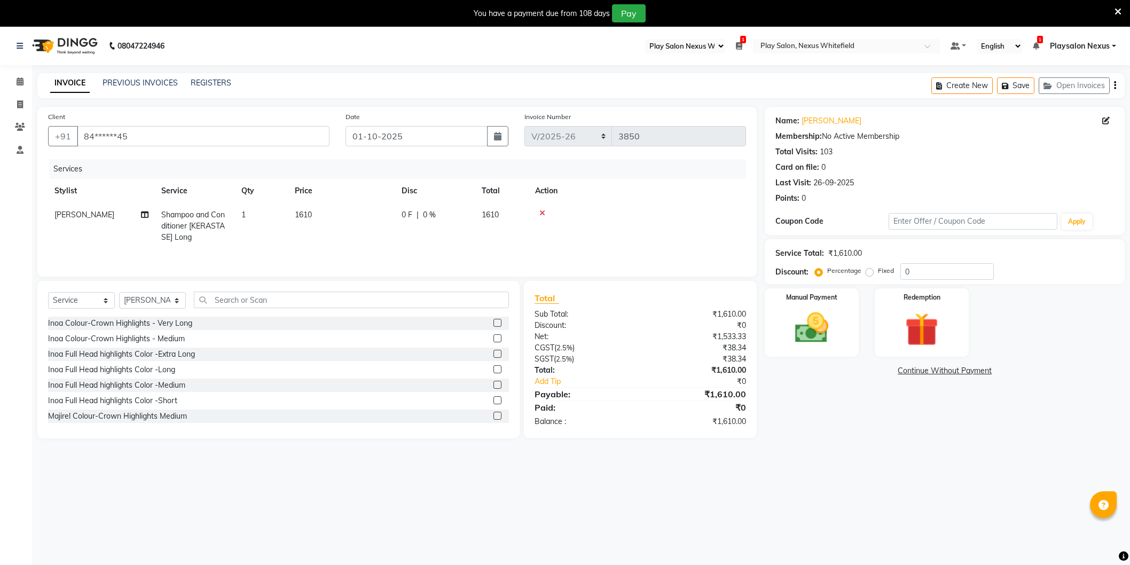
select select "106"
select select "8356"
select select "service"
select select "81395"
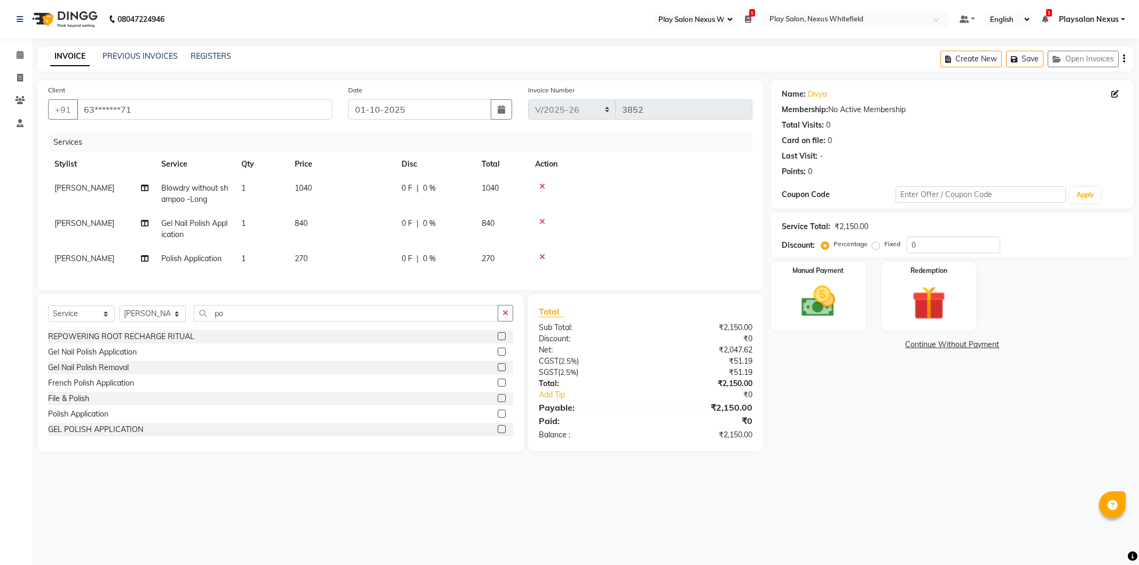
select select "106"
select select "8356"
select select "service"
select select "81397"
drag, startPoint x: 300, startPoint y: 257, endPoint x: 294, endPoint y: 258, distance: 6.5
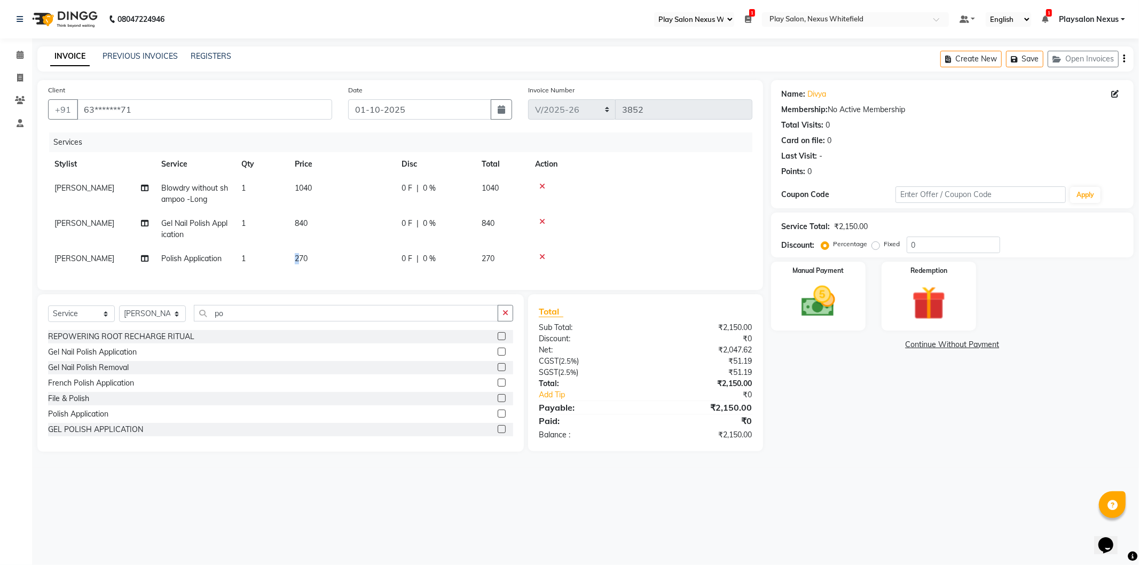
click at [294, 258] on td "270" at bounding box center [341, 259] width 107 height 24
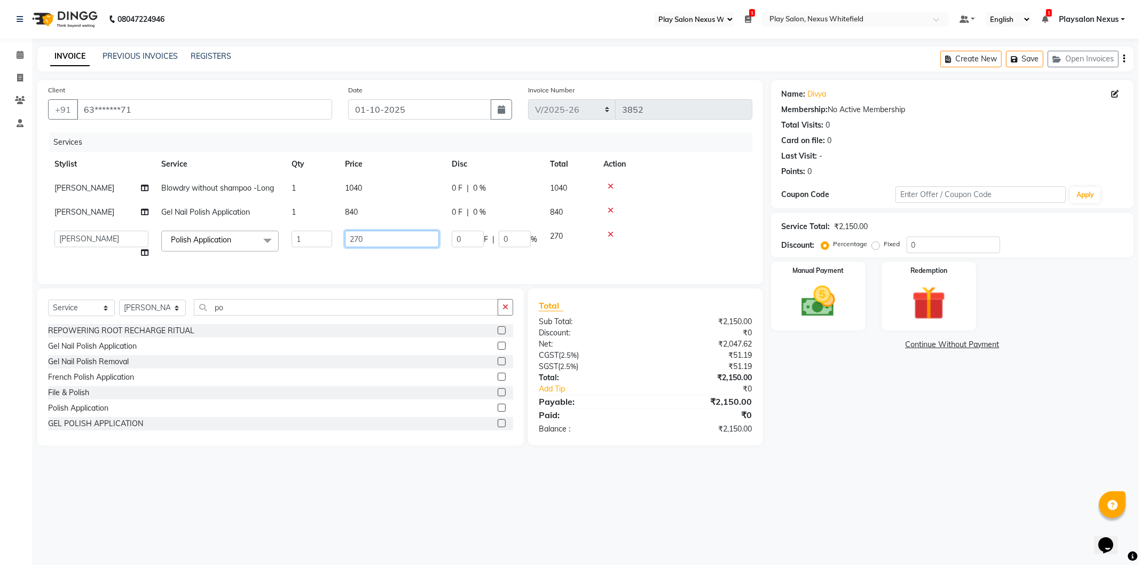
drag, startPoint x: 377, startPoint y: 238, endPoint x: 343, endPoint y: 243, distance: 34.0
click at [343, 243] on td "270" at bounding box center [392, 244] width 107 height 41
type input "470"
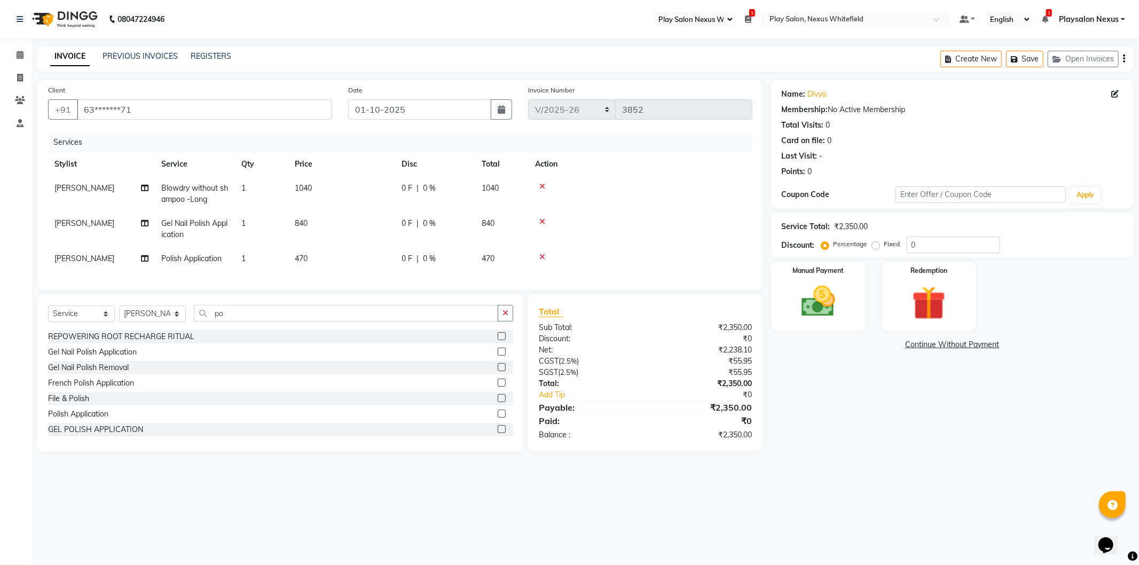
click at [351, 212] on td "840" at bounding box center [341, 229] width 107 height 35
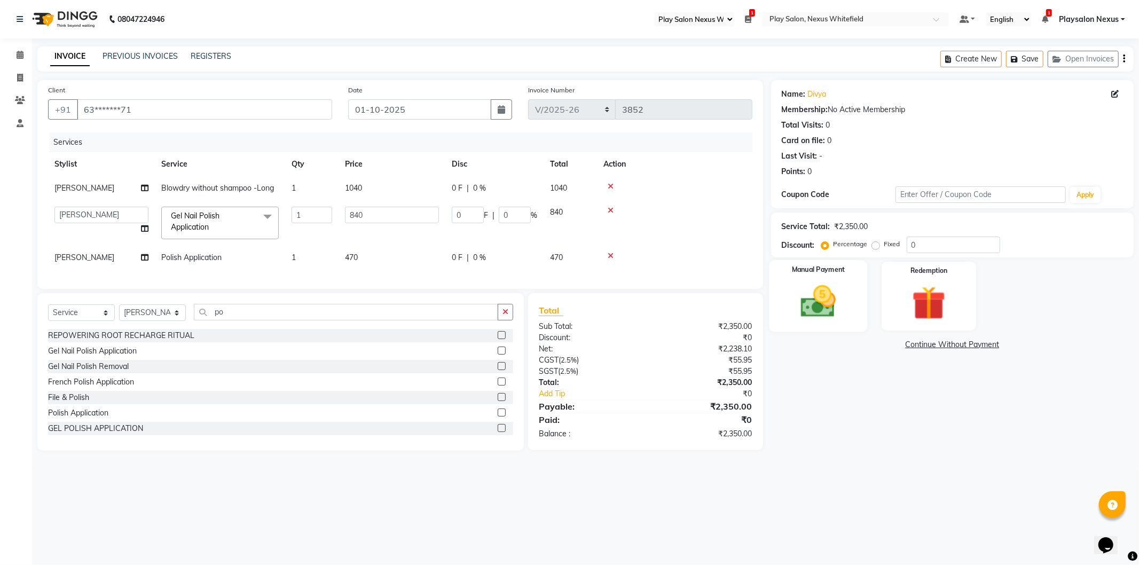
click at [836, 306] on img at bounding box center [818, 302] width 57 height 41
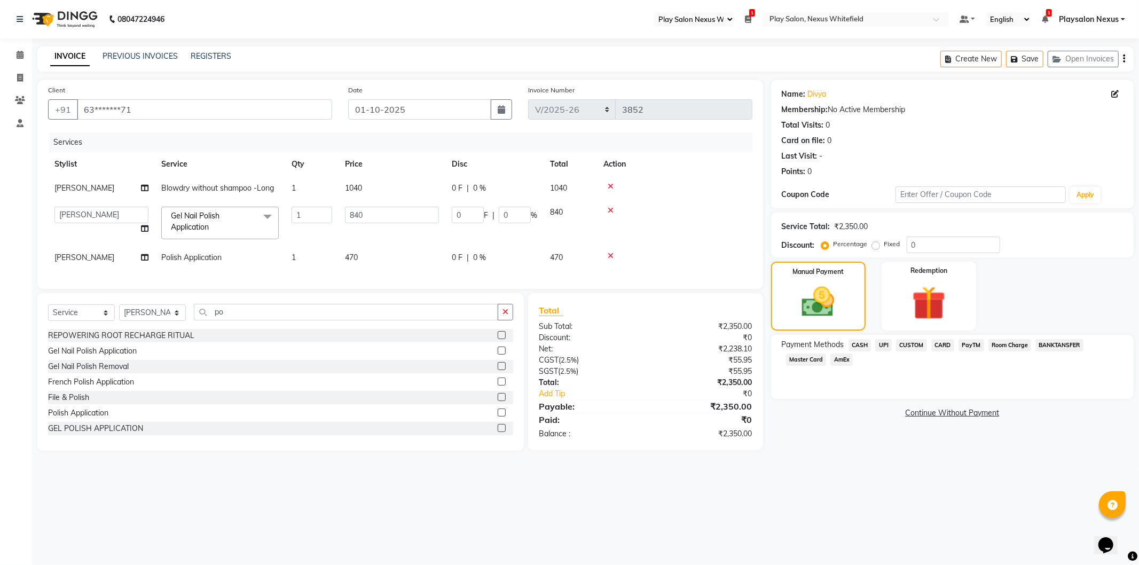
click at [355, 185] on span "1040" at bounding box center [353, 188] width 17 height 10
select select "81392"
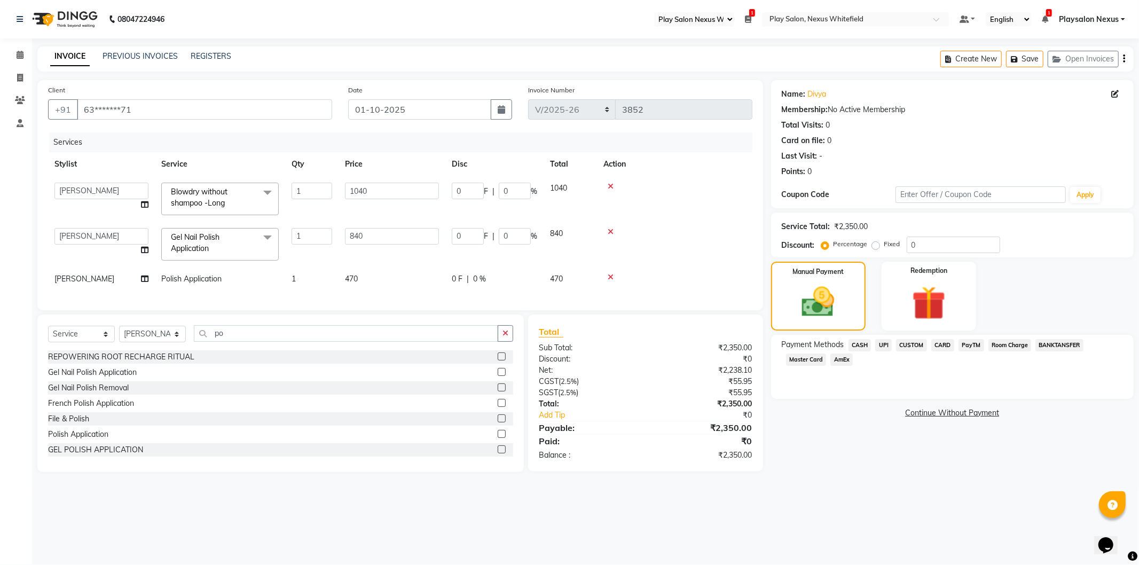
click at [943, 343] on span "CARD" at bounding box center [943, 345] width 23 height 12
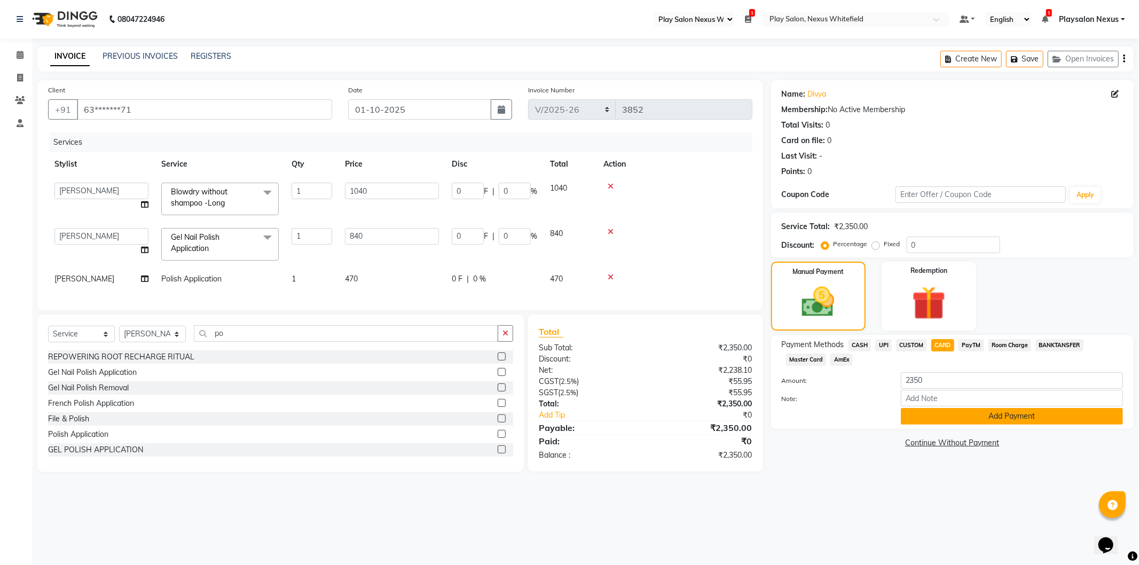
click at [994, 417] on button "Add Payment" at bounding box center [1012, 416] width 222 height 17
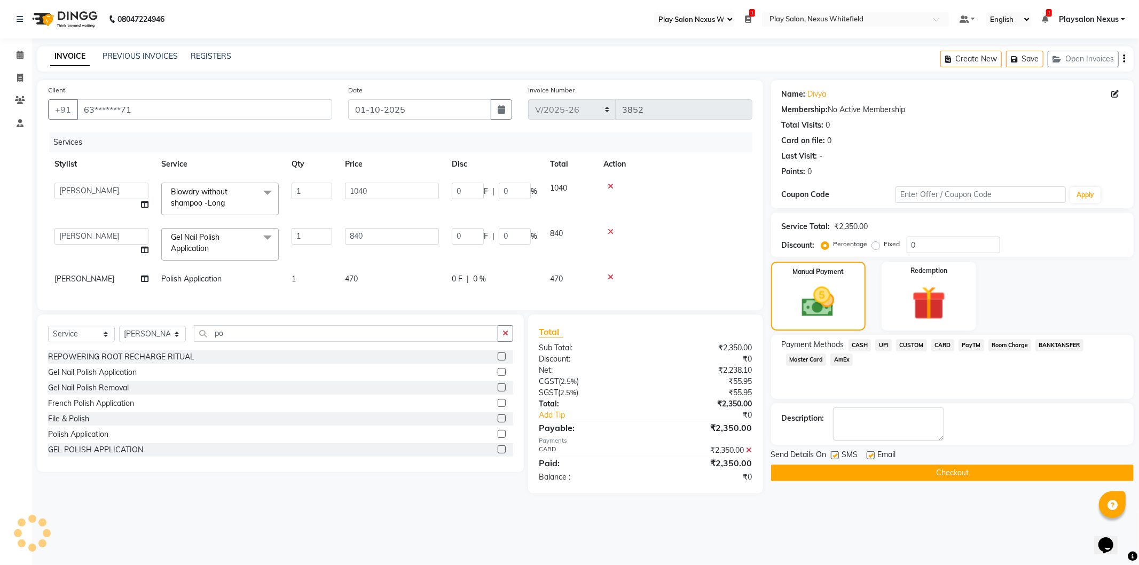
click at [956, 467] on button "Checkout" at bounding box center [952, 473] width 363 height 17
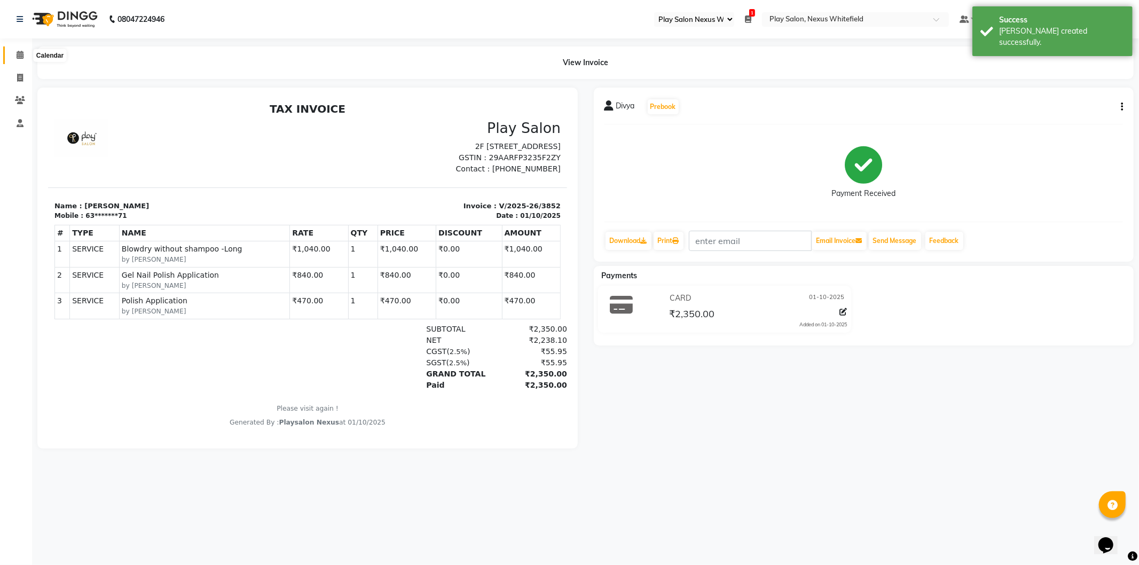
click at [15, 53] on span at bounding box center [20, 55] width 19 height 12
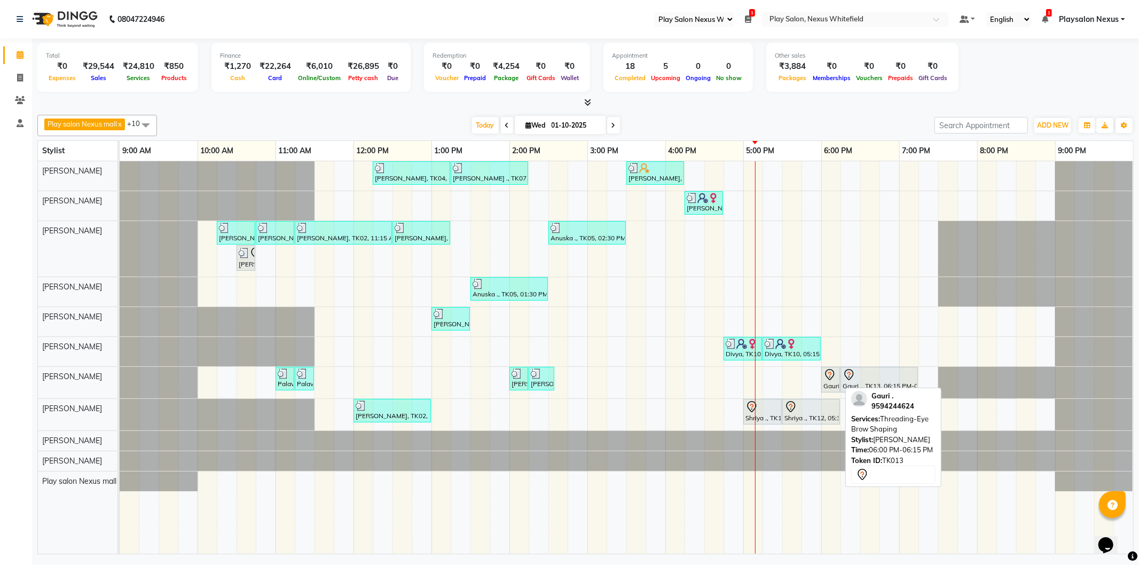
click at [834, 382] on div "Gauri ., TK13, 06:00 PM-06:15 PM, Threading-Eye Brow Shaping" at bounding box center [831, 380] width 17 height 22
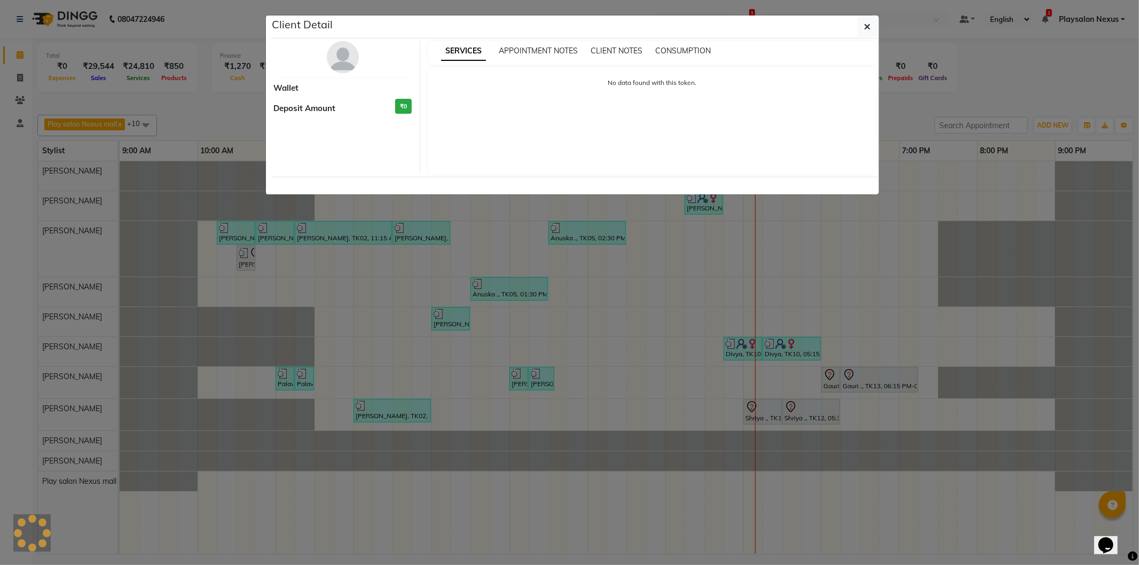
select select "7"
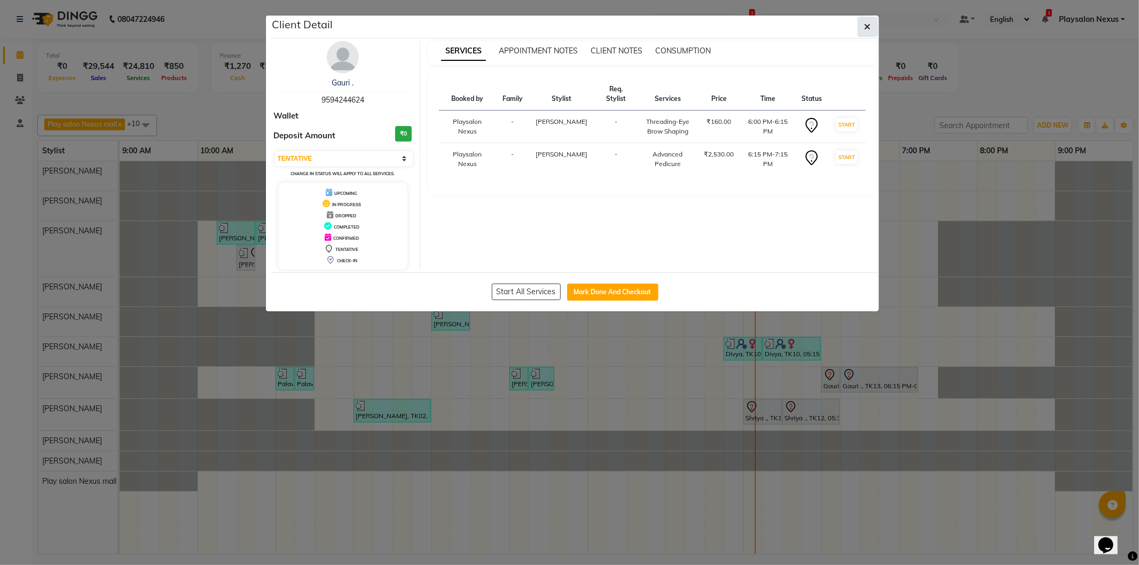
click at [869, 29] on icon "button" at bounding box center [868, 26] width 6 height 9
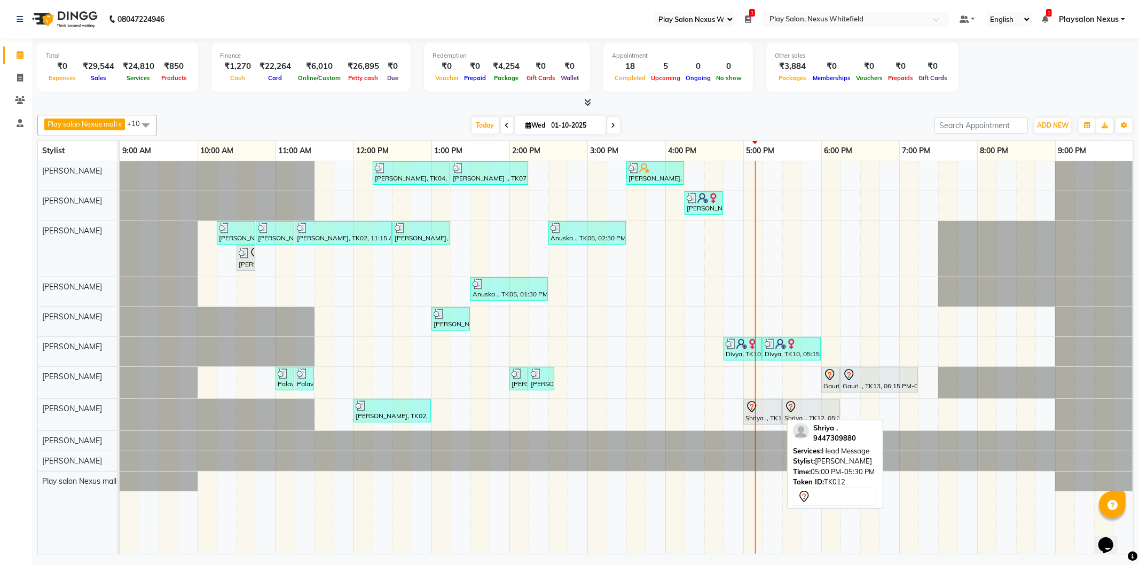
click at [775, 419] on div "Shriya ., TK12, 05:00 PM-05:30 PM, Head Message" at bounding box center [763, 412] width 36 height 22
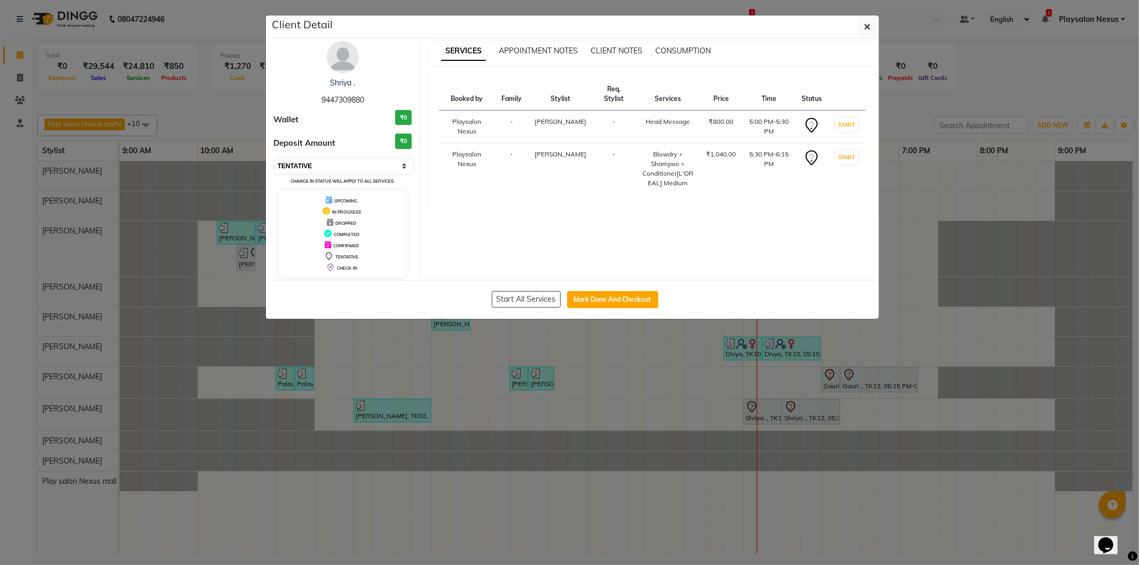
click at [402, 166] on select "Select IN SERVICE CONFIRMED TENTATIVE CHECK IN MARK DONE DROPPED UPCOMING" at bounding box center [344, 166] width 138 height 15
select select "8"
click at [275, 159] on select "Select IN SERVICE CONFIRMED TENTATIVE CHECK IN MARK DONE DROPPED UPCOMING" at bounding box center [344, 166] width 138 height 15
click at [869, 28] on icon "button" at bounding box center [868, 26] width 6 height 9
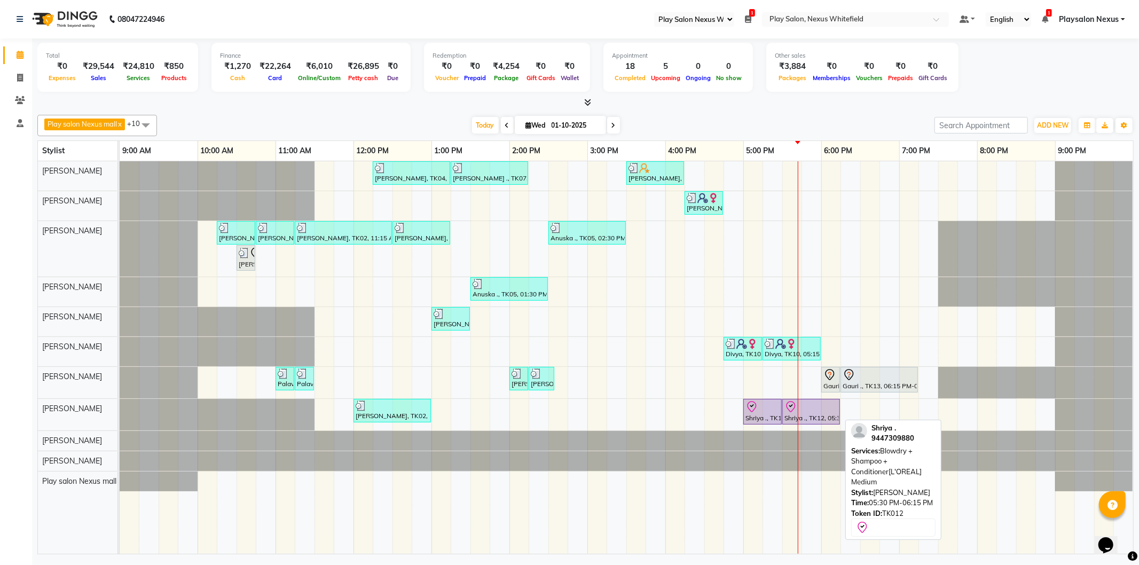
click at [810, 409] on div at bounding box center [811, 407] width 53 height 13
select select "8"
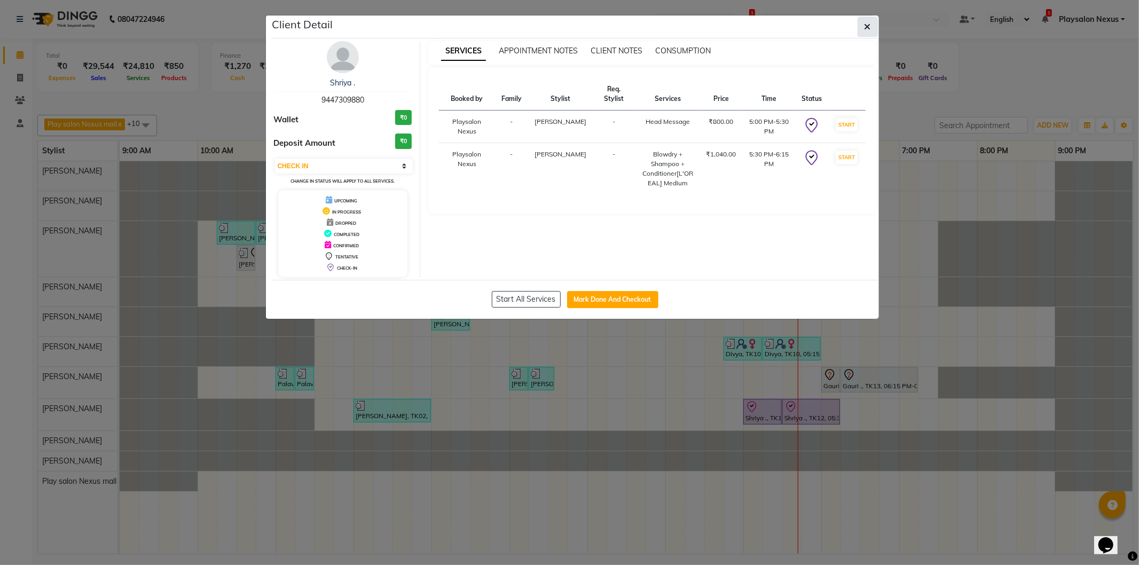
click at [871, 24] on button "button" at bounding box center [868, 27] width 20 height 20
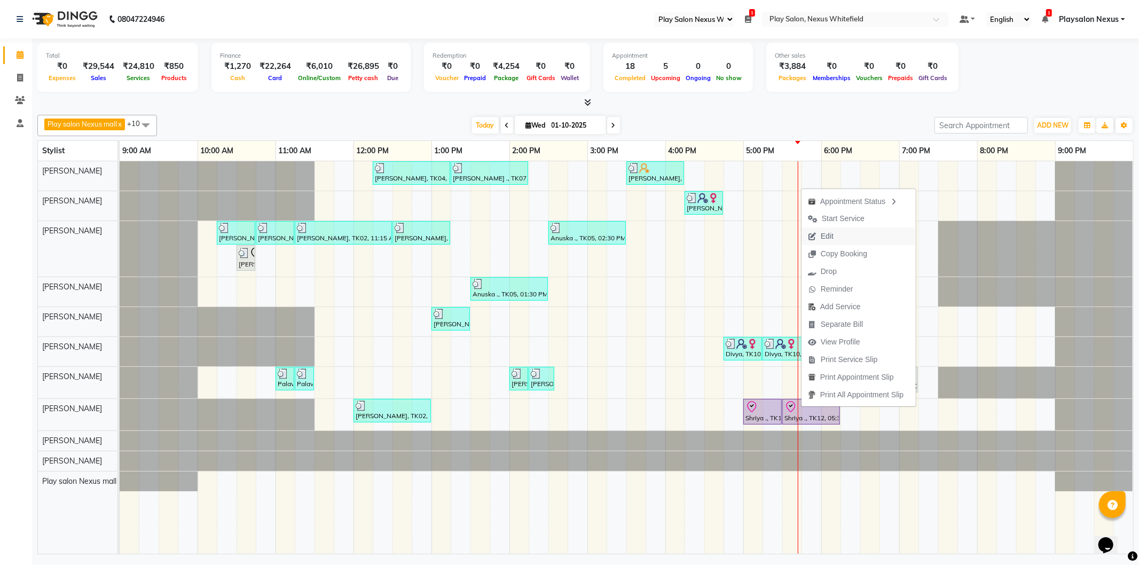
click at [843, 234] on button "Edit" at bounding box center [859, 237] width 114 height 18
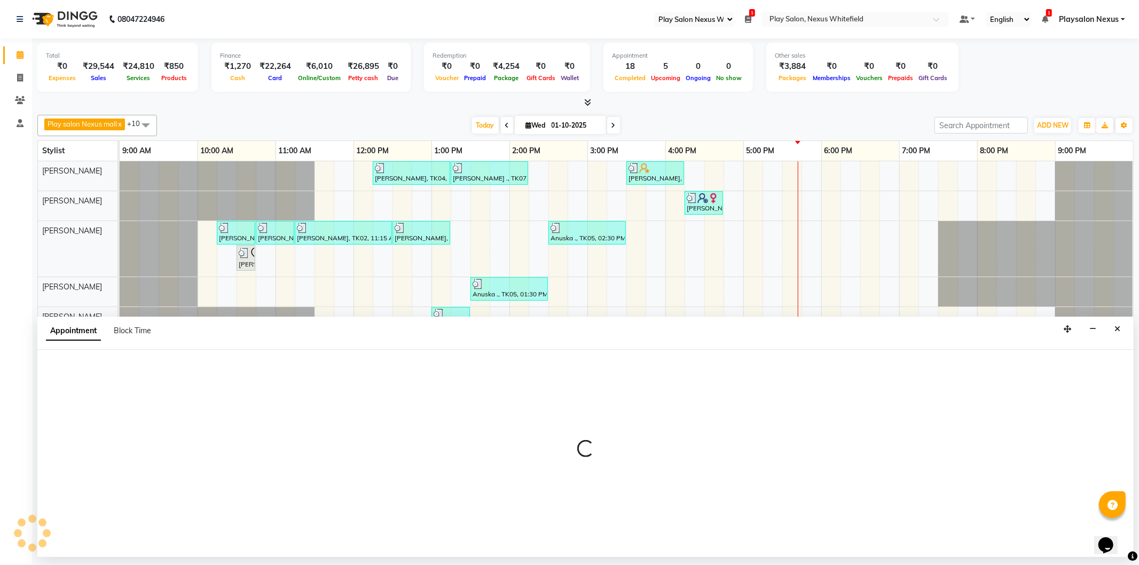
select select "check-in"
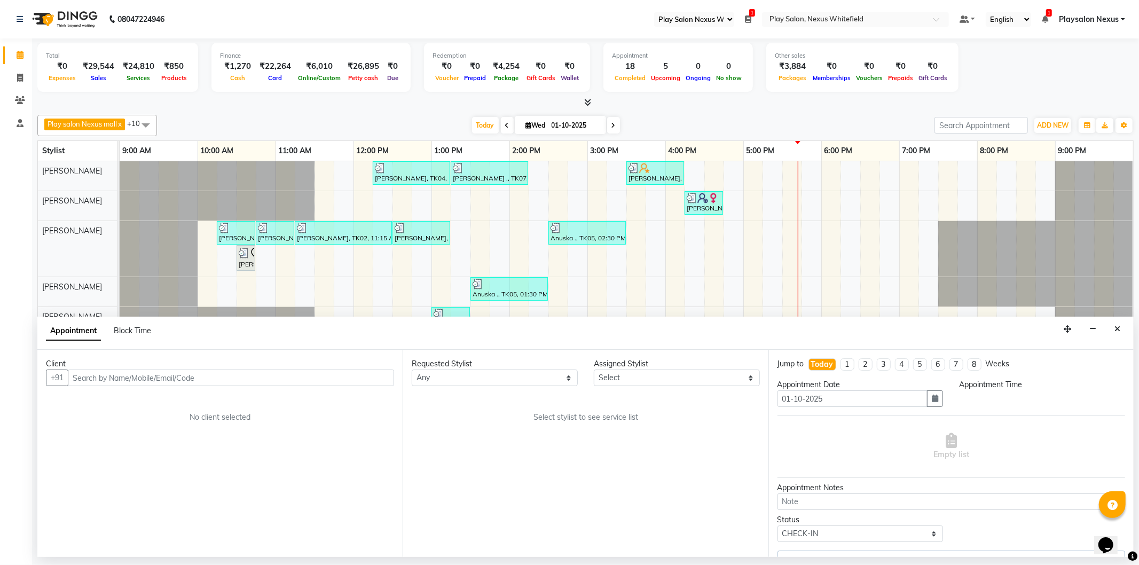
select select "81393"
select select "1020"
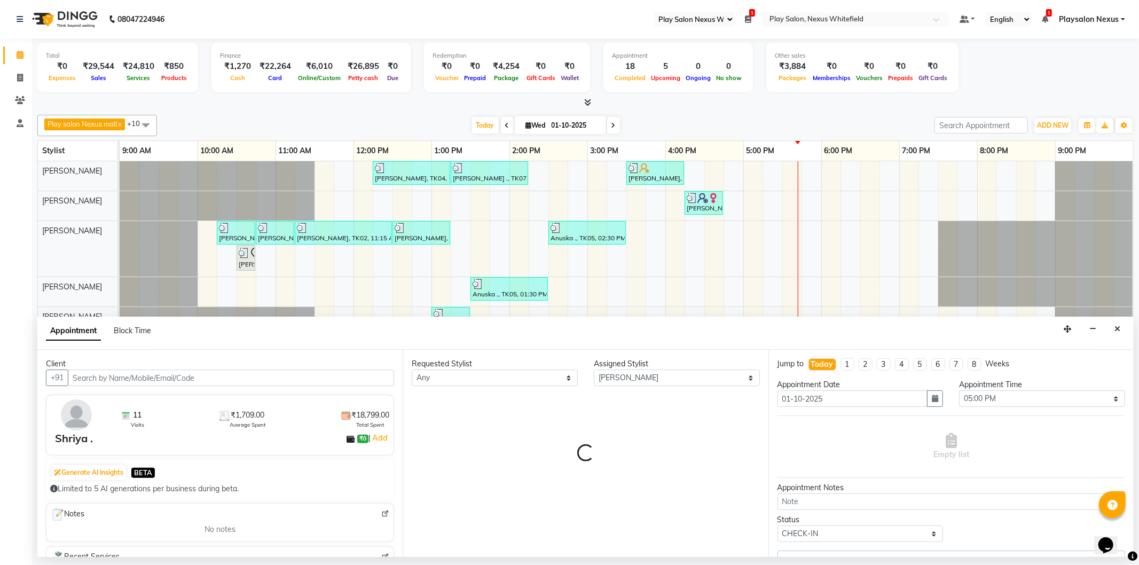
select select "4200"
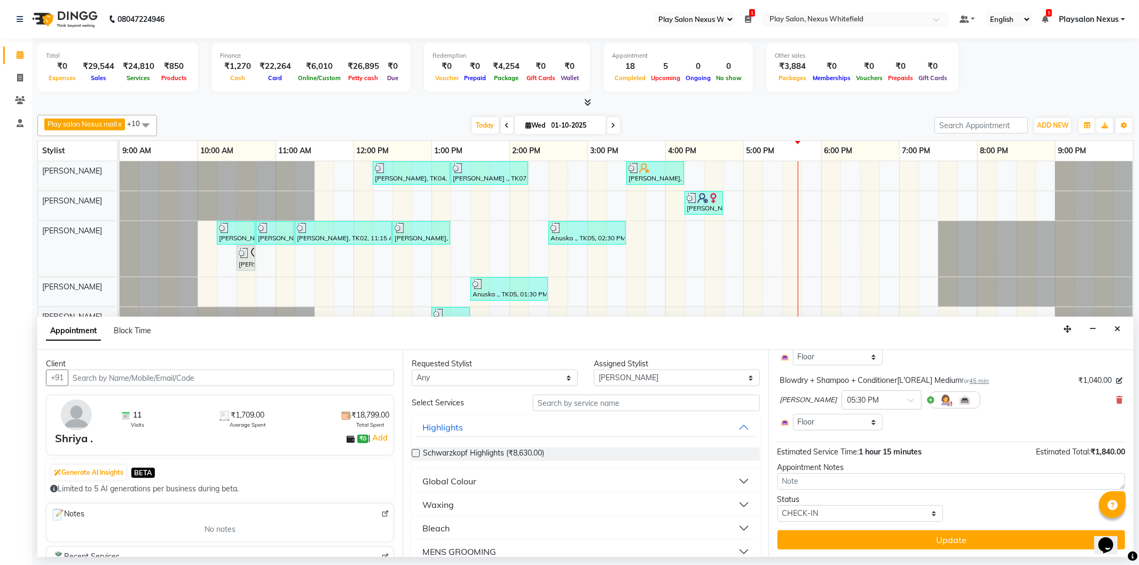
scroll to position [114, 0]
click at [1116, 398] on icon at bounding box center [1119, 398] width 6 height 7
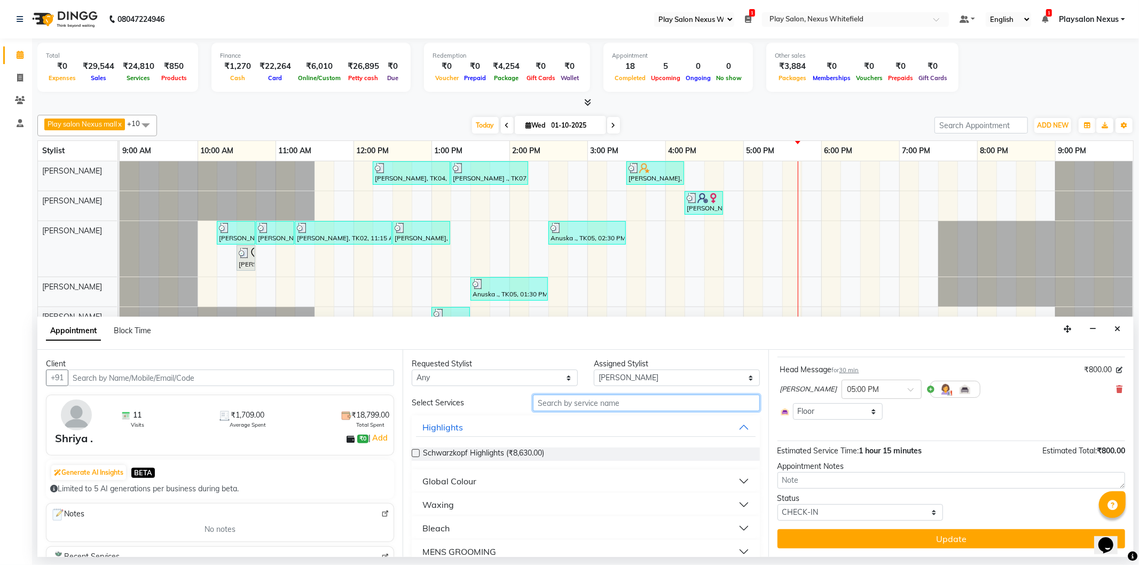
click at [565, 402] on input "text" at bounding box center [646, 403] width 226 height 17
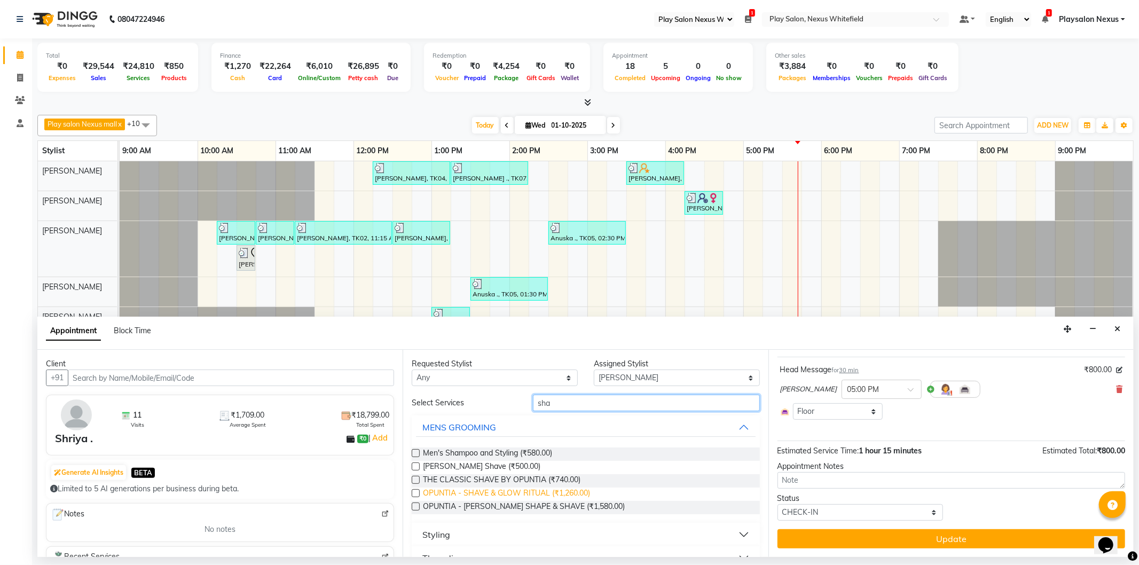
scroll to position [20, 0]
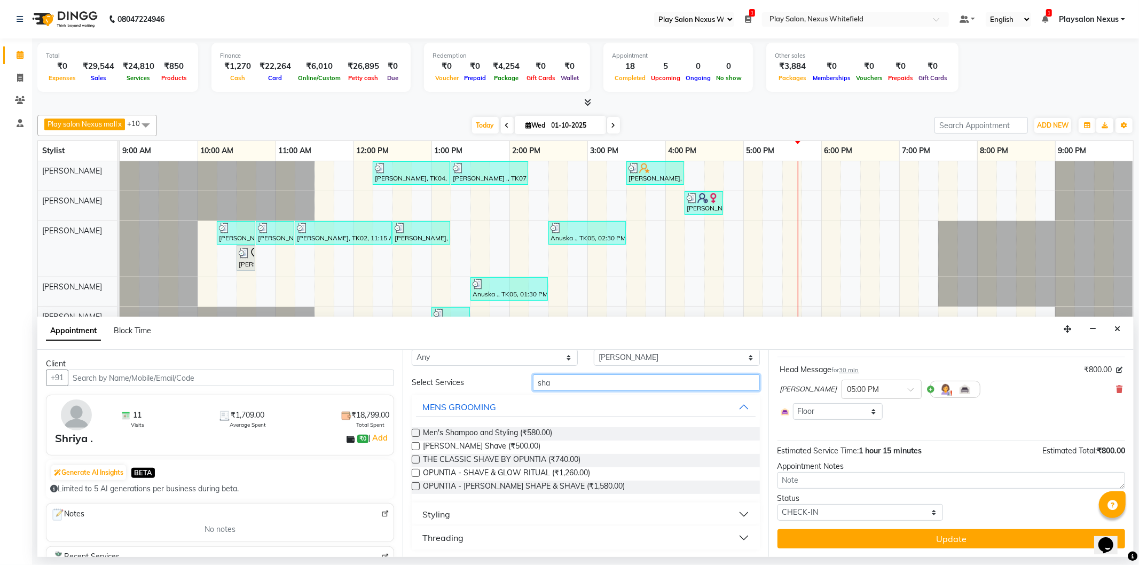
type input "sha"
click at [457, 515] on button "Styling" at bounding box center [585, 514] width 339 height 19
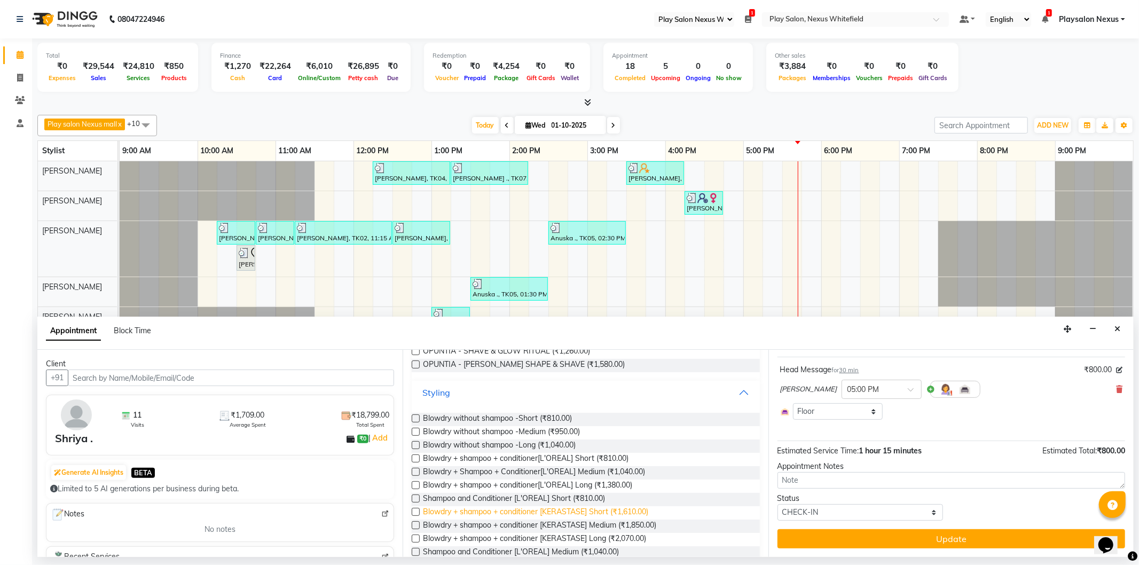
scroll to position [199, 0]
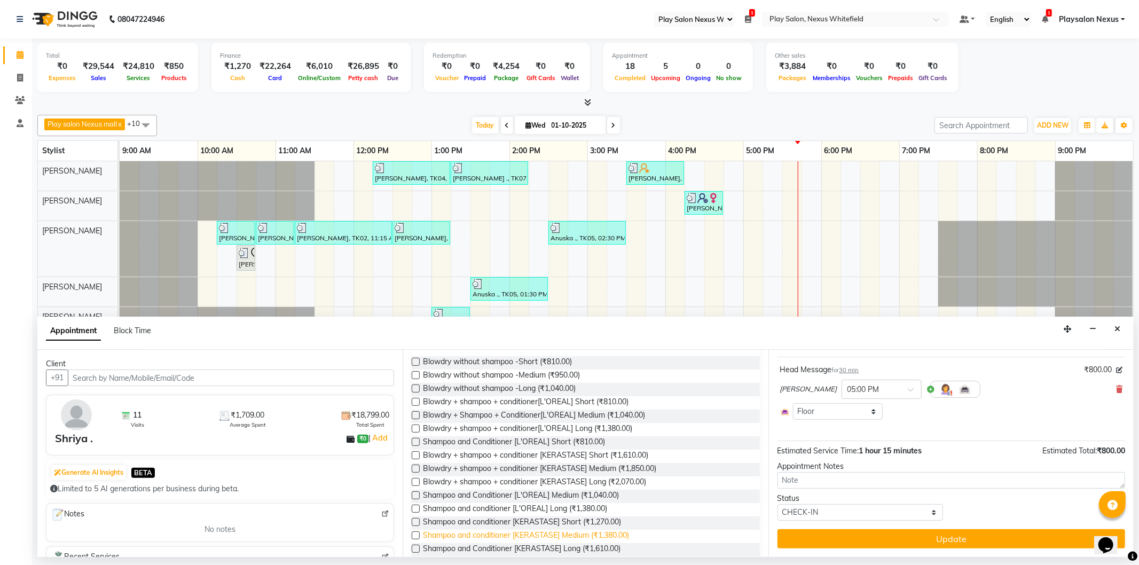
click at [490, 534] on span "Shampoo and conditioner [KERASTASE] Medium (₹1,380.00)" at bounding box center [526, 536] width 206 height 13
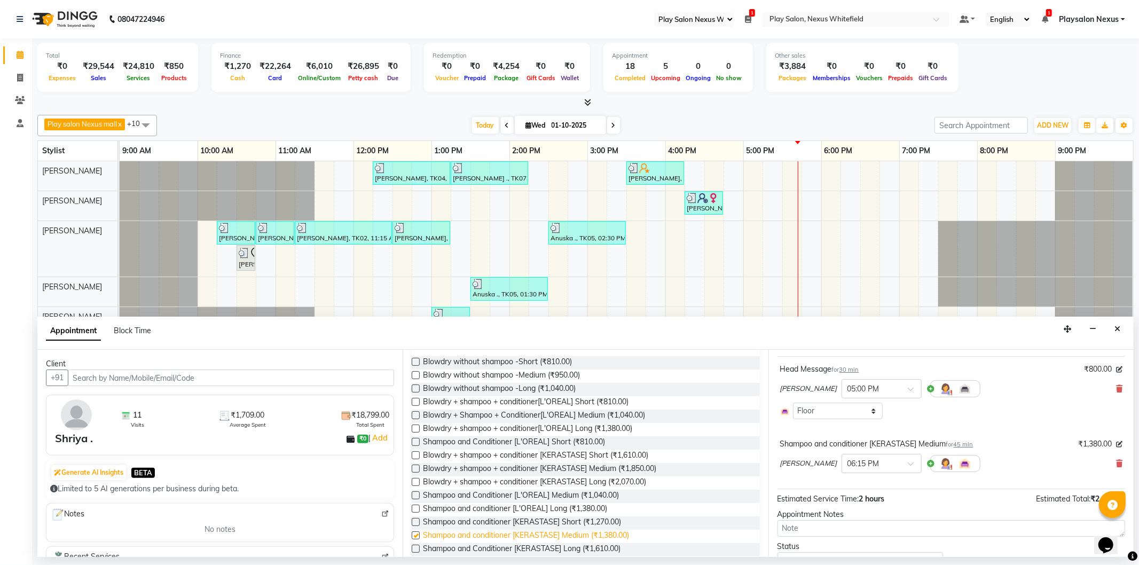
scroll to position [108, 0]
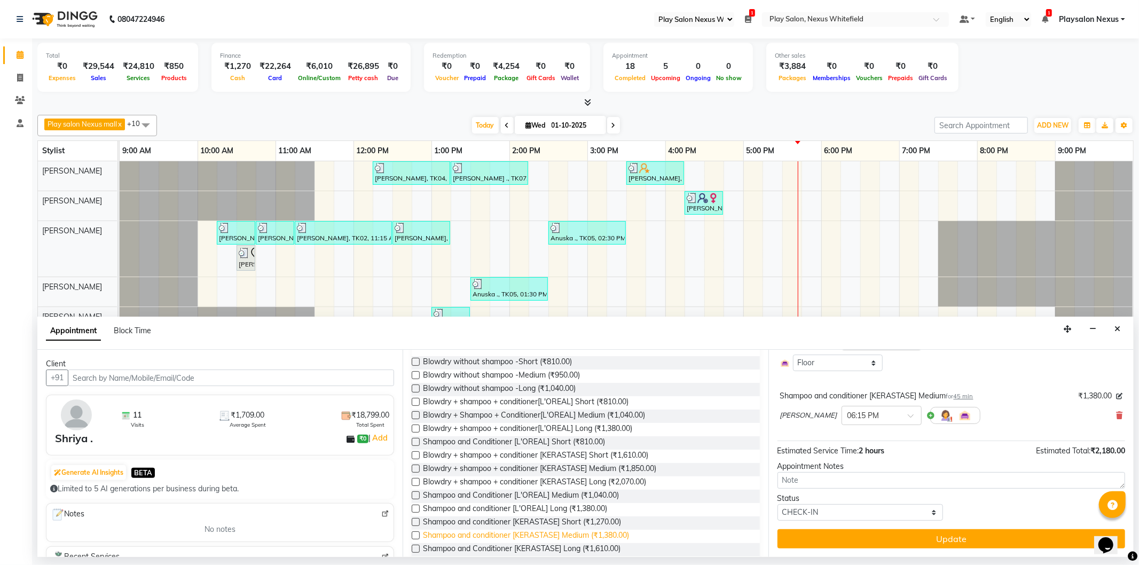
checkbox input "false"
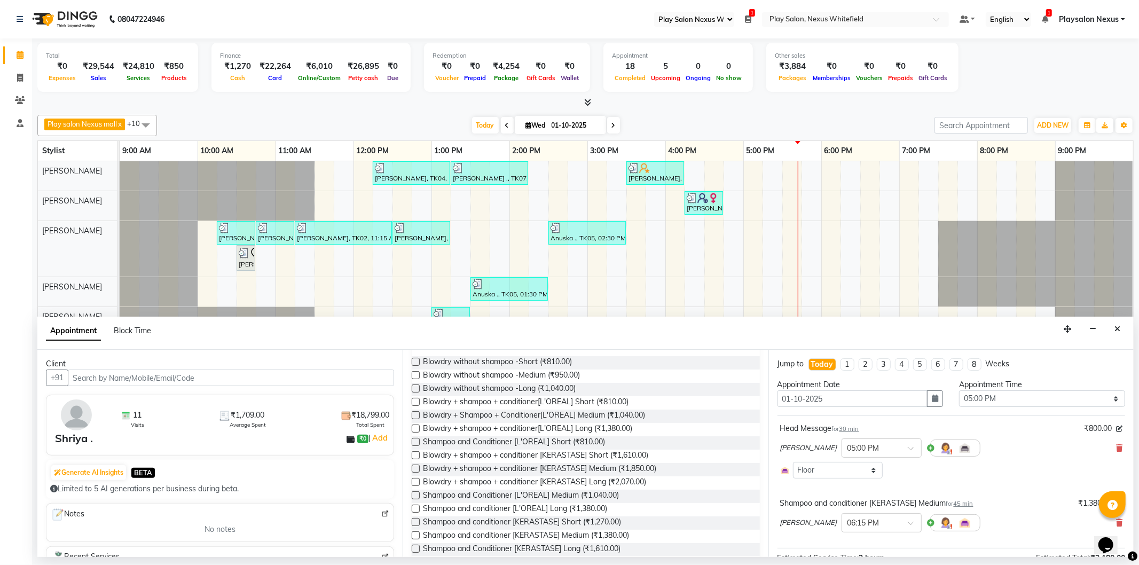
scroll to position [107, 0]
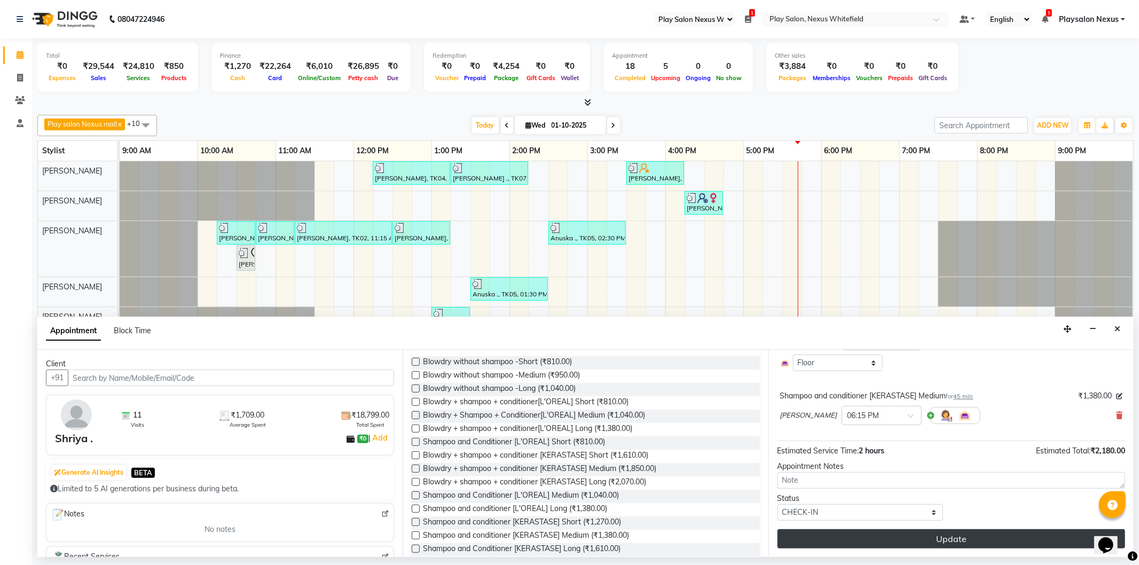
click at [941, 540] on button "Update" at bounding box center [952, 538] width 348 height 19
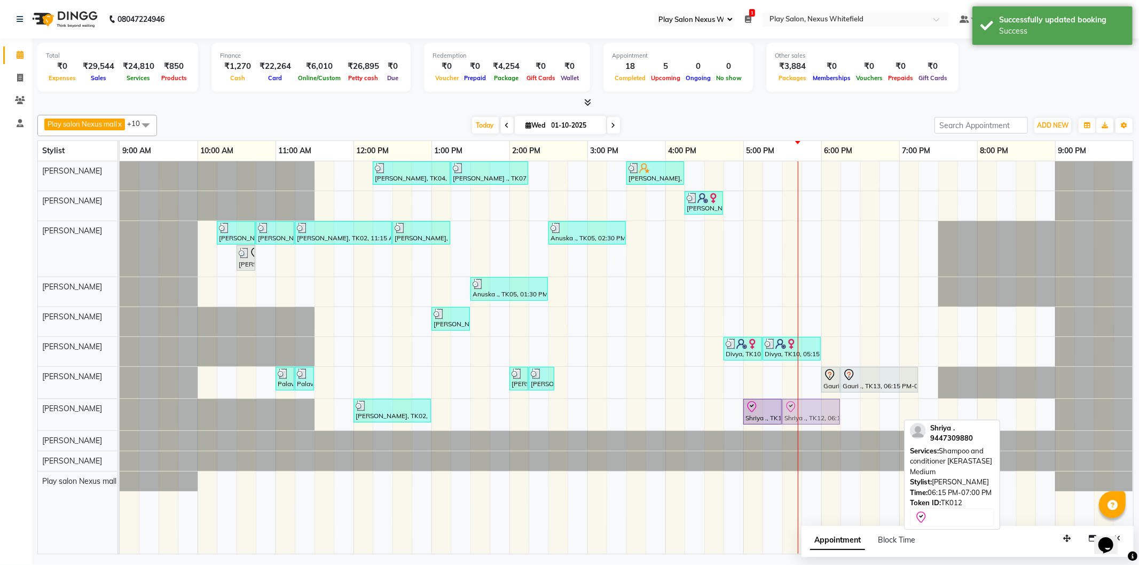
drag, startPoint x: 858, startPoint y: 409, endPoint x: 798, endPoint y: 409, distance: 59.8
click at [120, 409] on div "[PERSON_NAME], TK02, 12:00 PM-01:00 PM, Classic pedicure Shriya ., TK12, 05:00 …" at bounding box center [120, 415] width 0 height 32
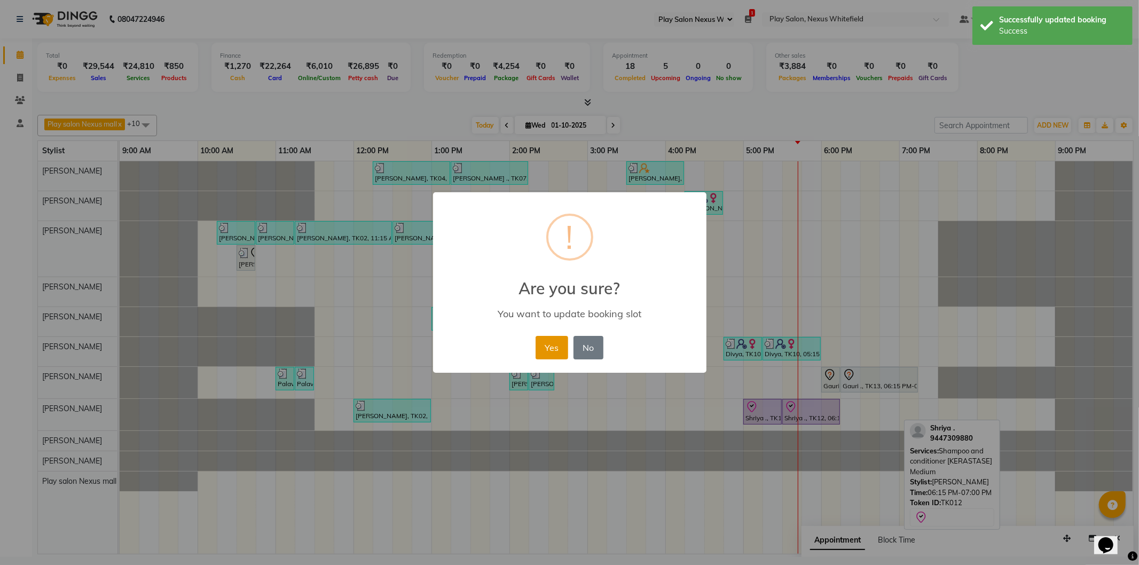
click at [553, 346] on button "Yes" at bounding box center [552, 348] width 33 height 24
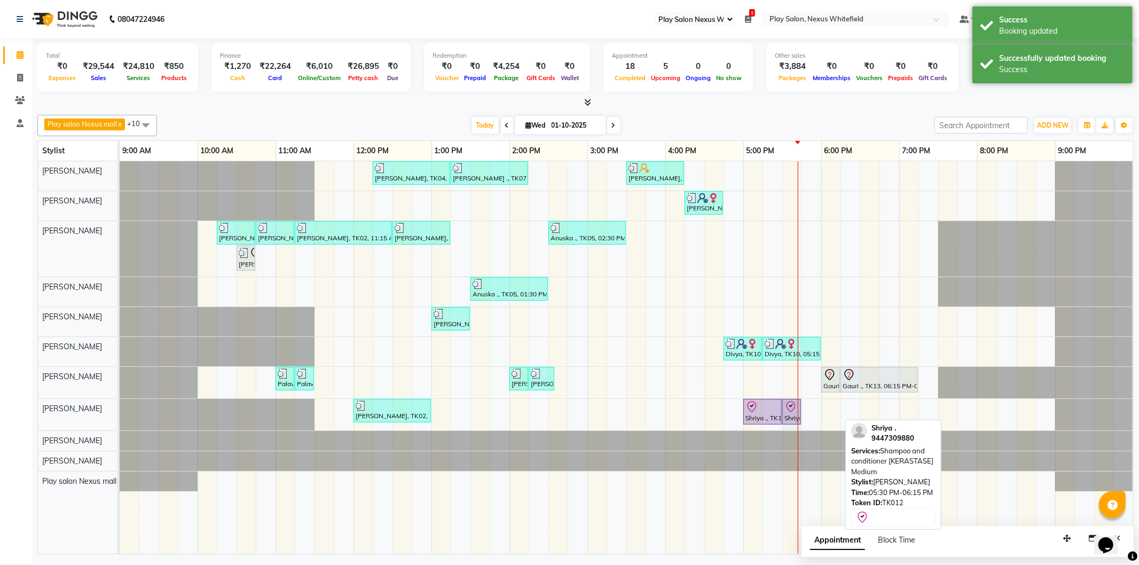
drag, startPoint x: 839, startPoint y: 410, endPoint x: 794, endPoint y: 413, distance: 44.9
click at [120, 413] on div "[PERSON_NAME], TK02, 12:00 PM-01:00 PM, Classic pedicure Shriya ., TK12, 05:00 …" at bounding box center [120, 415] width 0 height 32
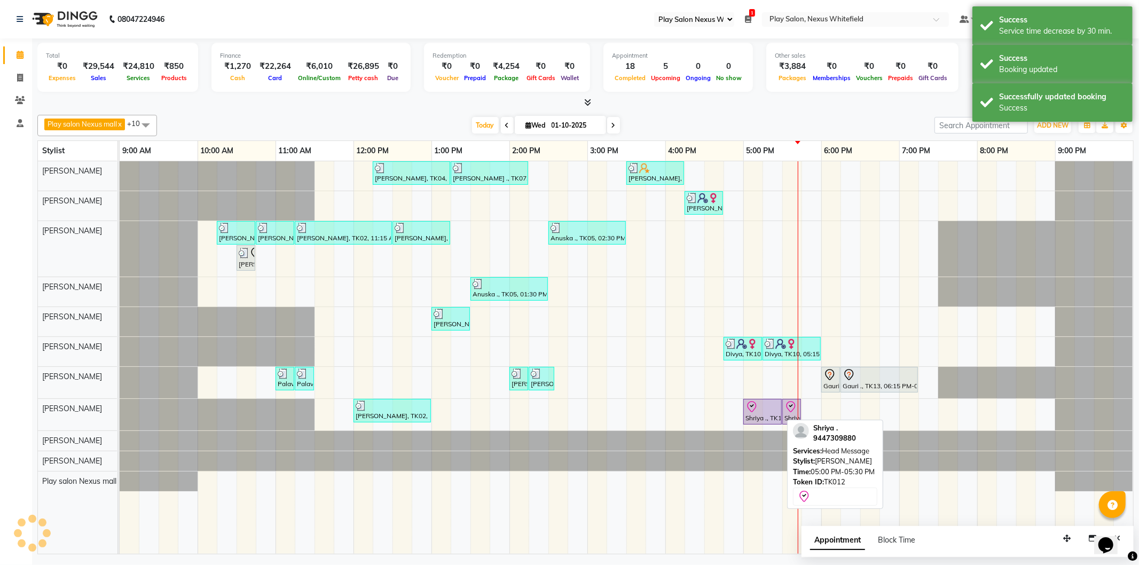
click at [754, 410] on icon at bounding box center [751, 406] width 9 height 11
click at [765, 406] on div at bounding box center [763, 407] width 34 height 13
select select "8"
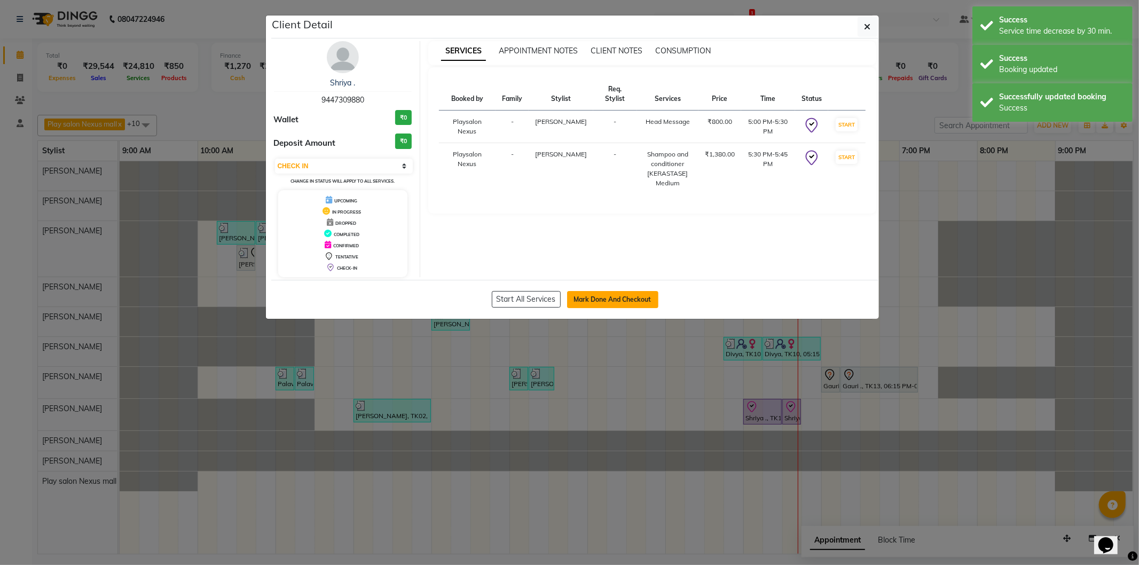
click at [616, 300] on button "Mark Done And Checkout" at bounding box center [612, 299] width 91 height 17
select select "service"
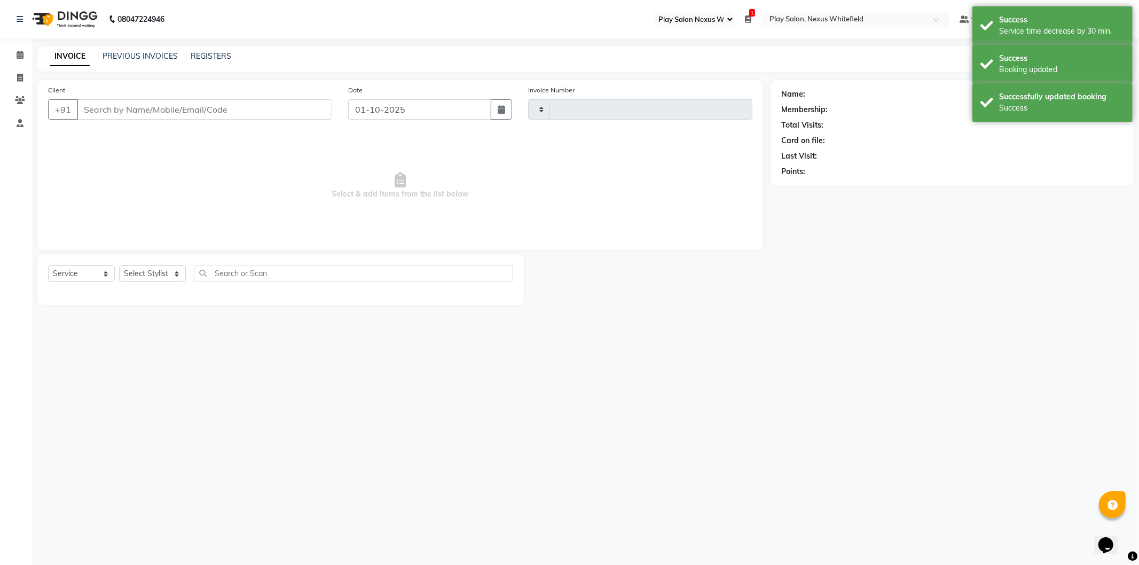
type input "3853"
select select "8356"
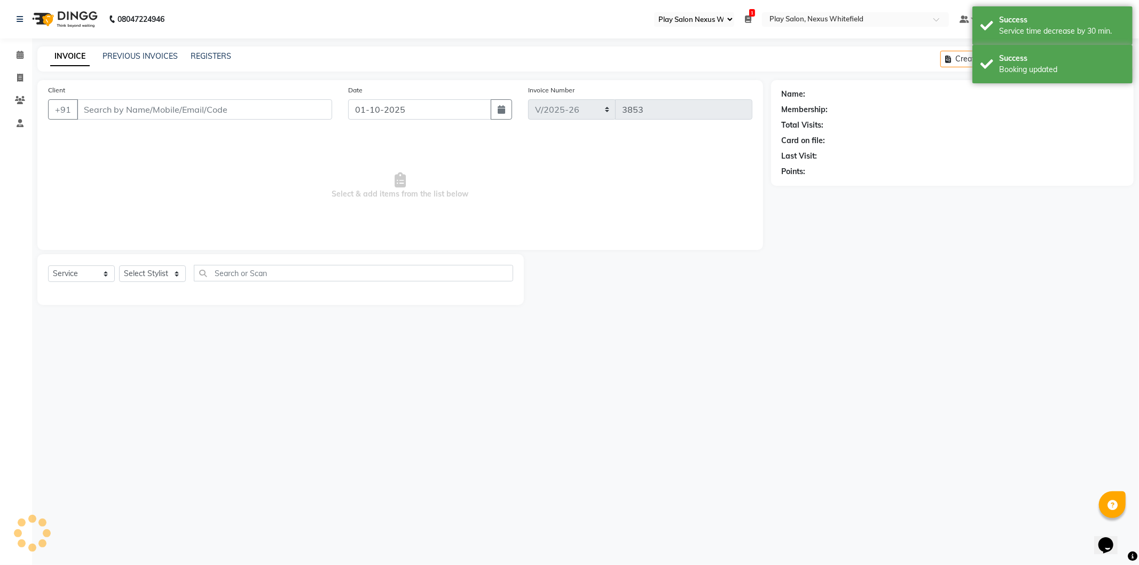
type input "94******80"
select select "81393"
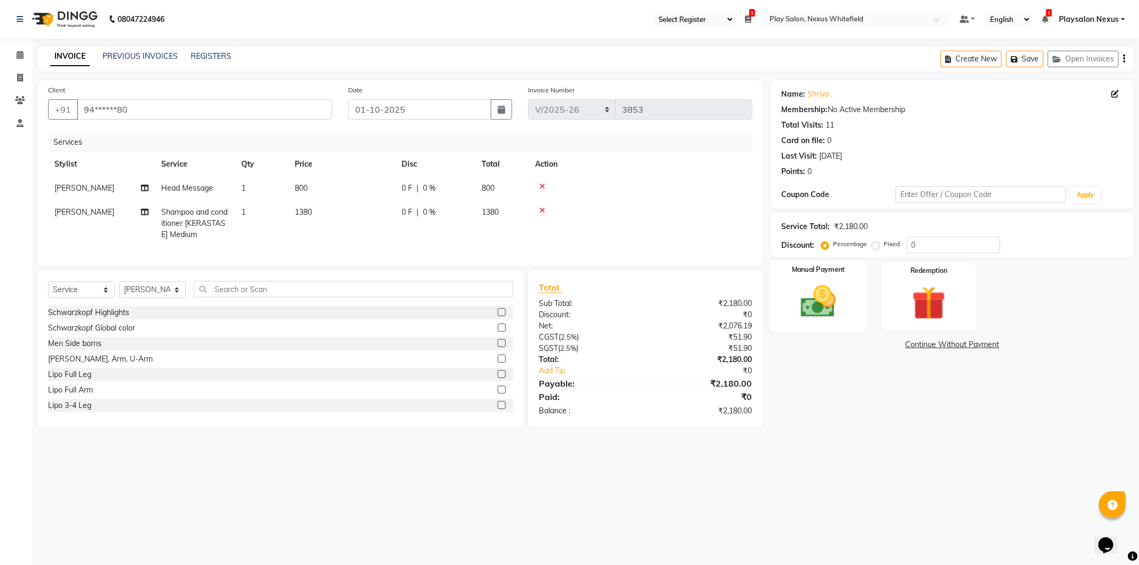
click at [828, 298] on img at bounding box center [818, 302] width 57 height 41
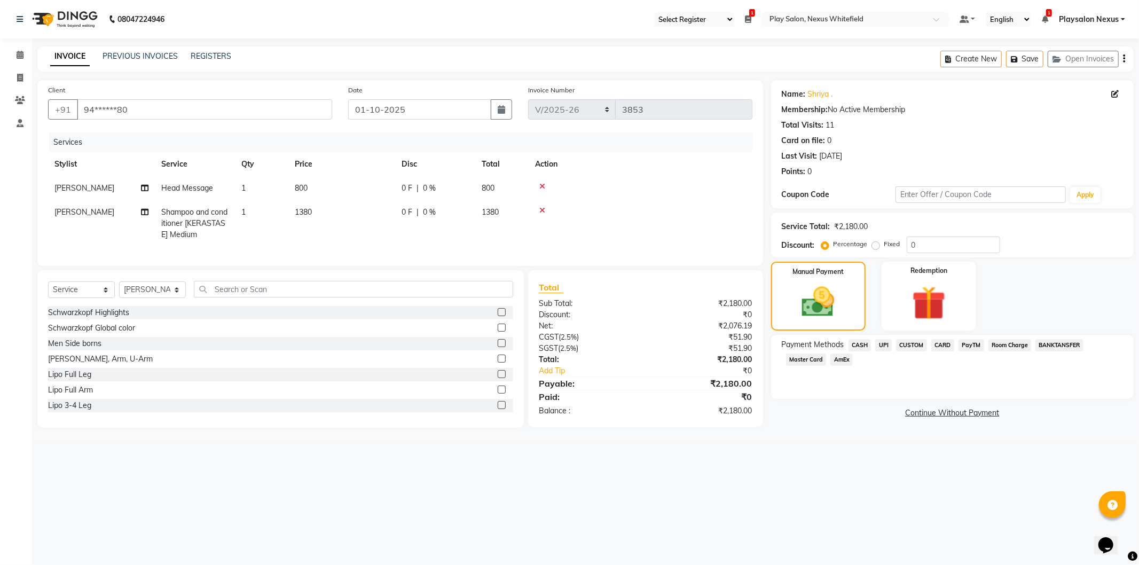
click at [914, 347] on span "CUSTOM" at bounding box center [911, 345] width 31 height 12
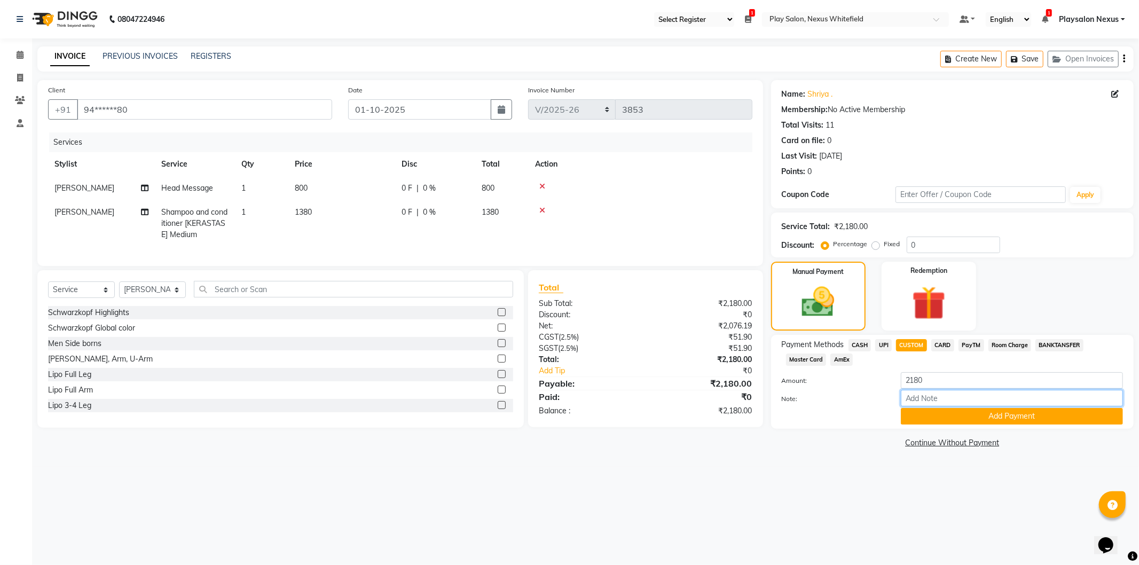
click at [910, 401] on input "Note:" at bounding box center [1012, 398] width 222 height 17
type input "UPI PAYMENT"
click at [988, 418] on button "Add Payment" at bounding box center [1012, 416] width 222 height 17
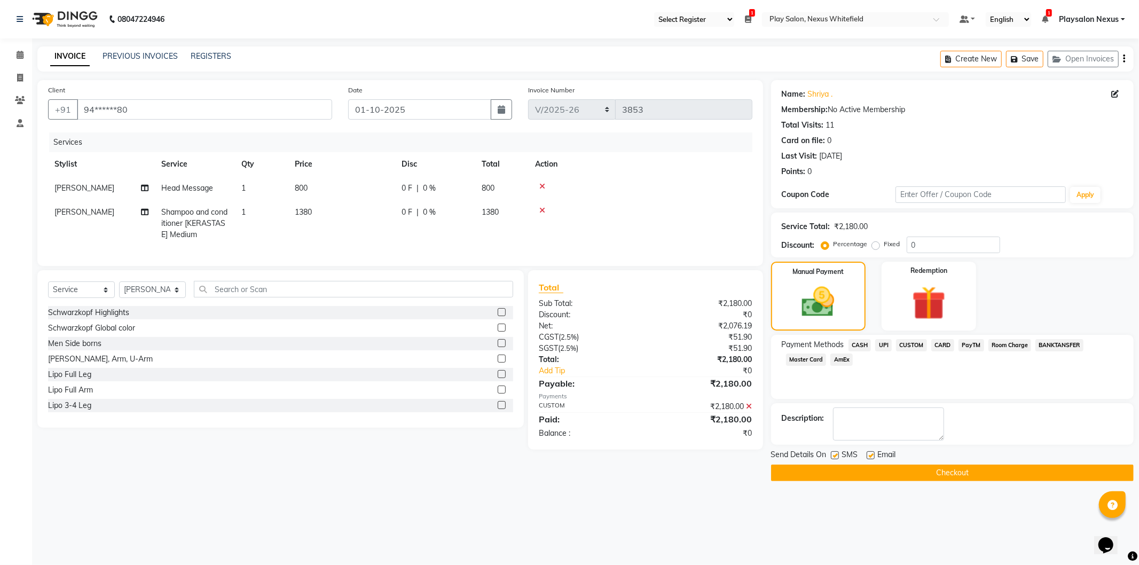
click at [907, 474] on button "Checkout" at bounding box center [952, 473] width 363 height 17
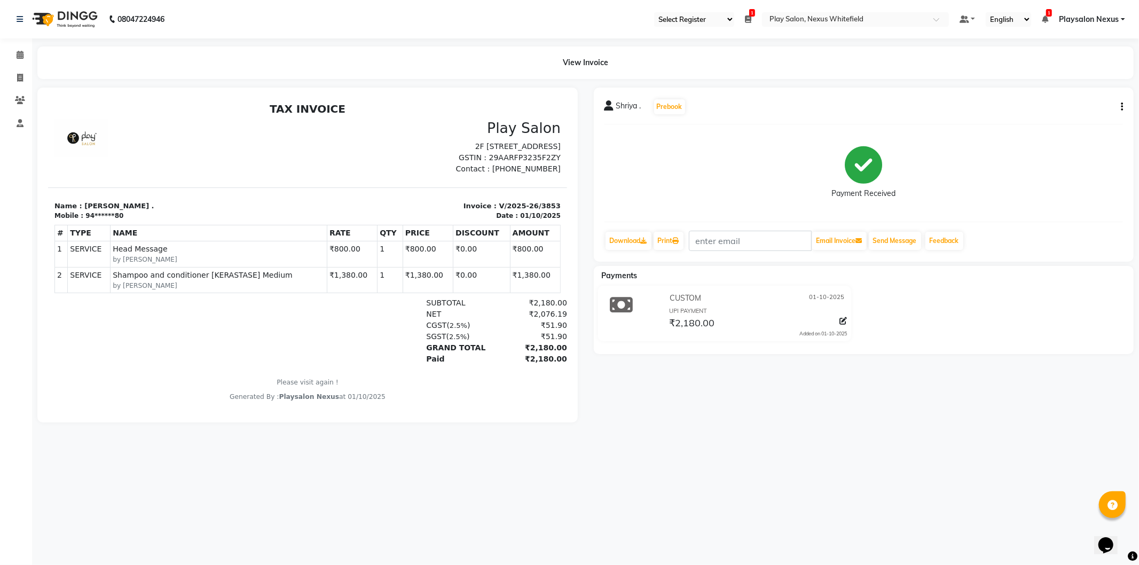
select select "8356"
select select "service"
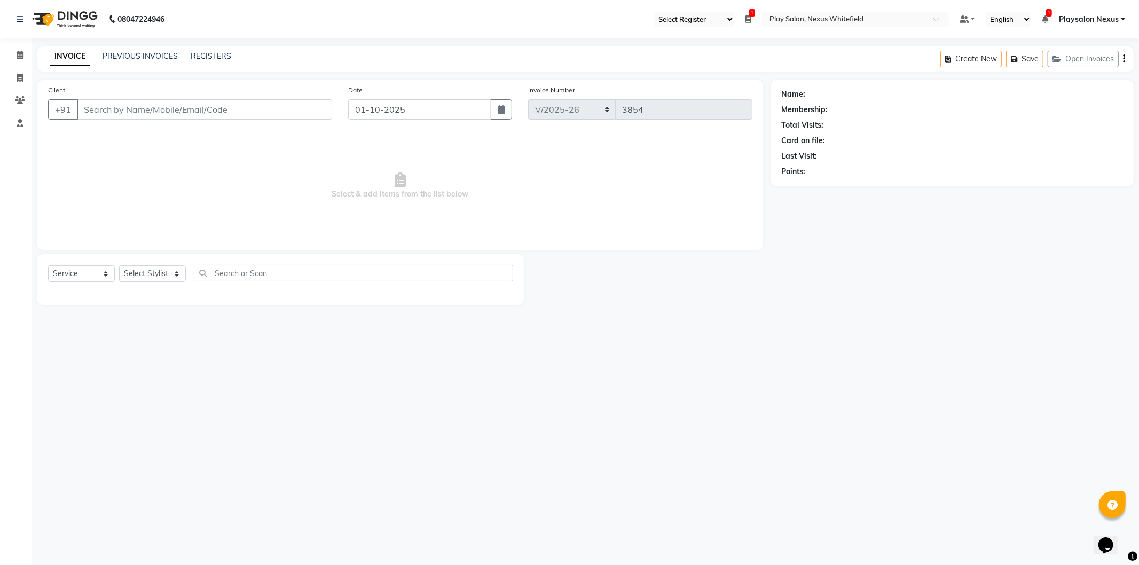
type input "94******80"
select select "81393"
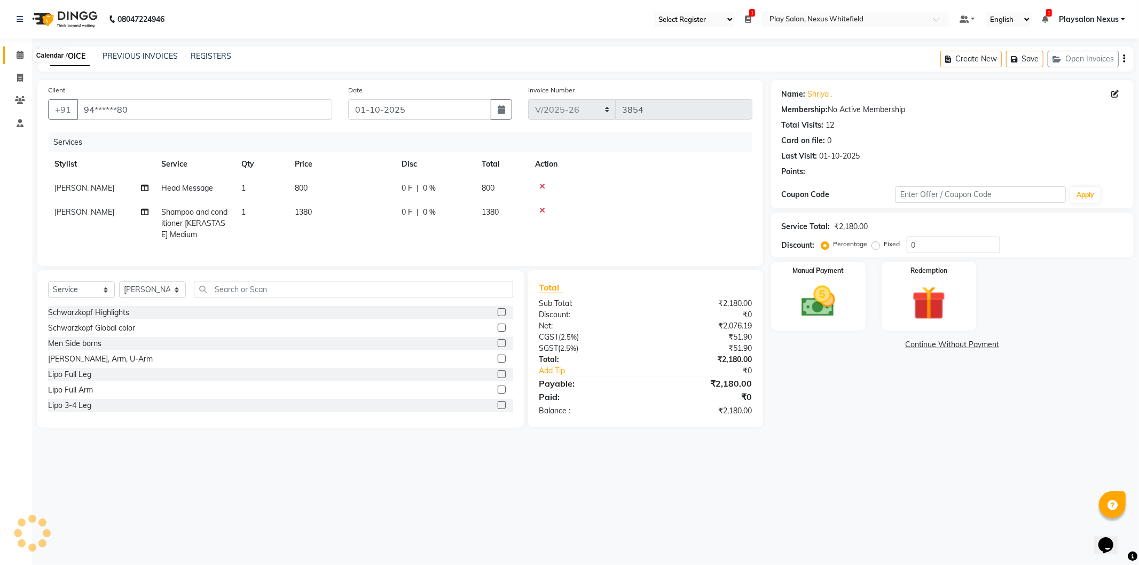
click at [20, 57] on icon at bounding box center [20, 55] width 7 height 8
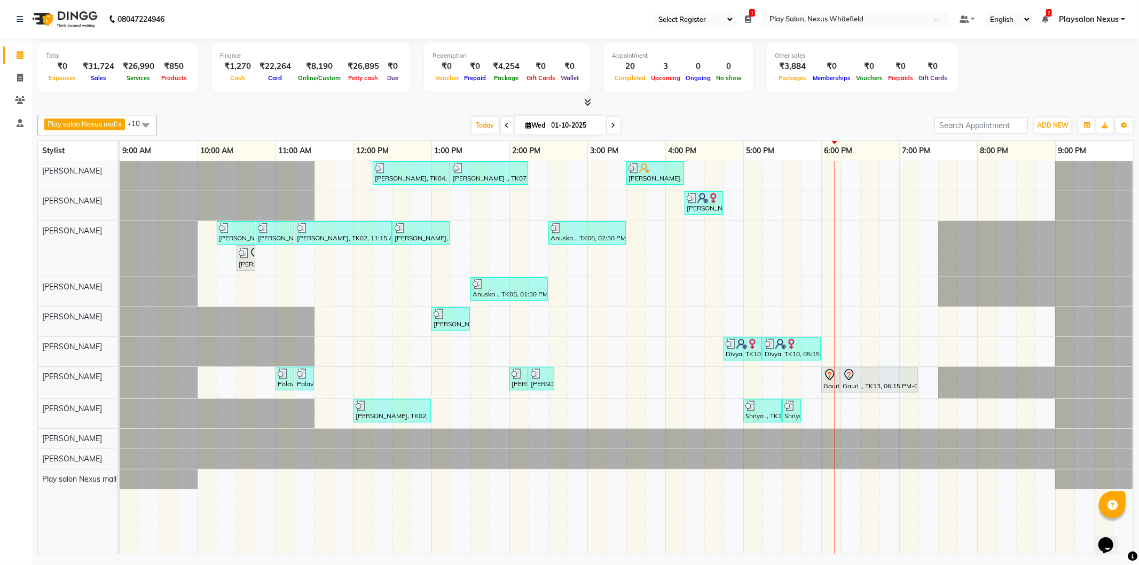
click at [612, 124] on icon at bounding box center [614, 125] width 4 height 6
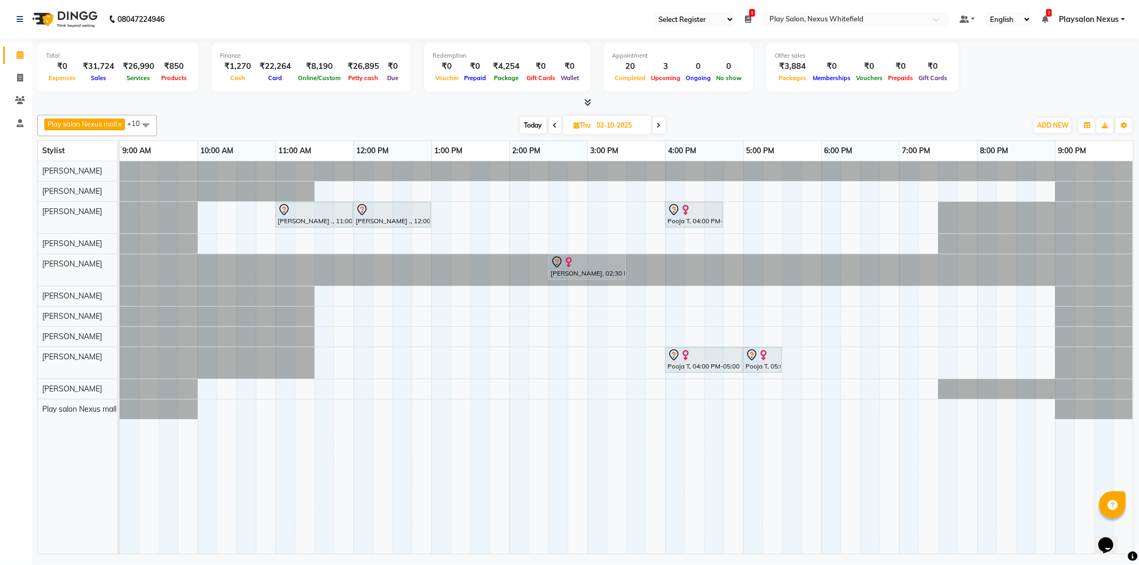
click at [537, 122] on span "Today" at bounding box center [533, 125] width 27 height 17
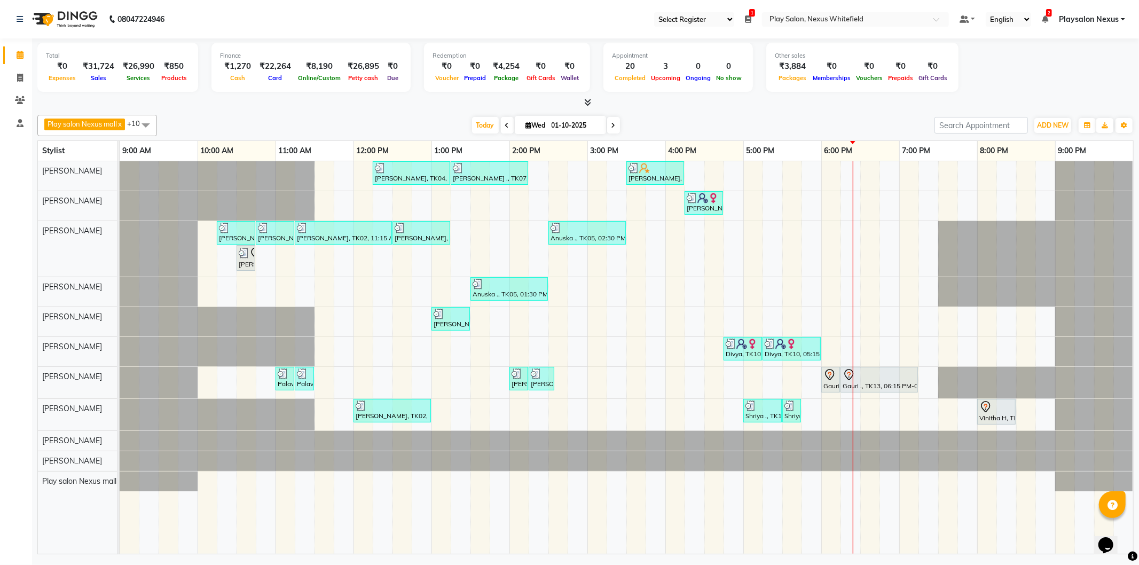
click at [616, 124] on span at bounding box center [613, 125] width 13 height 17
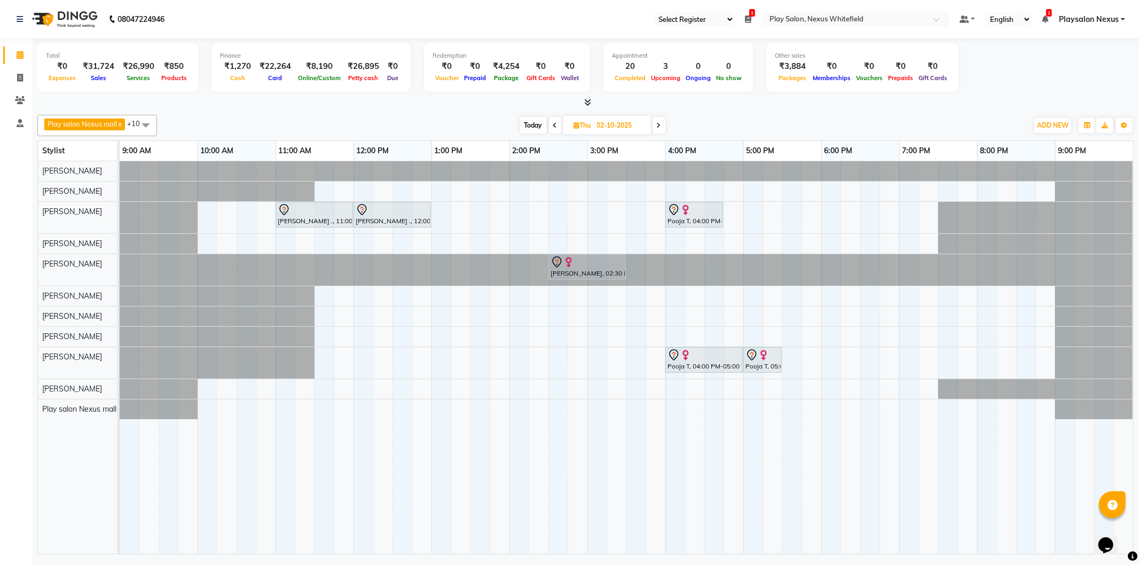
click at [531, 124] on span "Today" at bounding box center [533, 125] width 27 height 17
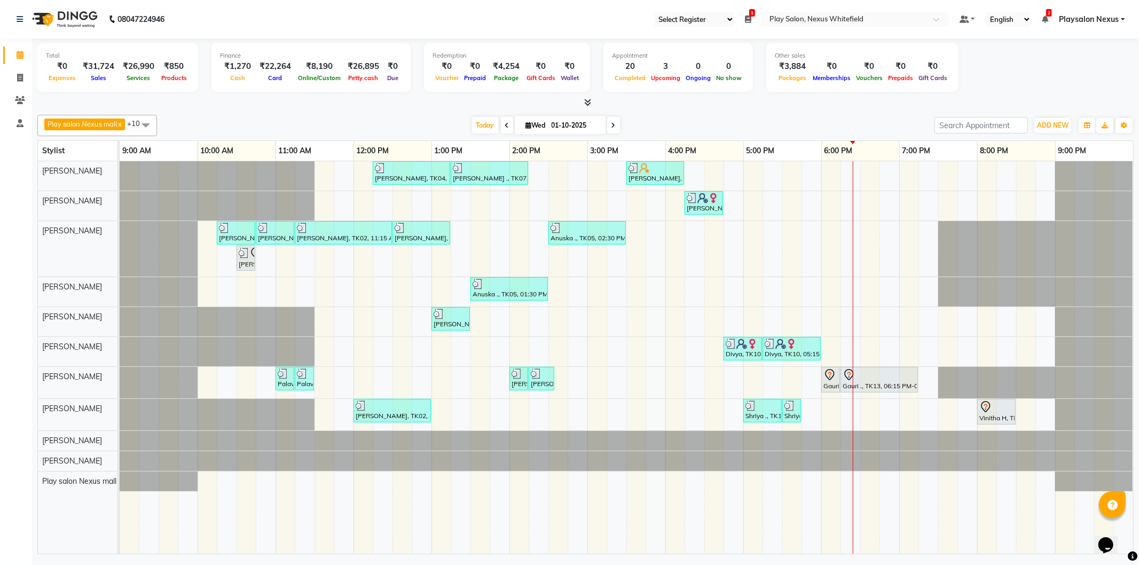
click at [615, 125] on span at bounding box center [613, 125] width 13 height 17
type input "02-10-2025"
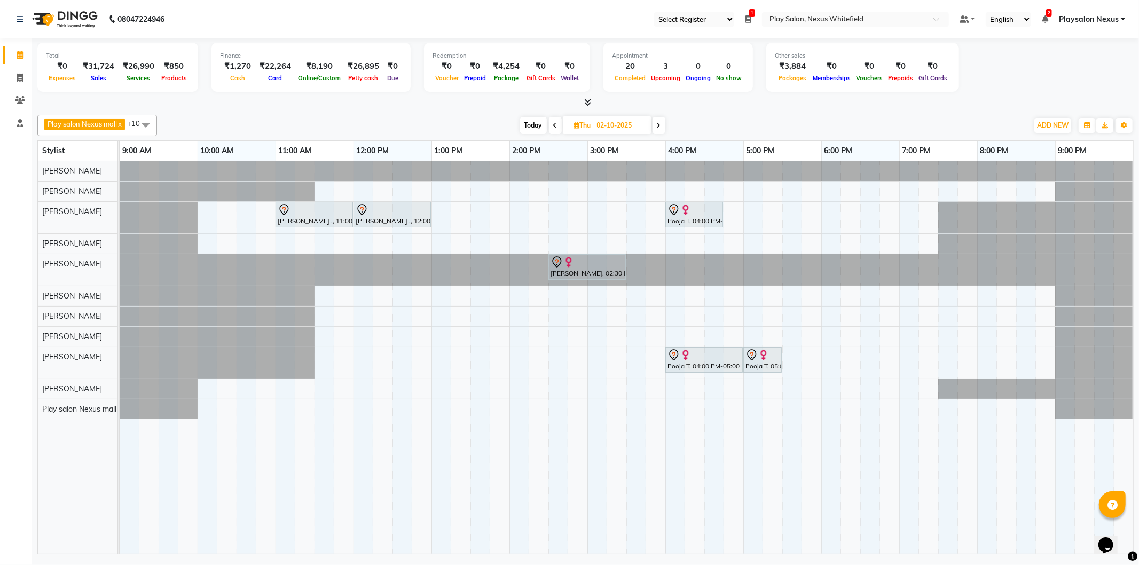
click at [669, 240] on div "Suparna ., 11:00 AM-12:00 PM, Hair Cut Men (Senior stylist) Suparna ., 12:00 PM…" at bounding box center [627, 357] width 1014 height 393
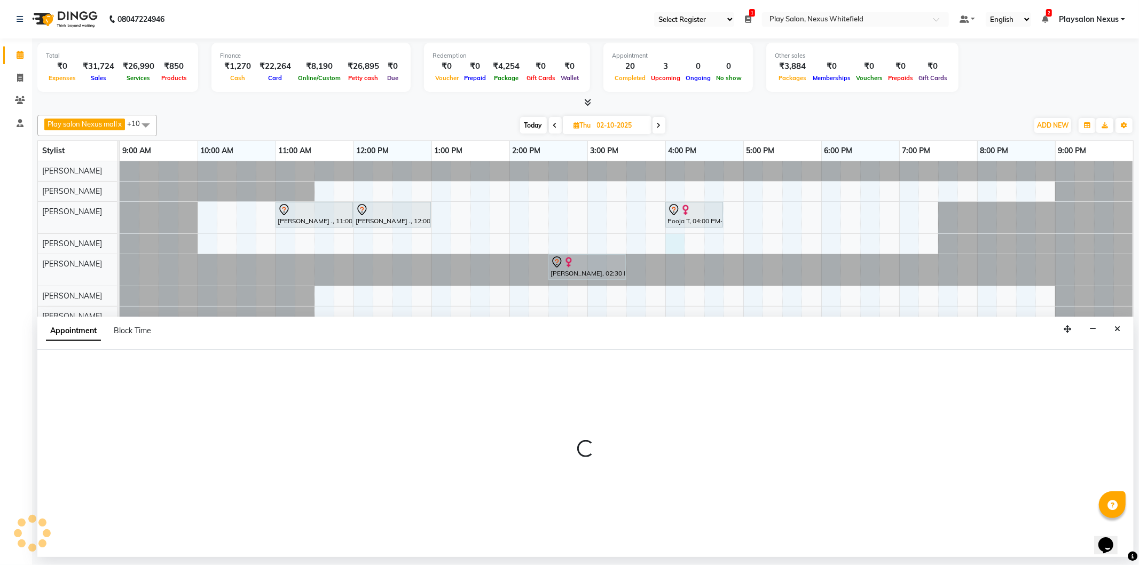
select select "81405"
select select "960"
select select "tentative"
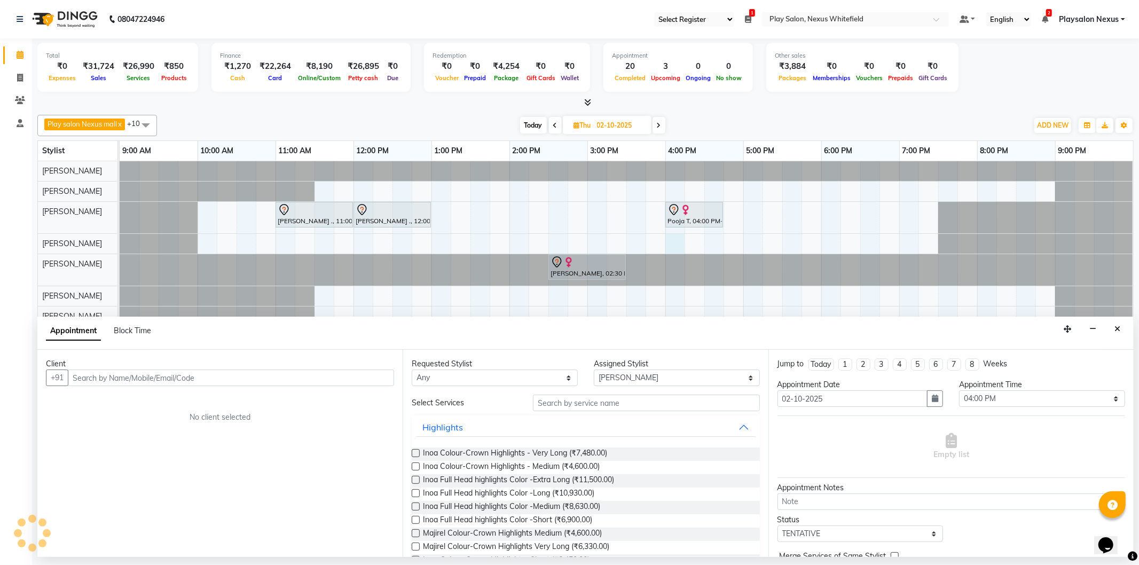
click at [339, 374] on input "text" at bounding box center [231, 378] width 326 height 17
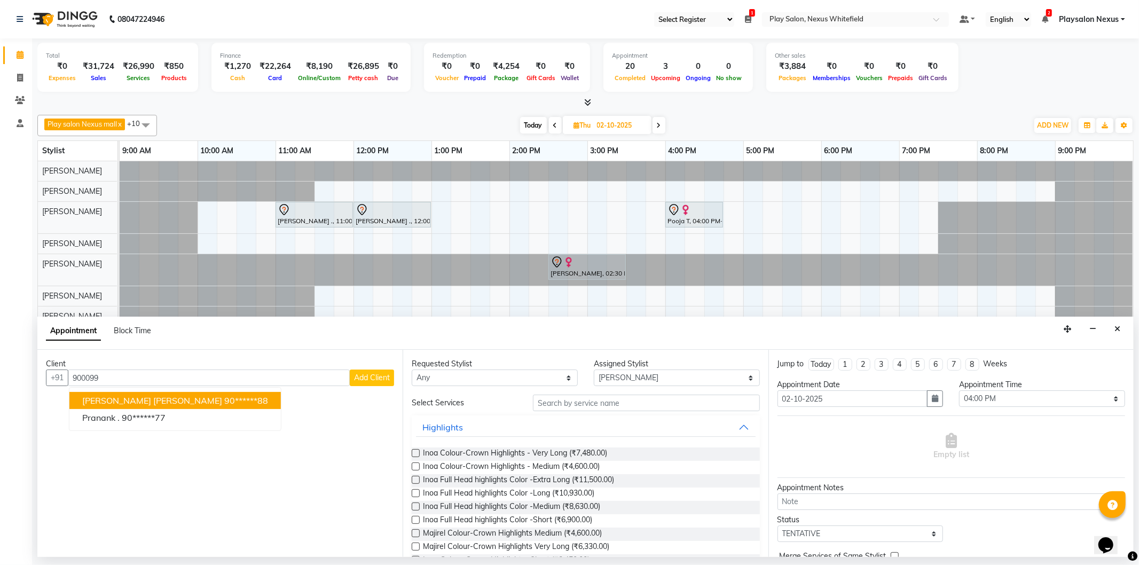
click at [224, 400] on ngb-highlight "90******88" at bounding box center [246, 400] width 44 height 11
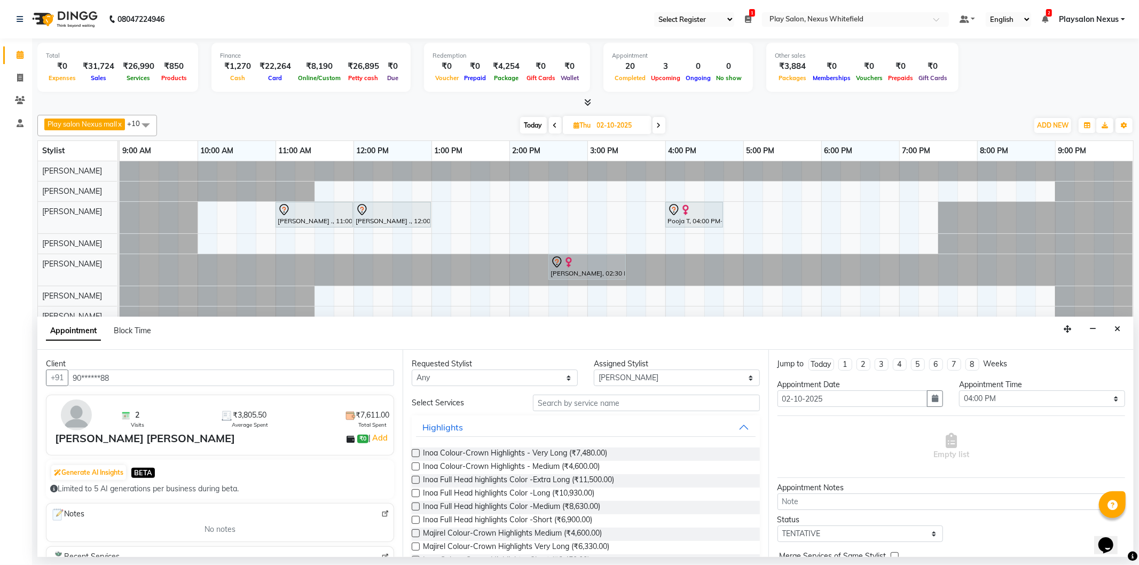
type input "90******88"
click at [597, 408] on input "text" at bounding box center [646, 403] width 226 height 17
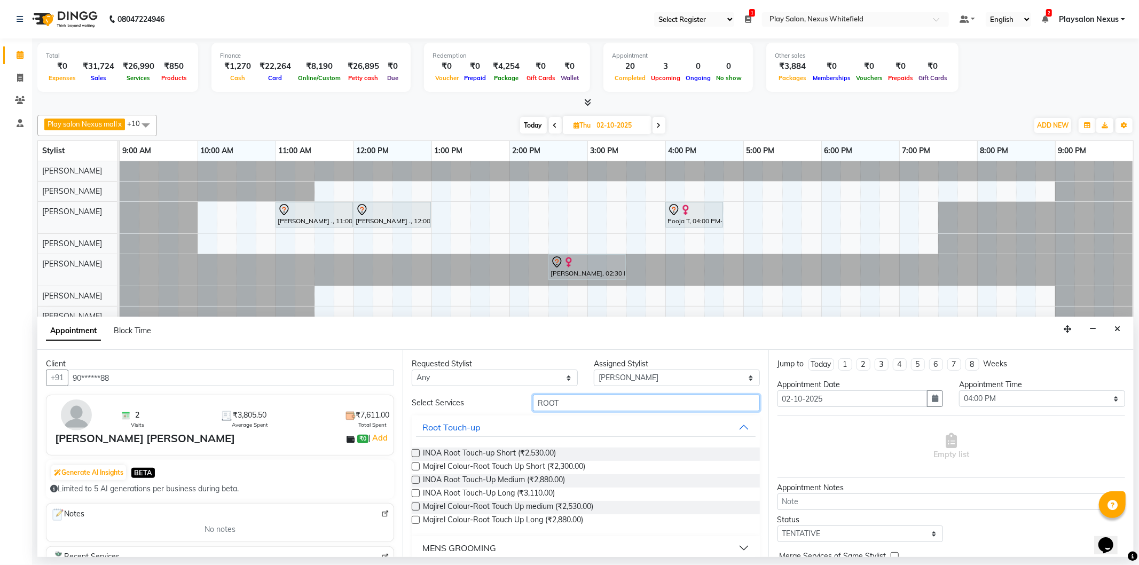
type input "ROOT"
click at [423, 479] on div "INOA Root Touch-Up Medium (₹2,880.00)" at bounding box center [586, 480] width 348 height 13
click at [414, 480] on label at bounding box center [416, 480] width 8 height 8
click at [414, 480] on input "checkbox" at bounding box center [415, 481] width 7 height 7
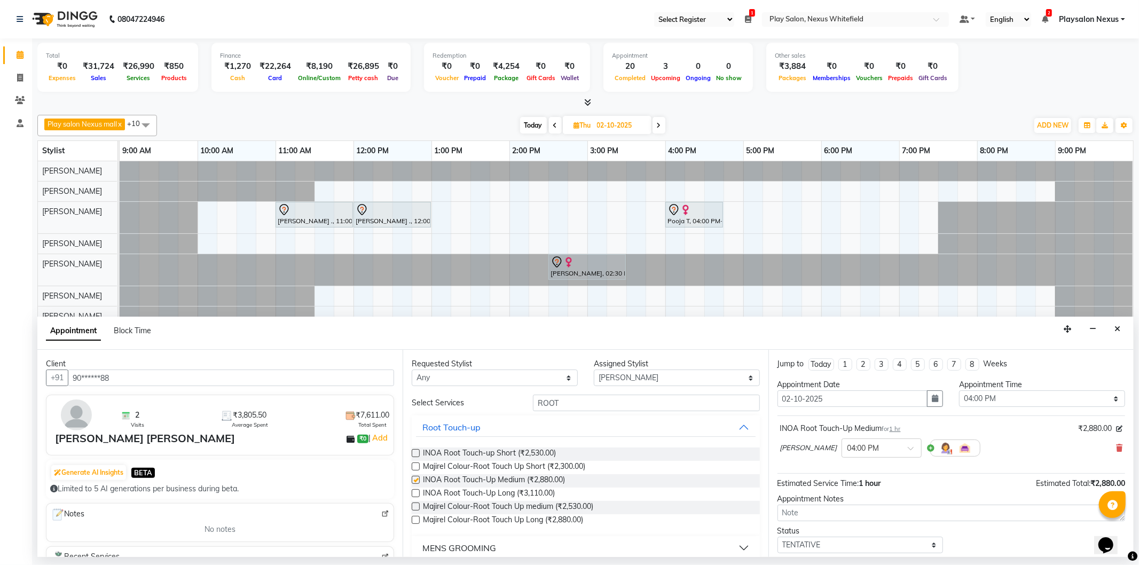
checkbox input "false"
click at [565, 404] on input "ROOT" at bounding box center [646, 403] width 226 height 17
type input "R"
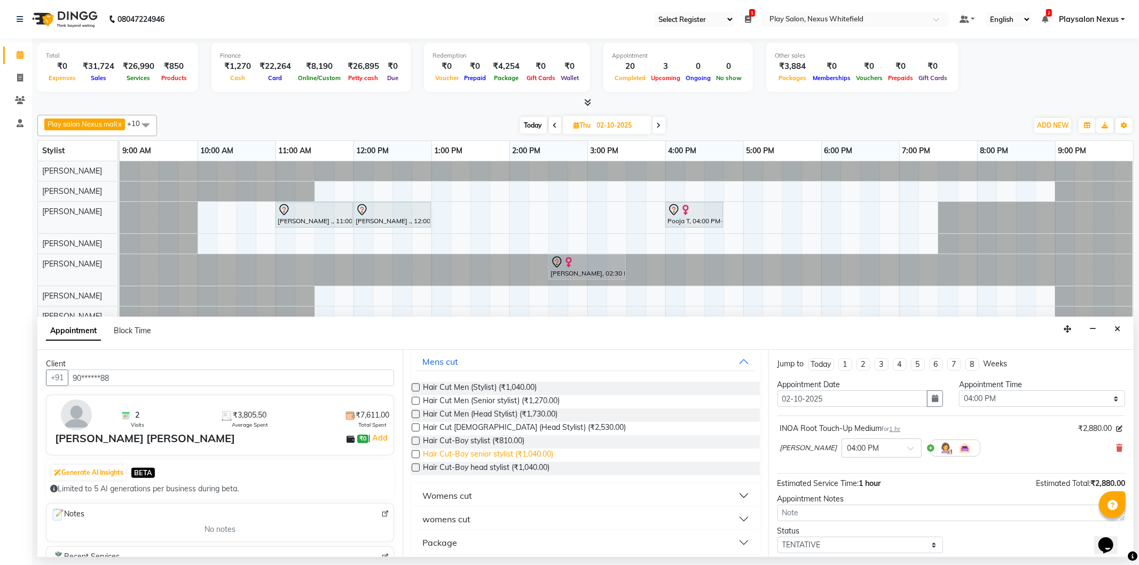
scroll to position [71, 0]
type input "CUT L"
click at [492, 513] on button "womens cut" at bounding box center [585, 513] width 339 height 19
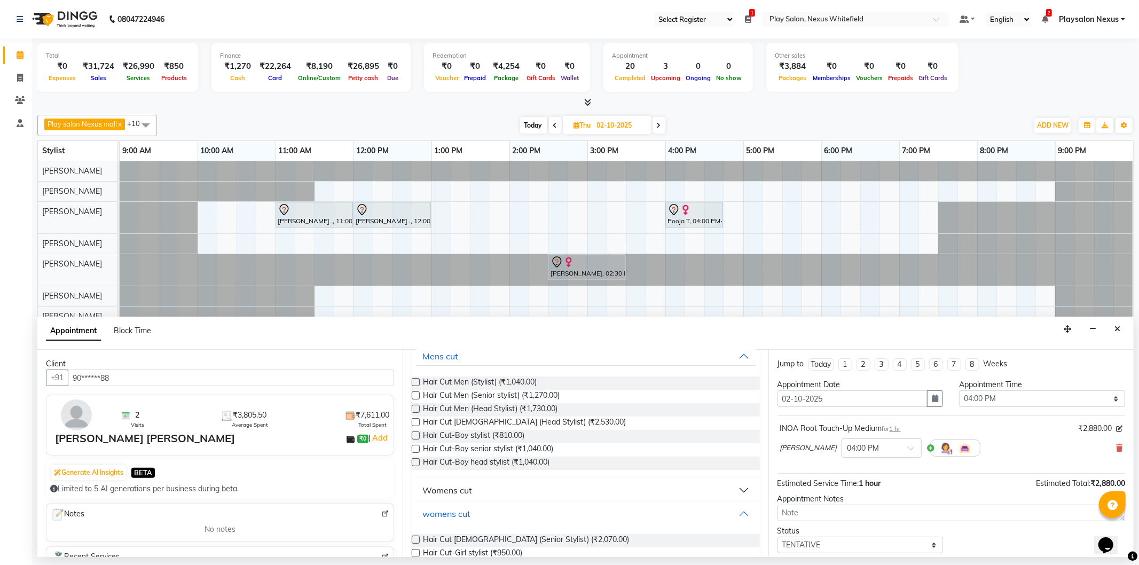
scroll to position [190, 0]
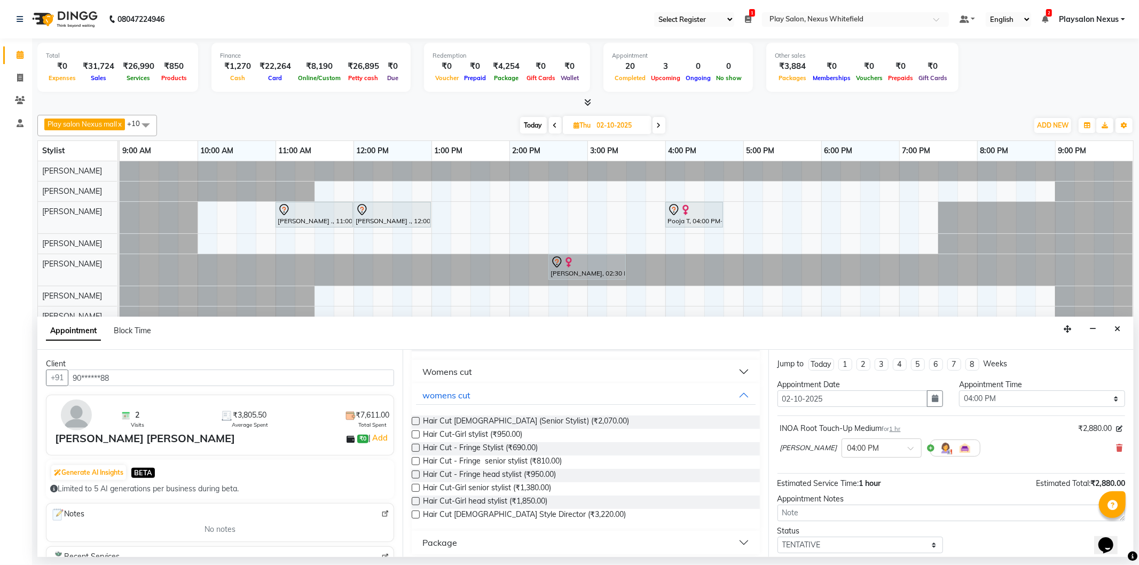
click at [413, 419] on label at bounding box center [416, 421] width 8 height 8
click at [413, 419] on input "checkbox" at bounding box center [415, 422] width 7 height 7
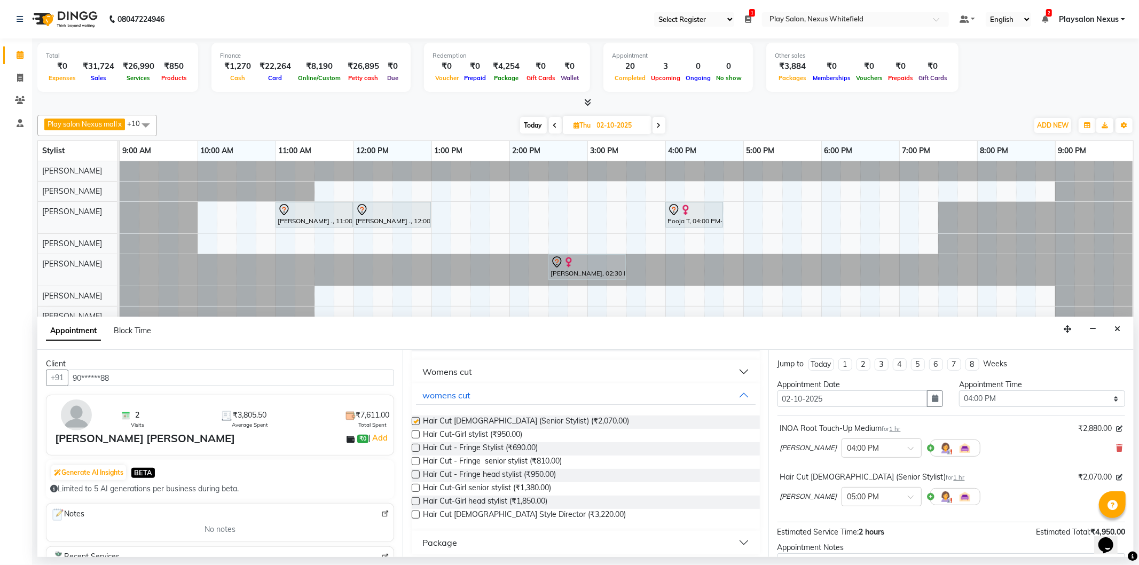
checkbox input "false"
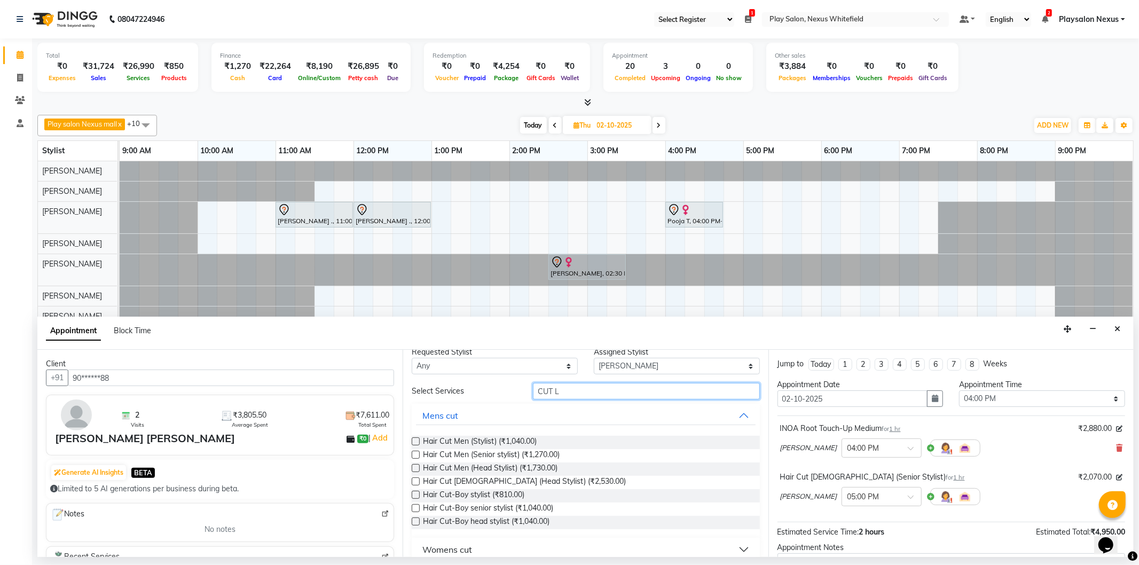
click at [576, 389] on input "CUT L" at bounding box center [646, 391] width 226 height 17
type input "C"
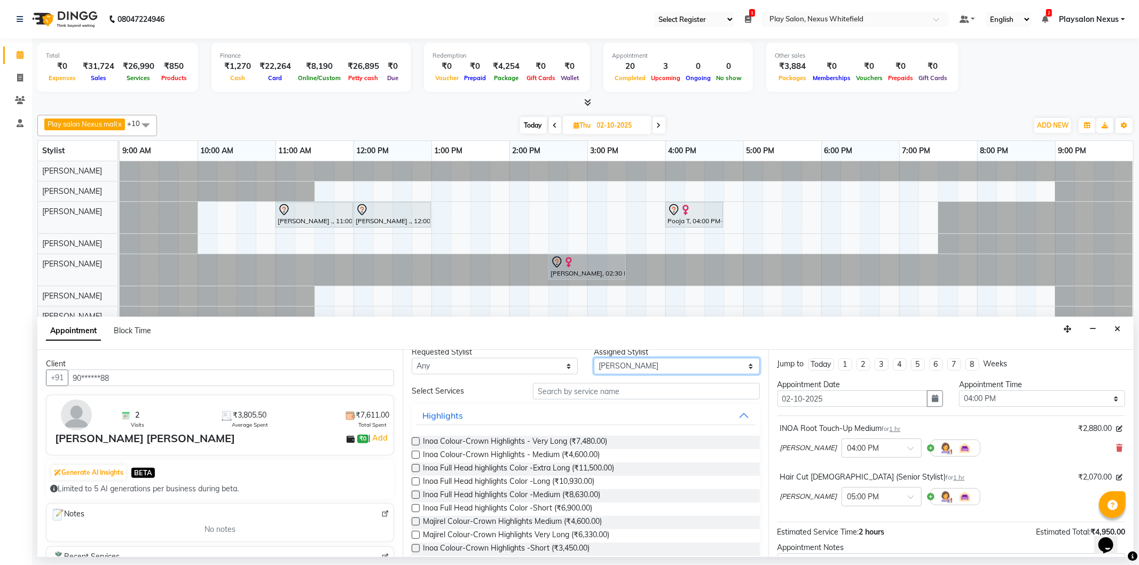
click at [613, 364] on select "Select Abdulla Md Adil Ali Ambika Rai Asha Thapa Ashim Sapkota Dawa Tamang Mohd…" at bounding box center [677, 366] width 166 height 17
select select "81404"
click at [594, 369] on select "Select Abdulla Md Adil Ali Ambika Rai Asha Thapa Ashim Sapkota Dawa Tamang Mohd…" at bounding box center [677, 366] width 166 height 17
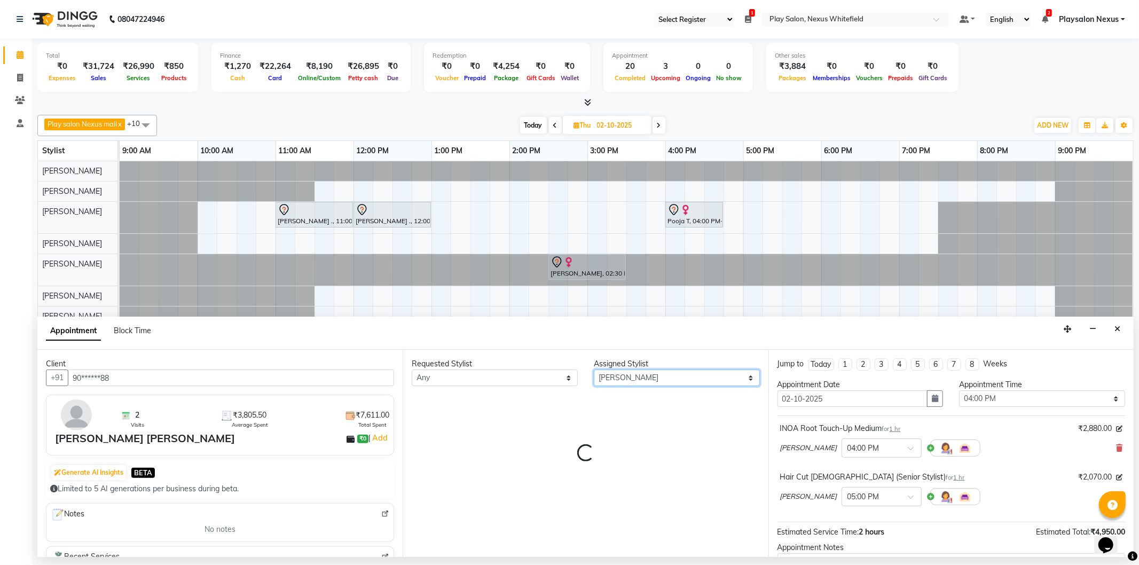
scroll to position [0, 0]
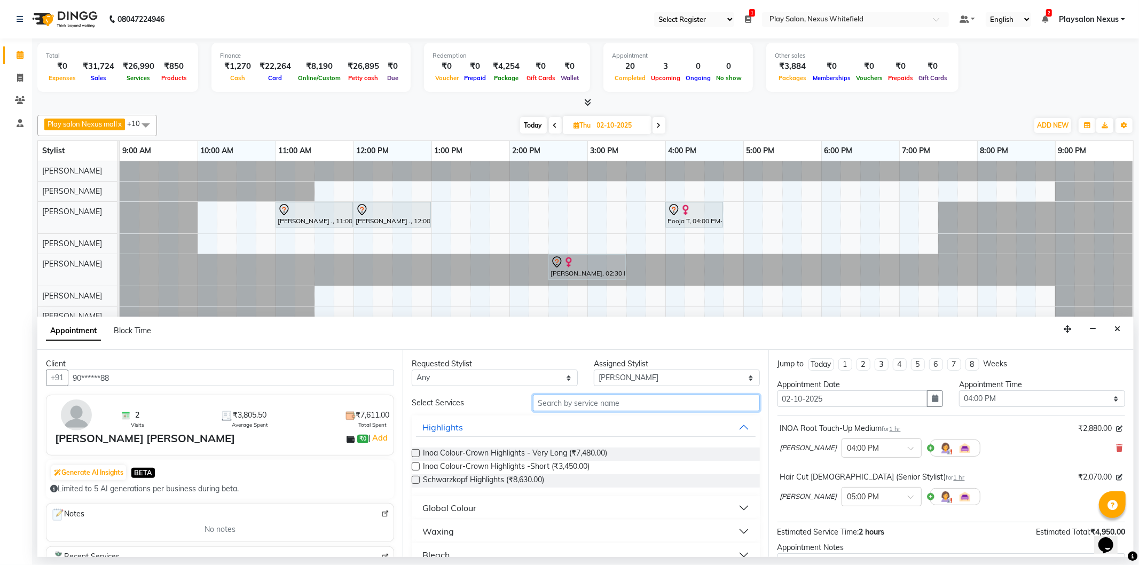
click at [608, 403] on input "text" at bounding box center [646, 403] width 226 height 17
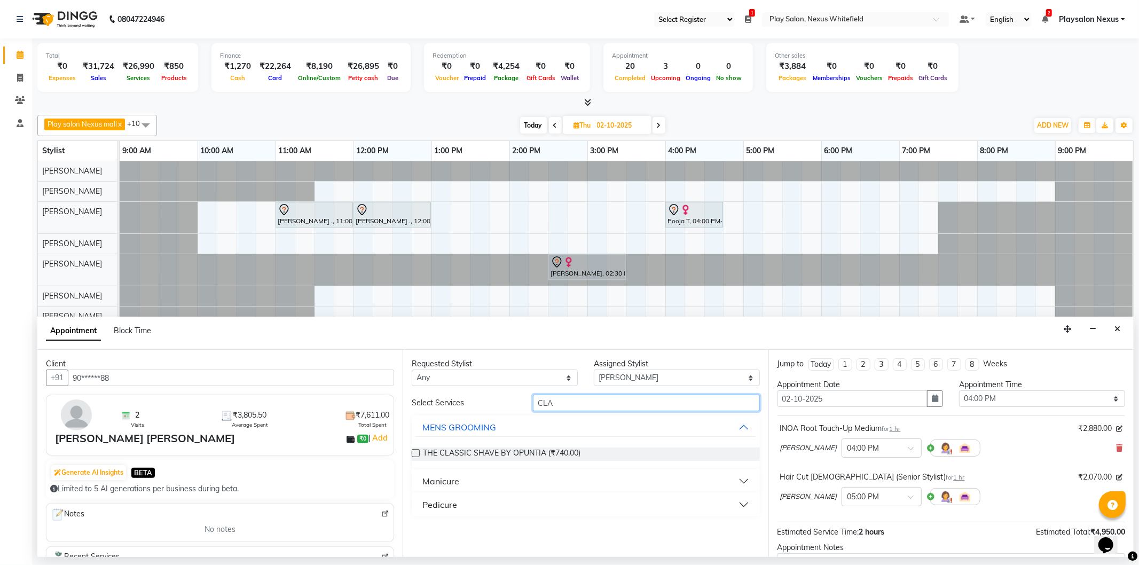
type input "CLA"
click at [443, 501] on div "Pedicure" at bounding box center [440, 504] width 35 height 13
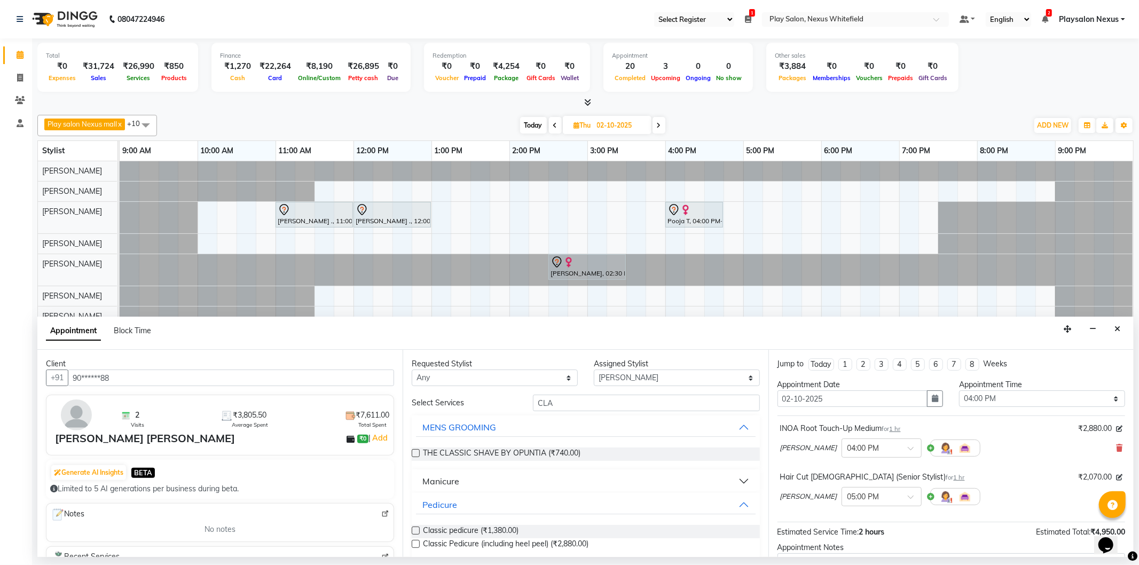
click at [418, 530] on label at bounding box center [416, 531] width 8 height 8
click at [418, 530] on input "checkbox" at bounding box center [415, 531] width 7 height 7
checkbox input "false"
click at [596, 405] on input "CLA" at bounding box center [646, 403] width 226 height 17
click at [625, 380] on select "Select Abdulla Md Adil Ali Ambika Rai Asha Thapa Ashim Sapkota Dawa Tamang Mohd…" at bounding box center [677, 378] width 166 height 17
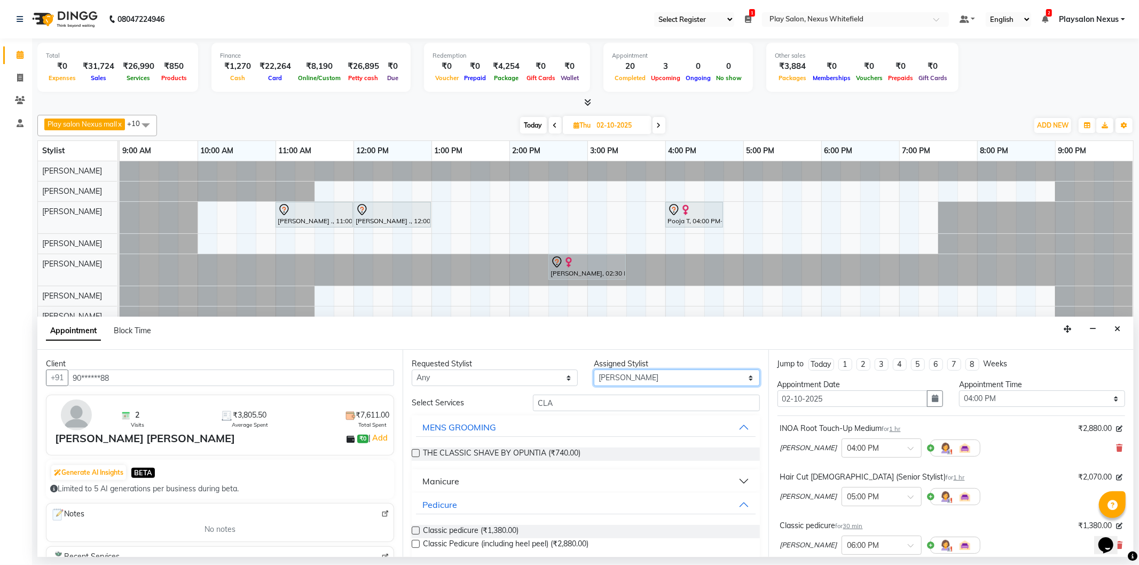
select select "81393"
click at [594, 370] on select "Select Abdulla Md Adil Ali Ambika Rai Asha Thapa Ashim Sapkota Dawa Tamang Mohd…" at bounding box center [677, 378] width 166 height 17
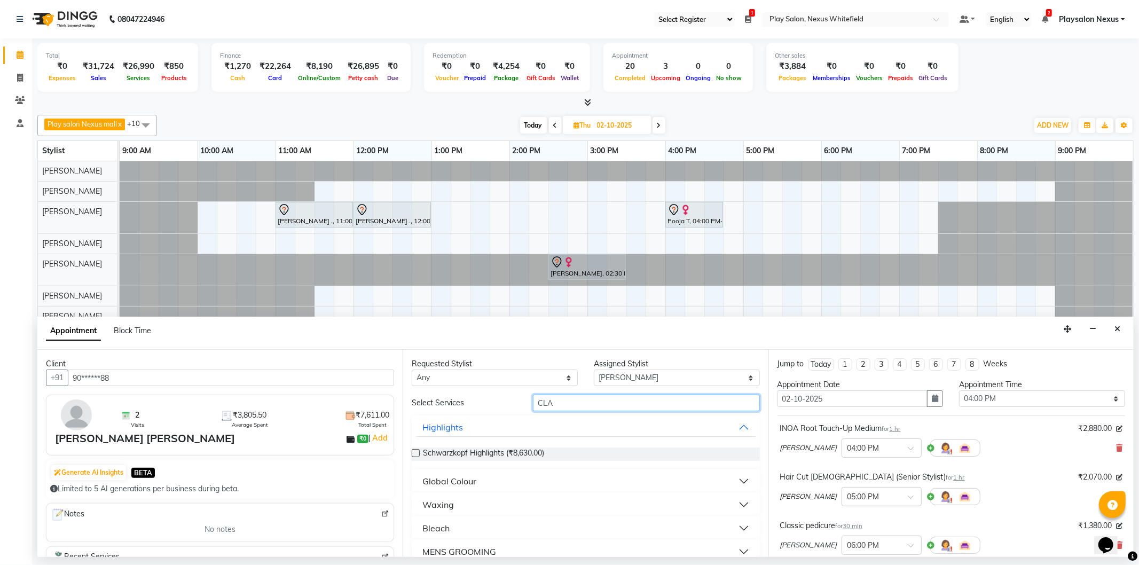
click at [602, 401] on input "CLA" at bounding box center [646, 403] width 226 height 17
type input "CLA"
click at [460, 501] on button "Pedicure" at bounding box center [585, 504] width 339 height 19
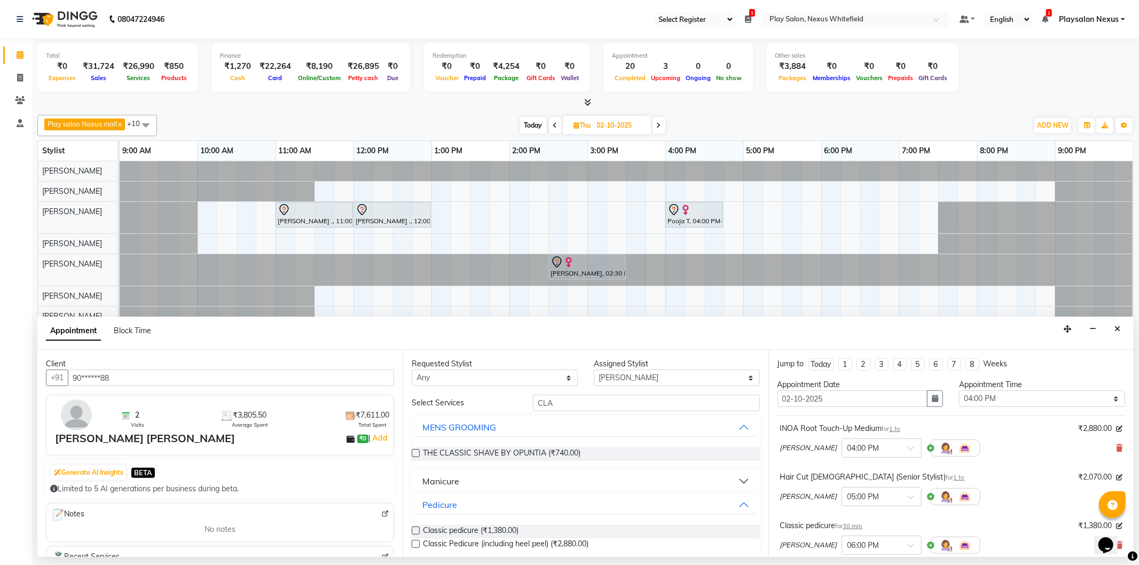
click at [415, 529] on label at bounding box center [416, 531] width 8 height 8
click at [415, 529] on input "checkbox" at bounding box center [415, 531] width 7 height 7
checkbox input "false"
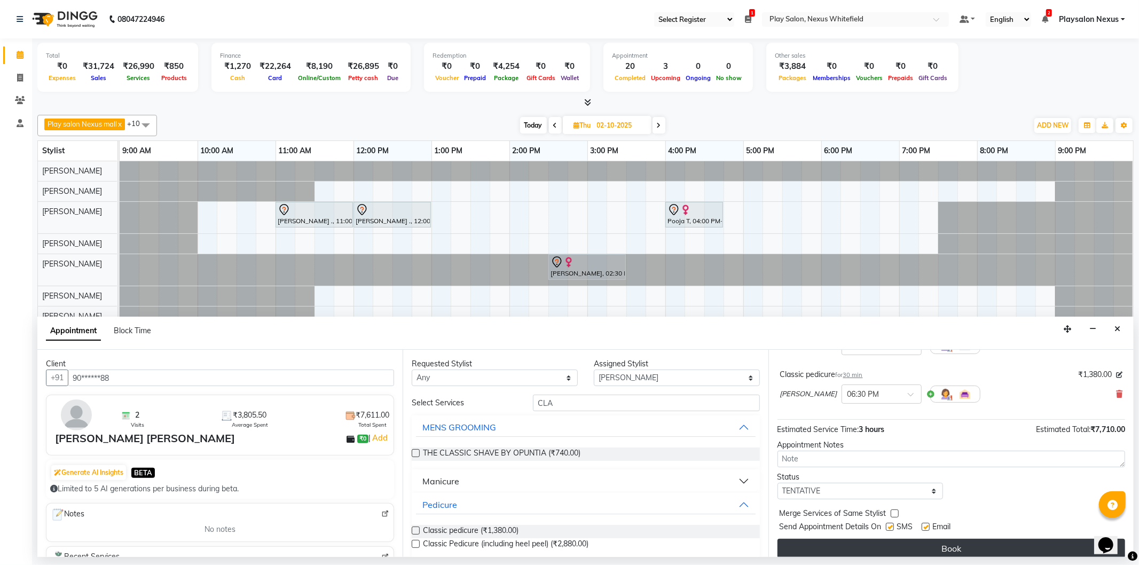
scroll to position [209, 0]
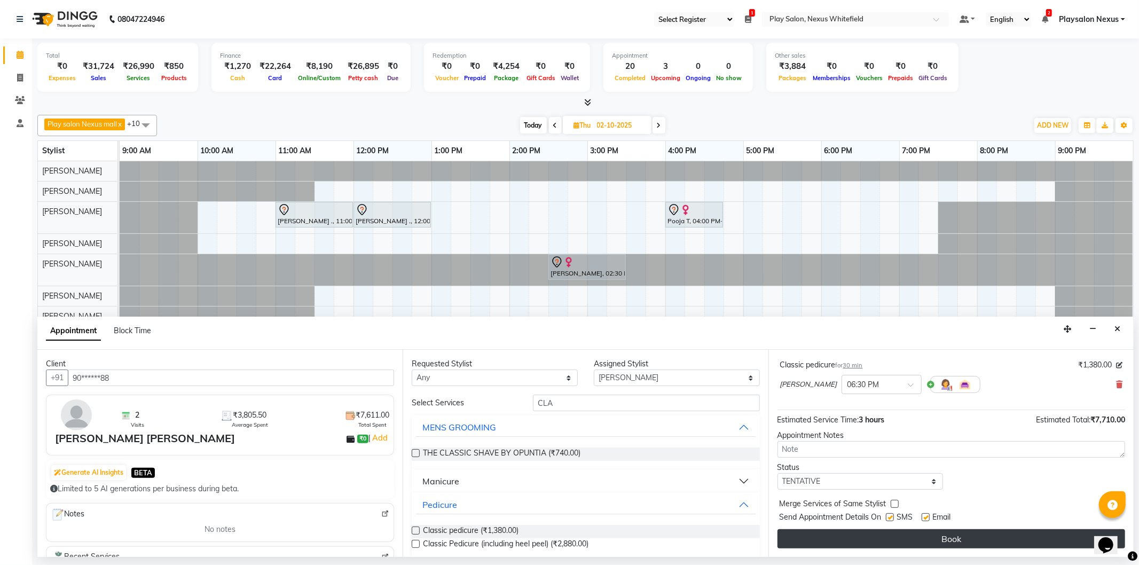
click at [941, 532] on button "Book" at bounding box center [952, 538] width 348 height 19
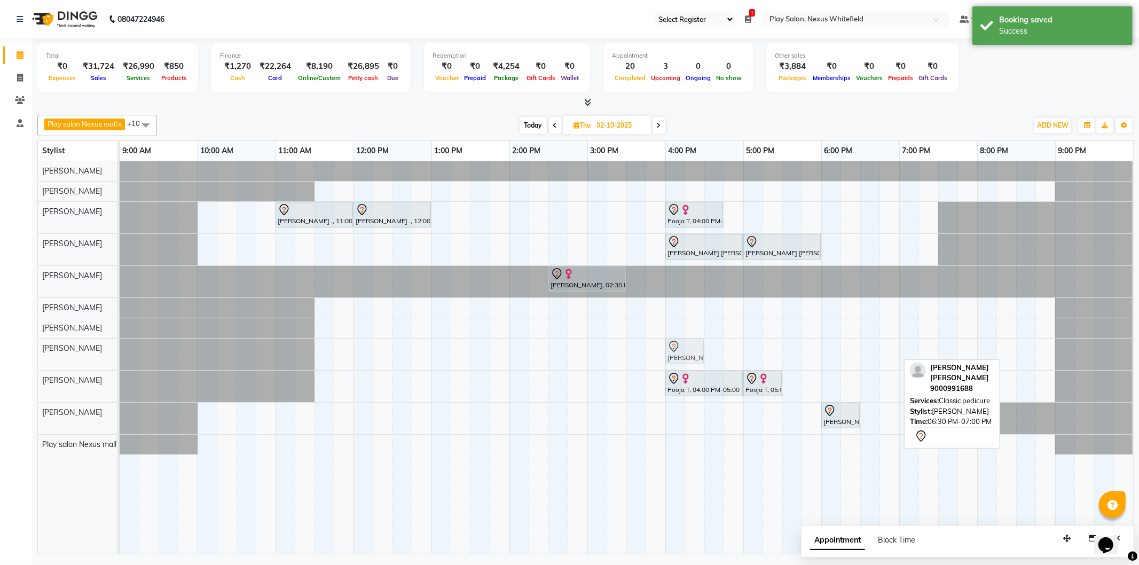
drag, startPoint x: 880, startPoint y: 350, endPoint x: 691, endPoint y: 351, distance: 189.1
click at [120, 351] on div "Dr.Megna Potluri, 06:30 PM-07:00 PM, Classic pedicure Dr.Megna Potluri, 06:30 P…" at bounding box center [120, 355] width 0 height 32
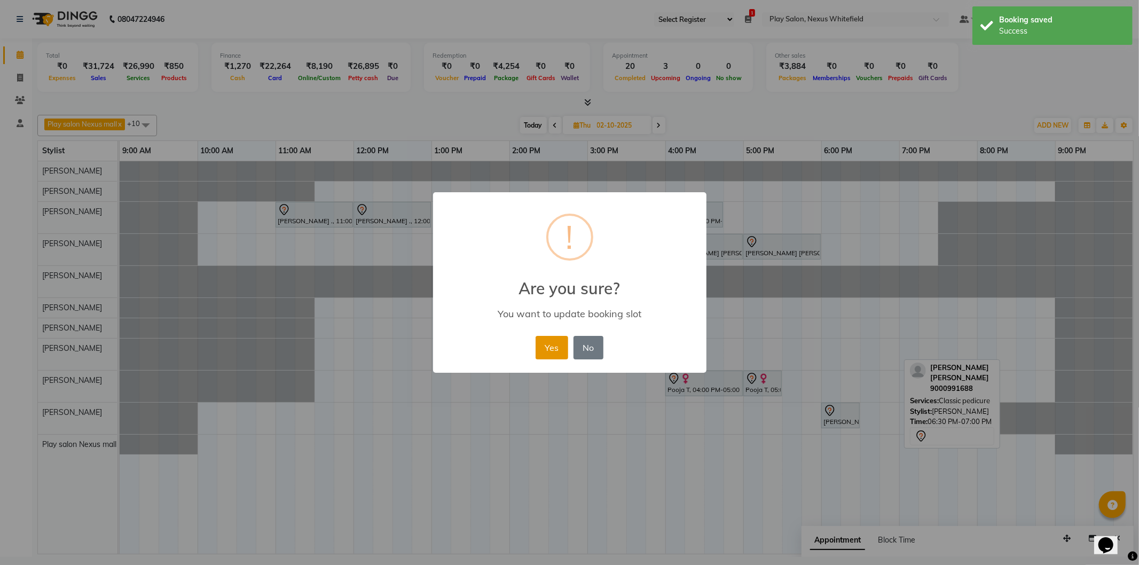
click at [546, 345] on button "Yes" at bounding box center [552, 348] width 33 height 24
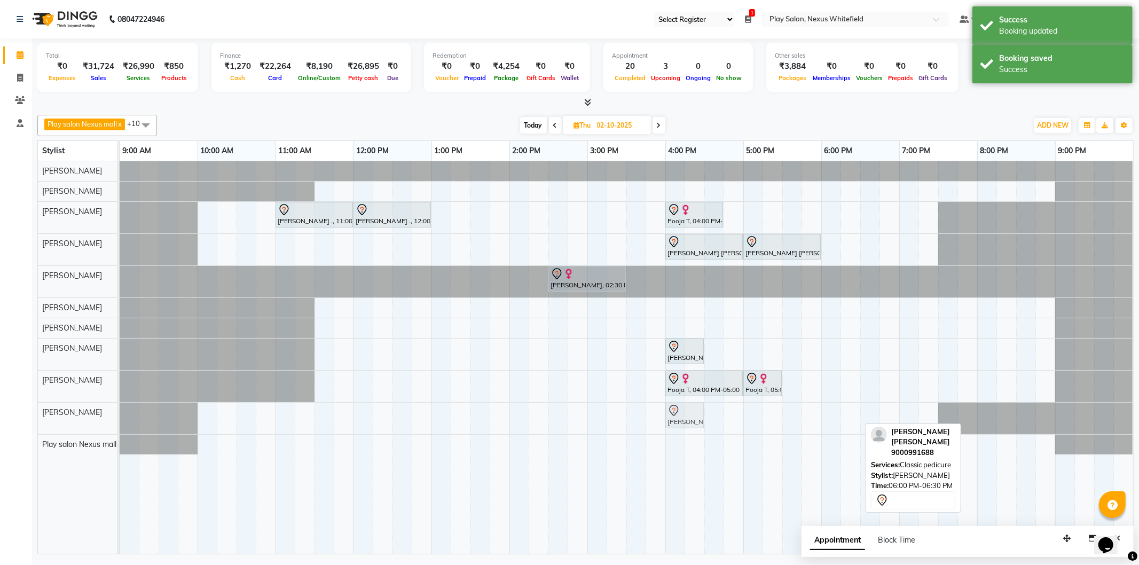
drag, startPoint x: 840, startPoint y: 413, endPoint x: 691, endPoint y: 416, distance: 149.1
click at [120, 416] on div "Dr.Megna Potluri, 06:00 PM-06:30 PM, Classic pedicure Dr.Megna Potluri, 06:00 P…" at bounding box center [120, 419] width 0 height 32
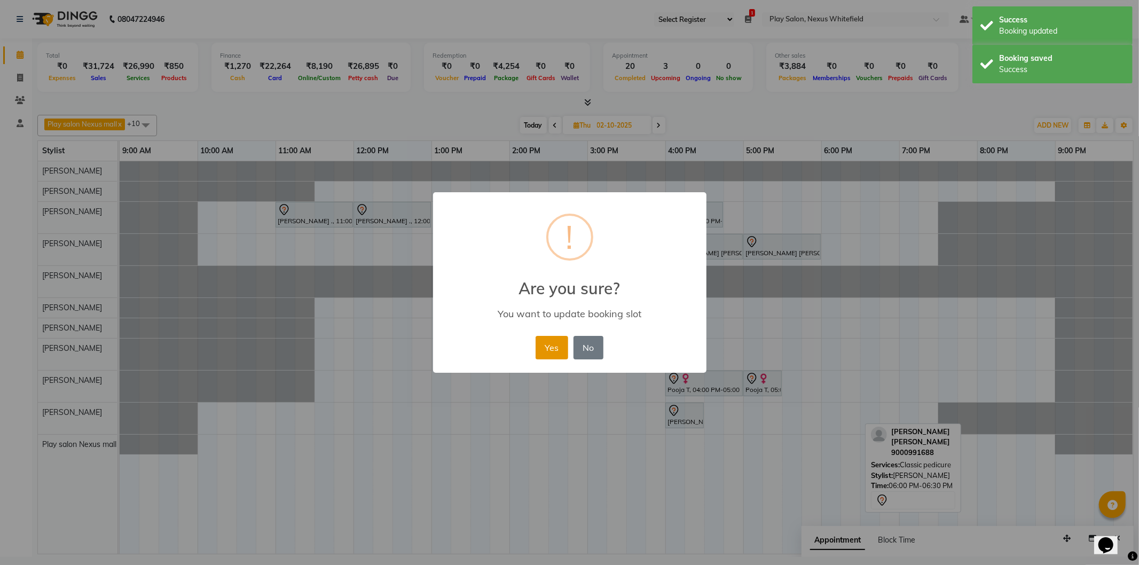
click at [556, 351] on button "Yes" at bounding box center [552, 348] width 33 height 24
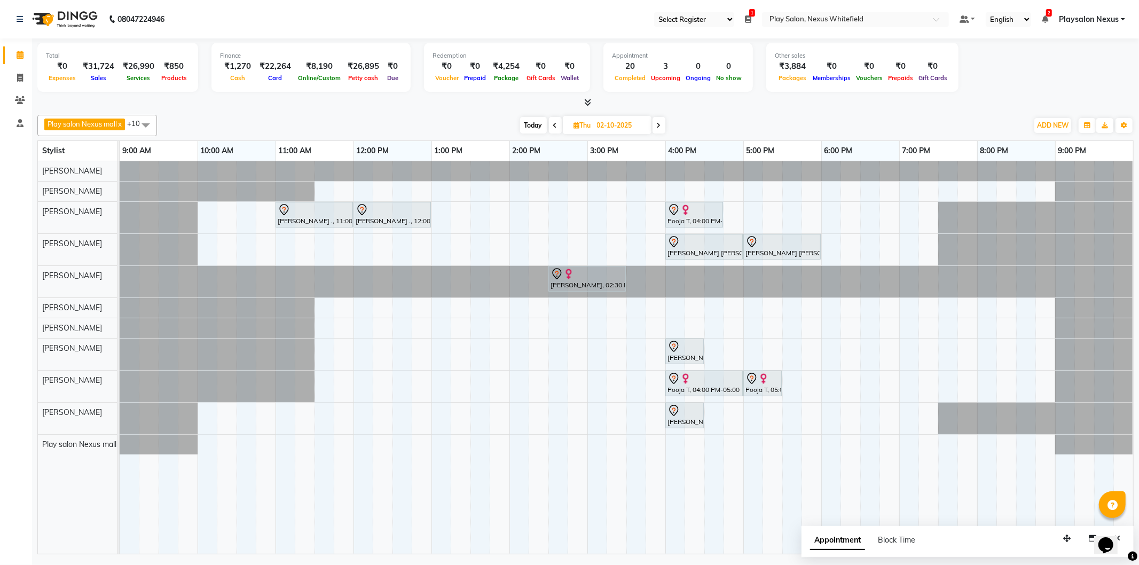
click at [533, 127] on span "Today" at bounding box center [533, 125] width 27 height 17
type input "01-10-2025"
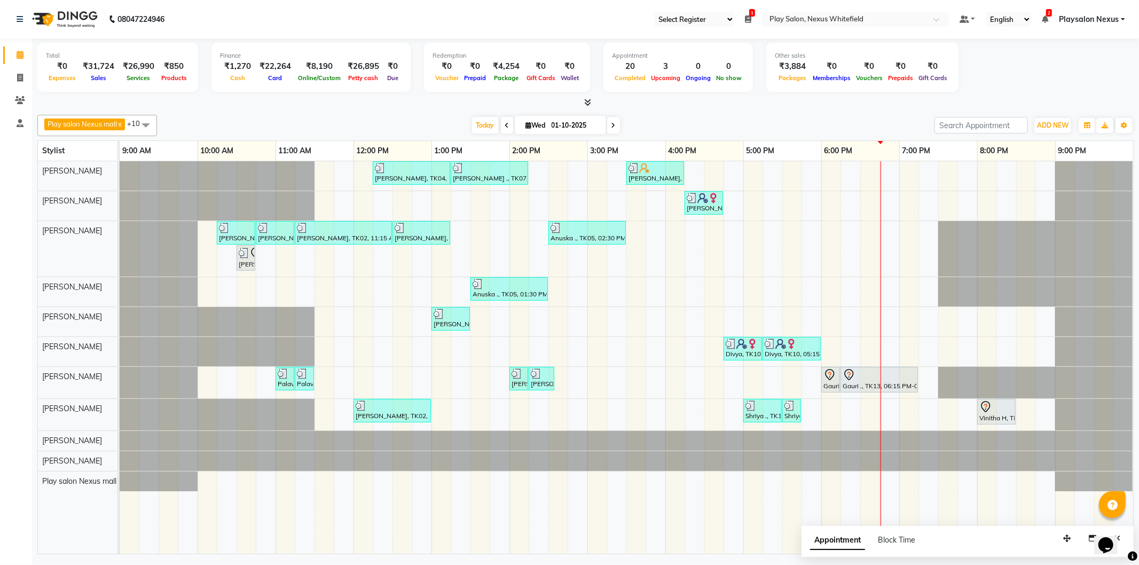
click at [717, 172] on div "Simran Kiran, TK04, 12:15 PM-01:15 PM, Hair Cut Lady (Head Stylist) Vivian ., T…" at bounding box center [627, 357] width 1014 height 393
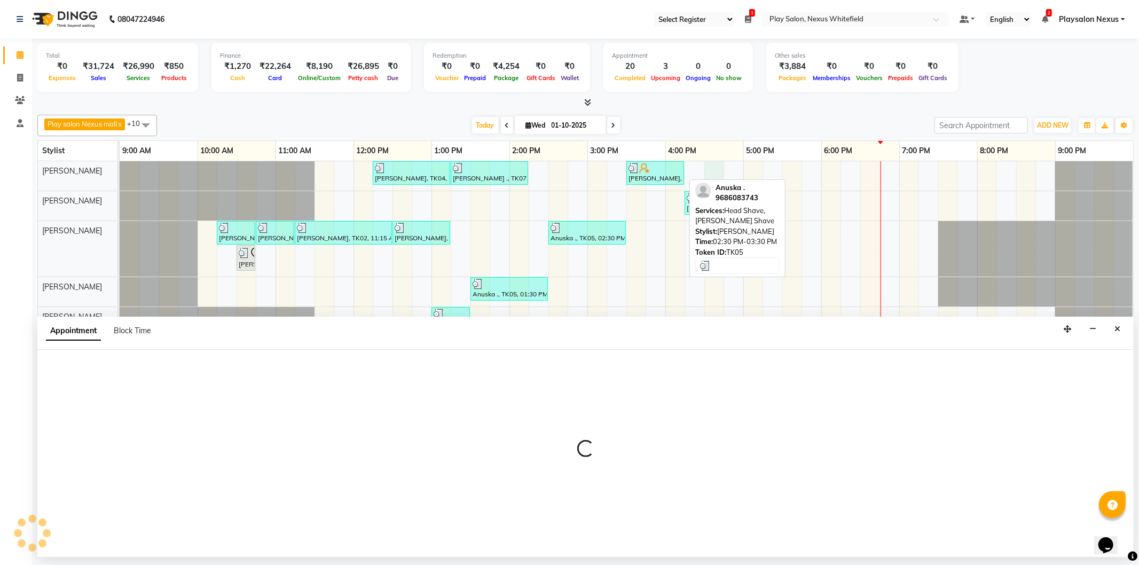
select select "81395"
select select "990"
select select "tentative"
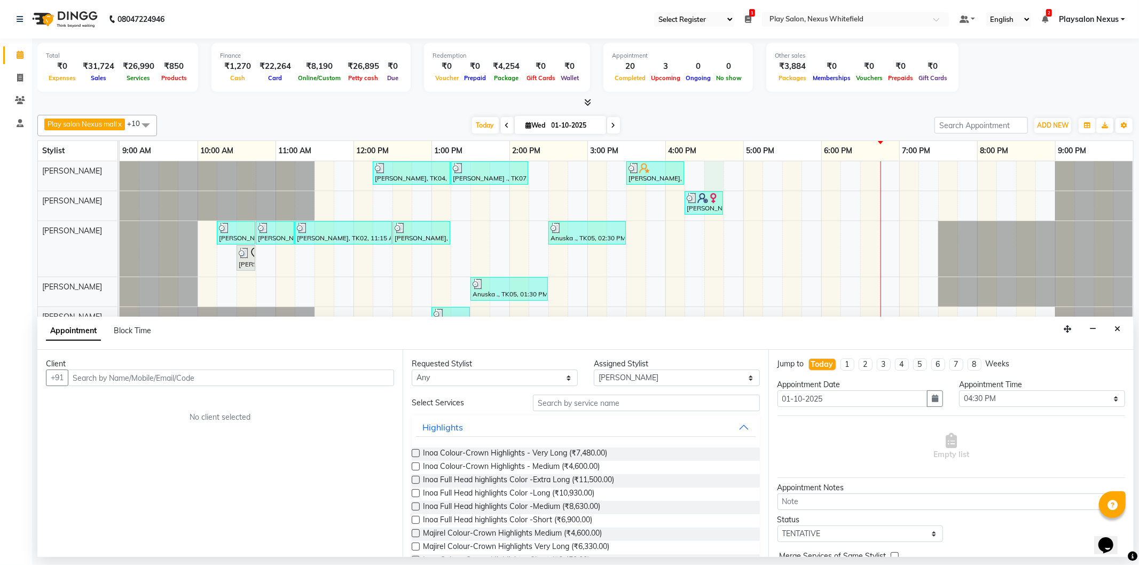
click at [94, 380] on input "text" at bounding box center [231, 378] width 326 height 17
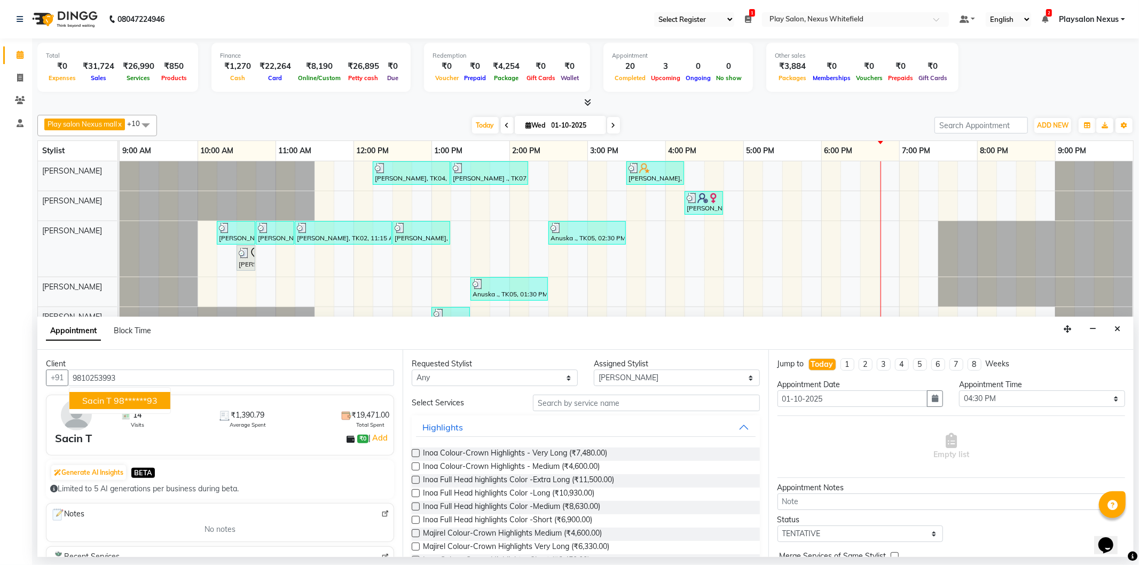
click at [113, 401] on button "Sacin T 98******93" at bounding box center [119, 400] width 101 height 17
type input "98******93"
click at [551, 376] on select "Any Abdulla Md Adil Ali Ambika Rai Asha Thapa Ashim Sapkota Dawa Tamang Mohd Aa…" at bounding box center [495, 378] width 166 height 17
select select "81395"
click at [412, 370] on select "Any Abdulla Md Adil Ali Ambika Rai Asha Thapa Ashim Sapkota Dawa Tamang Mohd Aa…" at bounding box center [495, 378] width 166 height 17
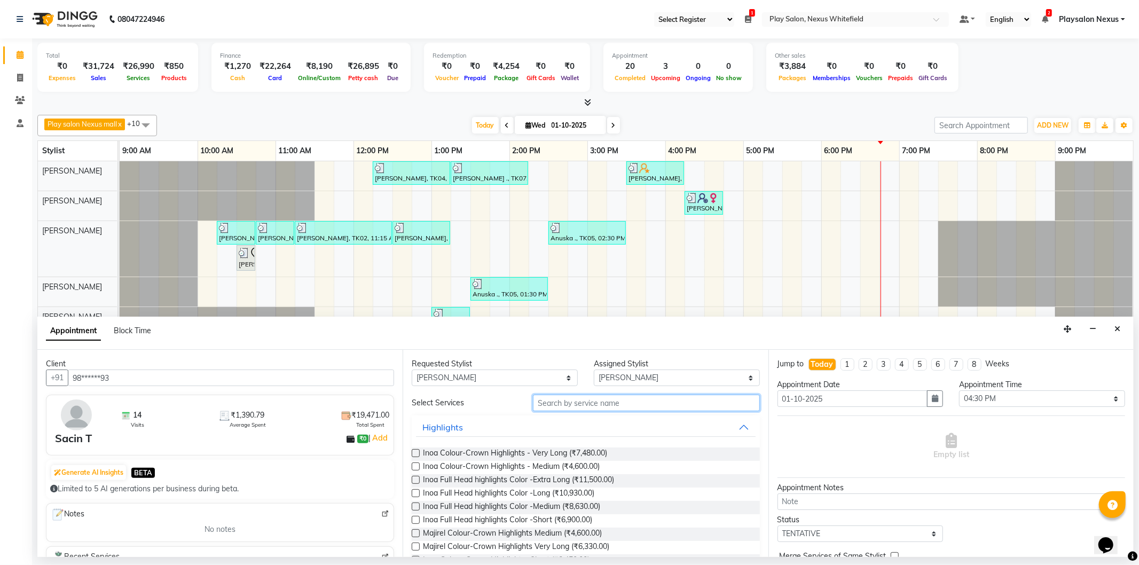
click at [588, 406] on input "text" at bounding box center [646, 403] width 226 height 17
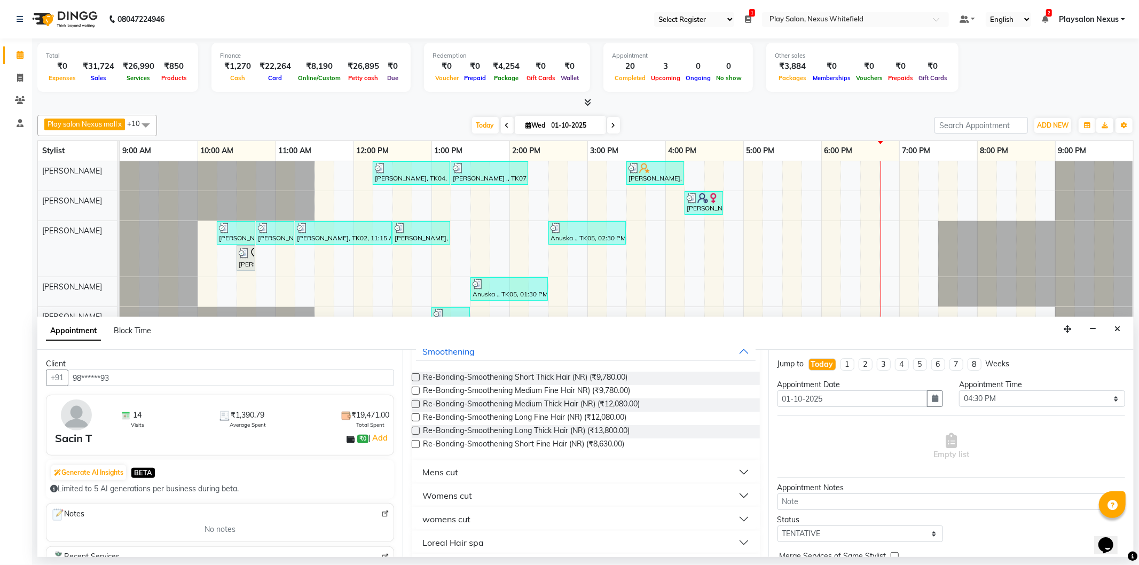
scroll to position [178, 0]
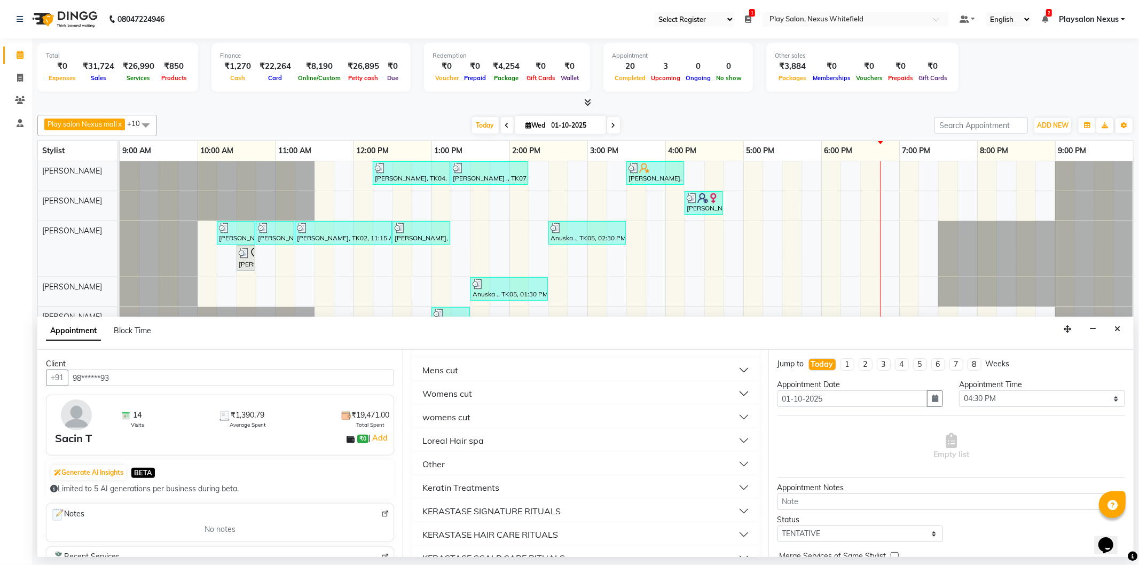
type input "HAIR"
click at [474, 371] on button "Mens cut" at bounding box center [585, 370] width 339 height 19
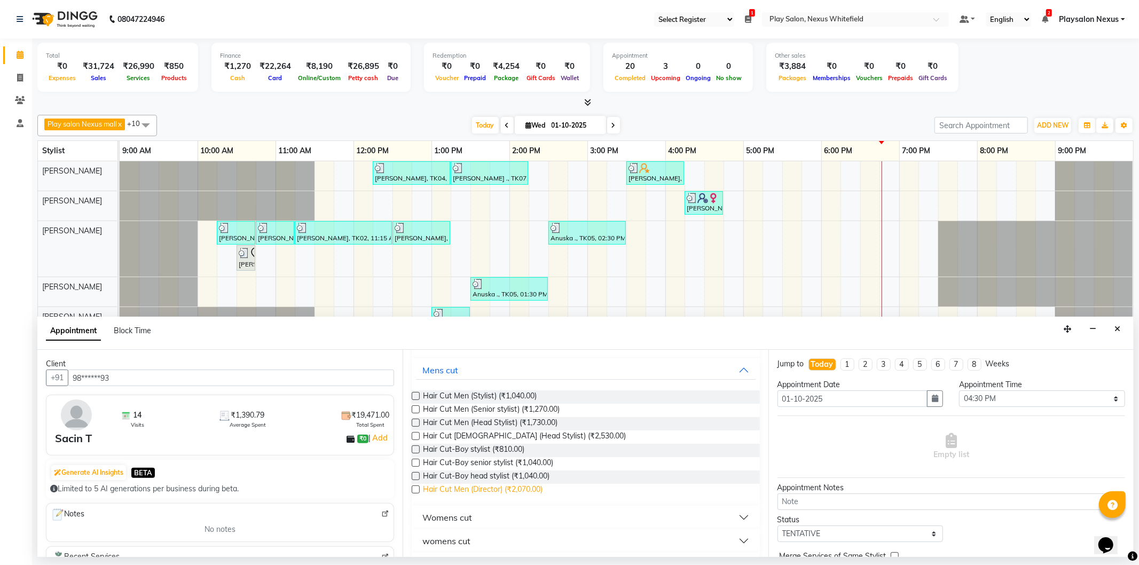
click at [474, 490] on span "Hair Cut Men (Director) (₹2,070.00)" at bounding box center [483, 490] width 120 height 13
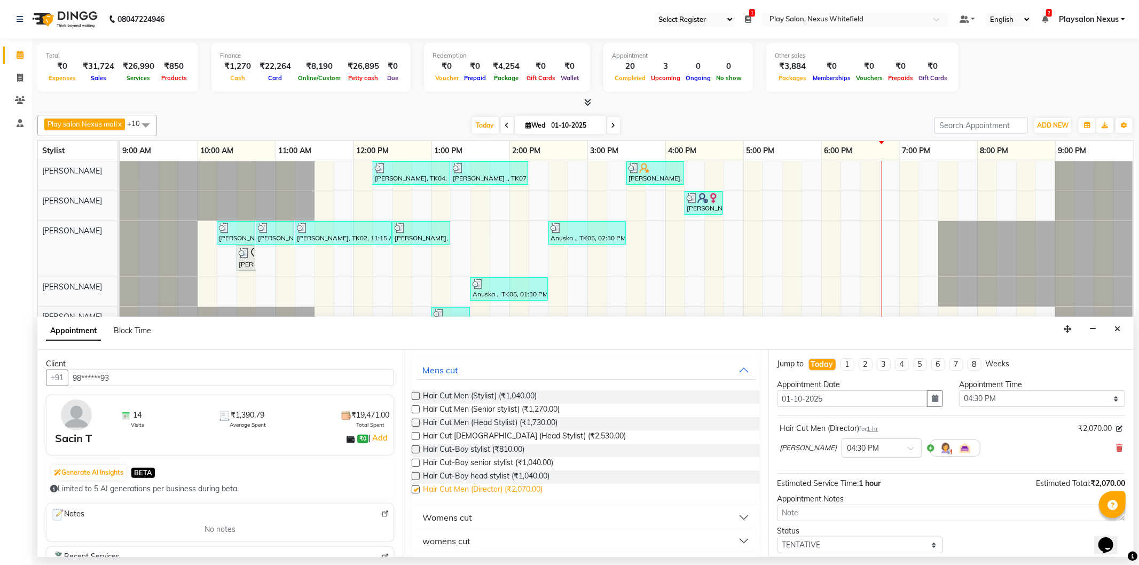
checkbox input "false"
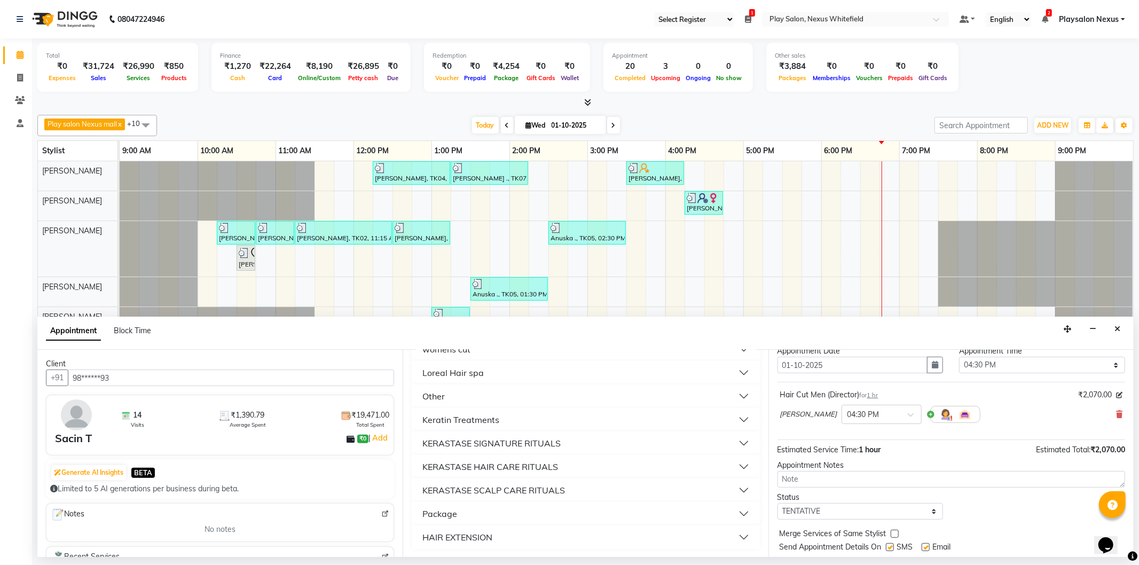
scroll to position [63, 0]
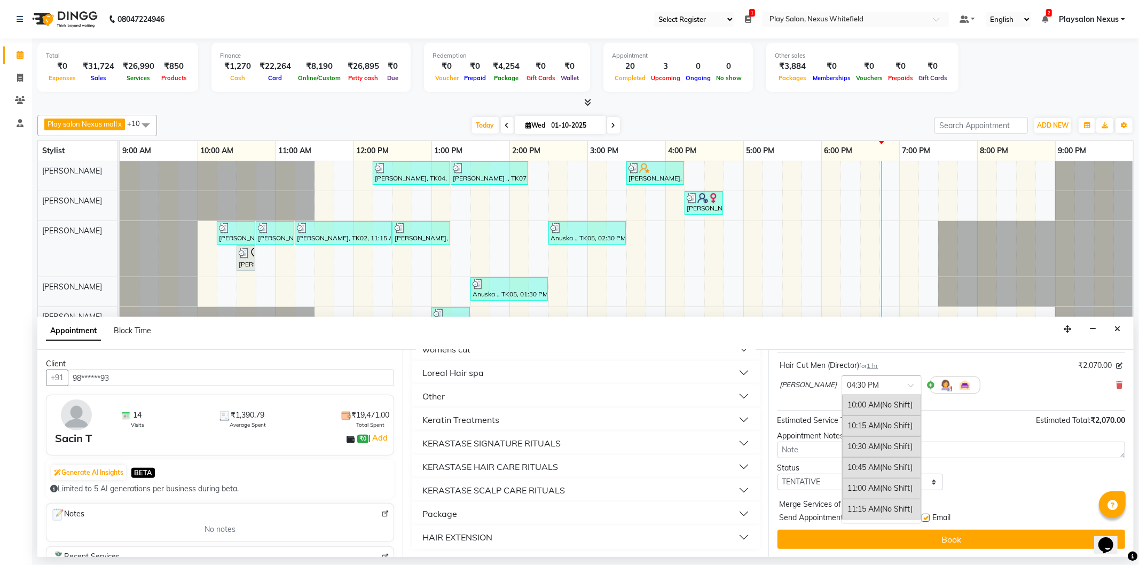
click at [908, 385] on span at bounding box center [914, 388] width 13 height 11
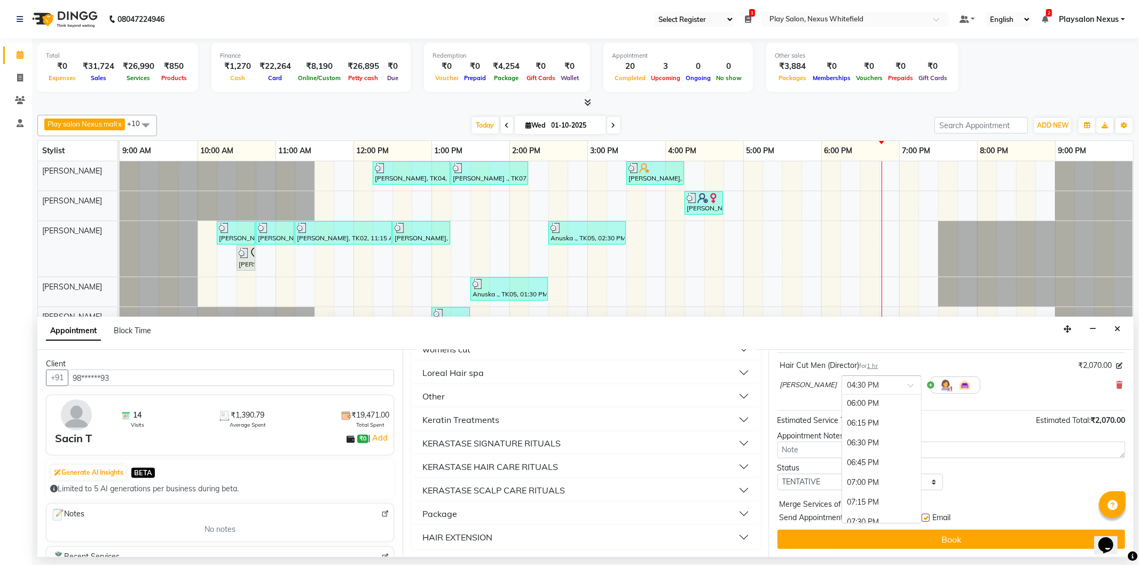
scroll to position [652, 0]
click at [863, 463] on div "06:45 PM" at bounding box center [881, 462] width 79 height 20
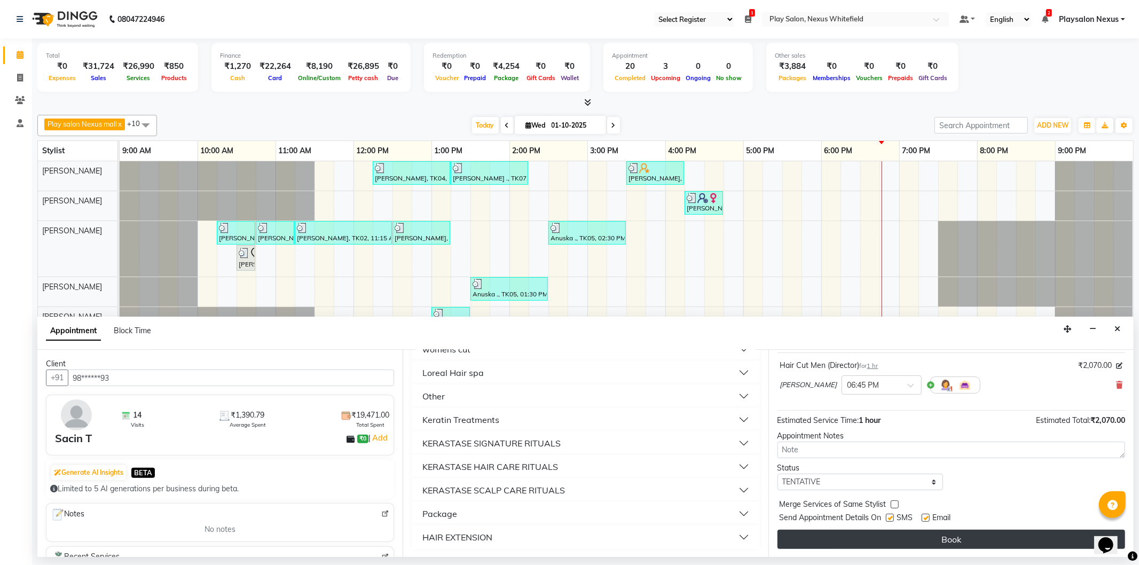
click at [957, 538] on button "Book" at bounding box center [952, 539] width 348 height 19
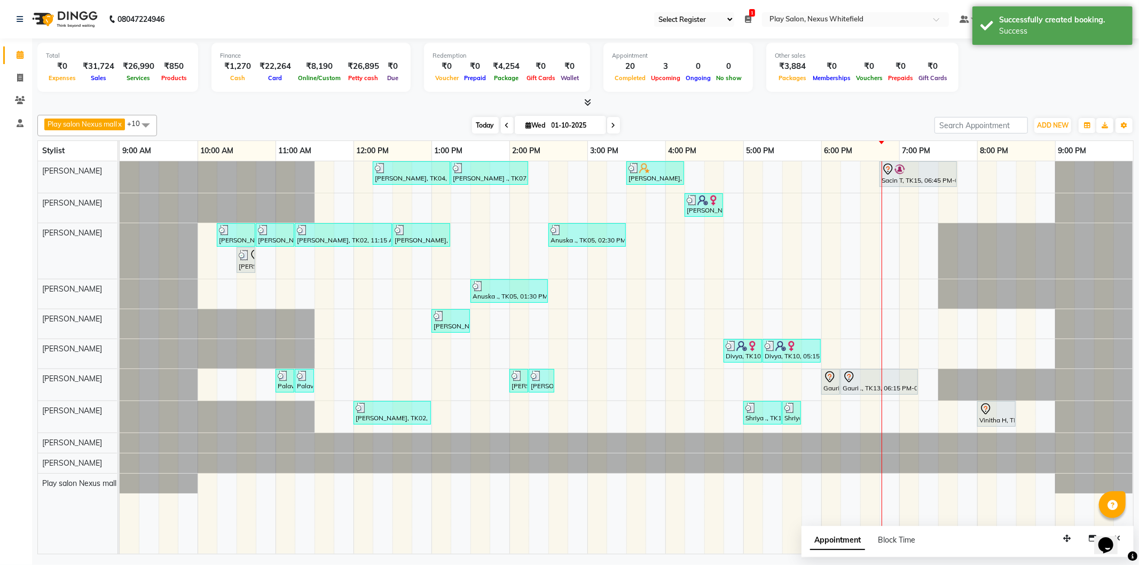
click at [476, 121] on span "Today" at bounding box center [485, 125] width 27 height 17
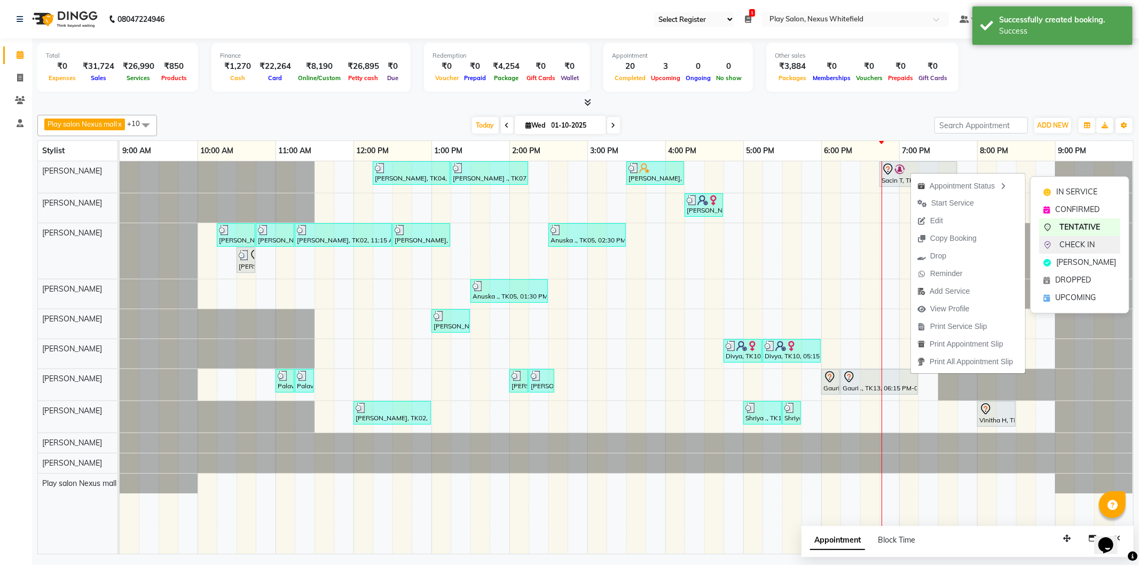
click at [1067, 244] on span "CHECK IN" at bounding box center [1077, 244] width 35 height 11
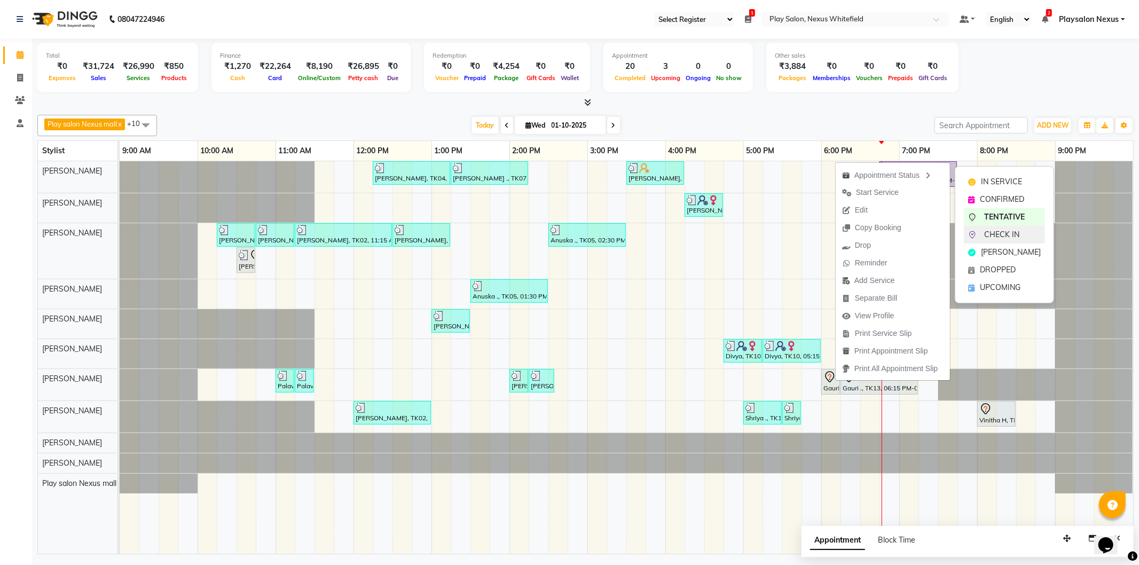
click at [1005, 235] on span "CHECK IN" at bounding box center [1001, 234] width 35 height 11
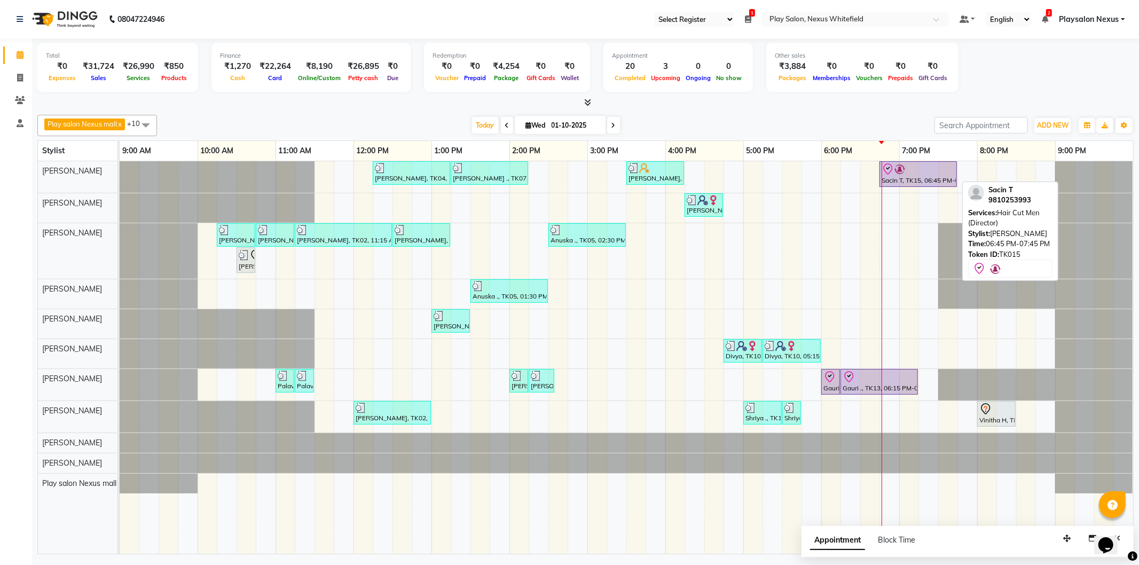
click at [933, 177] on div "Sacin T, TK15, 06:45 PM-07:45 PM, Hair Cut Men (Director)" at bounding box center [918, 174] width 75 height 22
click at [919, 175] on div at bounding box center [918, 169] width 73 height 13
select select "8"
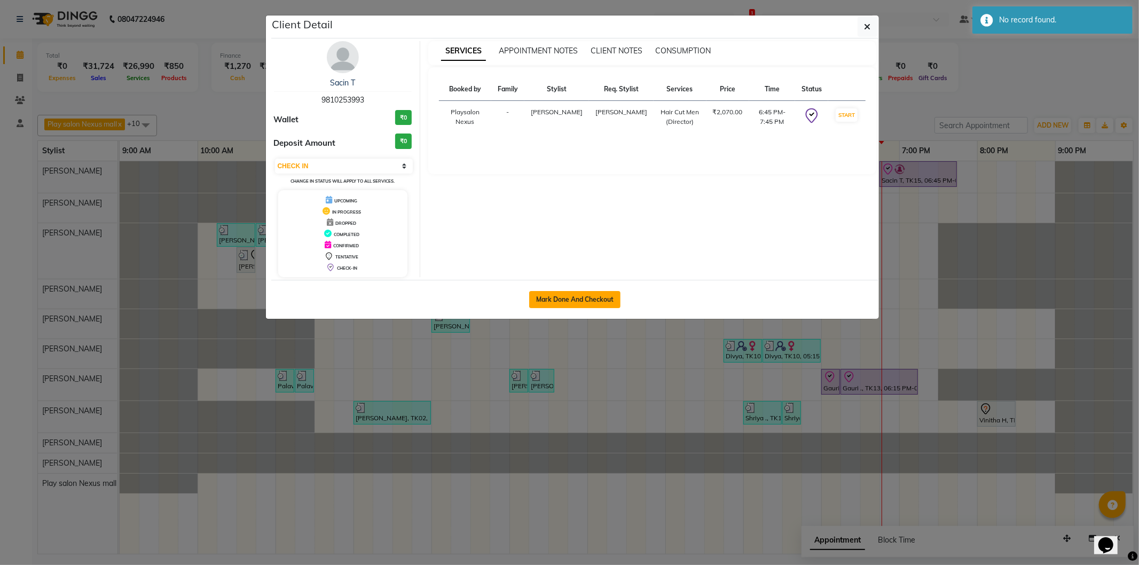
click at [567, 298] on button "Mark Done And Checkout" at bounding box center [574, 299] width 91 height 17
select select "service"
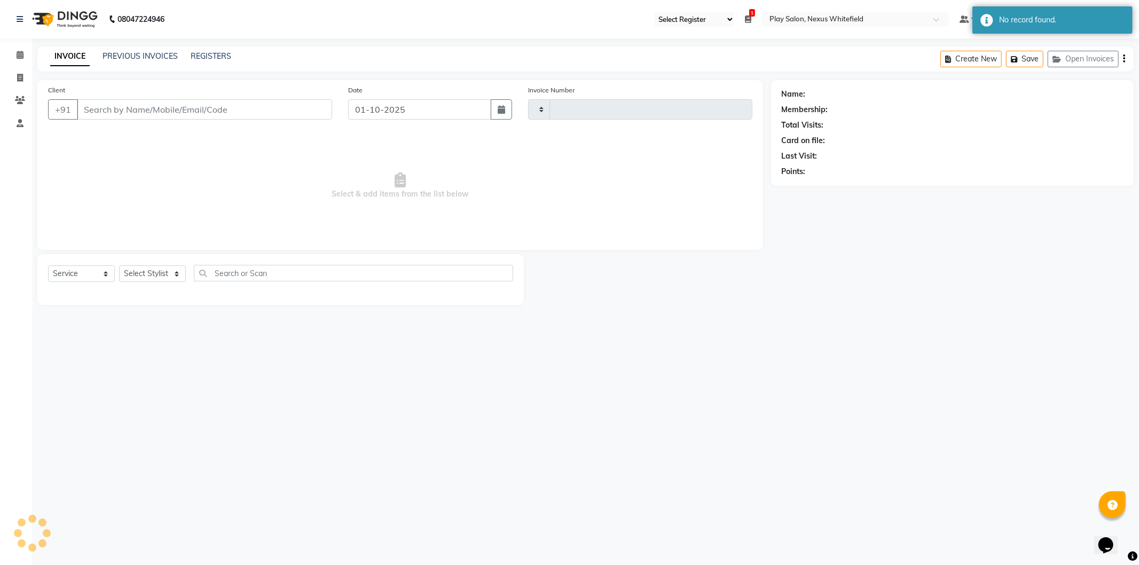
type input "3854"
select select "8356"
type input "98******93"
select select "81395"
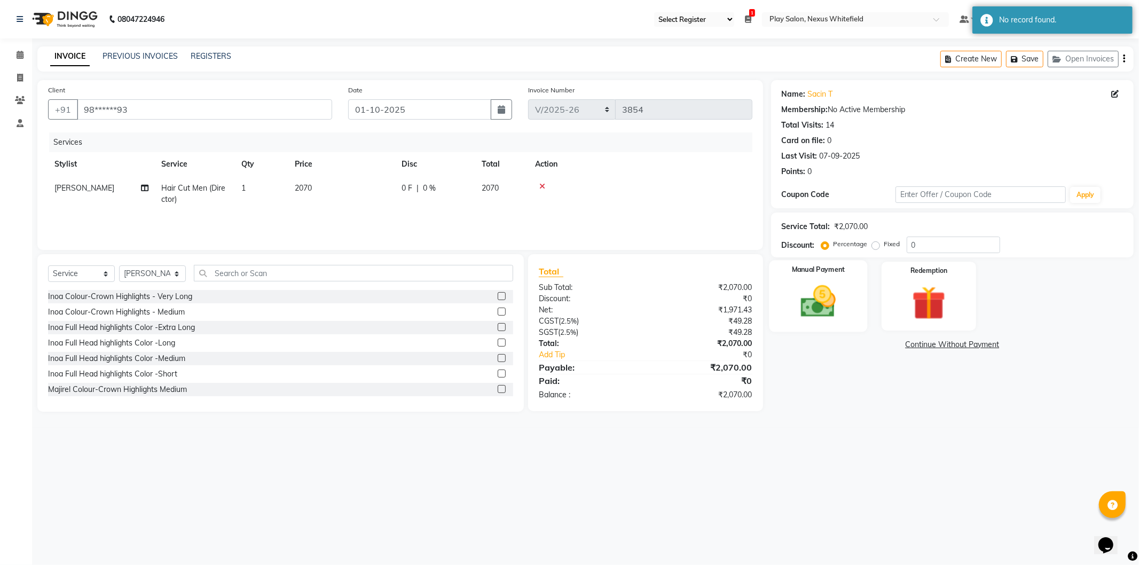
click at [837, 305] on img at bounding box center [818, 302] width 57 height 41
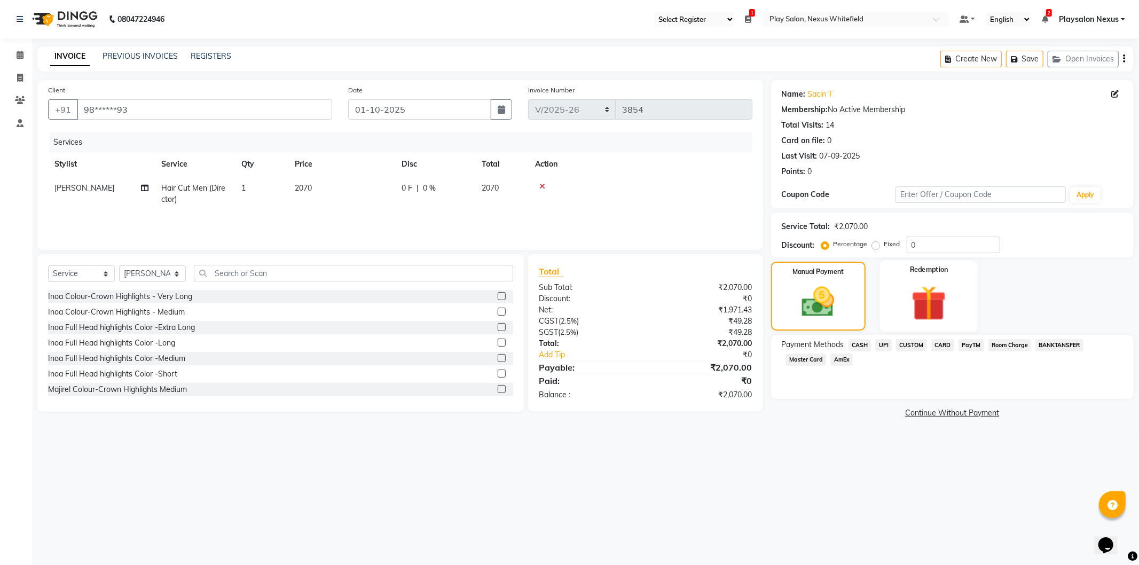
click at [926, 301] on img at bounding box center [929, 304] width 57 height 44
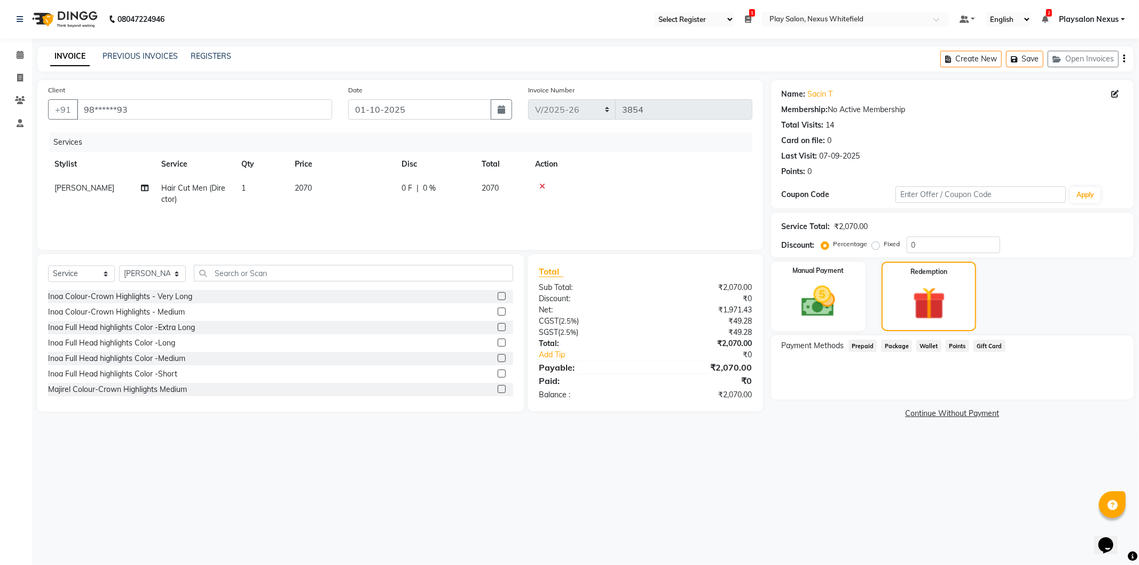
click at [865, 345] on span "Prepaid" at bounding box center [863, 346] width 29 height 12
click at [841, 312] on img at bounding box center [818, 302] width 57 height 41
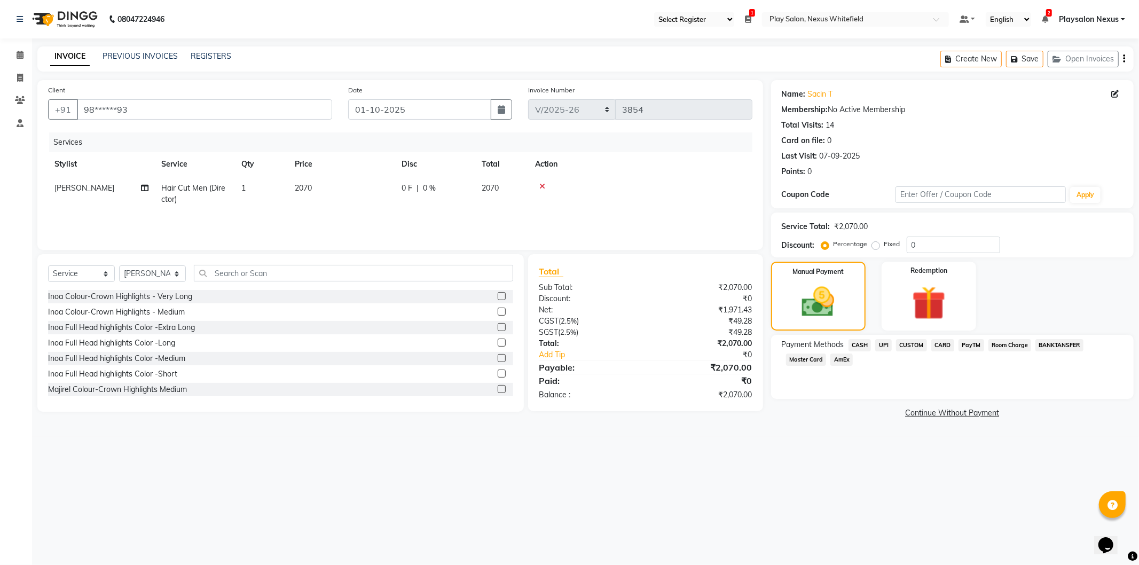
click at [906, 342] on span "CUSTOM" at bounding box center [911, 345] width 31 height 12
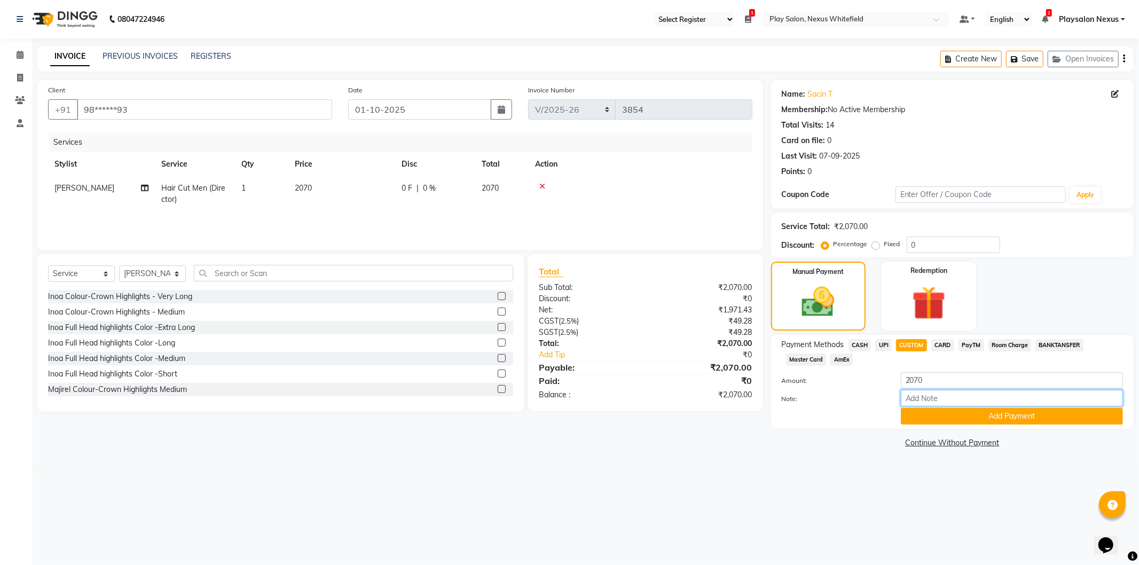
click at [917, 401] on input "Note:" at bounding box center [1012, 398] width 222 height 17
type input "UPI PAYMENT"
click at [994, 416] on button "Add Payment" at bounding box center [1012, 416] width 222 height 17
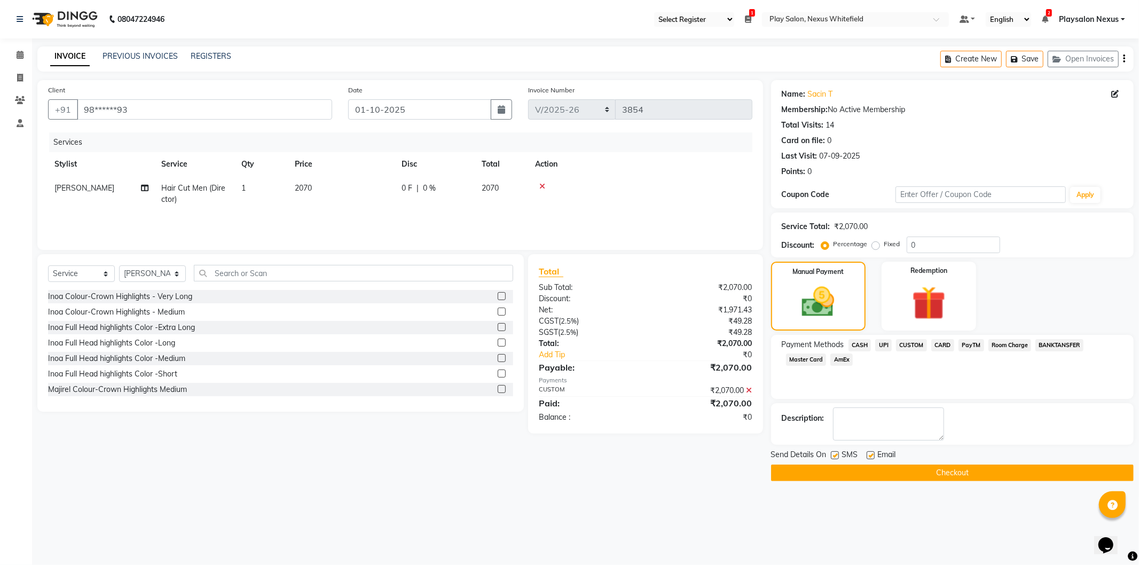
click at [925, 472] on button "Checkout" at bounding box center [952, 473] width 363 height 17
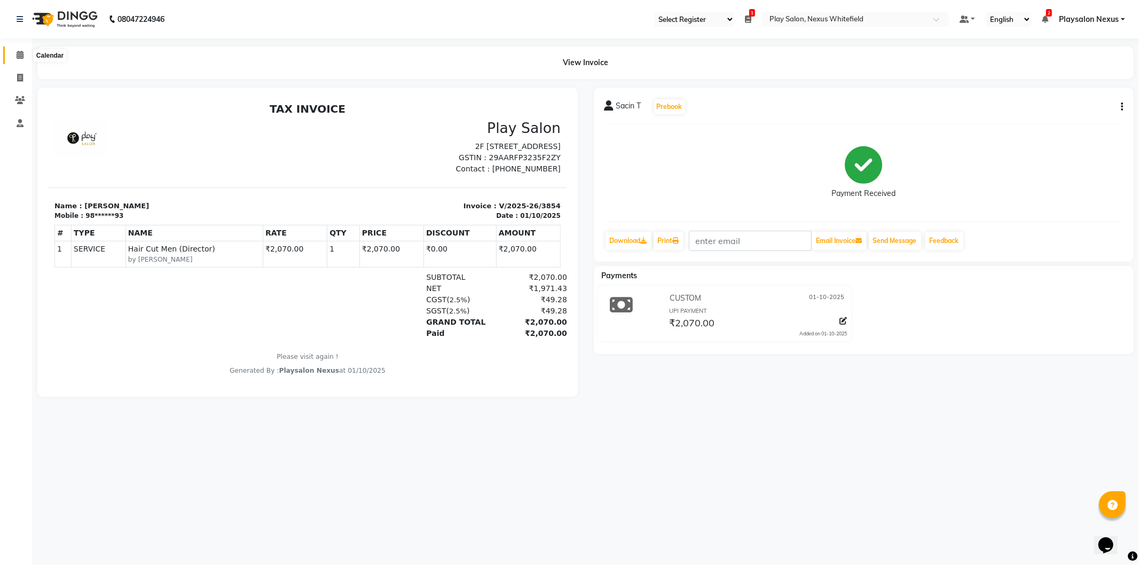
click at [19, 54] on icon at bounding box center [20, 55] width 7 height 8
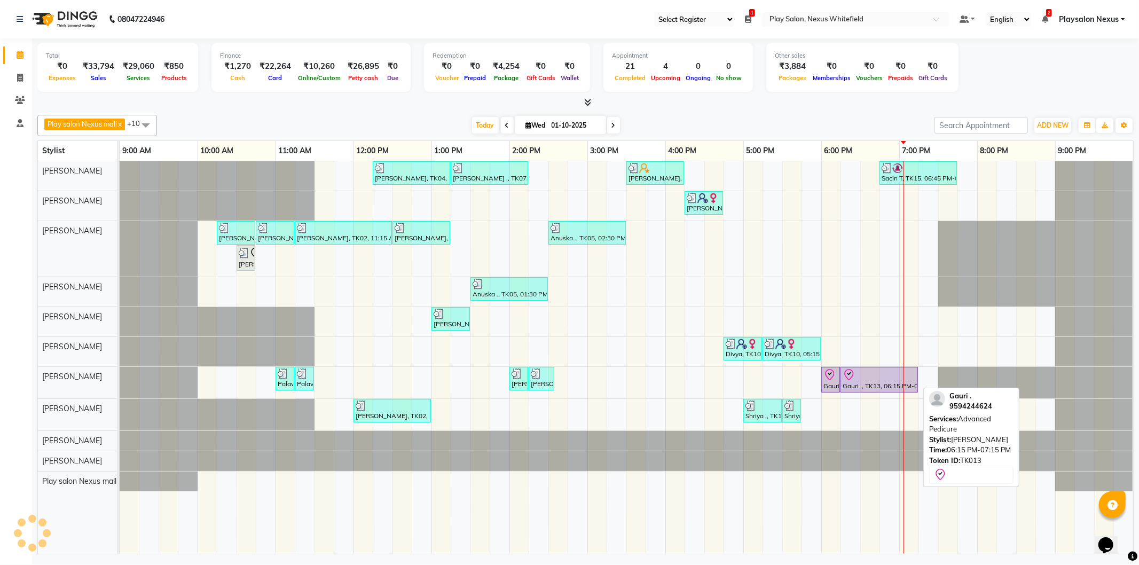
click at [867, 374] on div at bounding box center [879, 375] width 73 height 13
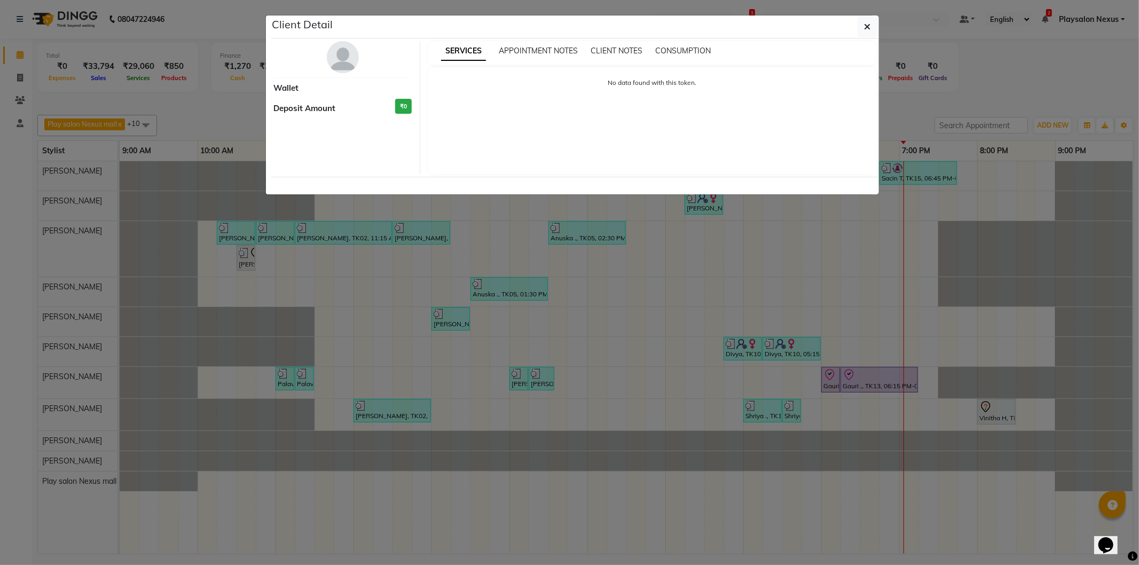
select select "8"
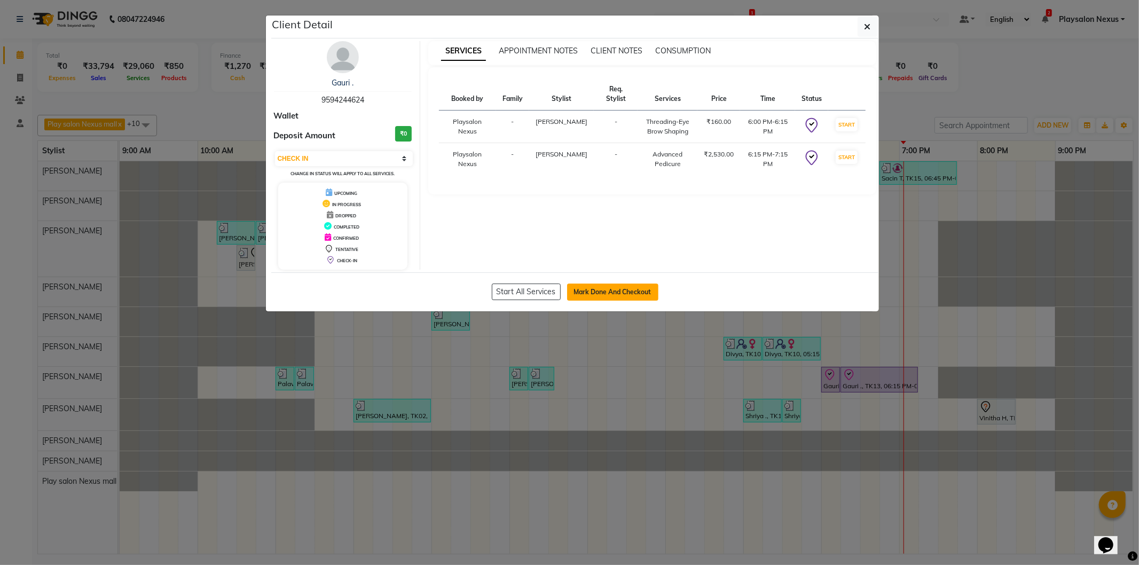
click at [621, 284] on button "Mark Done And Checkout" at bounding box center [612, 292] width 91 height 17
select select "service"
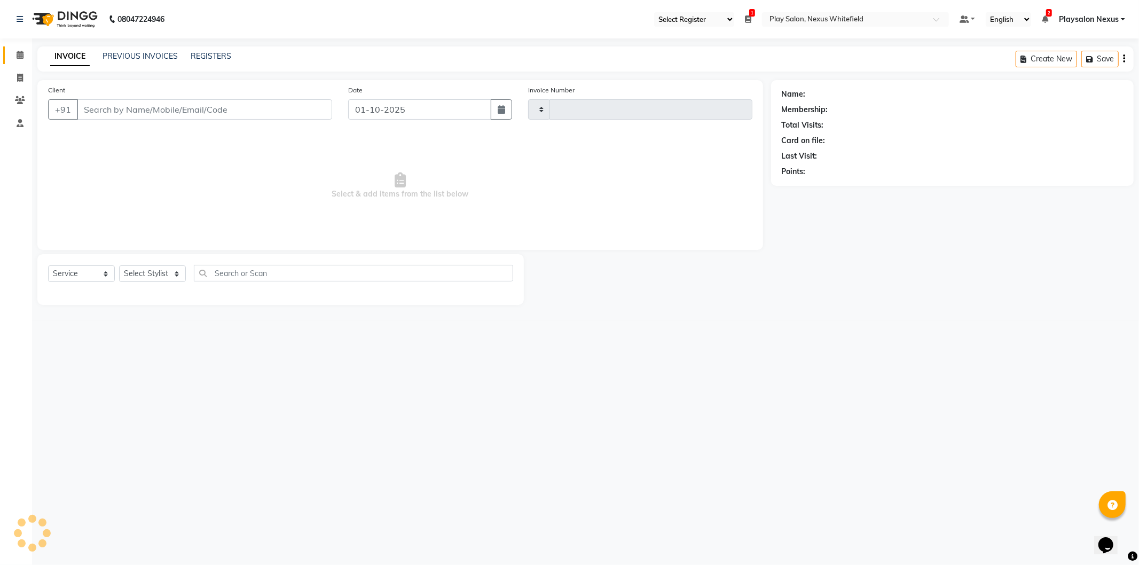
type input "3855"
select select "8356"
type input "95******24"
select select "81398"
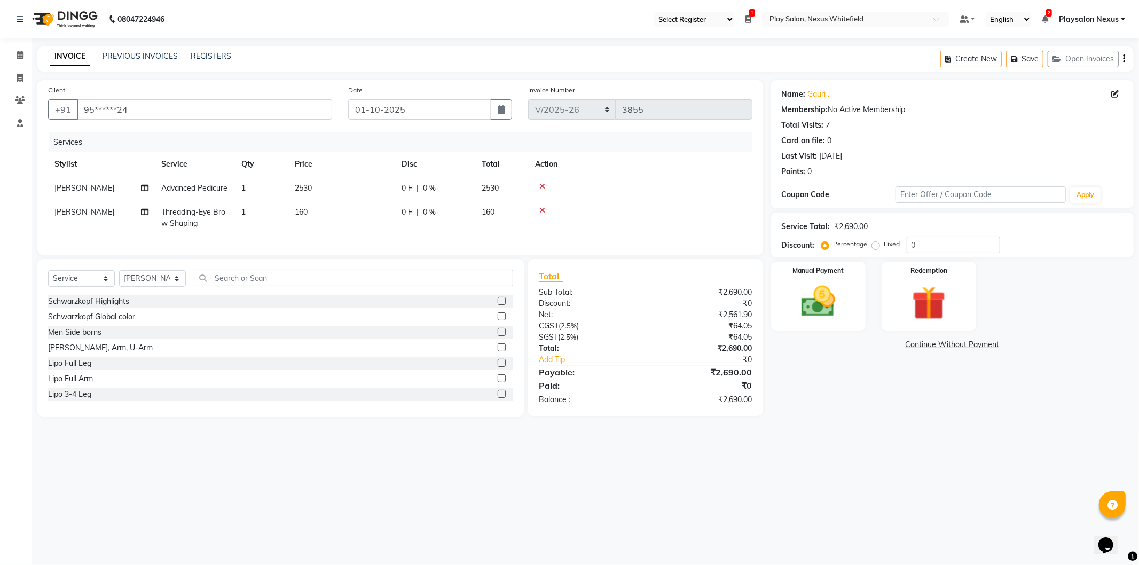
click at [196, 185] on span "Advanced Pedicure" at bounding box center [194, 188] width 66 height 10
select select "81398"
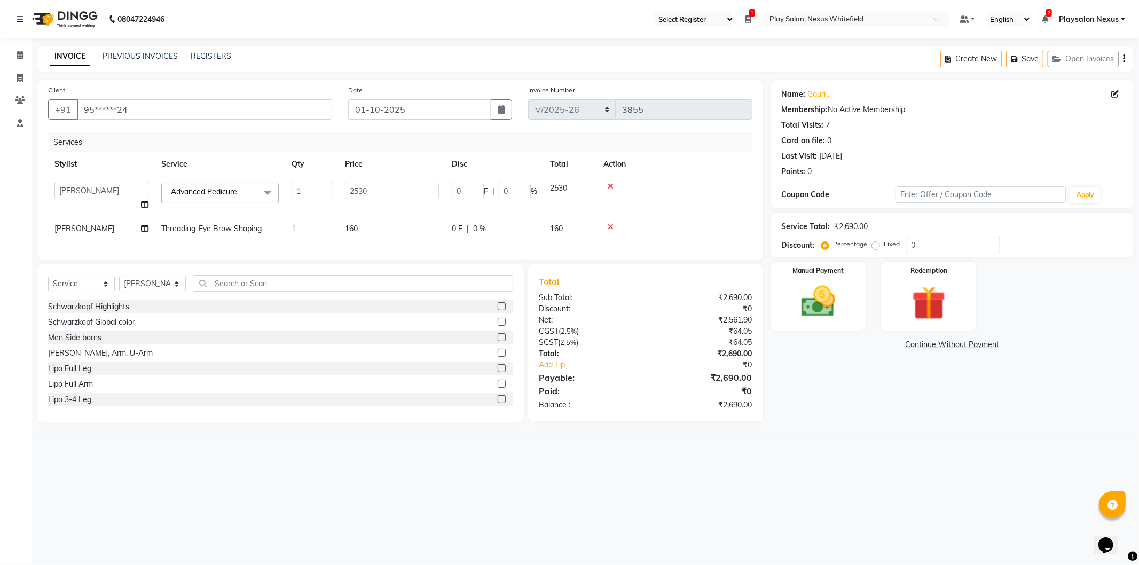
click at [257, 184] on span at bounding box center [267, 193] width 21 height 20
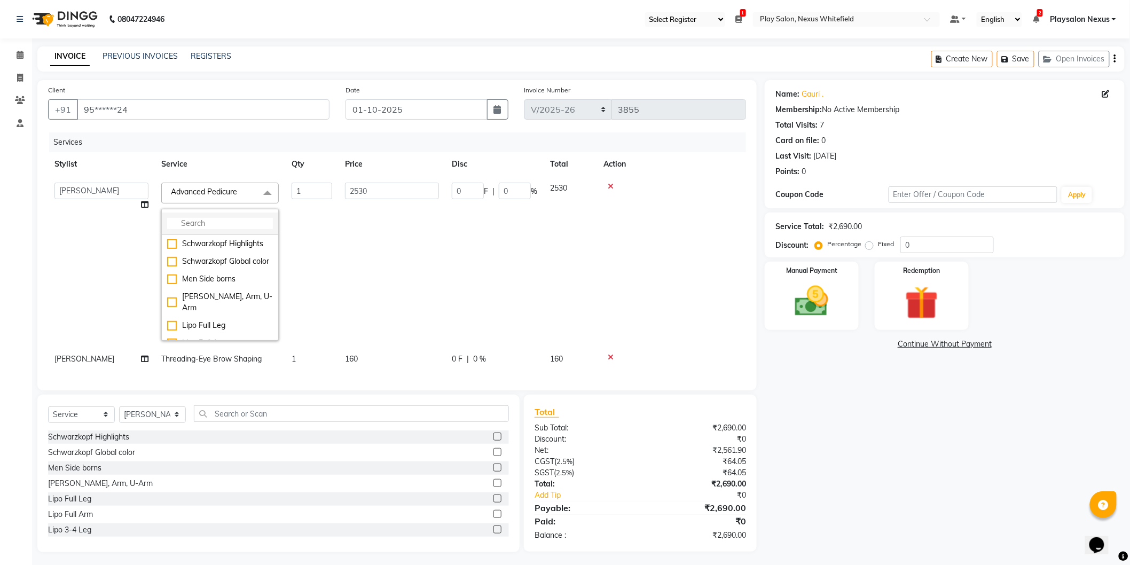
click at [221, 223] on input "multiselect-search" at bounding box center [220, 223] width 106 height 11
type input "PEDI"
click at [171, 247] on div "Classic pedicure" at bounding box center [220, 243] width 106 height 11
checkbox input "true"
checkbox input "false"
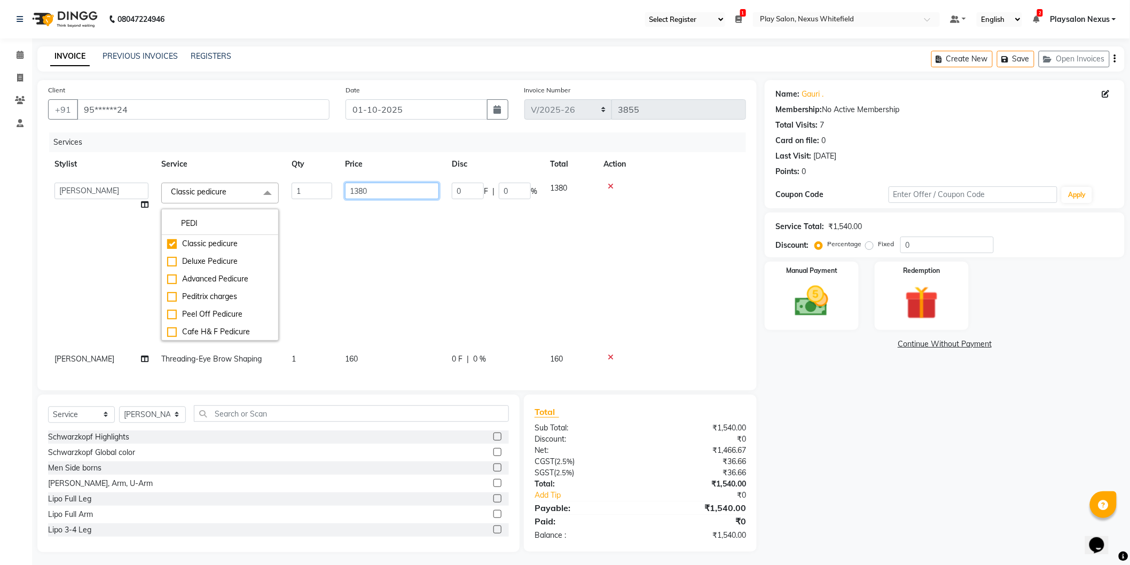
click at [398, 193] on input "1380" at bounding box center [392, 191] width 94 height 17
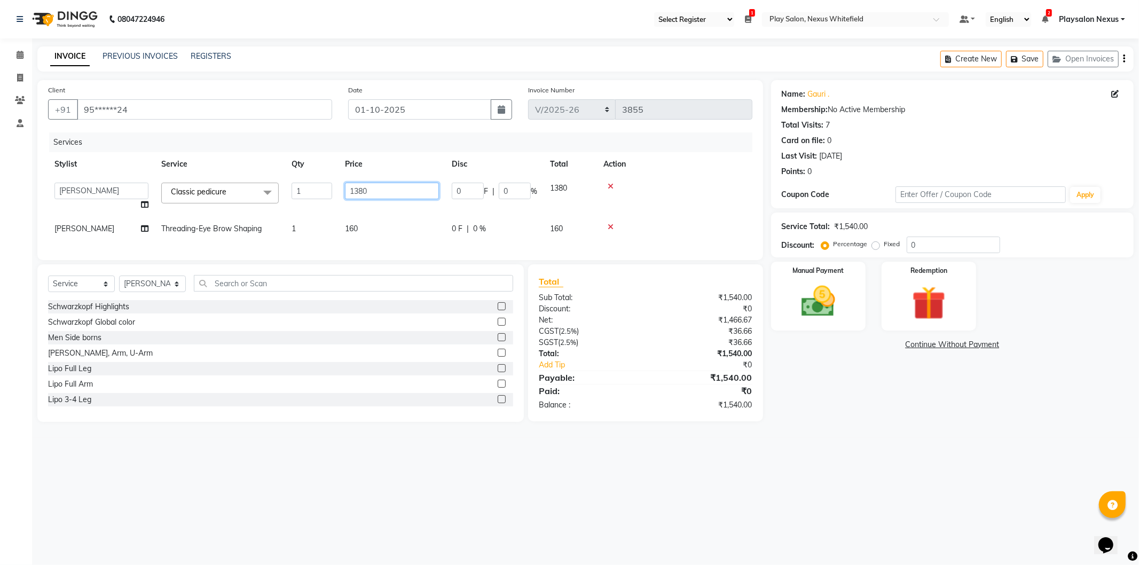
drag, startPoint x: 354, startPoint y: 191, endPoint x: 407, endPoint y: 187, distance: 53.0
click at [407, 187] on input "1380" at bounding box center [392, 191] width 94 height 17
type input "1030"
click at [351, 226] on td "160" at bounding box center [392, 229] width 107 height 24
select select "81398"
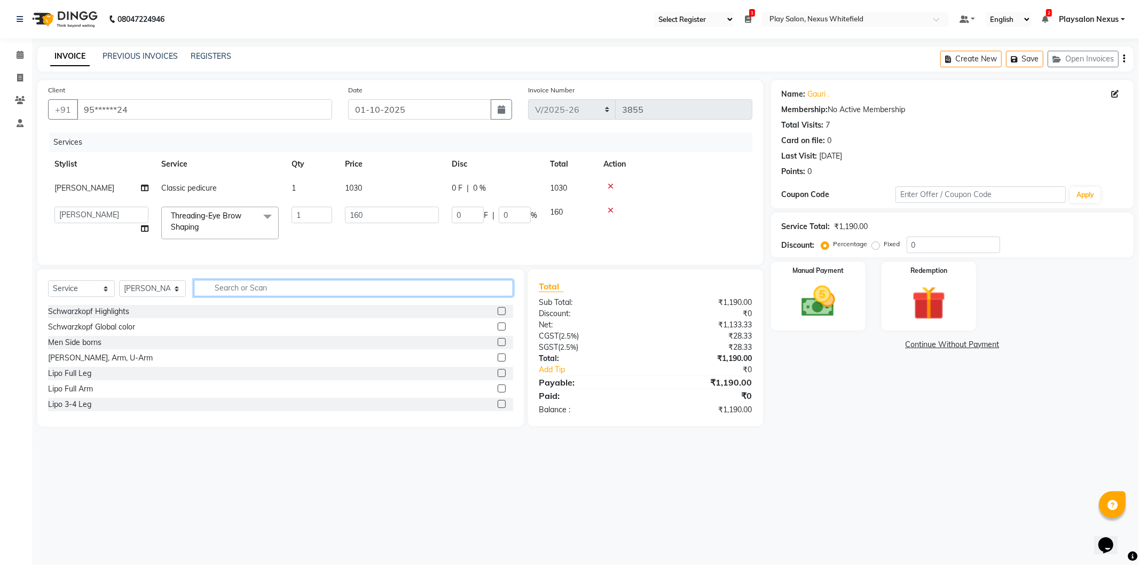
click at [236, 296] on input "text" at bounding box center [353, 288] width 319 height 17
type input "THR"
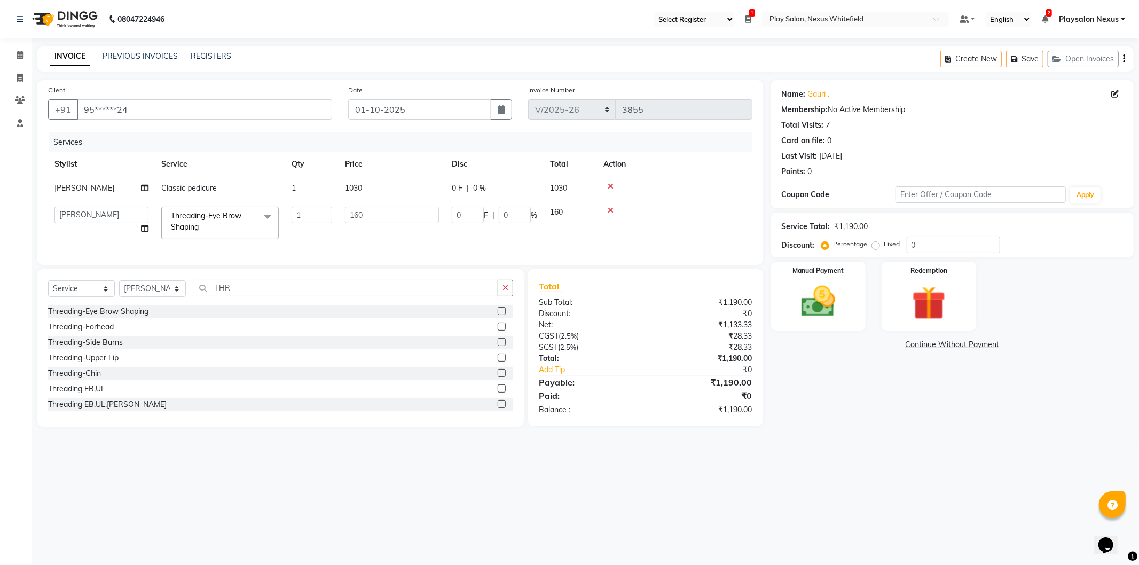
click at [498, 331] on label at bounding box center [502, 327] width 8 height 8
click at [498, 331] on input "checkbox" at bounding box center [501, 327] width 7 height 7
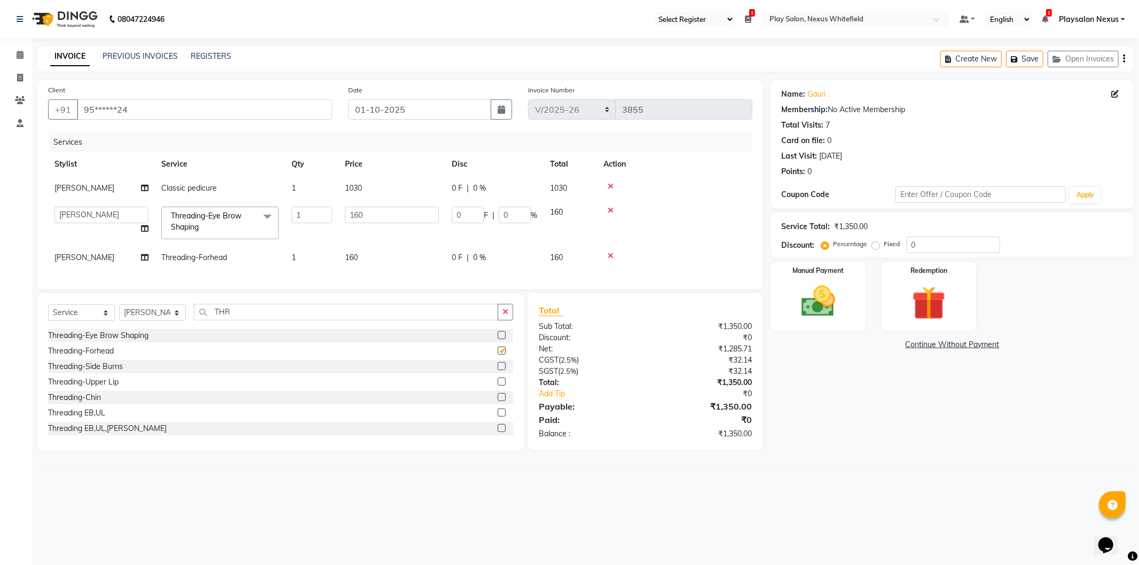
checkbox input "false"
click at [353, 187] on span "1030" at bounding box center [353, 188] width 17 height 10
select select "81398"
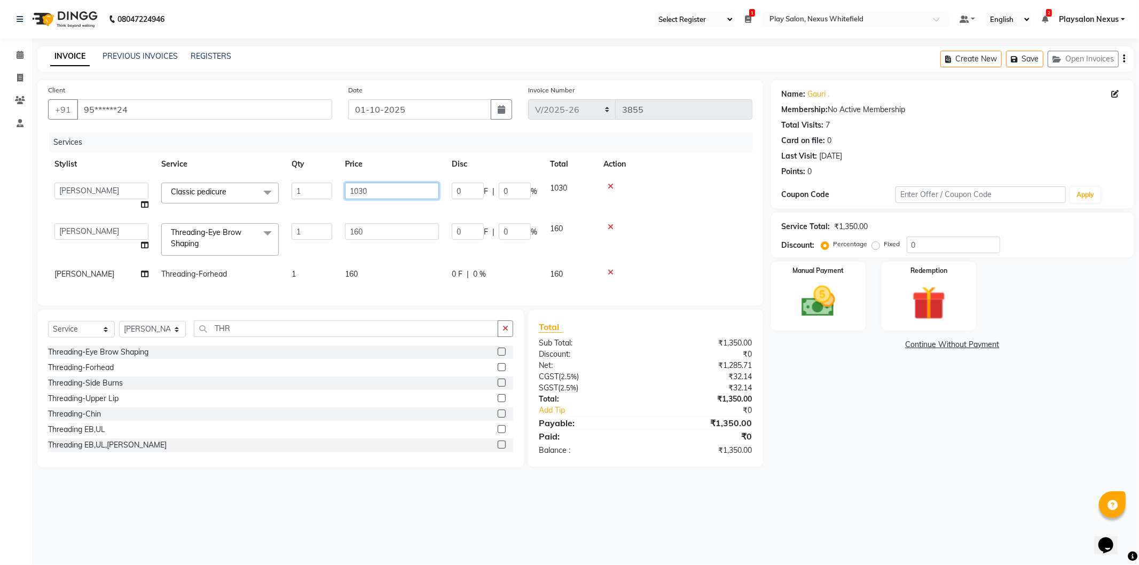
drag, startPoint x: 359, startPoint y: 190, endPoint x: 394, endPoint y: 187, distance: 35.4
click at [394, 187] on input "1030" at bounding box center [392, 191] width 94 height 17
type input "1050"
click at [396, 236] on td "160" at bounding box center [392, 239] width 107 height 45
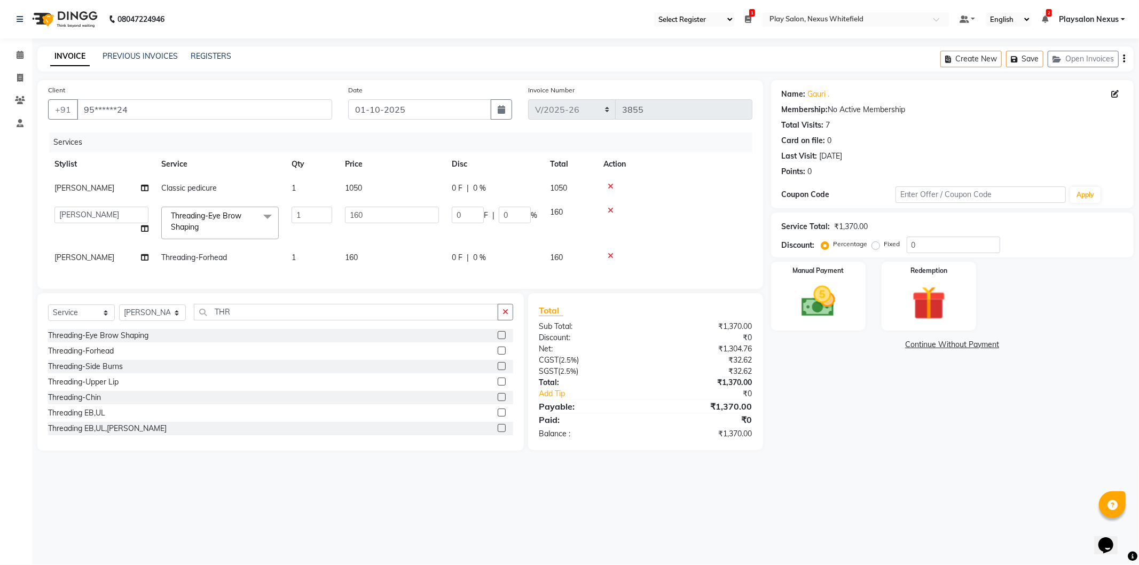
click at [351, 255] on td "160" at bounding box center [392, 258] width 107 height 24
select select "81398"
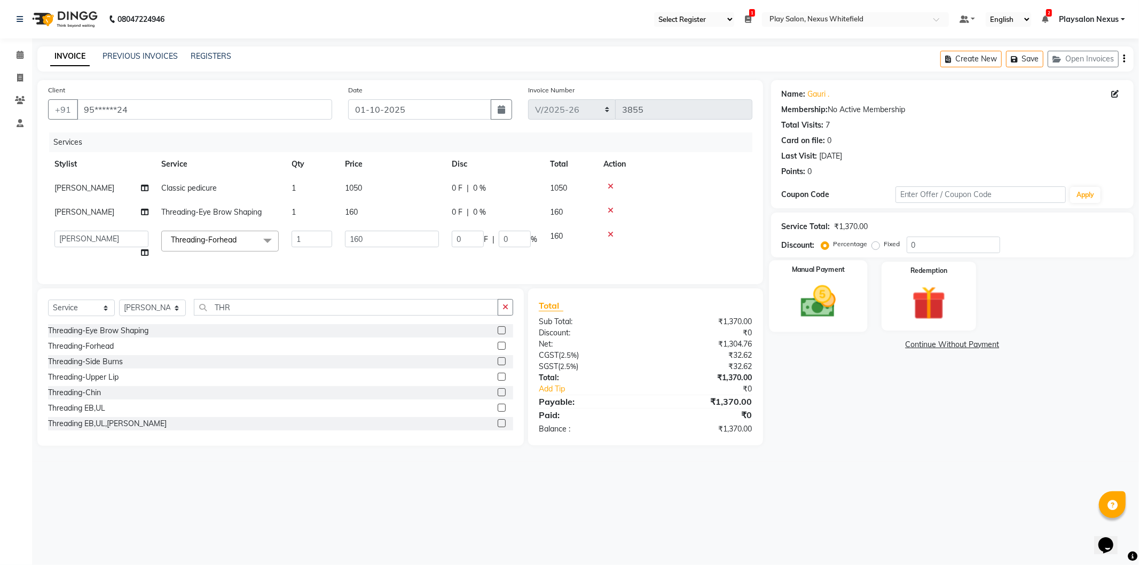
click at [825, 303] on img at bounding box center [818, 302] width 57 height 41
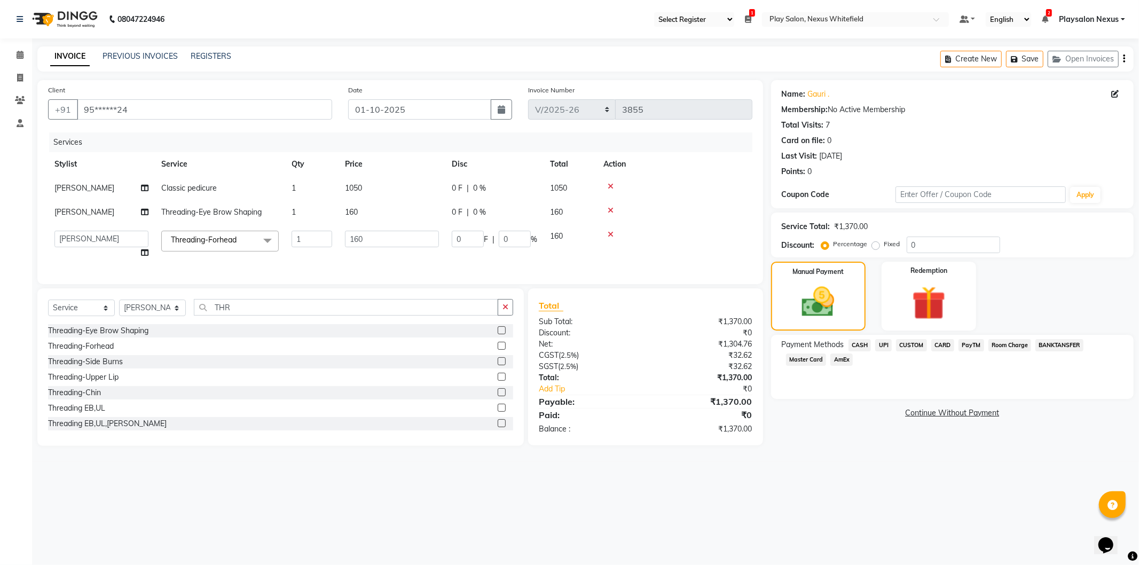
click at [913, 342] on span "CUSTOM" at bounding box center [911, 345] width 31 height 12
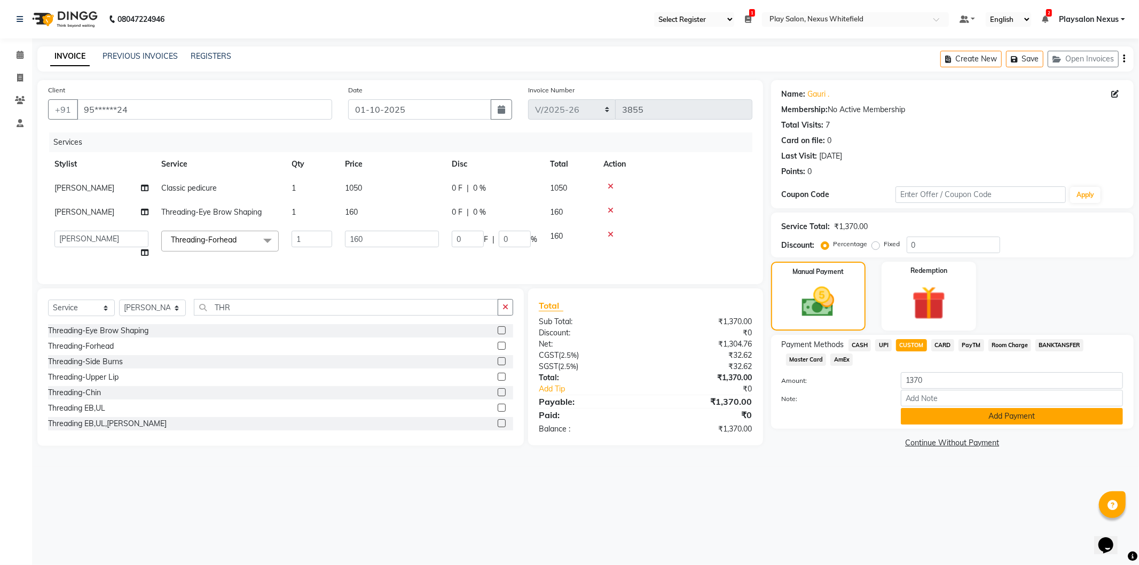
click at [994, 416] on button "Add Payment" at bounding box center [1012, 416] width 222 height 17
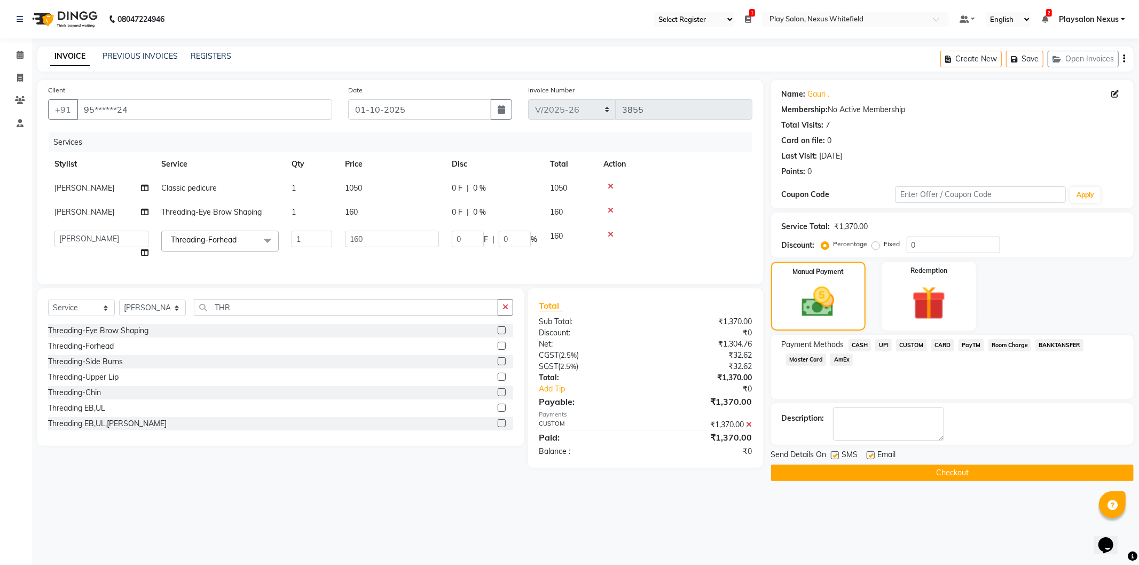
click at [938, 474] on button "Checkout" at bounding box center [952, 473] width 363 height 17
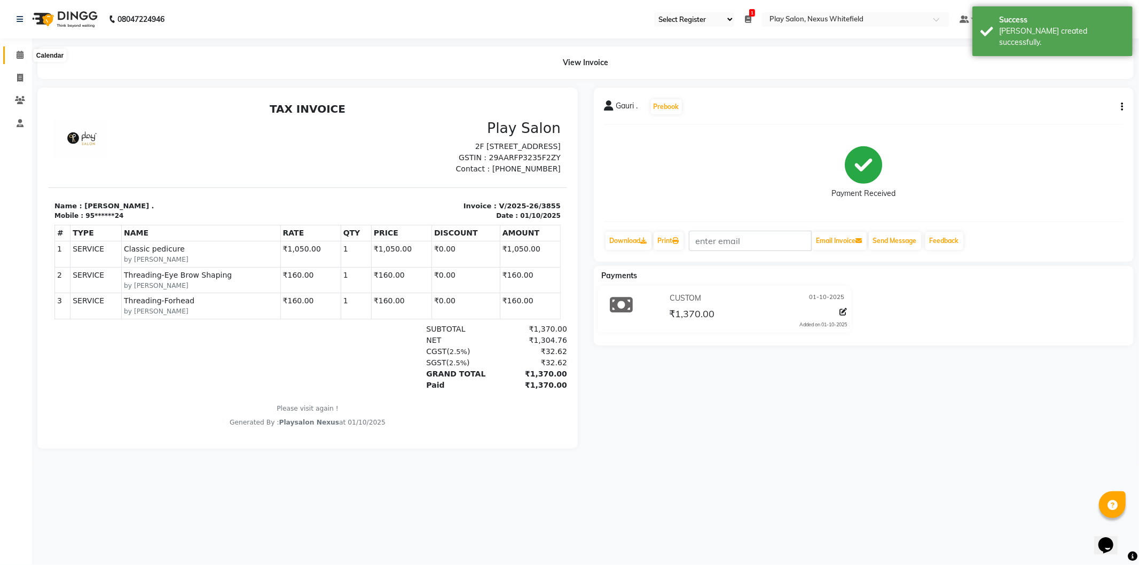
click at [18, 52] on icon at bounding box center [20, 55] width 7 height 8
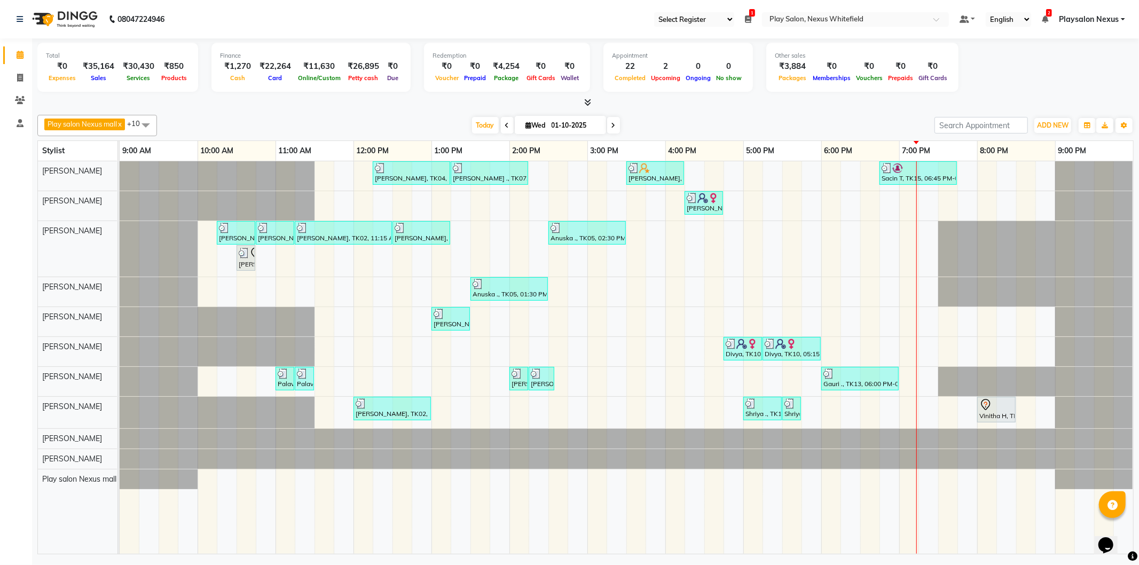
click at [562, 124] on input "01-10-2025" at bounding box center [575, 126] width 53 height 16
select select "10"
select select "2025"
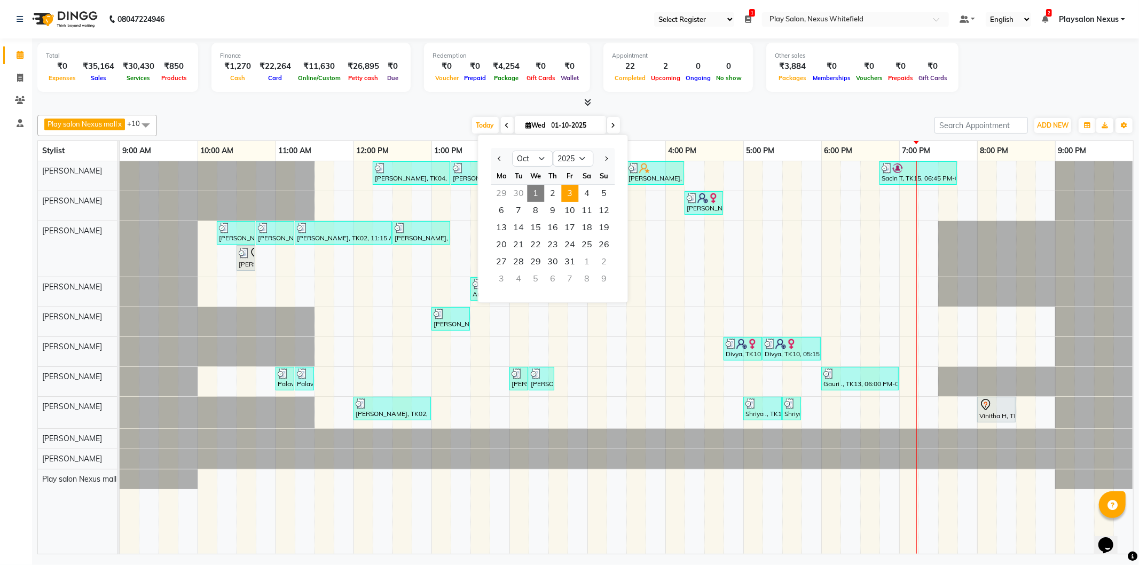
click at [570, 190] on span "3" at bounding box center [569, 193] width 17 height 17
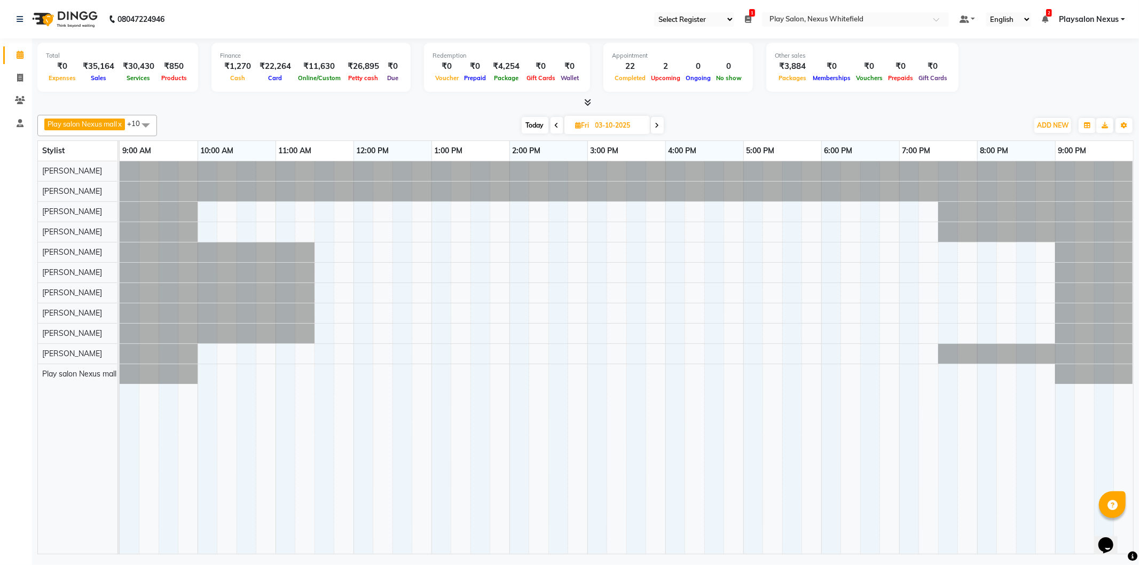
click at [559, 126] on icon at bounding box center [557, 125] width 4 height 6
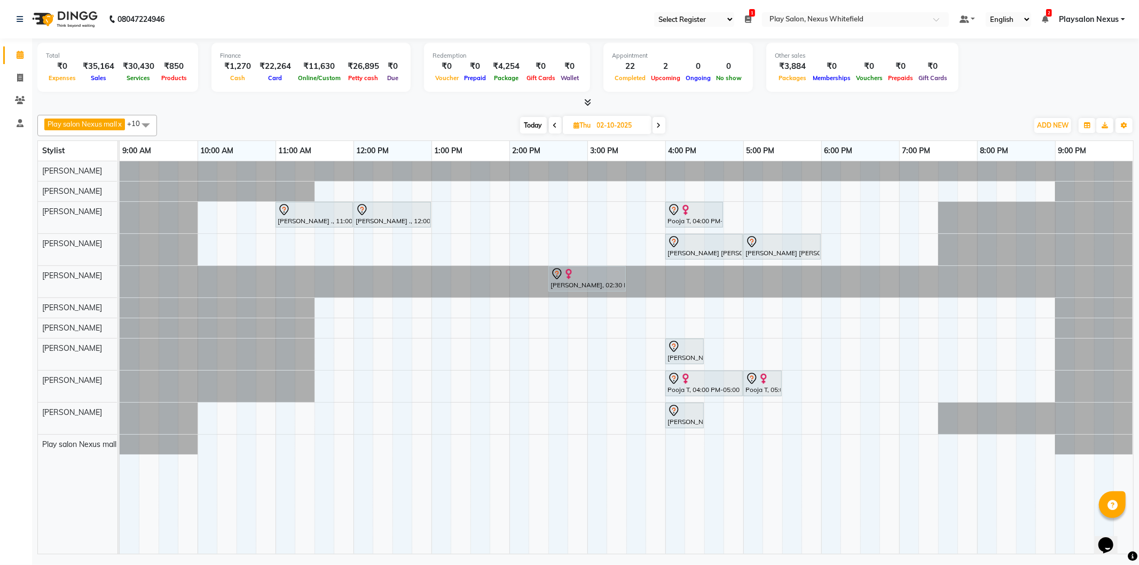
click at [529, 119] on span "Today" at bounding box center [533, 125] width 27 height 17
type input "01-10-2025"
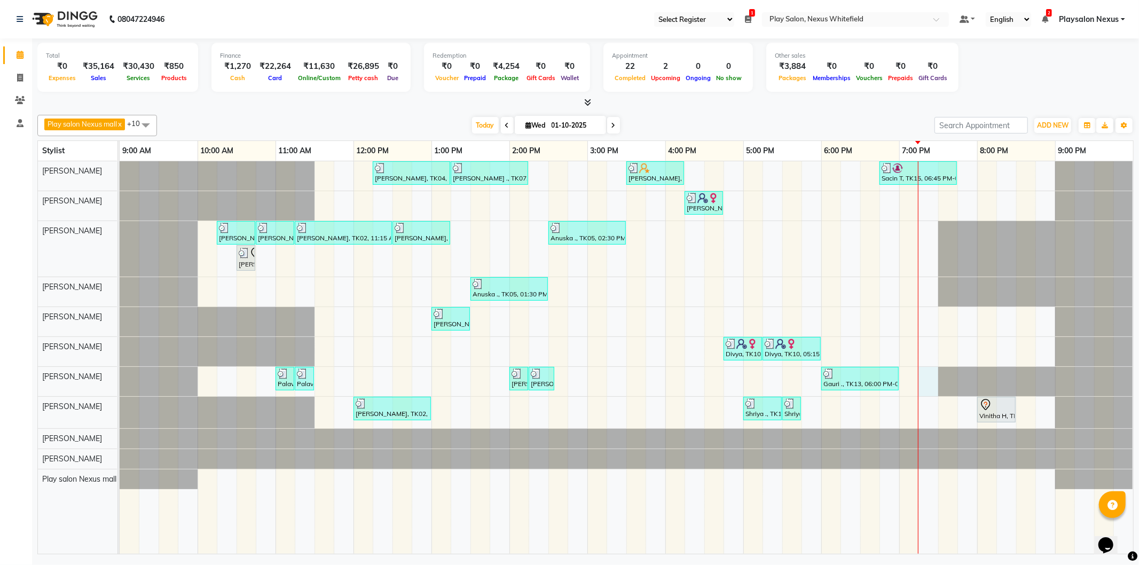
click at [922, 374] on div "Simran Kiran, TK04, 12:15 PM-01:15 PM, Hair Cut Lady (Head Stylist) Vivian ., T…" at bounding box center [627, 357] width 1014 height 393
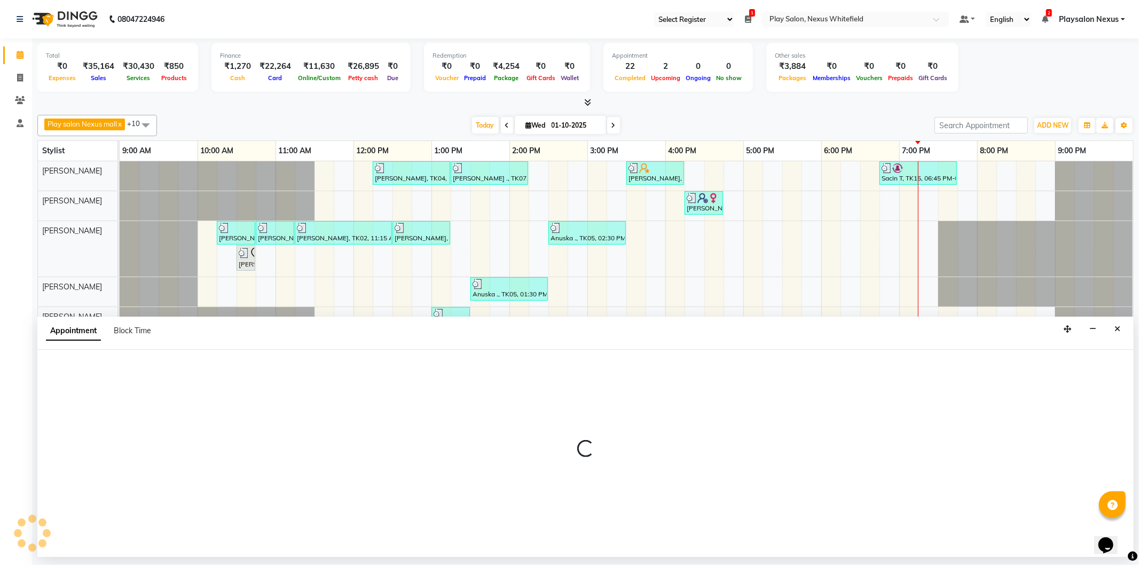
select select "81398"
select select "1155"
select select "tentative"
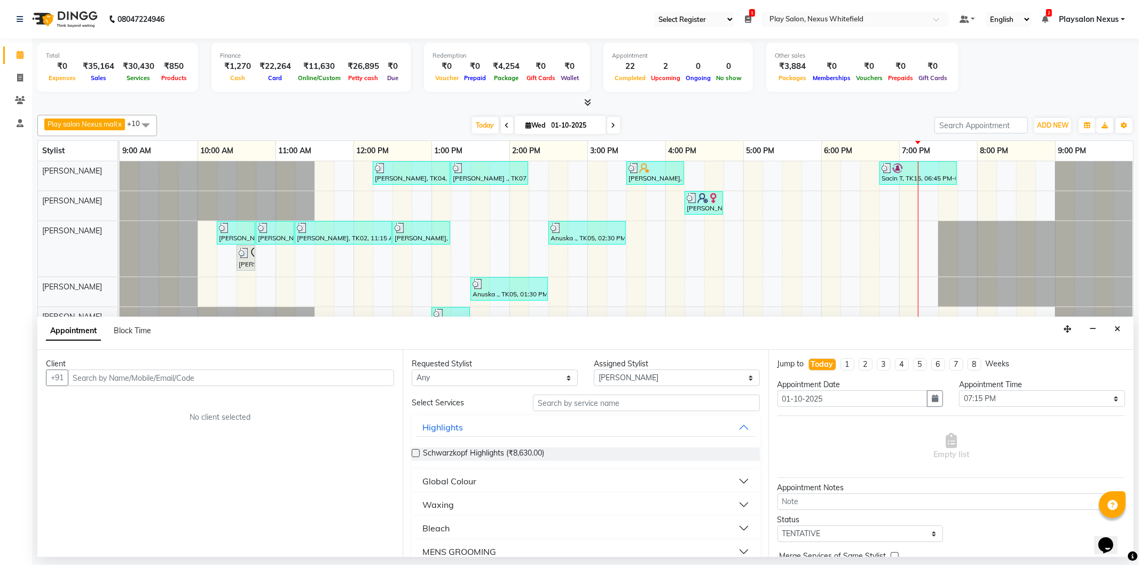
drag, startPoint x: 167, startPoint y: 380, endPoint x: 173, endPoint y: 369, distance: 12.5
click at [168, 377] on input "text" at bounding box center [231, 378] width 326 height 17
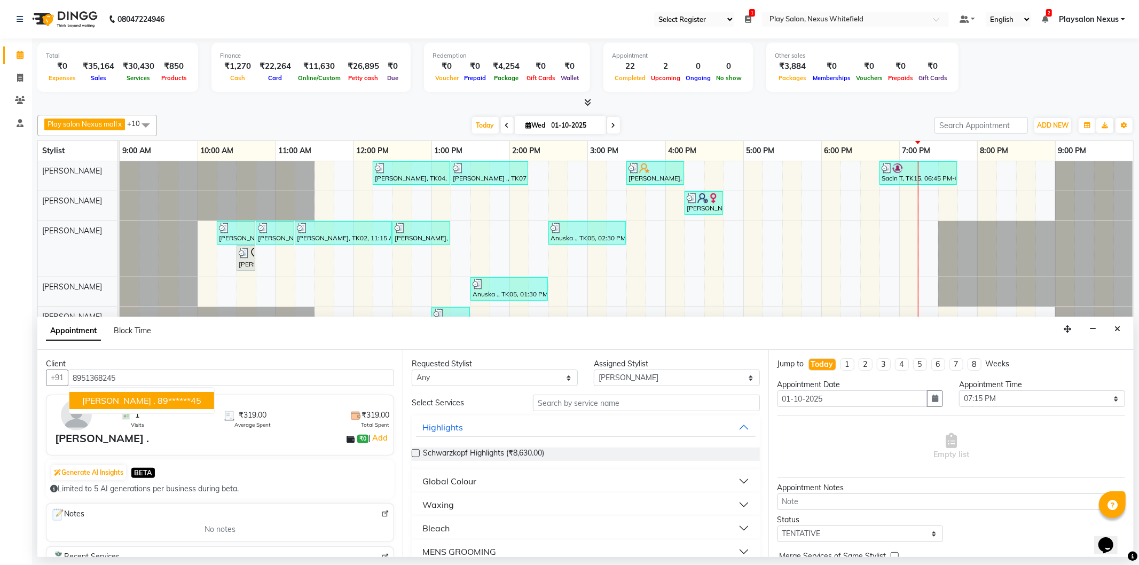
click at [158, 396] on ngb-highlight "89******45" at bounding box center [180, 400] width 44 height 11
type input "89******45"
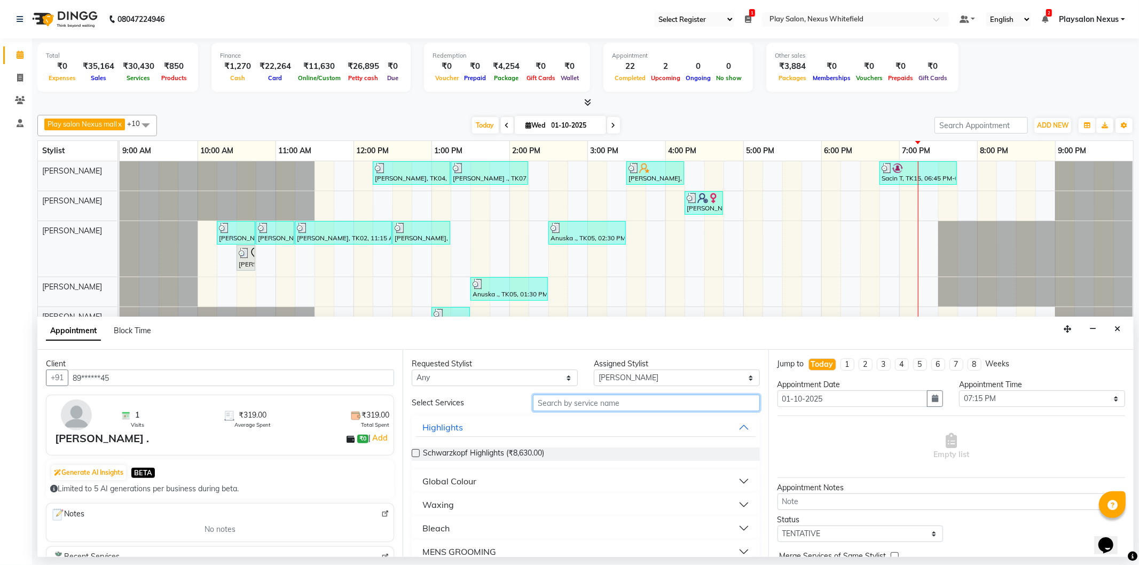
drag, startPoint x: 605, startPoint y: 402, endPoint x: 609, endPoint y: 394, distance: 9.1
click at [608, 396] on input "text" at bounding box center [646, 403] width 226 height 17
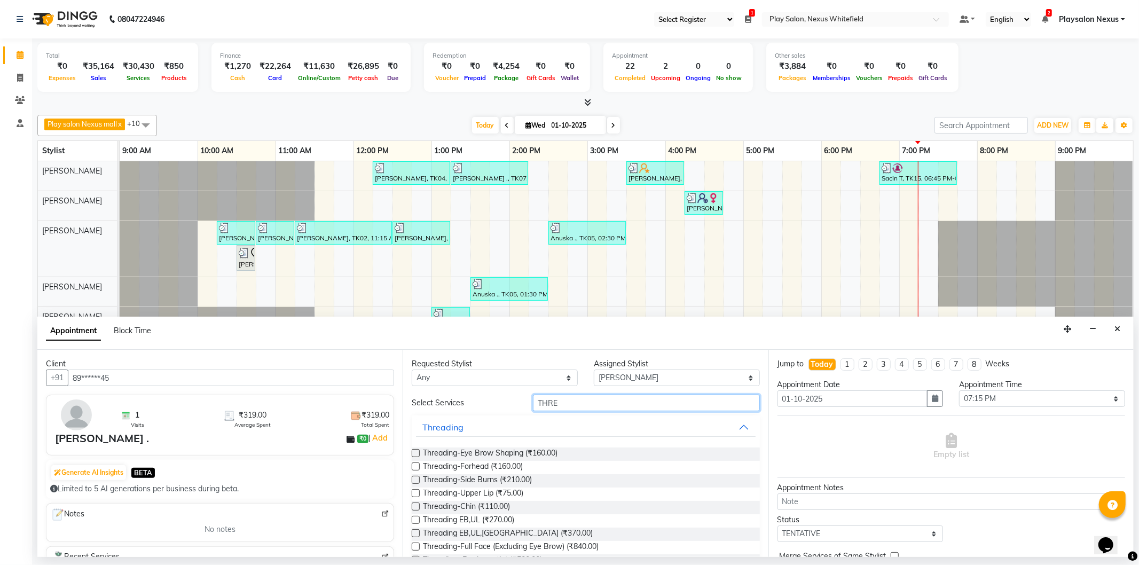
type input "THRE"
click at [415, 520] on label at bounding box center [416, 520] width 8 height 8
click at [415, 520] on input "checkbox" at bounding box center [415, 521] width 7 height 7
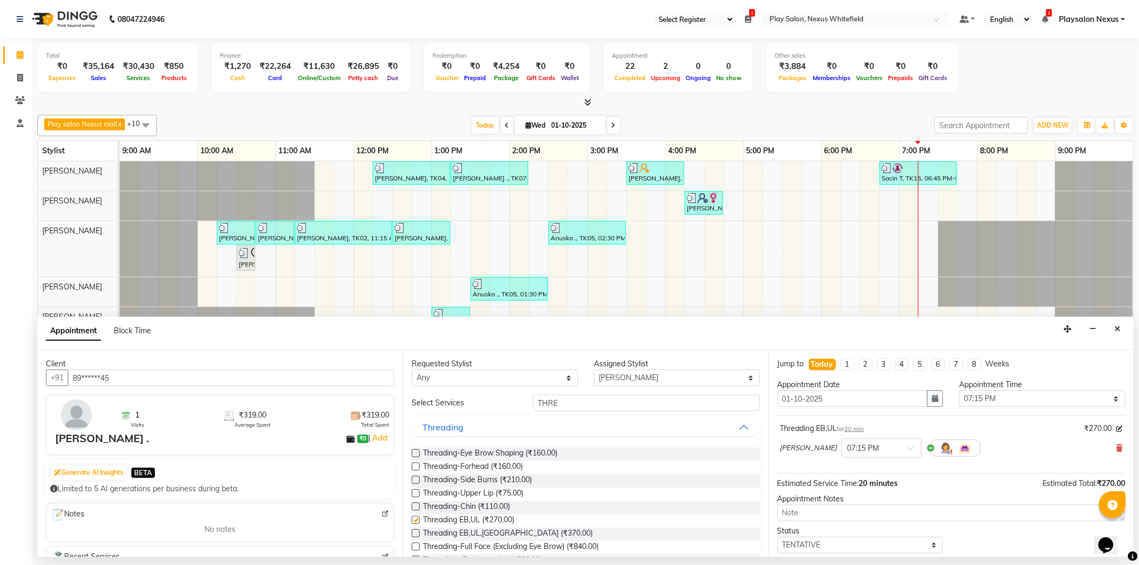
checkbox input "false"
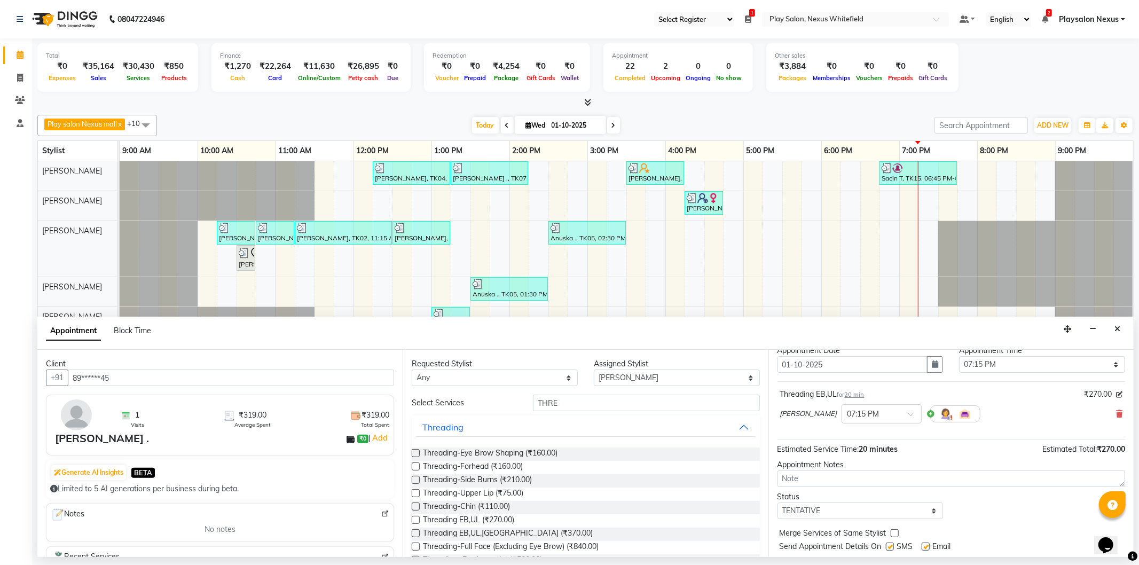
scroll to position [63, 0]
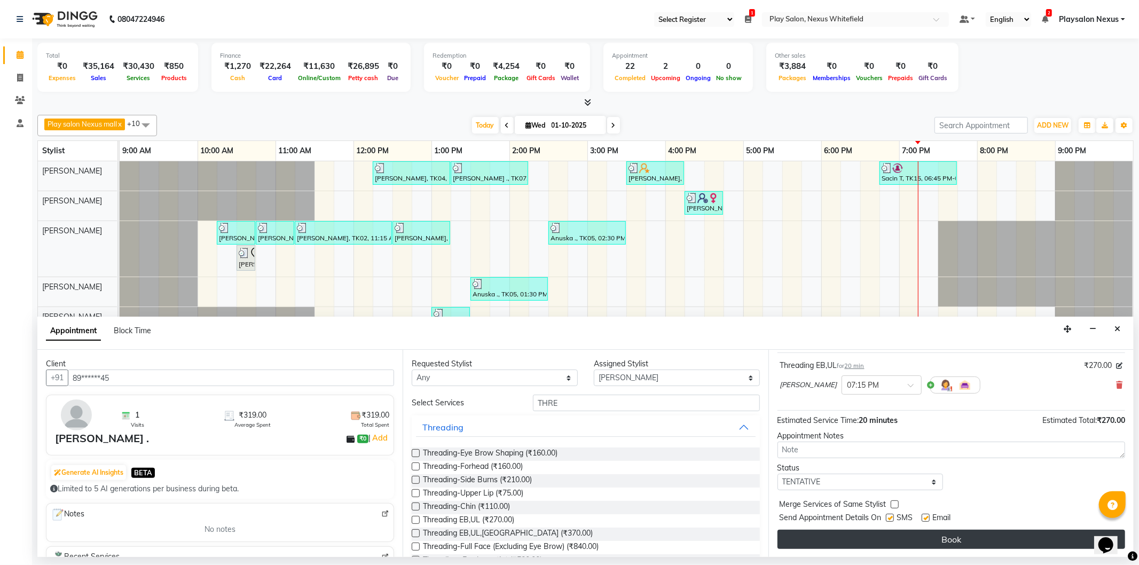
click at [949, 531] on button "Book" at bounding box center [952, 539] width 348 height 19
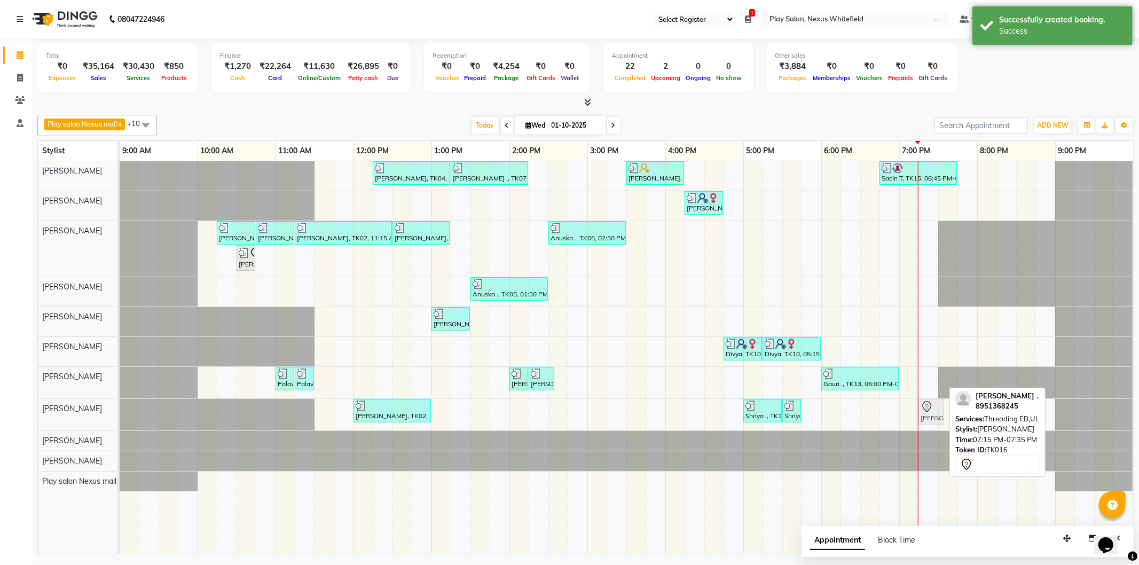
drag, startPoint x: 931, startPoint y: 380, endPoint x: 933, endPoint y: 402, distance: 22.5
click at [932, 404] on tbody "Simran Kiran, TK04, 12:15 PM-01:15 PM, Hair Cut Lady (Head Stylist) Vivian ., T…" at bounding box center [627, 326] width 1014 height 330
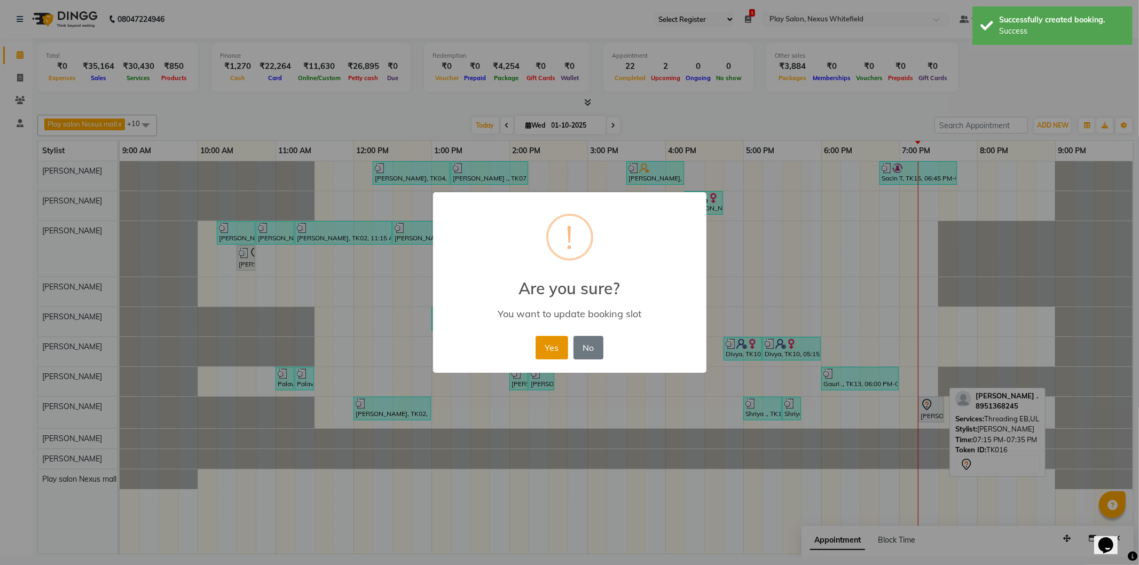
click at [557, 348] on button "Yes" at bounding box center [552, 348] width 33 height 24
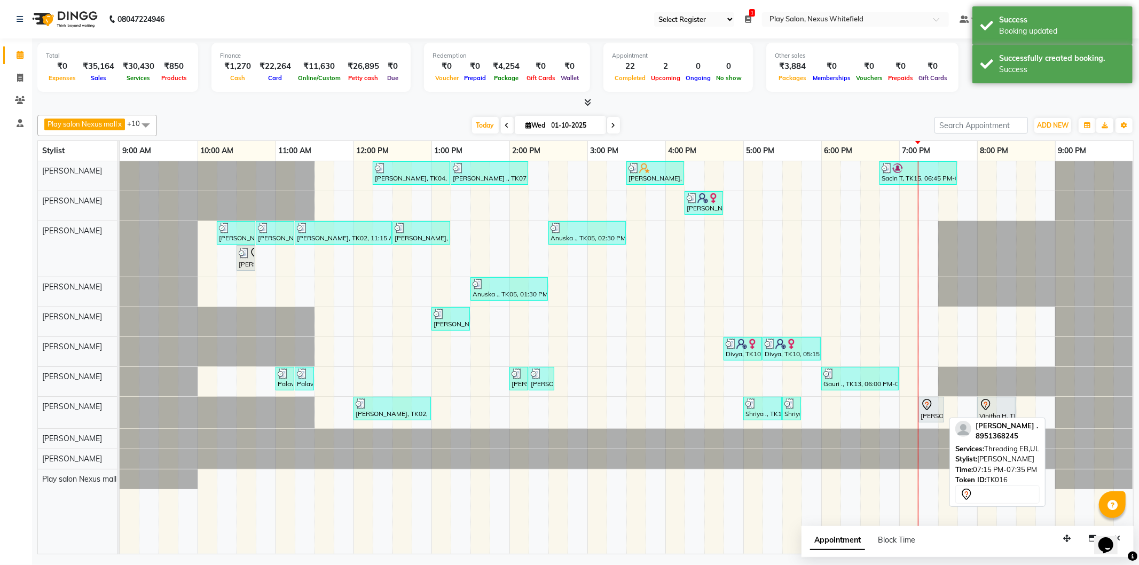
click at [930, 409] on icon at bounding box center [927, 404] width 13 height 13
select select "7"
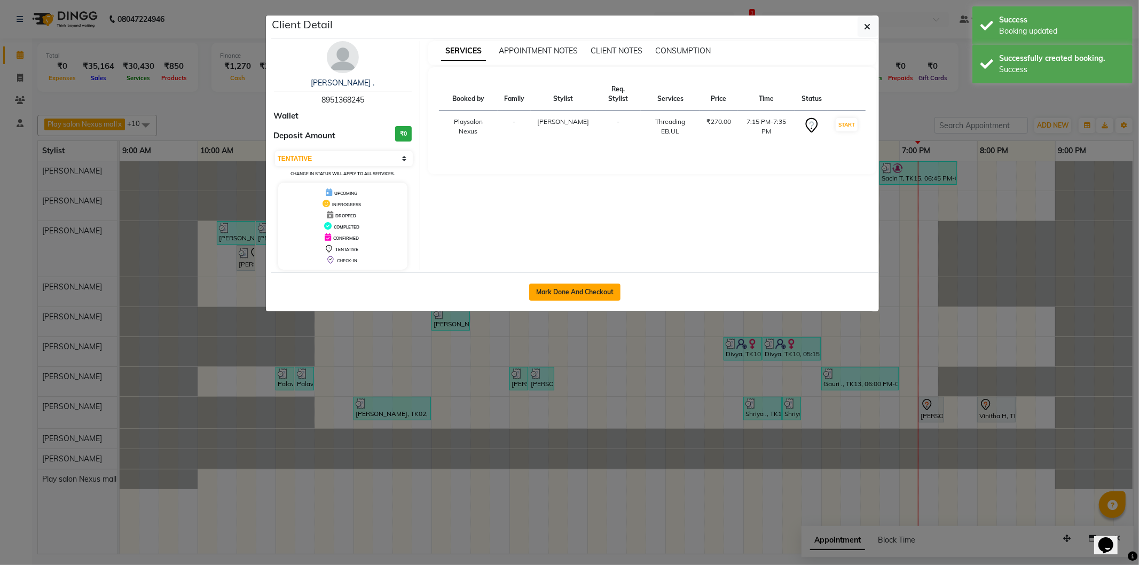
click at [591, 287] on button "Mark Done And Checkout" at bounding box center [574, 292] width 91 height 17
select select "service"
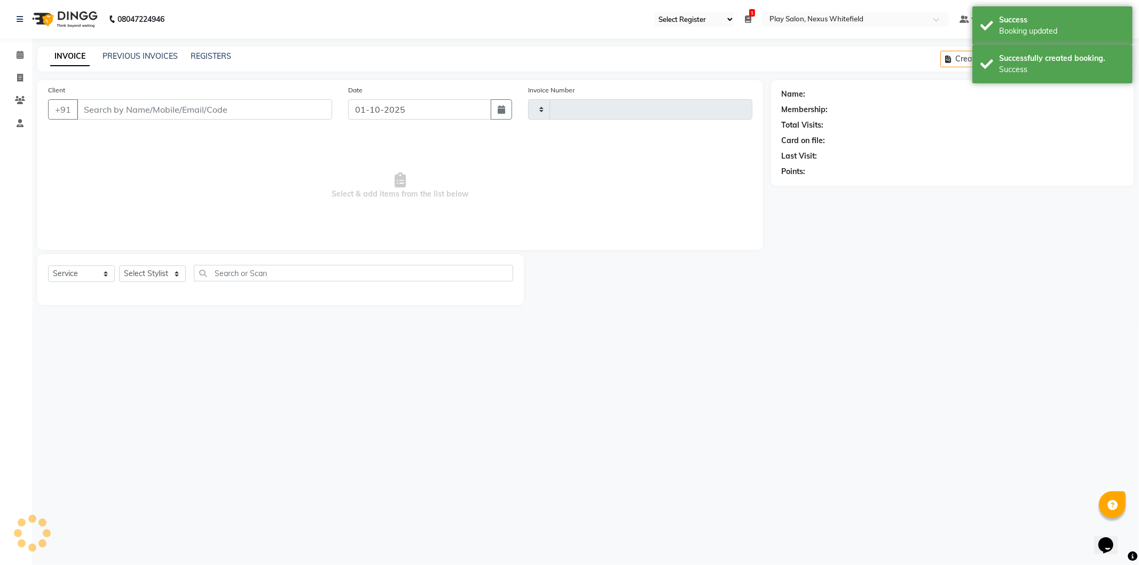
type input "3856"
select select "8356"
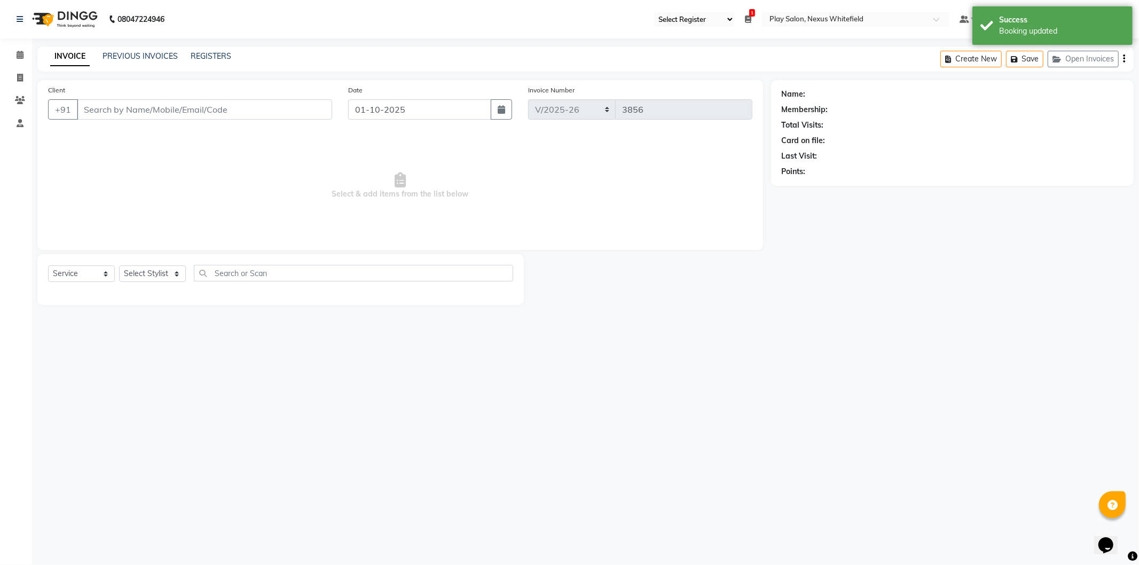
type input "89******45"
select select "81393"
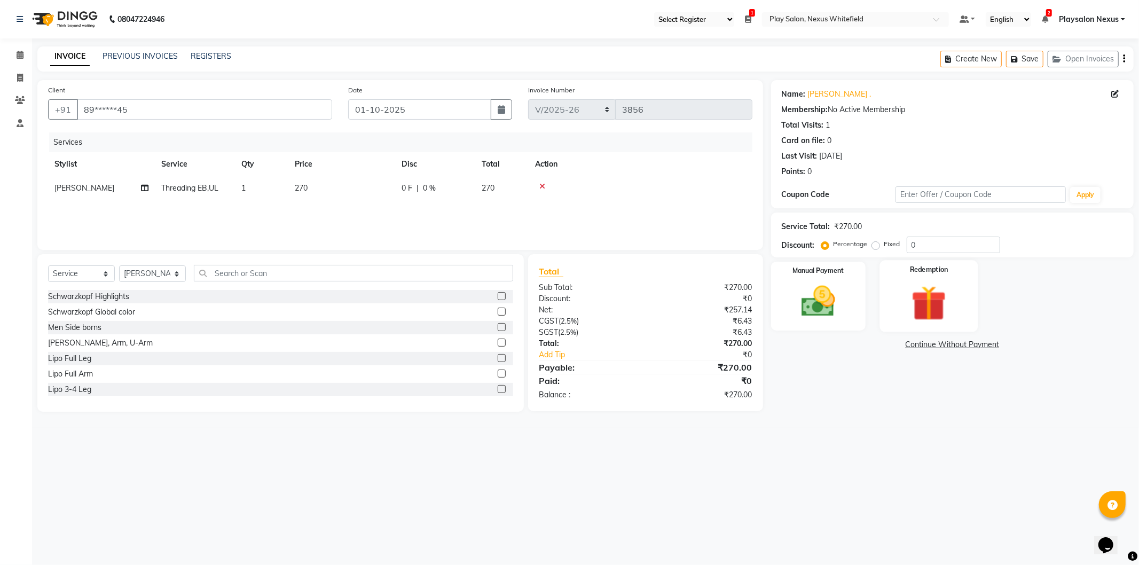
click at [916, 295] on img at bounding box center [929, 304] width 57 height 44
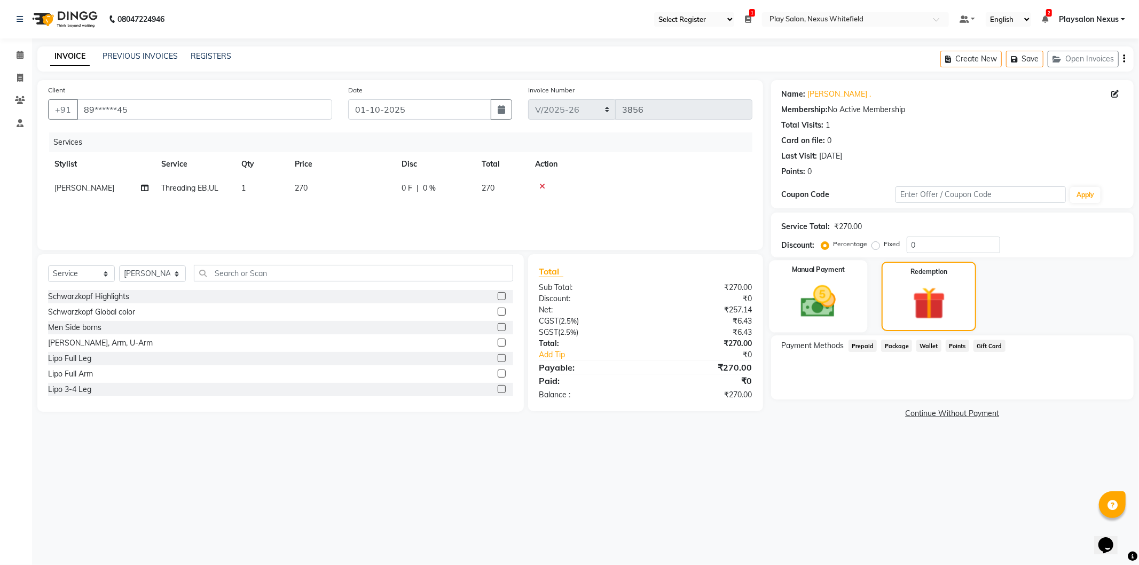
click at [830, 316] on img at bounding box center [818, 302] width 57 height 41
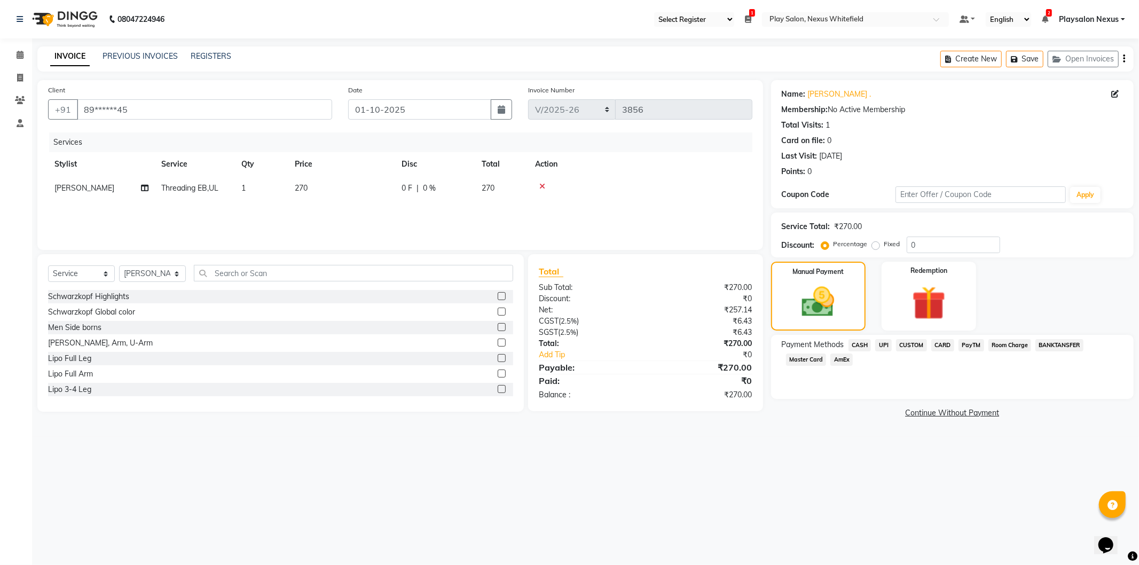
click at [909, 345] on span "CUSTOM" at bounding box center [911, 345] width 31 height 12
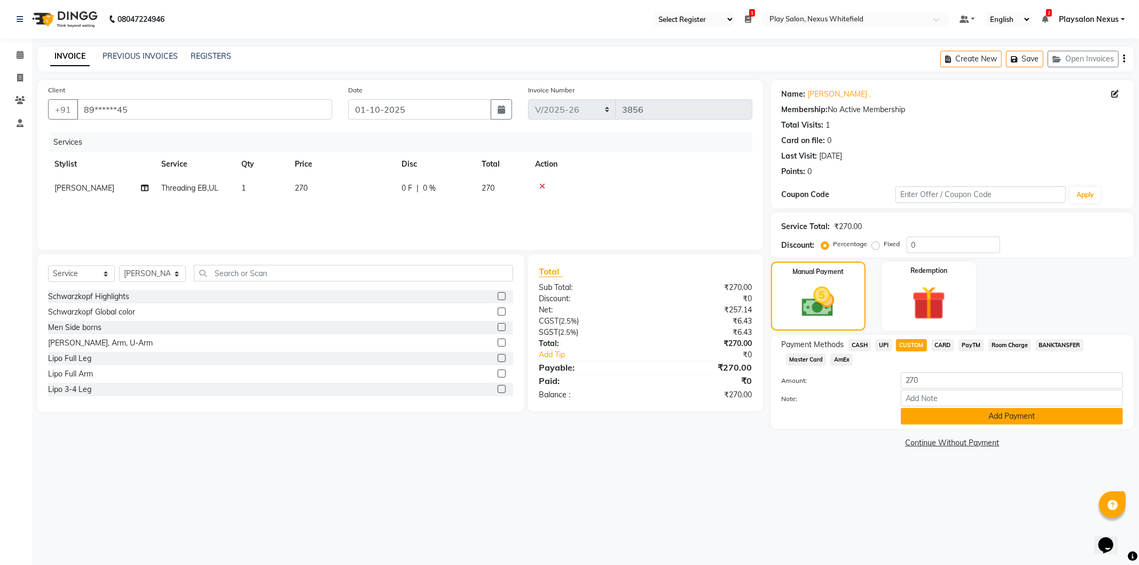
click at [928, 416] on button "Add Payment" at bounding box center [1012, 416] width 222 height 17
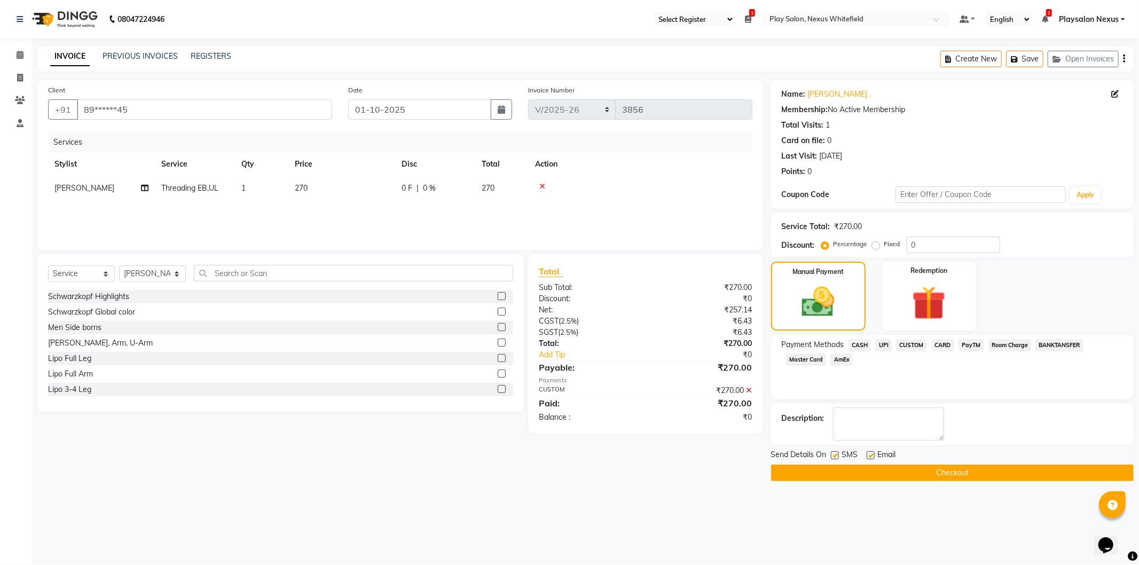
click at [915, 467] on button "Checkout" at bounding box center [952, 473] width 363 height 17
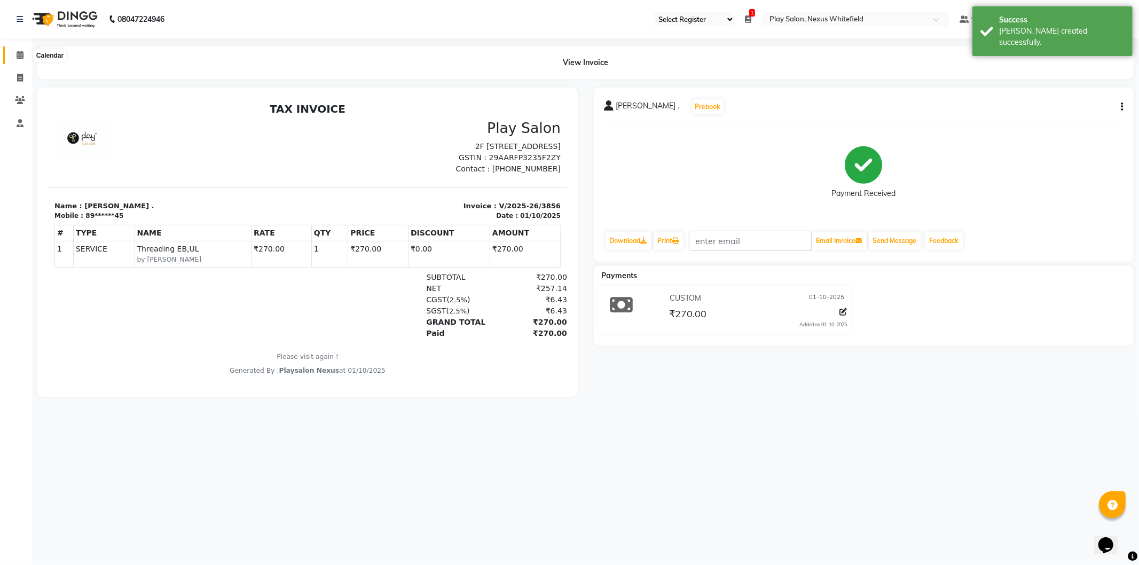
click at [21, 54] on icon at bounding box center [20, 55] width 7 height 8
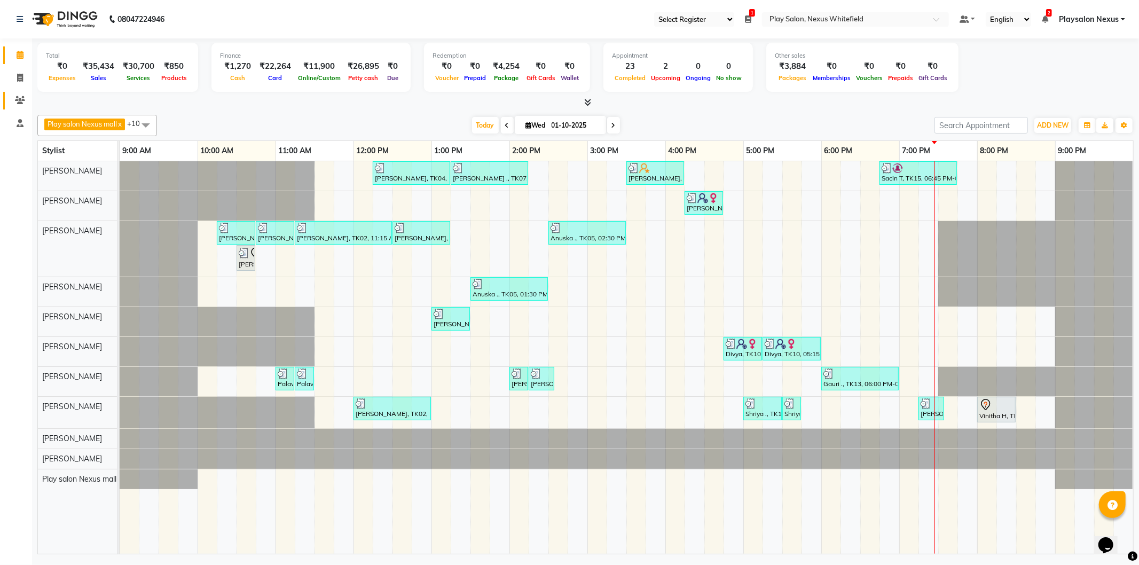
click at [19, 93] on link "Clients" at bounding box center [16, 101] width 26 height 18
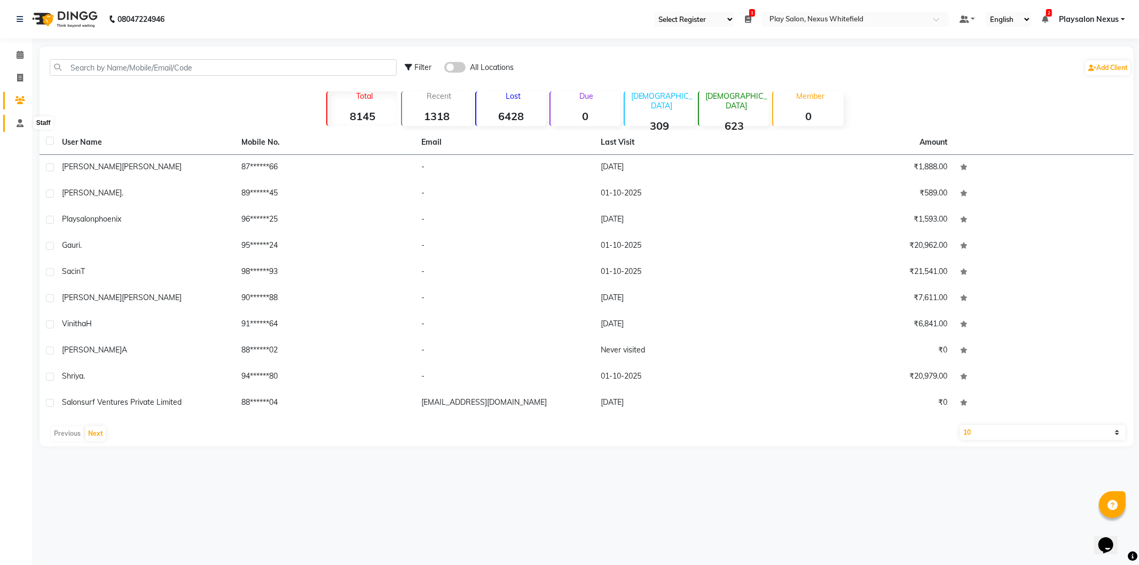
click at [17, 120] on icon at bounding box center [20, 123] width 7 height 8
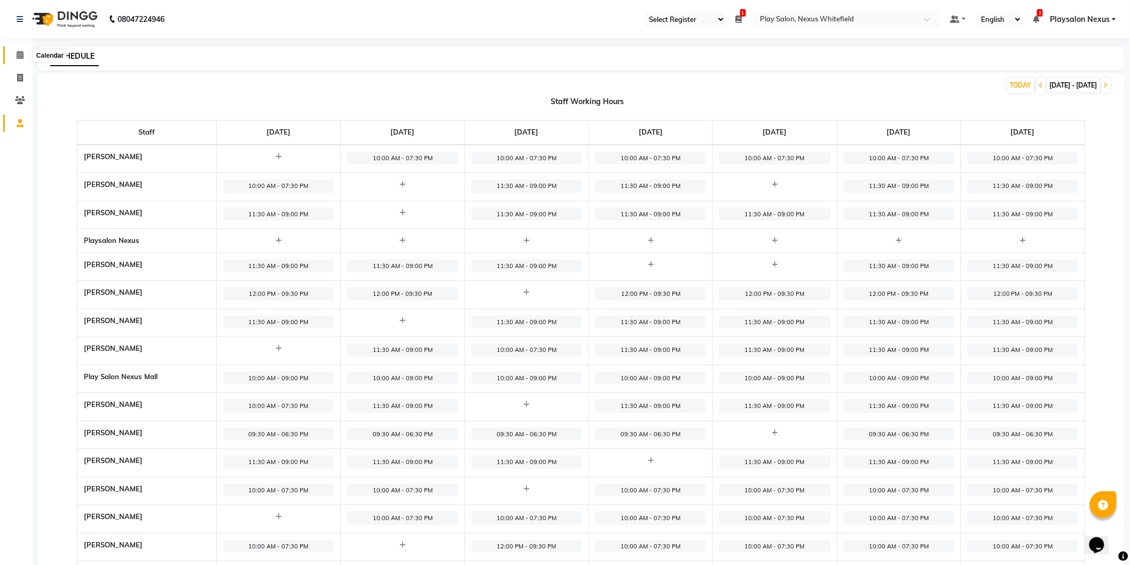
click at [21, 55] on icon at bounding box center [20, 55] width 7 height 8
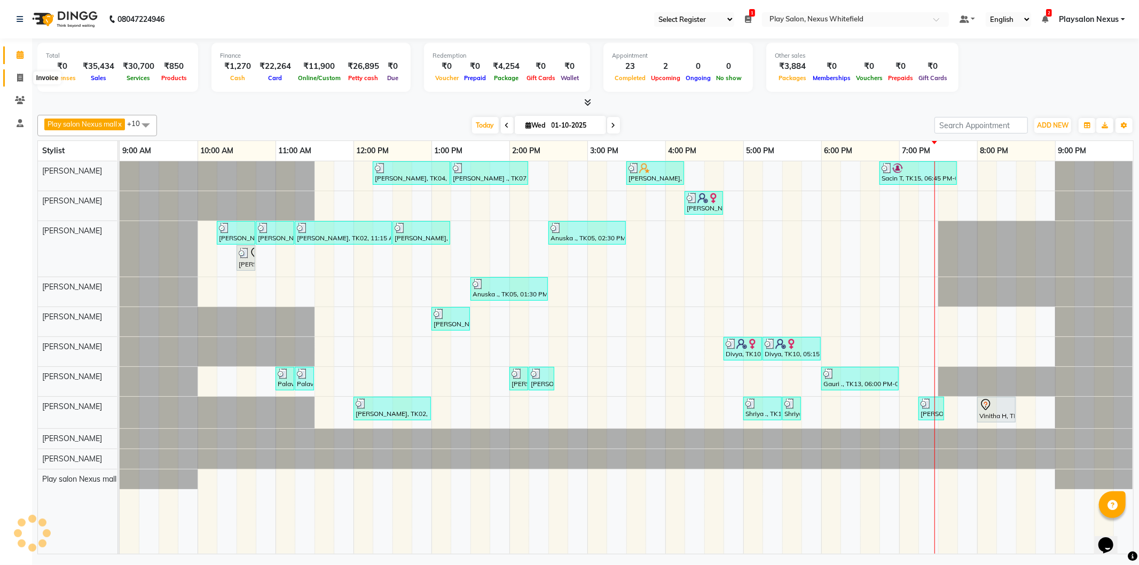
click at [20, 78] on icon at bounding box center [20, 78] width 6 height 8
select select "service"
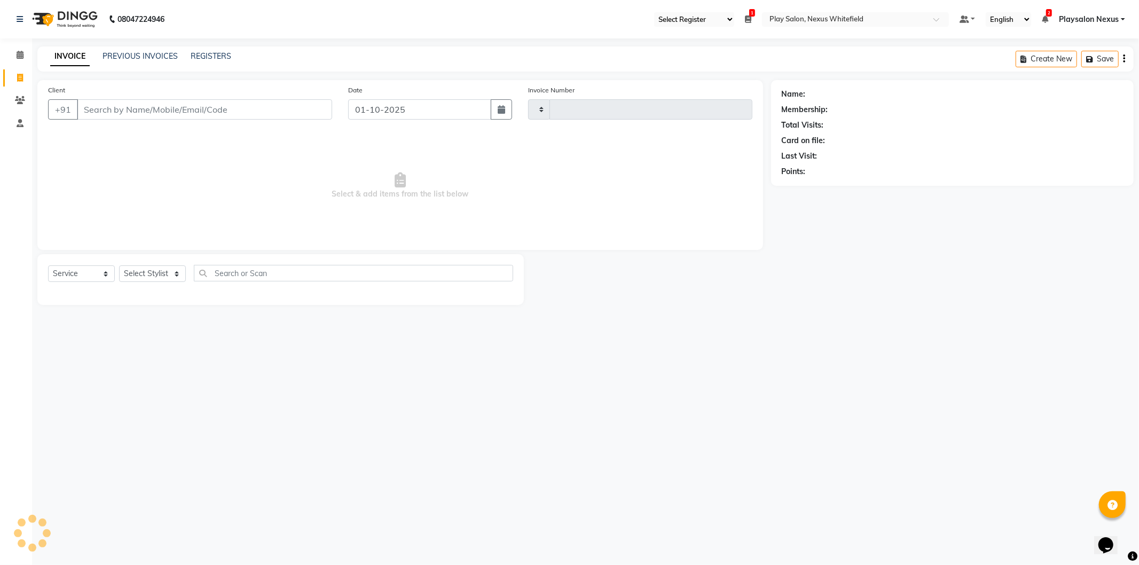
type input "3857"
select select "8356"
click at [18, 121] on icon at bounding box center [20, 123] width 7 height 8
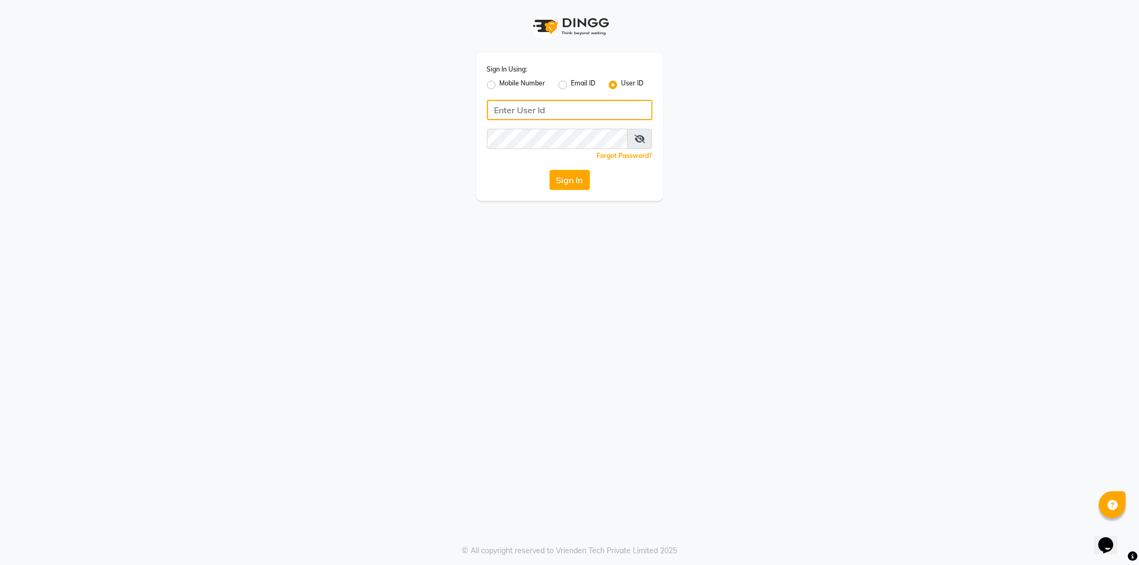
type input "9606078826"
click at [567, 179] on button "Sign In" at bounding box center [570, 180] width 41 height 20
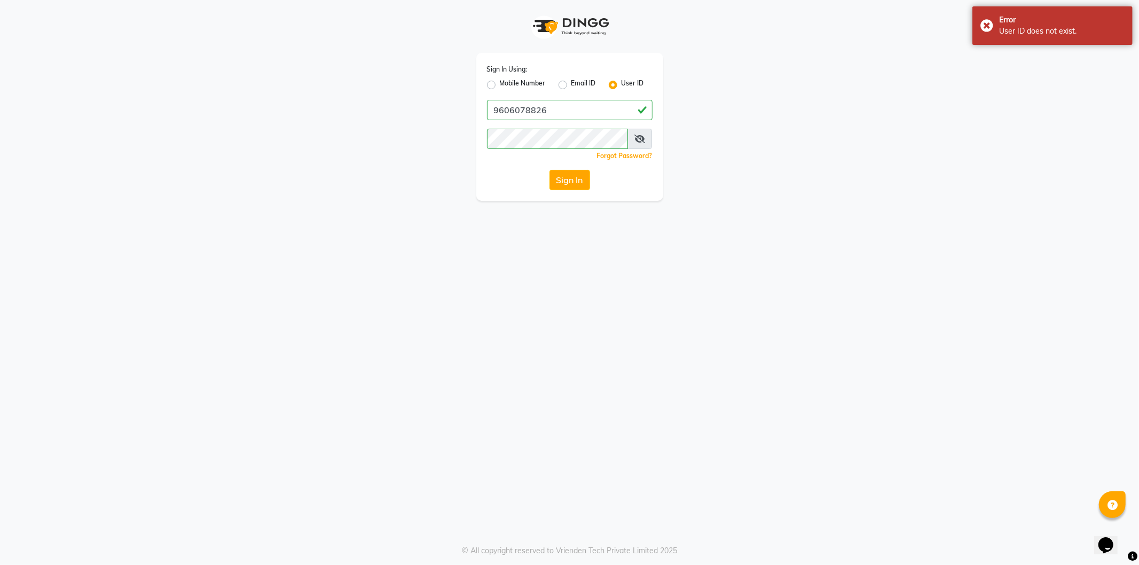
click at [500, 84] on label "Mobile Number" at bounding box center [523, 85] width 46 height 13
click at [500, 84] on input "Mobile Number" at bounding box center [503, 82] width 7 height 7
radio input "true"
radio input "false"
click at [561, 110] on input "Username" at bounding box center [588, 110] width 130 height 20
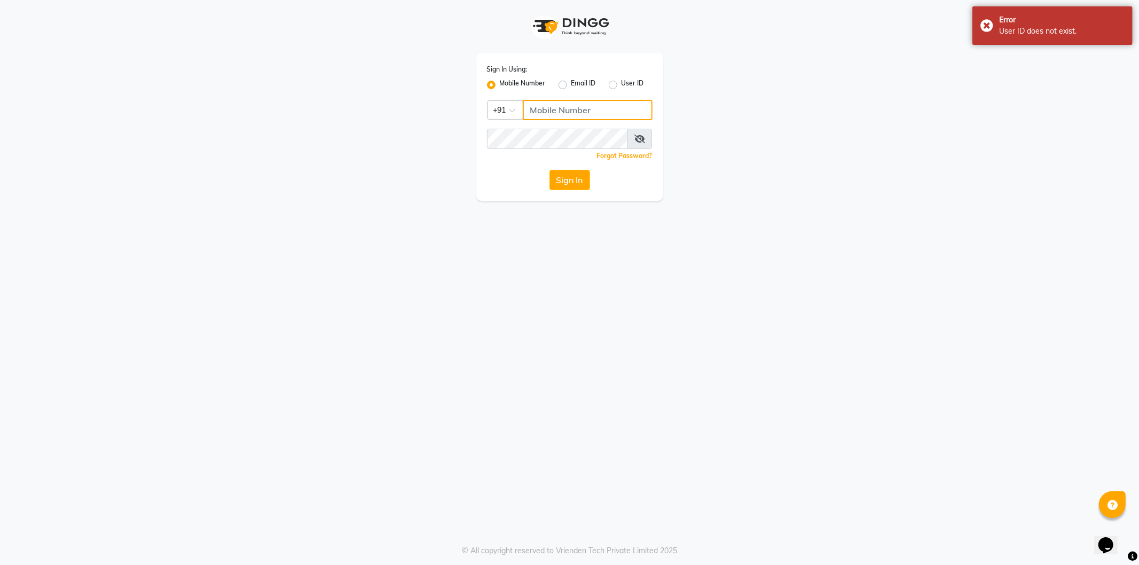
type input "9606078826"
click at [579, 177] on button "Sign In" at bounding box center [570, 180] width 41 height 20
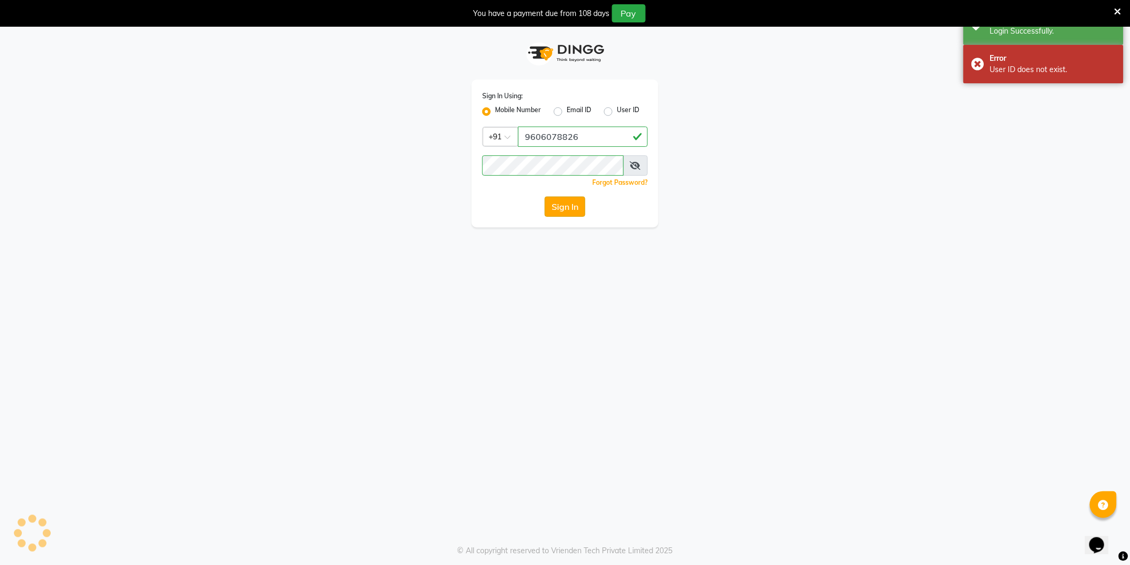
select select "106"
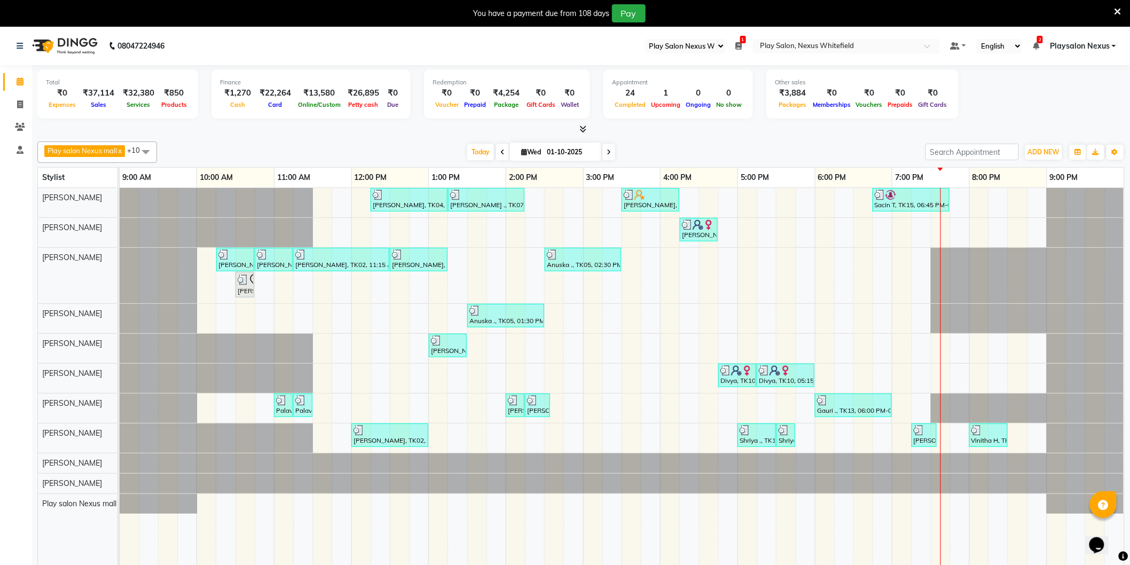
click at [583, 128] on icon at bounding box center [583, 129] width 7 height 8
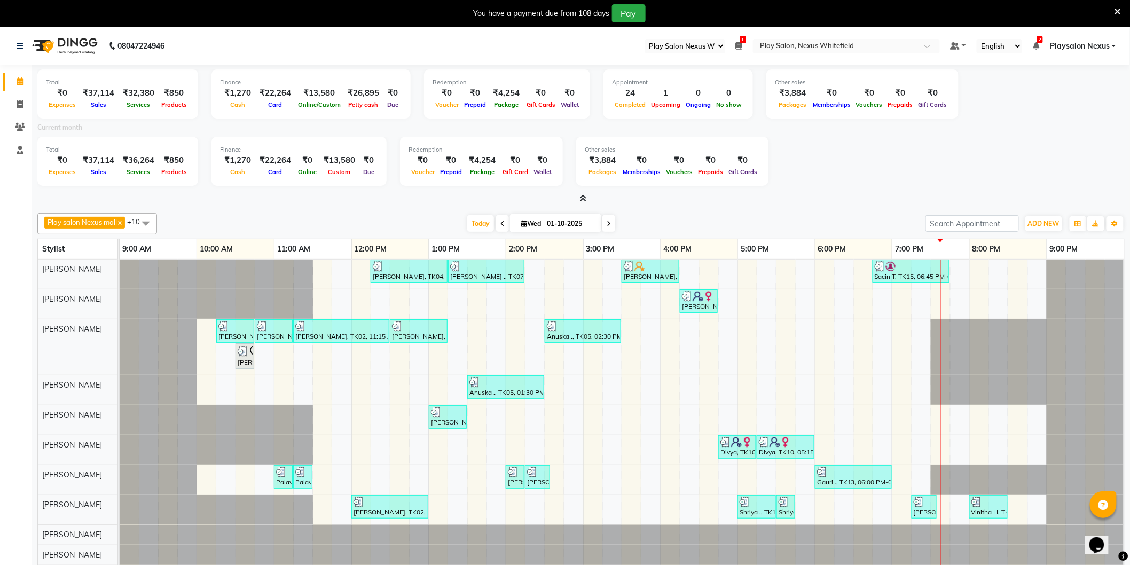
click at [582, 199] on icon at bounding box center [583, 198] width 7 height 8
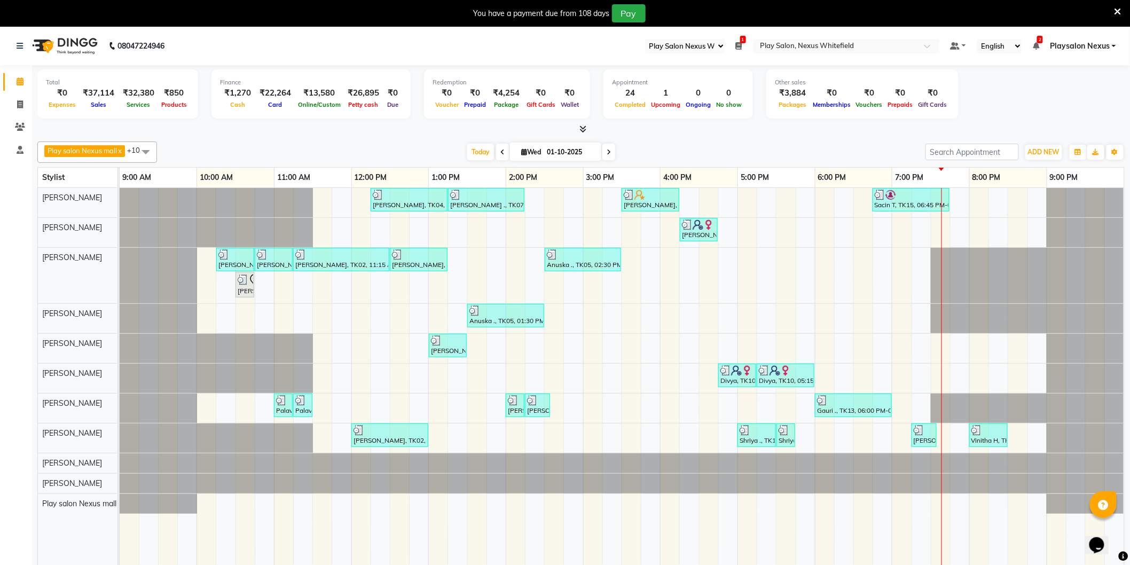
click at [1041, 42] on span "2" at bounding box center [1040, 39] width 6 height 7
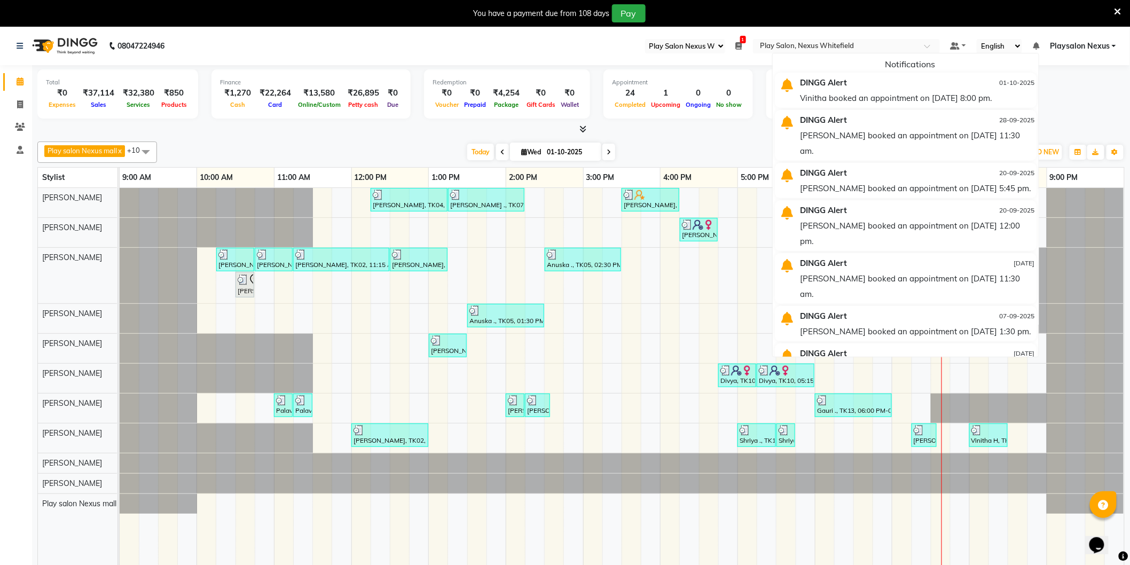
click at [1083, 98] on div "Total ₹0 Expenses ₹37,114 Sales ₹32,380 Services ₹850 Products Finance ₹1,270 C…" at bounding box center [581, 95] width 1088 height 52
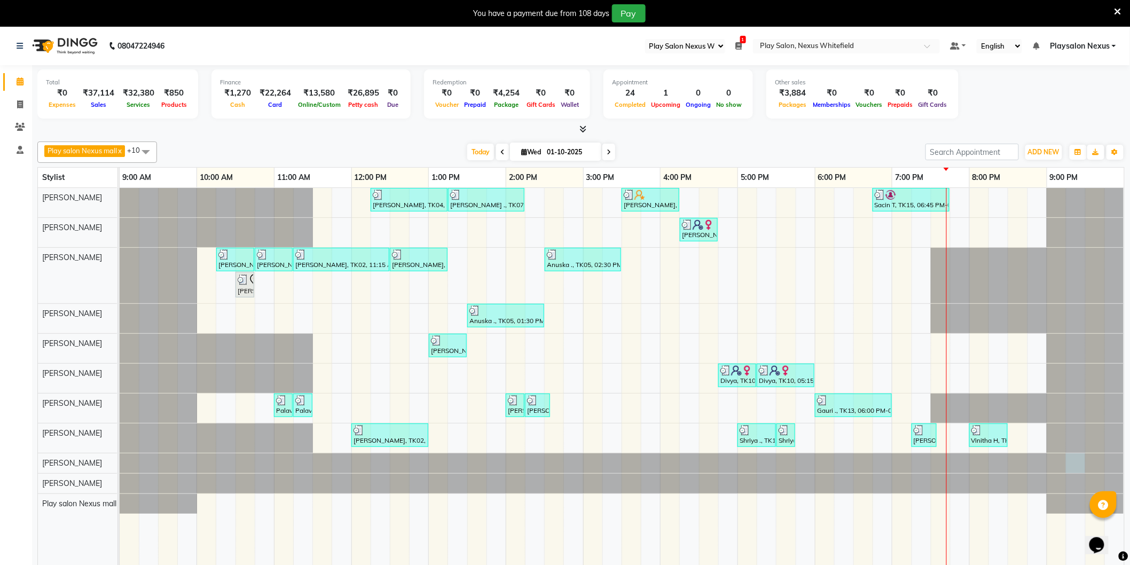
click at [120, 470] on div at bounding box center [120, 464] width 0 height 20
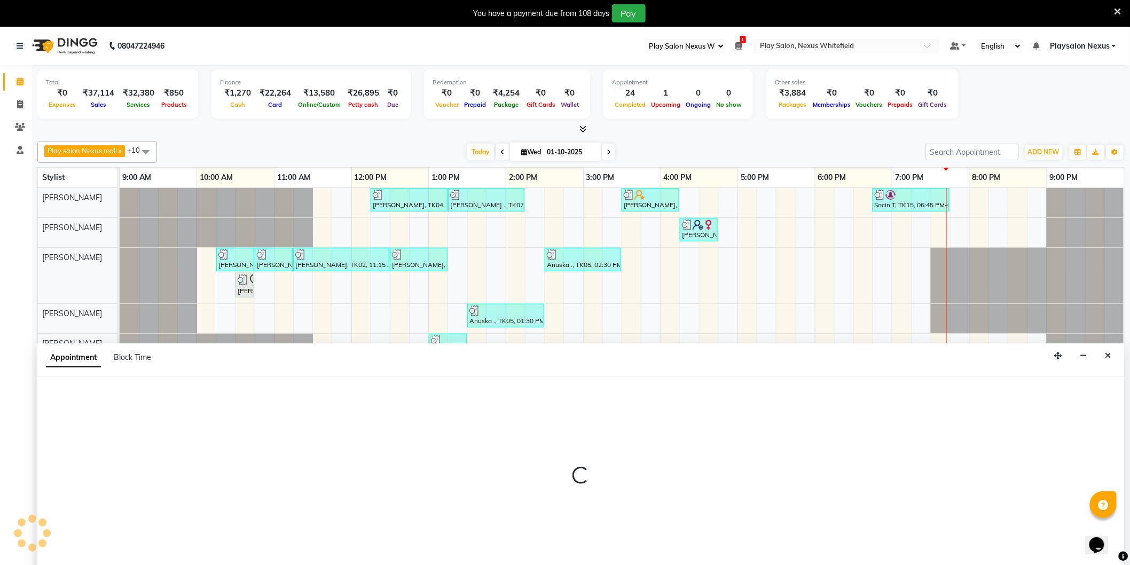
scroll to position [27, 0]
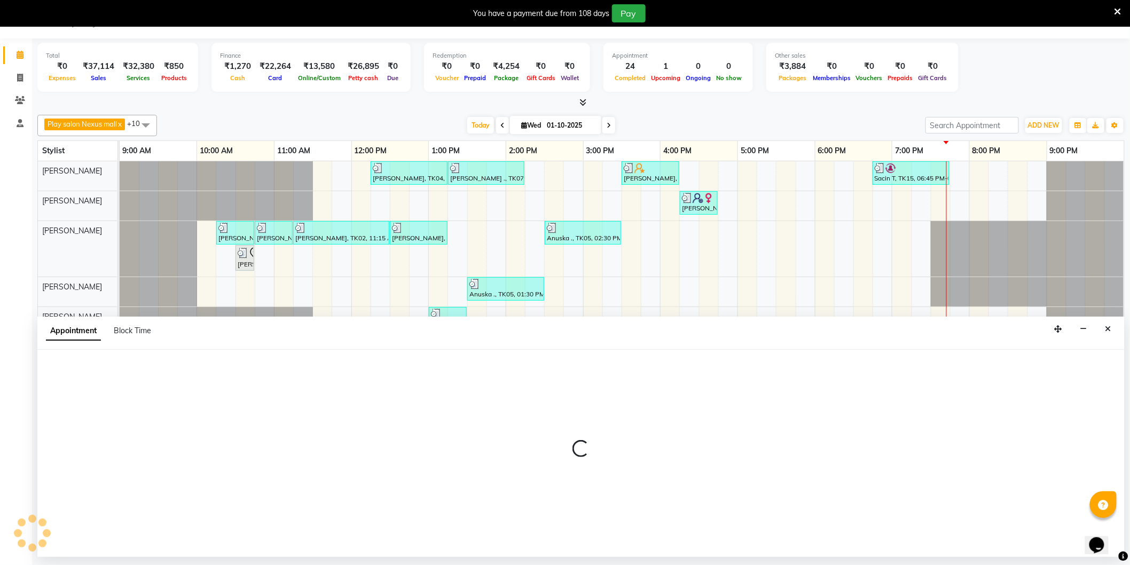
select select "81400"
select select "tentative"
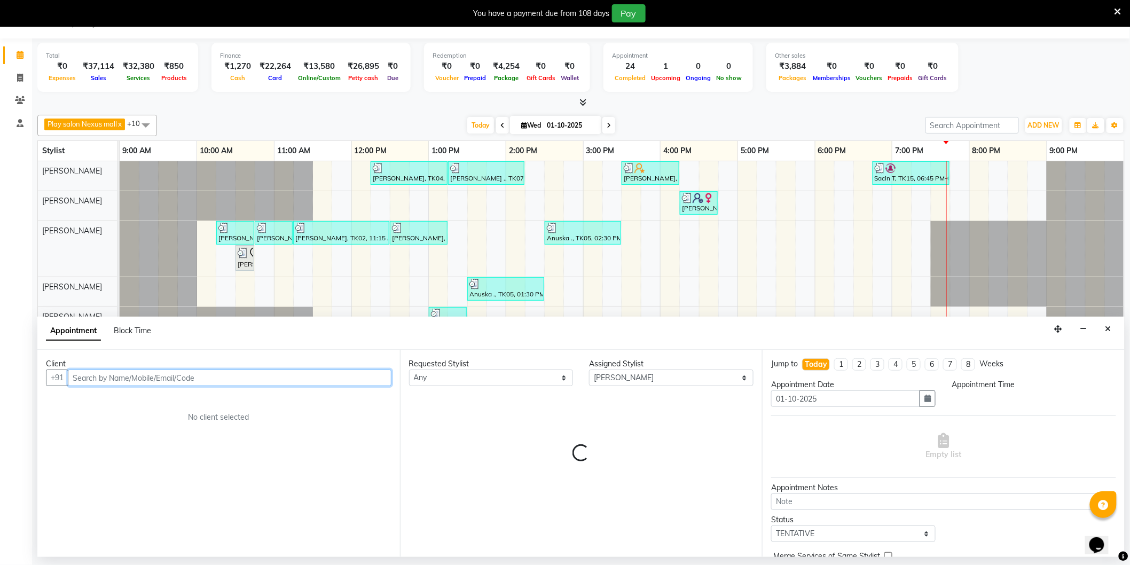
select select "1275"
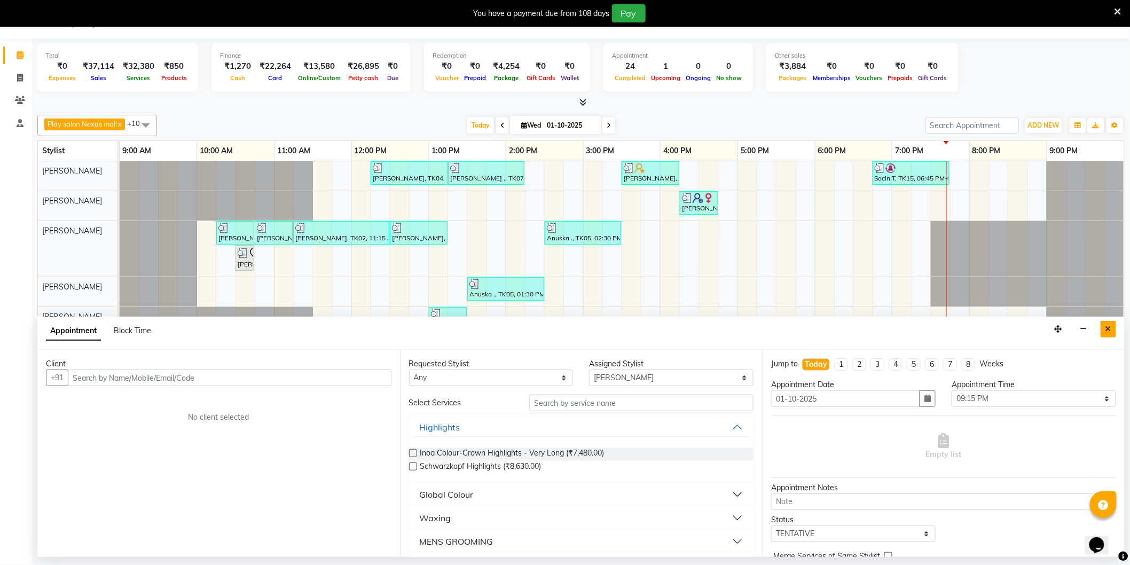
click at [1104, 332] on button "Close" at bounding box center [1108, 329] width 15 height 17
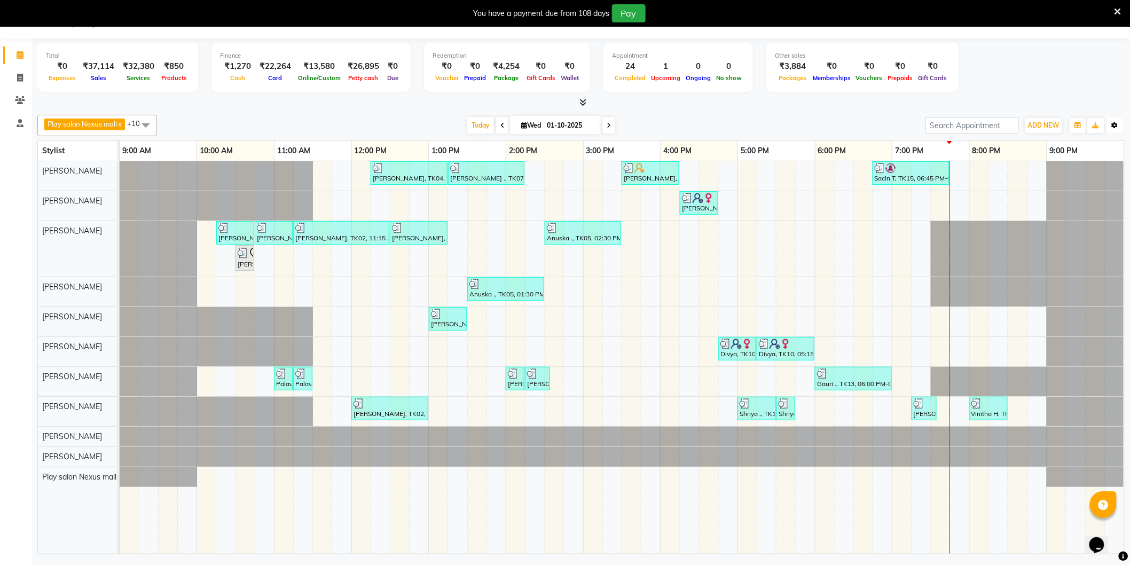
click at [1117, 124] on icon "button" at bounding box center [1115, 125] width 6 height 6
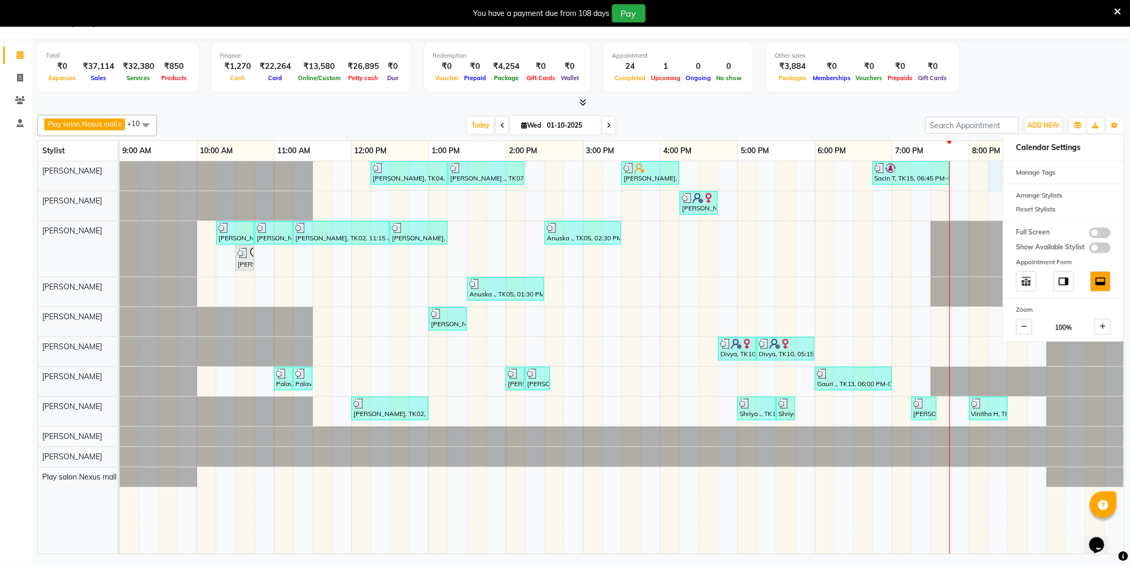
click at [994, 185] on div "Simran Kiran, TK04, 12:15 PM-01:15 PM, Hair Cut Lady (Head Stylist) Vivian ., T…" at bounding box center [622, 357] width 1005 height 393
select select "81395"
select select "tentative"
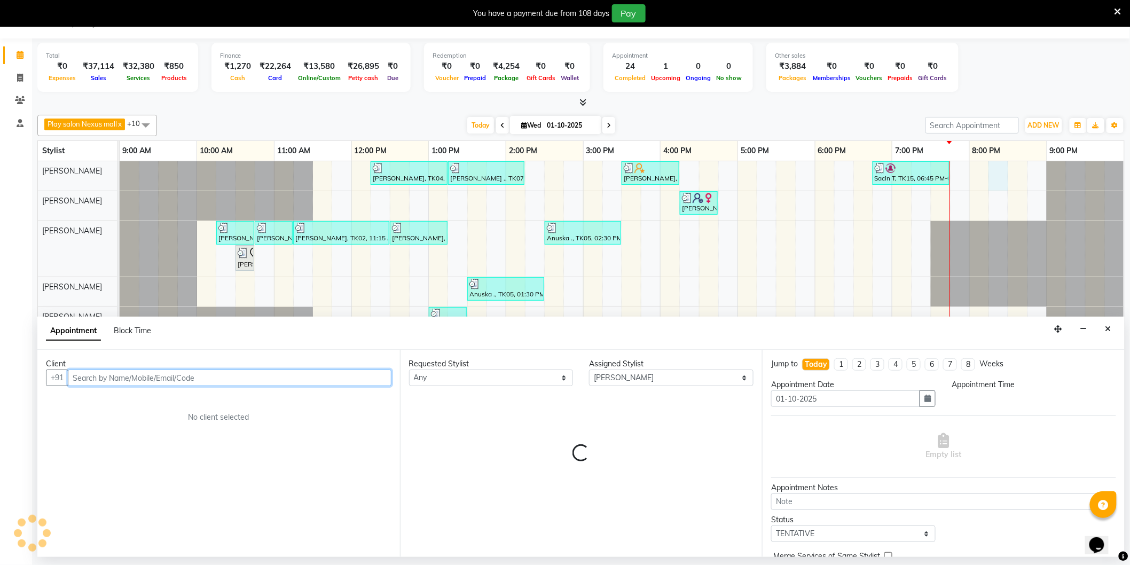
select select "1215"
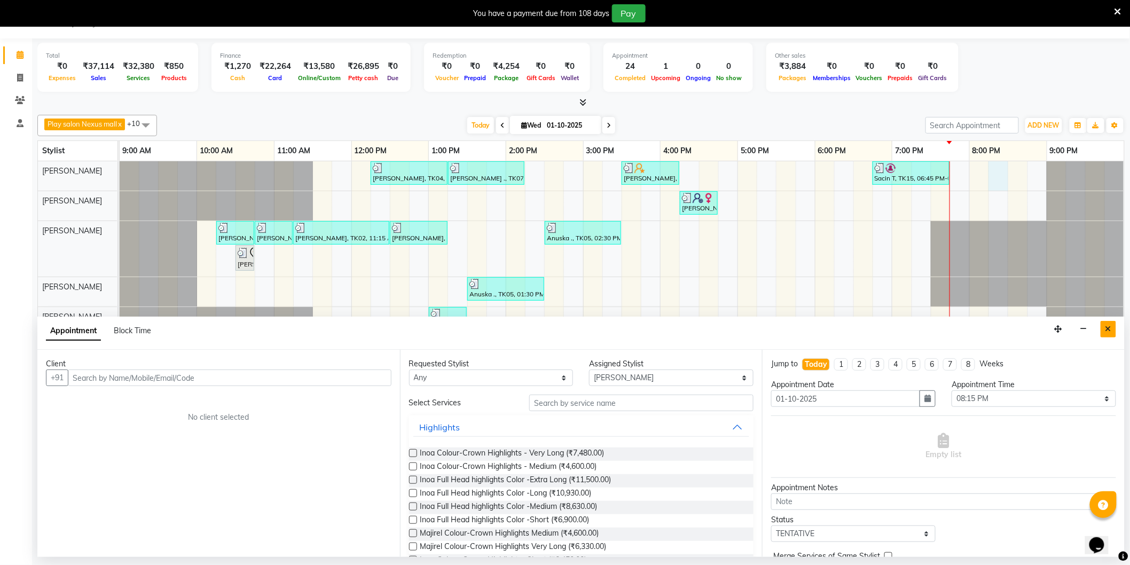
click at [1107, 331] on icon "Close" at bounding box center [1109, 328] width 6 height 7
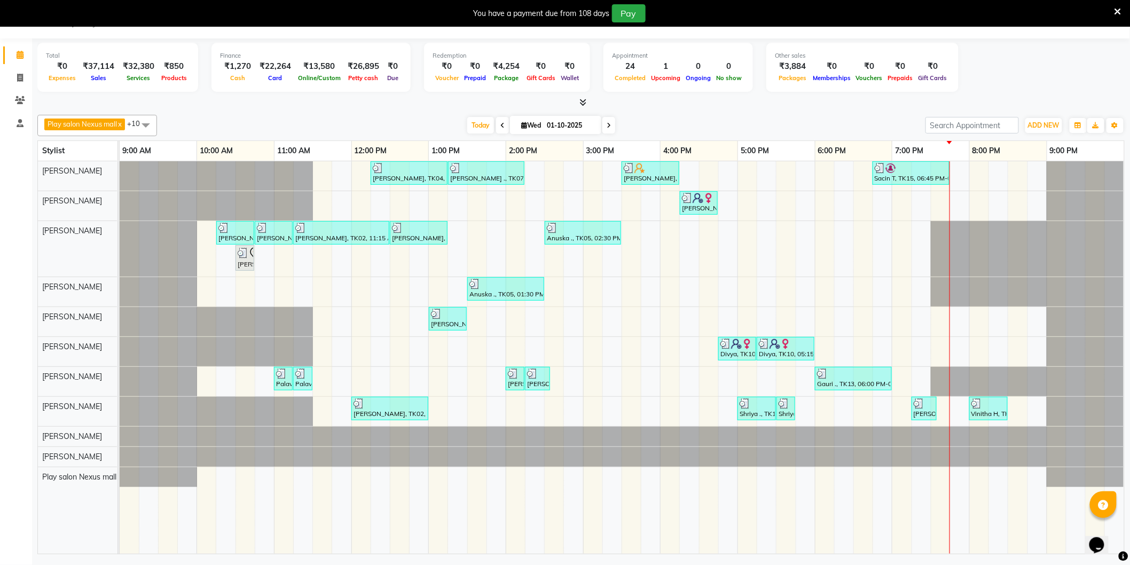
scroll to position [0, 0]
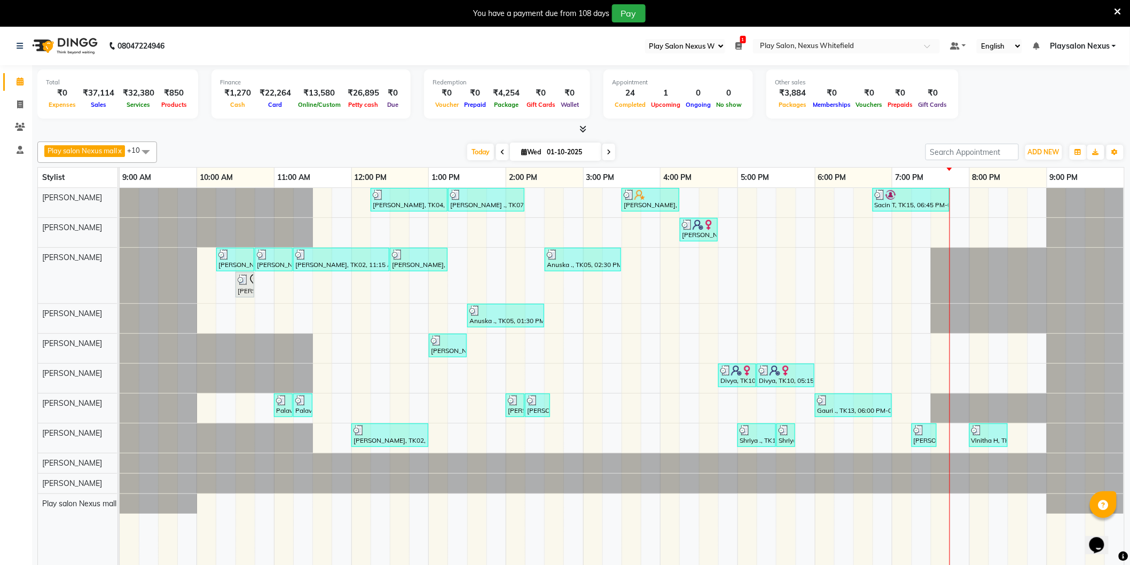
click at [723, 45] on select "Select Register Play Salon Nexus Whitefield" at bounding box center [685, 46] width 80 height 14
click at [931, 45] on span at bounding box center [931, 49] width 13 height 11
click at [1115, 48] on link "Playsalon Nexus" at bounding box center [1083, 46] width 66 height 11
click at [996, 93] on div "Total ₹0 Expenses ₹37,114 Sales ₹32,380 Services ₹850 Products Finance ₹1,270 C…" at bounding box center [581, 95] width 1088 height 52
click at [1113, 46] on link "Playsalon Nexus" at bounding box center [1083, 46] width 66 height 11
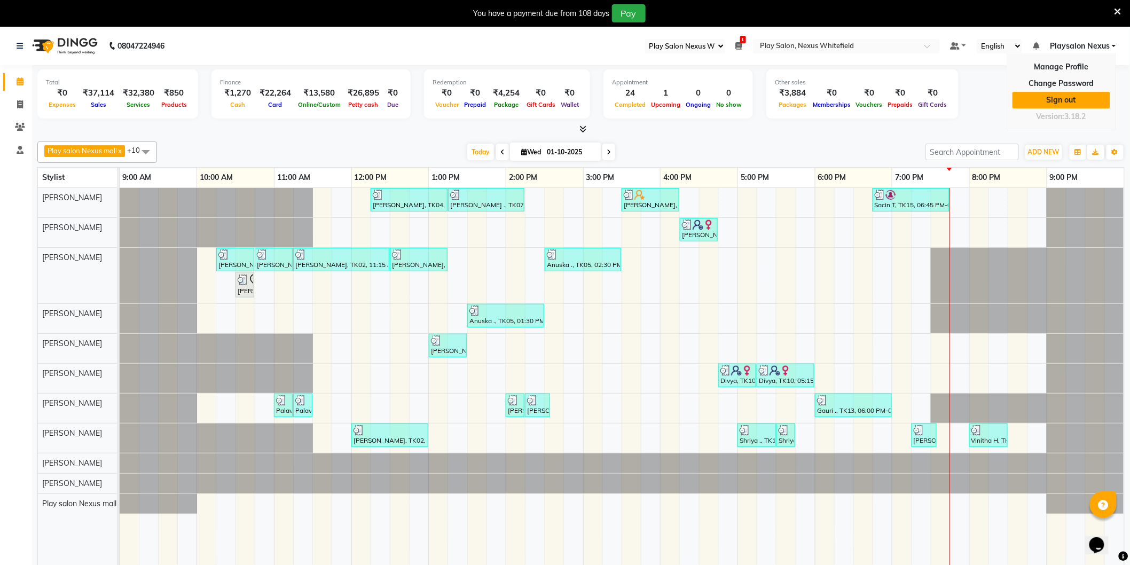
click at [1061, 98] on link "Sign out" at bounding box center [1062, 100] width 98 height 17
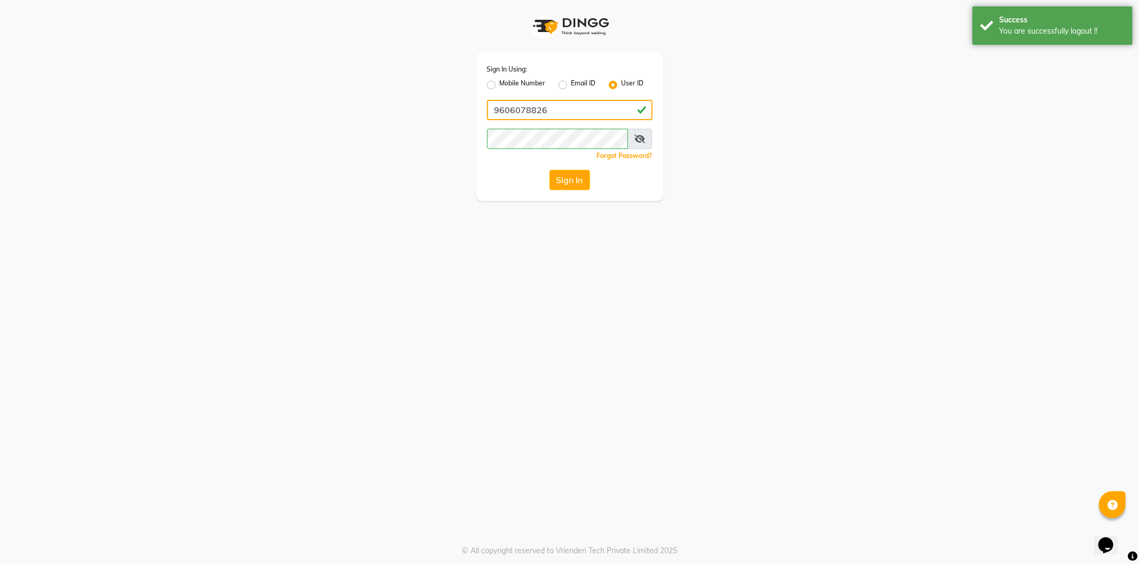
click at [569, 115] on input "9606078826" at bounding box center [570, 110] width 166 height 20
drag, startPoint x: 569, startPoint y: 115, endPoint x: 480, endPoint y: 118, distance: 89.8
click at [480, 118] on div "Sign In Using: Mobile Number Email ID User ID 9606078826 Remember me Forgot Pas…" at bounding box center [569, 127] width 187 height 148
click at [500, 86] on label "Mobile Number" at bounding box center [523, 85] width 46 height 13
click at [500, 85] on input "Mobile Number" at bounding box center [503, 82] width 7 height 7
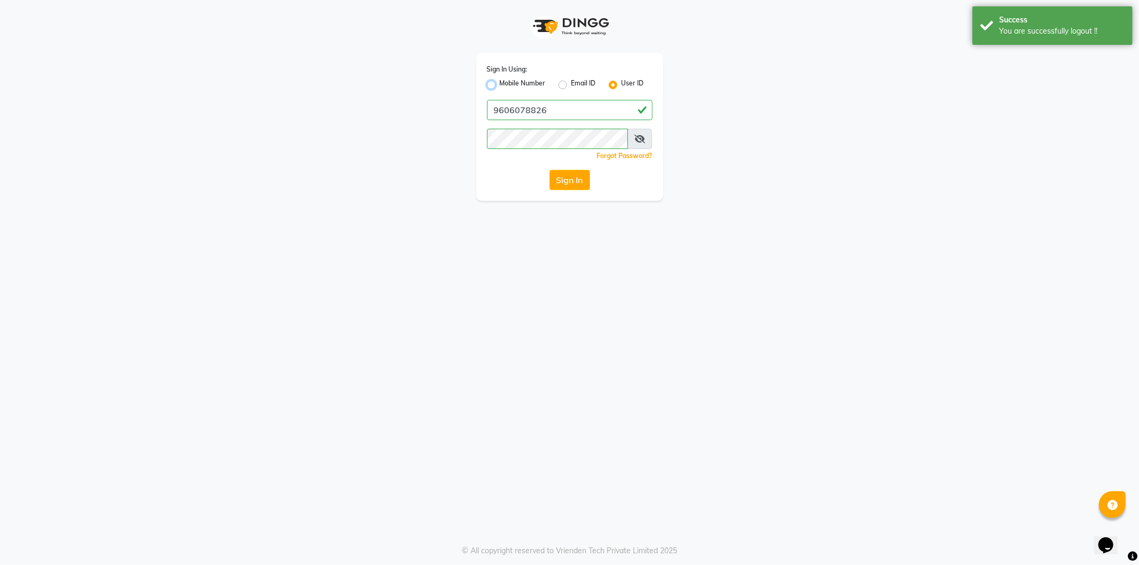
radio input "true"
radio input "false"
click at [585, 118] on input "Username" at bounding box center [588, 110] width 130 height 20
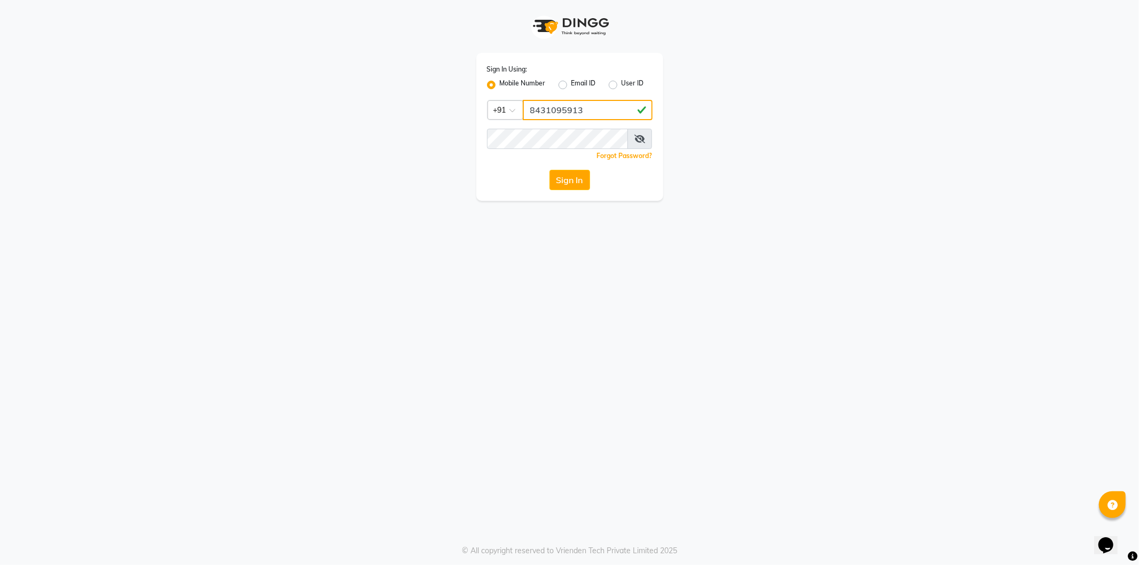
type input "8431095913"
click at [644, 142] on icon at bounding box center [640, 139] width 11 height 9
click at [579, 181] on button "Sign In" at bounding box center [570, 180] width 41 height 20
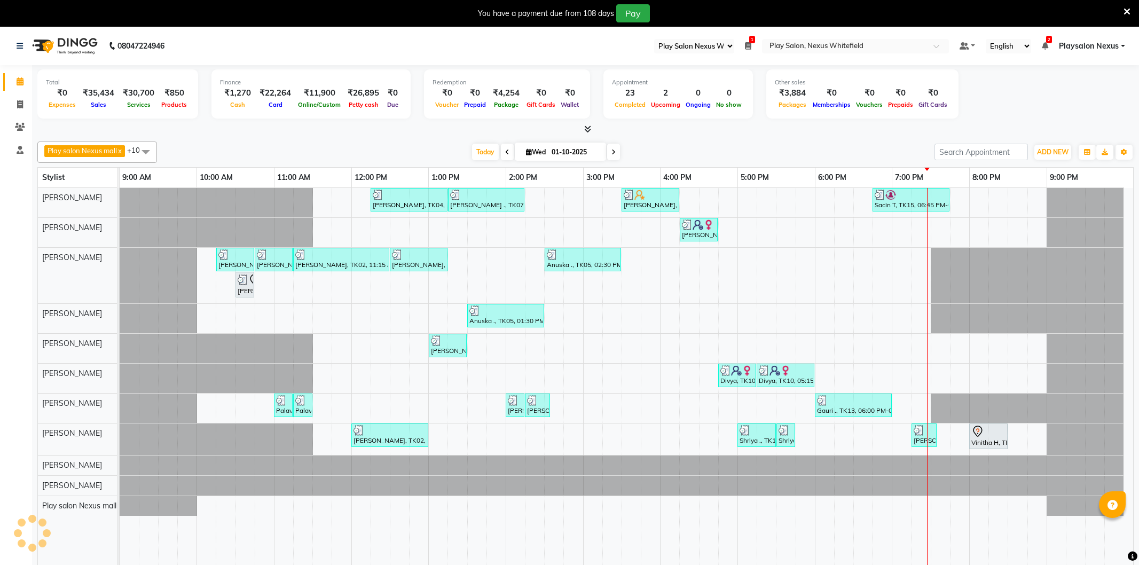
select select "106"
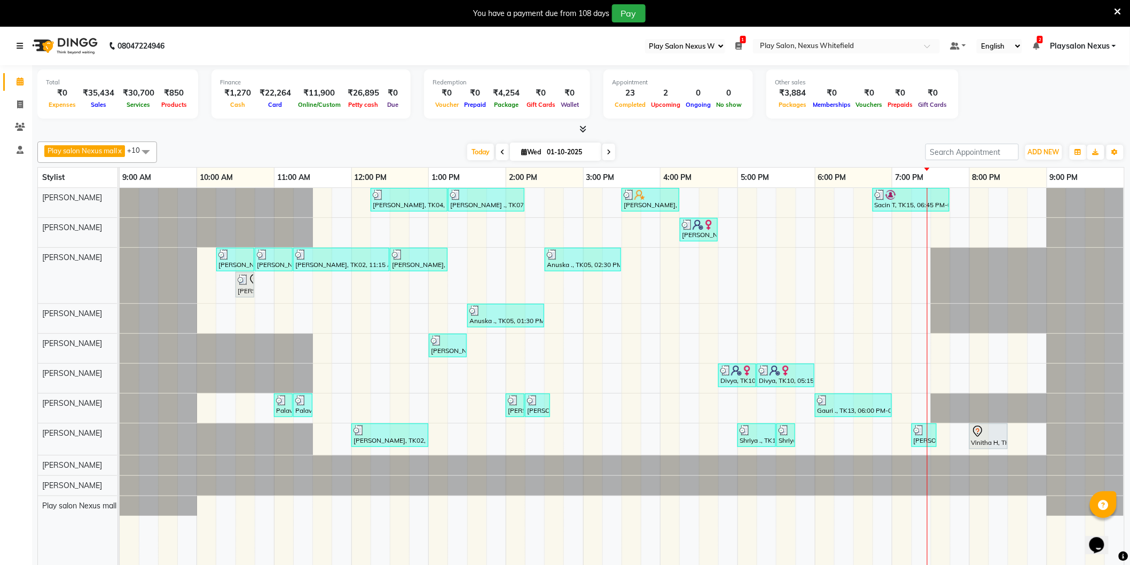
click at [21, 45] on icon at bounding box center [20, 45] width 6 height 7
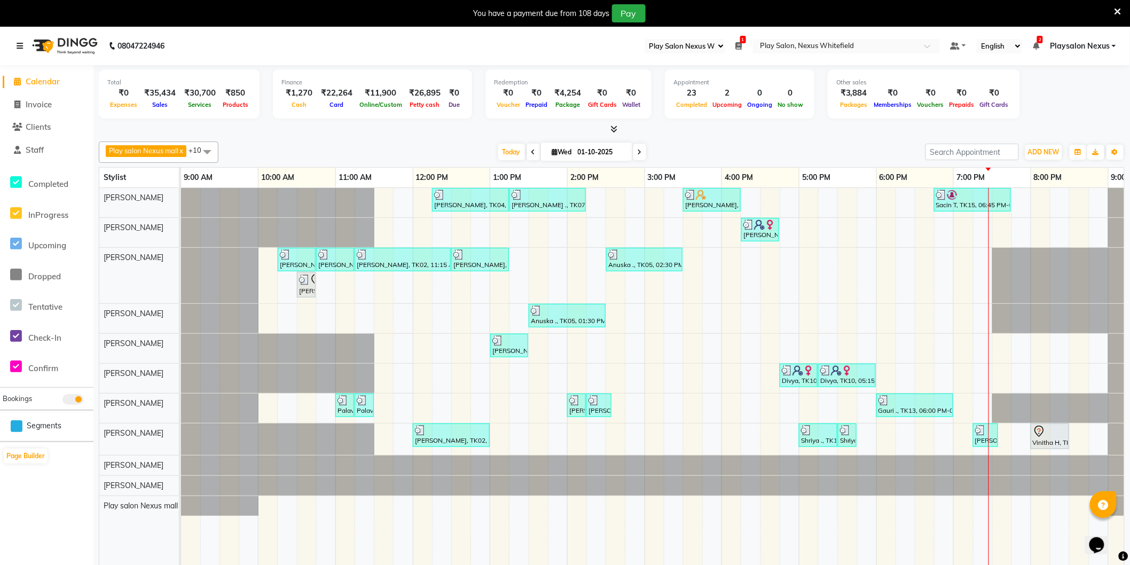
click at [20, 44] on icon at bounding box center [20, 45] width 6 height 7
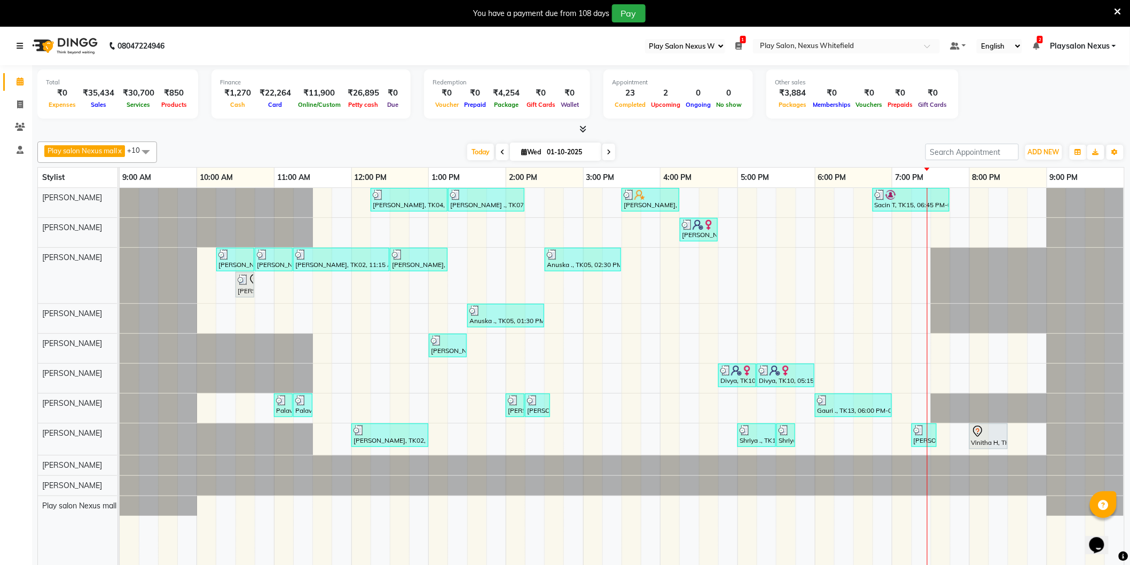
click at [20, 48] on icon at bounding box center [20, 45] width 6 height 7
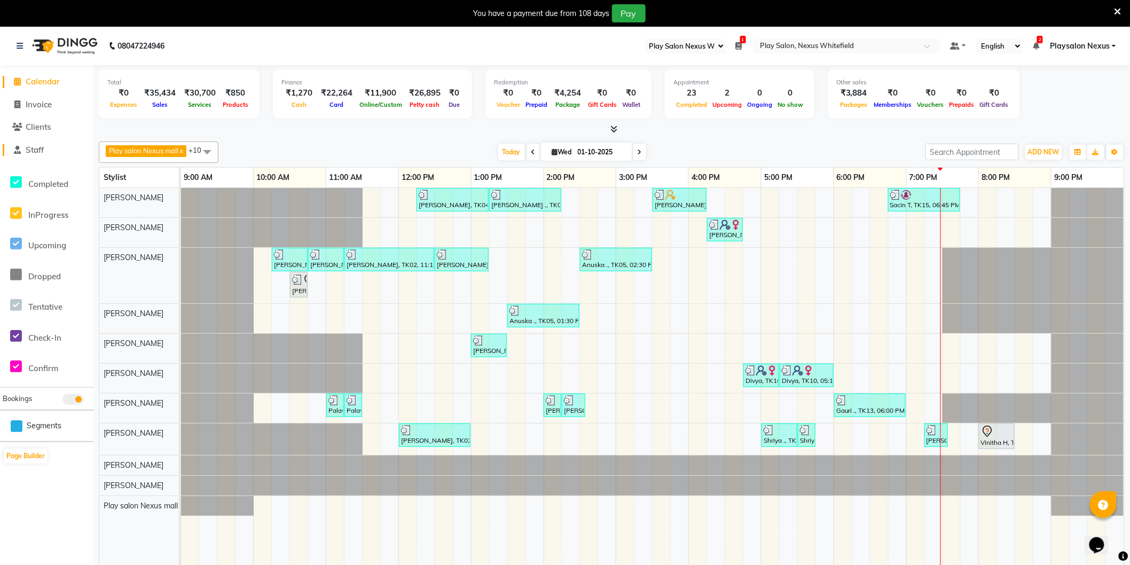
click at [44, 150] on span "Staff" at bounding box center [35, 150] width 18 height 10
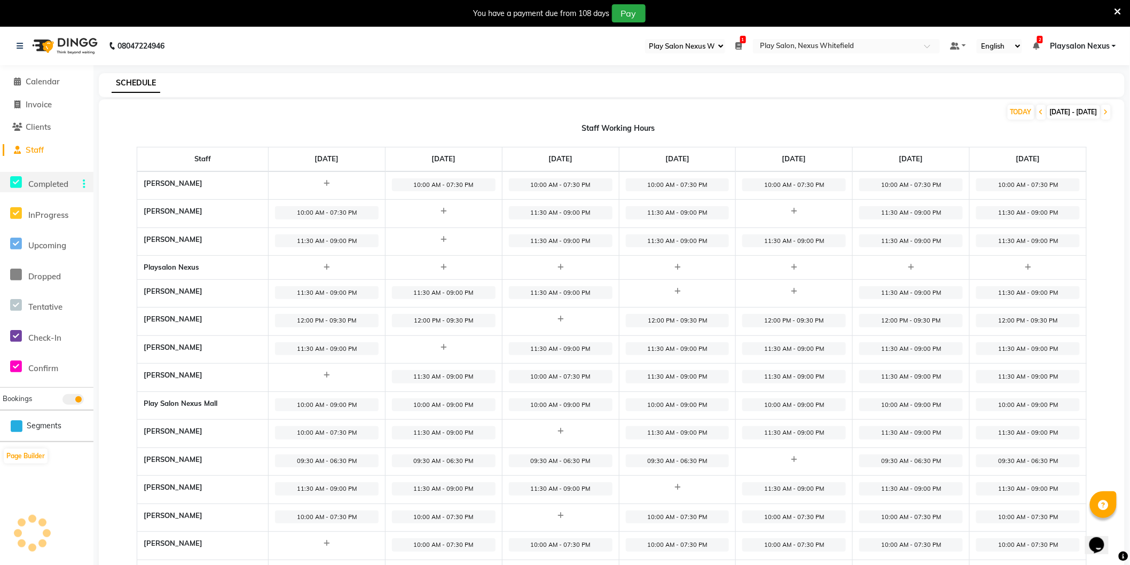
click at [48, 188] on span "Completed" at bounding box center [48, 184] width 40 height 10
click at [22, 44] on icon at bounding box center [20, 45] width 6 height 7
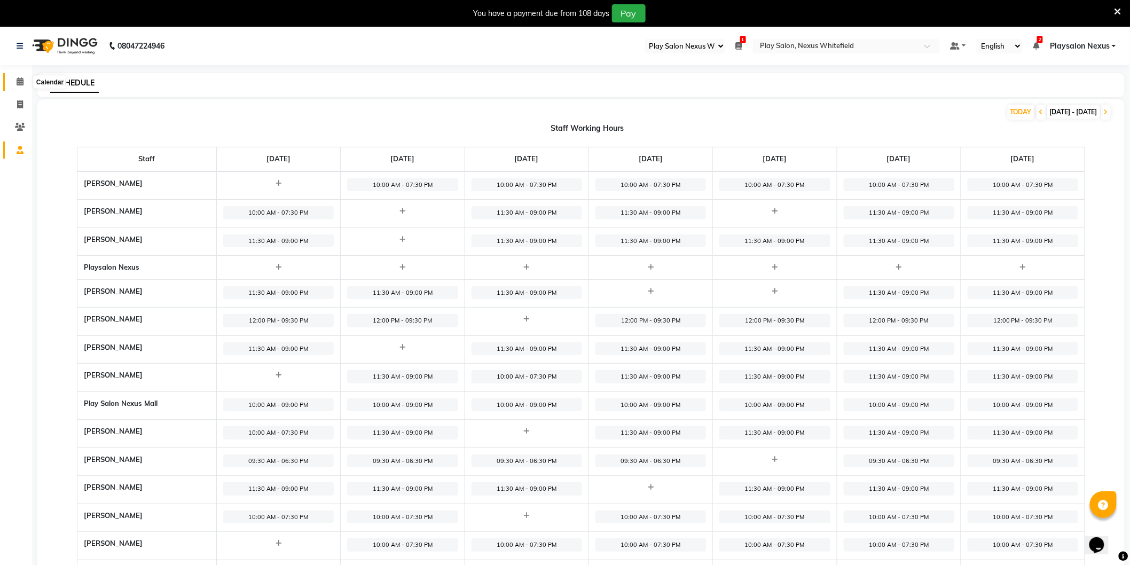
click at [20, 84] on icon at bounding box center [20, 81] width 7 height 8
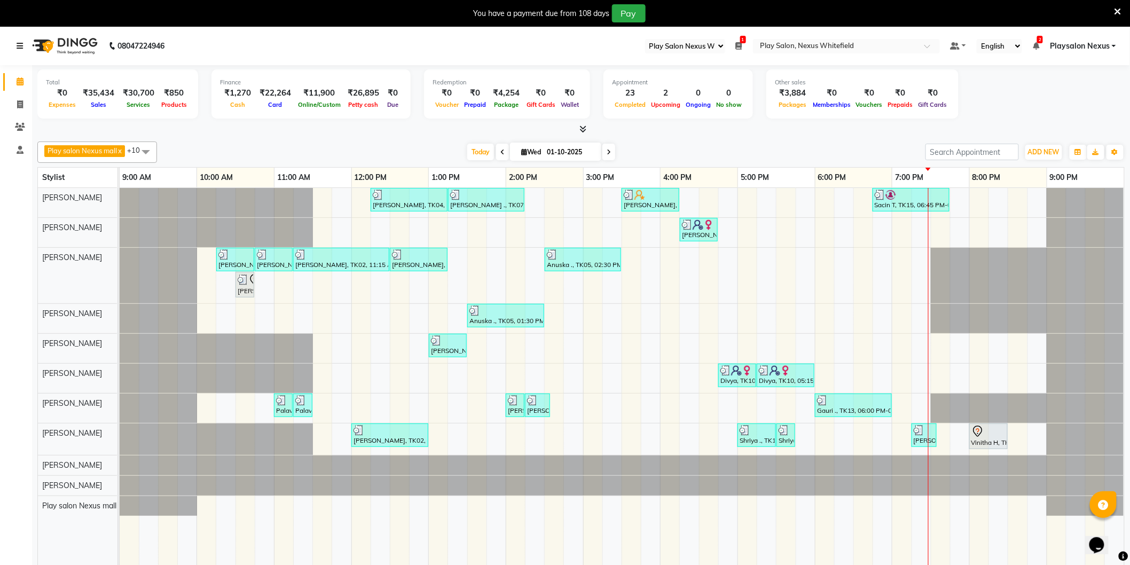
click at [23, 44] on link at bounding box center [22, 46] width 11 height 30
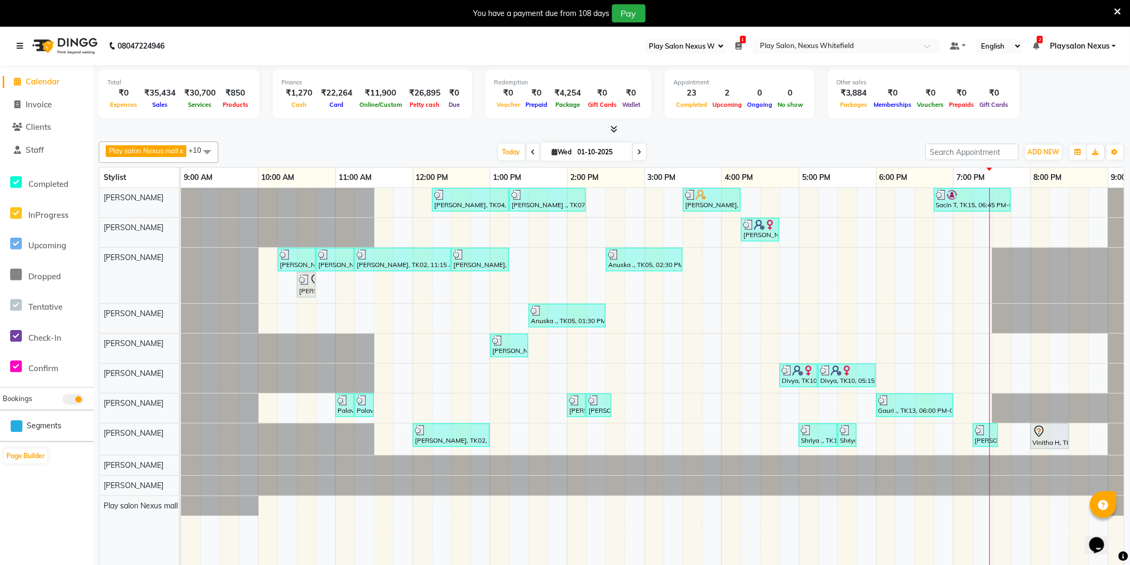
click at [21, 41] on link at bounding box center [22, 46] width 11 height 30
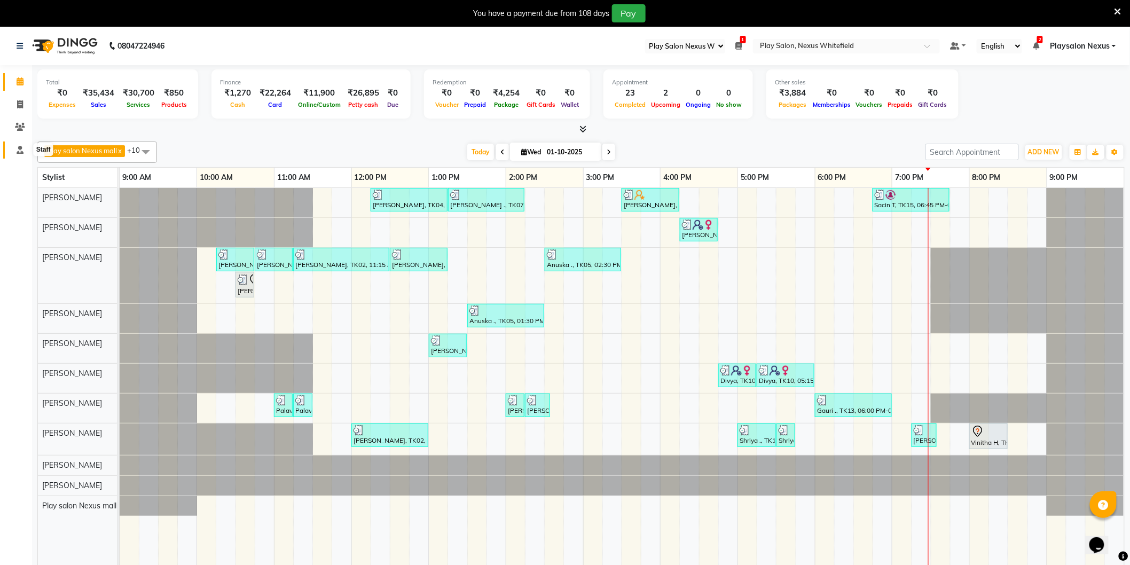
click at [17, 149] on icon at bounding box center [20, 150] width 7 height 8
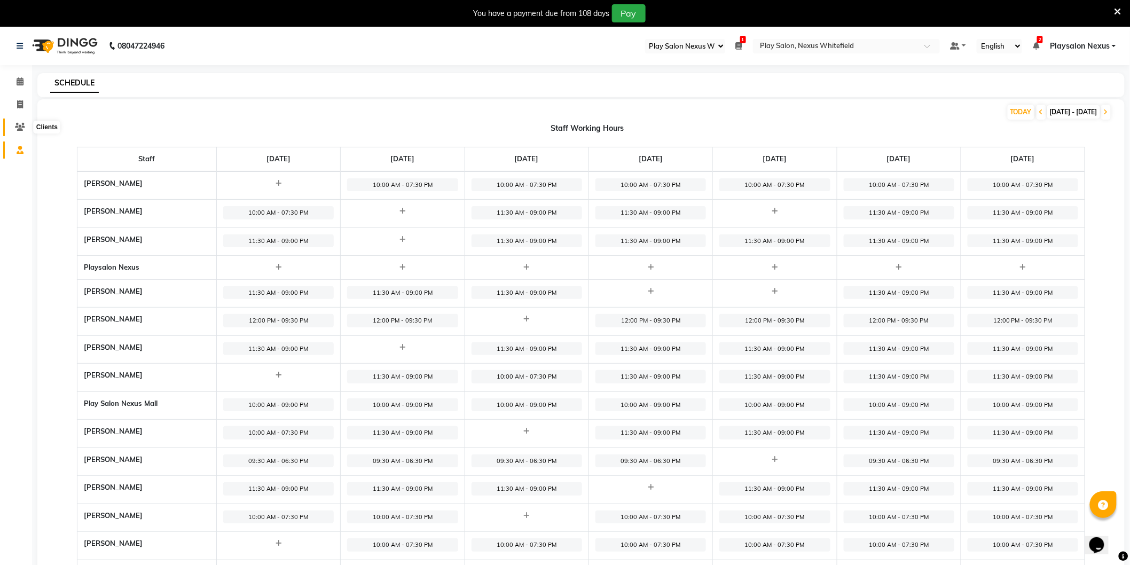
click at [15, 123] on icon at bounding box center [20, 127] width 10 height 8
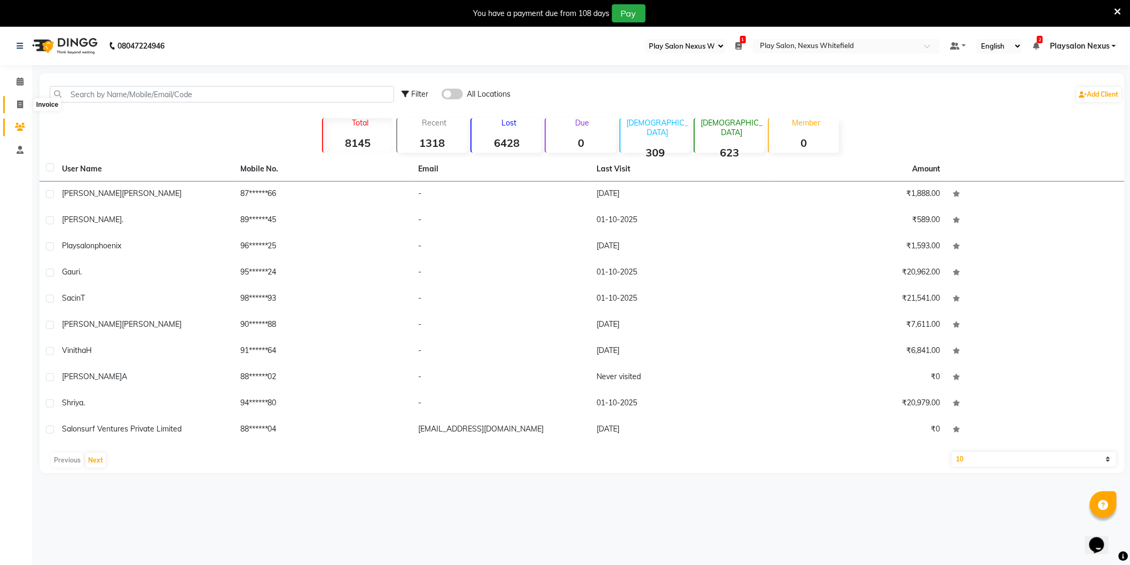
click at [18, 104] on icon at bounding box center [20, 104] width 6 height 8
select select "service"
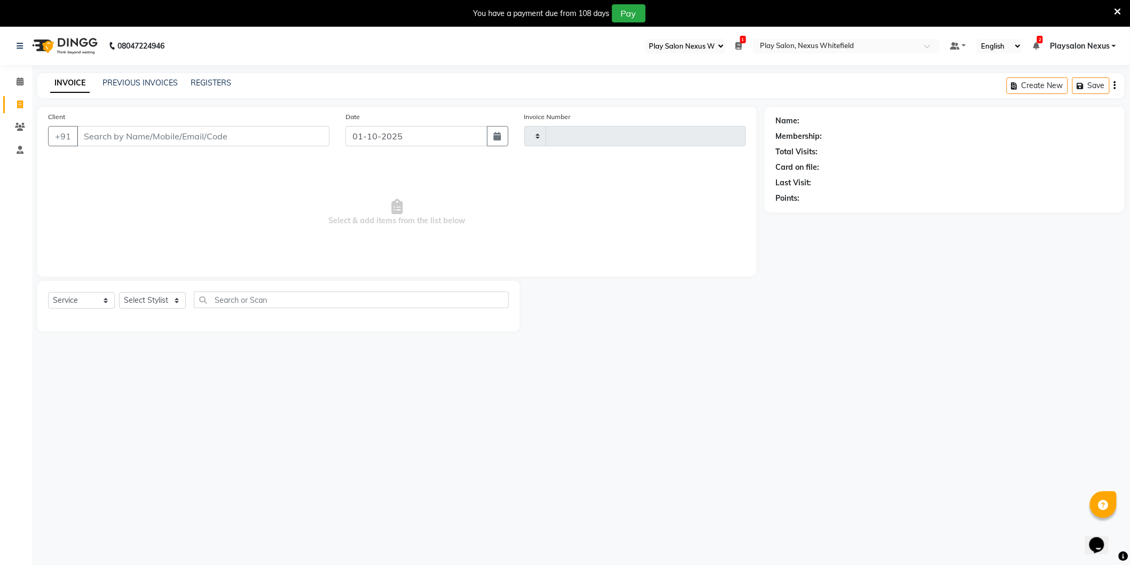
type input "3857"
select select "8356"
click at [24, 79] on span at bounding box center [20, 79] width 19 height 12
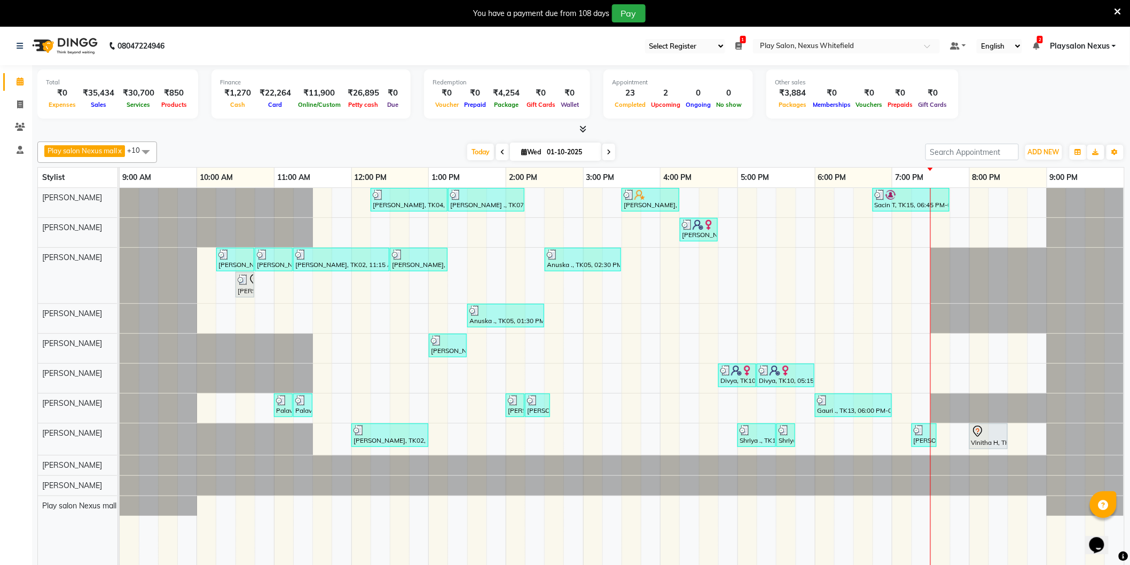
click at [585, 130] on icon at bounding box center [583, 129] width 7 height 8
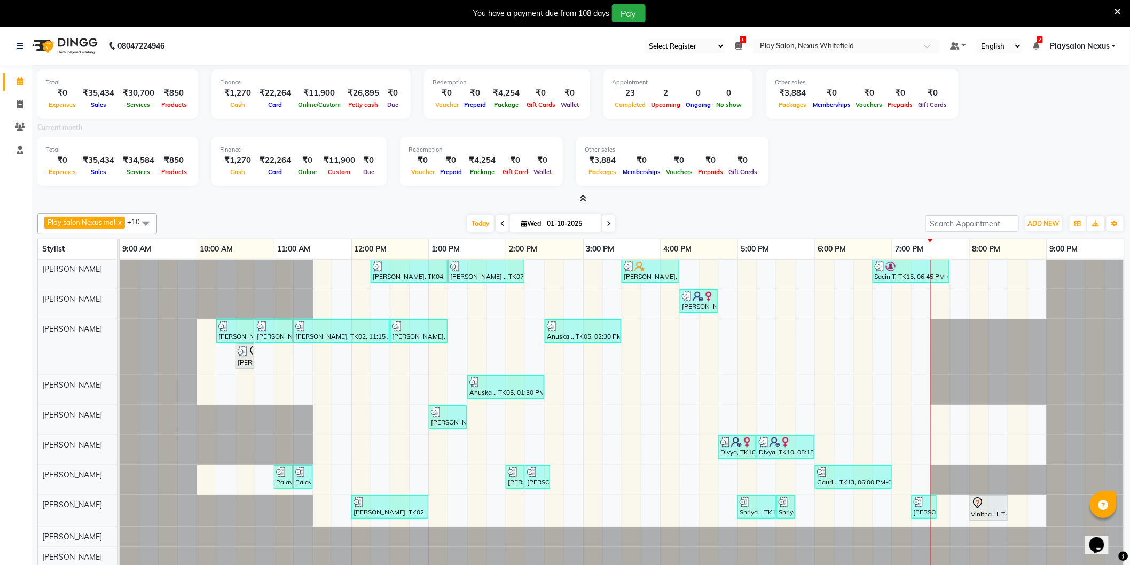
click at [582, 198] on icon at bounding box center [583, 198] width 7 height 8
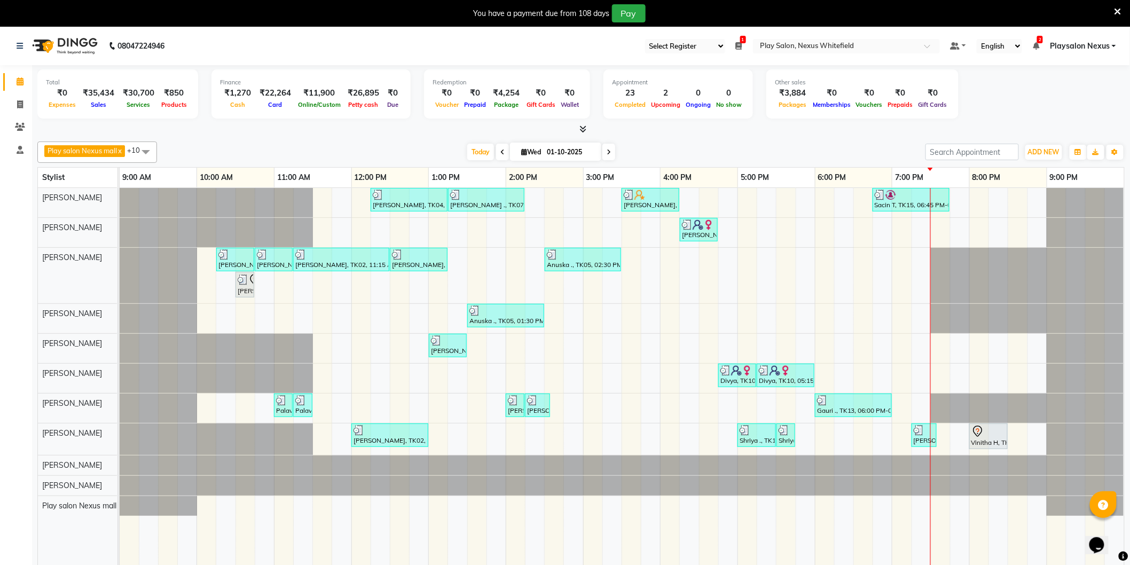
click at [585, 129] on icon at bounding box center [583, 129] width 7 height 8
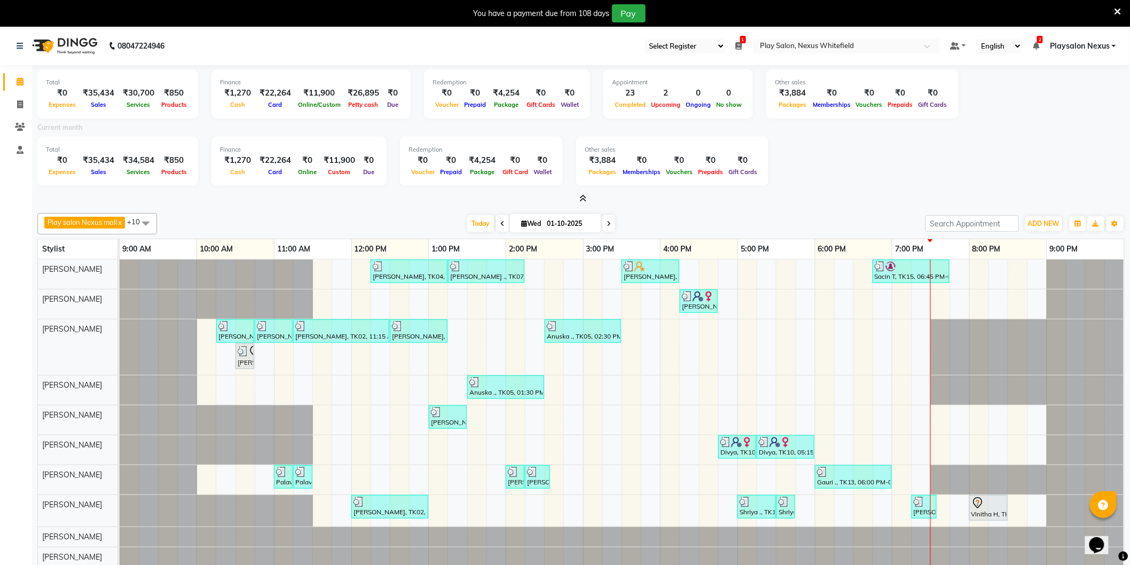
click at [581, 196] on icon at bounding box center [583, 198] width 7 height 8
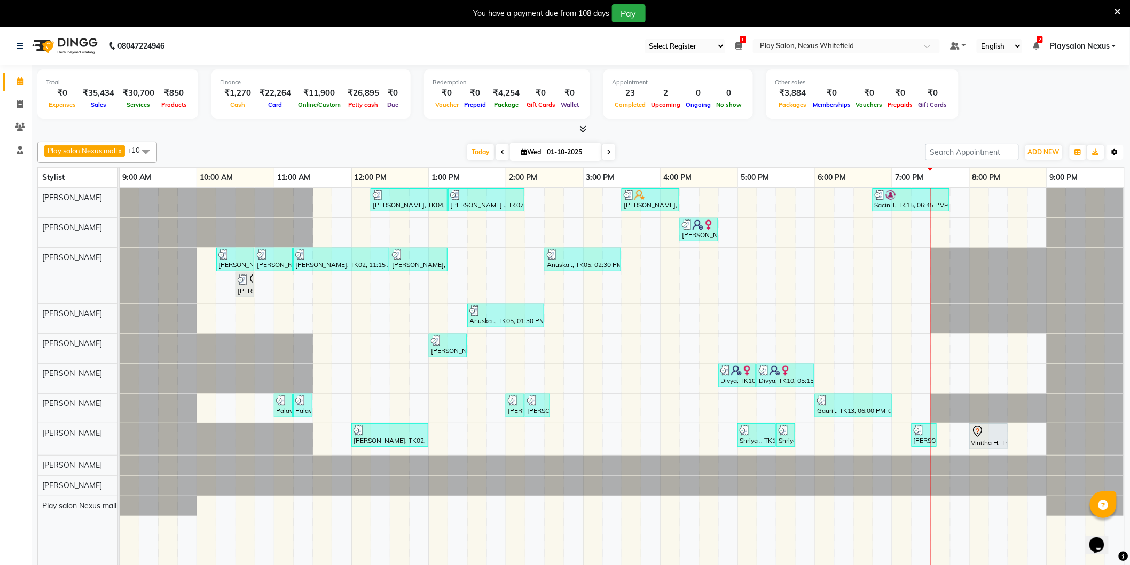
click at [1112, 153] on icon "button" at bounding box center [1115, 152] width 6 height 6
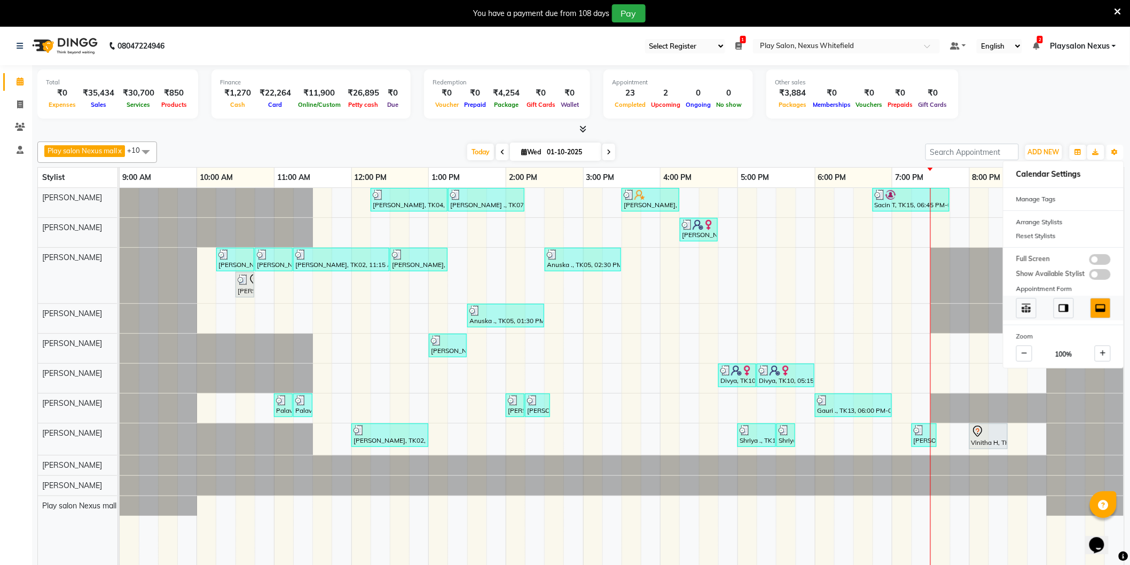
scroll to position [27, 0]
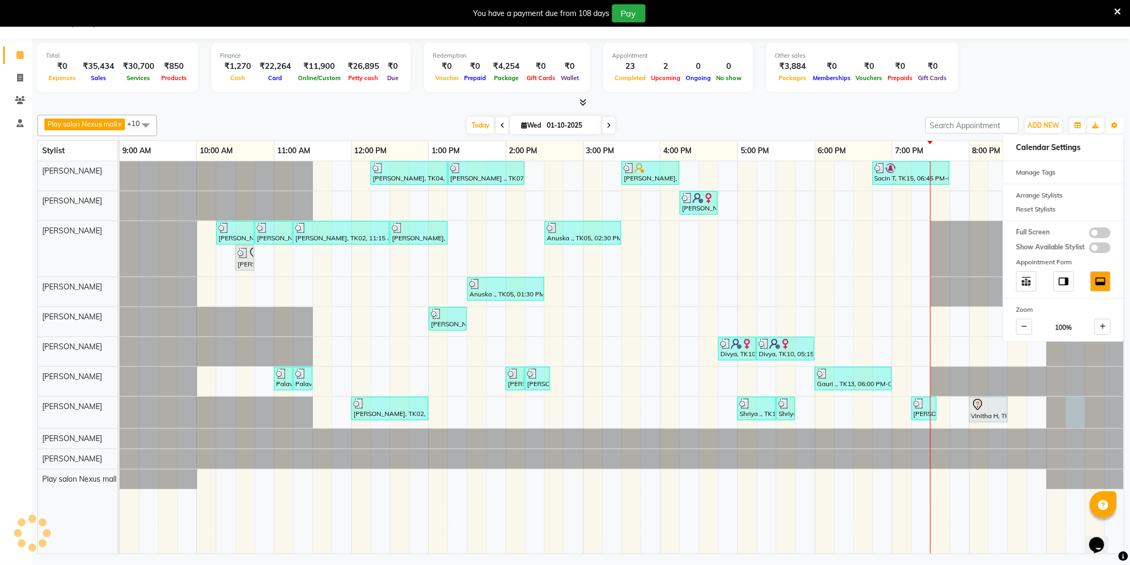
click at [120, 411] on div at bounding box center [120, 413] width 0 height 32
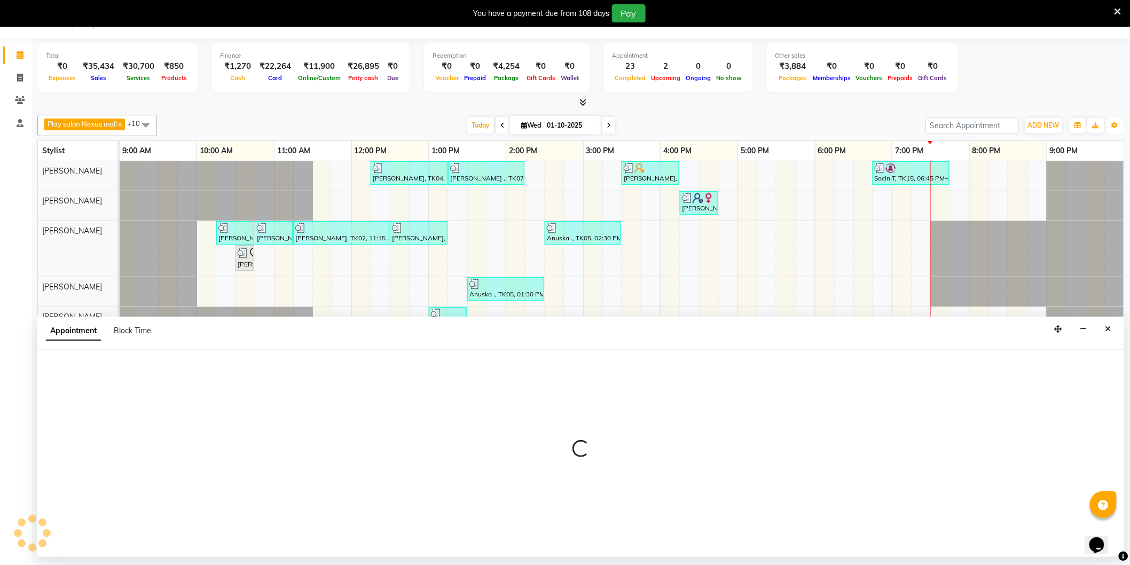
select select "81393"
select select "1275"
select select "tentative"
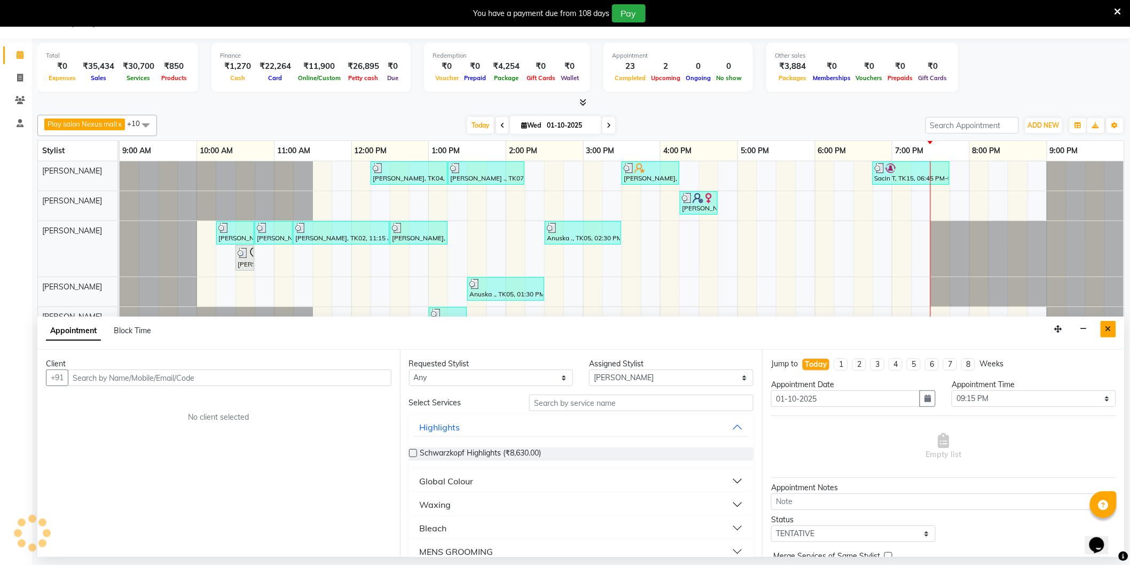
click at [1106, 333] on icon "Close" at bounding box center [1109, 328] width 6 height 7
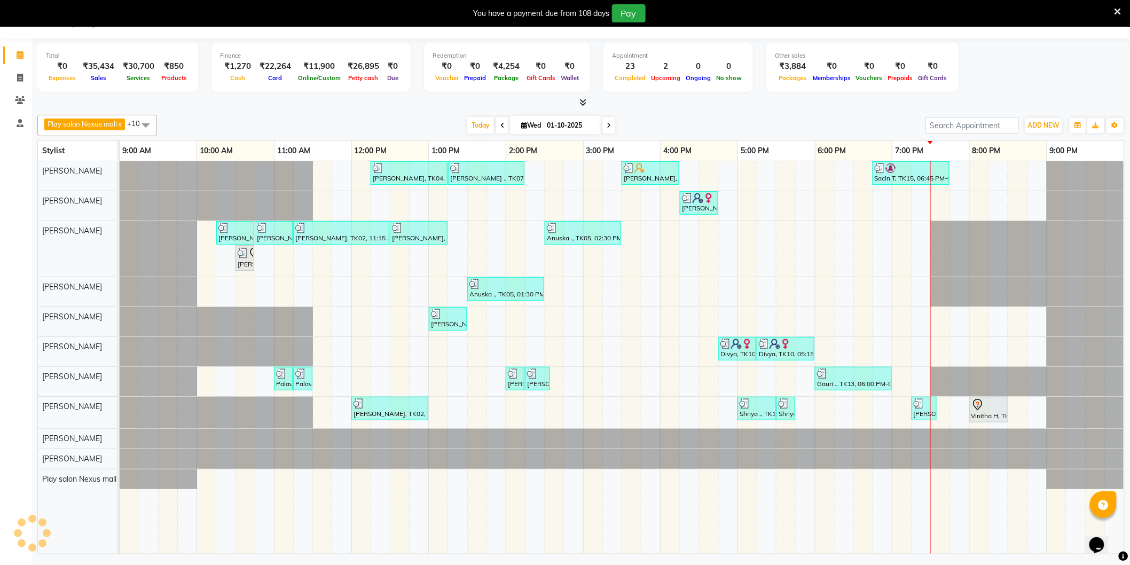
scroll to position [0, 0]
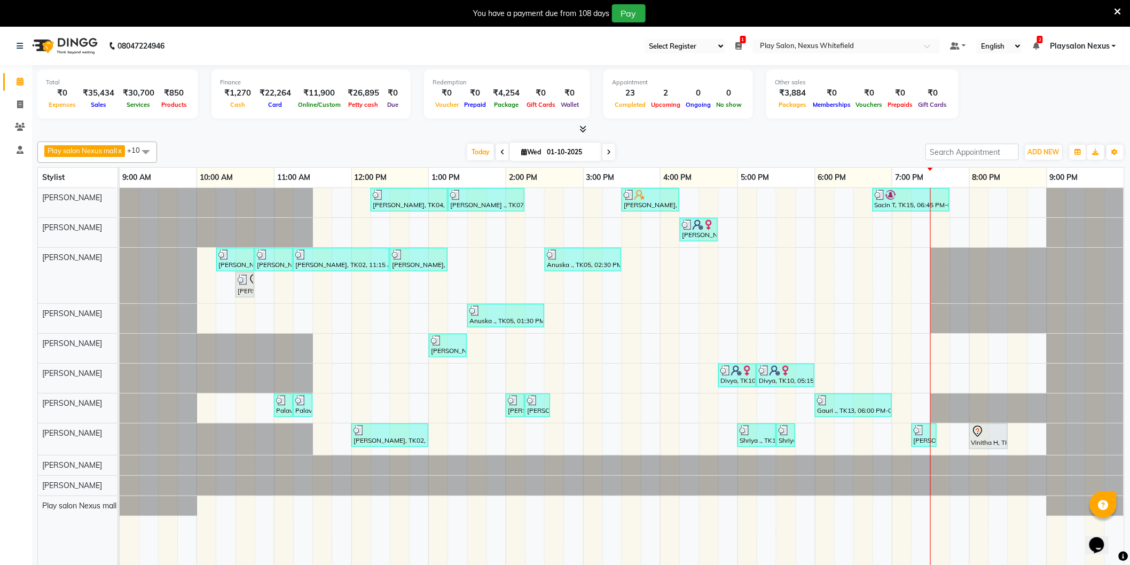
click at [587, 131] on div at bounding box center [581, 129] width 1088 height 11
click at [583, 131] on icon at bounding box center [583, 129] width 7 height 8
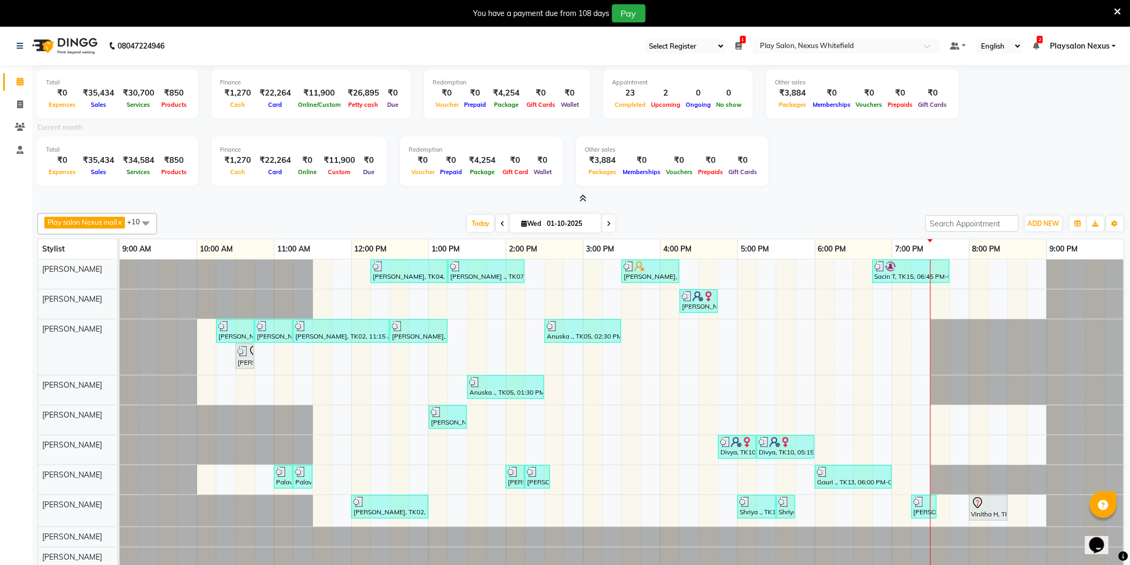
click at [583, 196] on icon at bounding box center [583, 198] width 7 height 8
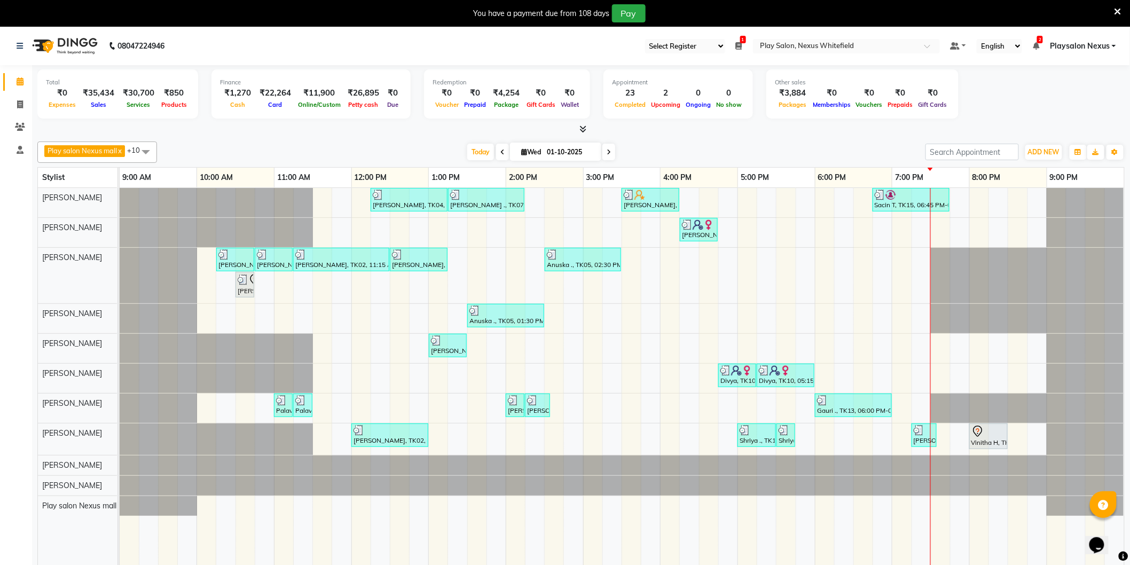
click at [1112, 46] on link "Playsalon Nexus" at bounding box center [1083, 46] width 66 height 11
click at [975, 97] on div "Total ₹0 Expenses ₹35,434 Sales ₹30,700 Services ₹850 Products Finance ₹1,270 C…" at bounding box center [581, 95] width 1088 height 52
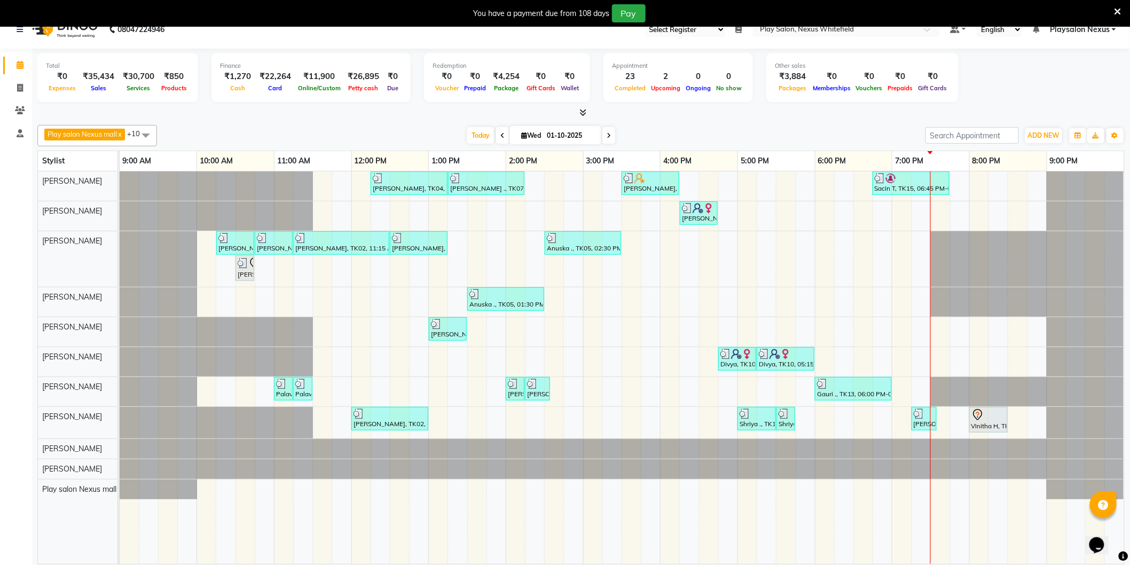
scroll to position [27, 0]
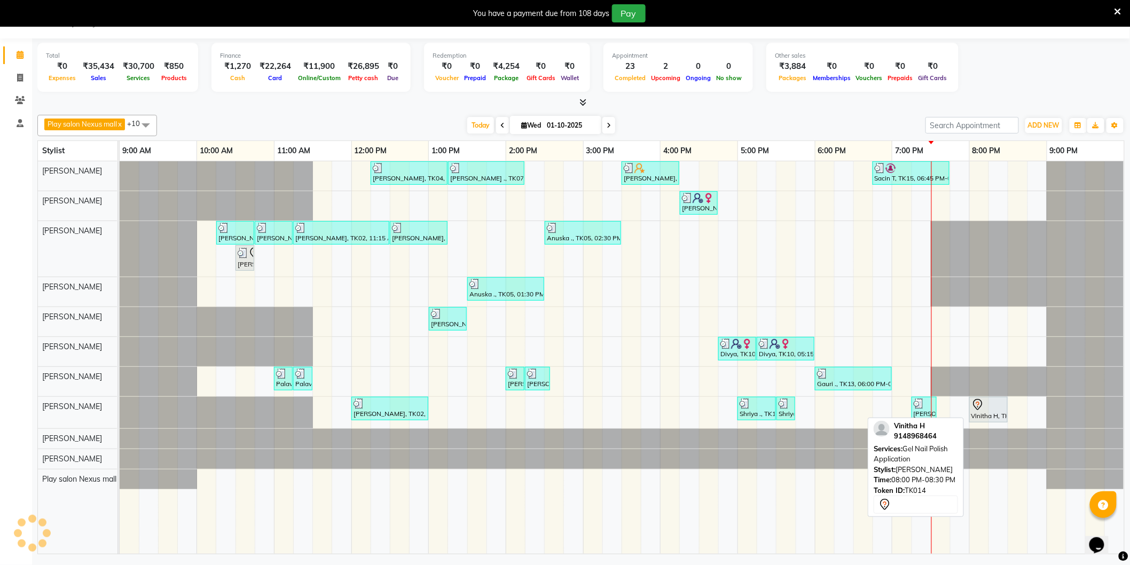
click at [990, 410] on div at bounding box center [989, 404] width 34 height 13
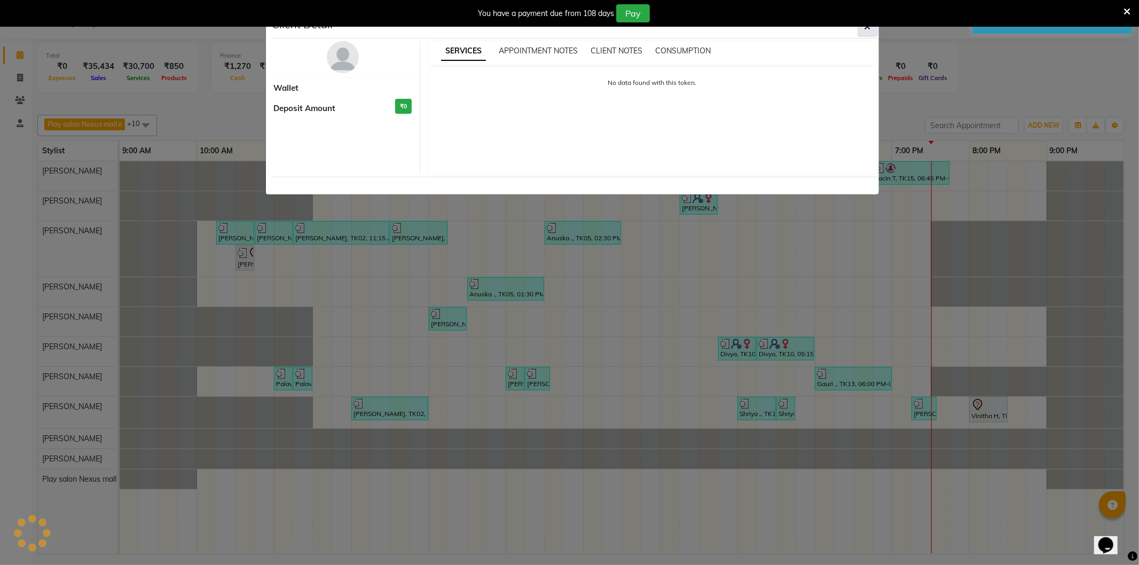
click at [862, 31] on button "button" at bounding box center [868, 27] width 20 height 20
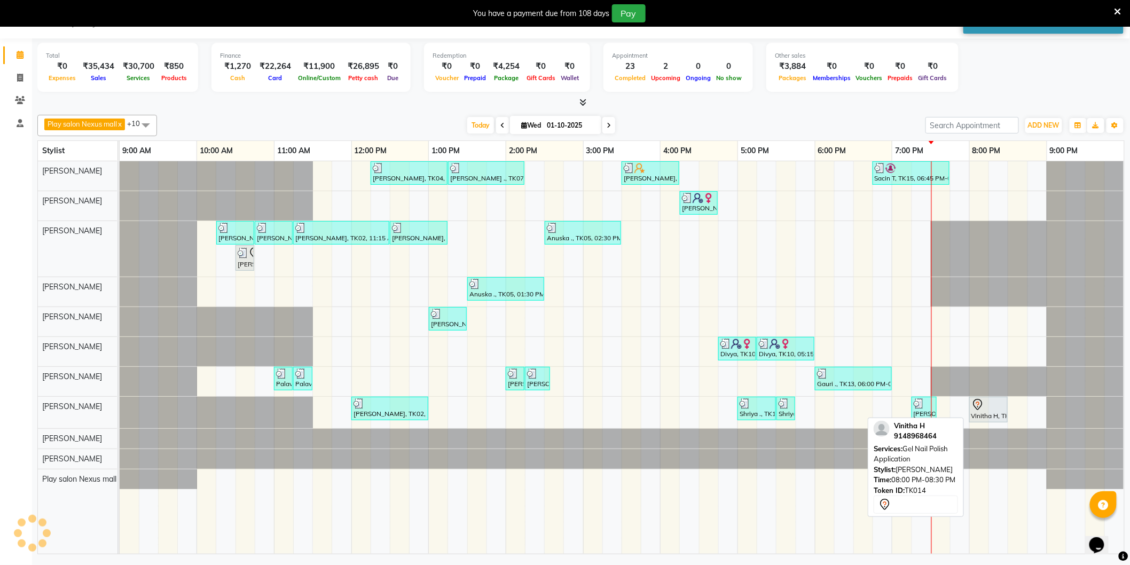
click at [989, 404] on div at bounding box center [989, 404] width 34 height 13
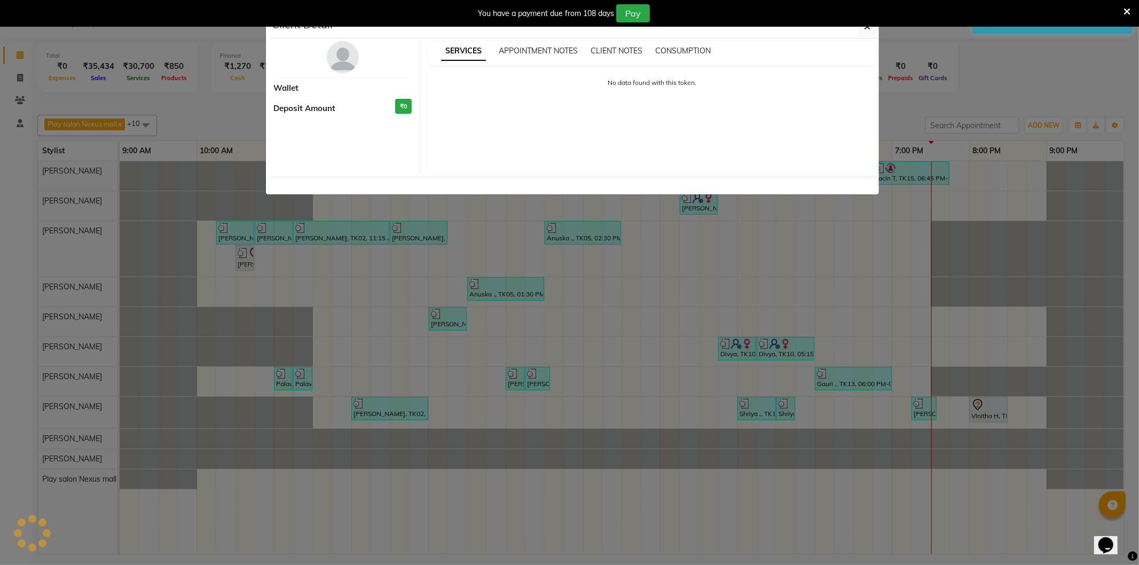
select select "7"
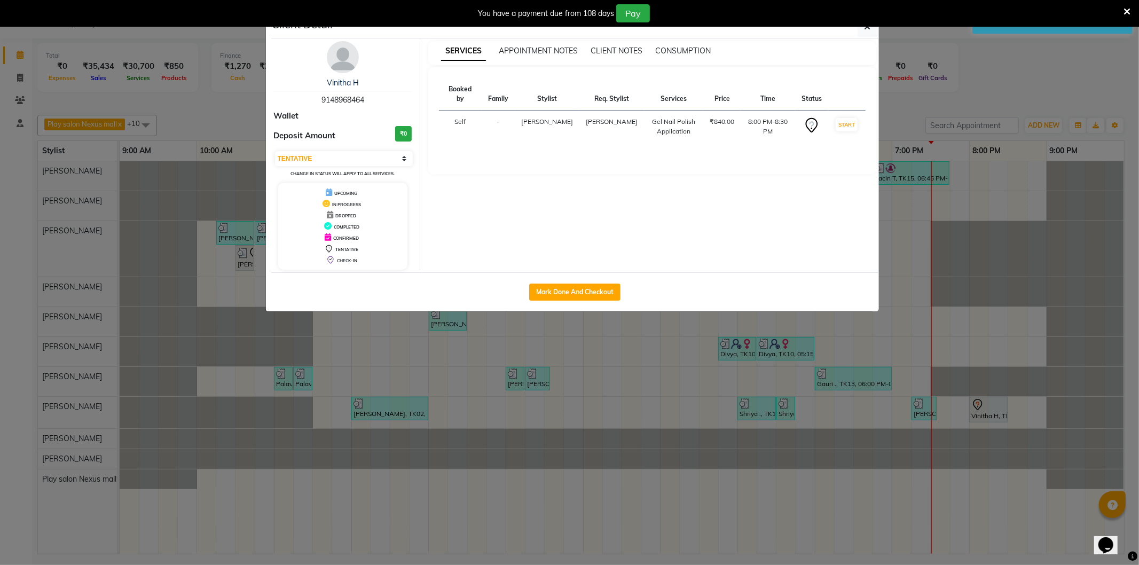
click at [1023, 93] on ngb-modal-window "Client Detail Vinitha H 9148968464 Wallet Deposit Amount ₹0 Select IN SERVICE C…" at bounding box center [569, 282] width 1139 height 565
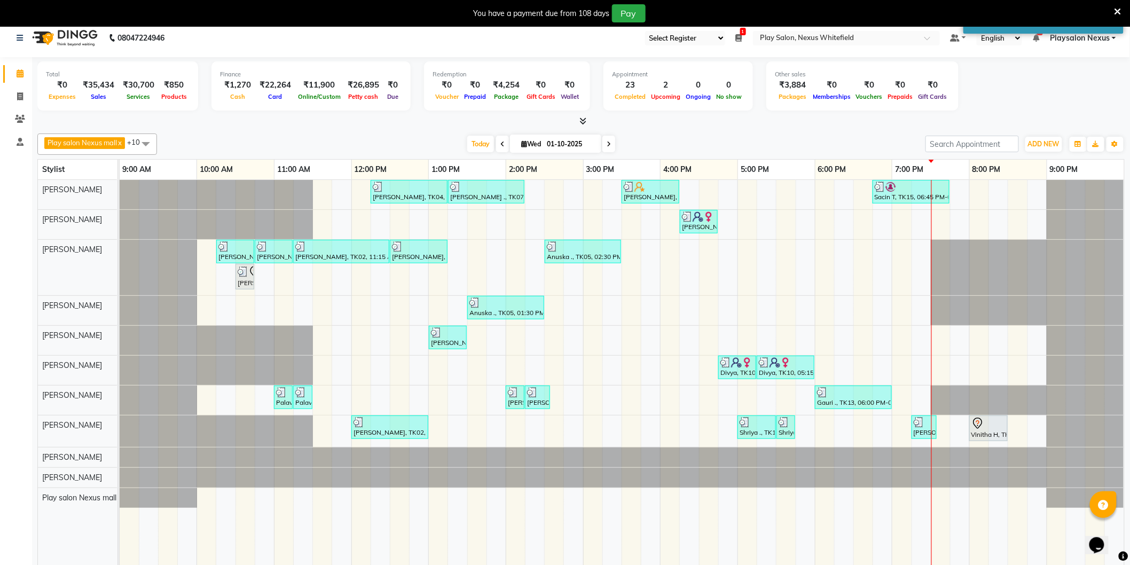
scroll to position [0, 0]
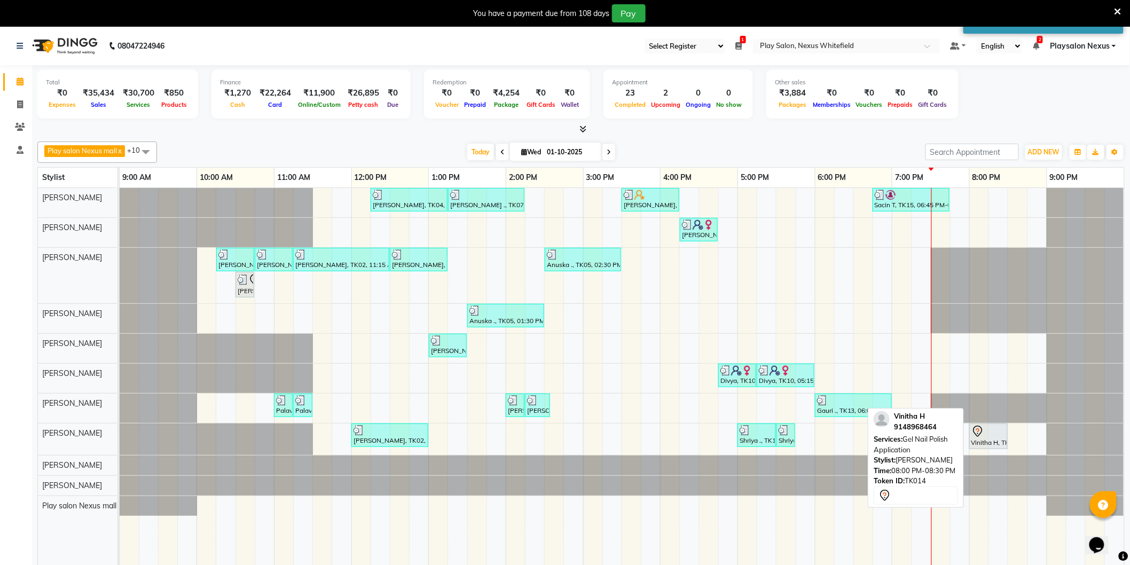
click at [991, 439] on div "Vinitha H, TK14, 08:00 PM-08:30 PM, Gel Nail Polish Application" at bounding box center [989, 436] width 36 height 22
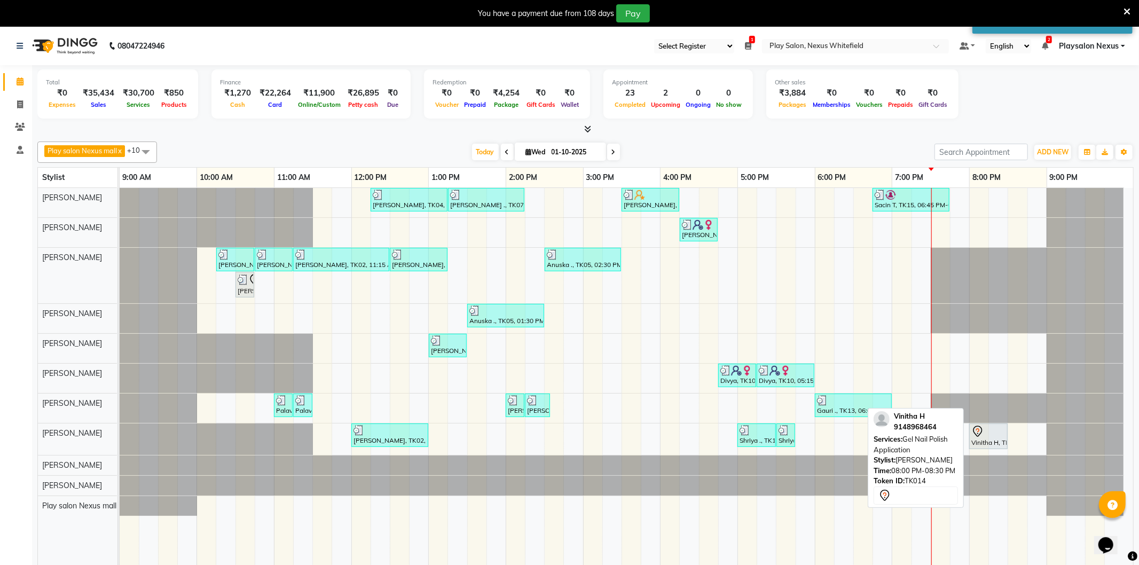
select select "7"
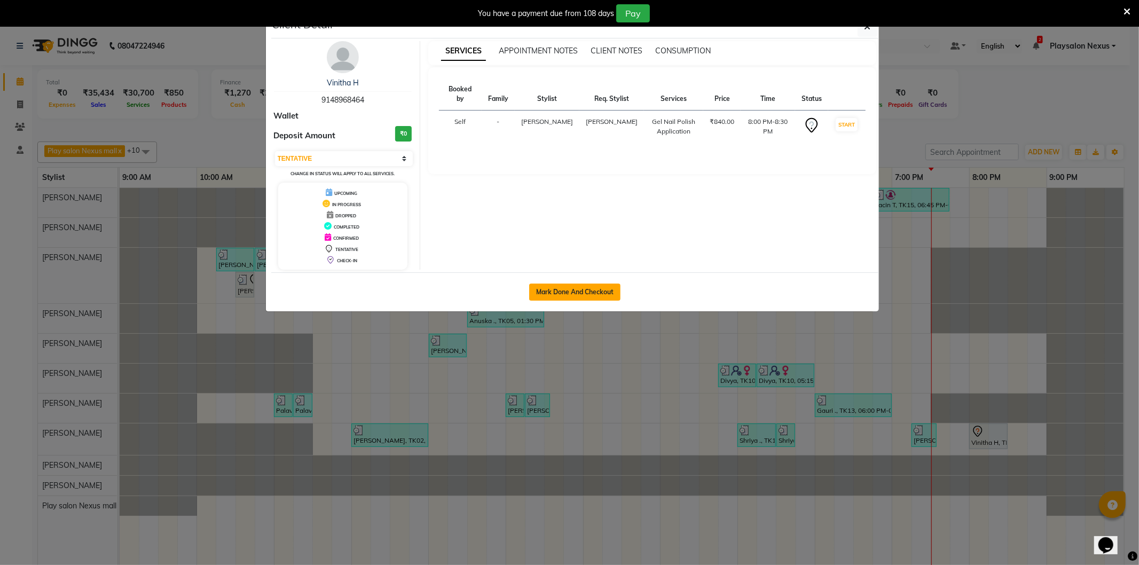
click at [558, 288] on button "Mark Done And Checkout" at bounding box center [574, 292] width 91 height 17
select select "8356"
select select "service"
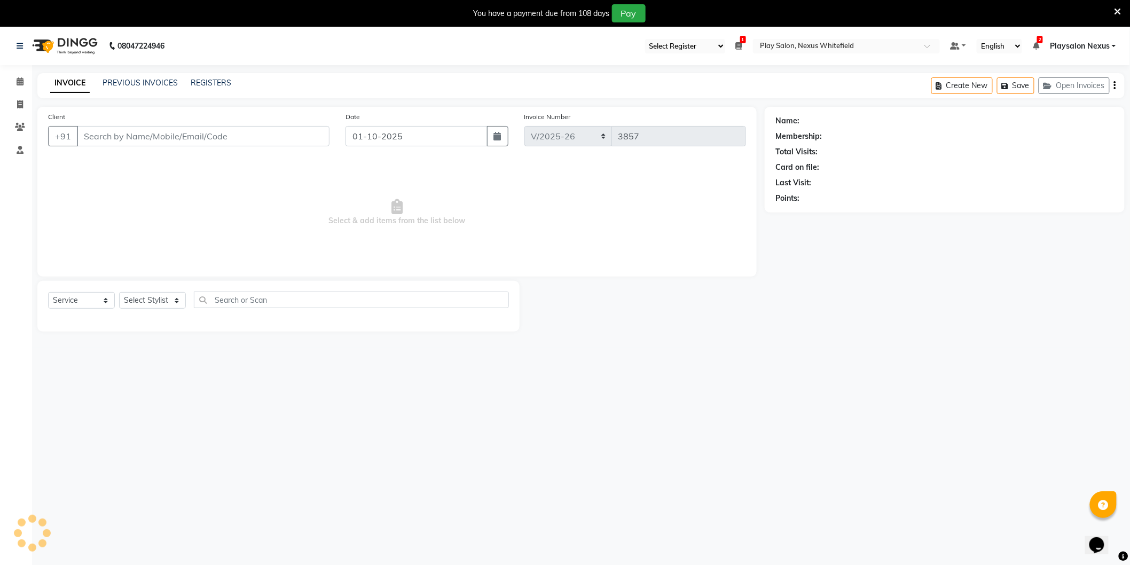
type input "91******64"
select select "81393"
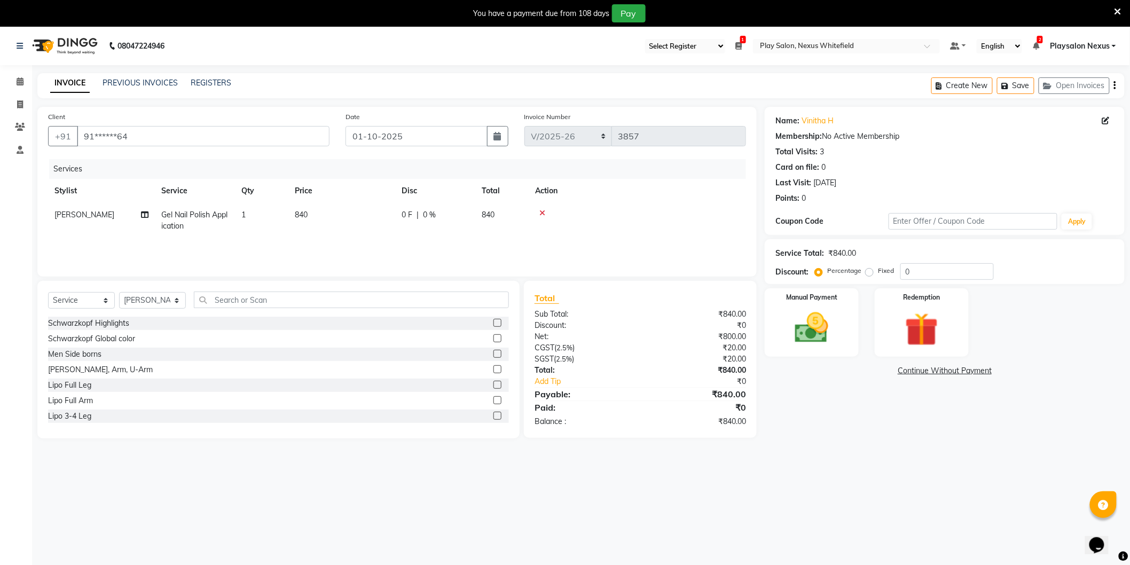
click at [297, 214] on span "840" at bounding box center [301, 215] width 13 height 10
select select "81393"
drag, startPoint x: 303, startPoint y: 216, endPoint x: 282, endPoint y: 221, distance: 21.9
click at [282, 221] on tr "[PERSON_NAME] Md [PERSON_NAME] [PERSON_NAME] [PERSON_NAME] [PERSON_NAME] [PERSO…" at bounding box center [397, 225] width 698 height 45
type input "2"
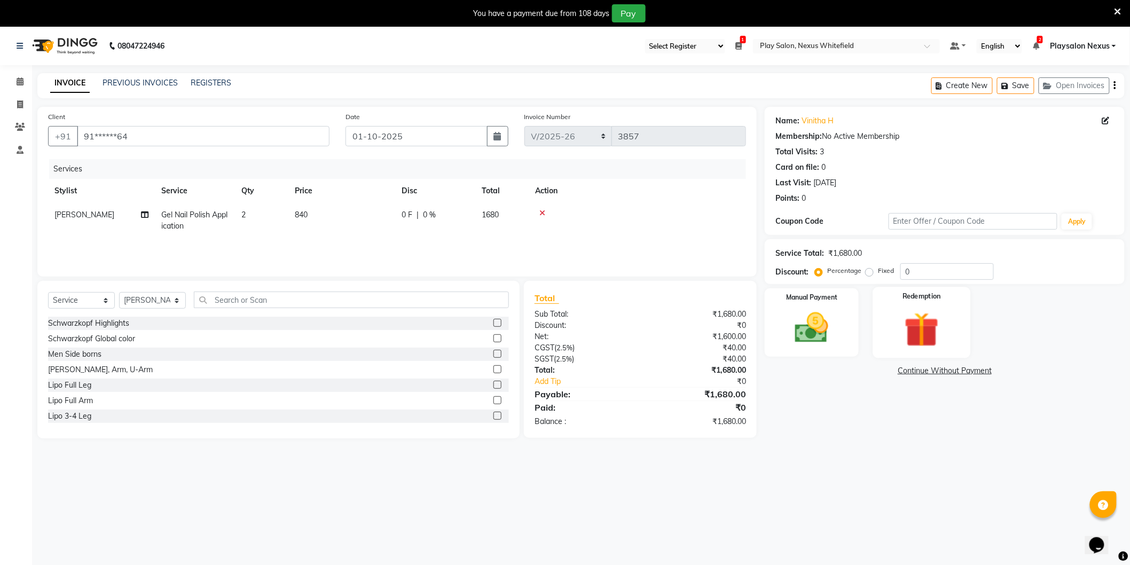
click at [917, 324] on img at bounding box center [922, 329] width 57 height 43
click at [810, 324] on img at bounding box center [812, 328] width 57 height 40
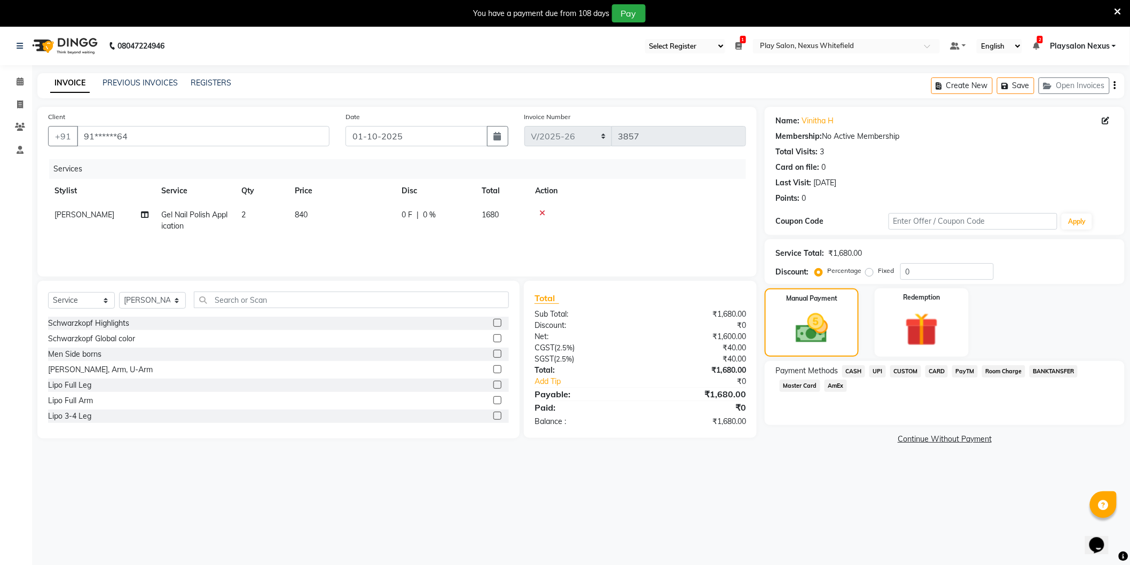
click at [914, 371] on span "CUSTOM" at bounding box center [905, 371] width 31 height 12
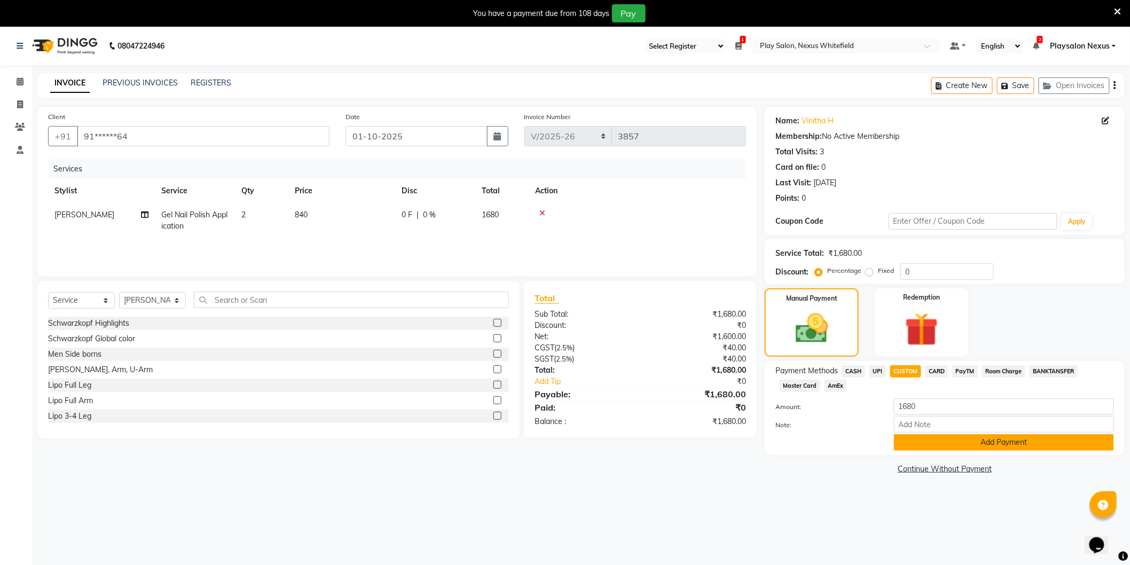
click at [954, 436] on button "Add Payment" at bounding box center [1004, 442] width 220 height 17
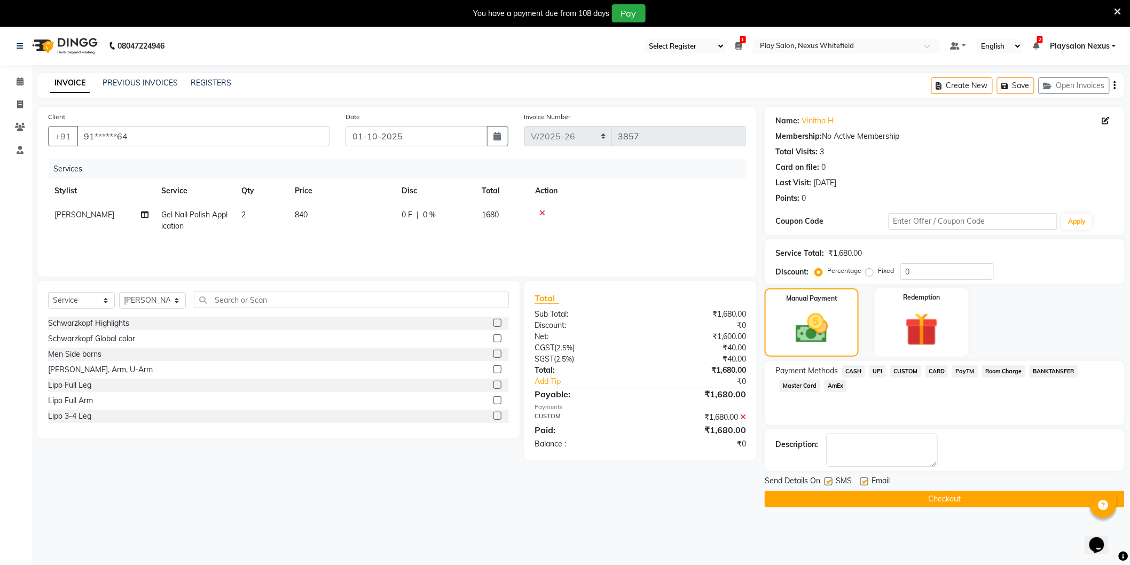
click at [885, 498] on button "Checkout" at bounding box center [945, 499] width 360 height 17
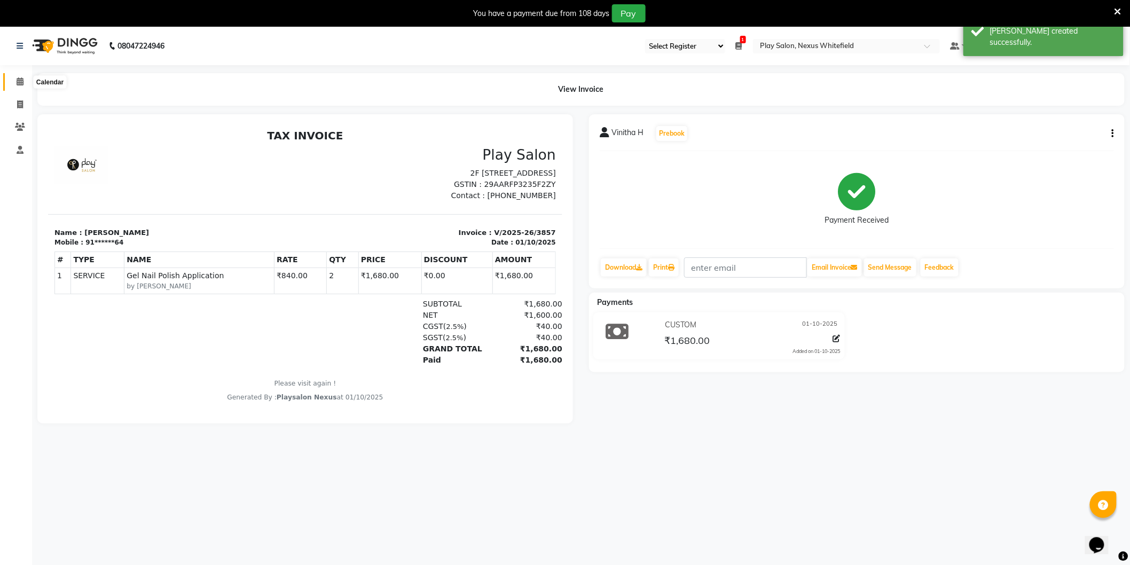
click at [17, 81] on icon at bounding box center [20, 81] width 7 height 8
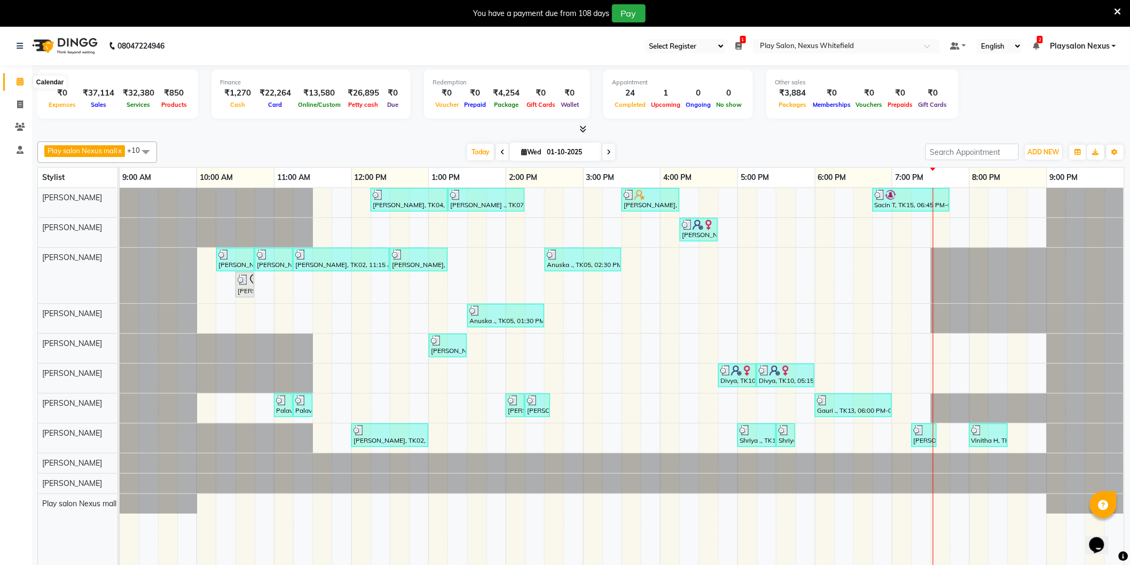
click at [22, 80] on icon at bounding box center [20, 81] width 7 height 8
click at [20, 44] on icon at bounding box center [20, 45] width 6 height 7
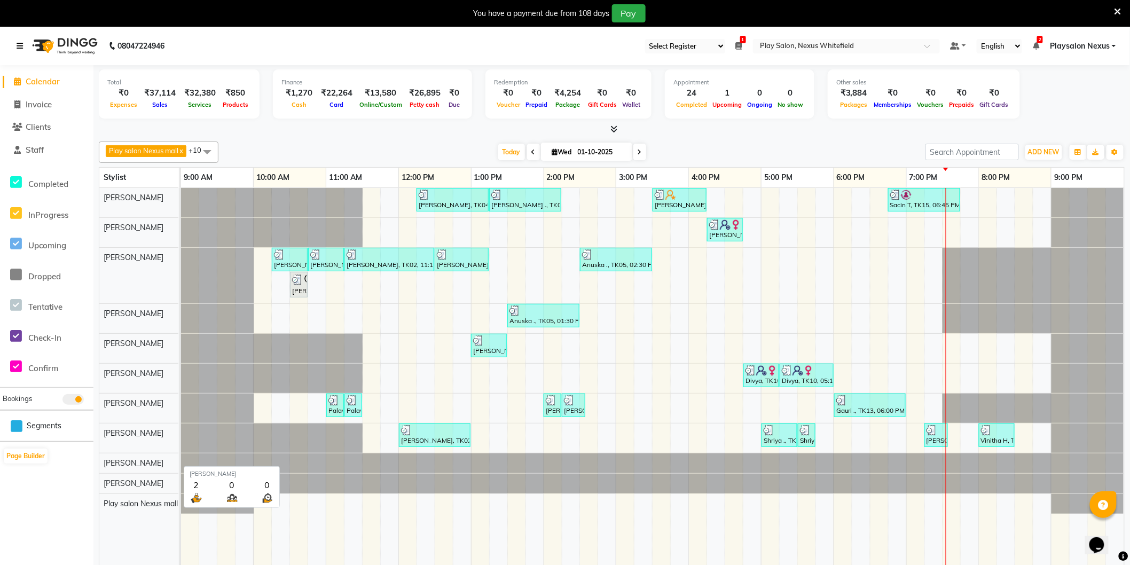
scroll to position [27, 0]
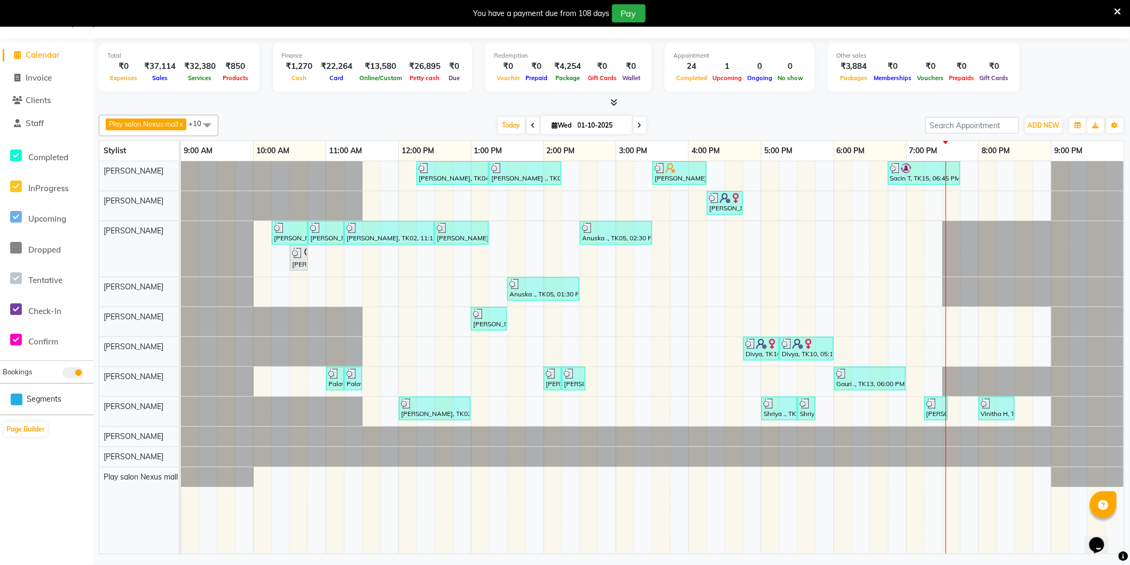
click at [181, 449] on div at bounding box center [181, 457] width 0 height 20
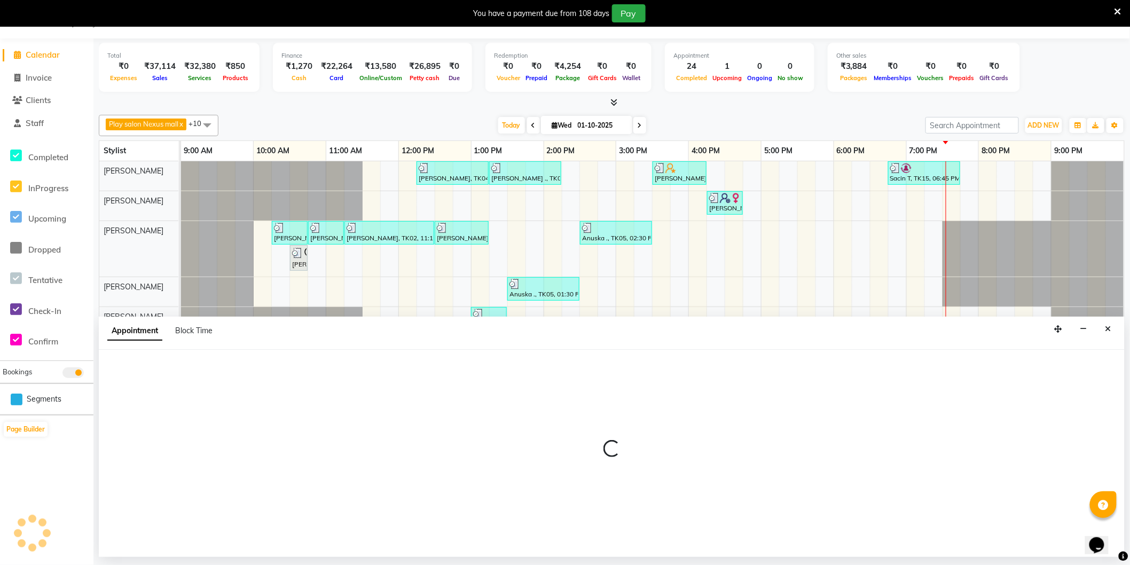
select select "81404"
select select "630"
select select "tentative"
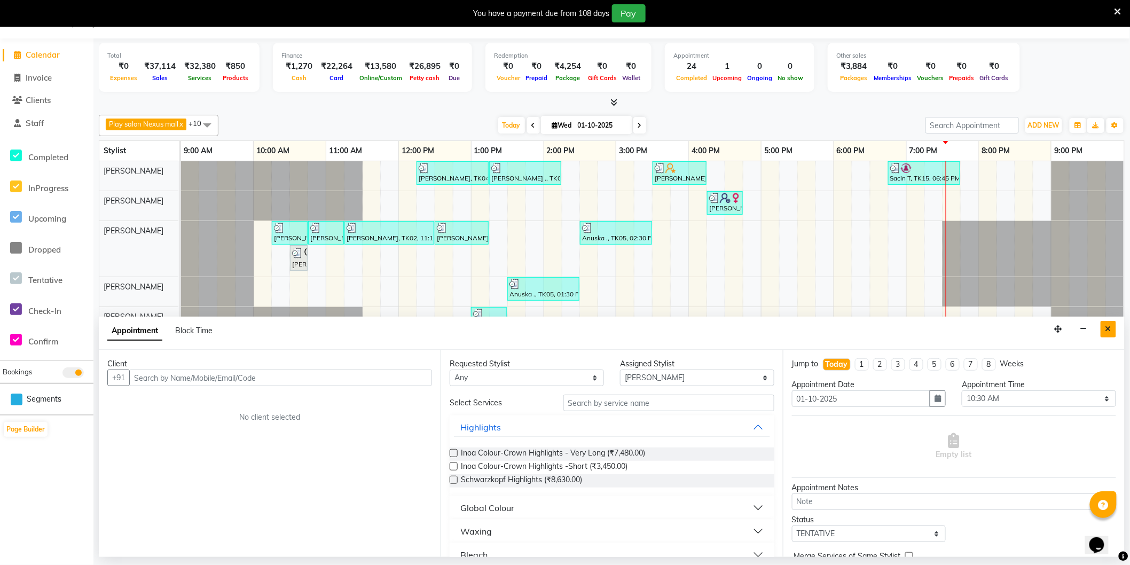
click at [1108, 332] on icon "Close" at bounding box center [1109, 328] width 6 height 7
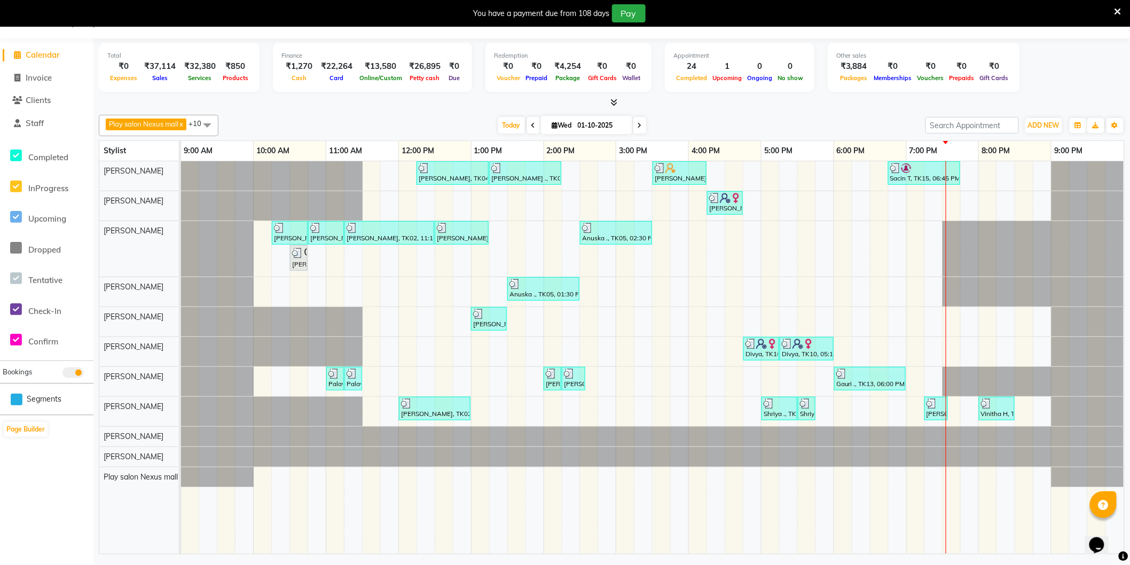
scroll to position [0, 0]
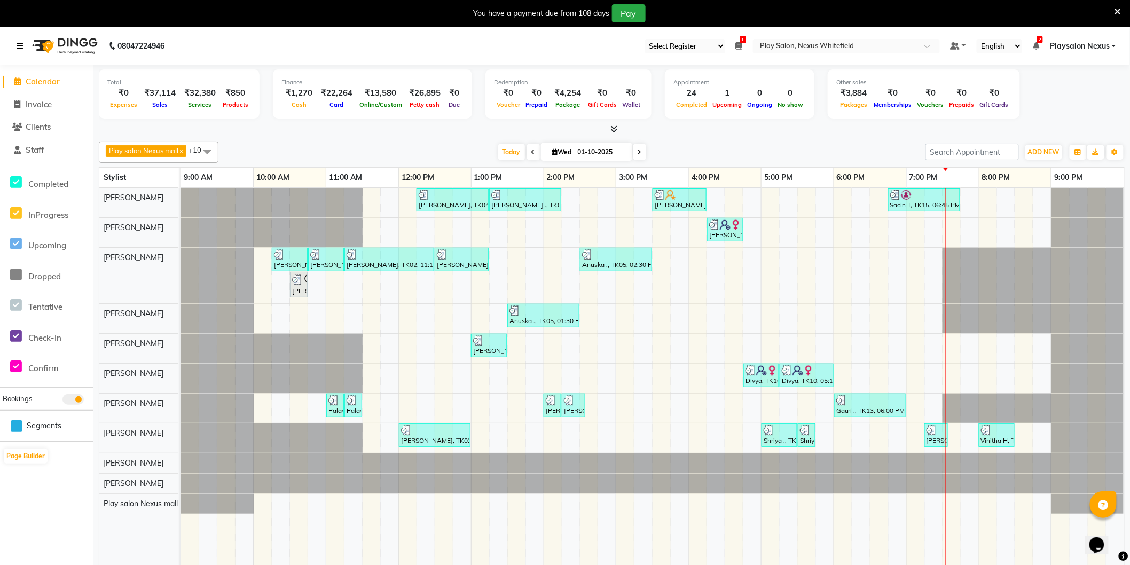
click at [18, 45] on icon at bounding box center [20, 45] width 6 height 7
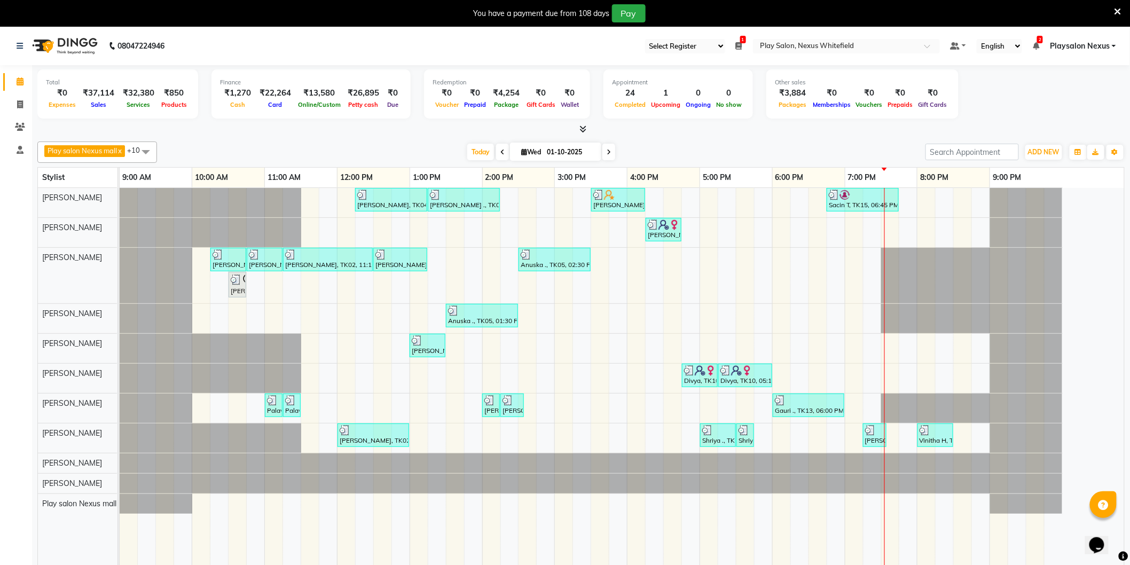
click at [584, 130] on icon at bounding box center [583, 129] width 7 height 8
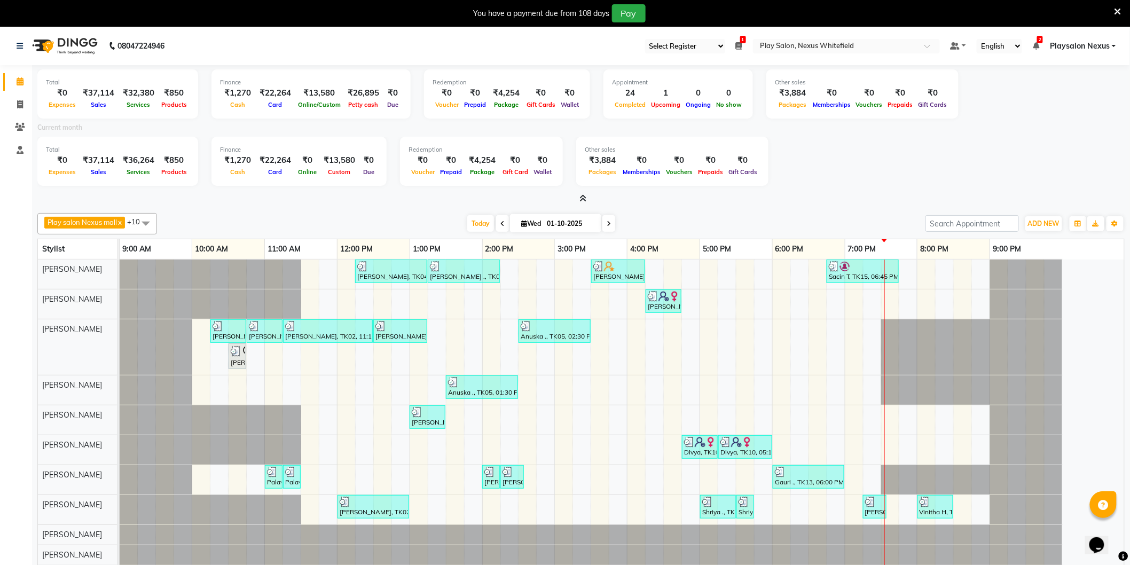
click at [581, 196] on icon at bounding box center [583, 198] width 7 height 8
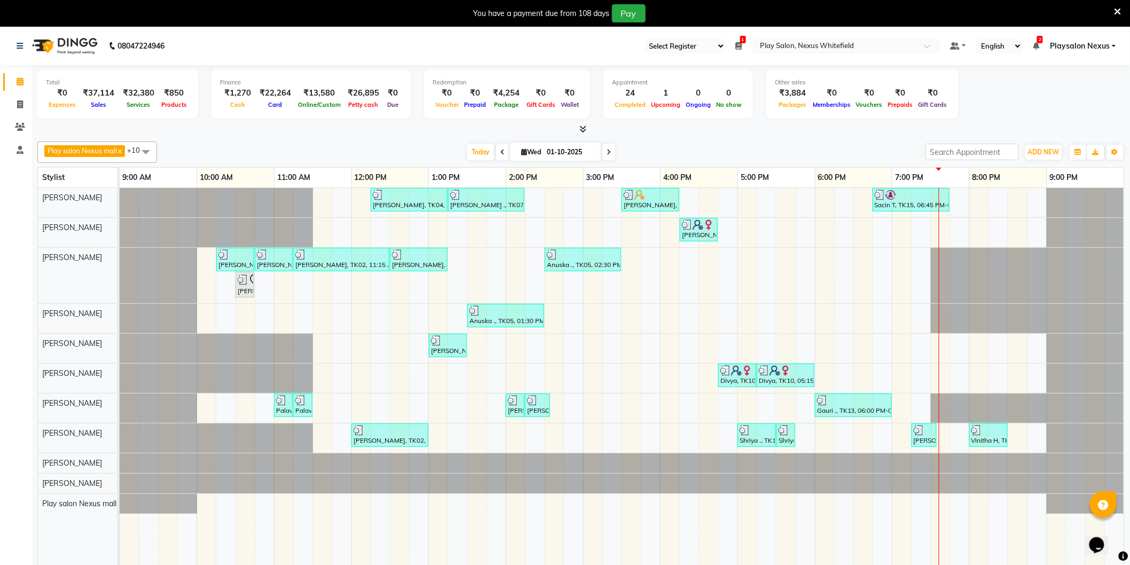
click at [1077, 42] on span "Playsalon Nexus" at bounding box center [1080, 46] width 60 height 11
click at [1115, 46] on link "Playsalon Nexus" at bounding box center [1083, 46] width 66 height 11
click at [19, 151] on icon at bounding box center [20, 150] width 7 height 8
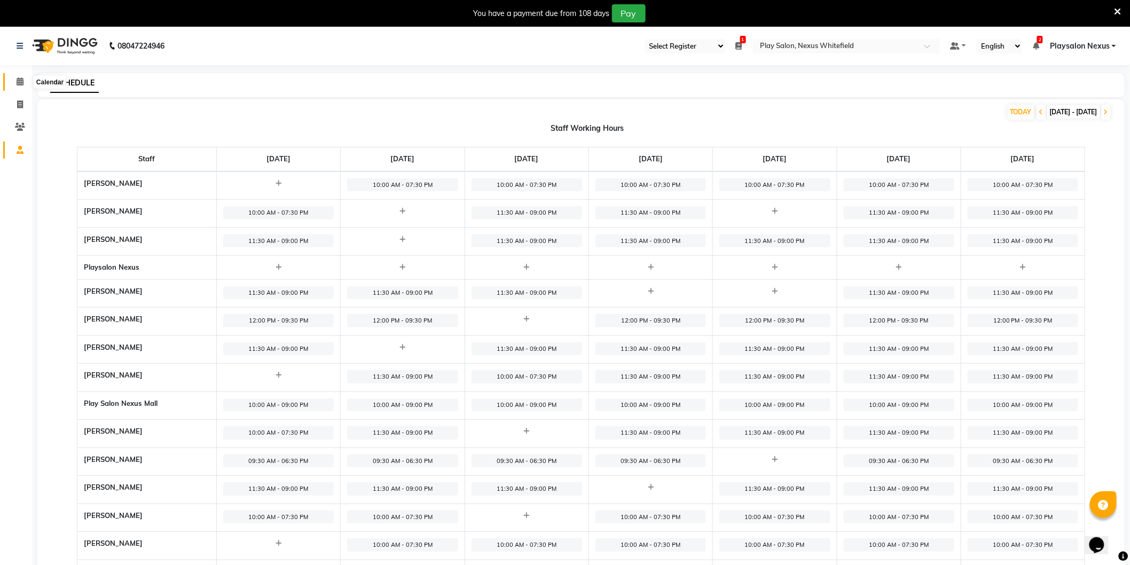
click at [18, 83] on icon at bounding box center [20, 81] width 7 height 8
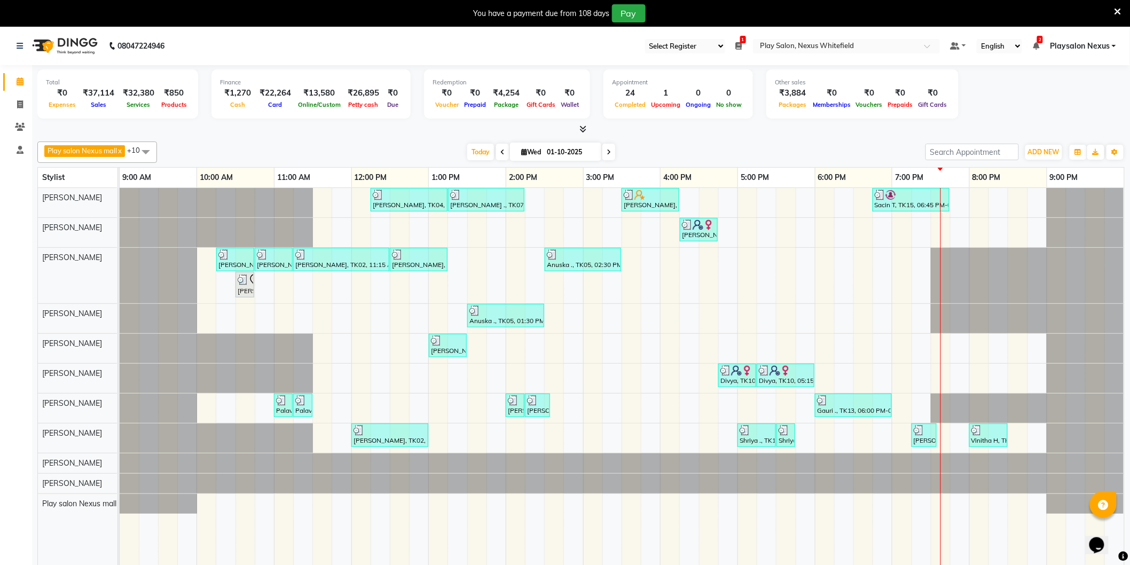
click at [1110, 43] on span "Playsalon Nexus" at bounding box center [1080, 46] width 60 height 11
click at [1070, 103] on link "Sign out" at bounding box center [1062, 100] width 98 height 17
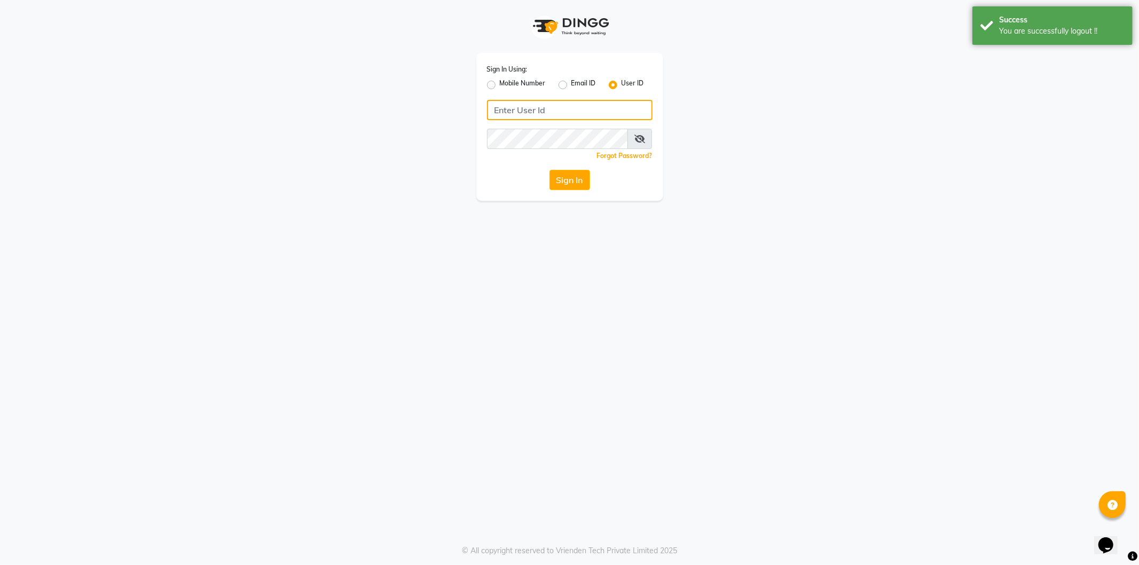
type input "9606078826"
click at [500, 83] on label "Mobile Number" at bounding box center [523, 85] width 46 height 13
click at [500, 83] on input "Mobile Number" at bounding box center [503, 82] width 7 height 7
radio input "true"
radio input "false"
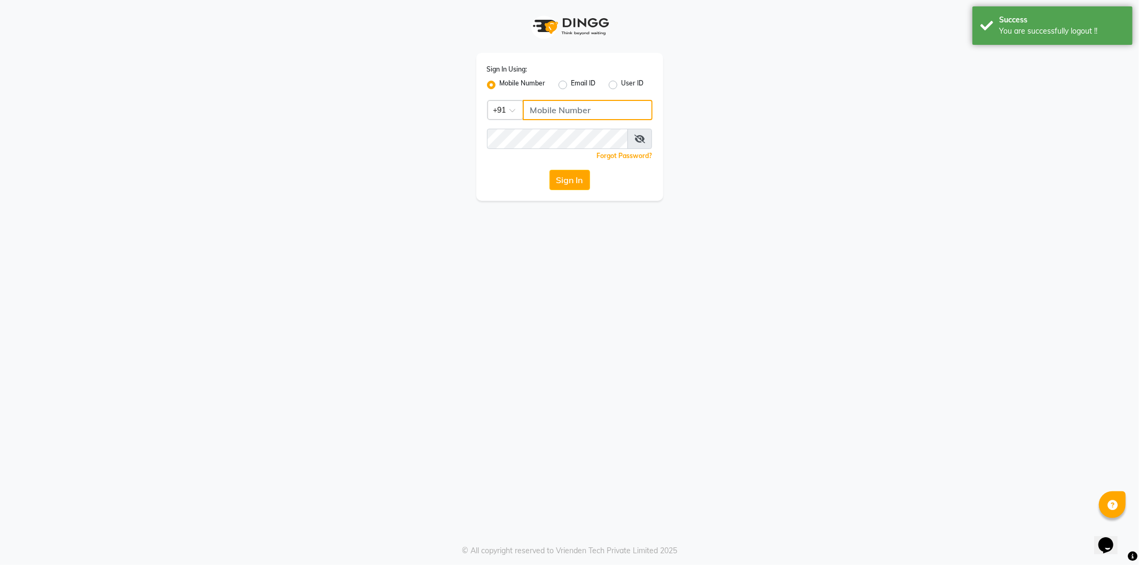
click at [568, 110] on input "Username" at bounding box center [588, 110] width 130 height 20
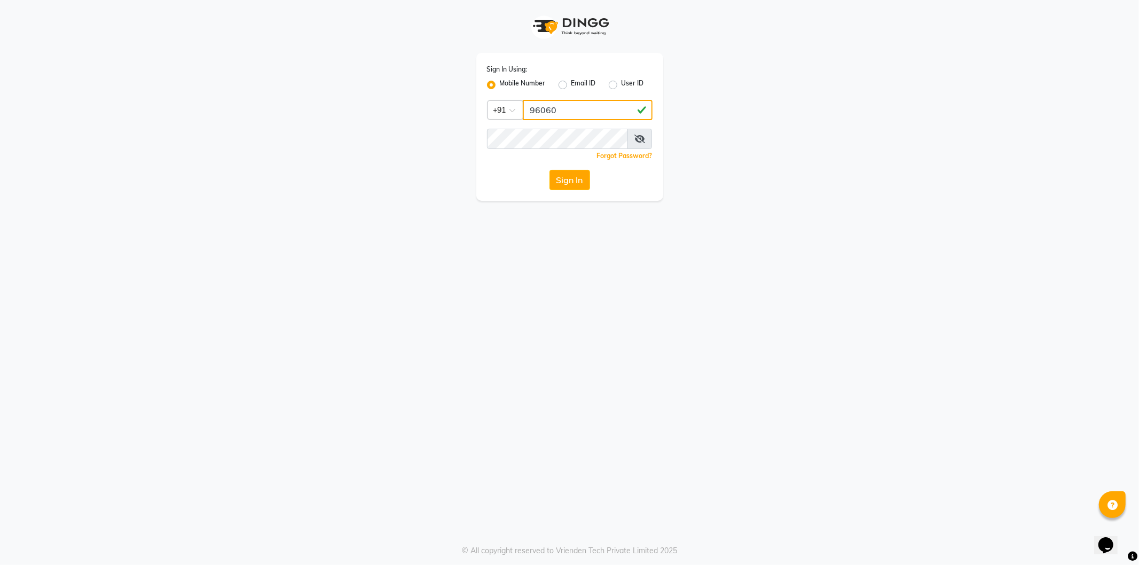
type input "9606078826"
click at [574, 182] on button "Sign In" at bounding box center [570, 180] width 41 height 20
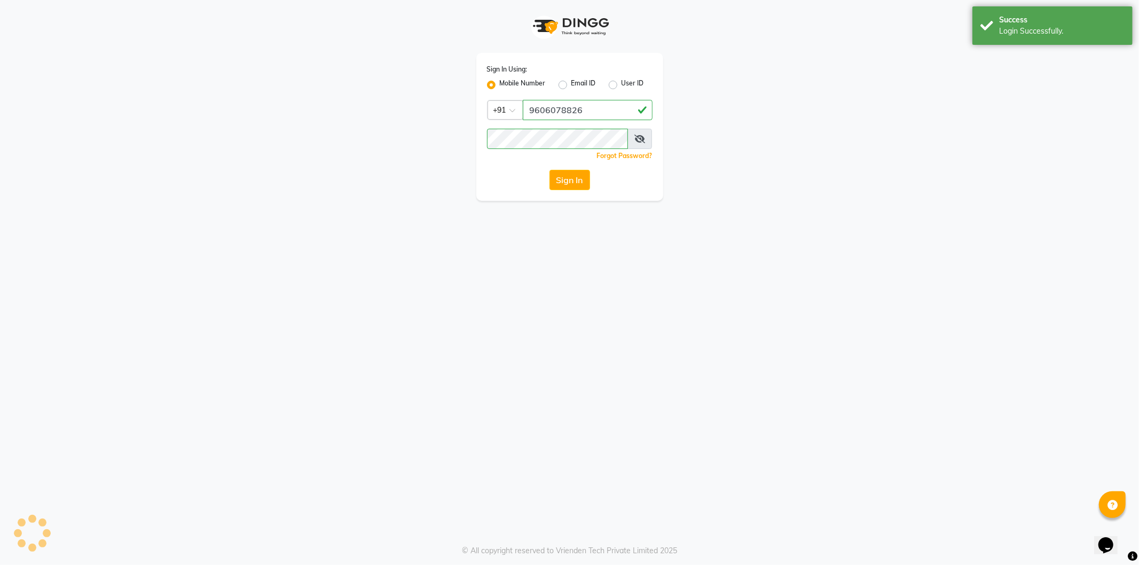
select select "106"
